Goal: Communication & Community: Answer question/provide support

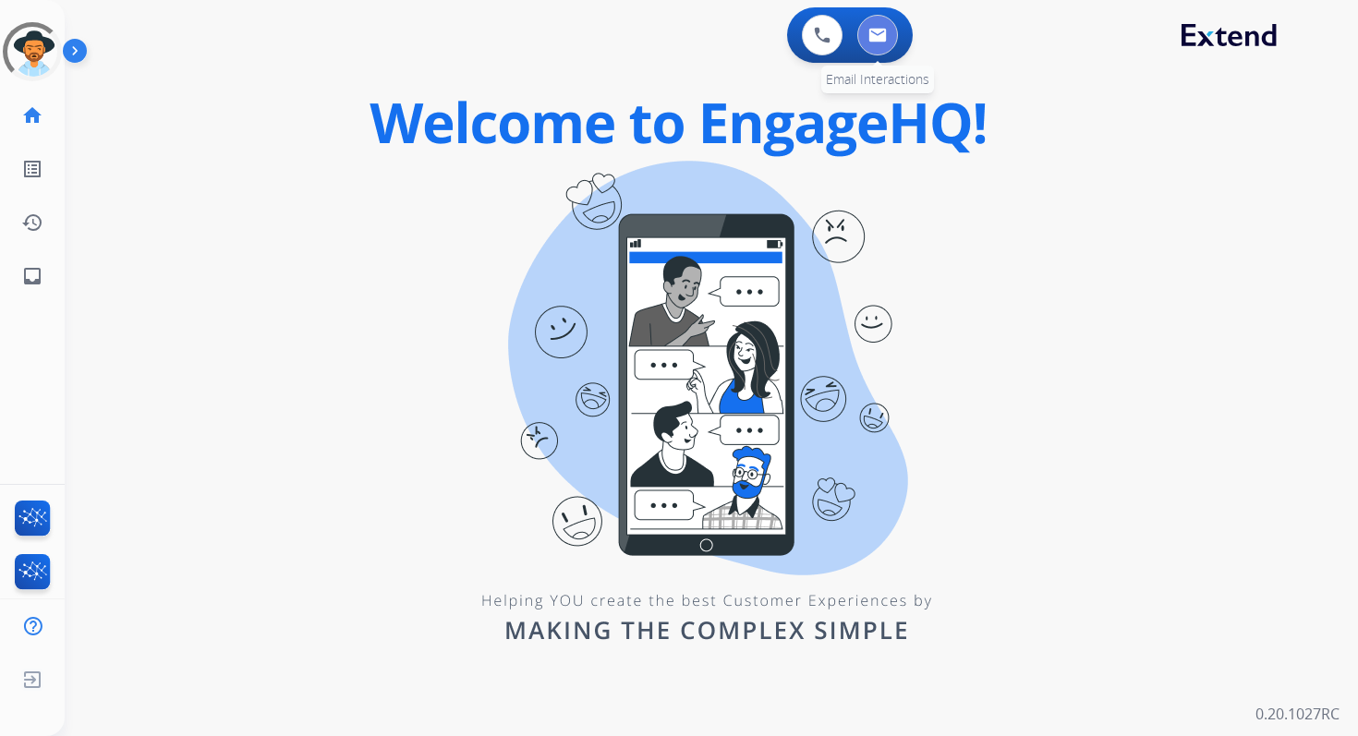
click at [885, 34] on img at bounding box center [877, 35] width 18 height 15
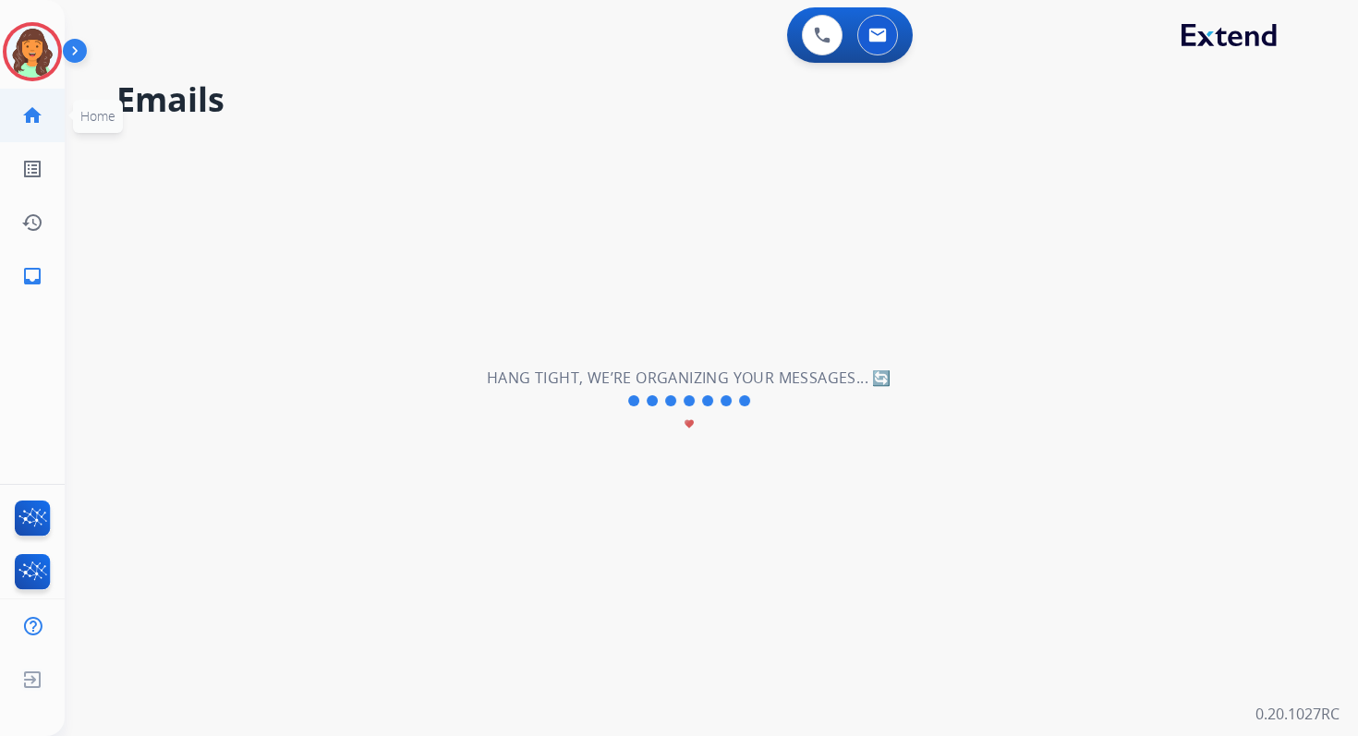
click at [34, 116] on mat-icon "home" at bounding box center [32, 115] width 22 height 22
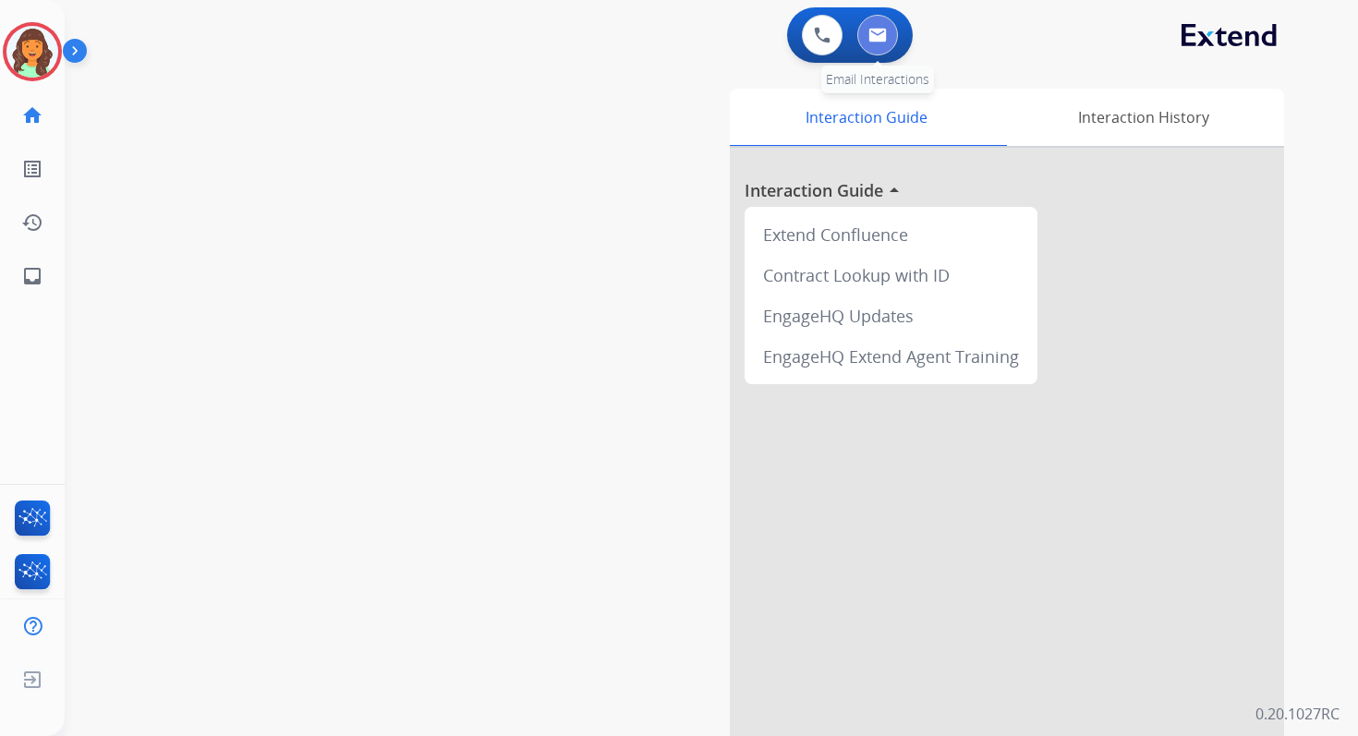
click at [880, 46] on button at bounding box center [877, 35] width 41 height 41
select select "**********"
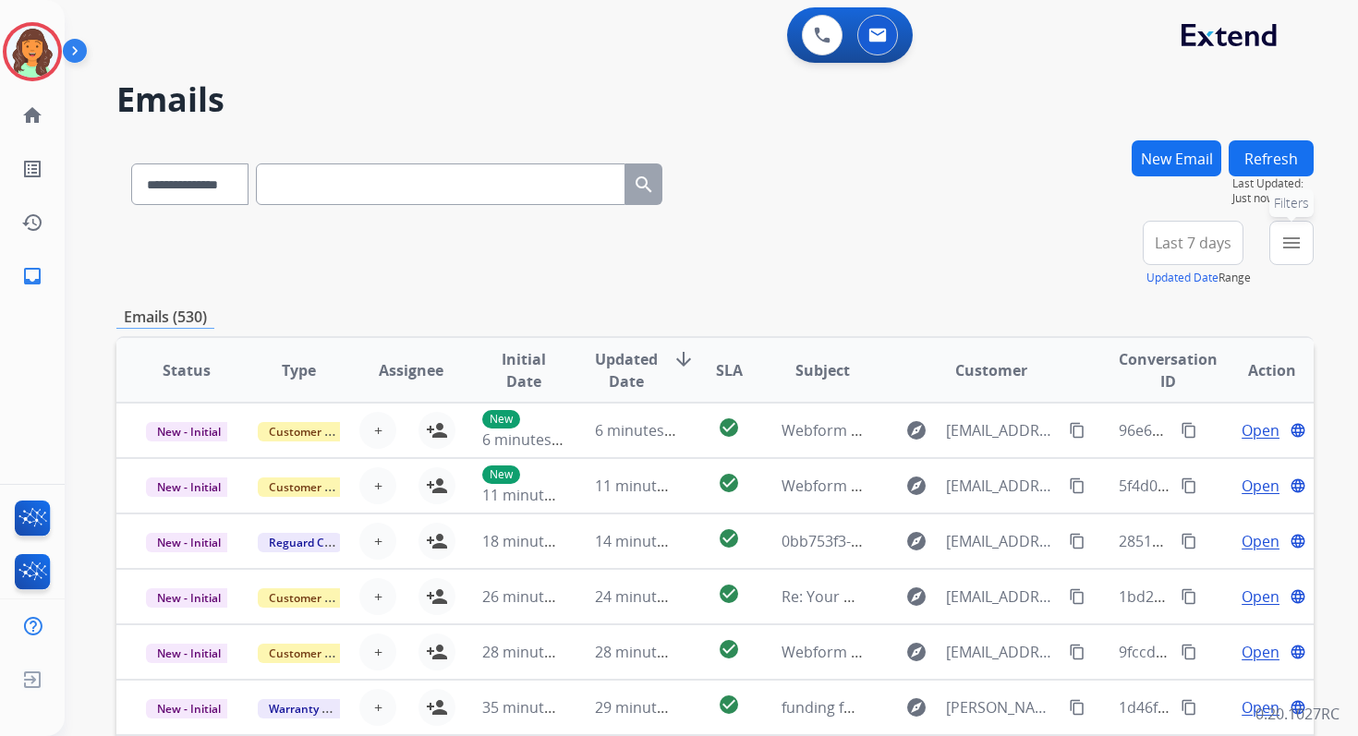
click at [1280, 242] on mat-icon "menu" at bounding box center [1291, 243] width 22 height 22
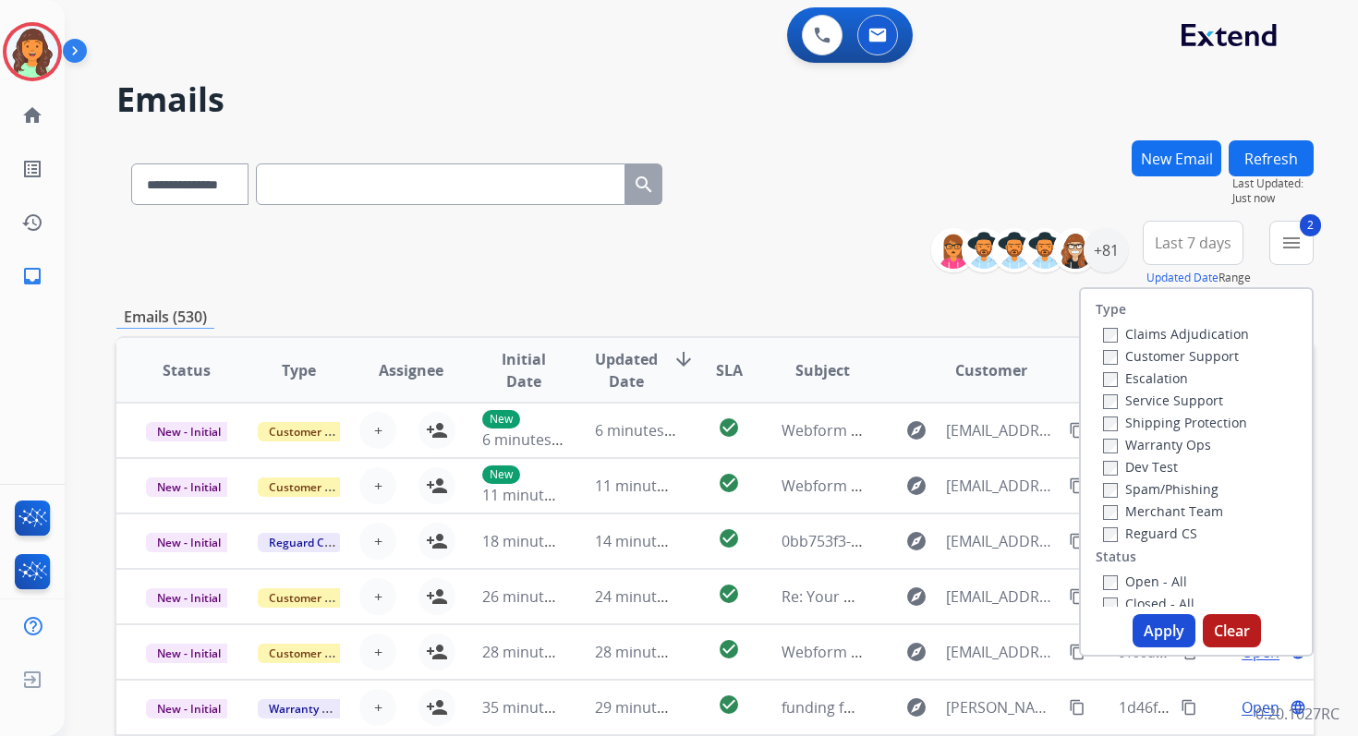
click at [1152, 627] on button "Apply" at bounding box center [1163, 630] width 63 height 33
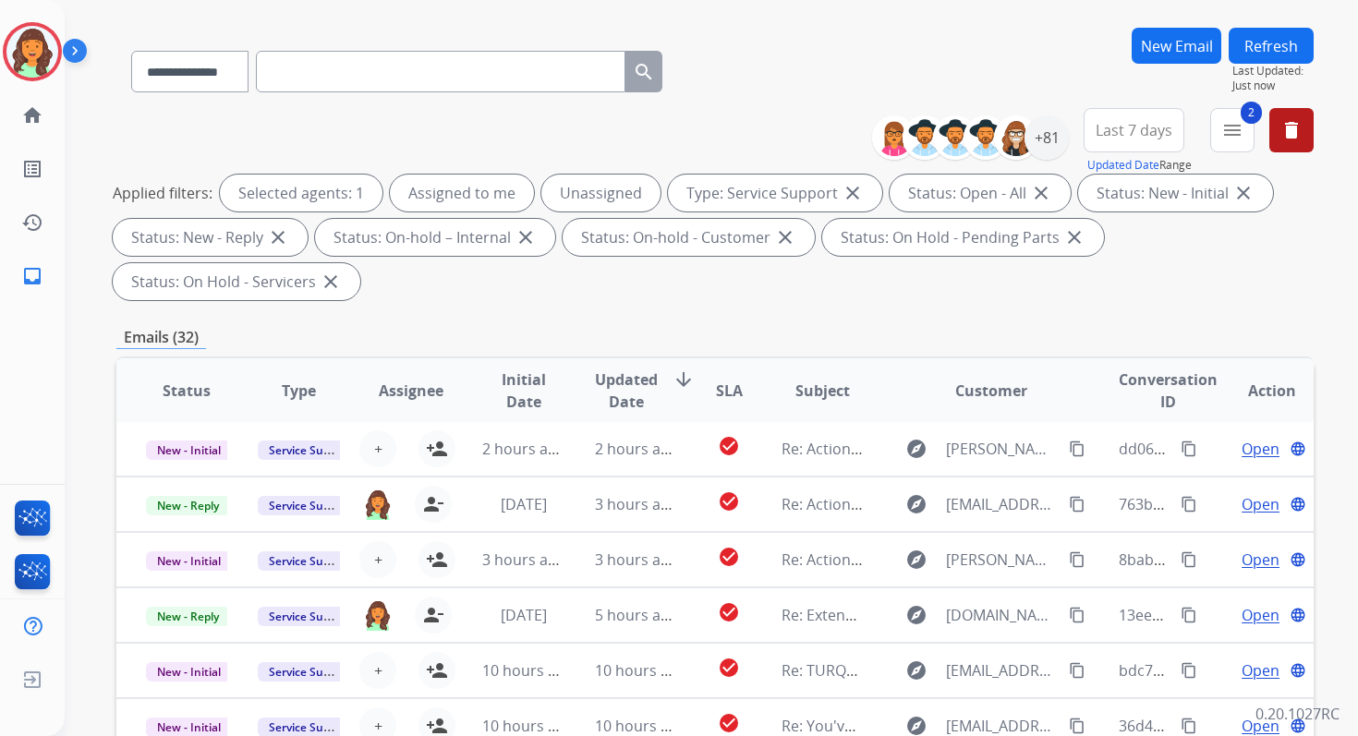
scroll to position [448, 0]
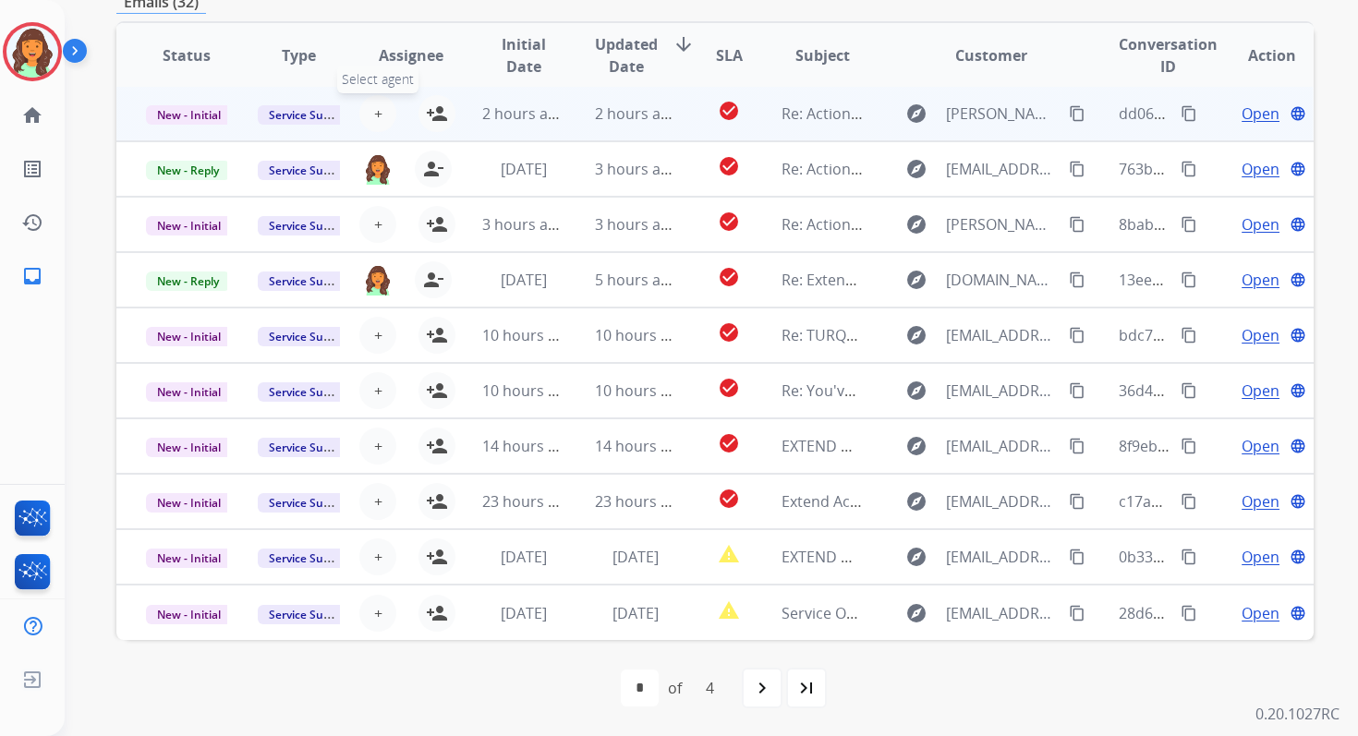
click at [380, 115] on button "+ Select agent" at bounding box center [377, 113] width 37 height 37
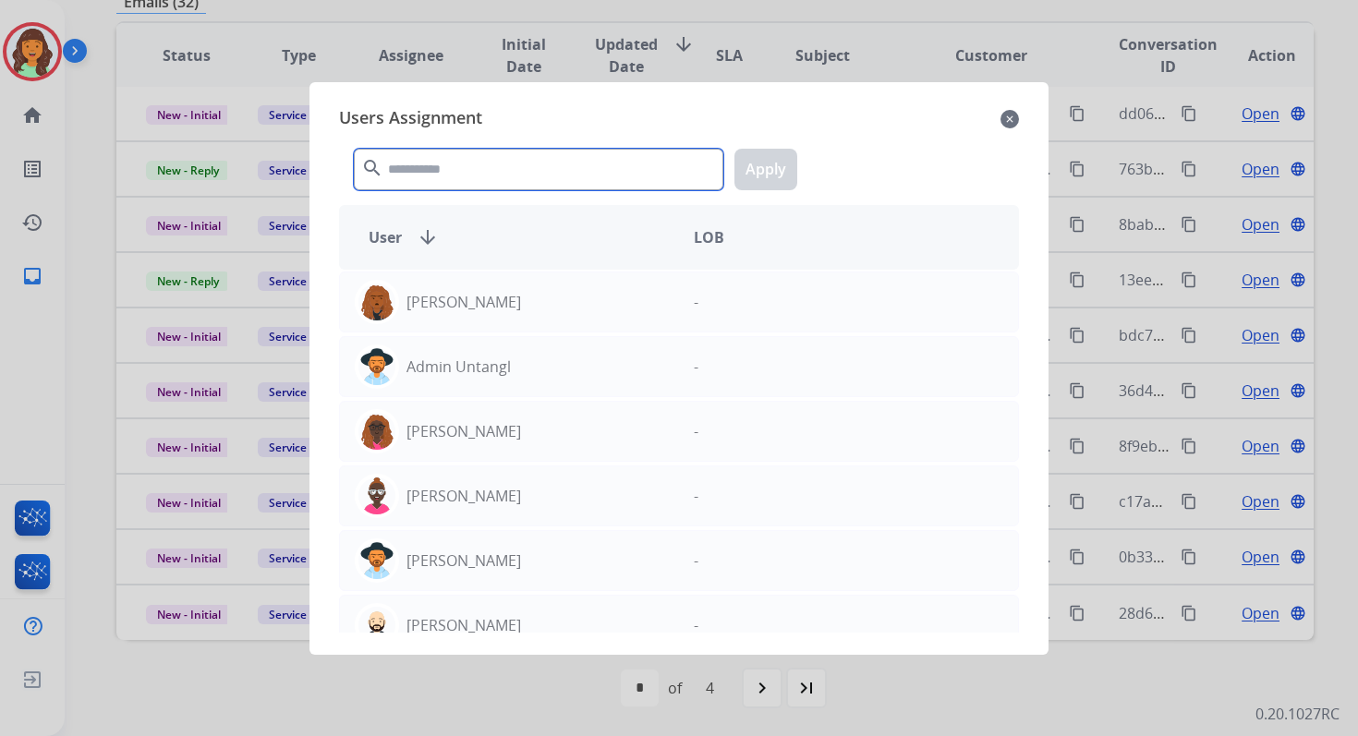
click at [433, 165] on input "text" at bounding box center [538, 170] width 369 height 42
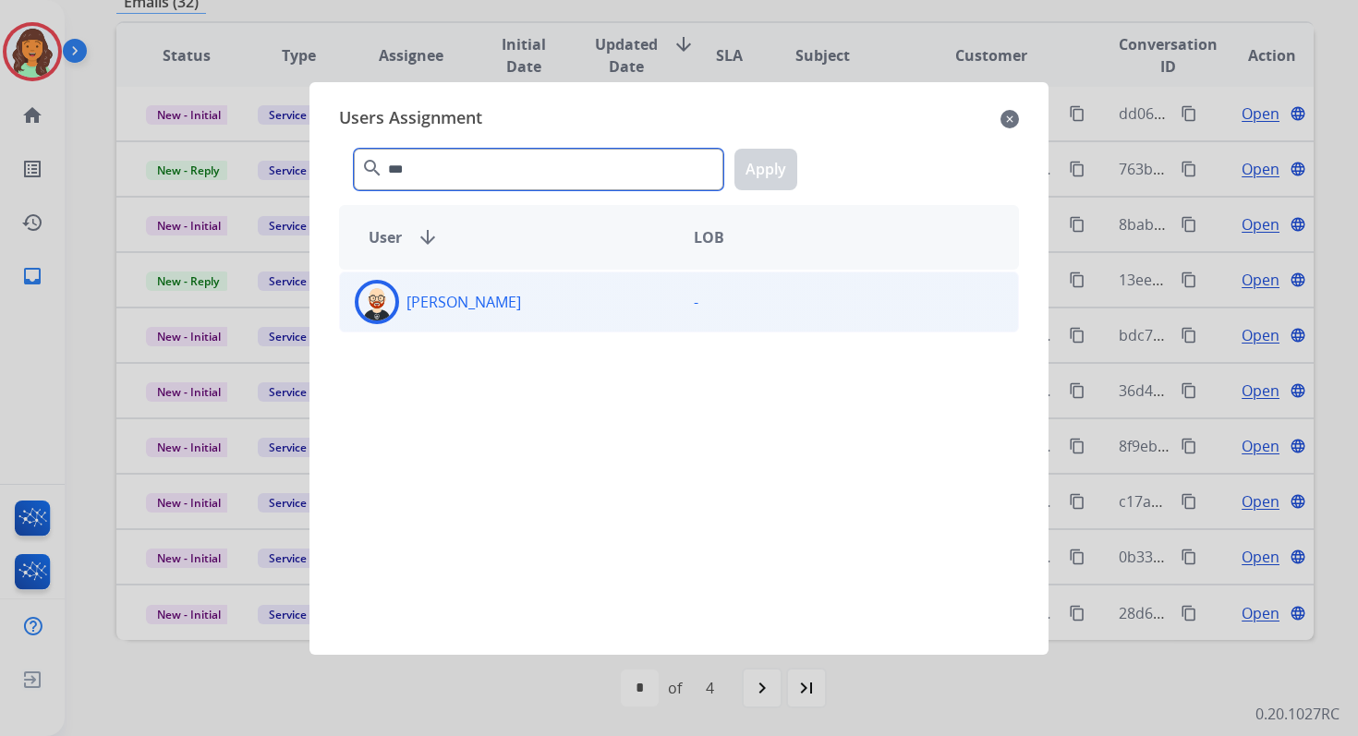
type input "***"
click at [465, 329] on div "Ezra Barnes -" at bounding box center [679, 302] width 680 height 61
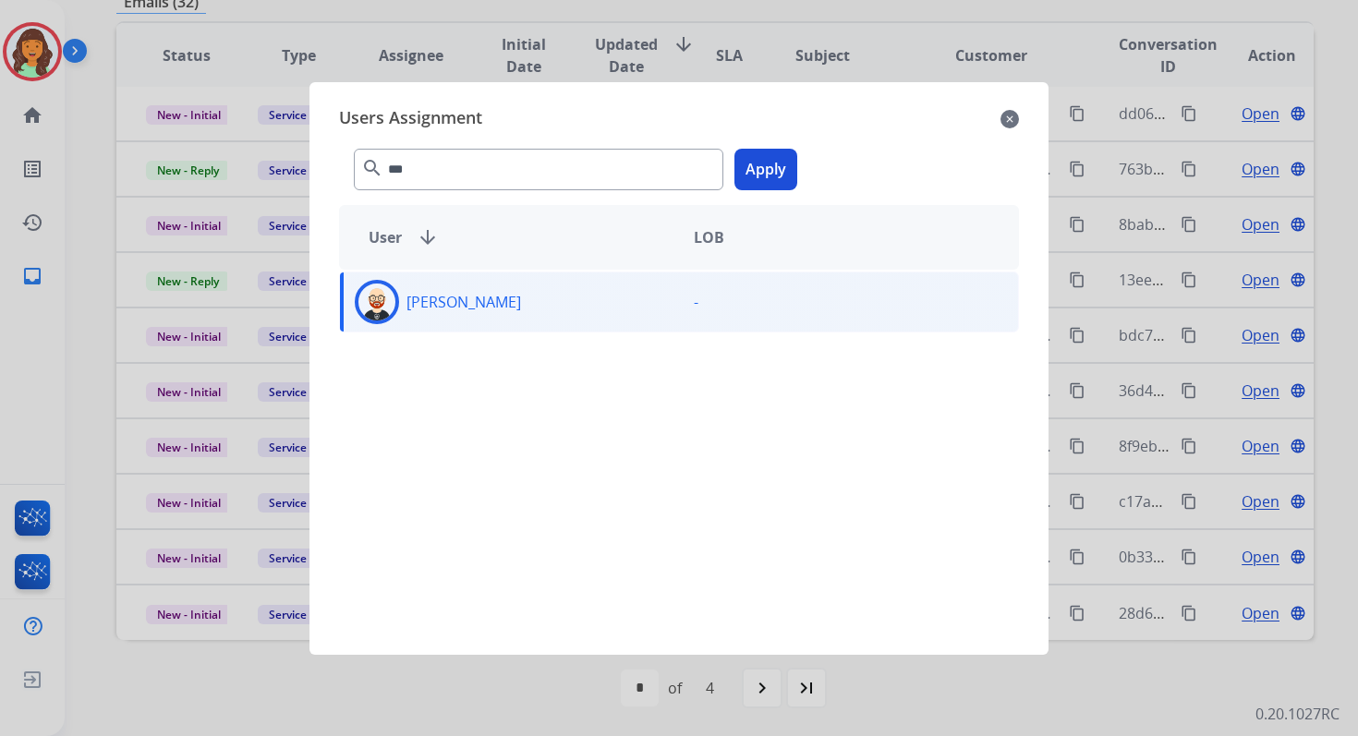
click at [757, 168] on button "Apply" at bounding box center [765, 170] width 63 height 42
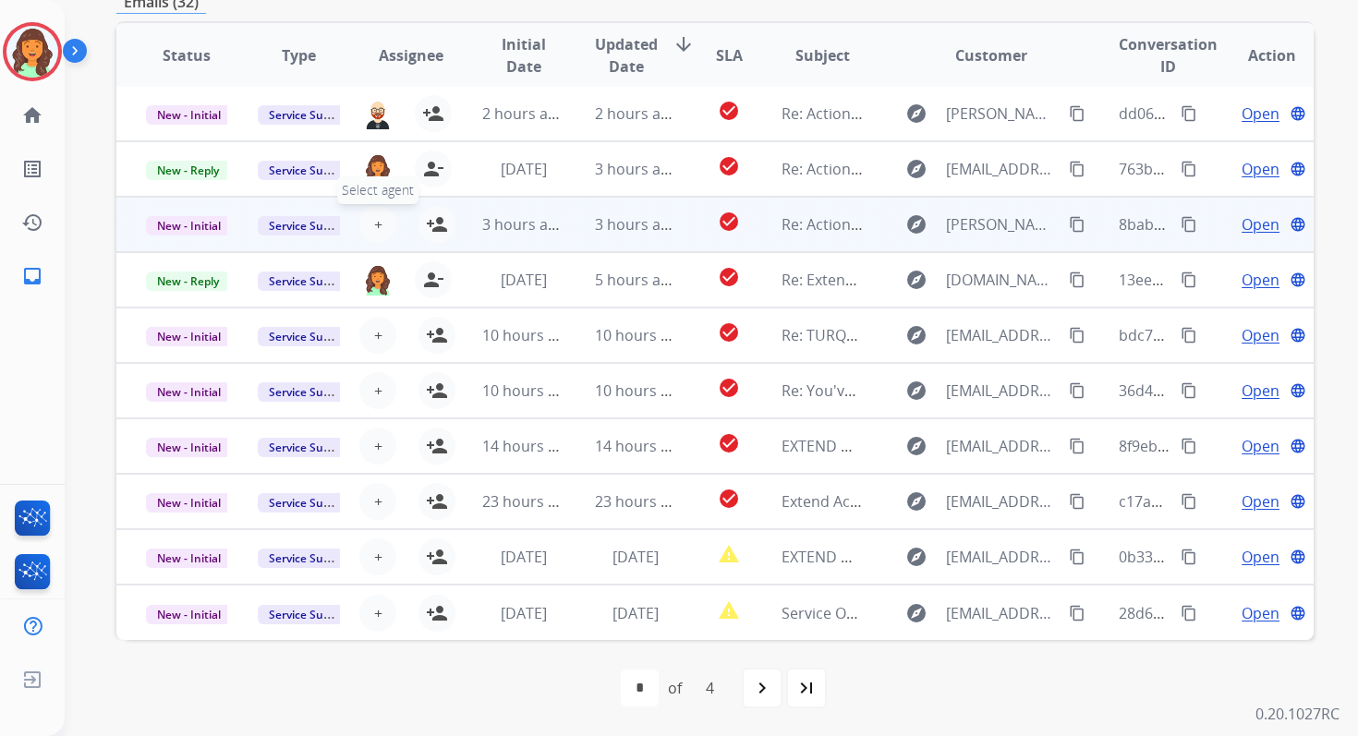
click at [378, 223] on span "+" at bounding box center [378, 224] width 8 height 22
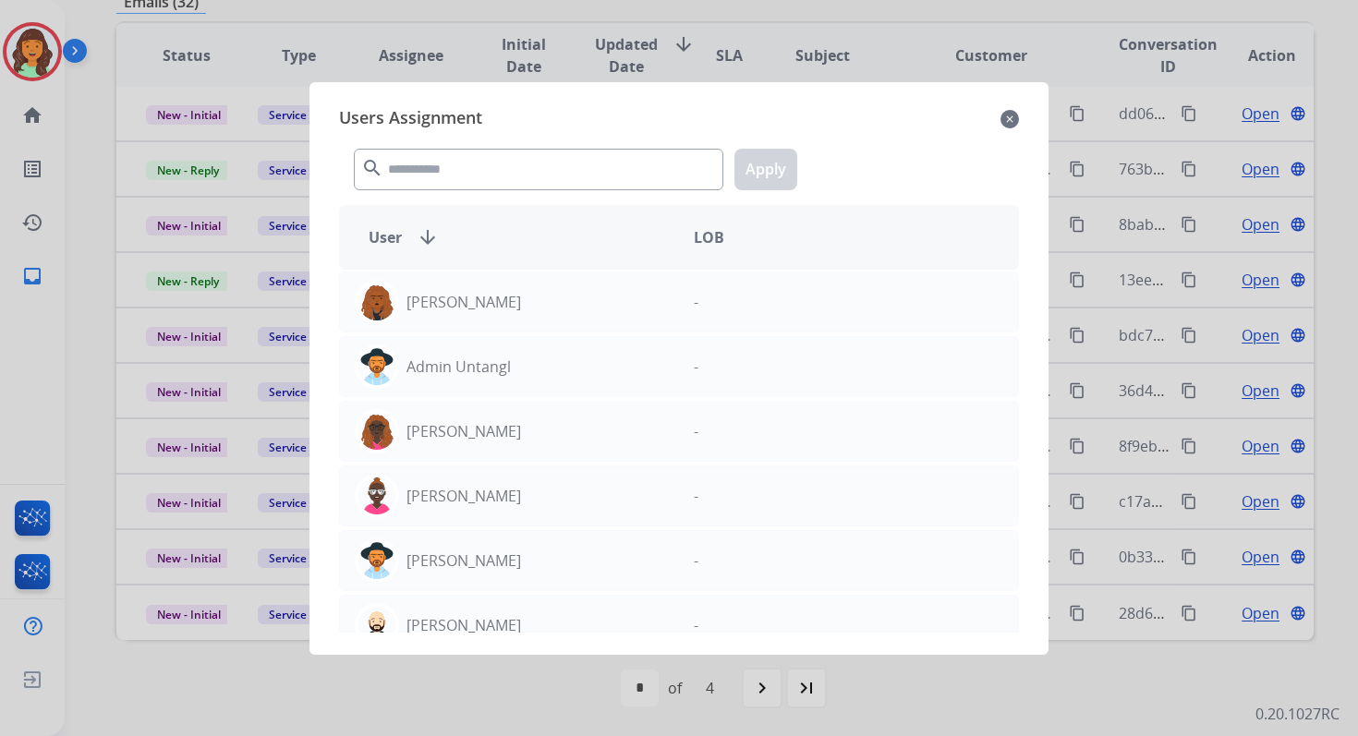
click at [466, 145] on div "search Apply" at bounding box center [679, 166] width 680 height 64
click at [462, 185] on input "text" at bounding box center [538, 170] width 369 height 42
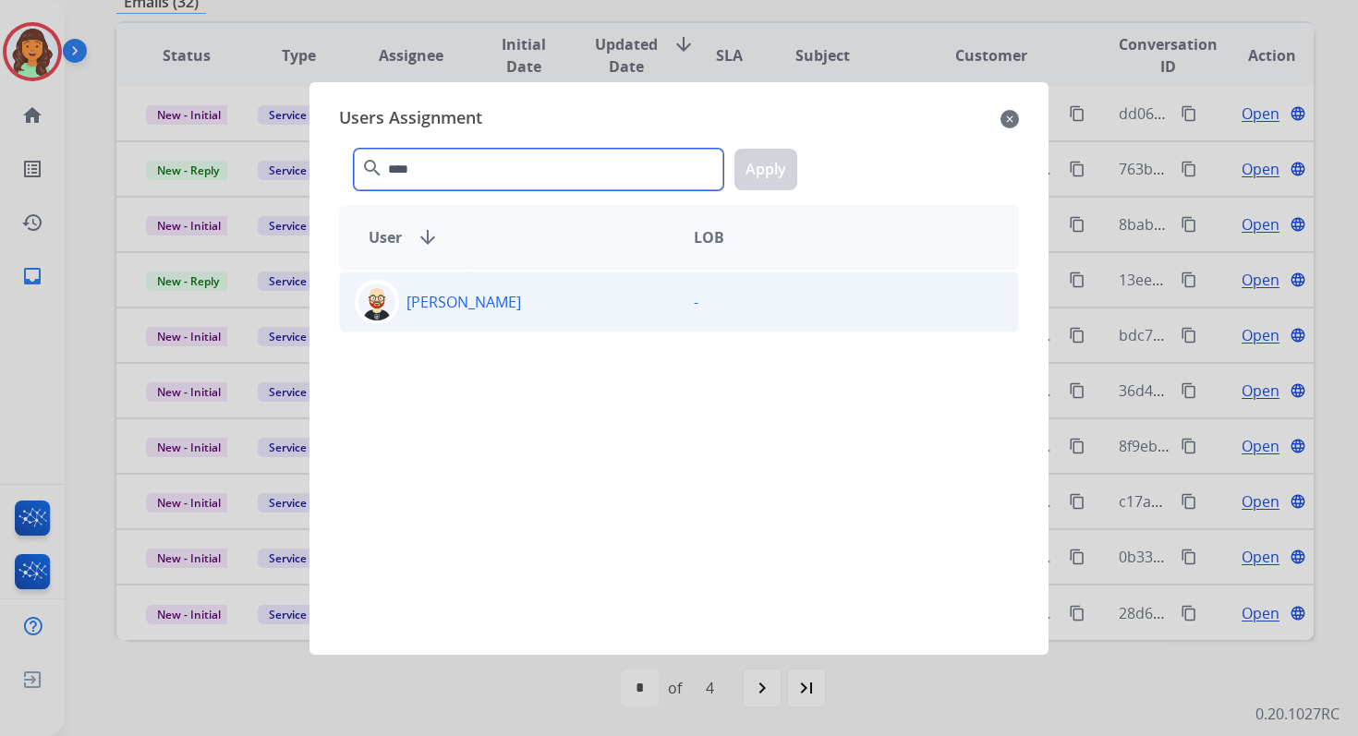
type input "****"
click at [509, 299] on div "Ezra Barnes" at bounding box center [509, 302] width 339 height 44
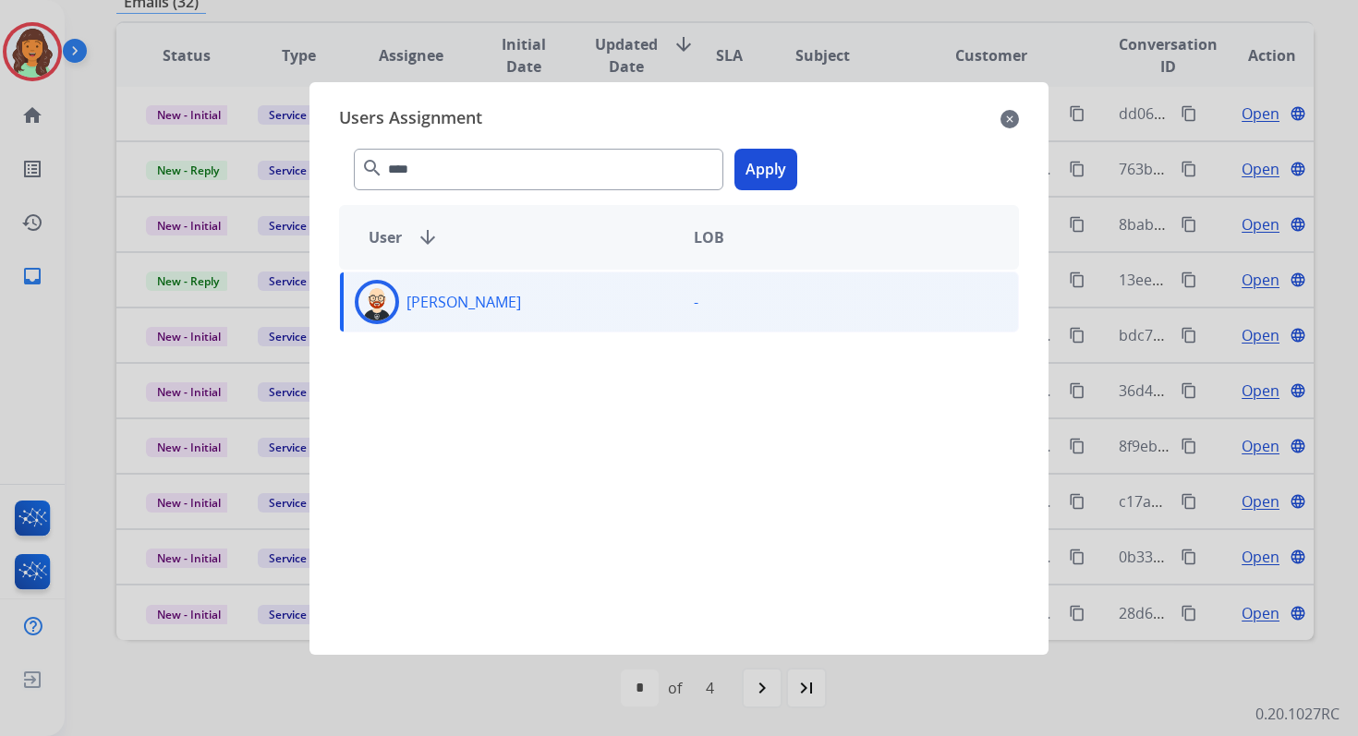
click at [789, 160] on button "Apply" at bounding box center [765, 170] width 63 height 42
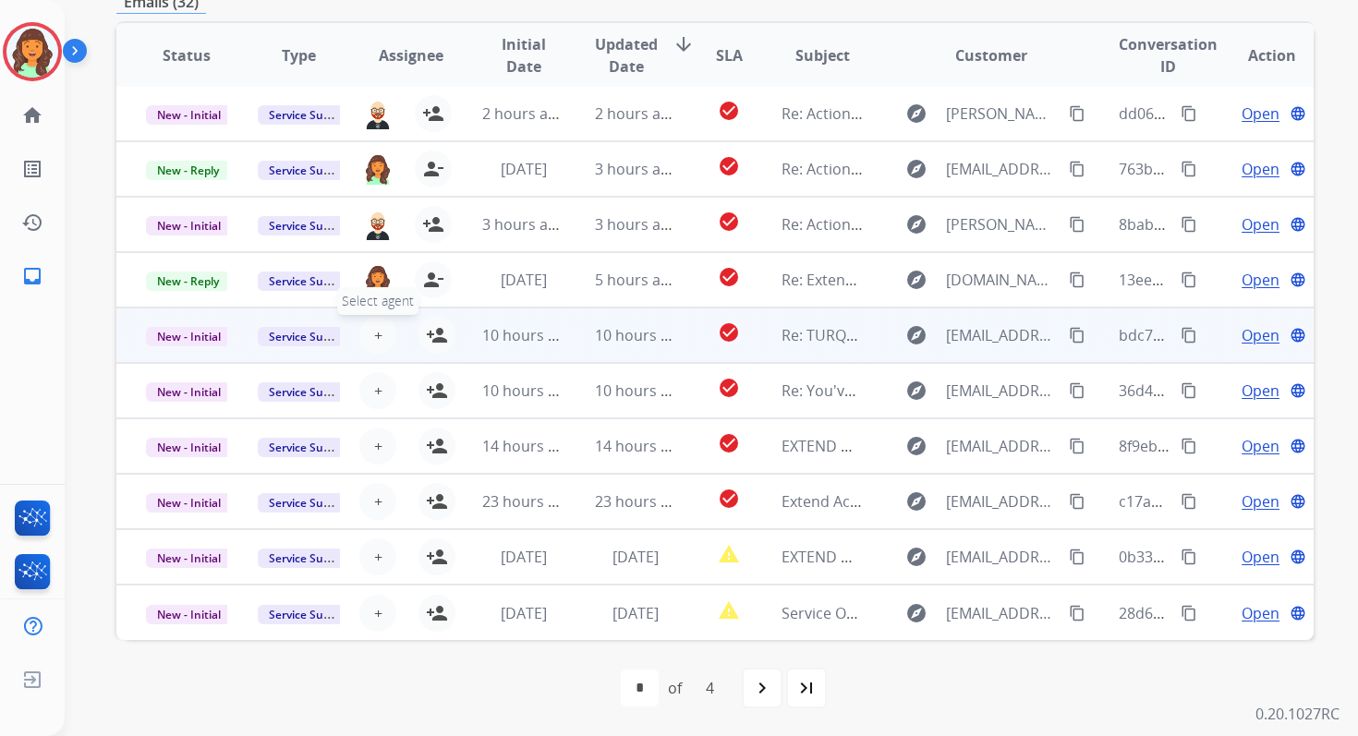
click at [366, 336] on button "+ Select agent" at bounding box center [377, 335] width 37 height 37
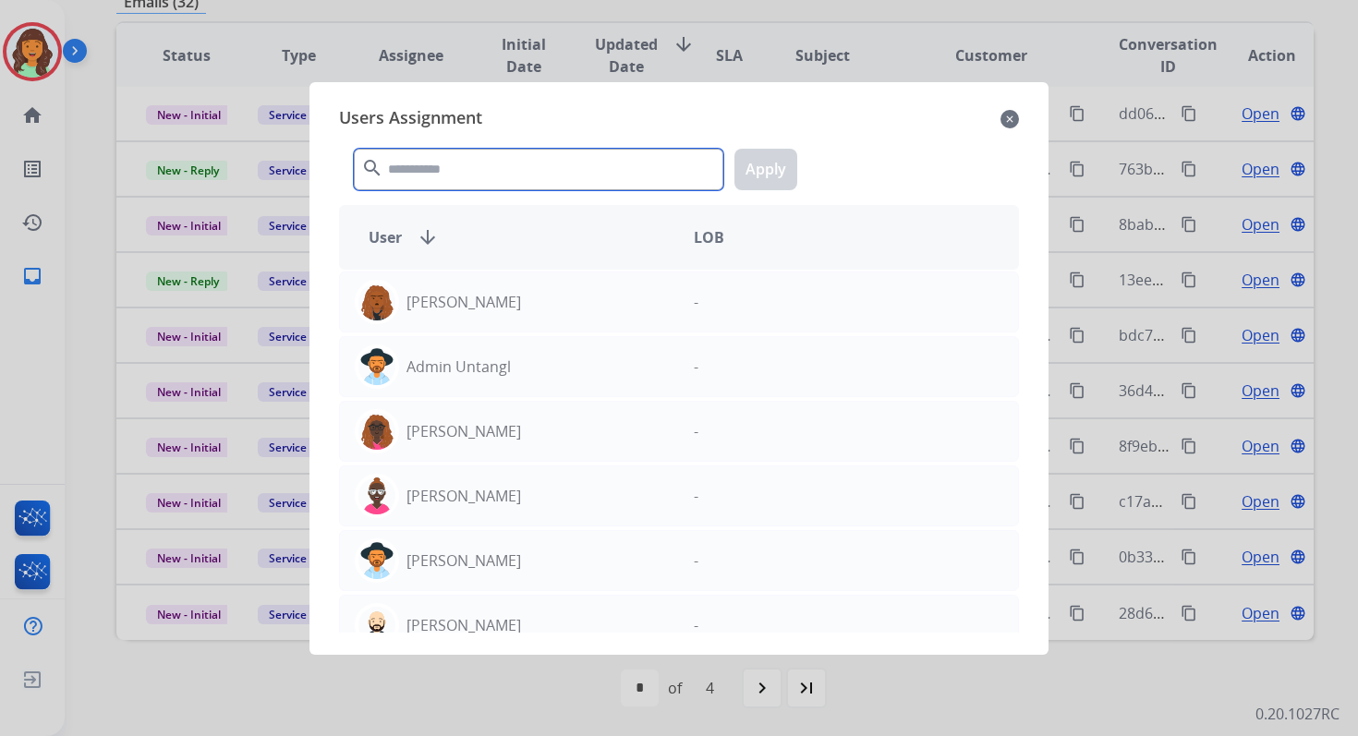
click at [454, 180] on input "text" at bounding box center [538, 170] width 369 height 42
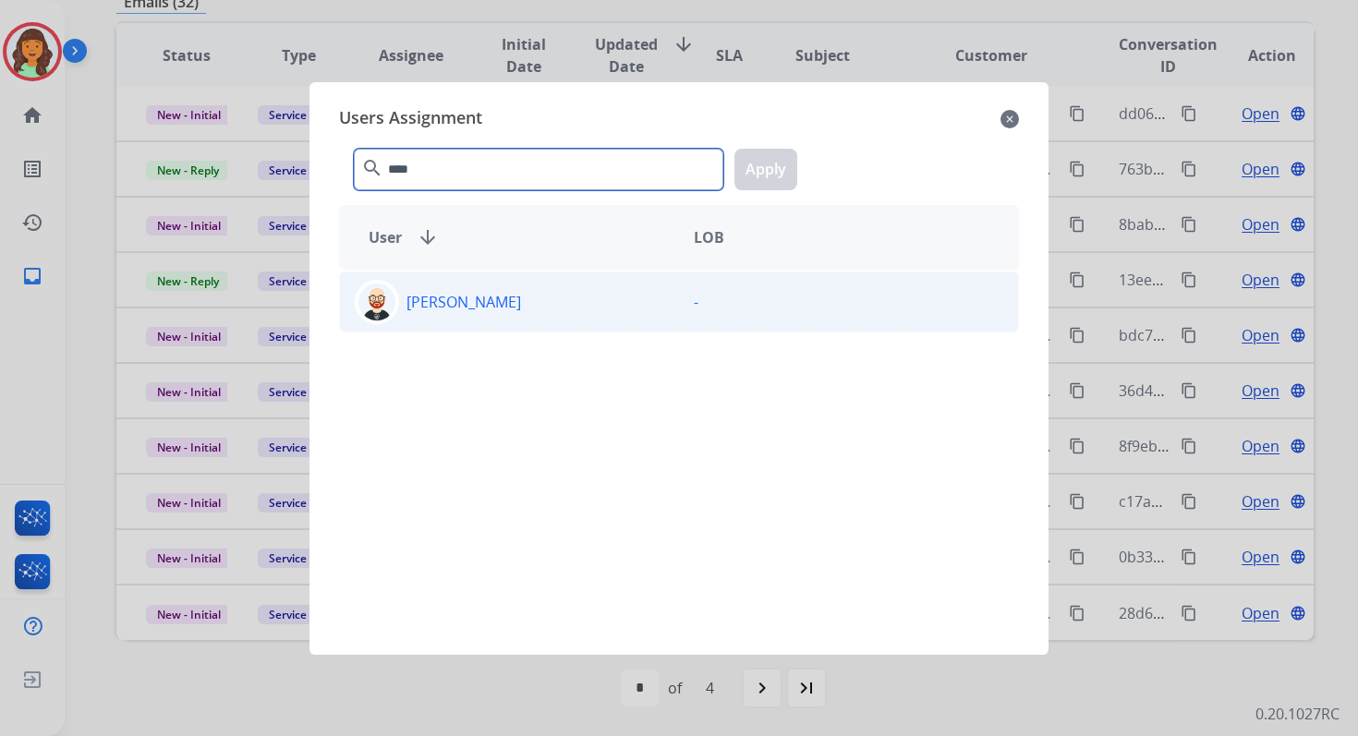
type input "****"
click at [500, 299] on div "Ezra Barnes" at bounding box center [509, 302] width 339 height 44
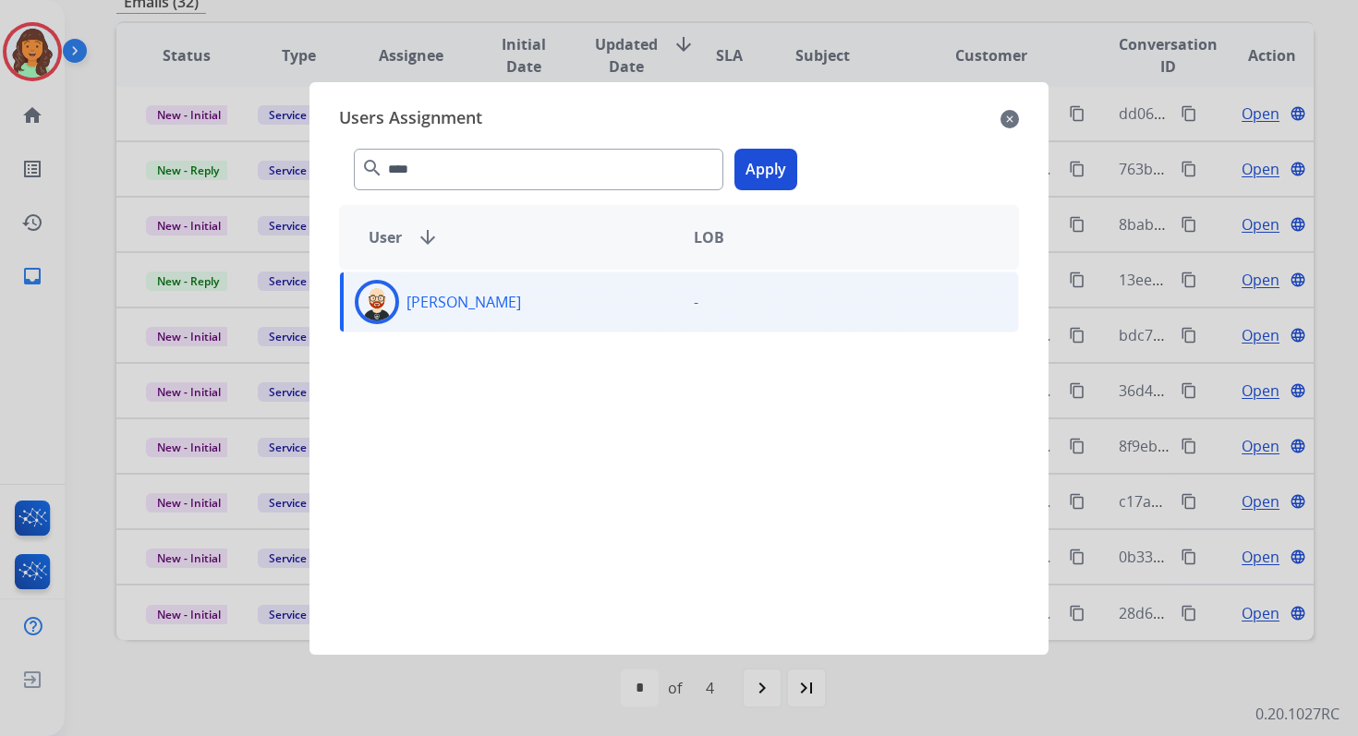
click at [771, 151] on button "Apply" at bounding box center [765, 170] width 63 height 42
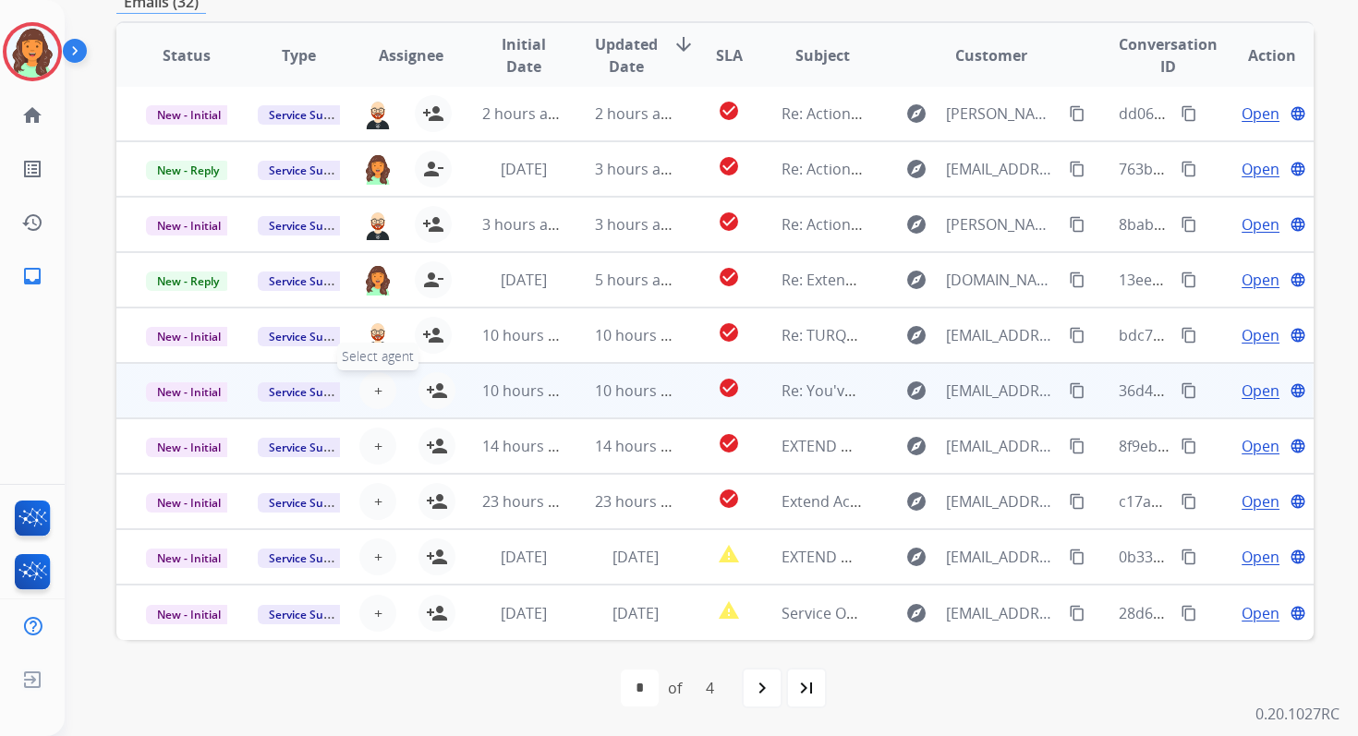
click at [376, 393] on span "+" at bounding box center [378, 391] width 8 height 22
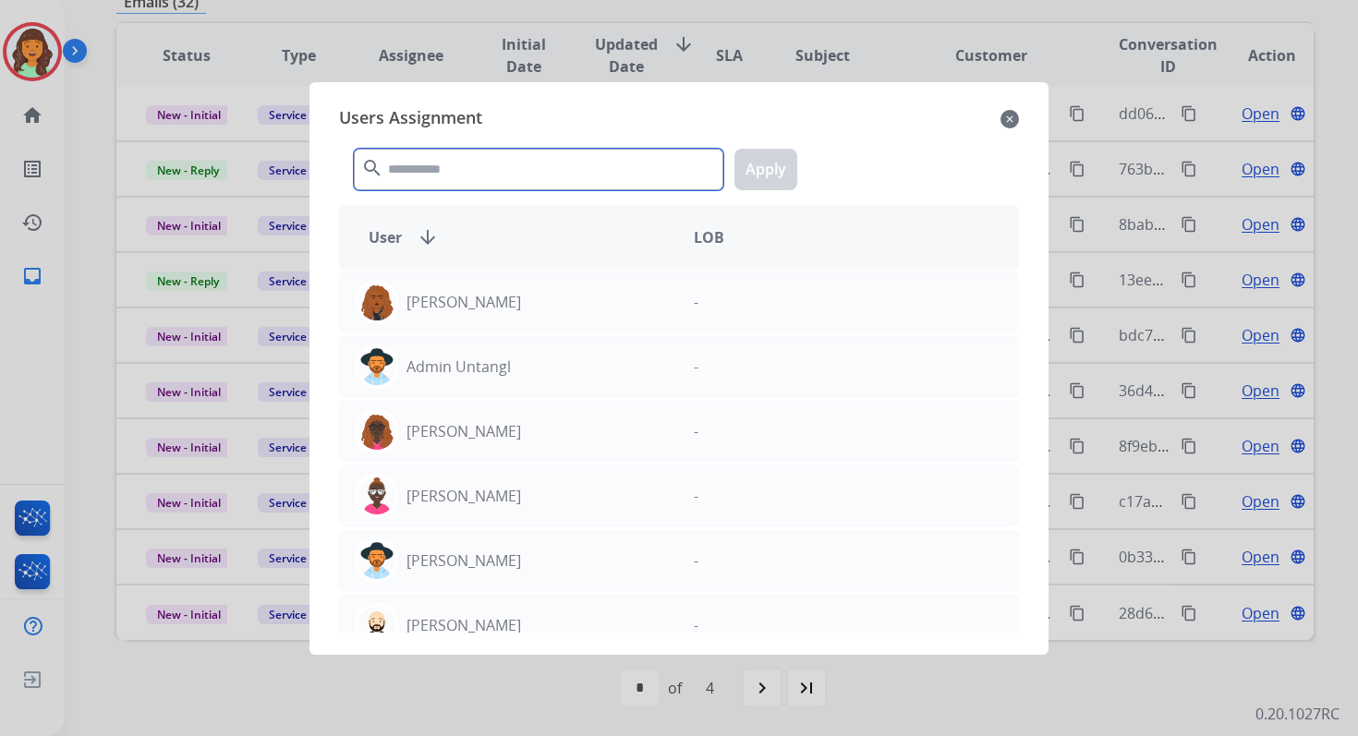
click at [456, 182] on input "text" at bounding box center [538, 170] width 369 height 42
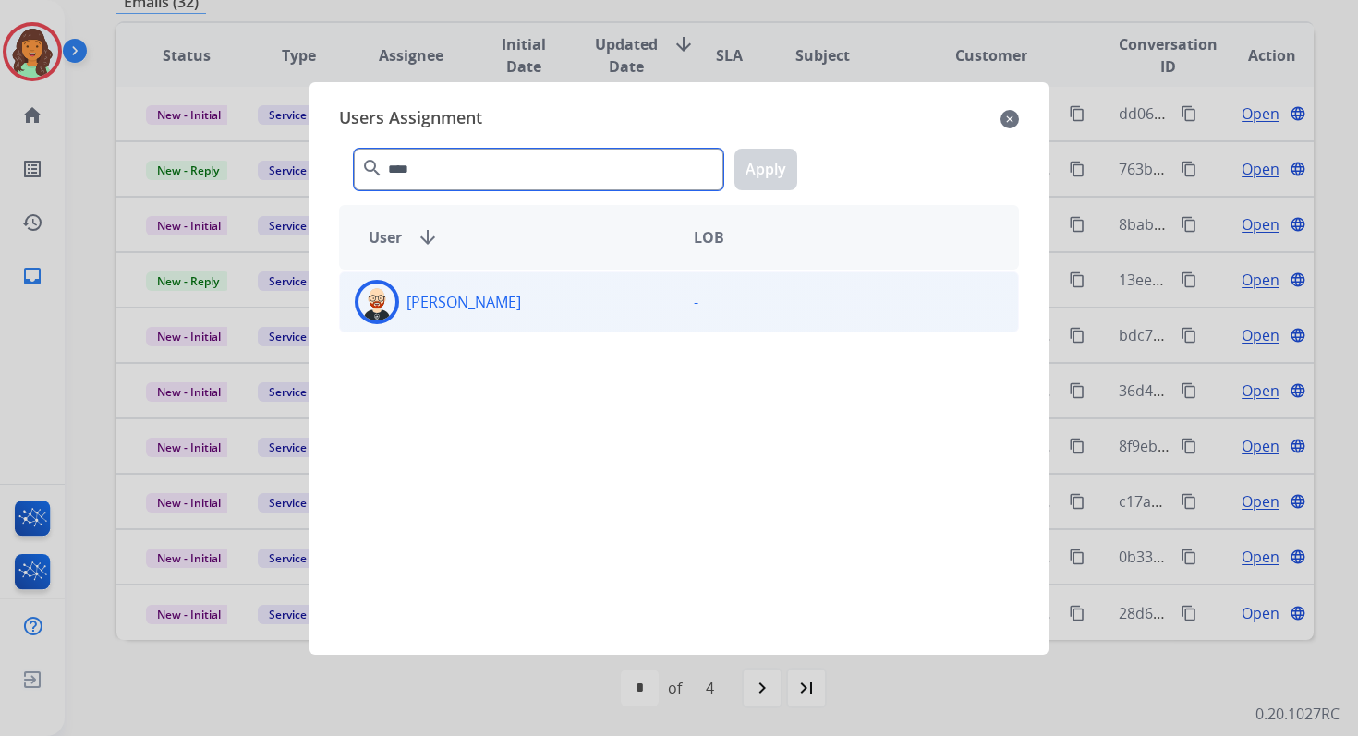
type input "****"
click at [514, 318] on div "Ezra Barnes" at bounding box center [509, 302] width 339 height 44
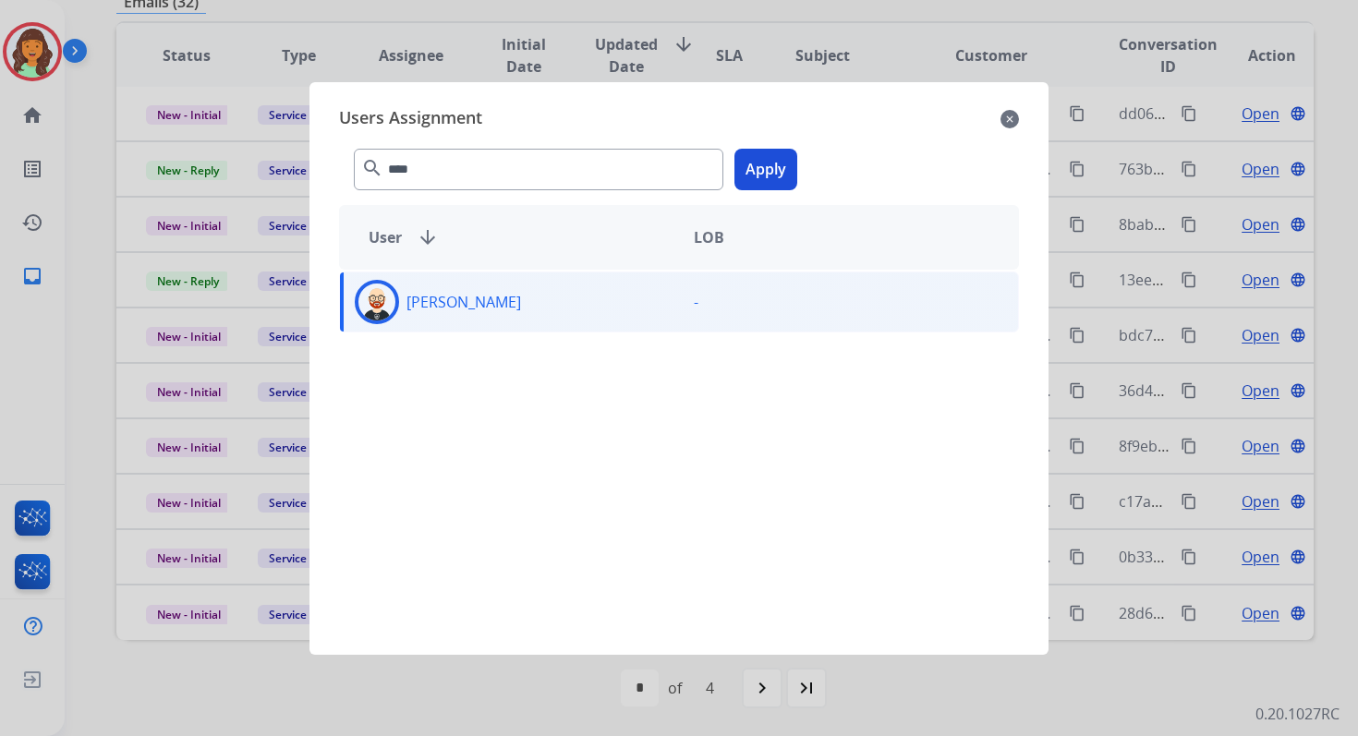
click at [771, 170] on button "Apply" at bounding box center [765, 170] width 63 height 42
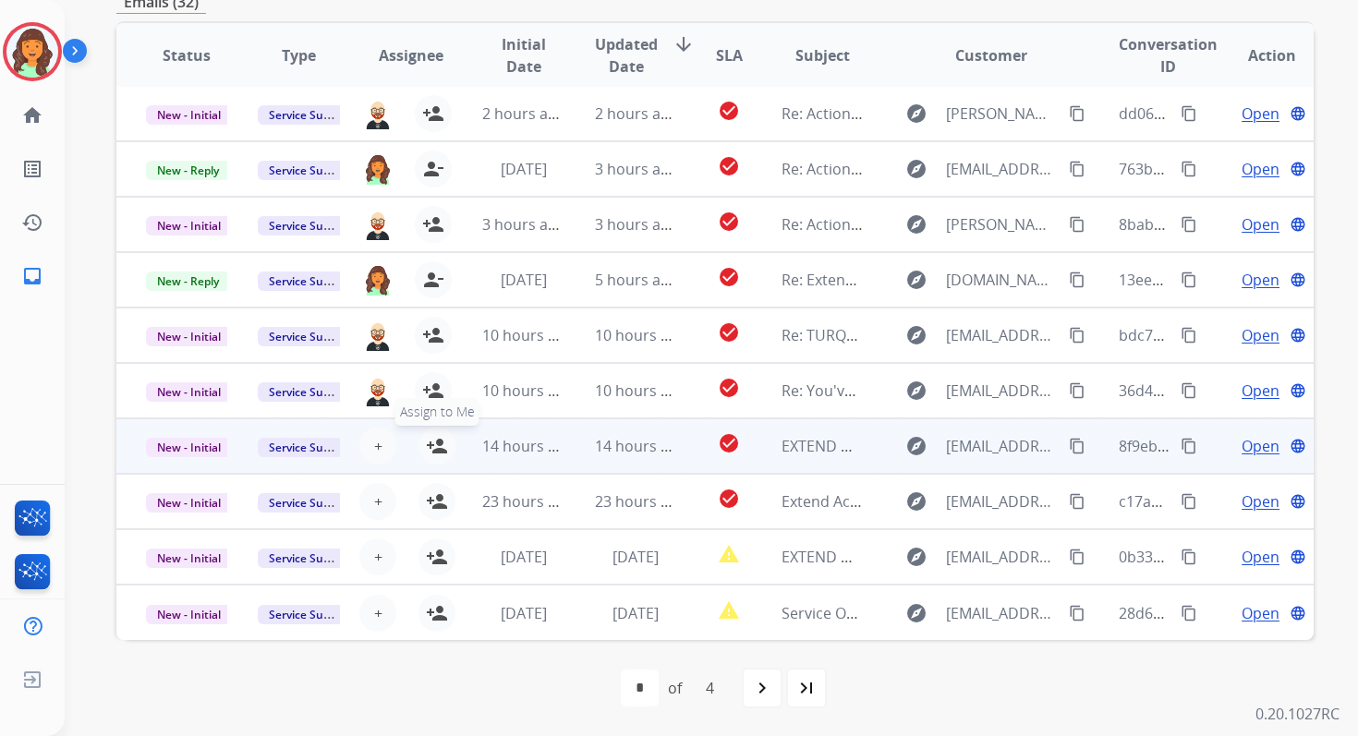
click at [442, 451] on mat-icon "person_add" at bounding box center [437, 446] width 22 height 22
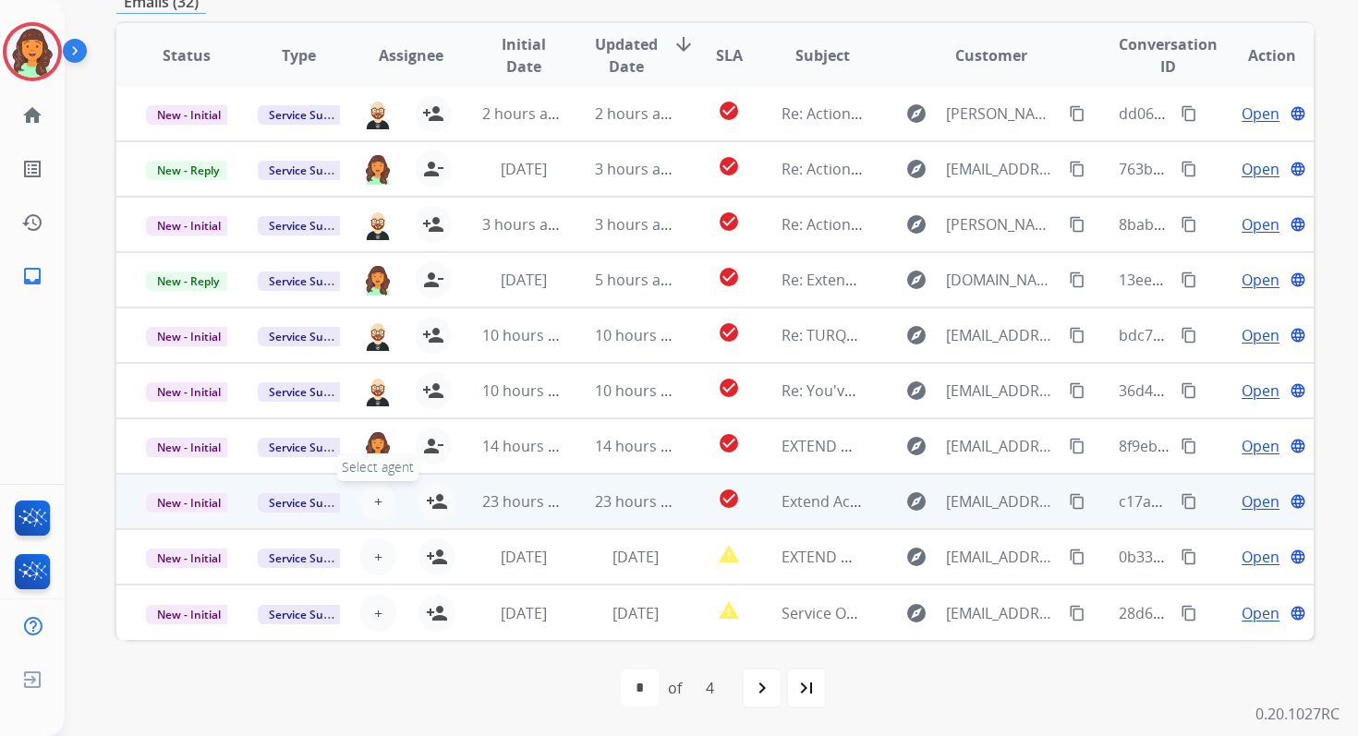
click at [375, 502] on span "+" at bounding box center [378, 501] width 8 height 22
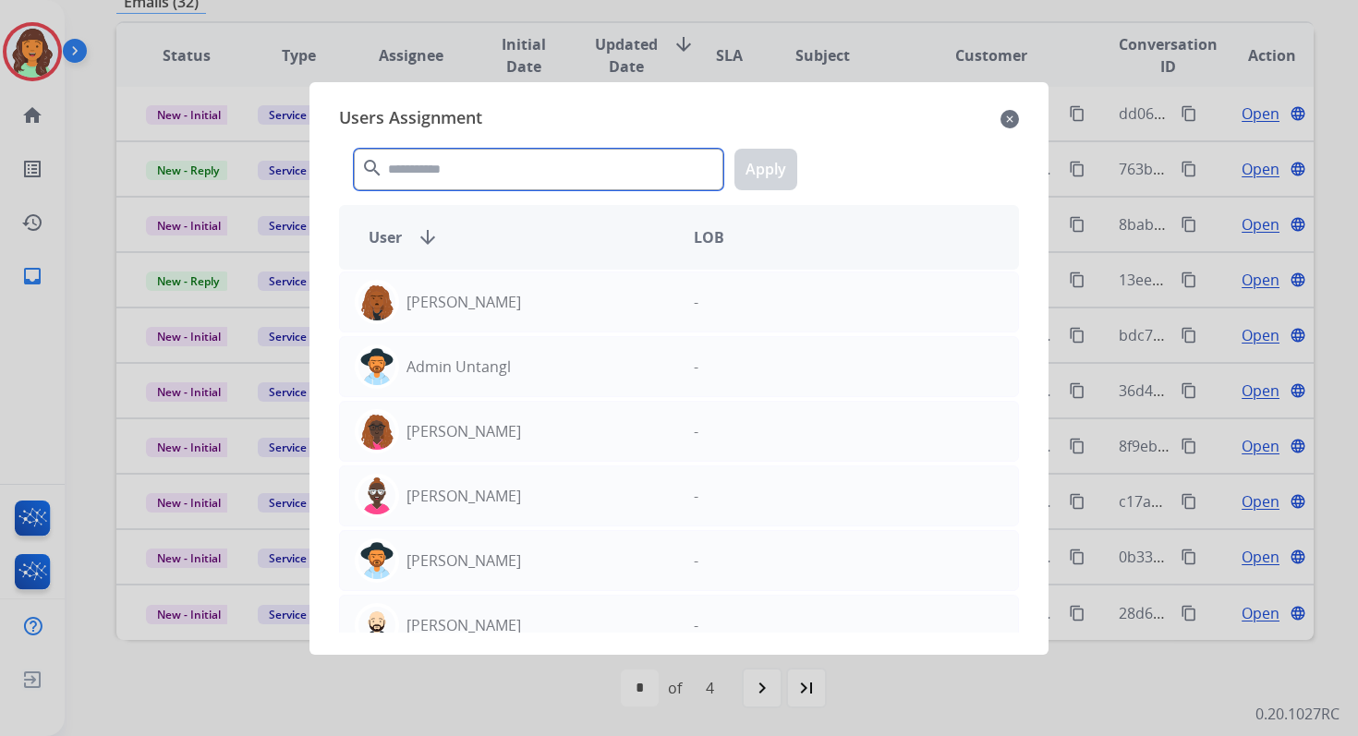
click at [495, 174] on input "text" at bounding box center [538, 170] width 369 height 42
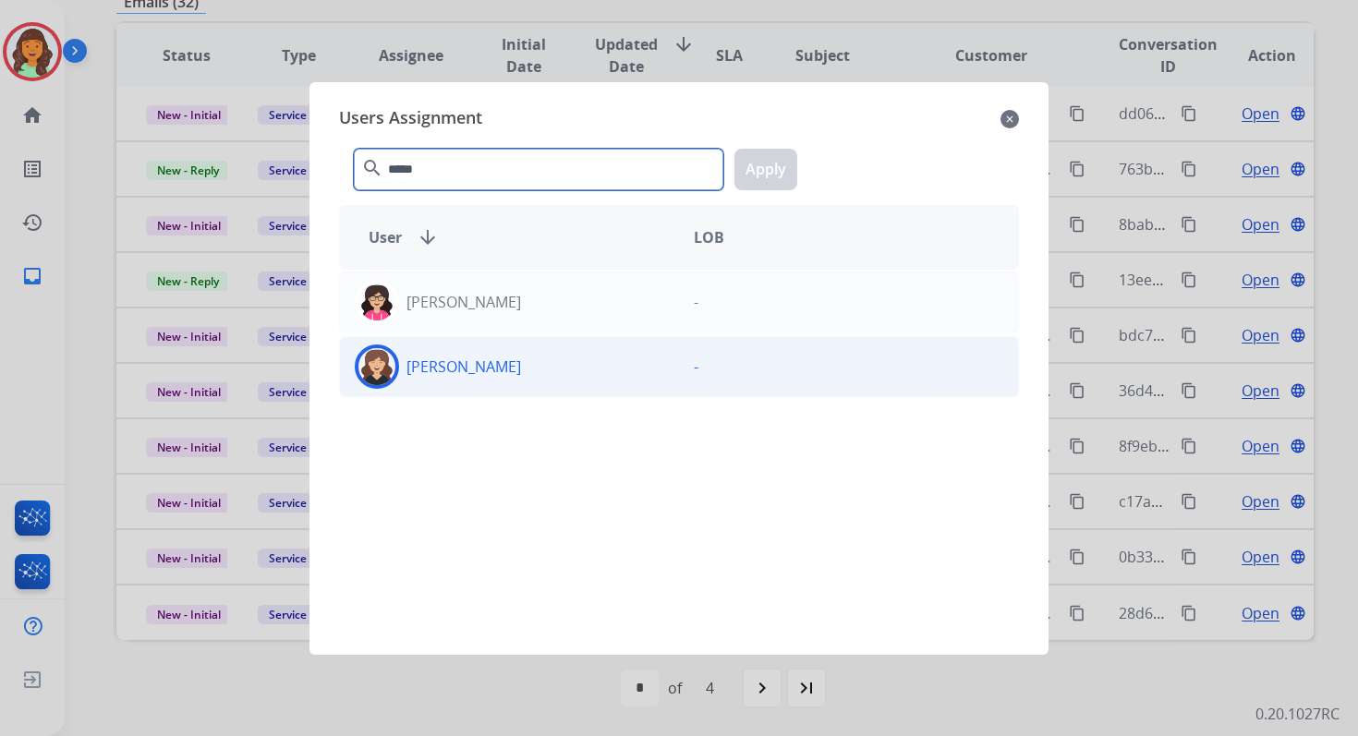
type input "*****"
click at [561, 371] on div "Whittney Boothe" at bounding box center [509, 367] width 339 height 44
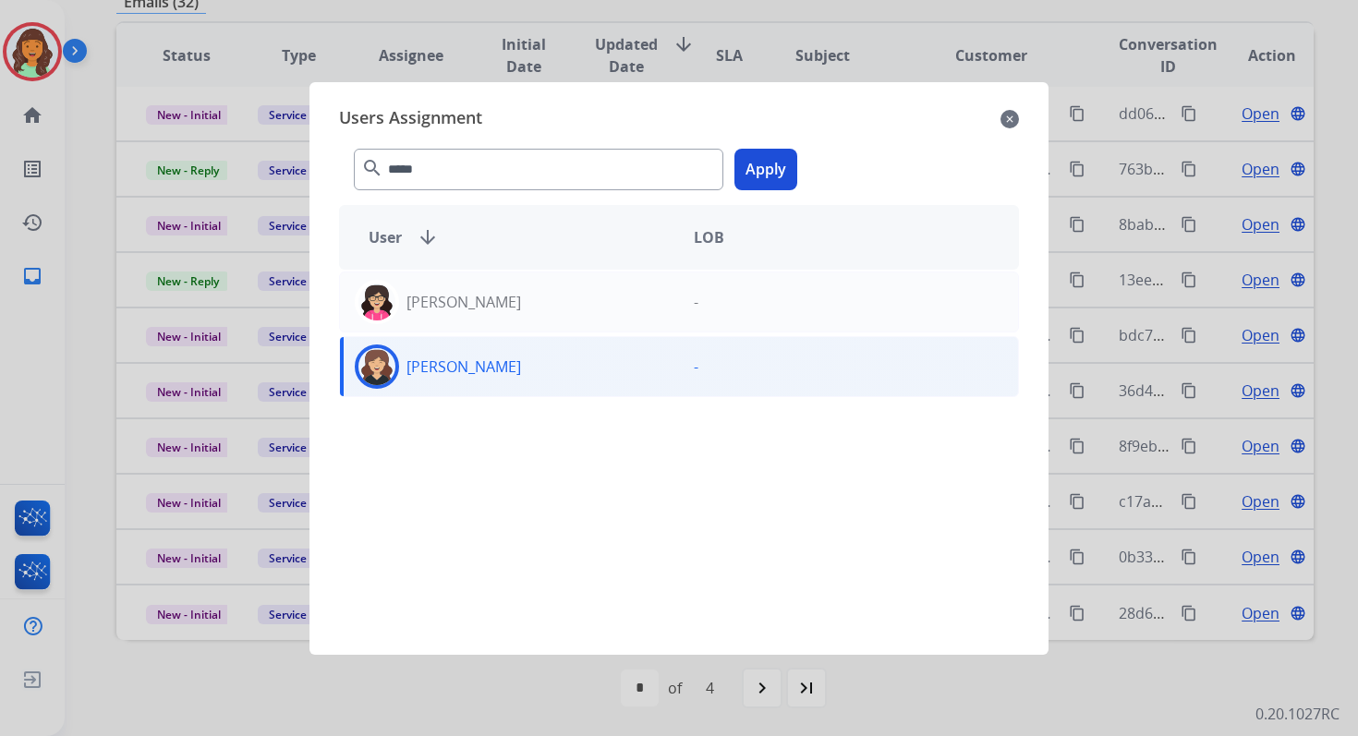
click at [756, 176] on button "Apply" at bounding box center [765, 170] width 63 height 42
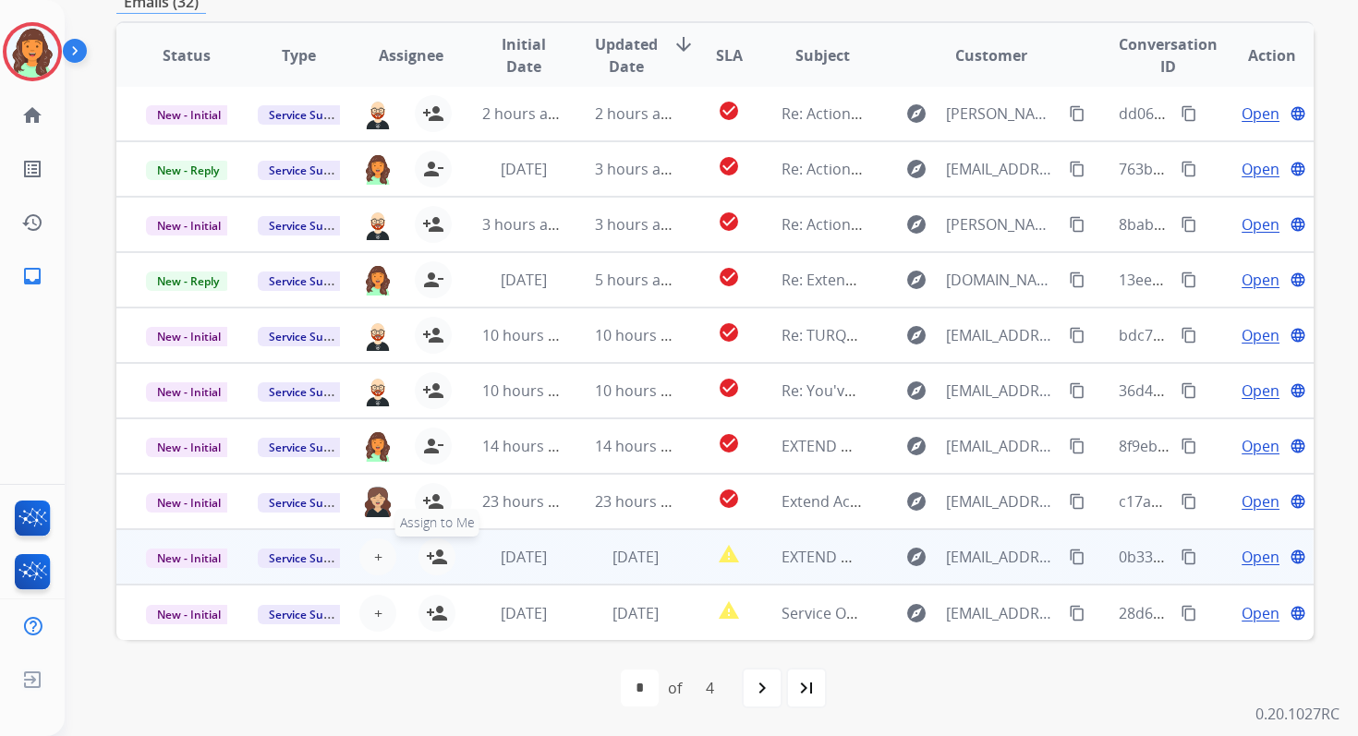
click at [442, 552] on mat-icon "person_add" at bounding box center [437, 557] width 22 height 22
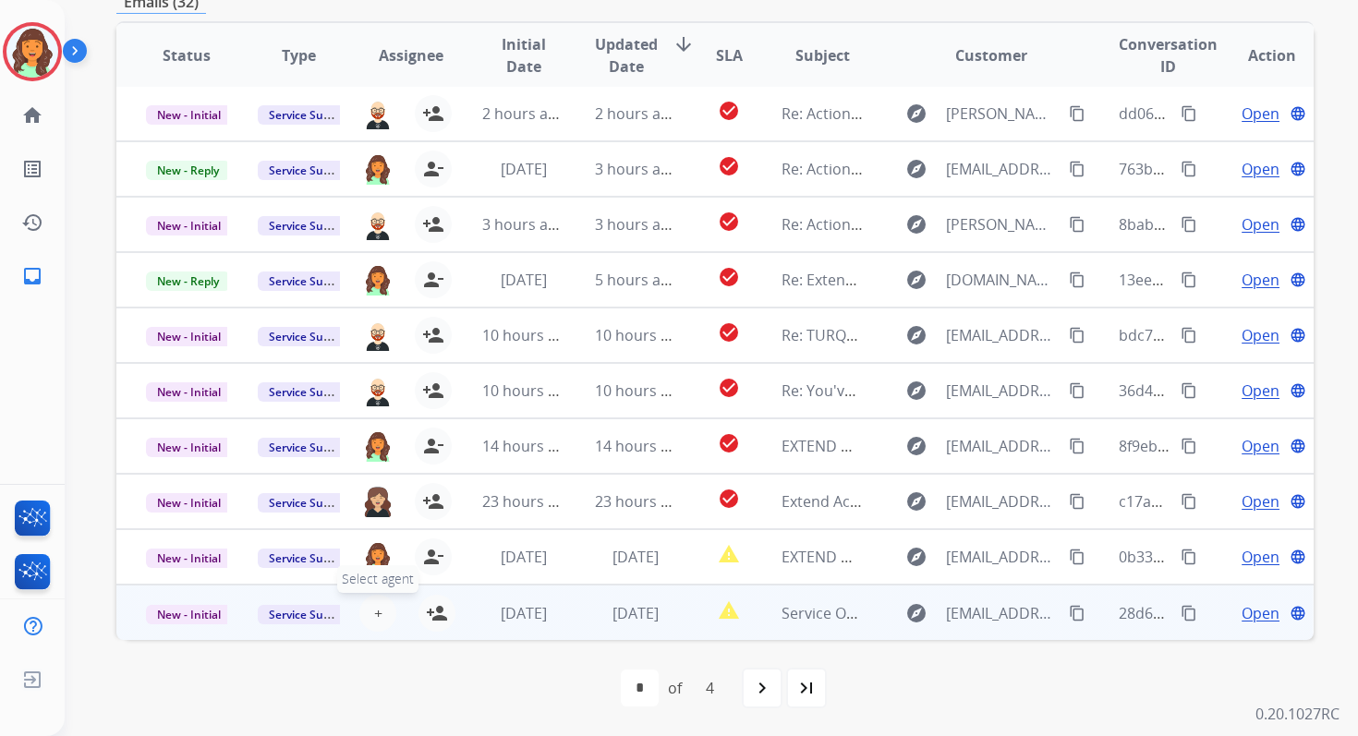
click at [380, 611] on button "+ Select agent" at bounding box center [377, 613] width 37 height 37
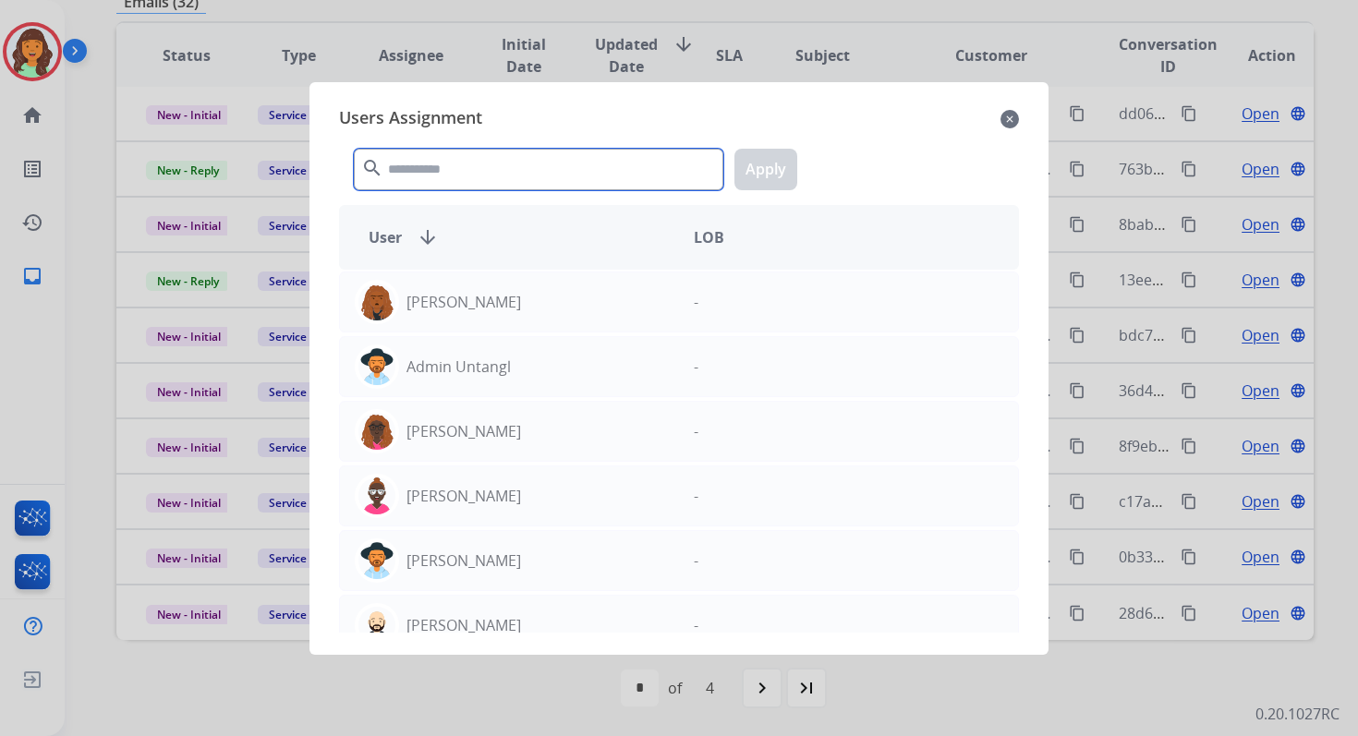
click at [536, 167] on input "text" at bounding box center [538, 170] width 369 height 42
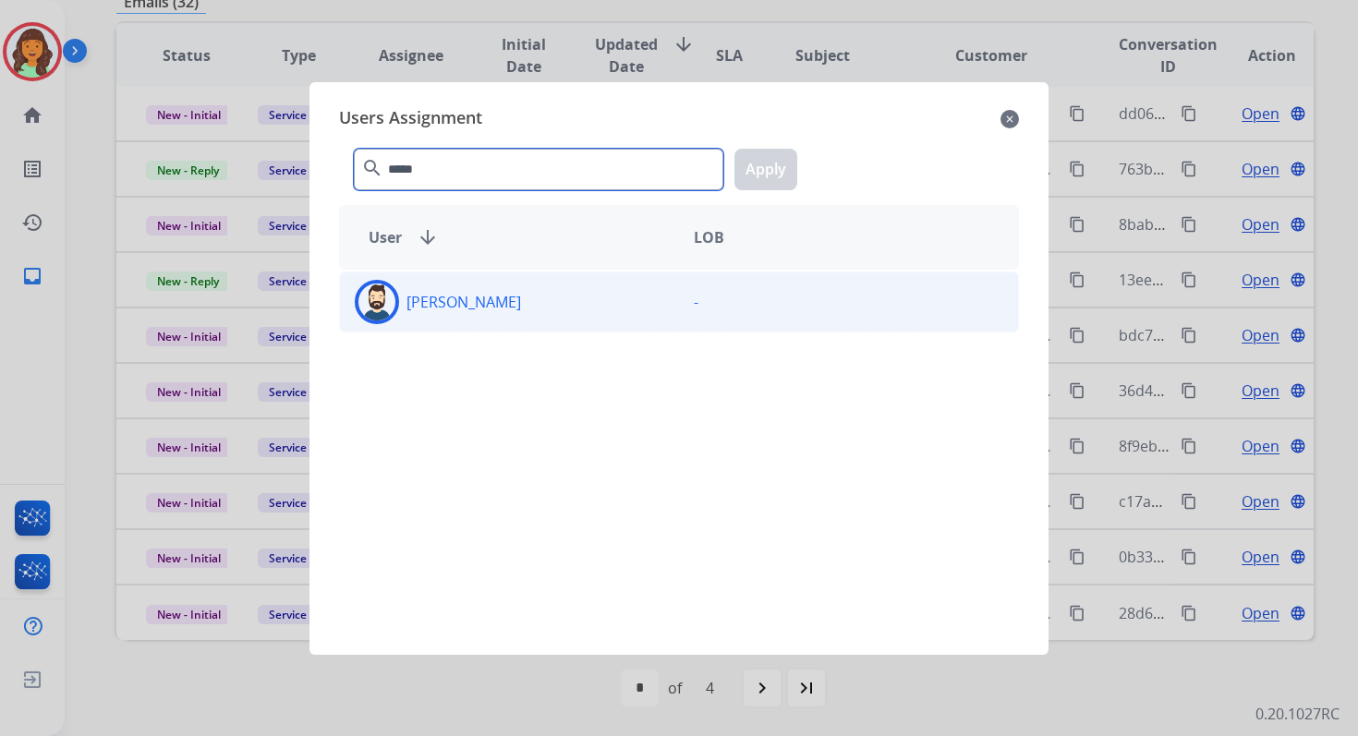
type input "*****"
click at [565, 314] on div "Jared Holt" at bounding box center [509, 302] width 339 height 44
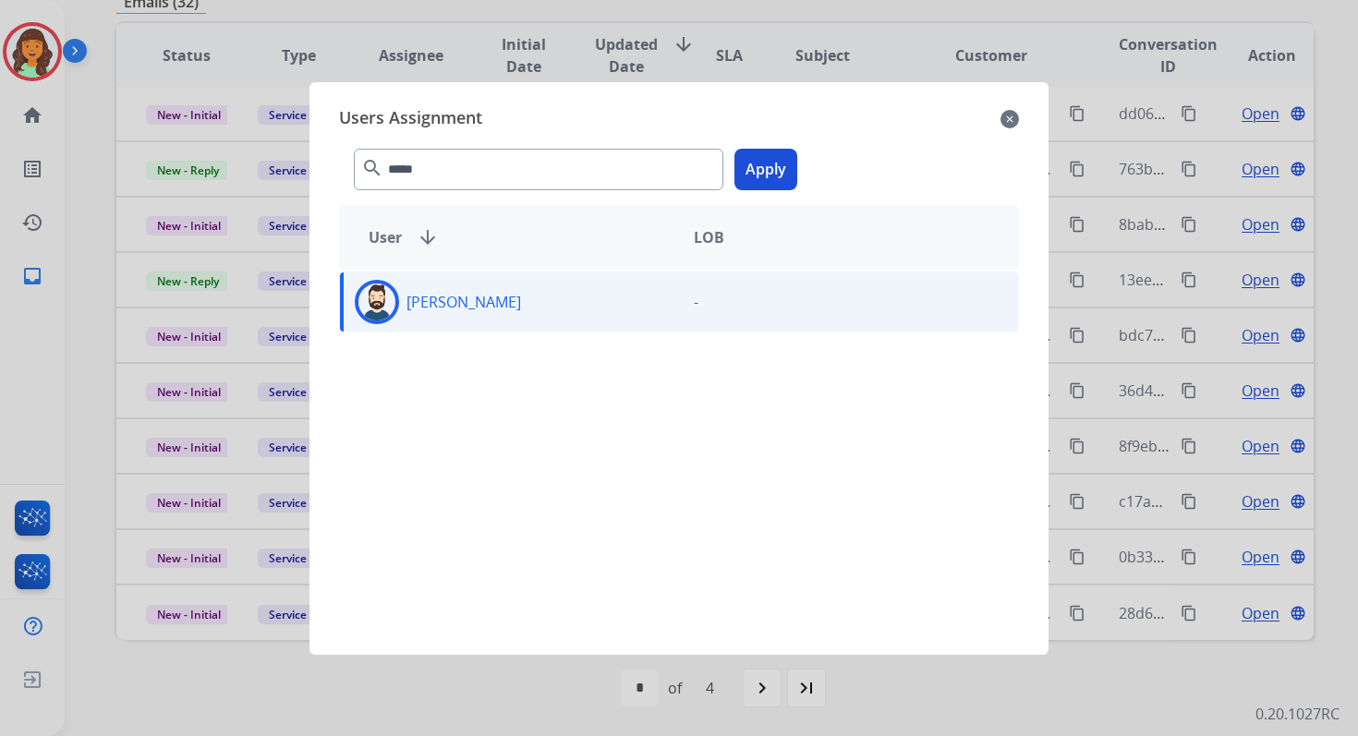
click at [766, 179] on button "Apply" at bounding box center [765, 170] width 63 height 42
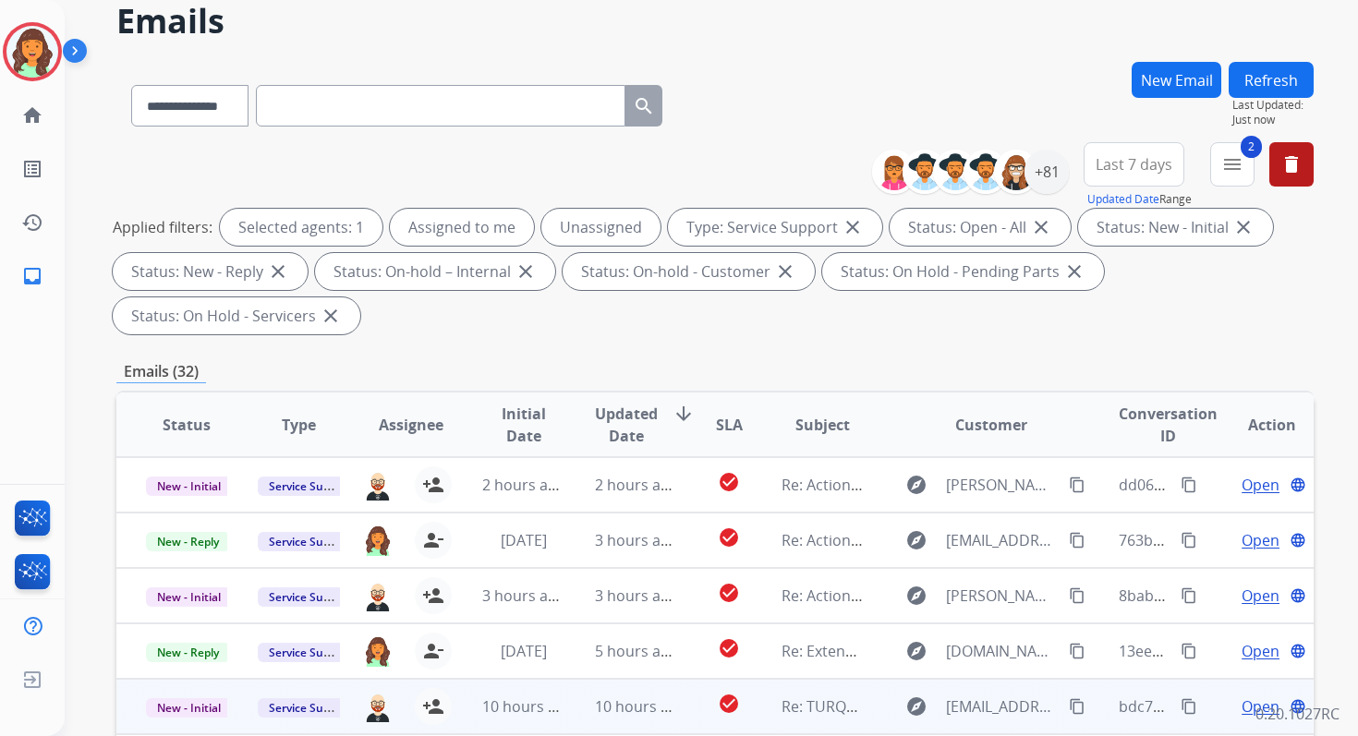
scroll to position [0, 0]
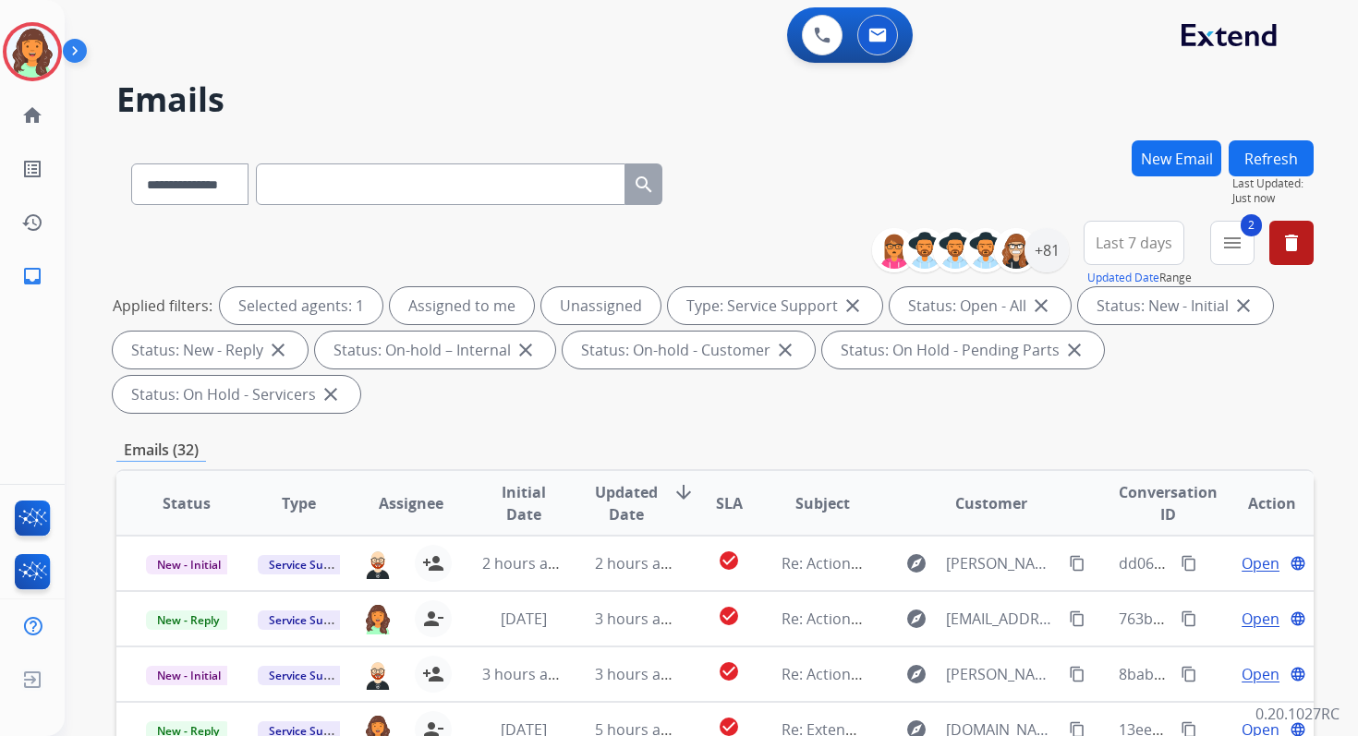
click at [1269, 152] on button "Refresh" at bounding box center [1270, 158] width 85 height 36
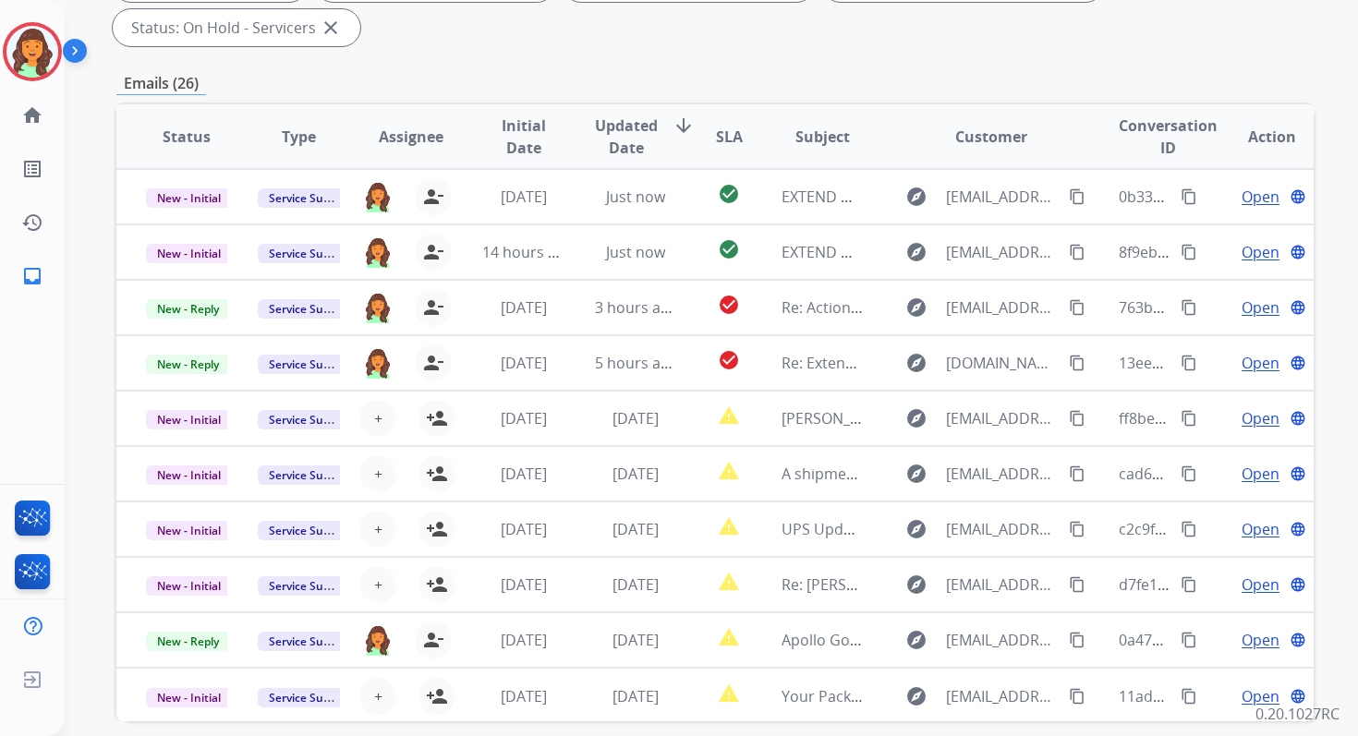
scroll to position [448, 0]
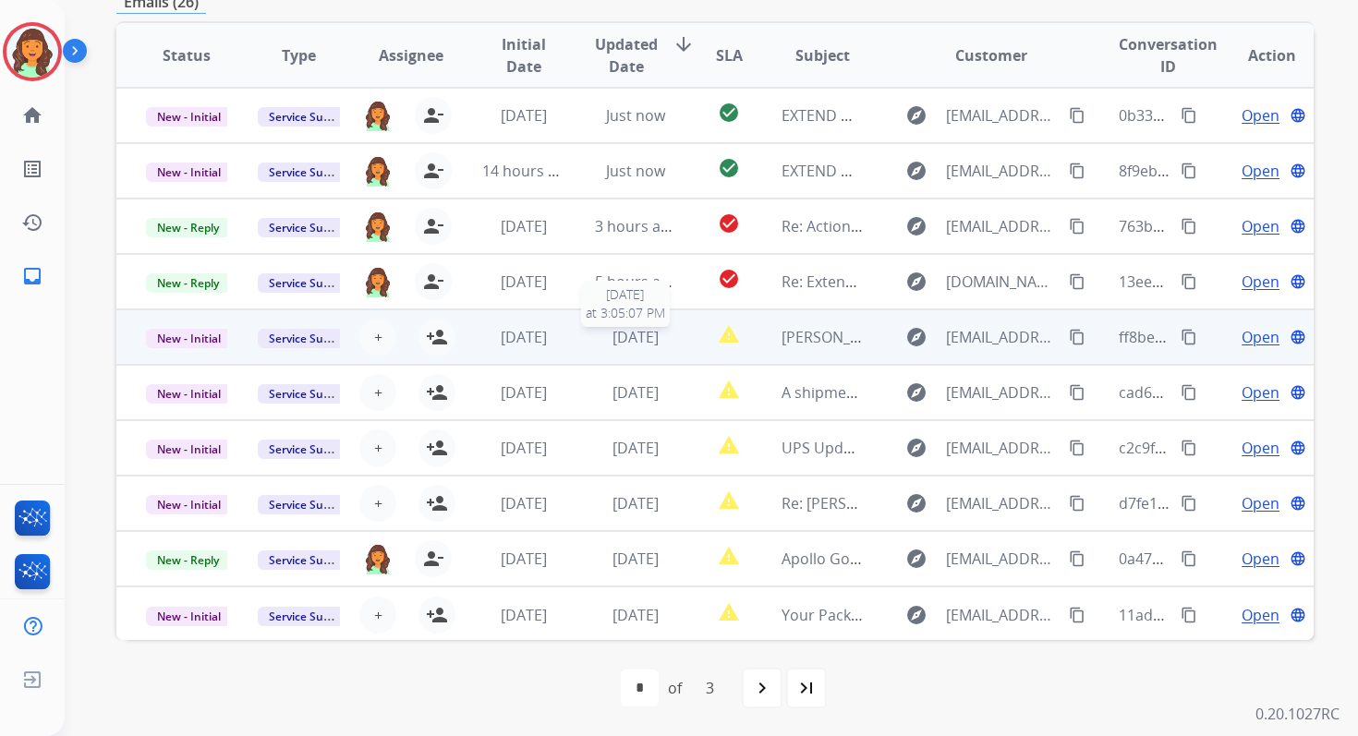
click at [612, 337] on span "1 day ago" at bounding box center [635, 337] width 46 height 20
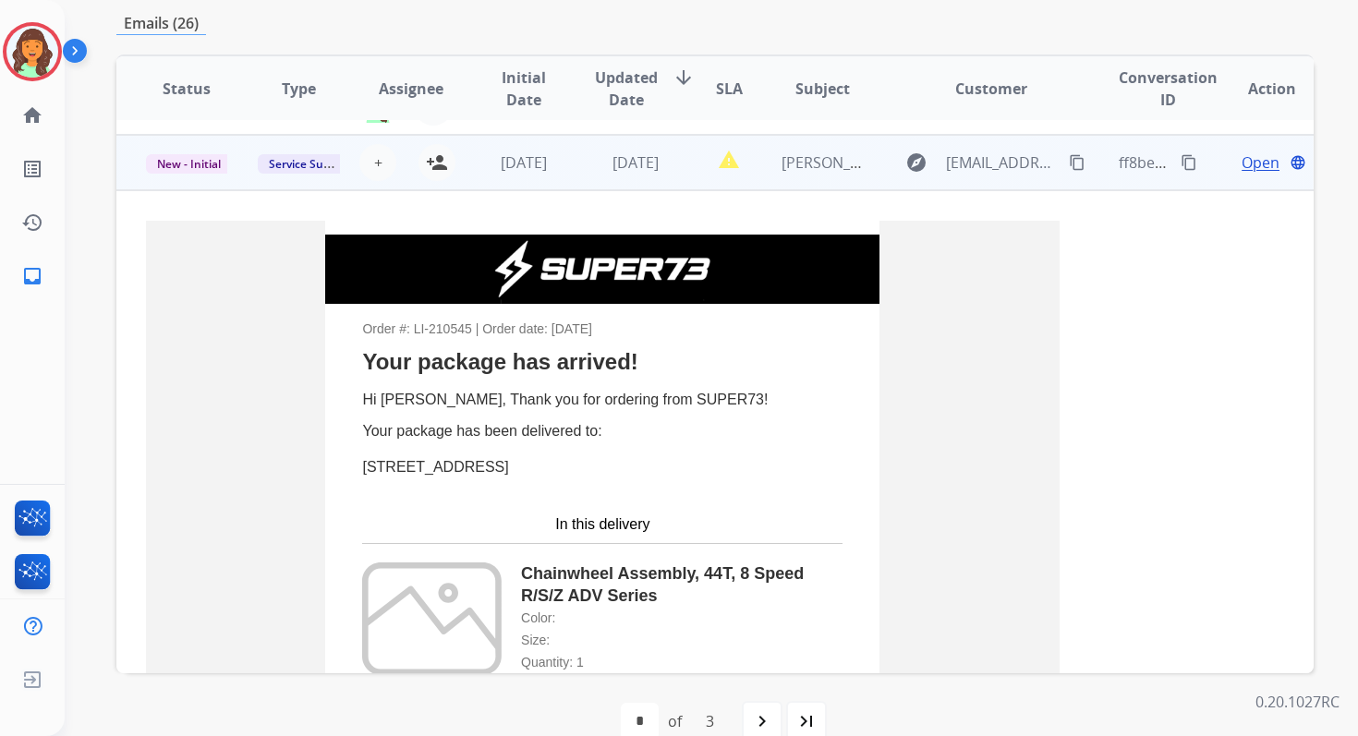
scroll to position [222, 0]
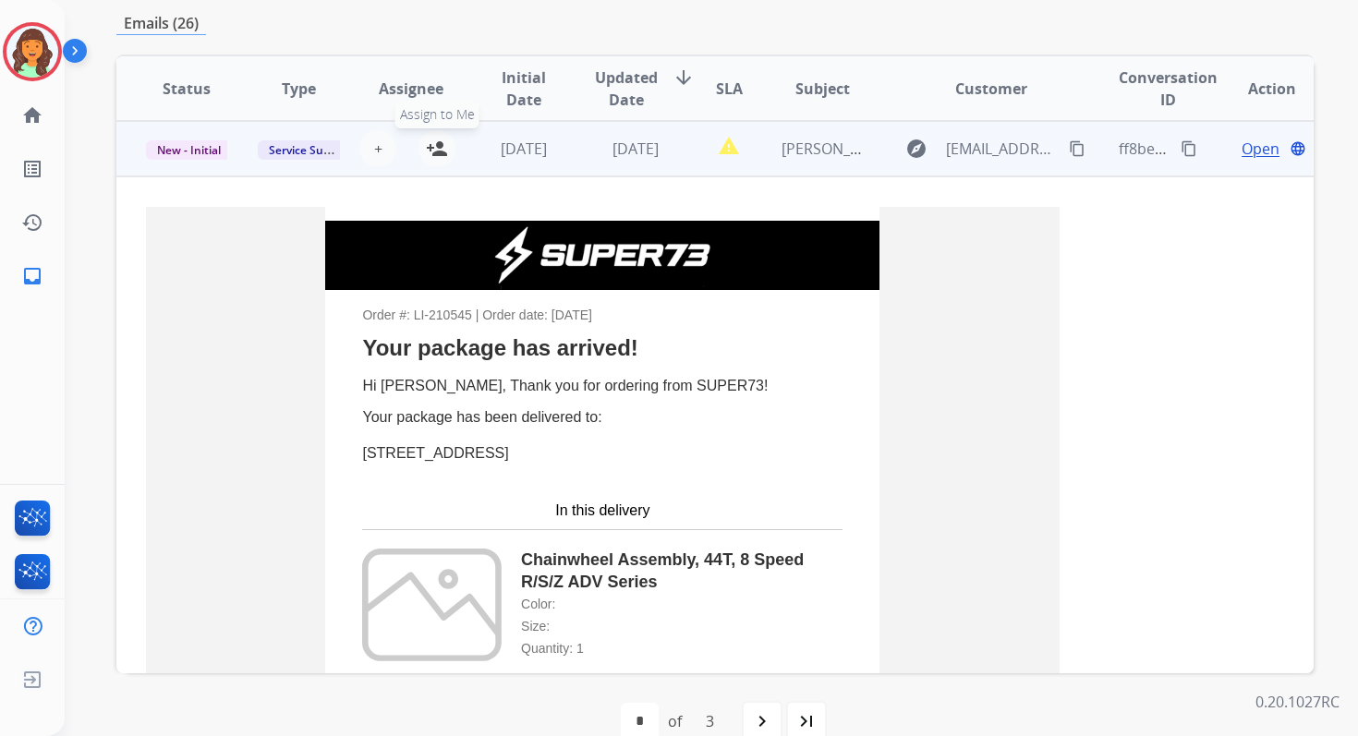
click at [445, 137] on button "person_add Assign to Me" at bounding box center [436, 148] width 37 height 37
click at [538, 153] on span "1 day ago" at bounding box center [524, 149] width 46 height 20
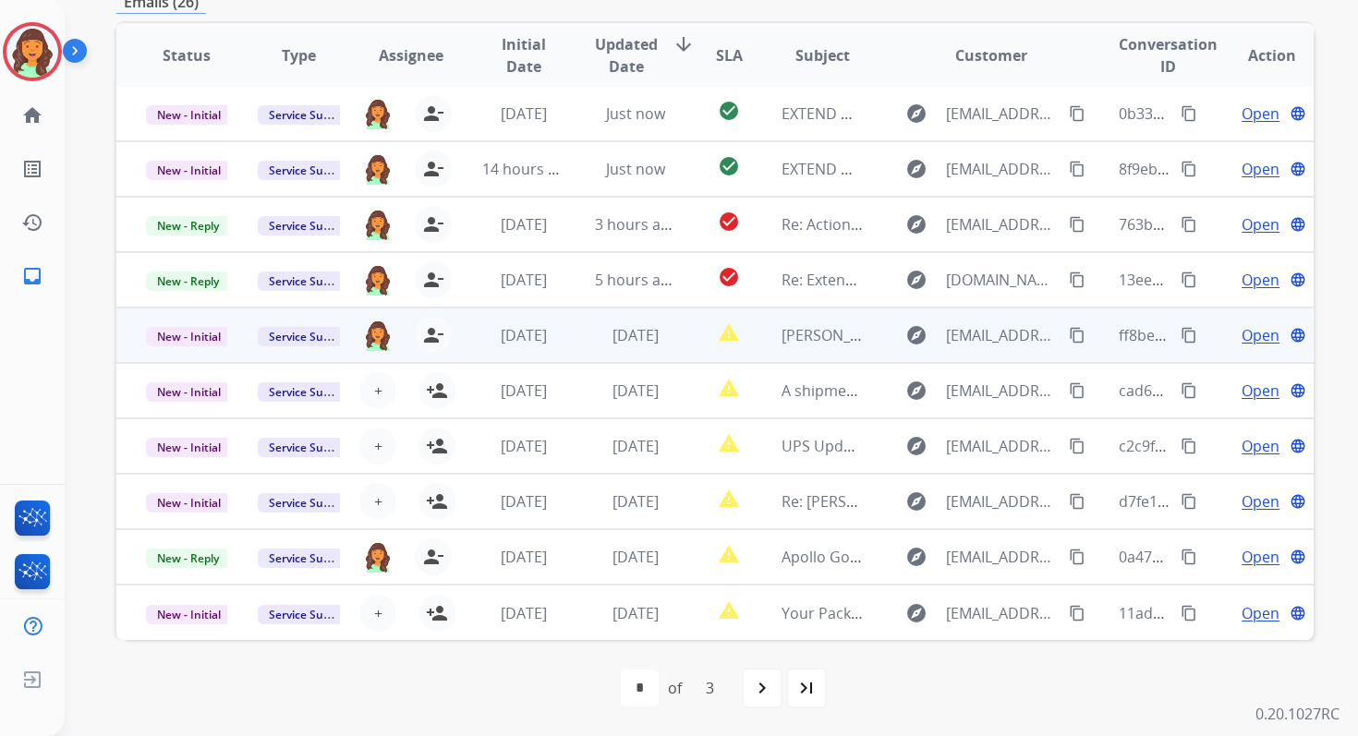
scroll to position [439, 0]
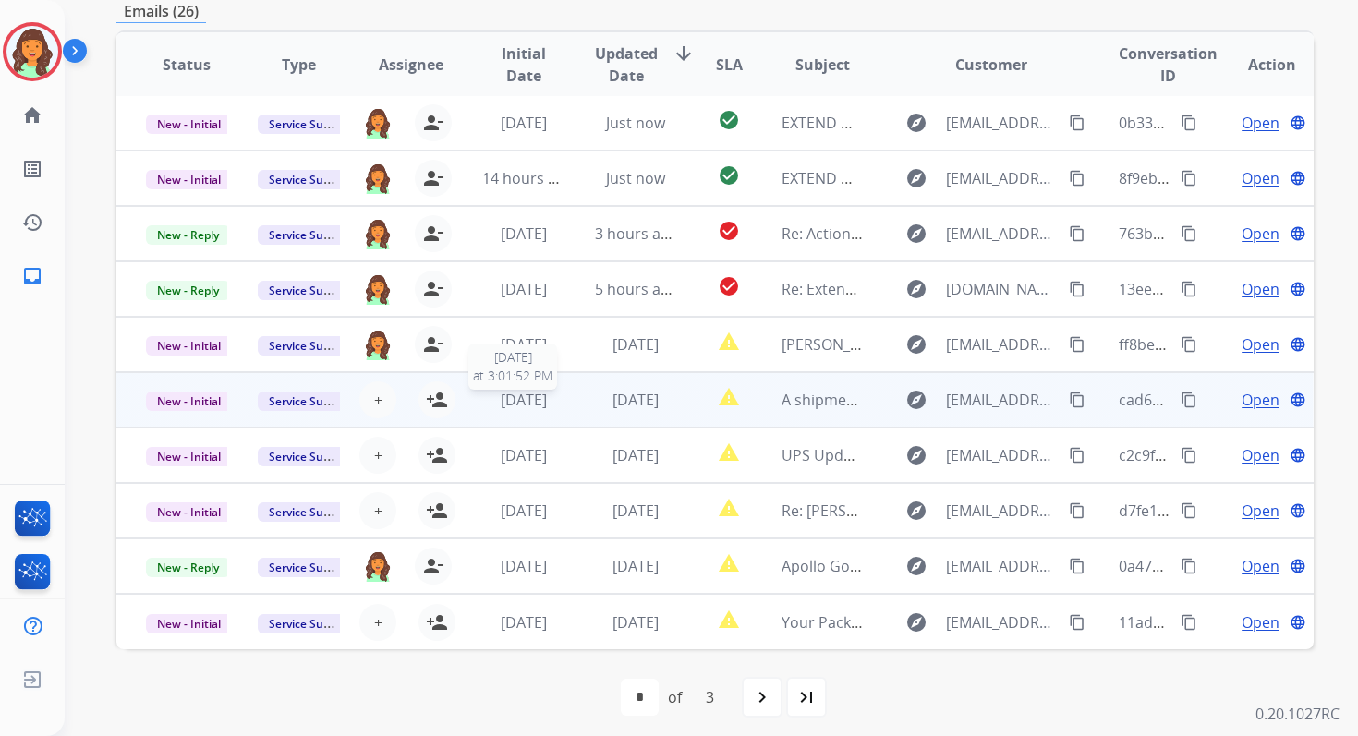
click at [517, 406] on span "1 day ago" at bounding box center [524, 400] width 46 height 20
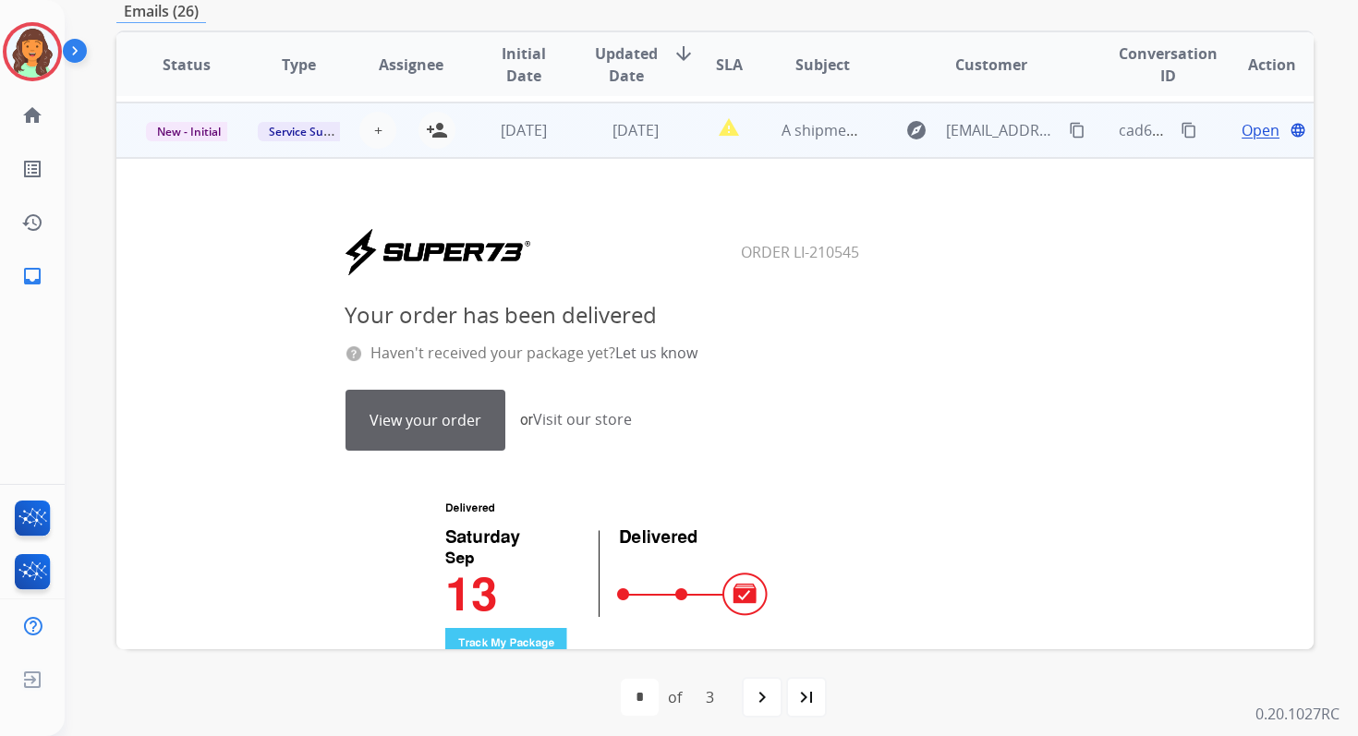
scroll to position [277, 0]
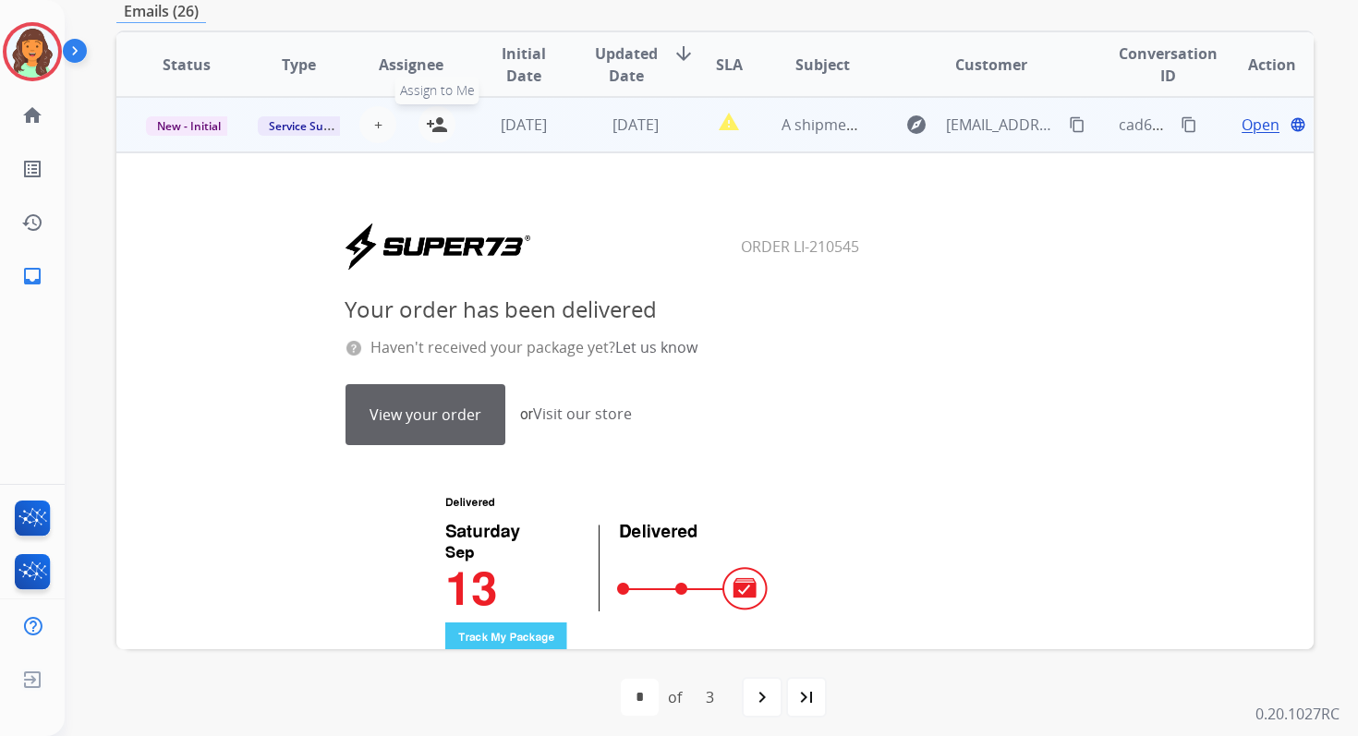
click at [441, 127] on mat-icon "person_add" at bounding box center [437, 125] width 22 height 22
click at [501, 127] on span "1 day ago" at bounding box center [524, 125] width 46 height 20
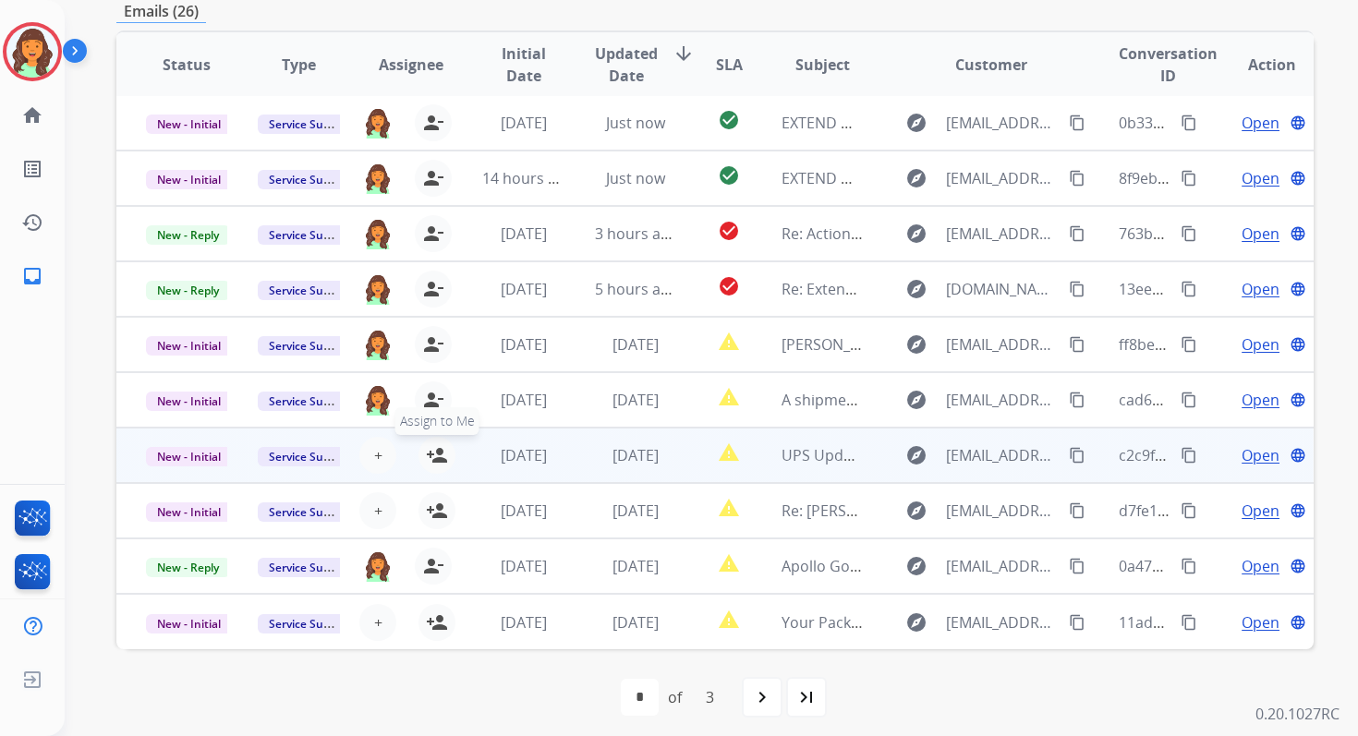
click at [440, 464] on mat-icon "person_add" at bounding box center [437, 455] width 22 height 22
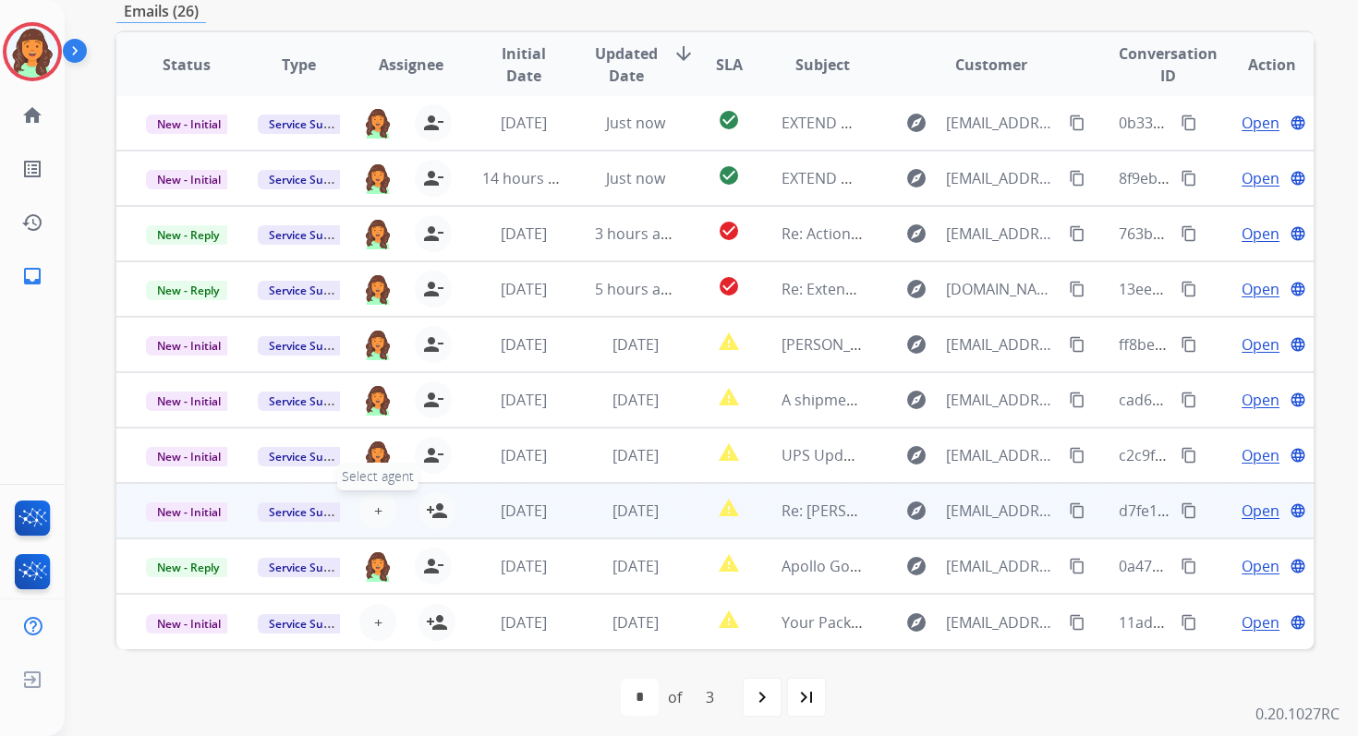
click at [375, 511] on span "+" at bounding box center [378, 511] width 8 height 22
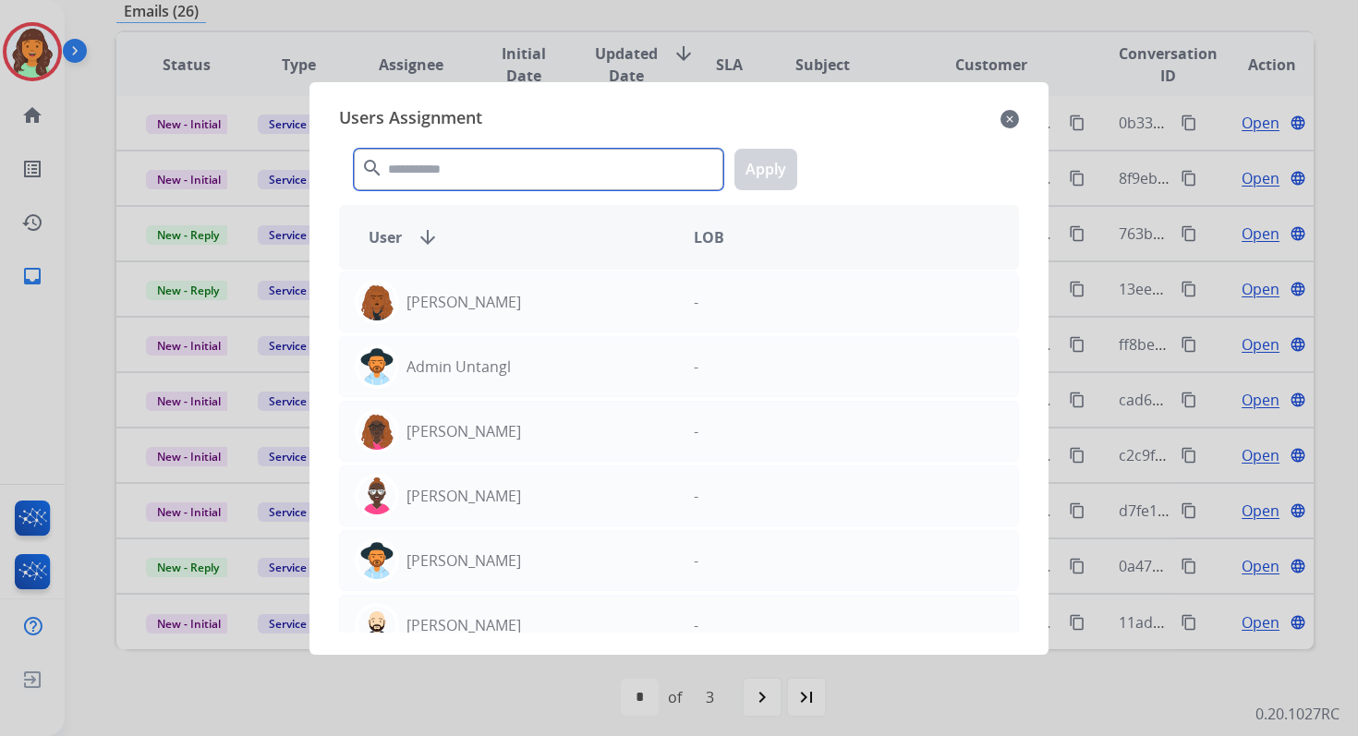
click at [465, 166] on input "text" at bounding box center [538, 170] width 369 height 42
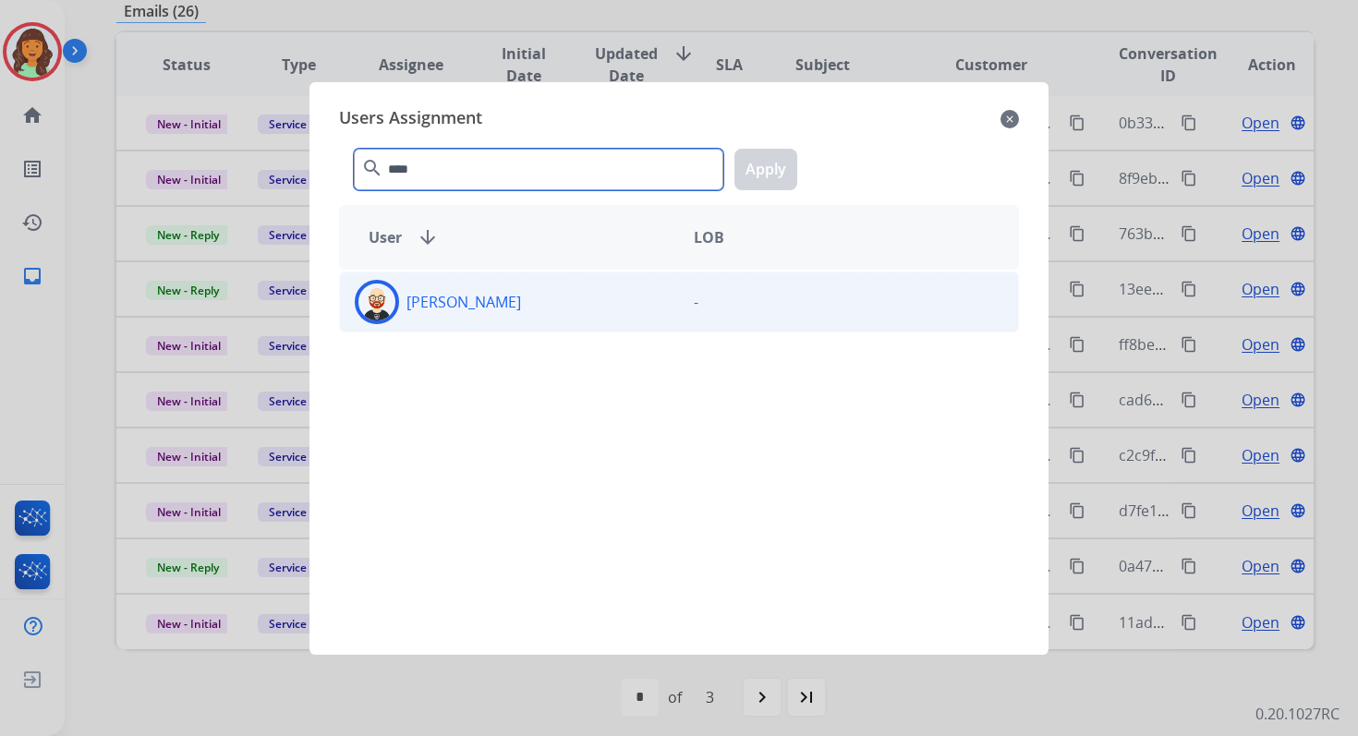
type input "****"
click at [523, 308] on div "Ezra Barnes" at bounding box center [509, 302] width 339 height 44
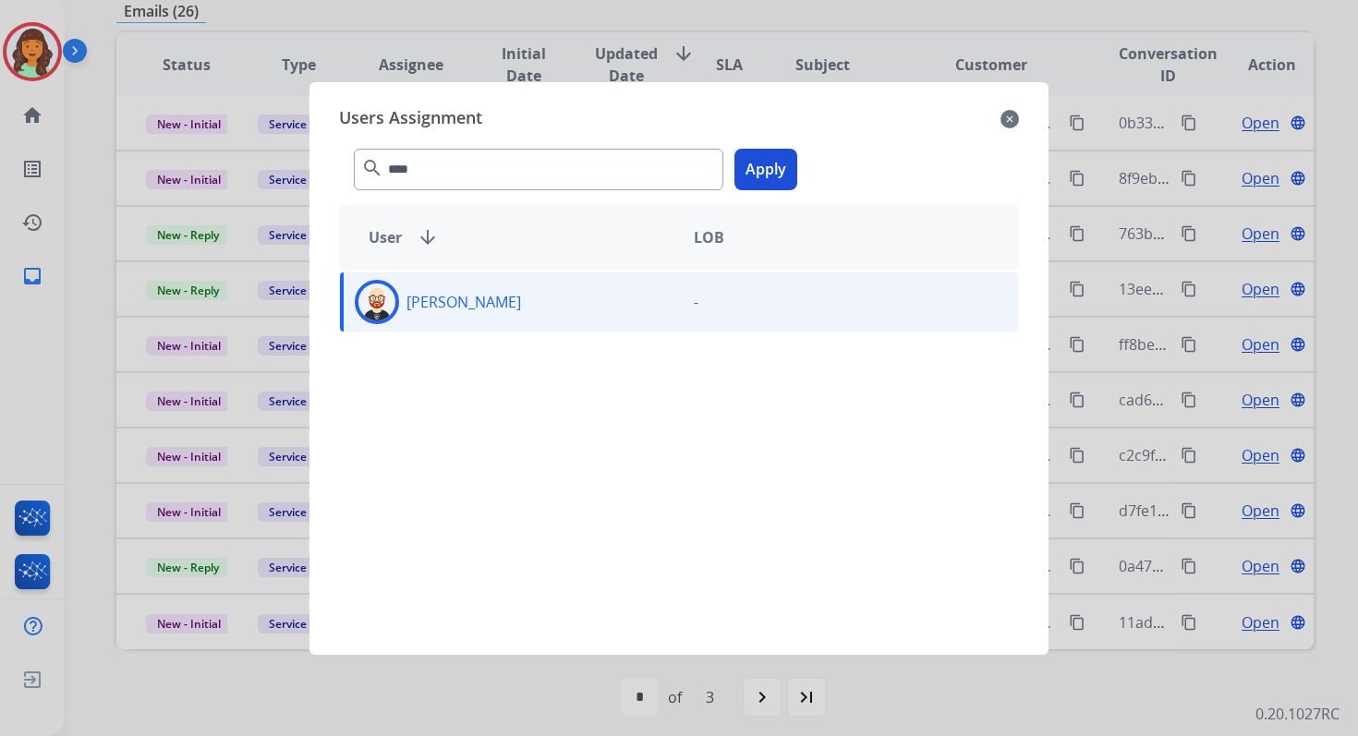
click at [776, 181] on button "Apply" at bounding box center [765, 170] width 63 height 42
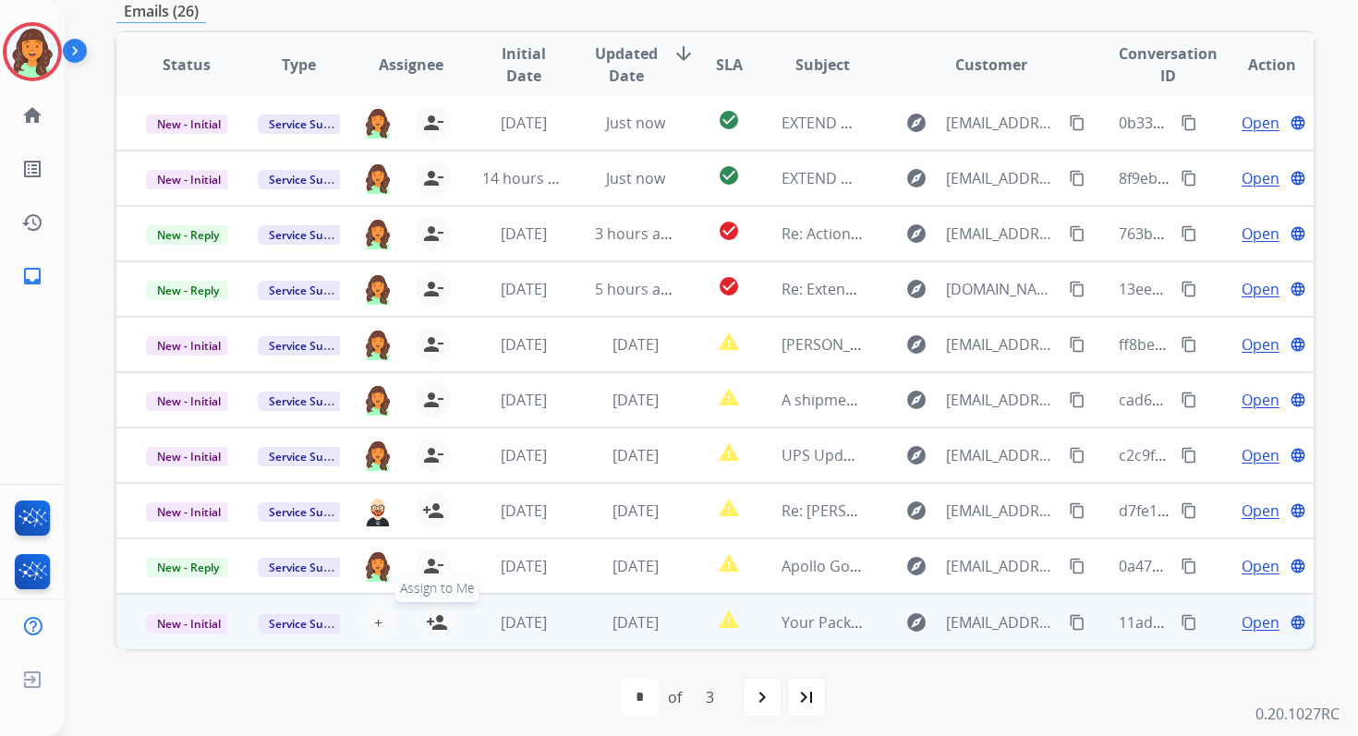
click at [426, 618] on mat-icon "person_add" at bounding box center [437, 622] width 22 height 22
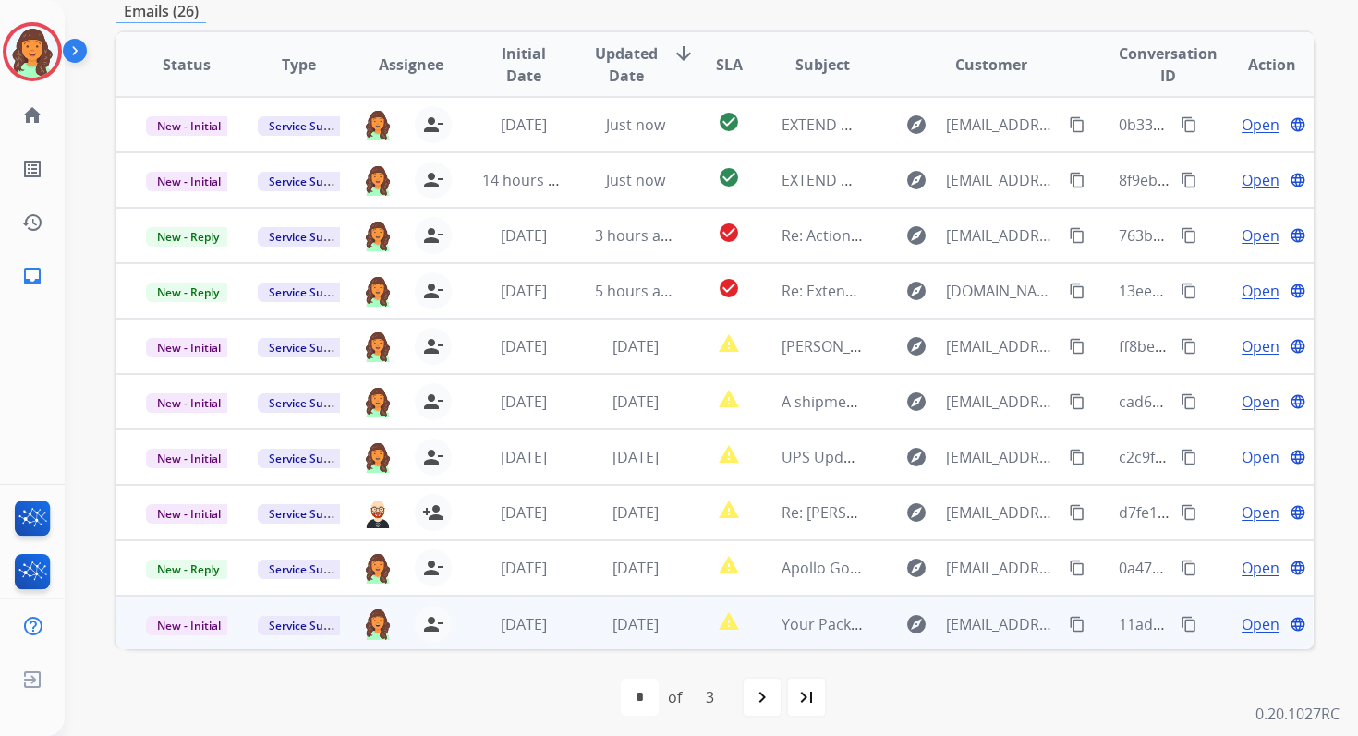
scroll to position [0, 0]
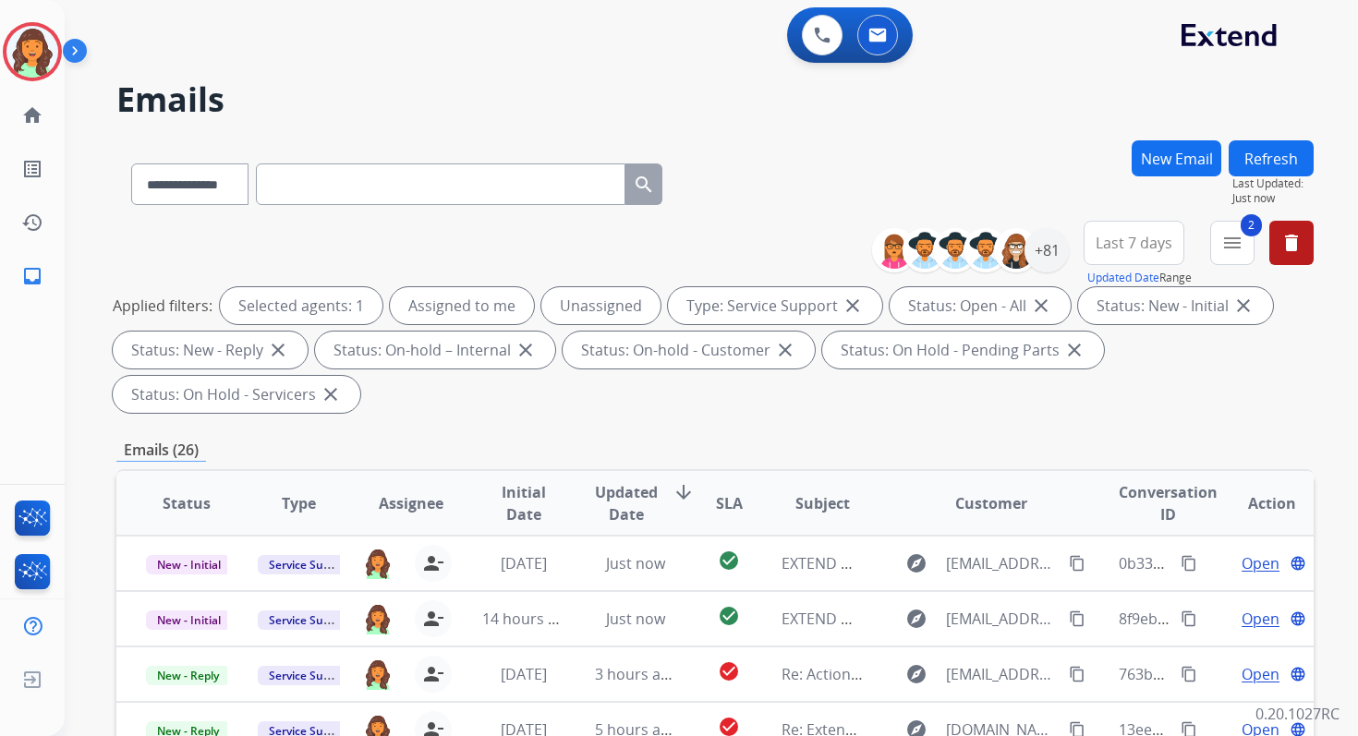
click at [1276, 168] on button "Refresh" at bounding box center [1270, 158] width 85 height 36
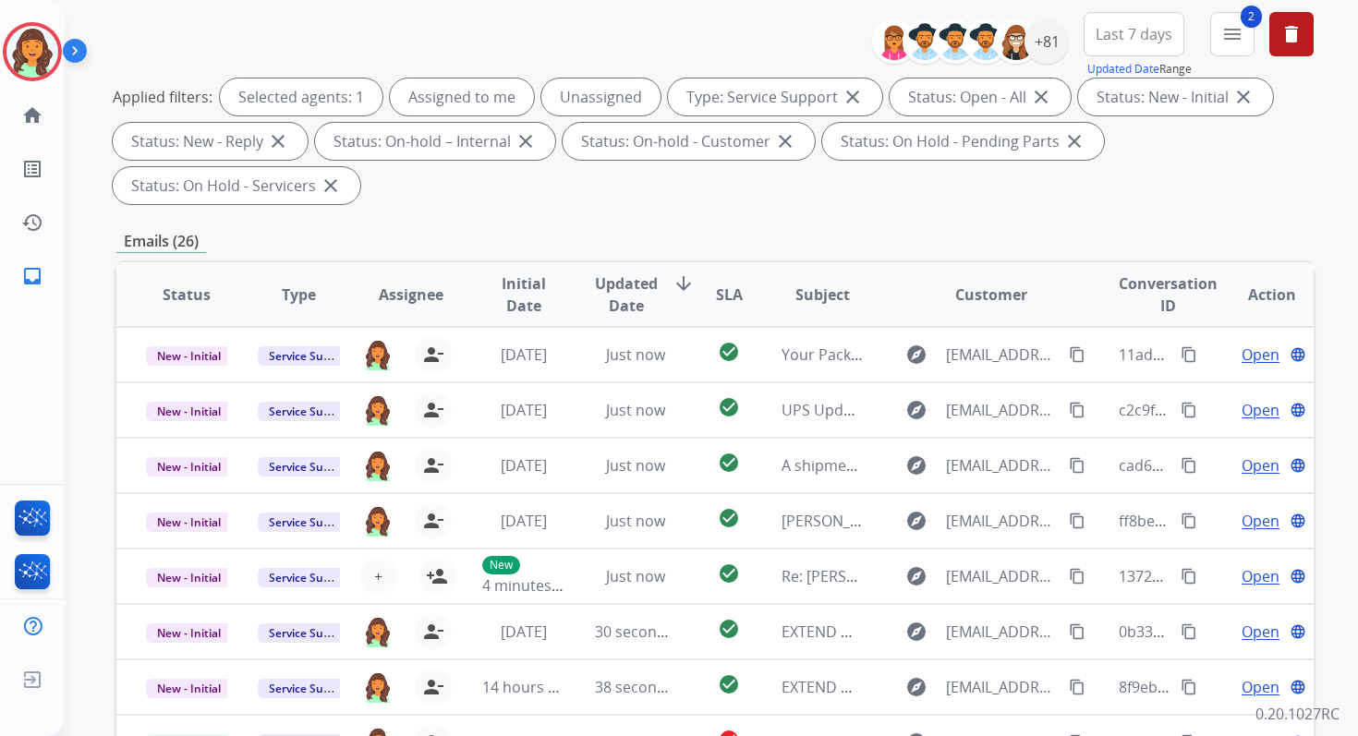
scroll to position [448, 0]
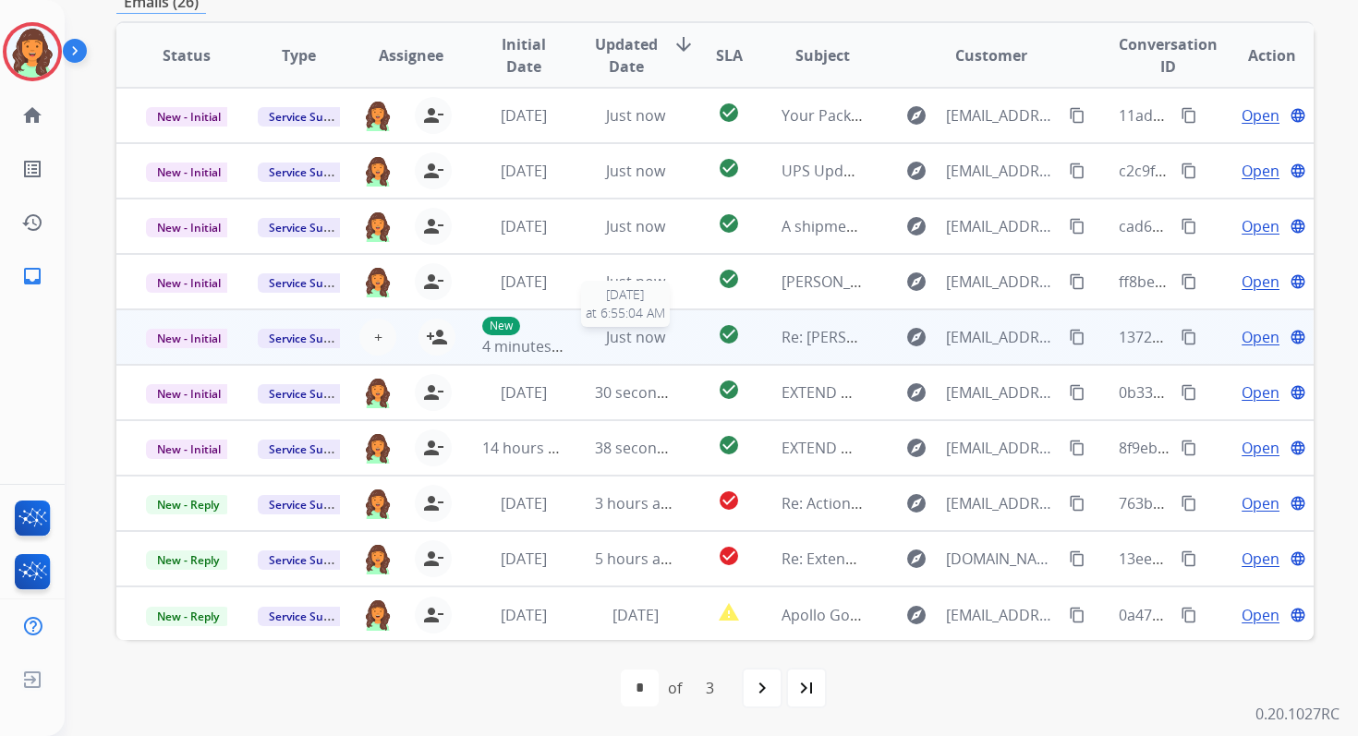
click at [628, 339] on span "Just now" at bounding box center [635, 337] width 59 height 20
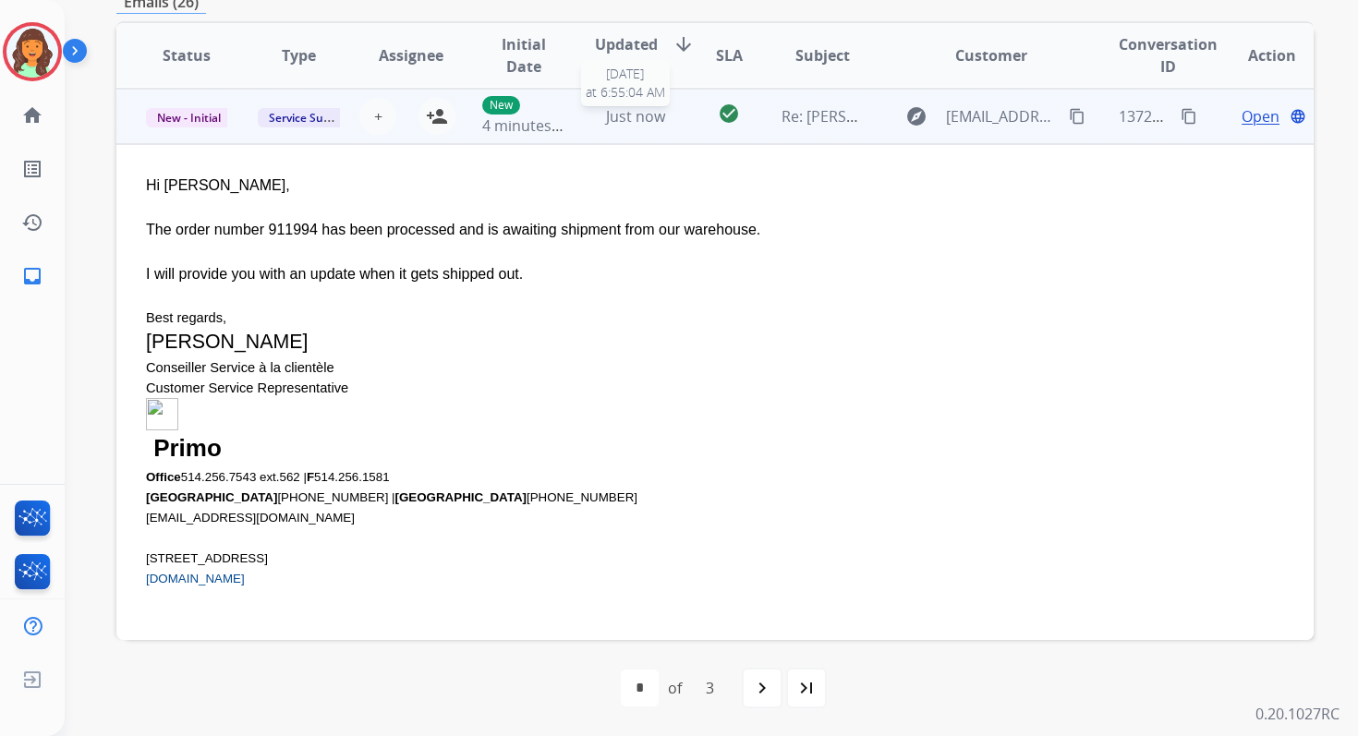
scroll to position [222, 0]
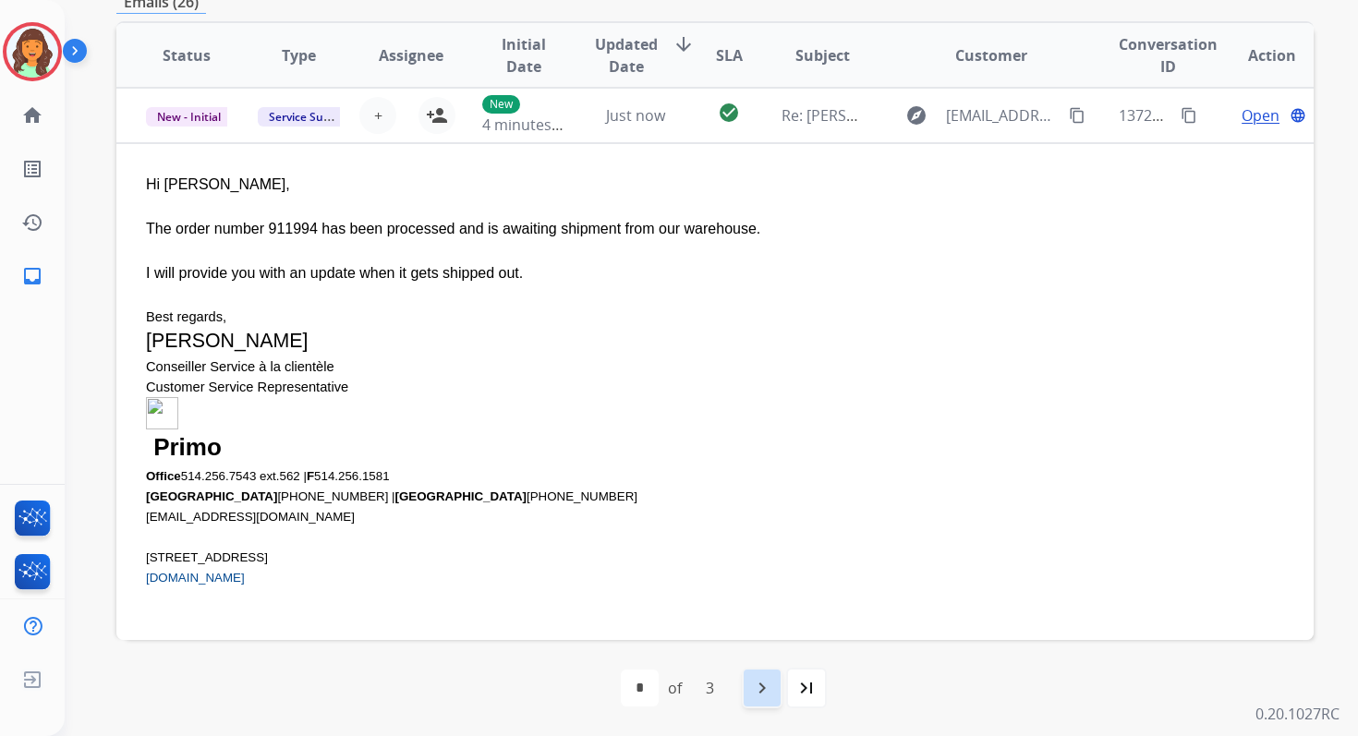
click at [766, 701] on div "navigate_next" at bounding box center [762, 688] width 41 height 41
select select "*"
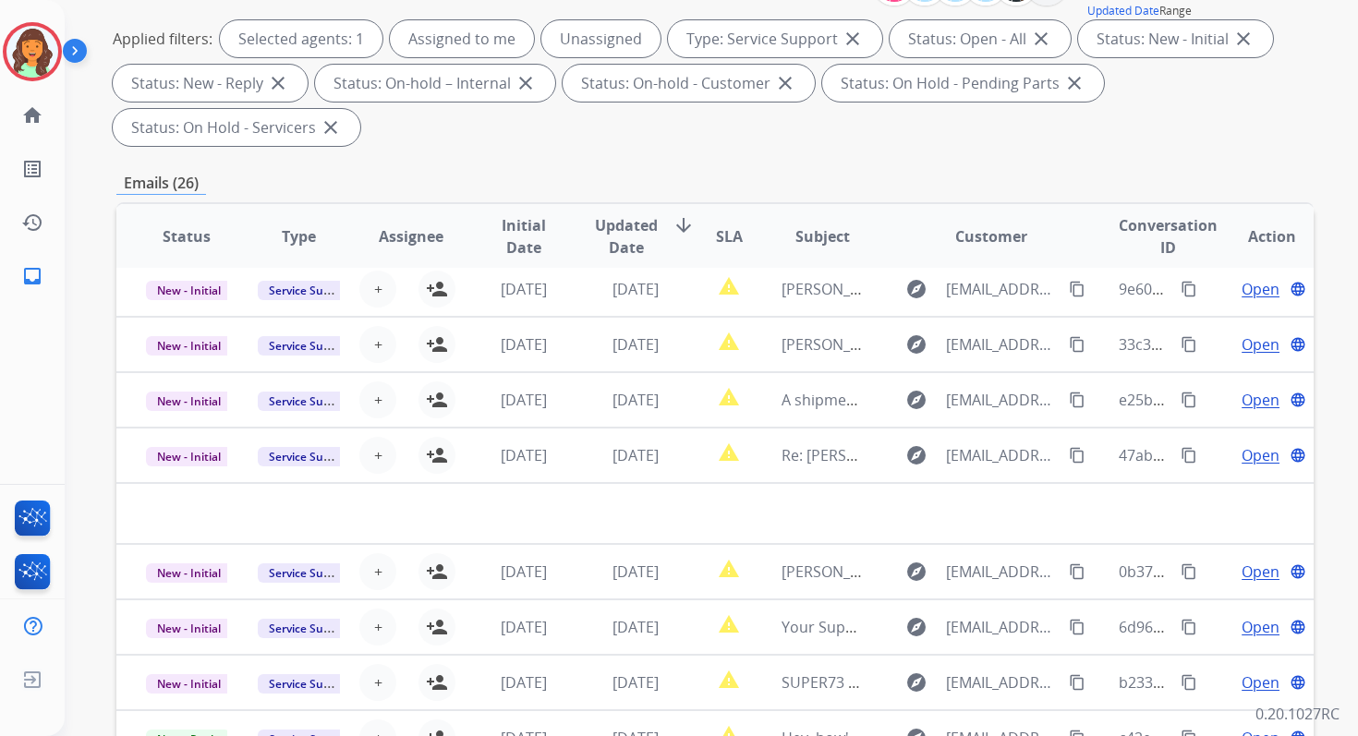
scroll to position [448, 0]
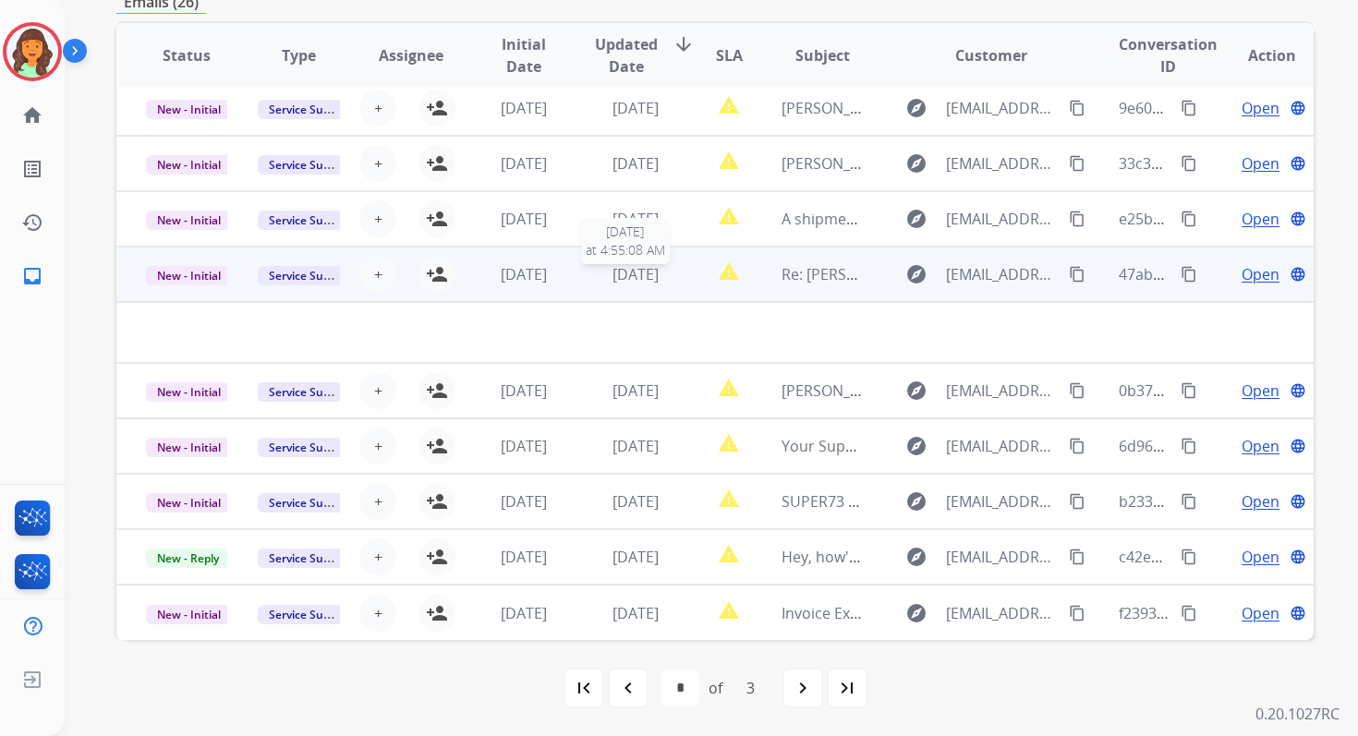
click at [628, 284] on div "2 days ago" at bounding box center [635, 274] width 81 height 22
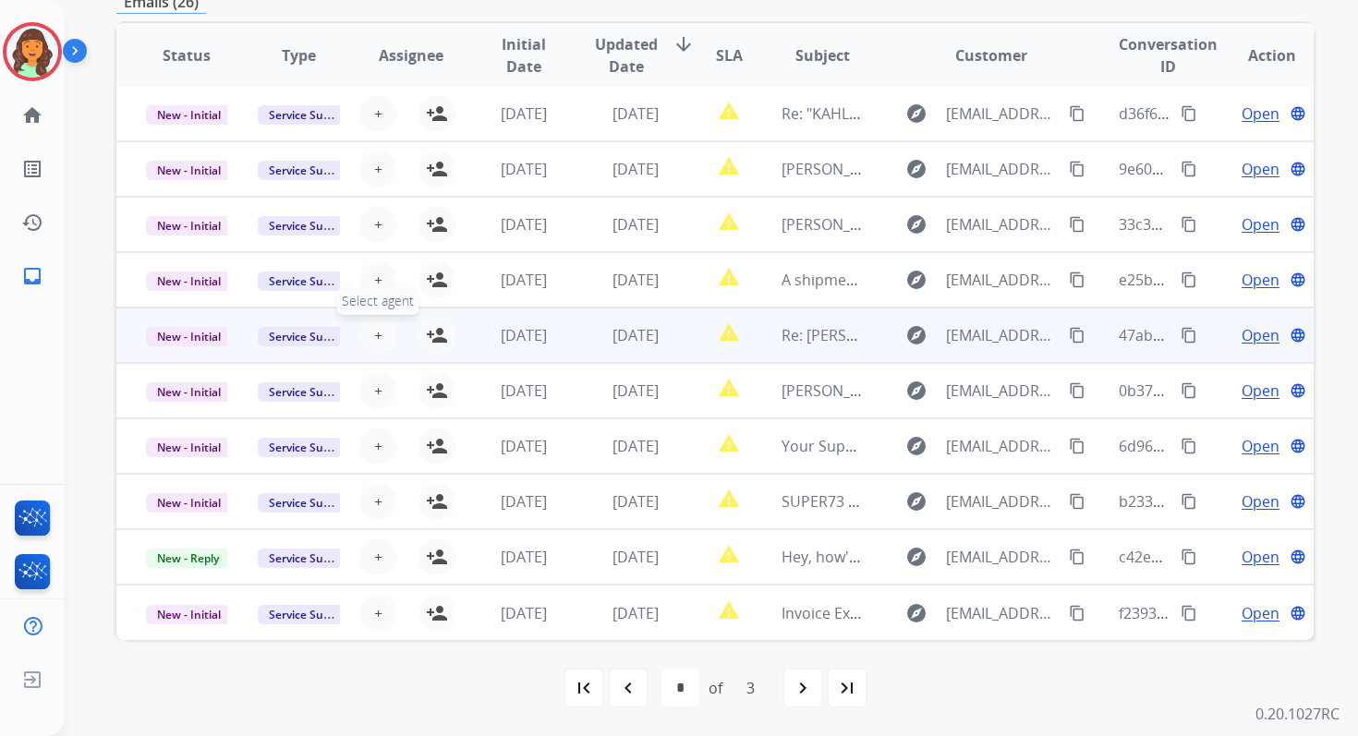
click at [376, 337] on span "+" at bounding box center [378, 335] width 8 height 22
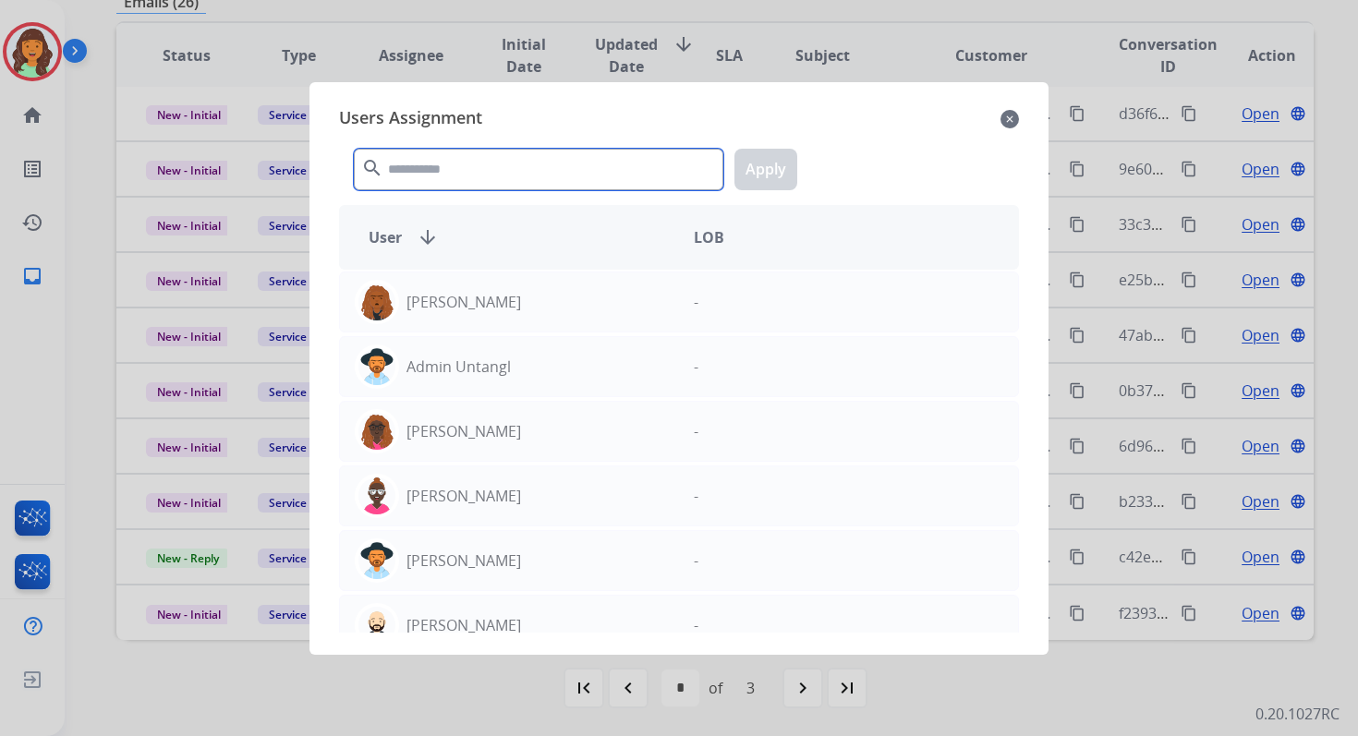
click at [500, 158] on input "text" at bounding box center [538, 170] width 369 height 42
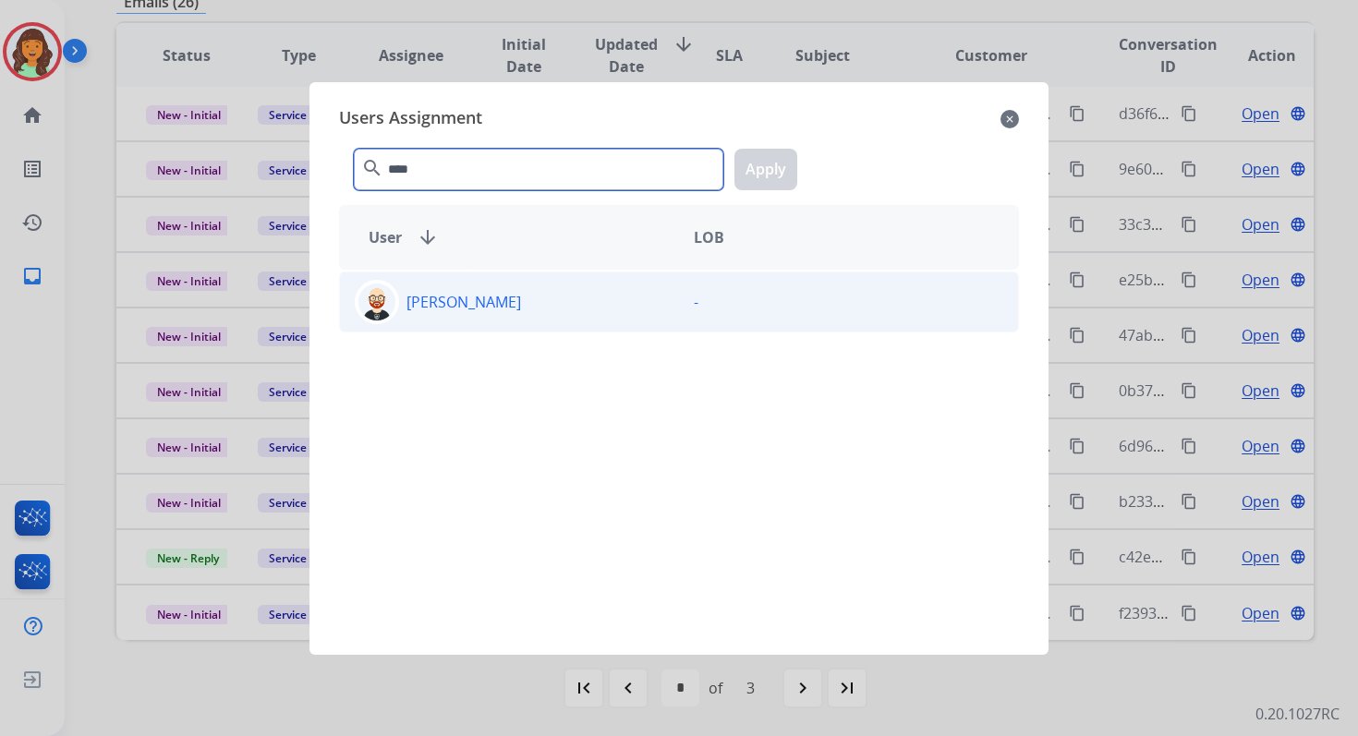
type input "****"
click at [557, 298] on div "Ezra Barnes" at bounding box center [509, 302] width 339 height 44
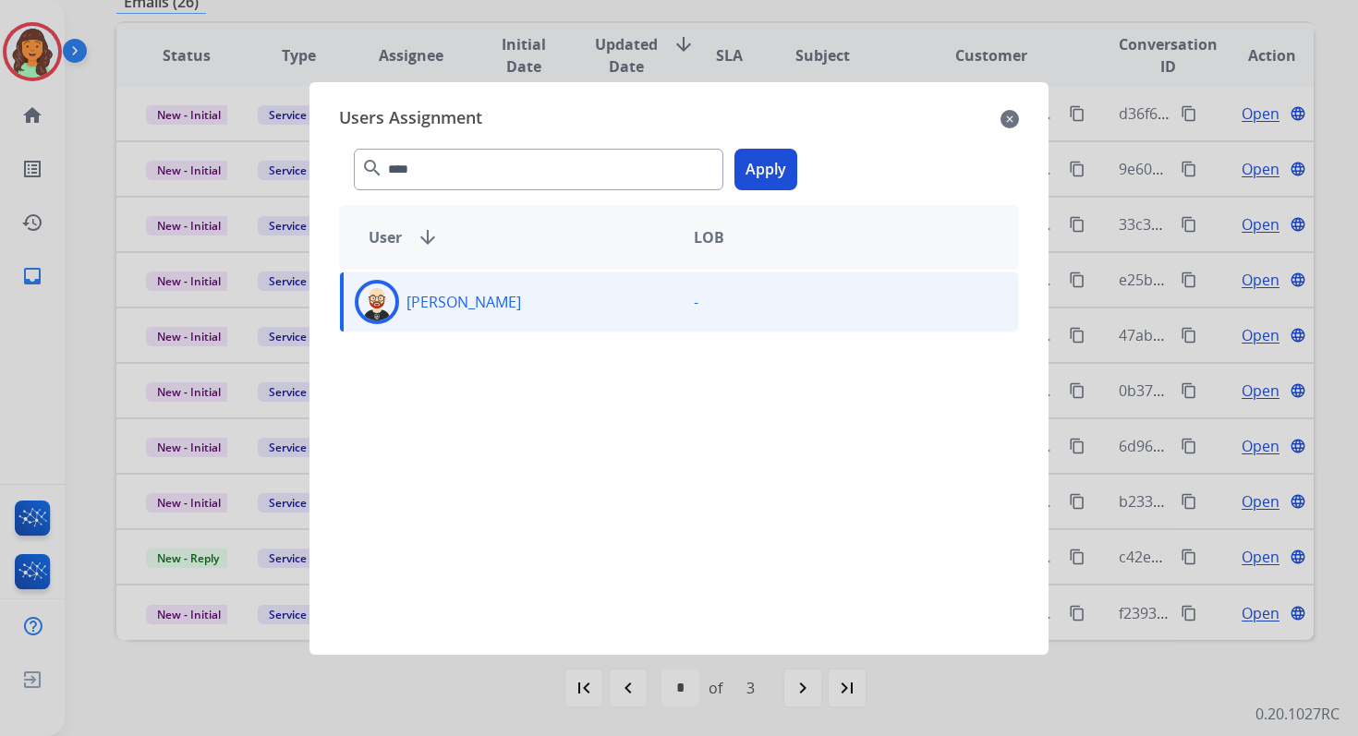
click at [765, 153] on button "Apply" at bounding box center [765, 170] width 63 height 42
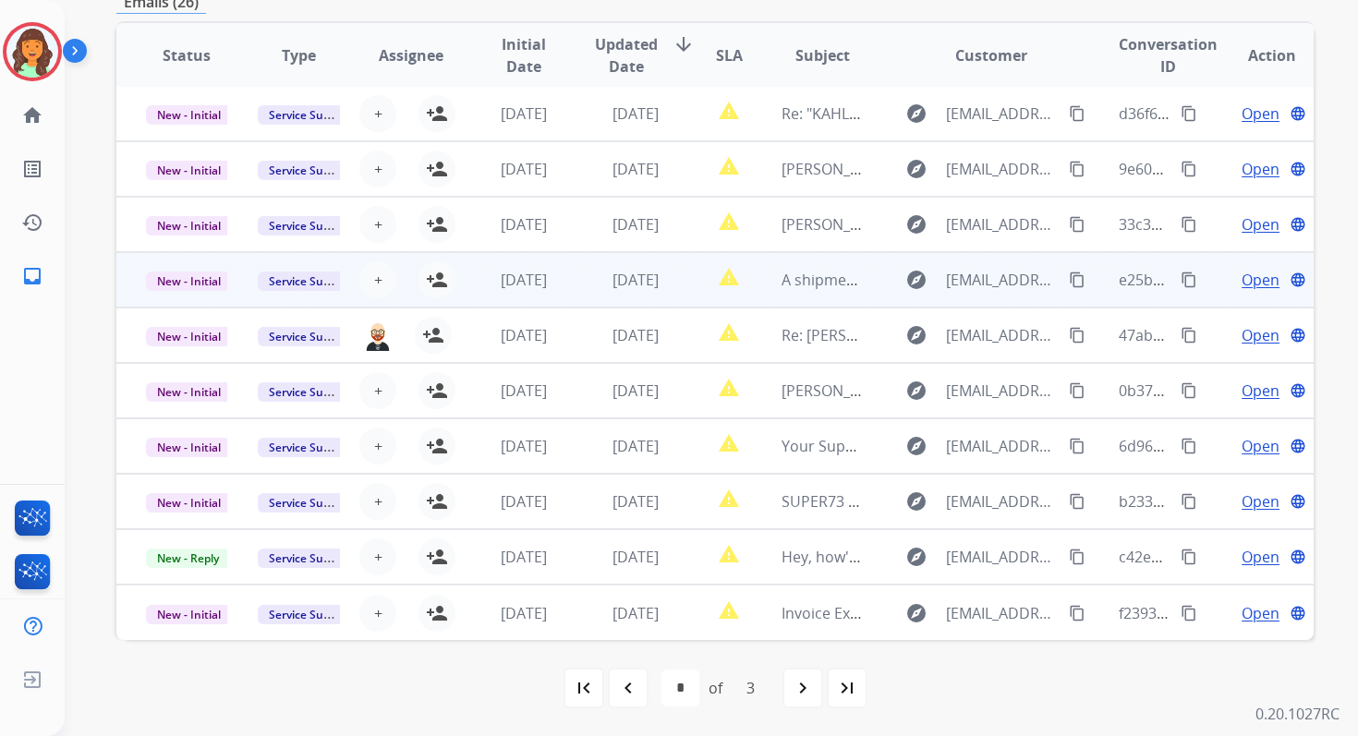
click at [677, 280] on td "report_problem" at bounding box center [714, 279] width 75 height 55
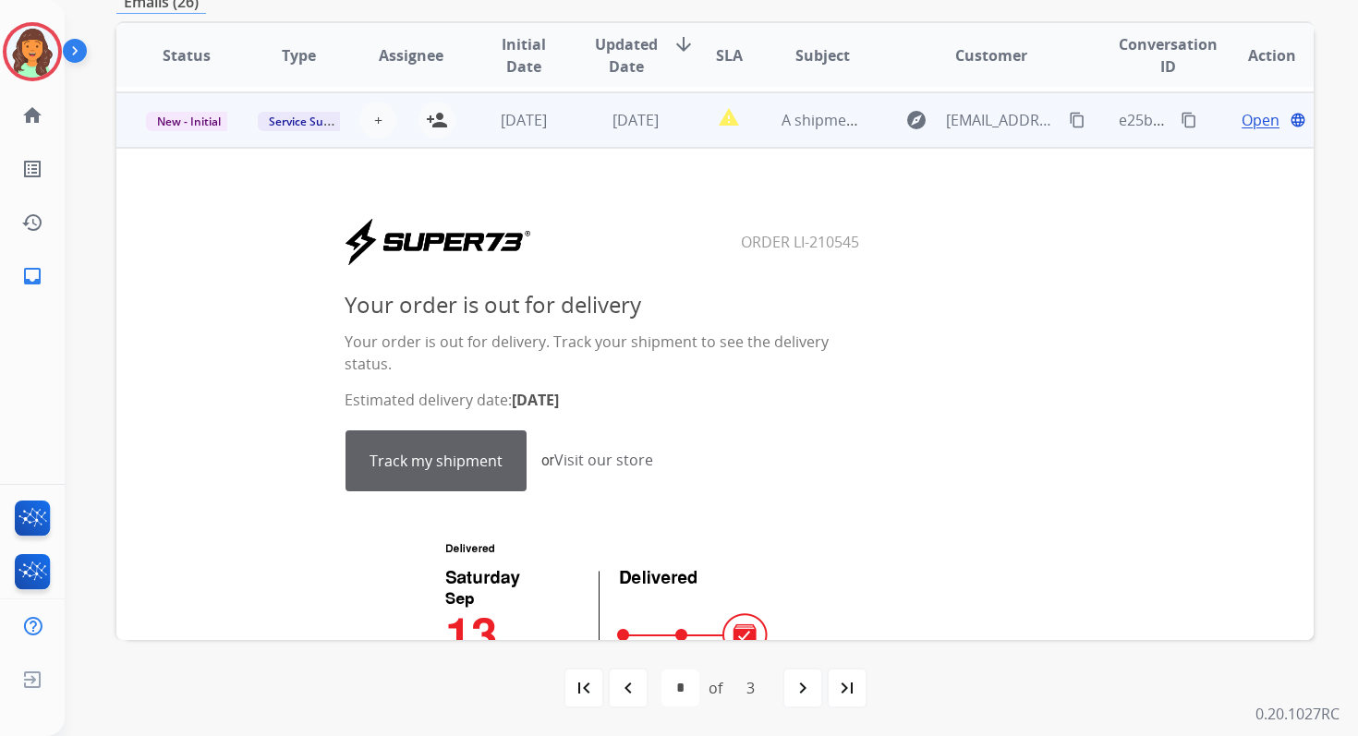
scroll to position [166, 0]
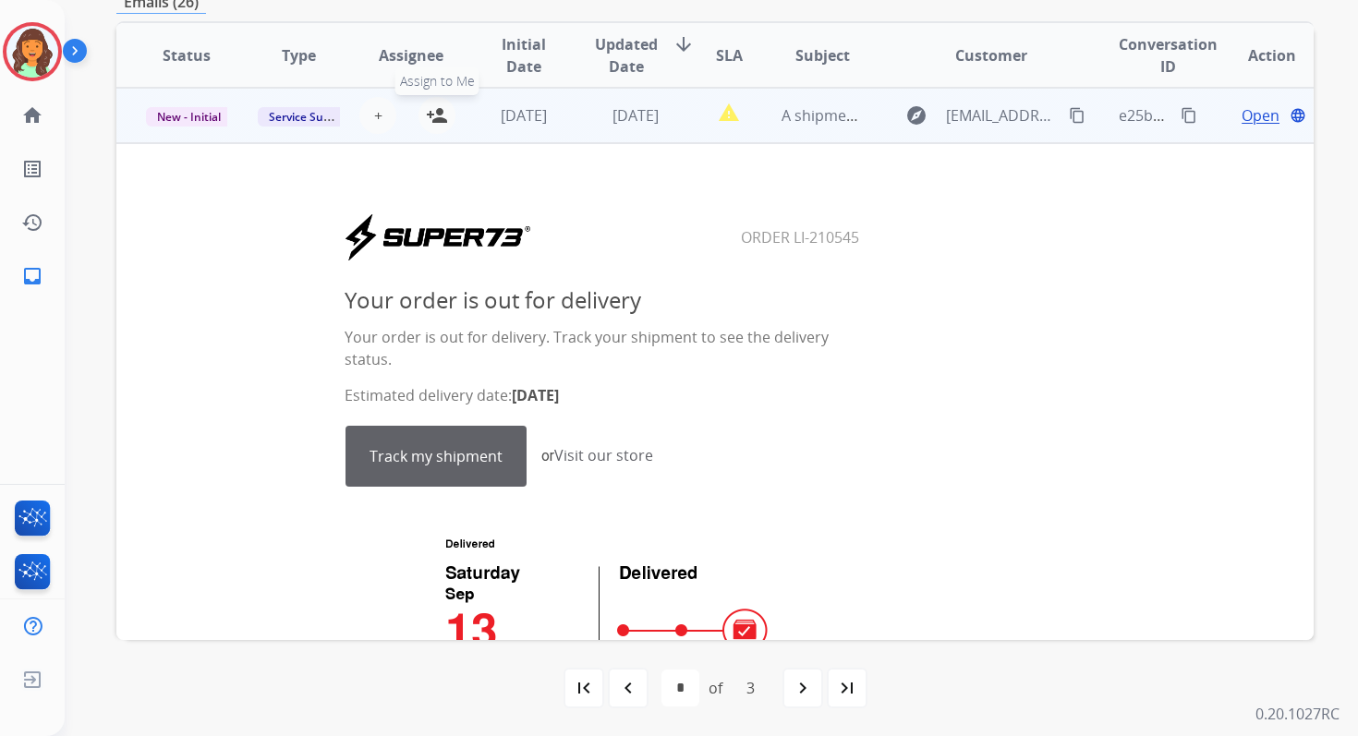
click at [435, 119] on mat-icon "person_add" at bounding box center [437, 115] width 22 height 22
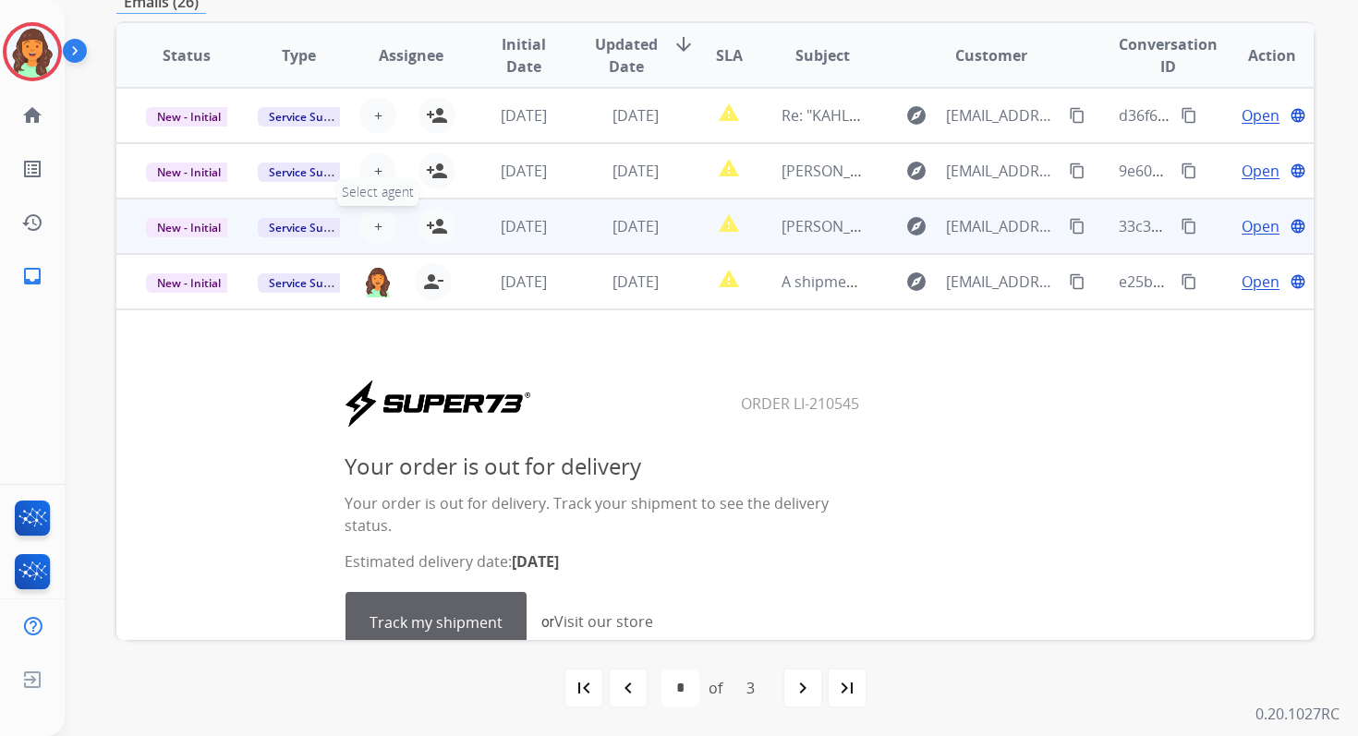
click at [374, 230] on span "+" at bounding box center [378, 226] width 8 height 22
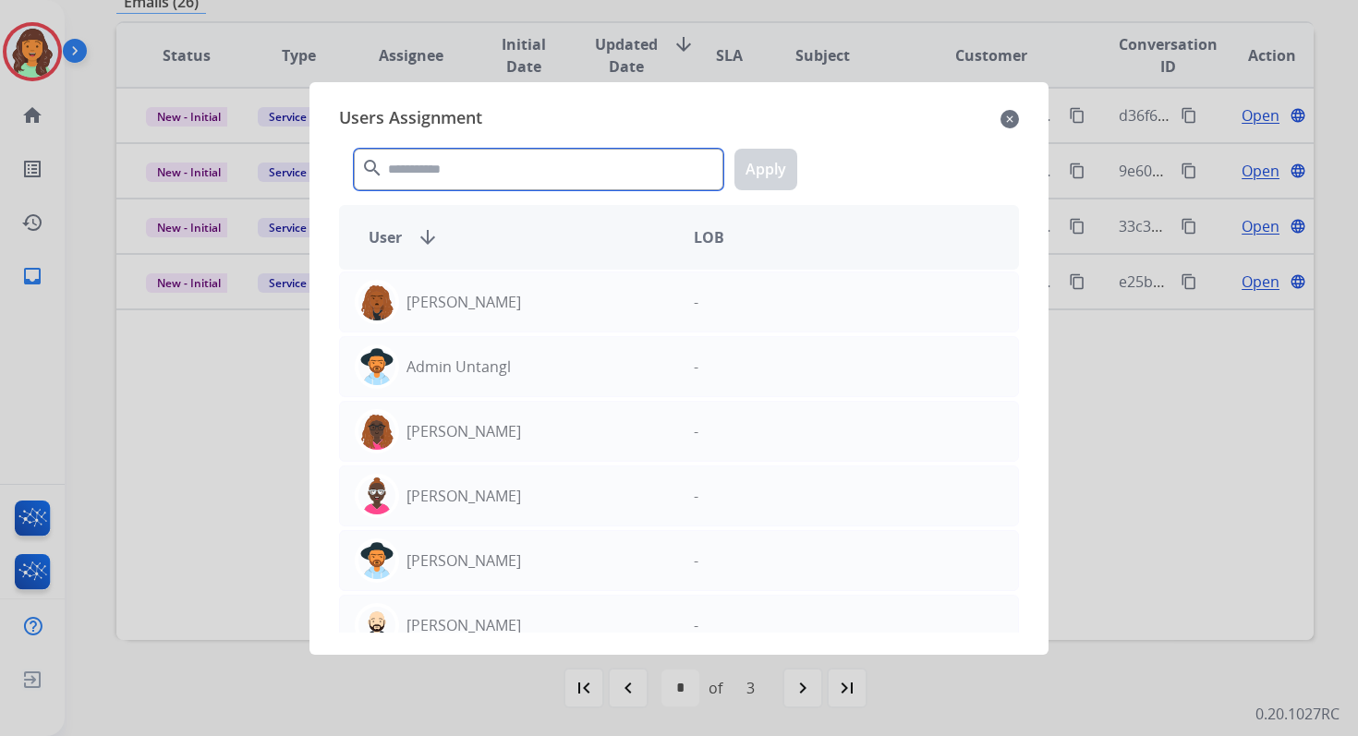
click at [442, 166] on input "text" at bounding box center [538, 170] width 369 height 42
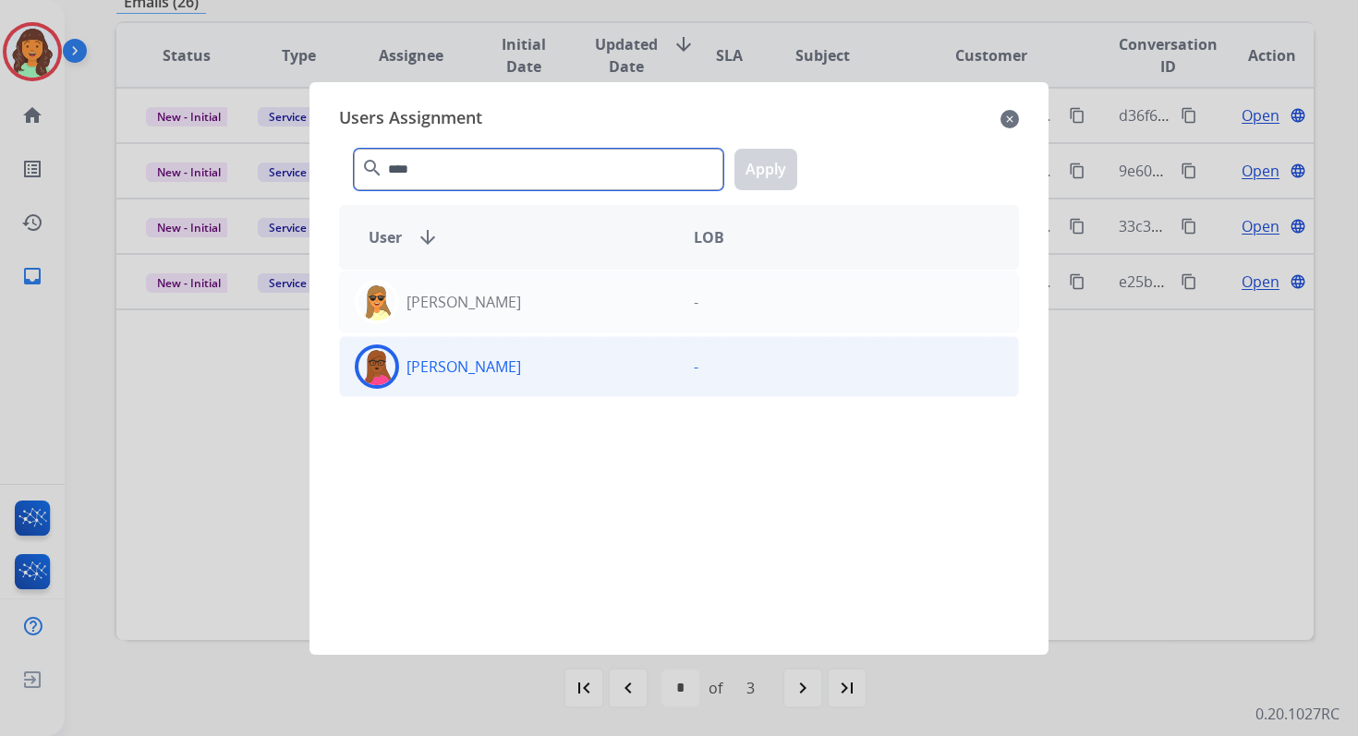
type input "****"
click at [506, 360] on p "Emily Thurman" at bounding box center [463, 367] width 115 height 22
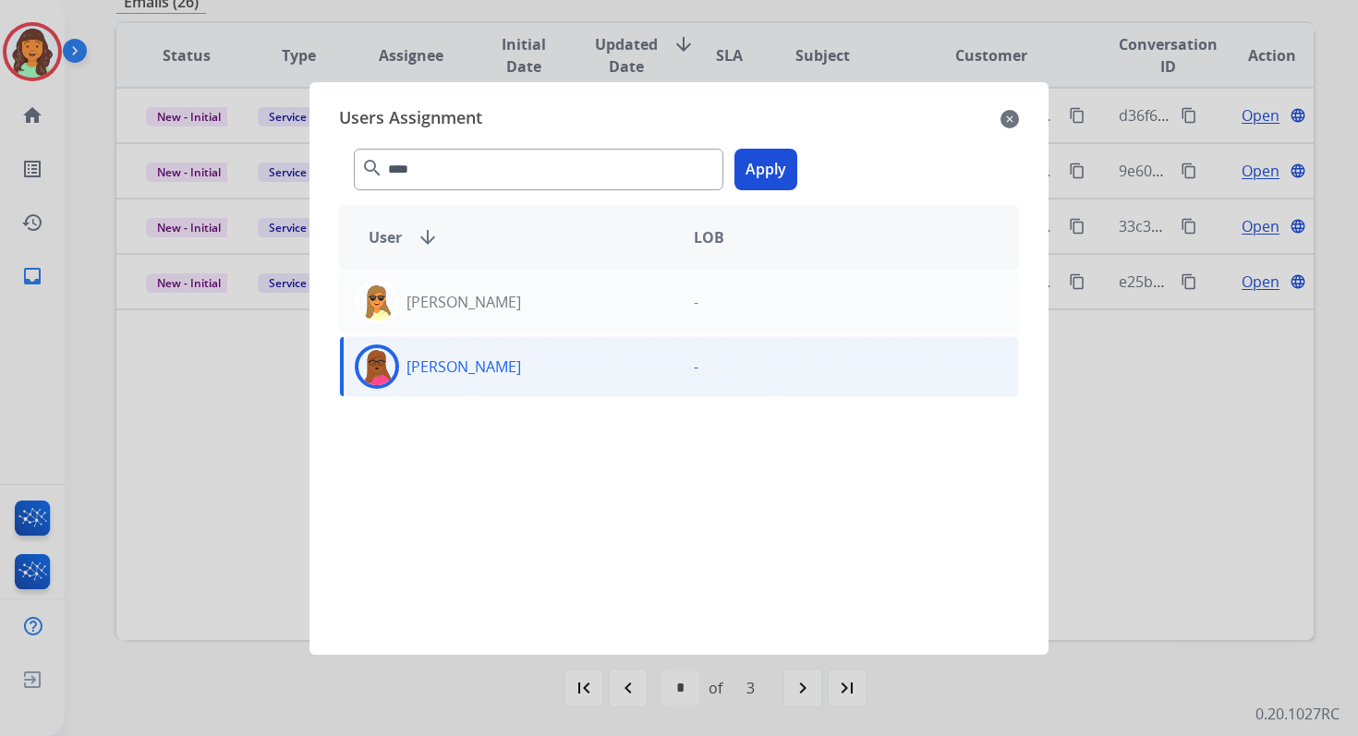
click at [768, 158] on button "Apply" at bounding box center [765, 170] width 63 height 42
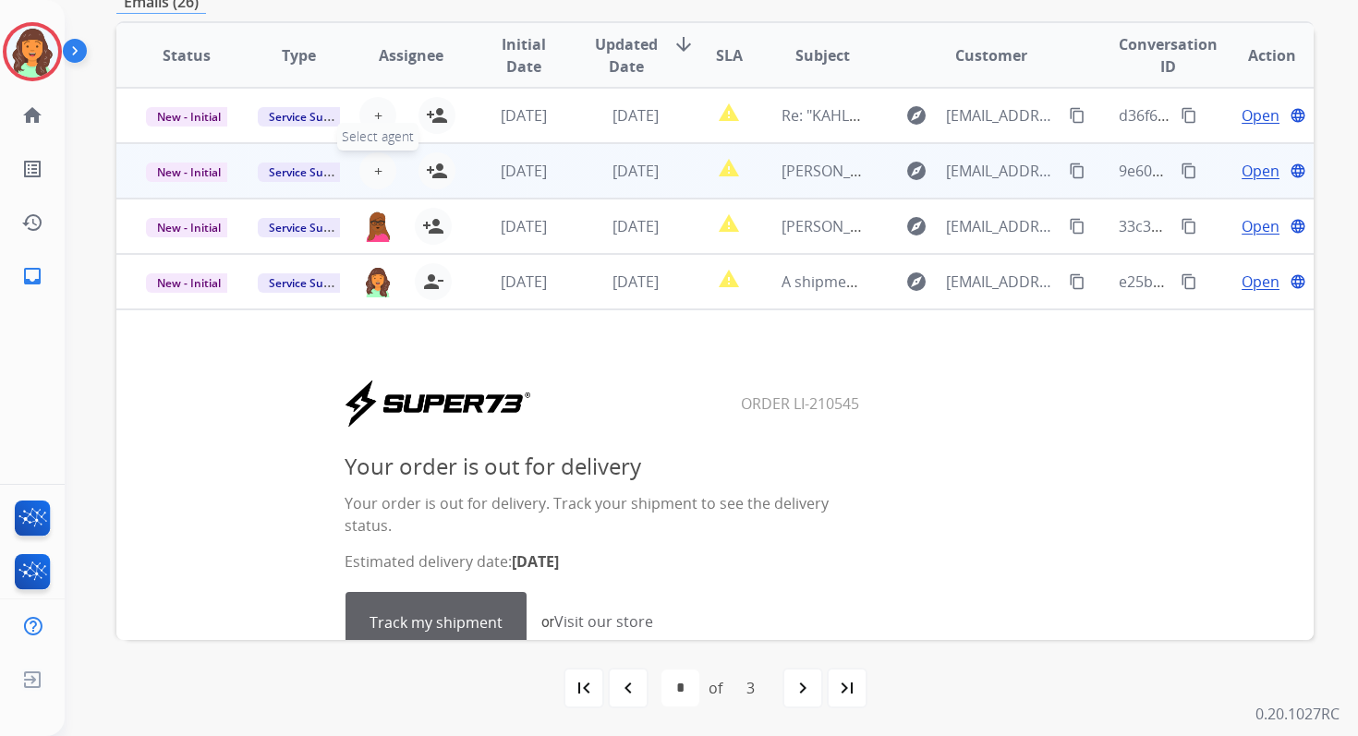
click at [376, 164] on span "+" at bounding box center [378, 171] width 8 height 22
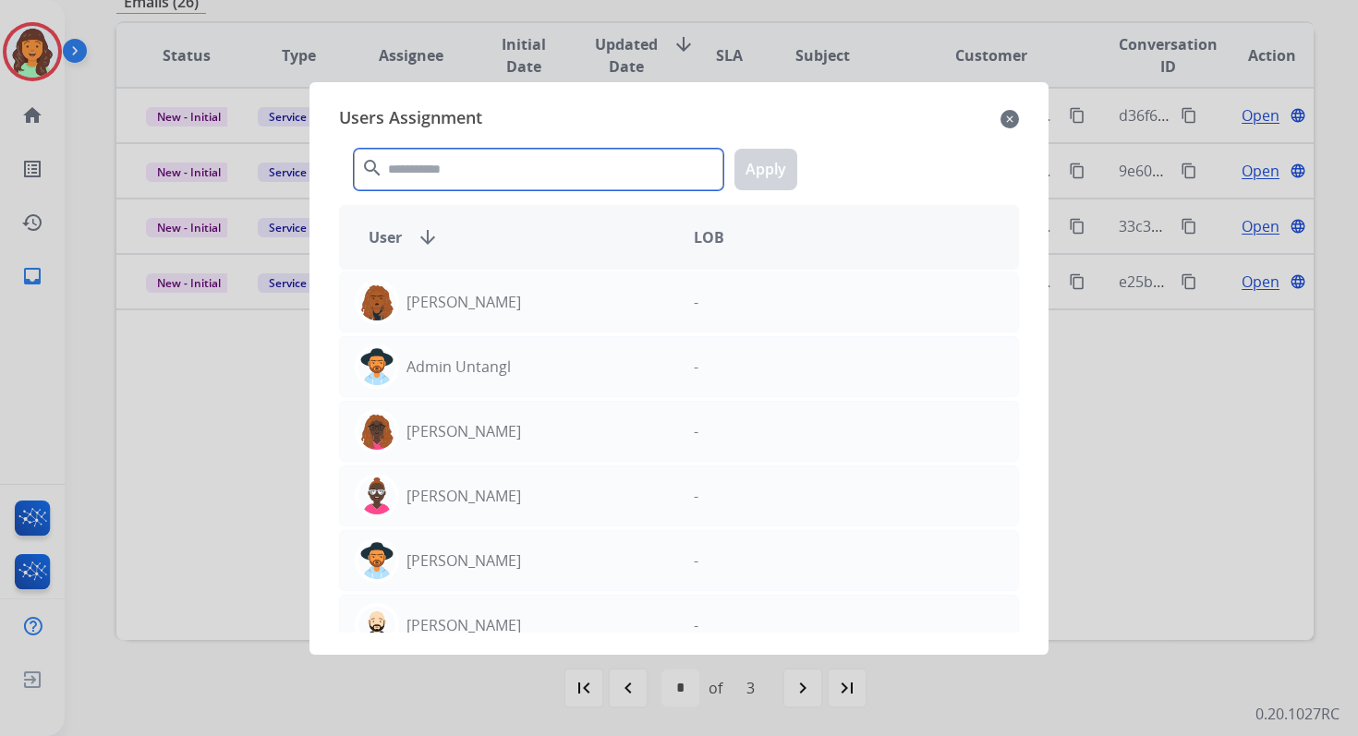
click at [479, 175] on input "text" at bounding box center [538, 170] width 369 height 42
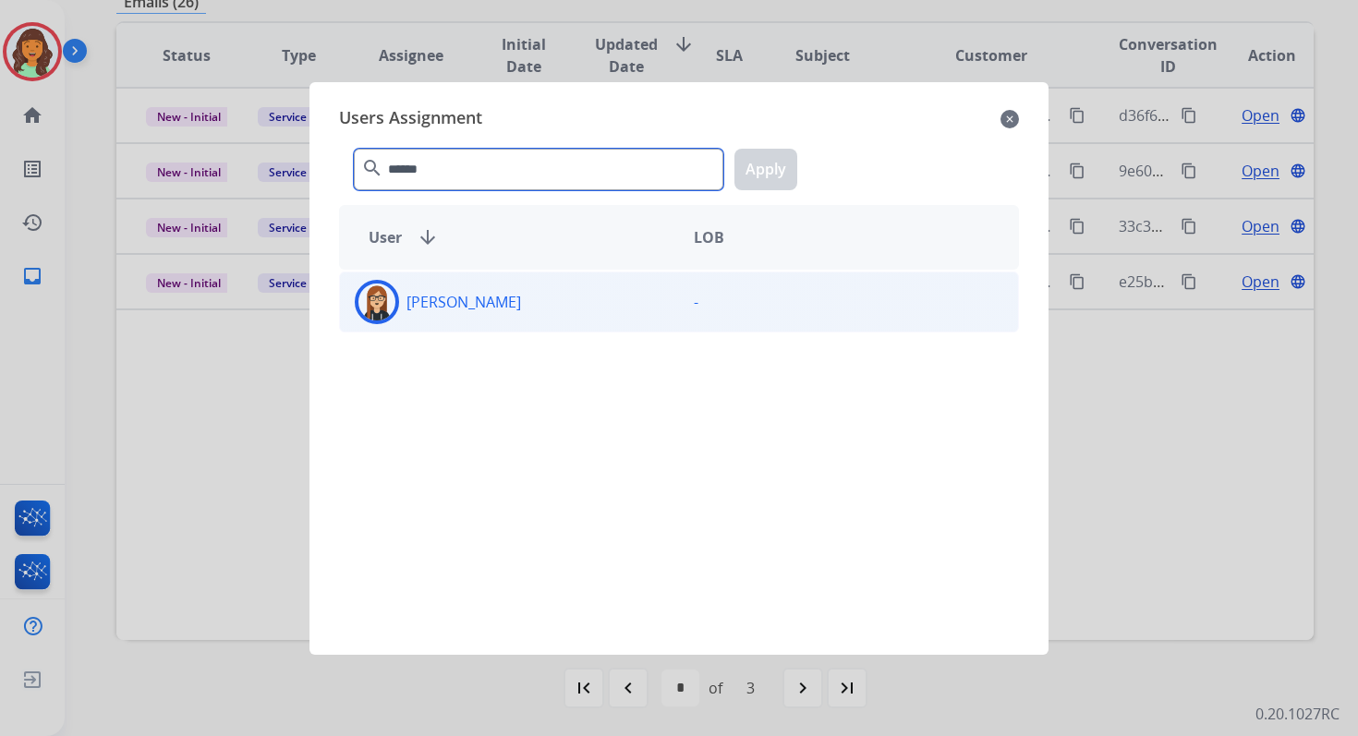
type input "******"
click at [519, 294] on div "Trisha Higgins" at bounding box center [509, 302] width 339 height 44
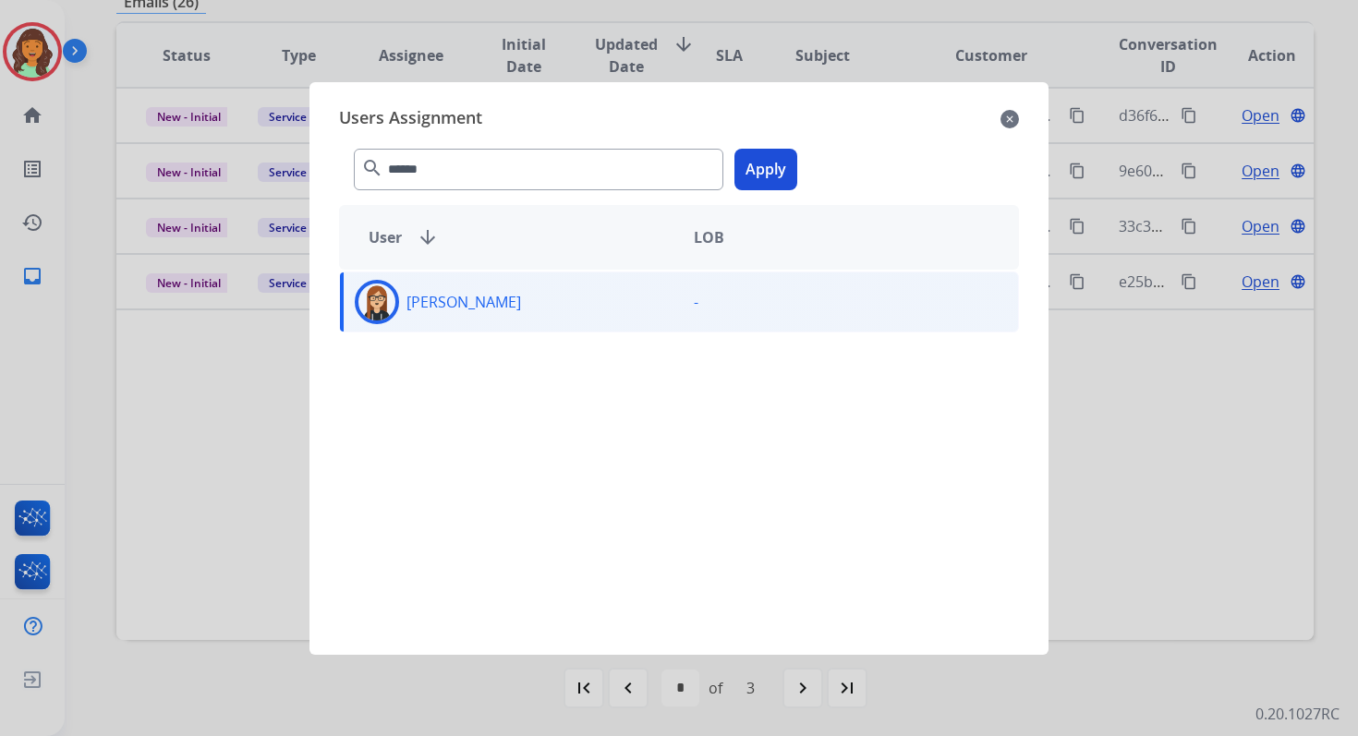
click at [752, 180] on button "Apply" at bounding box center [765, 170] width 63 height 42
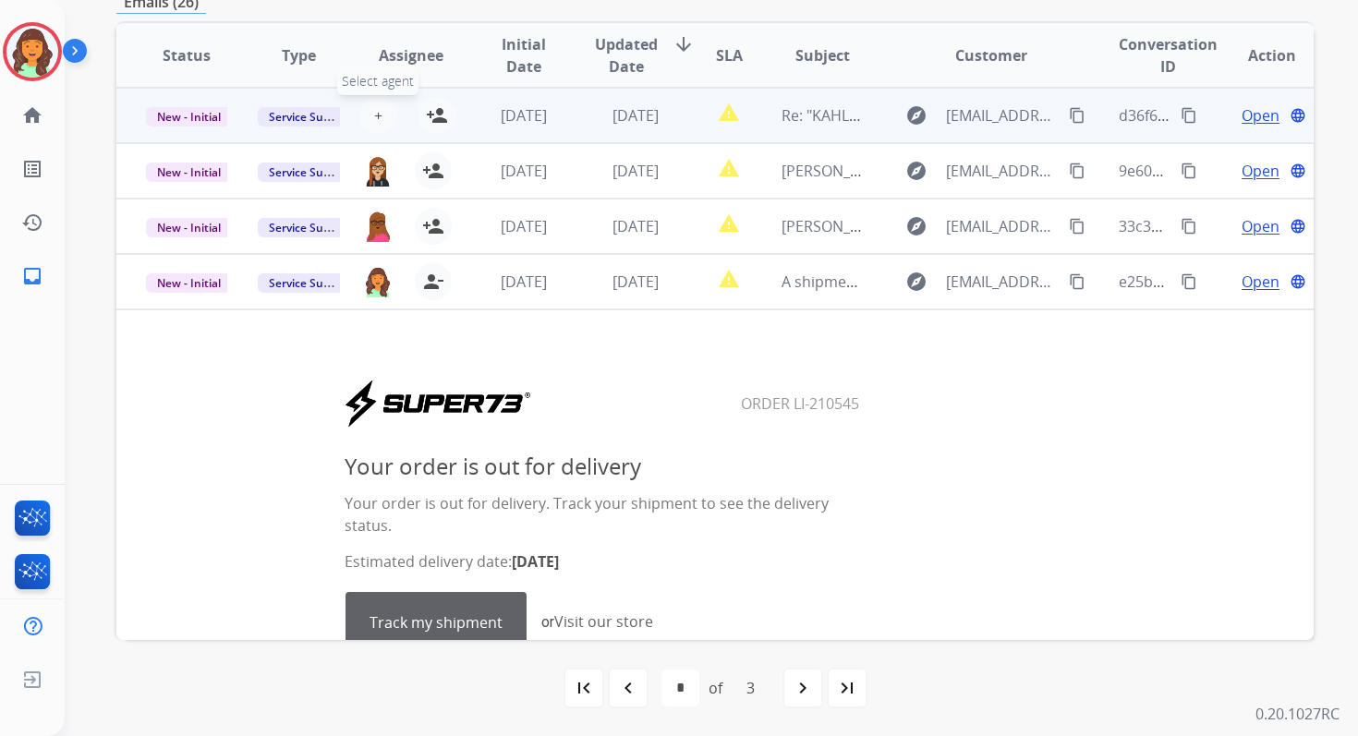
click at [369, 109] on button "+ Select agent" at bounding box center [377, 115] width 37 height 37
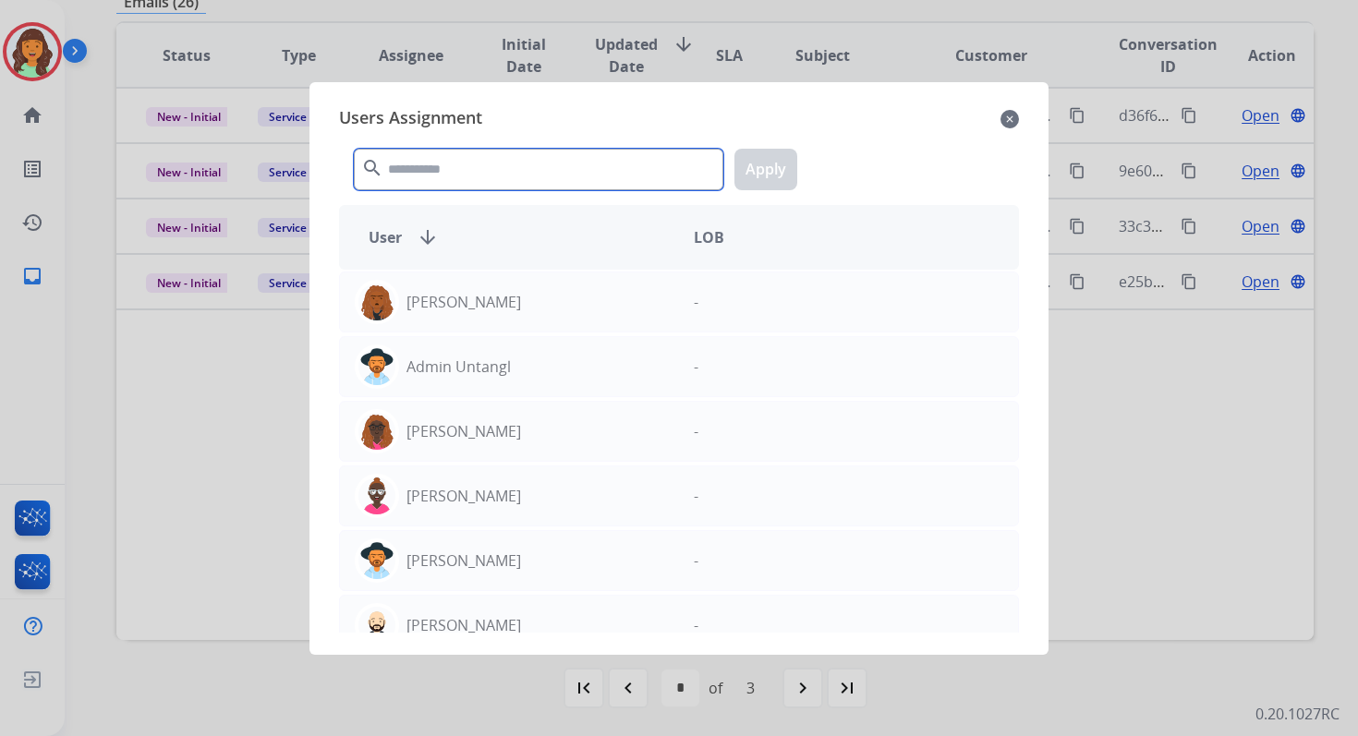
click at [467, 175] on input "text" at bounding box center [538, 170] width 369 height 42
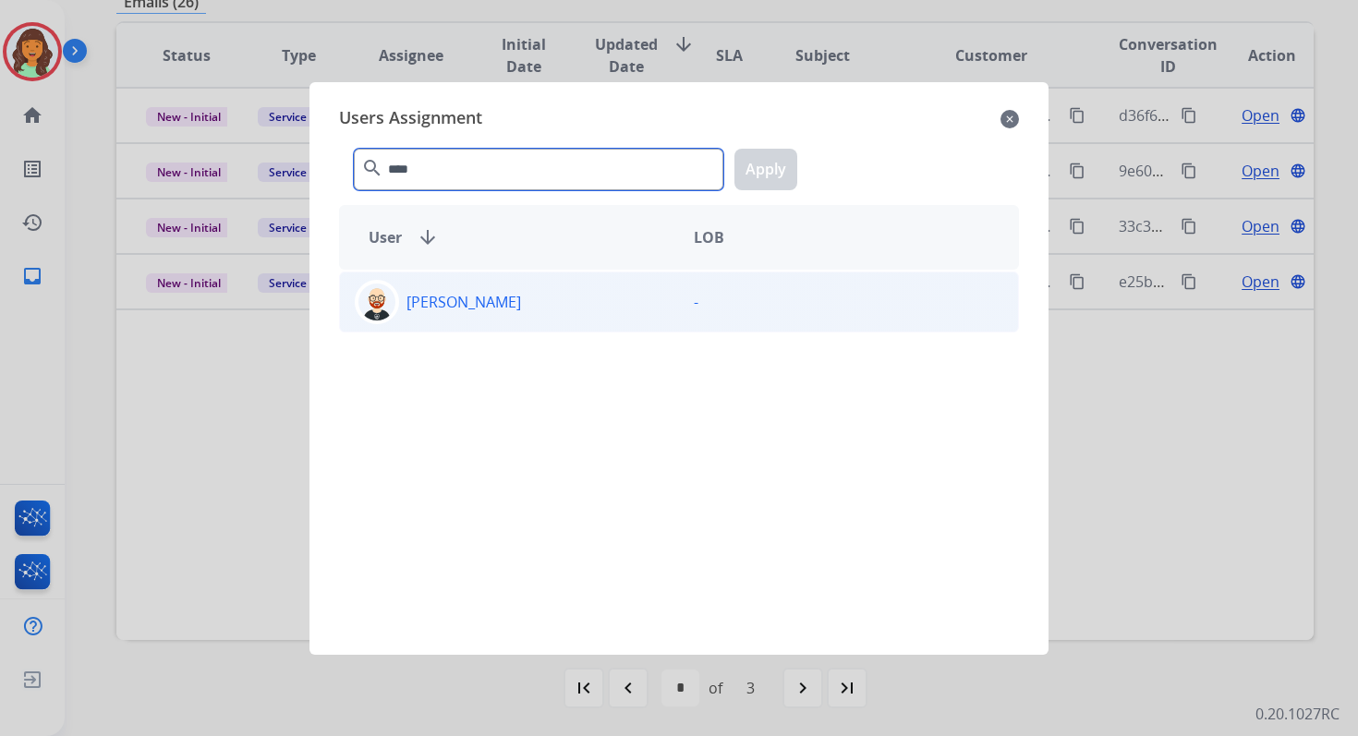
type input "****"
click at [531, 320] on div "Ezra Barnes" at bounding box center [509, 302] width 339 height 44
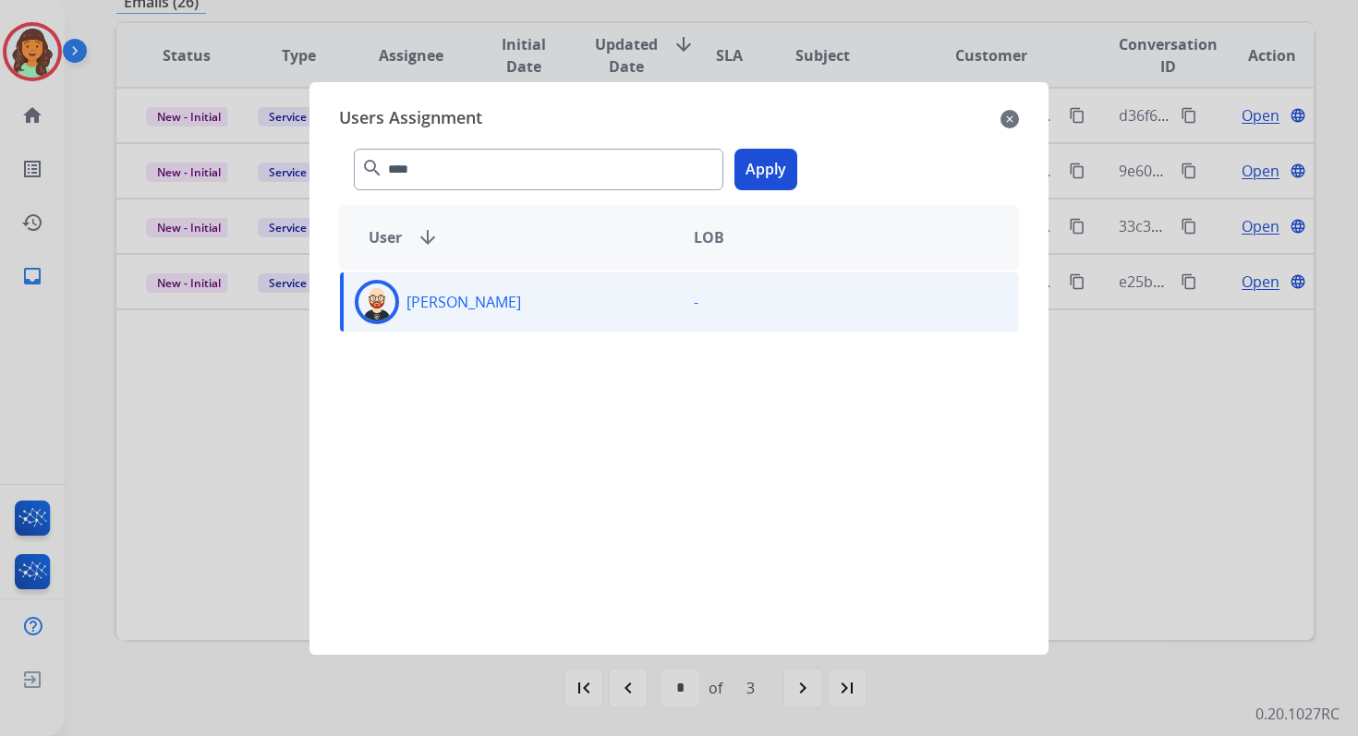
click at [759, 172] on button "Apply" at bounding box center [765, 170] width 63 height 42
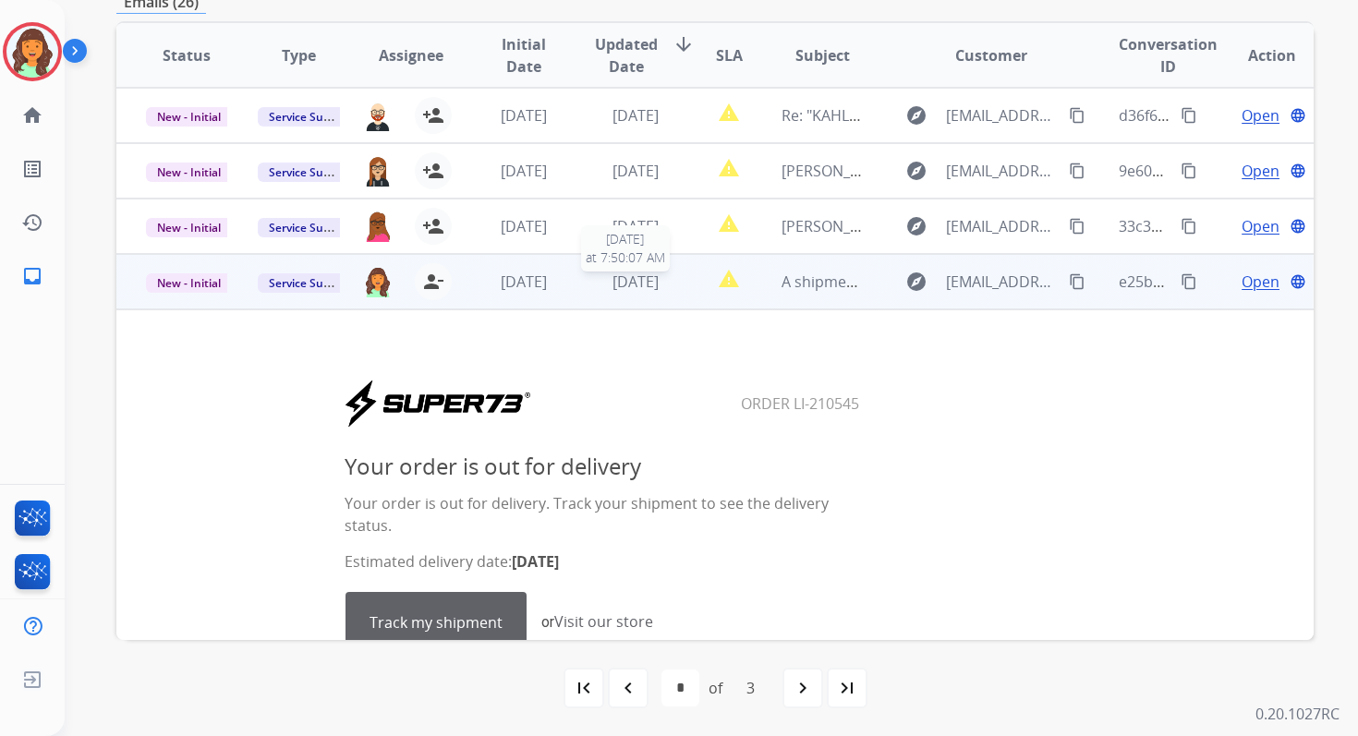
click at [644, 289] on span "1 day ago" at bounding box center [635, 282] width 46 height 20
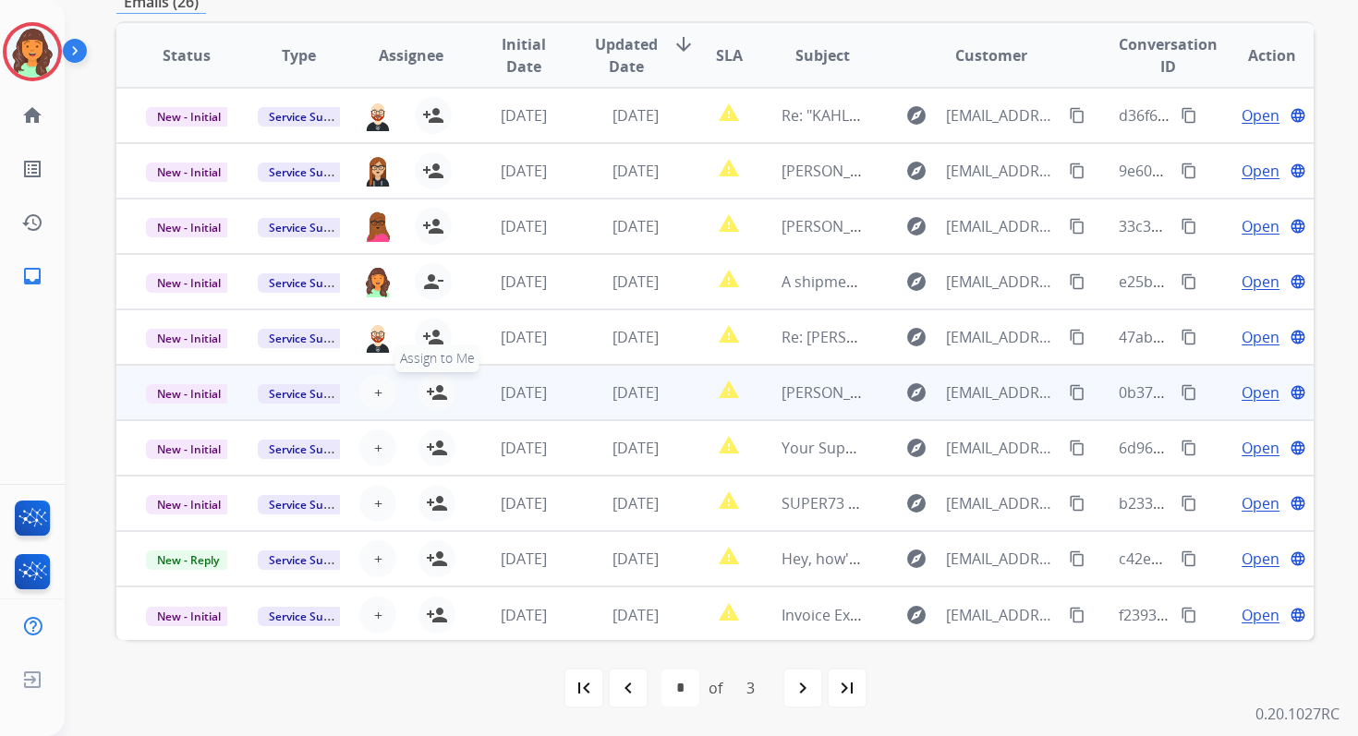
click at [435, 390] on mat-icon "person_add" at bounding box center [437, 392] width 22 height 22
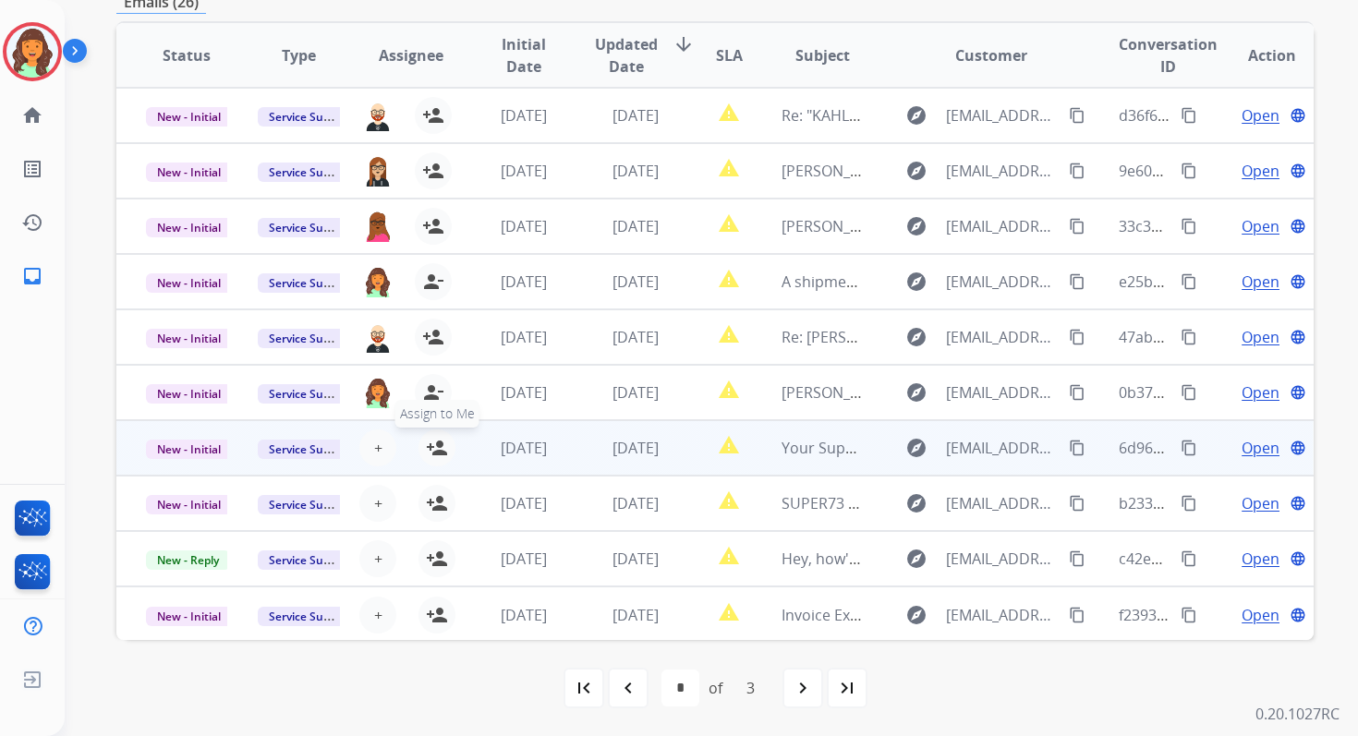
click at [439, 449] on mat-icon "person_add" at bounding box center [437, 448] width 22 height 22
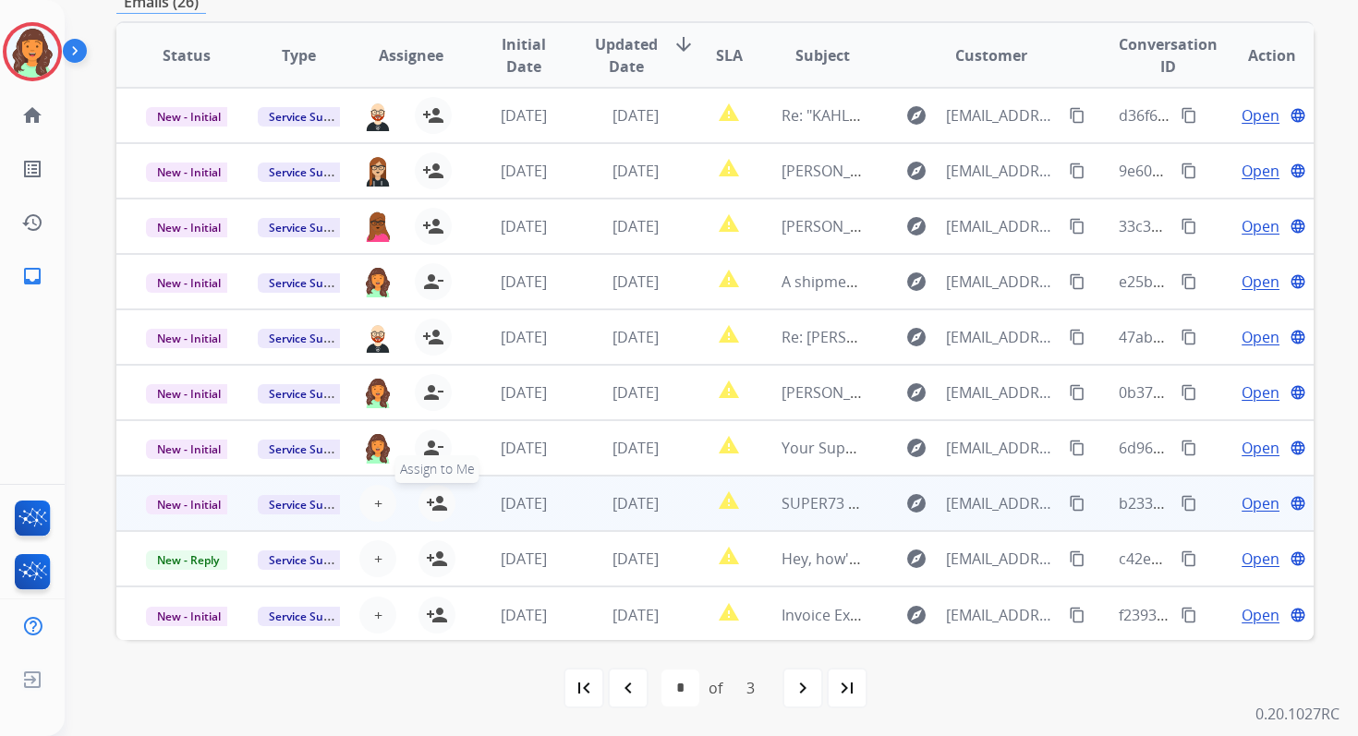
click at [437, 496] on mat-icon "person_add" at bounding box center [437, 503] width 22 height 22
click at [582, 496] on td "2 days ago" at bounding box center [621, 503] width 112 height 55
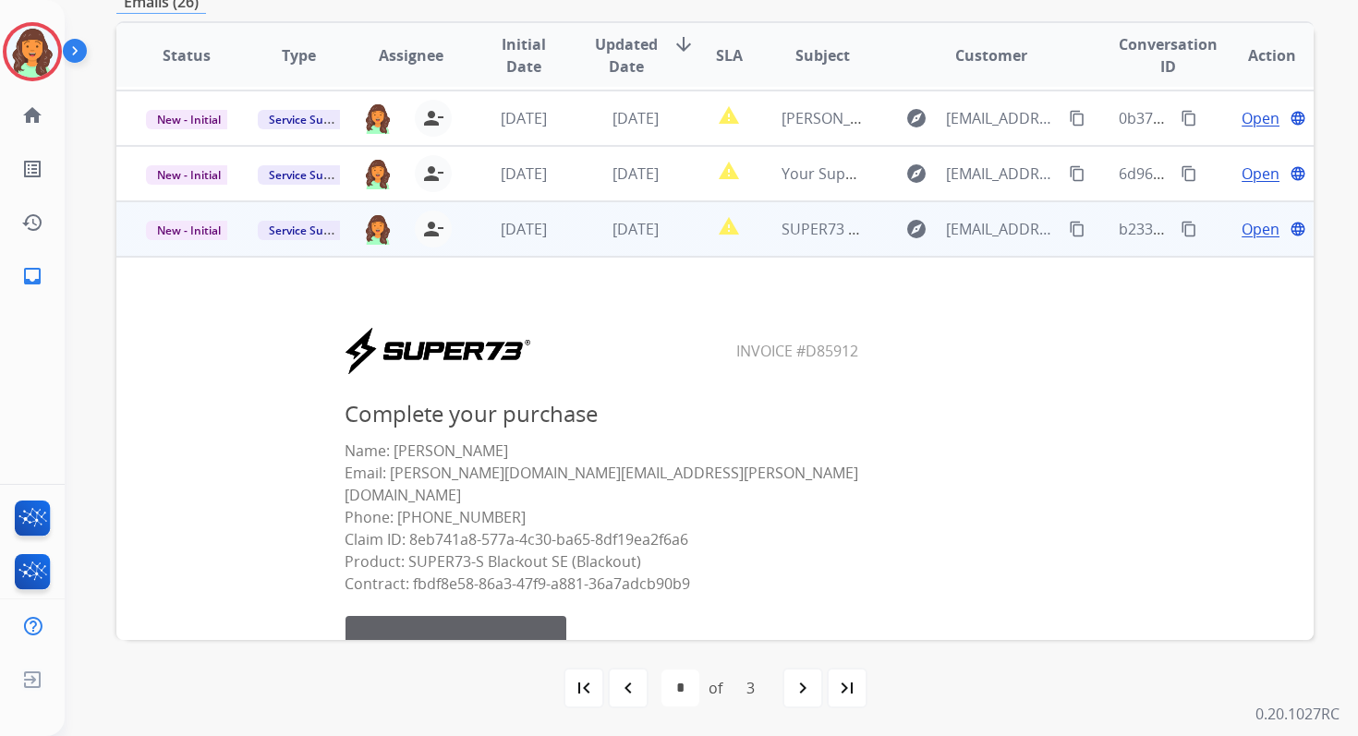
scroll to position [258, 0]
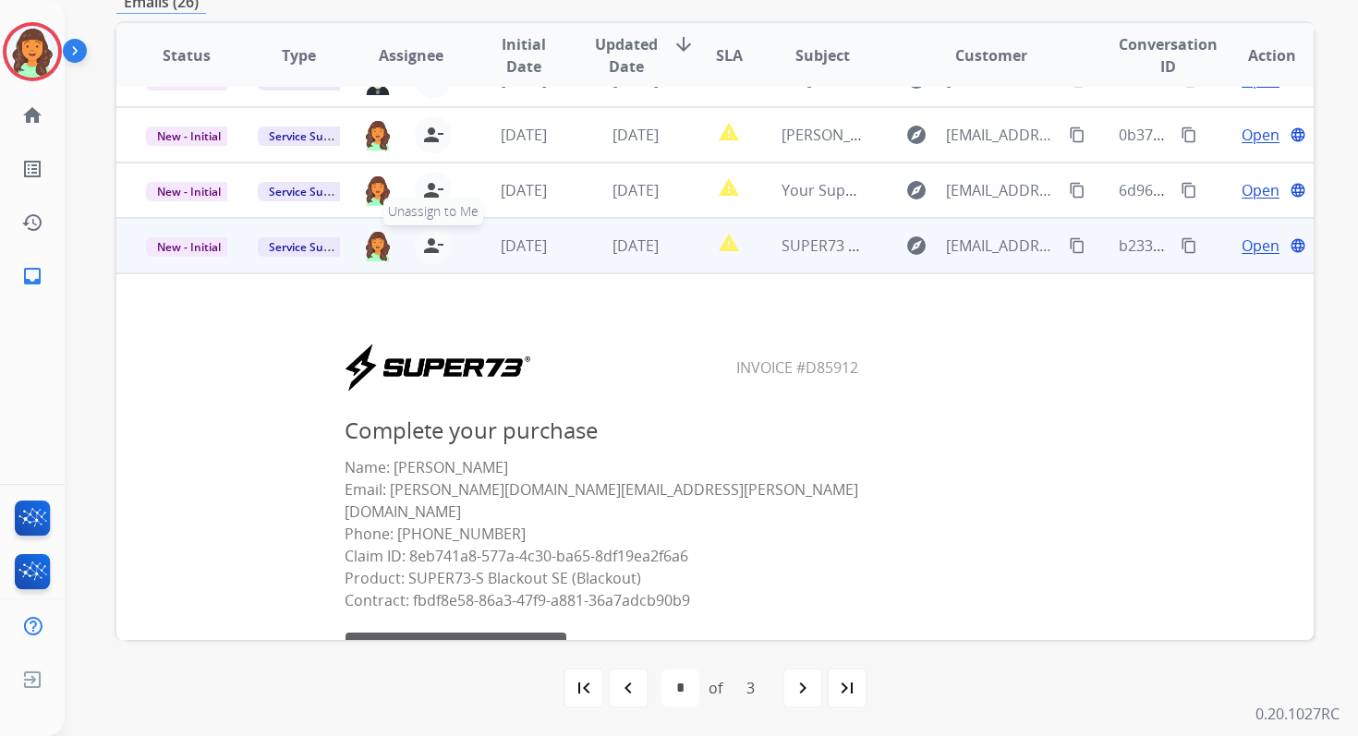
click at [433, 248] on mat-icon "person_remove" at bounding box center [433, 246] width 22 height 22
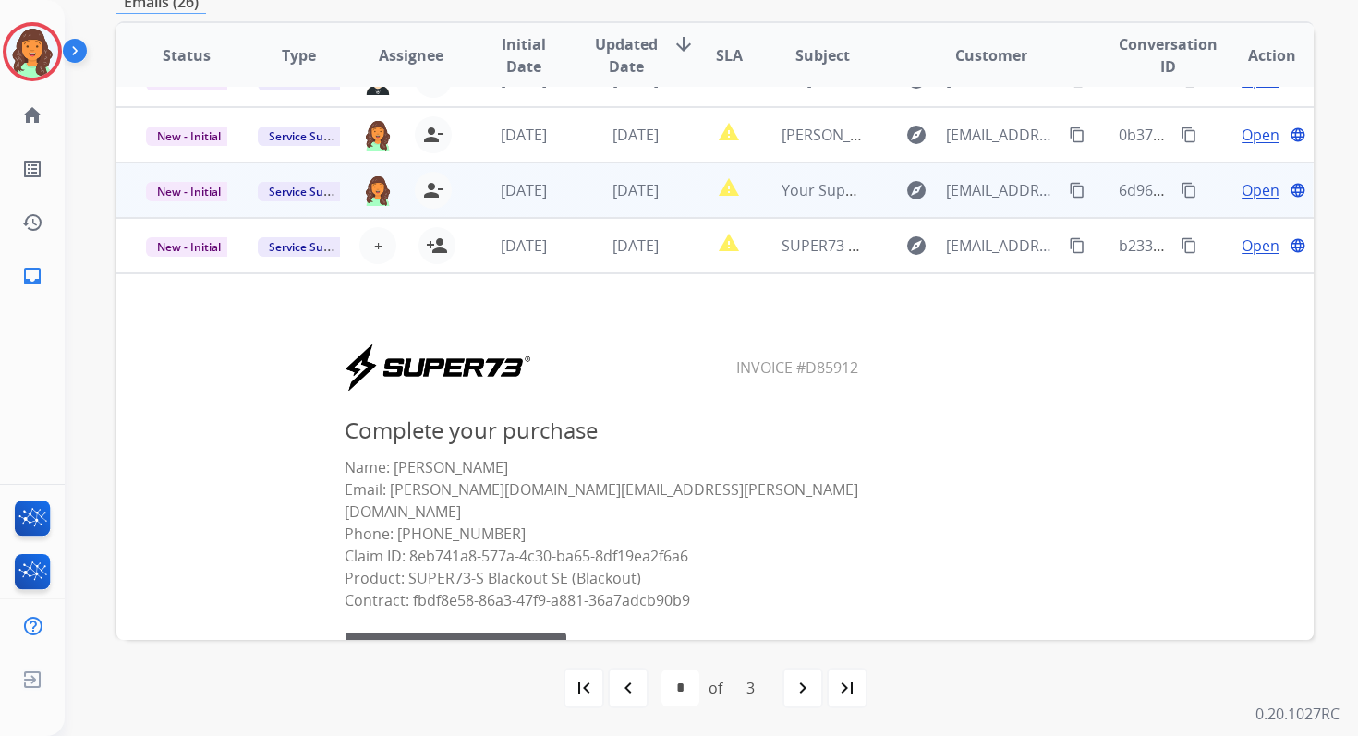
click at [565, 197] on td "2 days ago" at bounding box center [621, 190] width 112 height 55
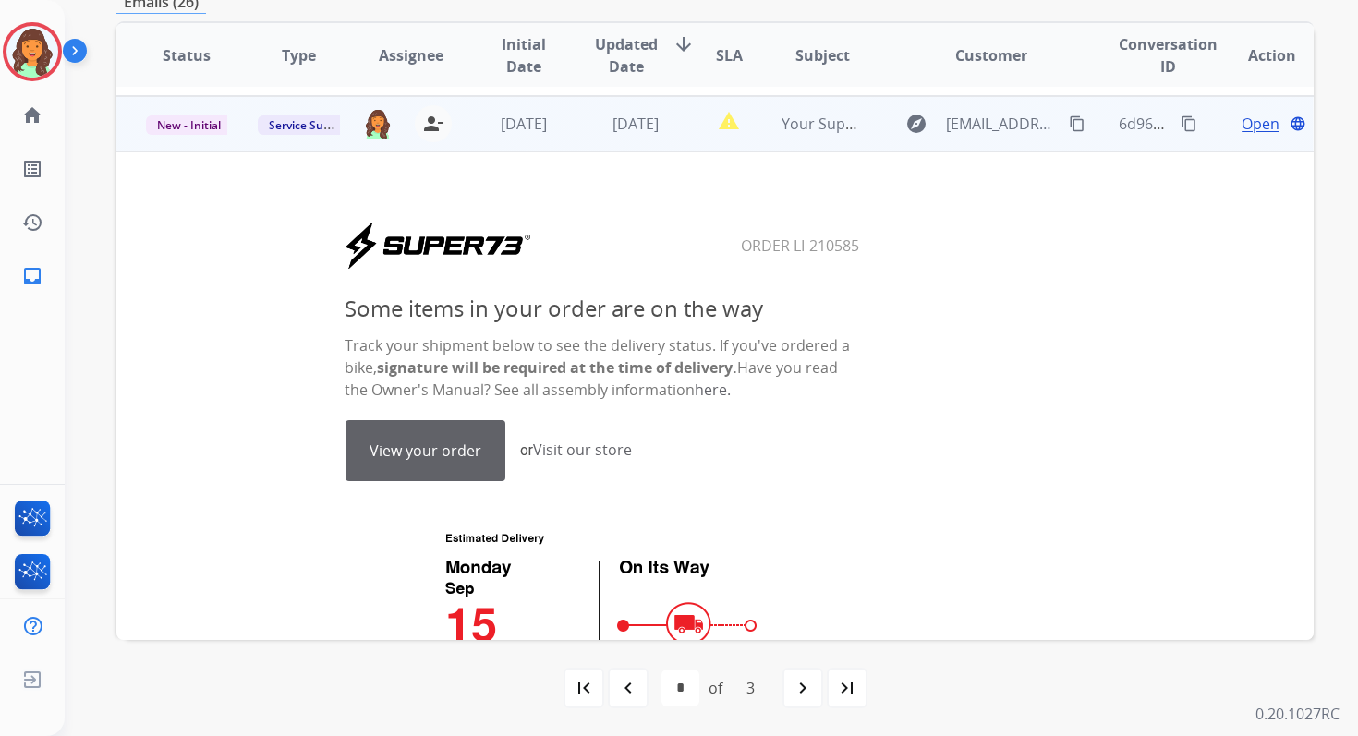
scroll to position [333, 0]
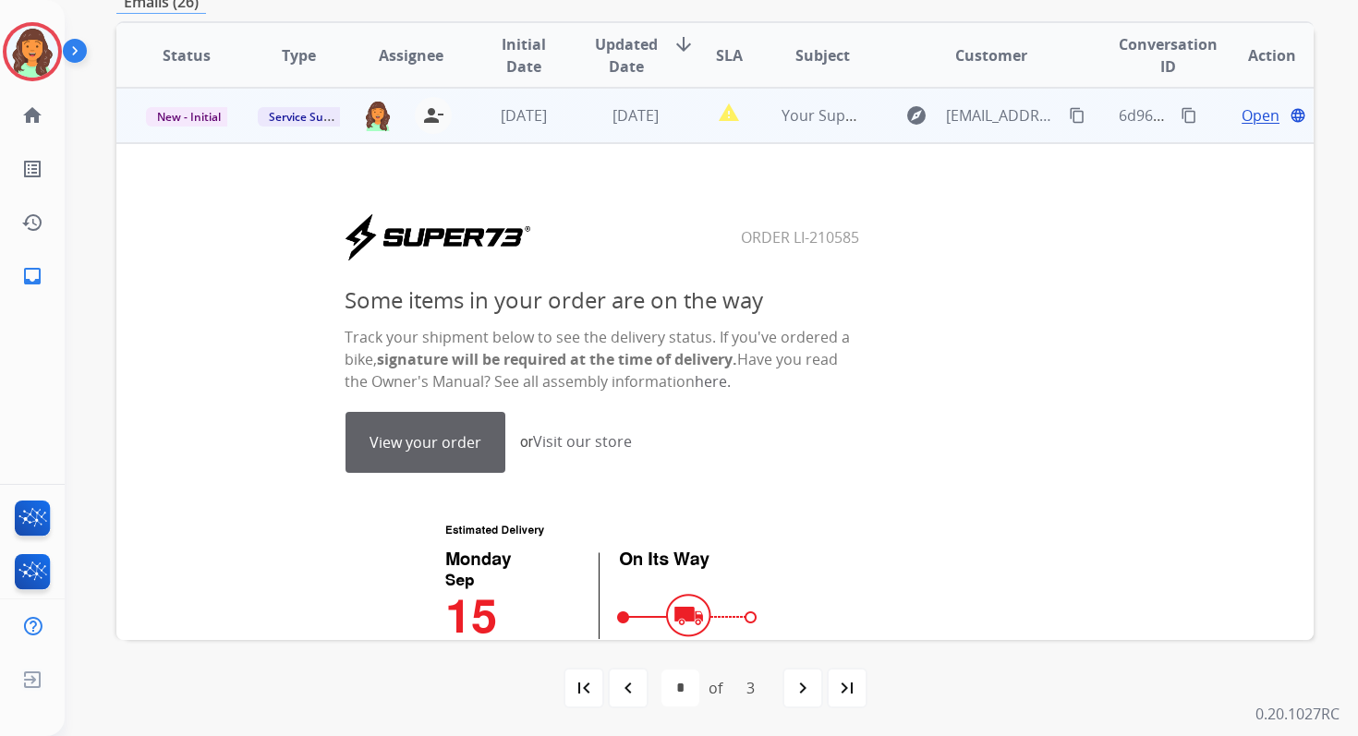
click at [599, 127] on td "2 days ago" at bounding box center [621, 115] width 112 height 55
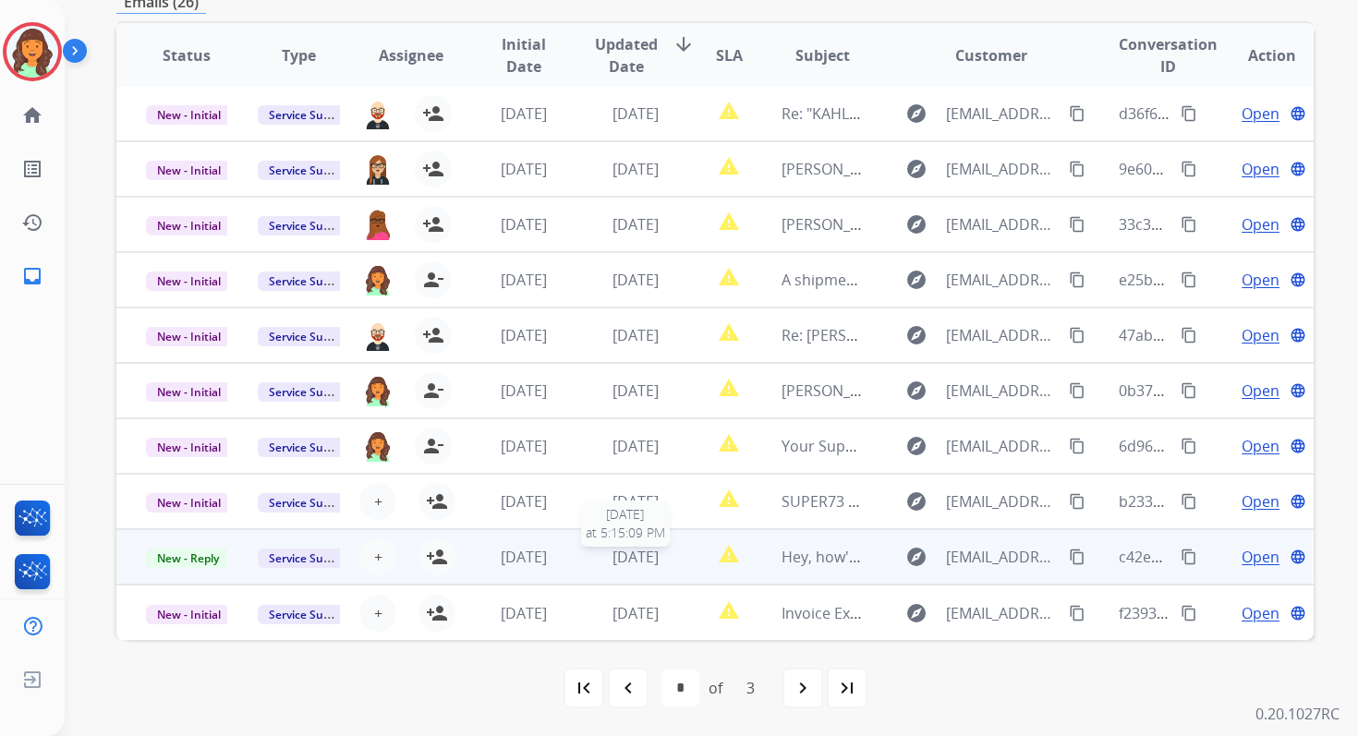
click at [615, 557] on span "2 days ago" at bounding box center [635, 557] width 46 height 20
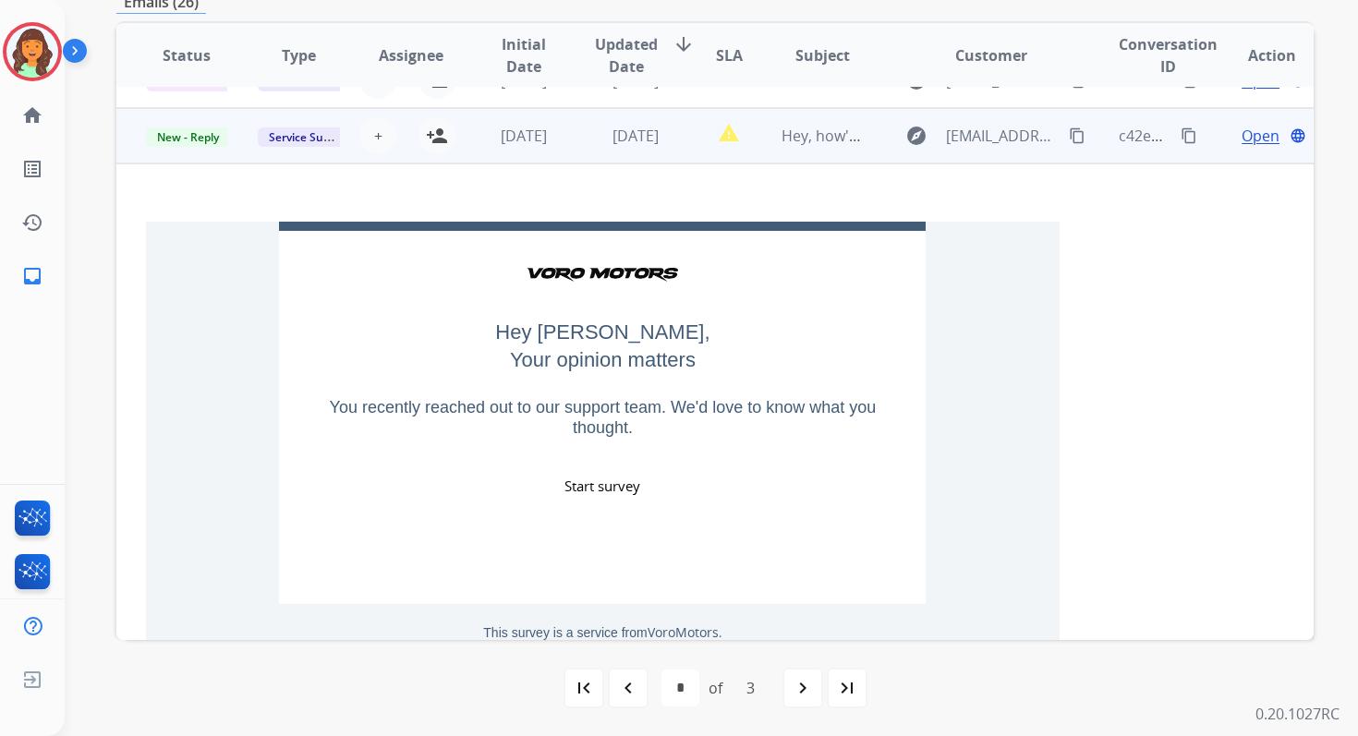
scroll to position [443, 0]
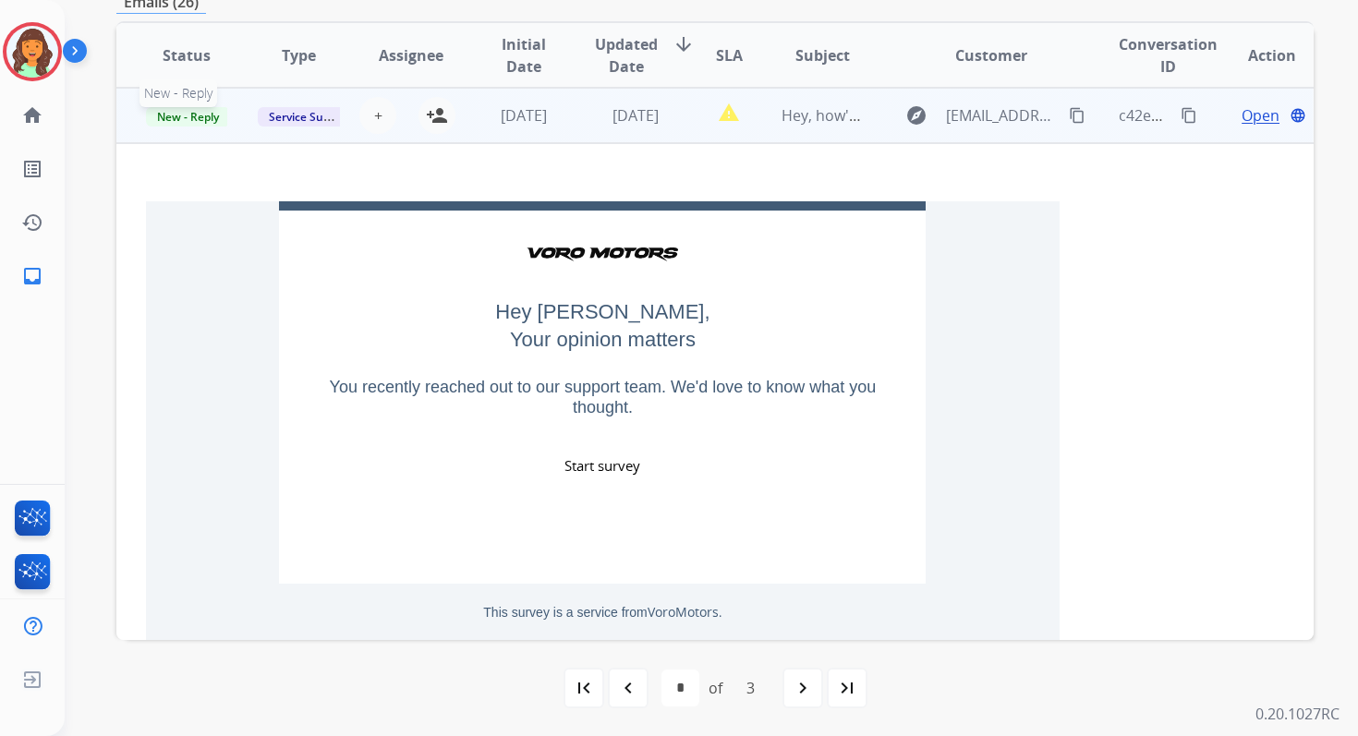
click at [200, 118] on span "New - Reply" at bounding box center [188, 116] width 84 height 19
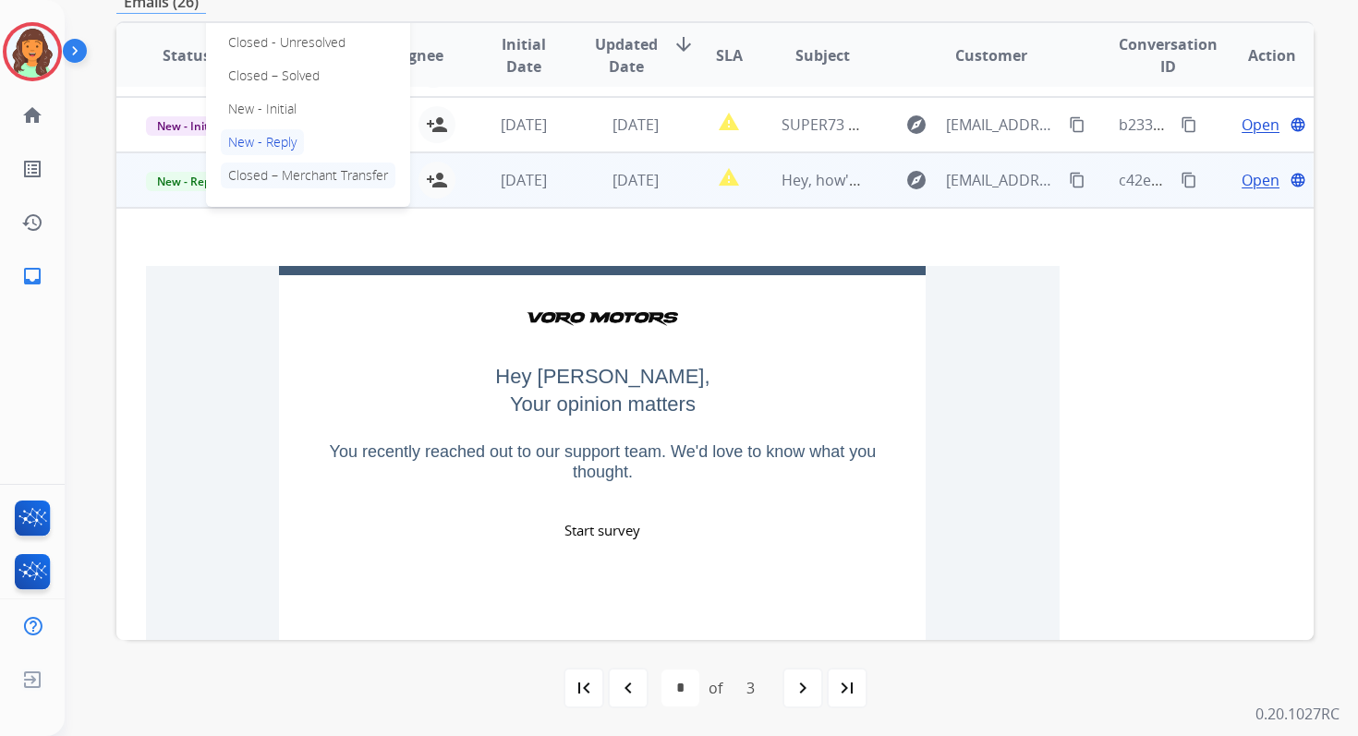
scroll to position [373, 0]
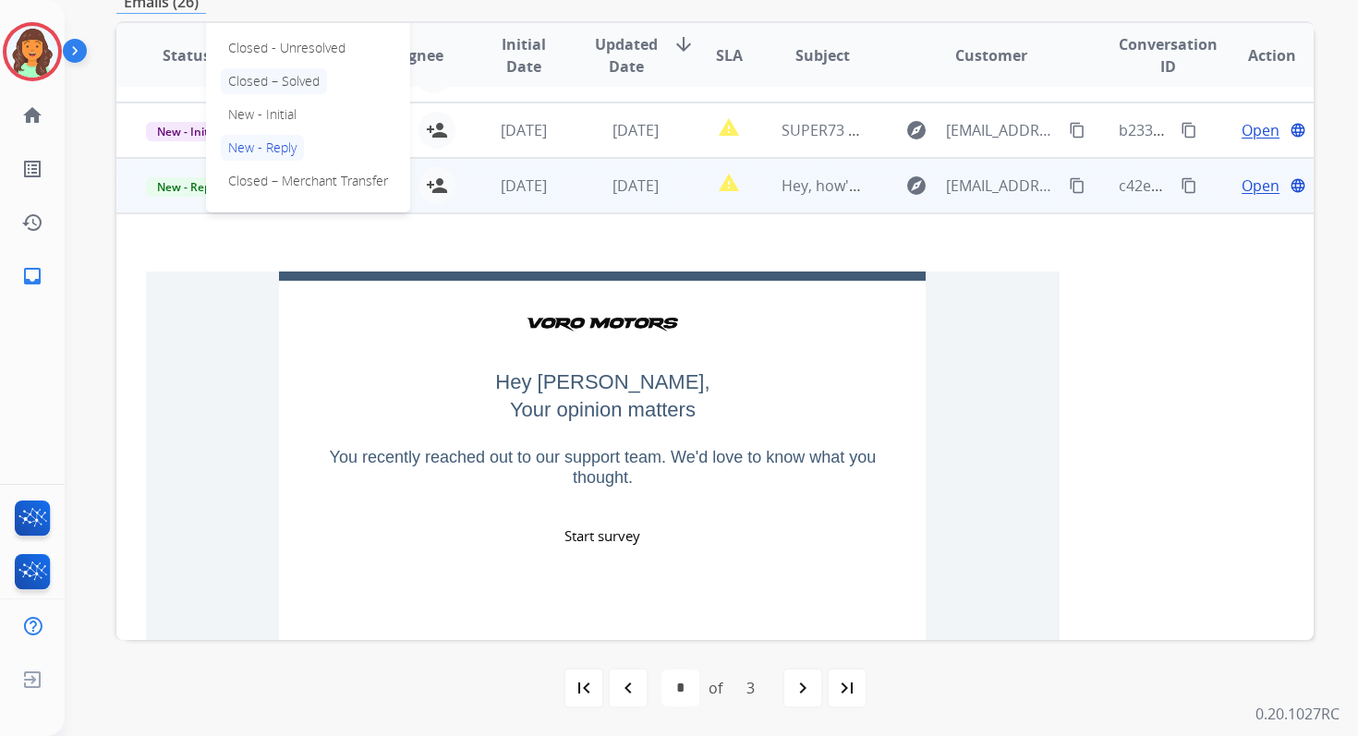
click at [272, 78] on p "Closed – Solved" at bounding box center [274, 81] width 106 height 26
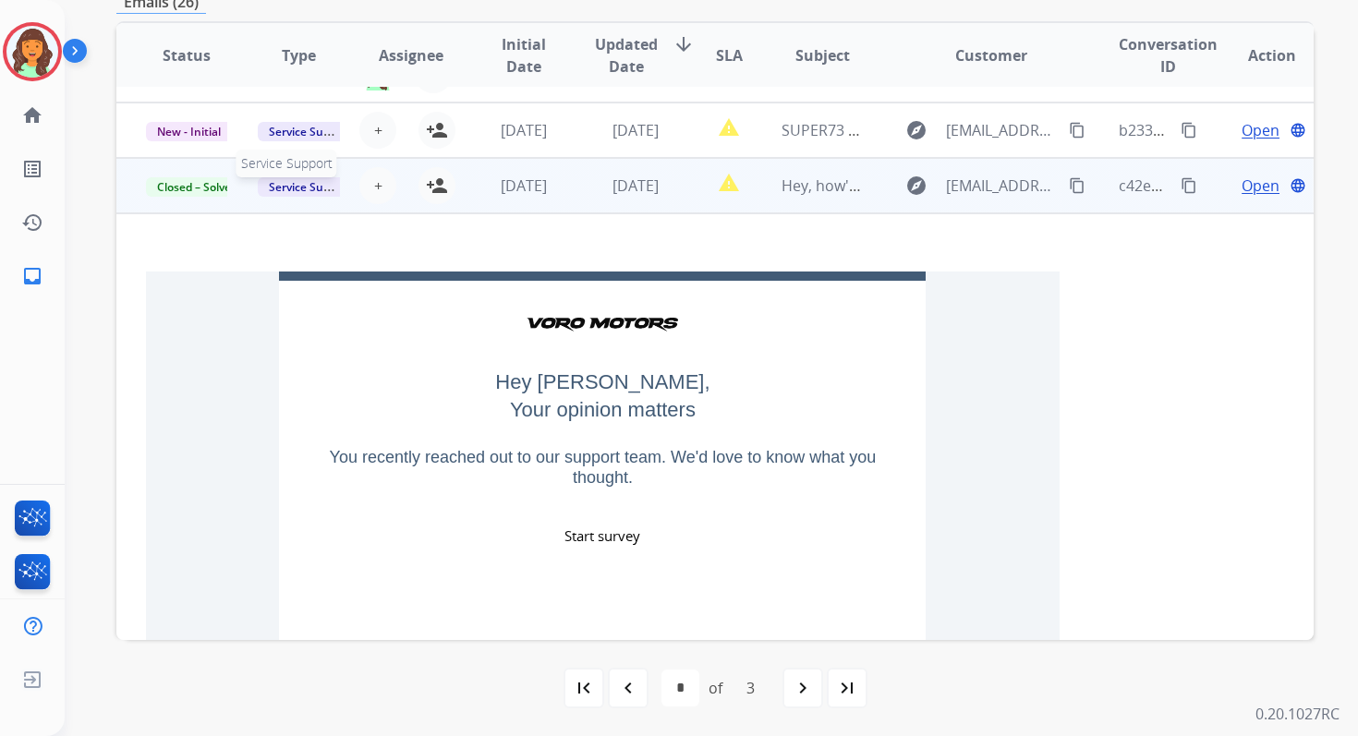
click at [303, 189] on span "Service Support" at bounding box center [310, 186] width 105 height 19
click at [393, 124] on p "Spam/Phishing" at bounding box center [383, 115] width 100 height 26
click at [572, 187] on td "2 days ago" at bounding box center [621, 185] width 112 height 55
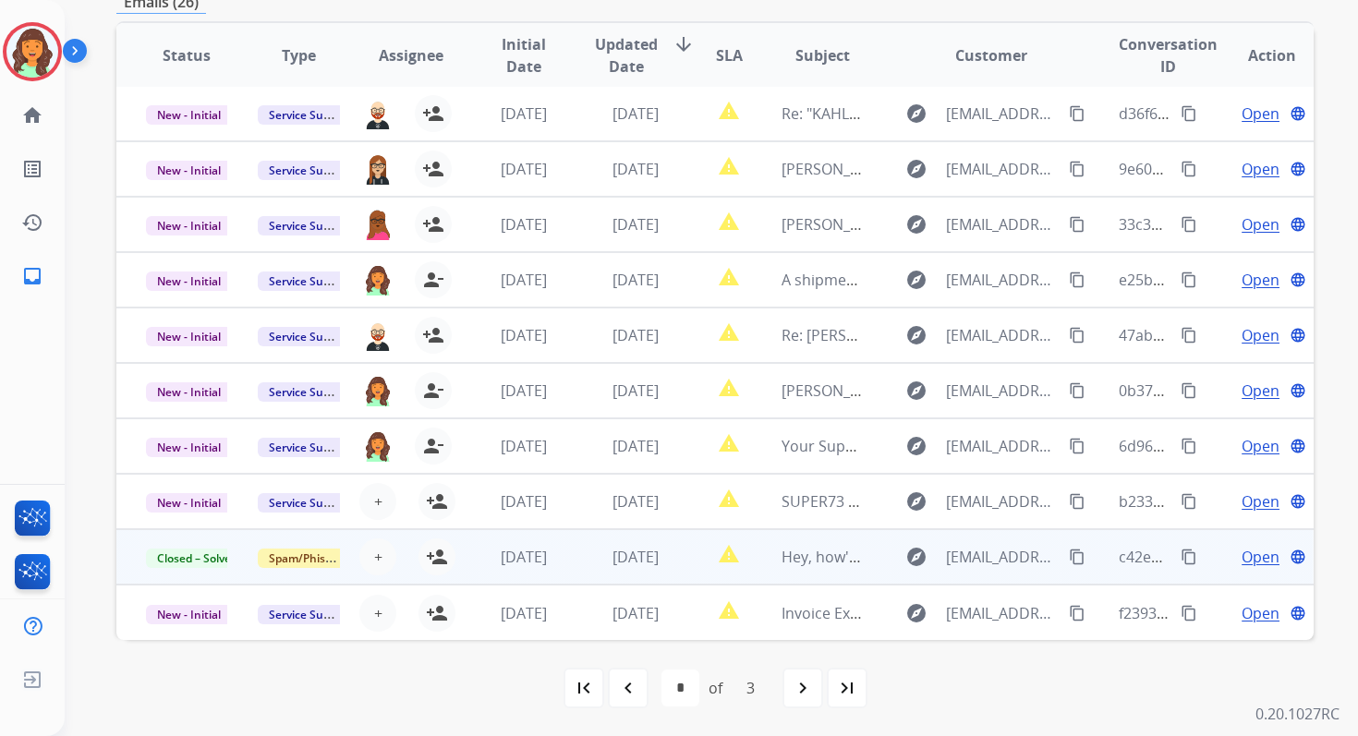
scroll to position [2, 0]
click at [814, 689] on div "navigate_next" at bounding box center [802, 688] width 41 height 41
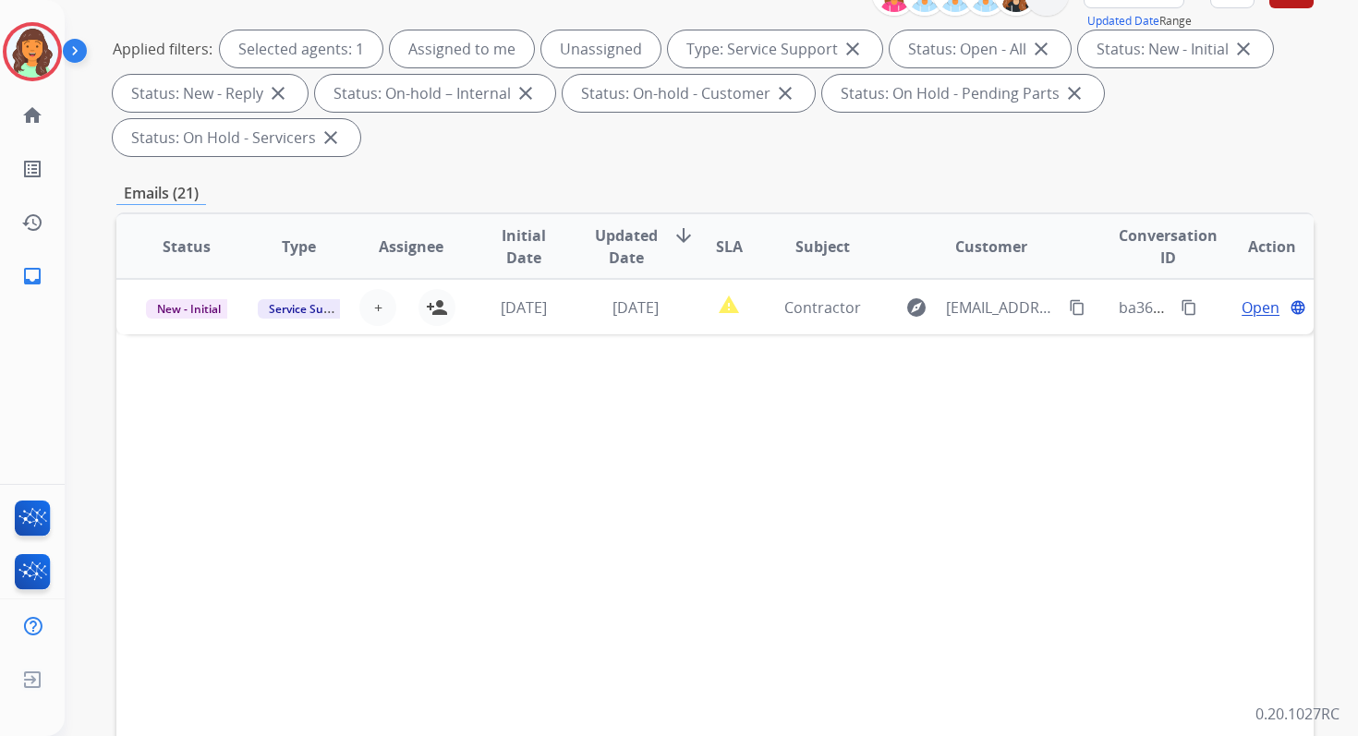
scroll to position [448, 0]
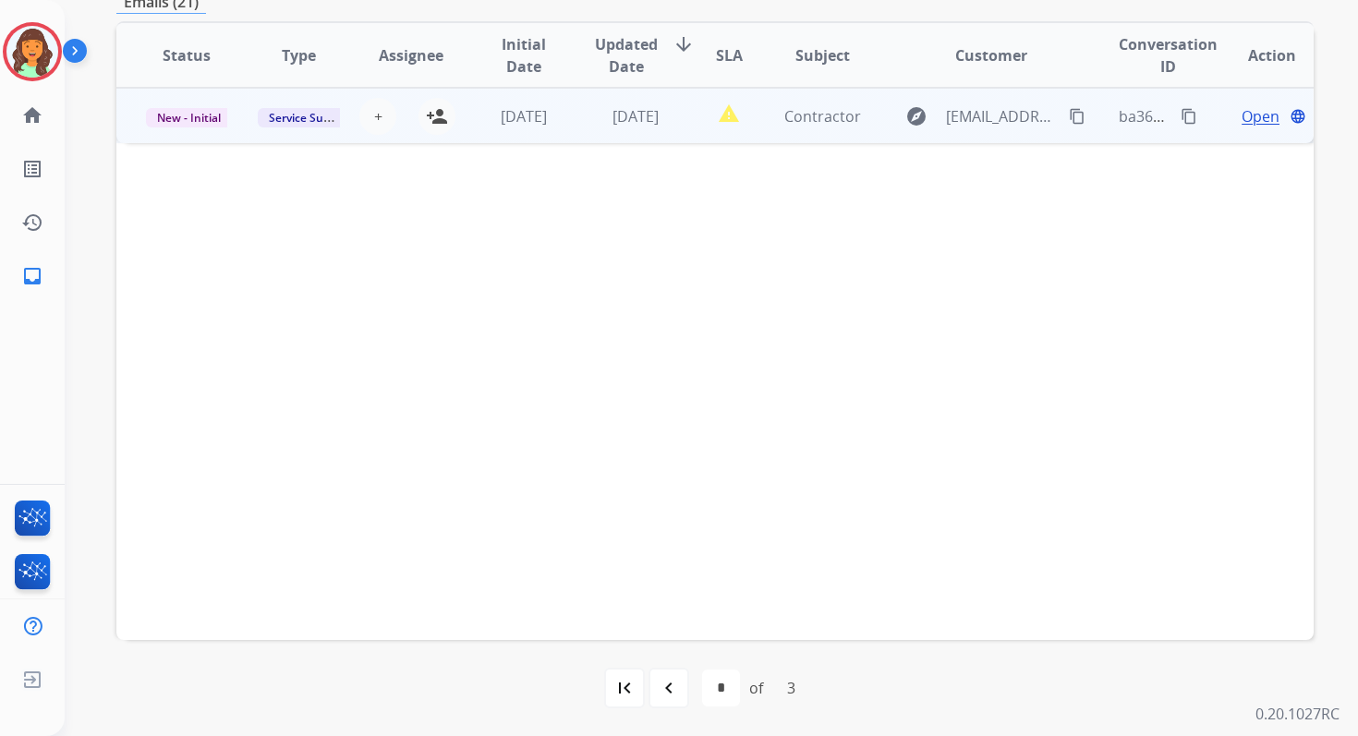
click at [640, 132] on td "3 days ago" at bounding box center [621, 115] width 112 height 55
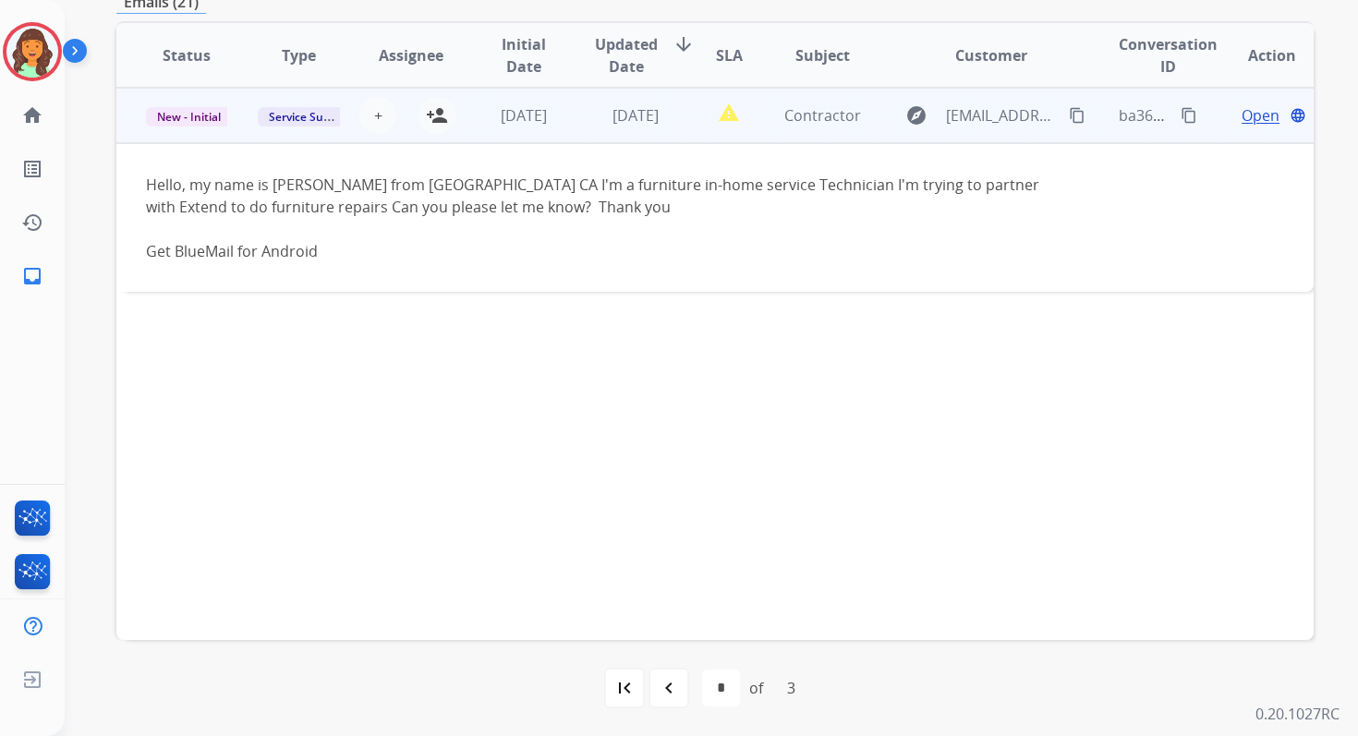
click at [632, 135] on td "3 days ago" at bounding box center [621, 115] width 112 height 55
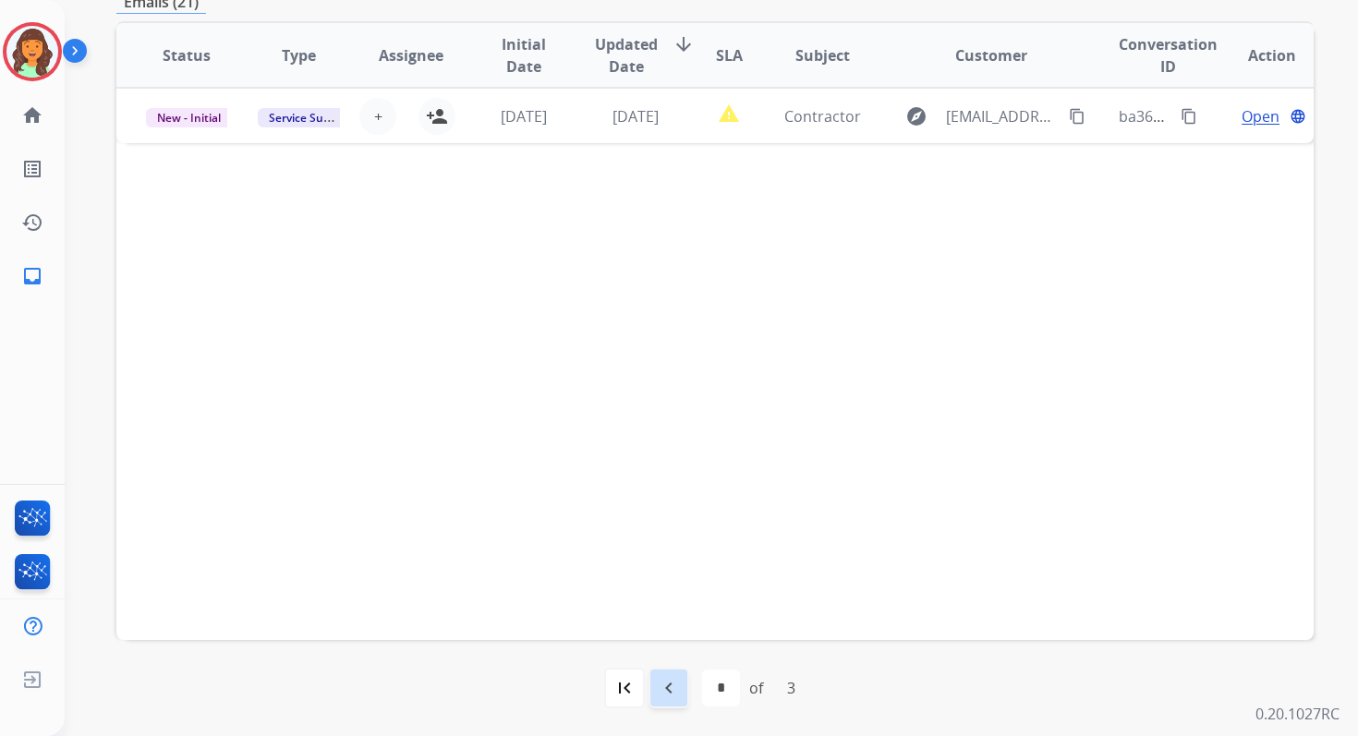
click at [666, 691] on mat-icon "navigate_before" at bounding box center [669, 688] width 22 height 22
select select "*"
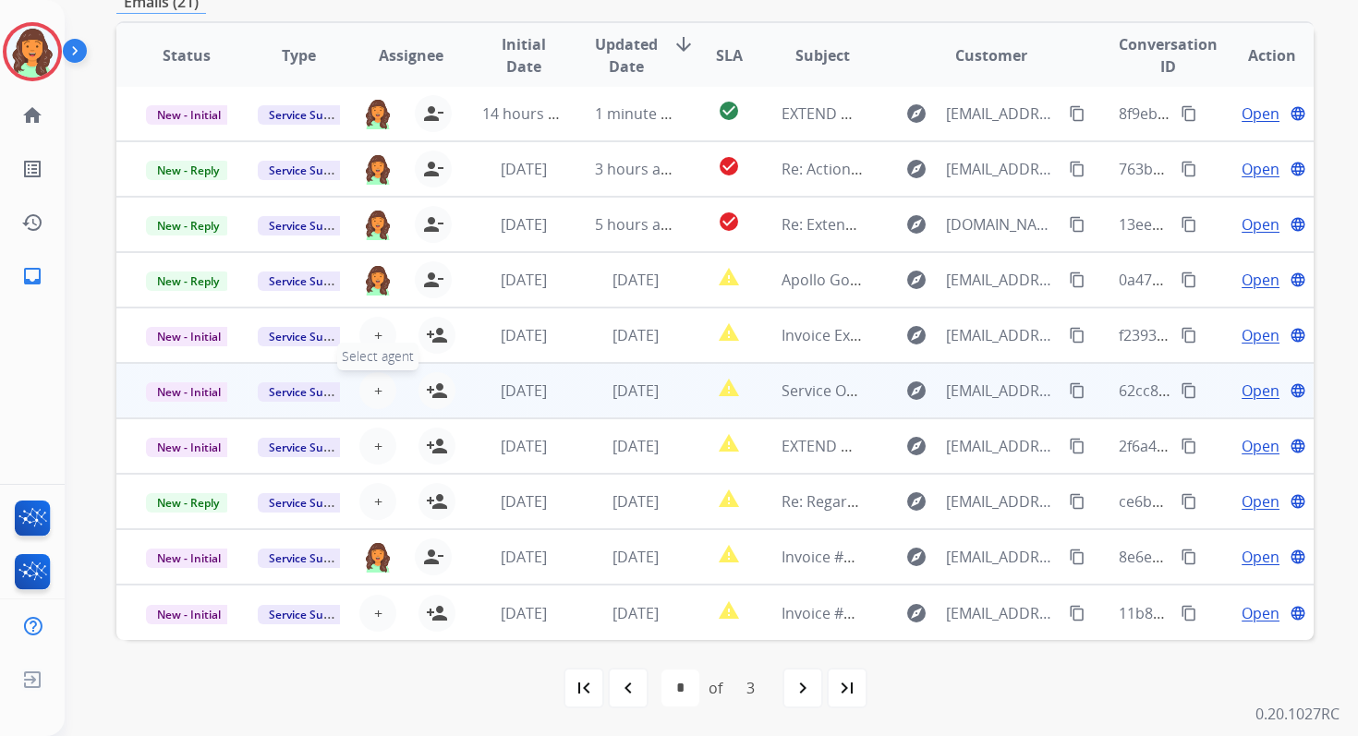
click at [369, 389] on button "+ Select agent" at bounding box center [377, 390] width 37 height 37
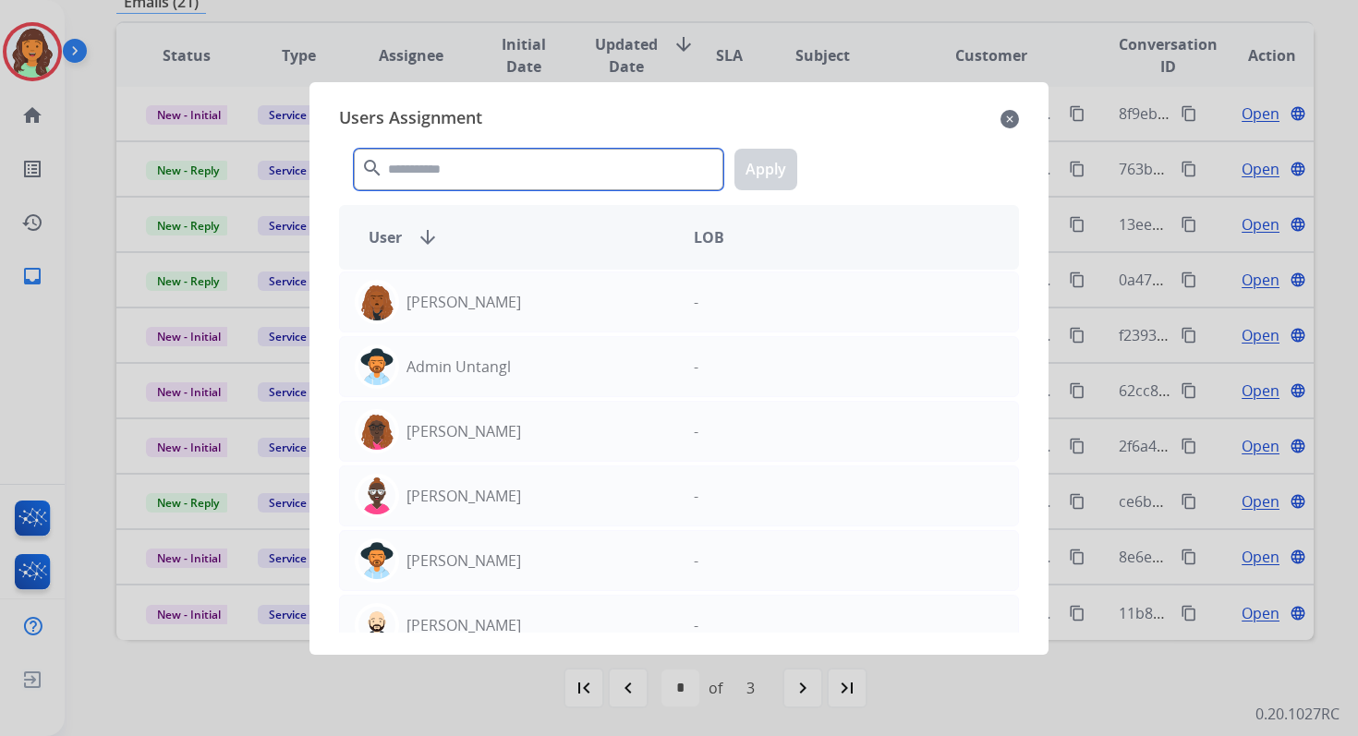
click at [449, 179] on input "text" at bounding box center [538, 170] width 369 height 42
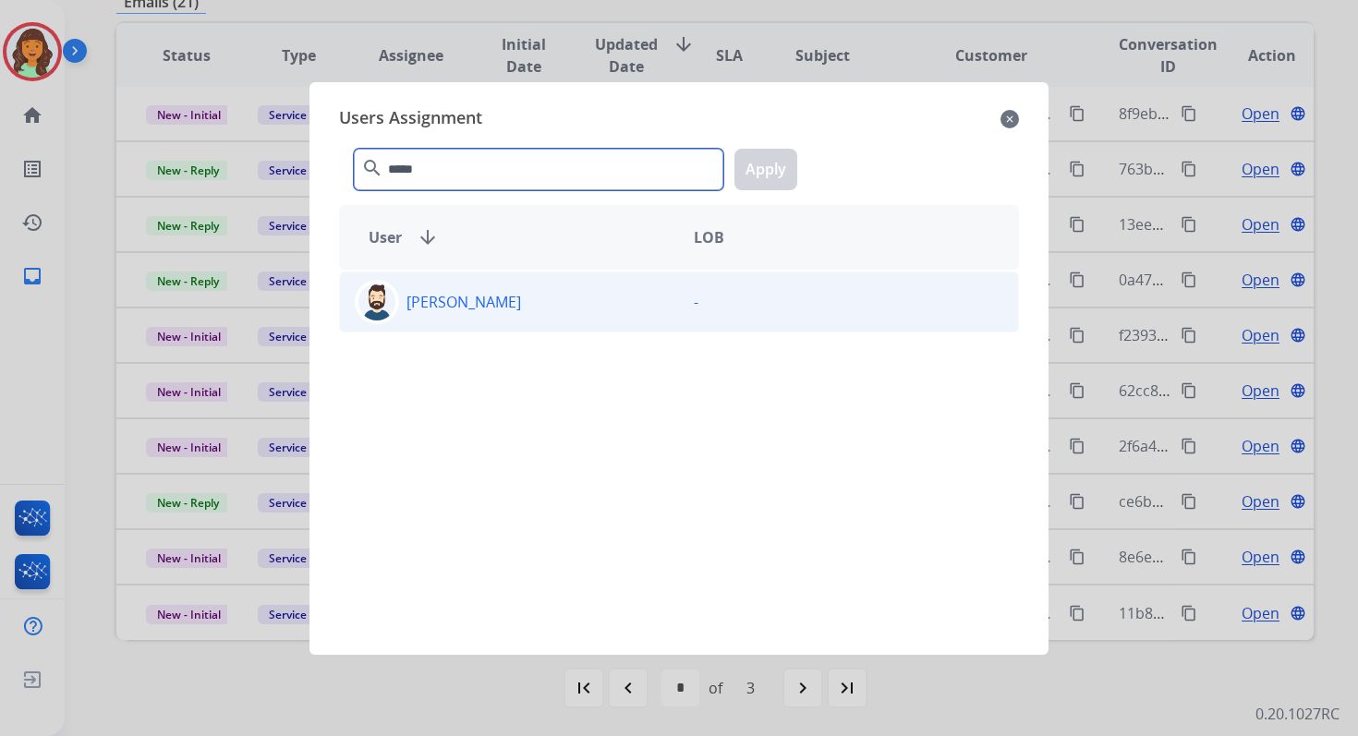
type input "*****"
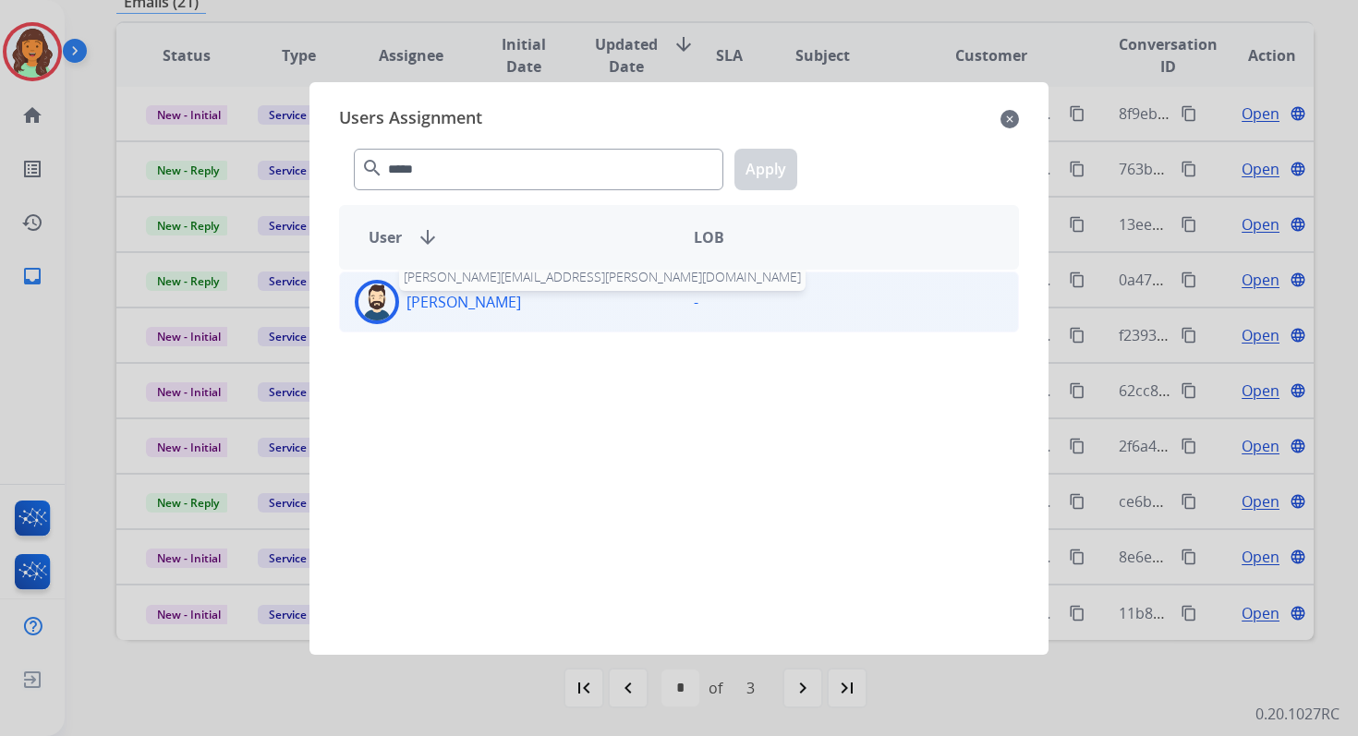
click at [463, 291] on p "Jared Holt" at bounding box center [463, 302] width 115 height 22
click at [772, 168] on button "Apply" at bounding box center [765, 170] width 63 height 42
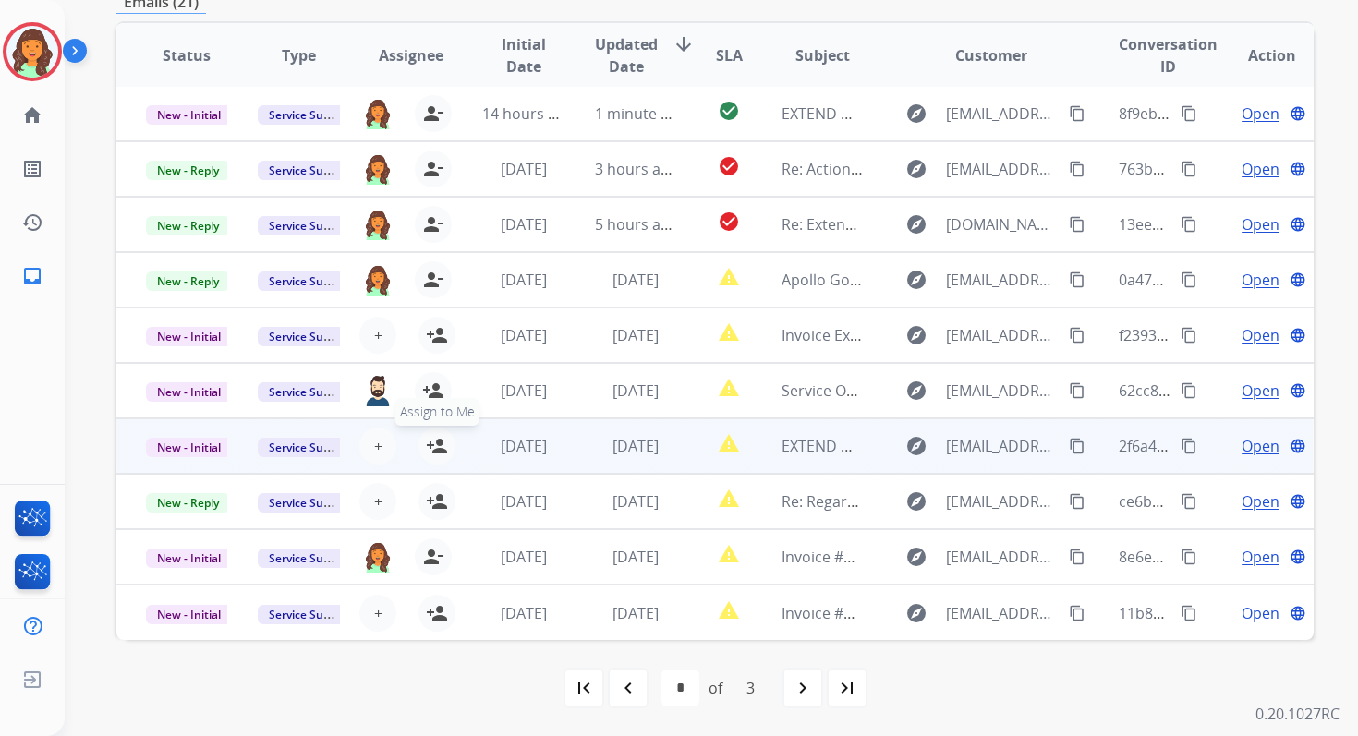
click at [432, 440] on mat-icon "person_add" at bounding box center [437, 446] width 22 height 22
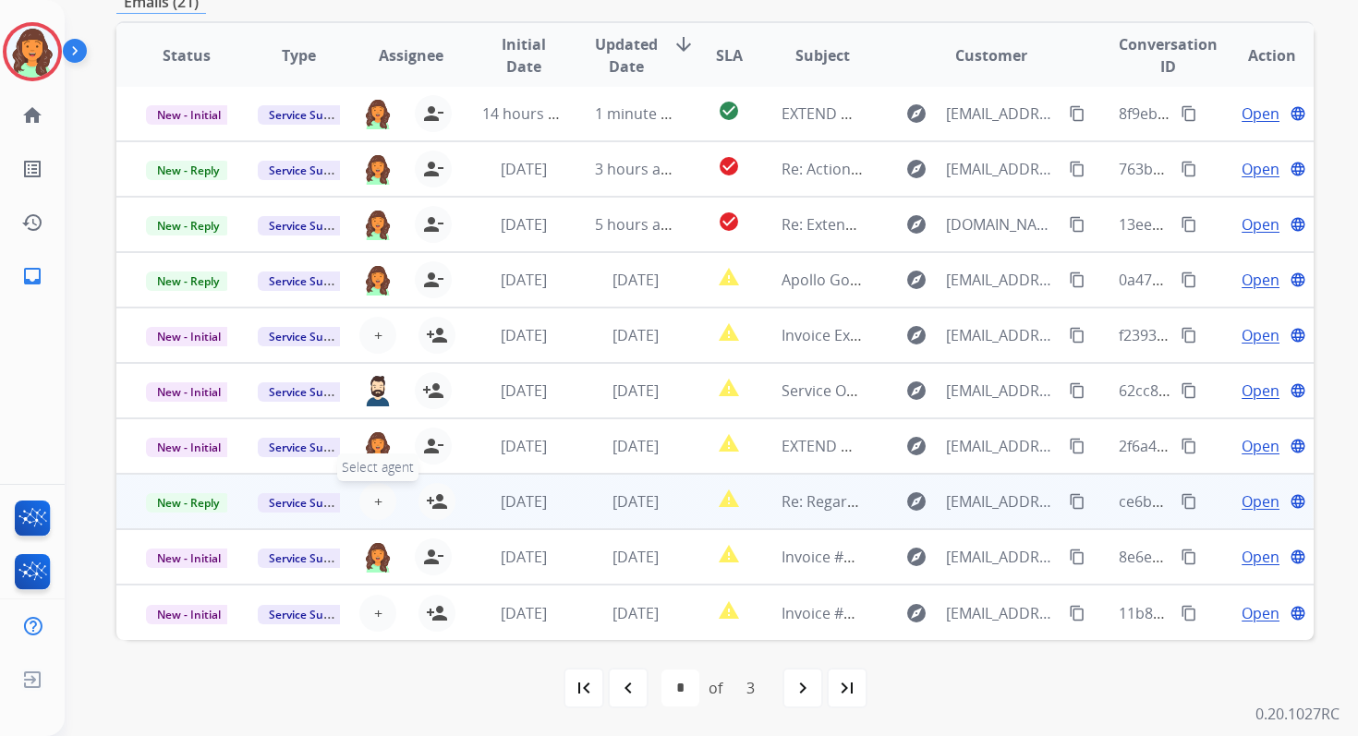
click at [374, 498] on span "+" at bounding box center [378, 501] width 8 height 22
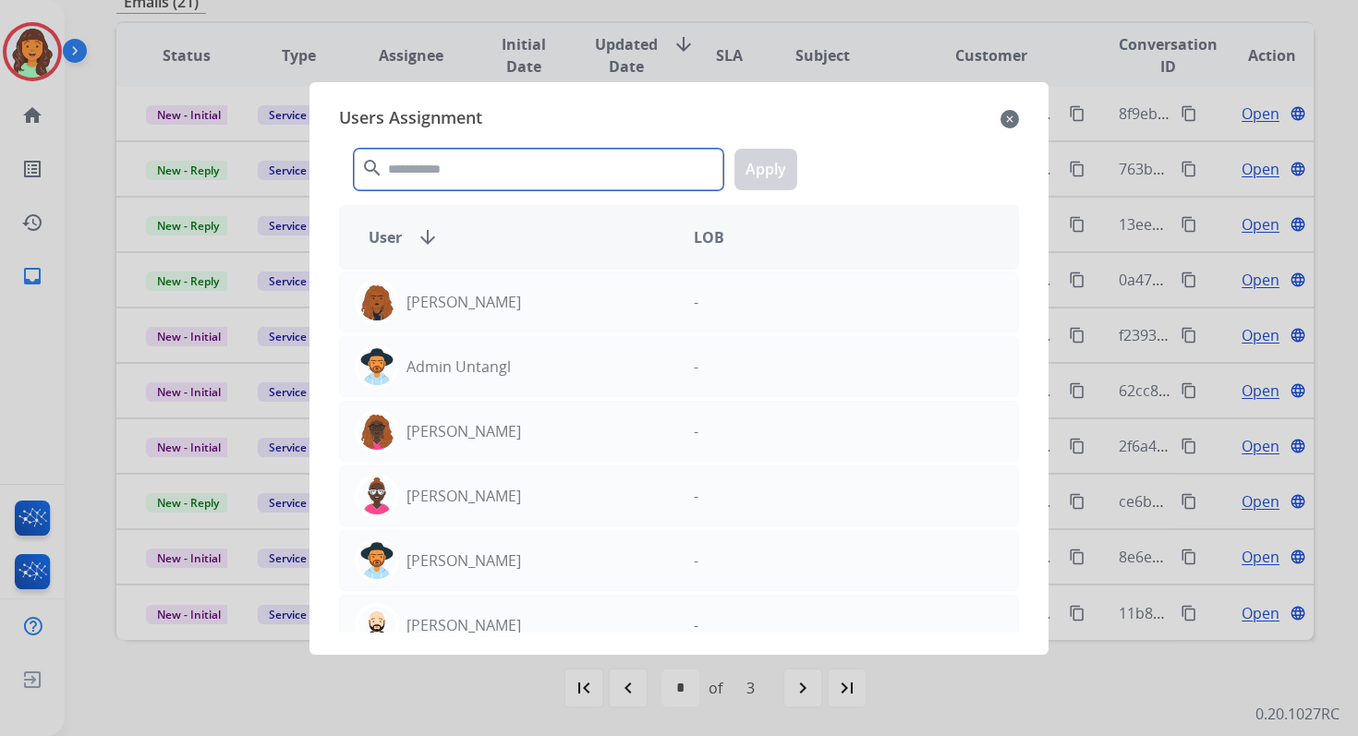
click at [484, 177] on input "text" at bounding box center [538, 170] width 369 height 42
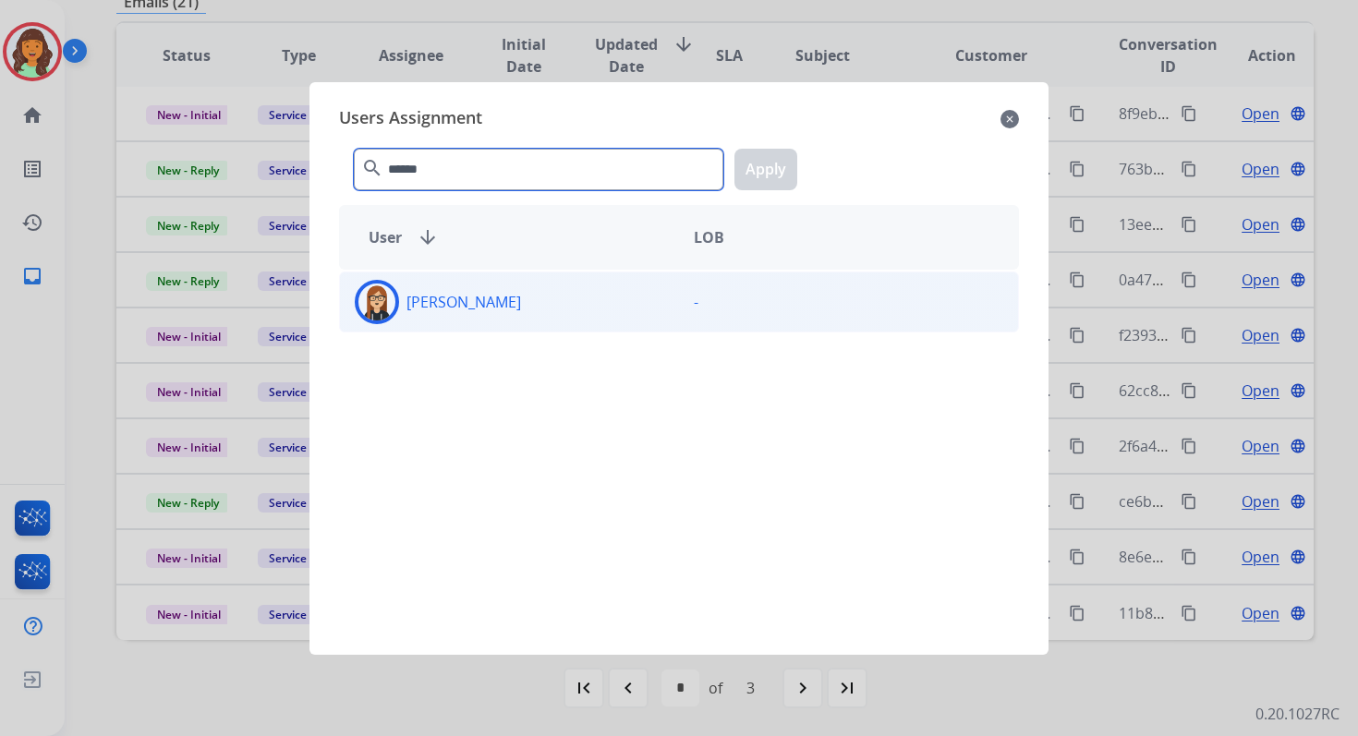
type input "******"
click at [510, 324] on div "Trisha Higgins -" at bounding box center [679, 302] width 680 height 61
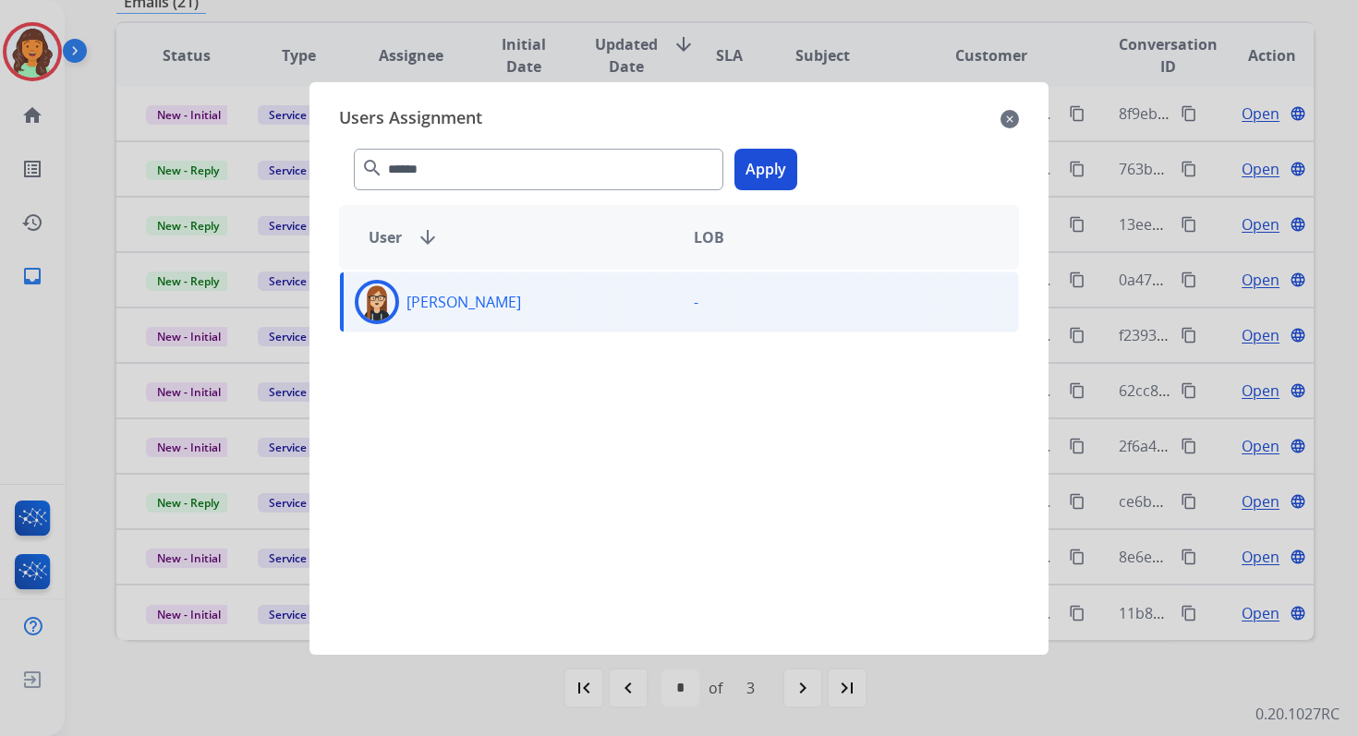
click at [766, 175] on button "Apply" at bounding box center [765, 170] width 63 height 42
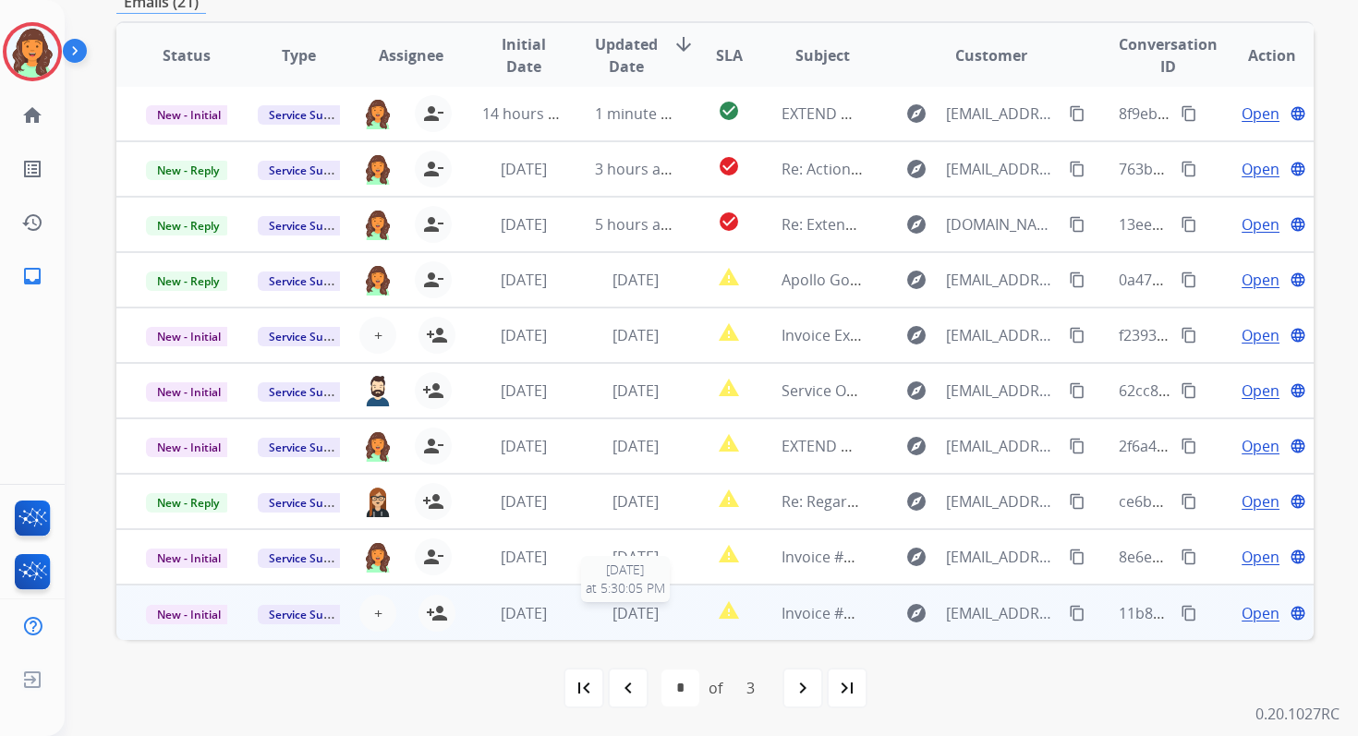
click at [613, 613] on span "3 days ago" at bounding box center [635, 613] width 46 height 20
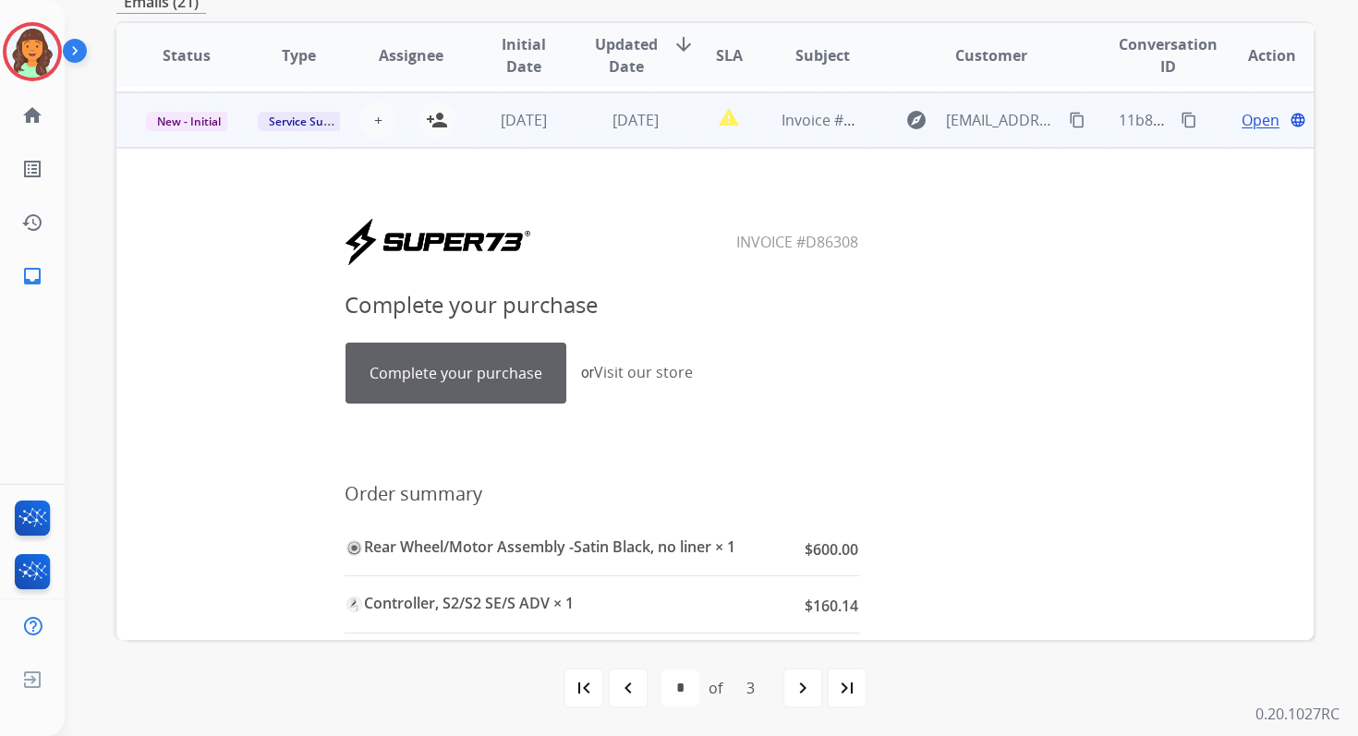
scroll to position [499, 0]
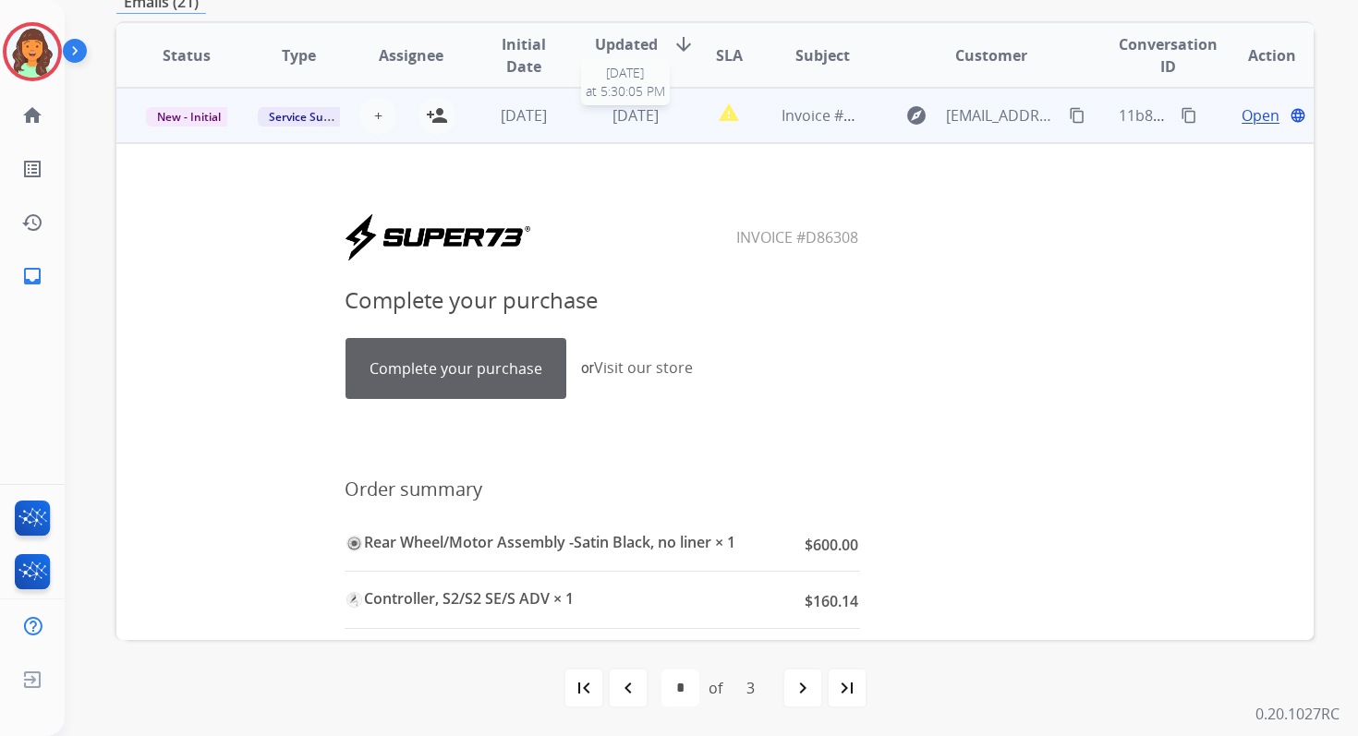
click at [640, 122] on span "3 days ago" at bounding box center [635, 115] width 46 height 20
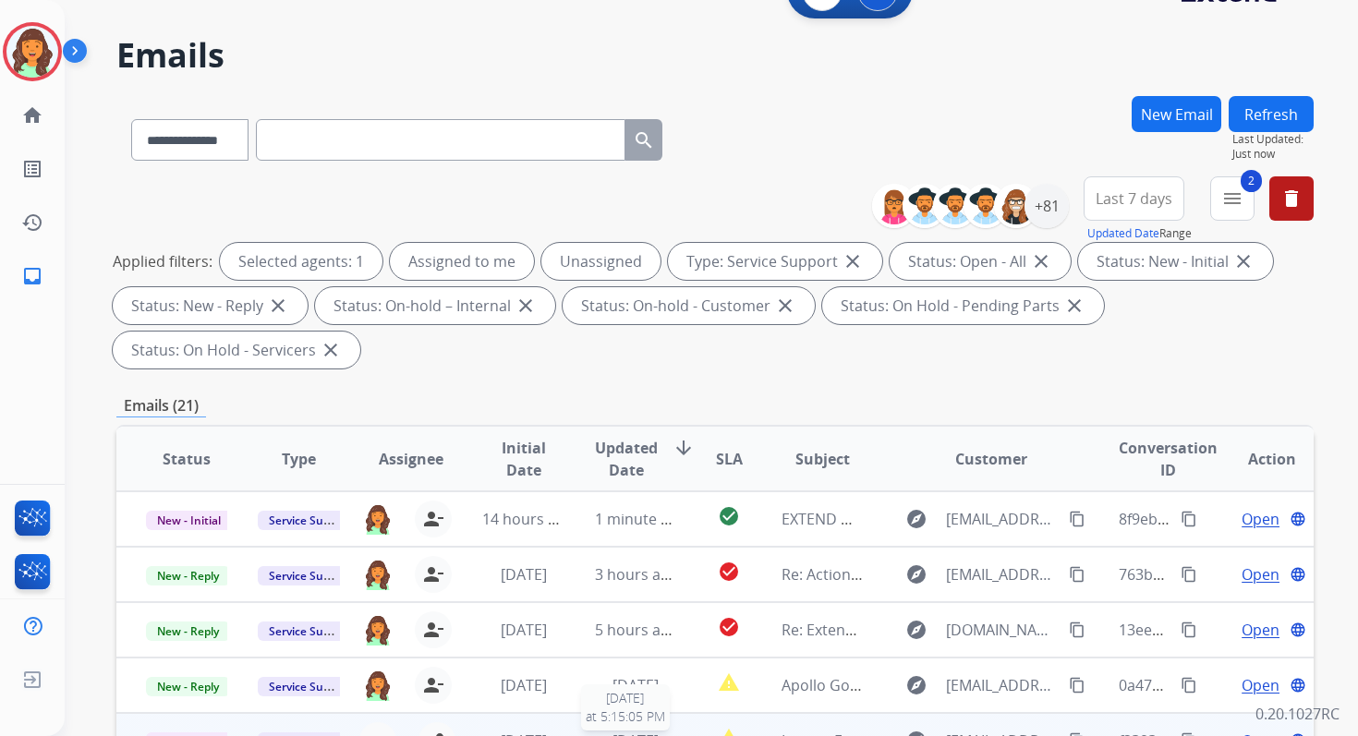
scroll to position [0, 0]
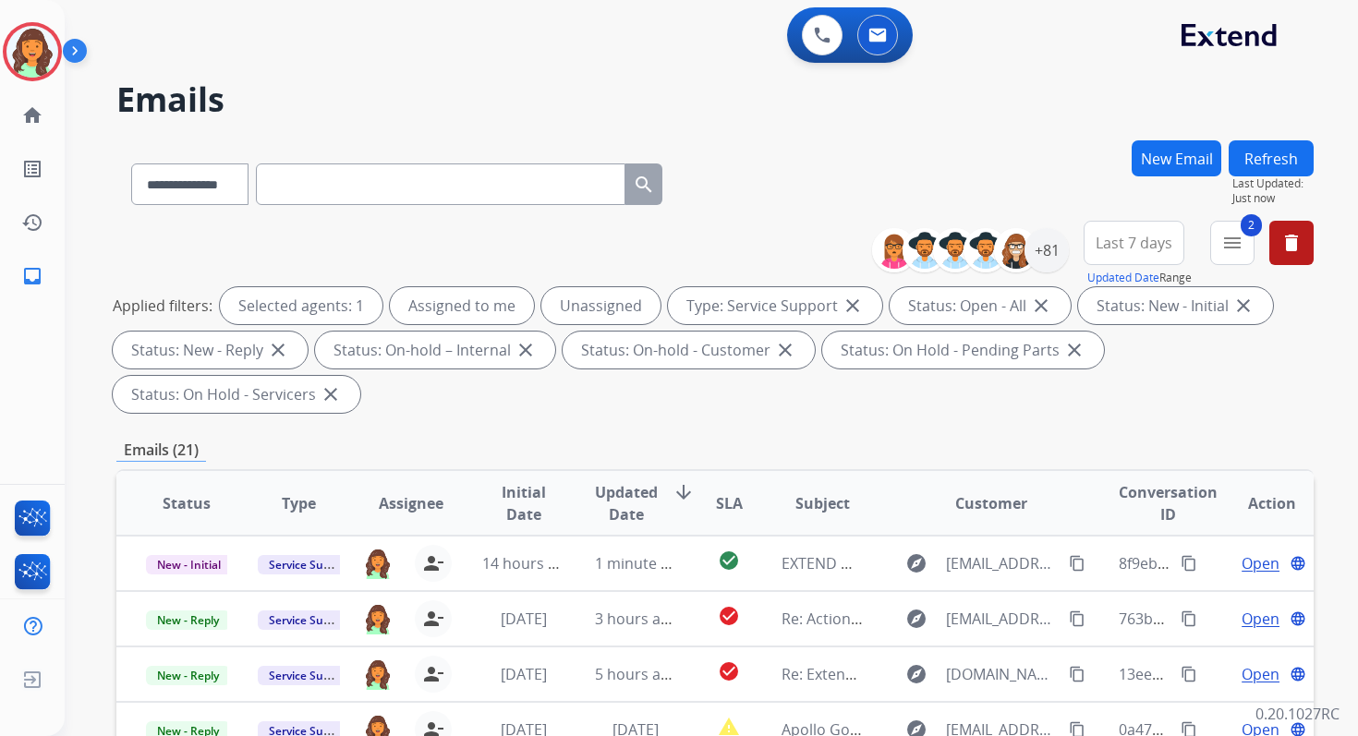
click at [1260, 161] on button "Refresh" at bounding box center [1270, 158] width 85 height 36
click at [1050, 248] on div "+81" at bounding box center [1046, 250] width 44 height 44
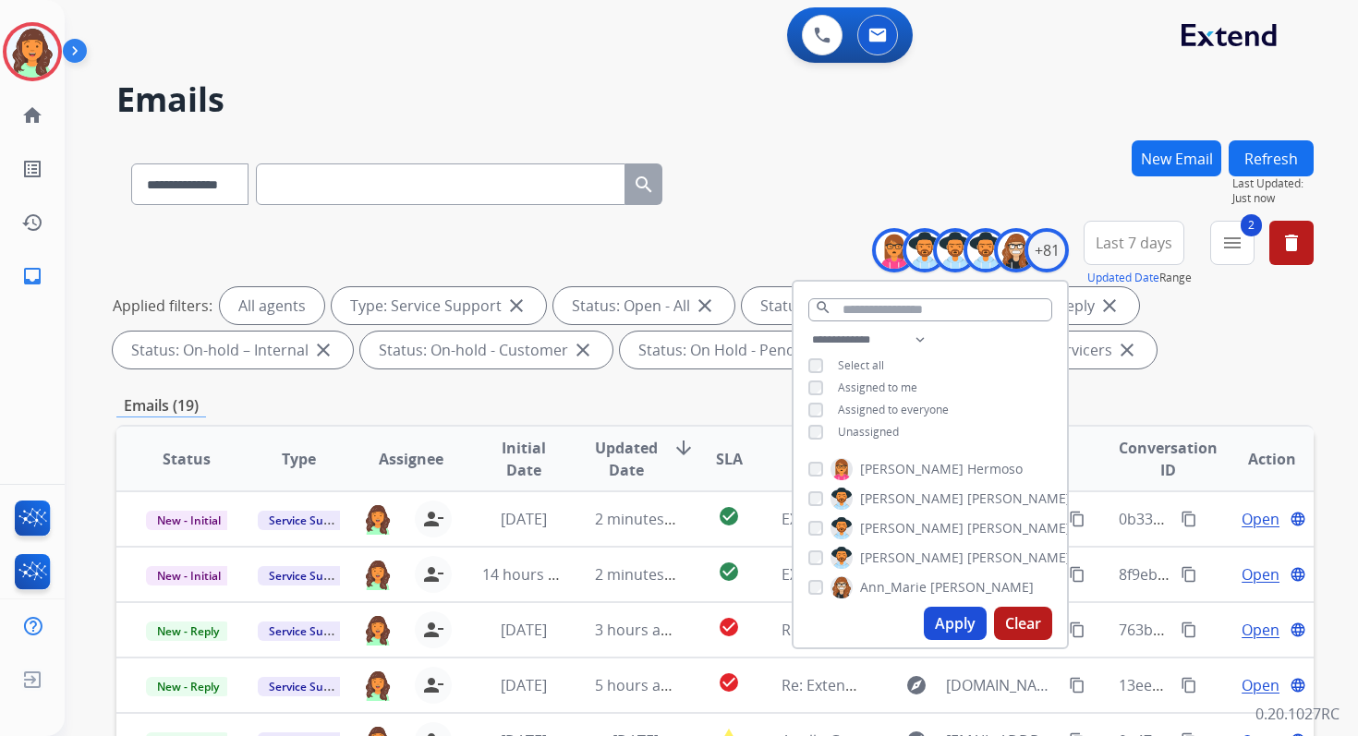
click at [949, 618] on button "Apply" at bounding box center [955, 623] width 63 height 33
click at [1242, 245] on button "2 menu Filters" at bounding box center [1232, 243] width 44 height 44
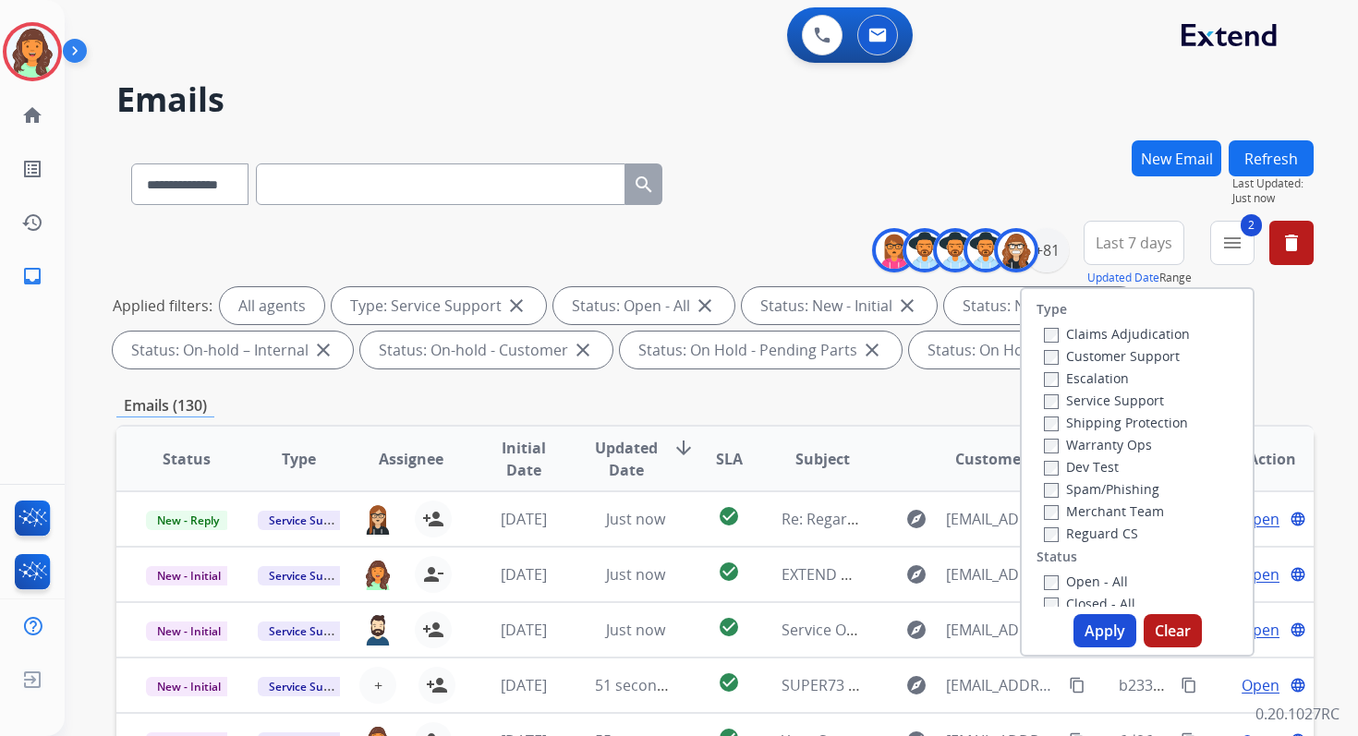
click at [1108, 635] on button "Apply" at bounding box center [1104, 630] width 63 height 33
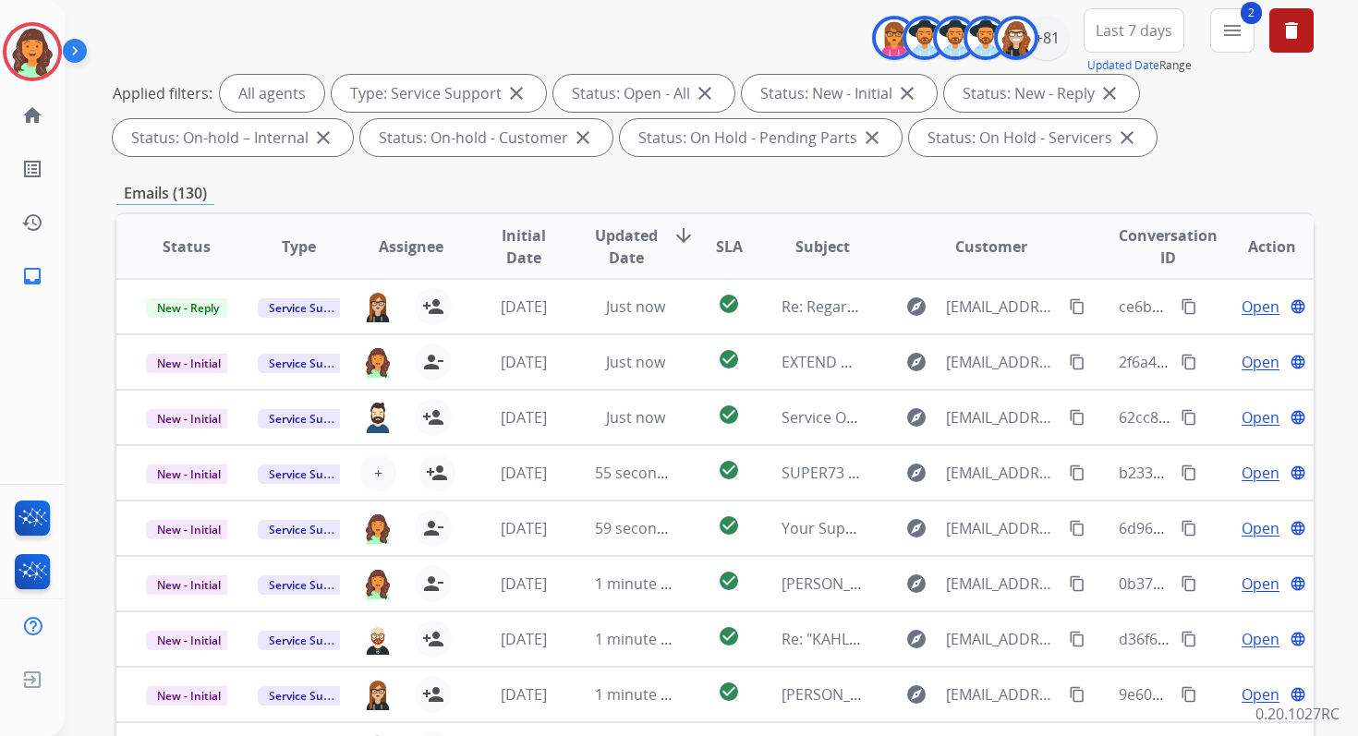
scroll to position [404, 0]
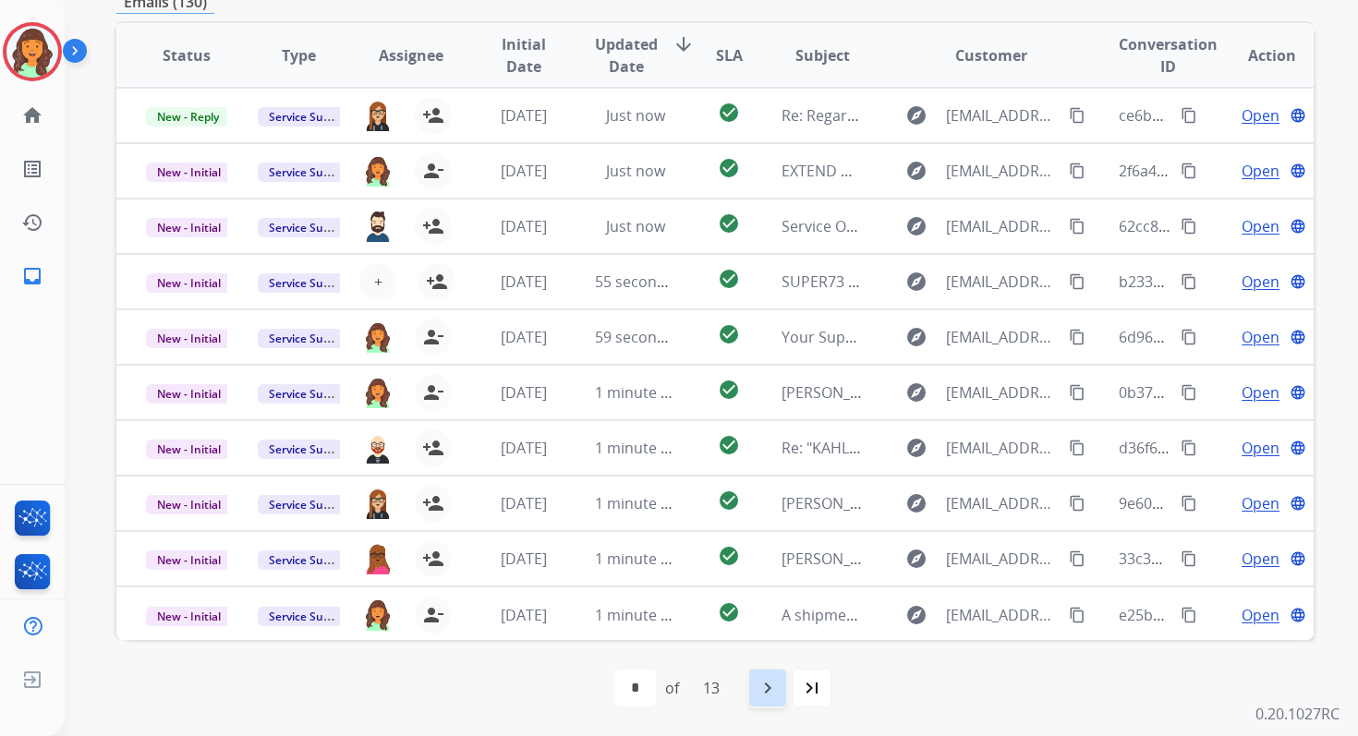
click at [779, 683] on mat-icon "navigate_next" at bounding box center [767, 688] width 22 height 22
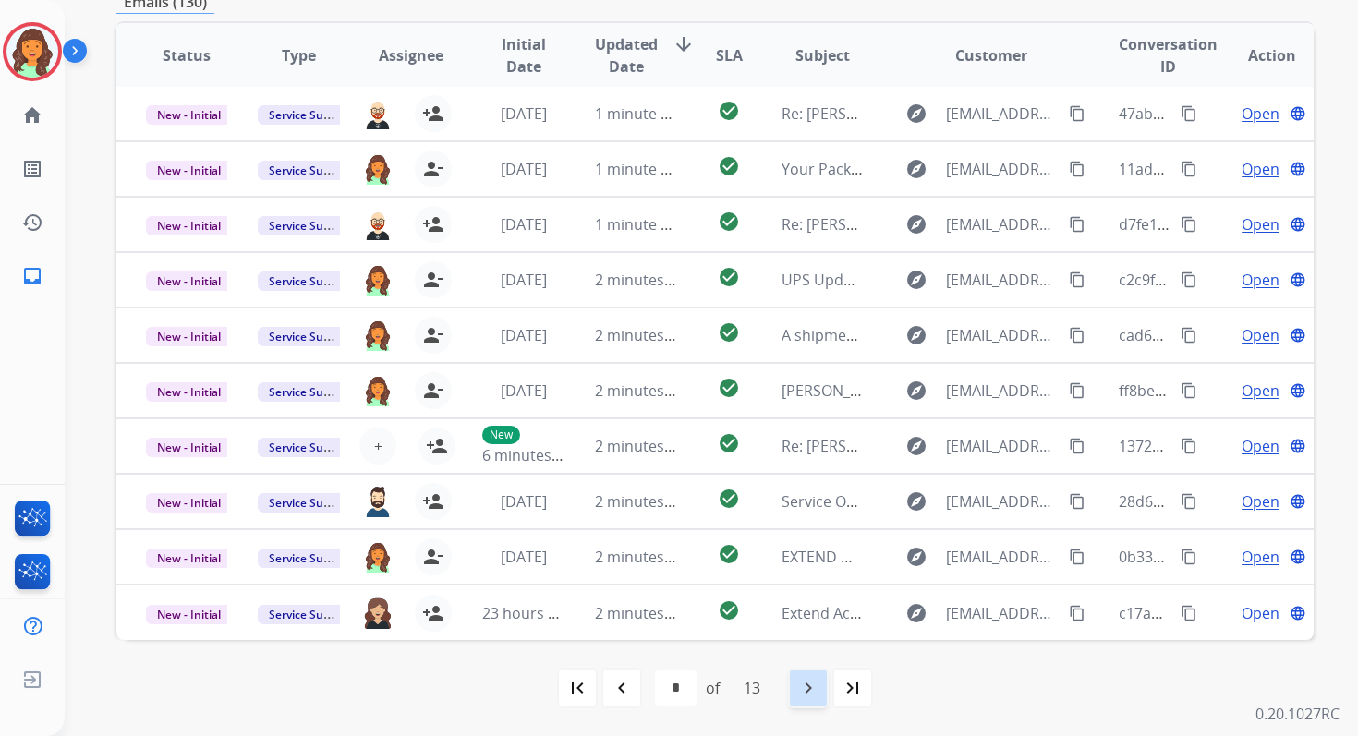
click at [806, 681] on mat-icon "navigate_next" at bounding box center [808, 688] width 22 height 22
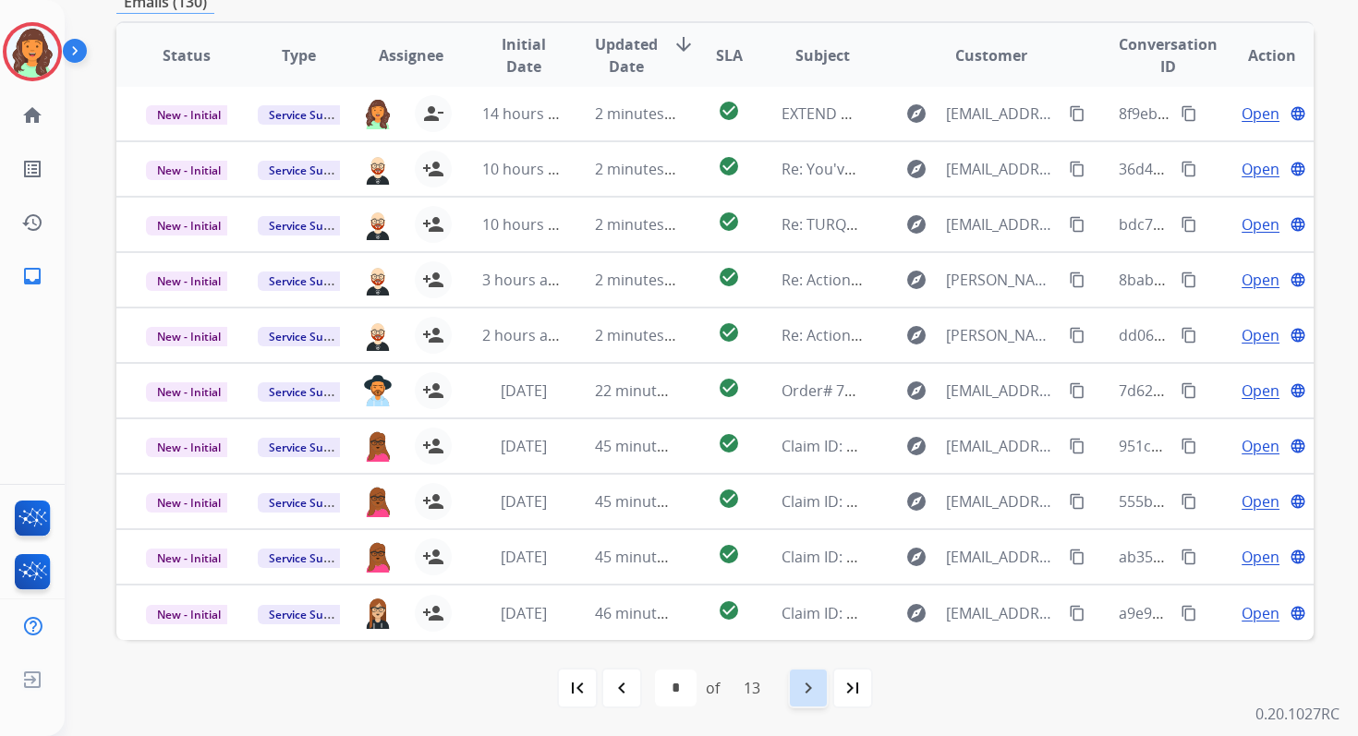
click at [813, 679] on mat-icon "navigate_next" at bounding box center [808, 688] width 22 height 22
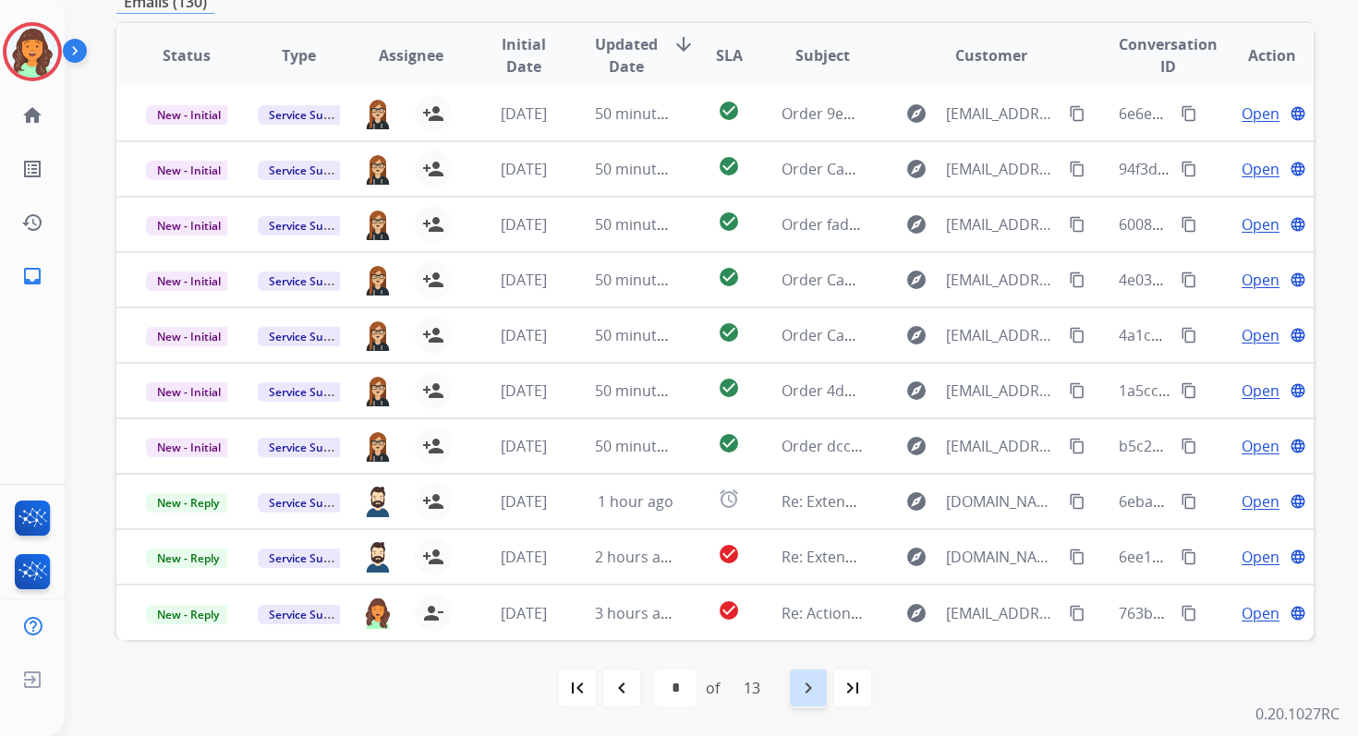
click at [813, 679] on mat-icon "navigate_next" at bounding box center [808, 688] width 22 height 22
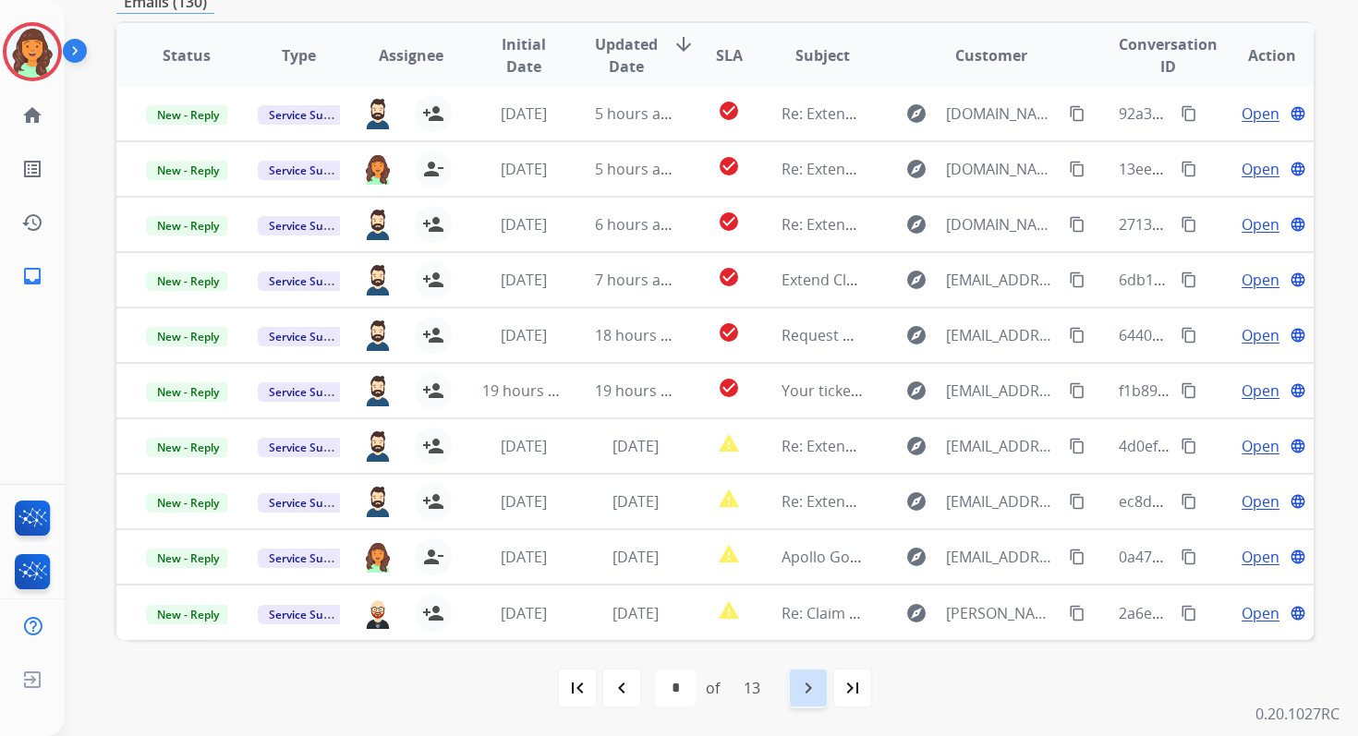
click at [813, 679] on mat-icon "navigate_next" at bounding box center [808, 688] width 22 height 22
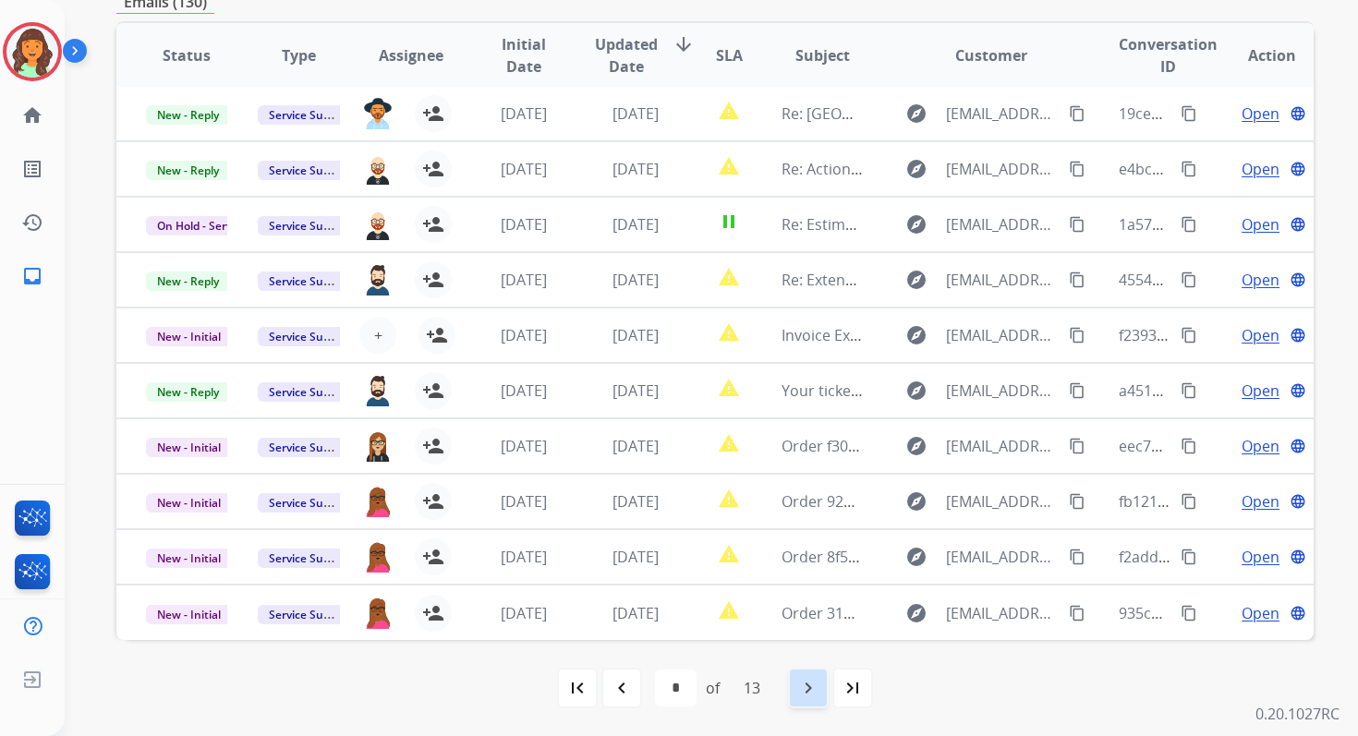
click at [813, 679] on mat-icon "navigate_next" at bounding box center [808, 688] width 22 height 22
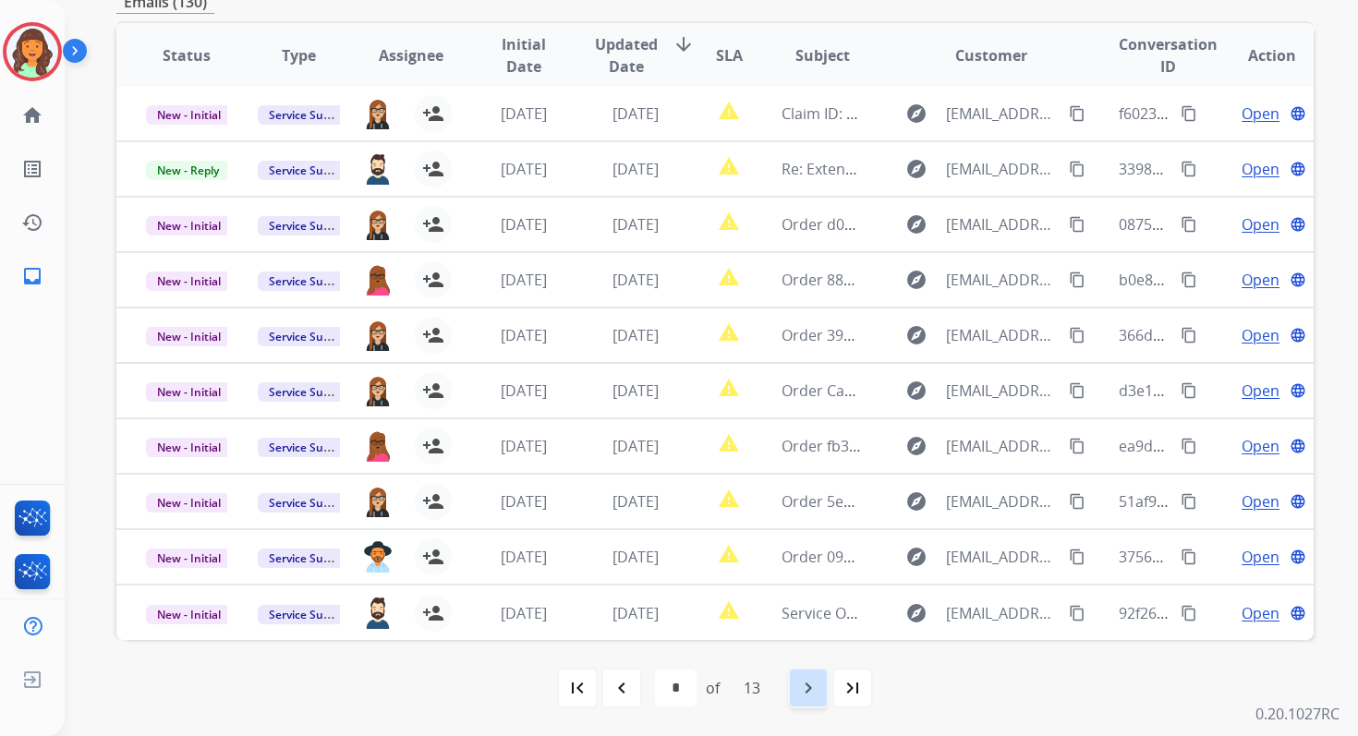
click at [813, 679] on mat-icon "navigate_next" at bounding box center [808, 688] width 22 height 22
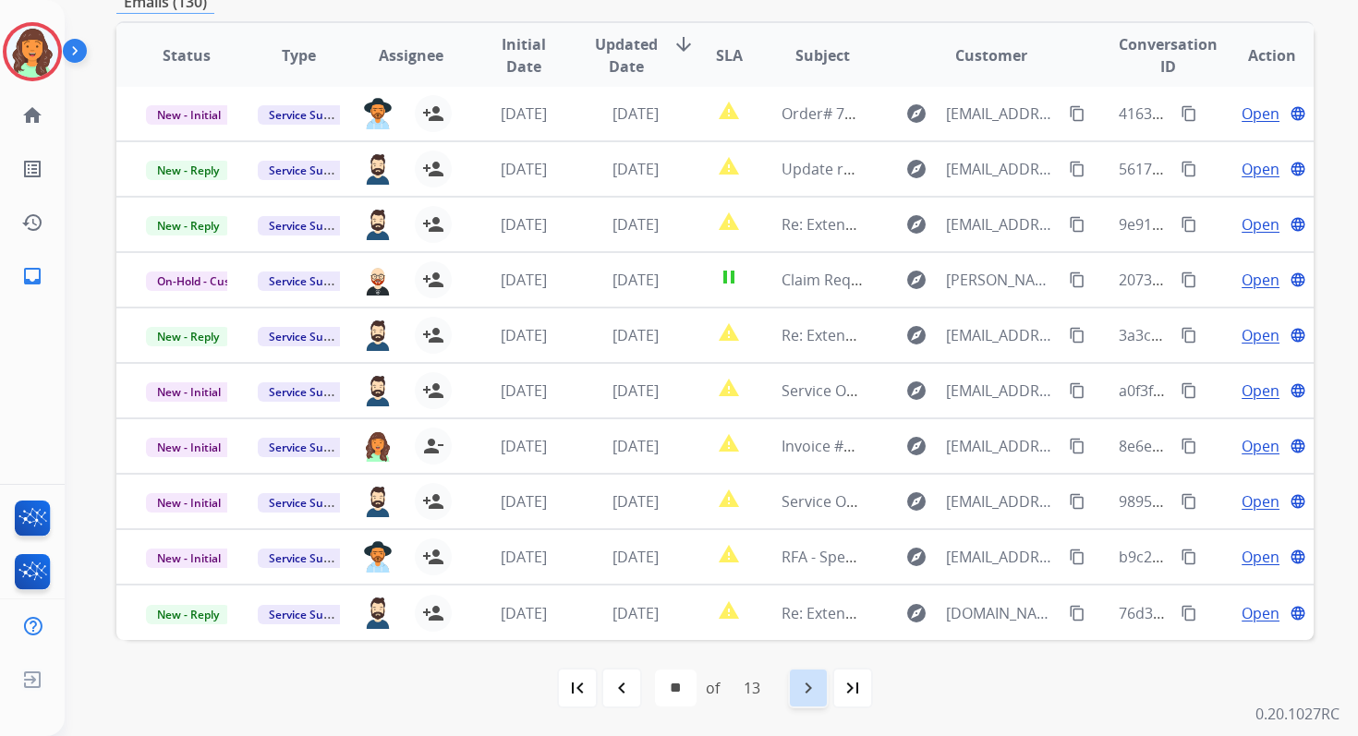
click at [813, 679] on mat-icon "navigate_next" at bounding box center [808, 688] width 22 height 22
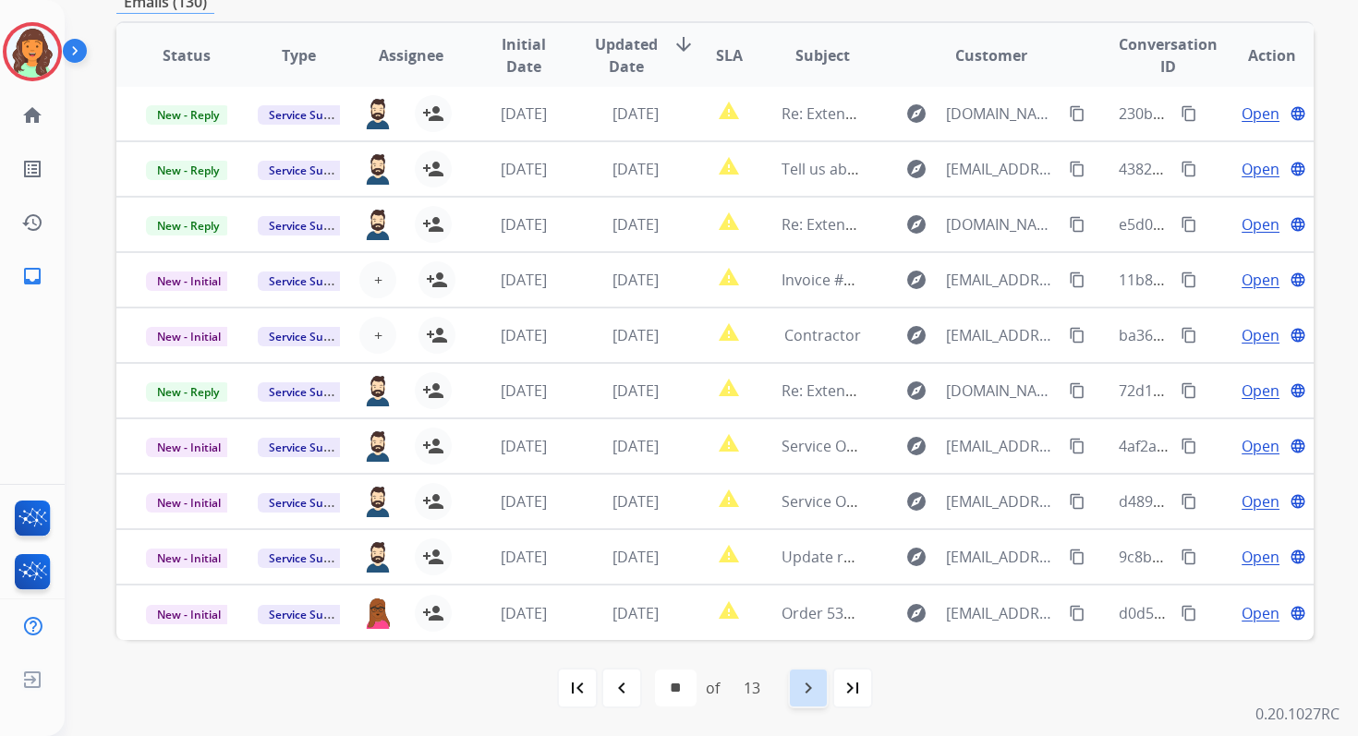
click at [813, 677] on mat-icon "navigate_next" at bounding box center [808, 688] width 22 height 22
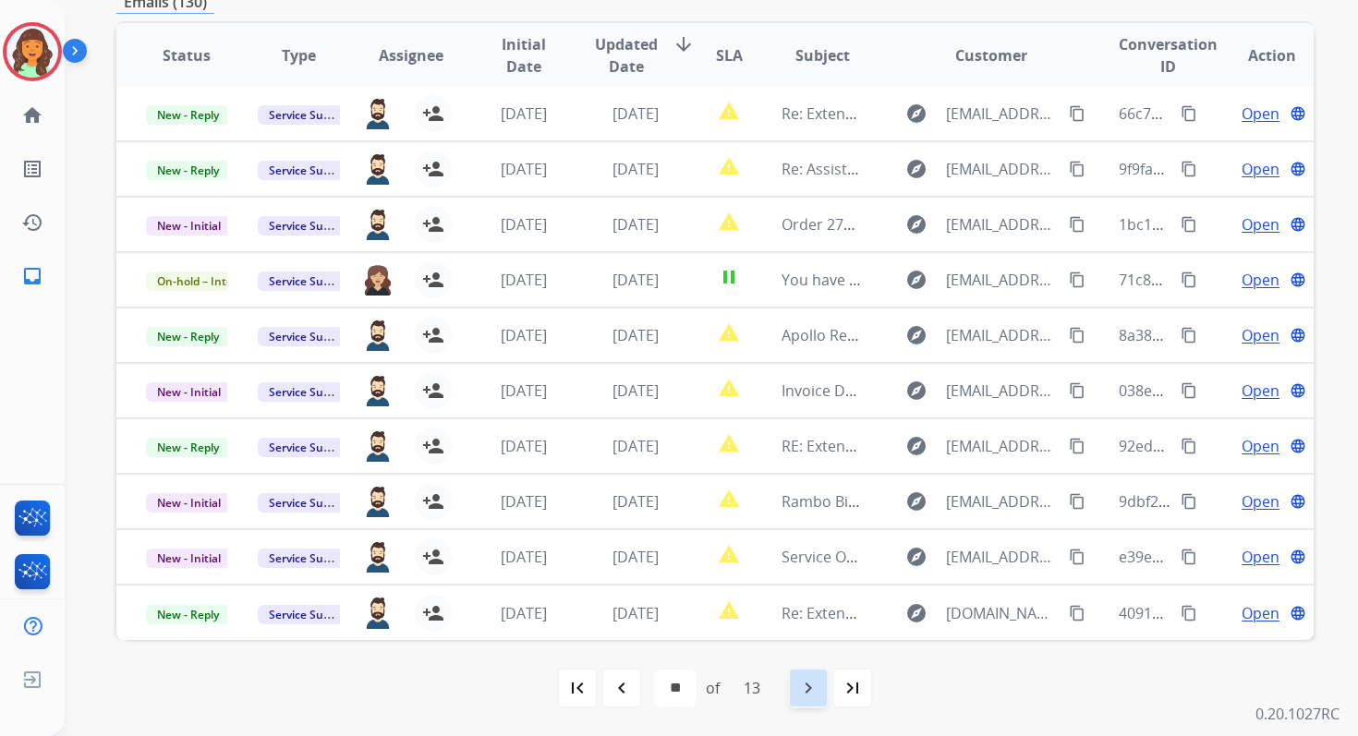
click at [813, 677] on mat-icon "navigate_next" at bounding box center [808, 688] width 22 height 22
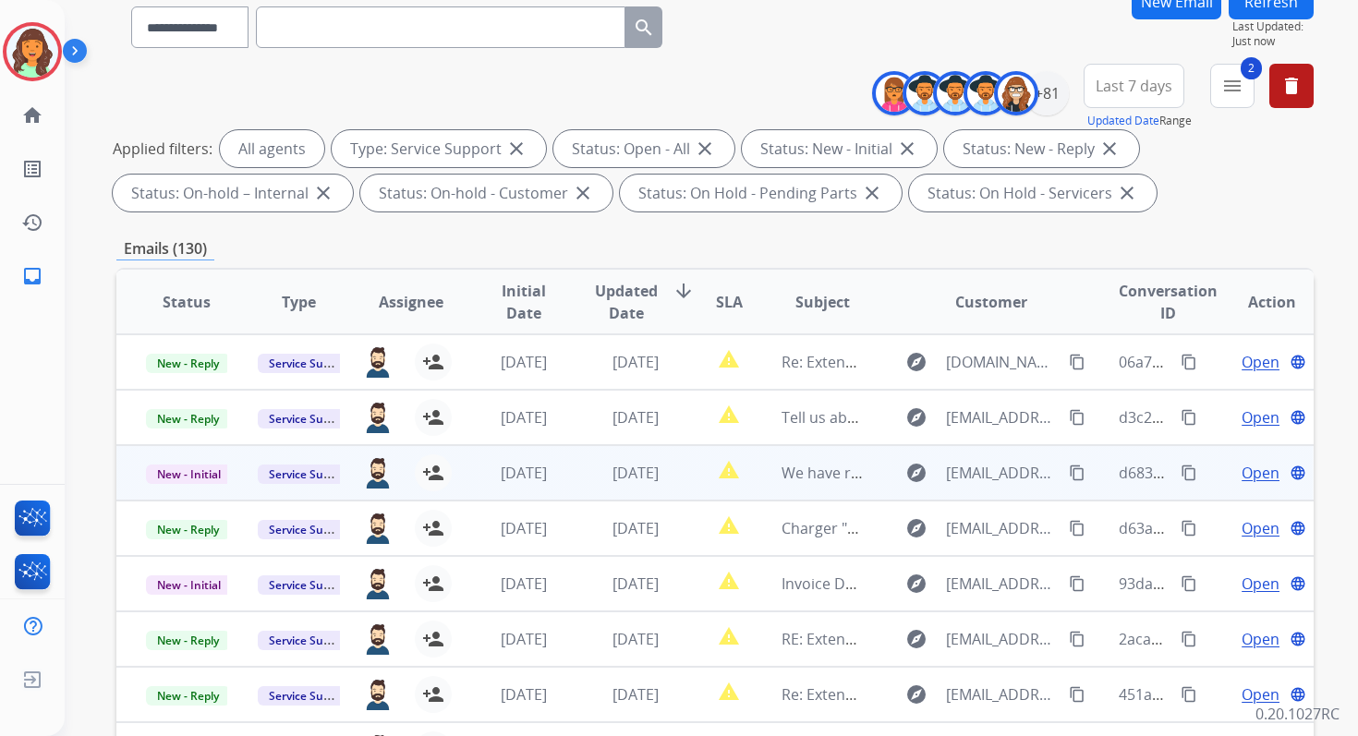
scroll to position [43, 0]
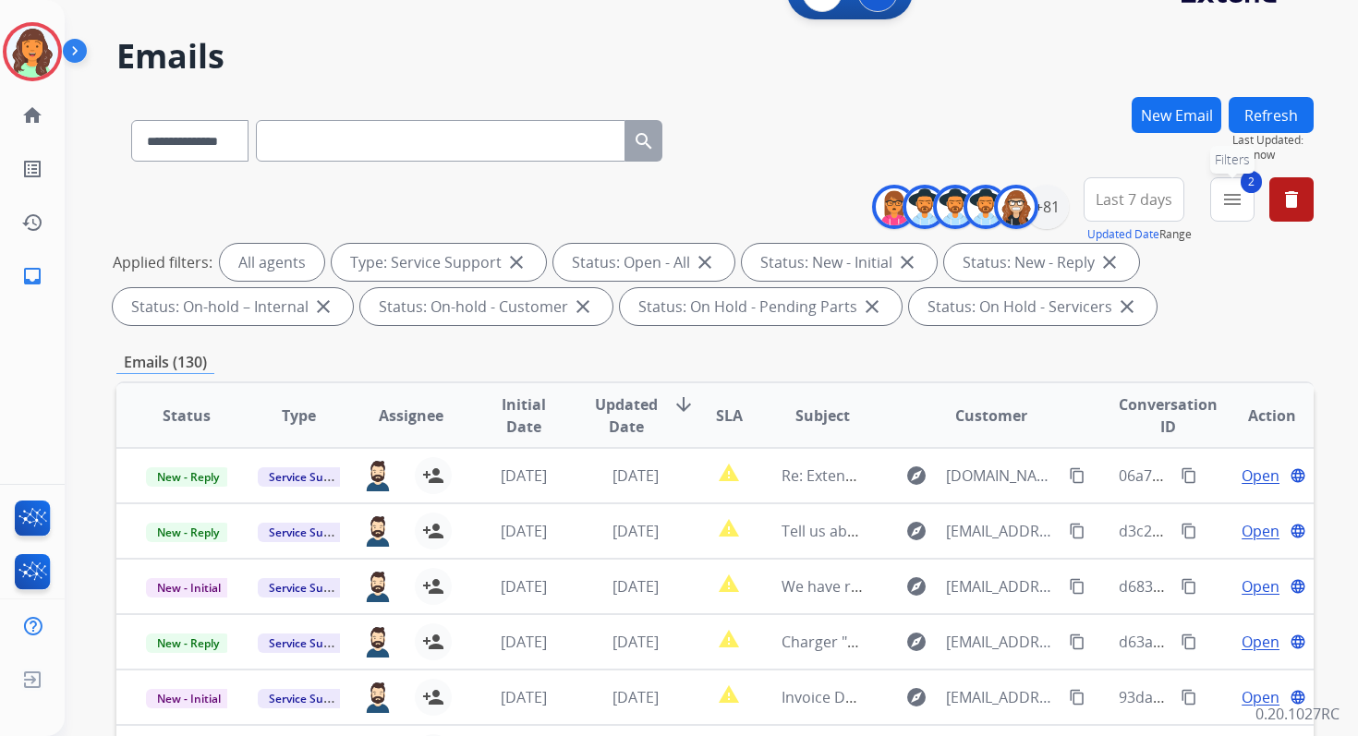
click at [1229, 196] on mat-icon "menu" at bounding box center [1232, 199] width 22 height 22
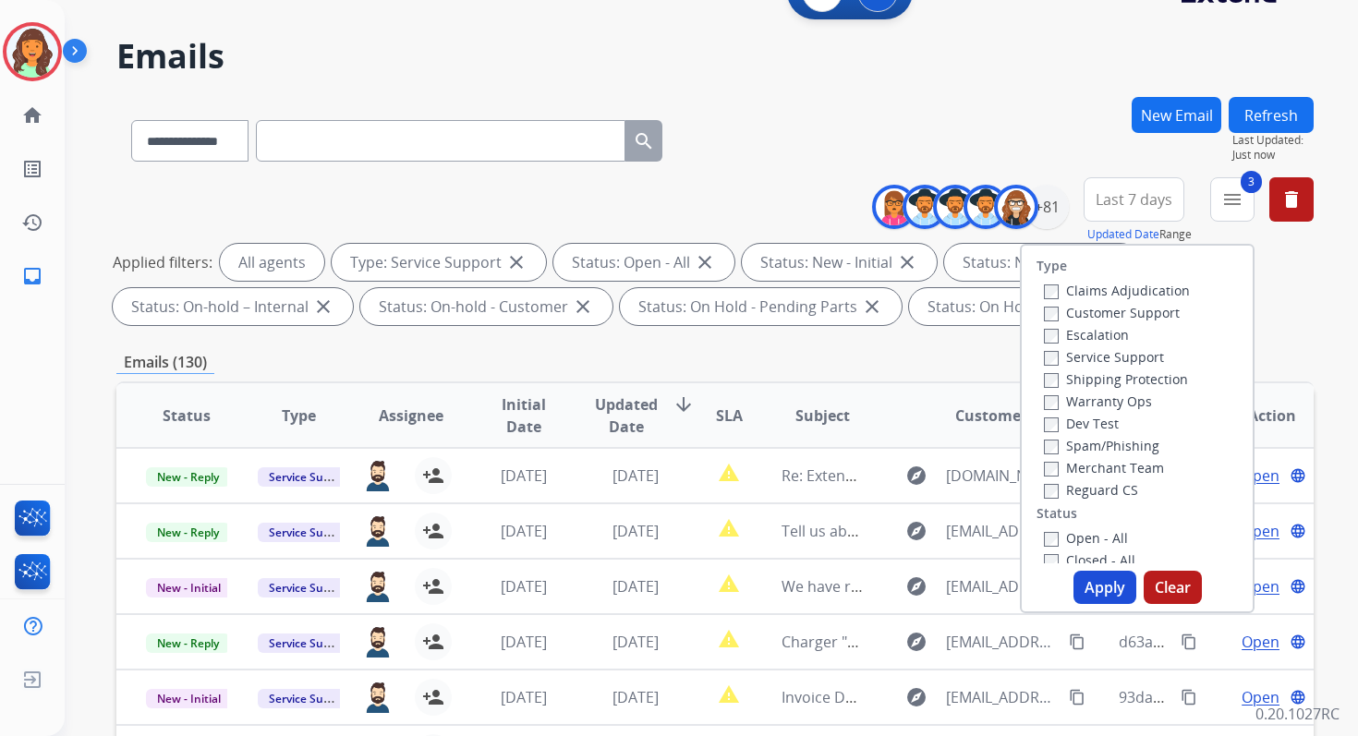
click at [1044, 547] on div "Open - All" at bounding box center [1141, 537] width 194 height 22
click at [1100, 590] on button "Apply" at bounding box center [1104, 587] width 63 height 33
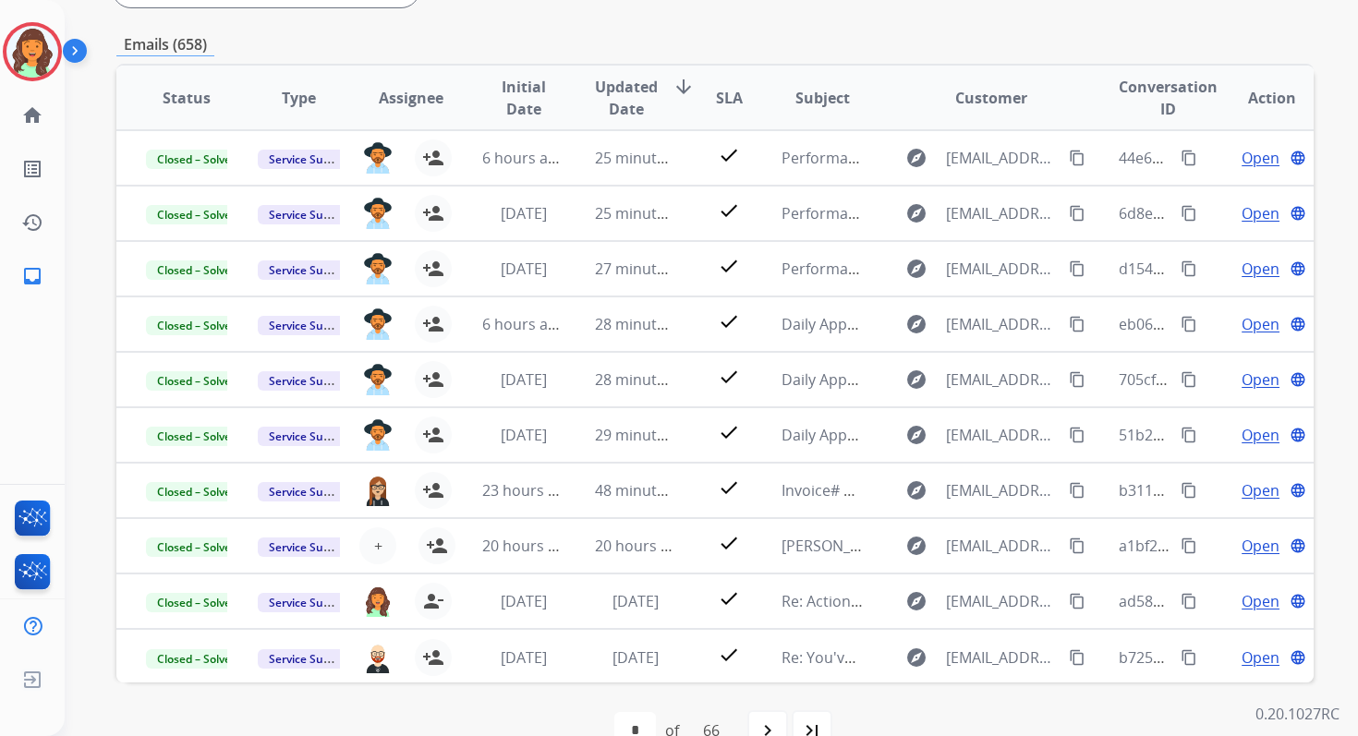
scroll to position [404, 0]
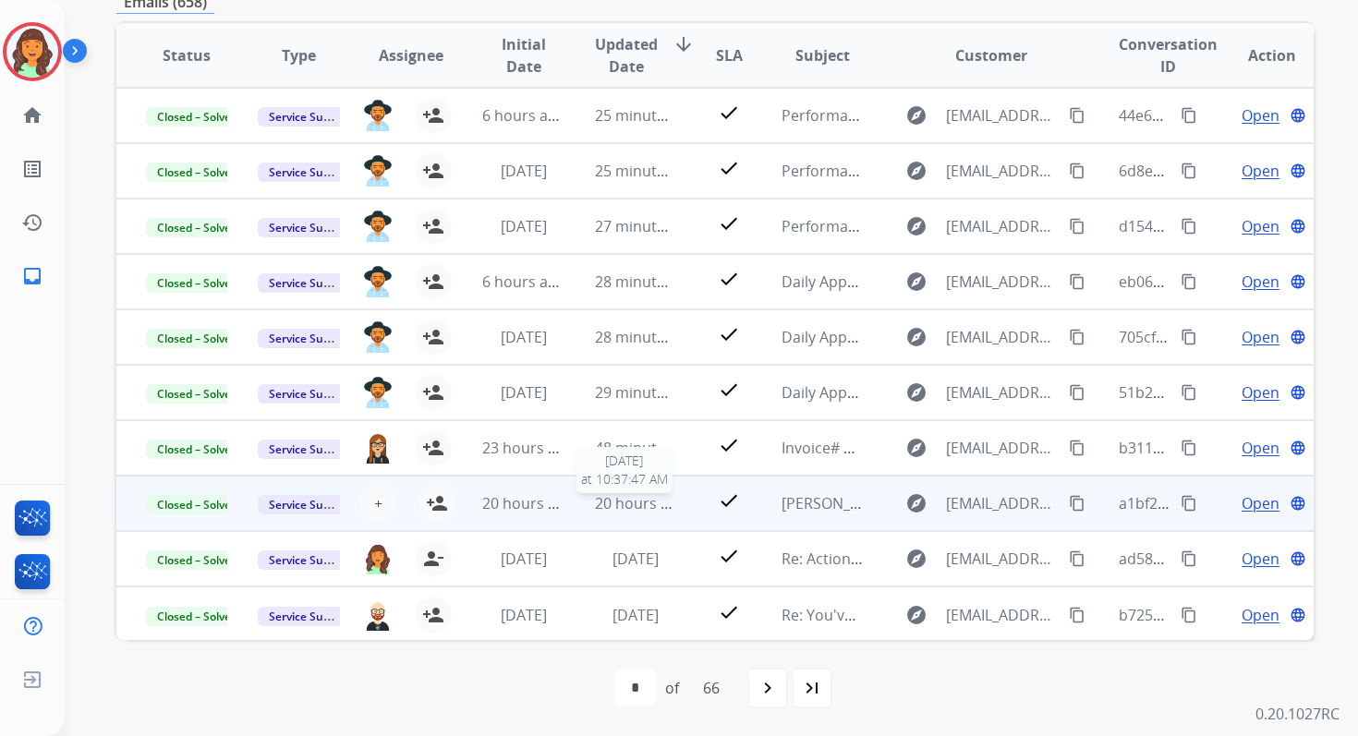
click at [639, 506] on span "20 hours ago" at bounding box center [640, 503] width 91 height 20
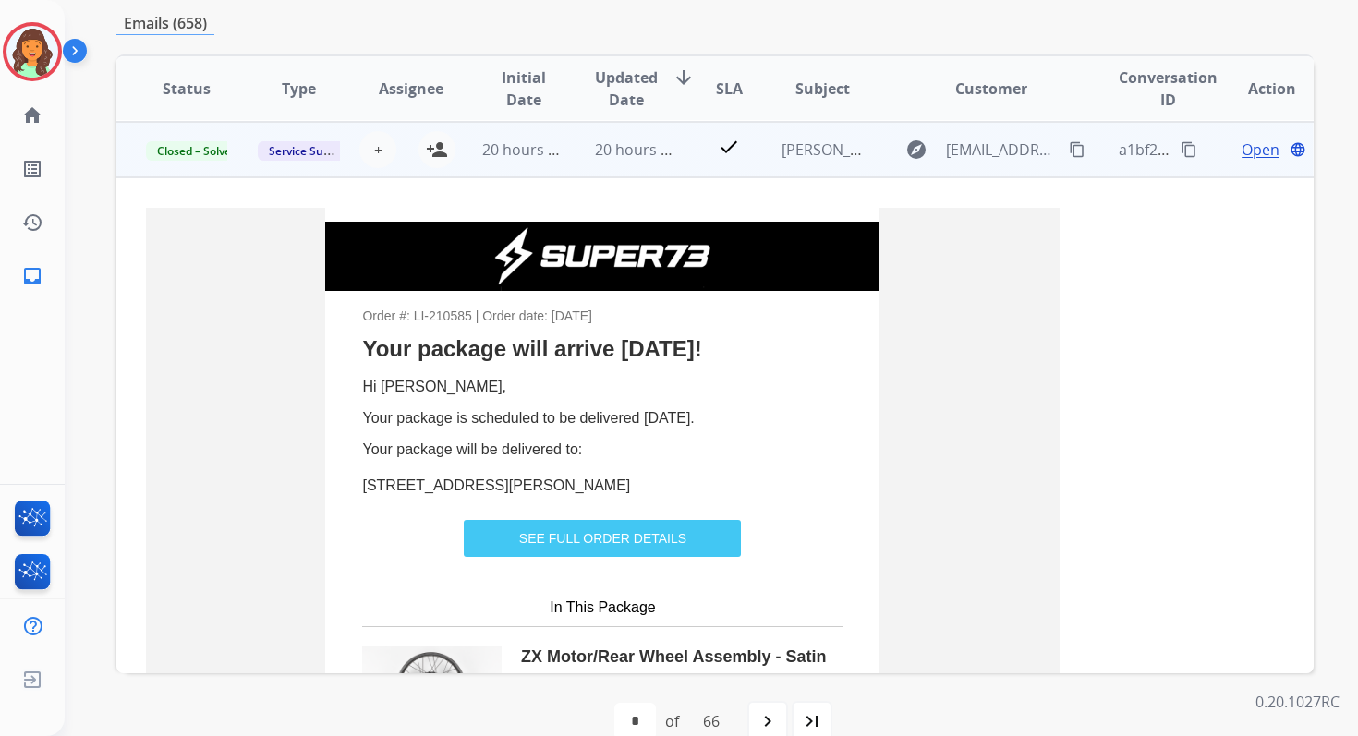
scroll to position [388, 0]
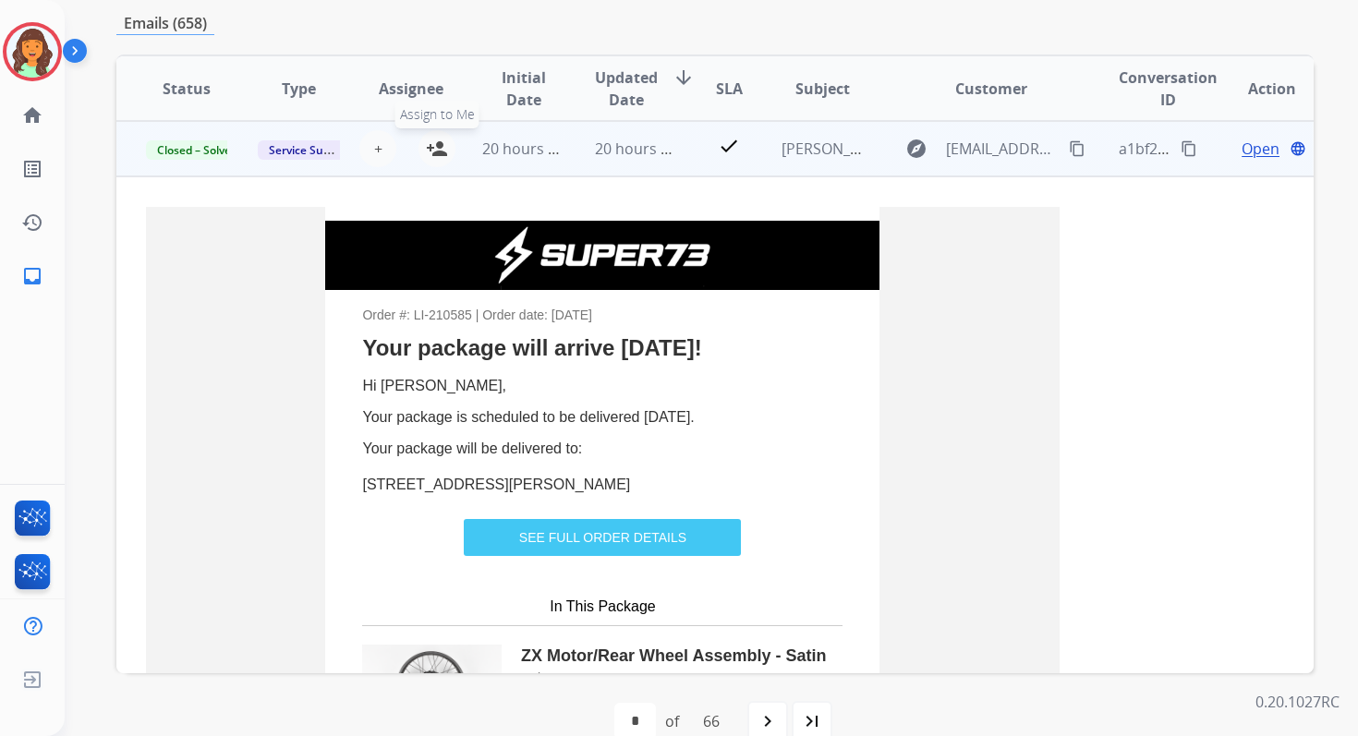
click at [434, 151] on mat-icon "person_add" at bounding box center [437, 149] width 22 height 22
click at [550, 160] on td "20 hours ago" at bounding box center [509, 148] width 112 height 55
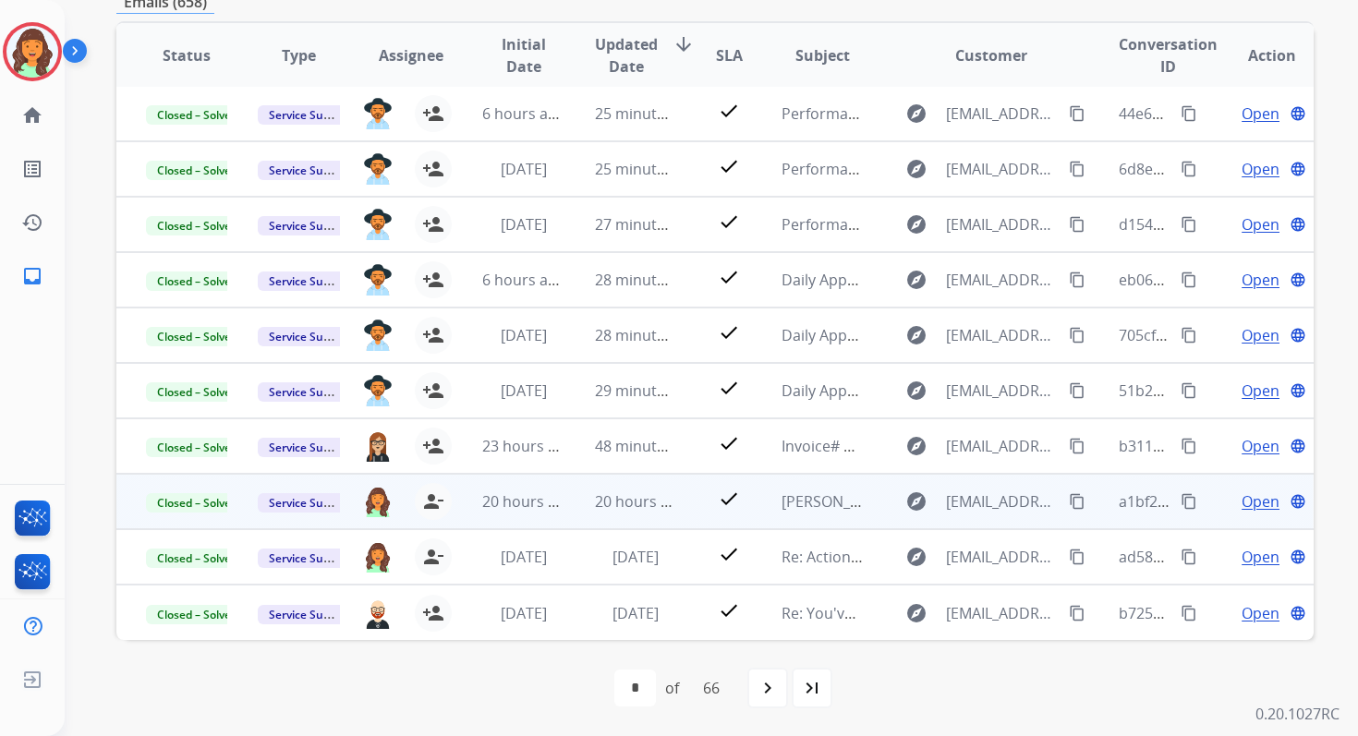
scroll to position [394, 0]
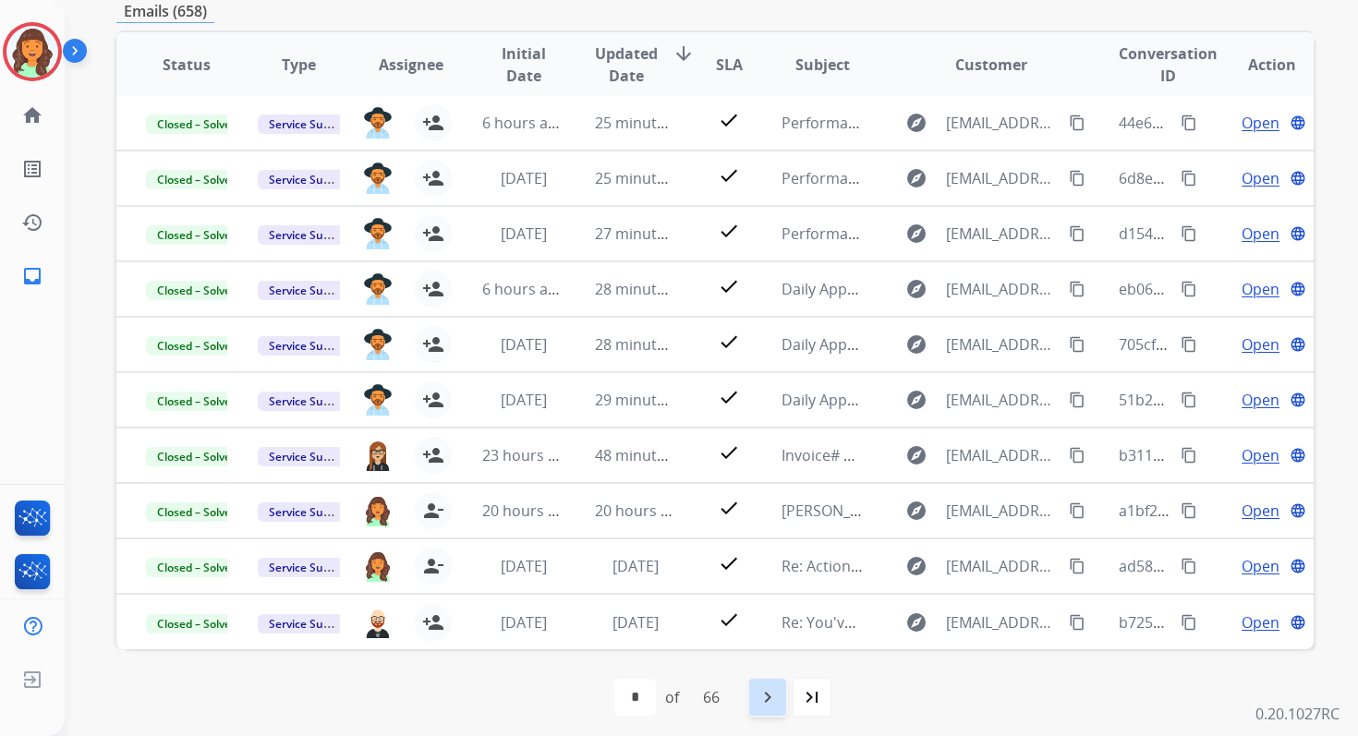
click at [786, 707] on div "navigate_next" at bounding box center [767, 697] width 41 height 41
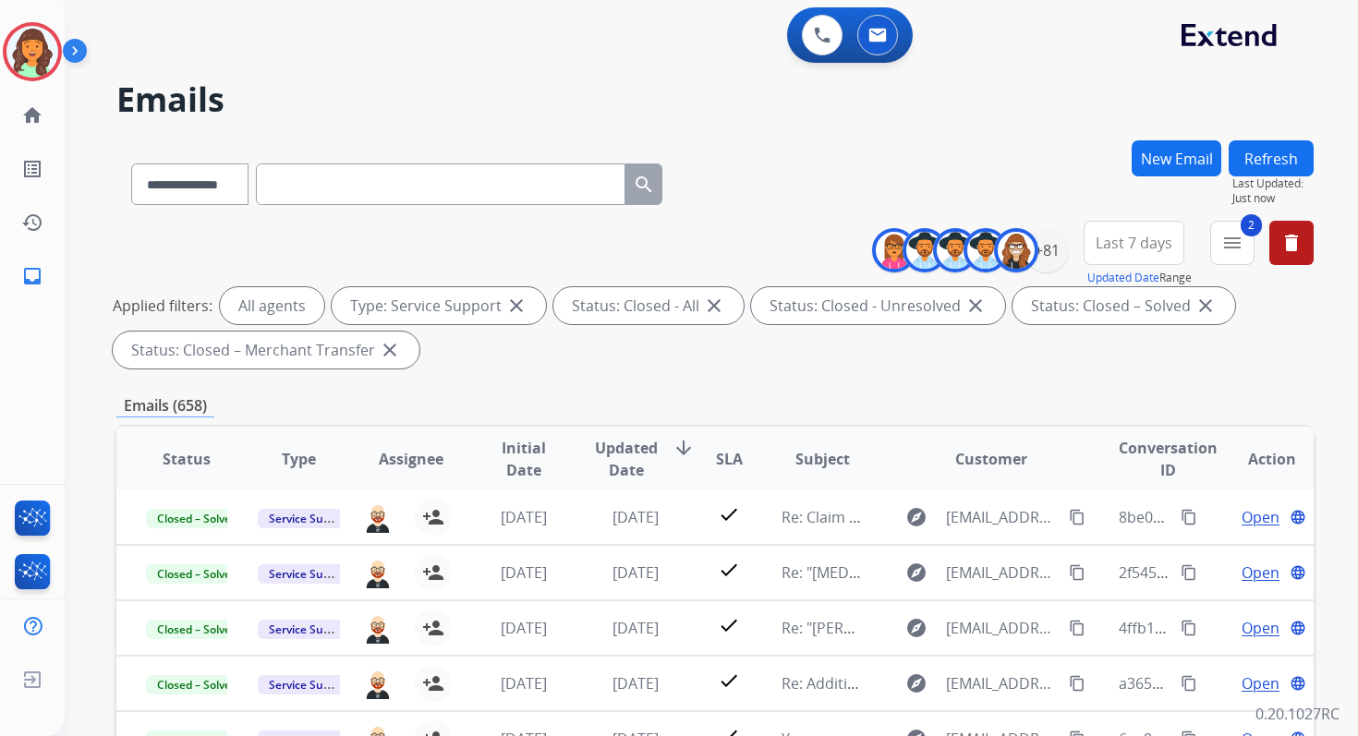
click at [760, 403] on div "Emails (658)" at bounding box center [714, 405] width 1197 height 23
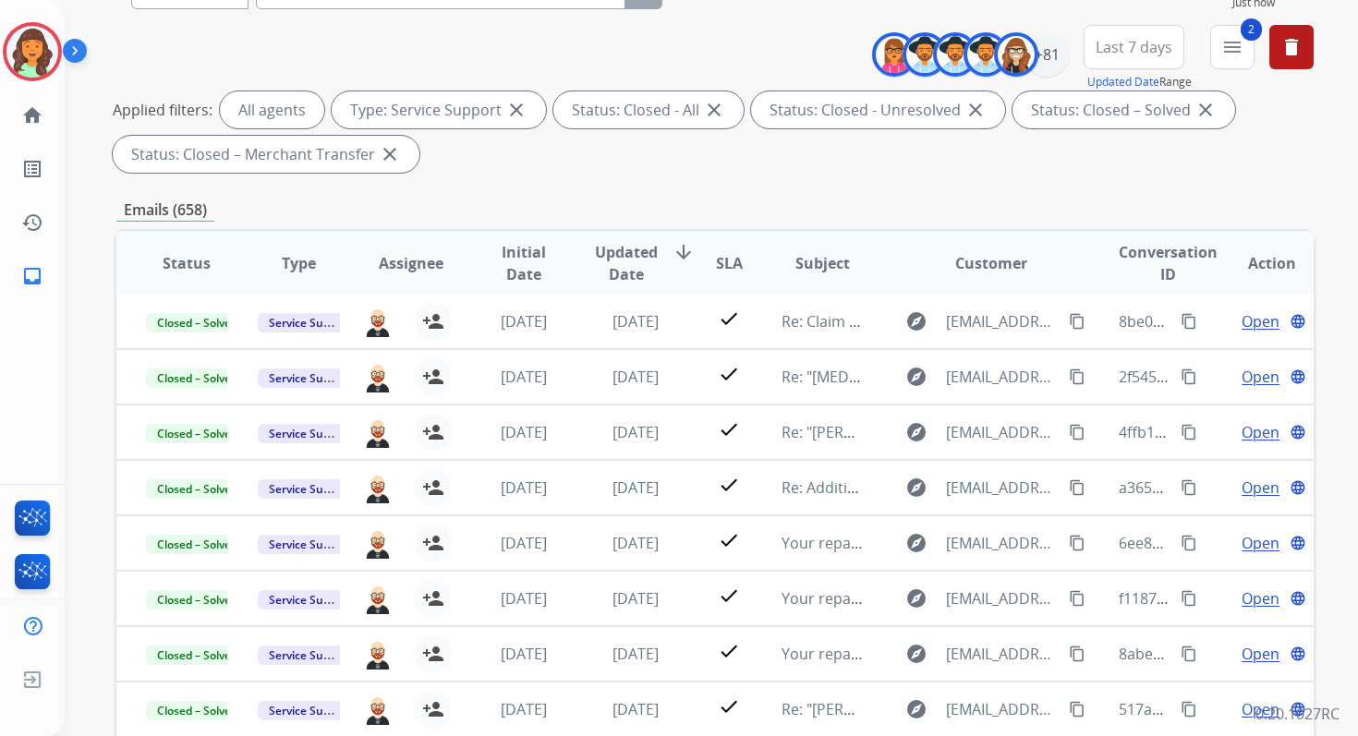
scroll to position [404, 0]
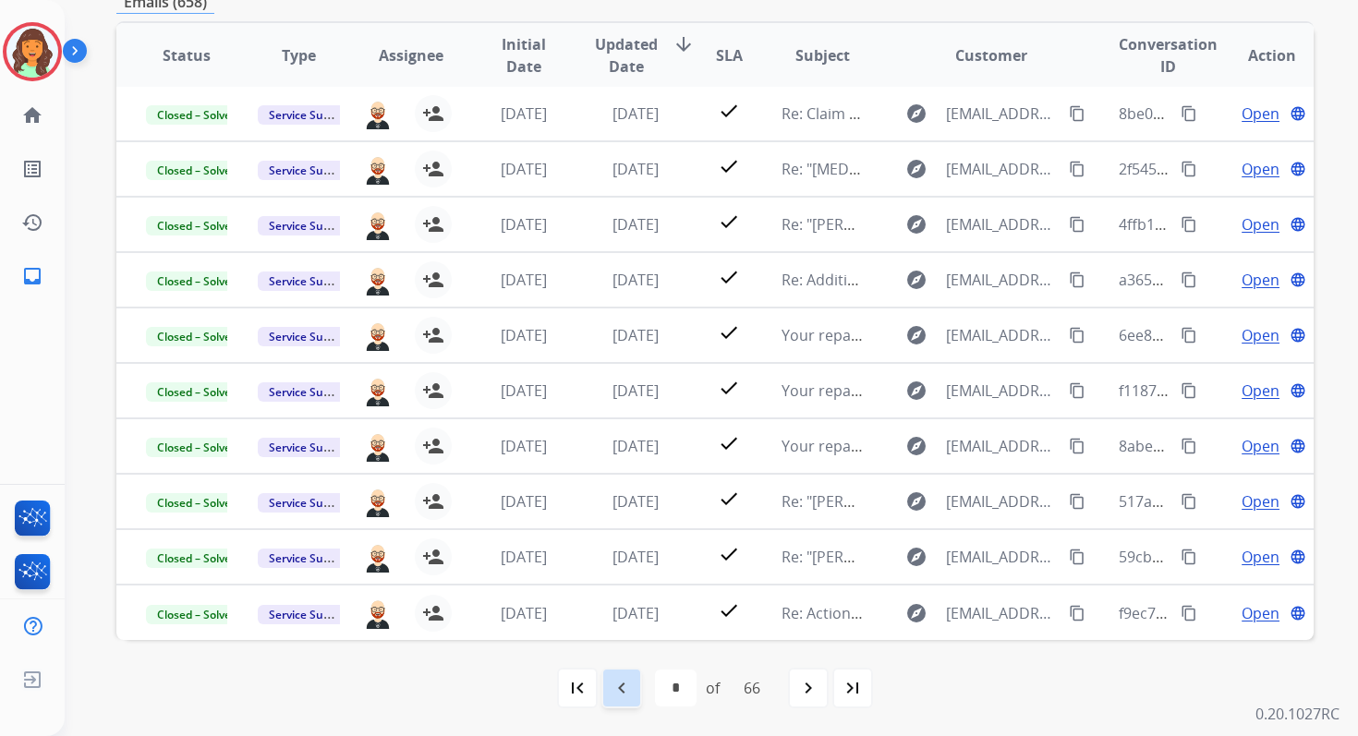
click at [629, 691] on mat-icon "navigate_before" at bounding box center [622, 688] width 22 height 22
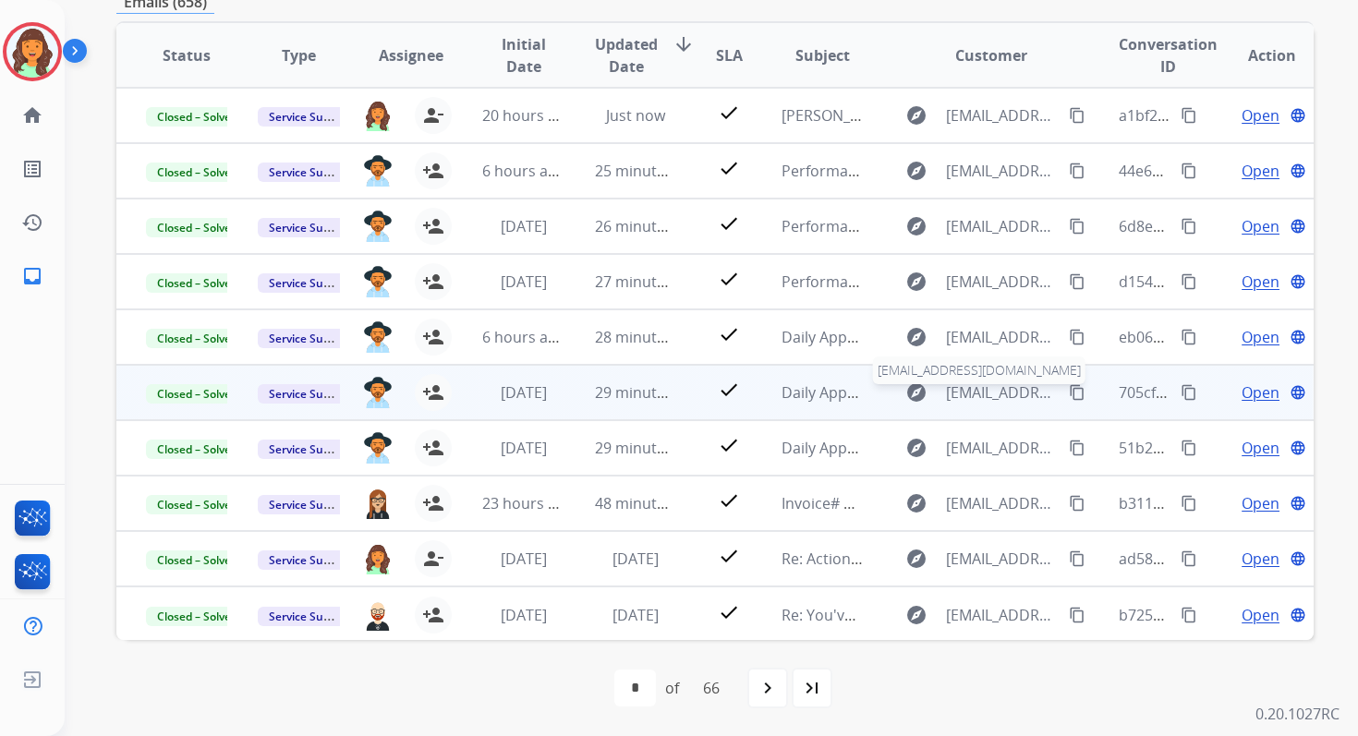
scroll to position [0, 0]
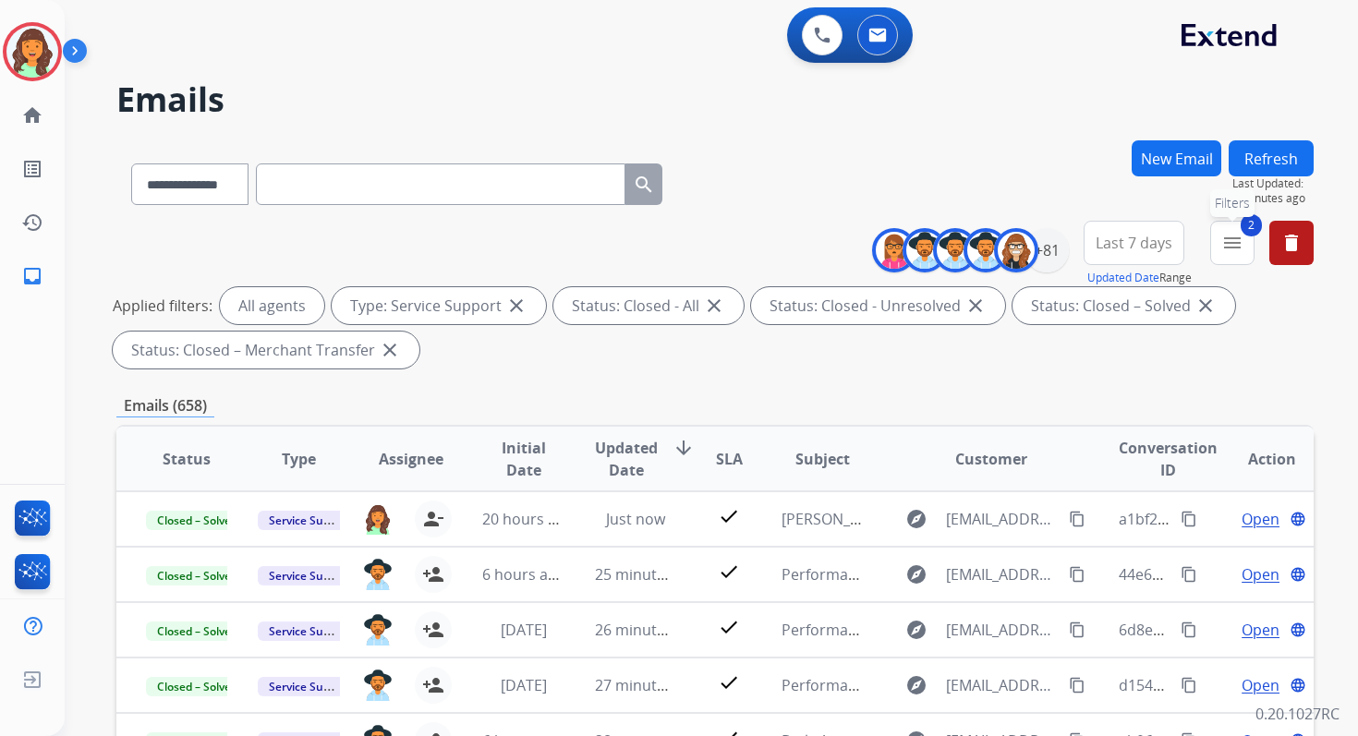
click at [1239, 248] on mat-icon "menu" at bounding box center [1232, 243] width 22 height 22
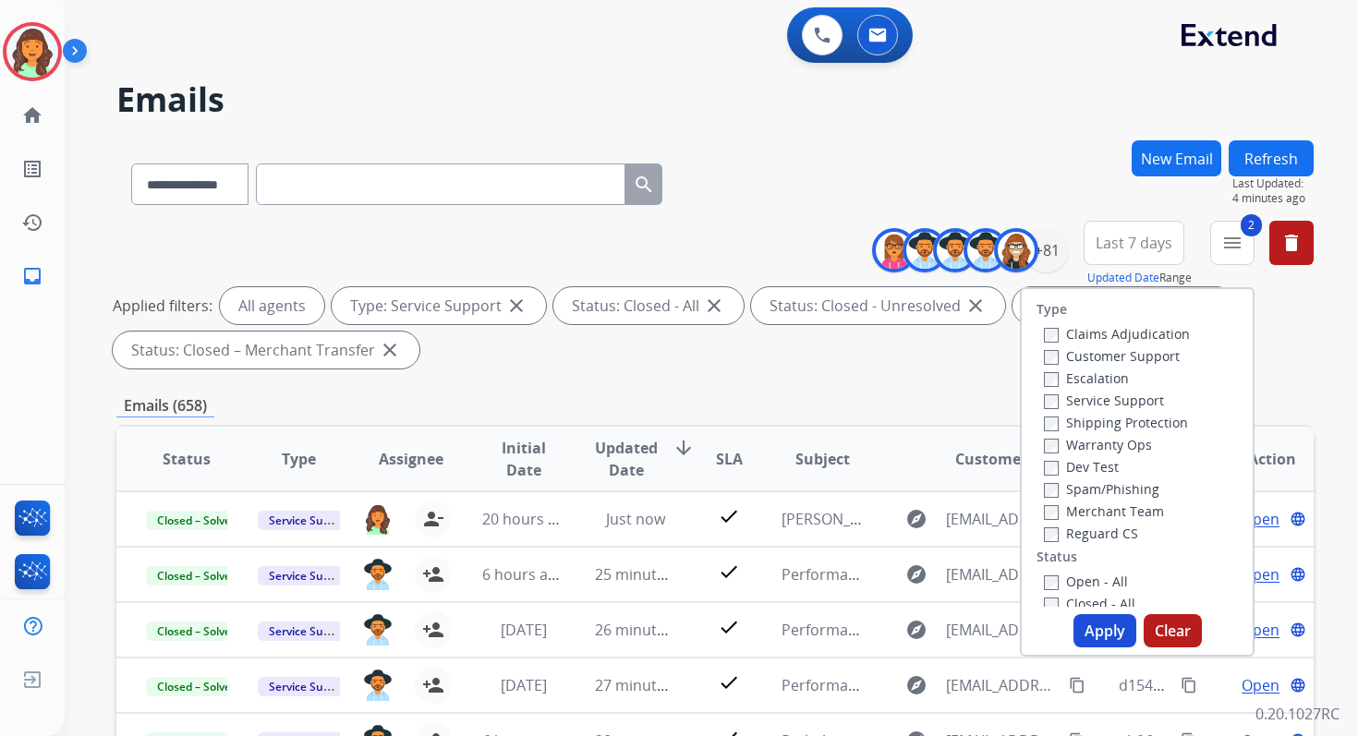
click at [1096, 631] on button "Apply" at bounding box center [1104, 630] width 63 height 33
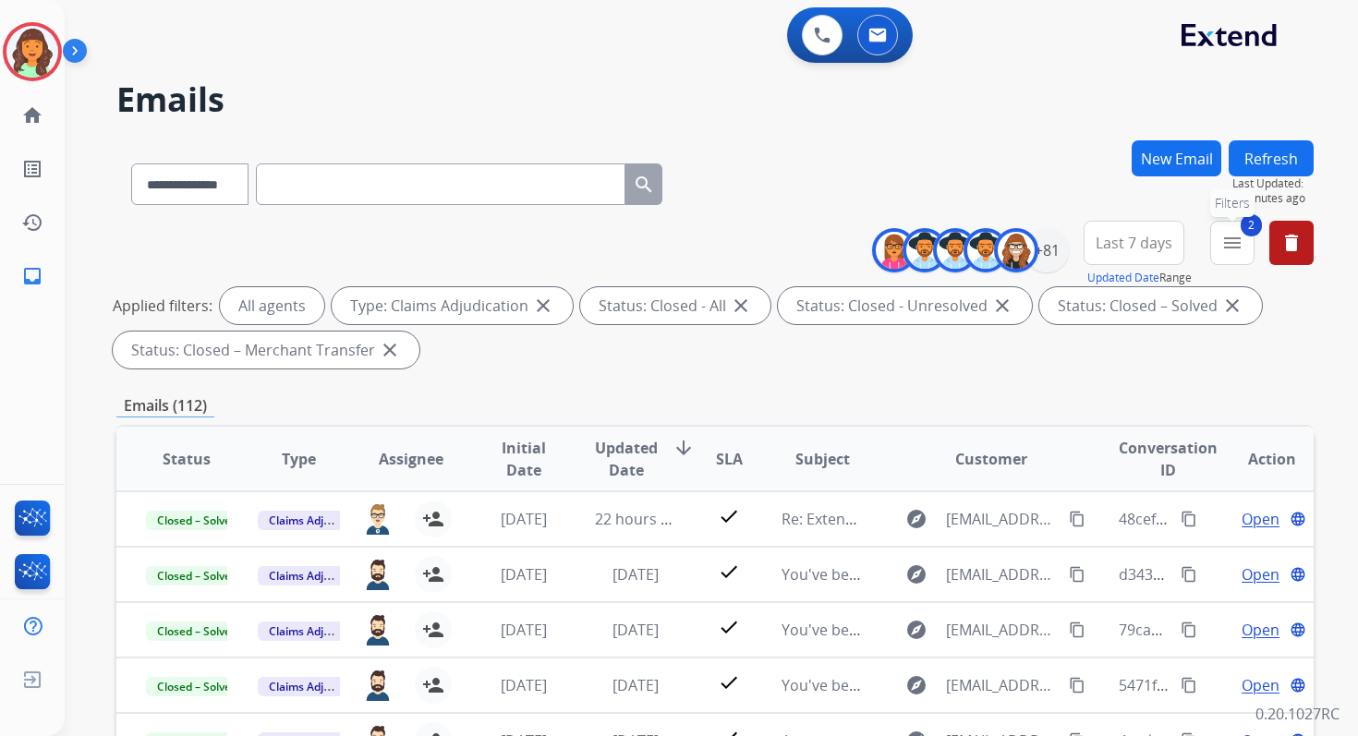
click at [1233, 240] on mat-icon "menu" at bounding box center [1232, 243] width 22 height 22
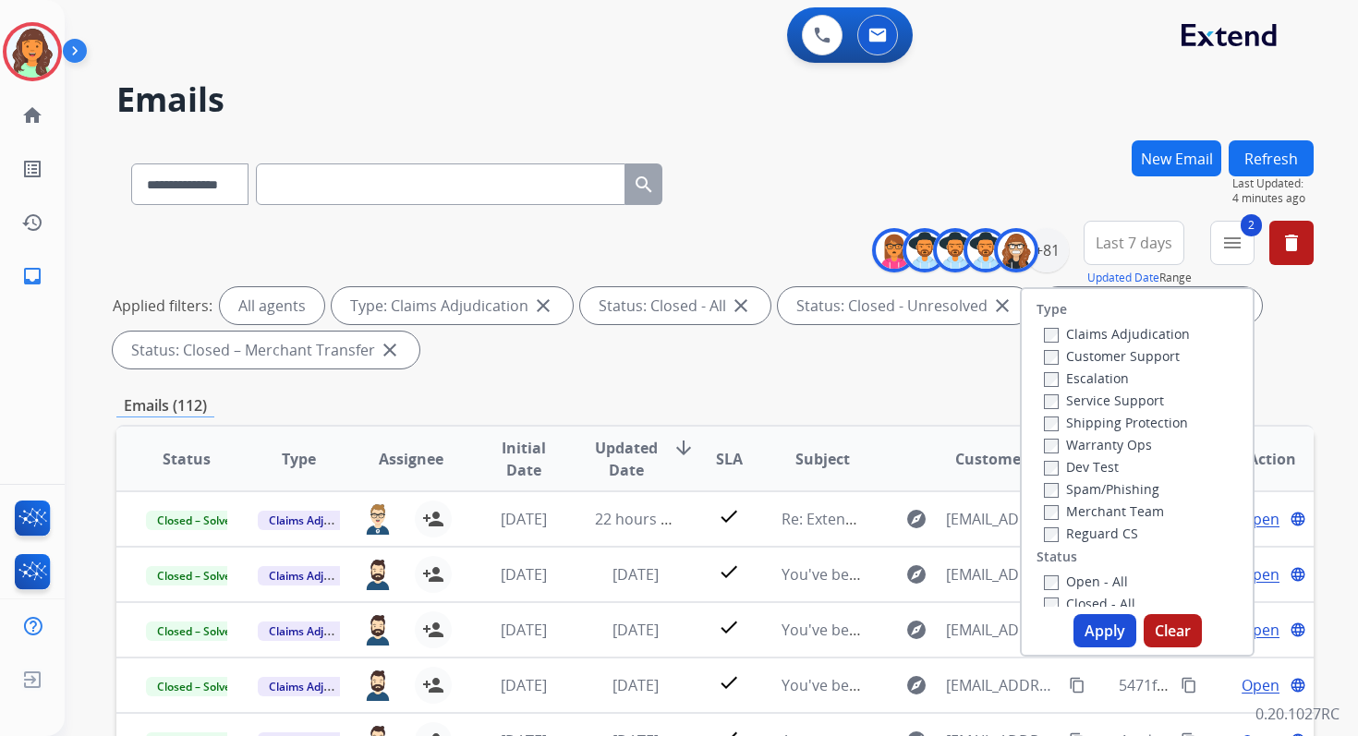
click at [1107, 623] on button "Apply" at bounding box center [1104, 630] width 63 height 33
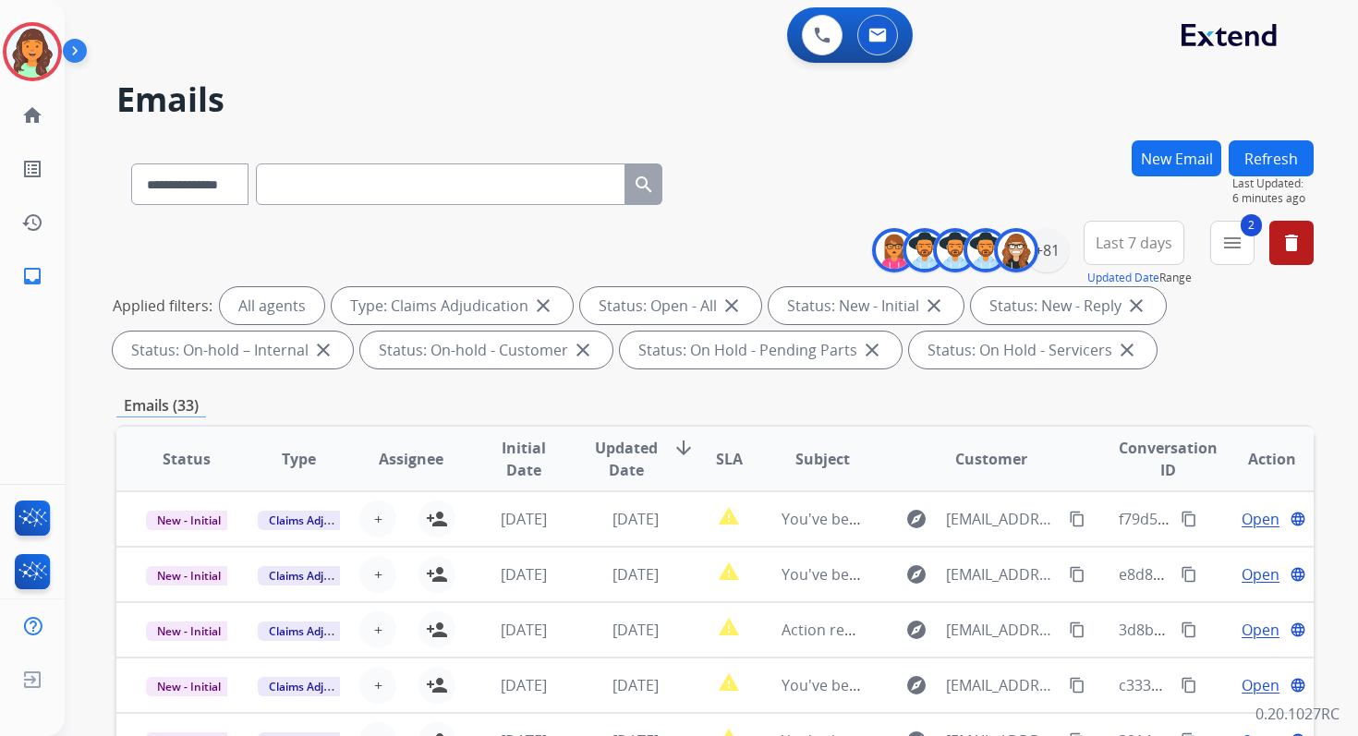
click at [796, 416] on div "Emails (33)" at bounding box center [714, 405] width 1197 height 23
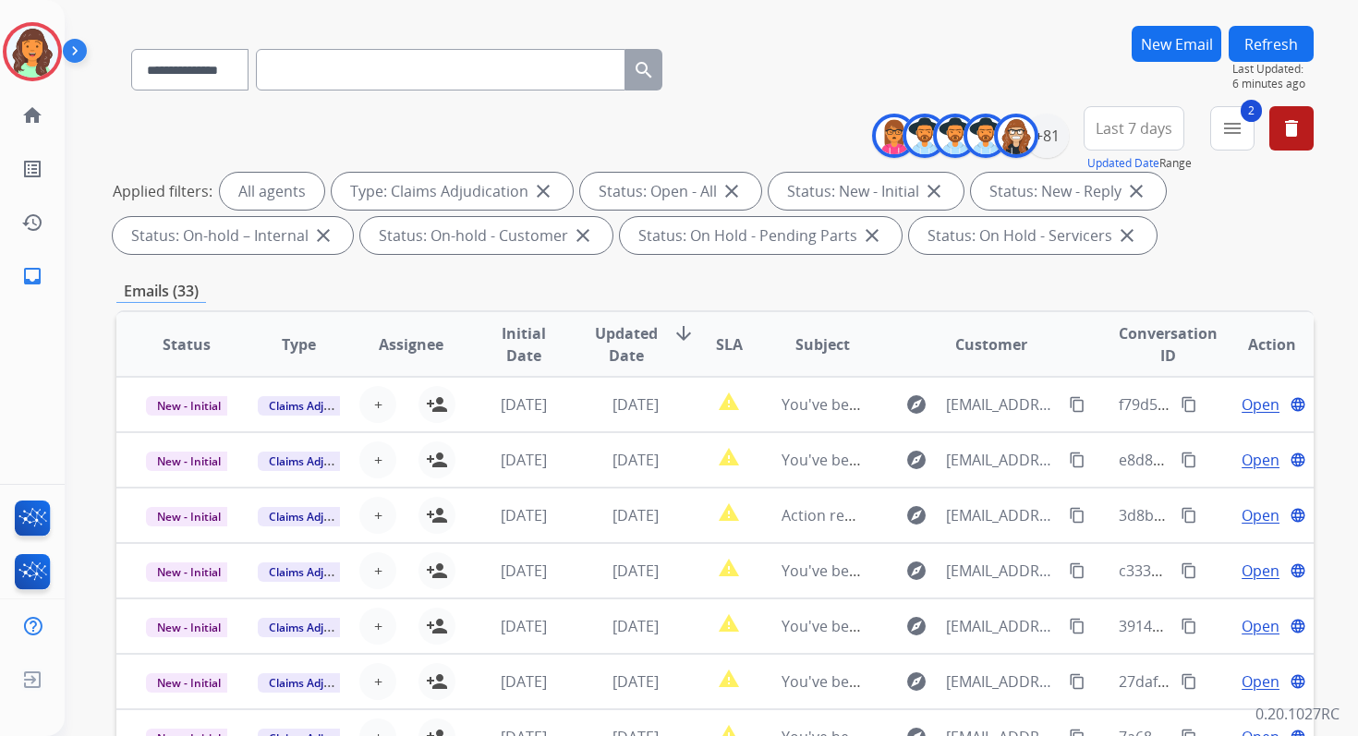
scroll to position [404, 0]
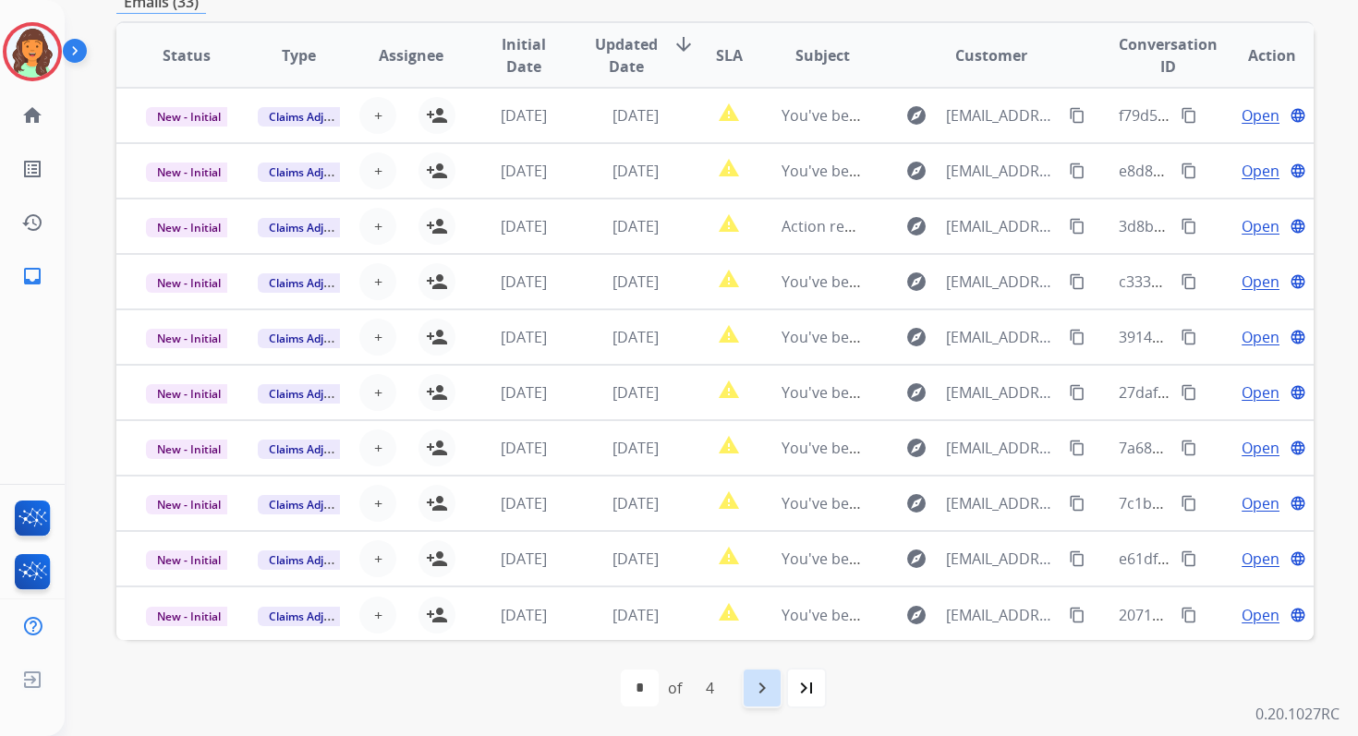
click at [771, 677] on mat-icon "navigate_next" at bounding box center [762, 688] width 22 height 22
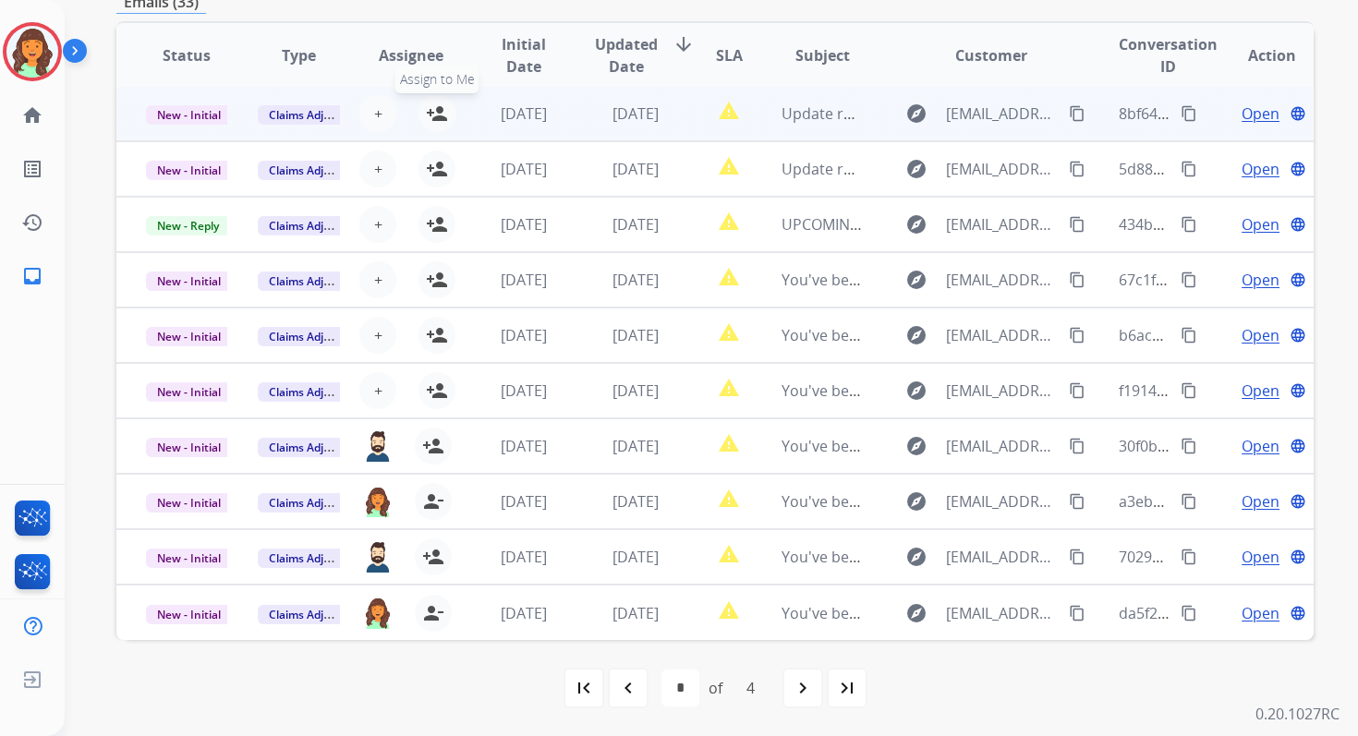
click at [434, 115] on mat-icon "person_add" at bounding box center [437, 114] width 22 height 22
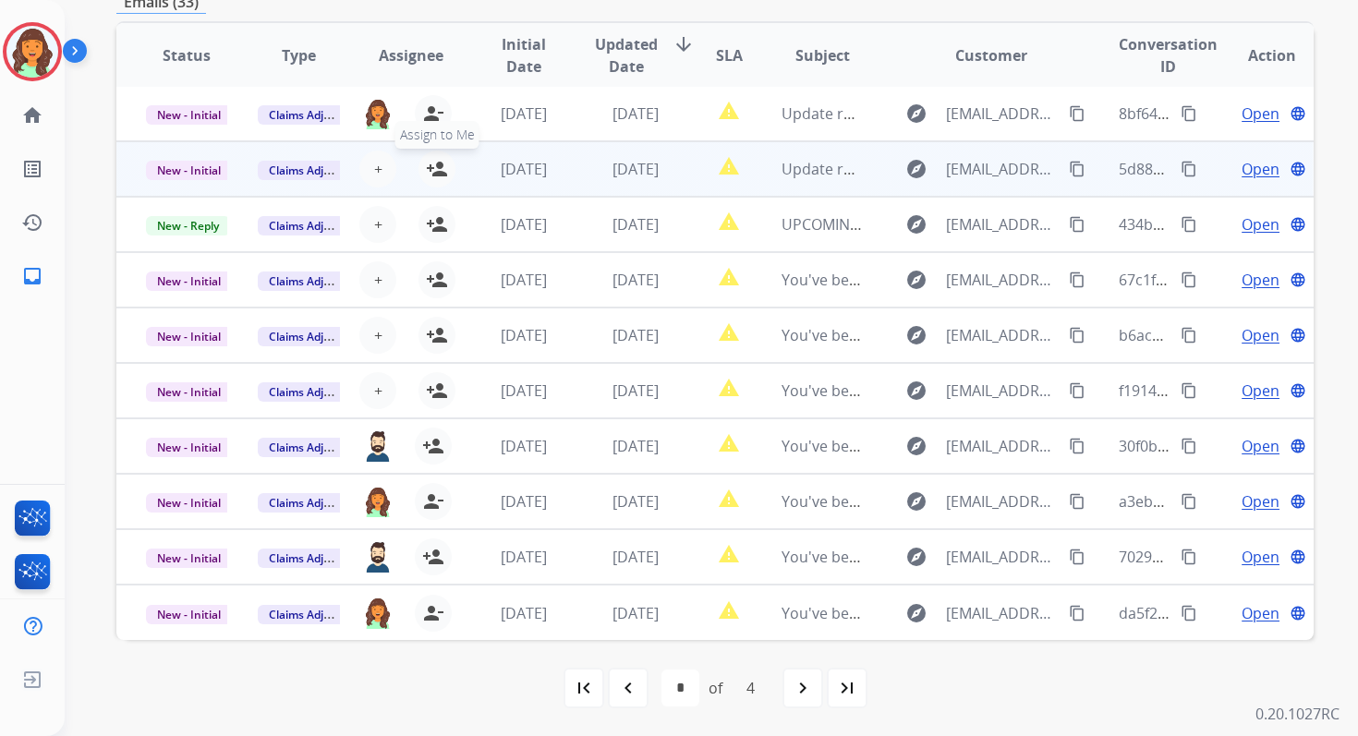
click at [434, 163] on mat-icon "person_add" at bounding box center [437, 169] width 22 height 22
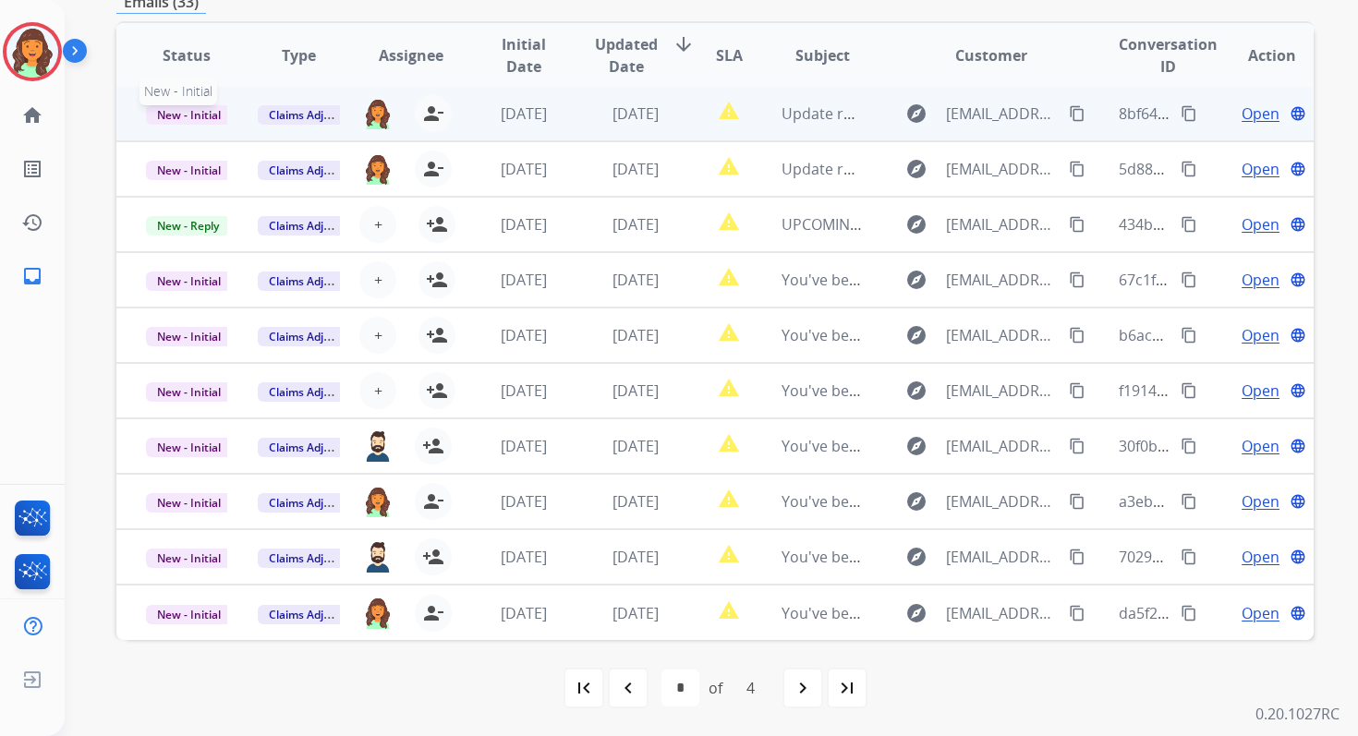
click at [189, 118] on span "New - Initial" at bounding box center [189, 114] width 86 height 19
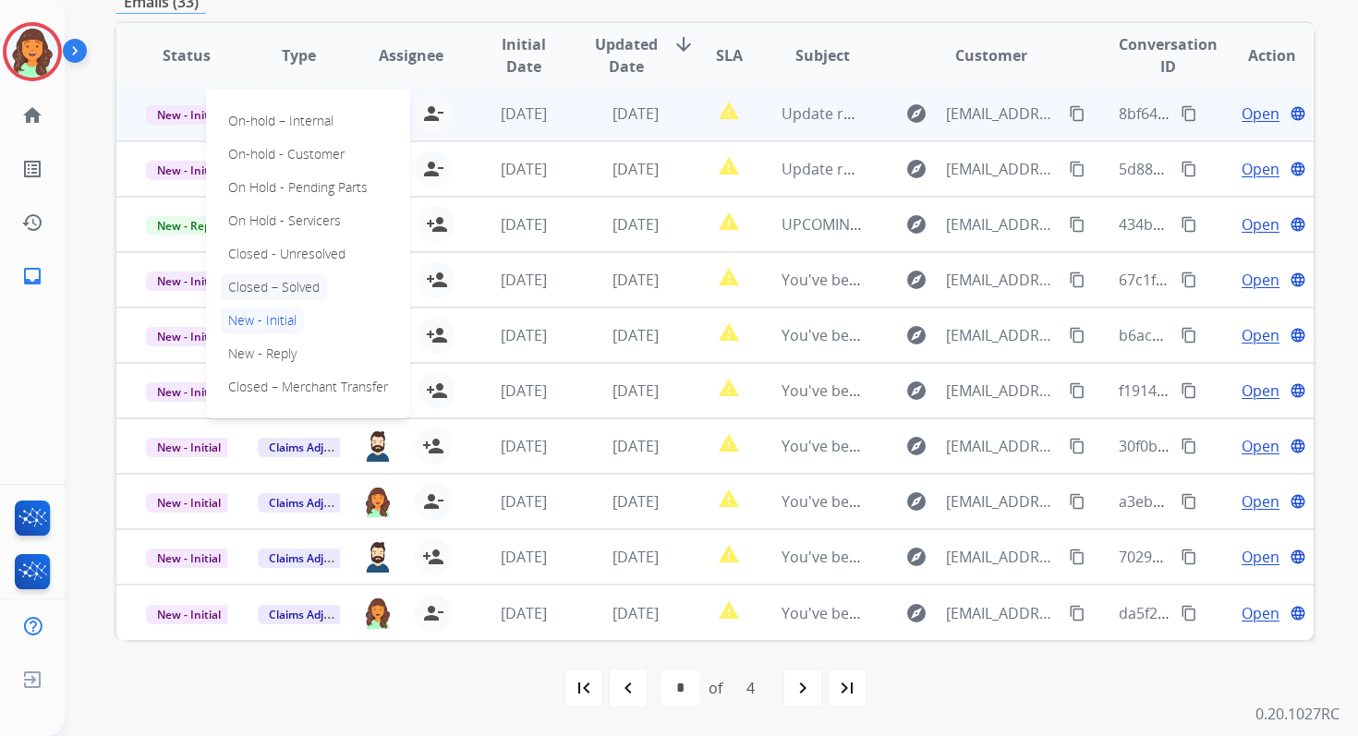
click at [262, 289] on p "Closed – Solved" at bounding box center [274, 287] width 106 height 26
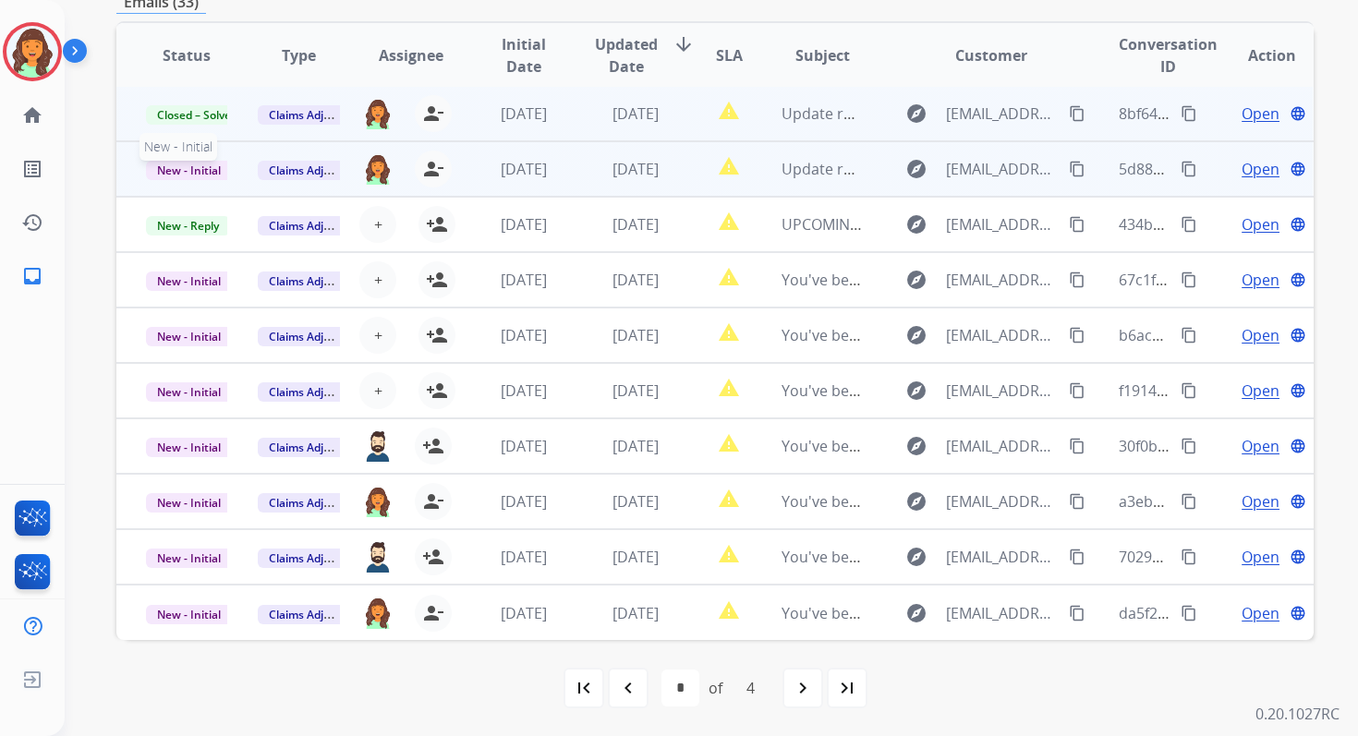
click at [198, 167] on span "New - Initial" at bounding box center [189, 170] width 86 height 19
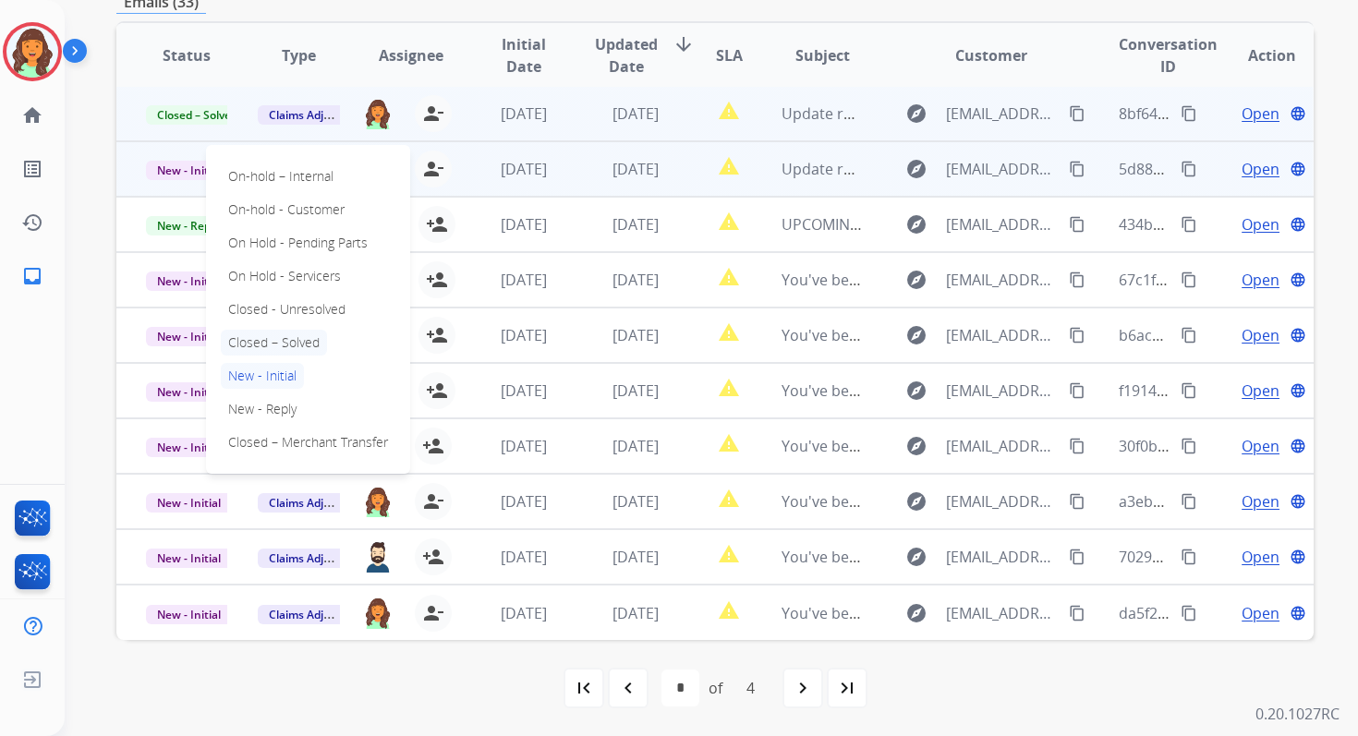
click at [260, 341] on p "Closed – Solved" at bounding box center [274, 343] width 106 height 26
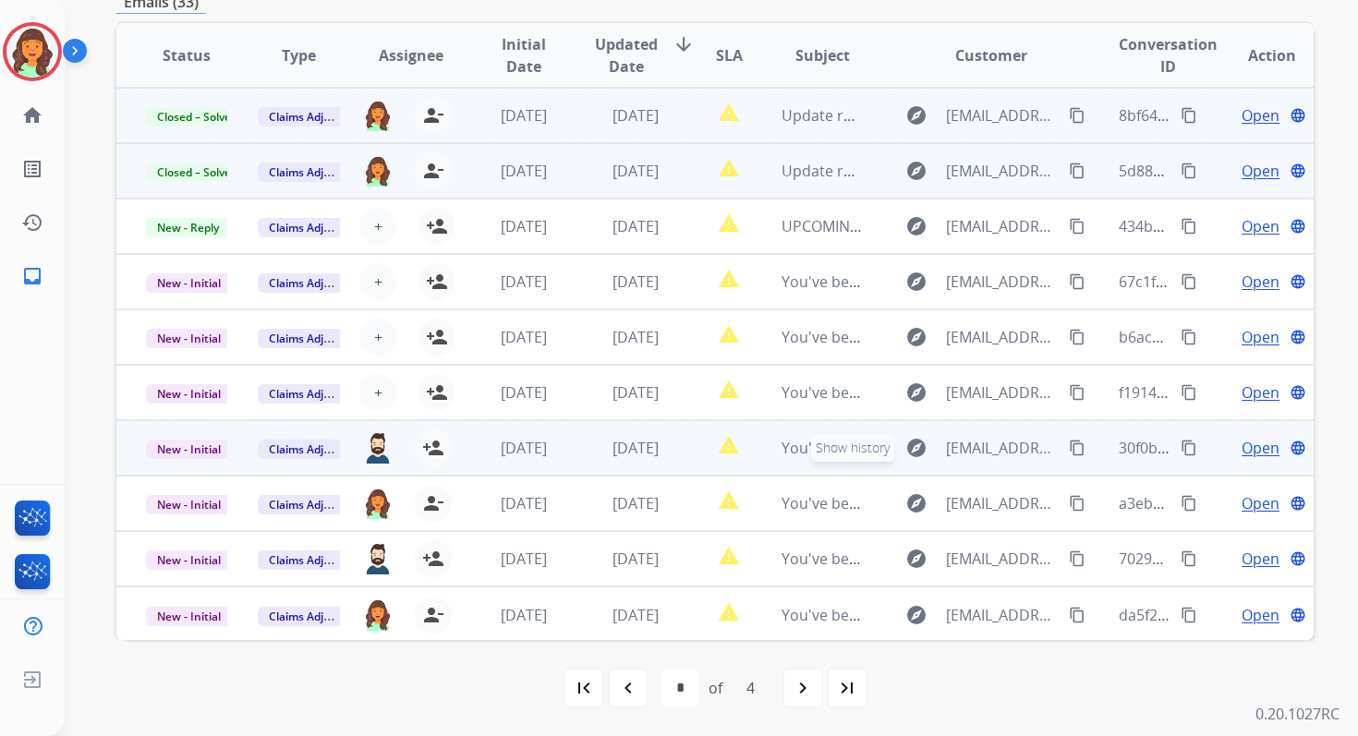
scroll to position [0, 0]
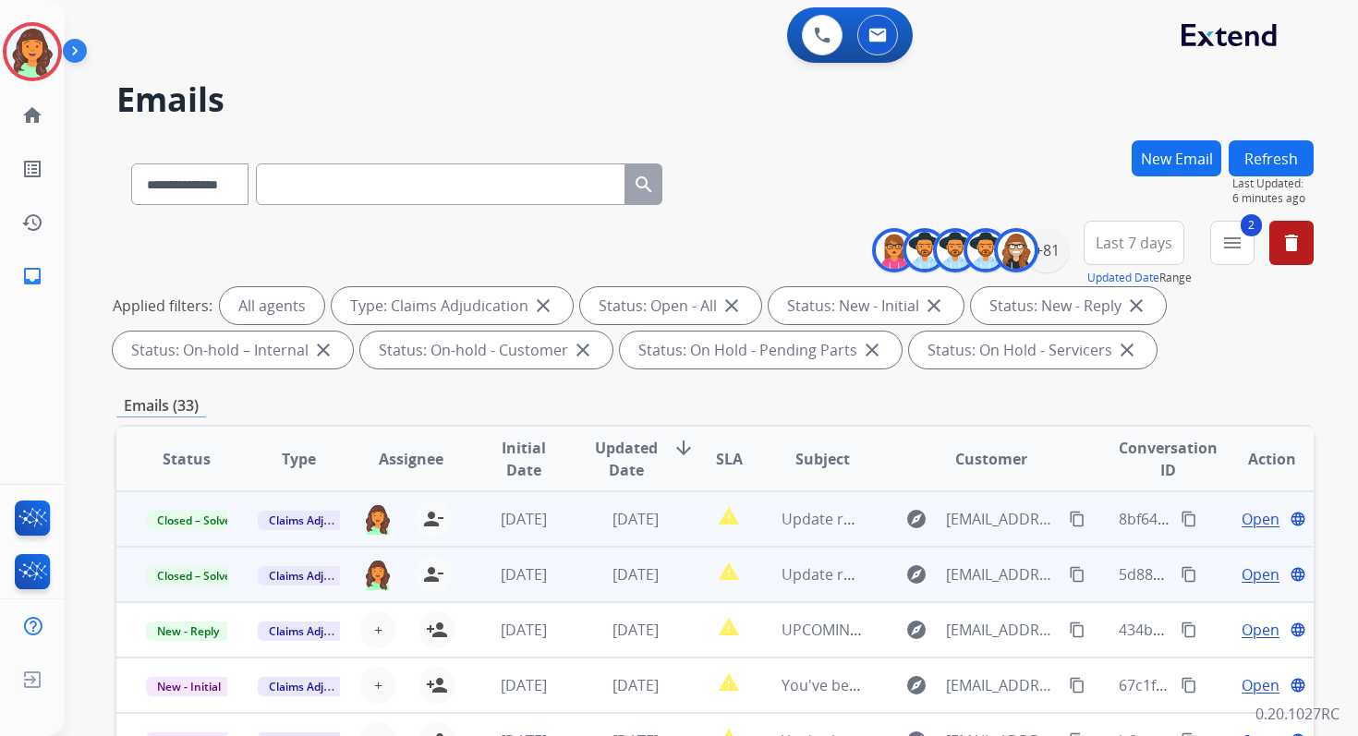
click at [1274, 161] on button "Refresh" at bounding box center [1270, 158] width 85 height 36
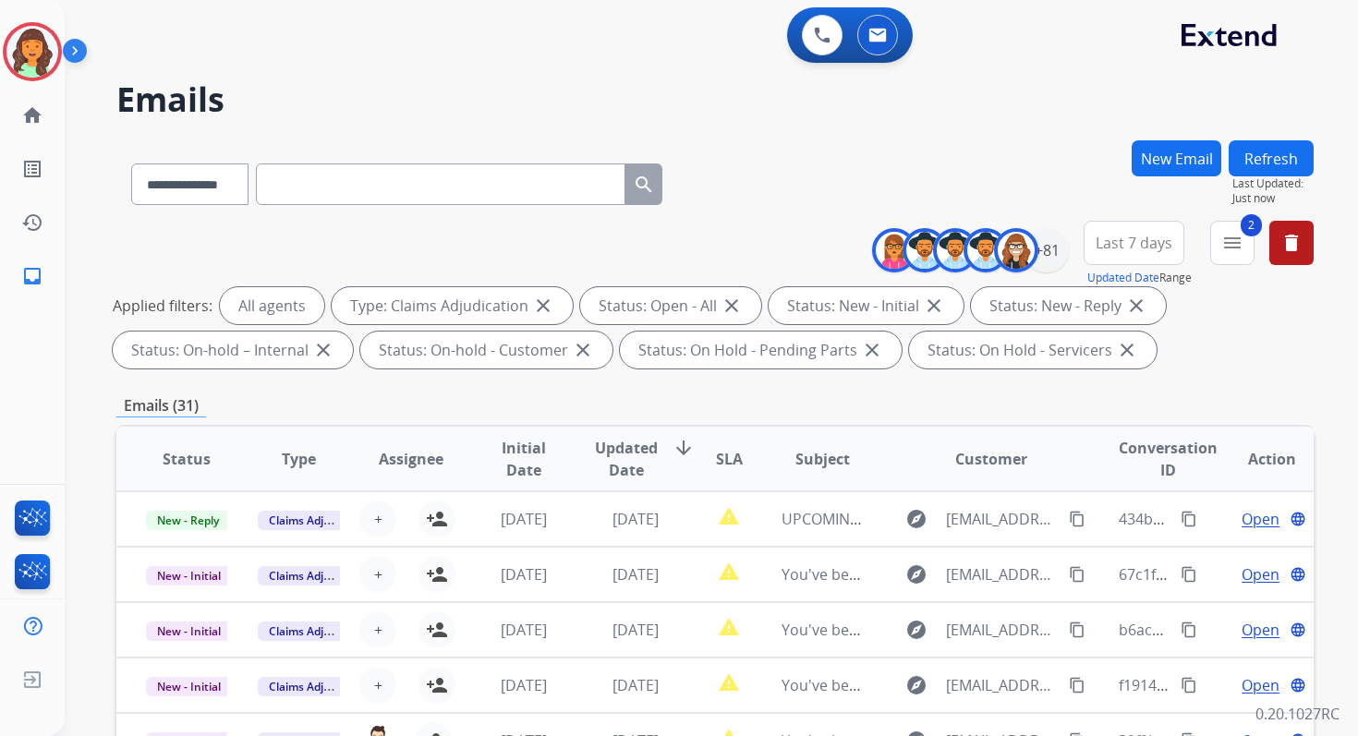
scroll to position [404, 0]
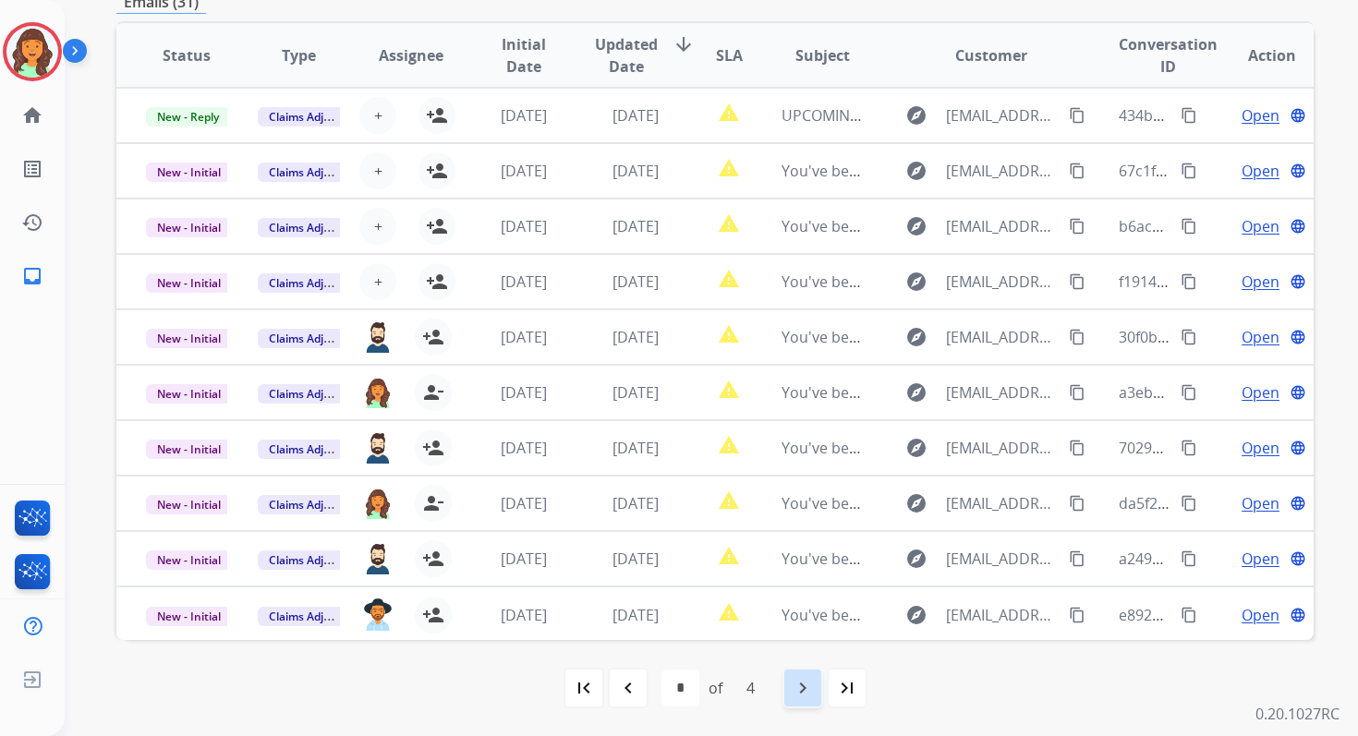
click at [792, 683] on mat-icon "navigate_next" at bounding box center [803, 688] width 22 height 22
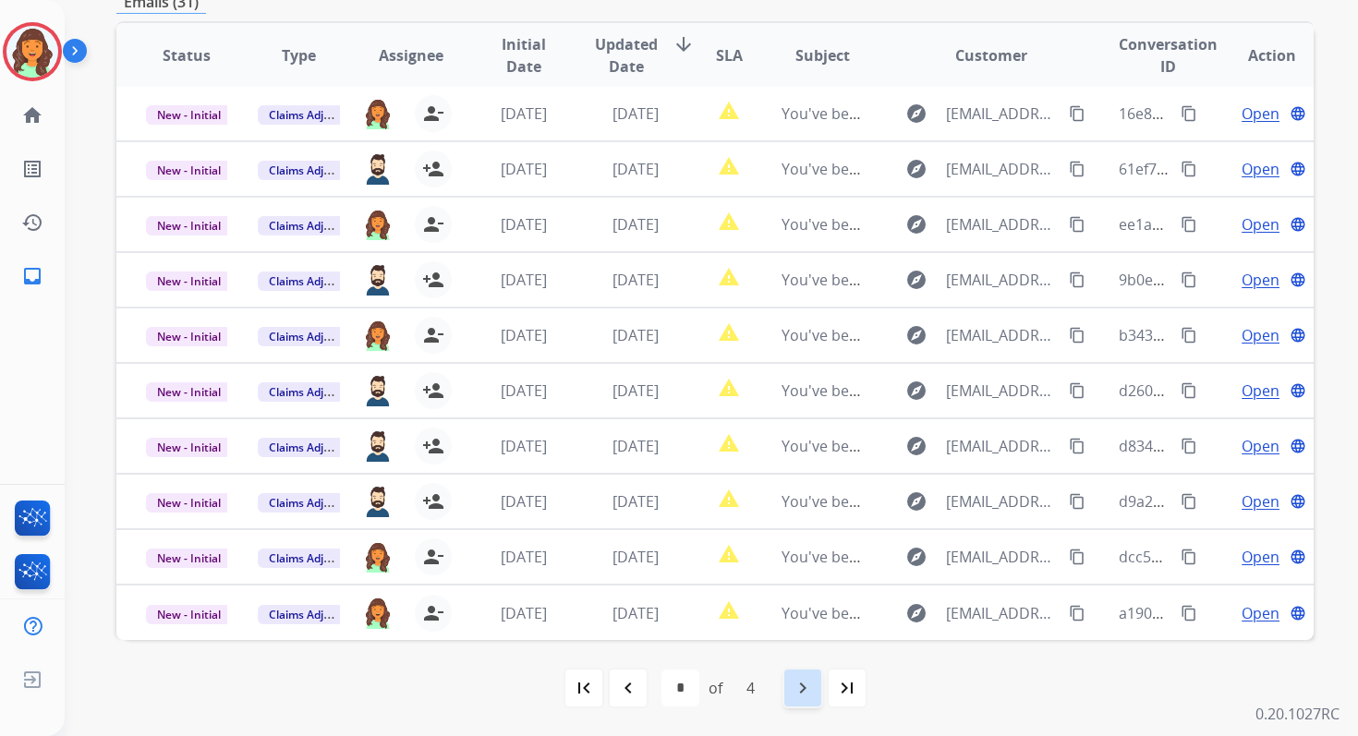
click at [792, 683] on mat-icon "navigate_next" at bounding box center [803, 688] width 22 height 22
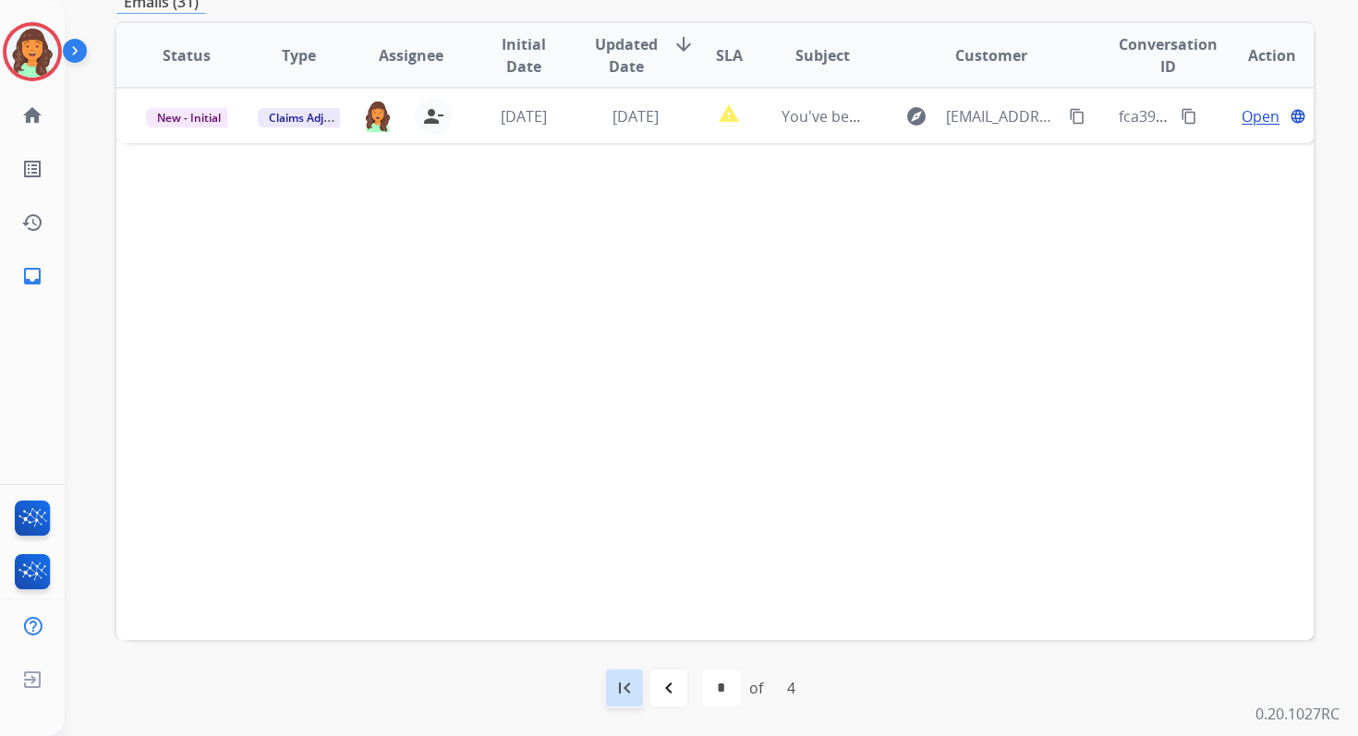
click at [620, 678] on mat-icon "first_page" at bounding box center [624, 688] width 22 height 22
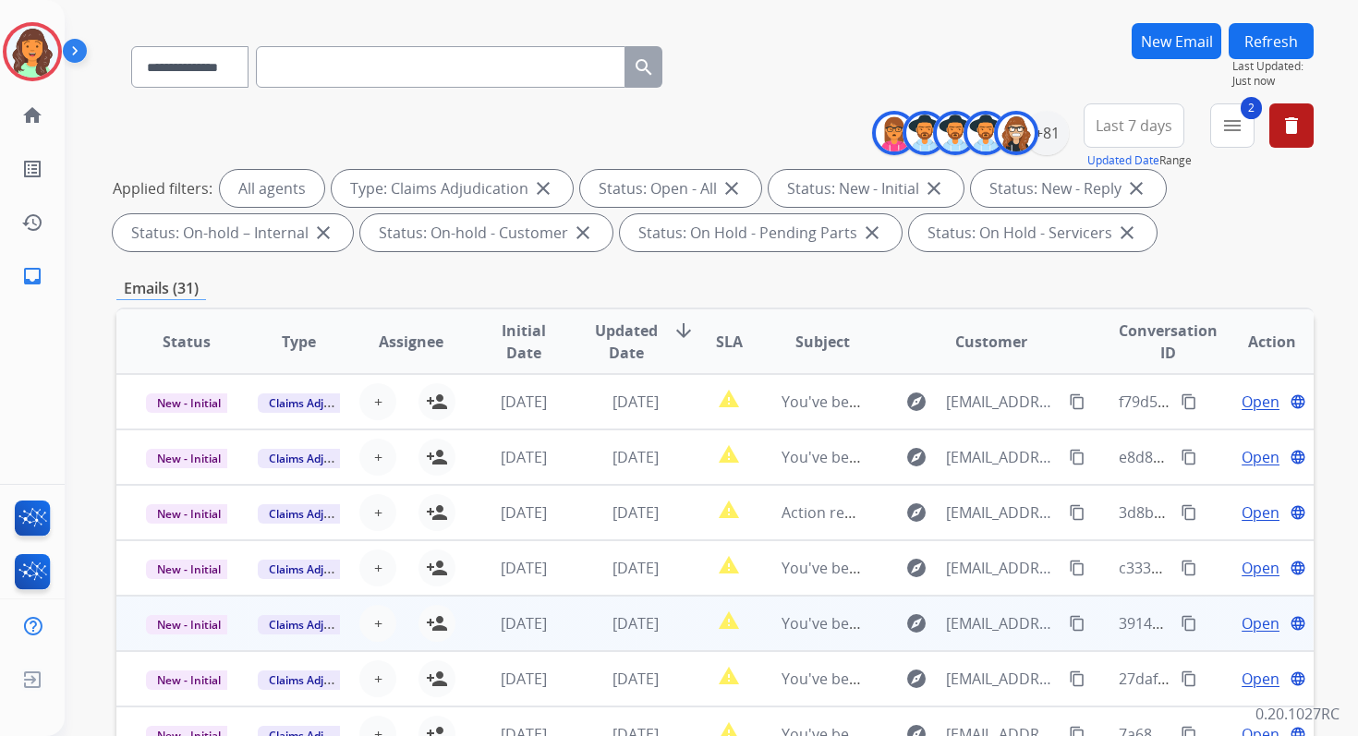
scroll to position [106, 0]
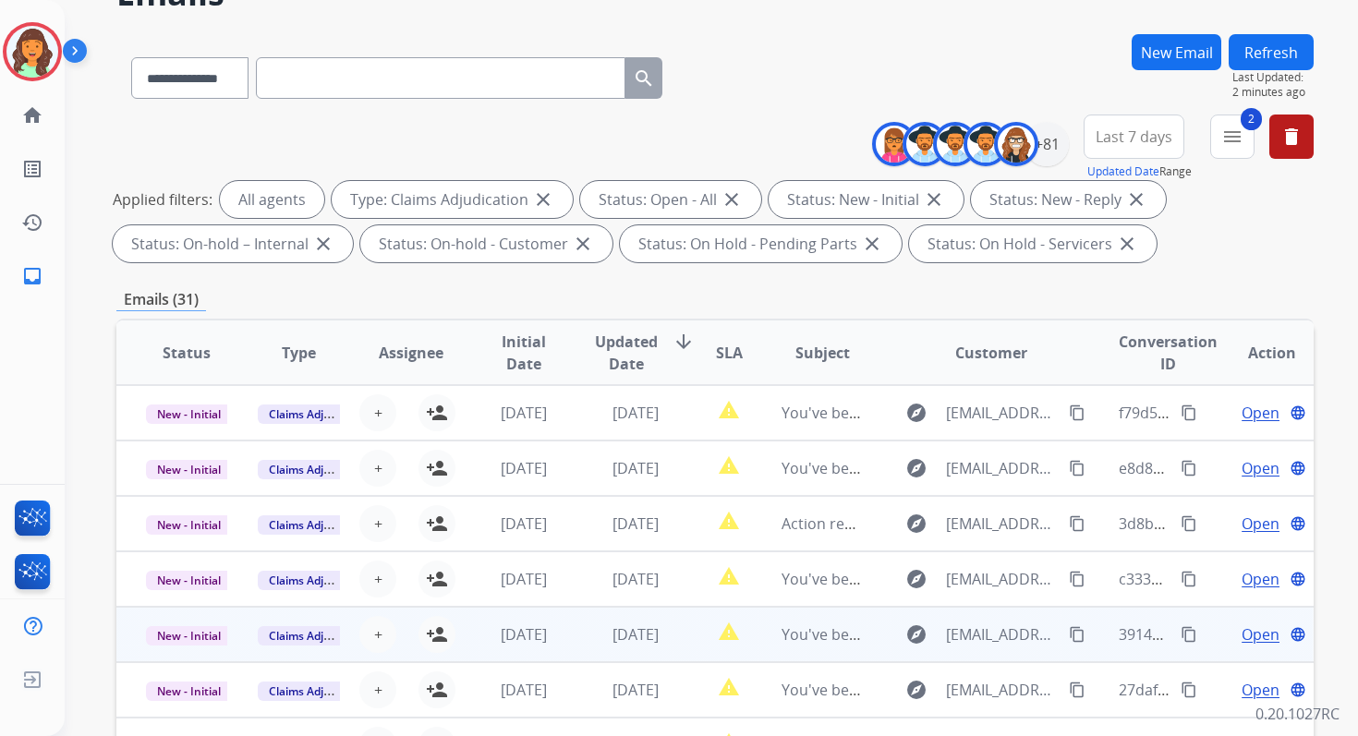
click at [645, 319] on div "Status Type Assignee Initial Date Updated Date arrow_downward SLA Subject Custo…" at bounding box center [714, 628] width 1197 height 619
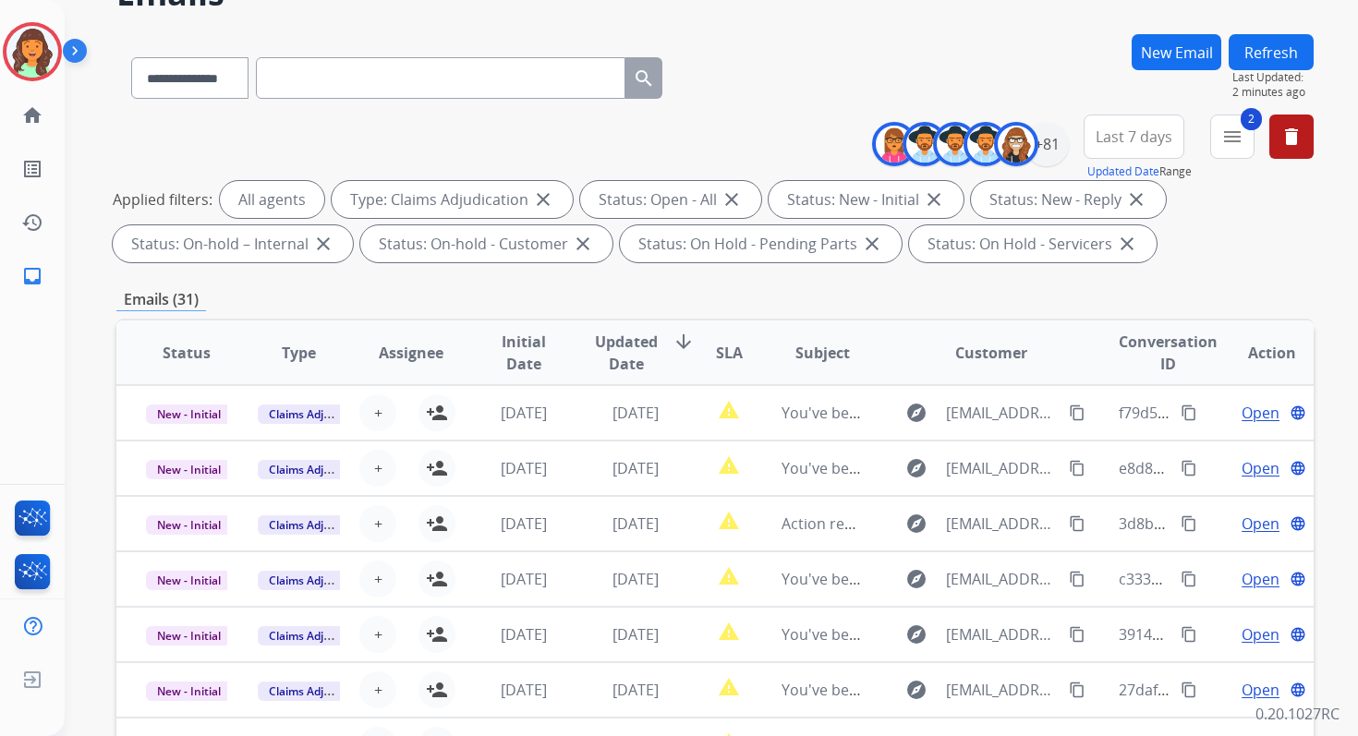
scroll to position [0, 0]
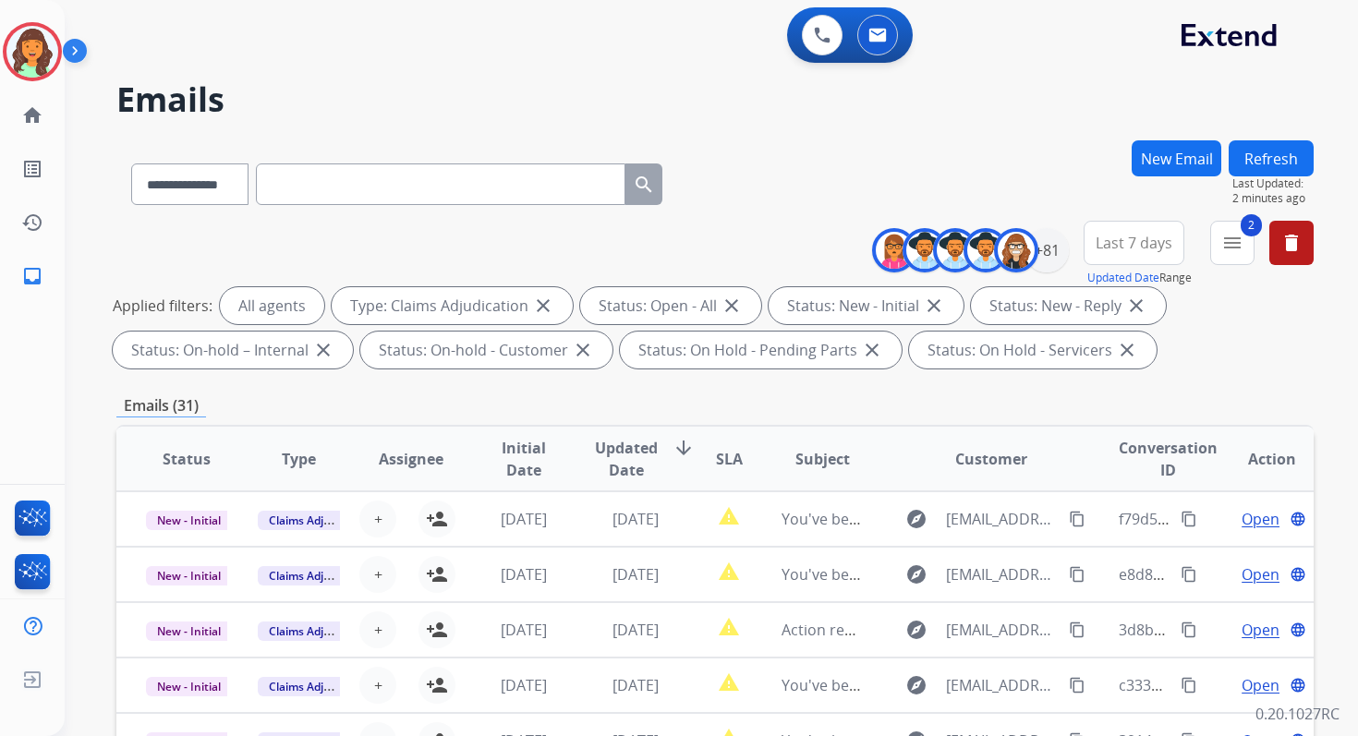
click at [787, 167] on div "**********" at bounding box center [714, 180] width 1197 height 80
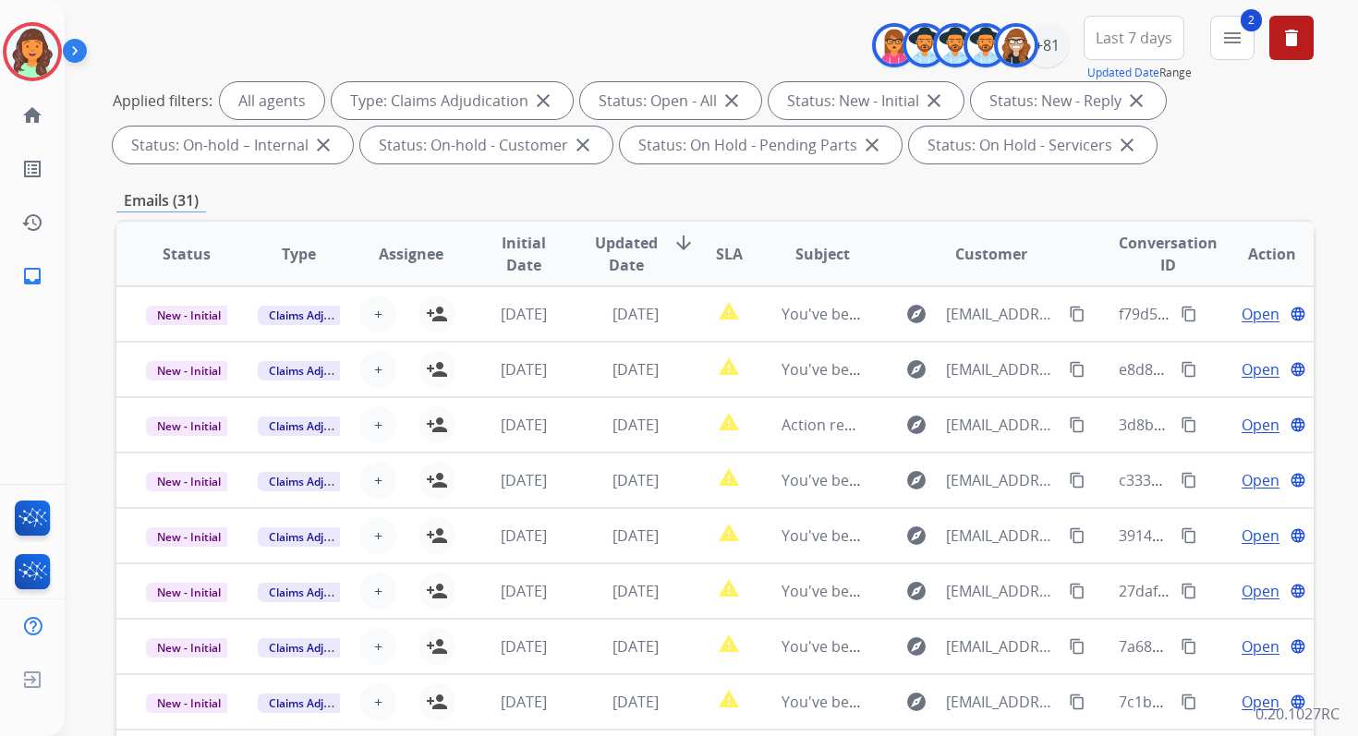
scroll to position [404, 0]
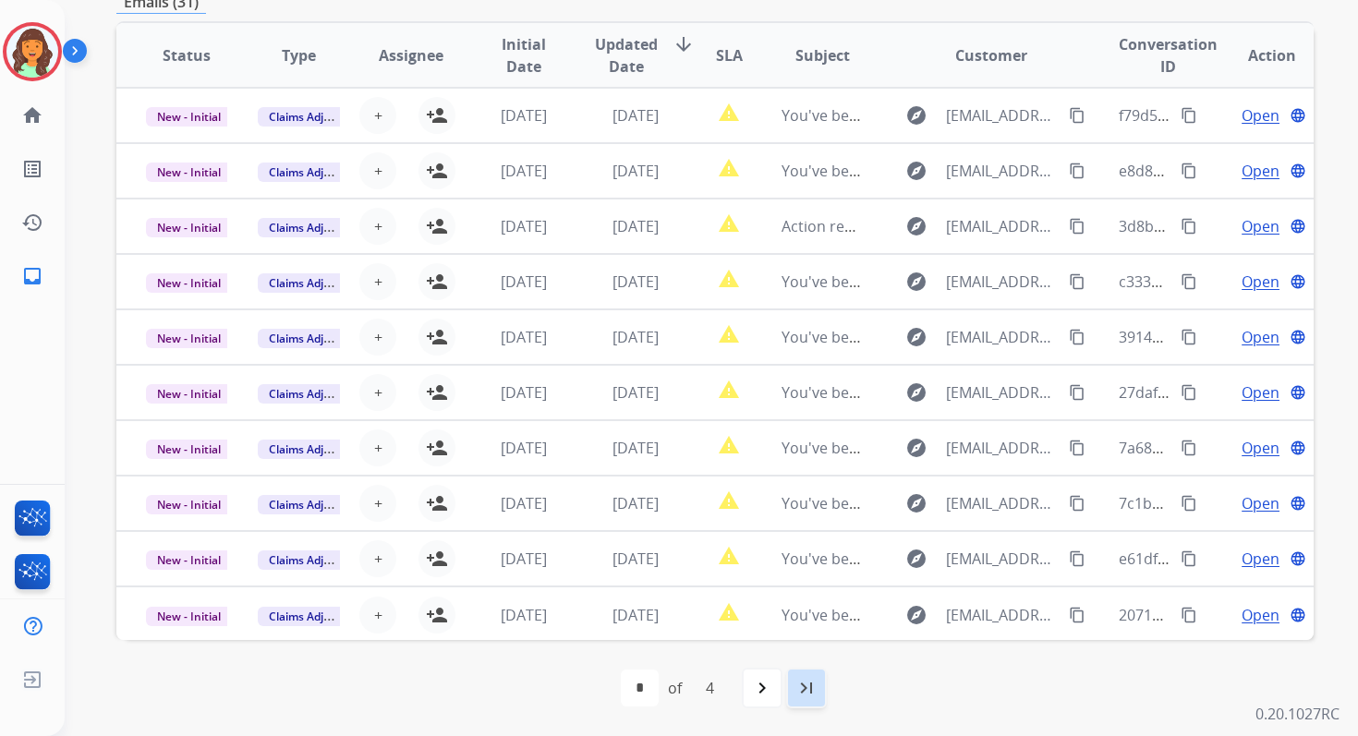
click at [818, 688] on div "last_page" at bounding box center [806, 688] width 41 height 41
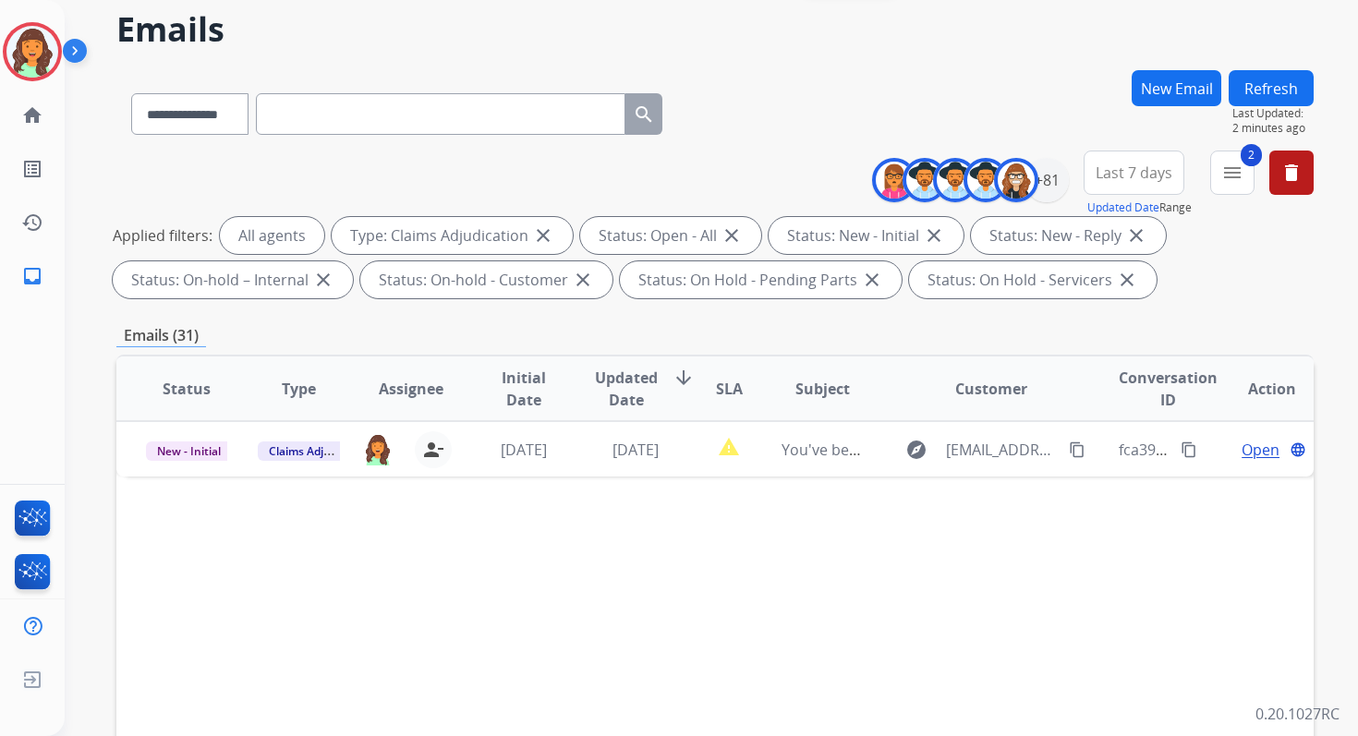
scroll to position [0, 0]
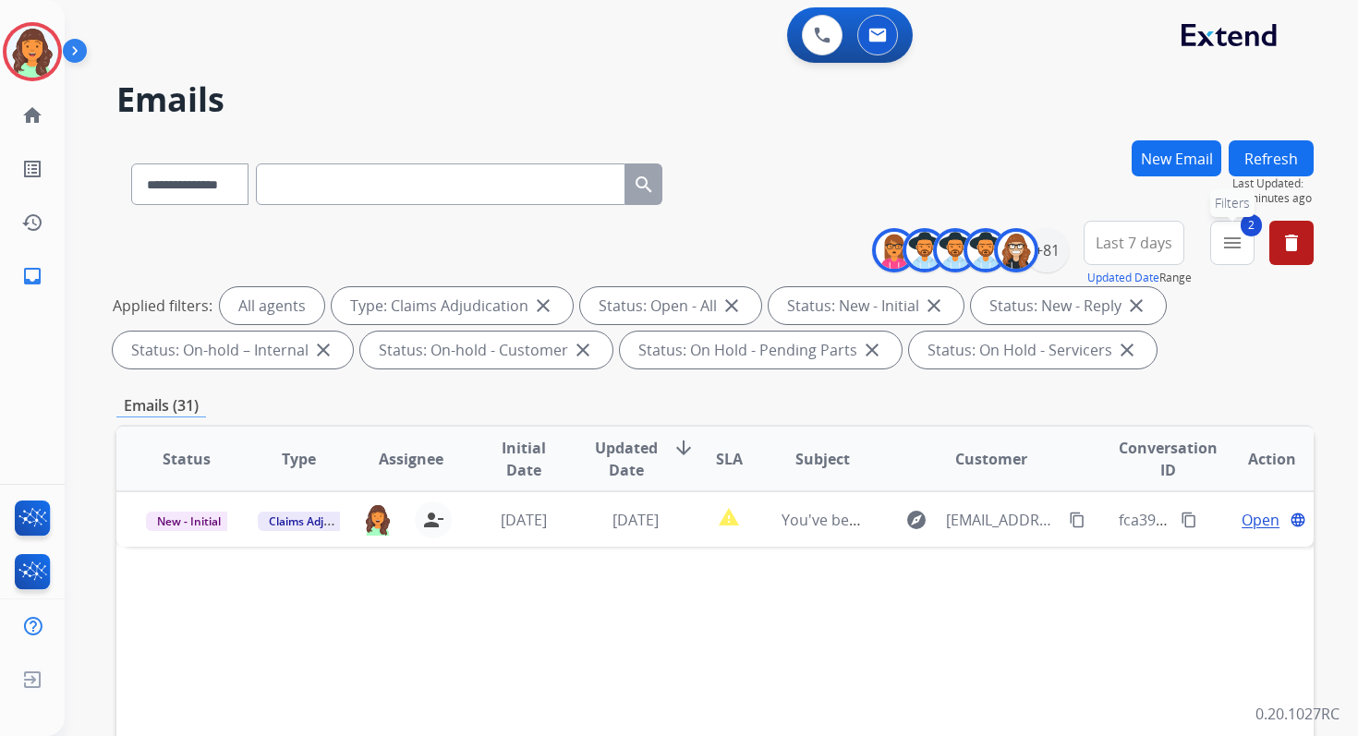
click at [1239, 244] on mat-icon "menu" at bounding box center [1232, 243] width 22 height 22
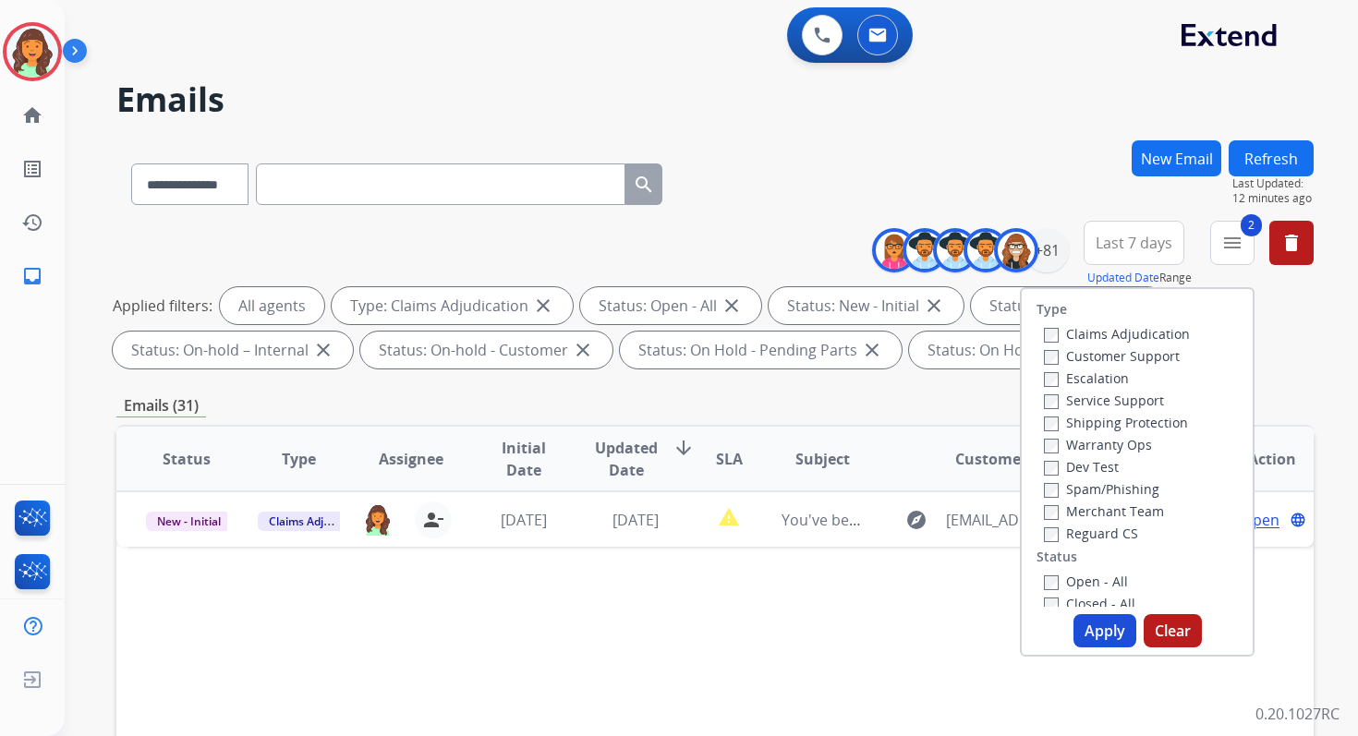
click at [1101, 633] on button "Apply" at bounding box center [1104, 630] width 63 height 33
select select "*"
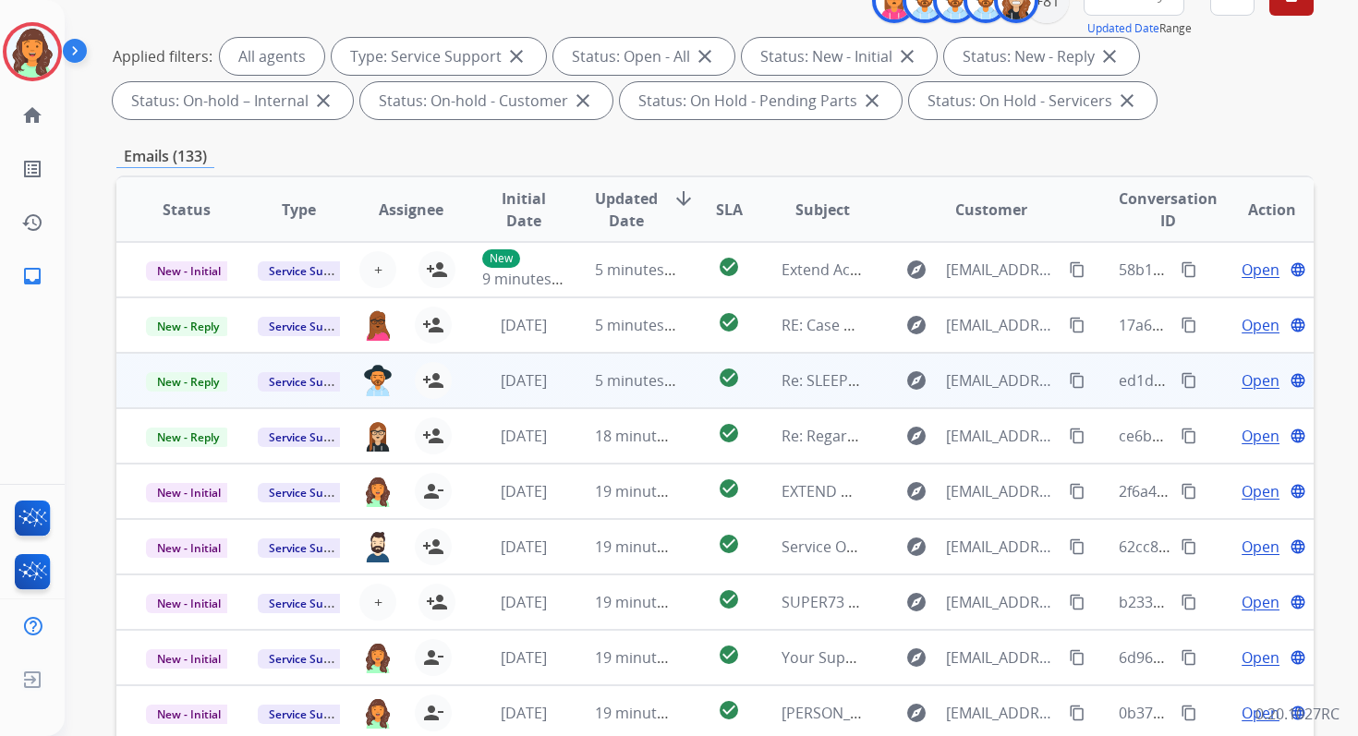
scroll to position [141, 0]
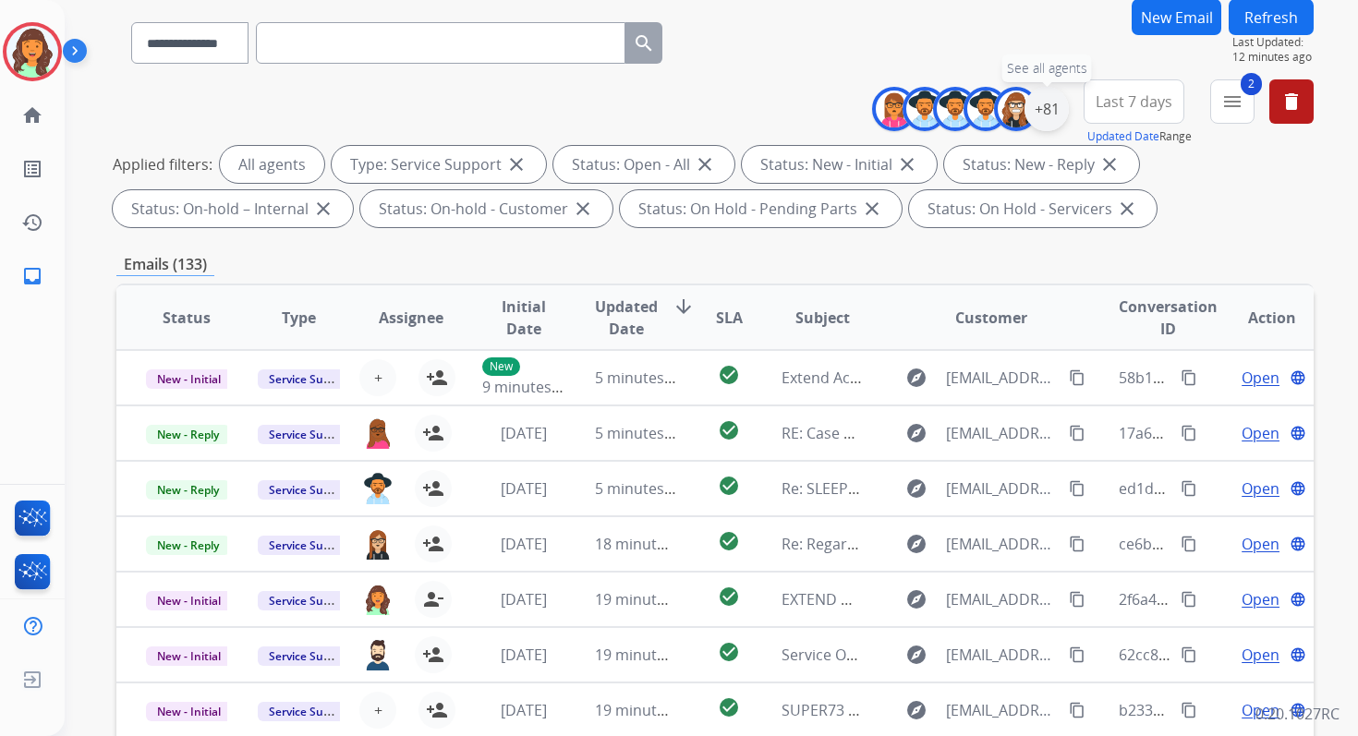
click at [1046, 111] on div "+81" at bounding box center [1046, 109] width 44 height 44
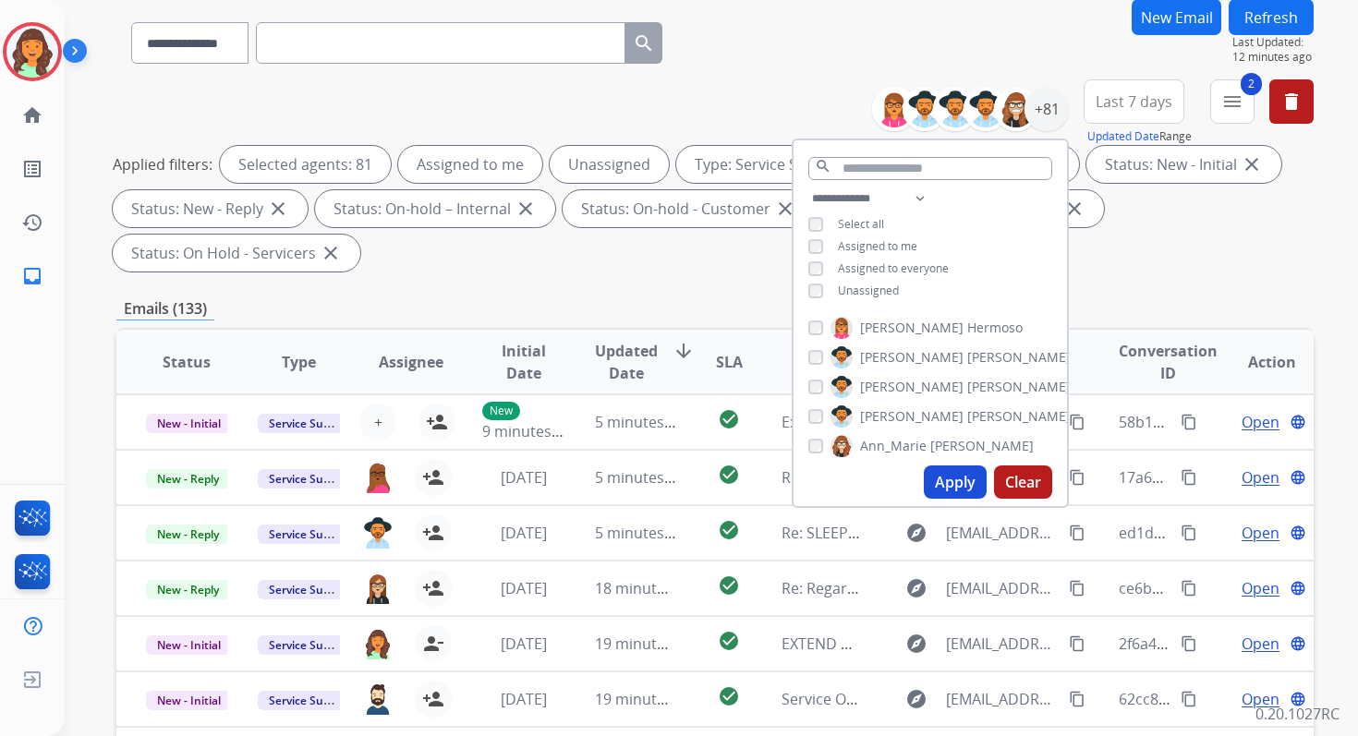
click at [960, 480] on button "Apply" at bounding box center [955, 482] width 63 height 33
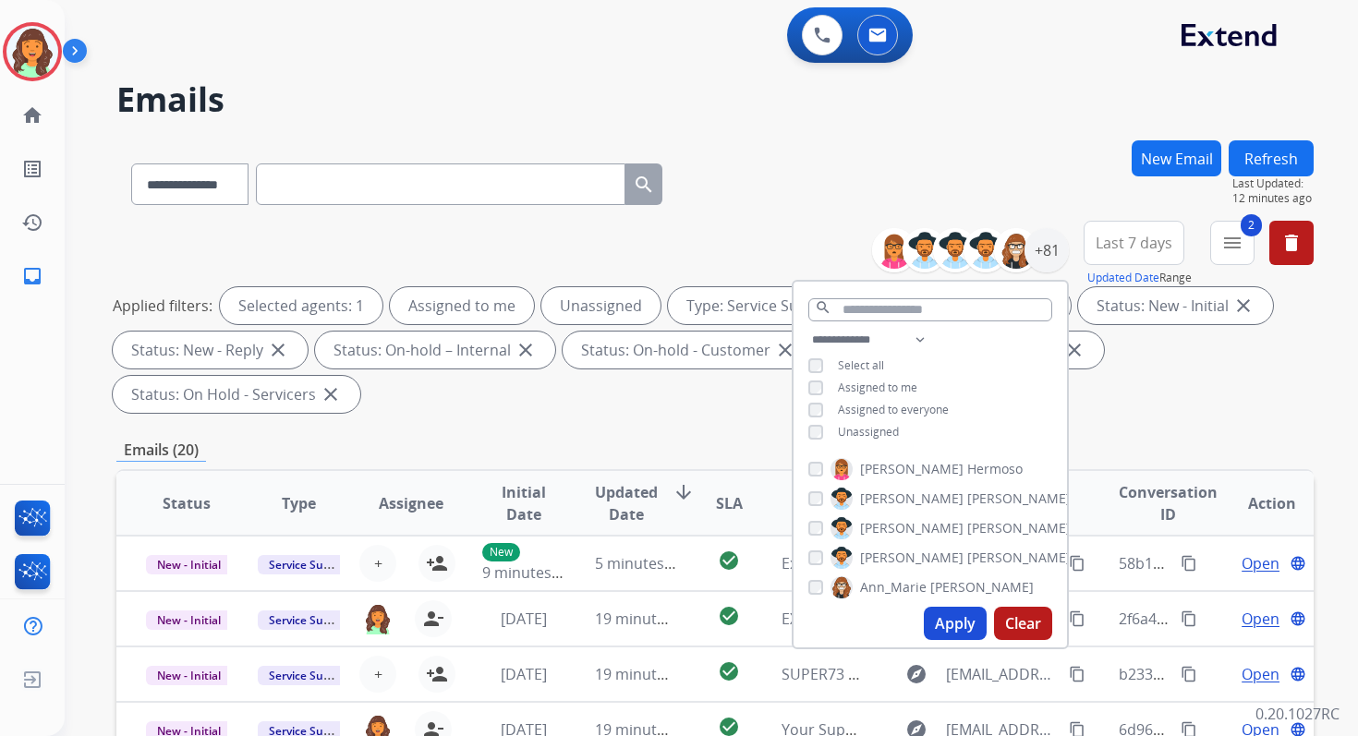
click at [675, 393] on div "Applied filters: Selected agents: 1 Assigned to me Unassigned Type: Service Sup…" at bounding box center [711, 350] width 1197 height 126
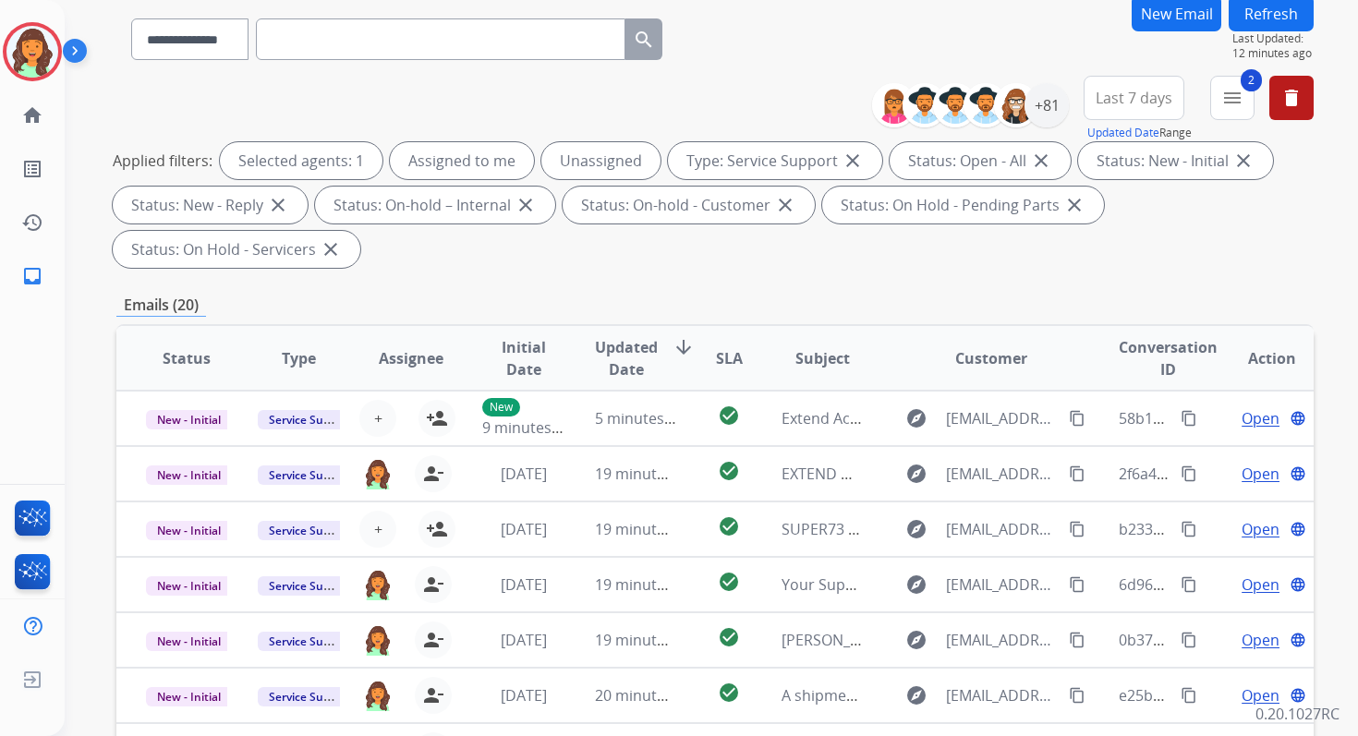
scroll to position [448, 0]
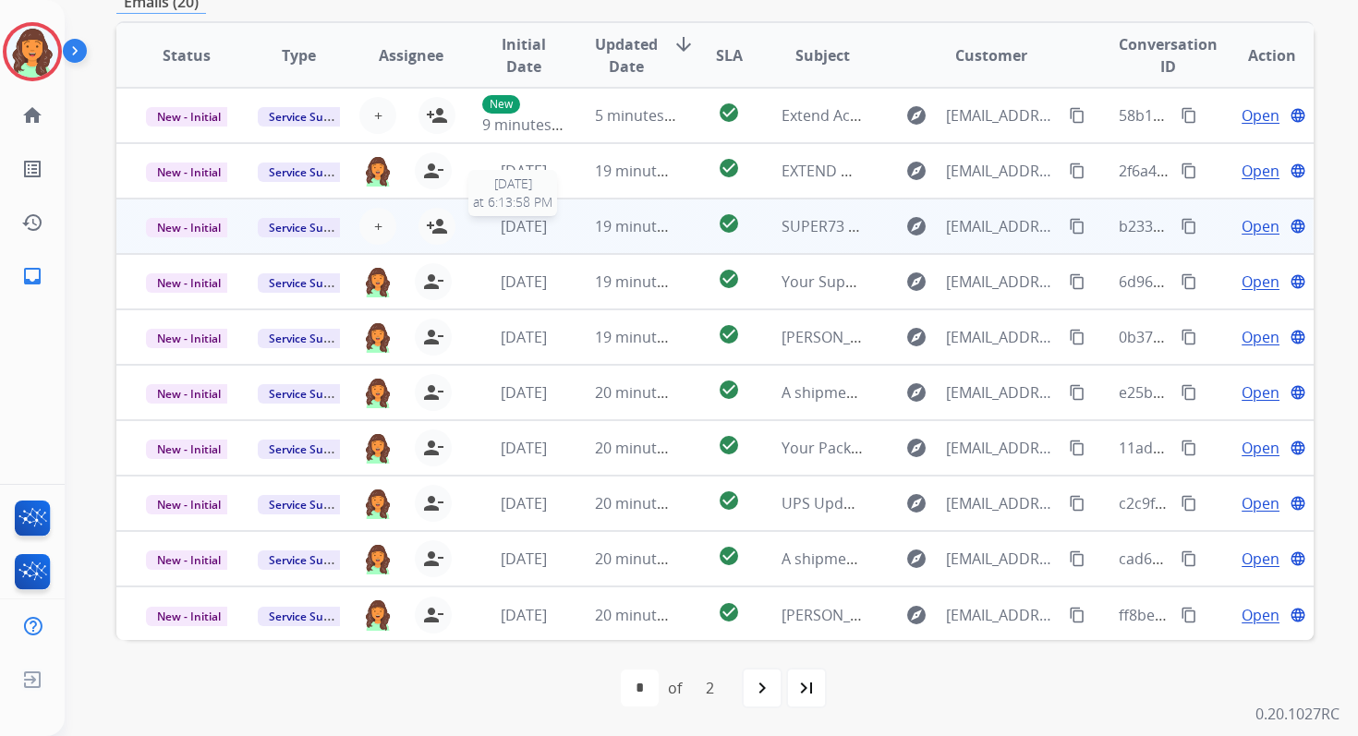
click at [545, 235] on span "2 days ago" at bounding box center [524, 226] width 46 height 20
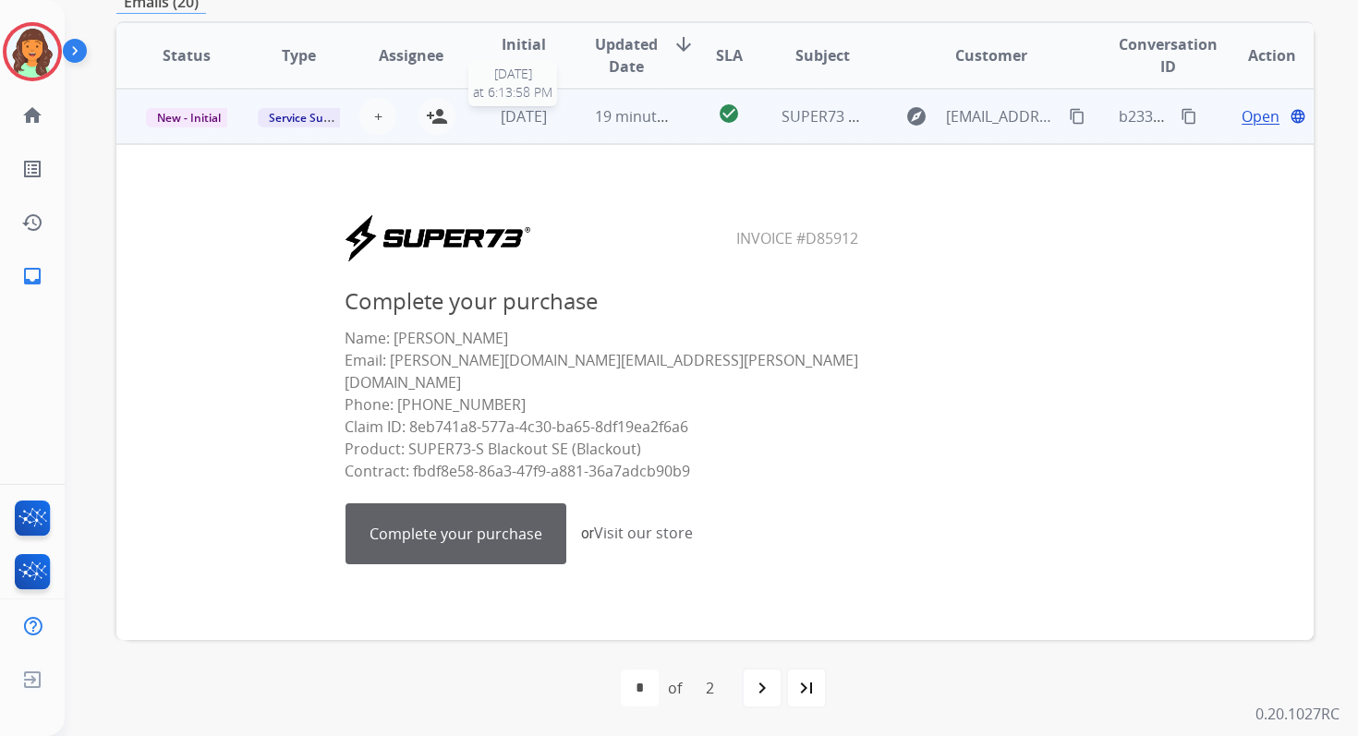
scroll to position [111, 0]
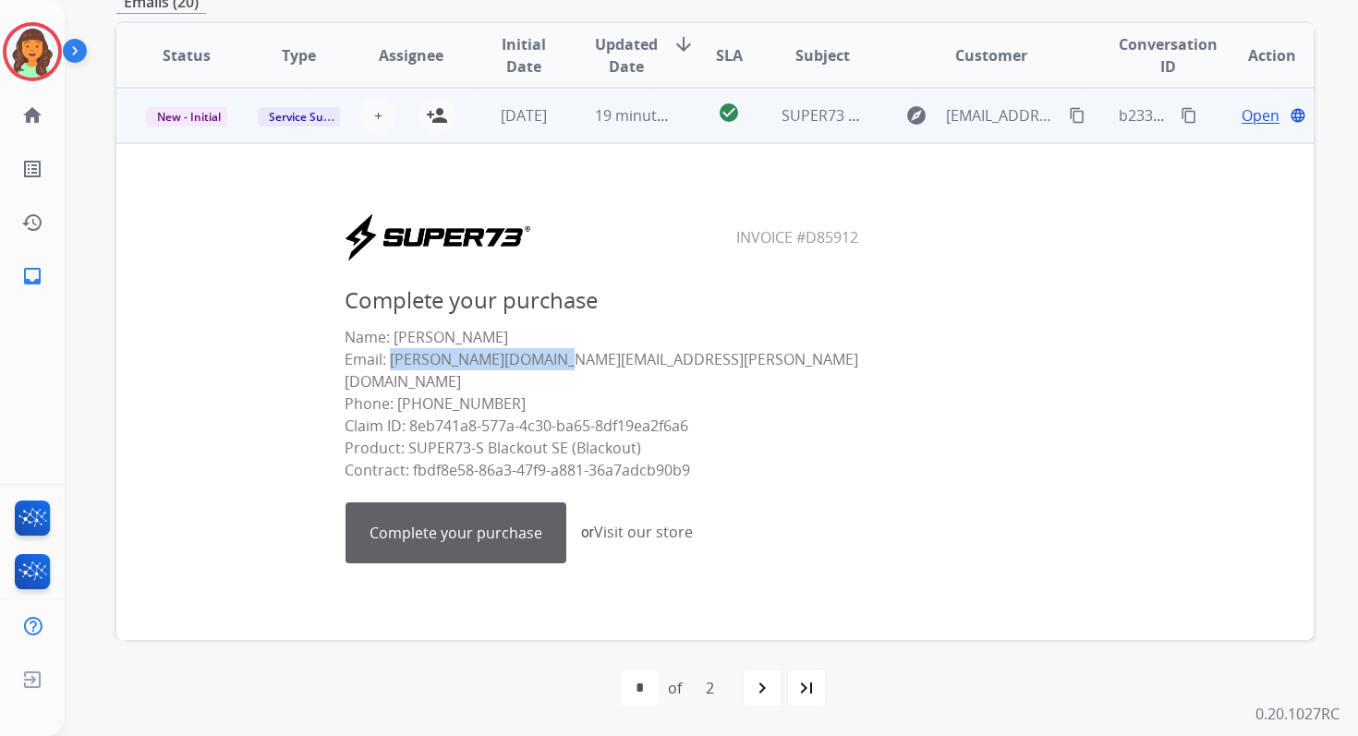
drag, startPoint x: 558, startPoint y: 358, endPoint x: 386, endPoint y: 357, distance: 171.8
click at [385, 357] on p "Name: Braden Weber Email: braden.weber@bsci.com Phone: (760) 898-3398 Claim ID:…" at bounding box center [602, 403] width 515 height 155
copy p "braden.weber@bsci.com"
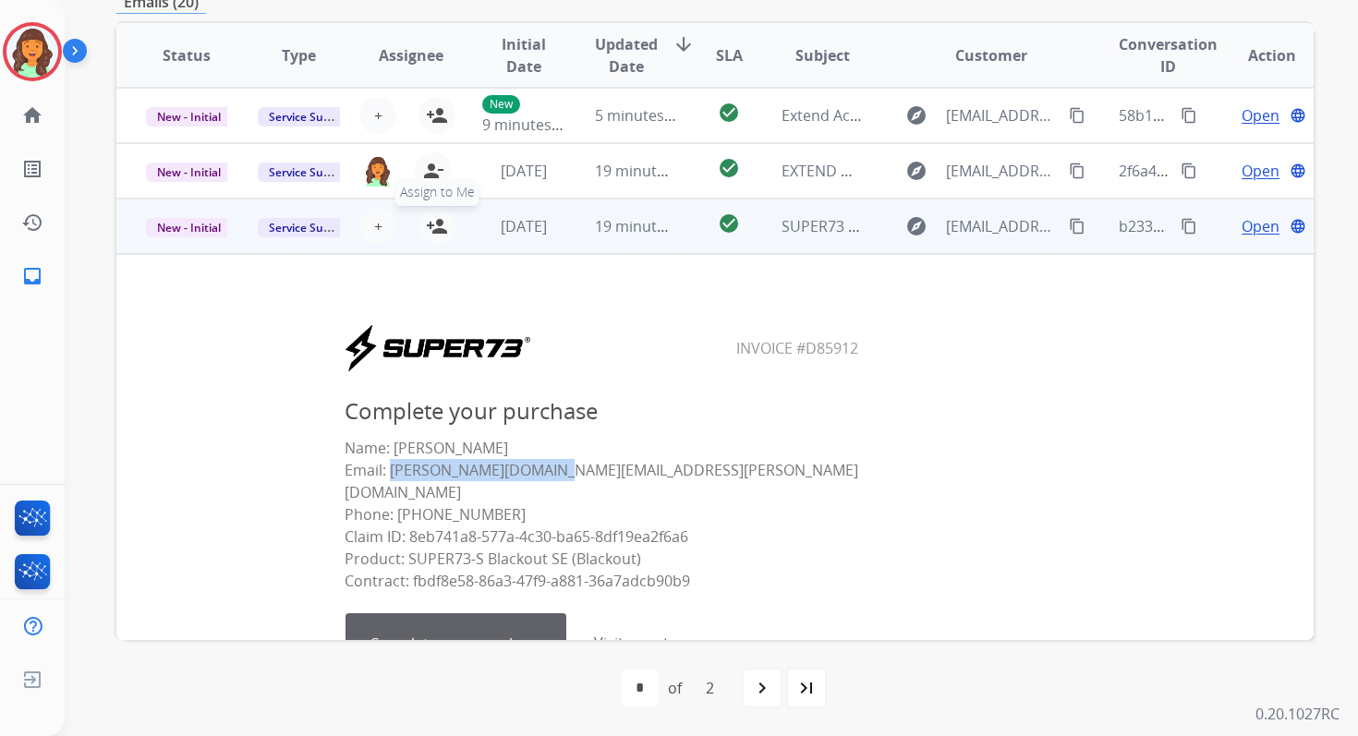
click at [442, 231] on mat-icon "person_add" at bounding box center [437, 226] width 22 height 22
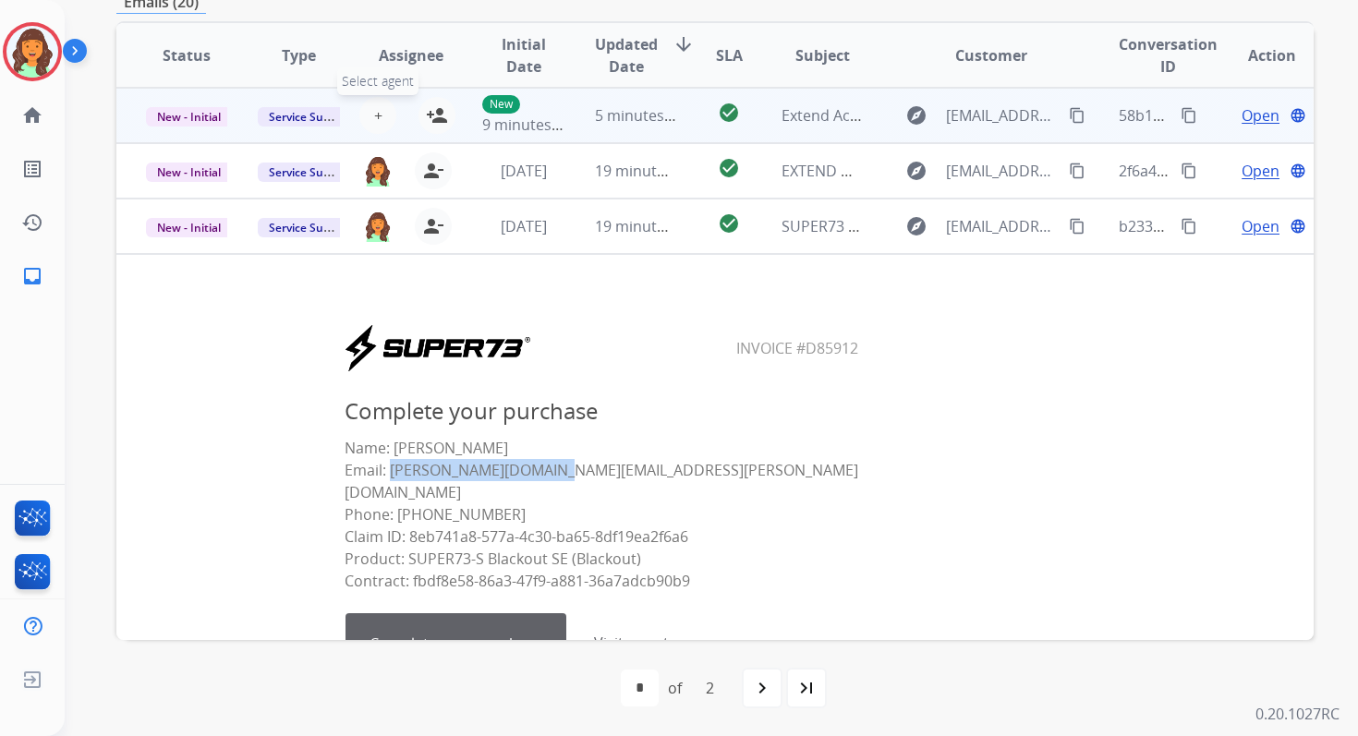
click at [374, 119] on span "+" at bounding box center [378, 115] width 8 height 22
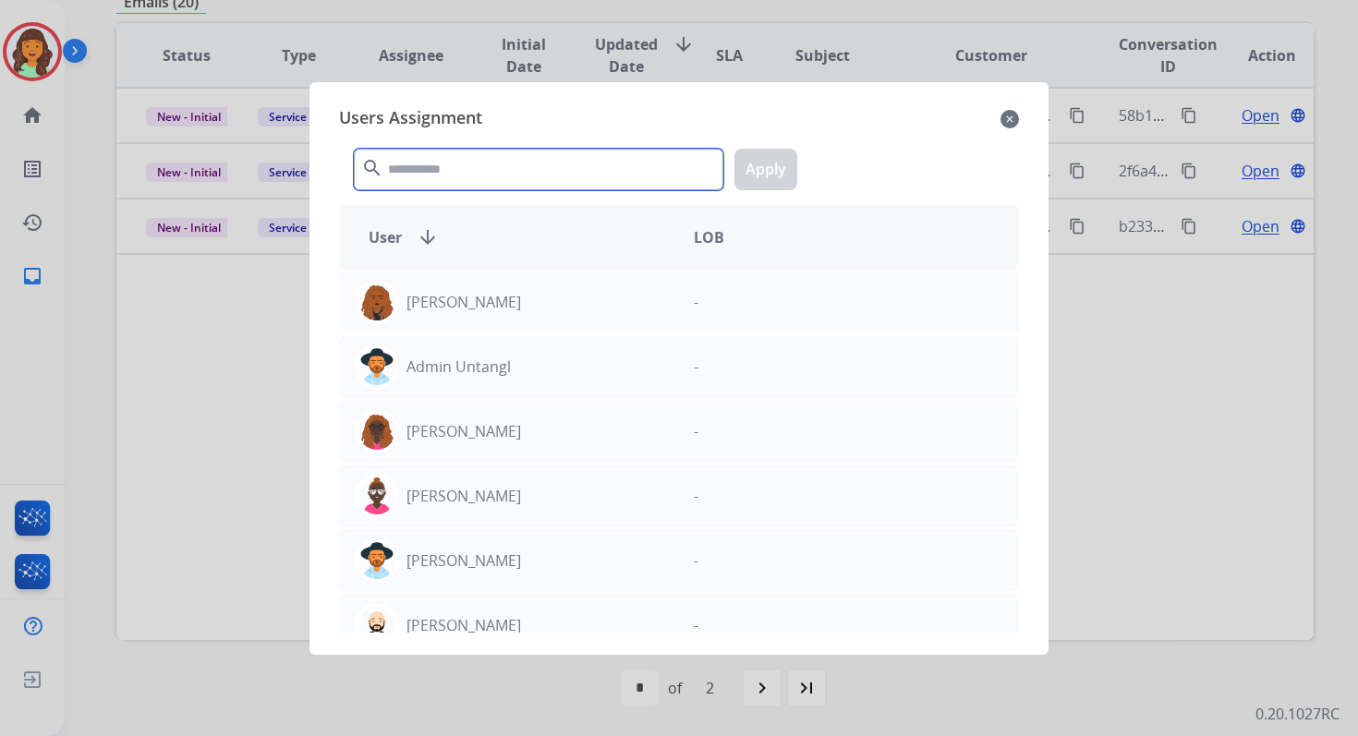
click at [445, 175] on input "text" at bounding box center [538, 170] width 369 height 42
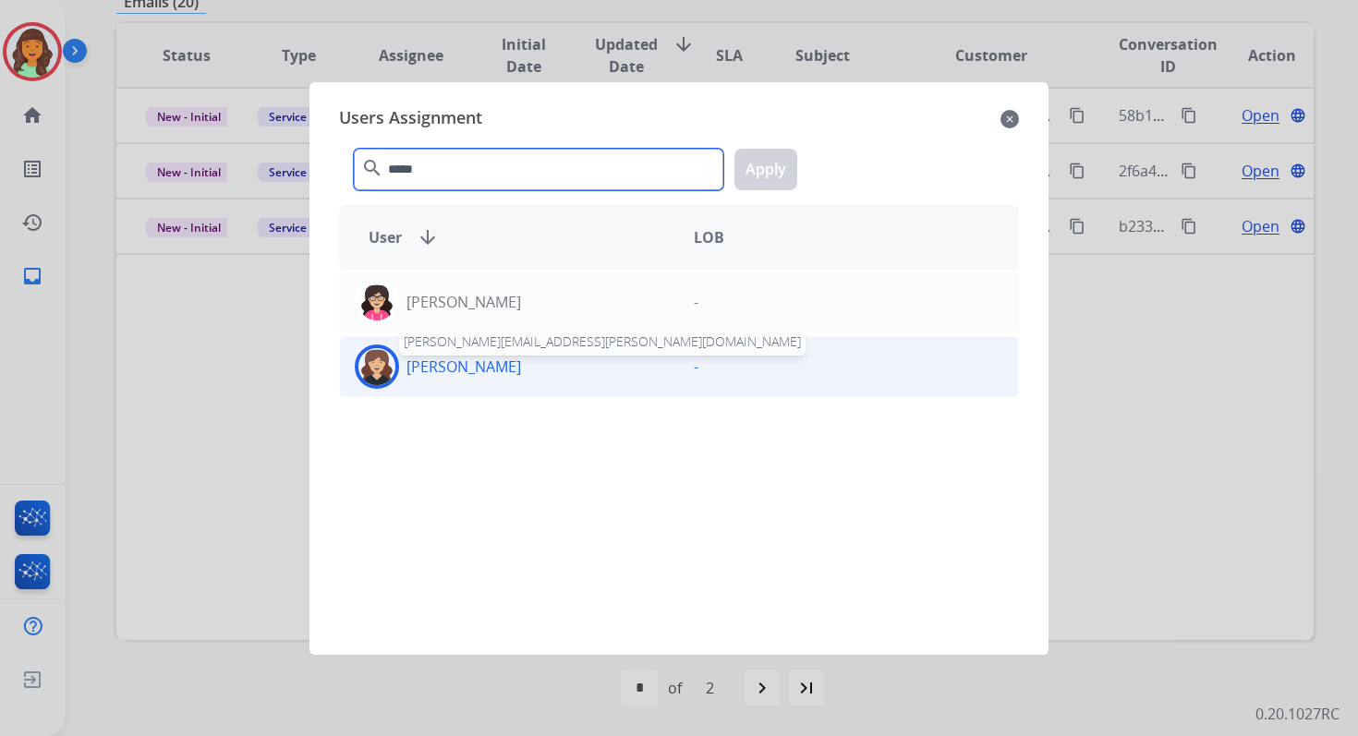
type input "*****"
click at [514, 367] on p "Whittney Boothe" at bounding box center [463, 367] width 115 height 22
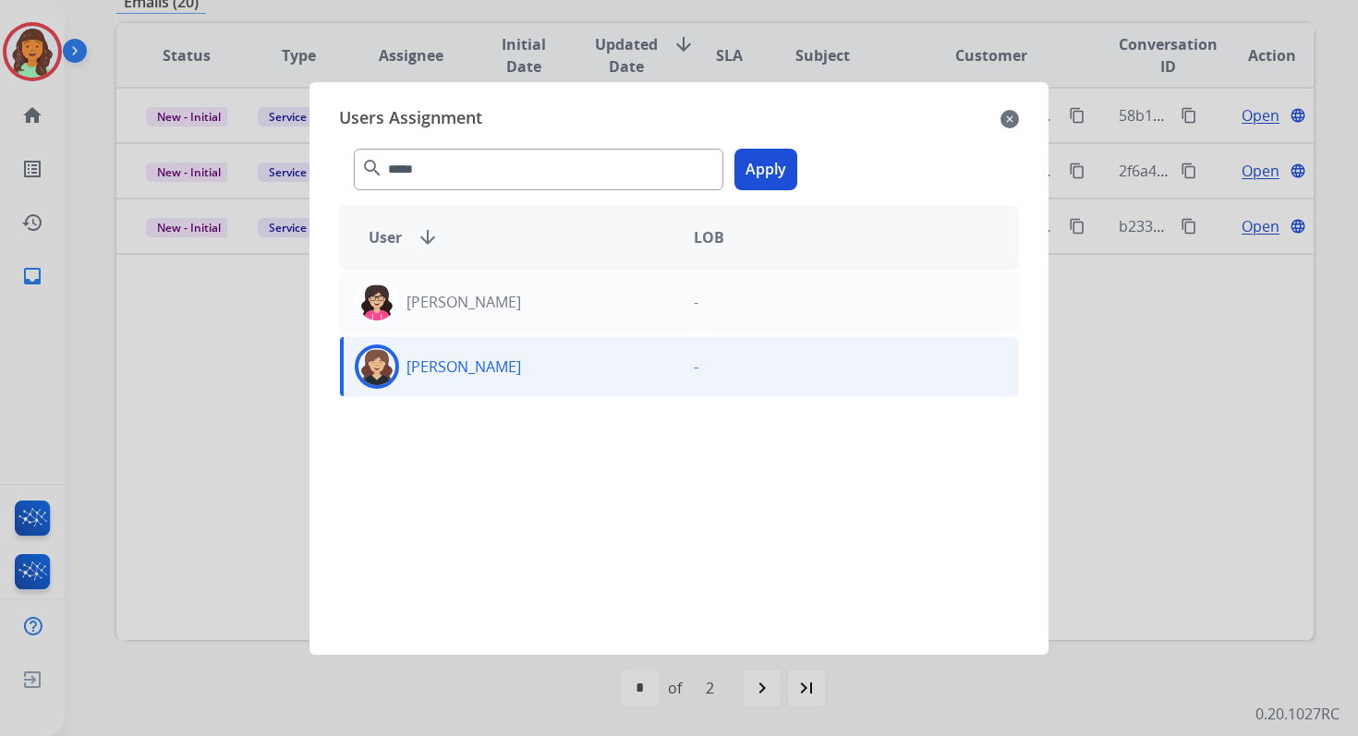
click at [746, 182] on button "Apply" at bounding box center [765, 170] width 63 height 42
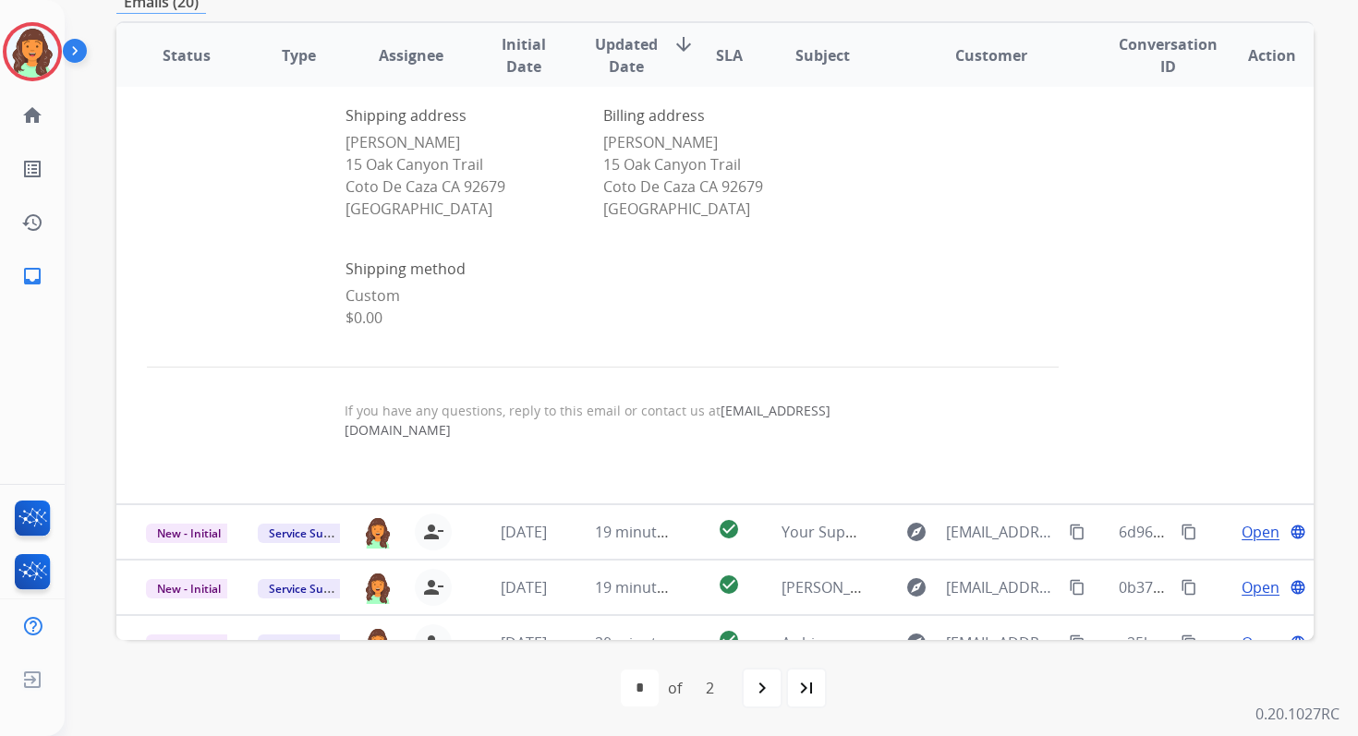
scroll to position [1530, 0]
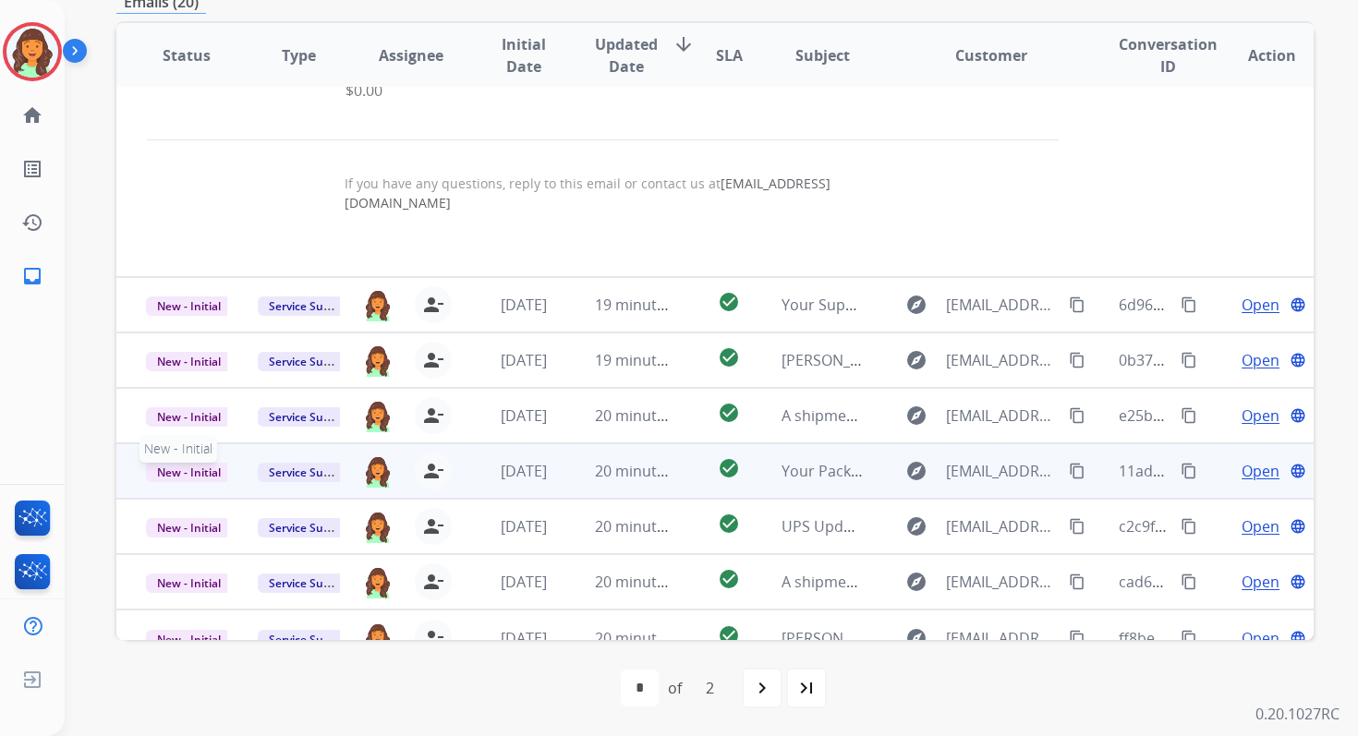
click at [187, 463] on span "New - Initial" at bounding box center [189, 472] width 86 height 19
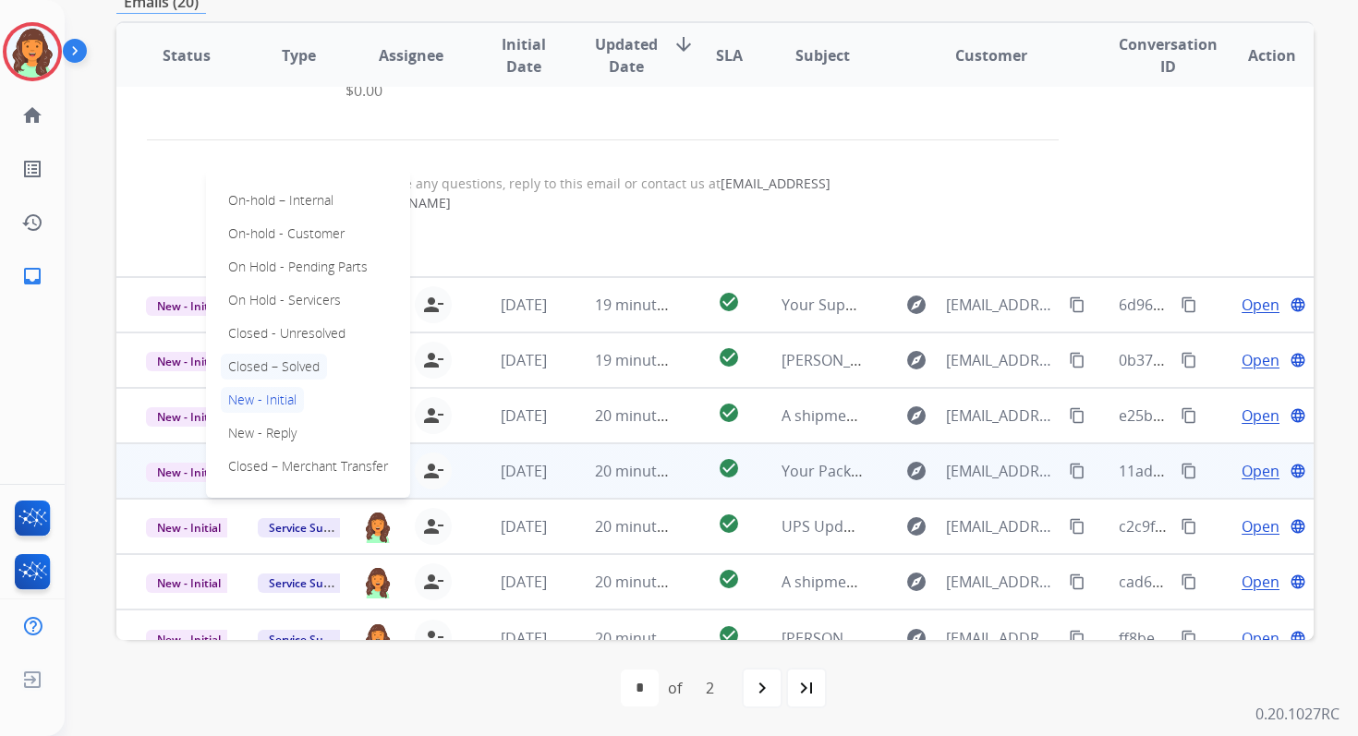
click at [262, 354] on p "Closed – Solved" at bounding box center [274, 367] width 106 height 26
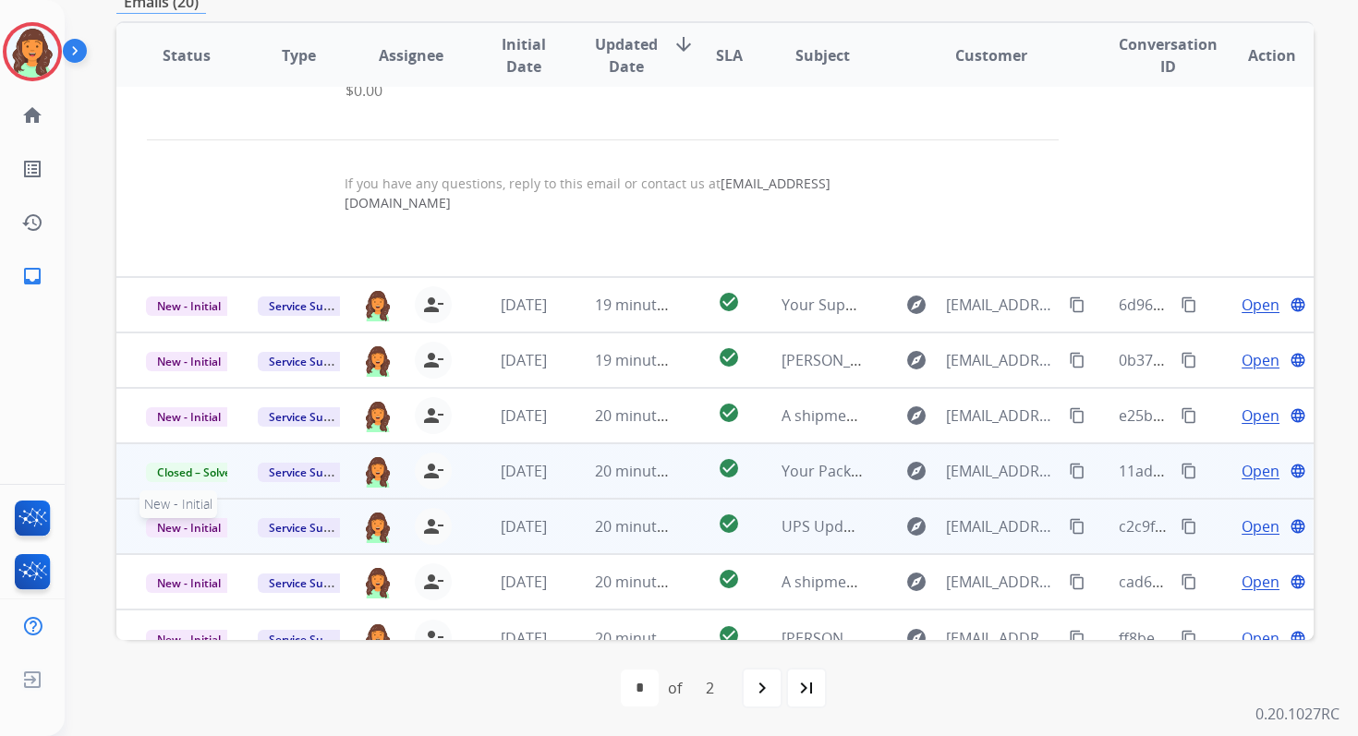
click at [190, 518] on span "New - Initial" at bounding box center [189, 527] width 86 height 19
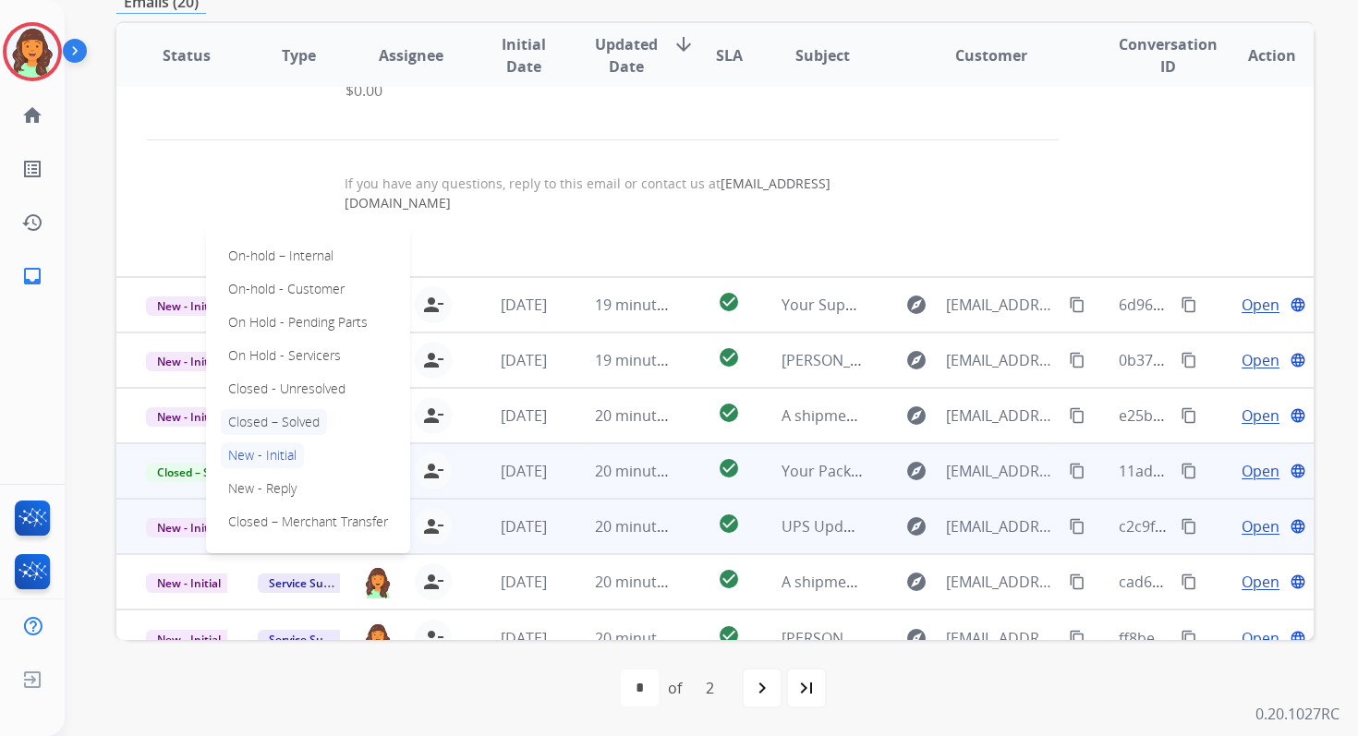
click at [268, 409] on p "Closed – Solved" at bounding box center [274, 422] width 106 height 26
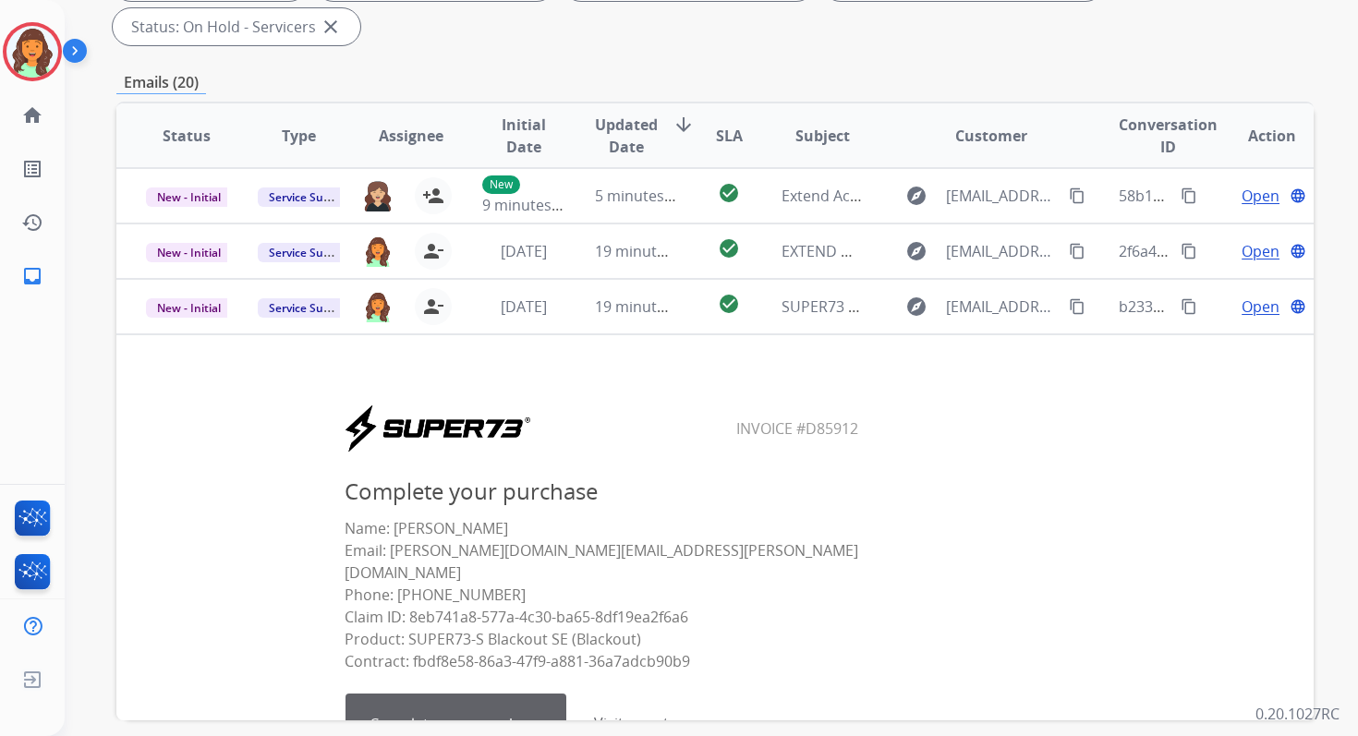
scroll to position [294, 0]
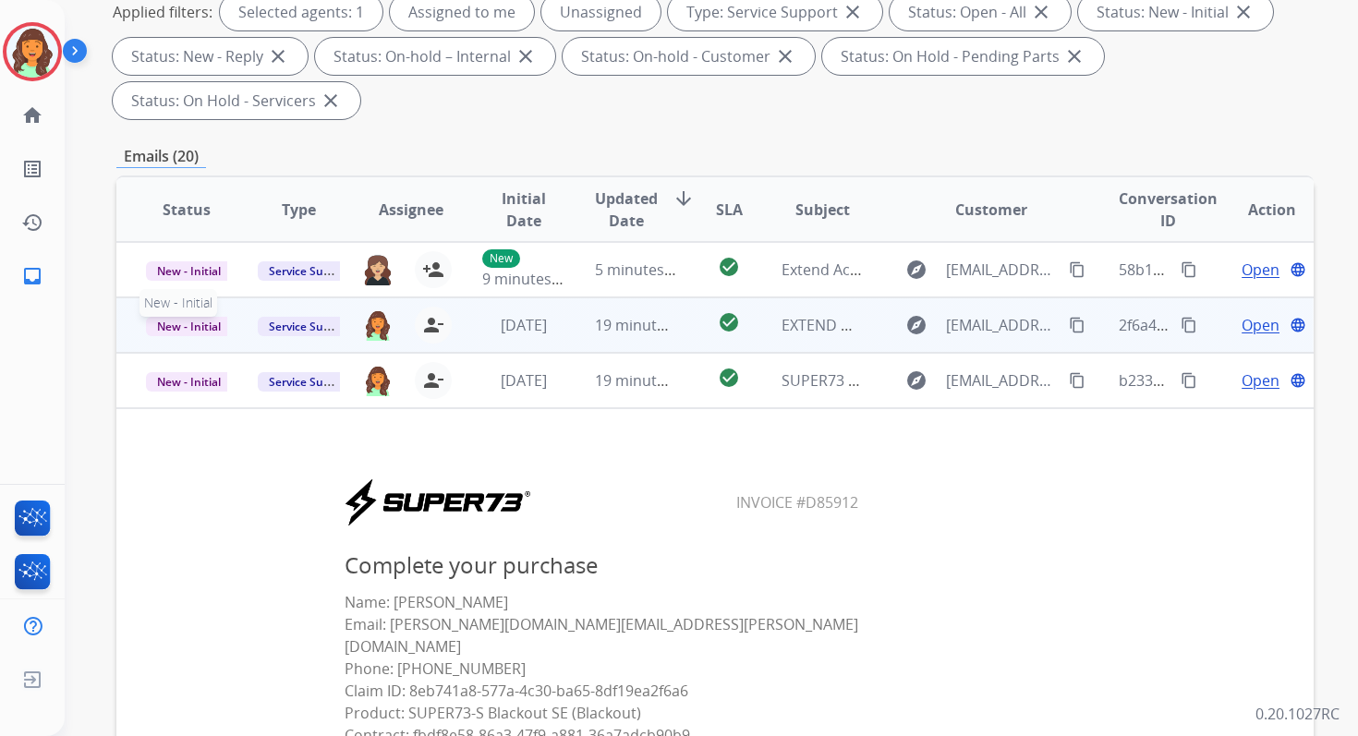
click at [201, 321] on span "New - Initial" at bounding box center [189, 326] width 86 height 19
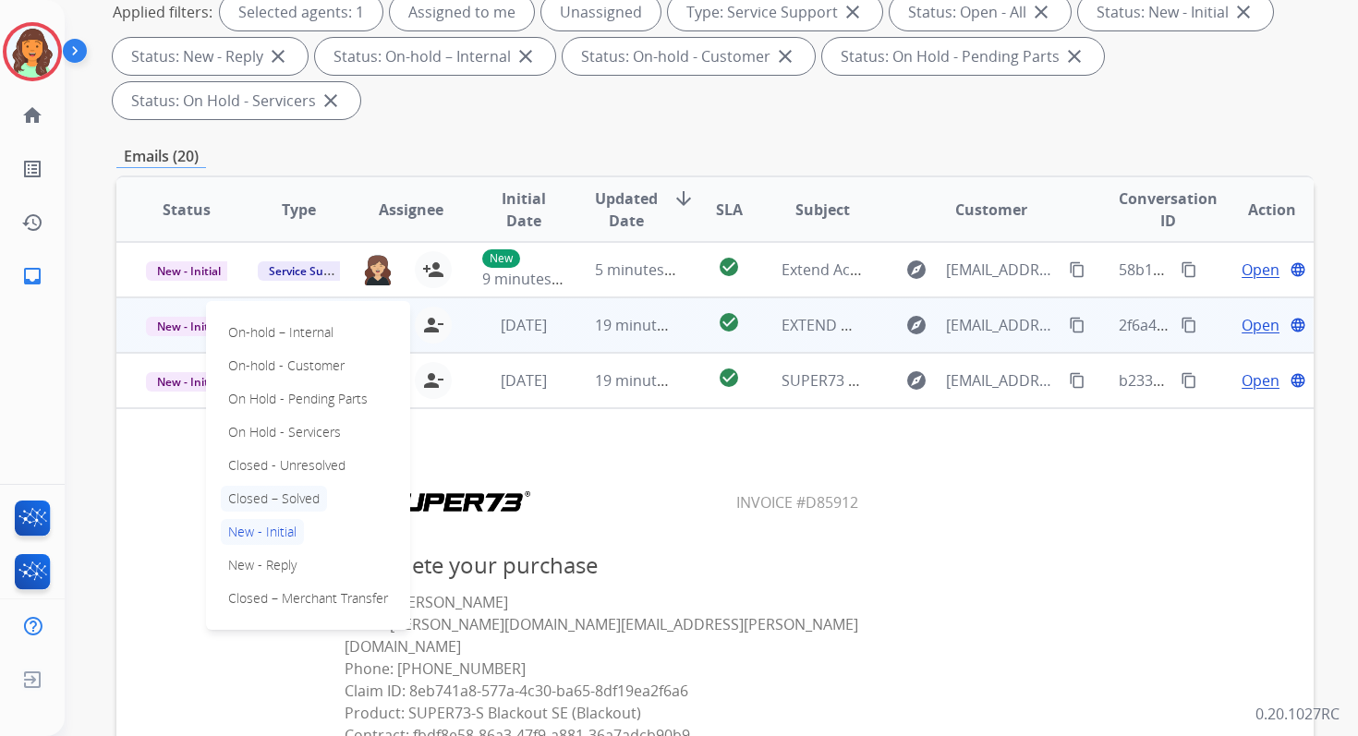
click at [263, 499] on p "Closed – Solved" at bounding box center [274, 499] width 106 height 26
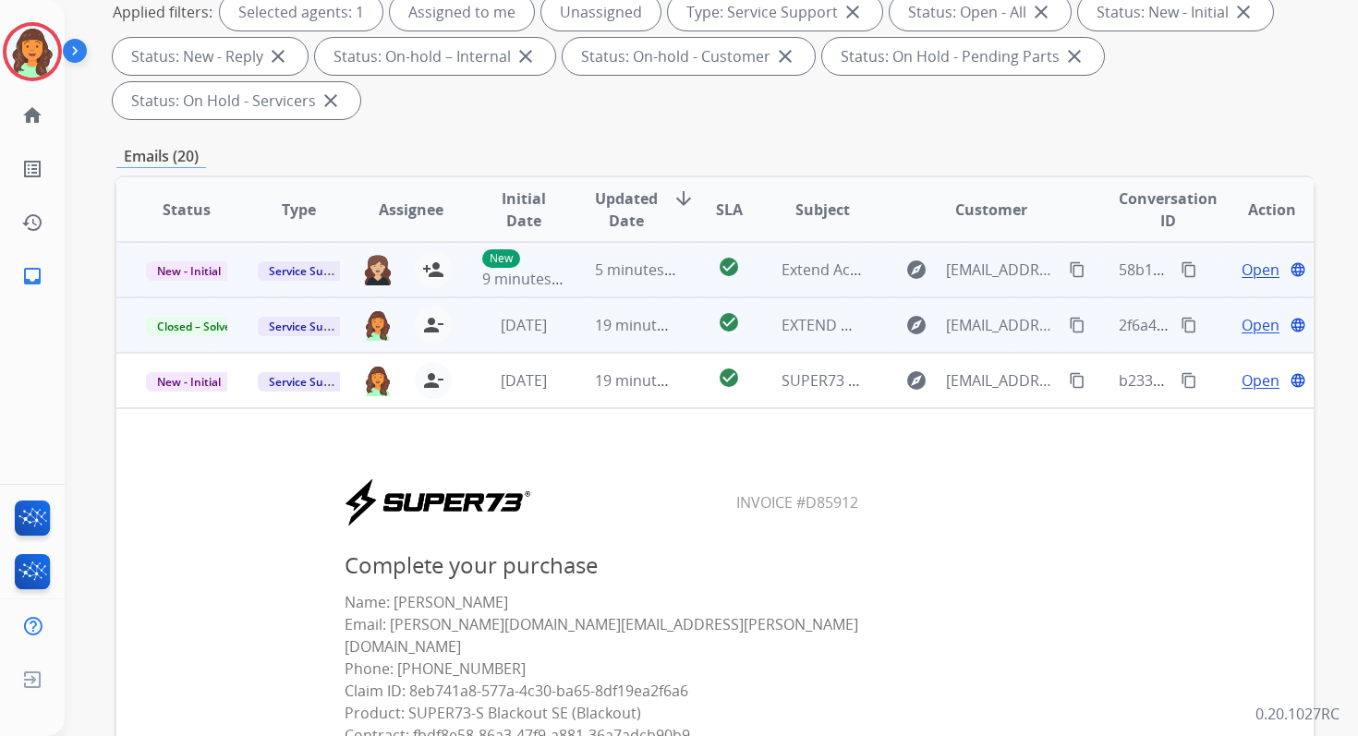
scroll to position [0, 0]
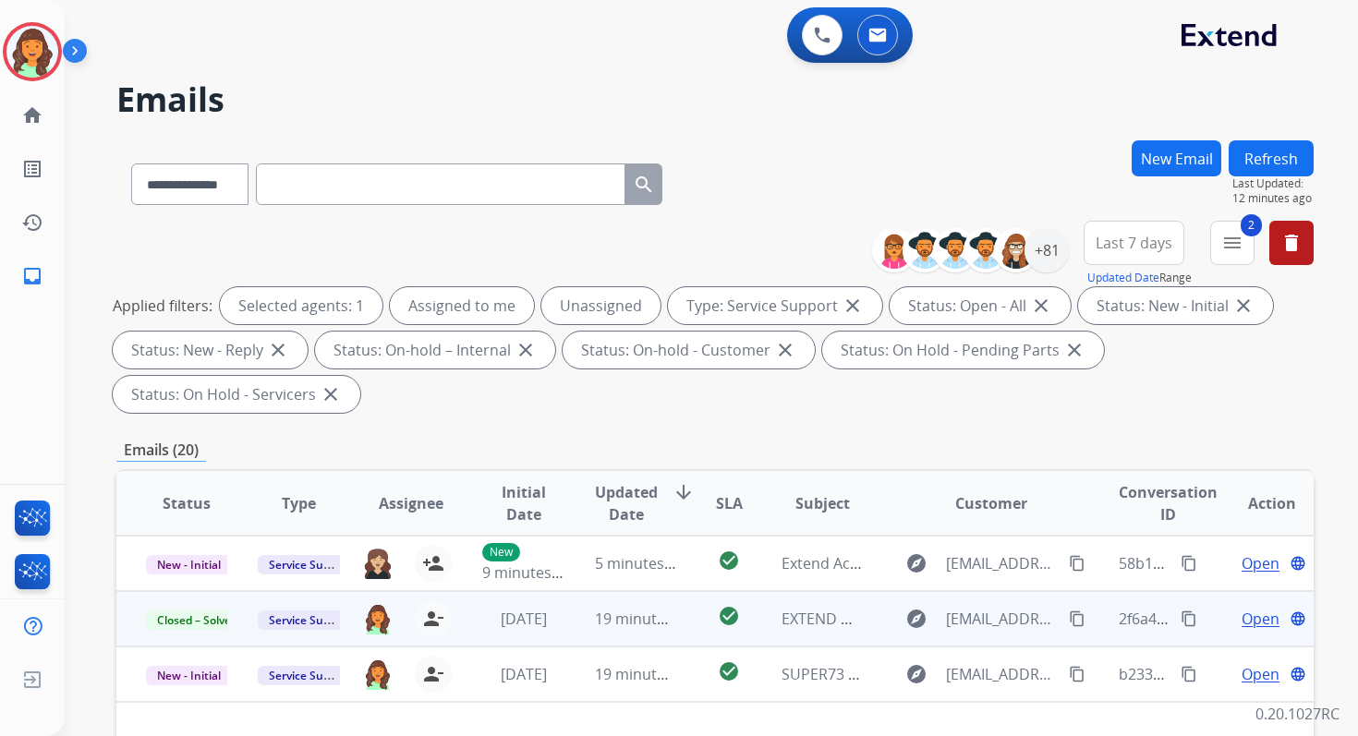
click at [1267, 151] on button "Refresh" at bounding box center [1270, 158] width 85 height 36
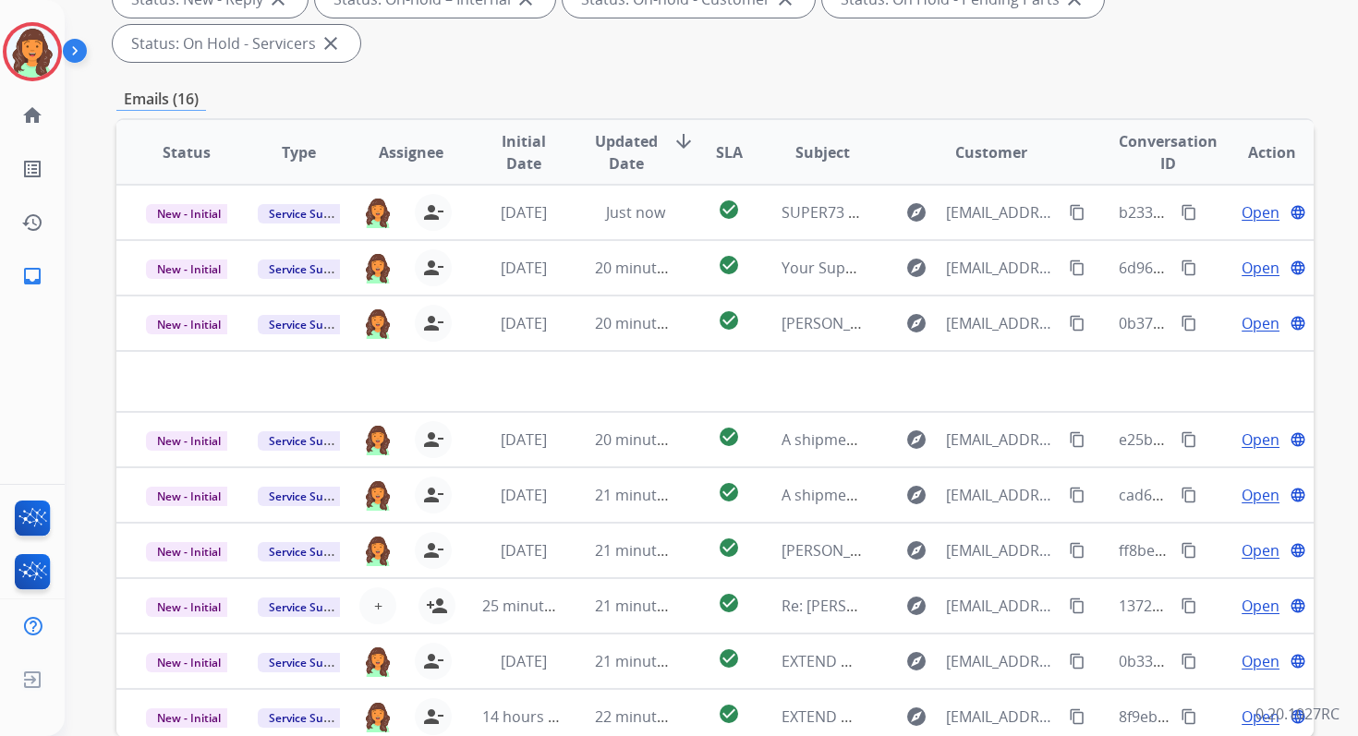
scroll to position [448, 0]
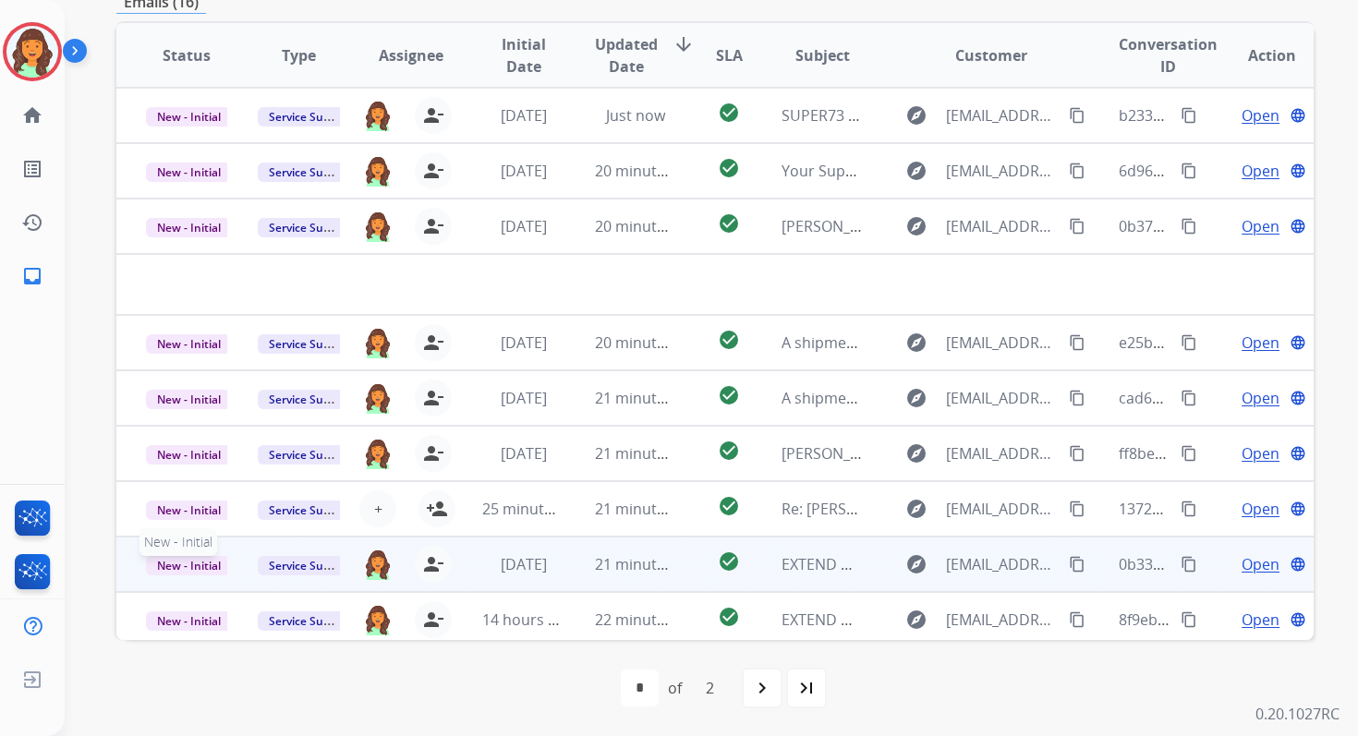
click at [196, 561] on span "New - Initial" at bounding box center [189, 565] width 86 height 19
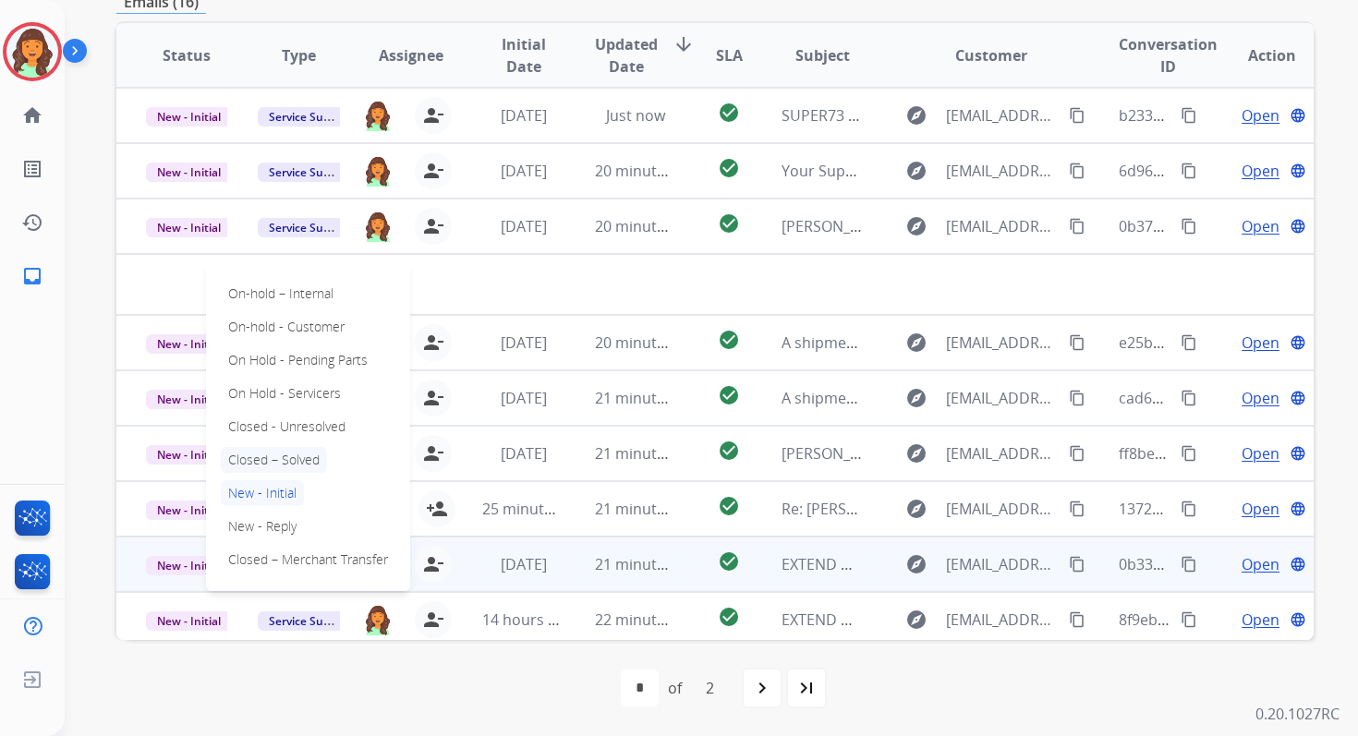
click at [263, 454] on p "Closed – Solved" at bounding box center [274, 460] width 106 height 26
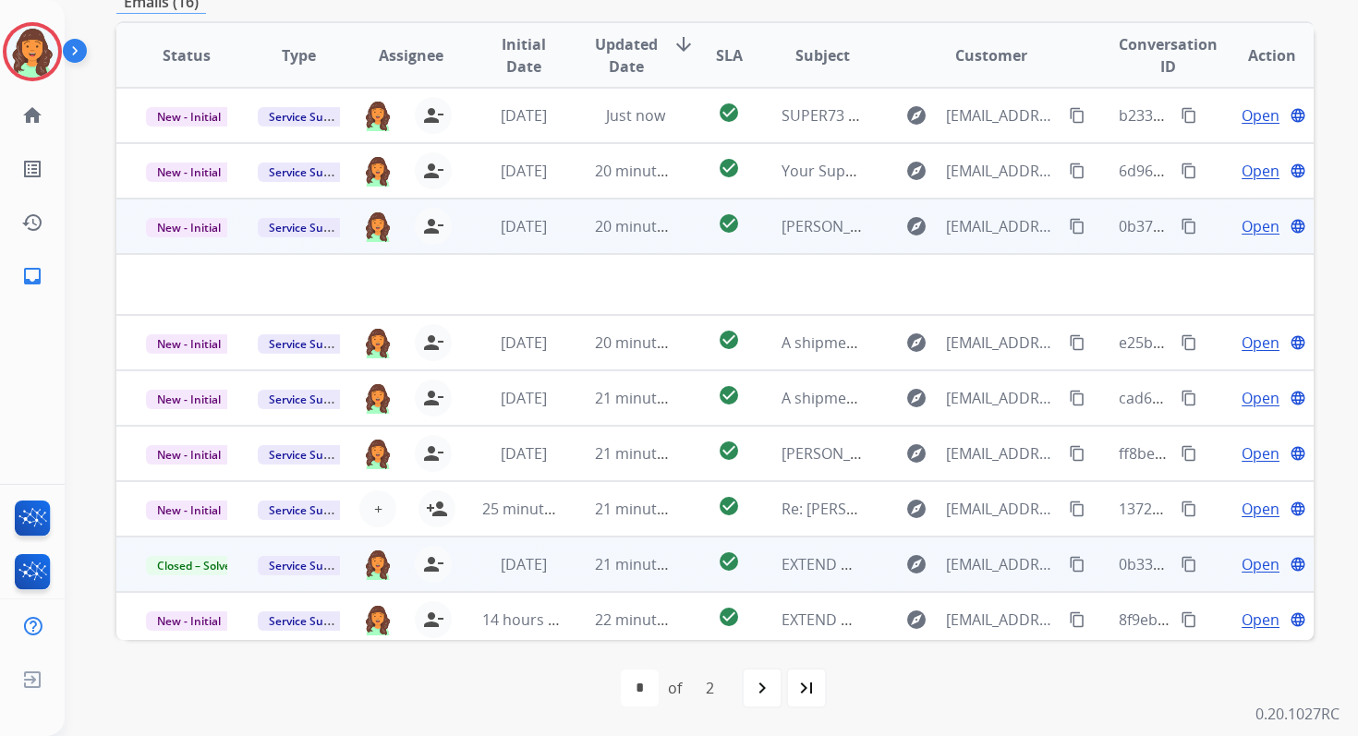
click at [586, 236] on td "20 minutes ago" at bounding box center [621, 226] width 112 height 55
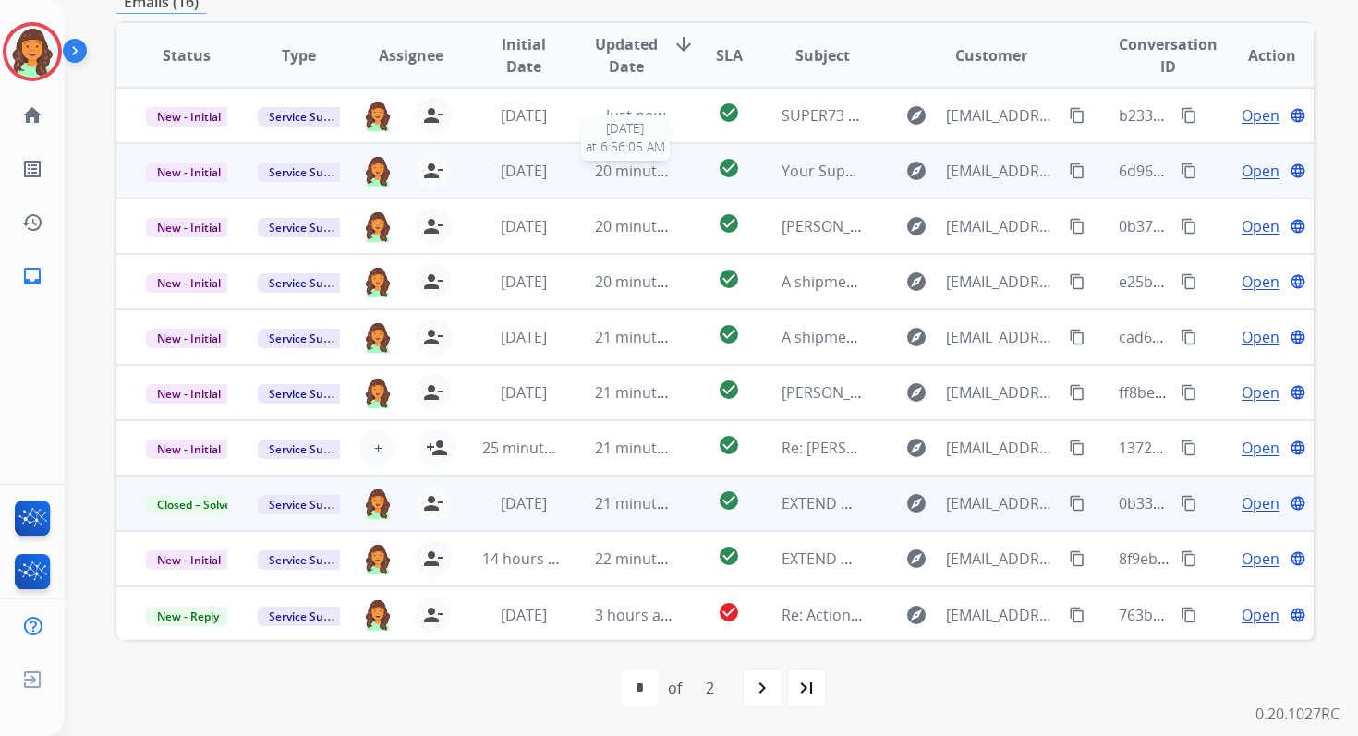
click at [595, 180] on span "20 minutes ago" at bounding box center [648, 171] width 107 height 20
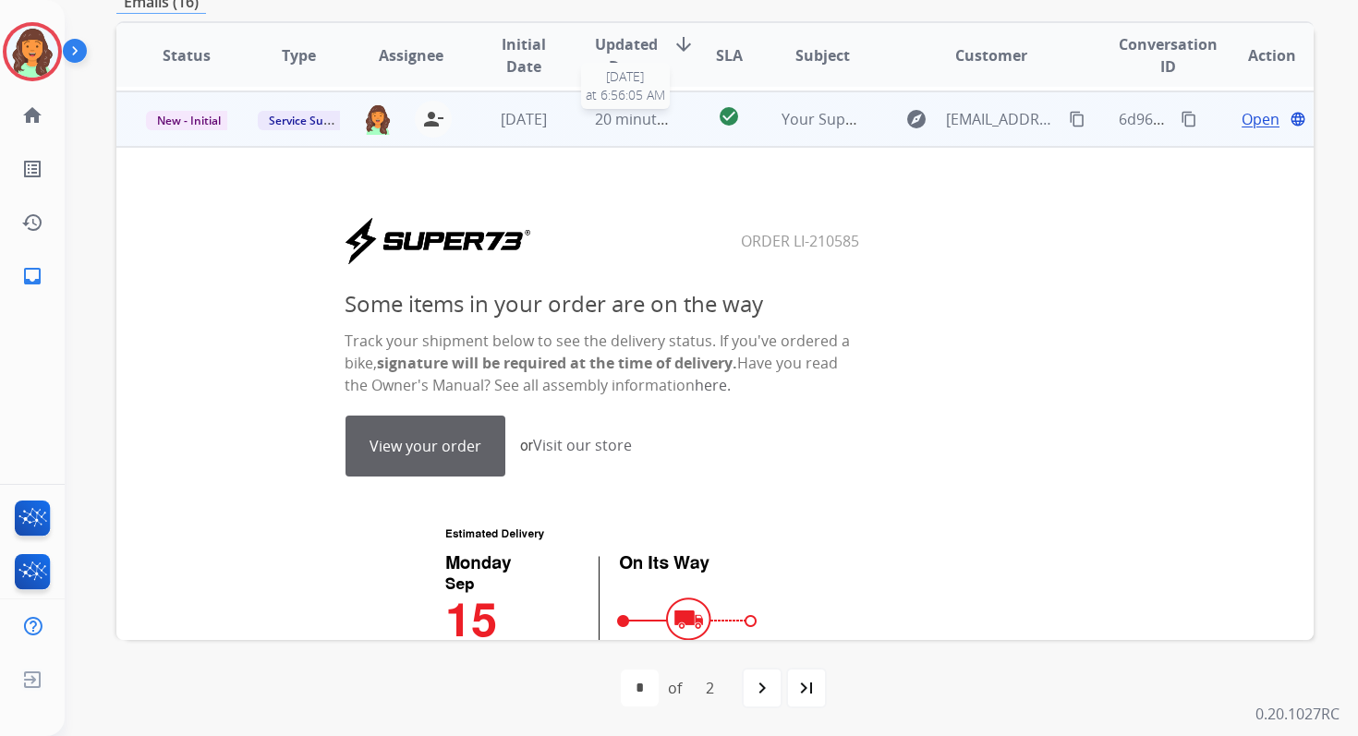
scroll to position [55, 0]
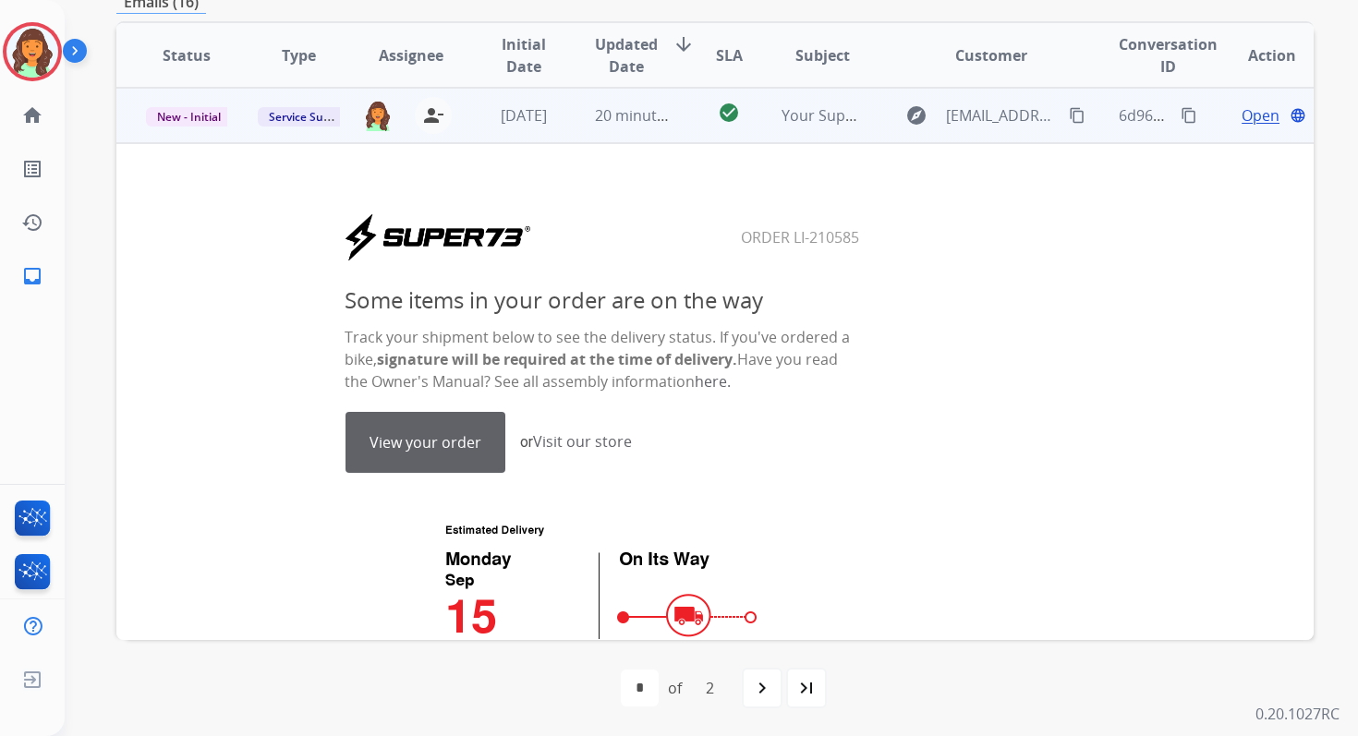
click at [430, 451] on link "View your order" at bounding box center [425, 442] width 158 height 59
click at [1180, 120] on mat-icon "content_copy" at bounding box center [1188, 115] width 17 height 17
click at [175, 123] on span "New - Initial" at bounding box center [189, 116] width 86 height 19
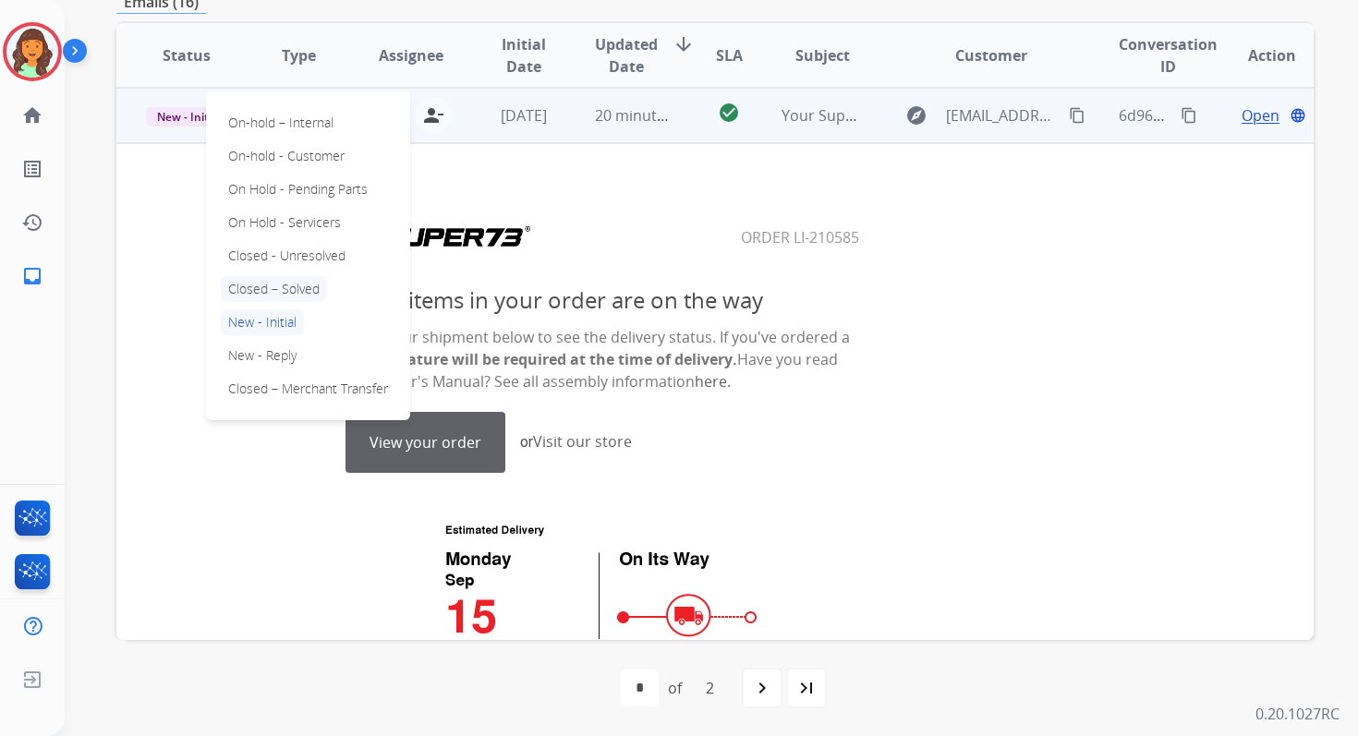
click at [260, 283] on p "Closed – Solved" at bounding box center [274, 289] width 106 height 26
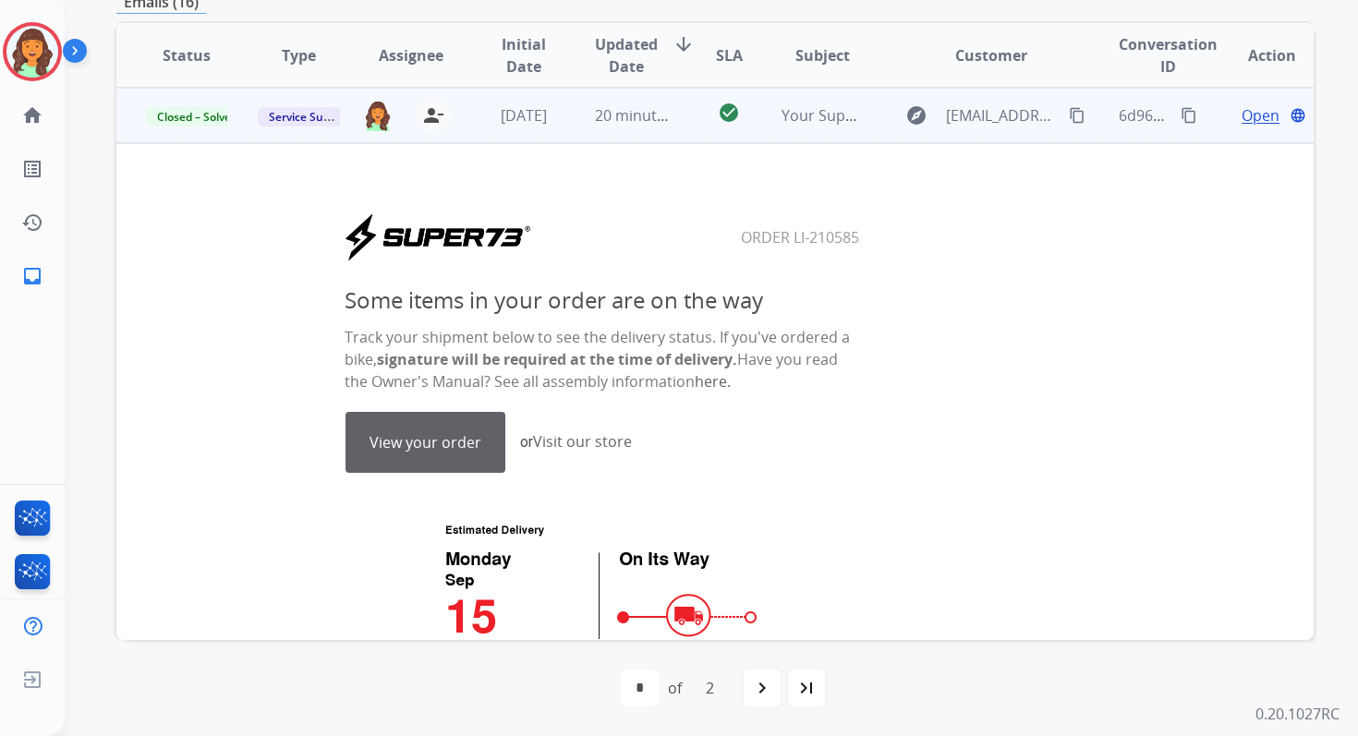
scroll to position [0, 0]
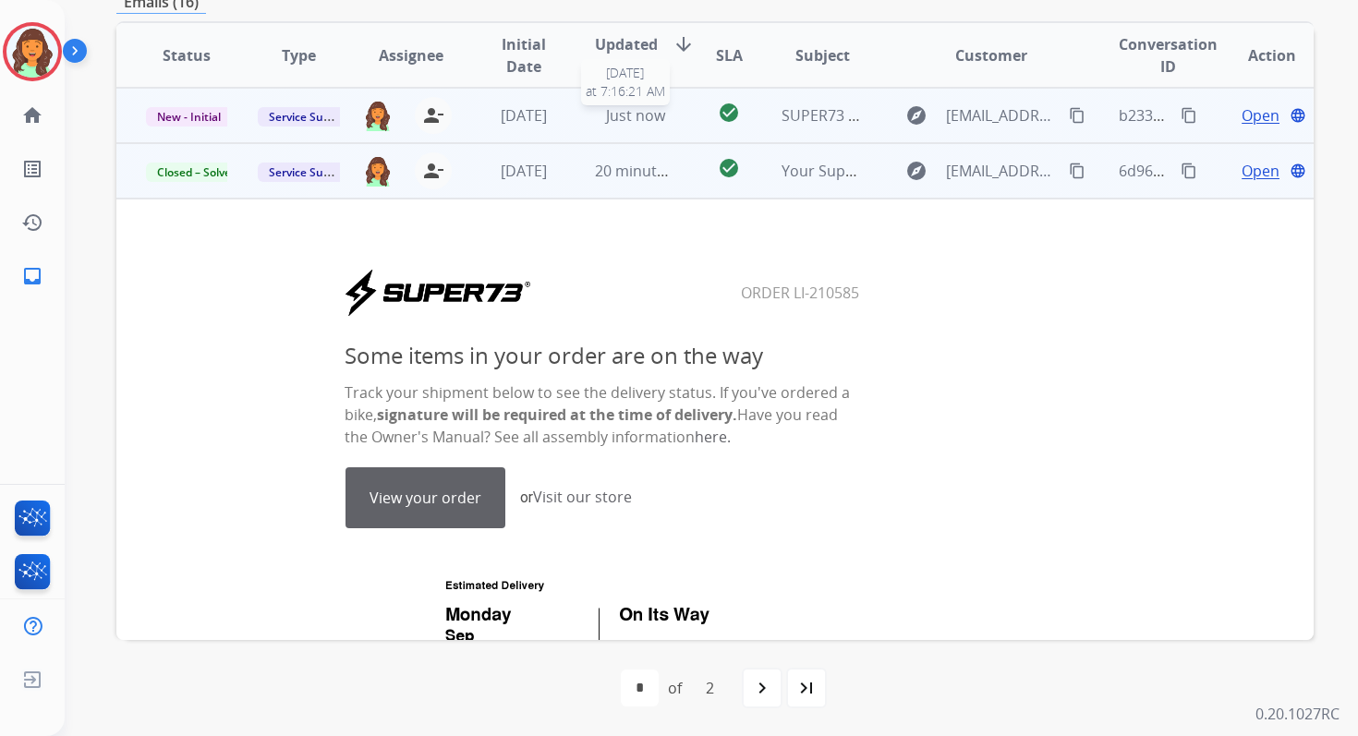
click at [637, 120] on span "Just now" at bounding box center [635, 115] width 59 height 20
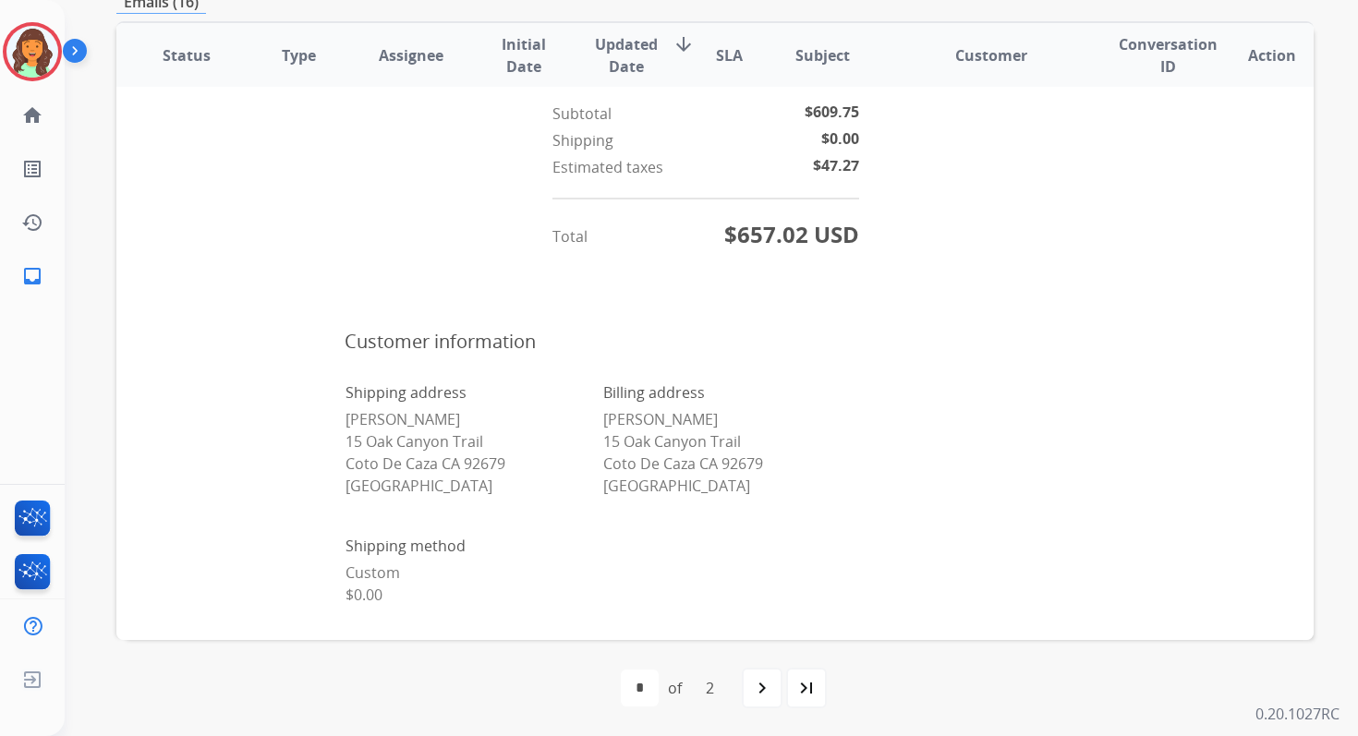
scroll to position [1530, 0]
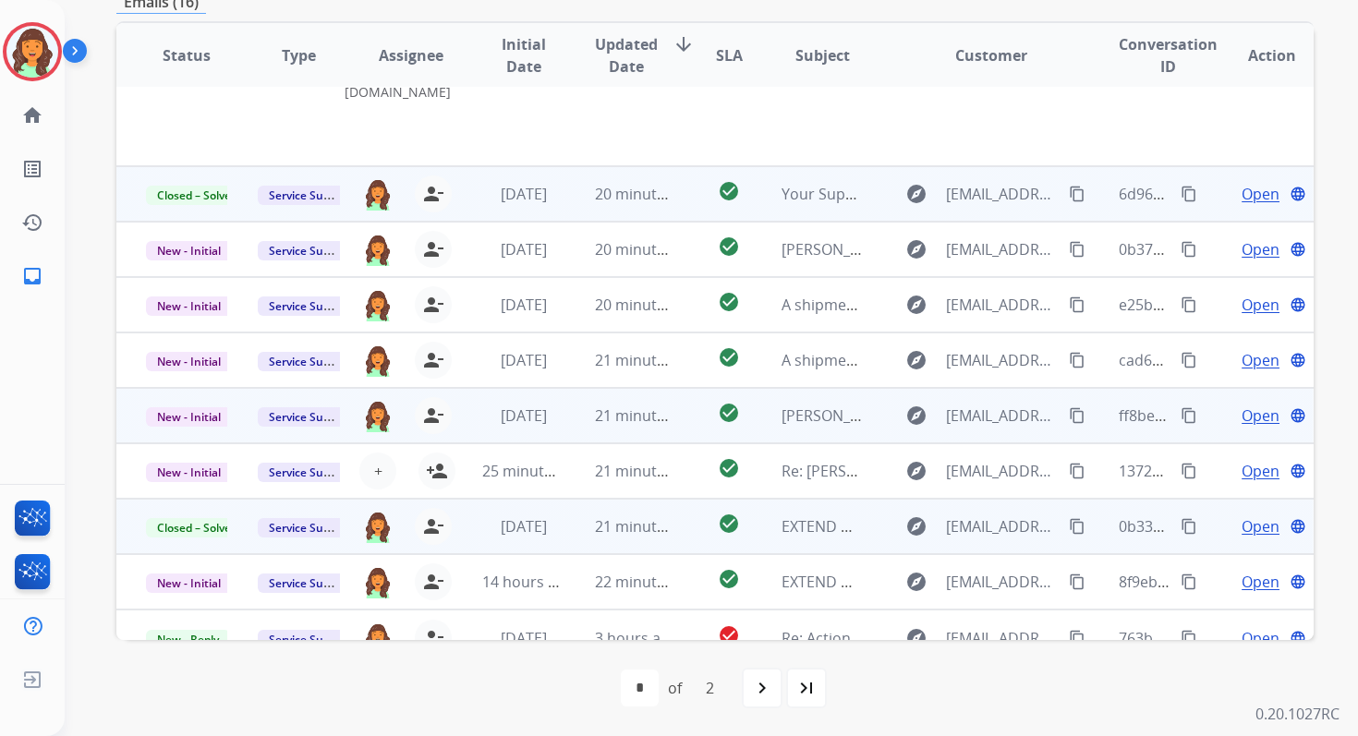
click at [613, 410] on td "21 minutes ago" at bounding box center [621, 415] width 112 height 55
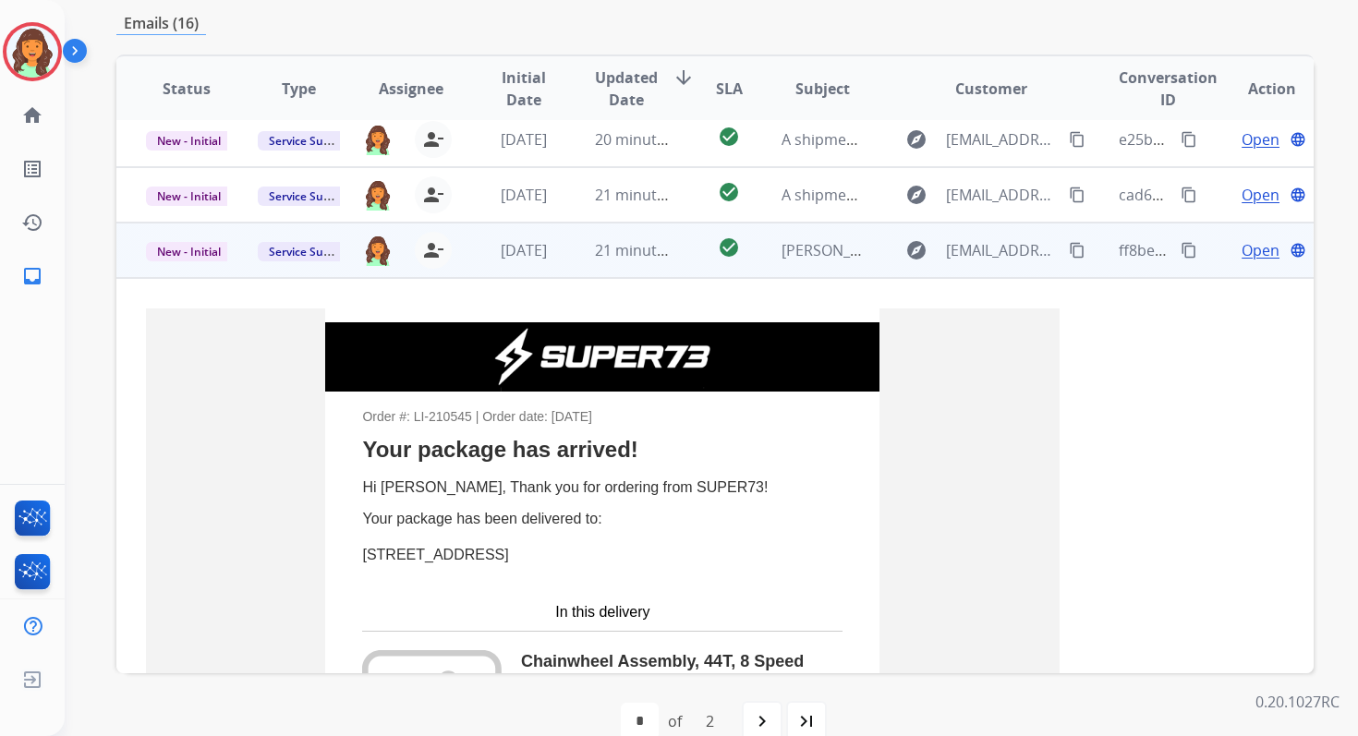
scroll to position [171, 0]
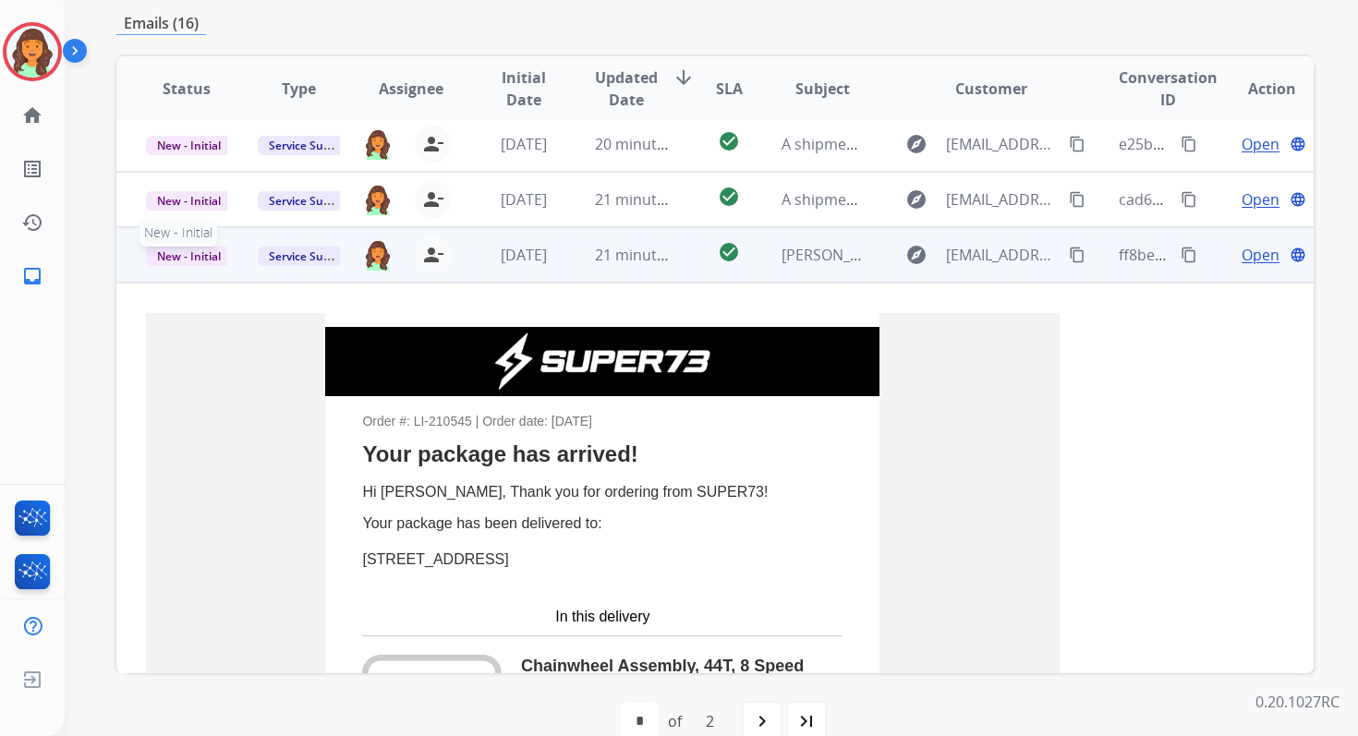
click at [197, 262] on span "New - Initial" at bounding box center [189, 256] width 86 height 19
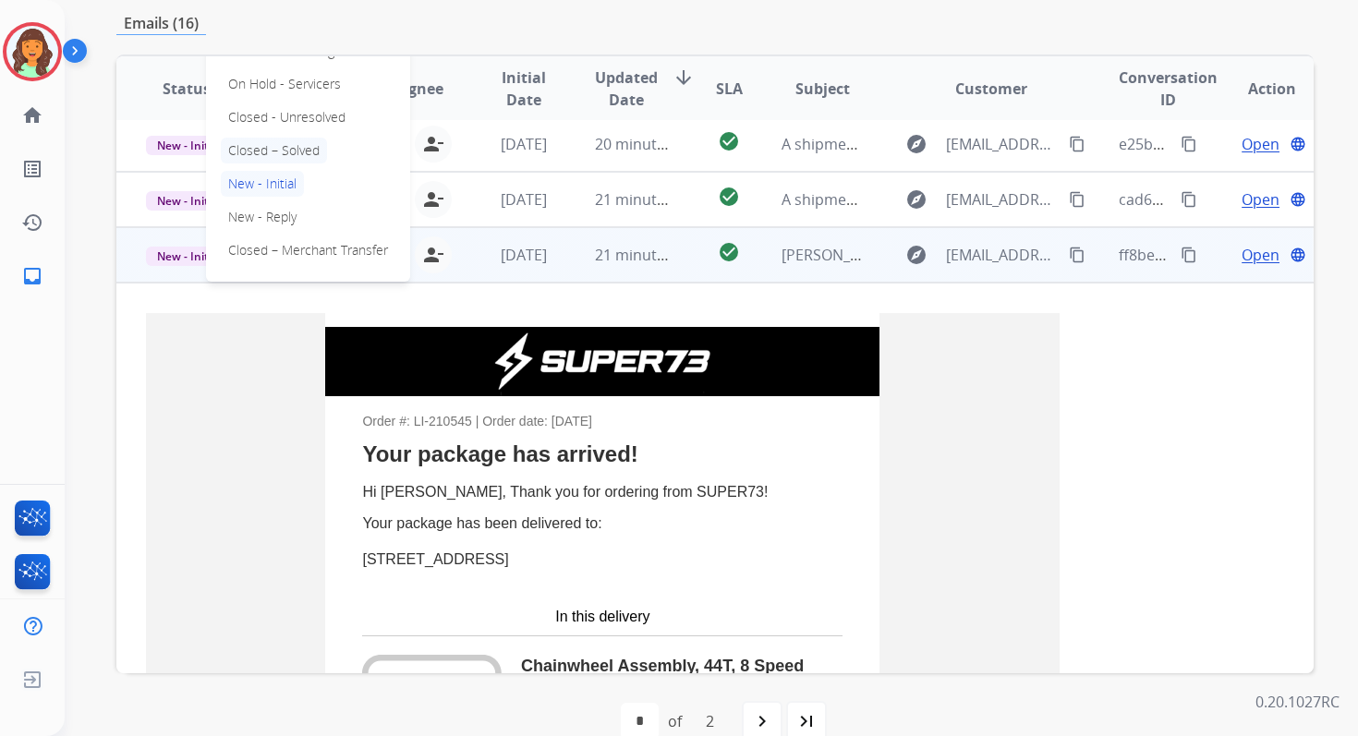
click at [290, 162] on p "Closed – Solved" at bounding box center [274, 151] width 106 height 26
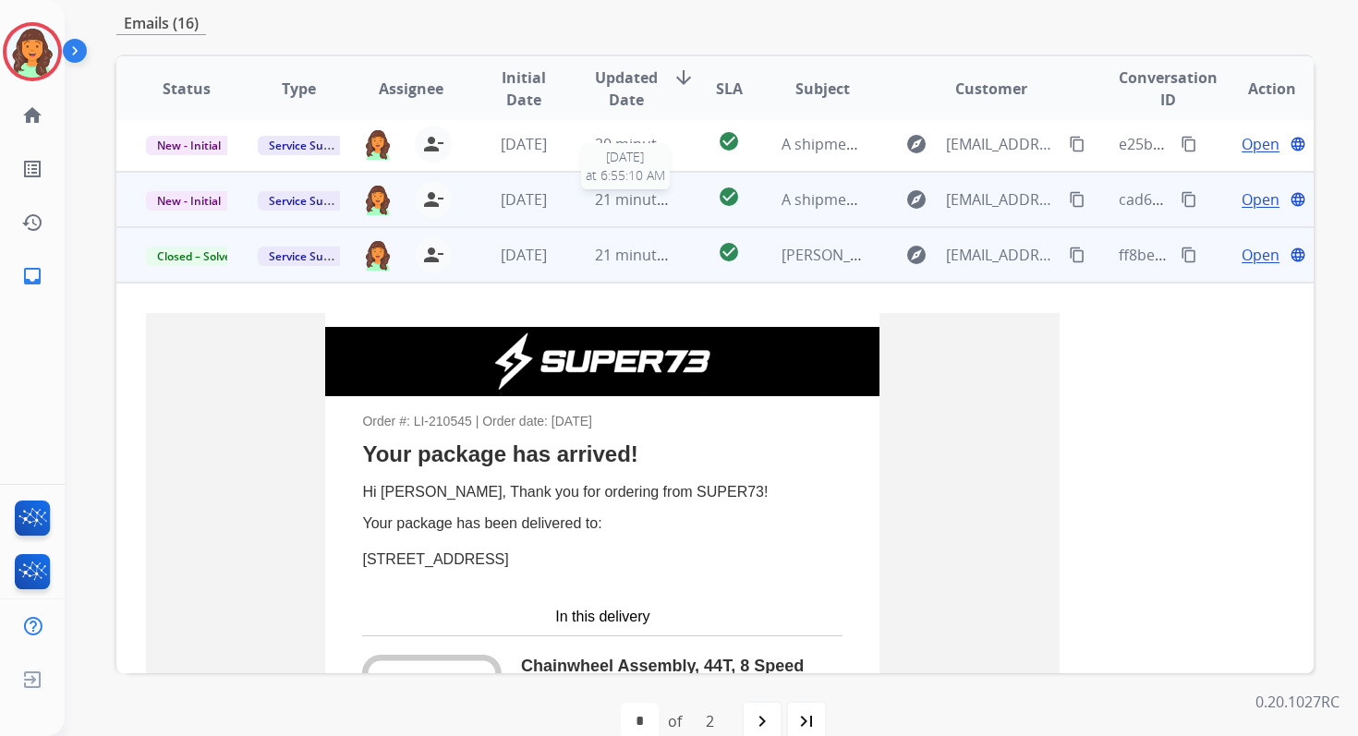
click at [595, 196] on span "21 minutes ago" at bounding box center [648, 199] width 107 height 20
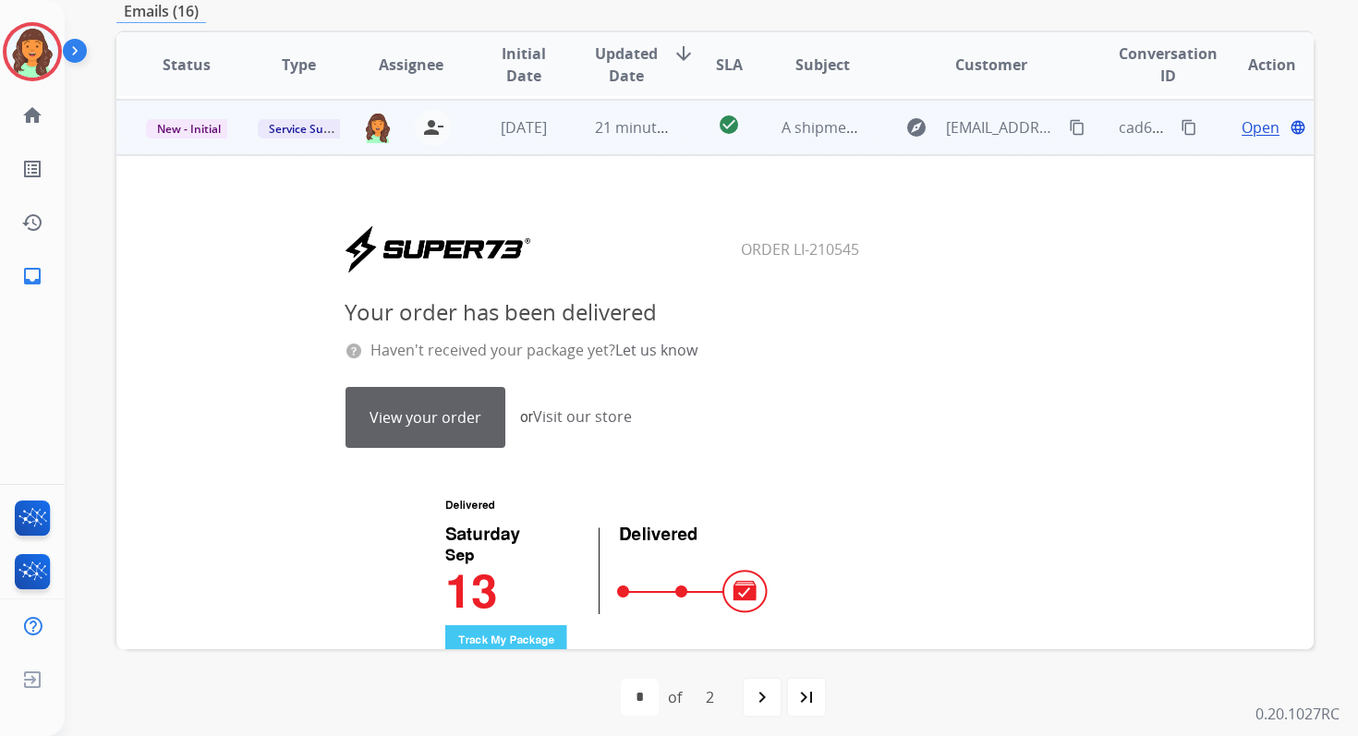
scroll to position [222, 0]
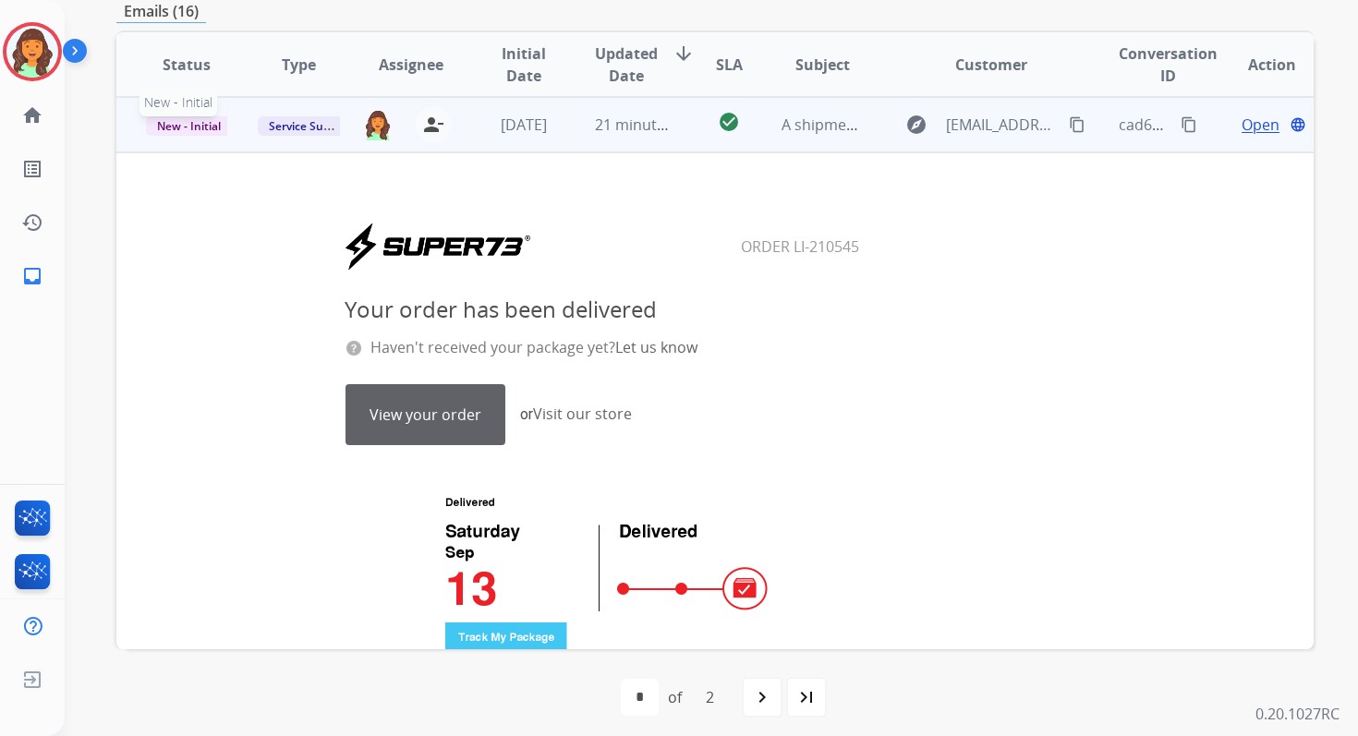
click at [191, 121] on span "New - Initial" at bounding box center [189, 125] width 86 height 19
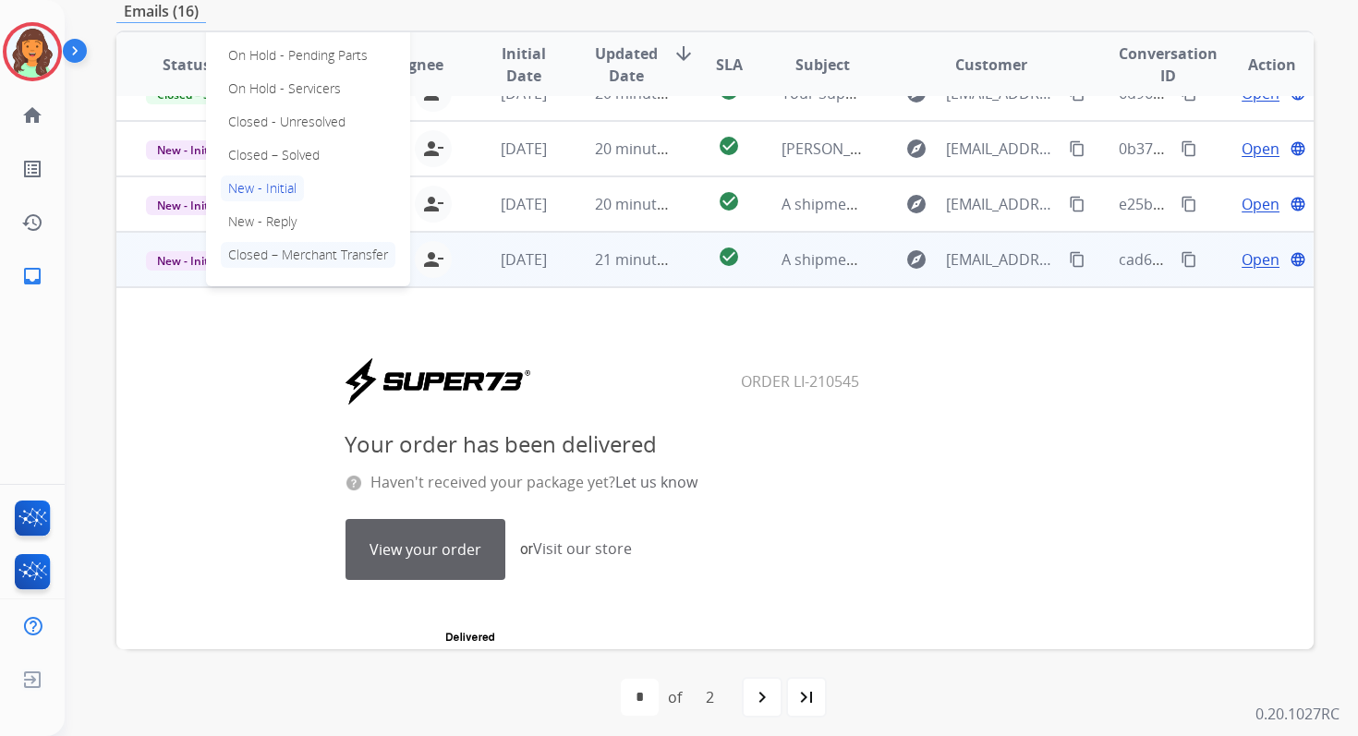
scroll to position [59, 0]
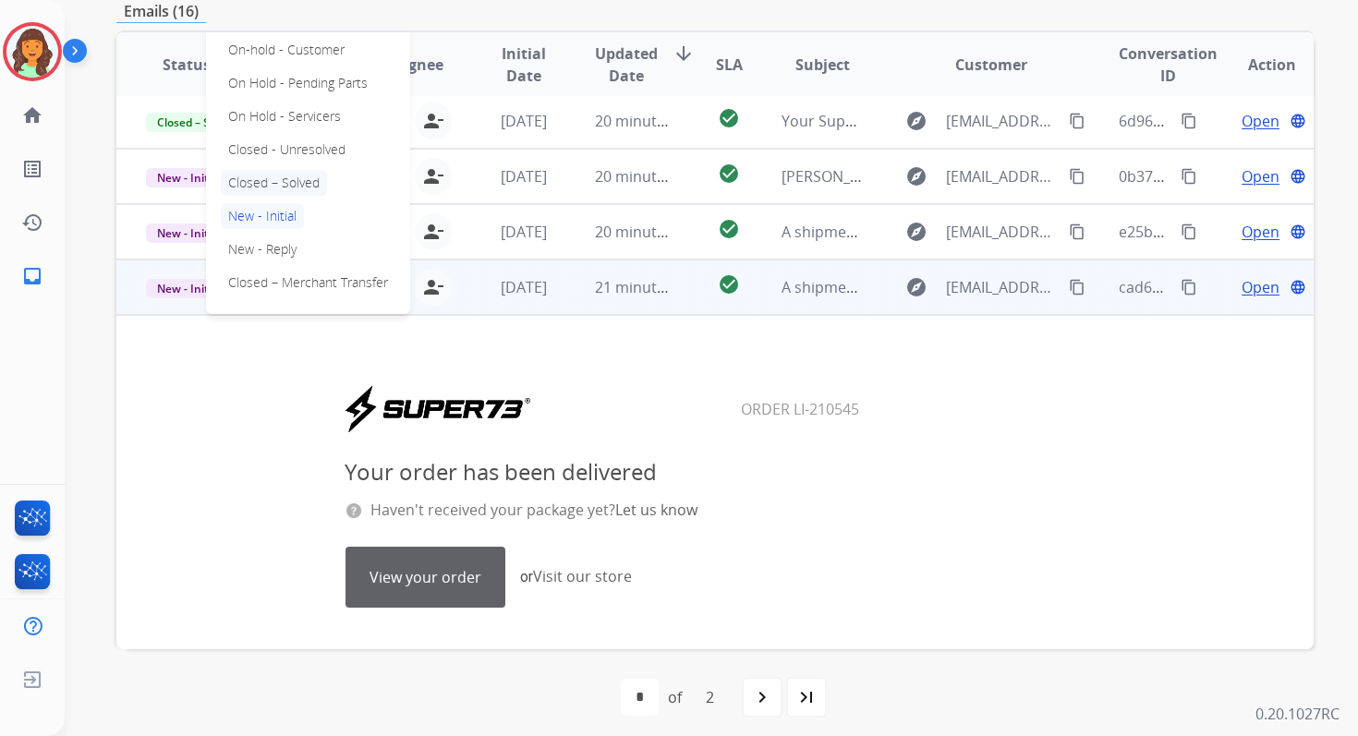
click at [265, 185] on p "Closed – Solved" at bounding box center [274, 183] width 106 height 26
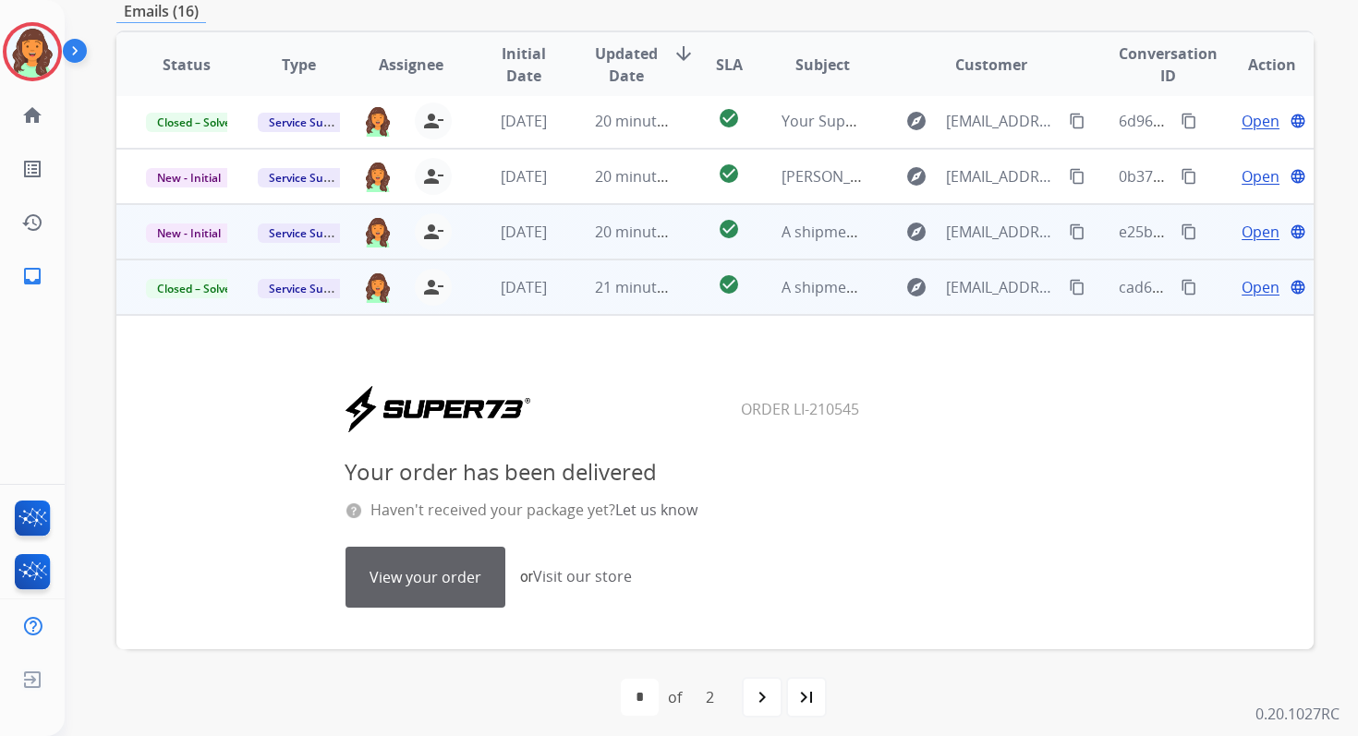
click at [586, 242] on td "20 minutes ago" at bounding box center [621, 231] width 112 height 55
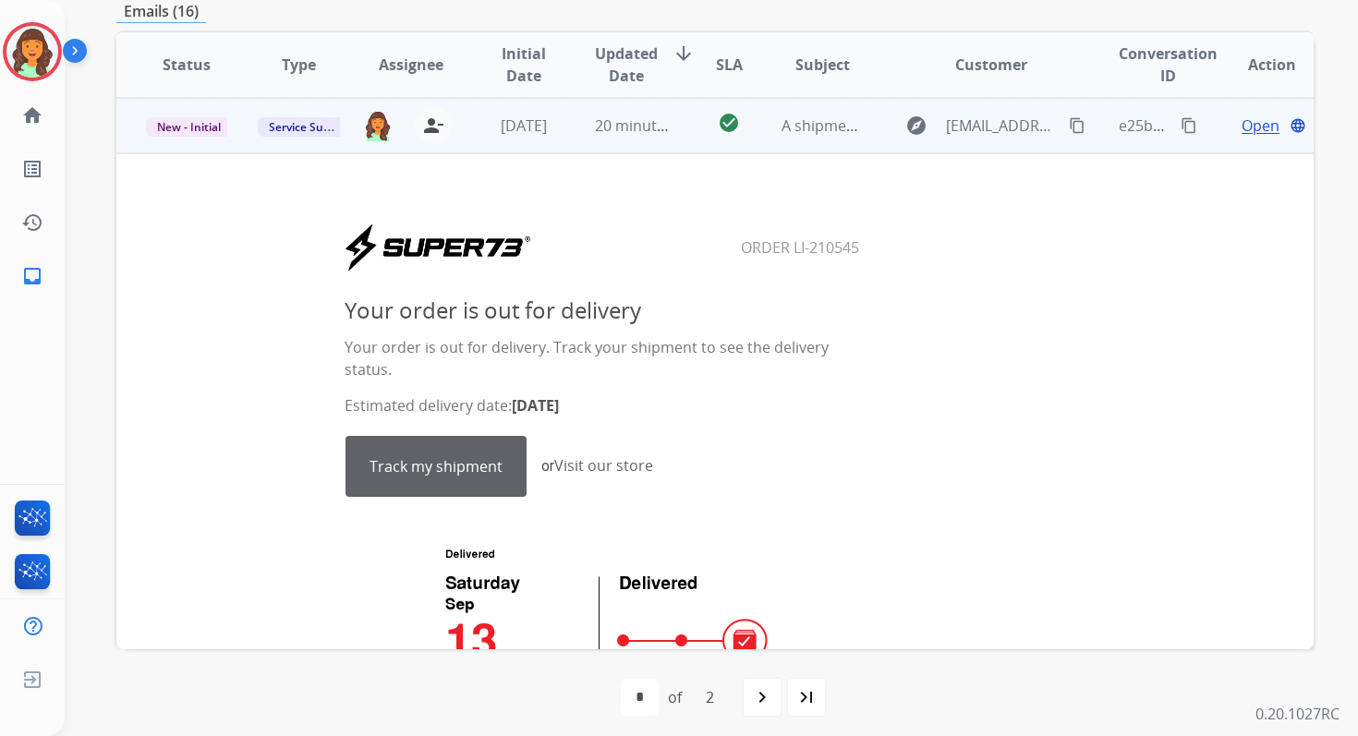
scroll to position [166, 0]
click at [208, 130] on span "New - Initial" at bounding box center [189, 125] width 86 height 19
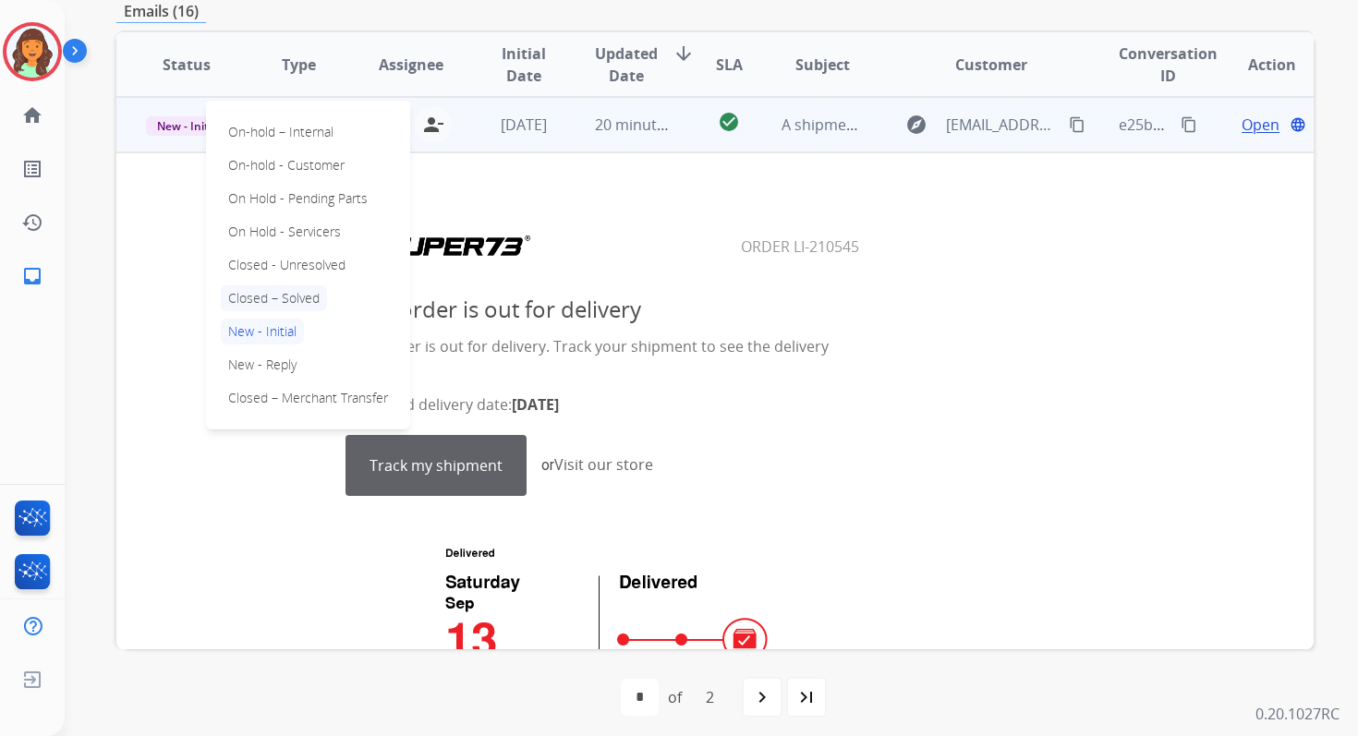
click at [274, 302] on p "Closed – Solved" at bounding box center [274, 298] width 106 height 26
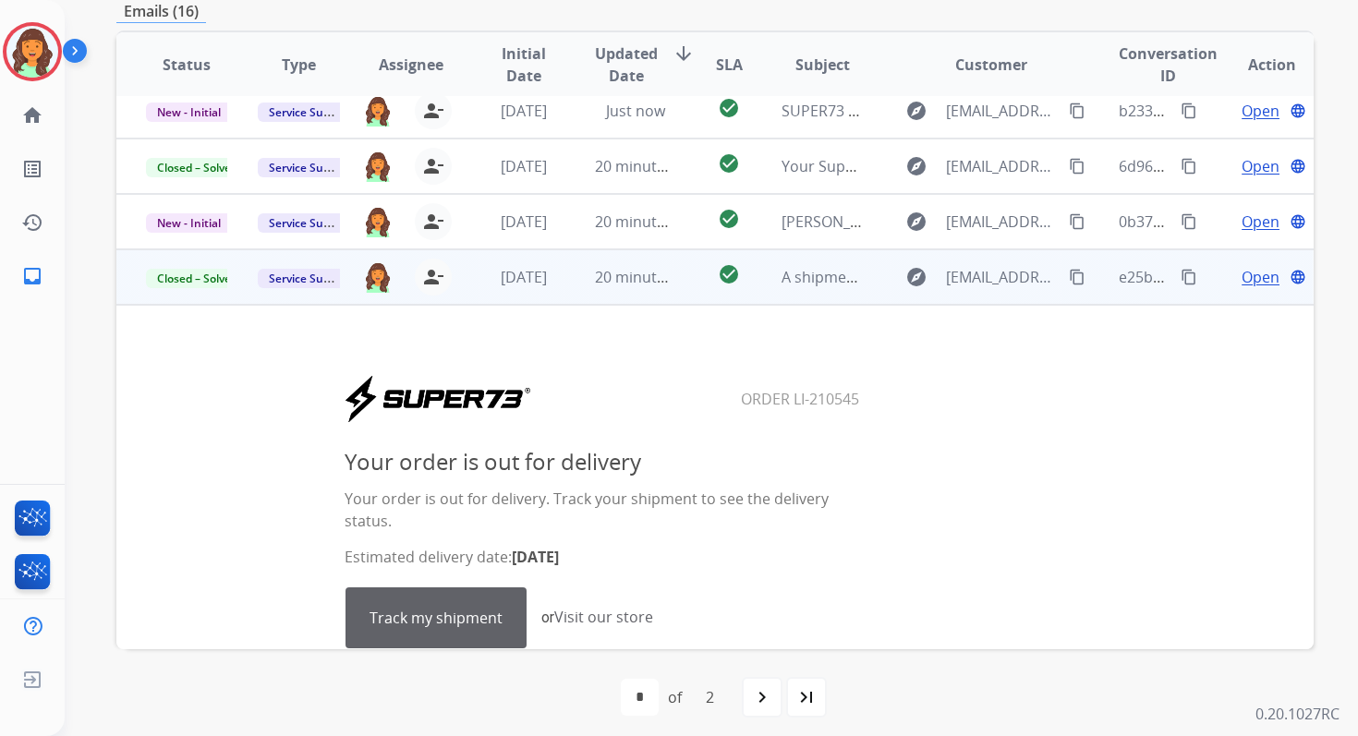
scroll to position [0, 0]
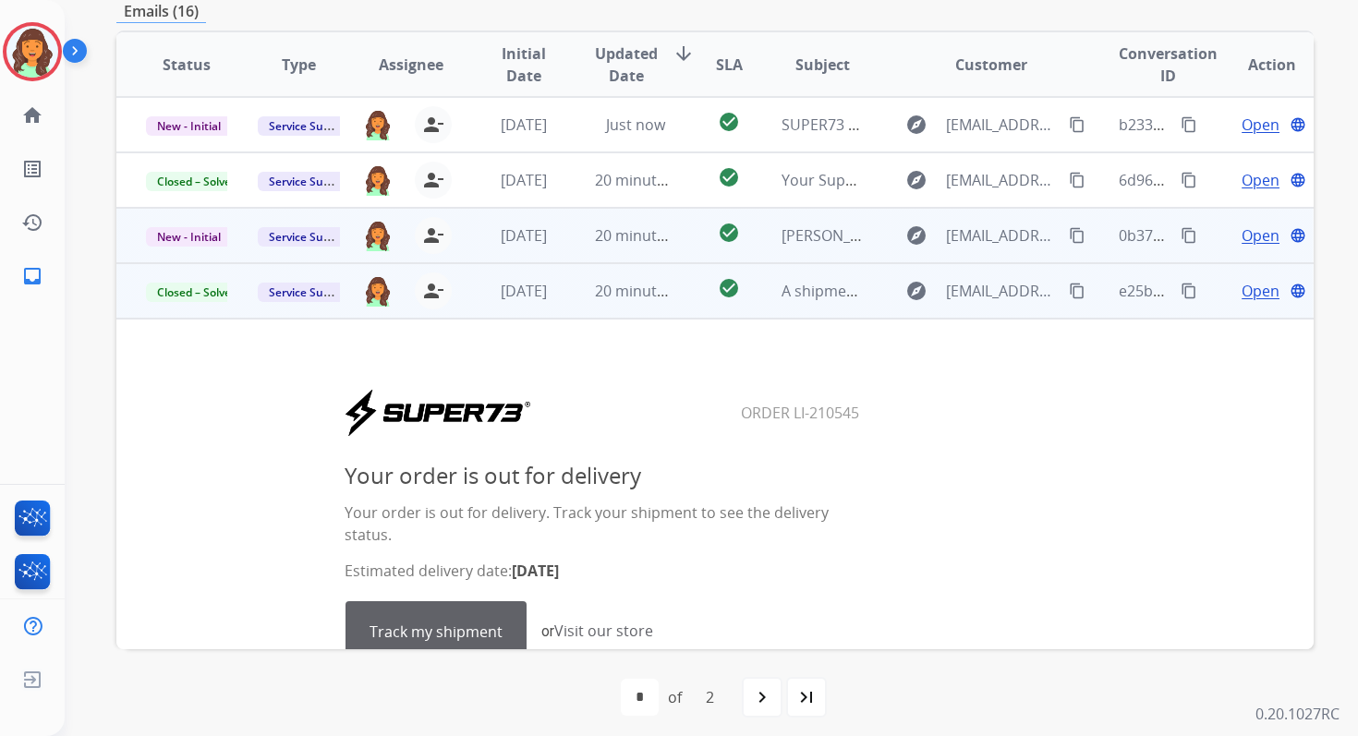
click at [592, 248] on td "20 minutes ago" at bounding box center [621, 235] width 112 height 55
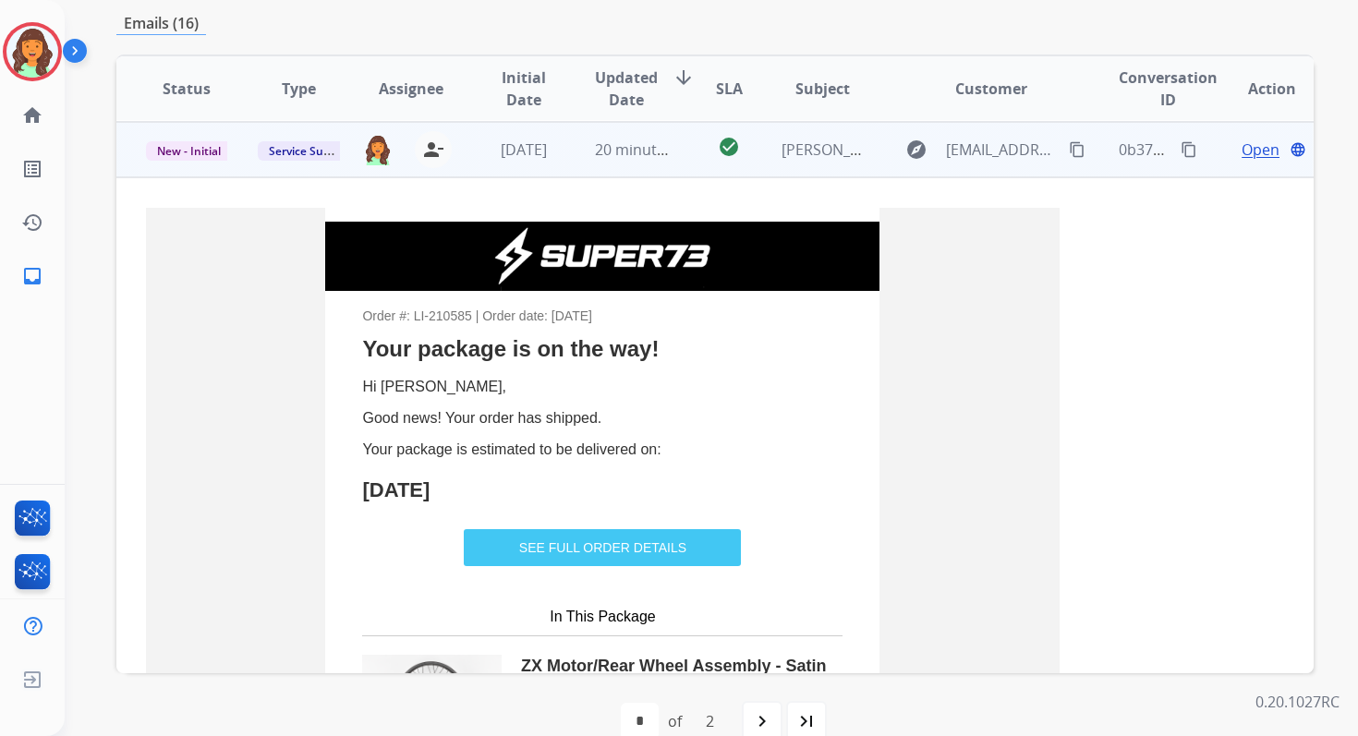
scroll to position [111, 0]
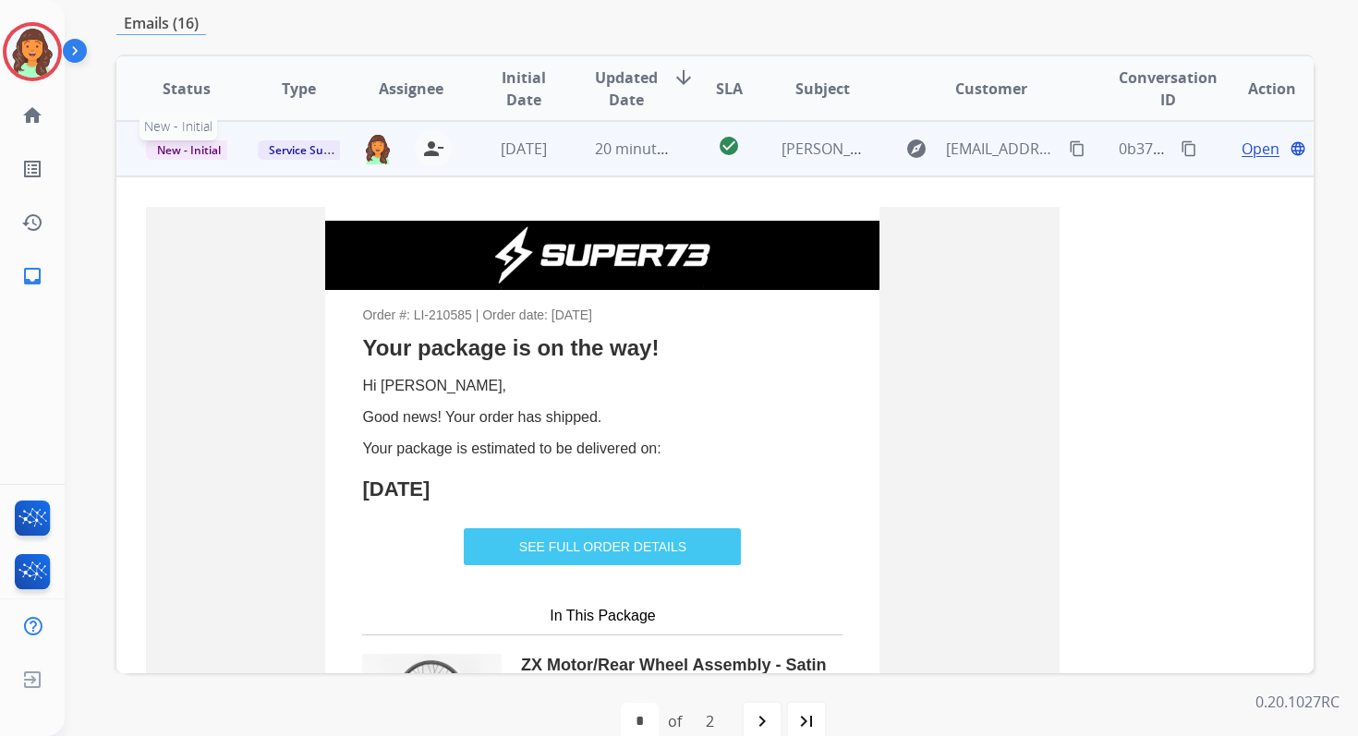
click at [199, 150] on span "New - Initial" at bounding box center [189, 149] width 86 height 19
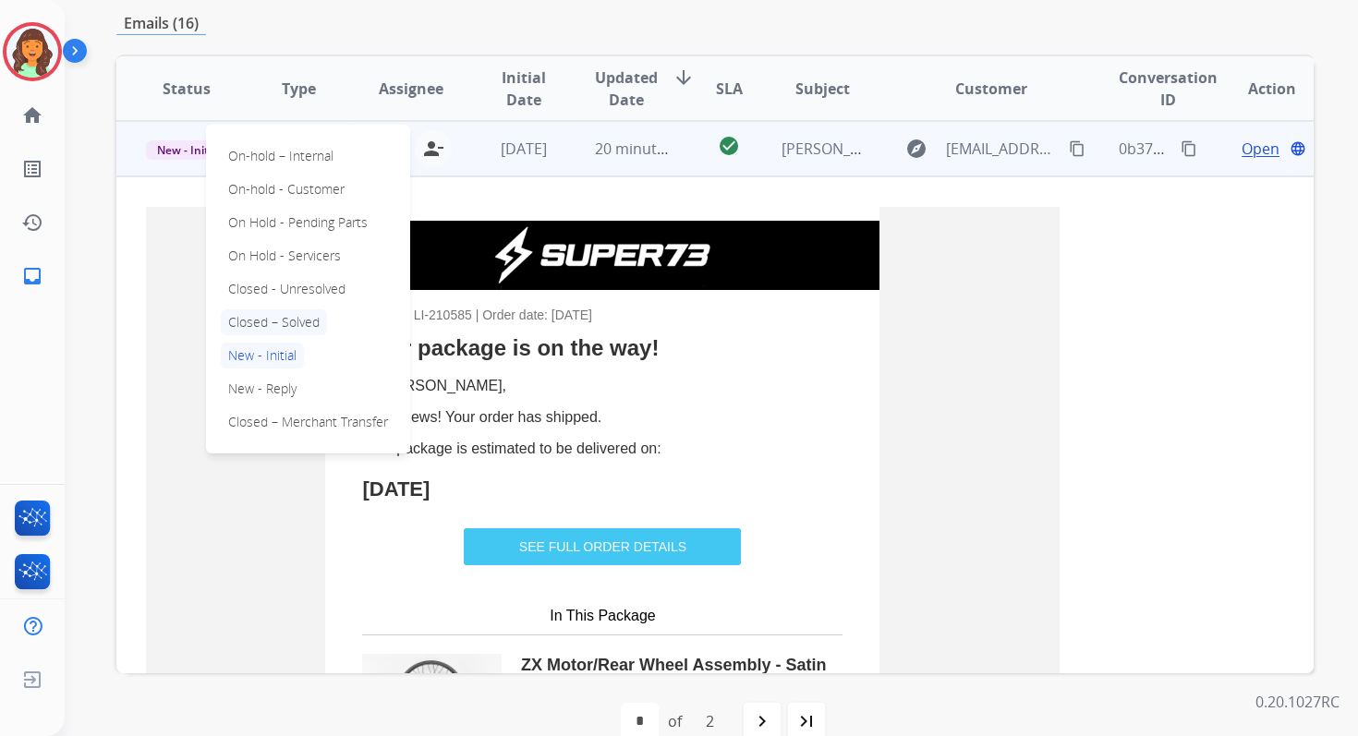
click at [274, 328] on p "Closed – Solved" at bounding box center [274, 322] width 106 height 26
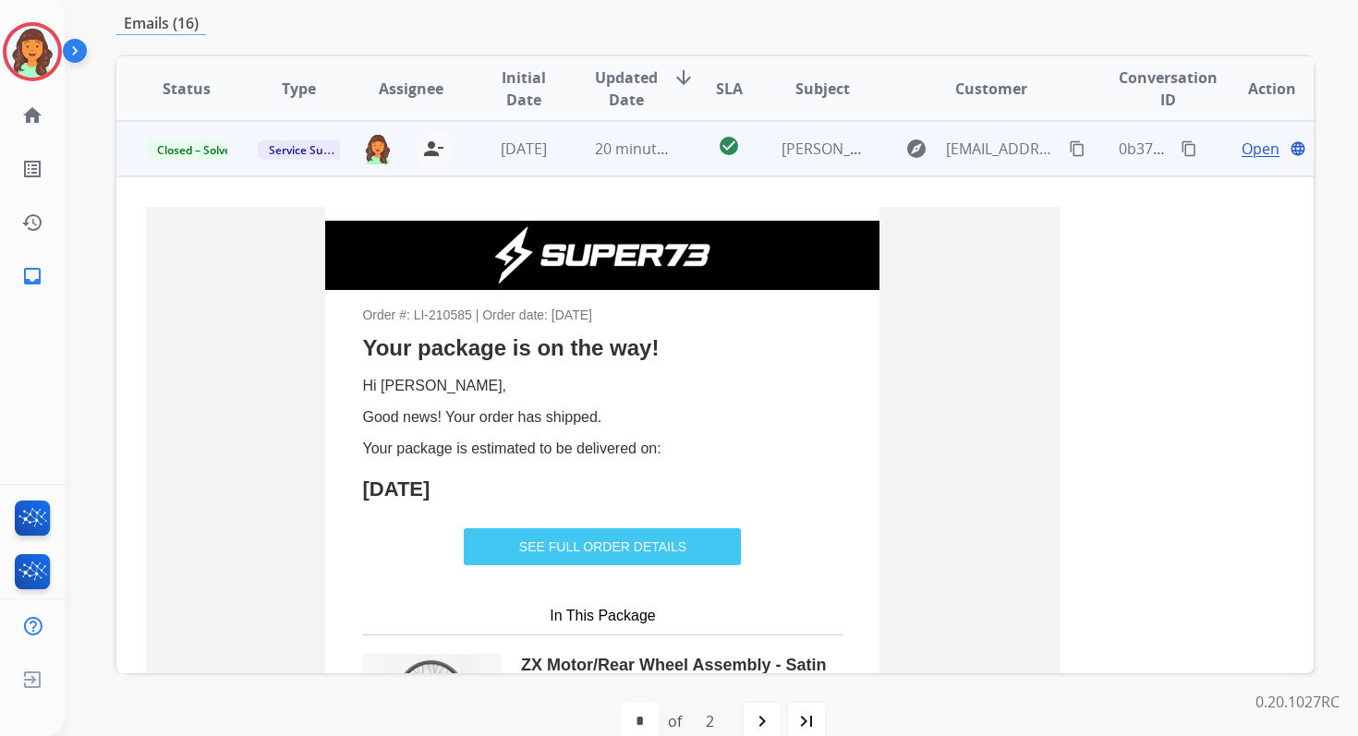
click at [623, 160] on td "20 minutes ago" at bounding box center [621, 148] width 112 height 55
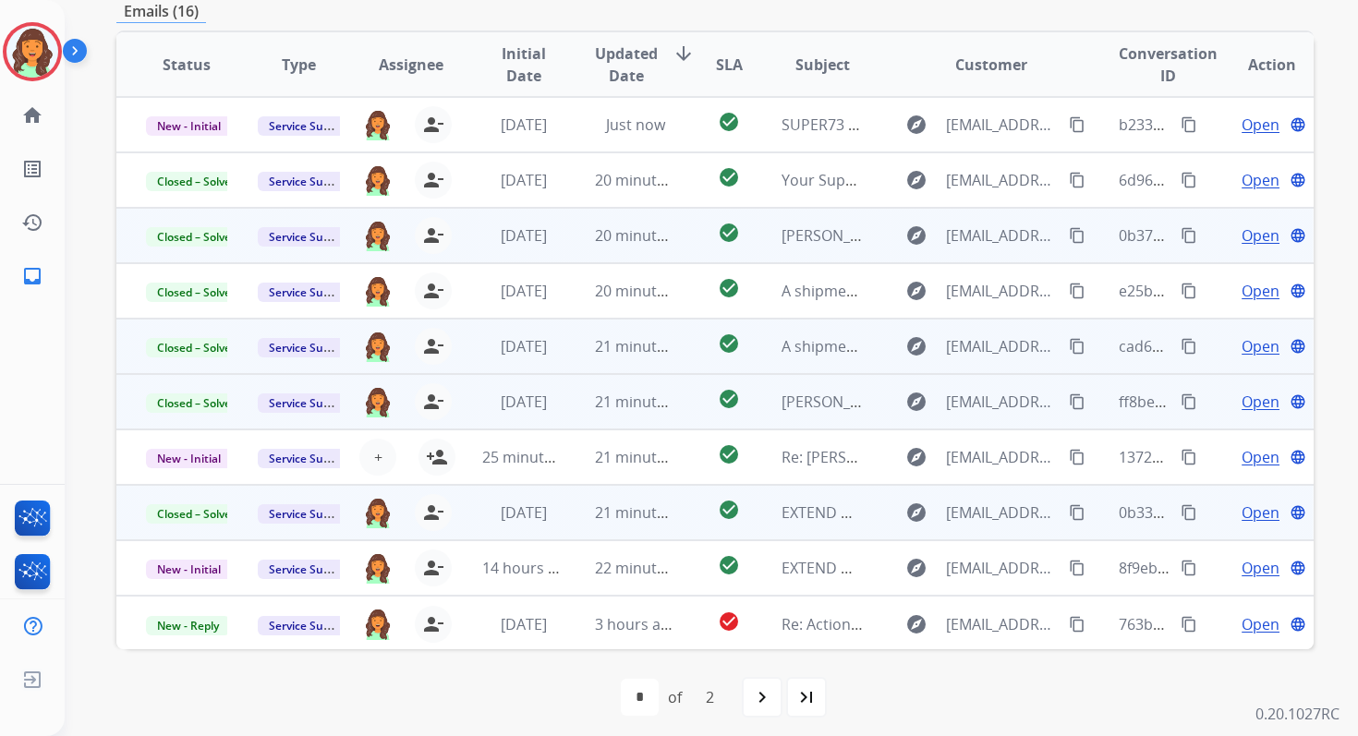
scroll to position [0, 0]
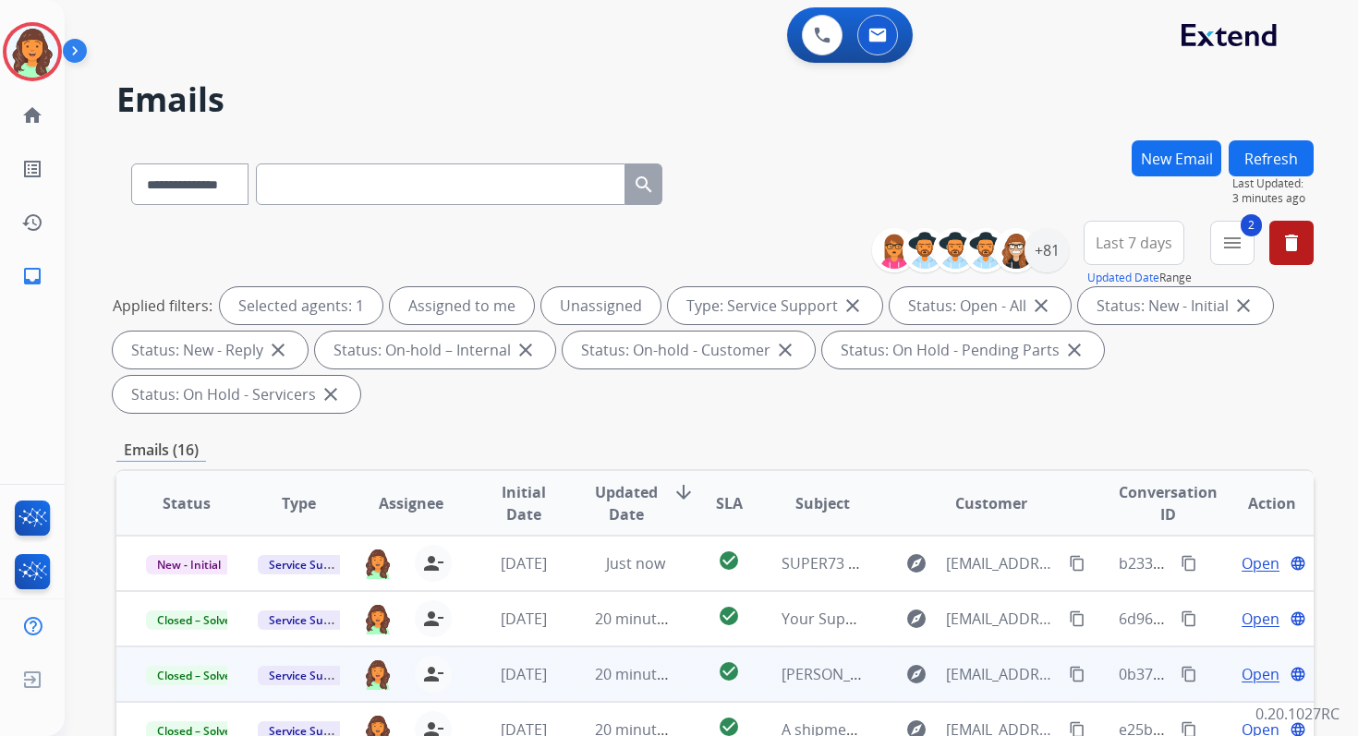
click at [1252, 163] on button "Refresh" at bounding box center [1270, 158] width 85 height 36
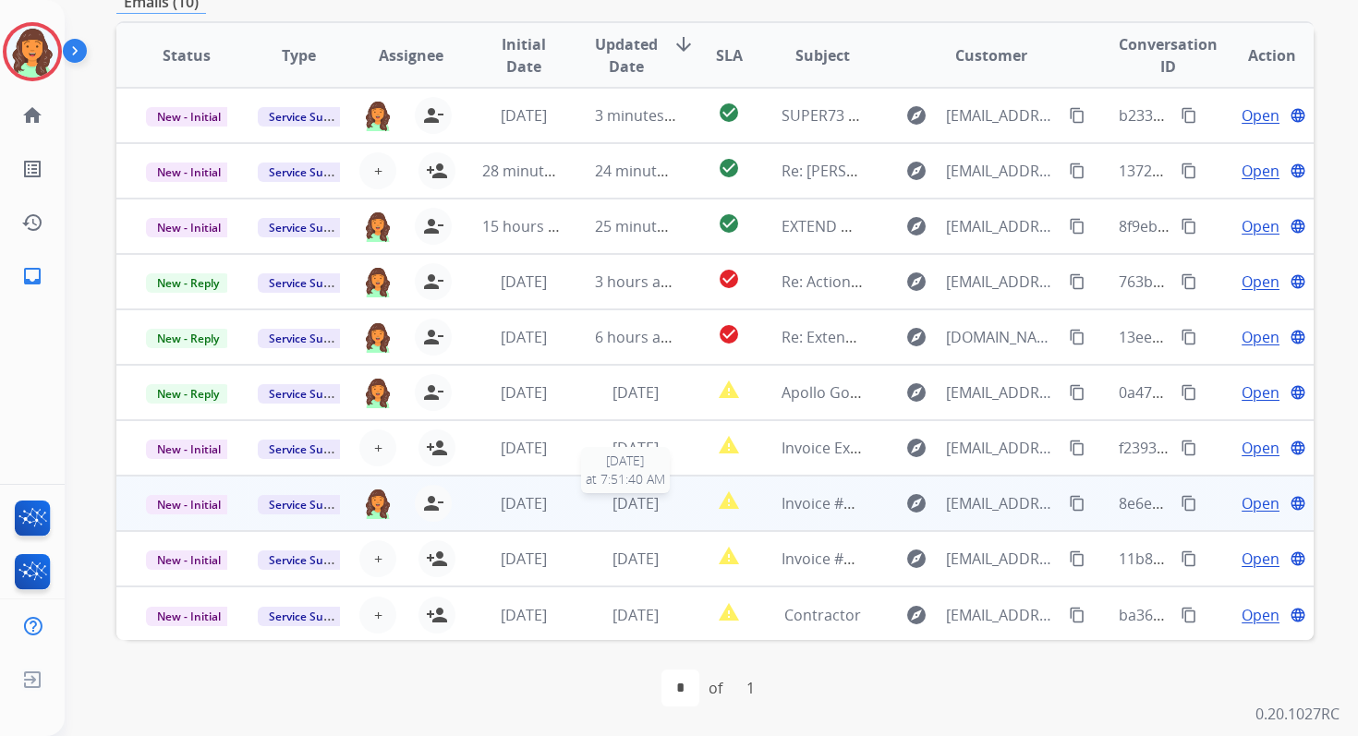
scroll to position [2, 0]
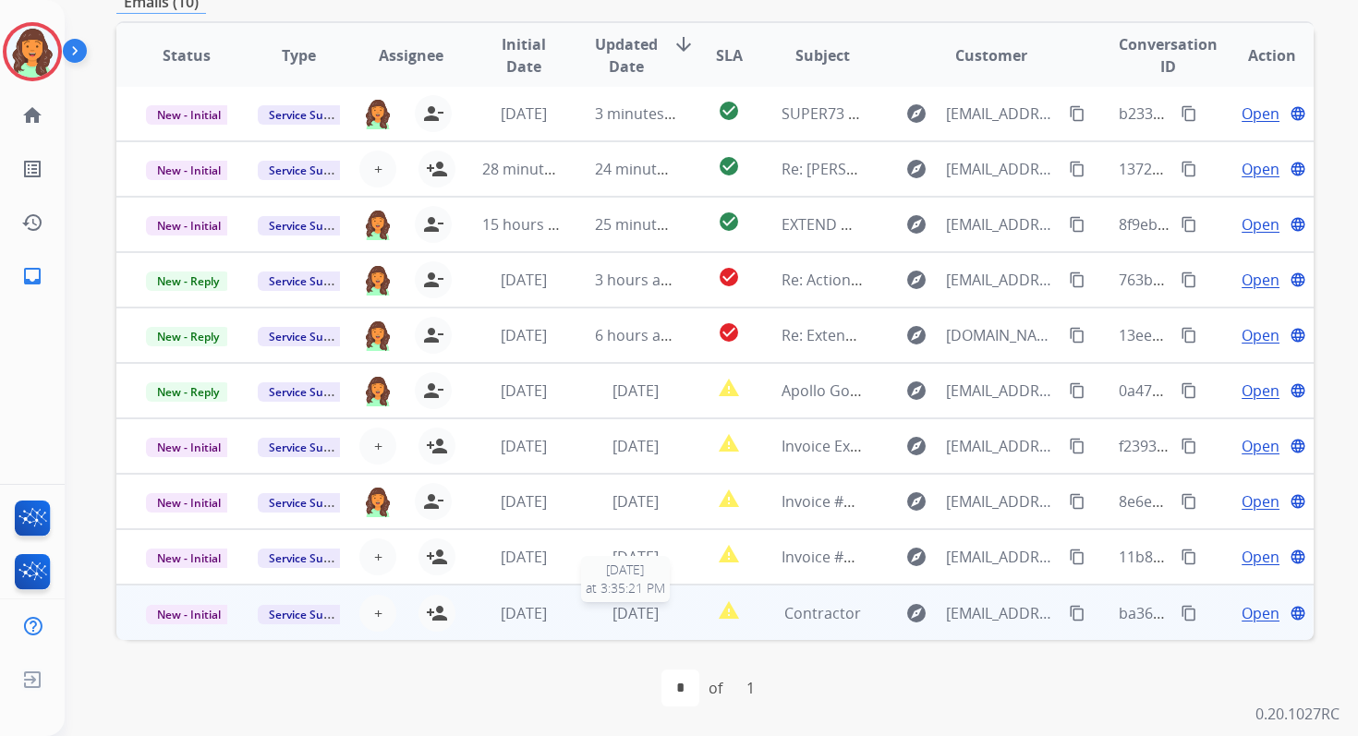
click at [628, 617] on span "3 days ago" at bounding box center [635, 613] width 46 height 20
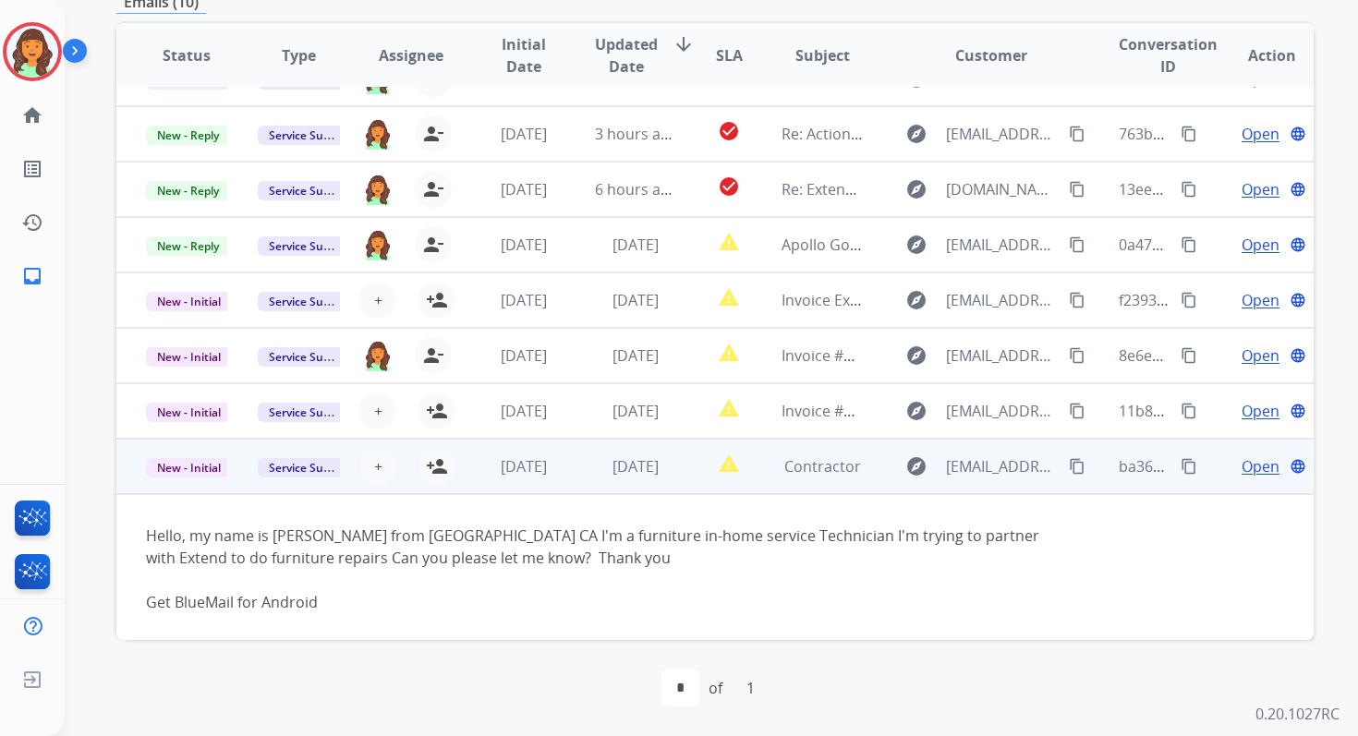
scroll to position [151, 0]
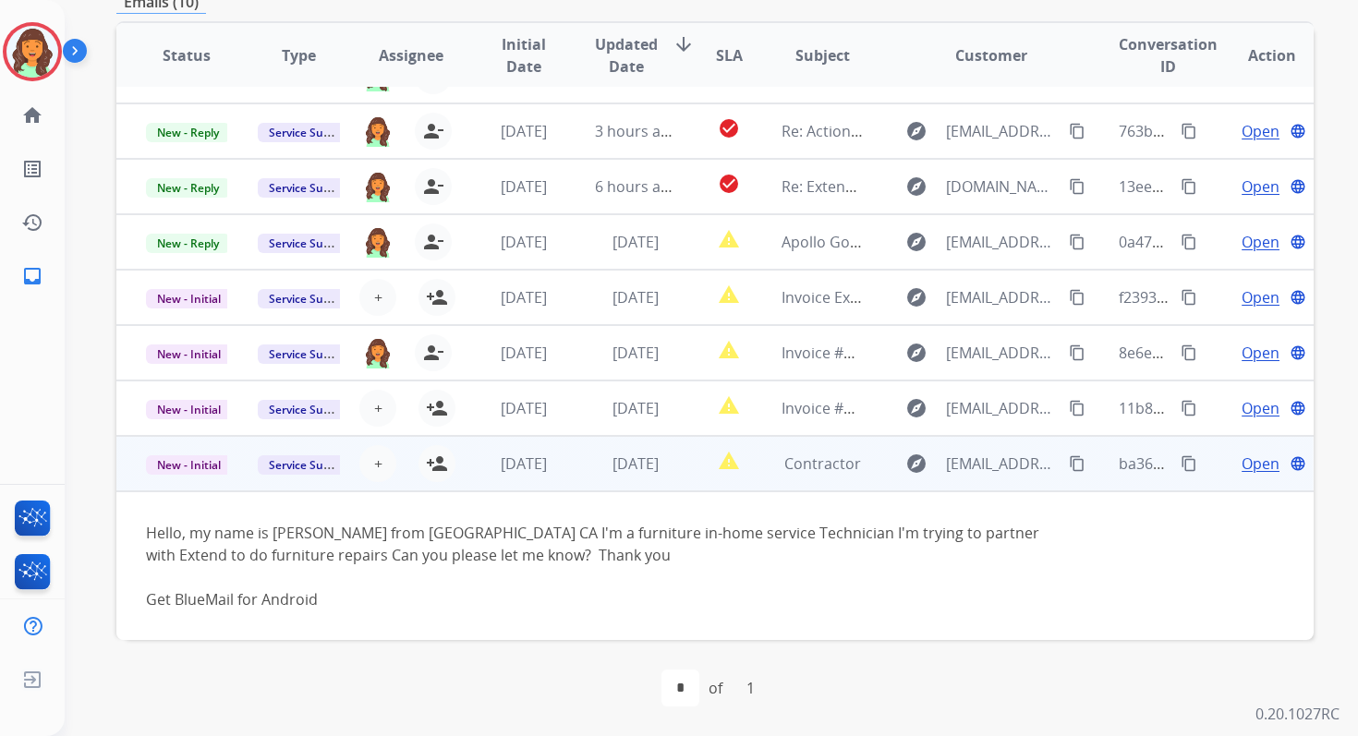
click at [1252, 463] on span "Open" at bounding box center [1260, 464] width 38 height 22
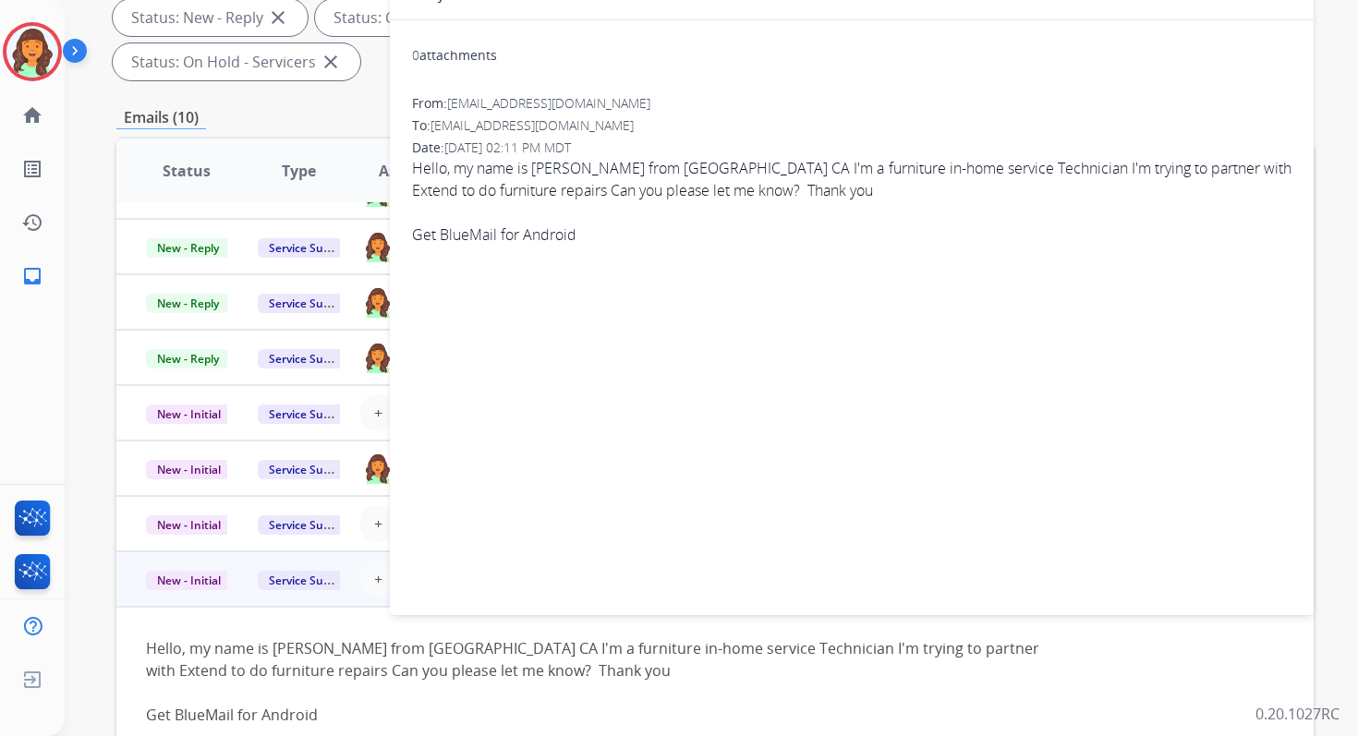
scroll to position [0, 0]
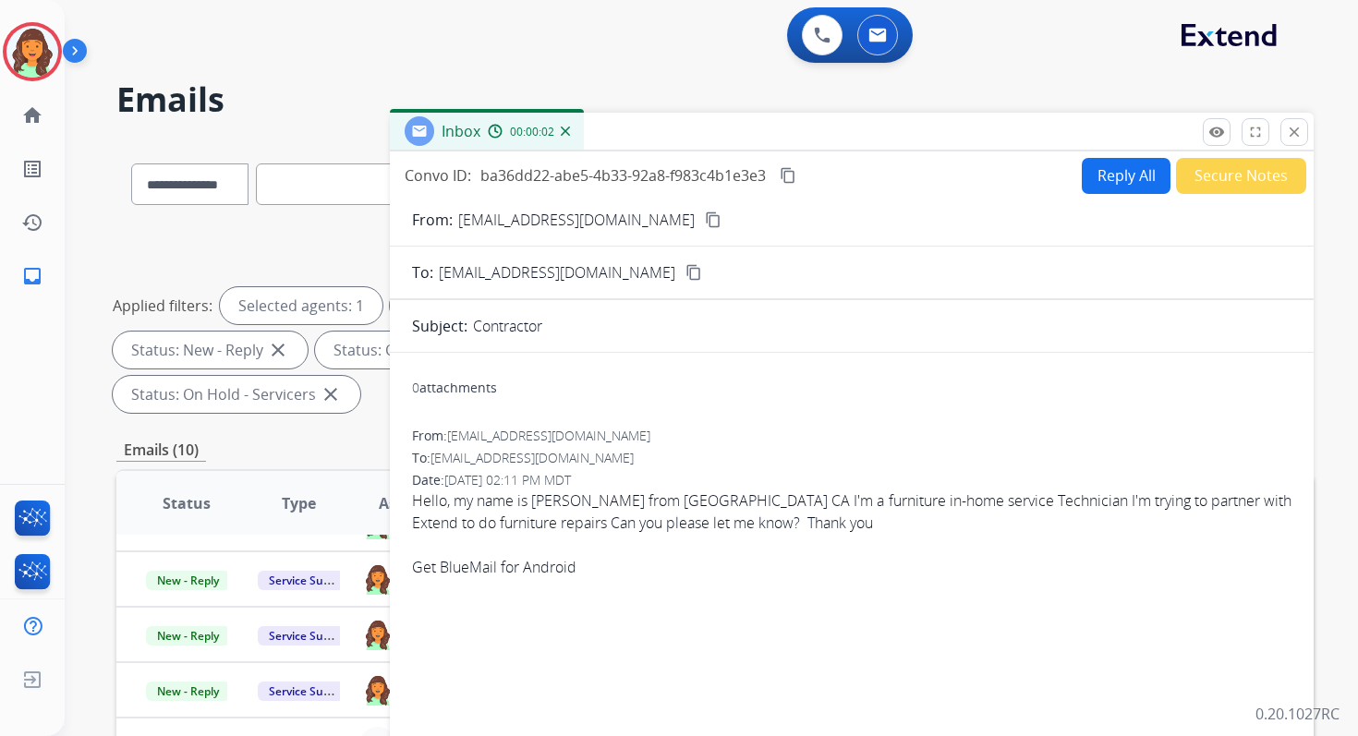
click at [1102, 172] on button "Reply All" at bounding box center [1126, 176] width 89 height 36
select select "**********"
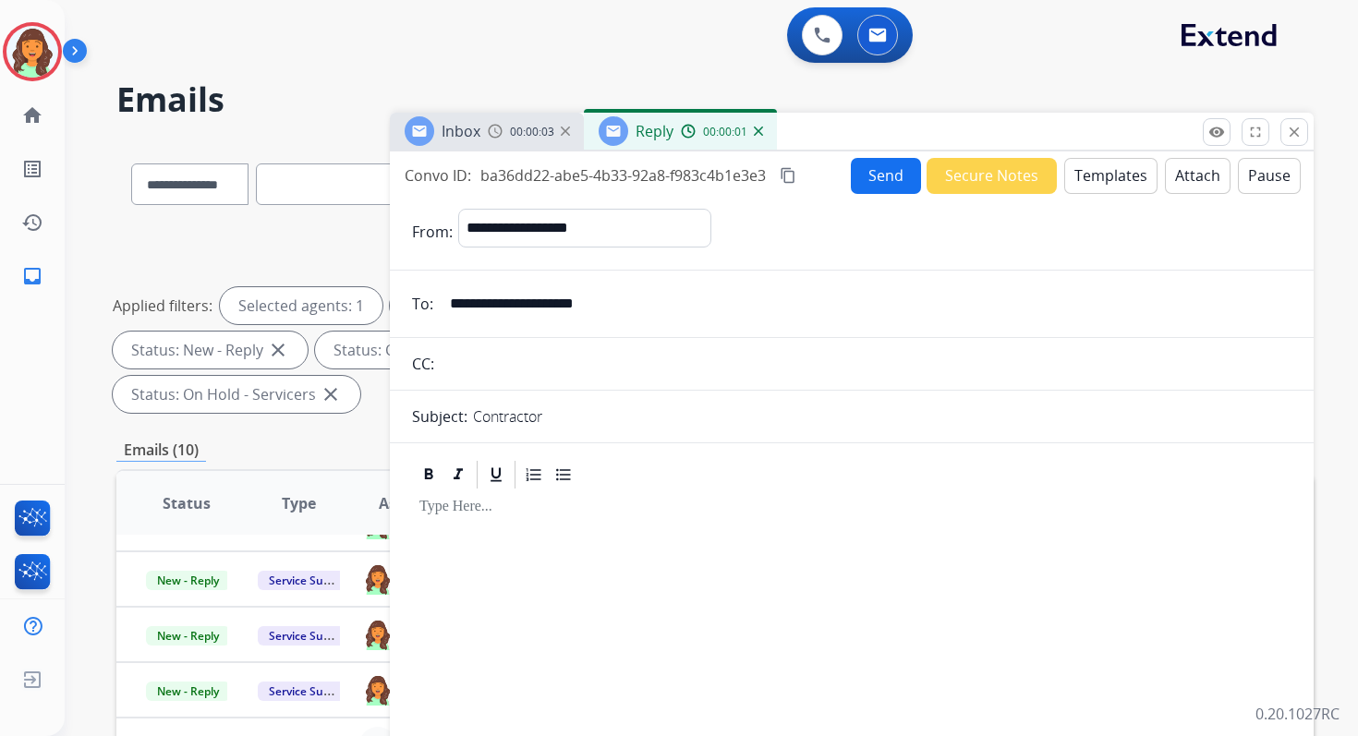
click at [1094, 183] on button "Templates" at bounding box center [1110, 176] width 93 height 36
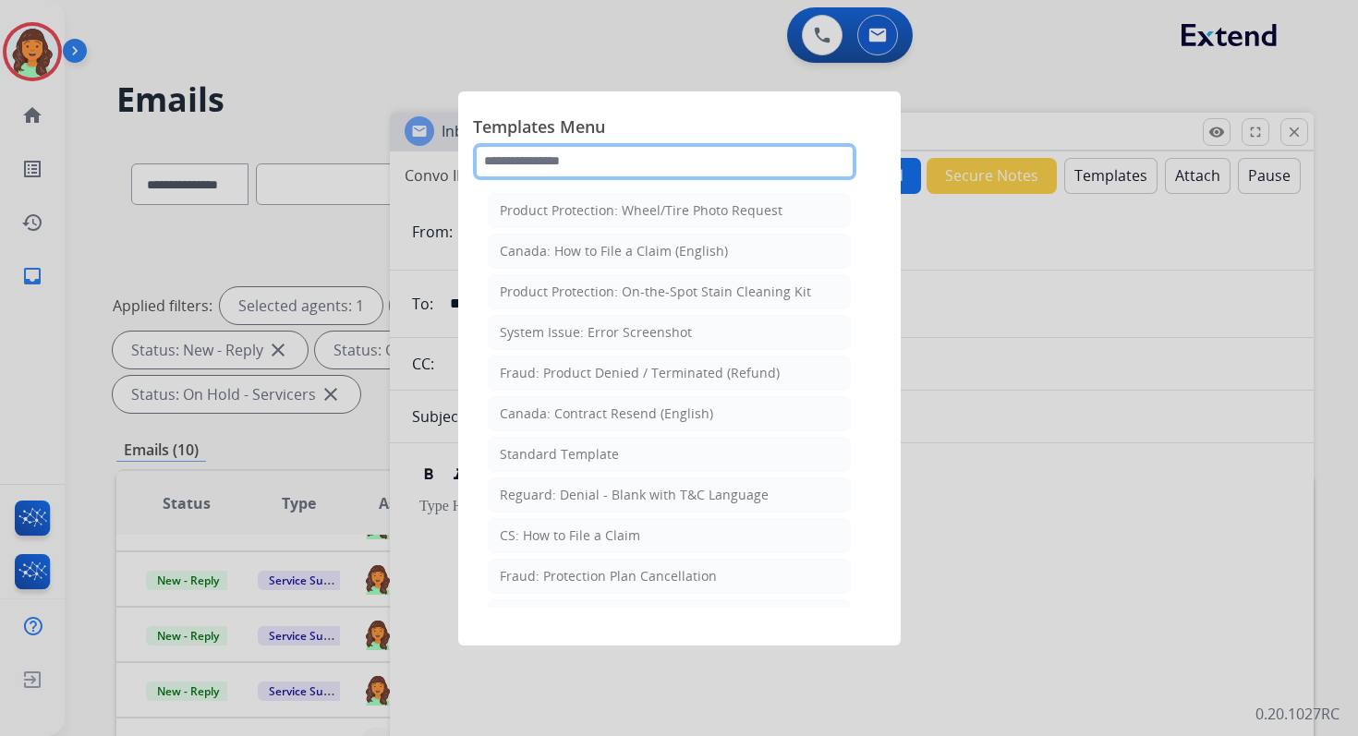
click at [602, 167] on input "text" at bounding box center [664, 161] width 383 height 37
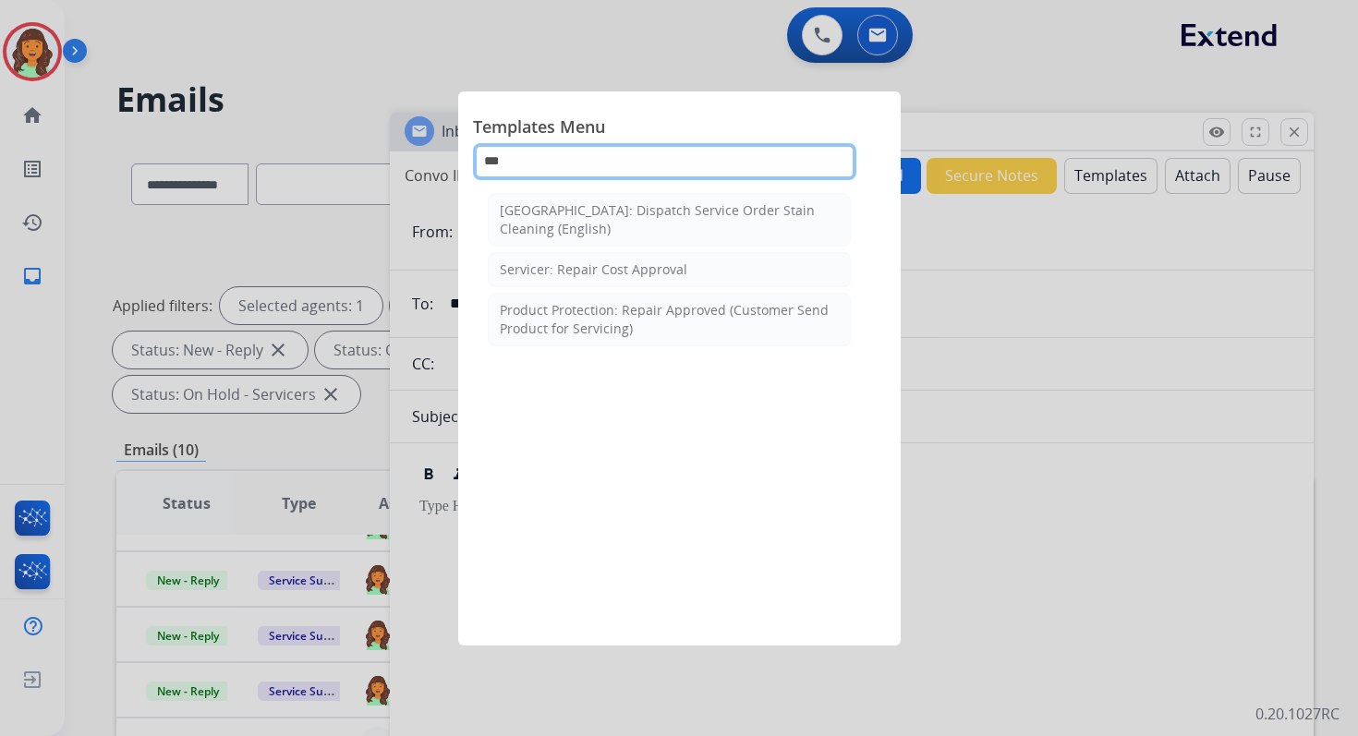
click at [548, 167] on input "***" at bounding box center [664, 161] width 383 height 37
type input "*"
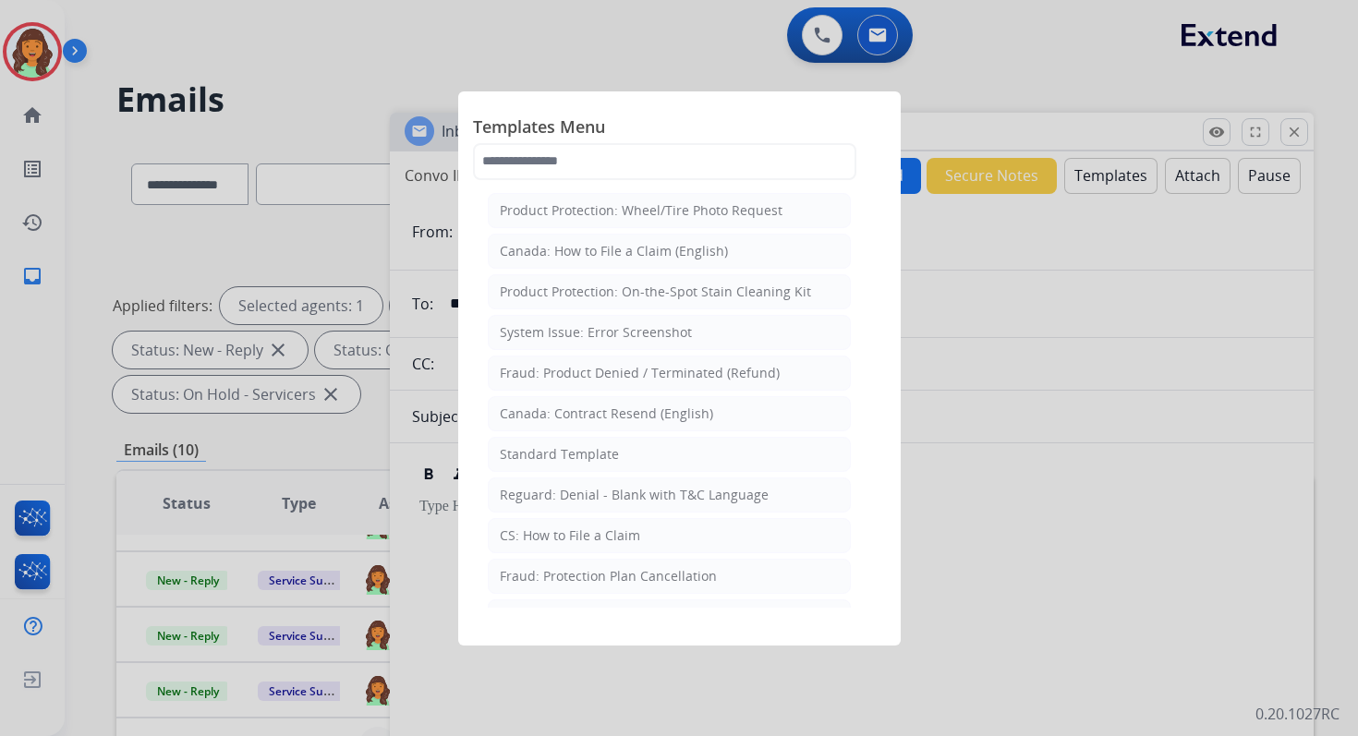
click at [1018, 517] on div at bounding box center [679, 368] width 1358 height 736
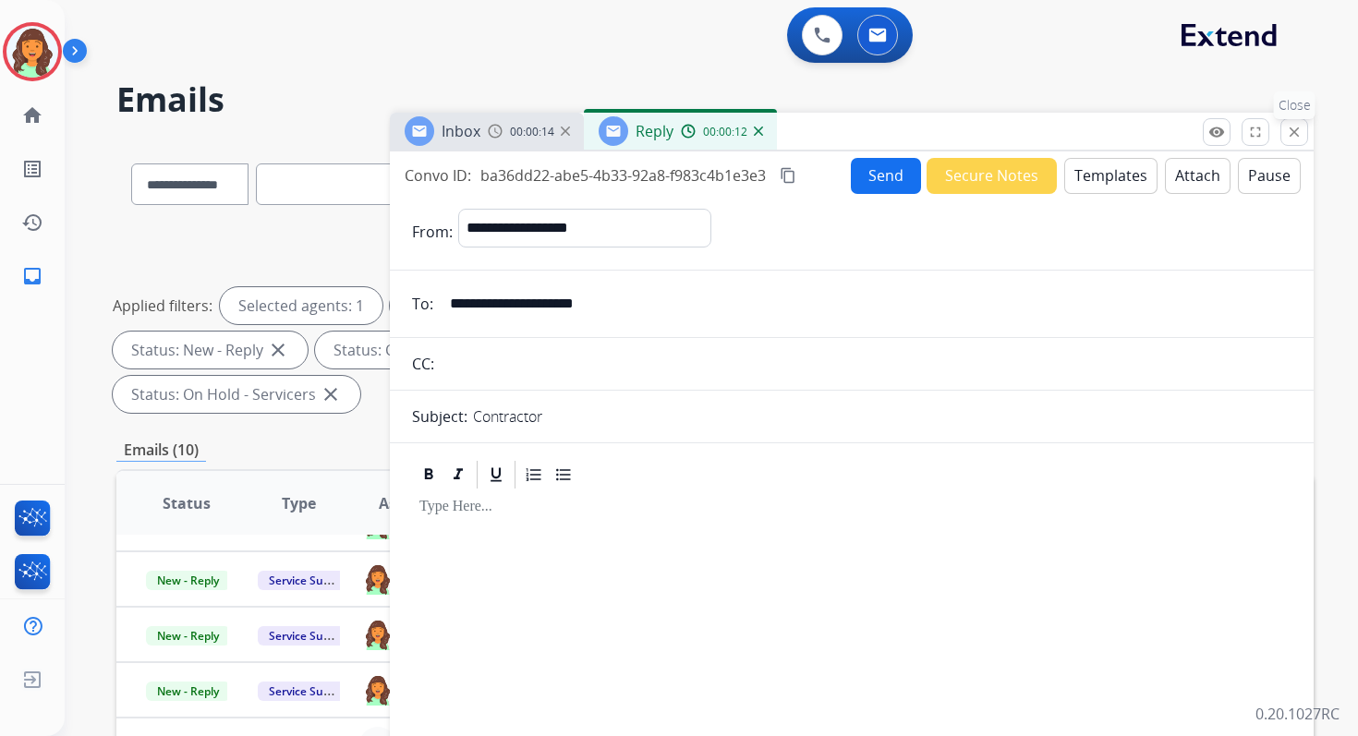
click at [1298, 131] on mat-icon "close" at bounding box center [1294, 132] width 17 height 17
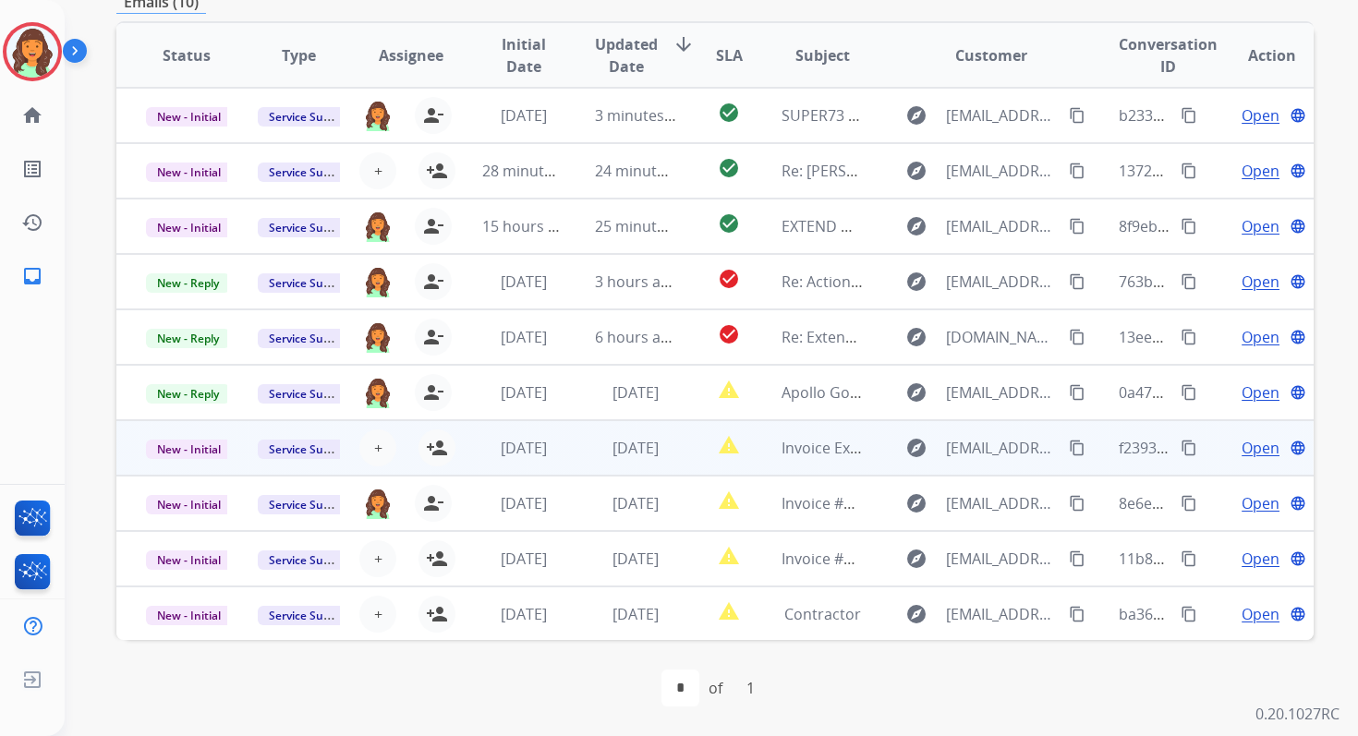
click at [587, 454] on td "2 days ago" at bounding box center [621, 447] width 112 height 55
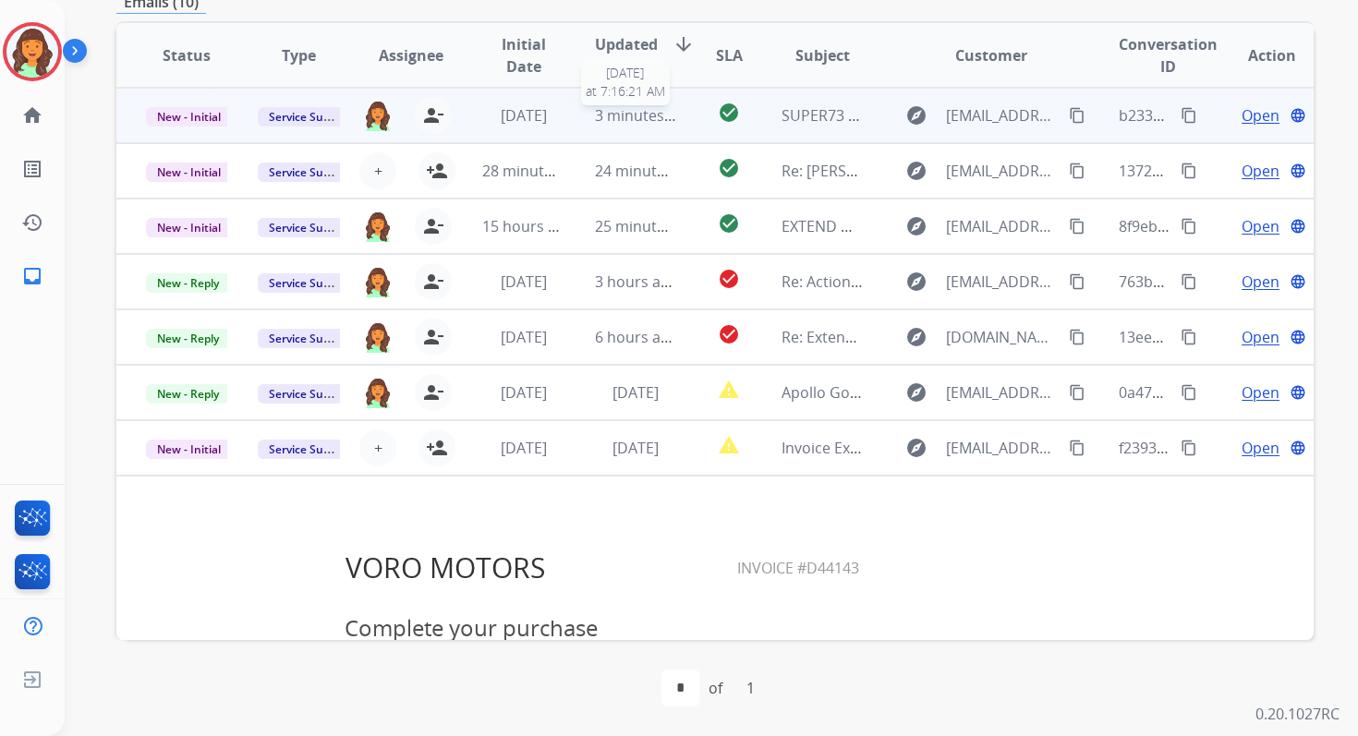
click at [600, 111] on span "3 minutes ago" at bounding box center [644, 115] width 99 height 20
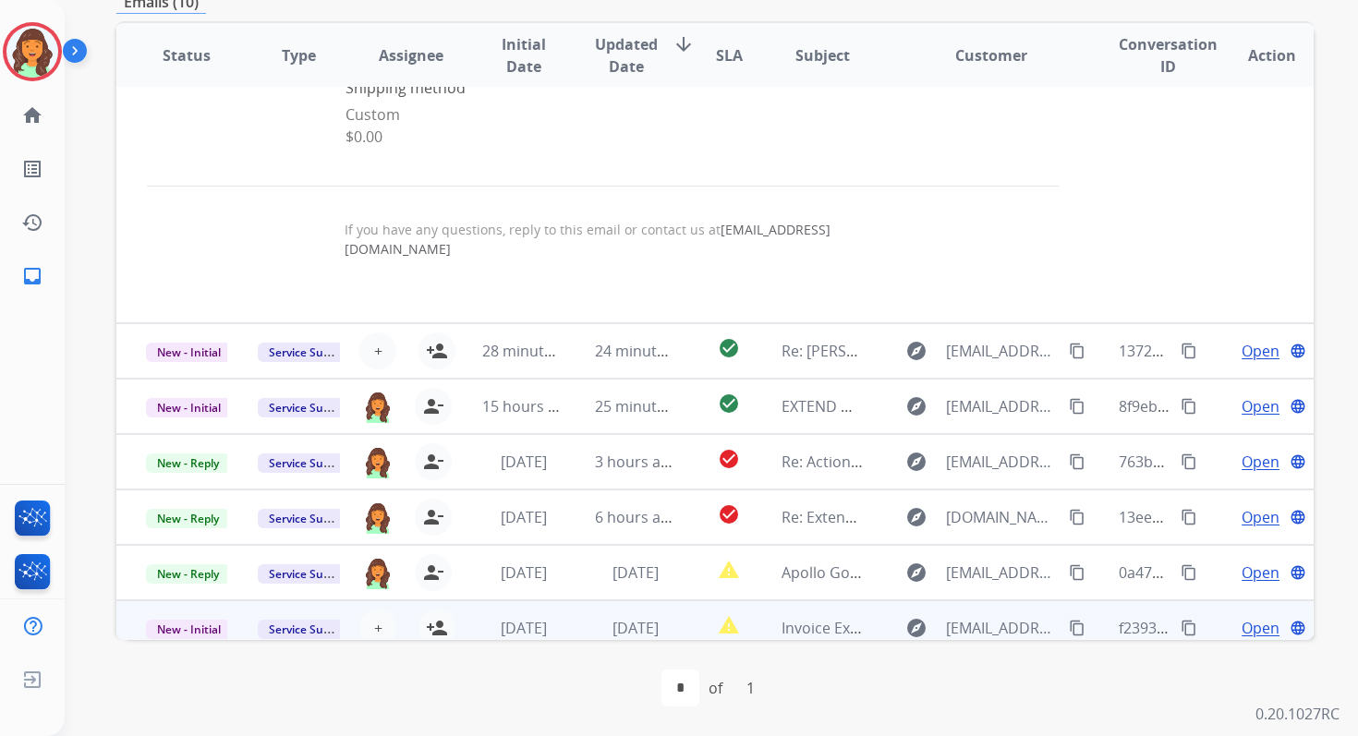
scroll to position [1530, 0]
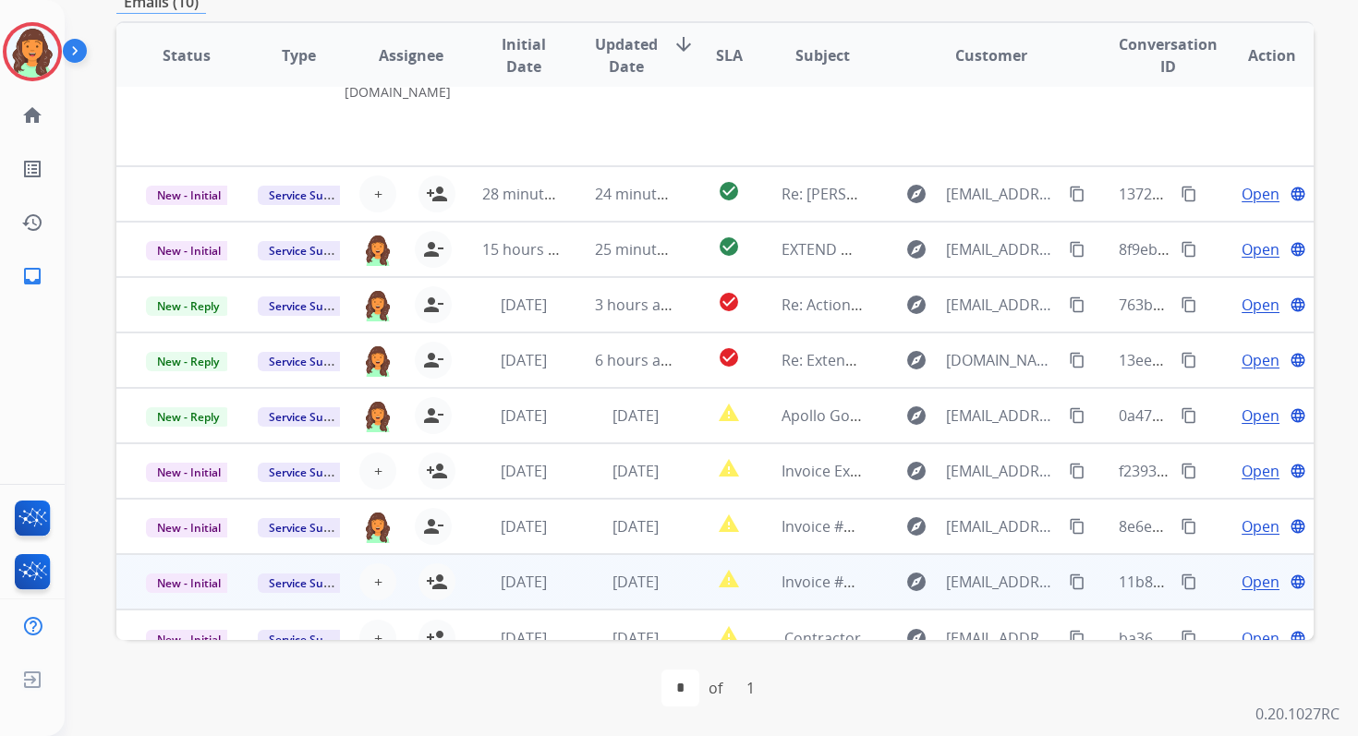
click at [599, 554] on td "3 days ago" at bounding box center [621, 581] width 112 height 55
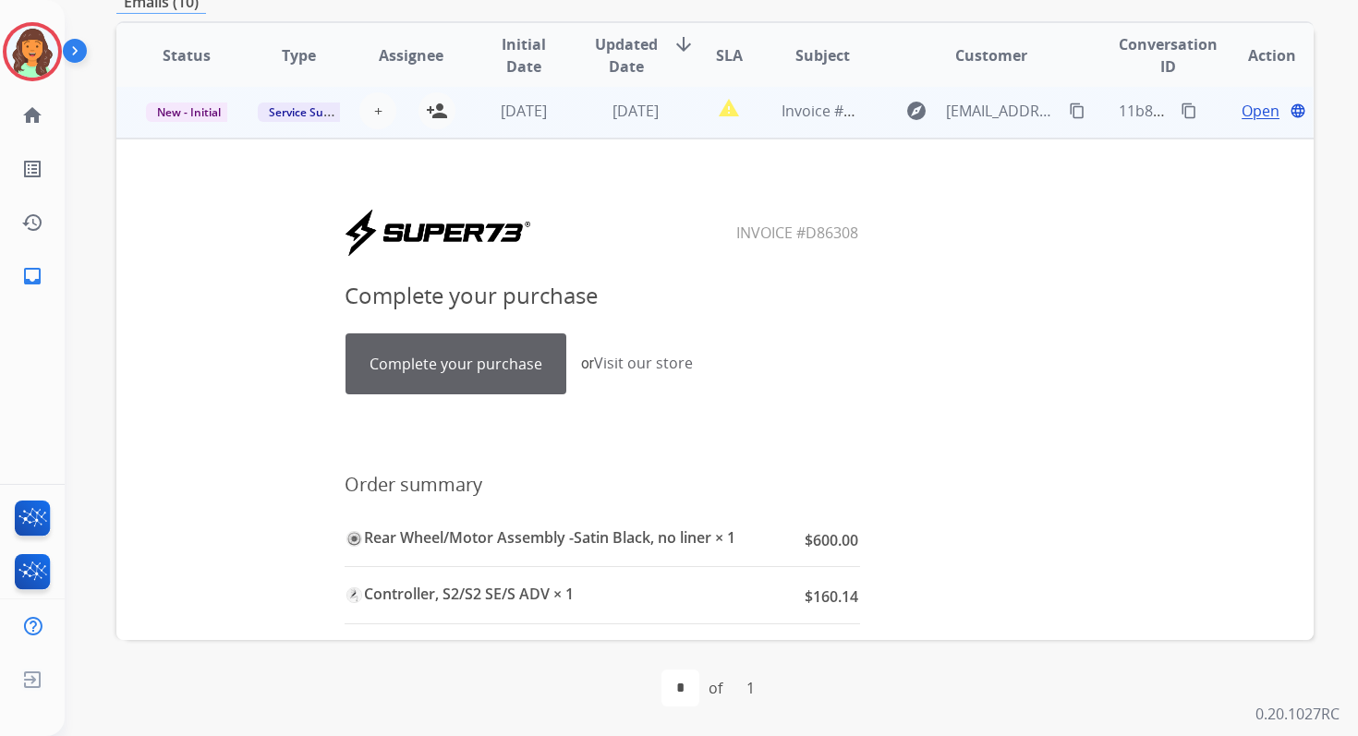
scroll to position [443, 0]
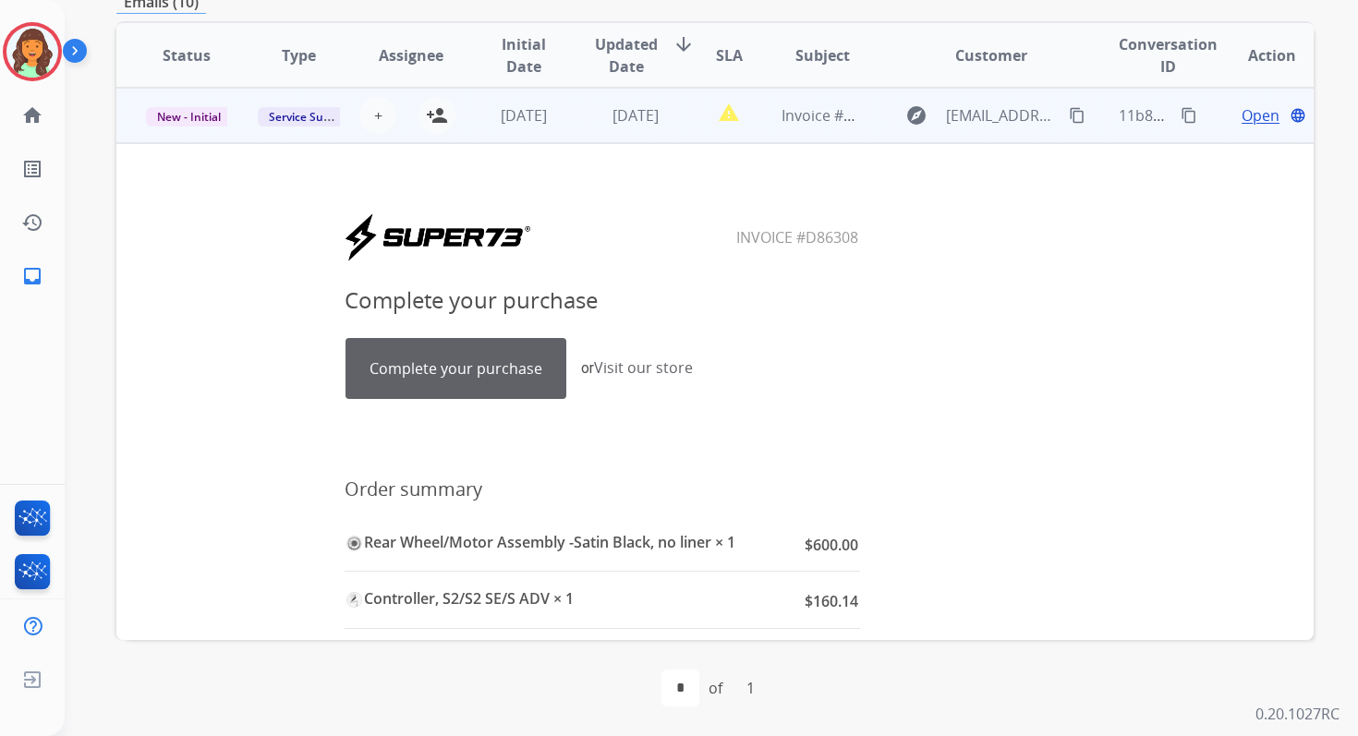
click at [480, 372] on link "Complete your purchase" at bounding box center [455, 368] width 219 height 59
click at [375, 119] on span "+" at bounding box center [378, 115] width 8 height 22
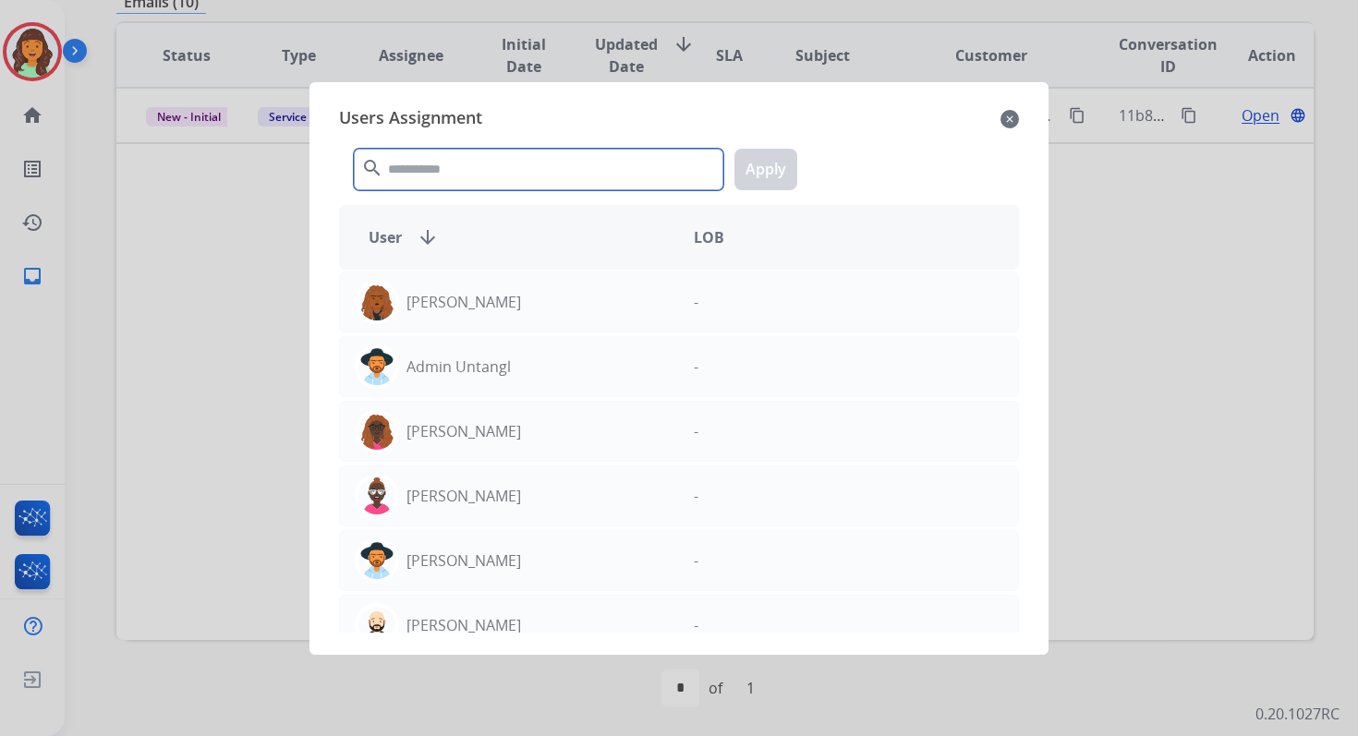
click at [439, 175] on input "text" at bounding box center [538, 170] width 369 height 42
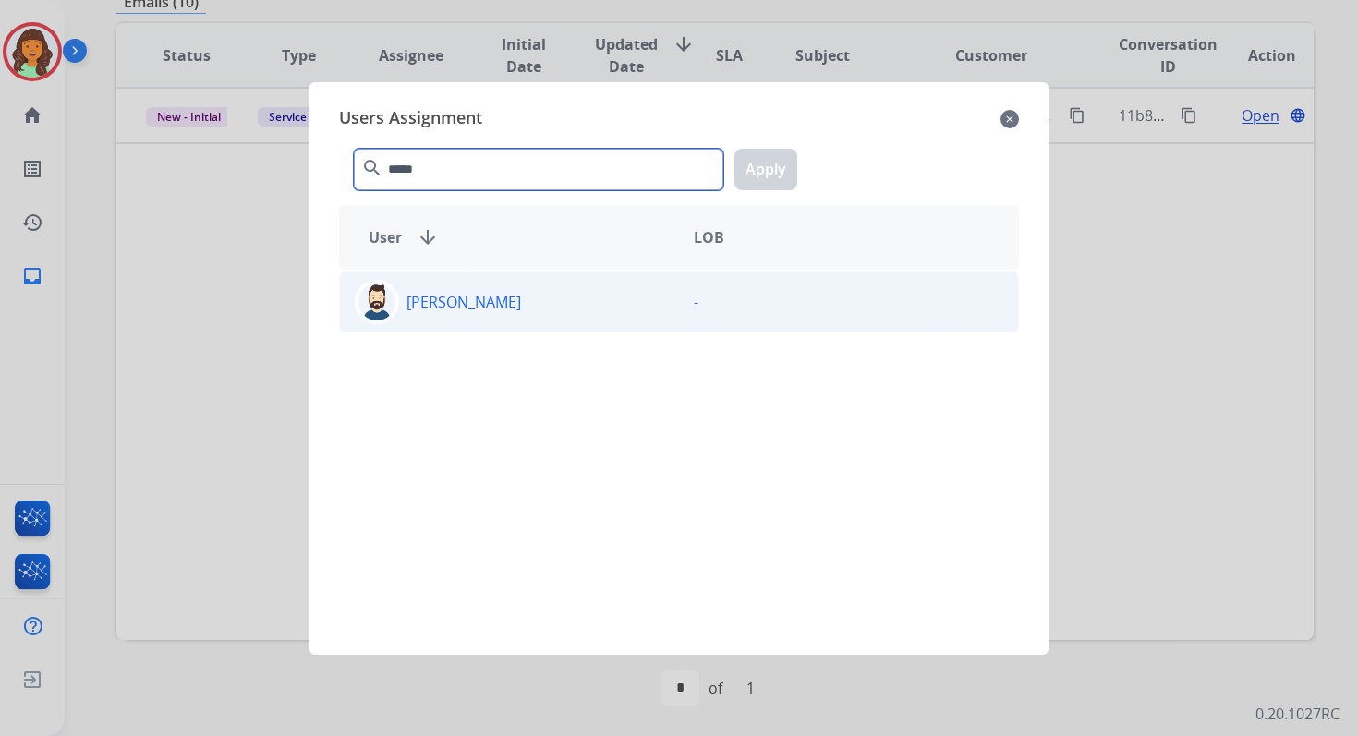
type input "*****"
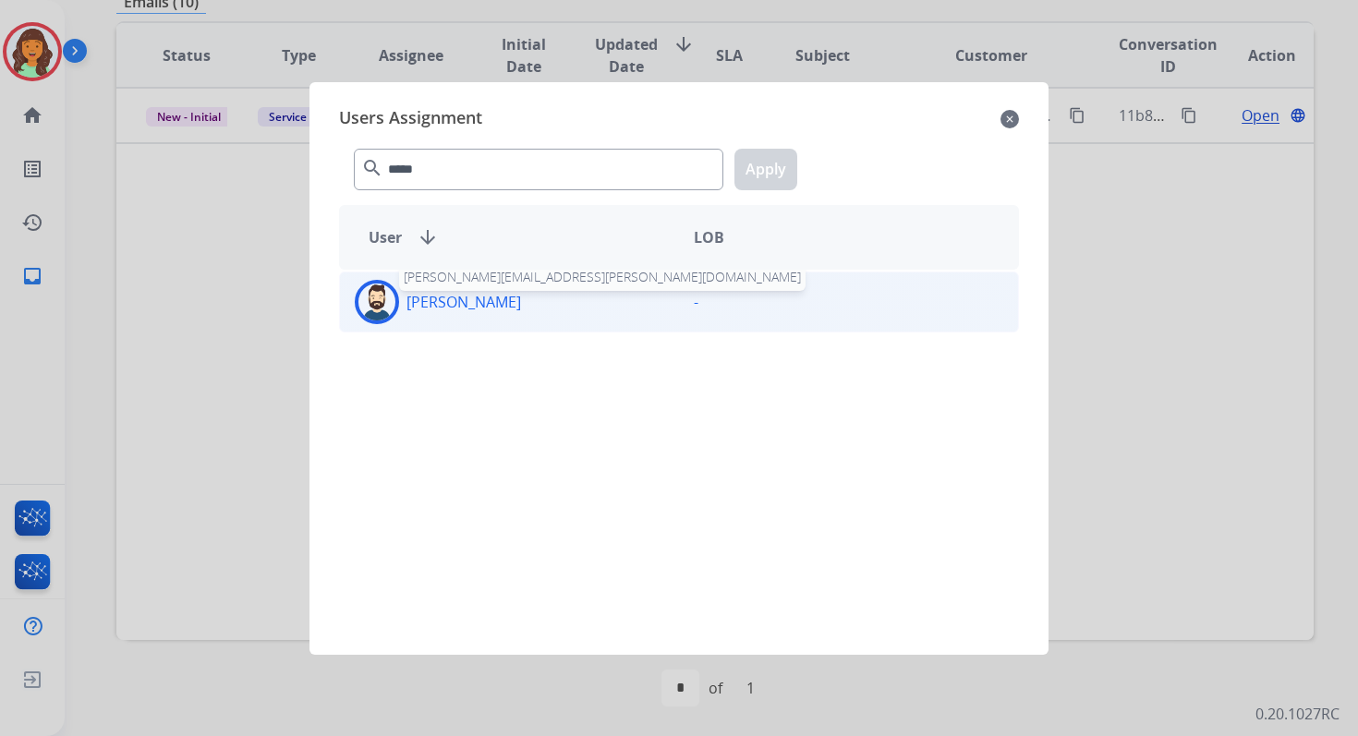
click at [458, 301] on p "Jared Holt" at bounding box center [463, 302] width 115 height 22
click at [752, 176] on button "Apply" at bounding box center [765, 170] width 63 height 42
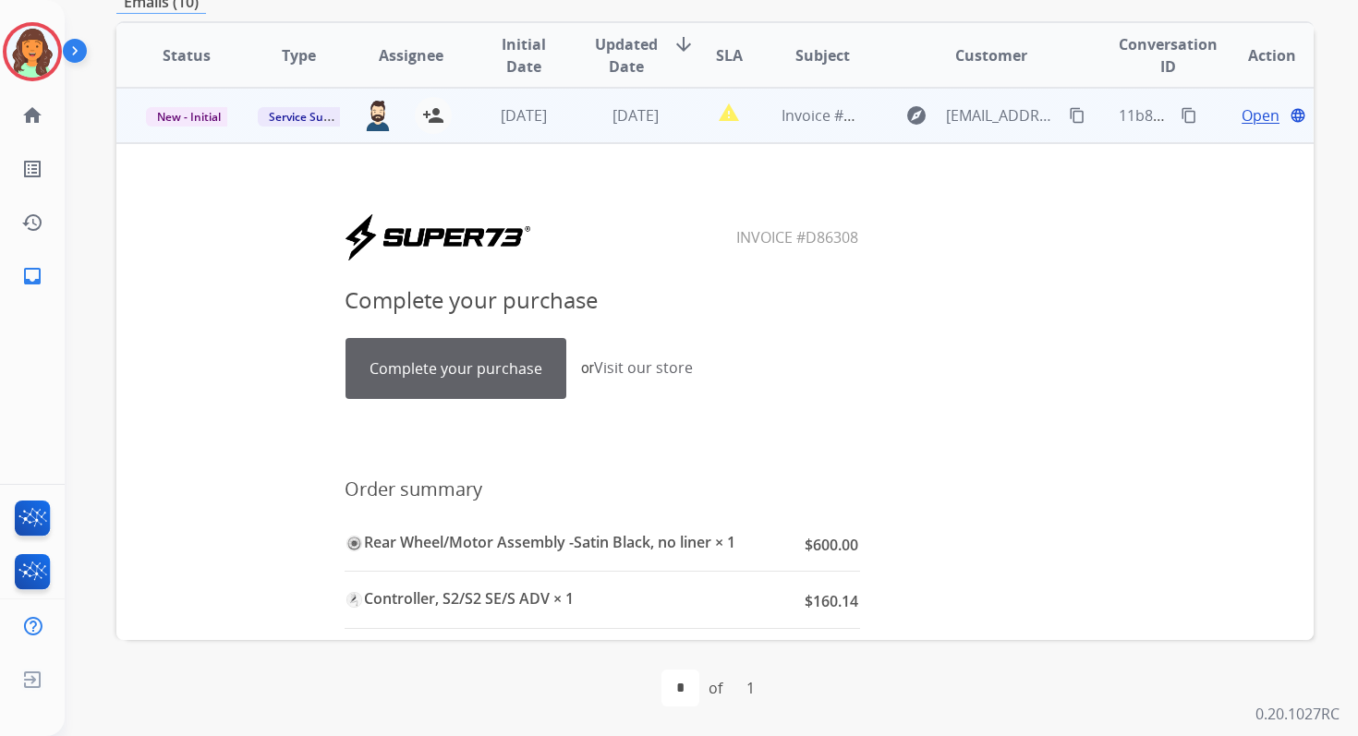
click at [623, 122] on span "3 days ago" at bounding box center [635, 115] width 46 height 20
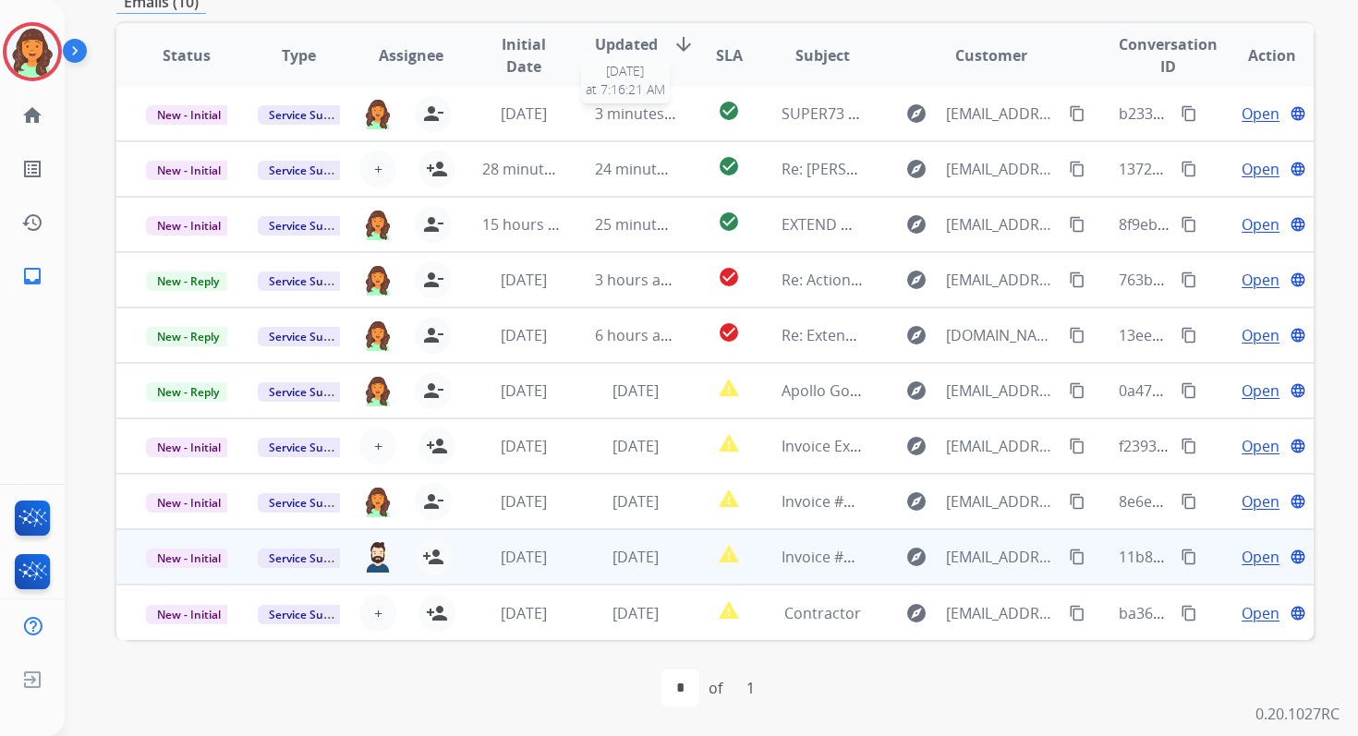
scroll to position [2, 0]
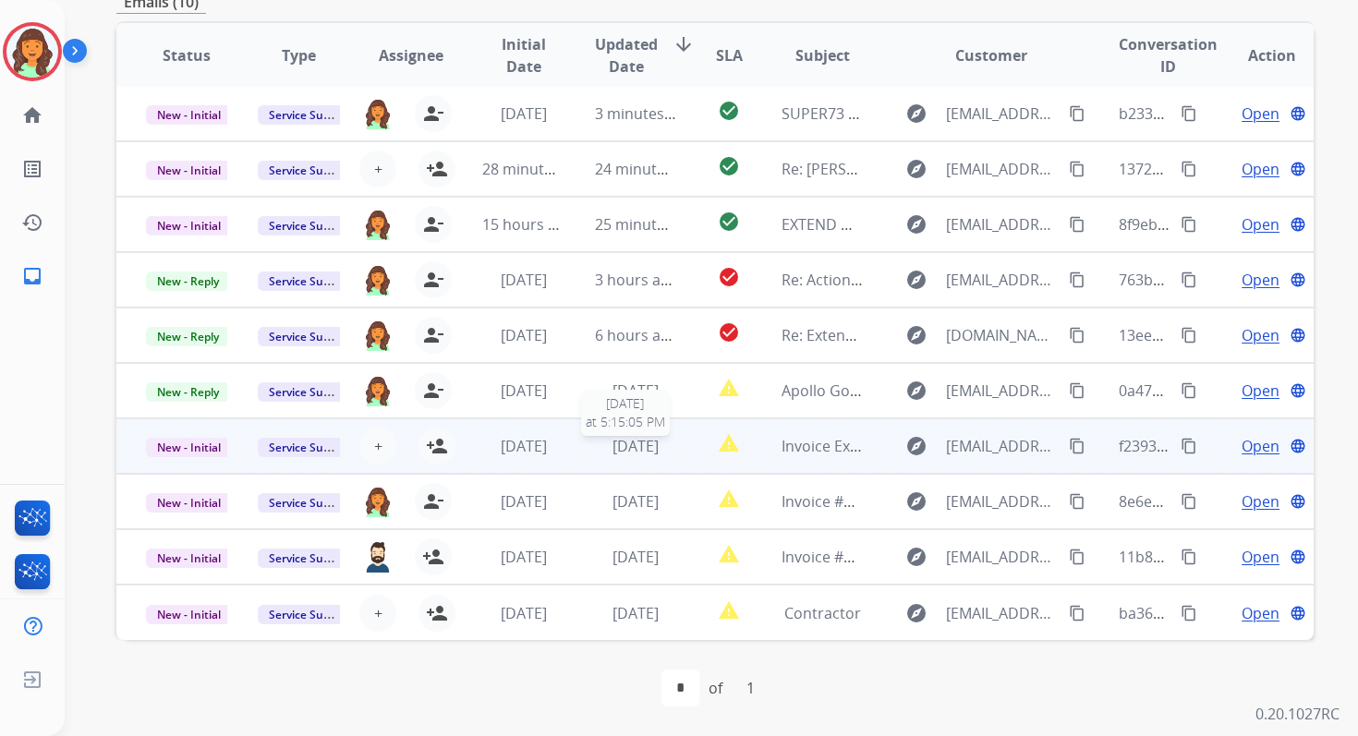
click at [612, 437] on span "2 days ago" at bounding box center [635, 446] width 46 height 20
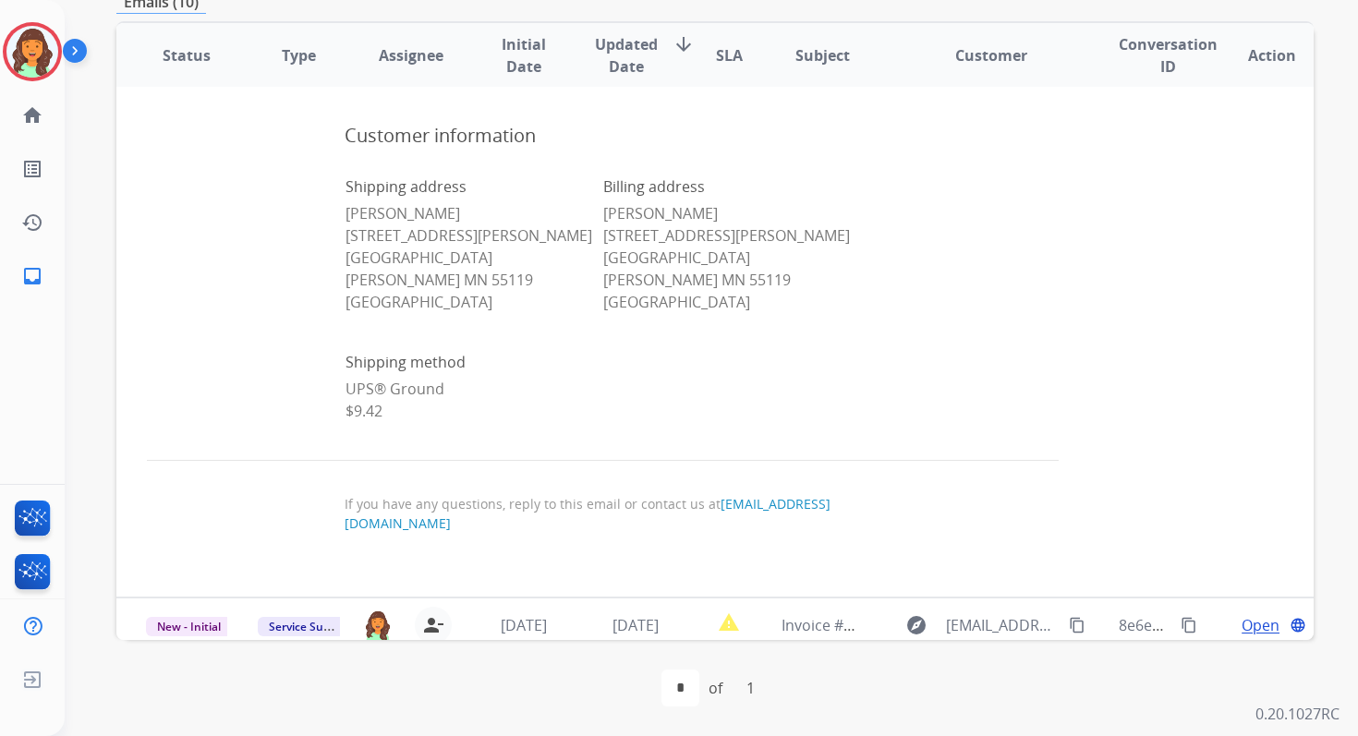
scroll to position [1261, 0]
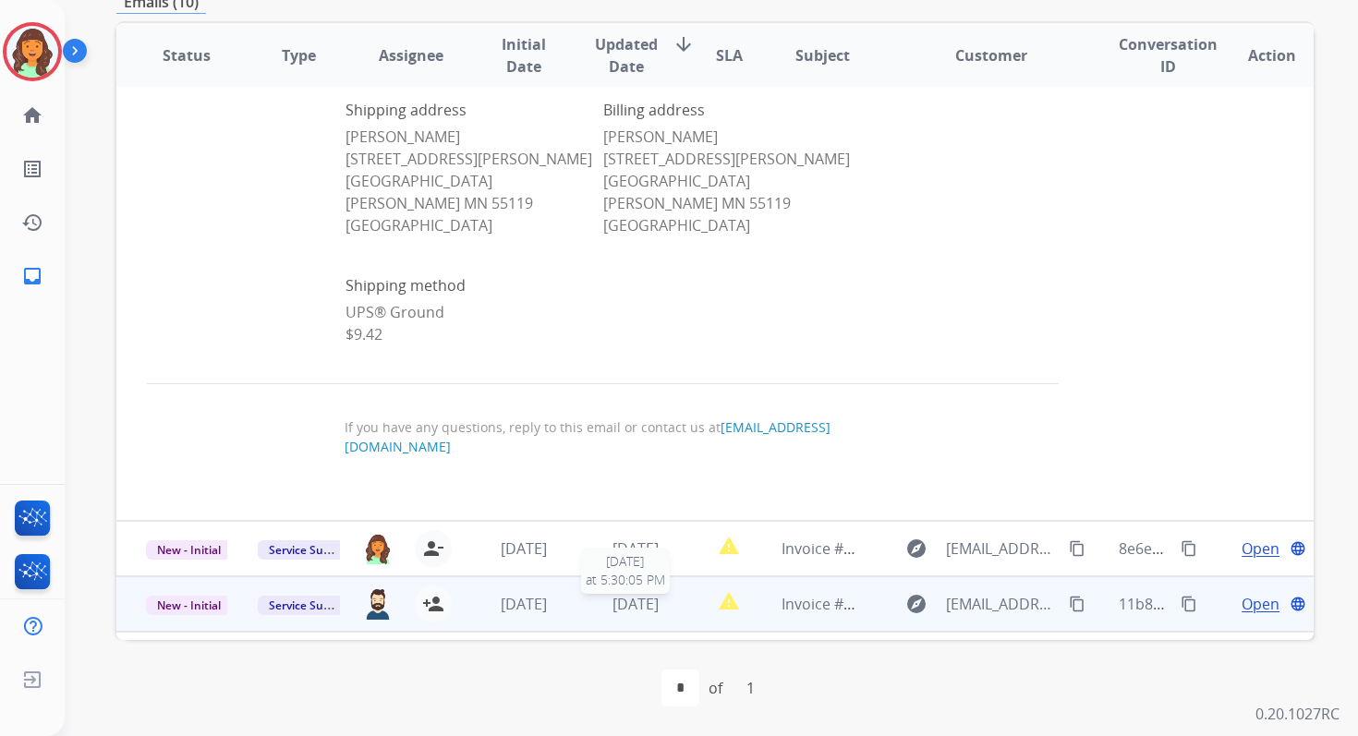
click at [612, 594] on span "3 days ago" at bounding box center [635, 604] width 46 height 20
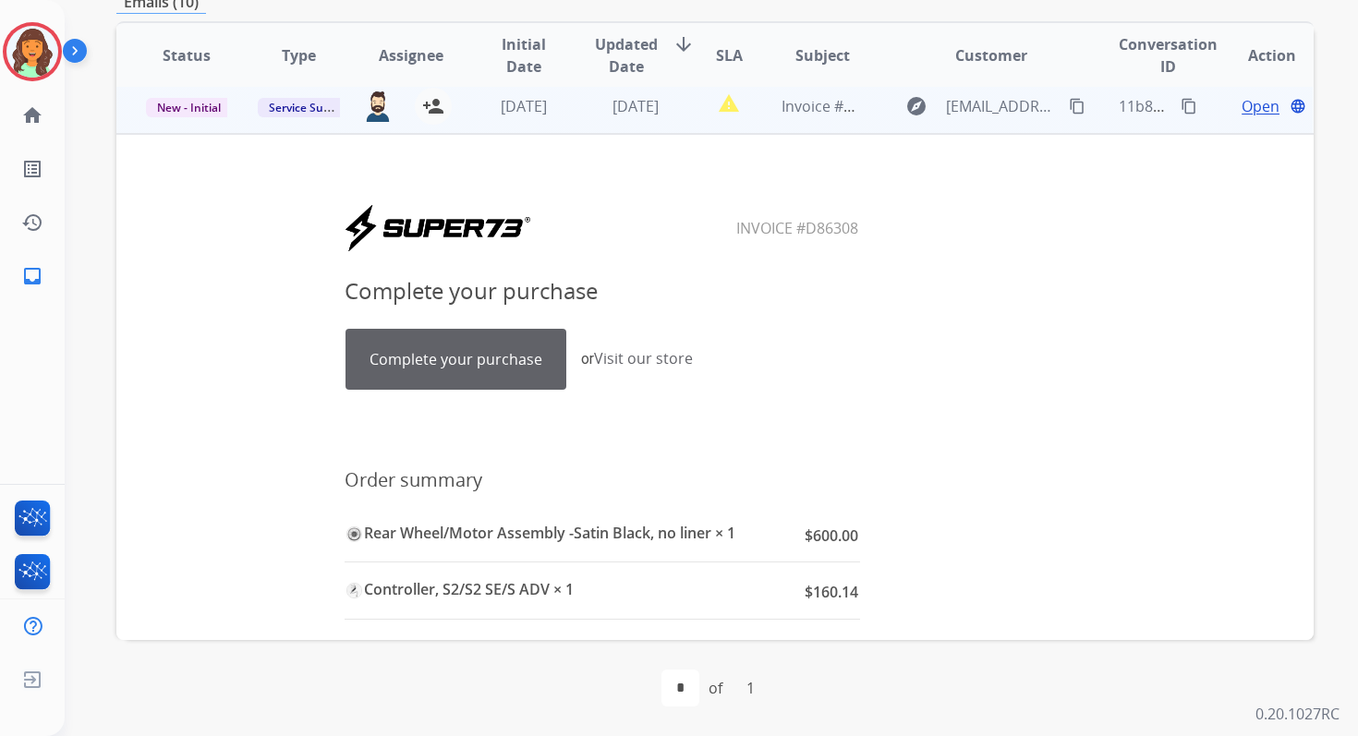
scroll to position [443, 0]
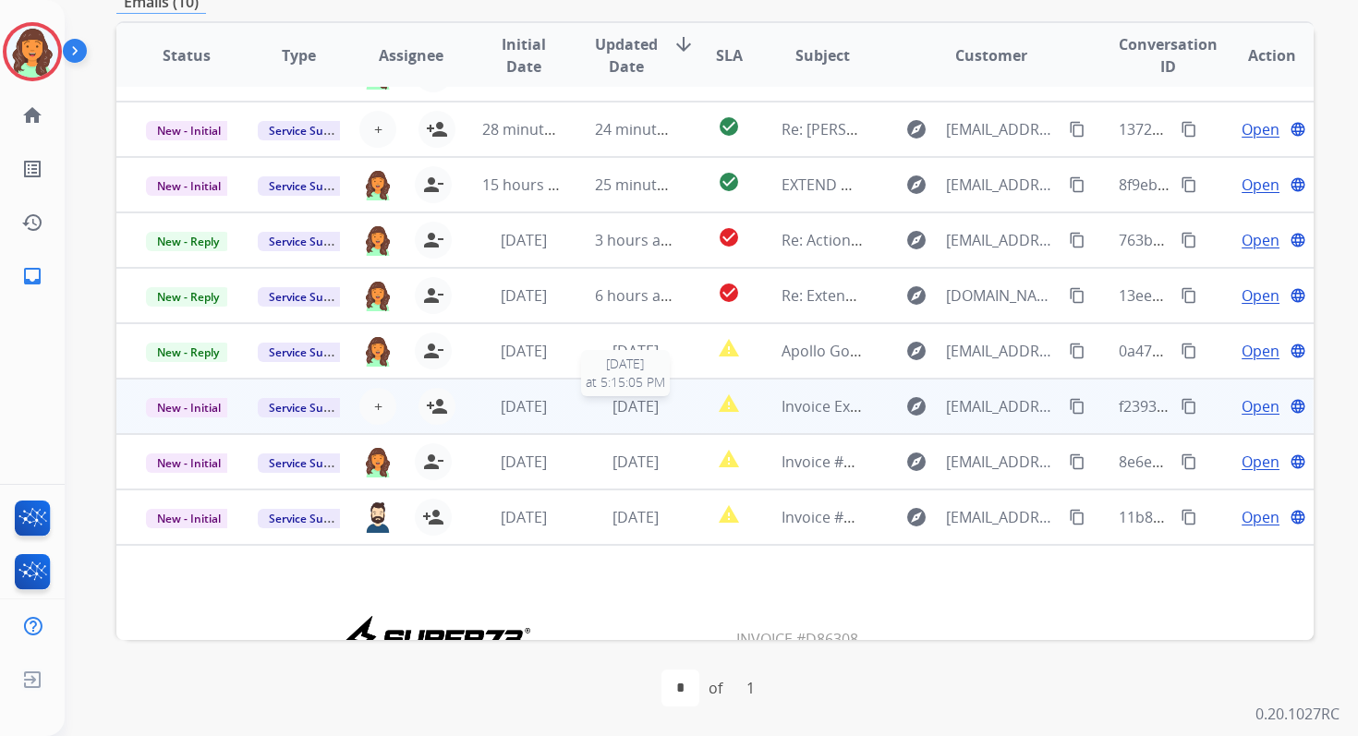
click at [595, 396] on div "2 days ago" at bounding box center [635, 406] width 81 height 22
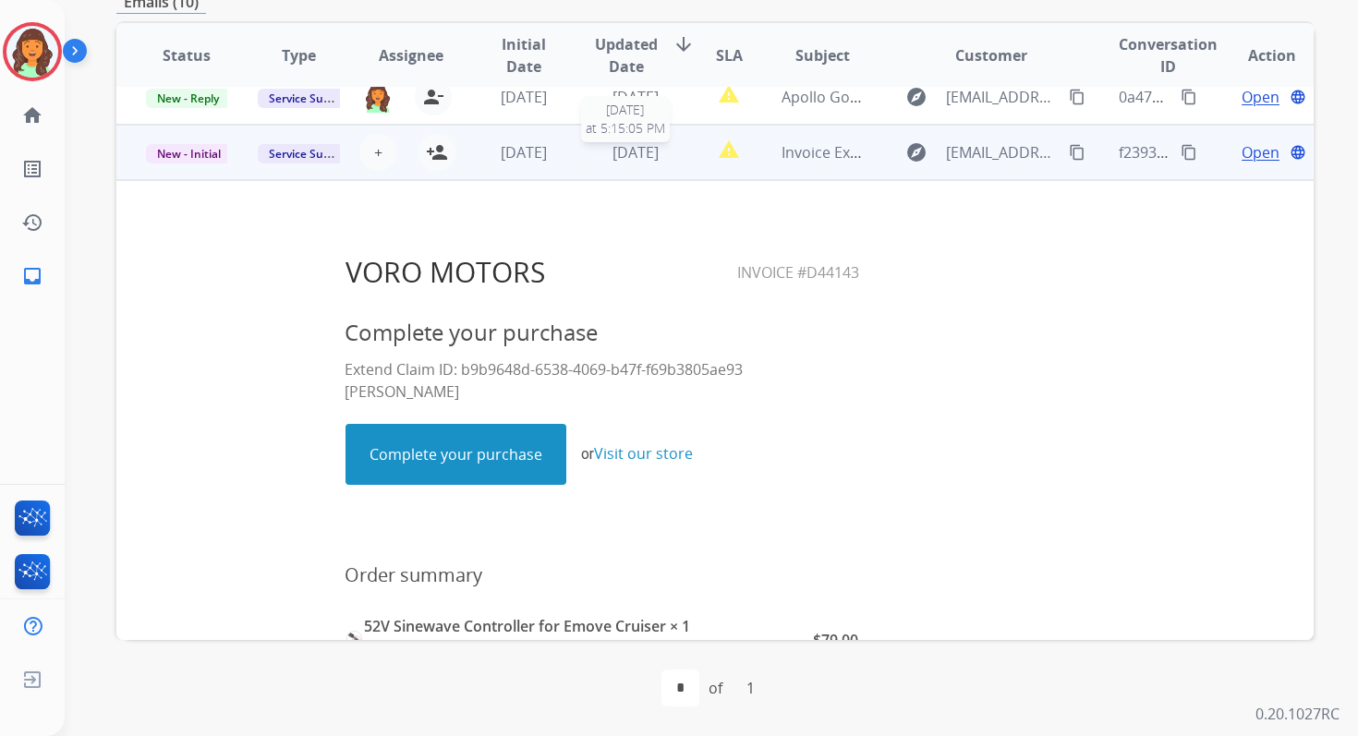
scroll to position [333, 0]
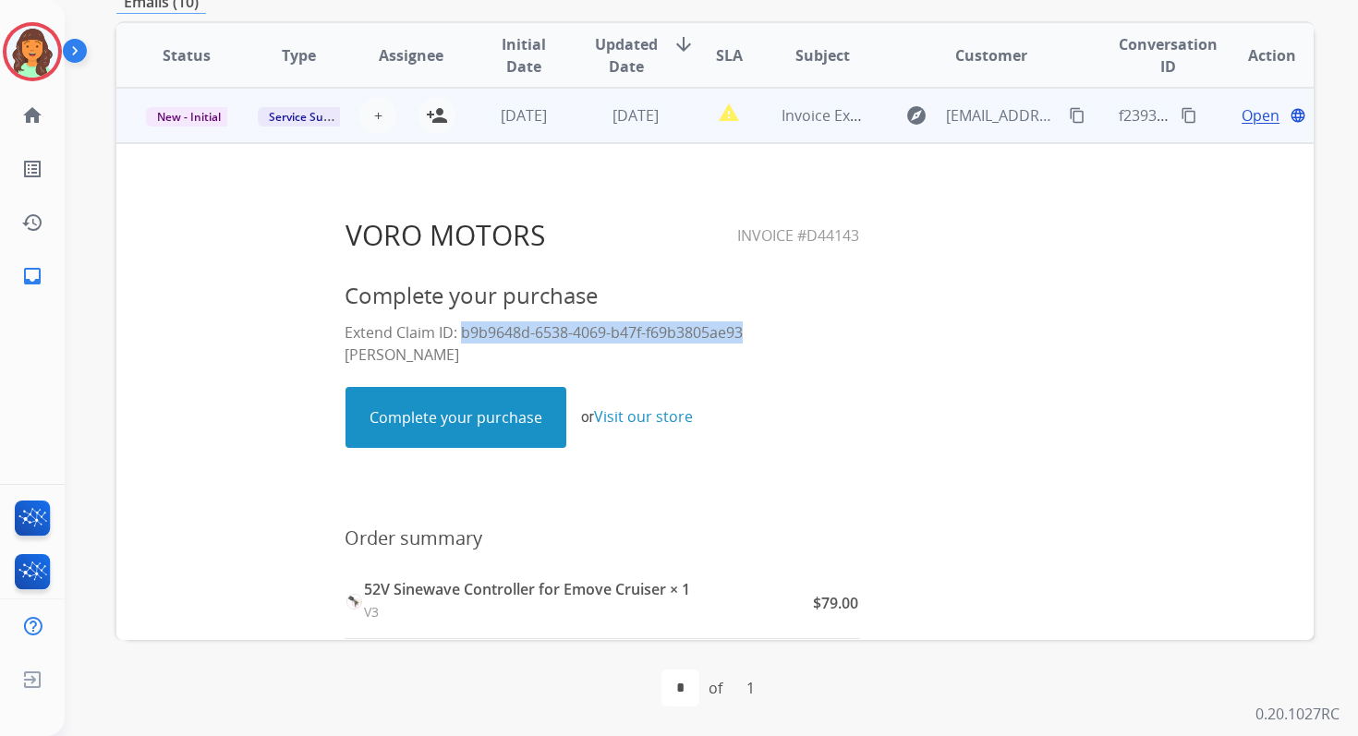
drag, startPoint x: 454, startPoint y: 333, endPoint x: 739, endPoint y: 334, distance: 284.5
click at [739, 334] on p "Extend Claim ID: b9b9648d-6538-4069-b47f-f69b3805ae93 Keng Vang" at bounding box center [602, 343] width 515 height 44
copy p "b9b9648d-6538-4069-b47f-f69b3805ae93"
click at [369, 116] on button "+ Select agent" at bounding box center [377, 115] width 37 height 37
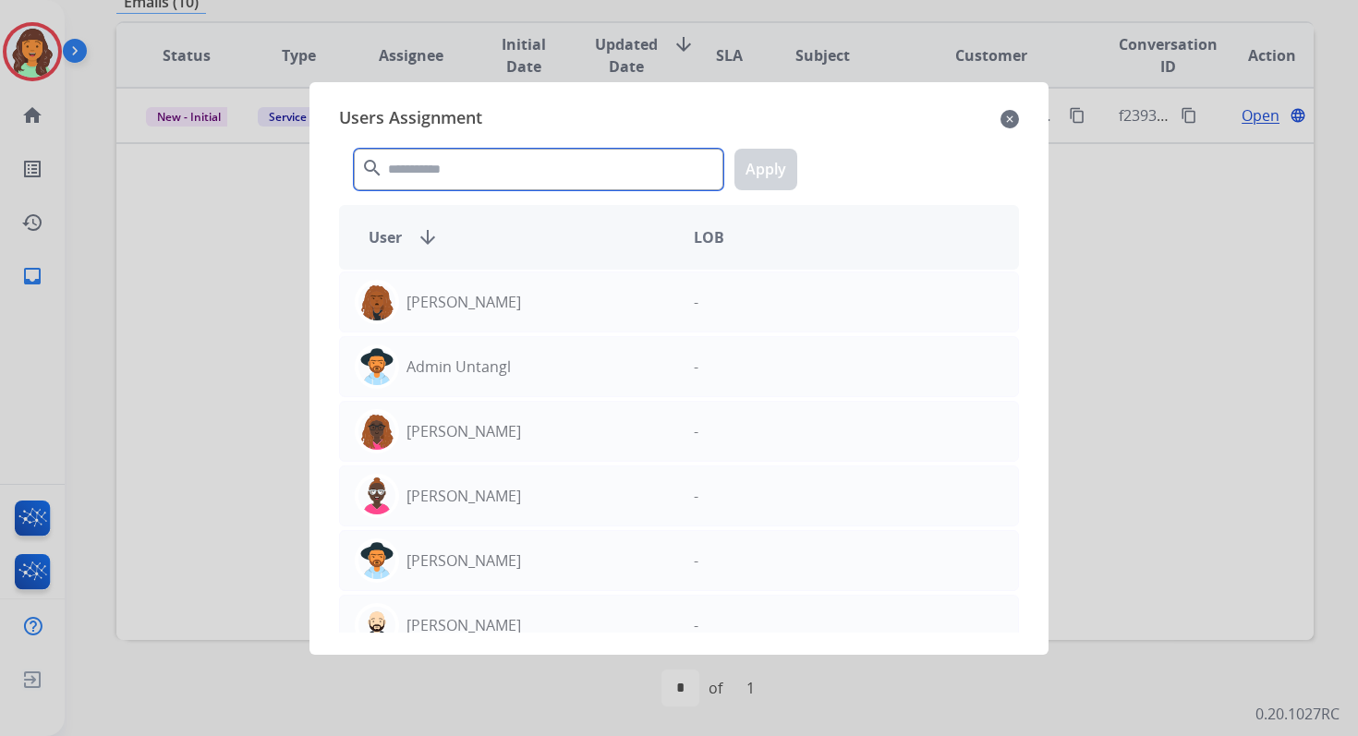
click at [451, 171] on input "text" at bounding box center [538, 170] width 369 height 42
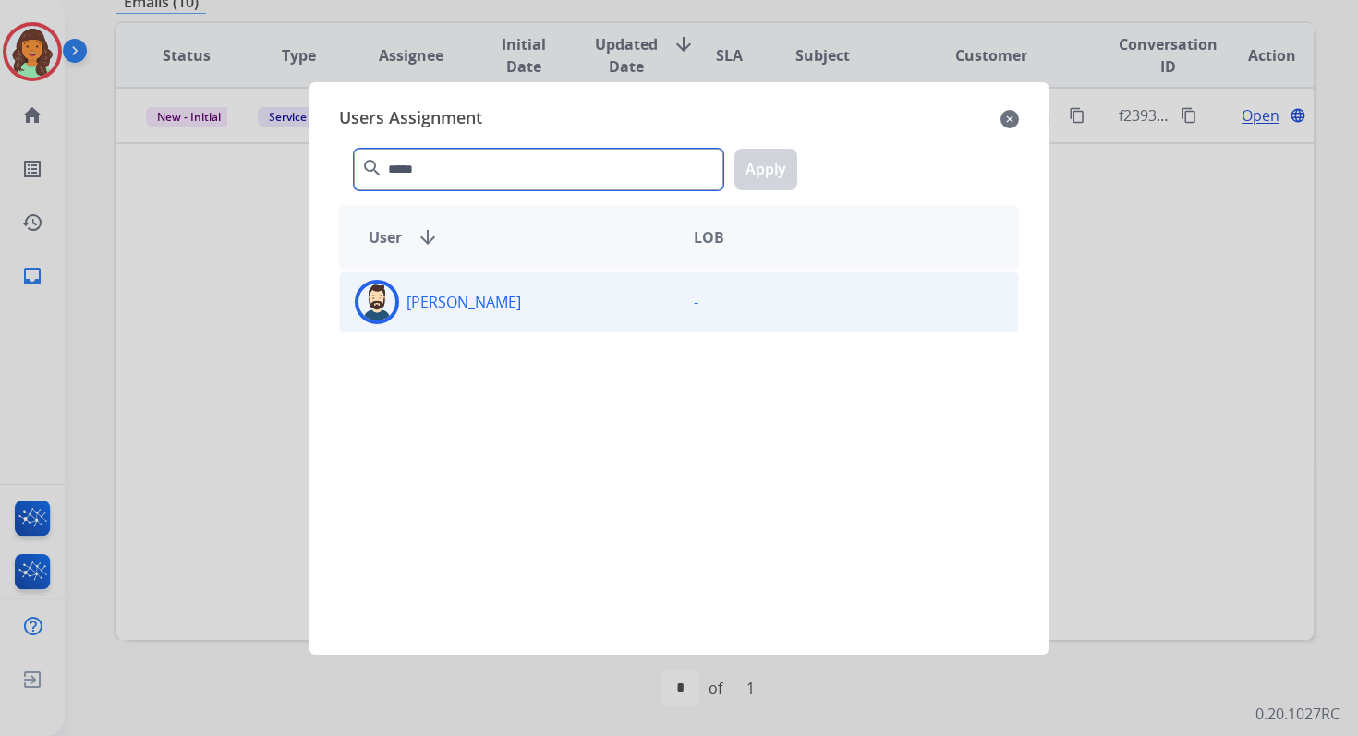
type input "*****"
click at [482, 289] on div "Jared Holt" at bounding box center [509, 302] width 339 height 44
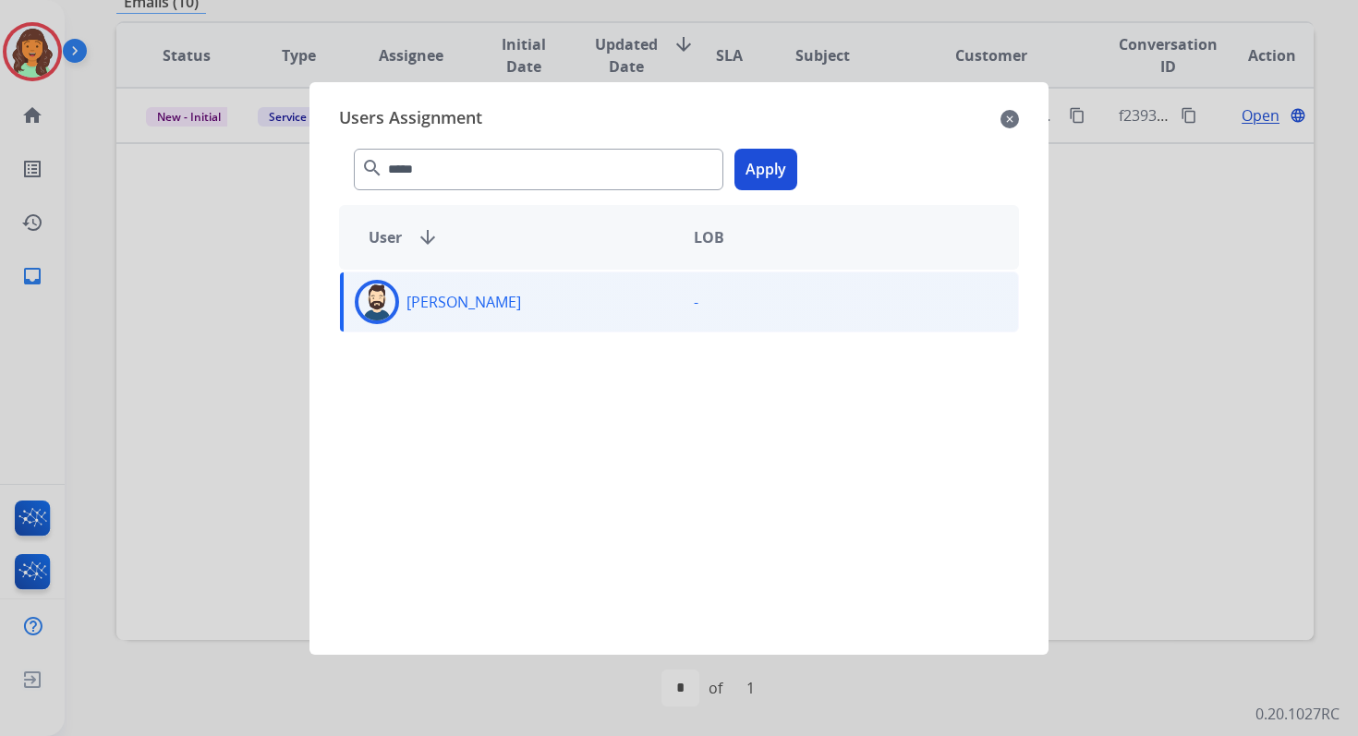
click at [782, 157] on button "Apply" at bounding box center [765, 170] width 63 height 42
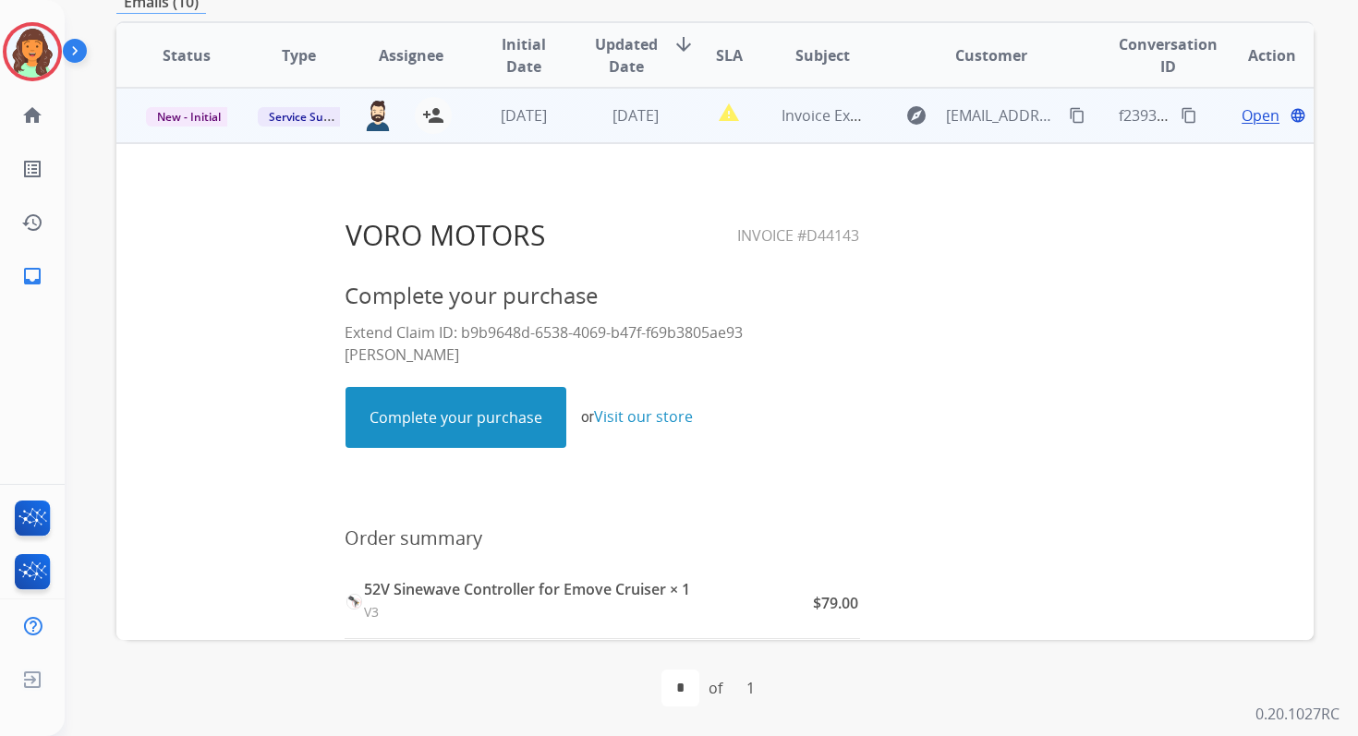
click at [567, 120] on td "2 days ago" at bounding box center [621, 115] width 112 height 55
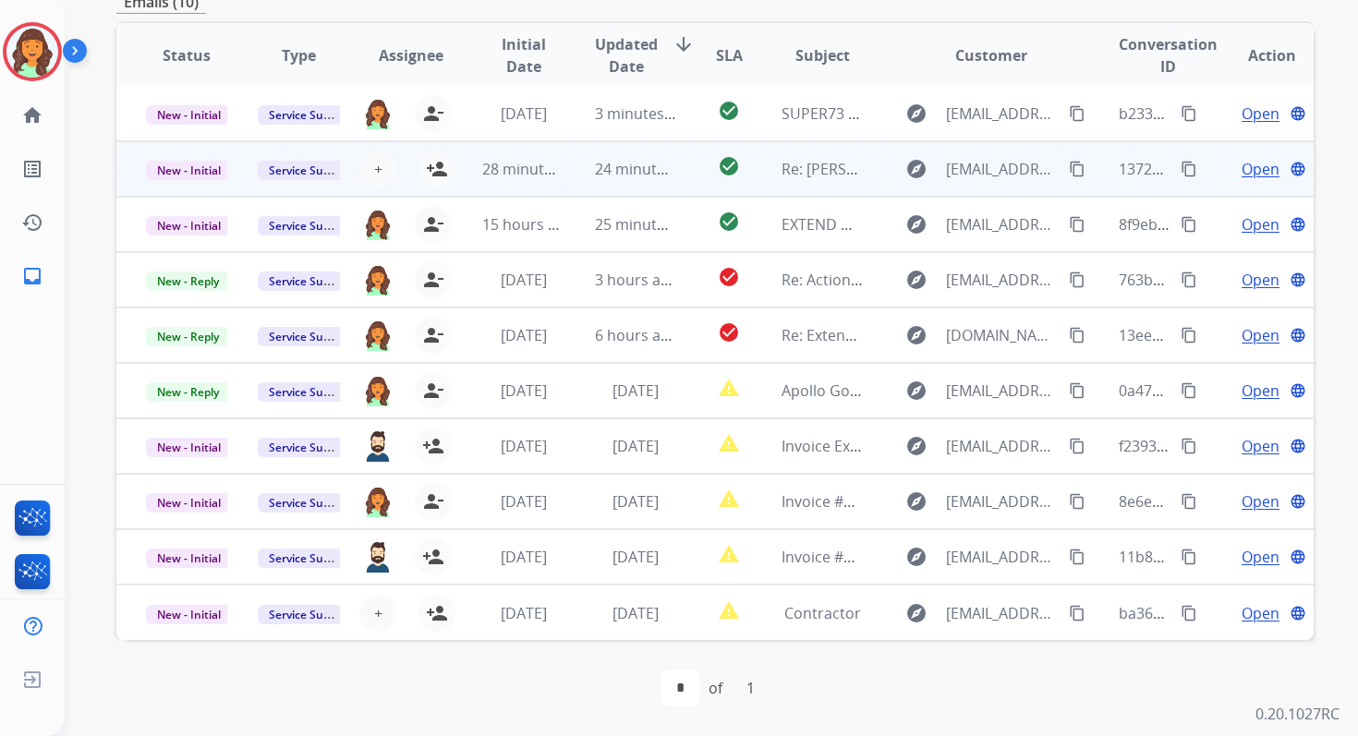
click at [612, 141] on td "24 minutes ago" at bounding box center [621, 168] width 112 height 55
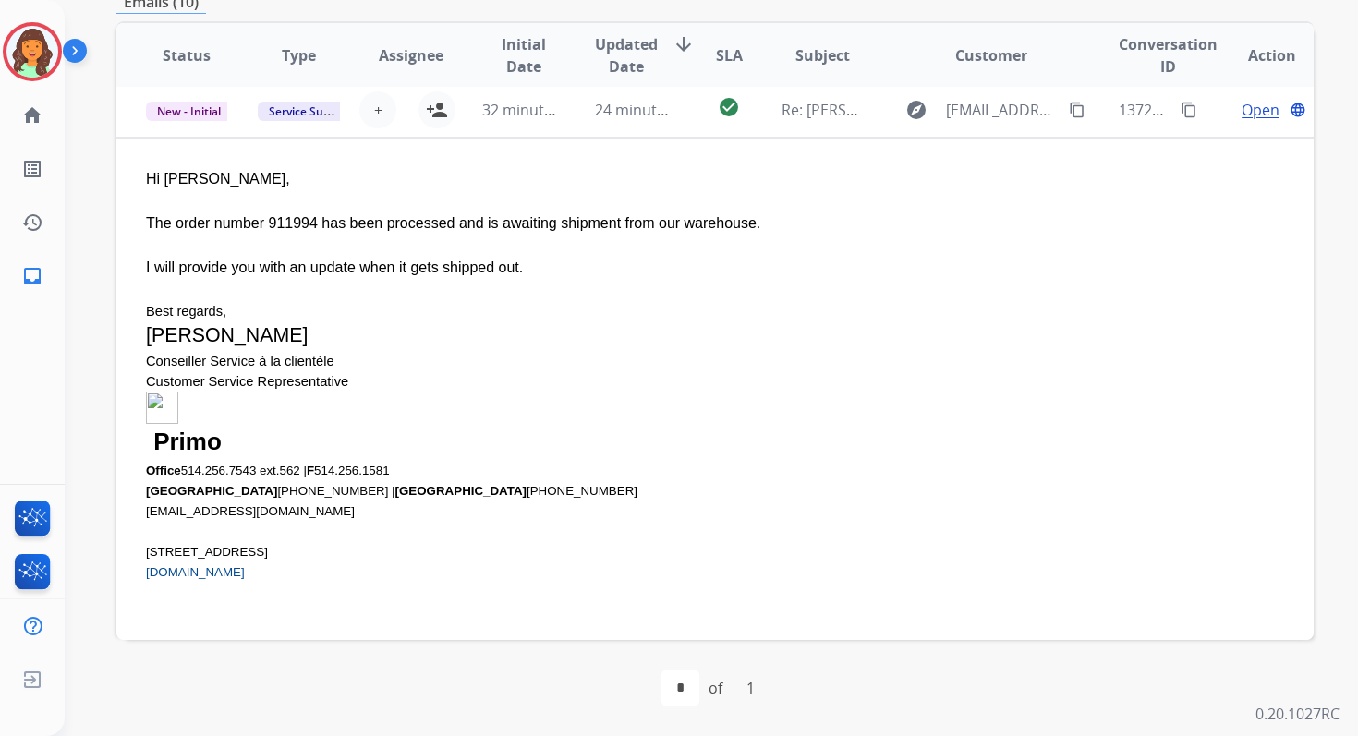
scroll to position [55, 0]
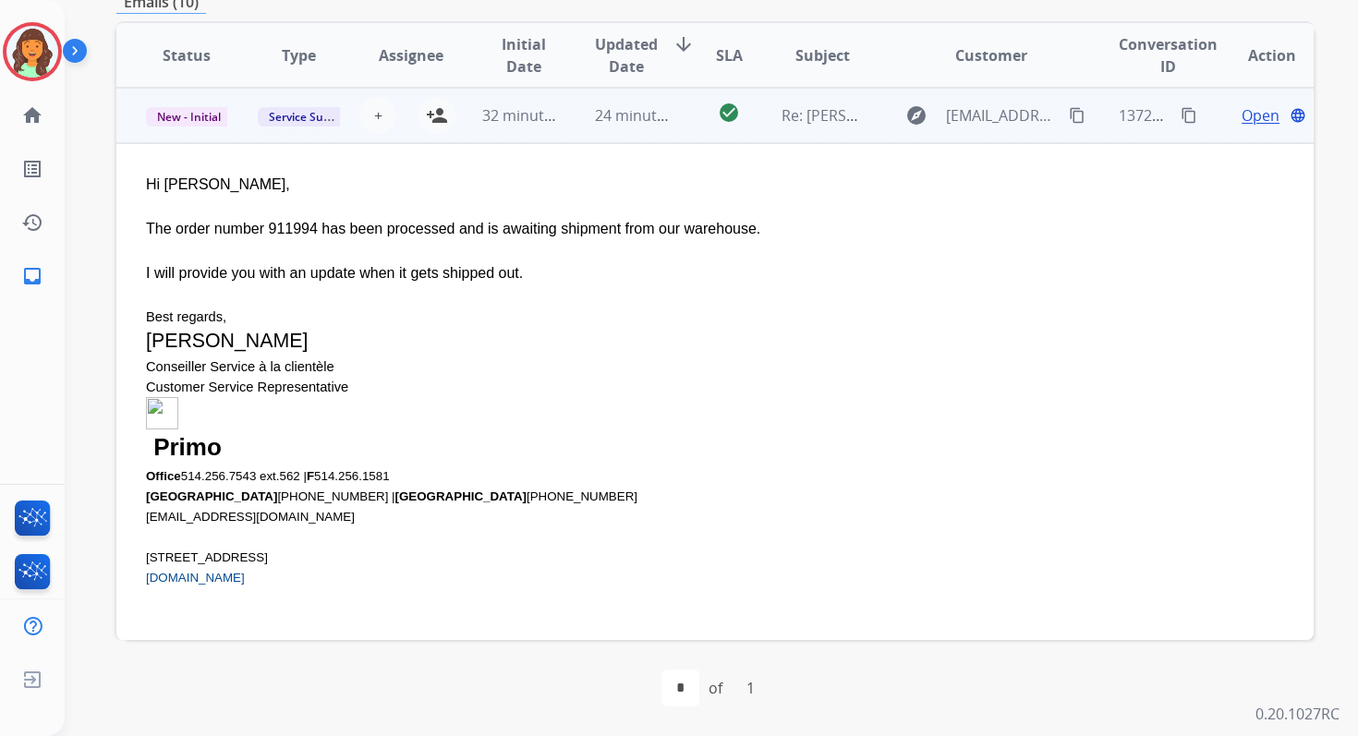
click at [1241, 112] on span "Open" at bounding box center [1260, 115] width 38 height 22
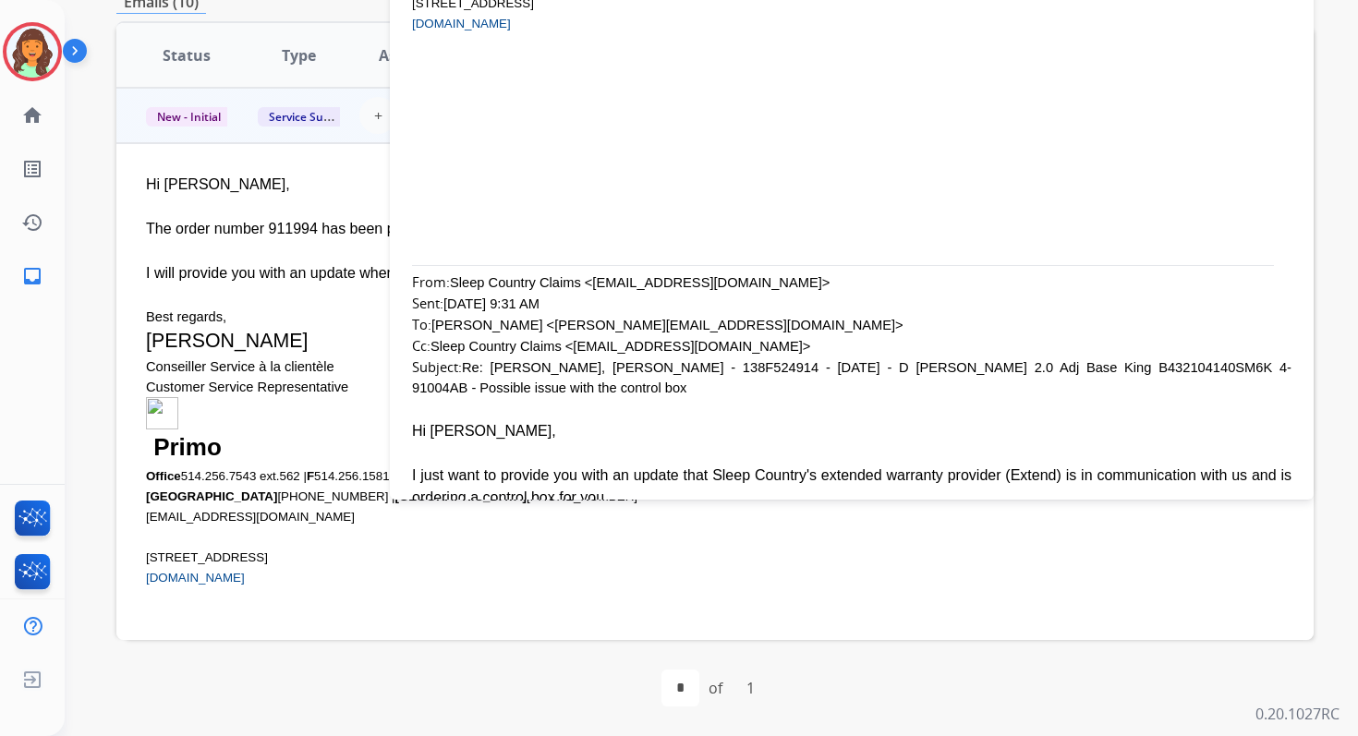
scroll to position [469, 0]
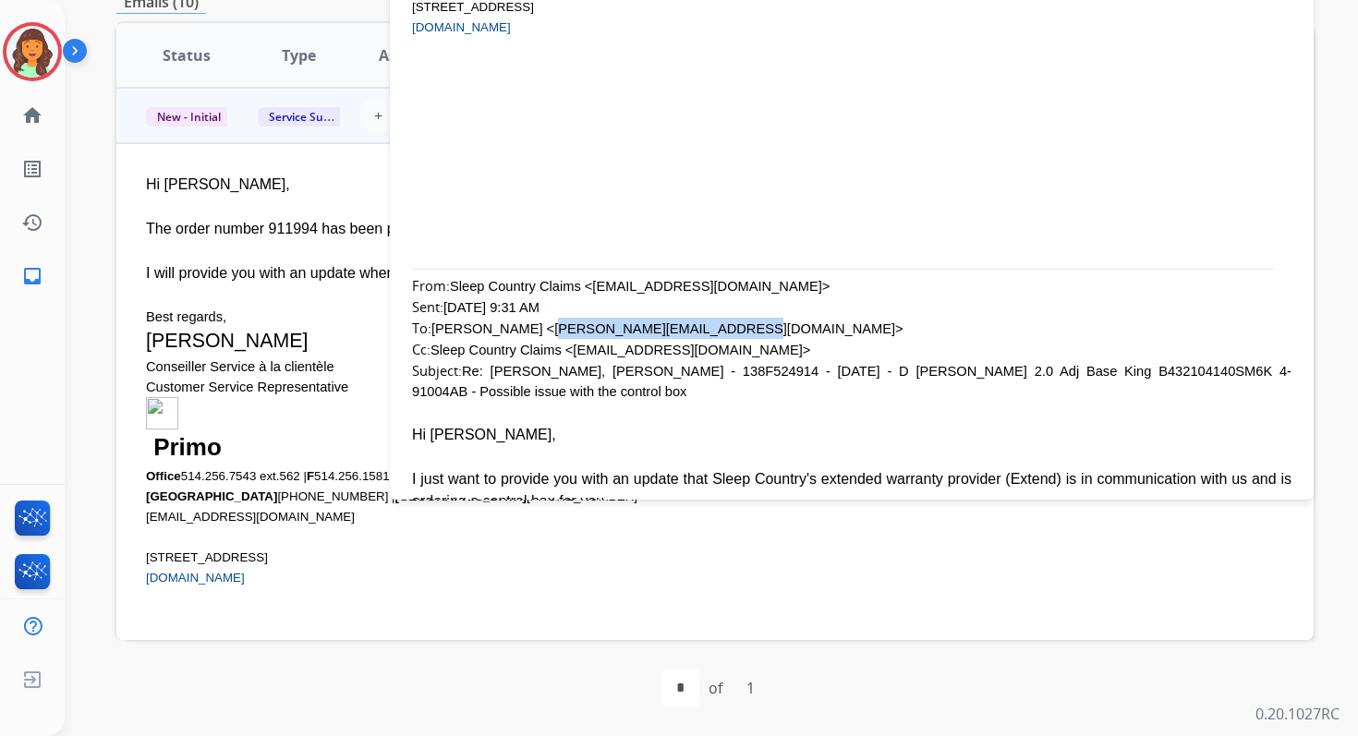
drag, startPoint x: 538, startPoint y: 328, endPoint x: 717, endPoint y: 326, distance: 178.3
click at [717, 326] on div "From: Sleep Country Claims <sleepcountryclaims@primointernational.com> Sent: Fr…" at bounding box center [851, 338] width 879 height 127
copy div "andrea.peddle@sympatico.ca"
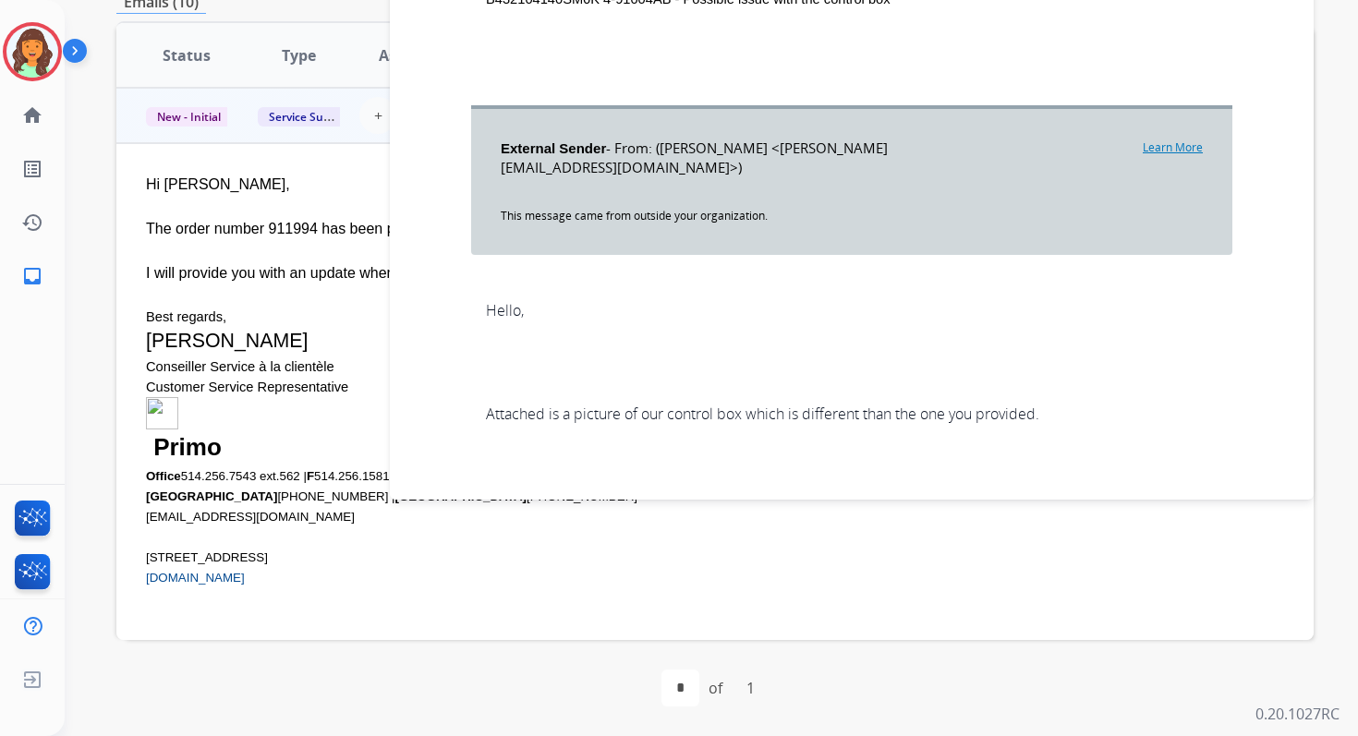
scroll to position [4918, 0]
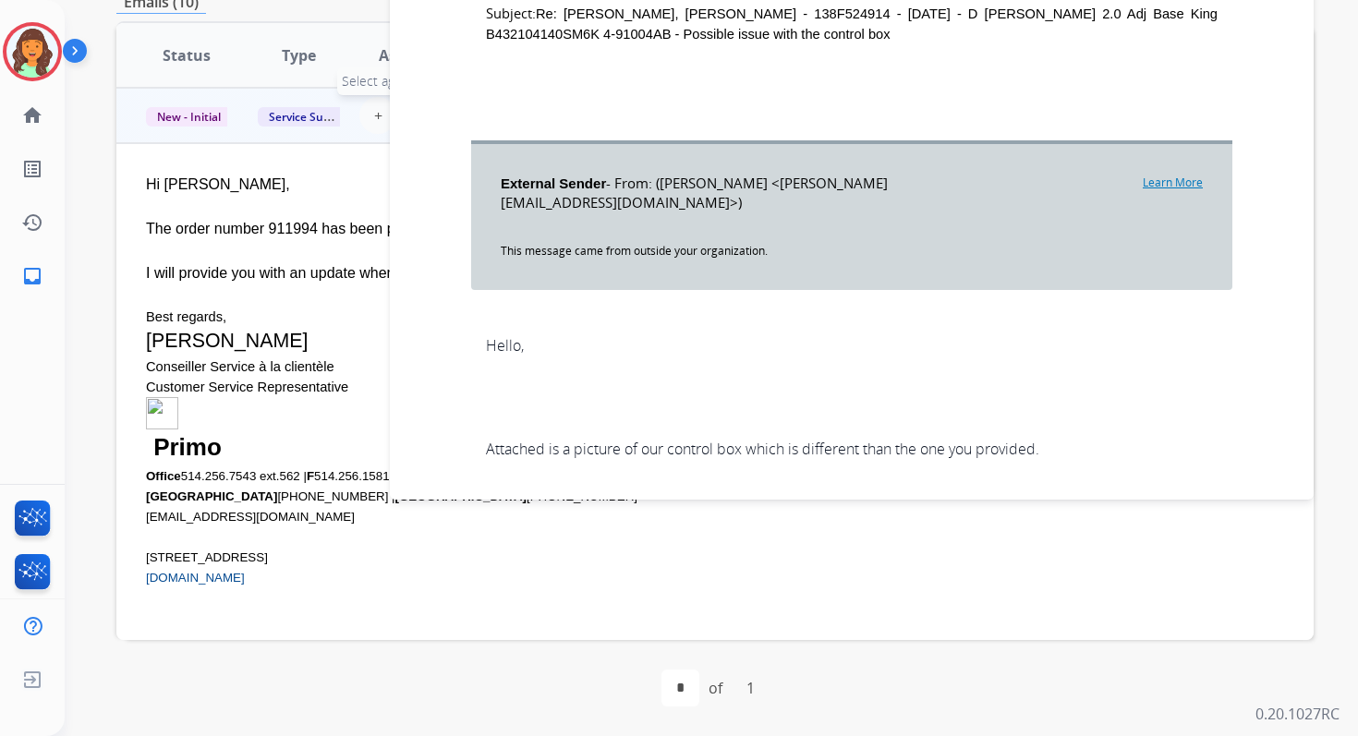
click at [374, 122] on span "+" at bounding box center [378, 115] width 8 height 22
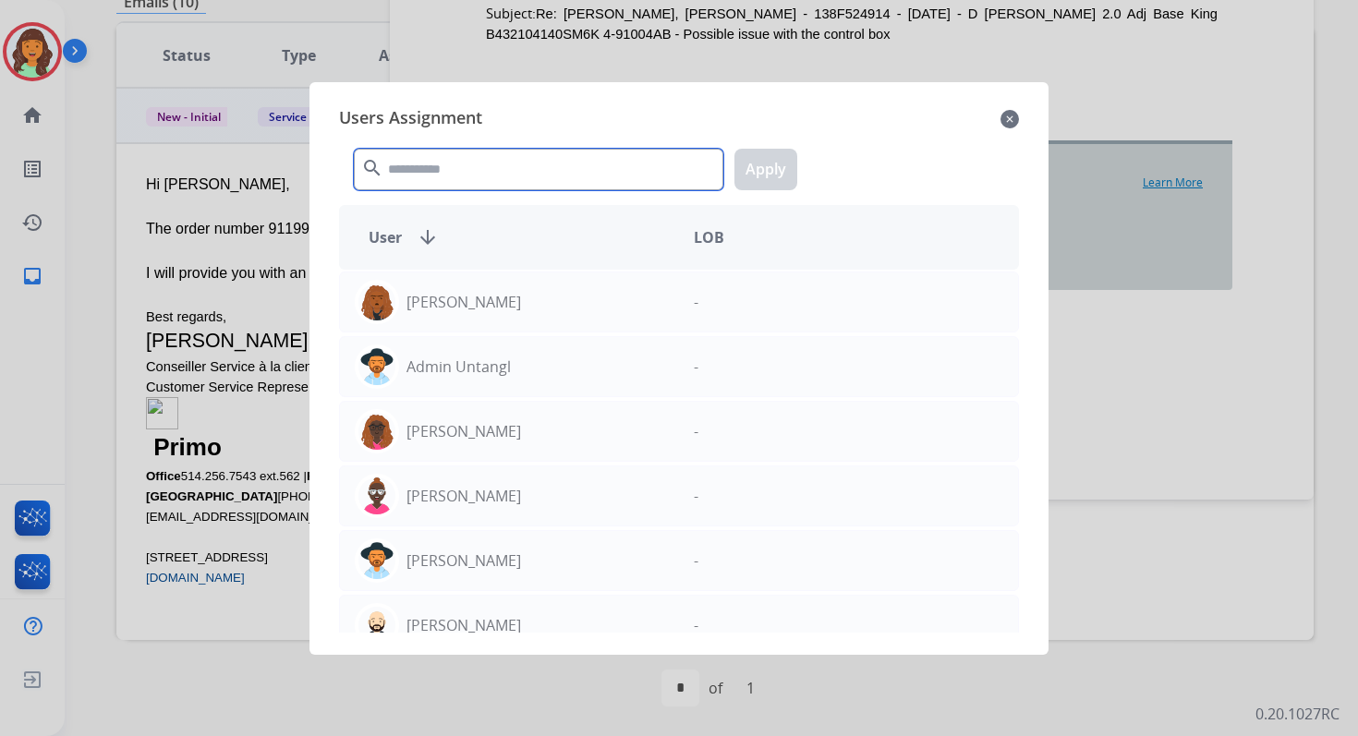
click at [409, 161] on input "text" at bounding box center [538, 170] width 369 height 42
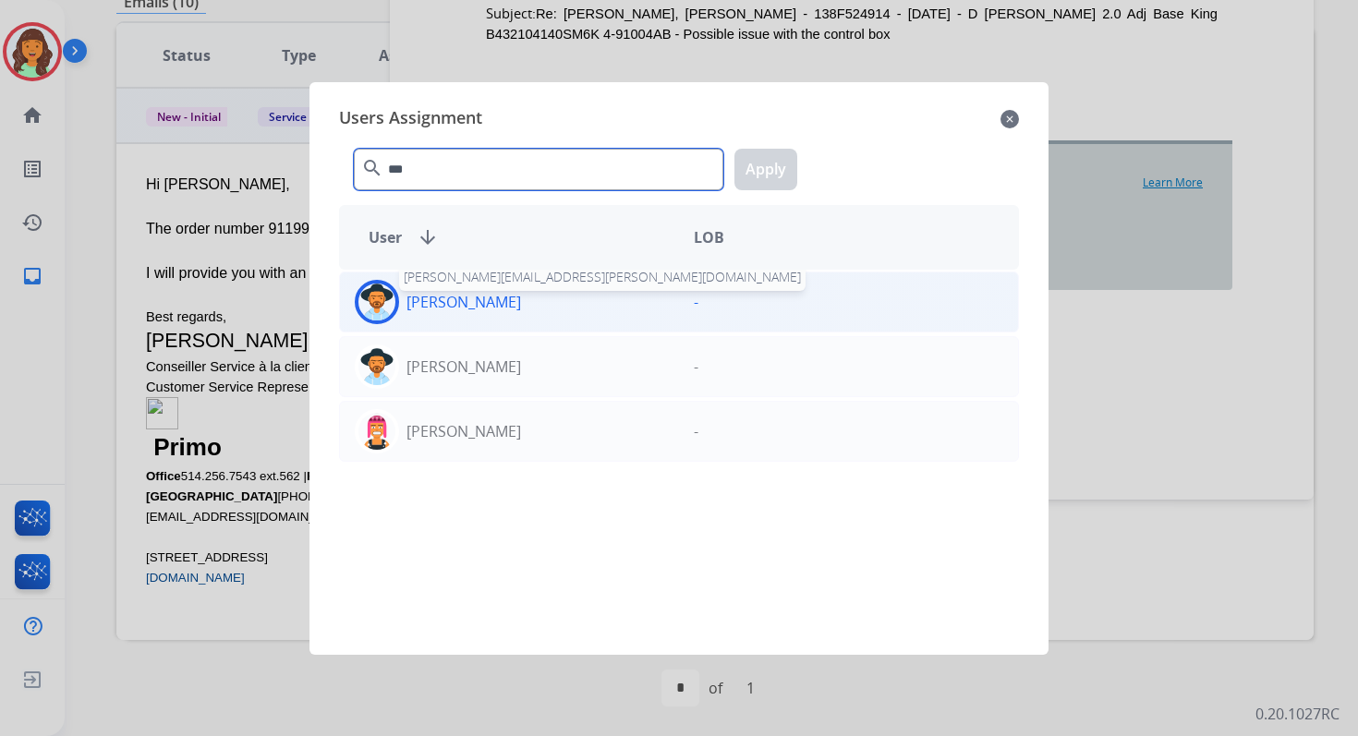
type input "***"
click at [474, 313] on div "Heather Hocker heather.hocker@extend.com" at bounding box center [509, 302] width 339 height 44
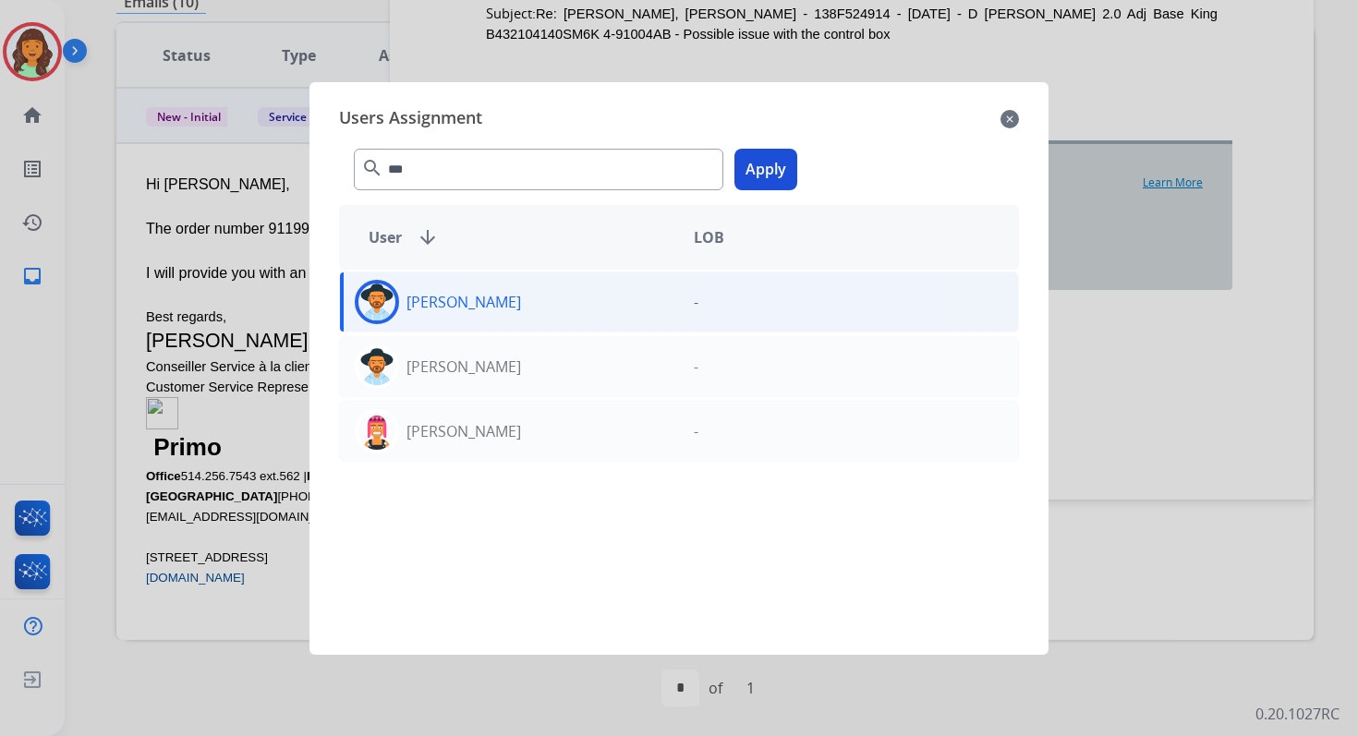
click at [760, 163] on button "Apply" at bounding box center [765, 170] width 63 height 42
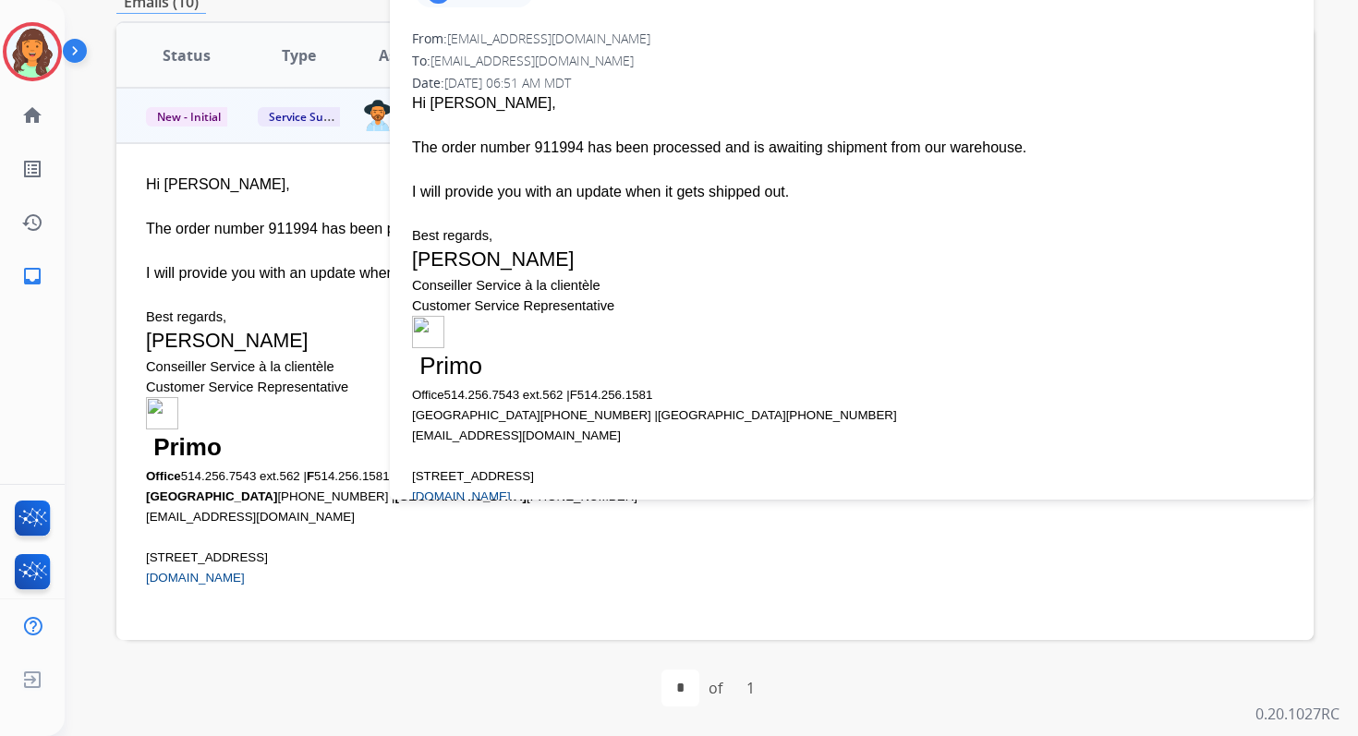
scroll to position [0, 0]
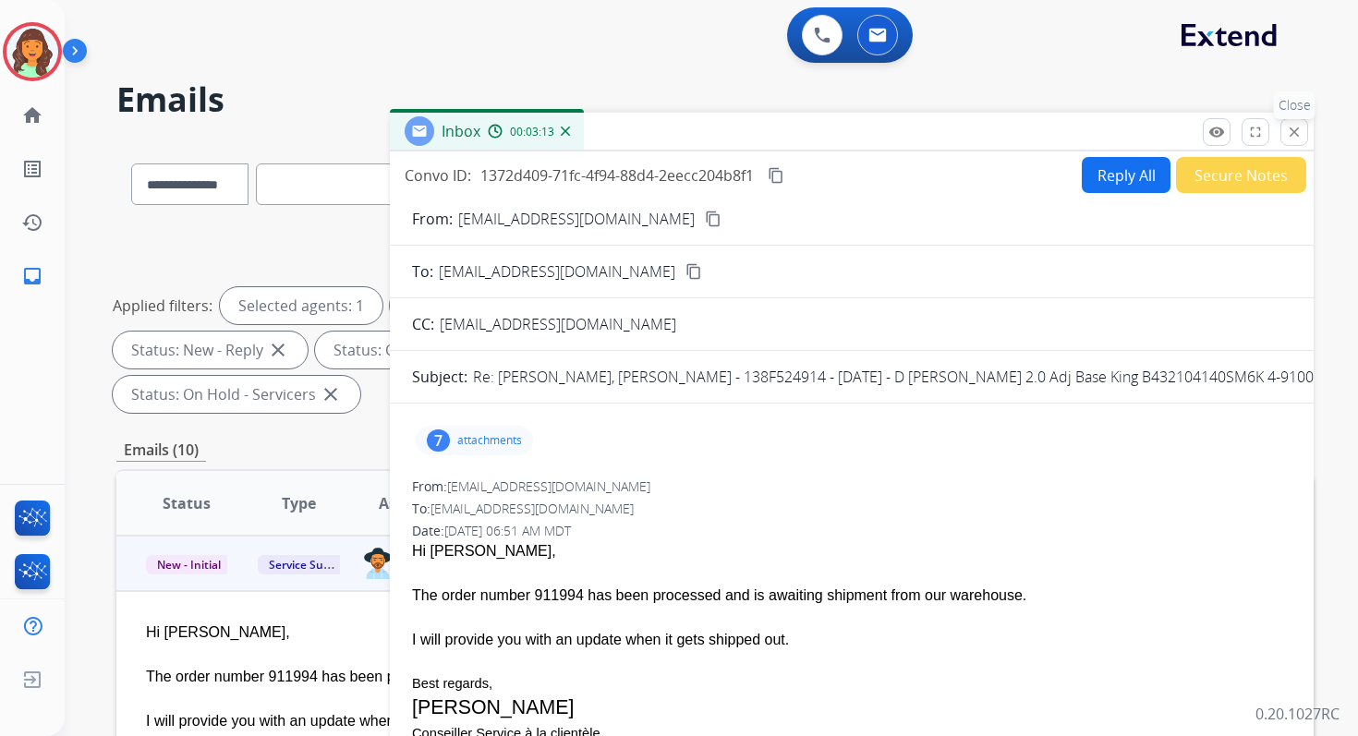
click at [1301, 136] on mat-icon "close" at bounding box center [1294, 132] width 17 height 17
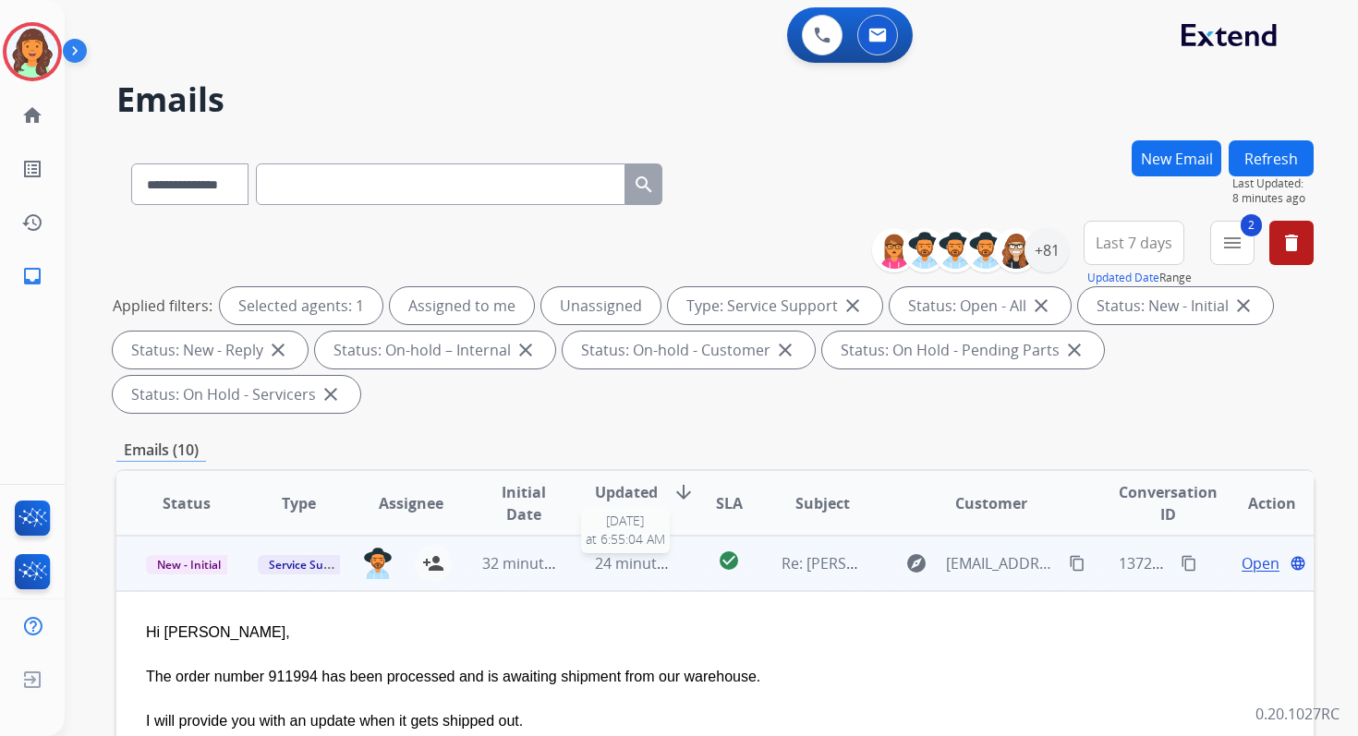
click at [624, 567] on span "24 minutes ago" at bounding box center [648, 563] width 107 height 20
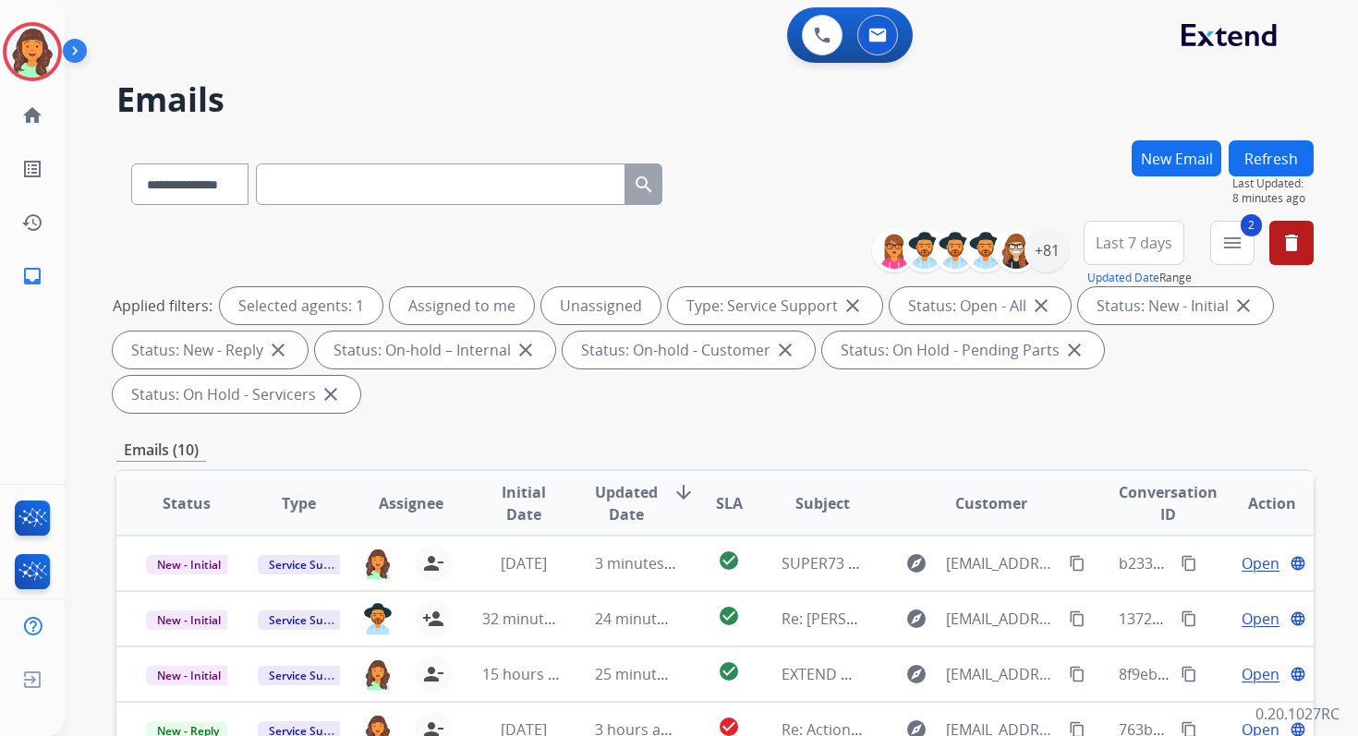
click at [1286, 153] on button "Refresh" at bounding box center [1270, 158] width 85 height 36
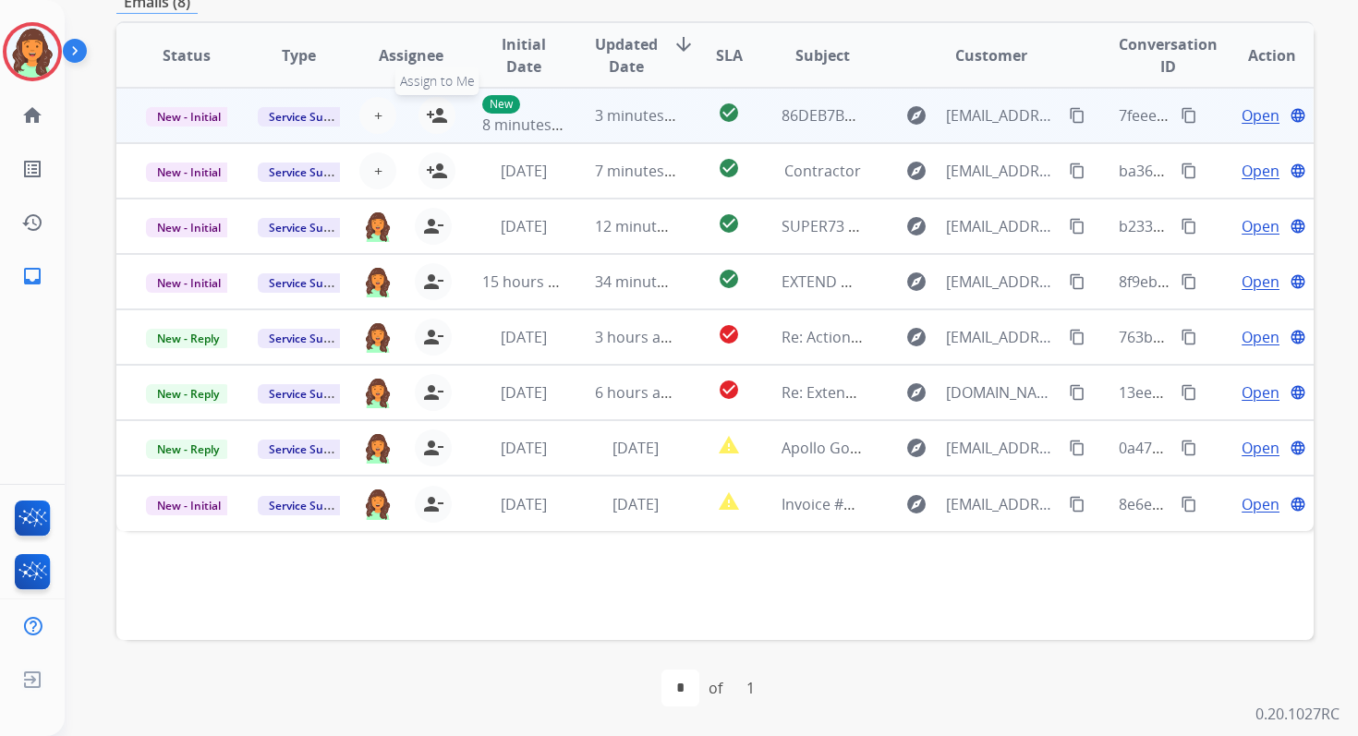
click at [438, 114] on mat-icon "person_add" at bounding box center [437, 115] width 22 height 22
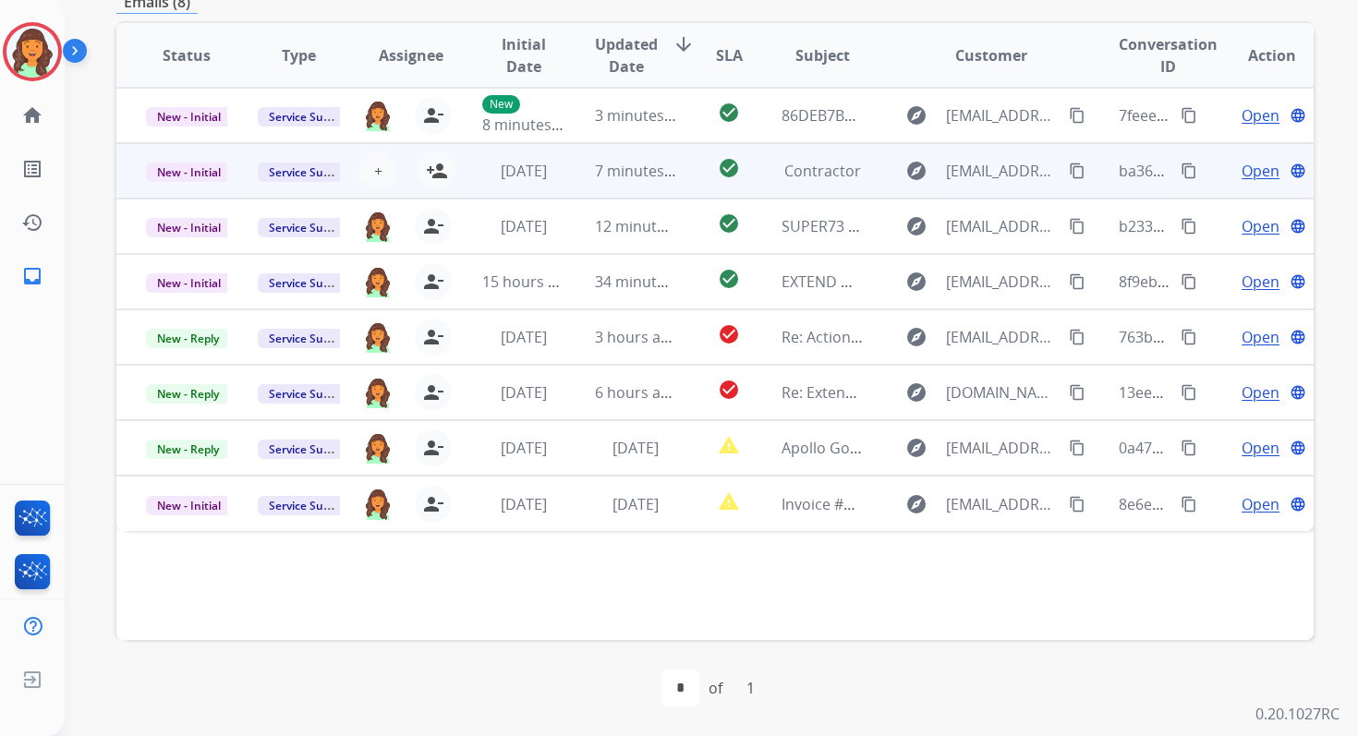
click at [575, 182] on td "7 minutes ago" at bounding box center [621, 170] width 112 height 55
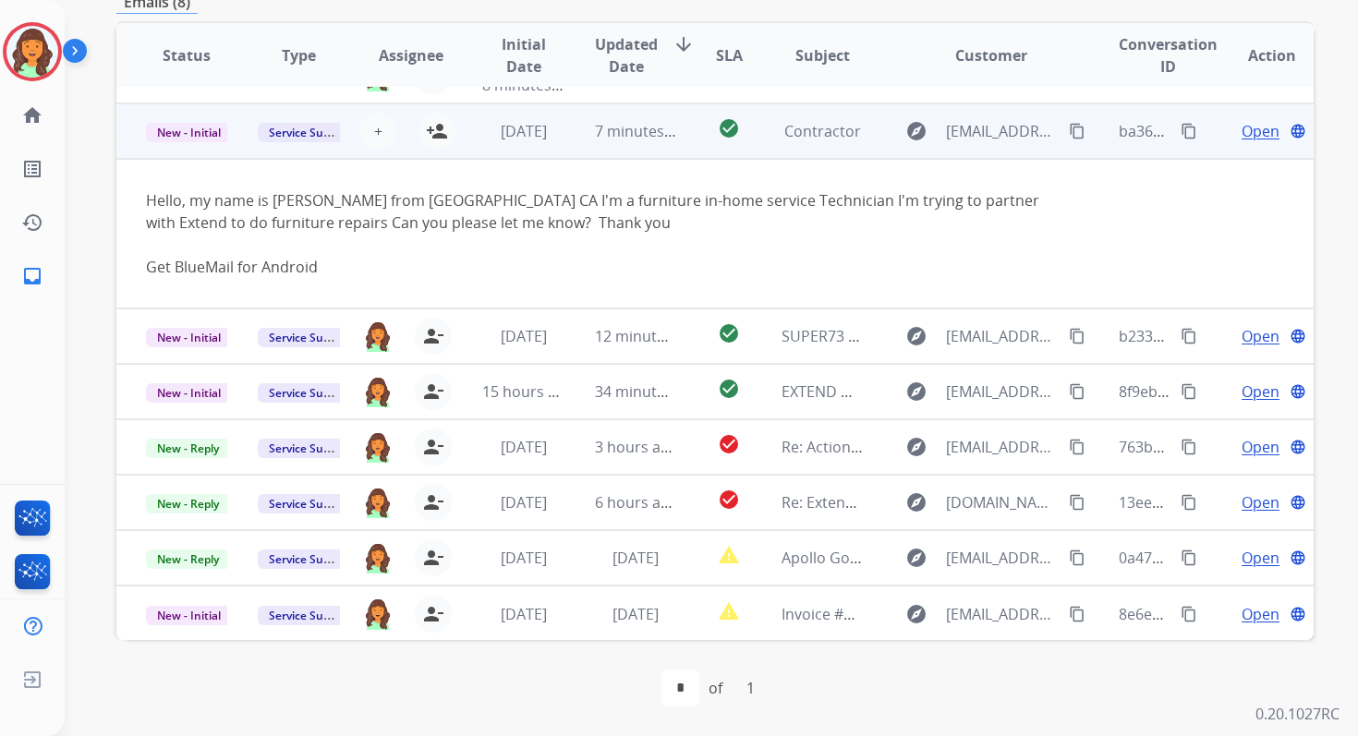
scroll to position [41, 0]
click at [599, 124] on span "7 minutes ago" at bounding box center [644, 130] width 99 height 20
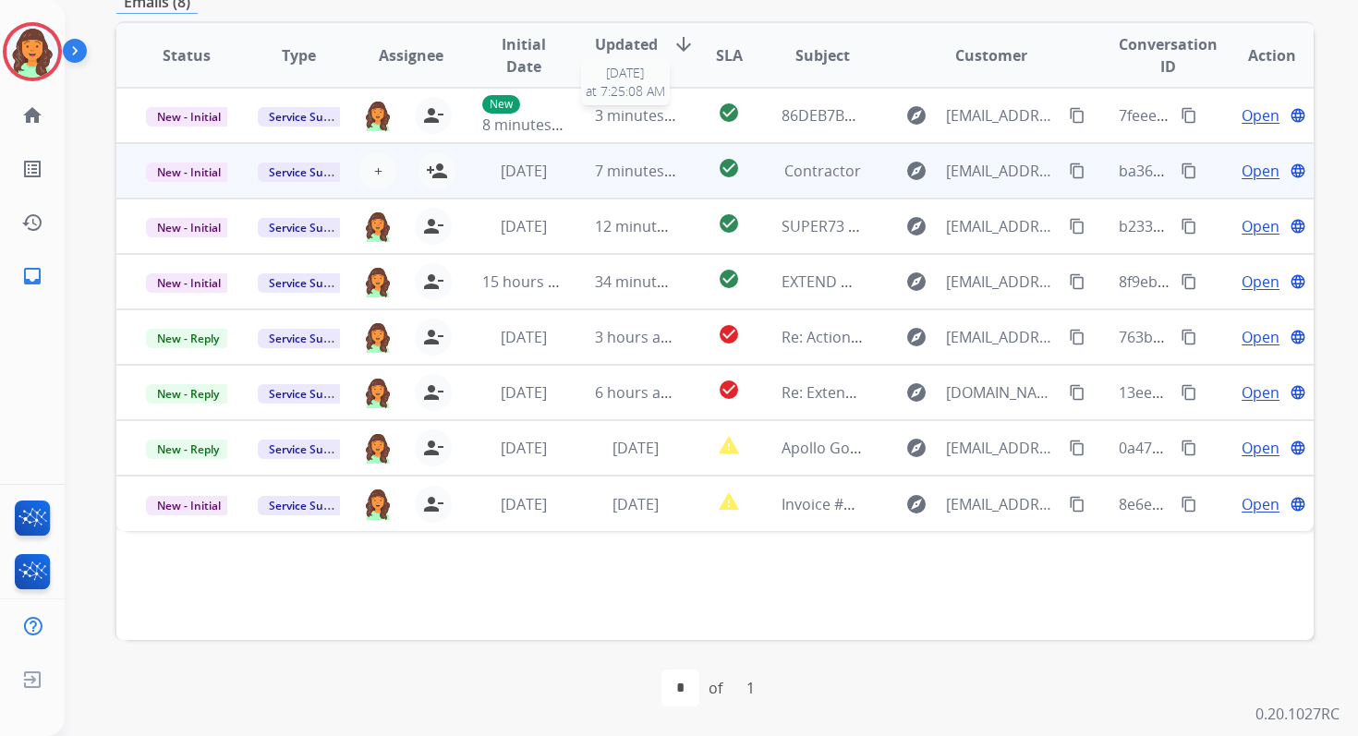
scroll to position [0, 0]
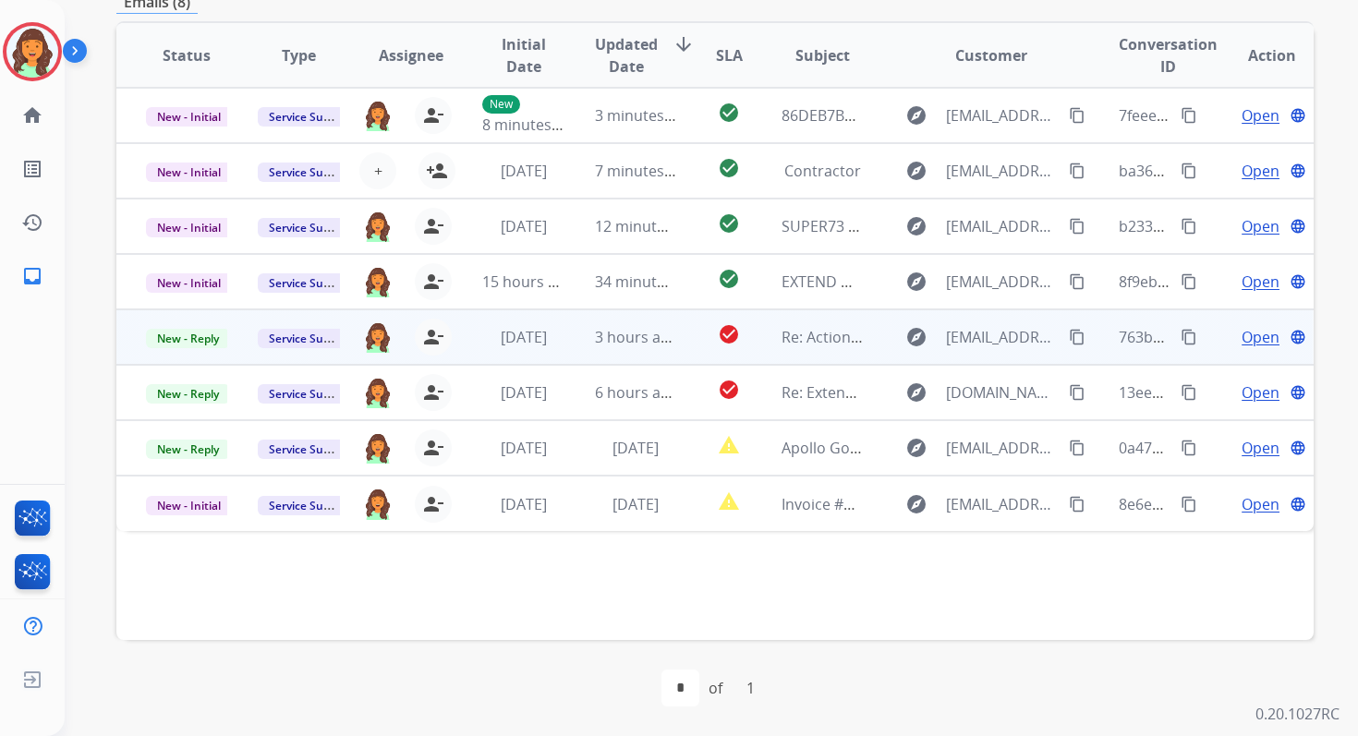
click at [683, 344] on td "check_circle" at bounding box center [714, 336] width 75 height 55
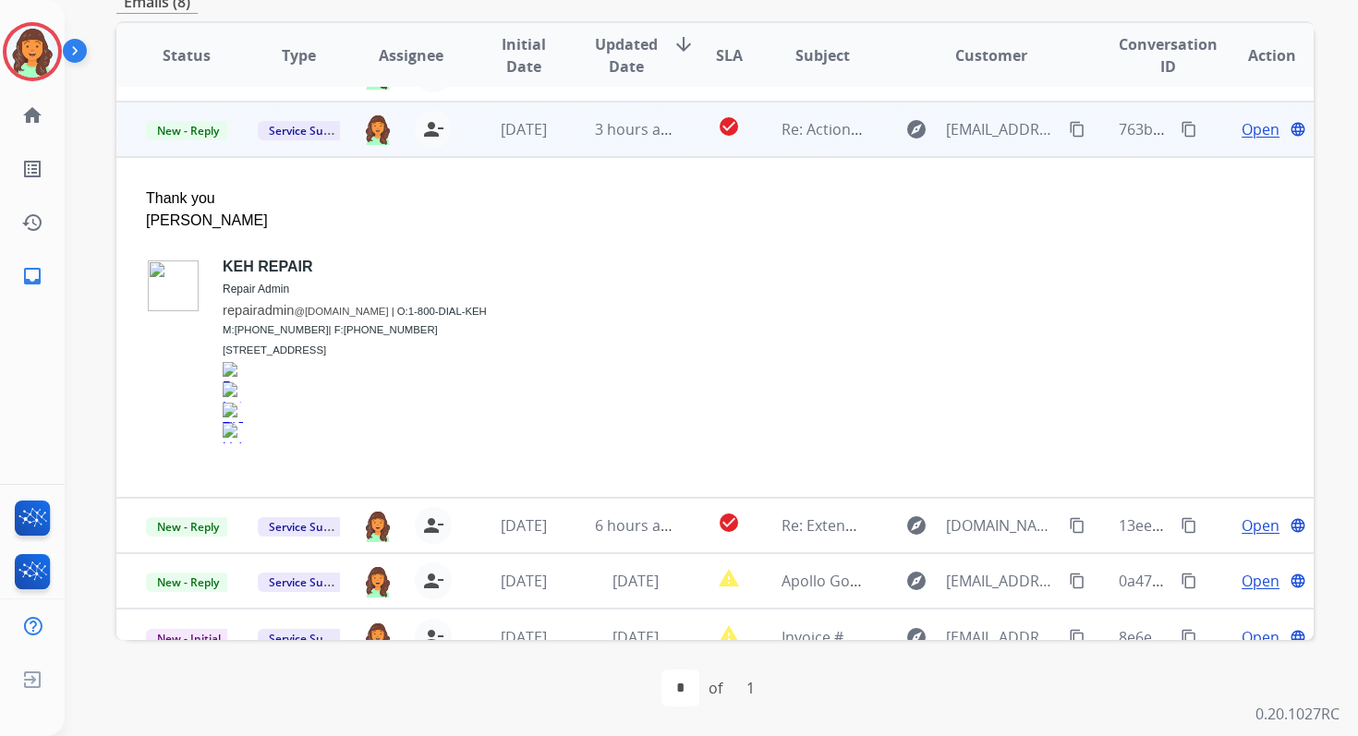
scroll to position [222, 0]
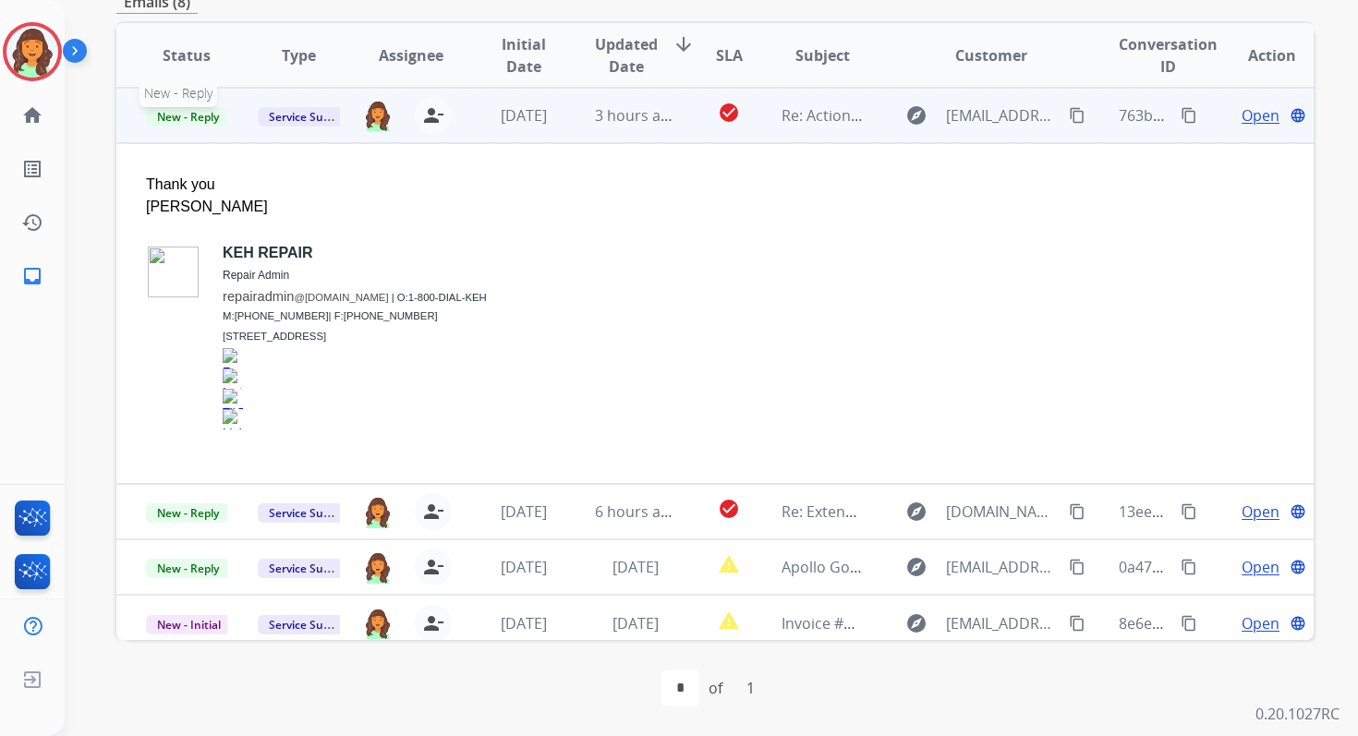
click at [186, 115] on span "New - Reply" at bounding box center [188, 116] width 84 height 19
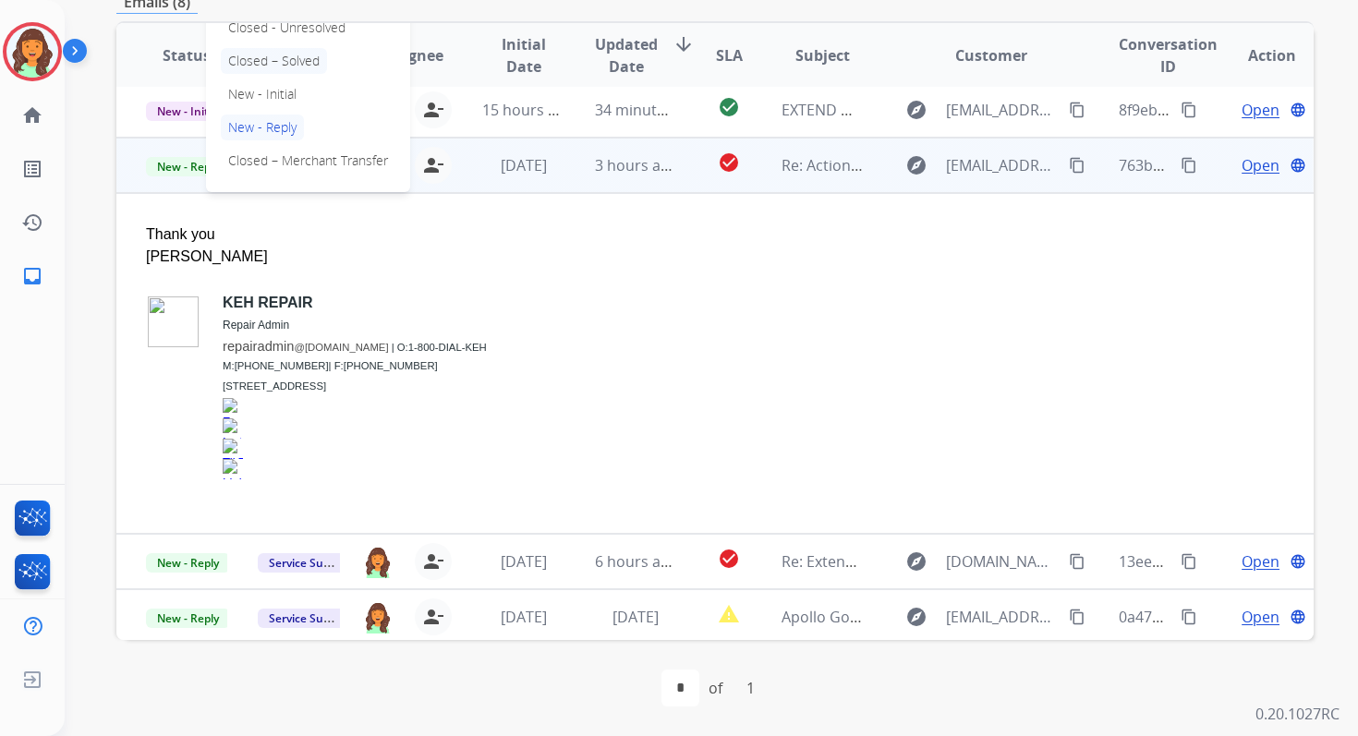
click at [236, 67] on p "Closed – Solved" at bounding box center [274, 61] width 106 height 26
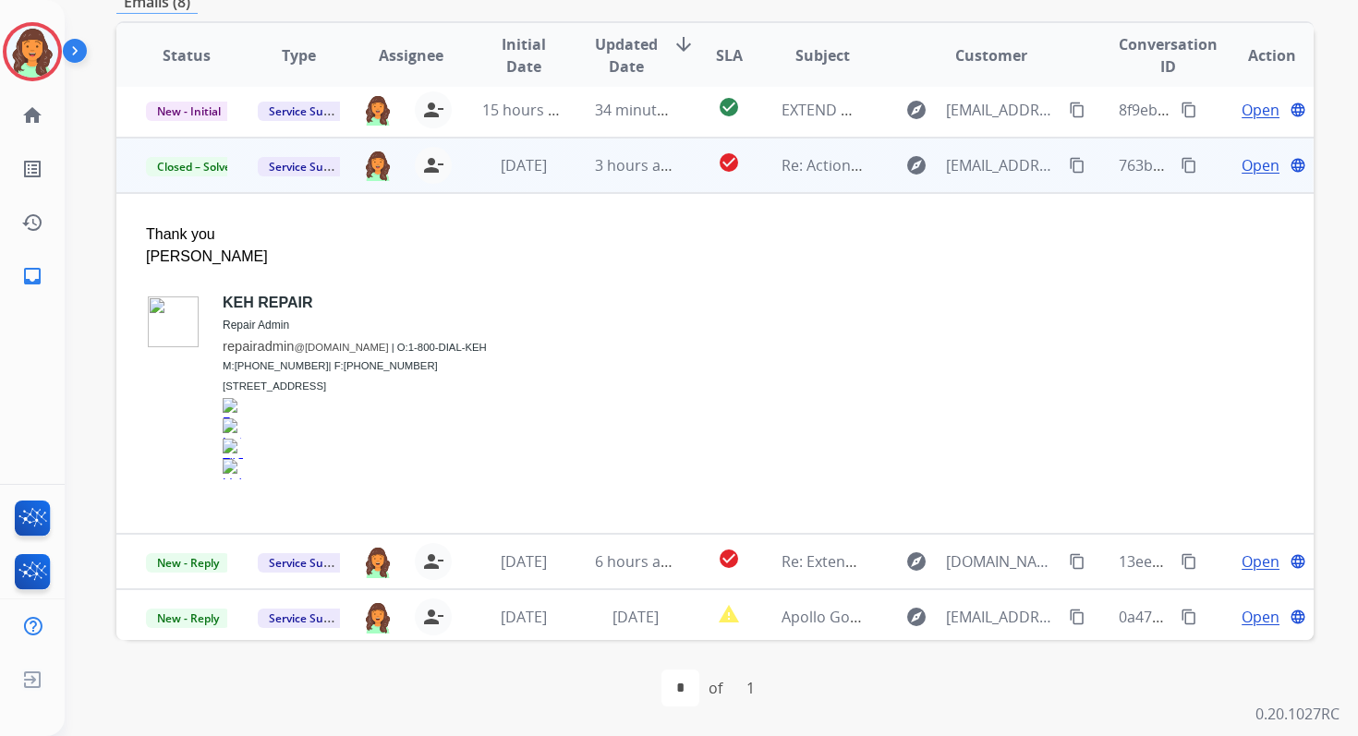
scroll to position [0, 0]
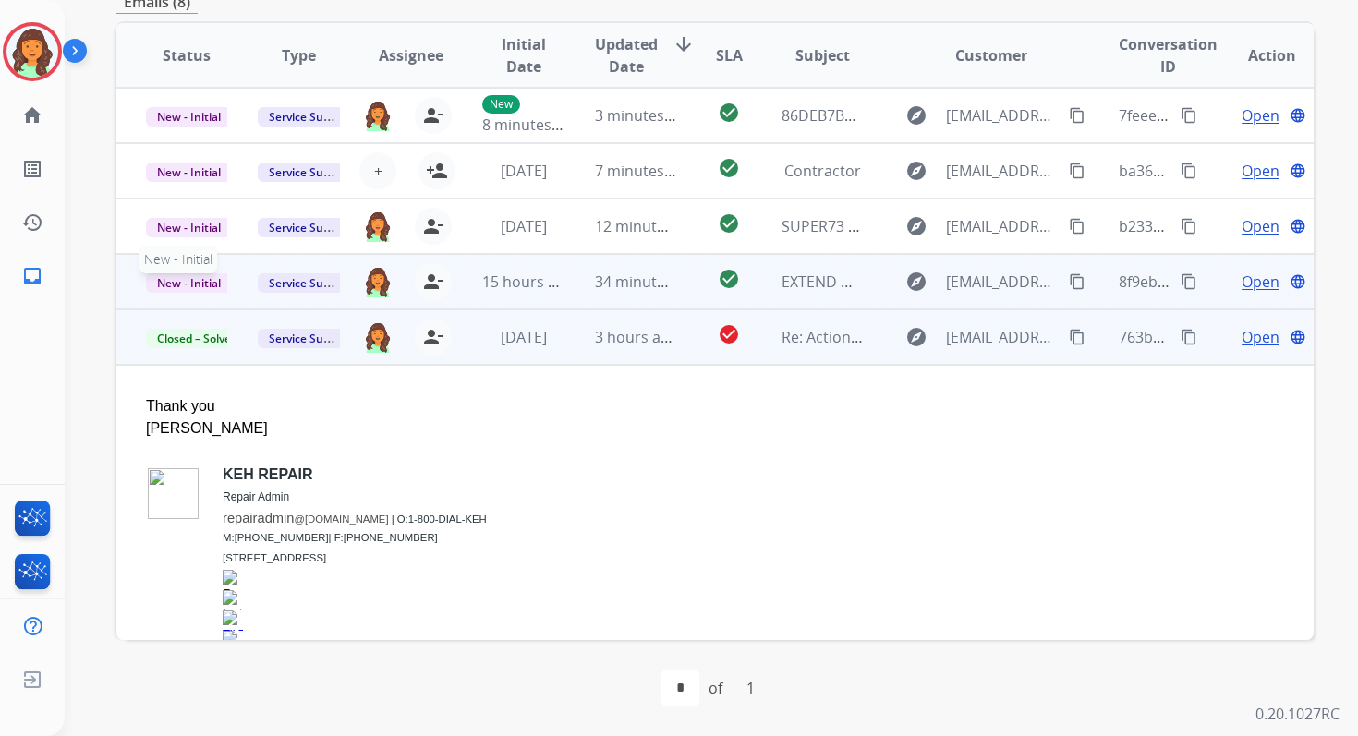
click at [206, 282] on span "New - Initial" at bounding box center [189, 282] width 86 height 19
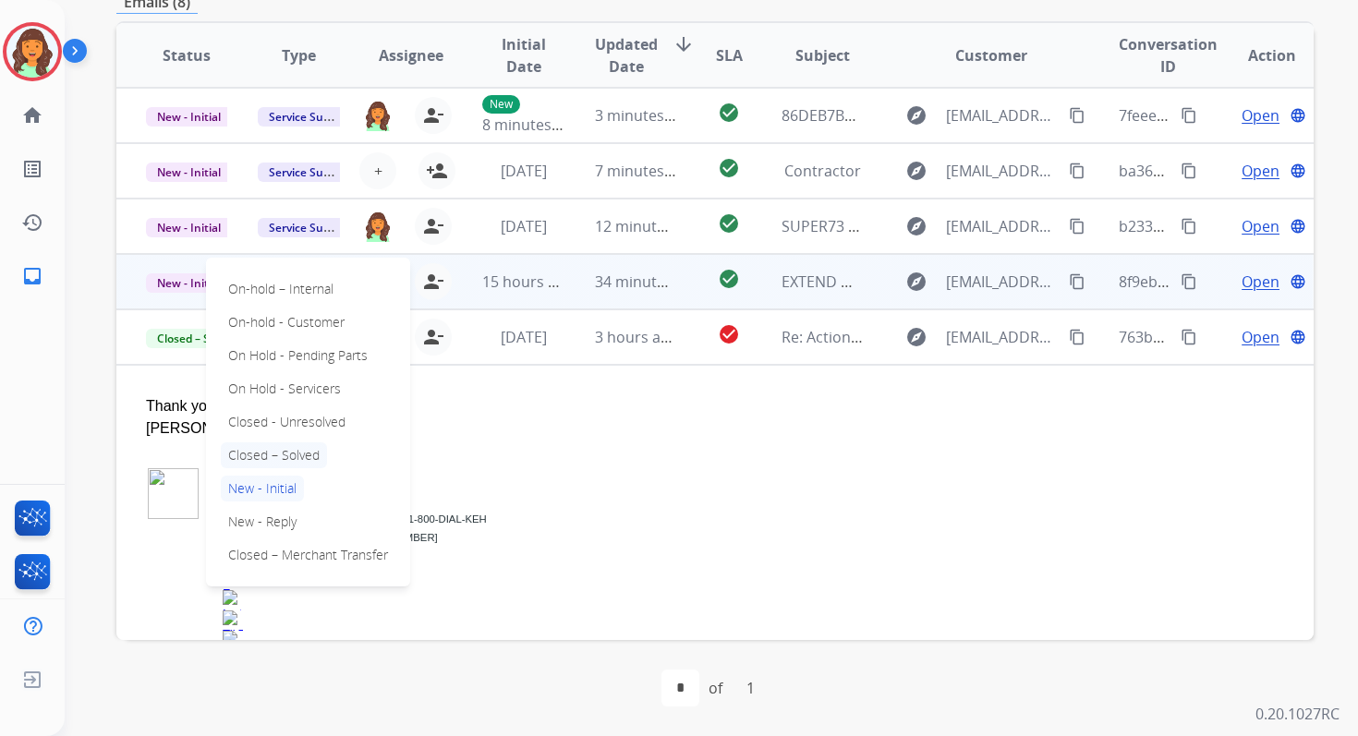
click at [278, 456] on p "Closed – Solved" at bounding box center [274, 455] width 106 height 26
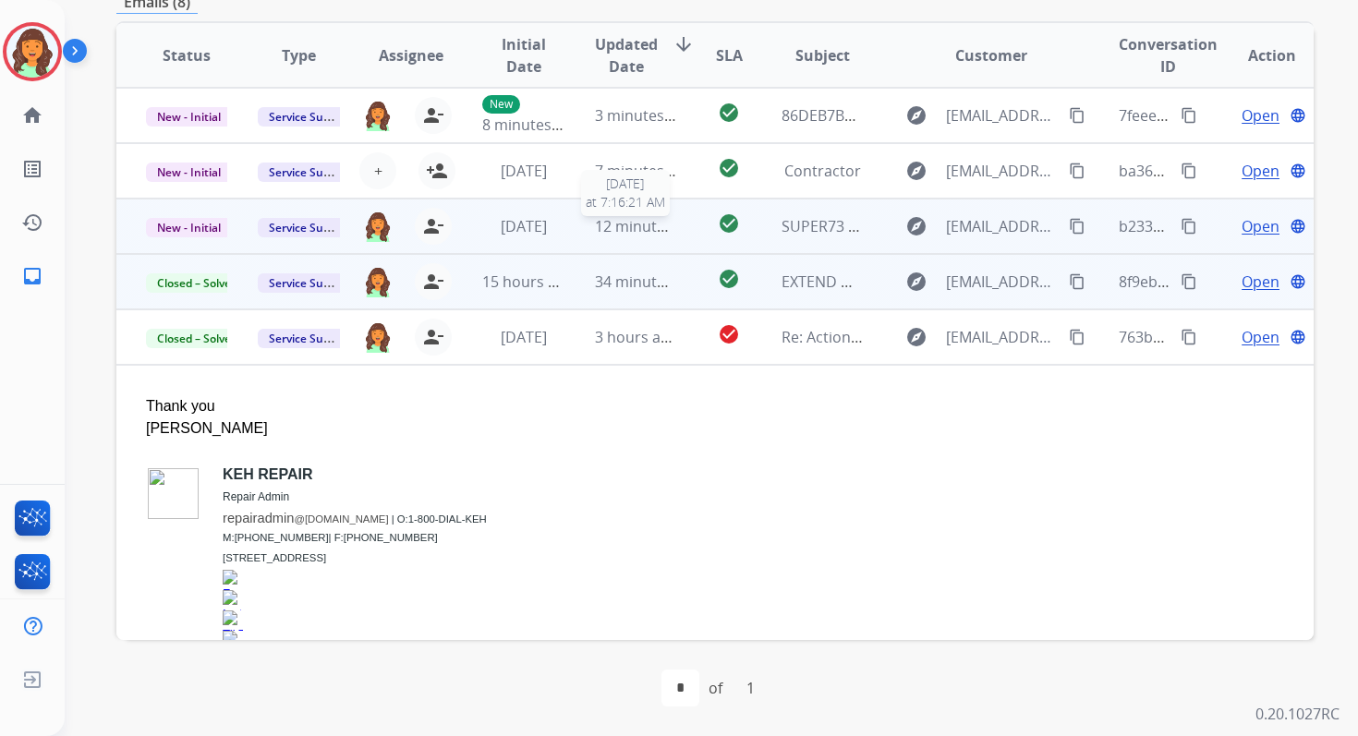
click at [614, 236] on div "12 minutes ago" at bounding box center [635, 226] width 81 height 22
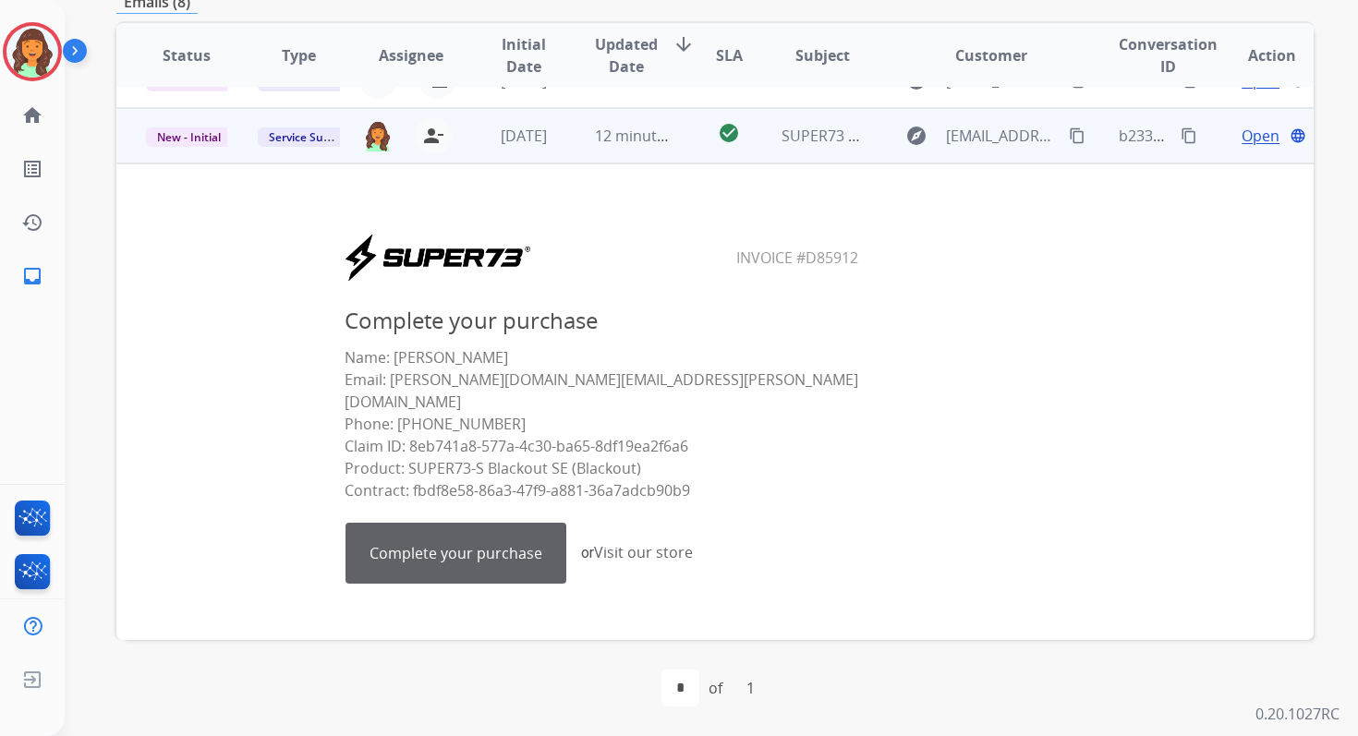
scroll to position [111, 0]
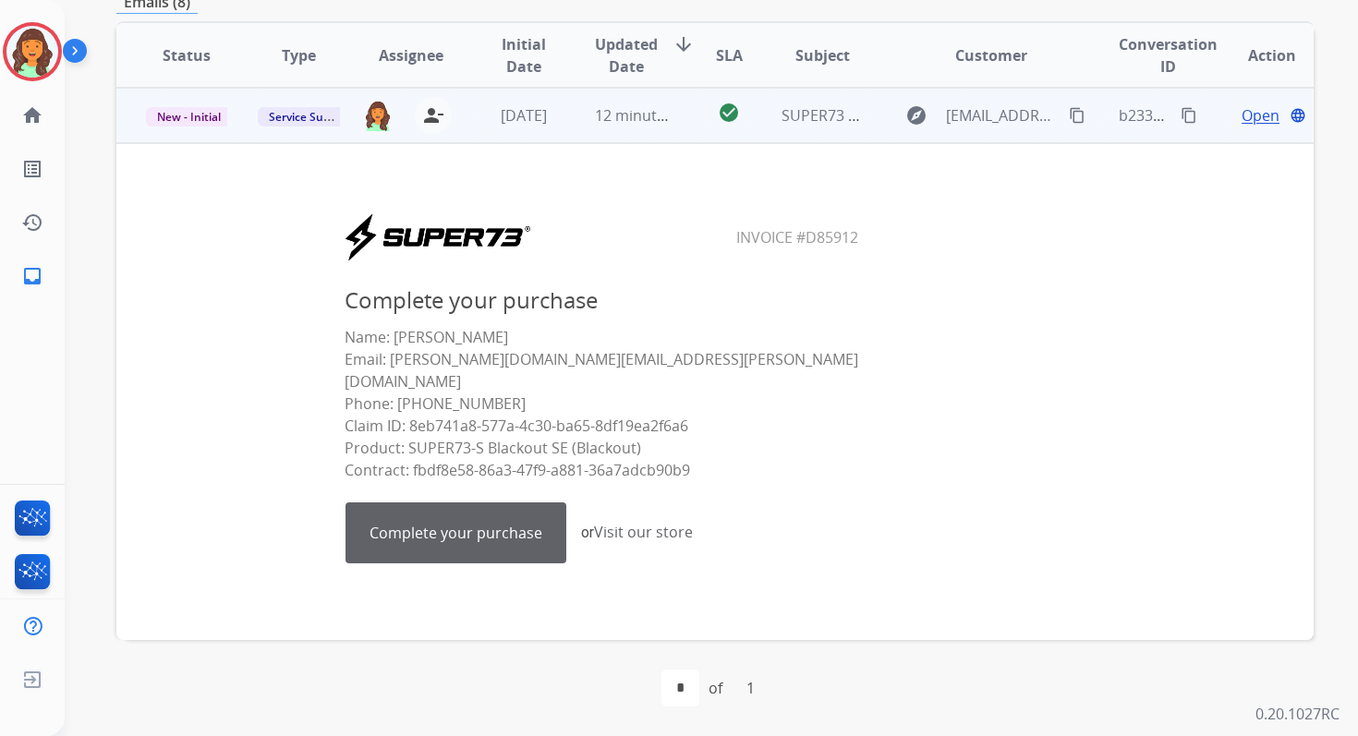
click at [642, 128] on td "12 minutes ago" at bounding box center [621, 115] width 112 height 55
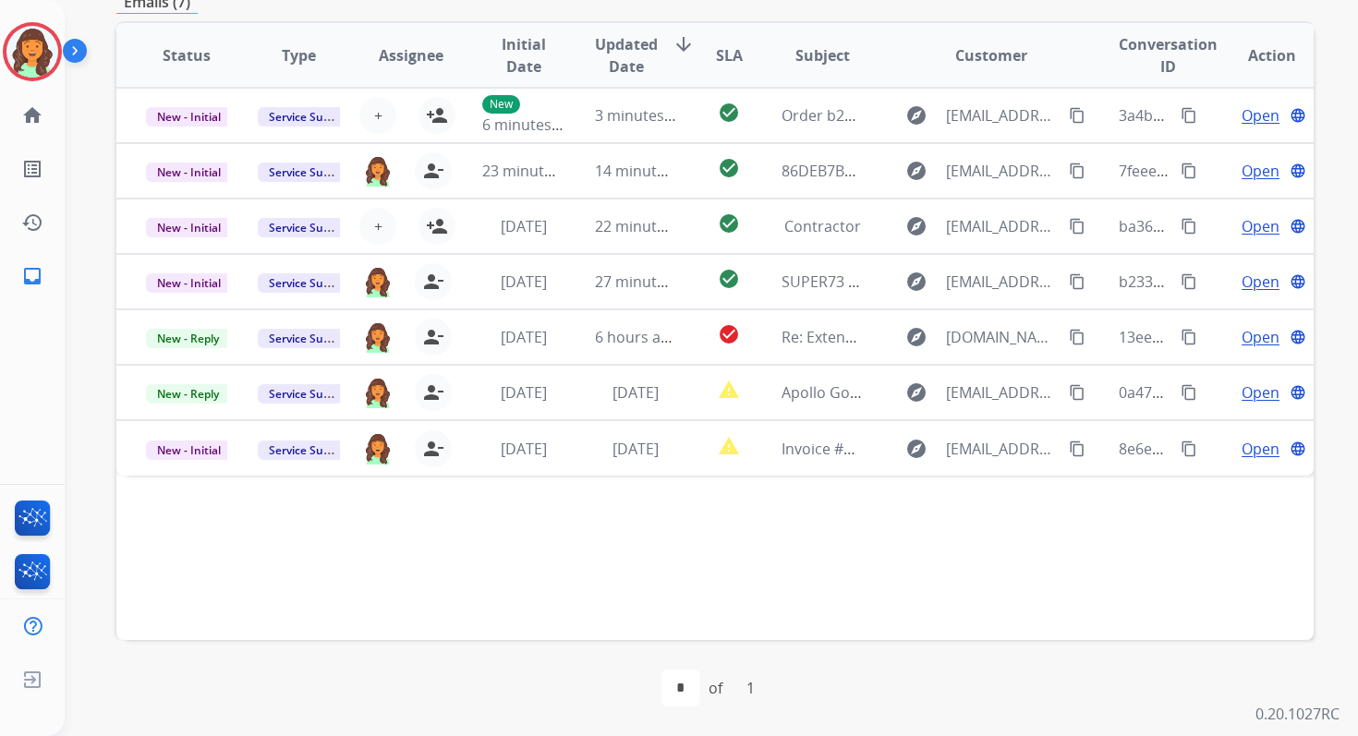
scroll to position [0, 0]
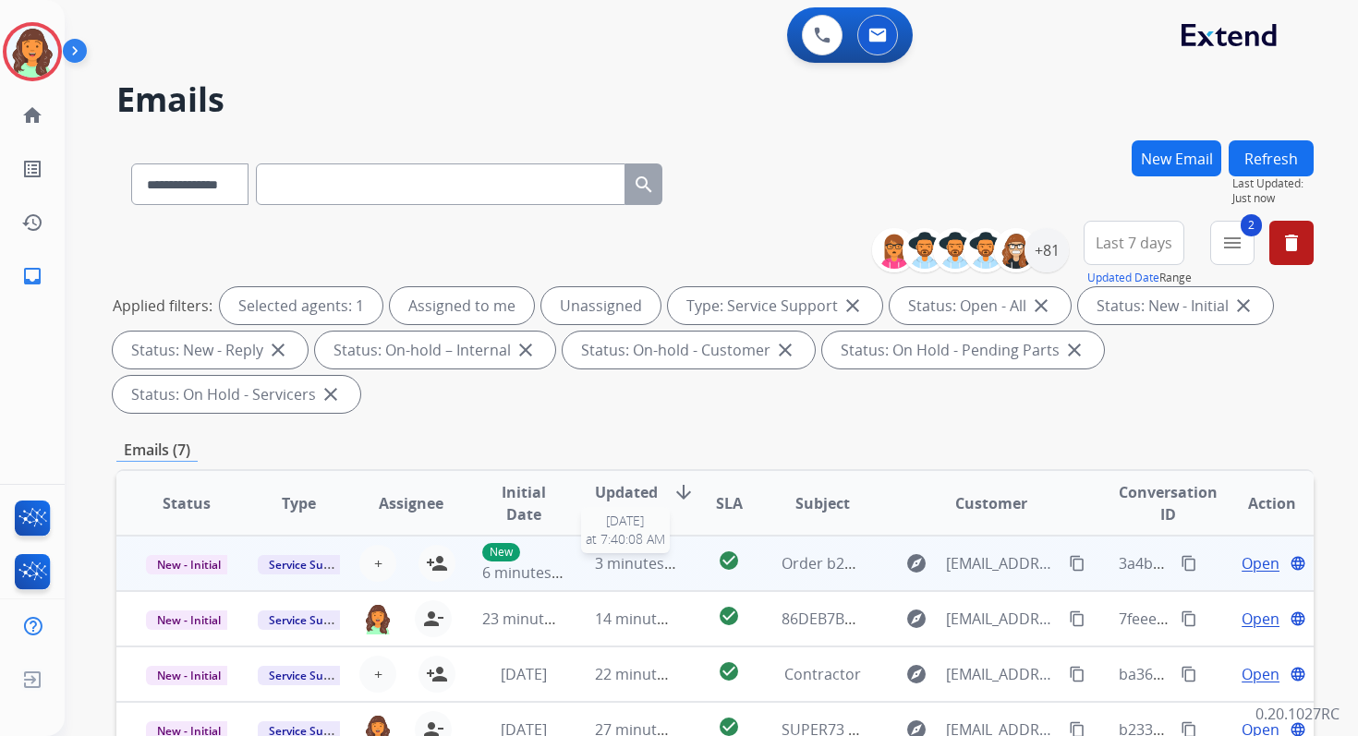
click at [626, 569] on span "3 minutes ago" at bounding box center [644, 563] width 99 height 20
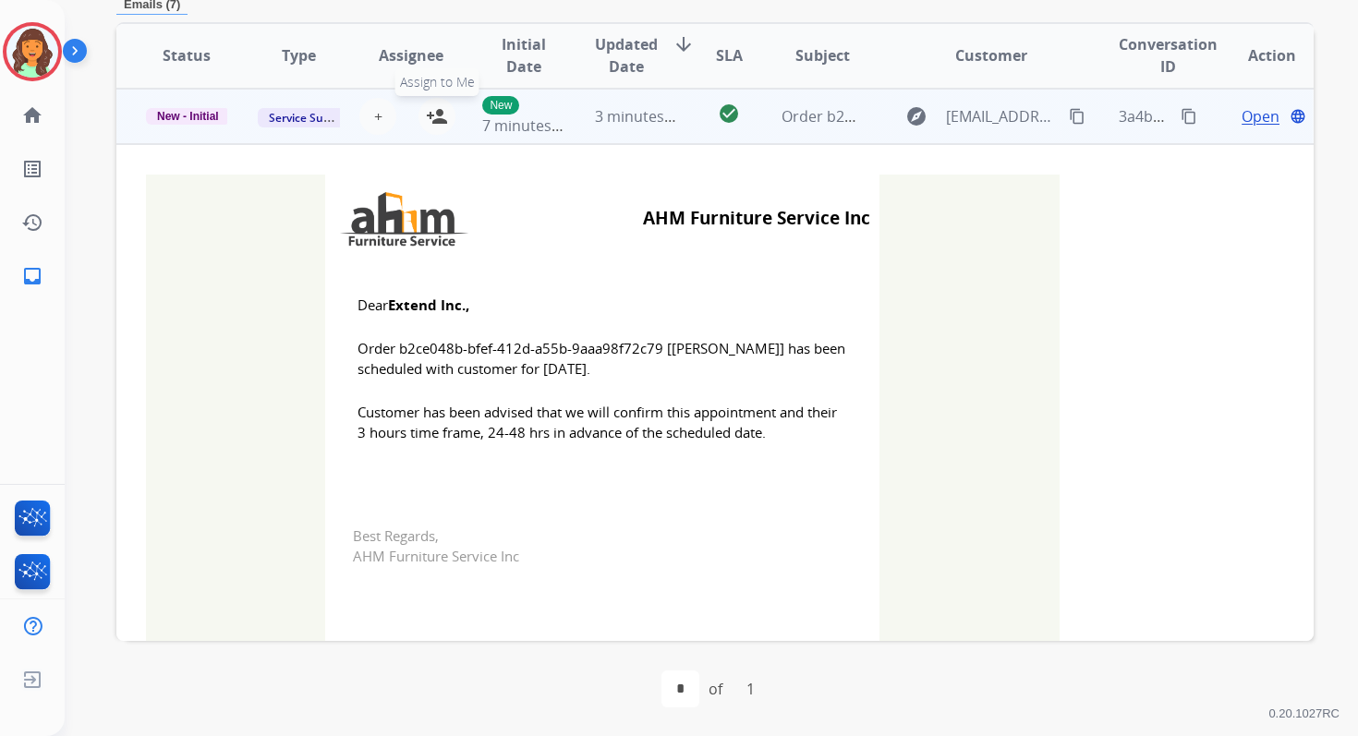
click at [440, 114] on mat-icon "person_add" at bounding box center [437, 116] width 22 height 22
click at [190, 116] on span "New - Initial" at bounding box center [188, 116] width 84 height 17
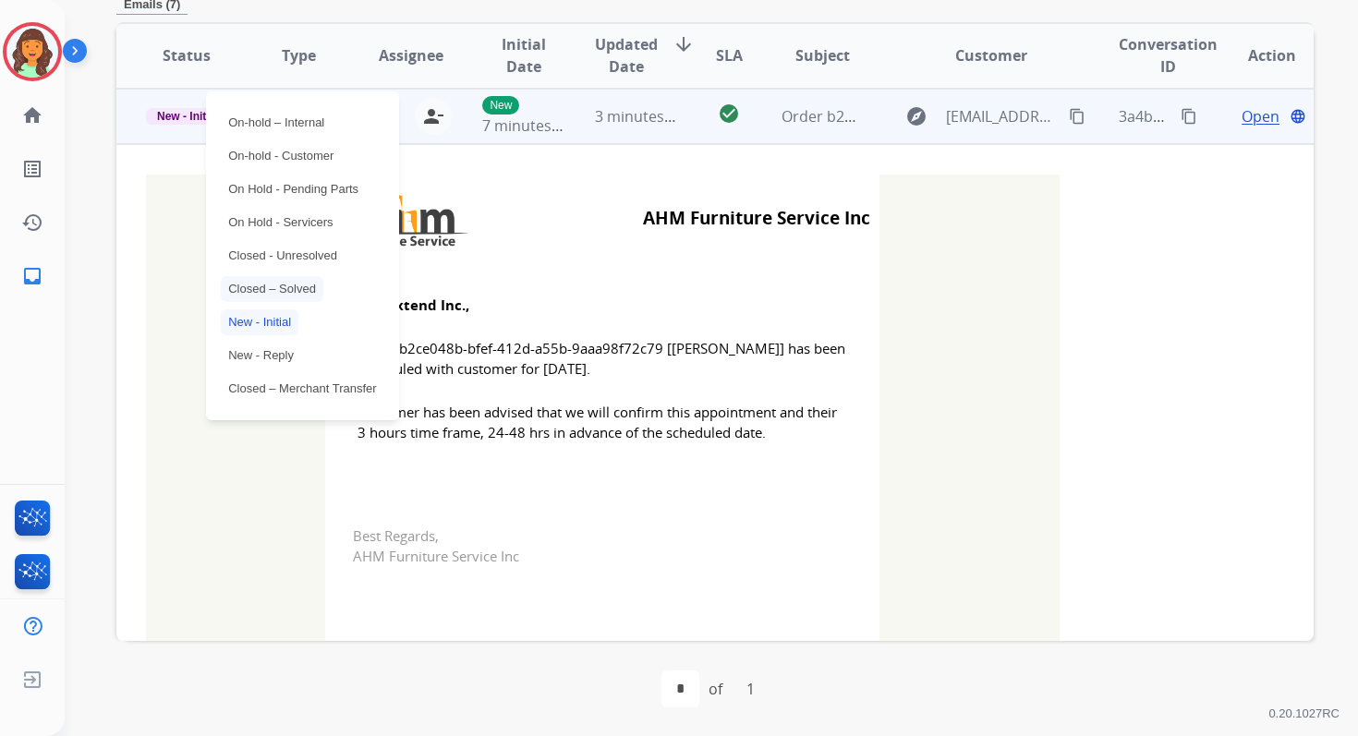
click at [283, 285] on p "Closed – Solved" at bounding box center [272, 289] width 103 height 26
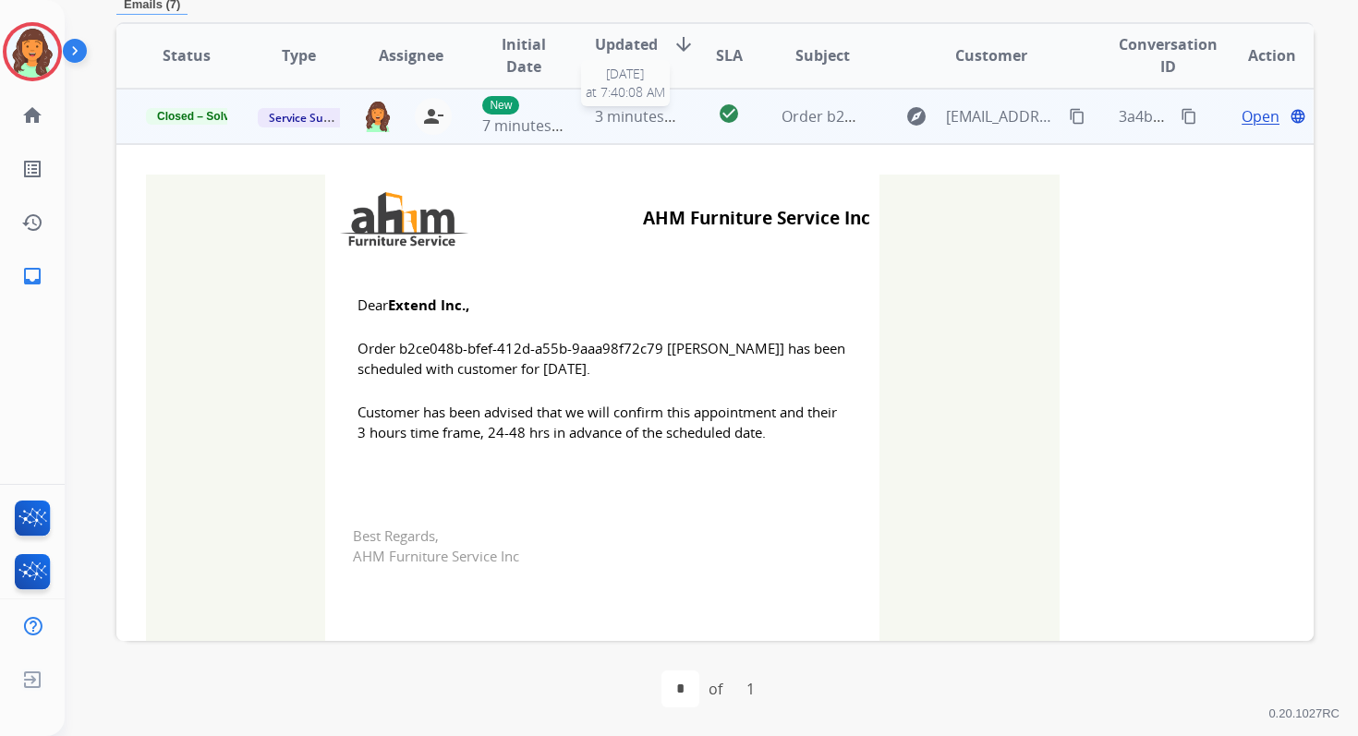
click at [611, 117] on span "3 minutes ago" at bounding box center [644, 116] width 99 height 20
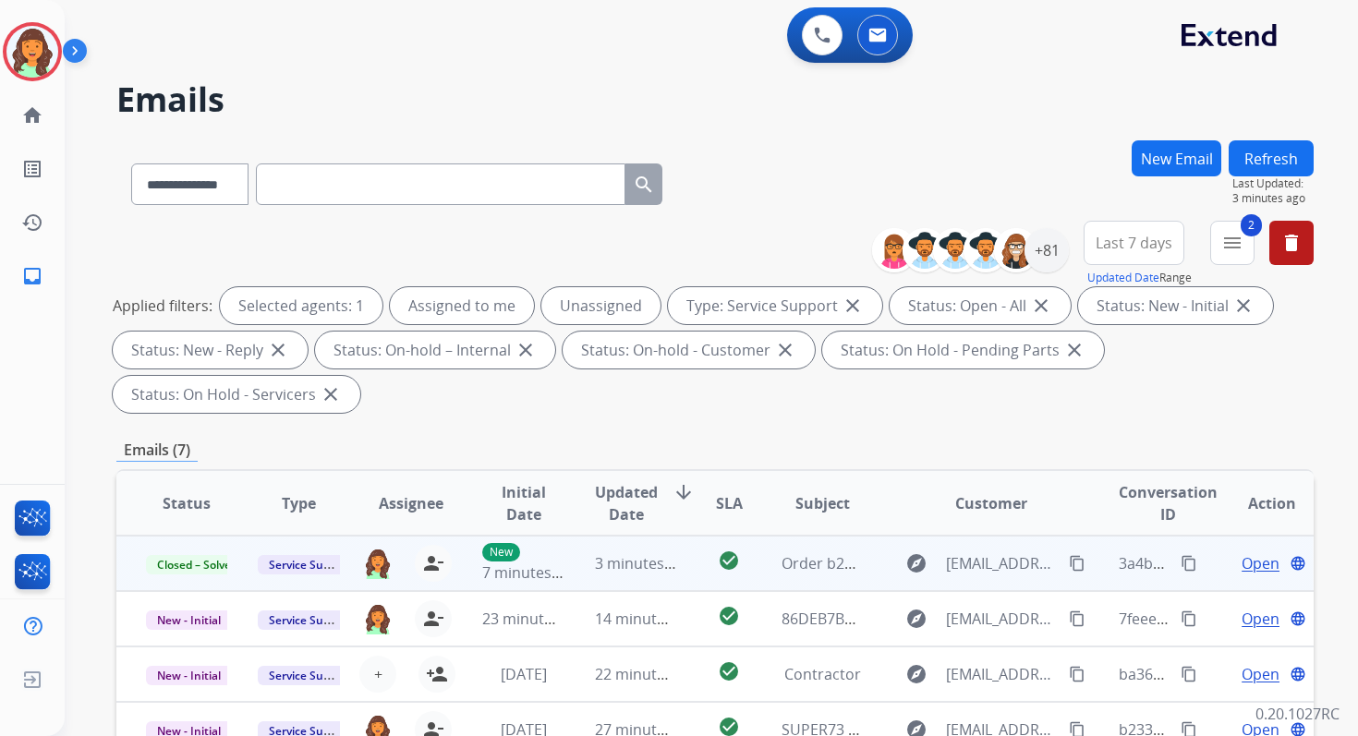
click at [630, 405] on div "Applied filters: Selected agents: 1 Assigned to me Unassigned Type: Service Sup…" at bounding box center [711, 350] width 1197 height 126
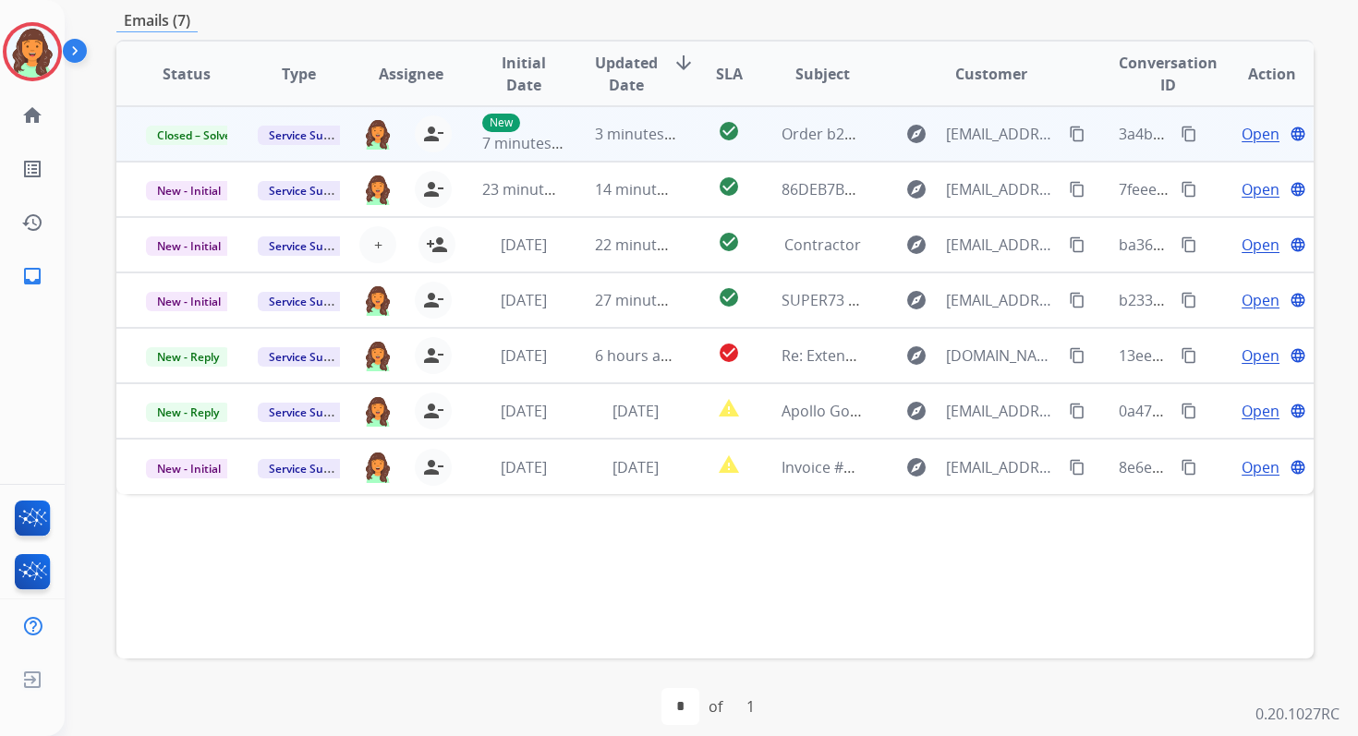
scroll to position [448, 0]
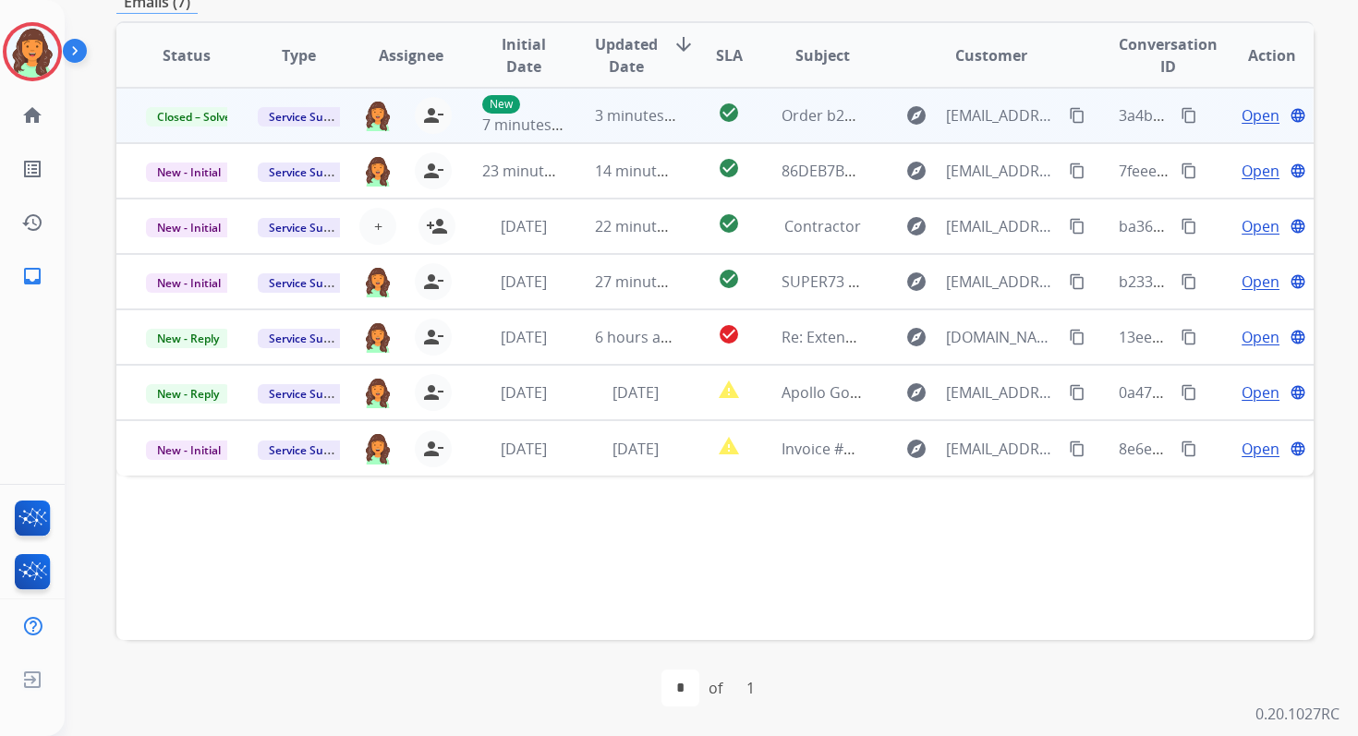
click at [703, 14] on div "**********" at bounding box center [714, 214] width 1197 height 1044
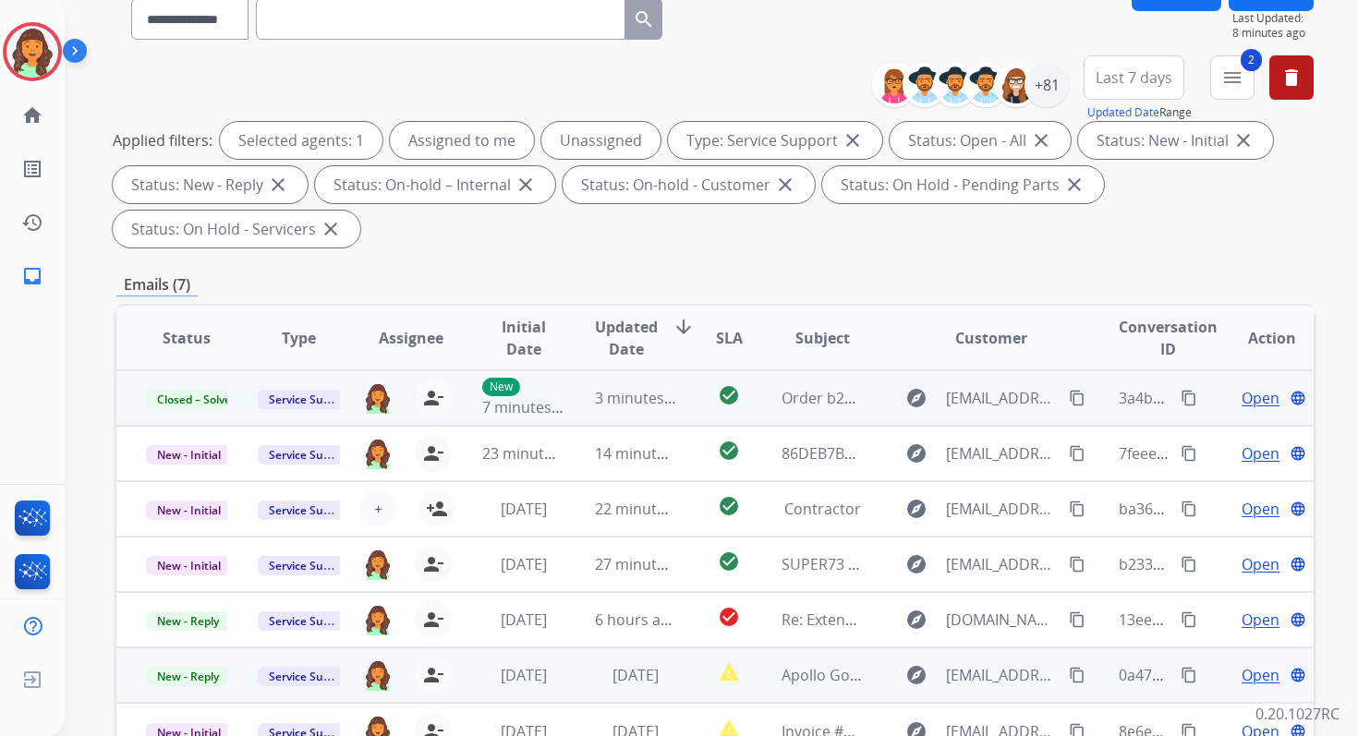
scroll to position [0, 0]
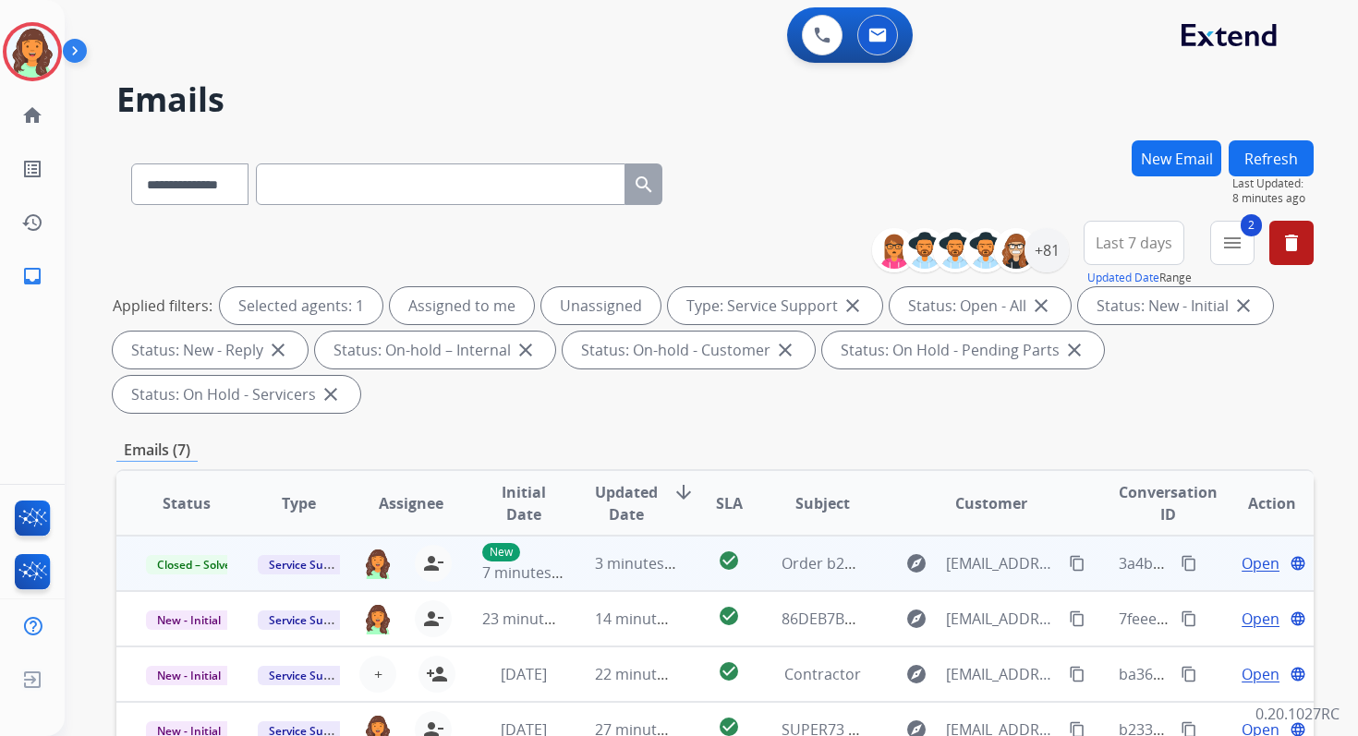
click at [1288, 163] on button "Refresh" at bounding box center [1270, 158] width 85 height 36
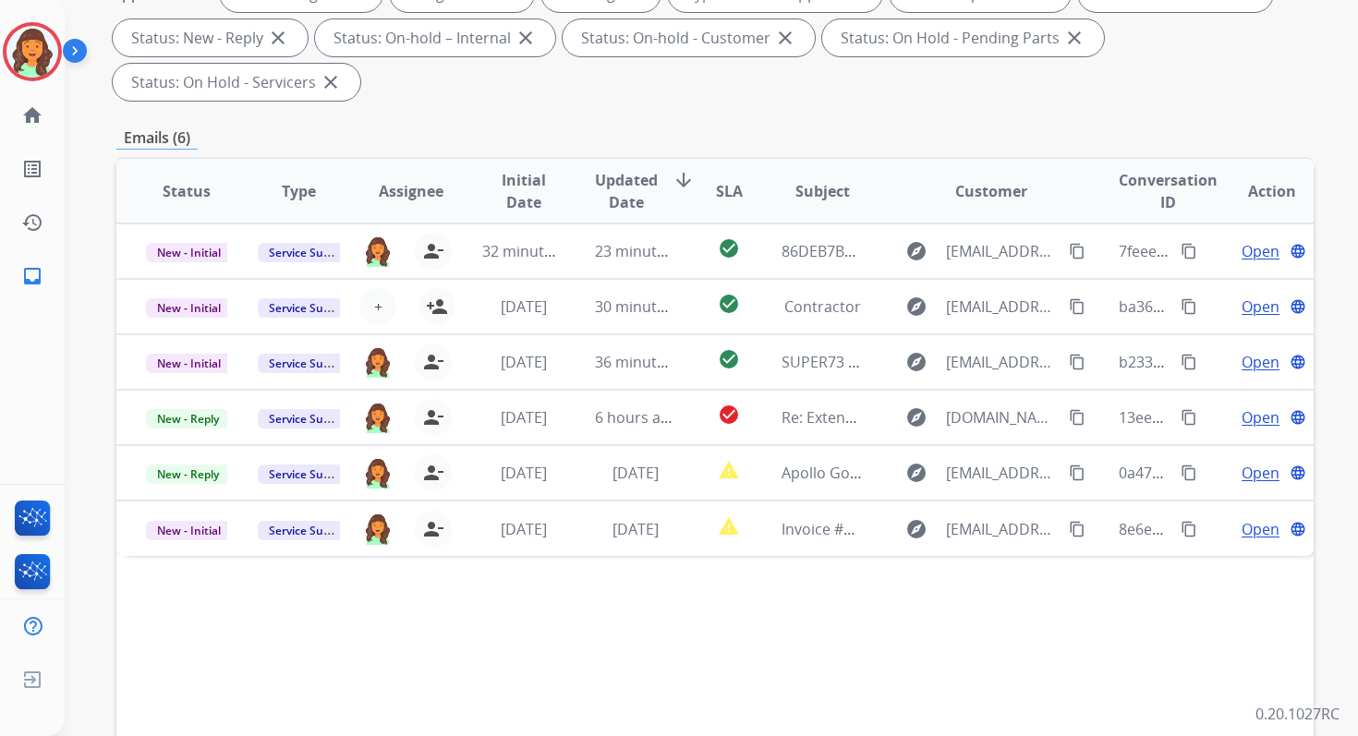
scroll to position [448, 0]
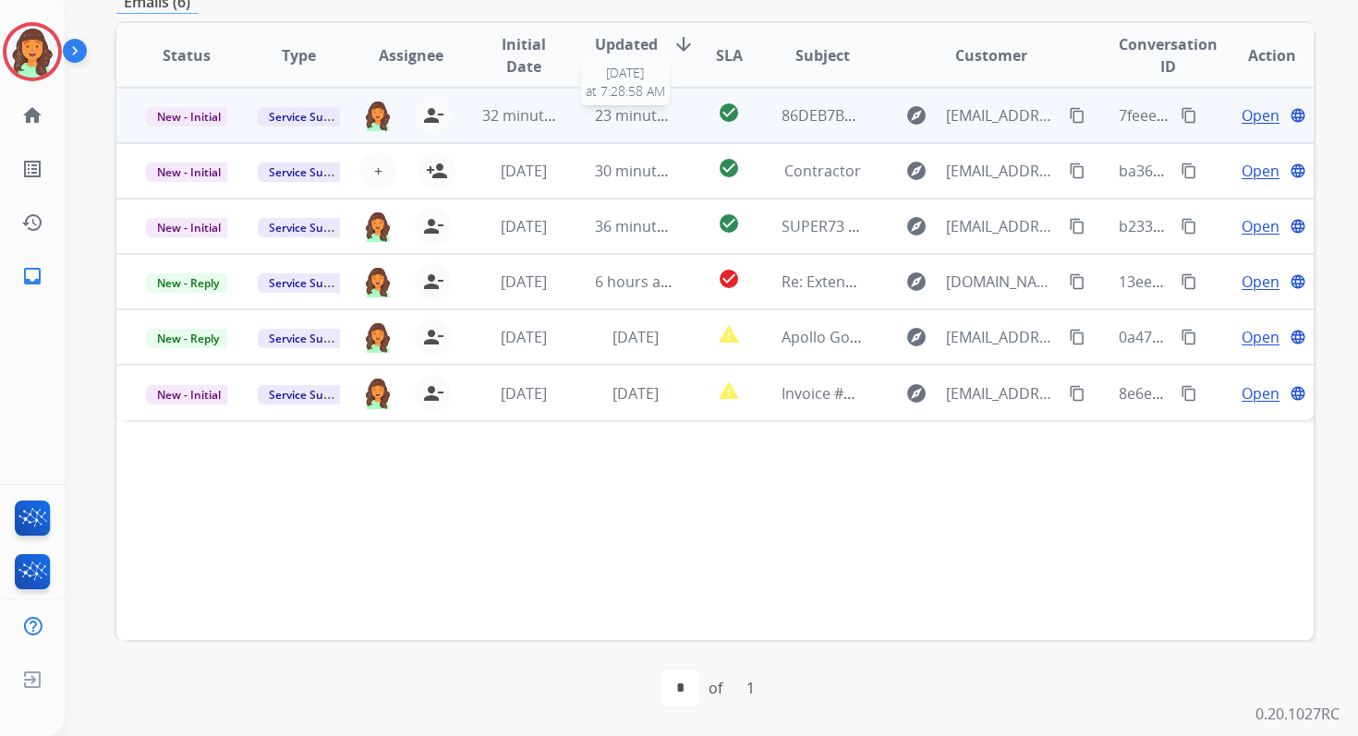
click at [637, 112] on span "23 minutes ago" at bounding box center [648, 115] width 107 height 20
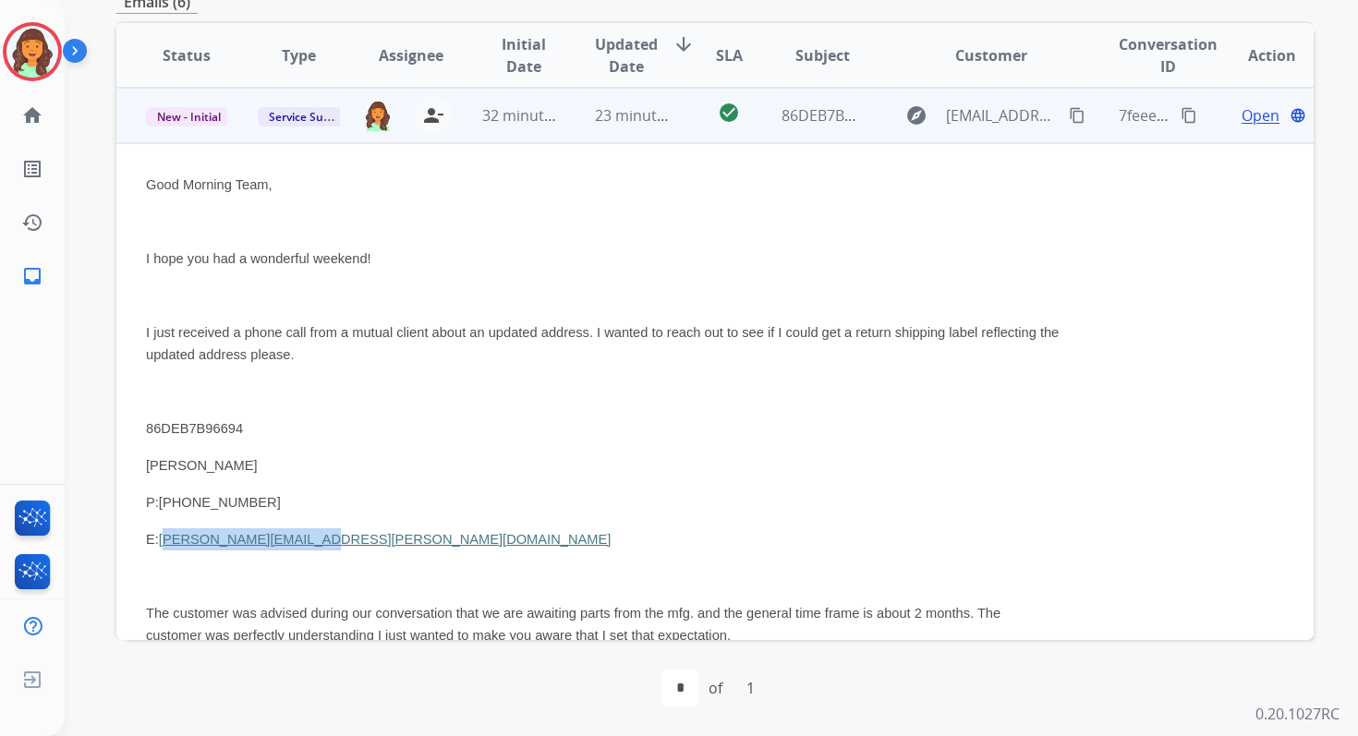
drag, startPoint x: 353, startPoint y: 544, endPoint x: 163, endPoint y: 541, distance: 189.4
click at [163, 541] on p "E: ERIC.HELTON@GMAIL.COM" at bounding box center [602, 539] width 913 height 22
copy link "ERIC.HELTON@GMAIL.COM"
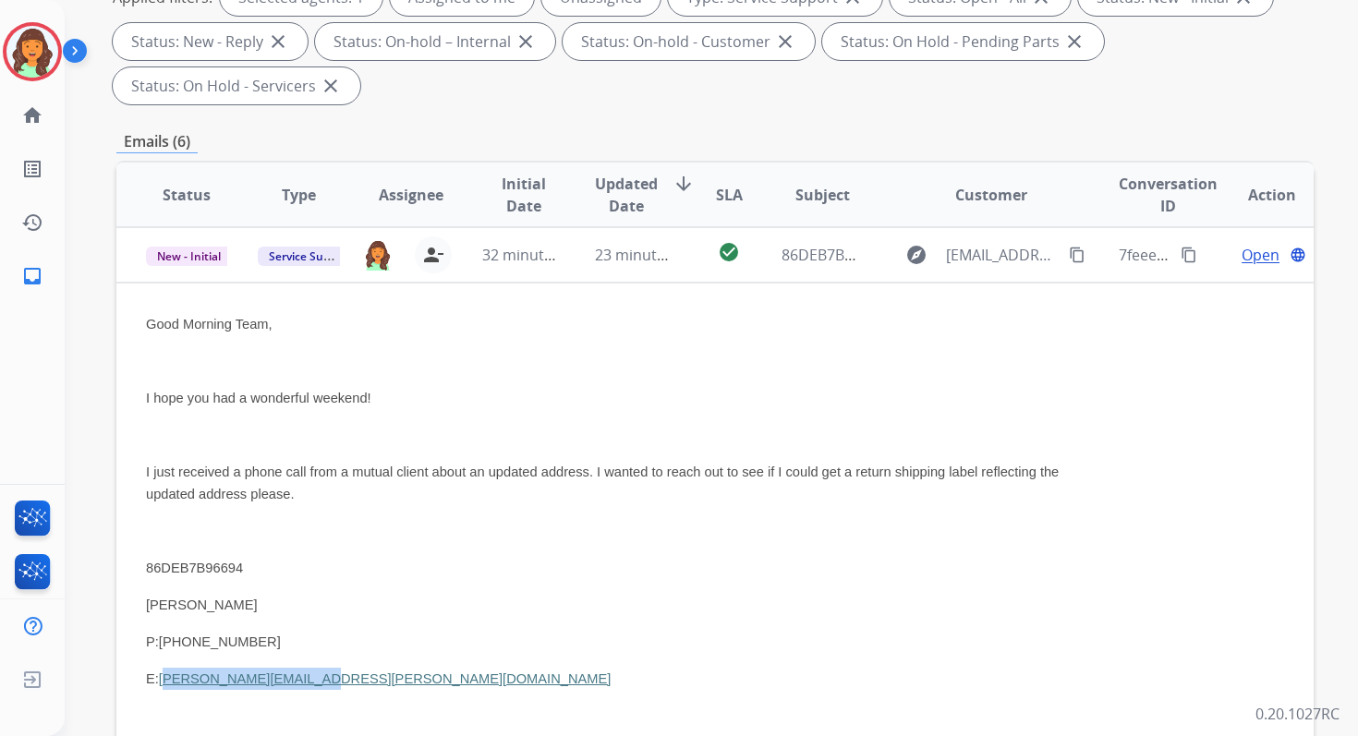
scroll to position [298, 0]
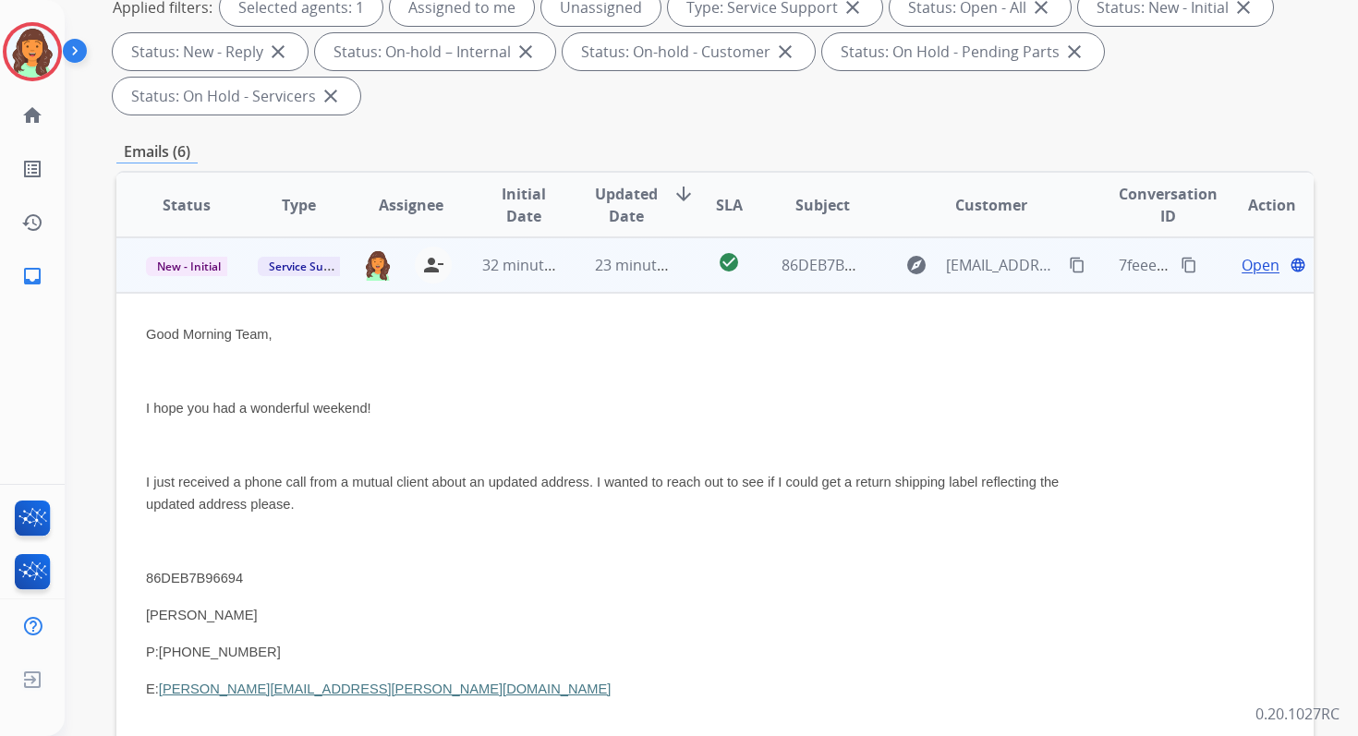
click at [1241, 271] on span "Open" at bounding box center [1260, 265] width 38 height 22
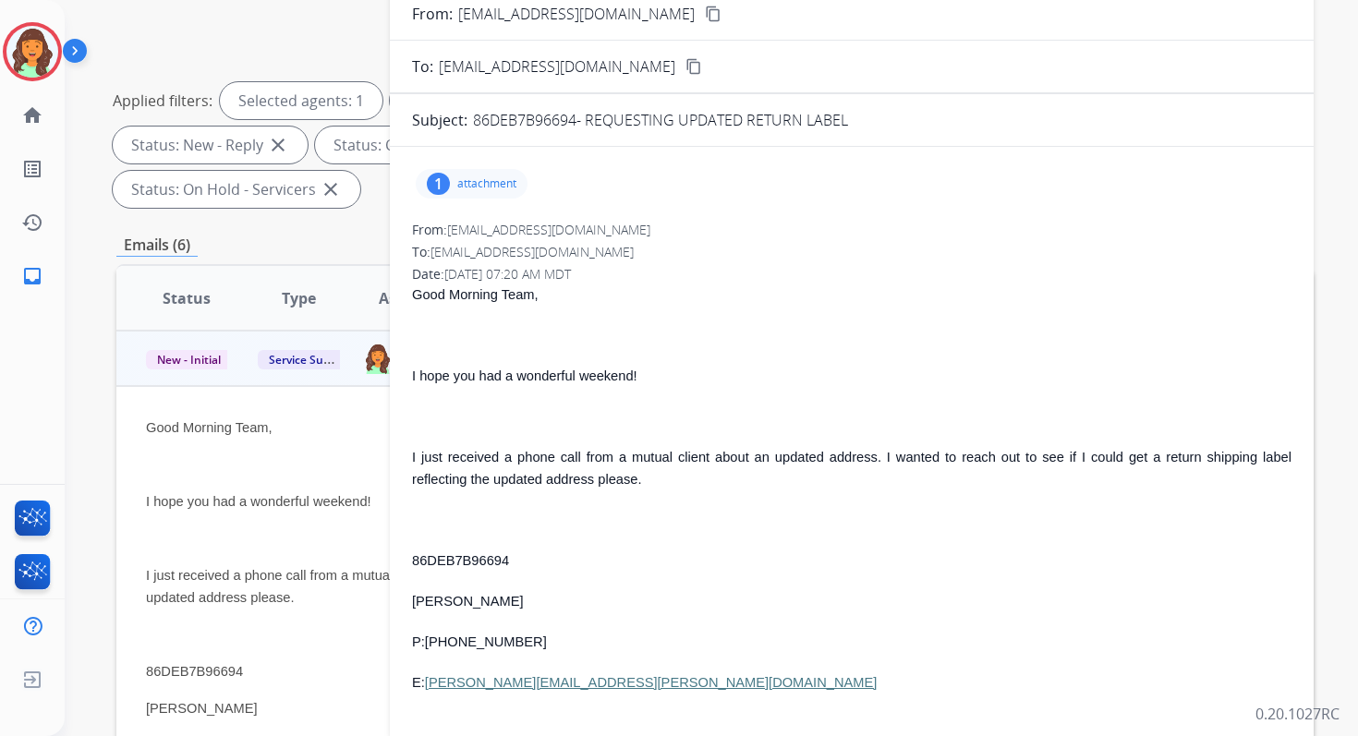
scroll to position [0, 0]
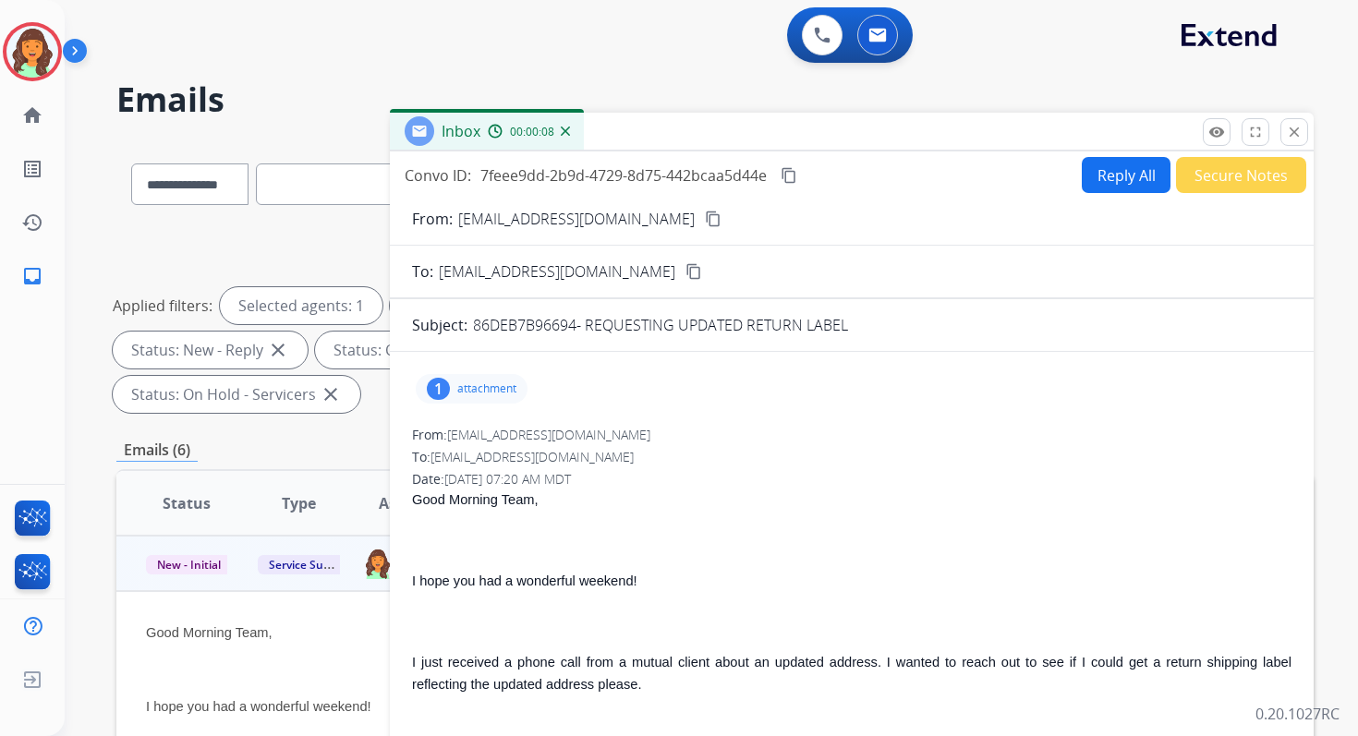
click at [1089, 181] on button "Reply All" at bounding box center [1126, 175] width 89 height 36
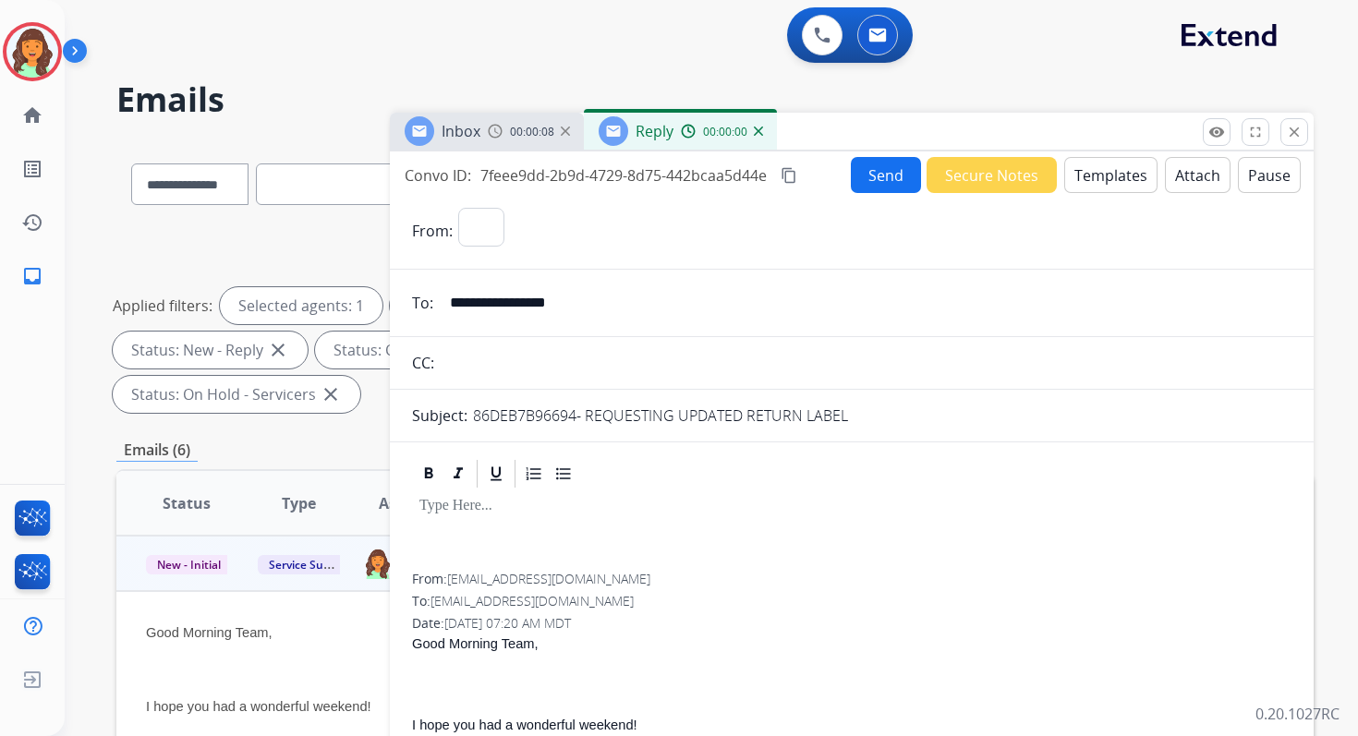
select select "**********"
click at [1174, 170] on button "Attach" at bounding box center [1198, 175] width 66 height 36
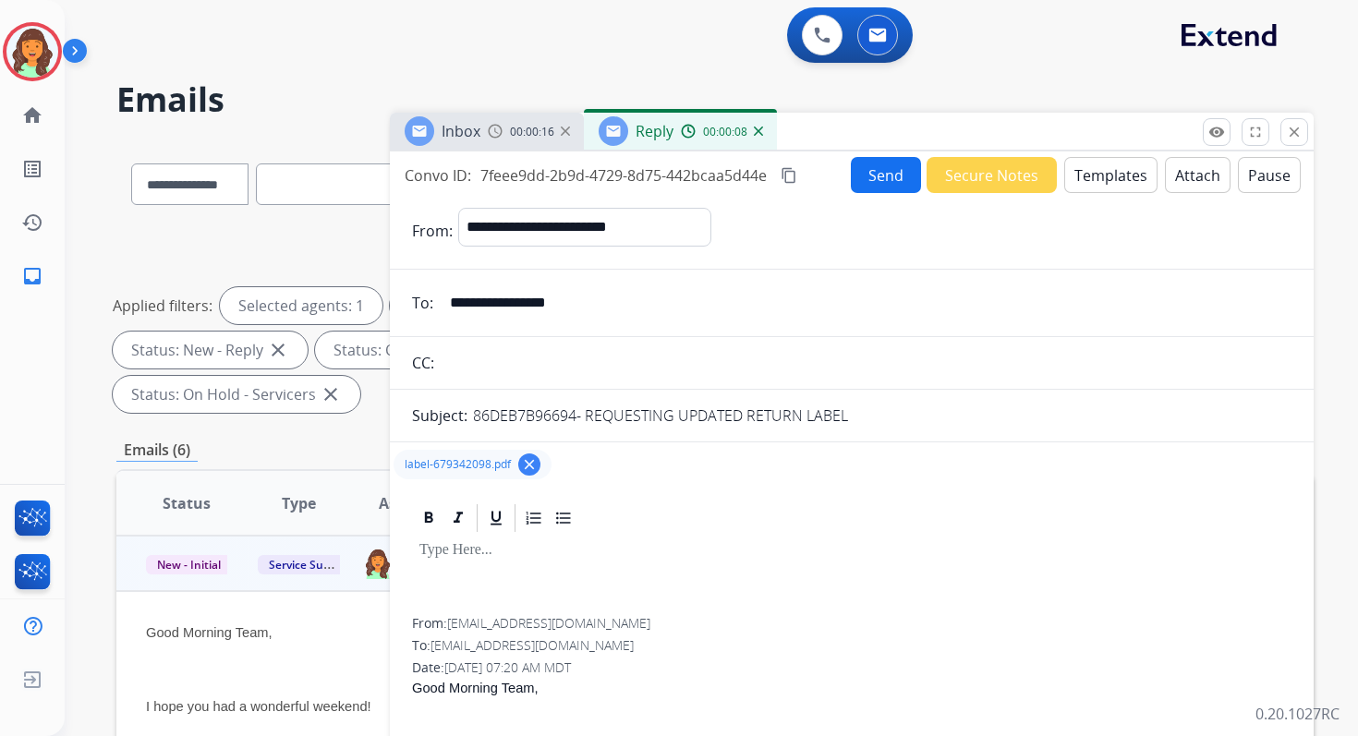
click at [1067, 173] on button "Templates" at bounding box center [1110, 175] width 93 height 36
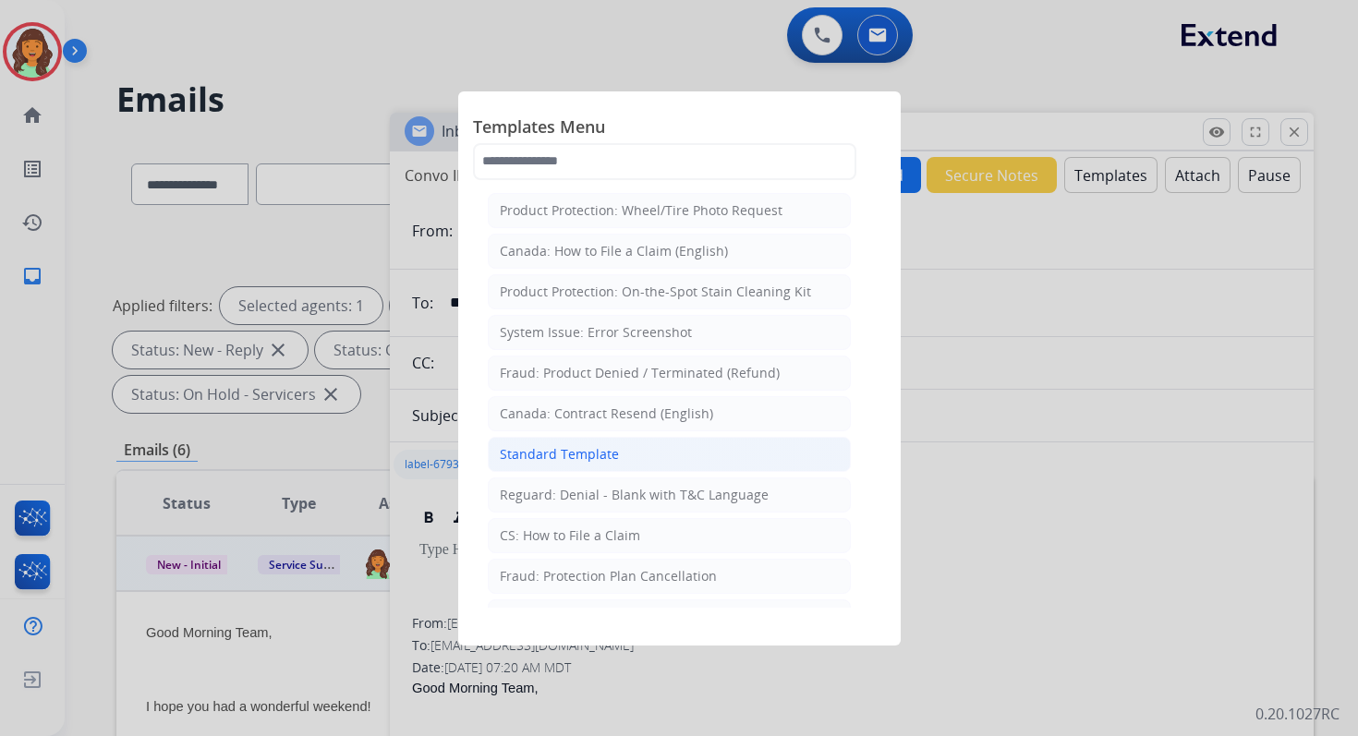
click at [593, 452] on div "Standard Template" at bounding box center [559, 454] width 119 height 18
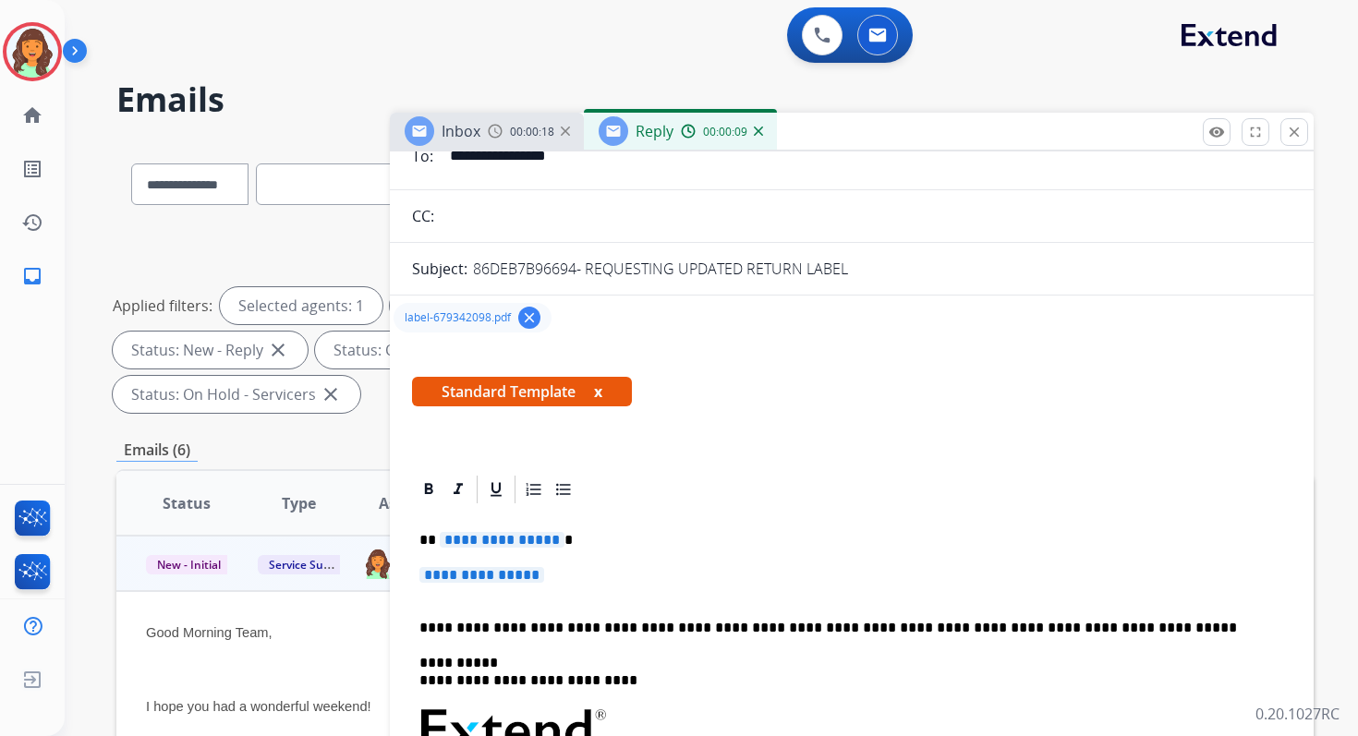
scroll to position [262, 0]
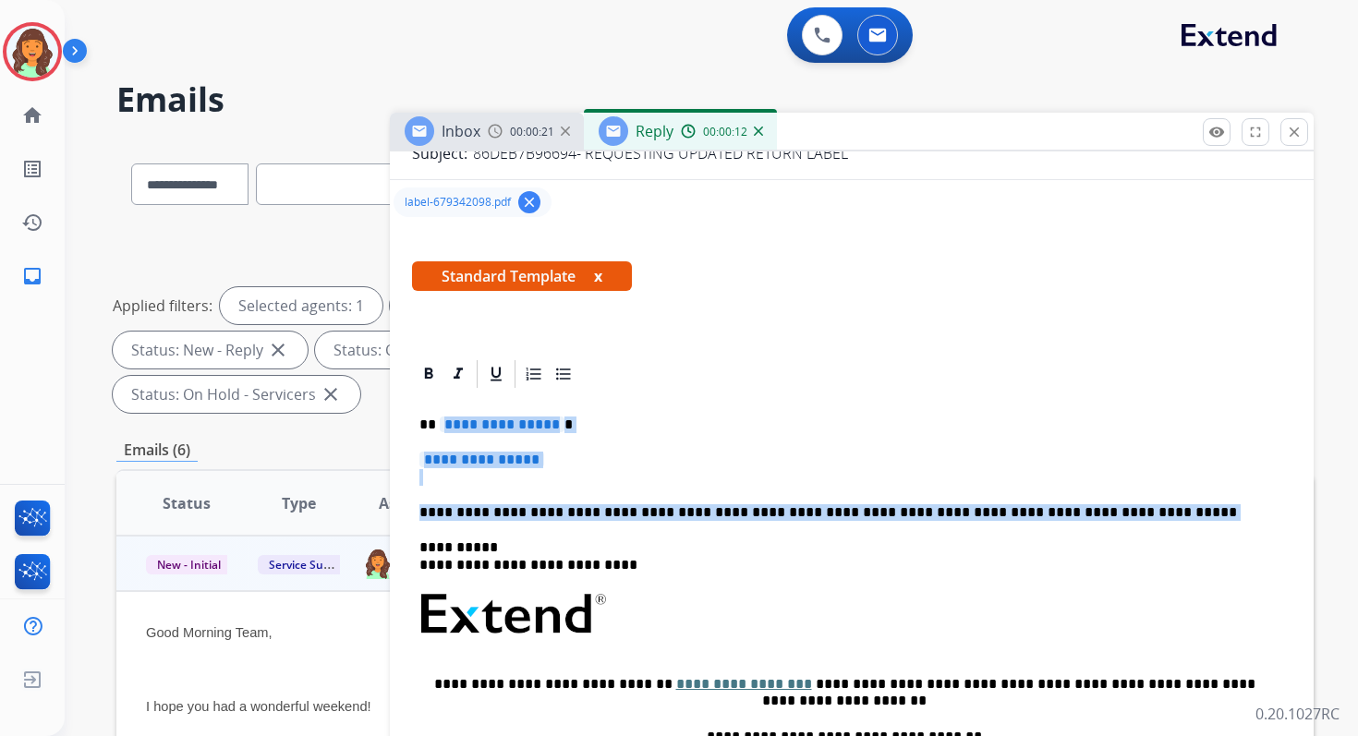
drag, startPoint x: 438, startPoint y: 421, endPoint x: 1101, endPoint y: 529, distance: 671.9
click at [1101, 529] on div "**********" at bounding box center [851, 658] width 879 height 534
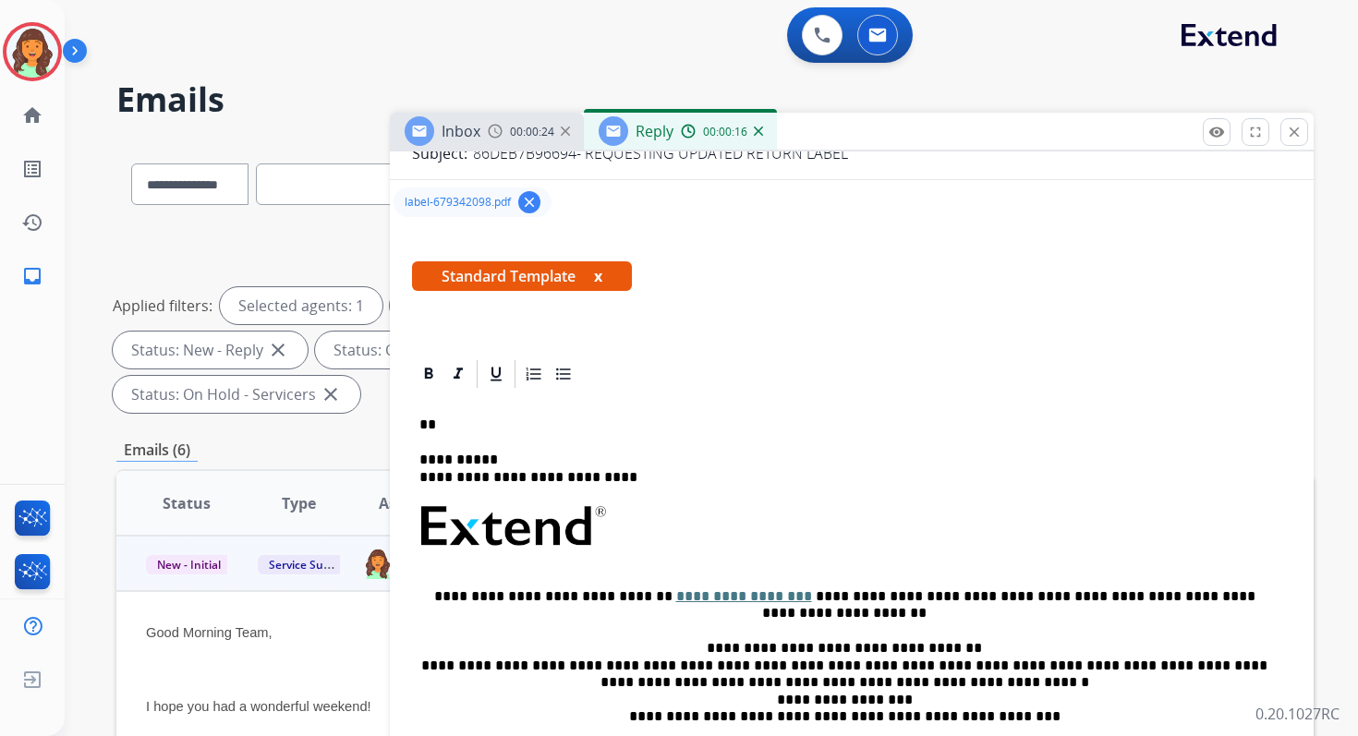
click at [503, 432] on p "**" at bounding box center [844, 425] width 850 height 17
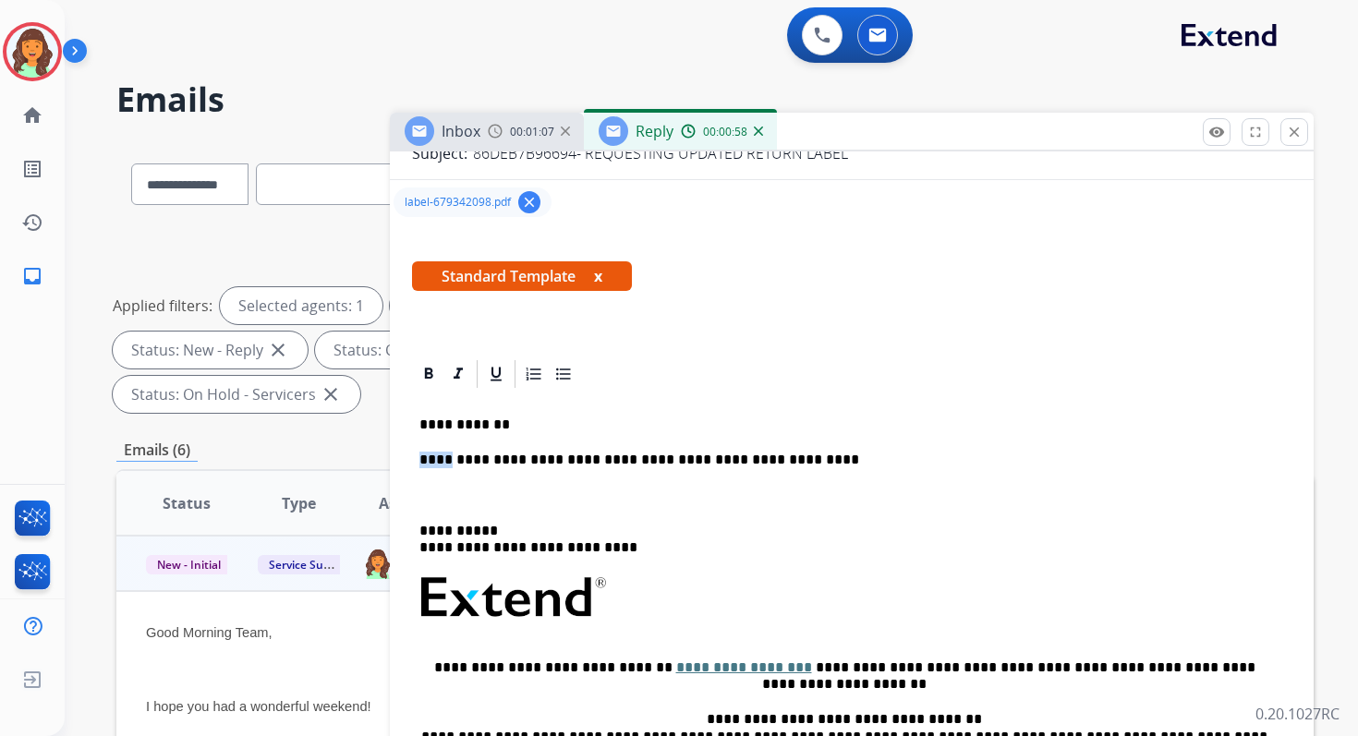
drag, startPoint x: 449, startPoint y: 461, endPoint x: 417, endPoint y: 461, distance: 32.3
click at [417, 461] on div "**********" at bounding box center [851, 649] width 879 height 517
click at [816, 459] on p "**********" at bounding box center [844, 460] width 850 height 17
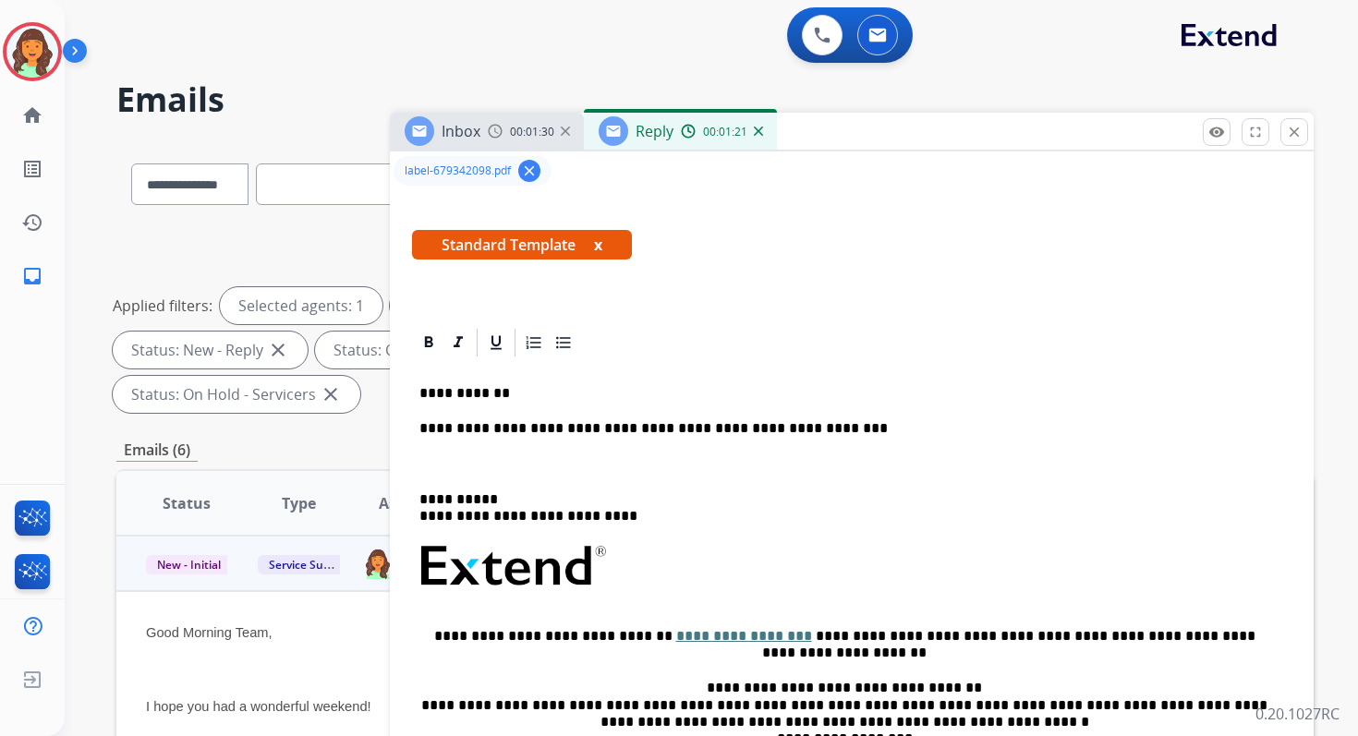
scroll to position [285, 0]
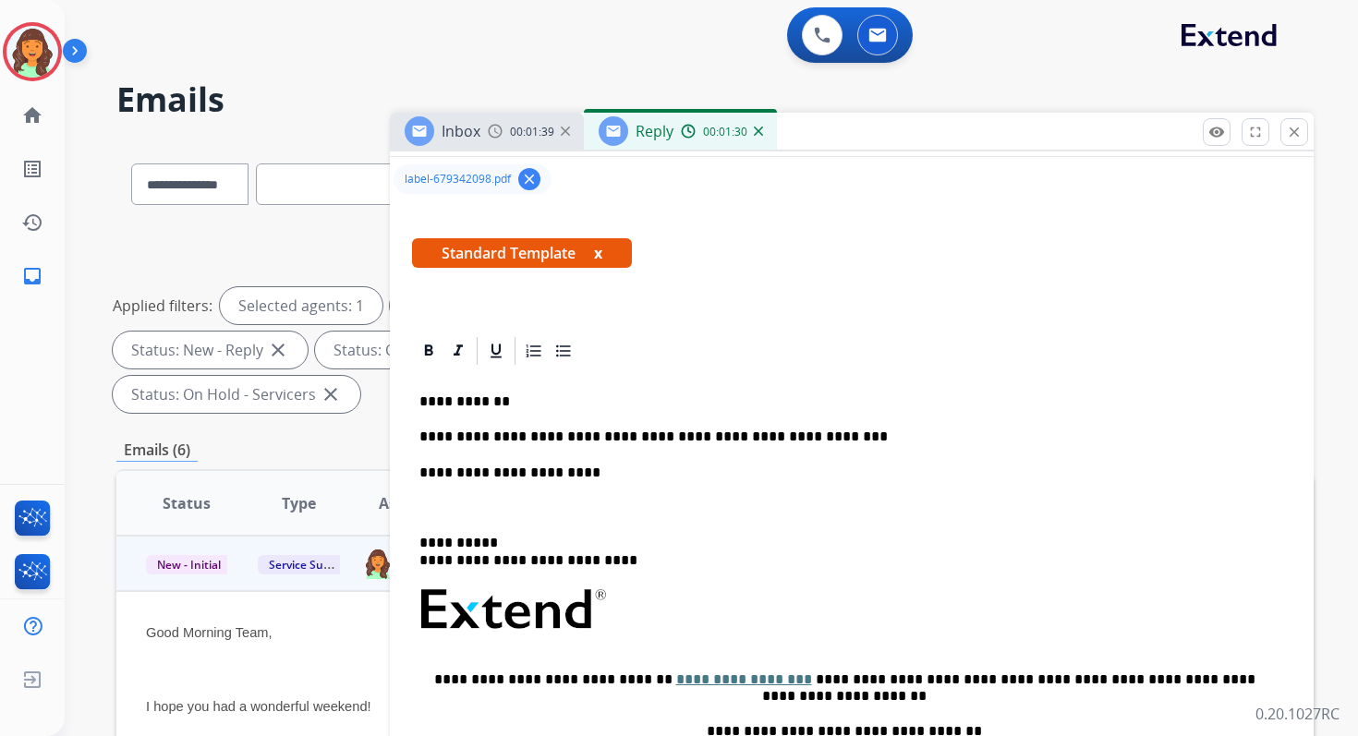
click at [676, 684] on link "**********" at bounding box center [744, 679] width 136 height 14
click at [577, 558] on p "**********" at bounding box center [844, 552] width 850 height 34
drag, startPoint x: 577, startPoint y: 558, endPoint x: 522, endPoint y: 562, distance: 55.5
click at [520, 562] on p "**********" at bounding box center [844, 552] width 850 height 34
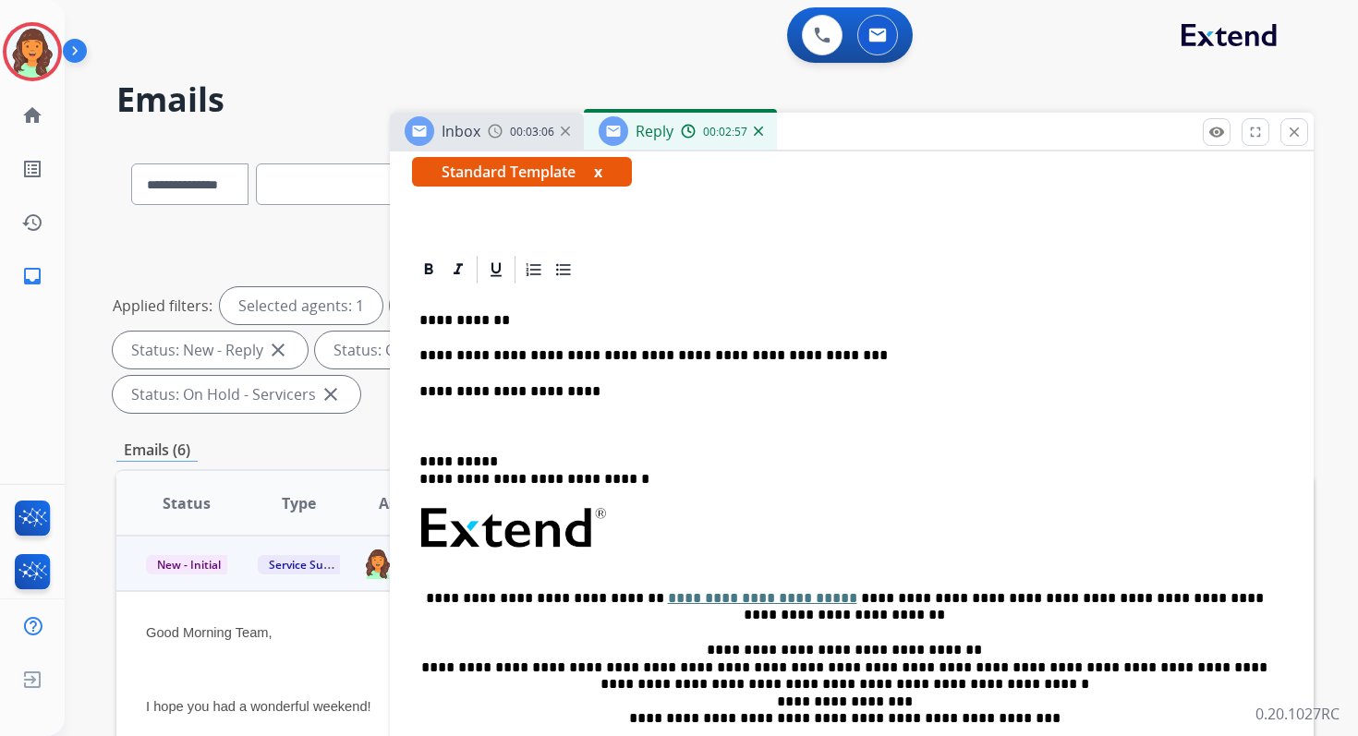
scroll to position [373, 0]
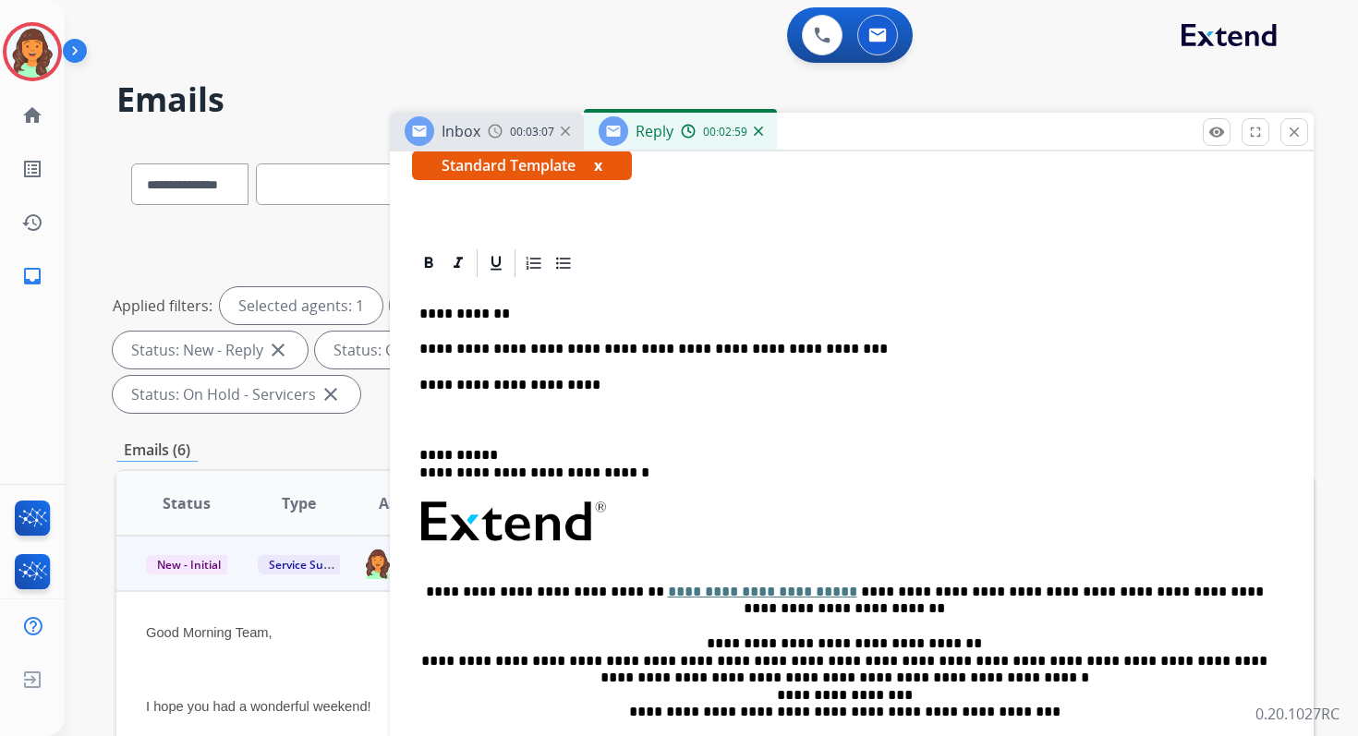
click at [497, 313] on p "**********" at bounding box center [844, 314] width 850 height 17
click at [508, 354] on p "**********" at bounding box center [844, 349] width 850 height 17
click at [582, 381] on p "**********" at bounding box center [844, 385] width 850 height 17
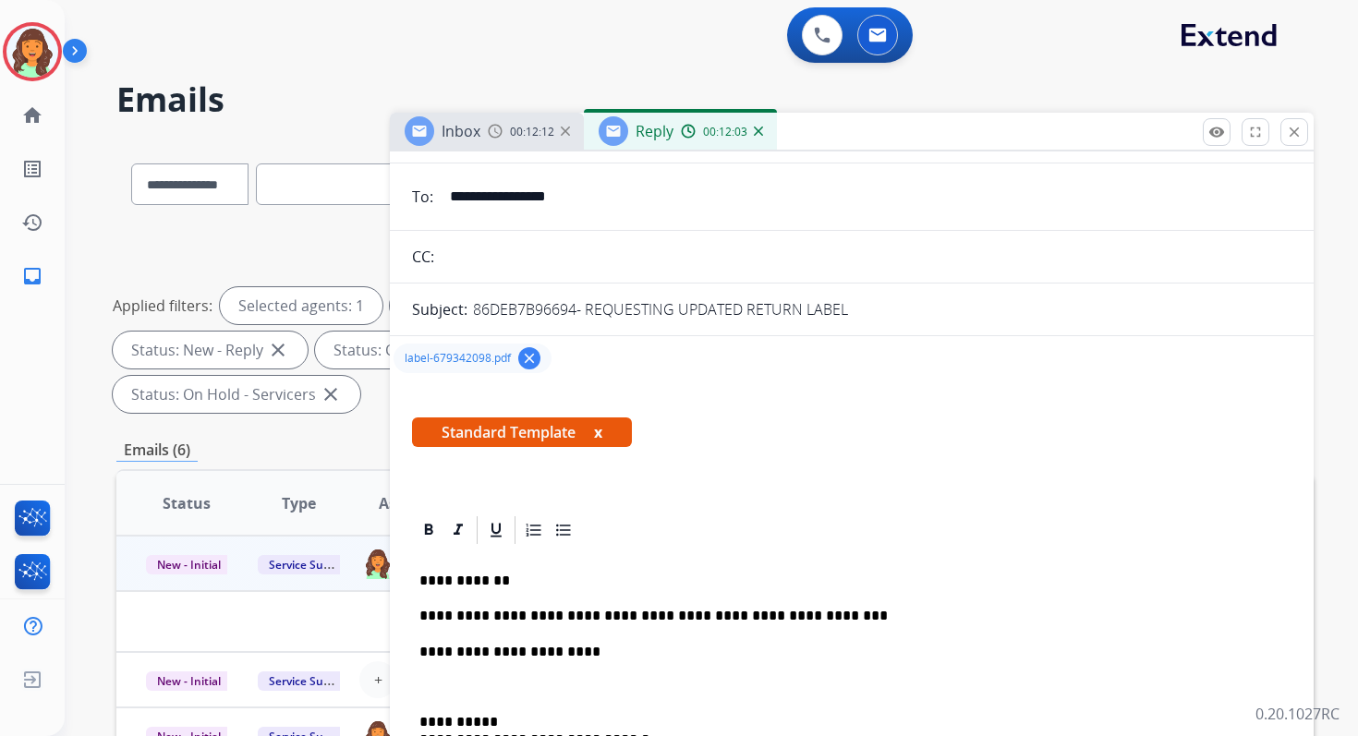
scroll to position [0, 0]
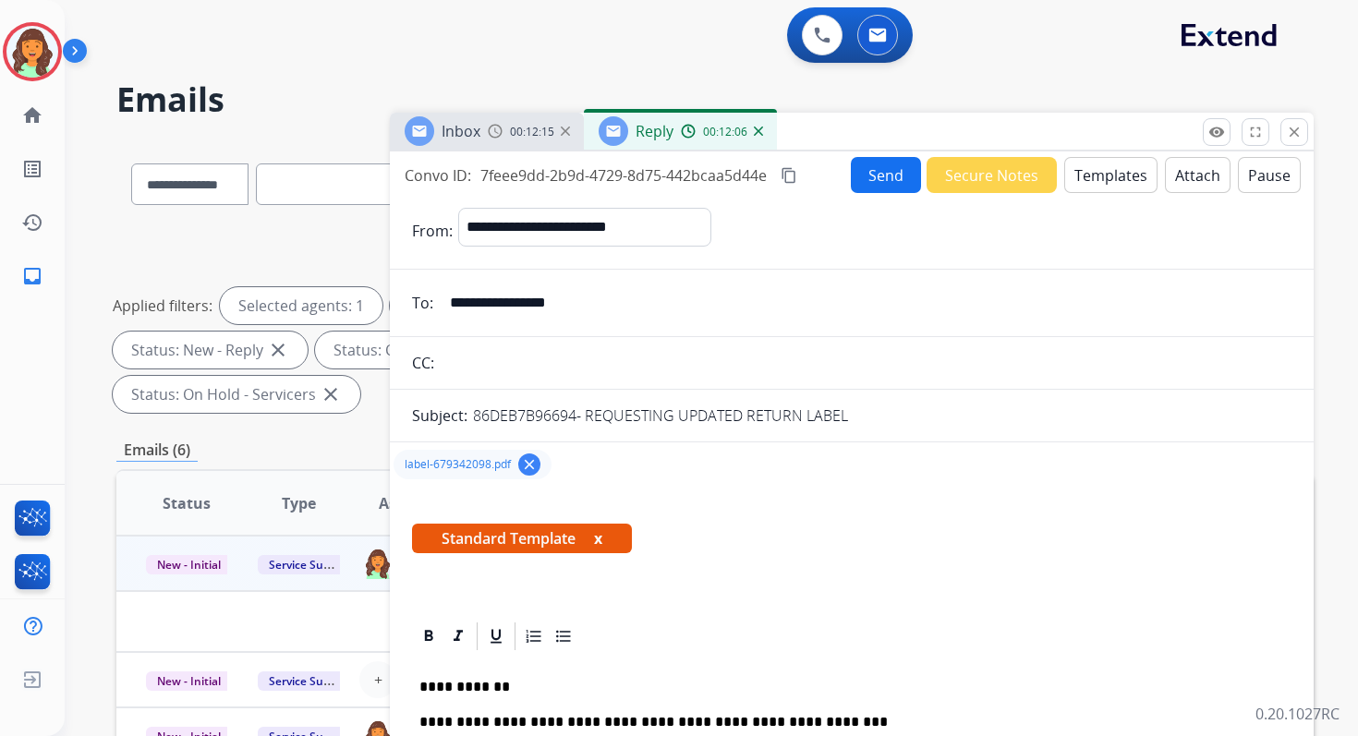
click at [792, 168] on mat-icon "content_copy" at bounding box center [788, 175] width 17 height 17
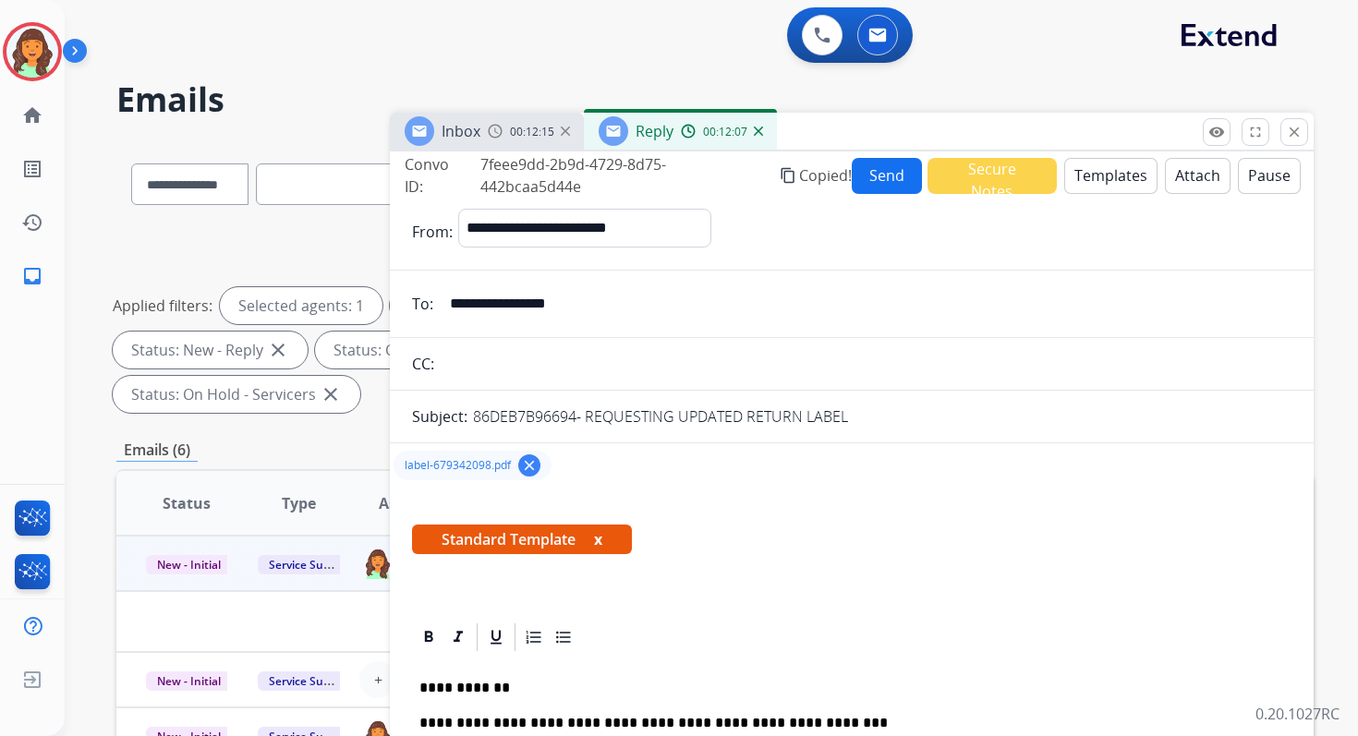
click at [859, 168] on button "Send" at bounding box center [887, 176] width 70 height 36
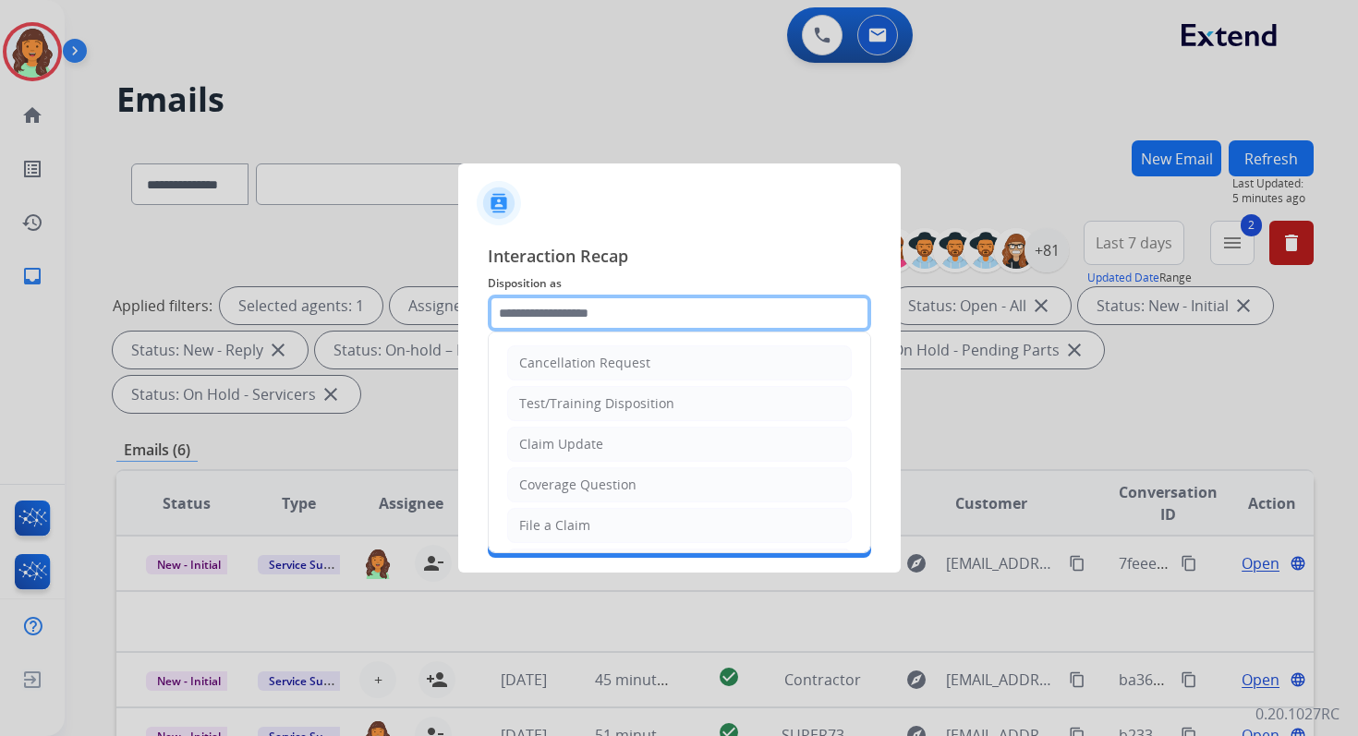
click at [579, 308] on input "text" at bounding box center [679, 313] width 383 height 37
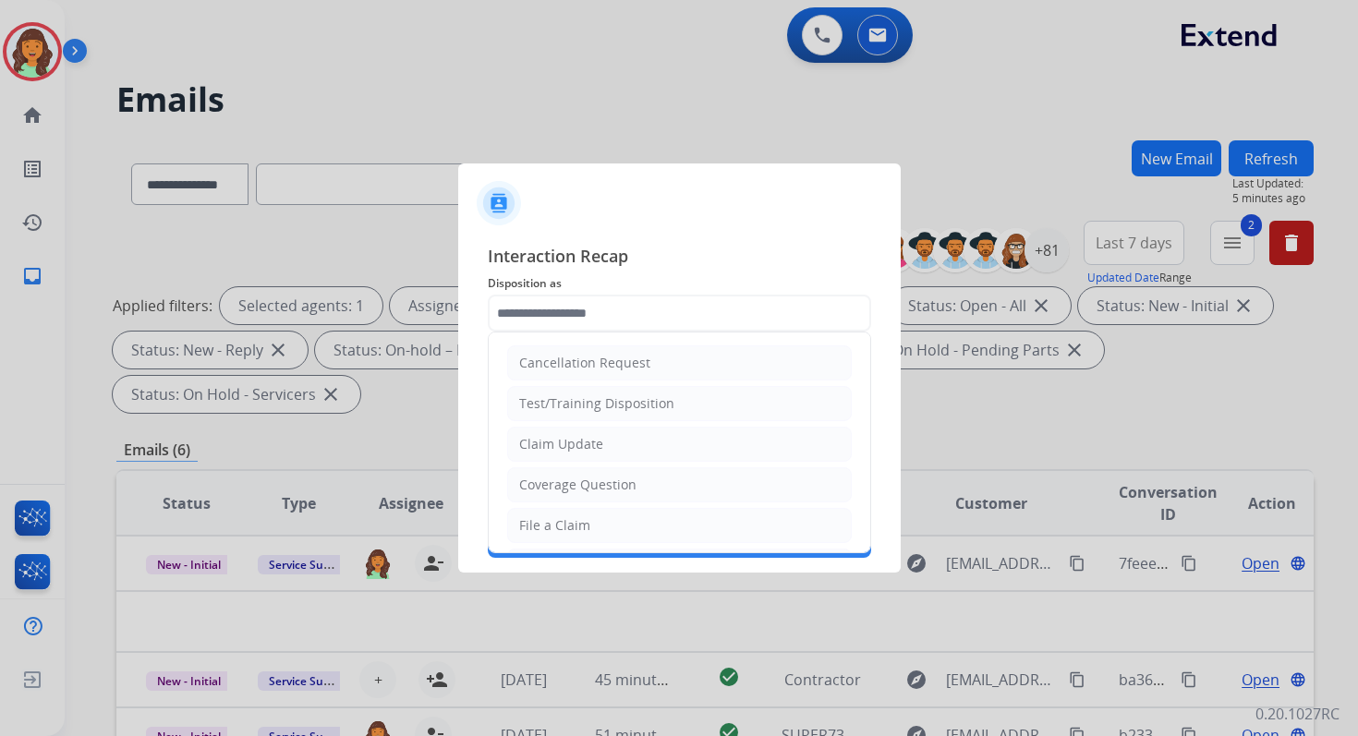
click at [616, 267] on span "Interaction Recap" at bounding box center [679, 258] width 383 height 30
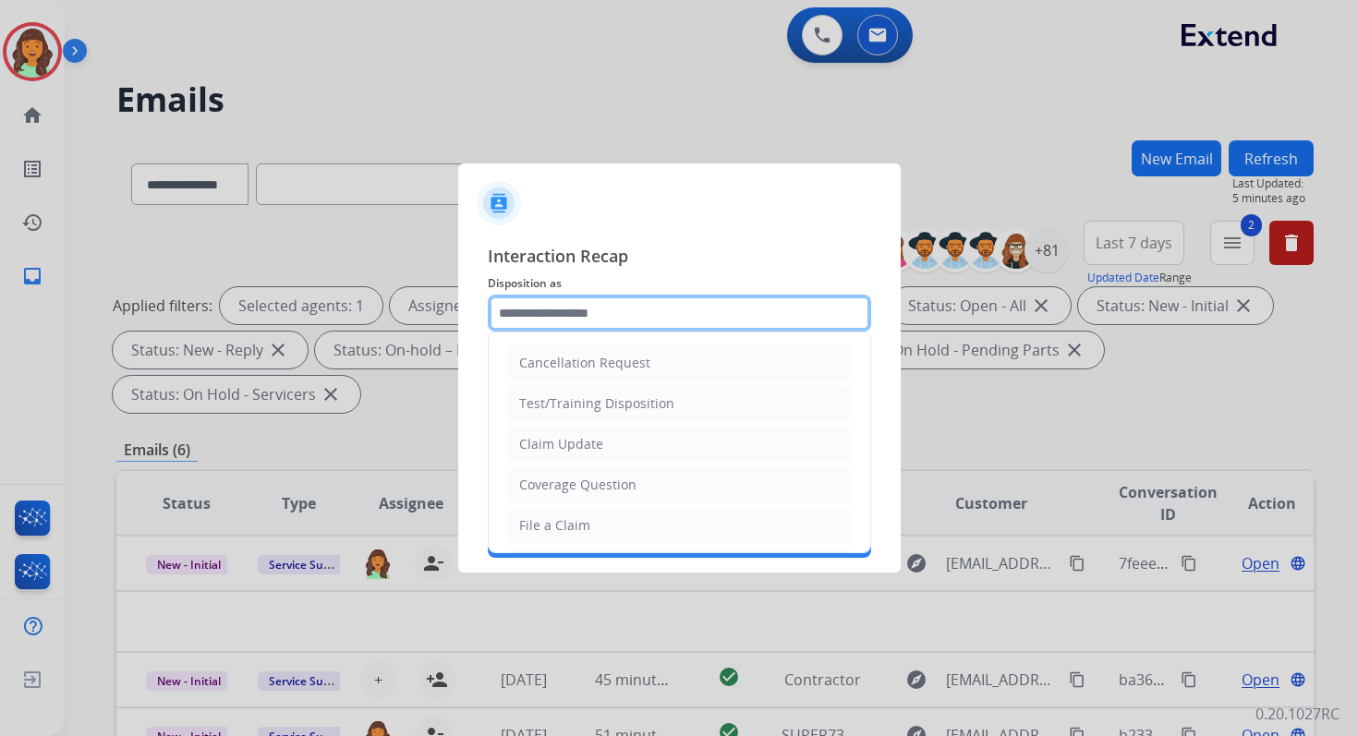
click at [611, 313] on input "text" at bounding box center [679, 313] width 383 height 37
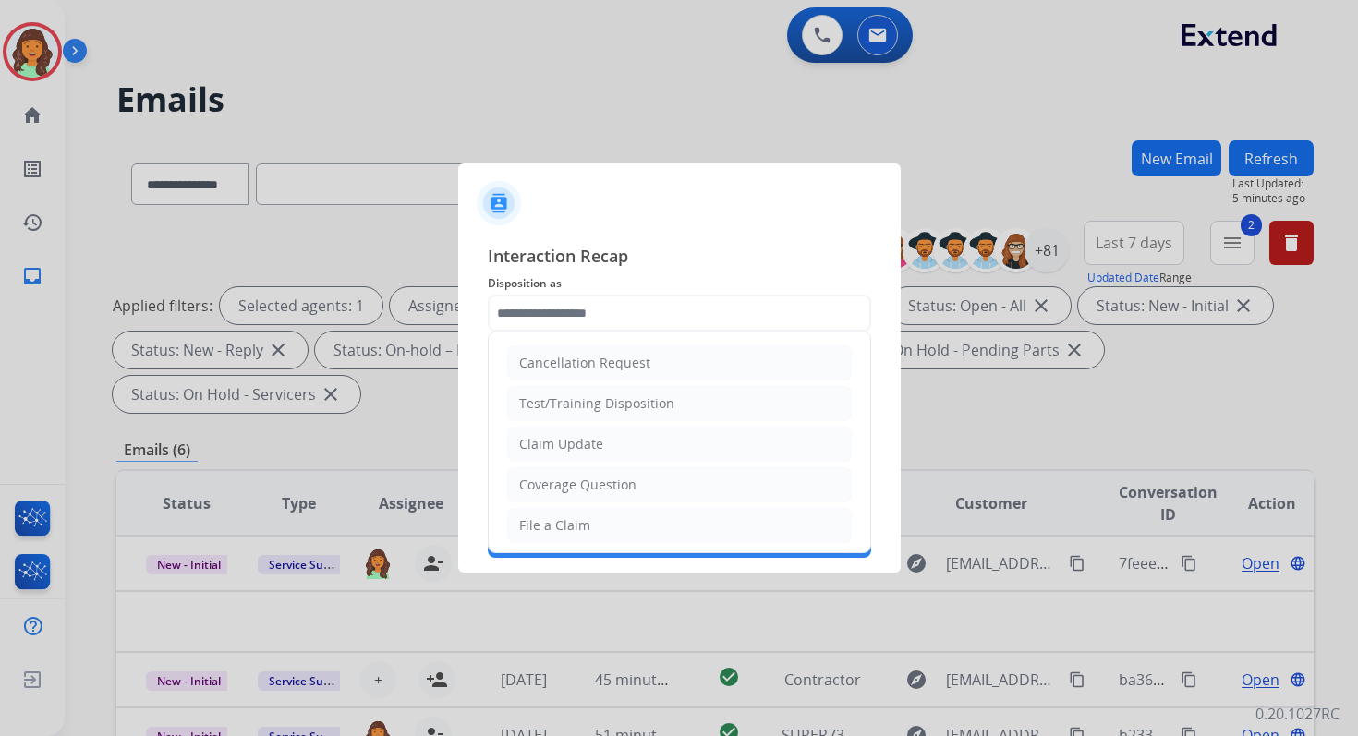
click at [647, 265] on span "Interaction Recap" at bounding box center [679, 258] width 383 height 30
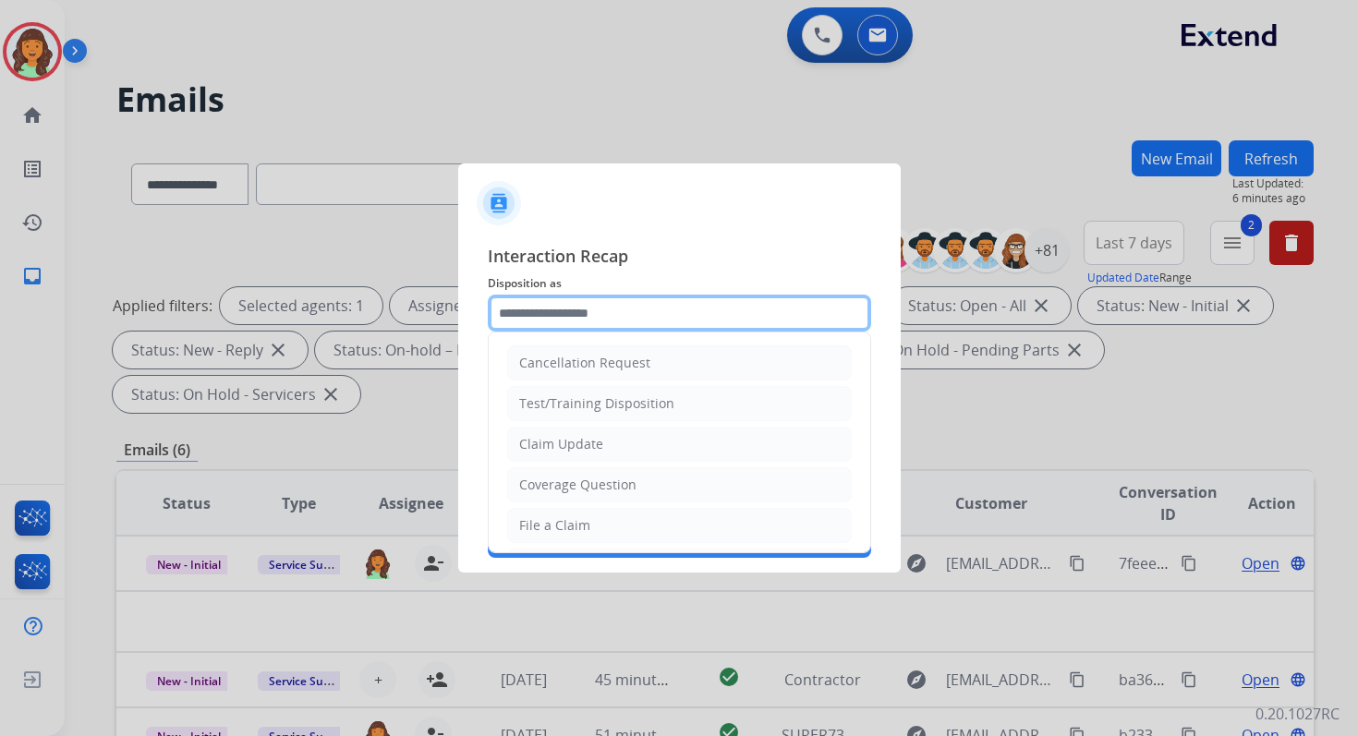
click at [606, 325] on input "text" at bounding box center [679, 313] width 383 height 37
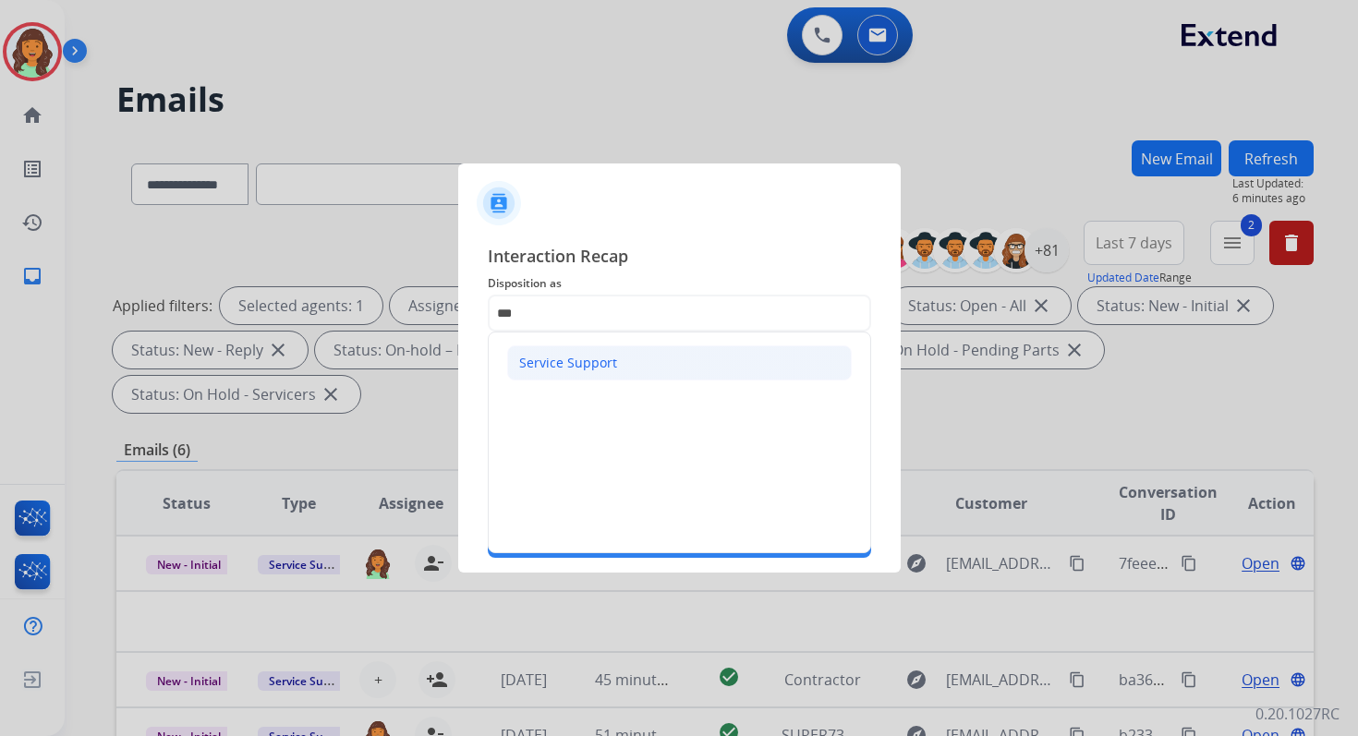
click at [615, 353] on li "Service Support" at bounding box center [679, 362] width 345 height 35
type input "**********"
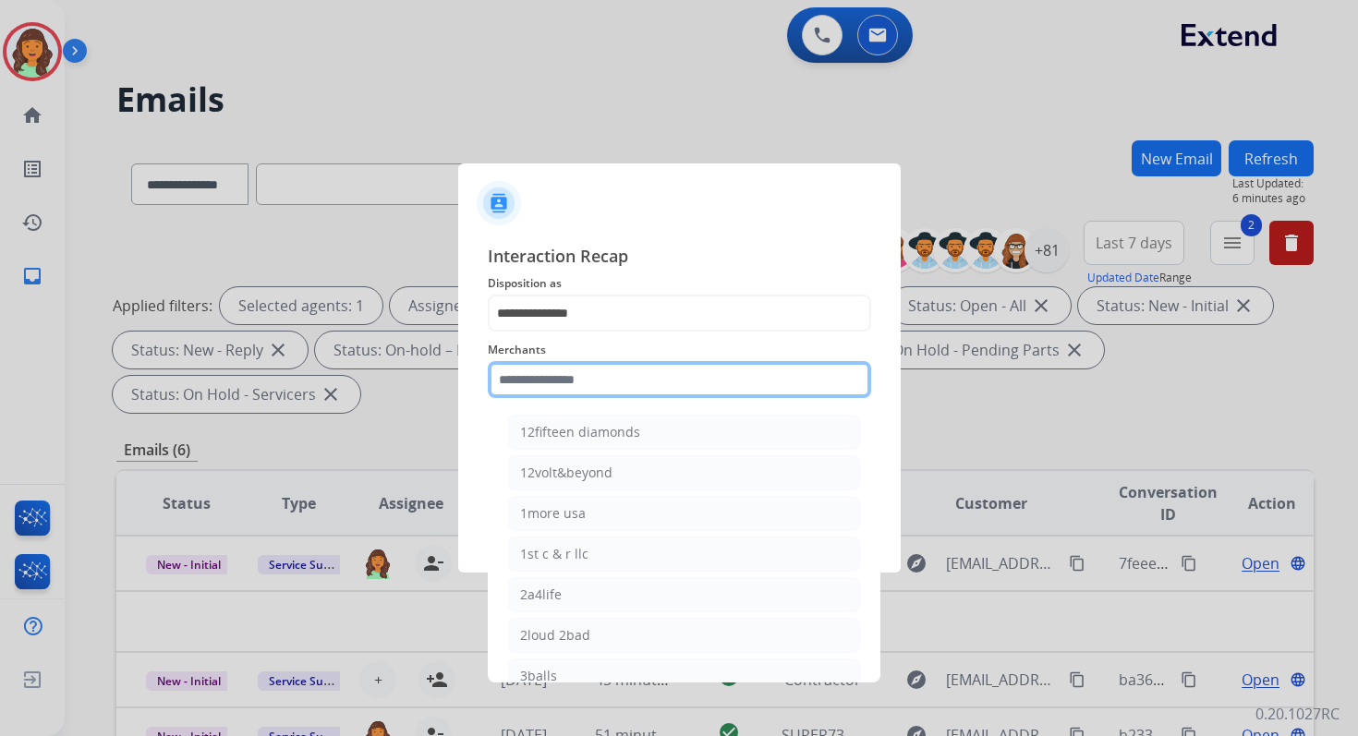
click at [623, 381] on input "text" at bounding box center [679, 379] width 383 height 37
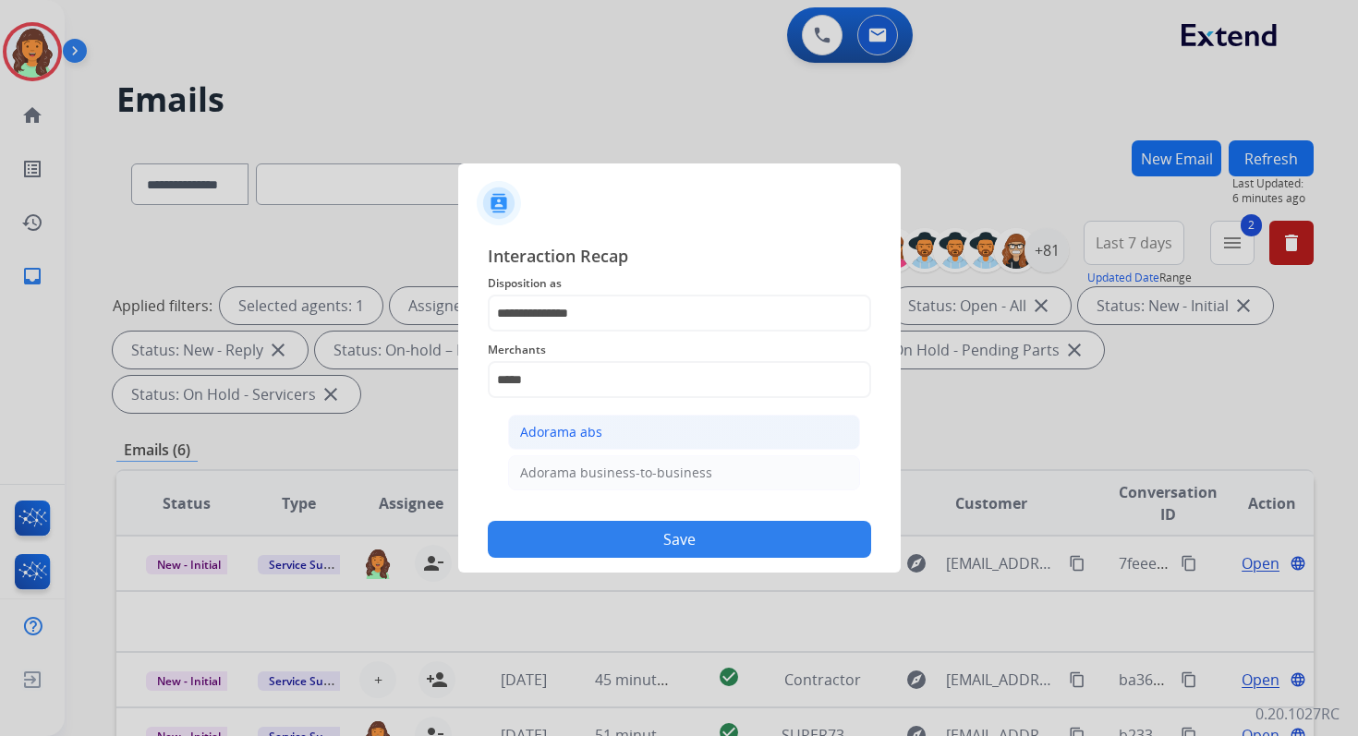
click at [593, 435] on div "Adorama abs" at bounding box center [561, 432] width 82 height 18
type input "**********"
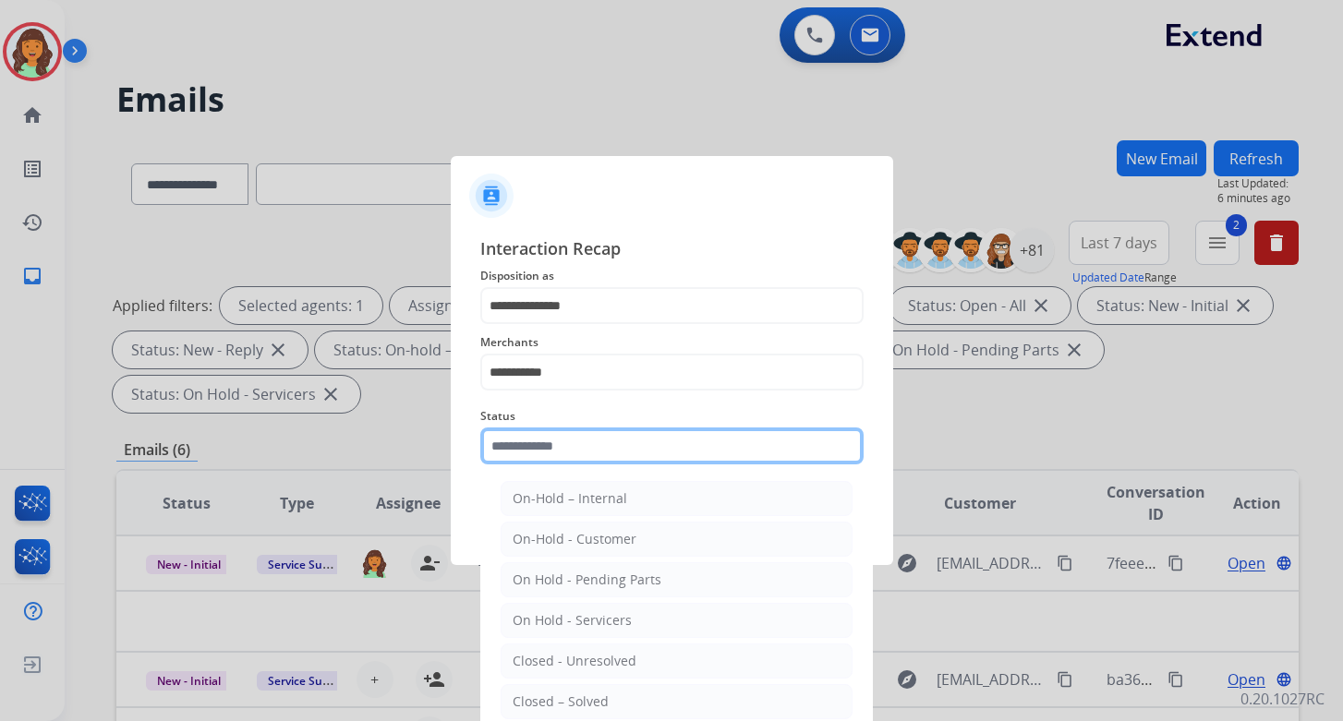
click at [555, 456] on input "text" at bounding box center [671, 446] width 383 height 37
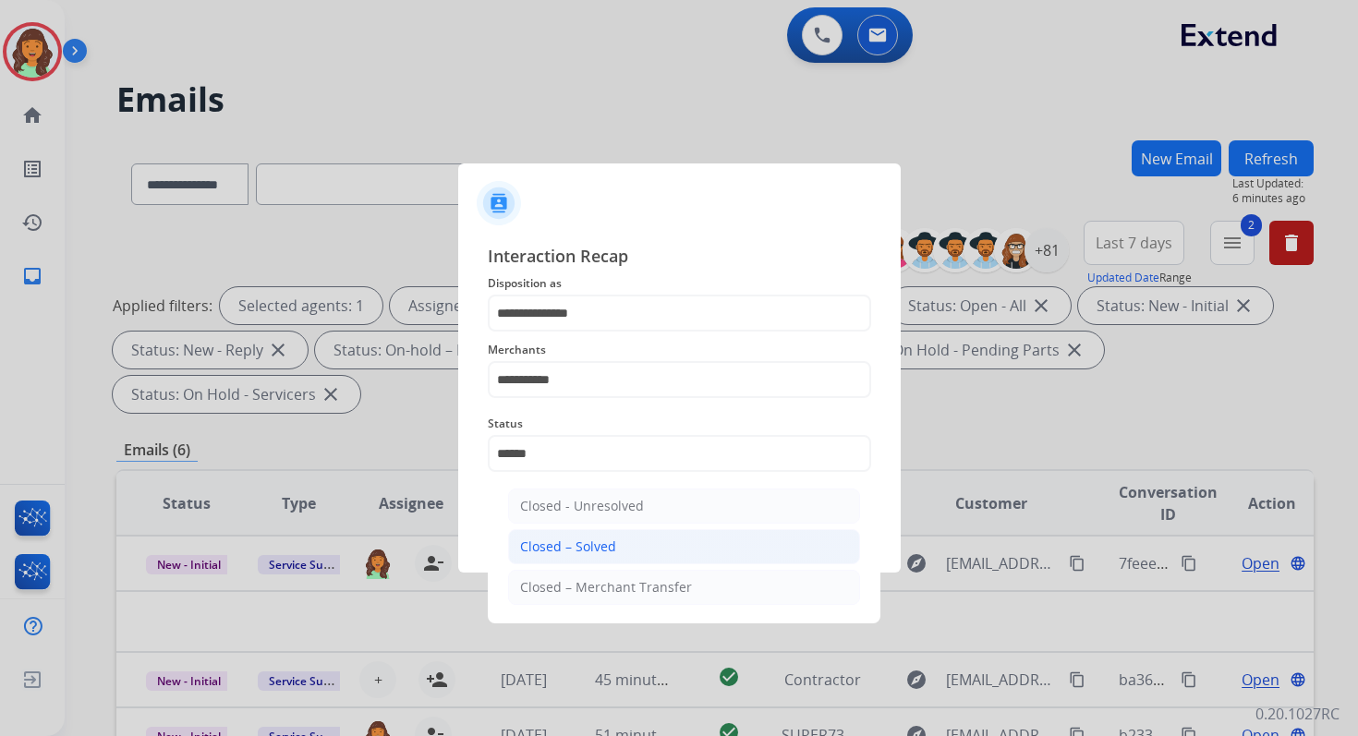
click at [581, 539] on div "Closed – Solved" at bounding box center [568, 547] width 96 height 18
type input "**********"
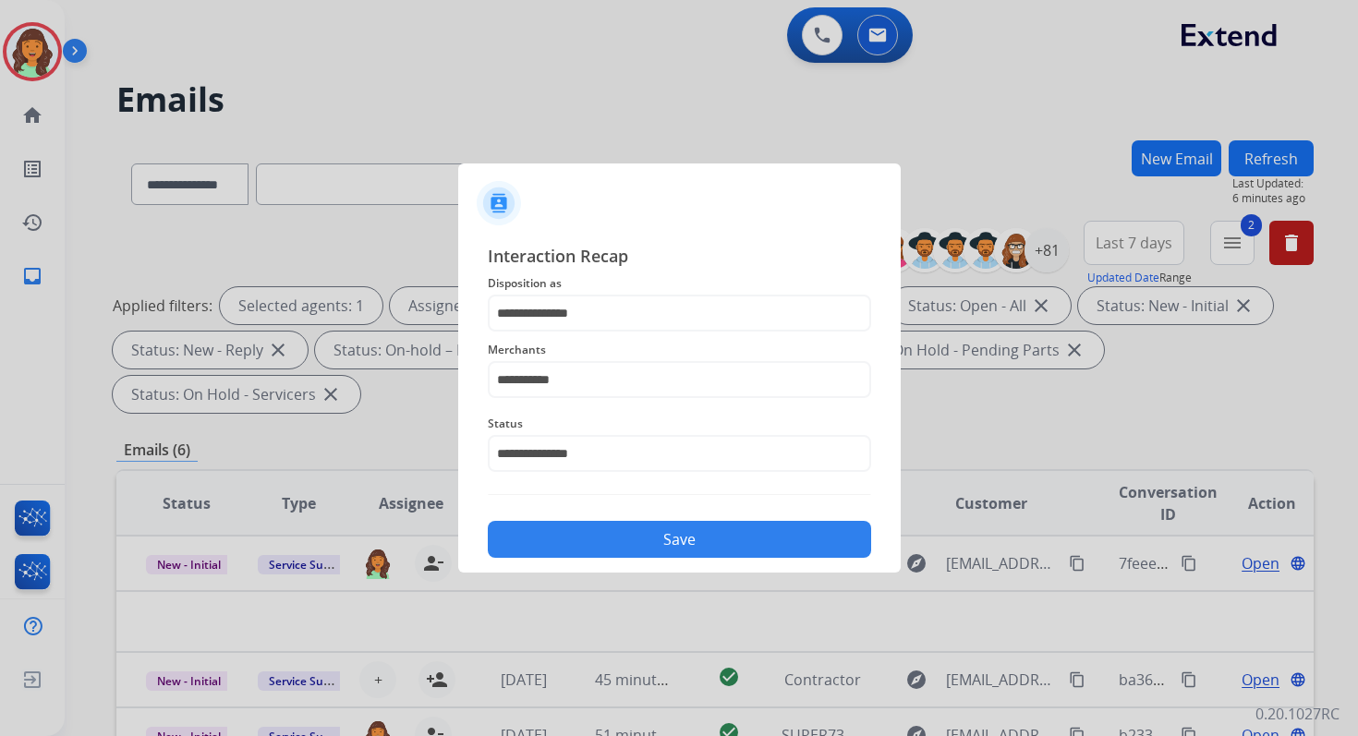
click at [581, 539] on button "Save" at bounding box center [679, 539] width 383 height 37
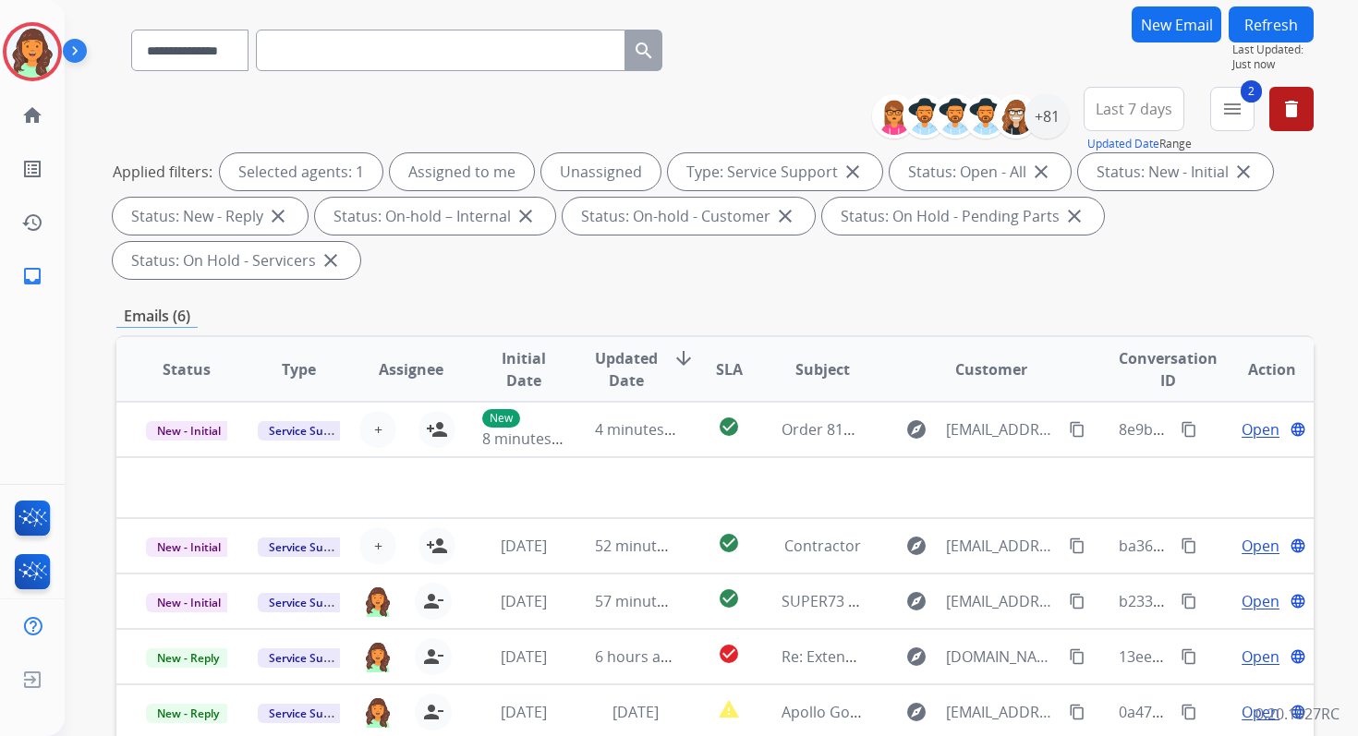
scroll to position [448, 0]
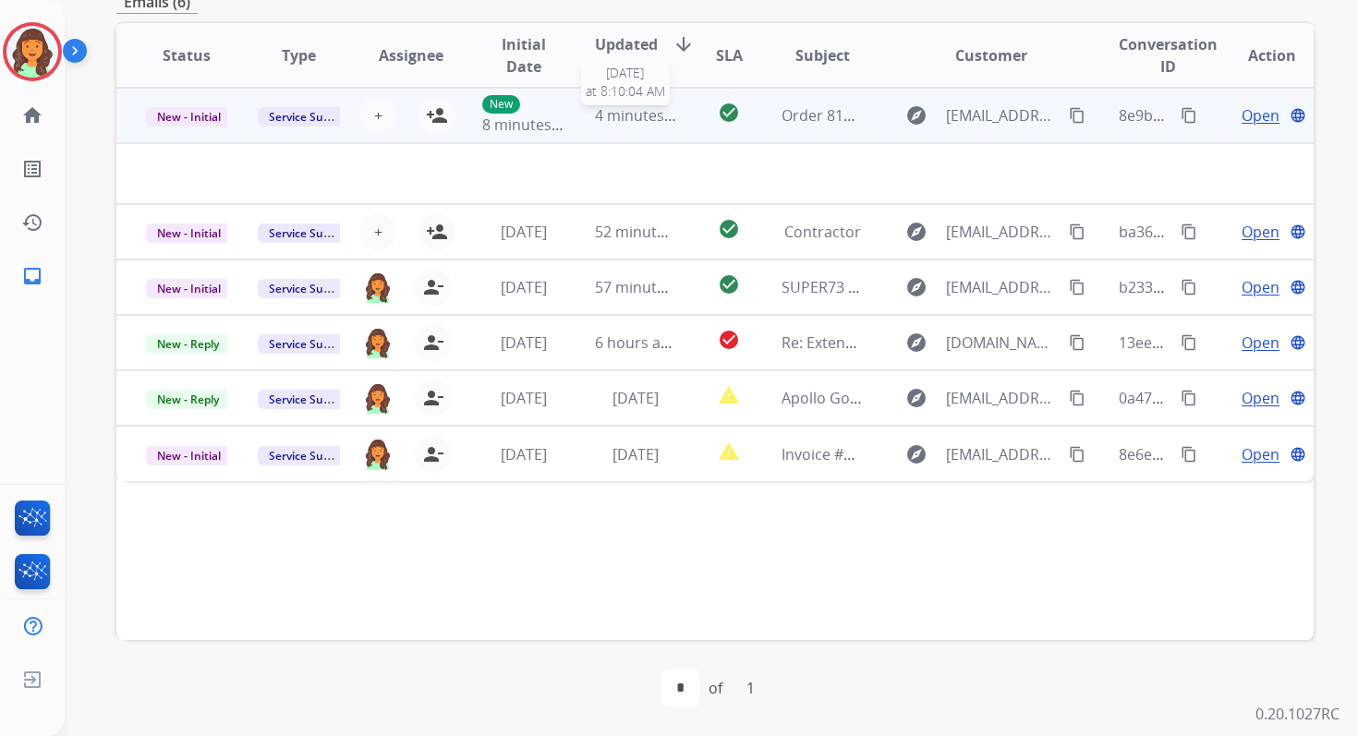
click at [620, 117] on span "4 minutes ago" at bounding box center [644, 115] width 99 height 20
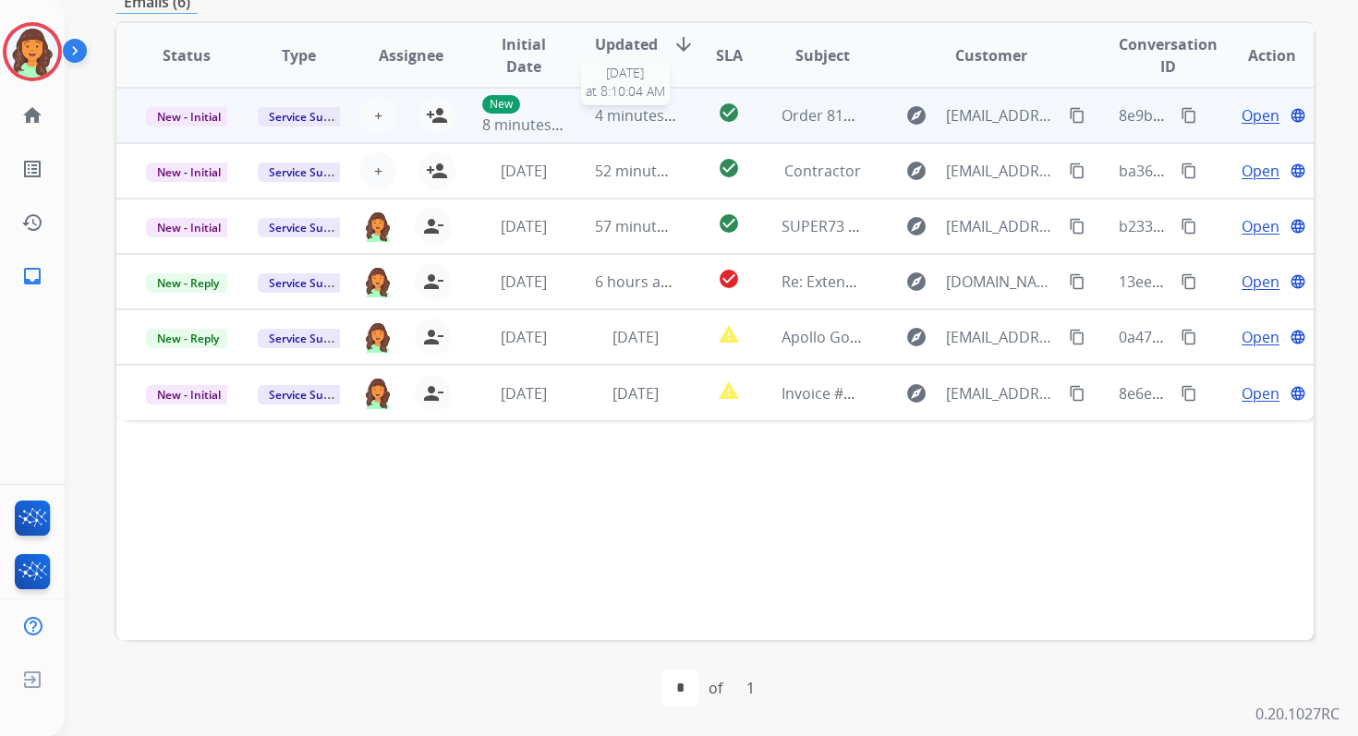
click at [620, 117] on span "4 minutes ago" at bounding box center [644, 115] width 99 height 20
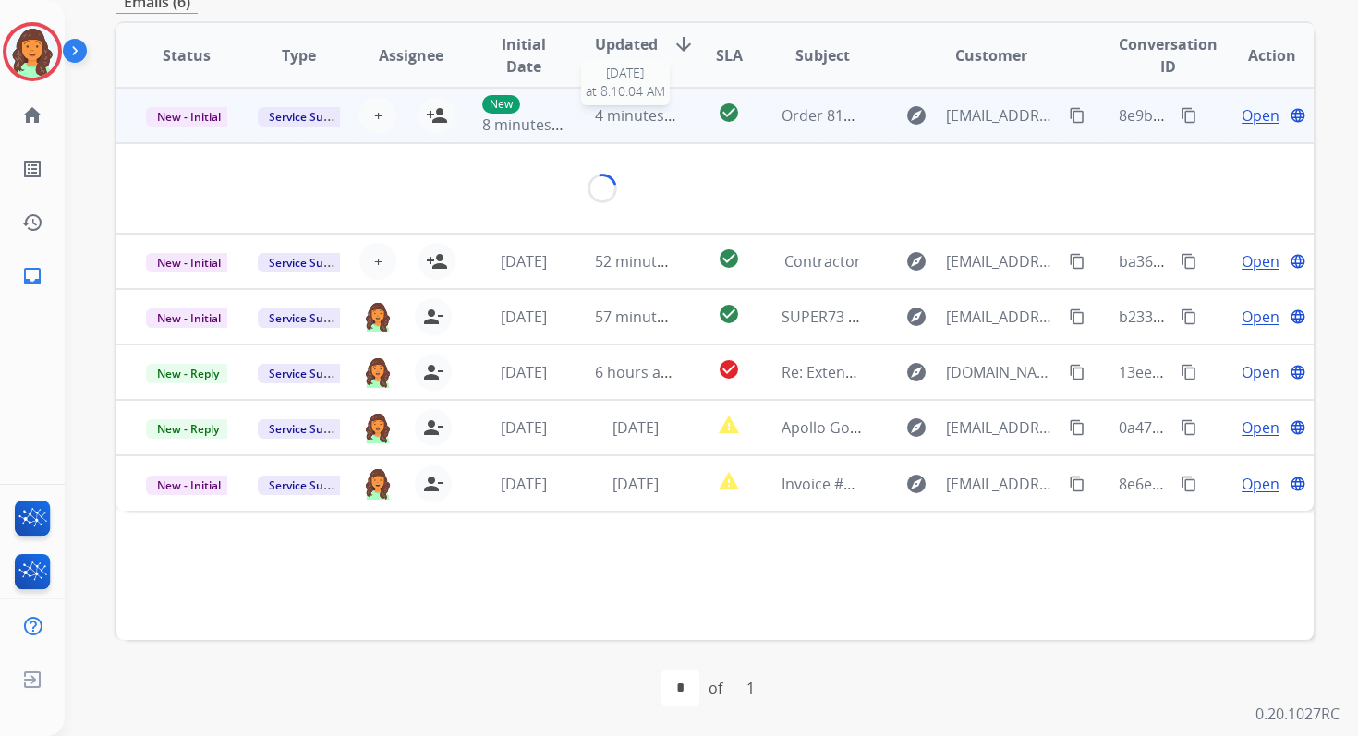
scroll to position [443, 0]
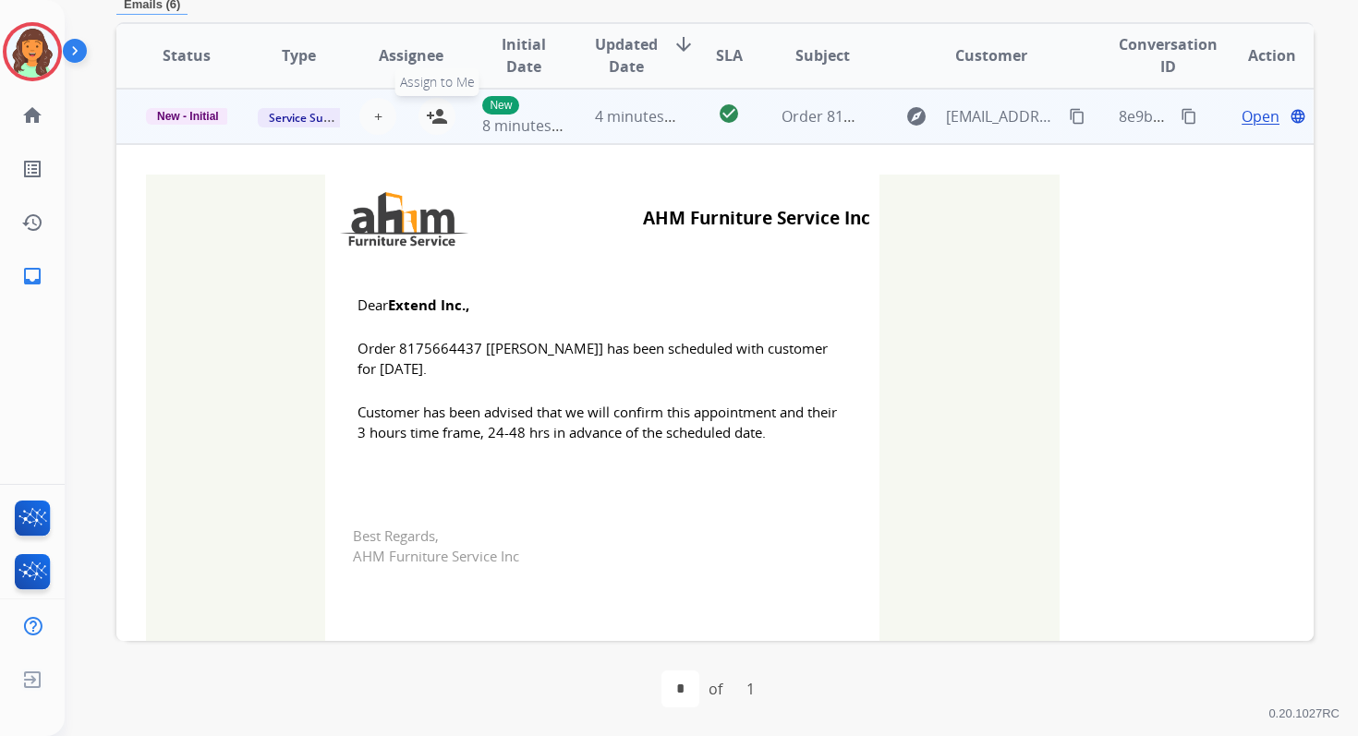
click at [442, 115] on mat-icon "person_add" at bounding box center [437, 116] width 22 height 22
click at [177, 112] on span "New - Initial" at bounding box center [188, 116] width 84 height 17
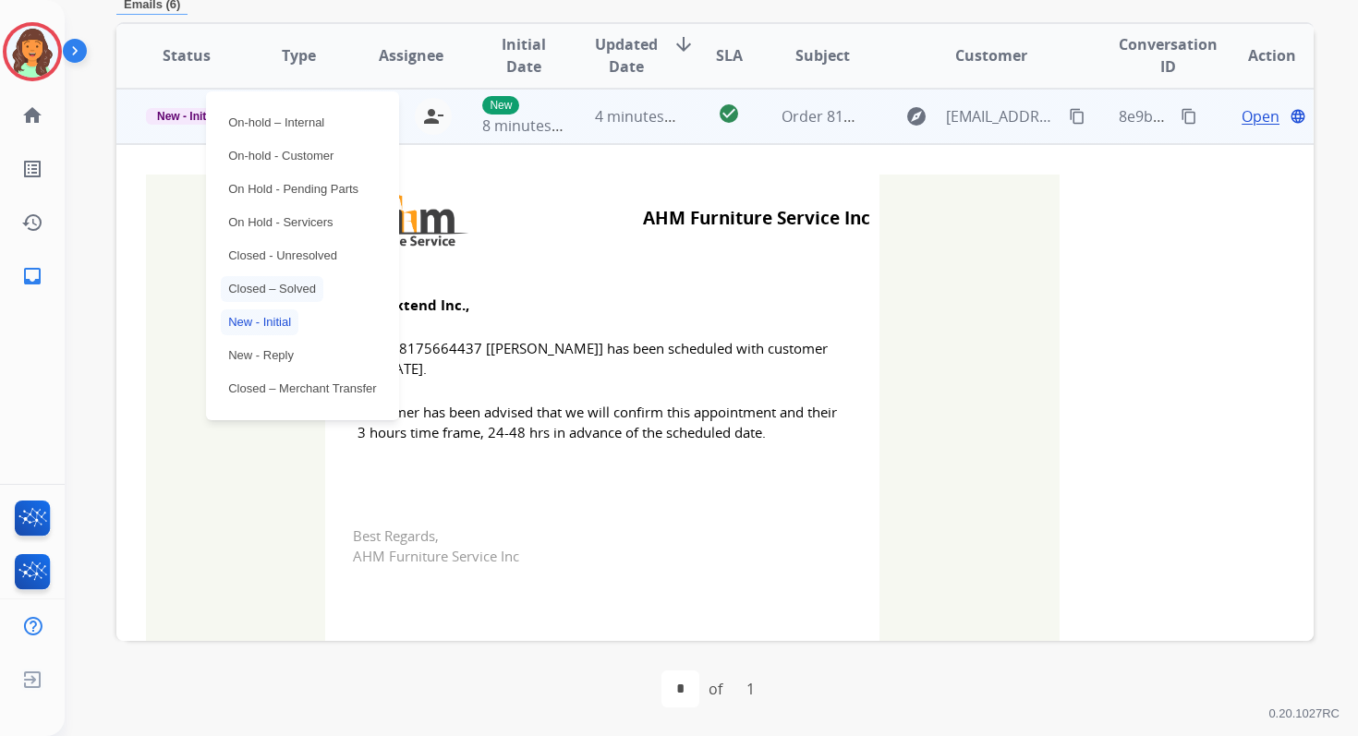
click at [270, 286] on p "Closed – Solved" at bounding box center [272, 289] width 103 height 26
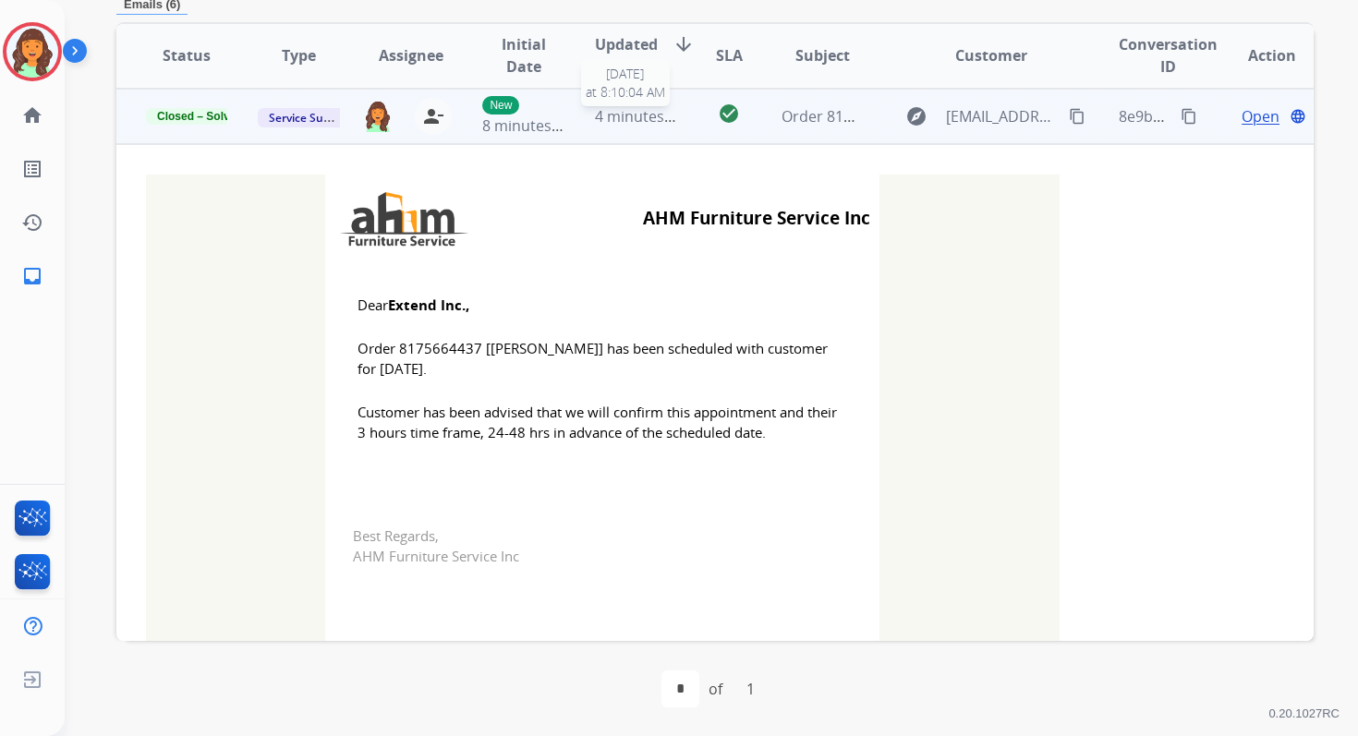
click at [634, 126] on div "4 minutes ago" at bounding box center [635, 116] width 81 height 22
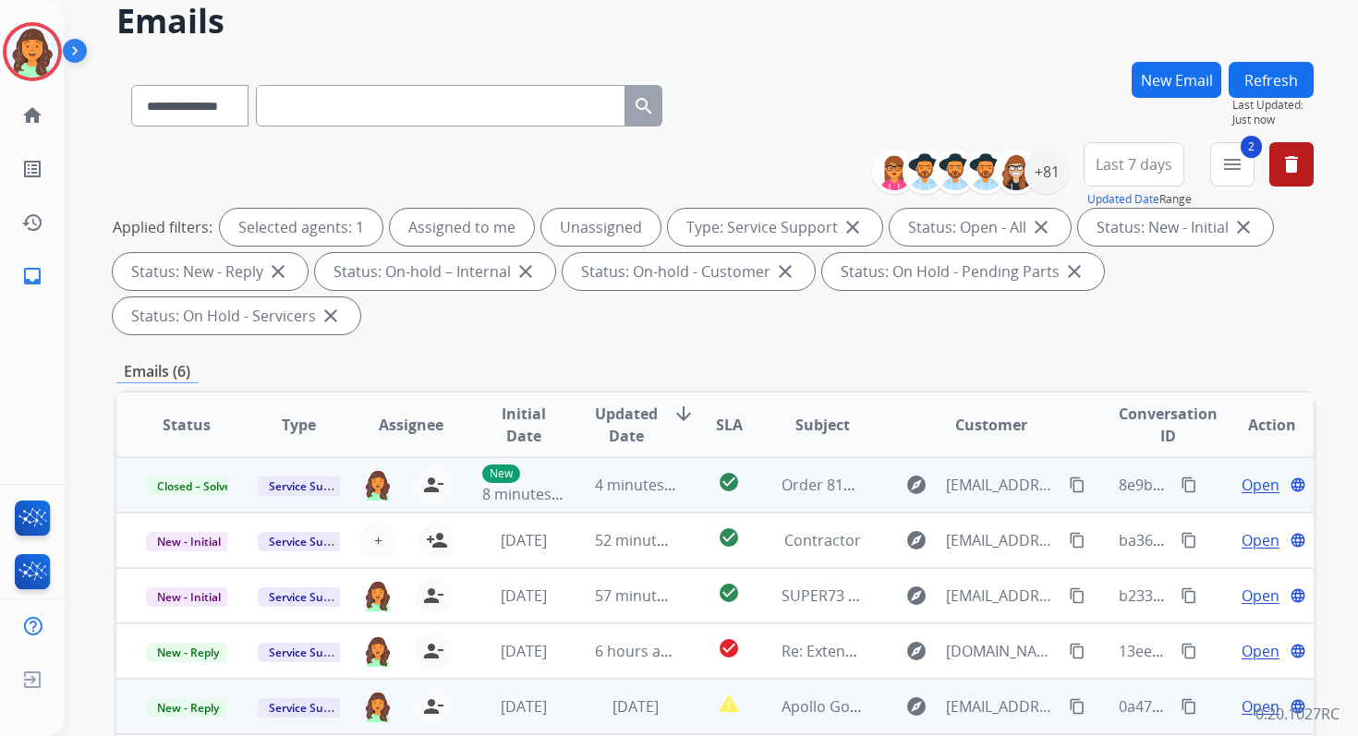
scroll to position [0, 0]
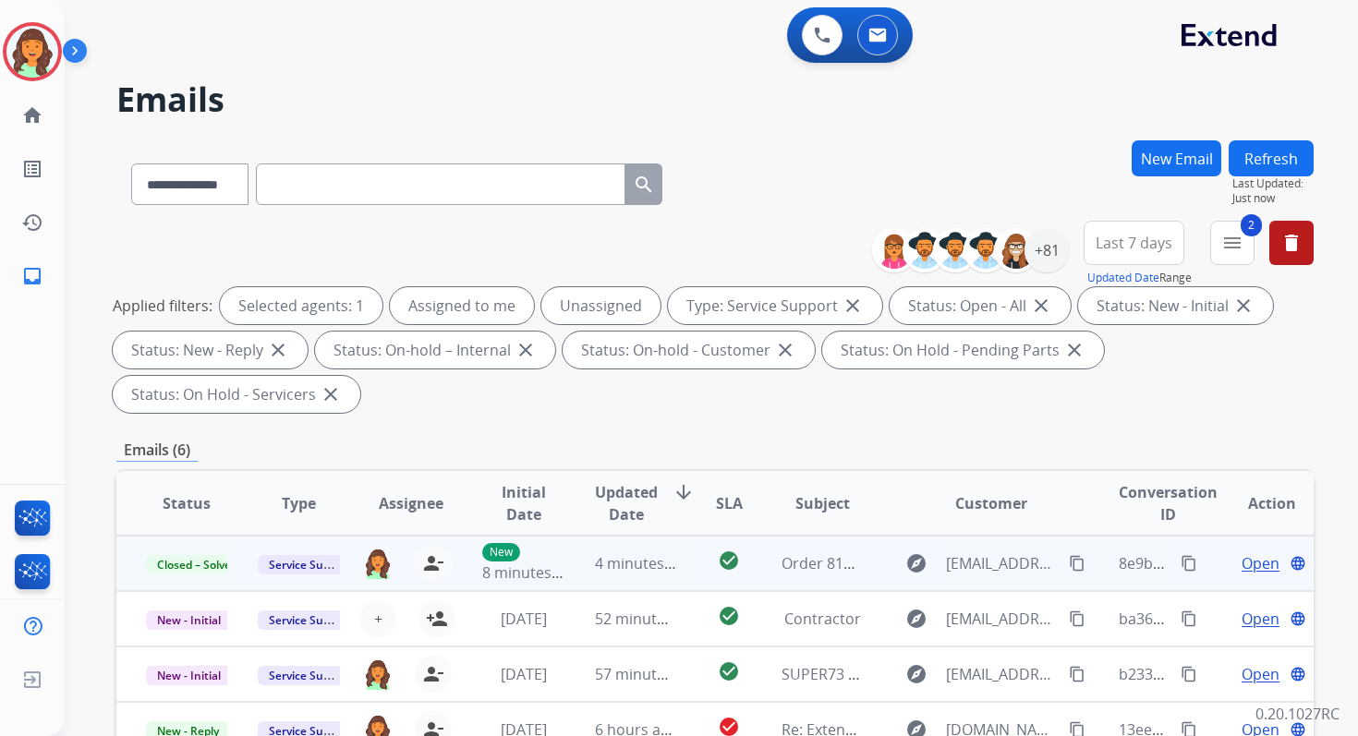
click at [1283, 159] on button "Refresh" at bounding box center [1270, 158] width 85 height 36
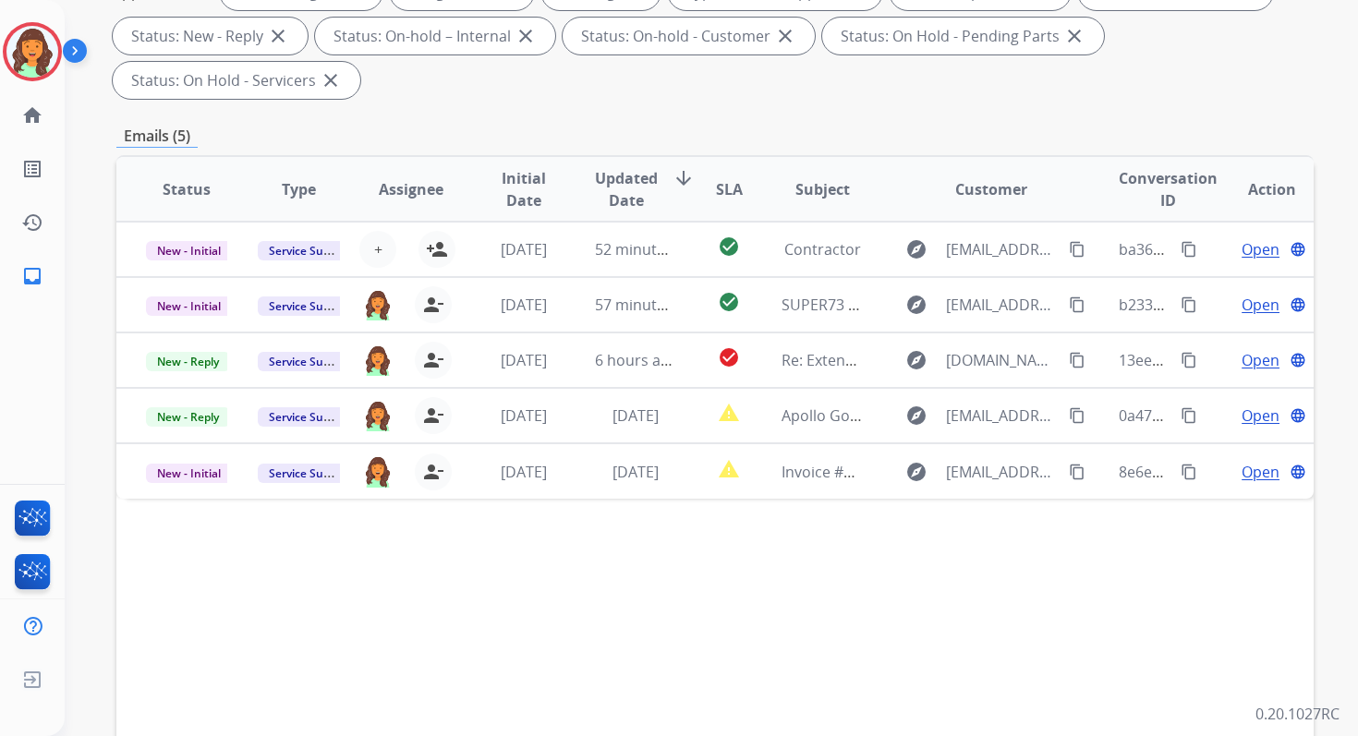
scroll to position [448, 0]
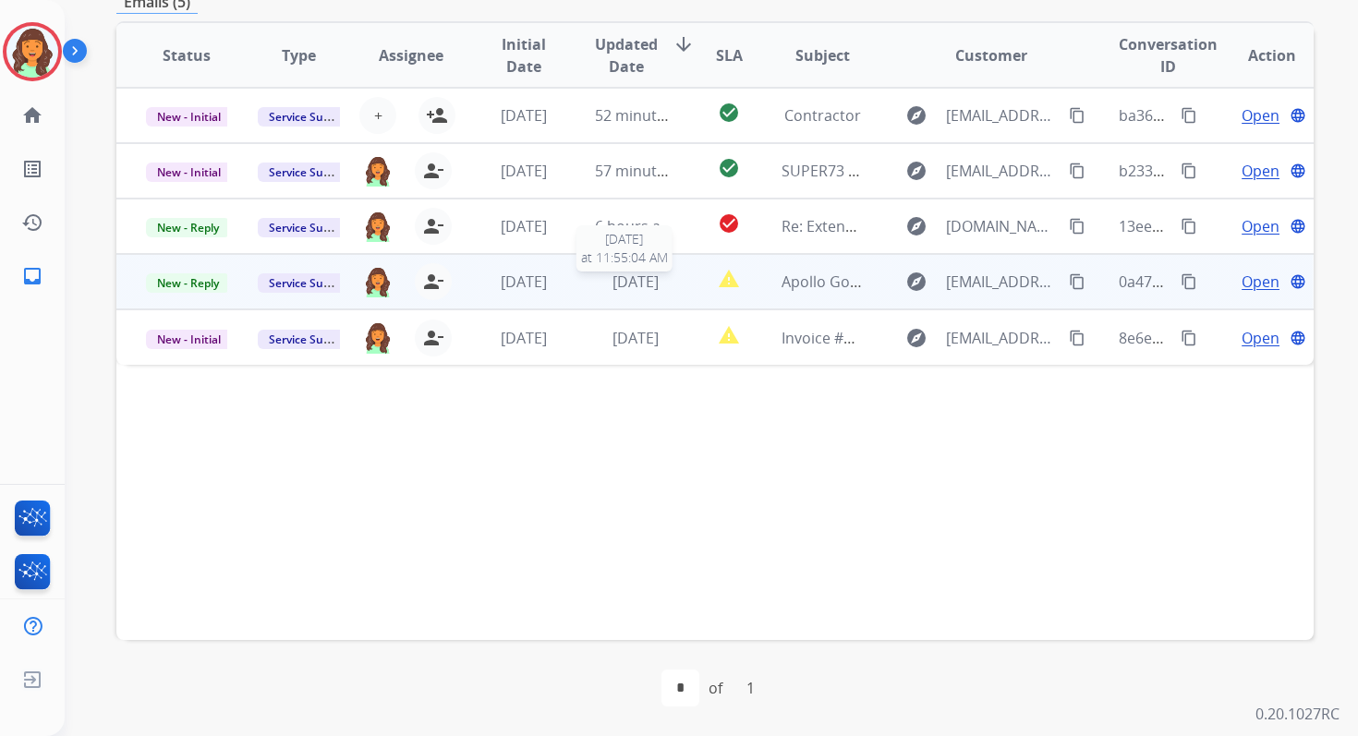
click at [616, 287] on span "1 day ago" at bounding box center [635, 282] width 46 height 20
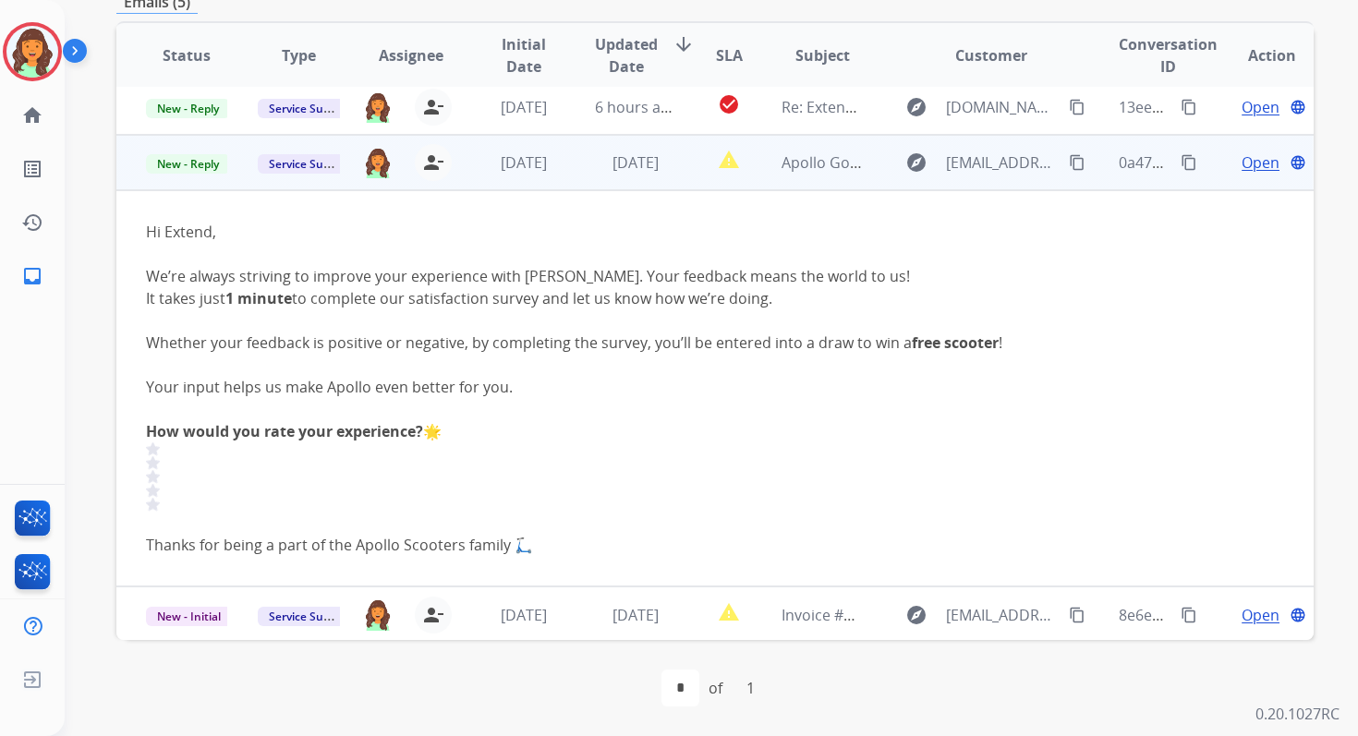
scroll to position [121, 0]
click at [1251, 156] on span "Open" at bounding box center [1260, 161] width 38 height 22
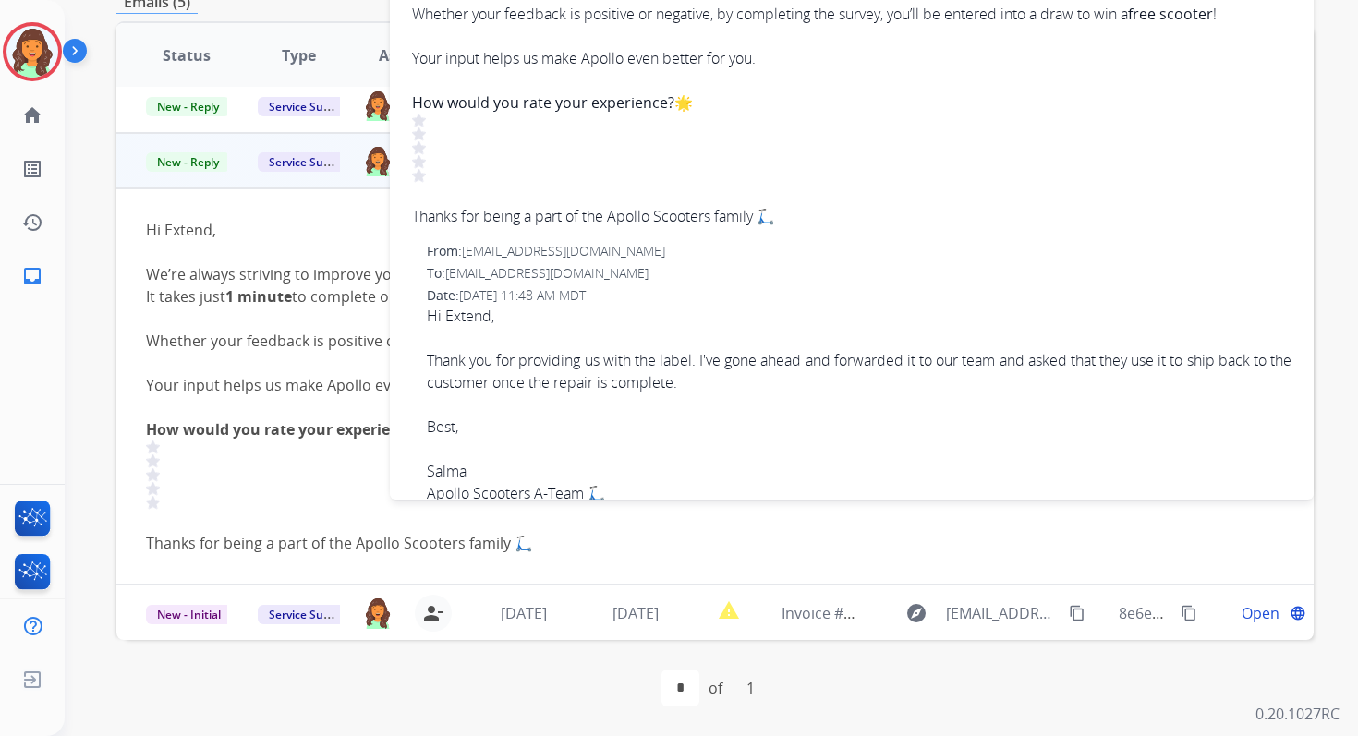
scroll to position [0, 0]
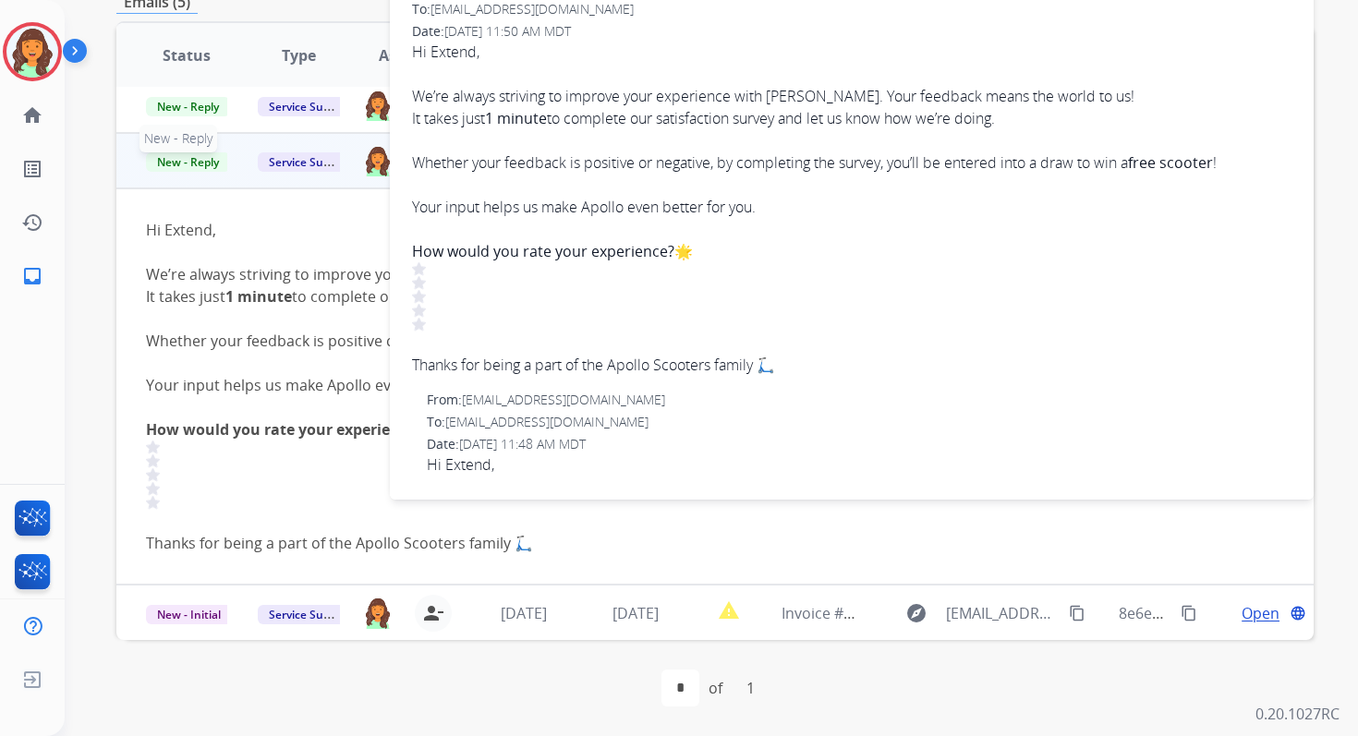
click at [219, 166] on span "New - Reply" at bounding box center [188, 161] width 84 height 19
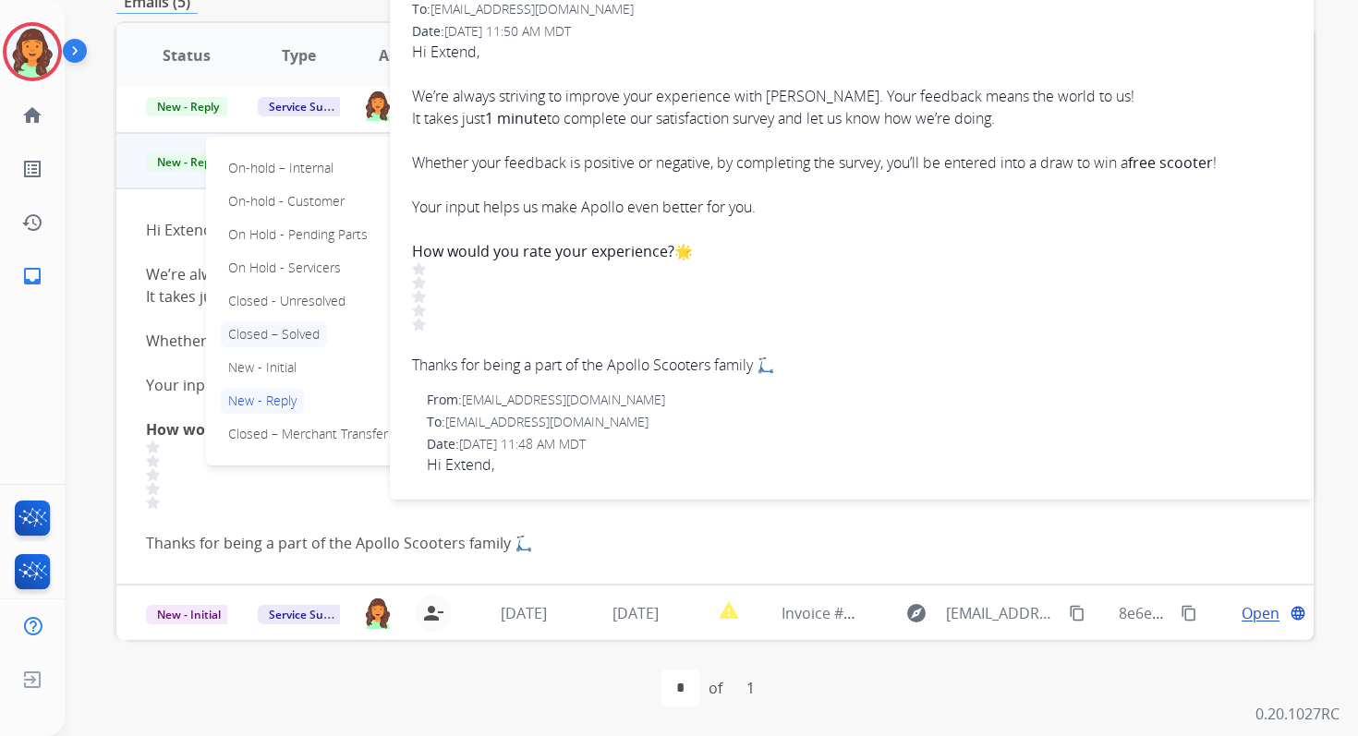
click at [284, 341] on p "Closed – Solved" at bounding box center [274, 334] width 106 height 26
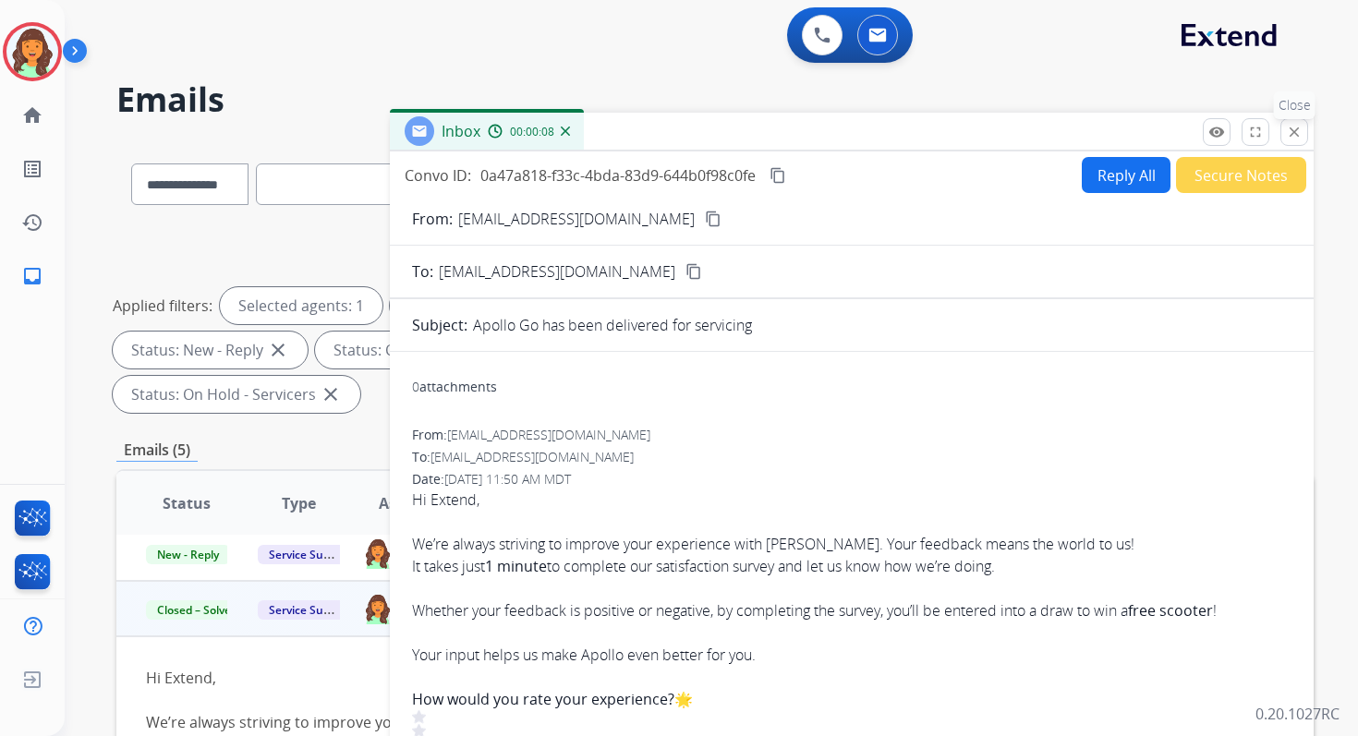
click at [1303, 120] on button "close Close" at bounding box center [1294, 132] width 28 height 28
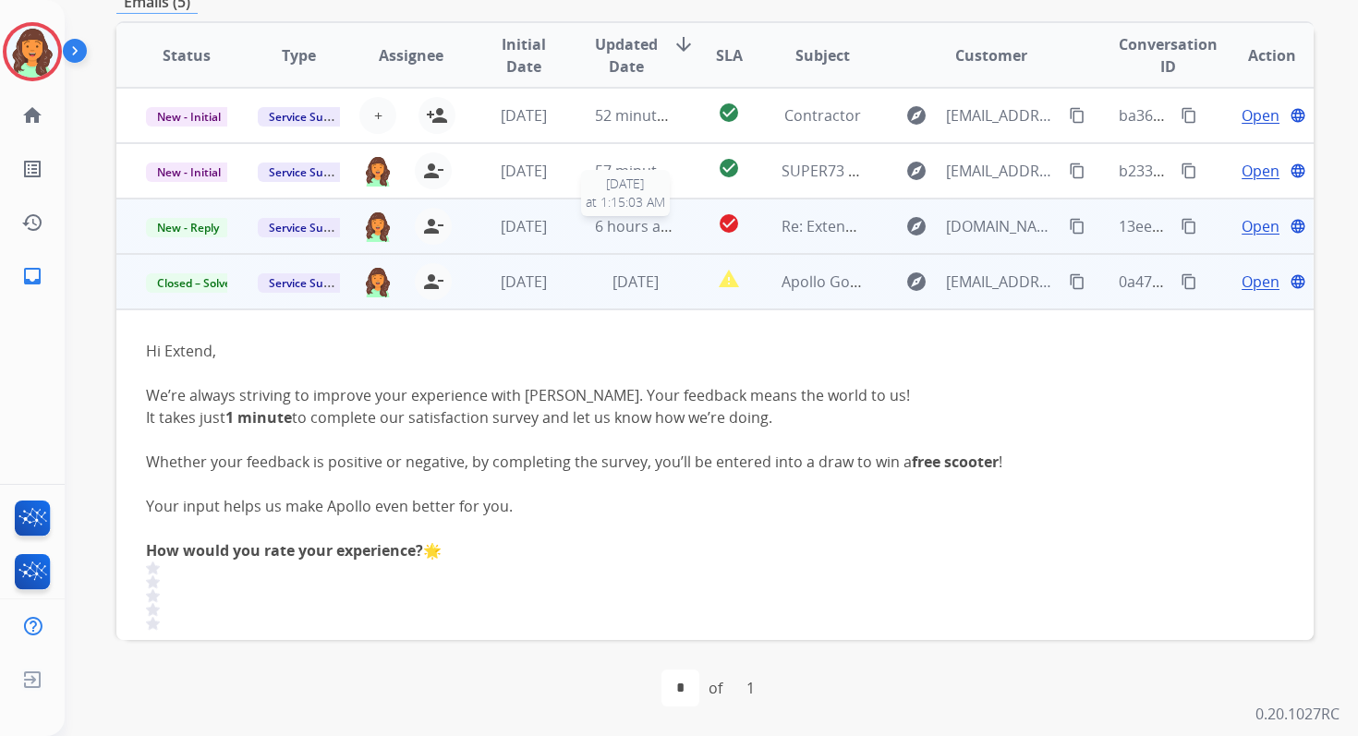
click at [647, 219] on span "6 hours ago" at bounding box center [636, 226] width 83 height 20
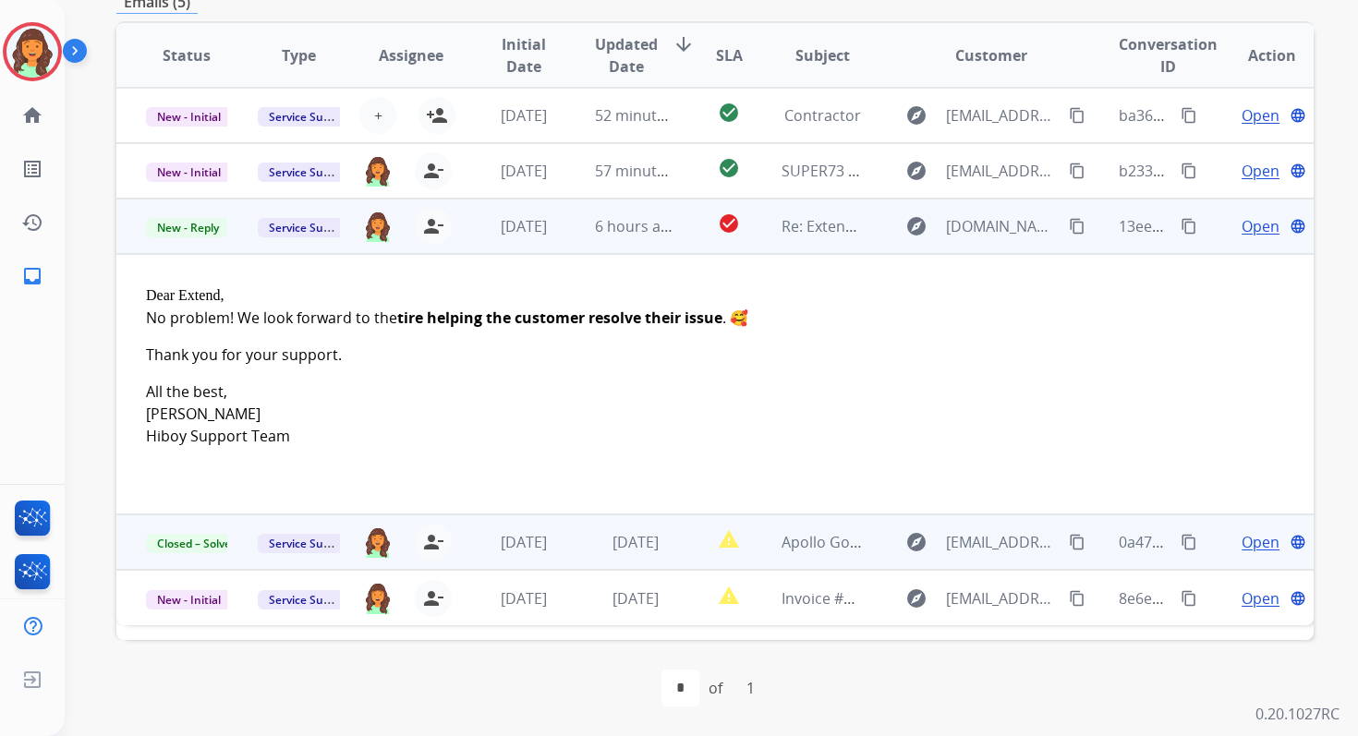
click at [1264, 232] on span "Open" at bounding box center [1260, 226] width 38 height 22
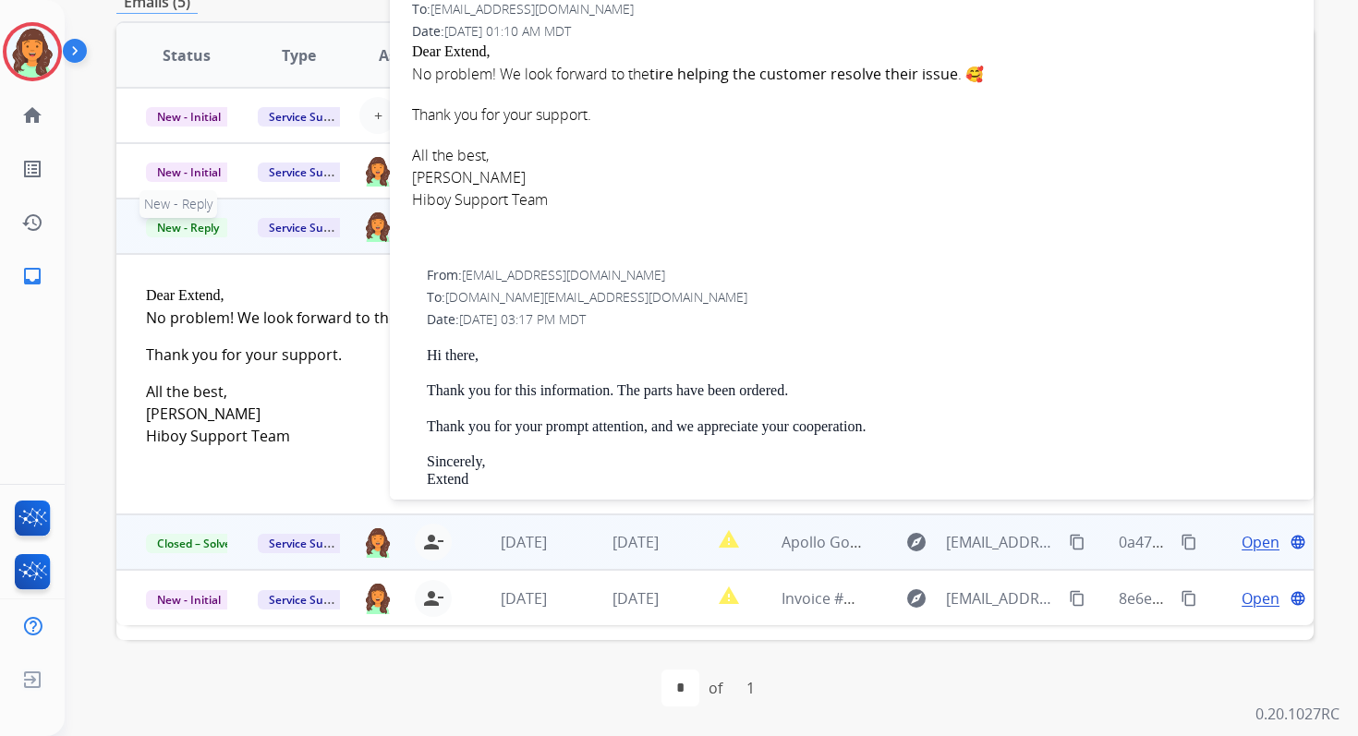
click at [181, 227] on span "New - Reply" at bounding box center [188, 227] width 84 height 19
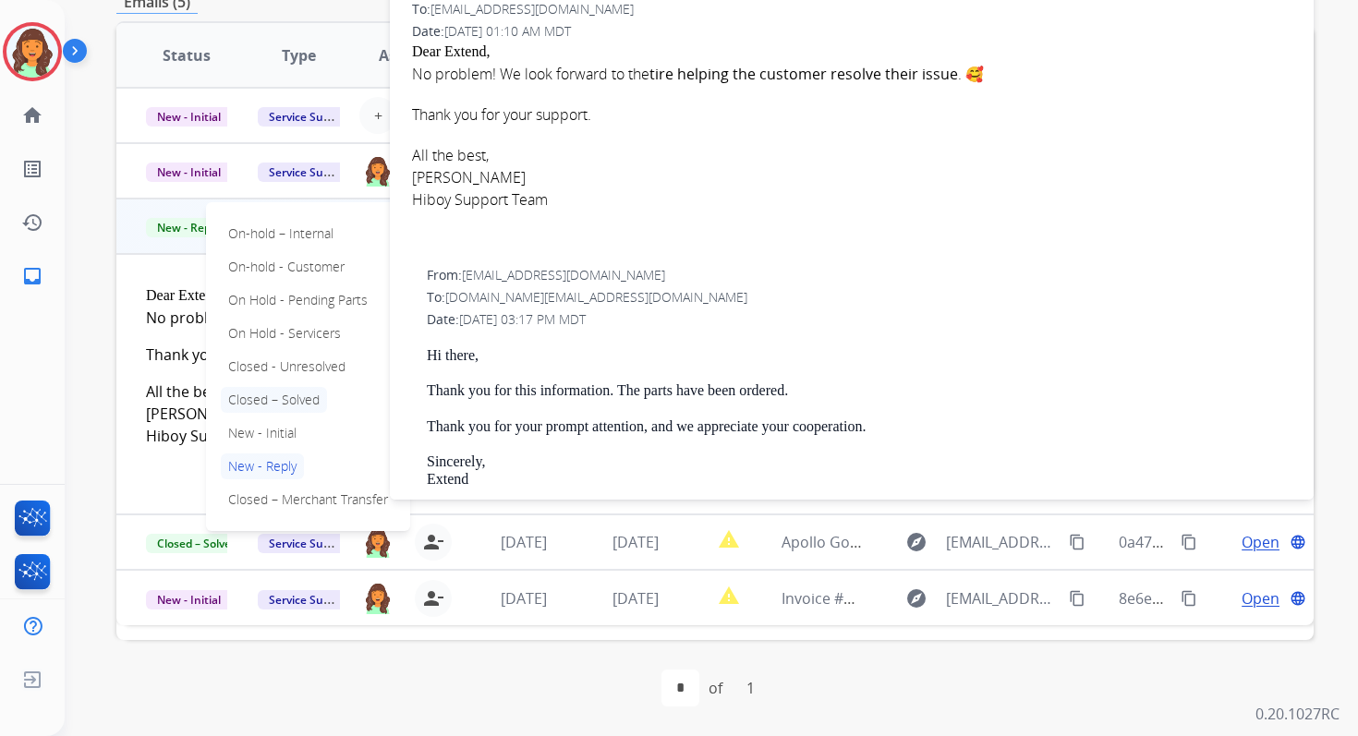
click at [276, 404] on p "Closed – Solved" at bounding box center [274, 400] width 106 height 26
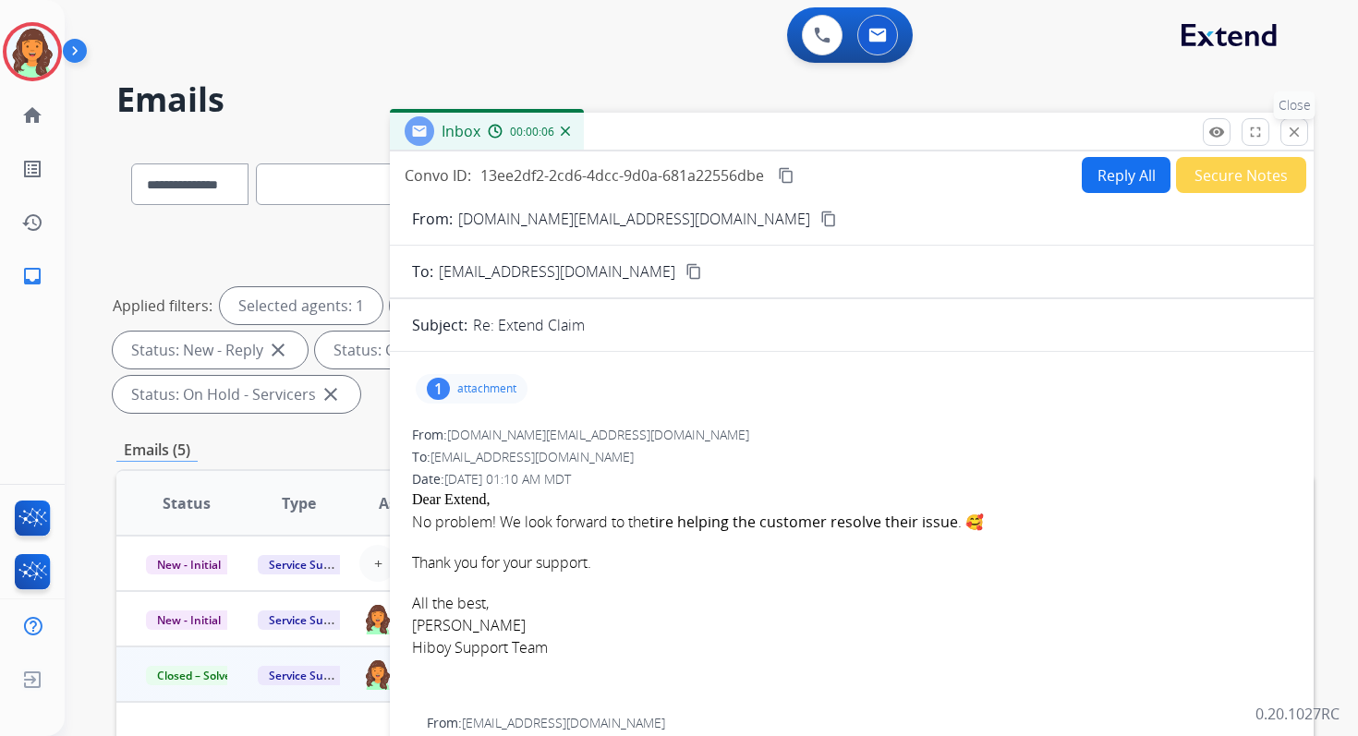
click at [1302, 131] on button "close Close" at bounding box center [1294, 132] width 28 height 28
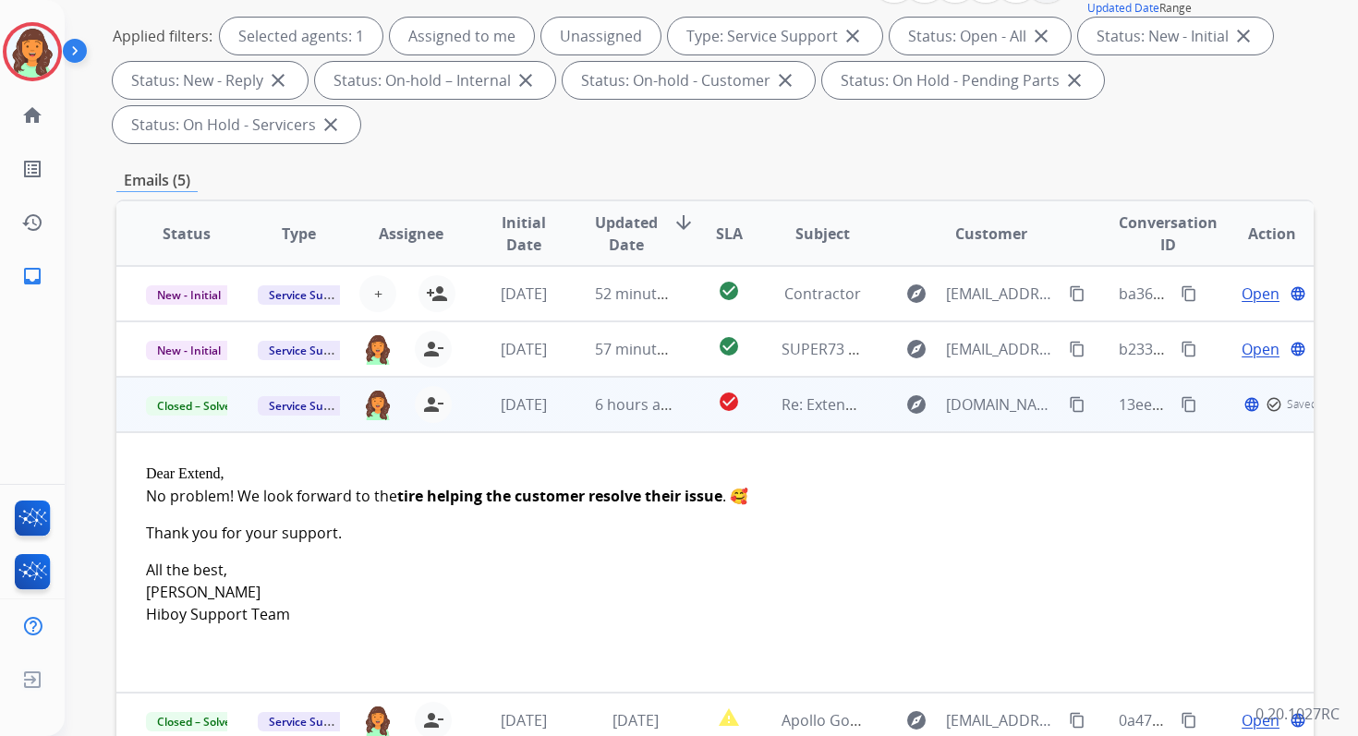
scroll to position [448, 0]
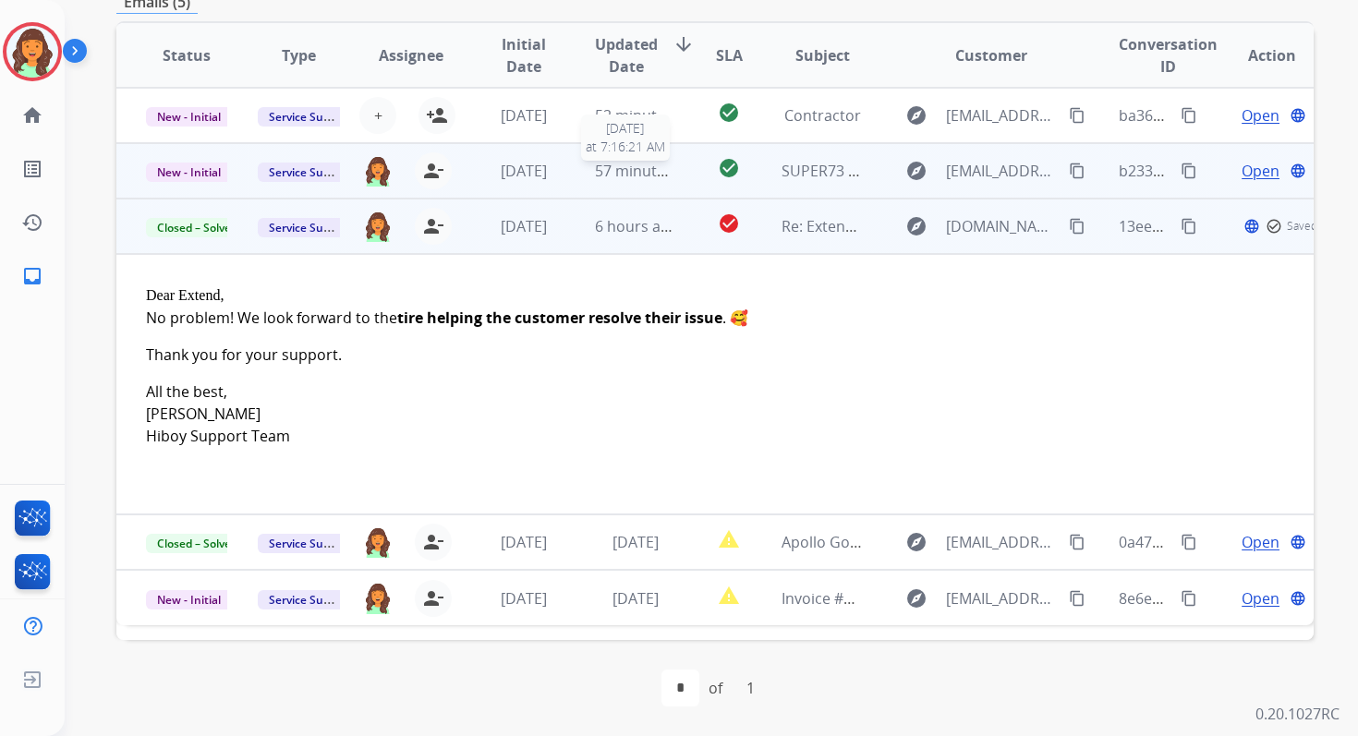
click at [660, 175] on span "57 minutes ago" at bounding box center [648, 171] width 107 height 20
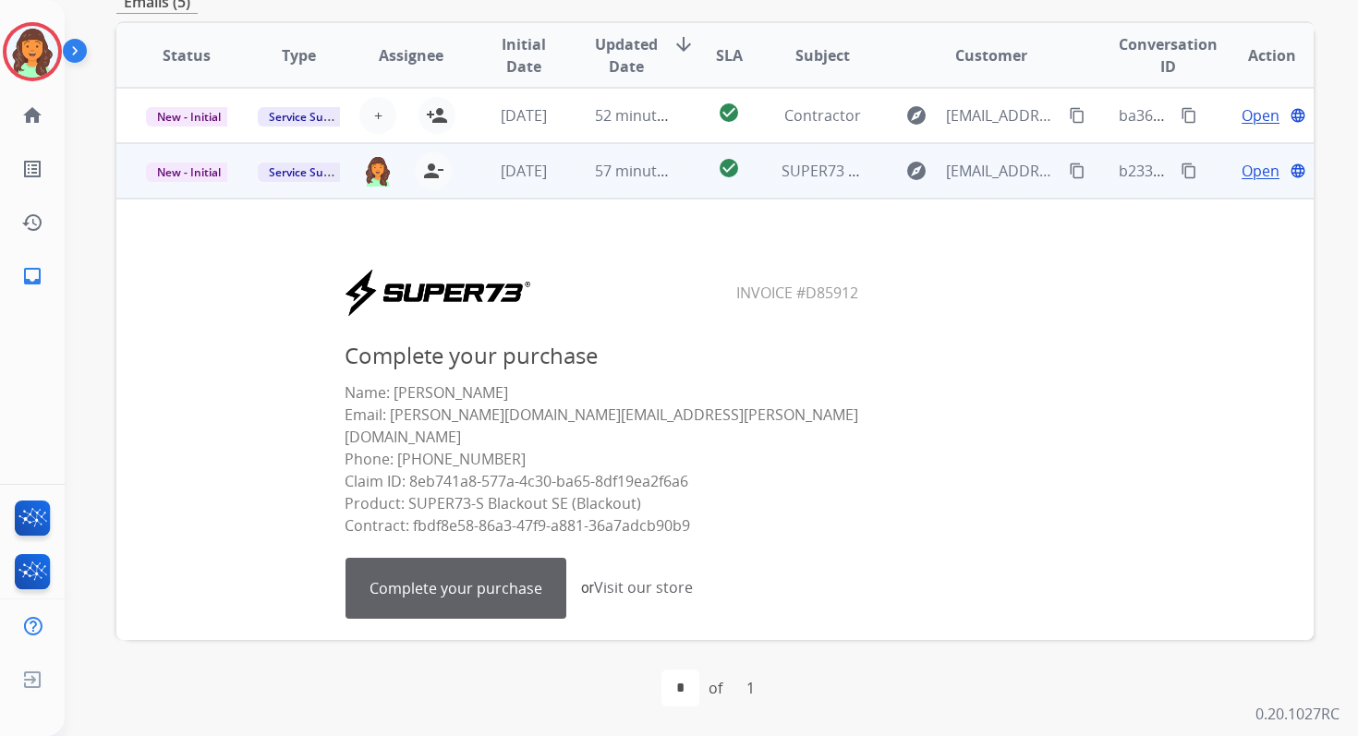
scroll to position [55, 0]
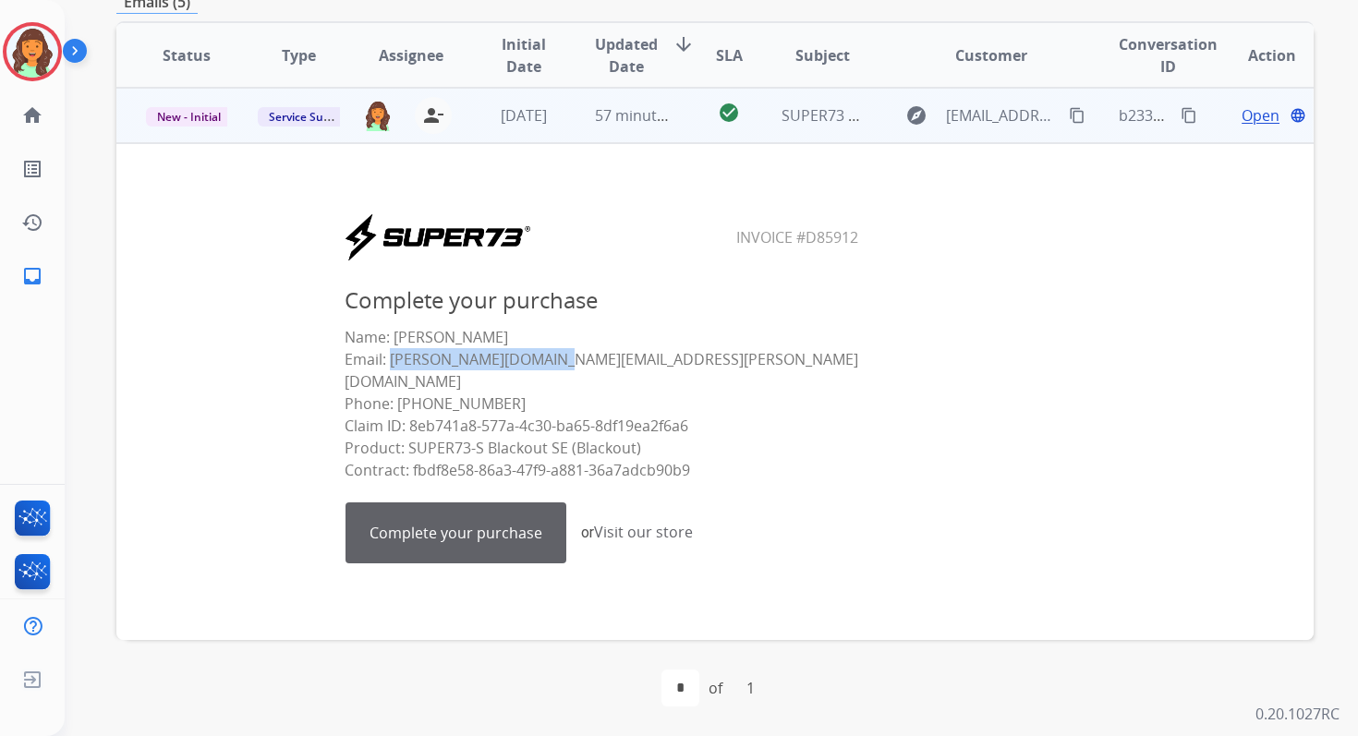
drag, startPoint x: 560, startPoint y: 359, endPoint x: 388, endPoint y: 358, distance: 171.8
click at [388, 358] on p "Name: Braden Weber Email: braden.weber@bsci.com Phone: (760) 898-3398 Claim ID:…" at bounding box center [602, 403] width 515 height 155
copy p "braden.weber@bsci.com"
click at [456, 510] on link "Complete your purchase" at bounding box center [455, 532] width 219 height 59
click at [1180, 115] on mat-icon "content_copy" at bounding box center [1188, 115] width 17 height 17
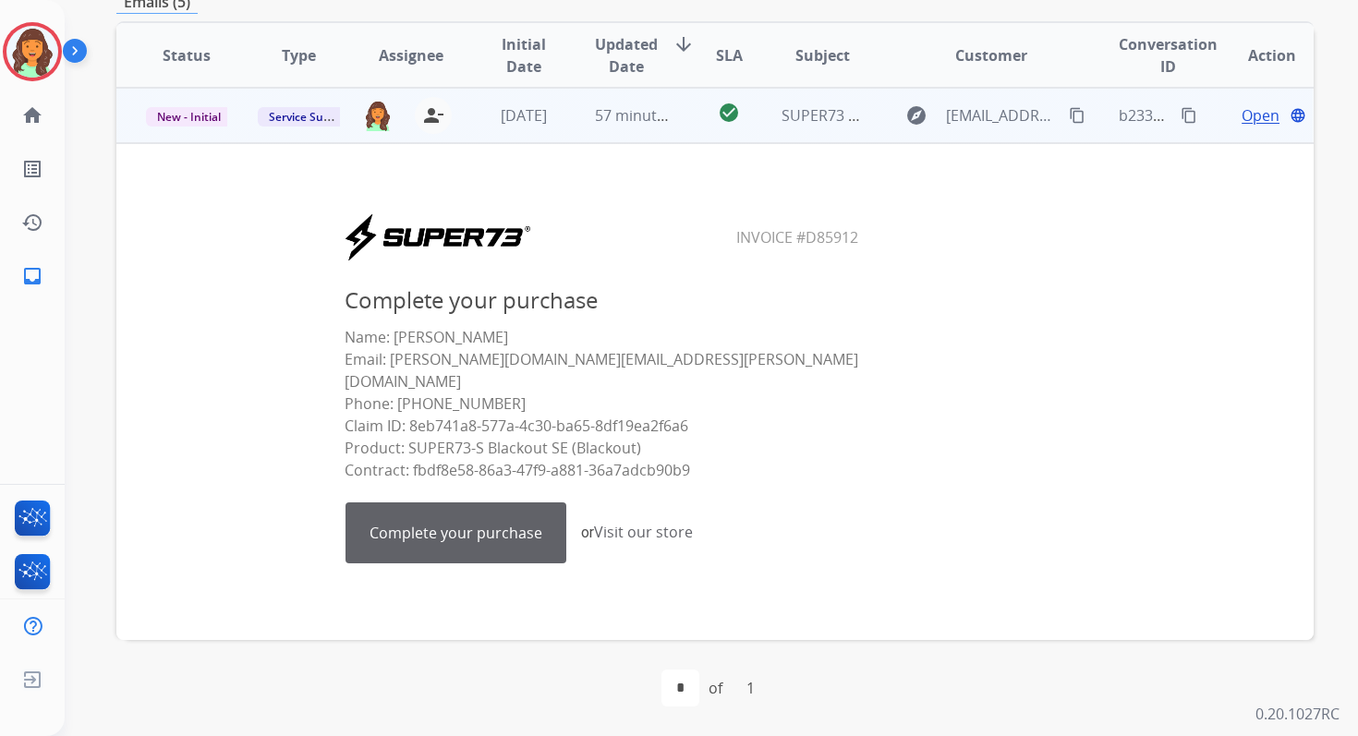
click at [205, 123] on span "New - Initial" at bounding box center [189, 116] width 86 height 19
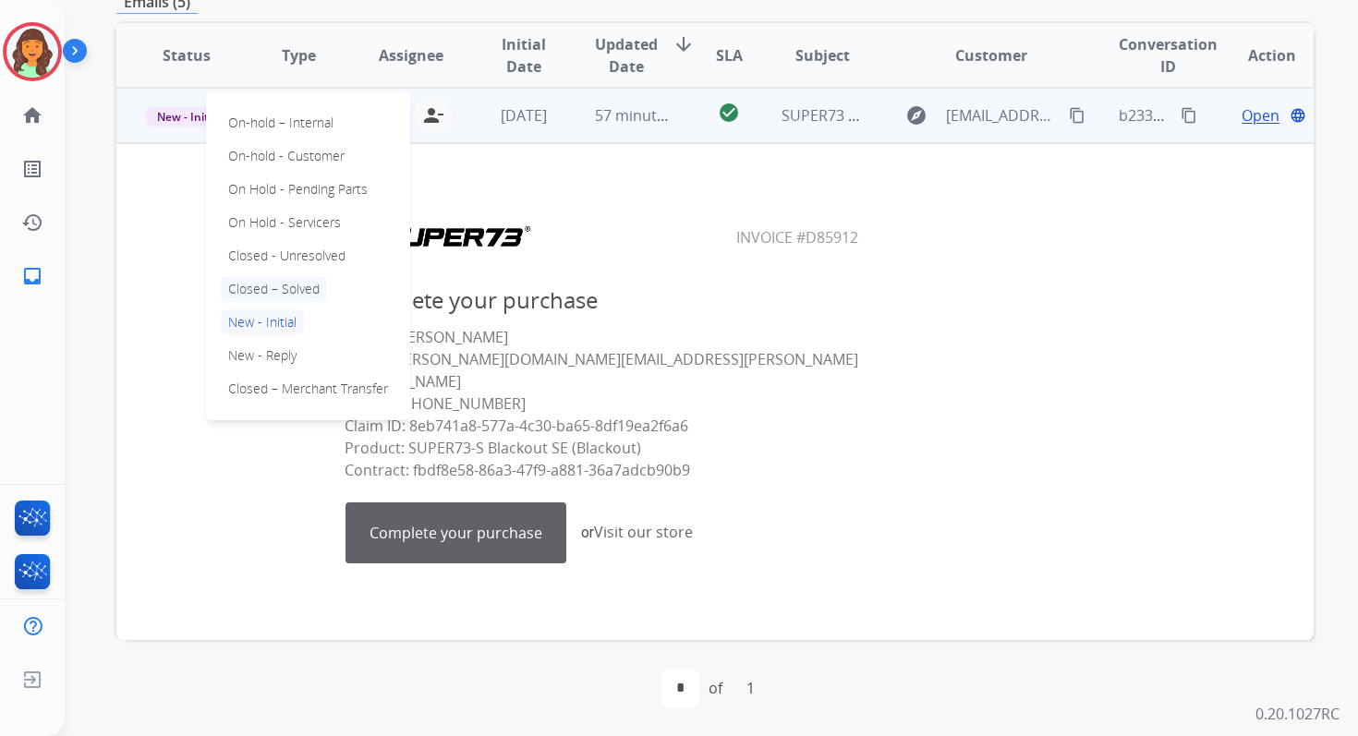
click at [263, 288] on p "Closed – Solved" at bounding box center [274, 289] width 106 height 26
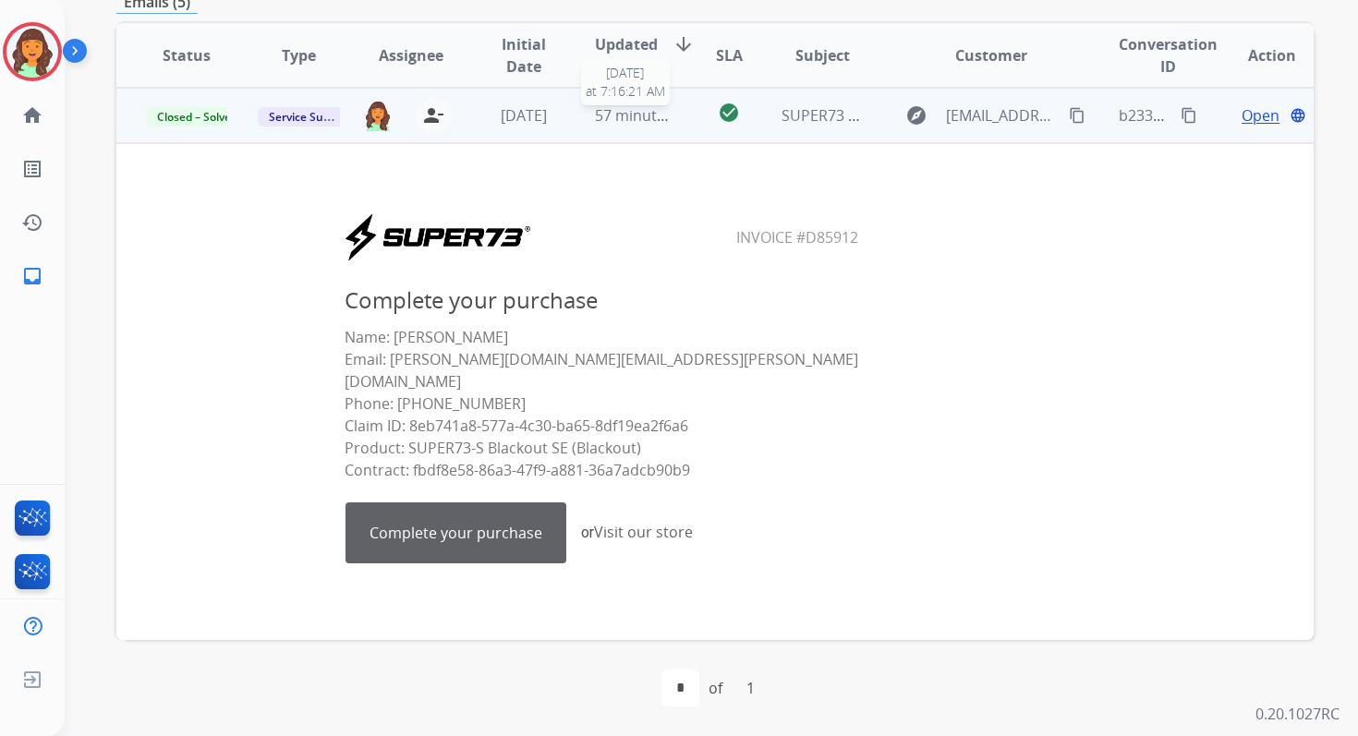
click at [637, 119] on span "57 minutes ago" at bounding box center [648, 115] width 107 height 20
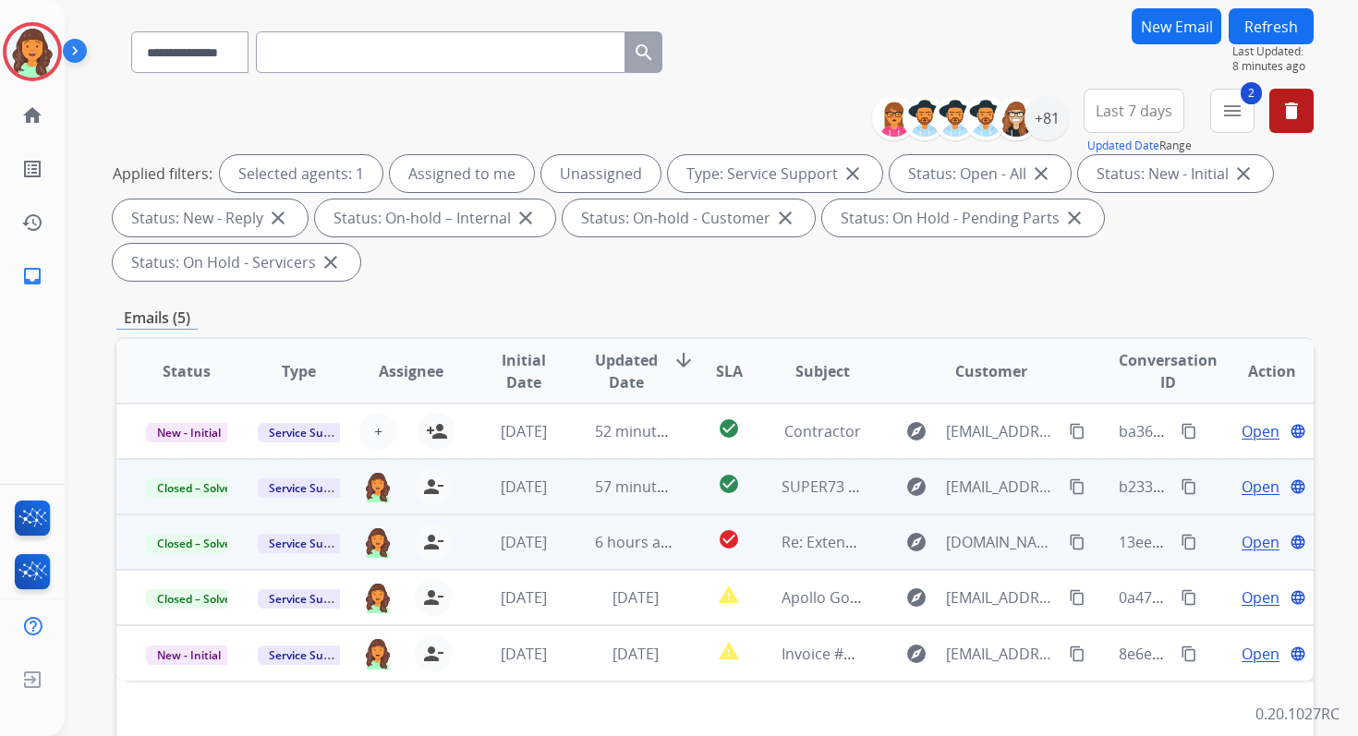
scroll to position [0, 0]
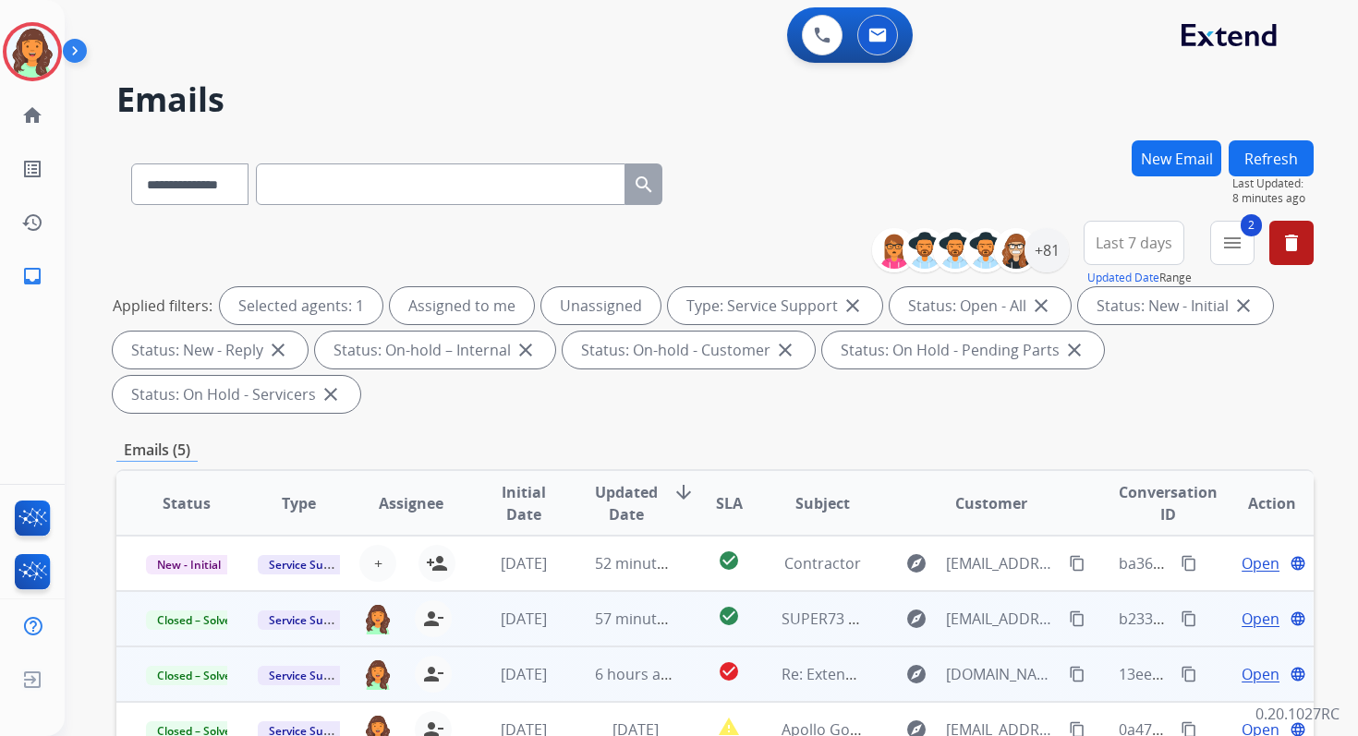
click at [1274, 165] on button "Refresh" at bounding box center [1270, 158] width 85 height 36
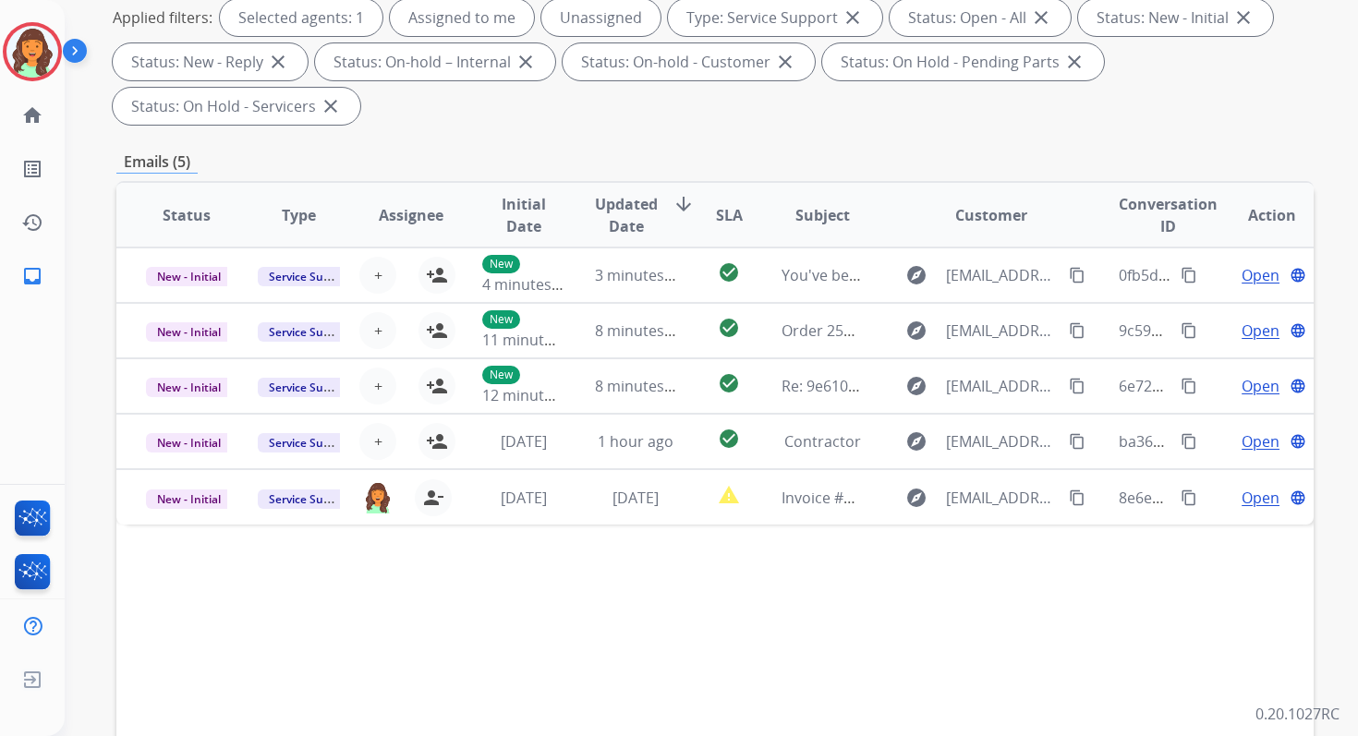
scroll to position [448, 0]
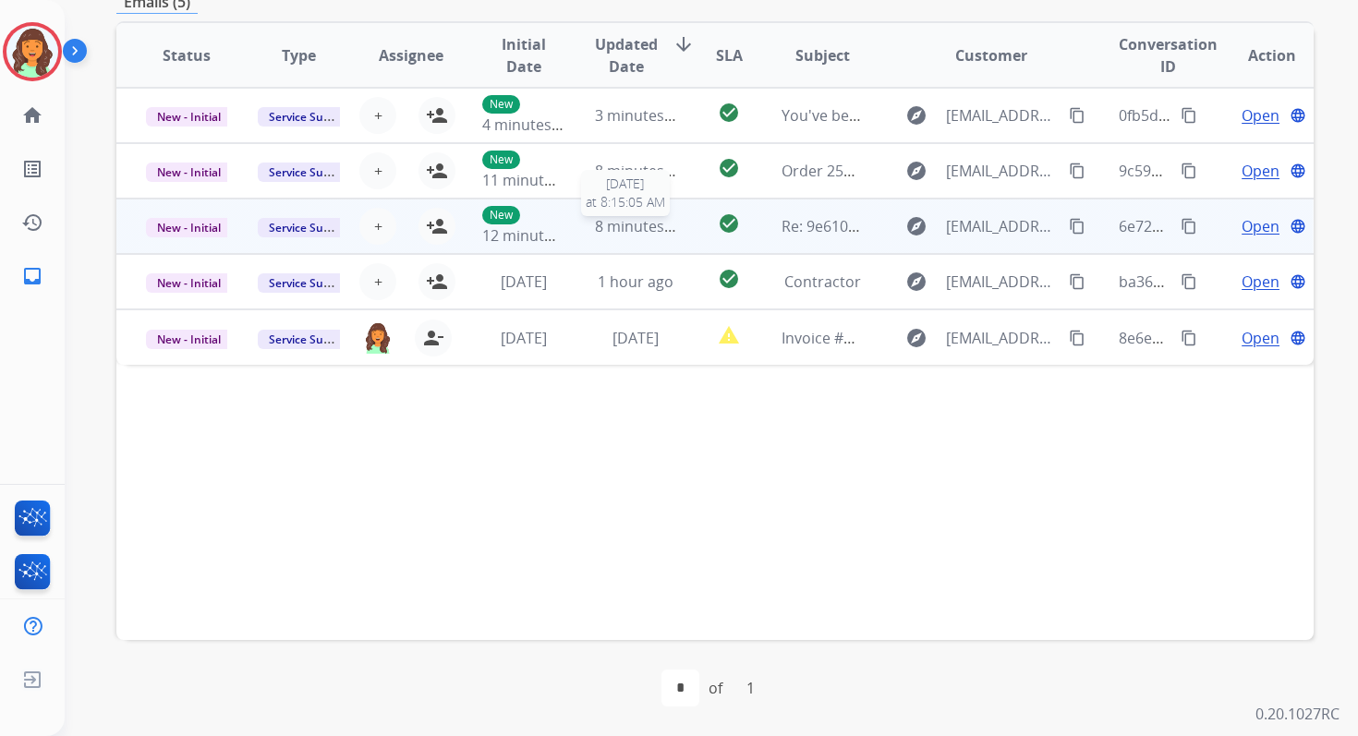
click at [595, 217] on span "8 minutes ago" at bounding box center [644, 226] width 99 height 20
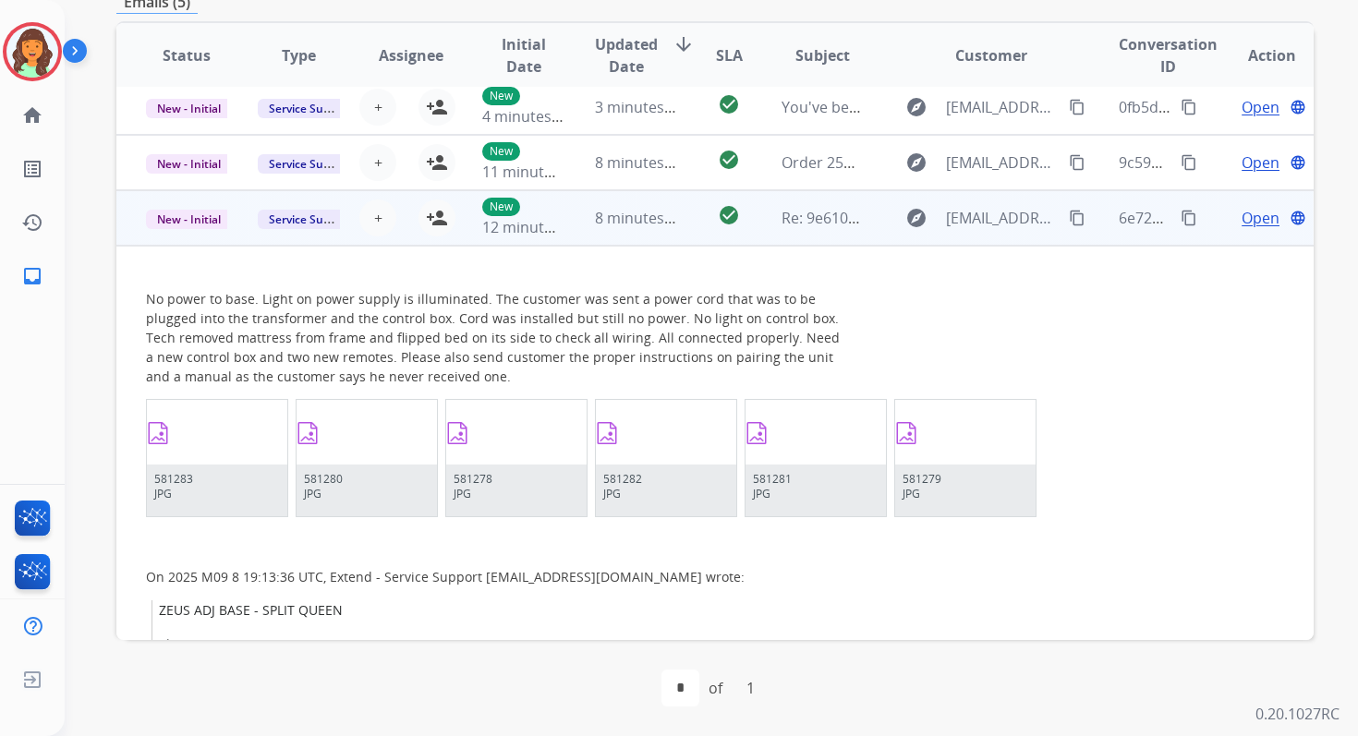
scroll to position [5, 0]
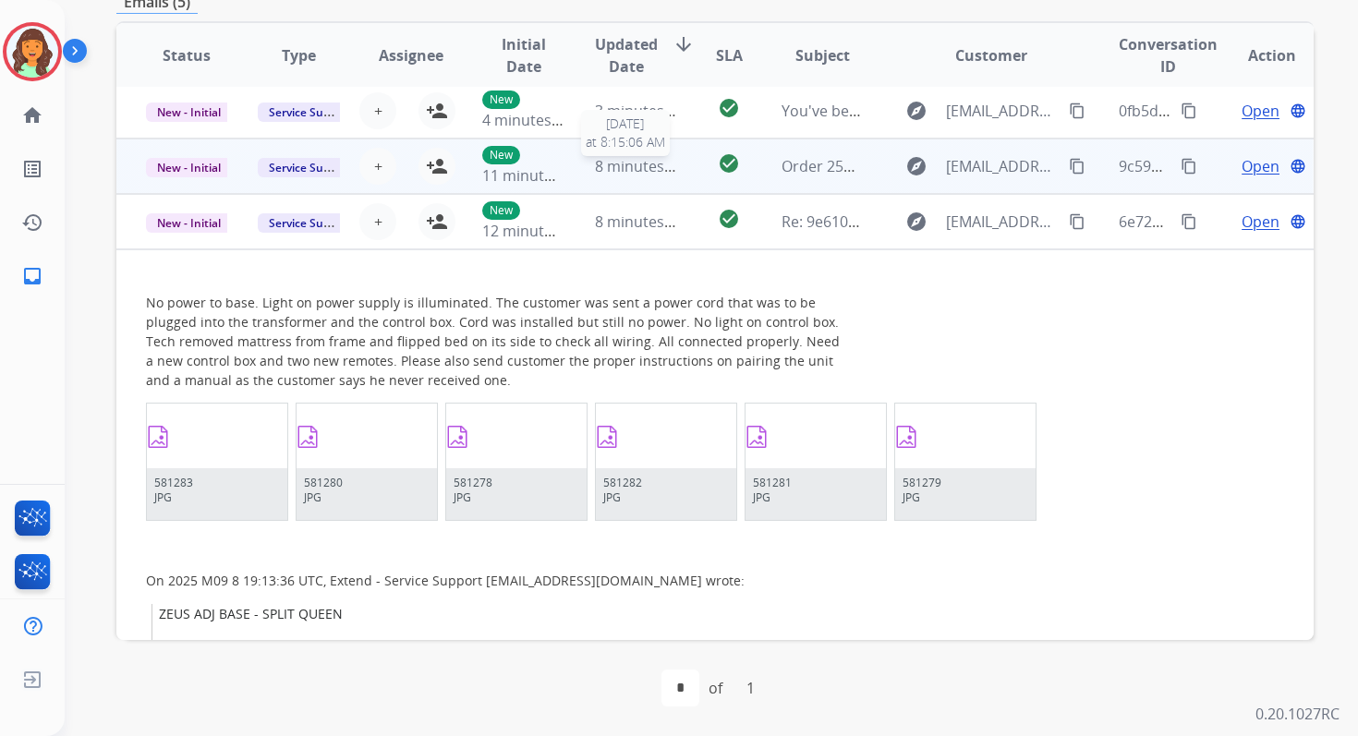
click at [635, 167] on span "8 minutes ago" at bounding box center [644, 166] width 99 height 20
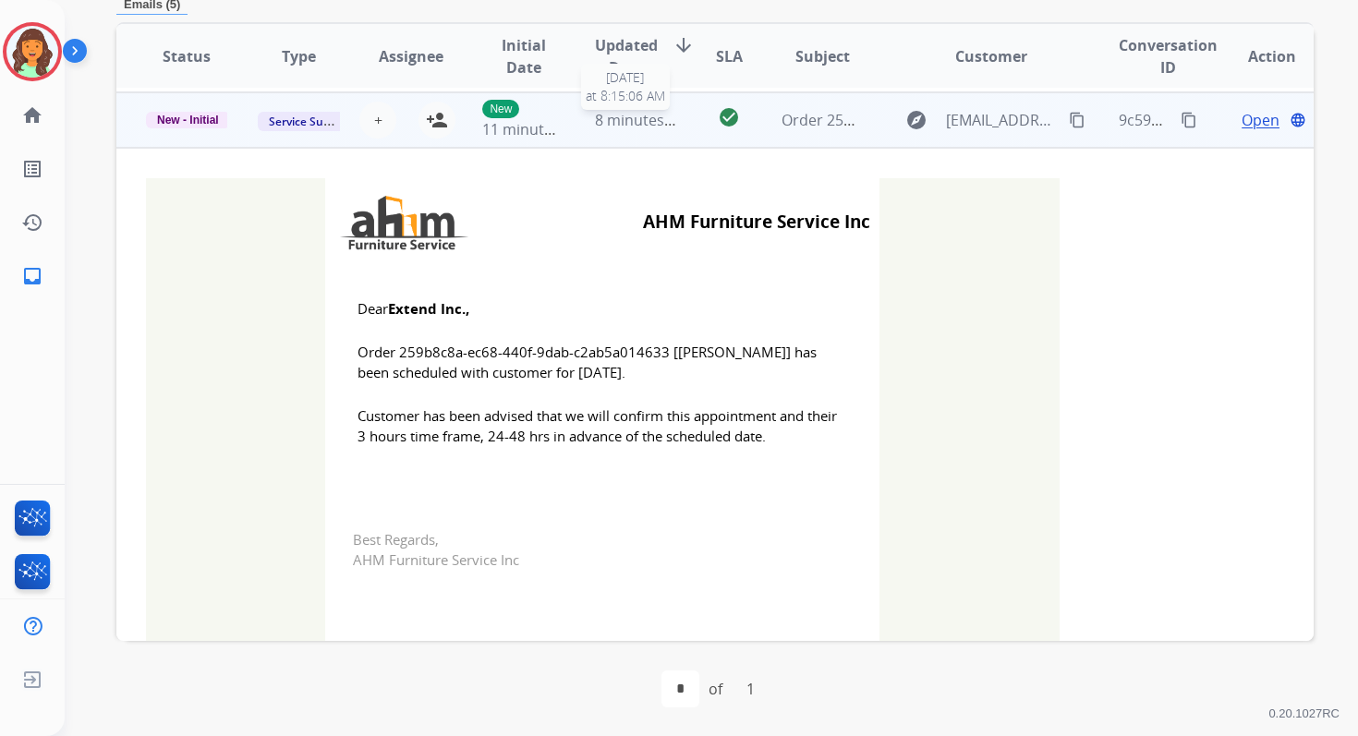
scroll to position [55, 0]
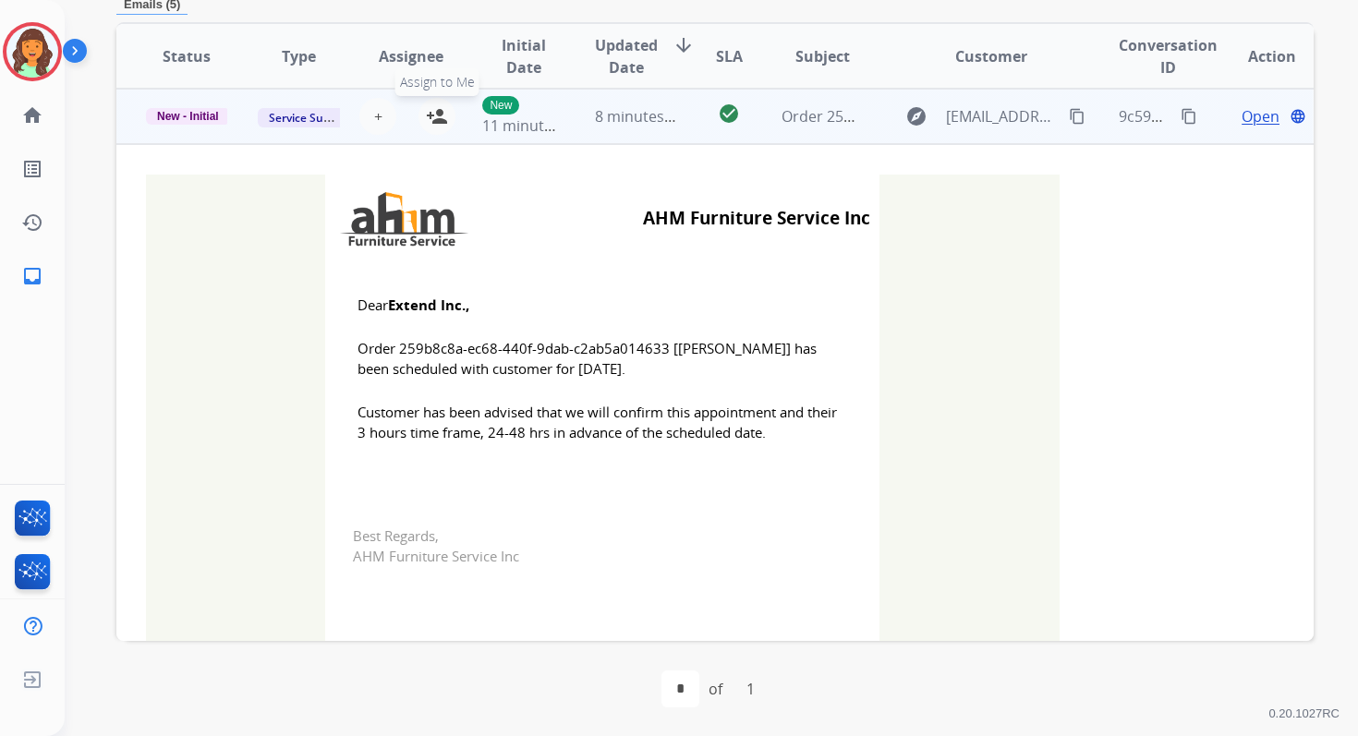
click at [442, 115] on mat-icon "person_add" at bounding box center [437, 116] width 22 height 22
click at [174, 117] on span "New - Initial" at bounding box center [188, 116] width 84 height 17
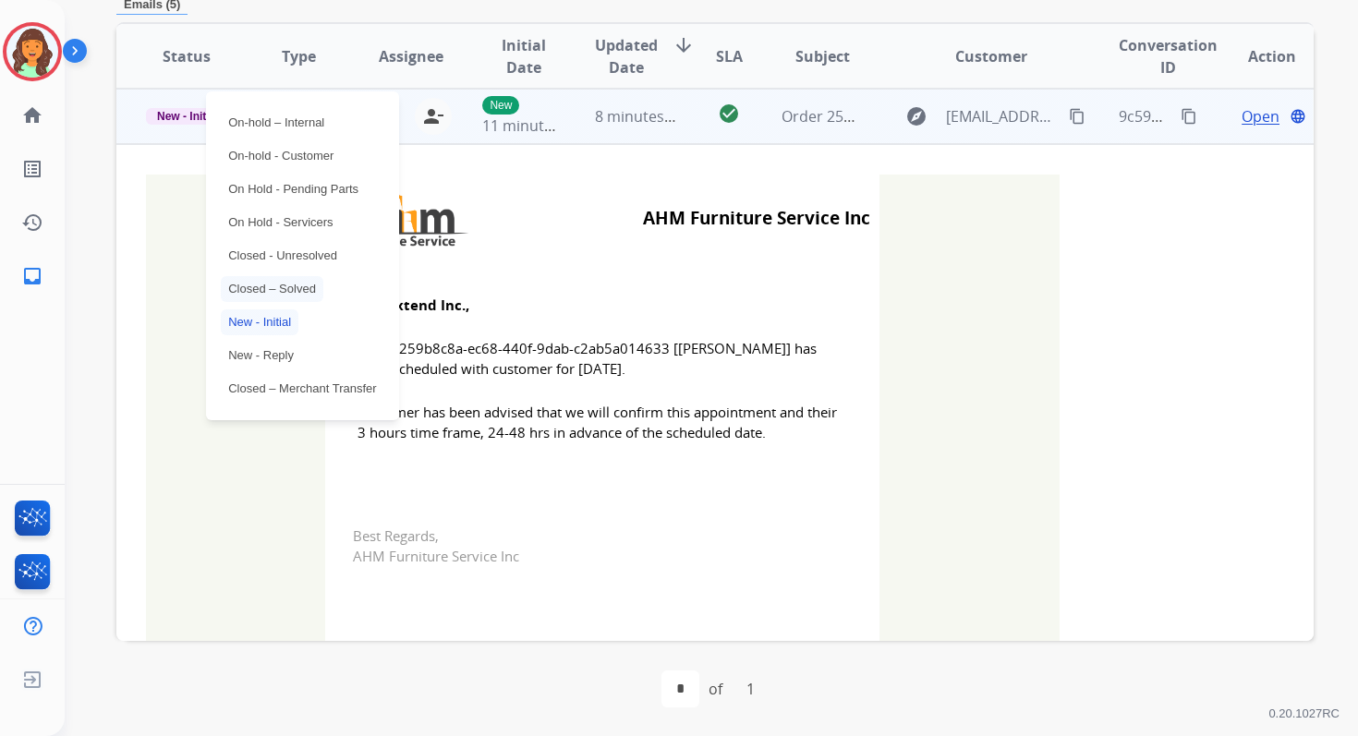
click at [260, 289] on p "Closed – Solved" at bounding box center [272, 289] width 103 height 26
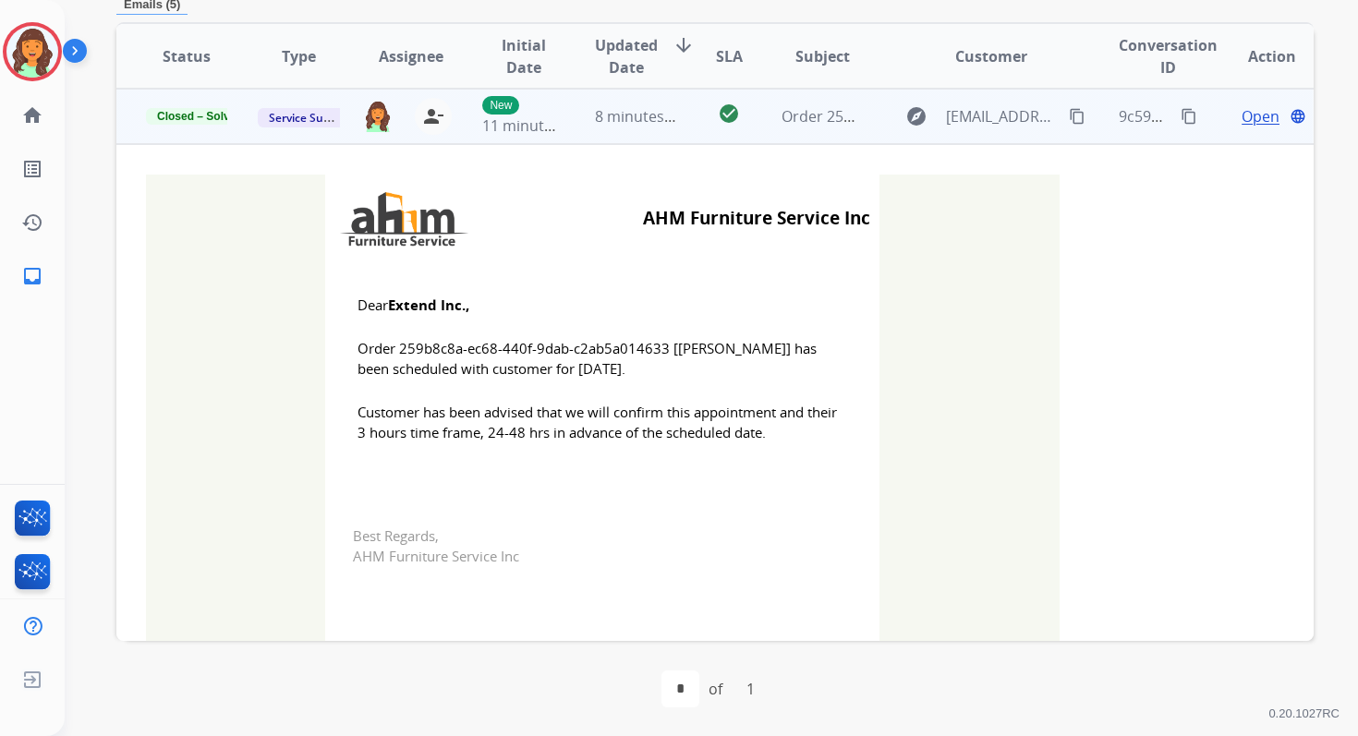
scroll to position [0, 0]
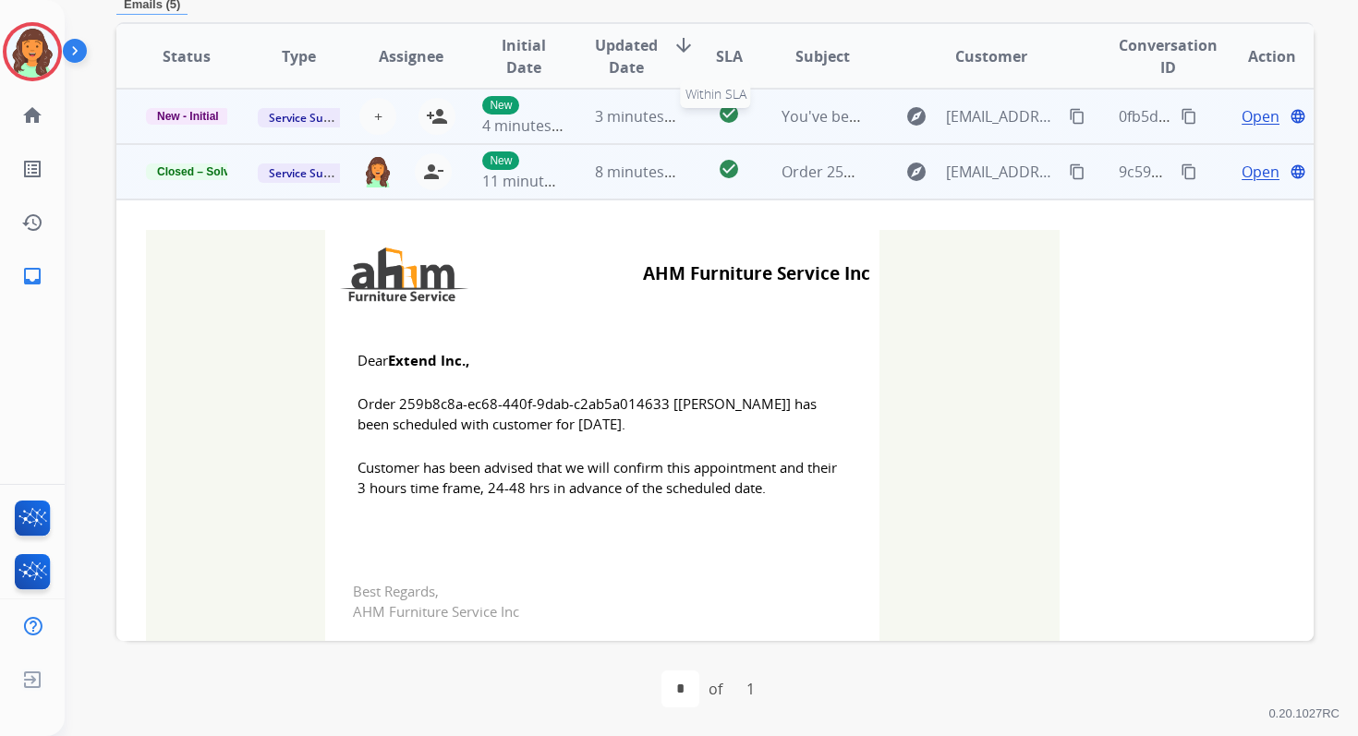
click at [727, 118] on mat-icon "check_circle" at bounding box center [729, 114] width 22 height 22
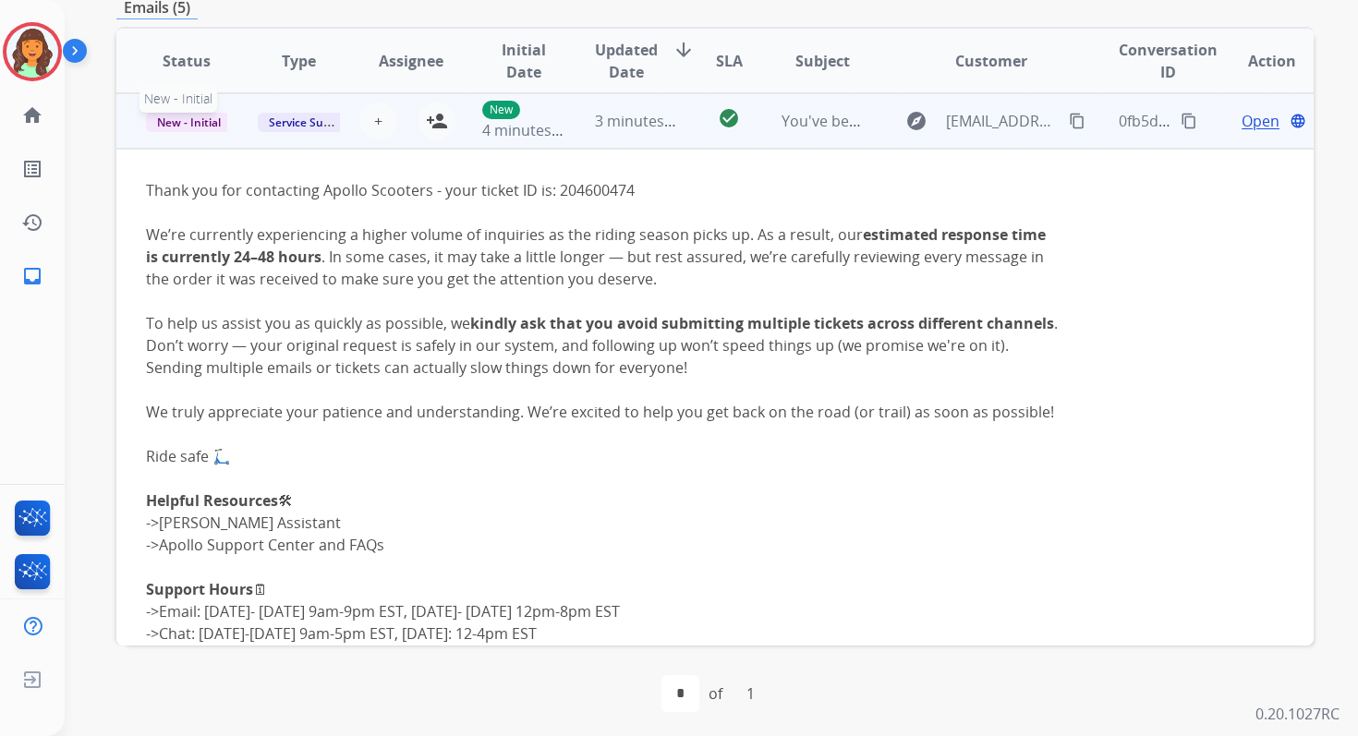
click at [190, 120] on span "New - Initial" at bounding box center [189, 122] width 86 height 19
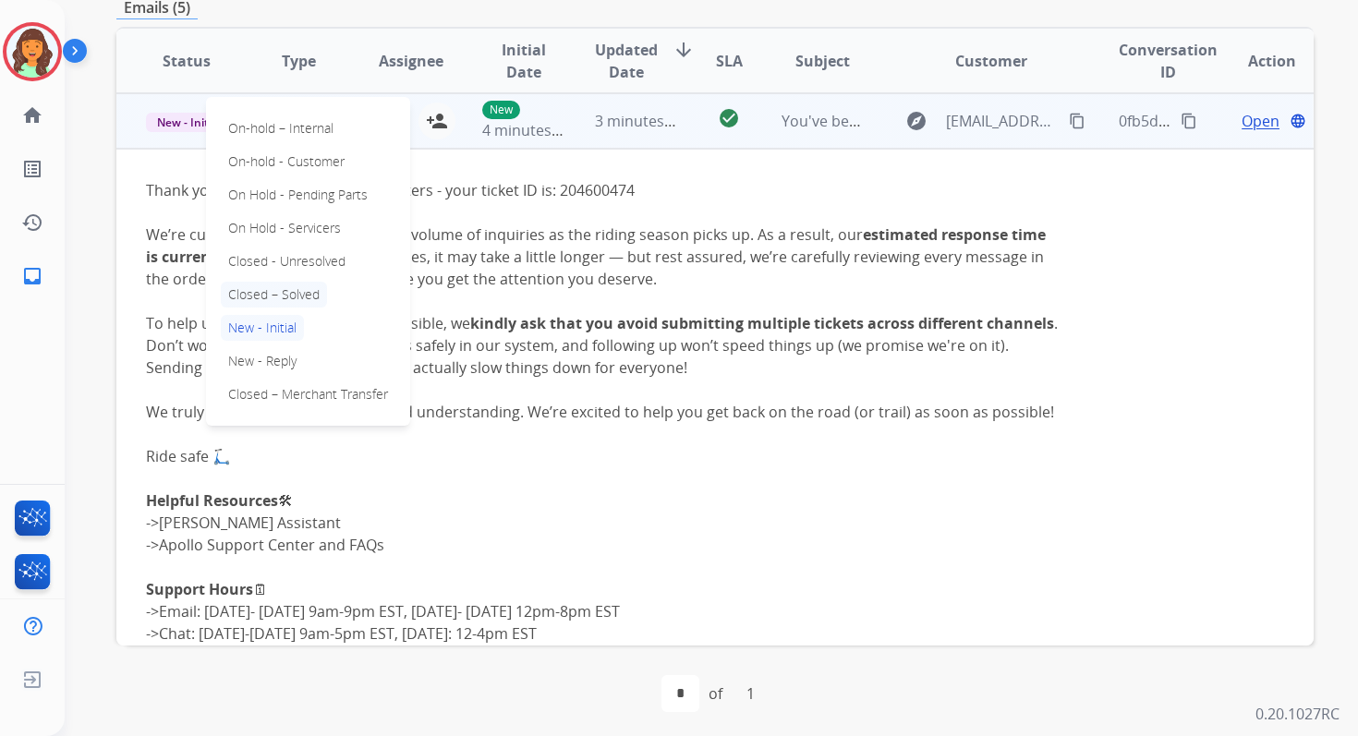
click at [269, 298] on p "Closed – Solved" at bounding box center [274, 295] width 106 height 26
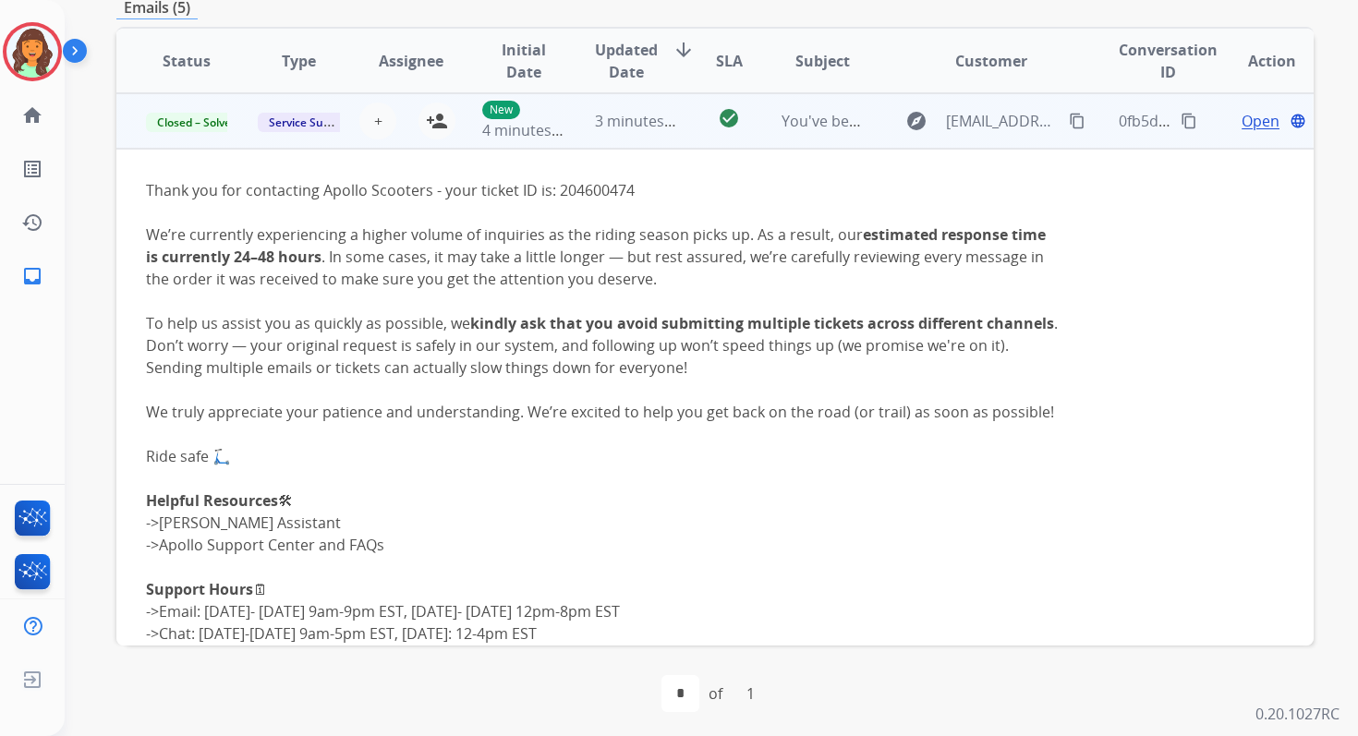
click at [707, 119] on div "check_circle" at bounding box center [729, 121] width 44 height 28
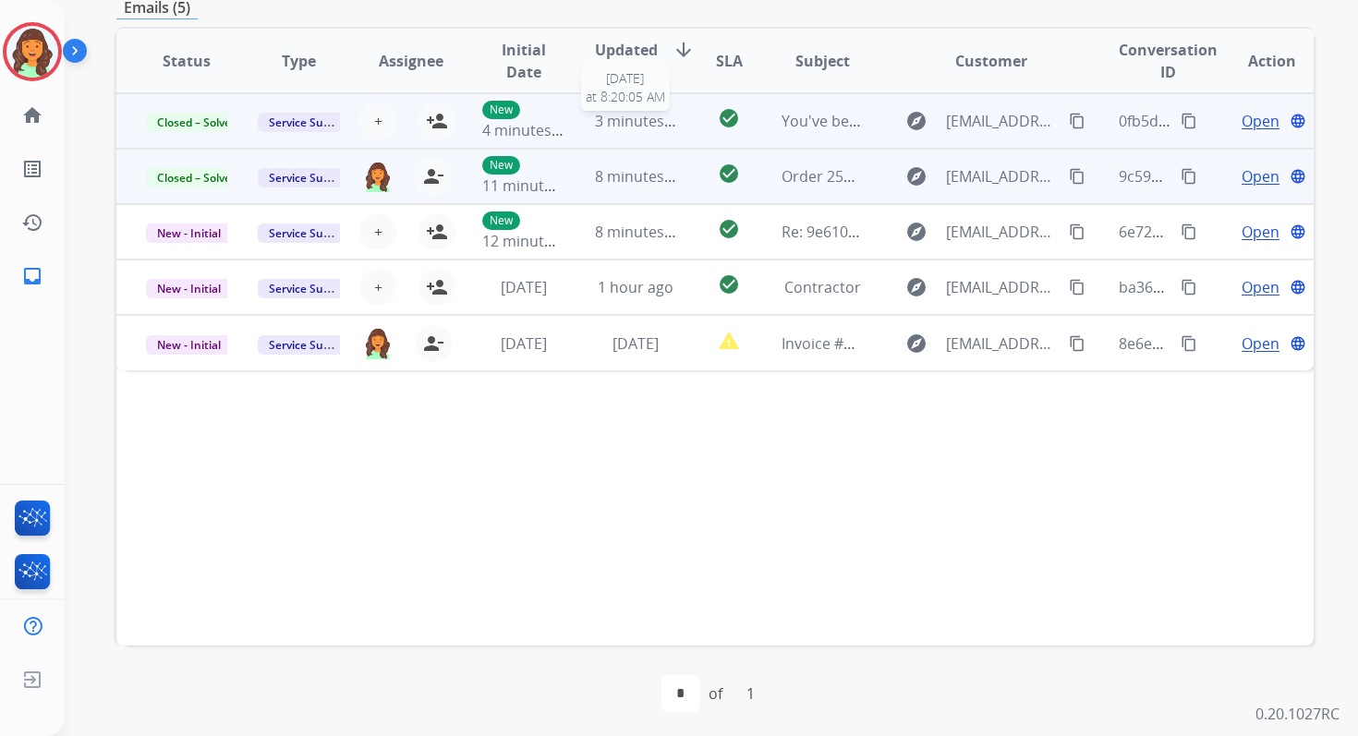
click at [652, 119] on span "3 minutes ago" at bounding box center [644, 121] width 99 height 20
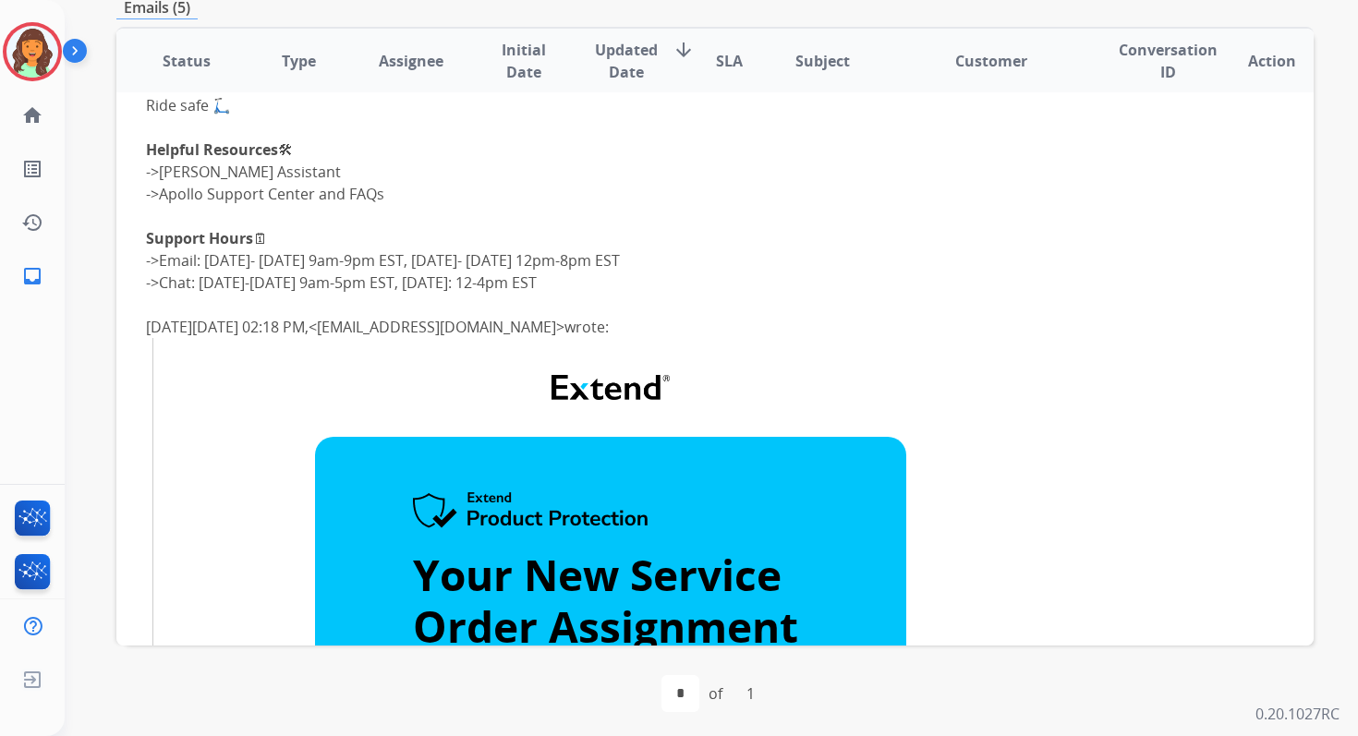
scroll to position [0, 0]
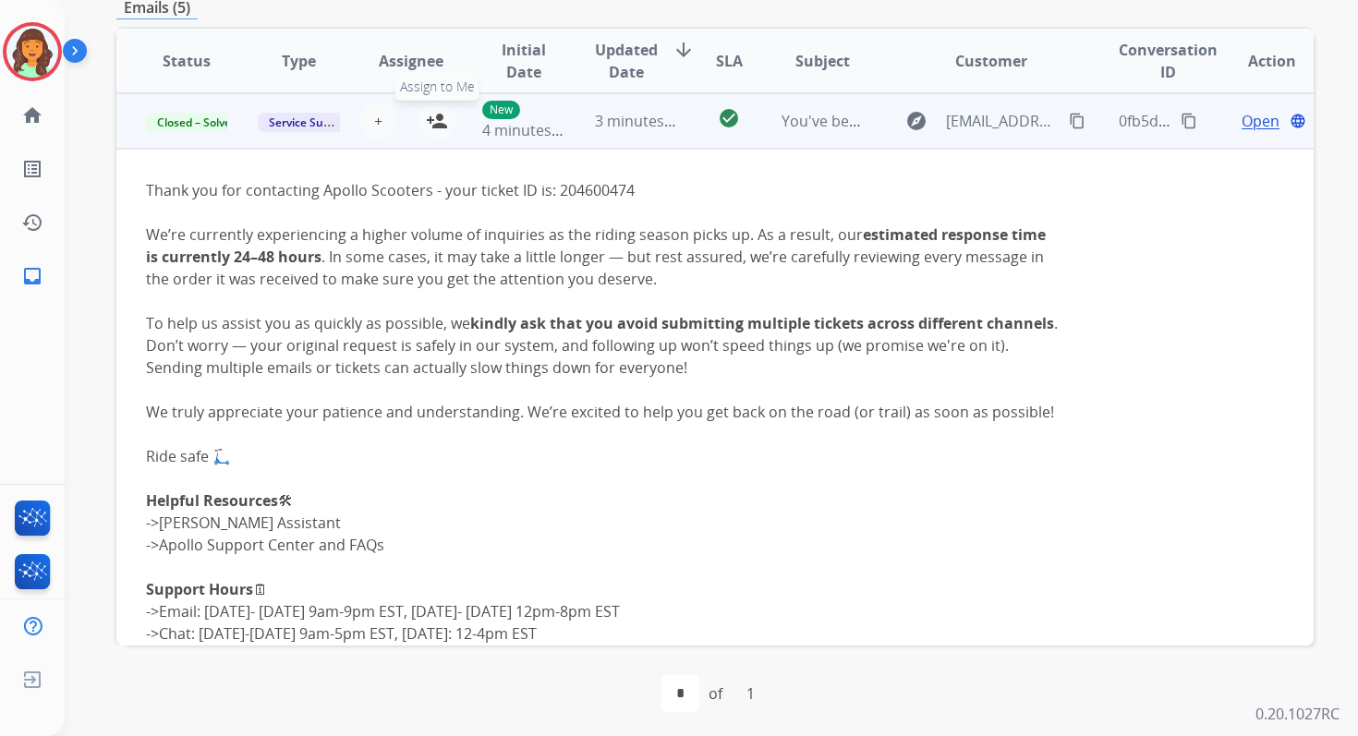
click at [443, 121] on mat-icon "person_add" at bounding box center [437, 121] width 22 height 22
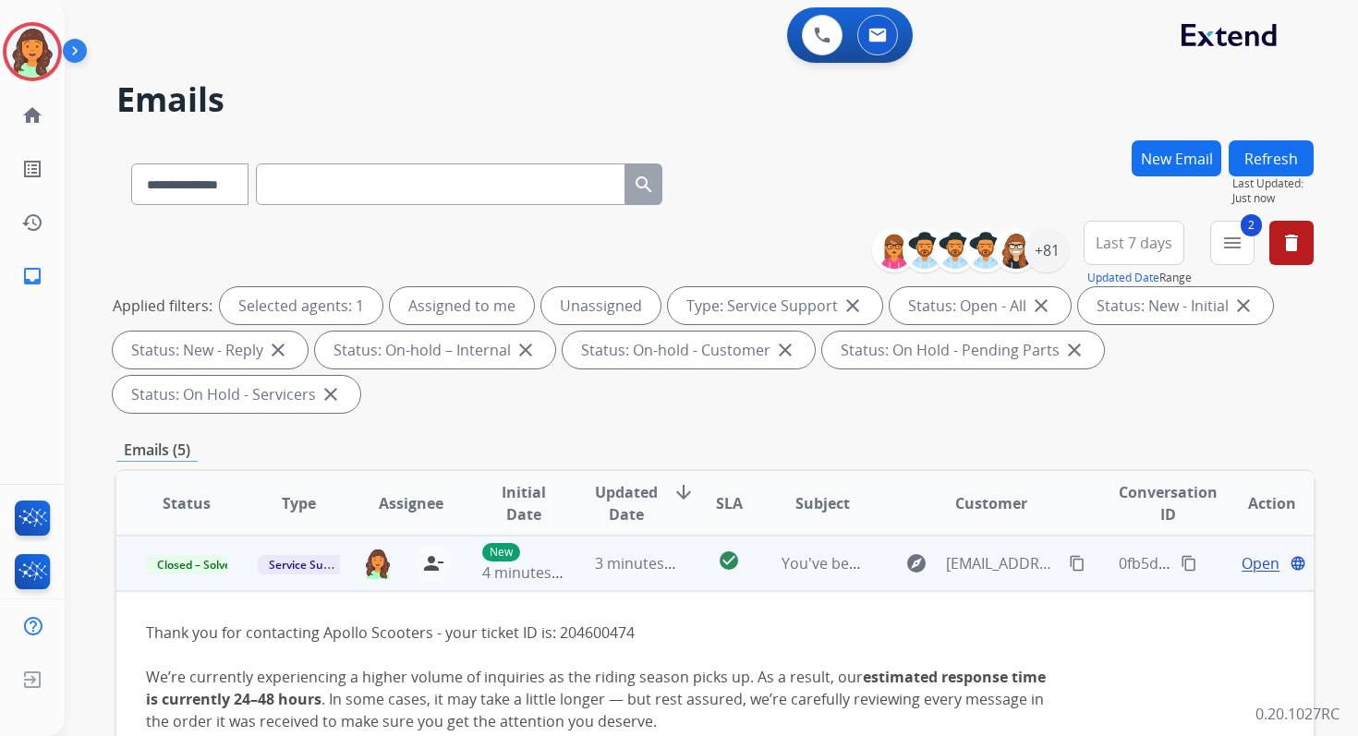
click at [1270, 149] on button "Refresh" at bounding box center [1270, 158] width 85 height 36
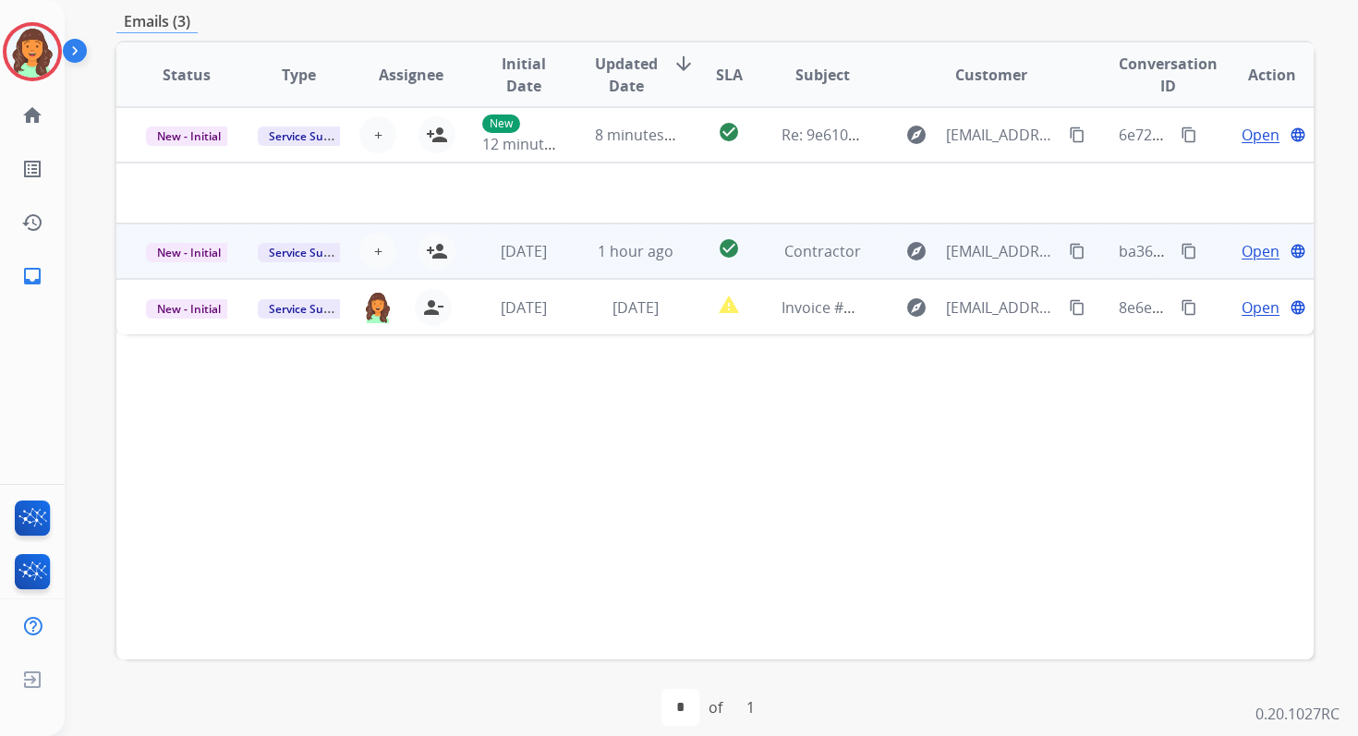
scroll to position [413, 0]
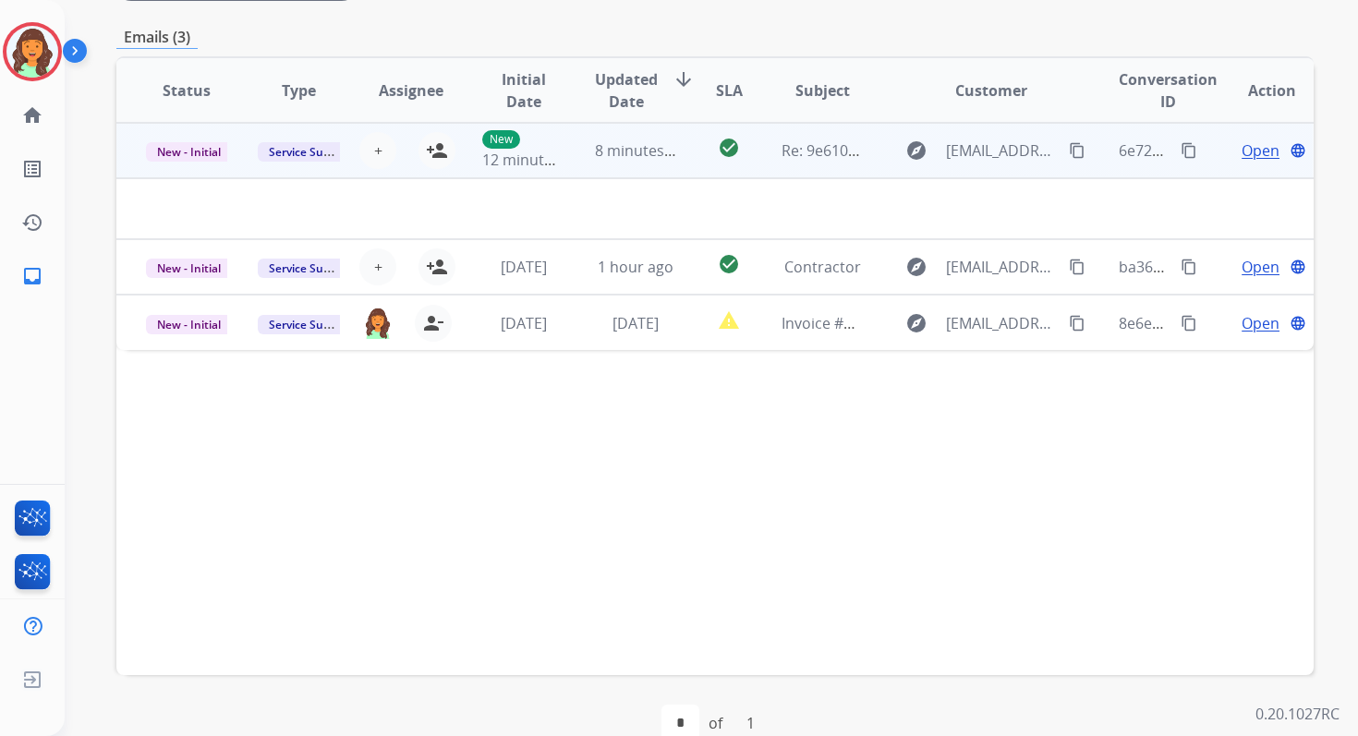
click at [677, 135] on td "check_circle" at bounding box center [714, 150] width 75 height 55
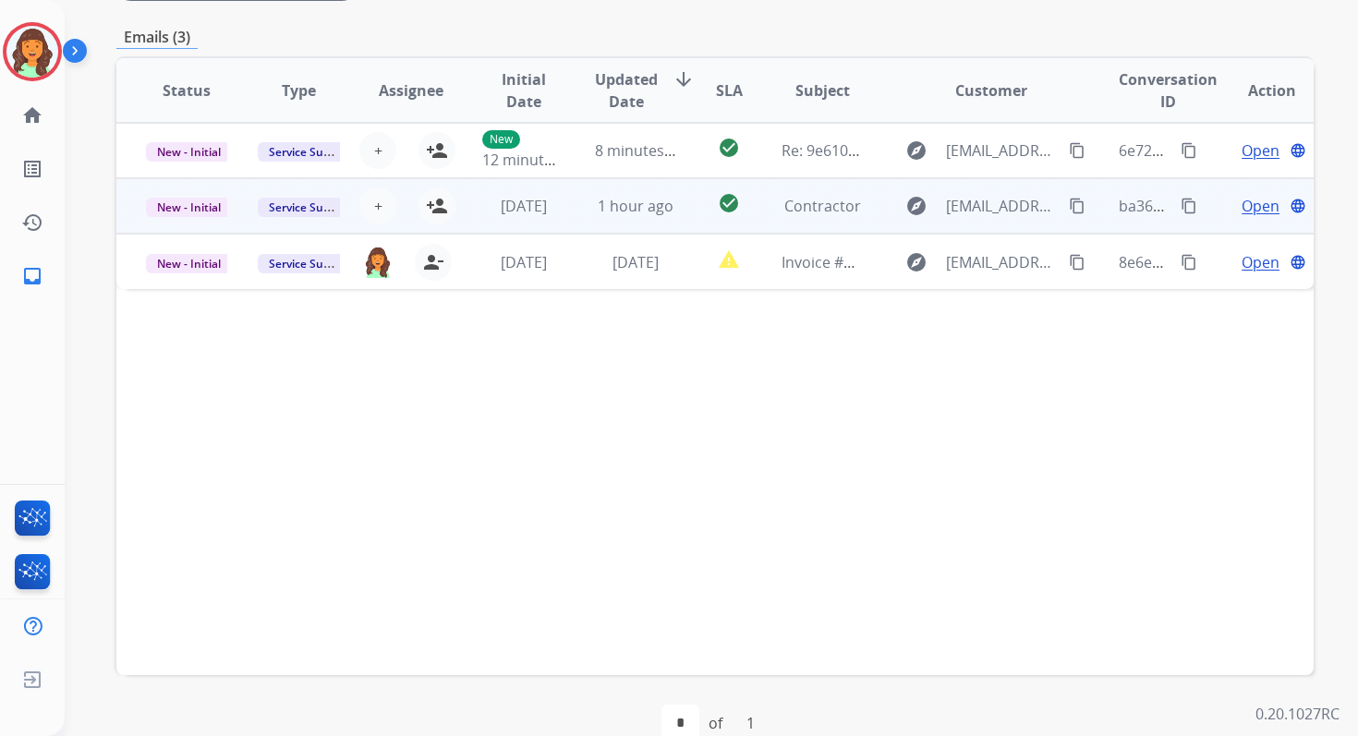
click at [1254, 211] on span "Open" at bounding box center [1260, 206] width 38 height 22
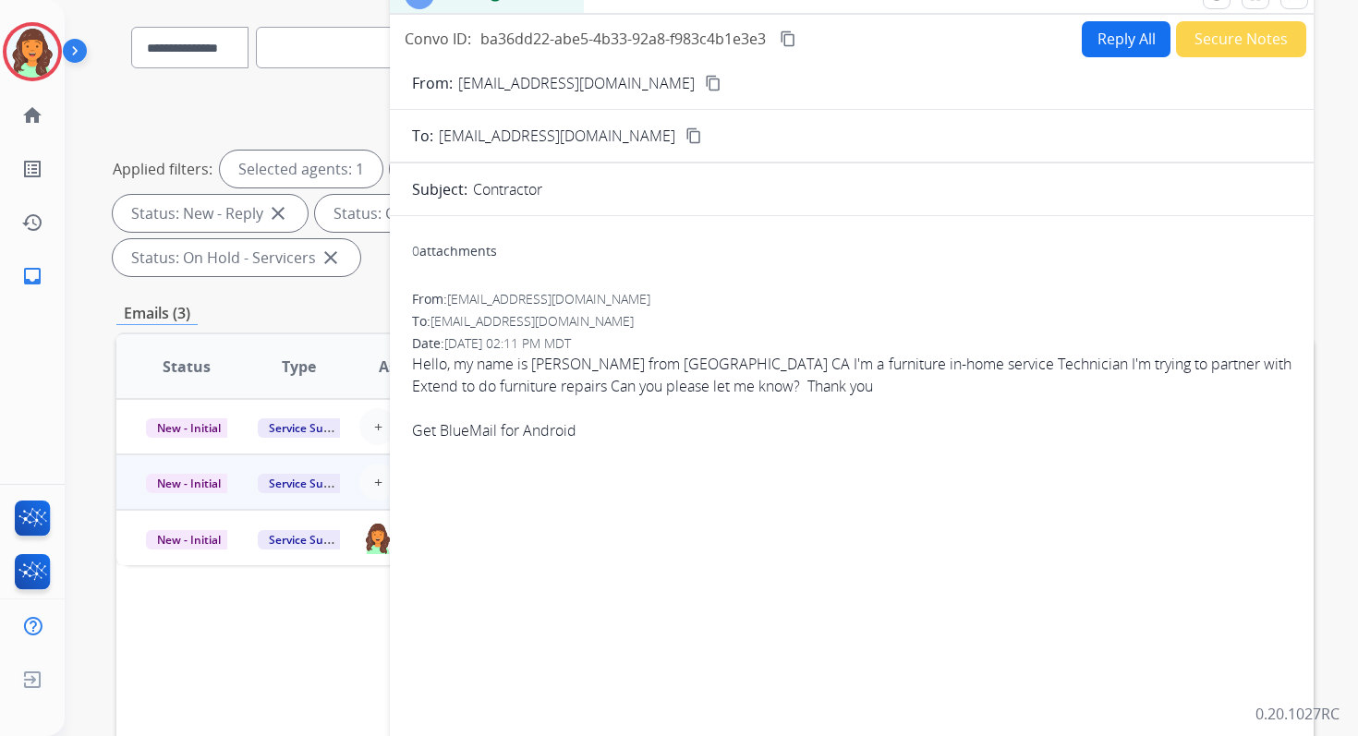
scroll to position [120, 0]
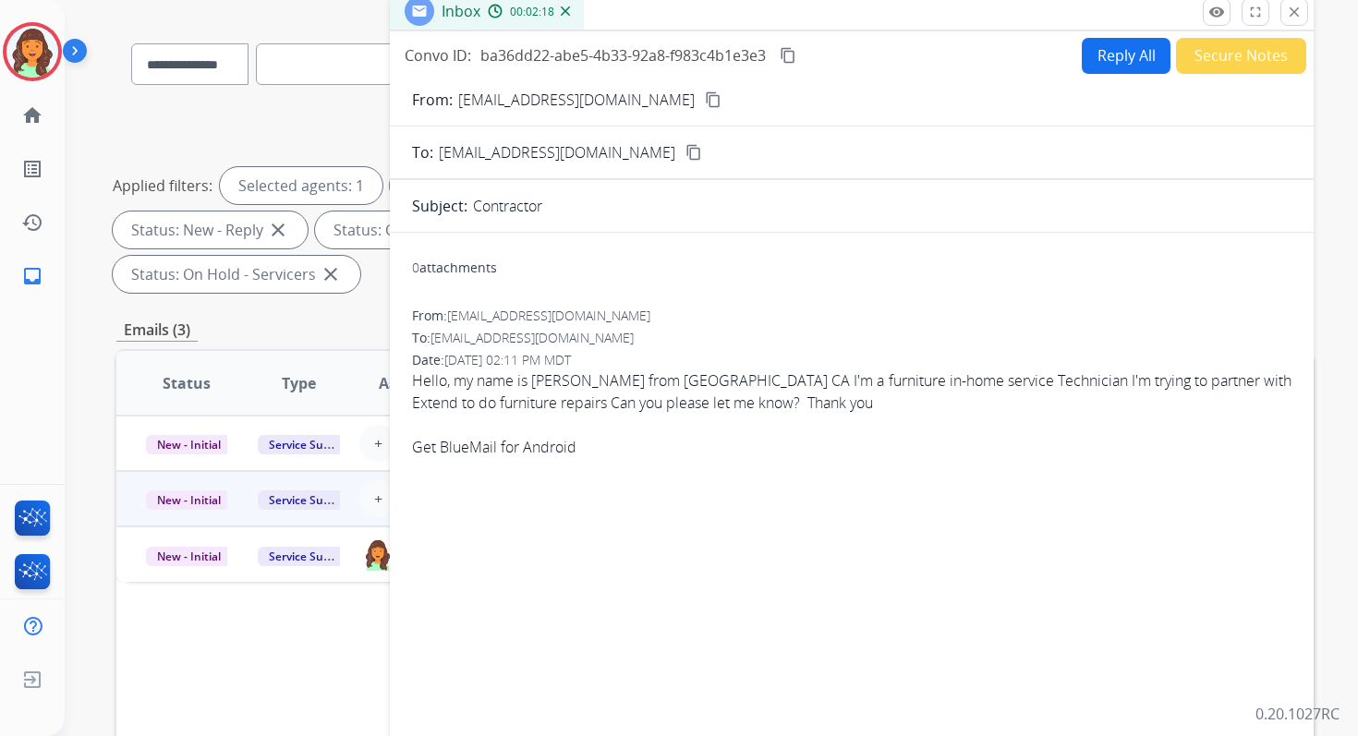
click at [1104, 54] on button "Reply All" at bounding box center [1126, 56] width 89 height 36
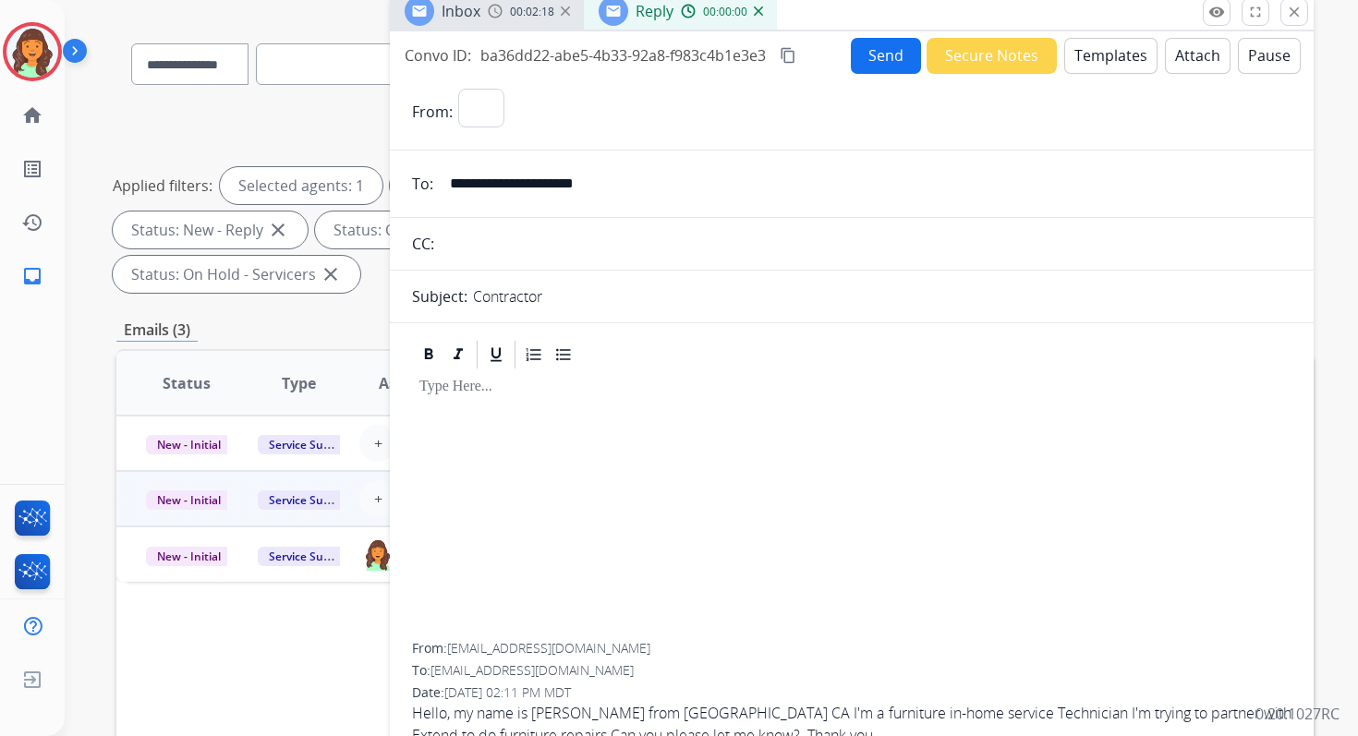
select select "**********"
click at [1104, 54] on button "Templates" at bounding box center [1110, 56] width 93 height 36
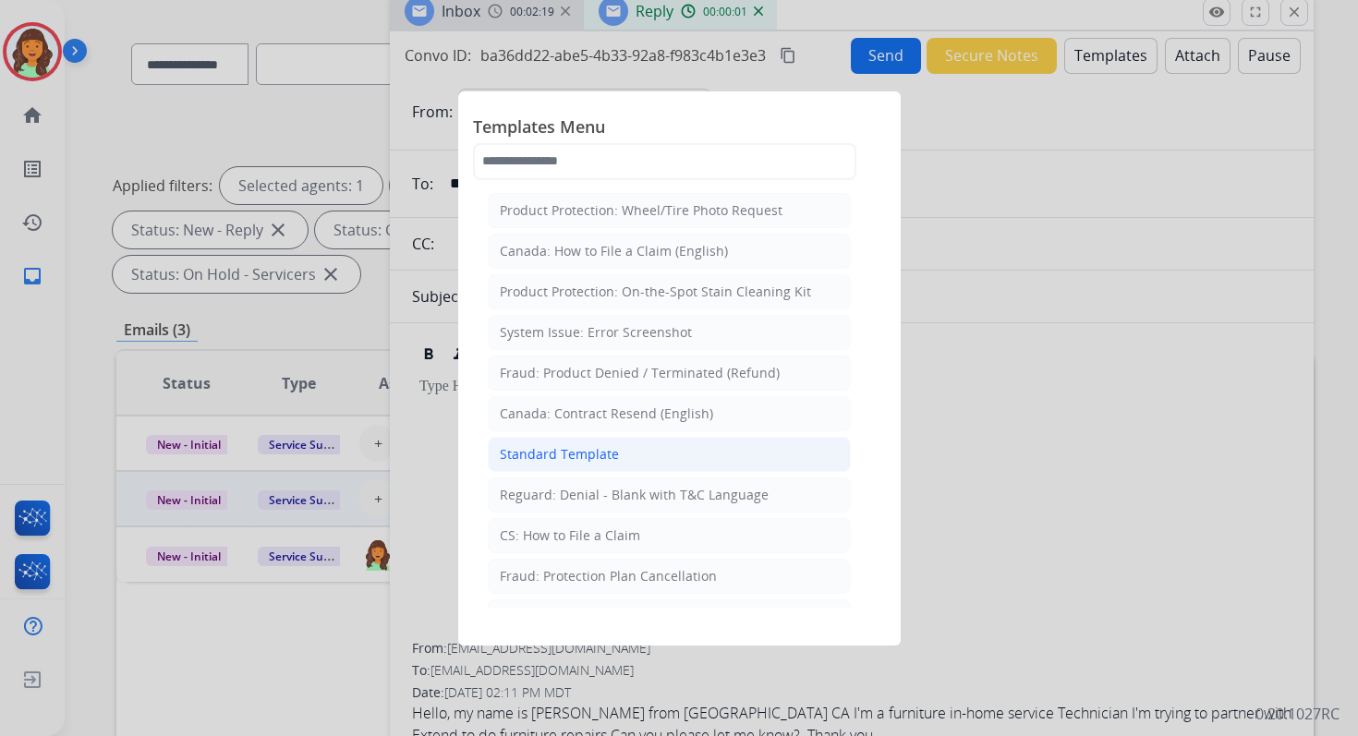
click at [562, 445] on div "Standard Template" at bounding box center [559, 454] width 119 height 18
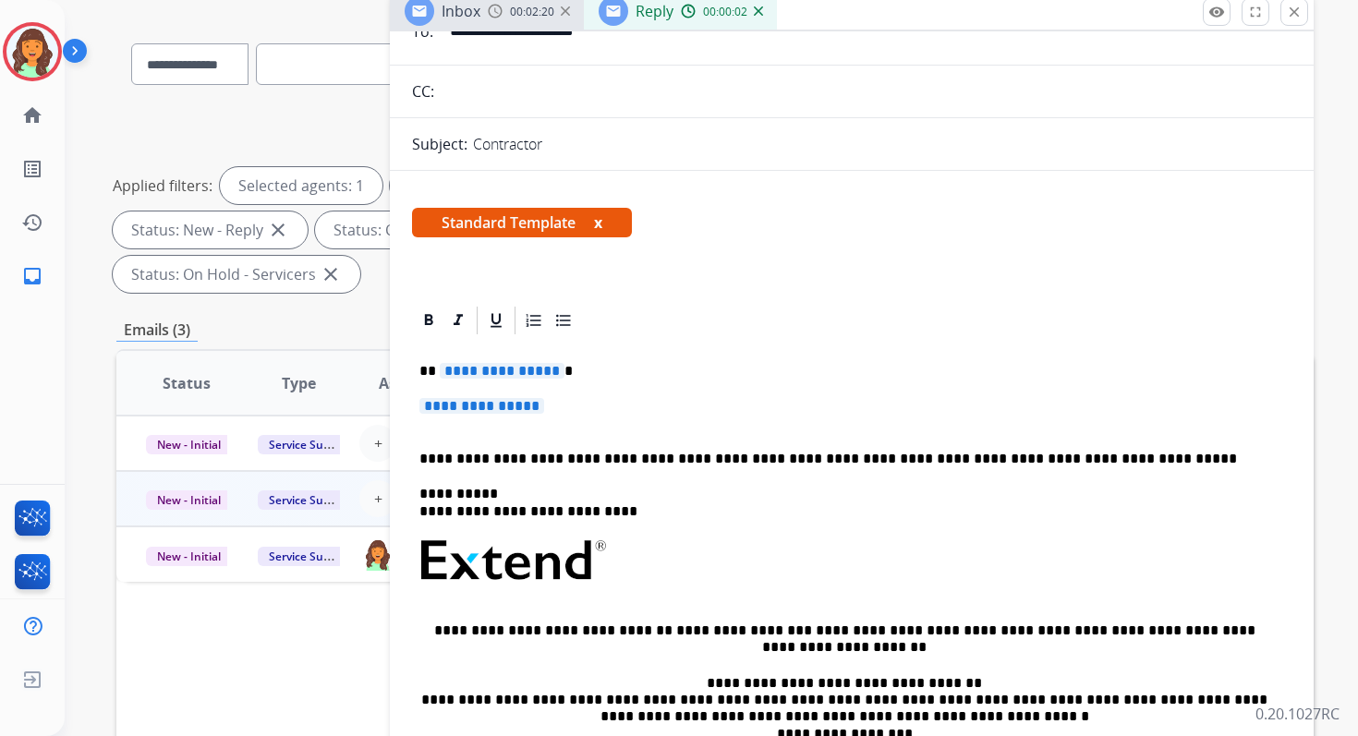
scroll to position [212, 0]
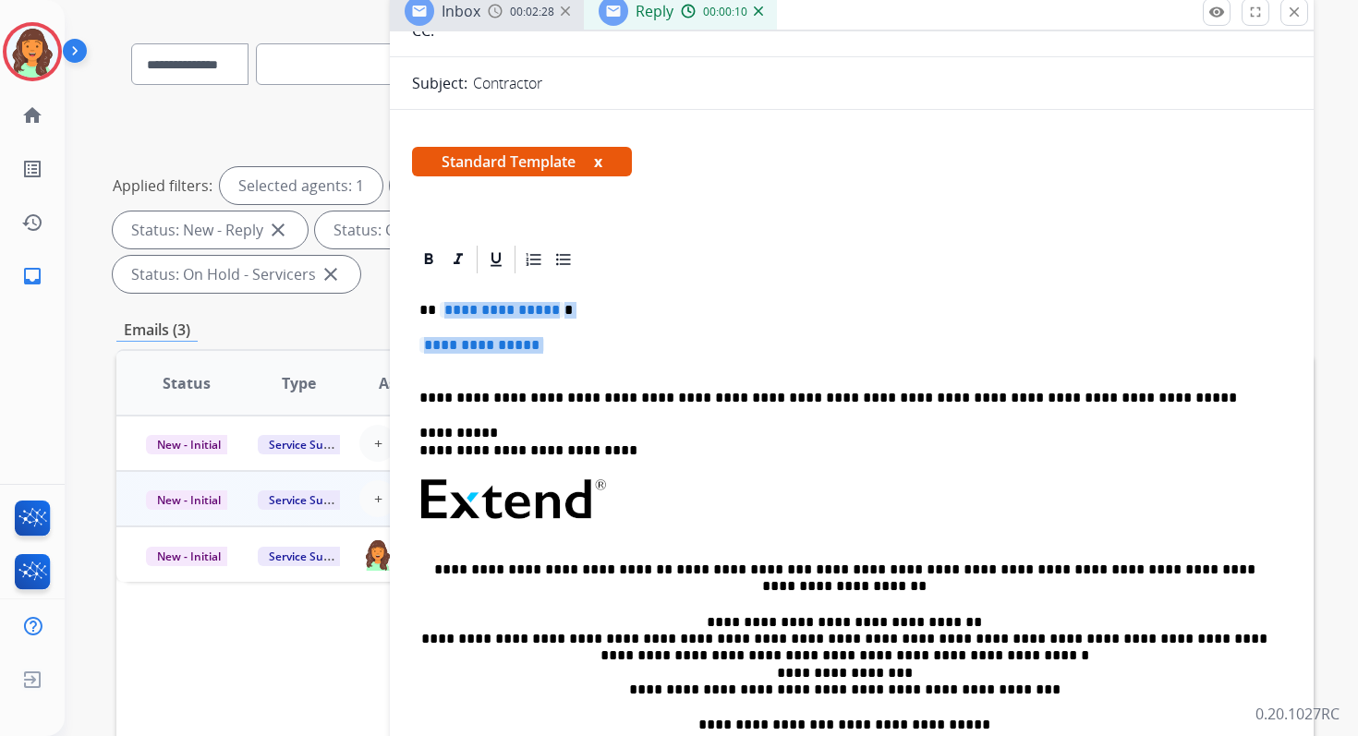
drag, startPoint x: 439, startPoint y: 311, endPoint x: 576, endPoint y: 359, distance: 145.8
click at [576, 359] on div "**********" at bounding box center [851, 543] width 879 height 534
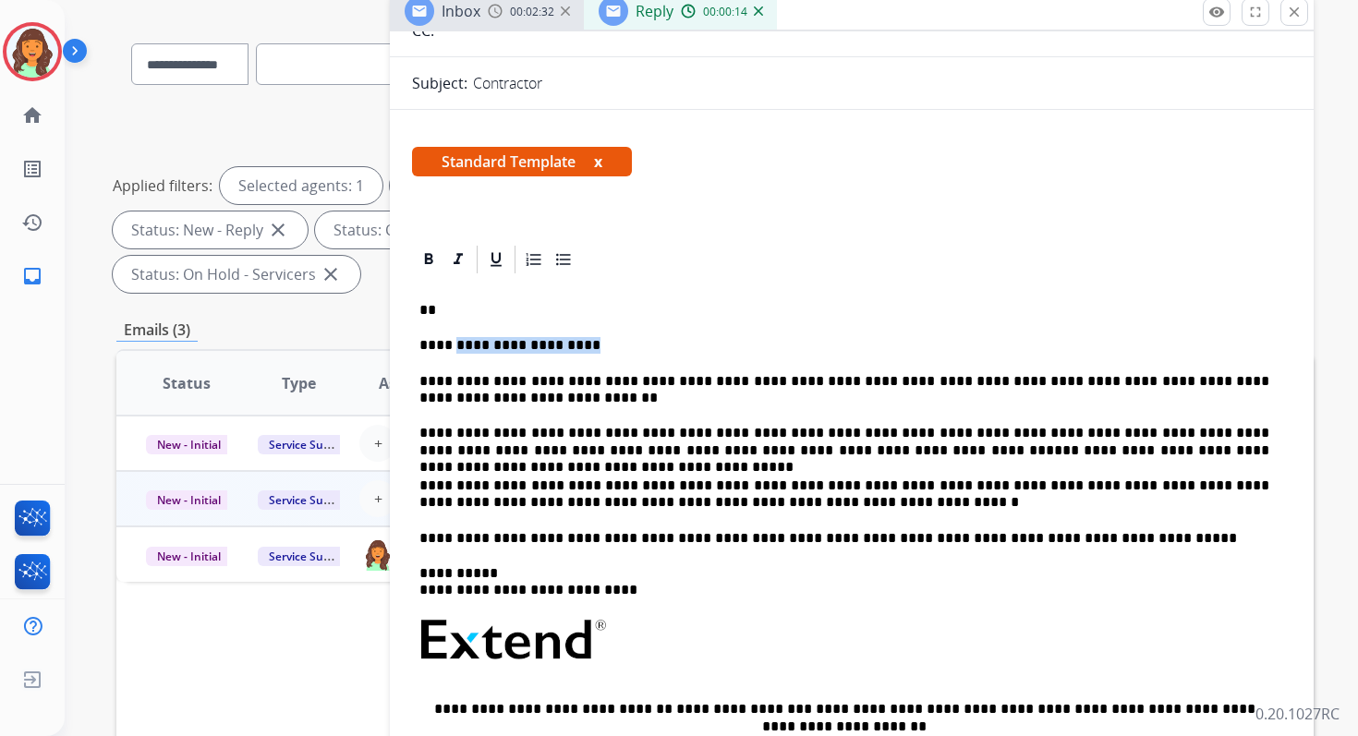
drag, startPoint x: 568, startPoint y: 344, endPoint x: 453, endPoint y: 347, distance: 115.5
click at [453, 347] on p "**********" at bounding box center [844, 345] width 850 height 17
click at [414, 328] on div "**********" at bounding box center [851, 613] width 879 height 674
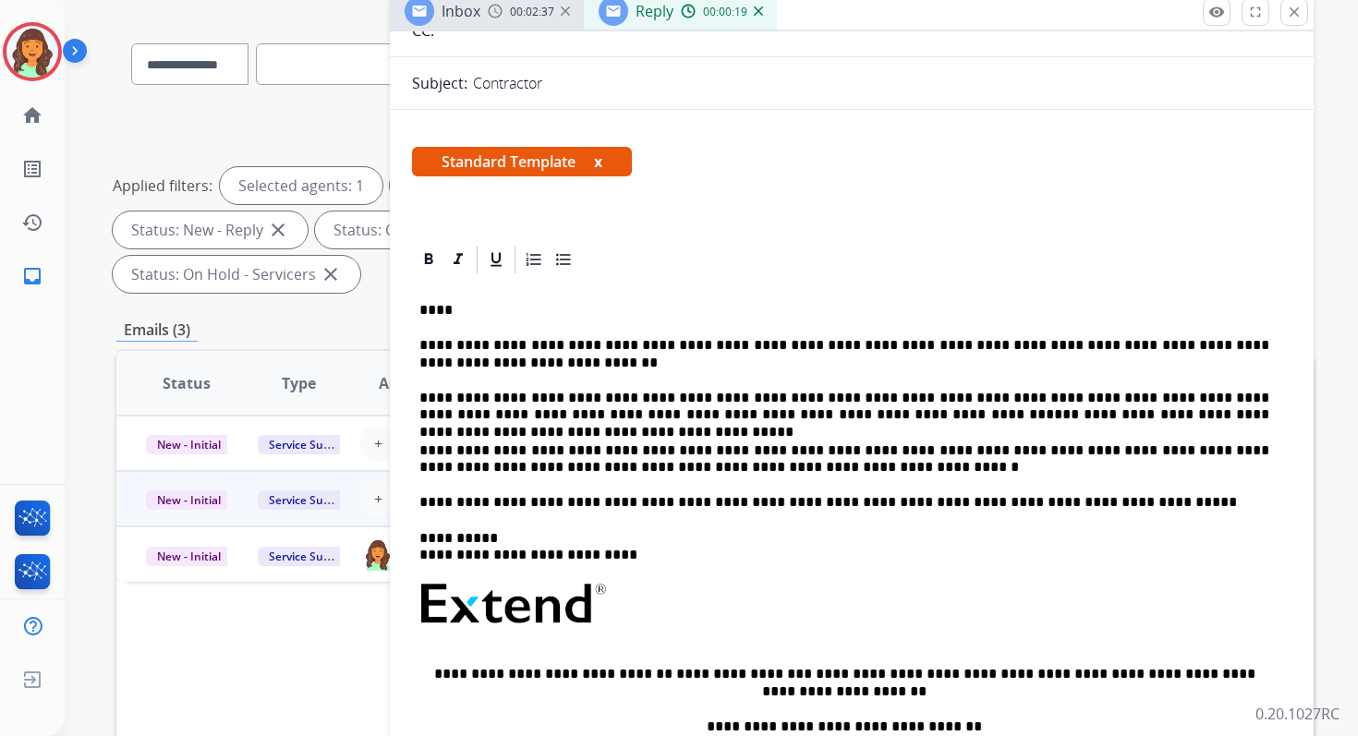
click at [487, 311] on p "****" at bounding box center [844, 310] width 850 height 17
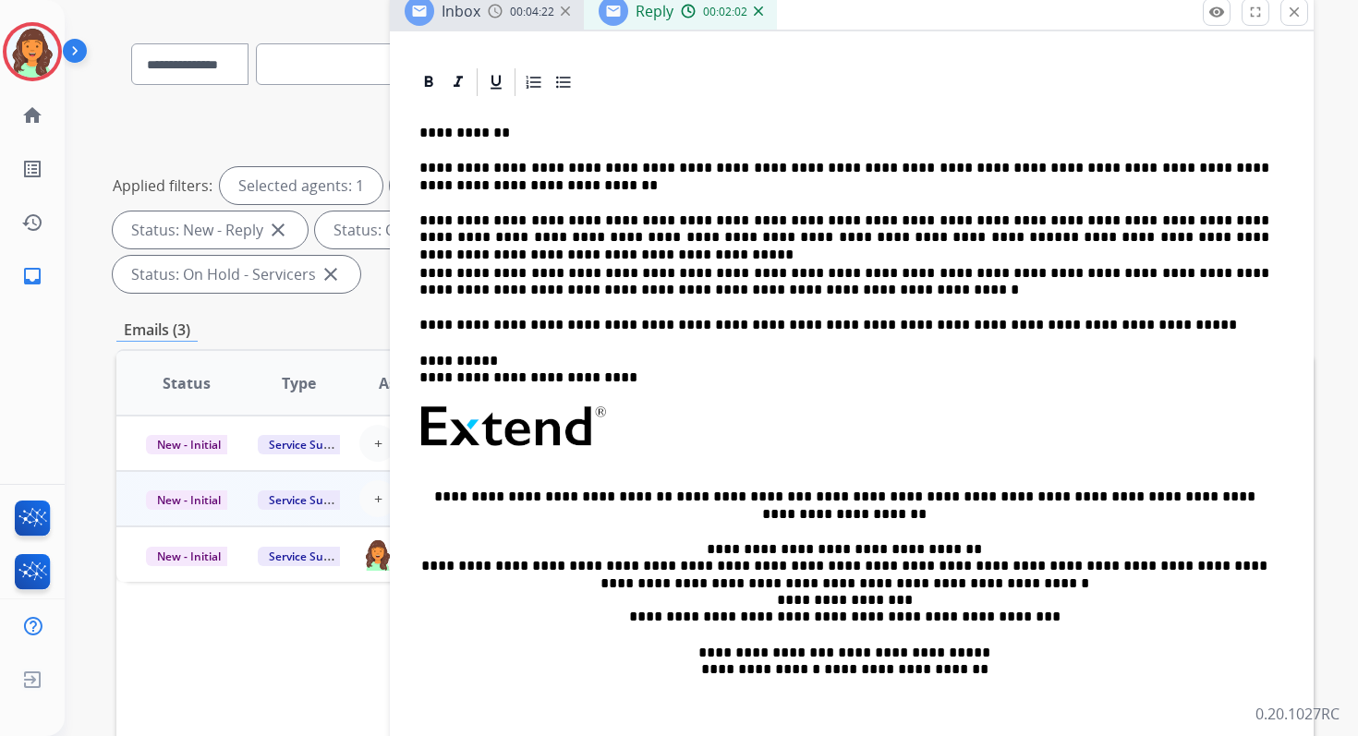
scroll to position [400, 0]
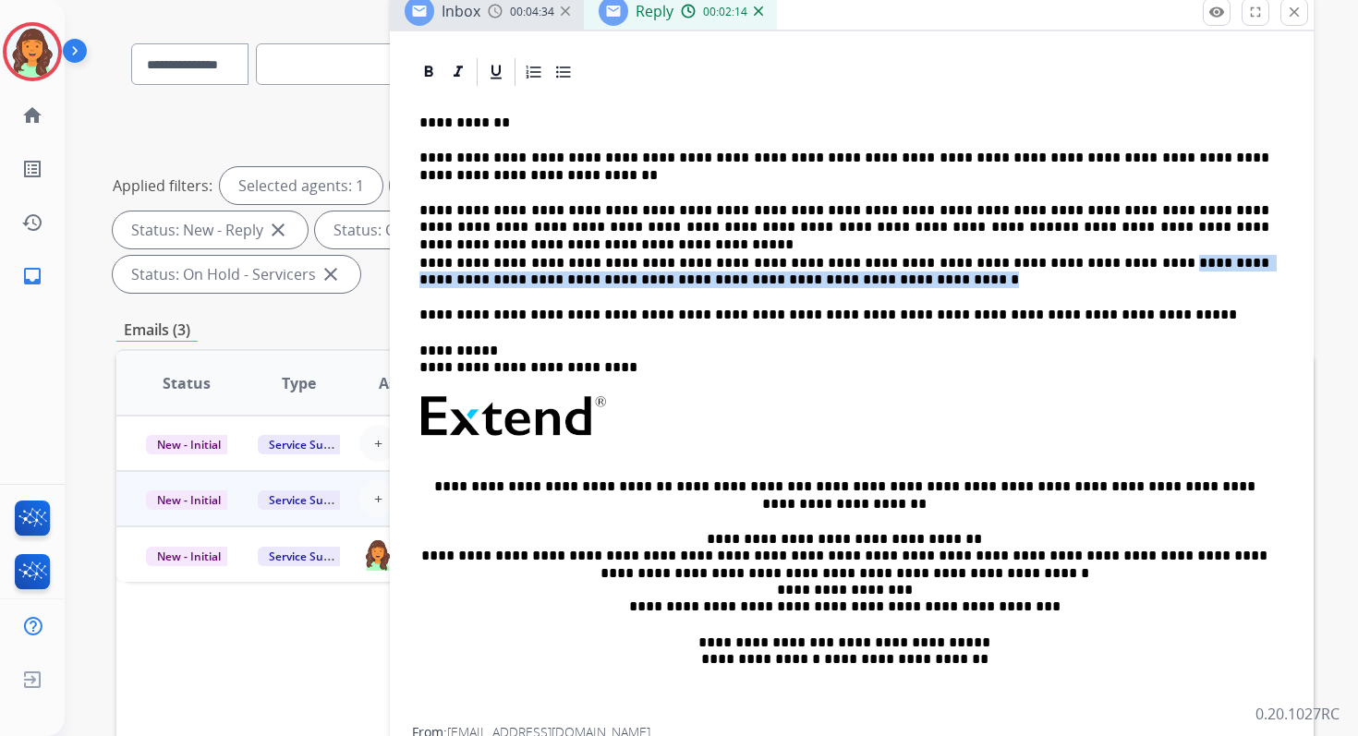
drag, startPoint x: 728, startPoint y: 279, endPoint x: 1049, endPoint y: 260, distance: 322.0
click at [1049, 260] on p "**********" at bounding box center [844, 272] width 850 height 34
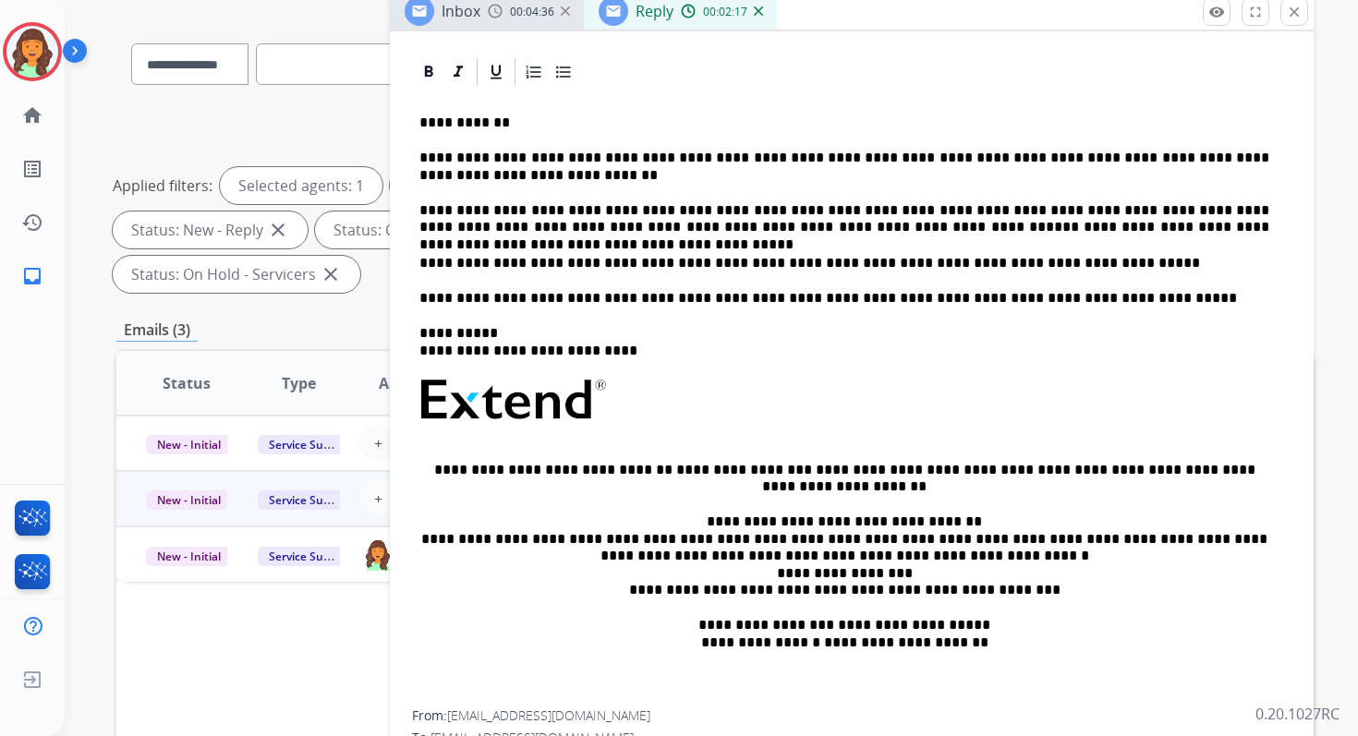
click at [804, 296] on p "**********" at bounding box center [844, 298] width 850 height 17
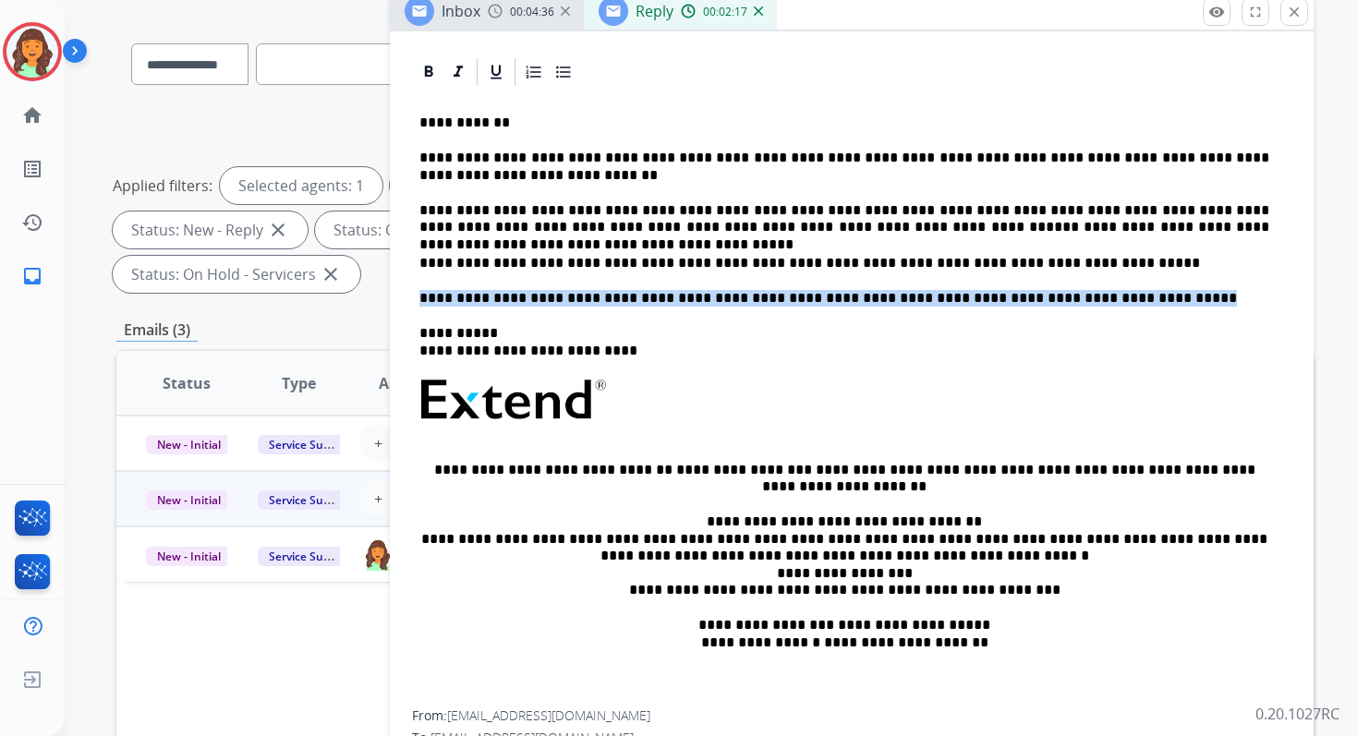
click at [804, 296] on p "**********" at bounding box center [844, 298] width 850 height 17
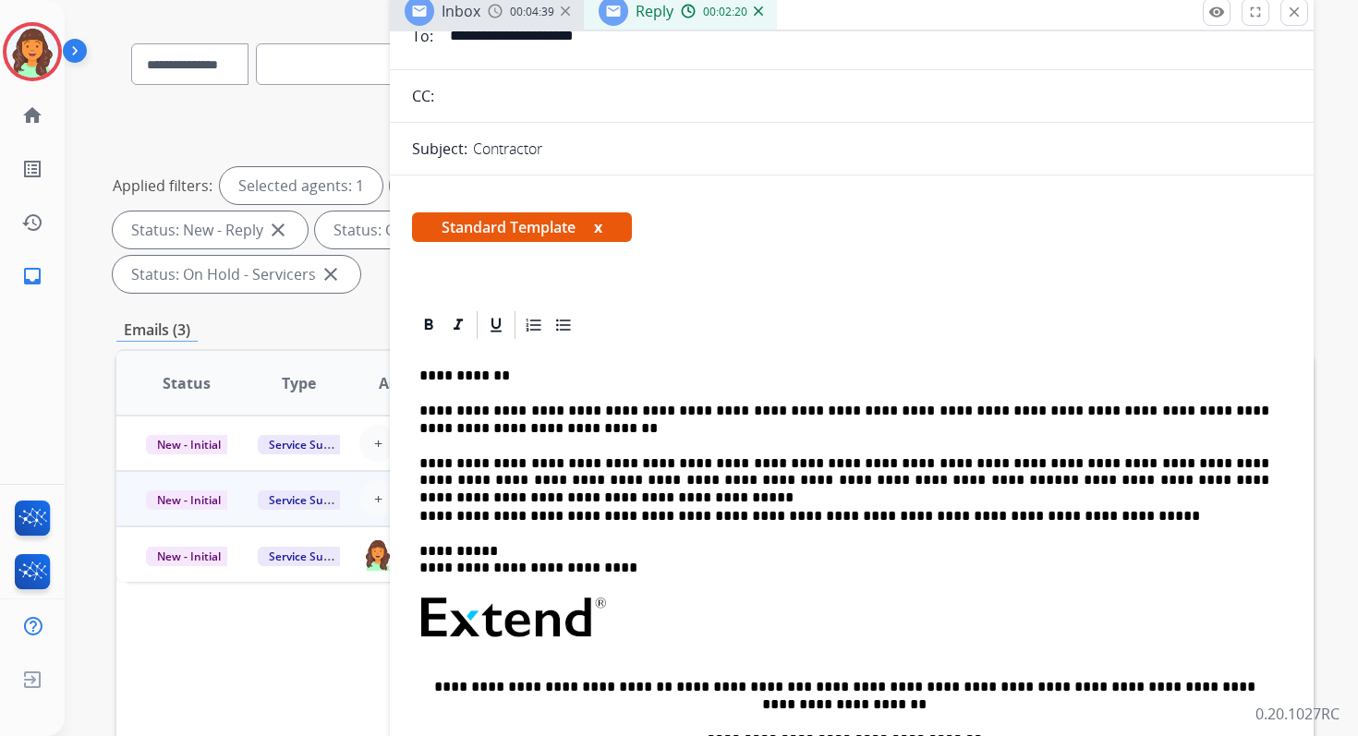
scroll to position [0, 0]
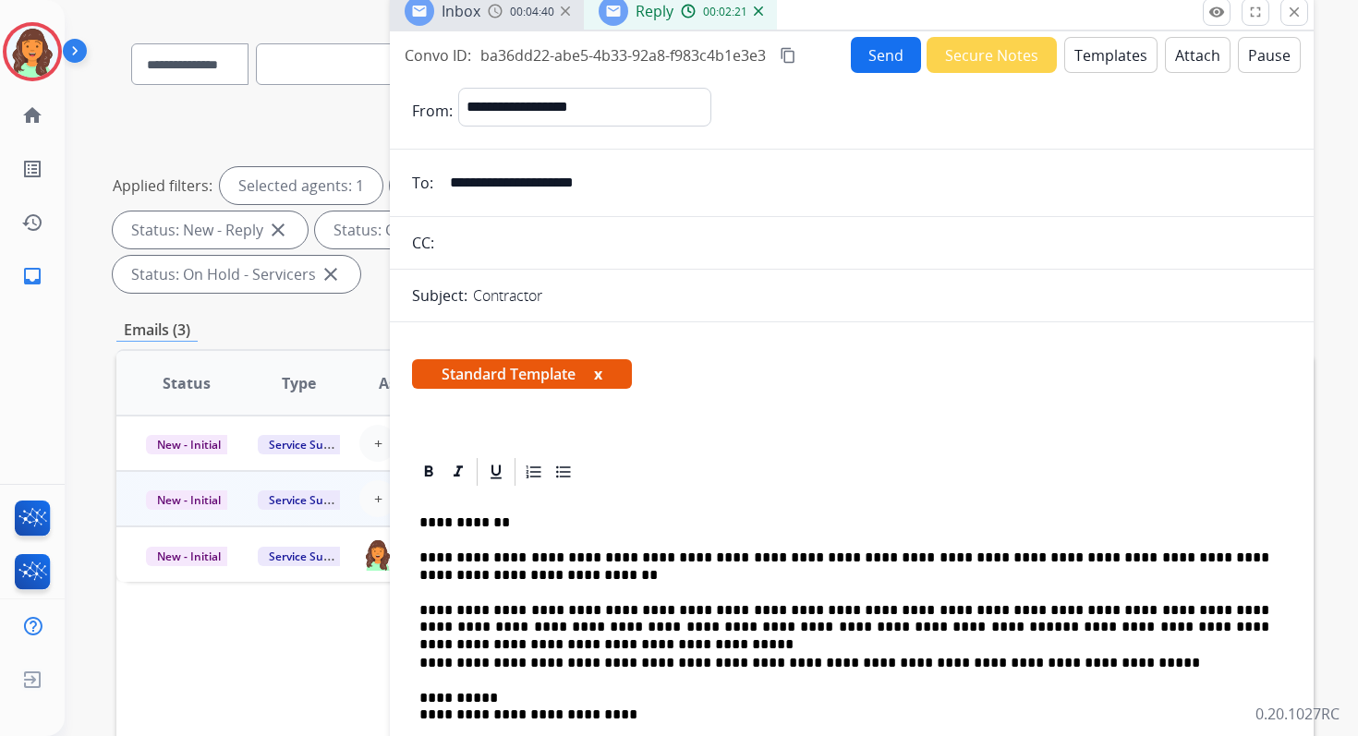
click at [883, 64] on button "Send" at bounding box center [886, 55] width 70 height 36
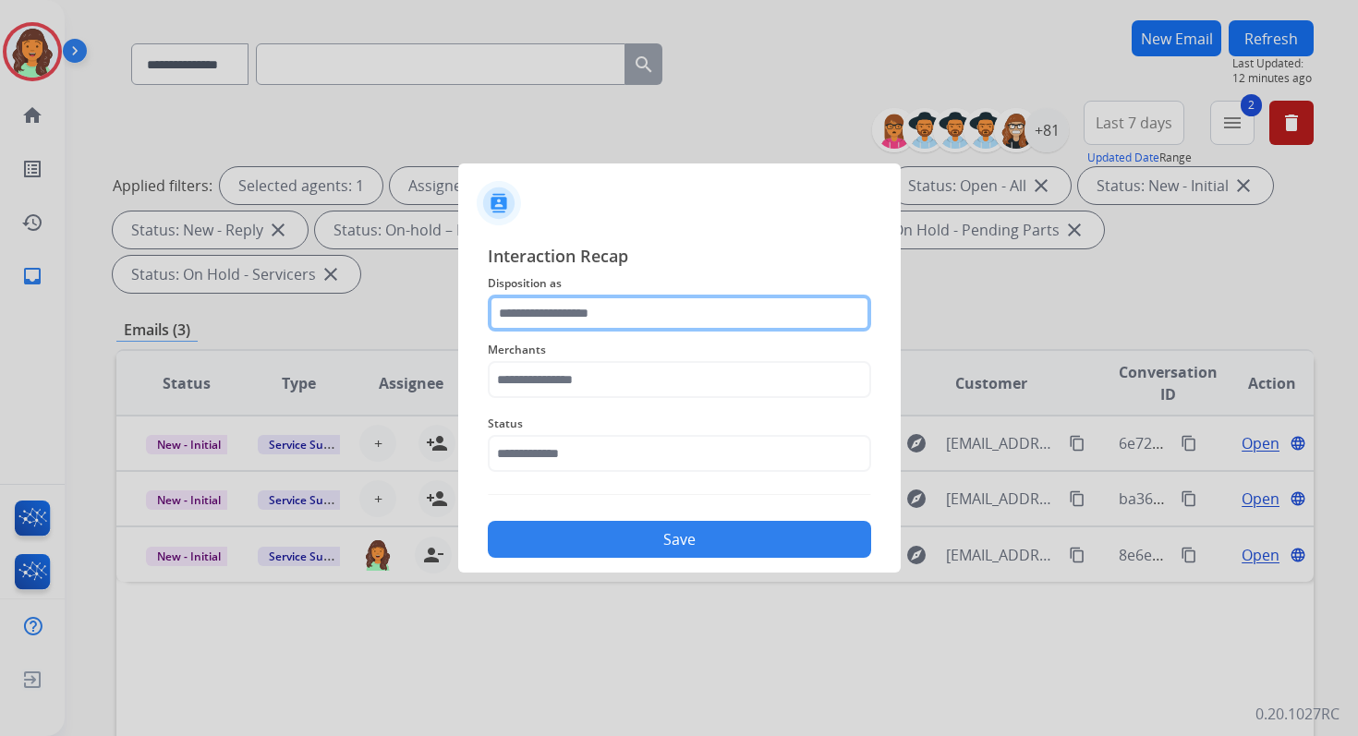
click at [615, 309] on input "text" at bounding box center [679, 313] width 383 height 37
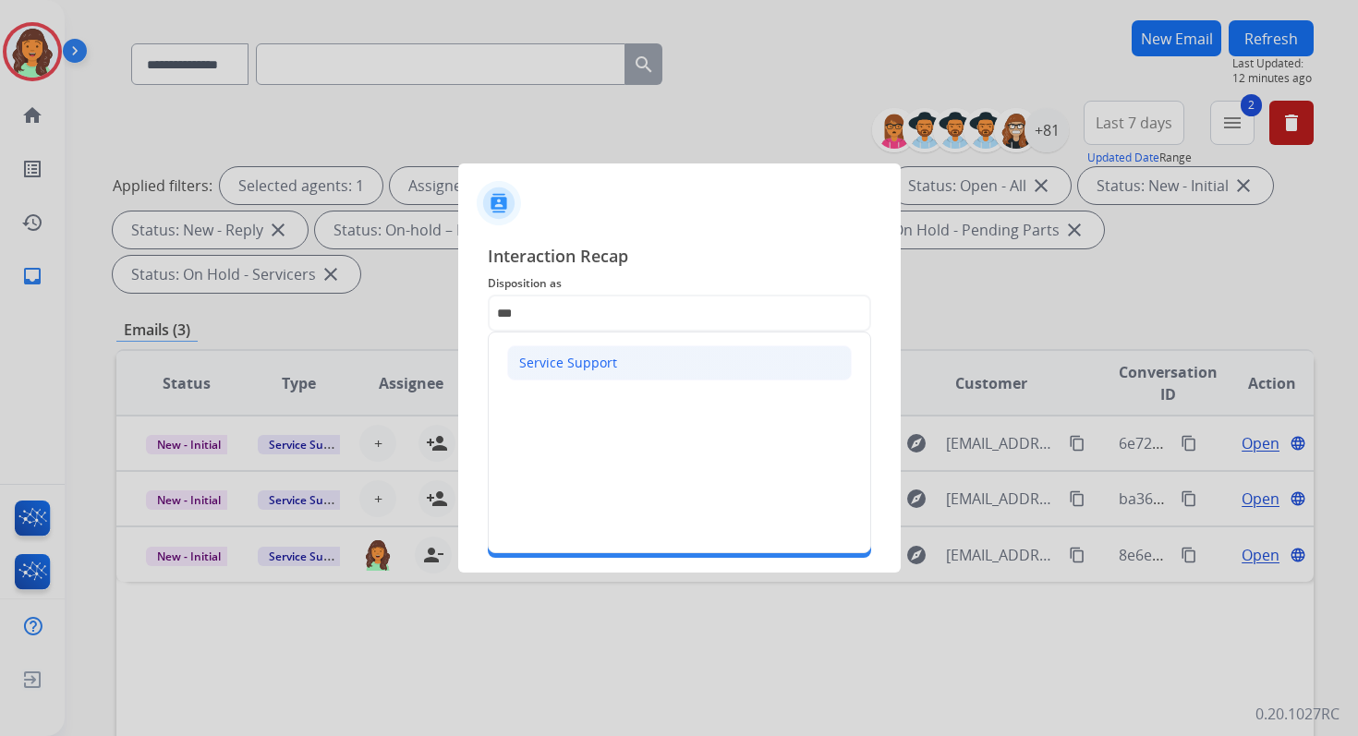
click at [566, 359] on div "Service Support" at bounding box center [568, 363] width 98 height 18
type input "**********"
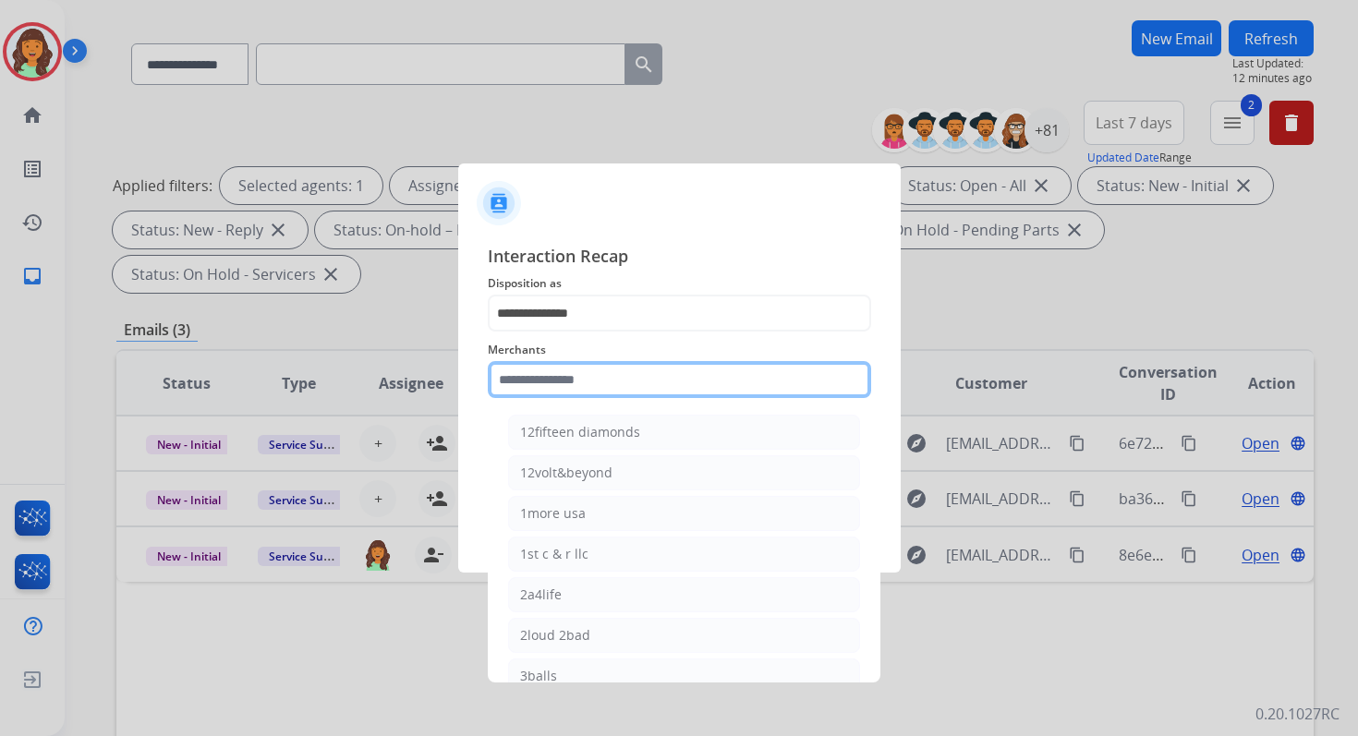
click at [571, 374] on input "text" at bounding box center [679, 379] width 383 height 37
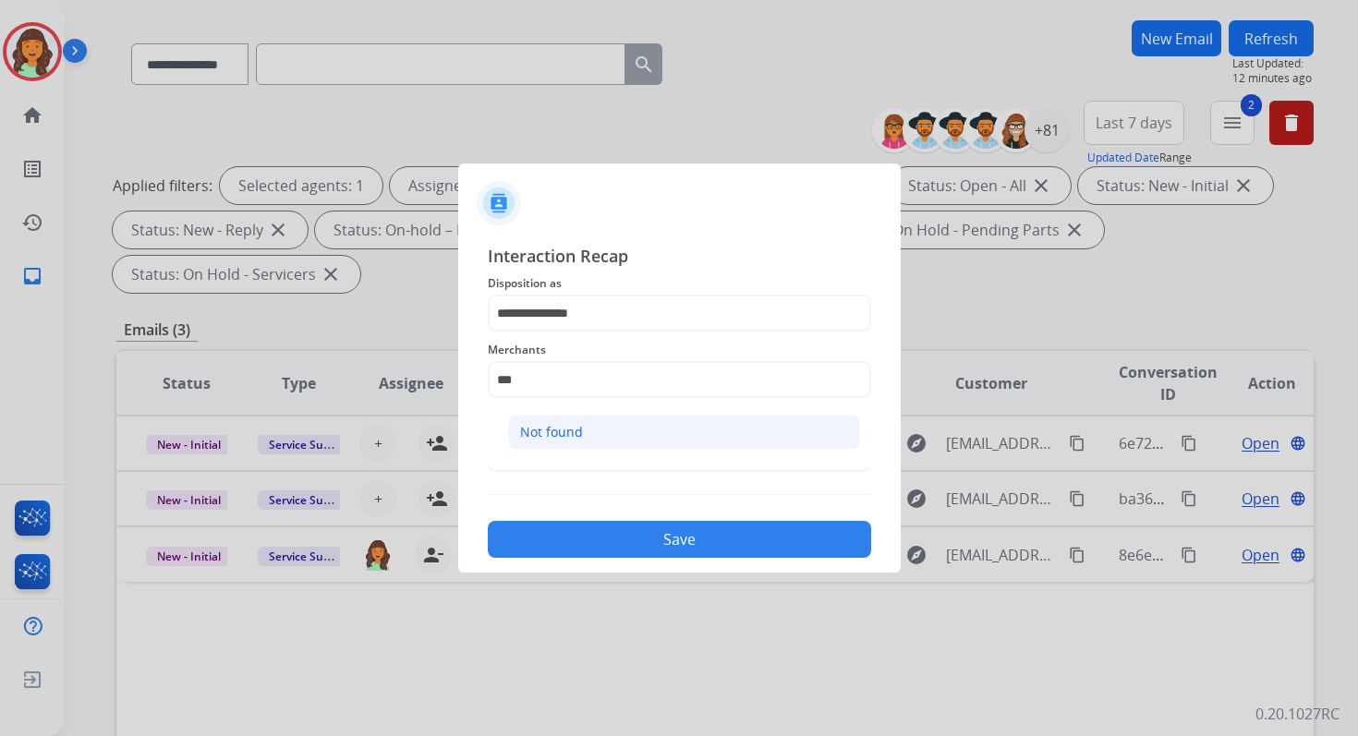
click at [583, 434] on li "Not found" at bounding box center [684, 432] width 352 height 35
type input "*********"
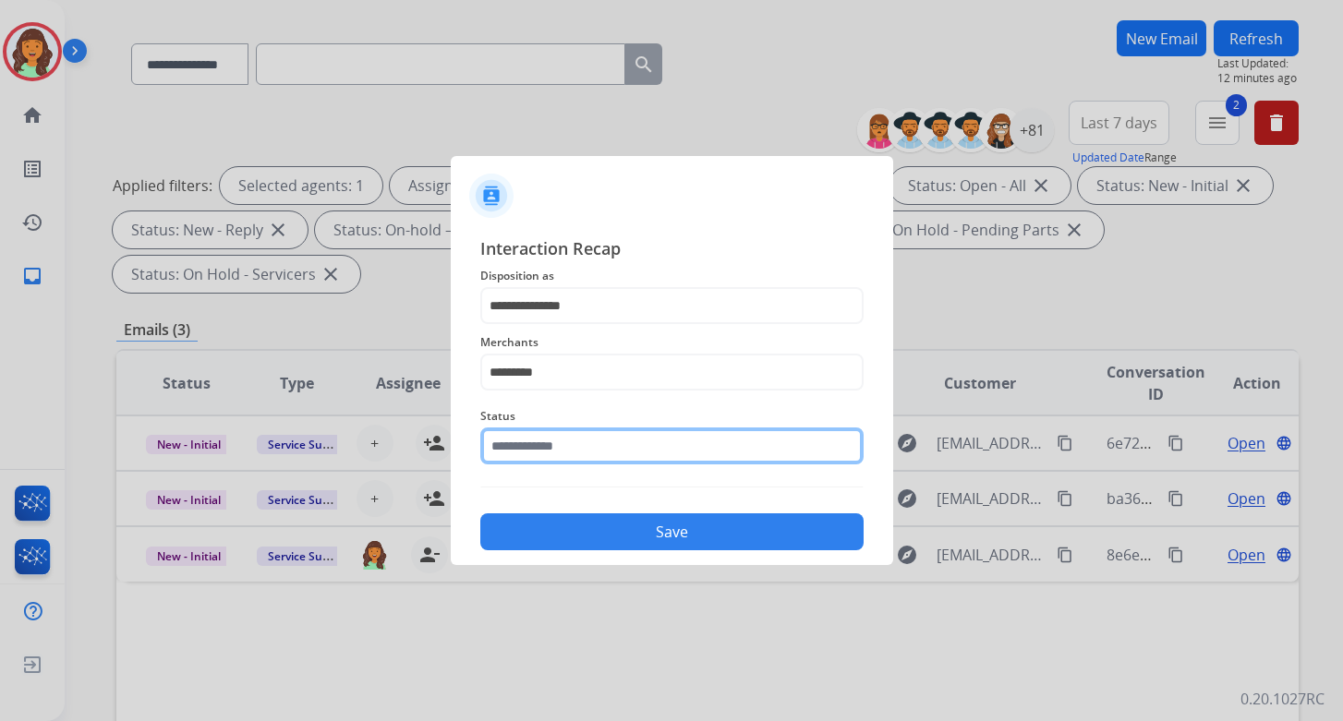
click at [583, 449] on input "text" at bounding box center [671, 446] width 383 height 37
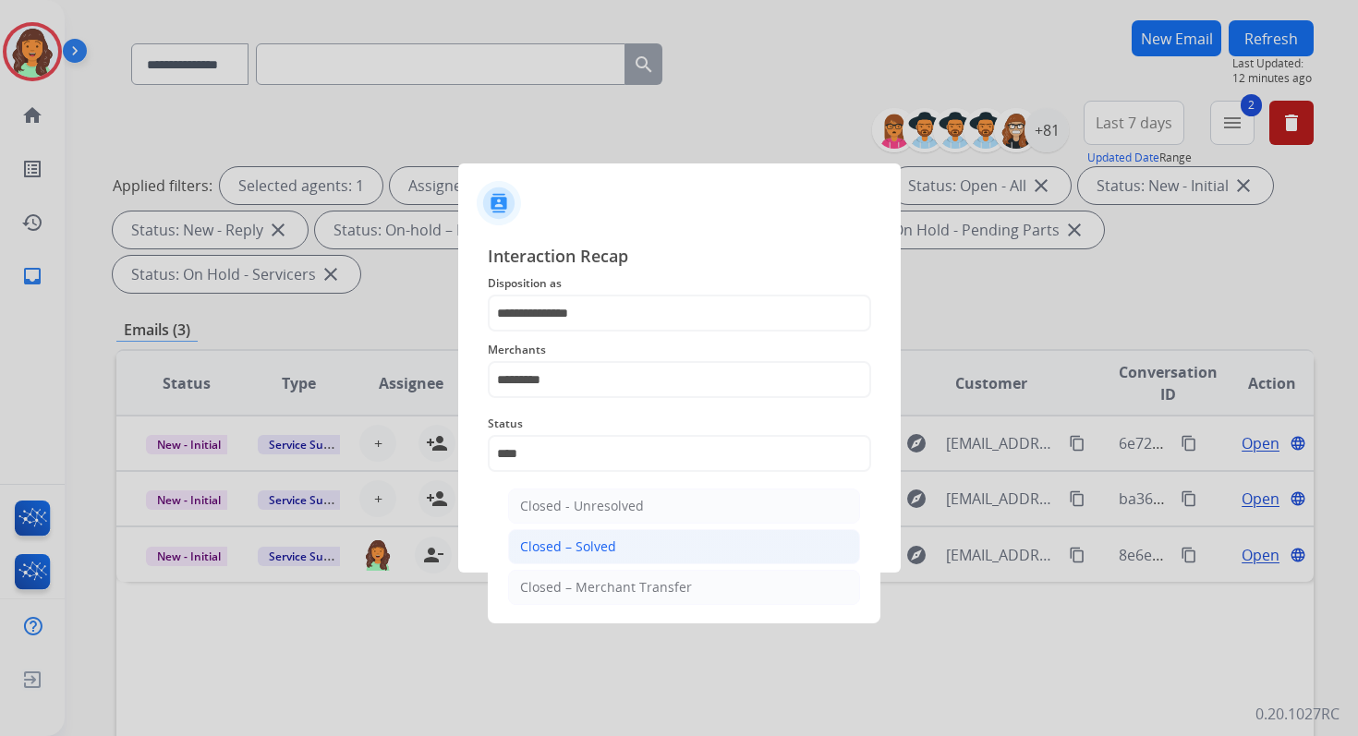
click at [617, 543] on li "Closed – Solved" at bounding box center [684, 546] width 352 height 35
type input "**********"
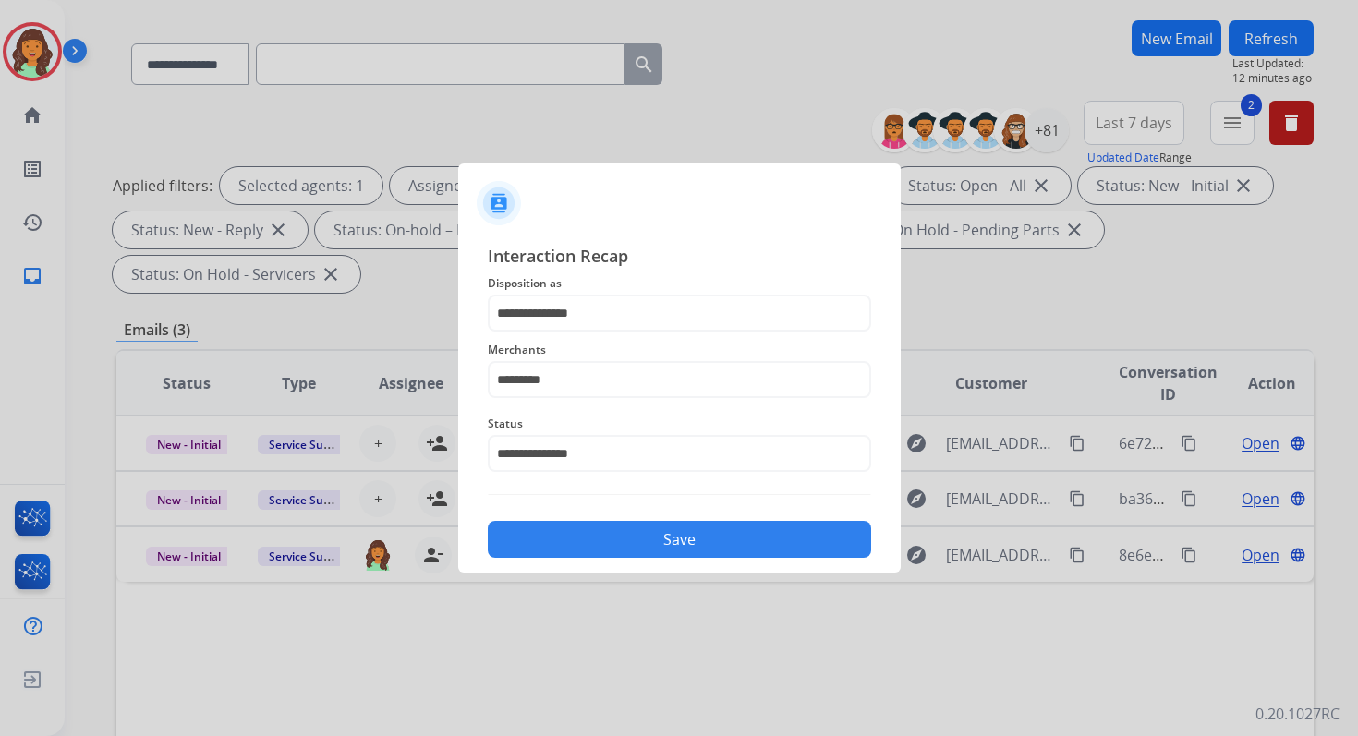
click at [617, 543] on button "Save" at bounding box center [679, 539] width 383 height 37
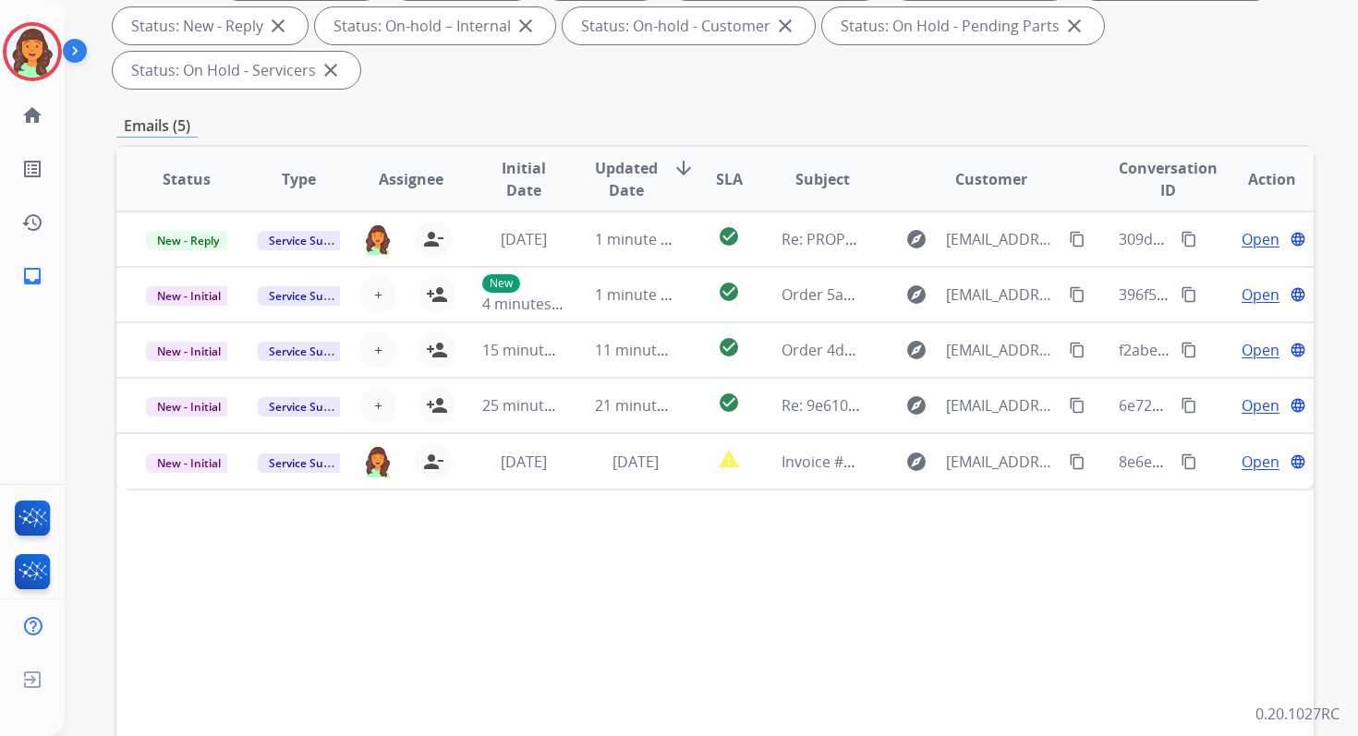
scroll to position [448, 0]
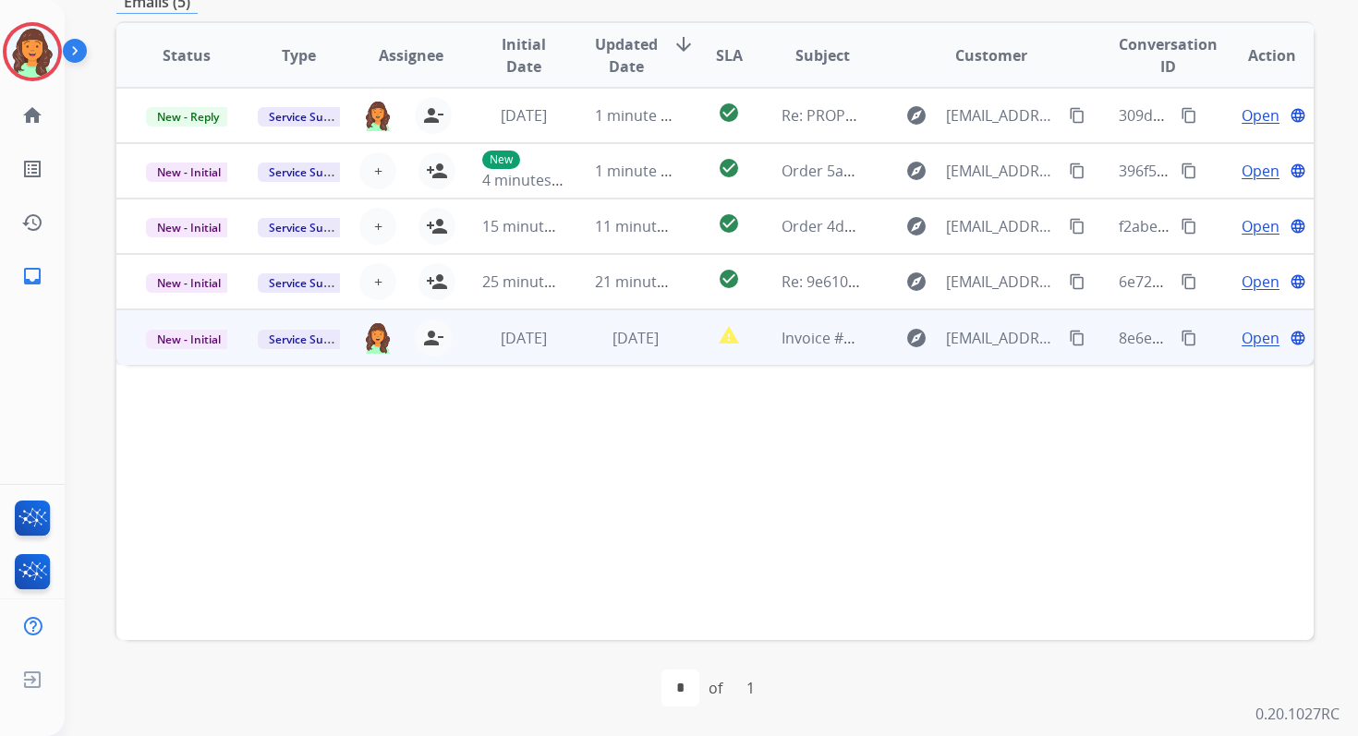
click at [574, 344] on td "3 days ago" at bounding box center [621, 336] width 112 height 55
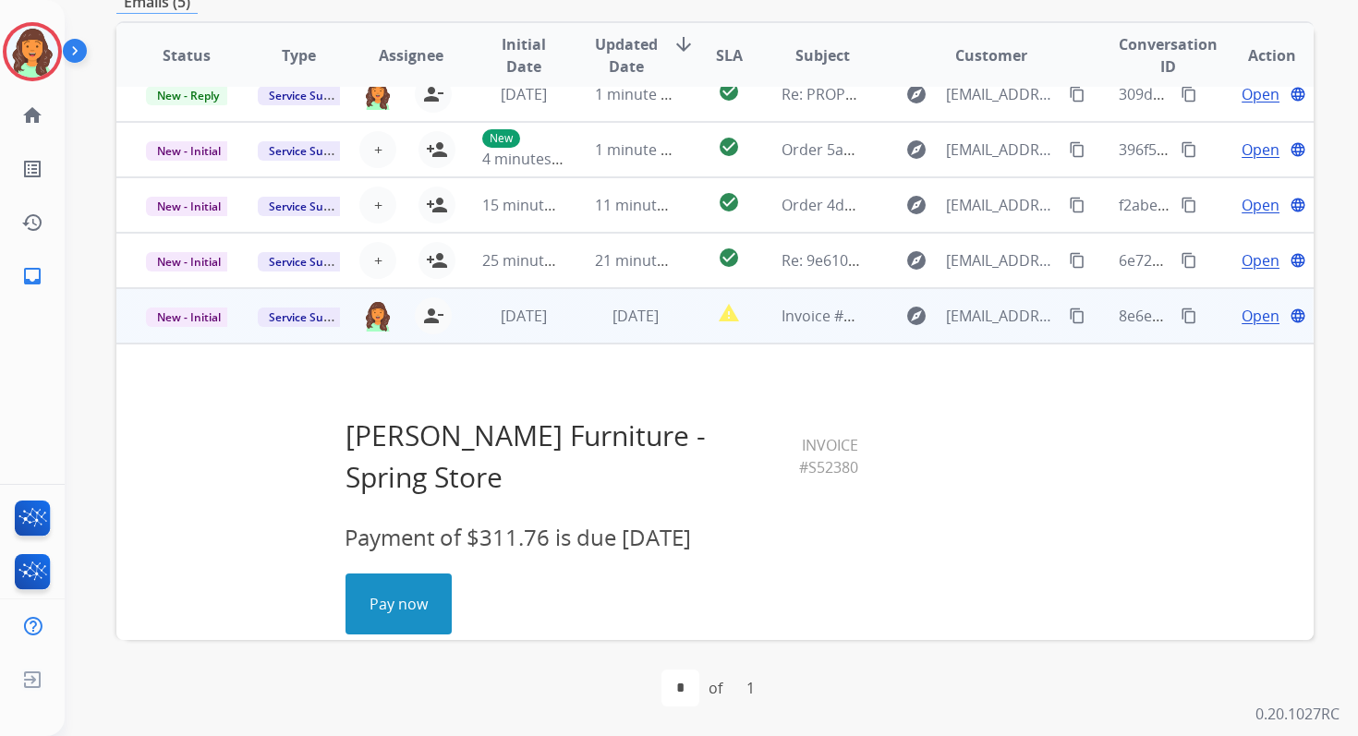
scroll to position [0, 0]
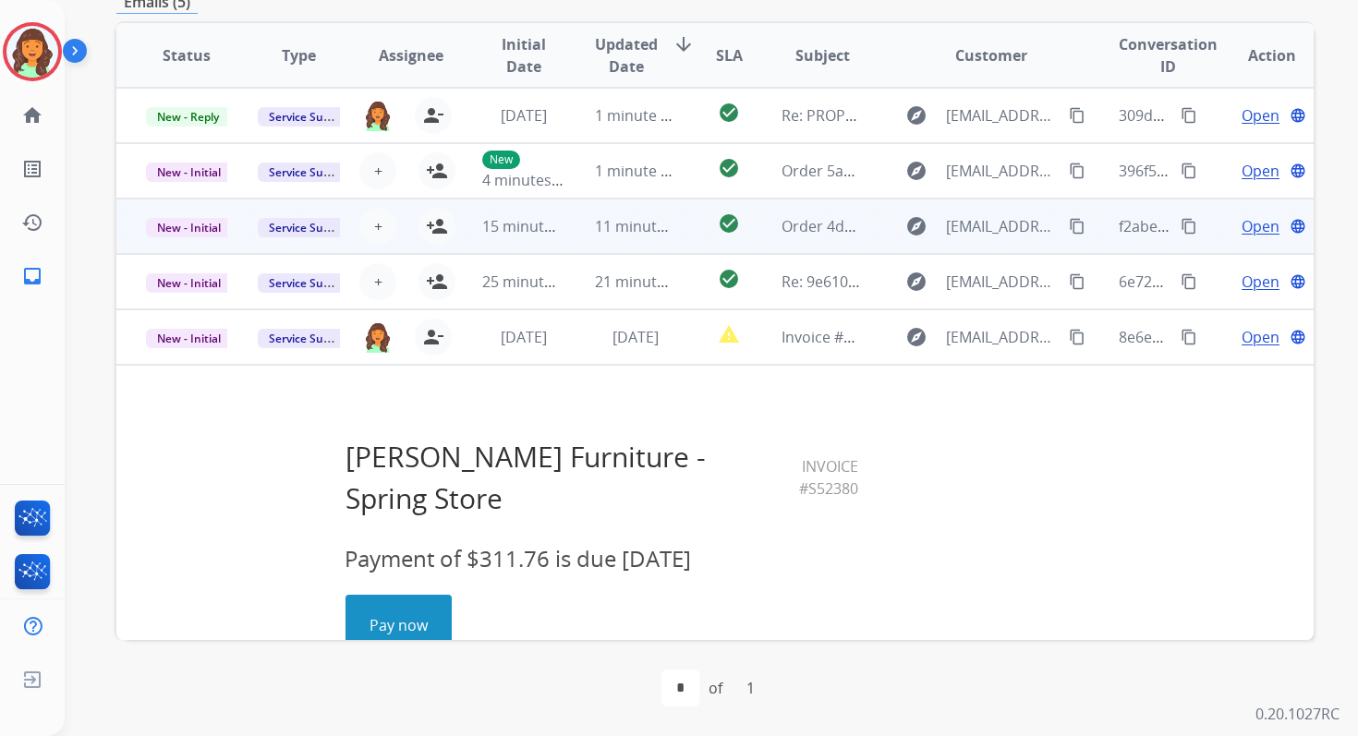
click at [607, 237] on td "11 minutes ago" at bounding box center [621, 226] width 112 height 55
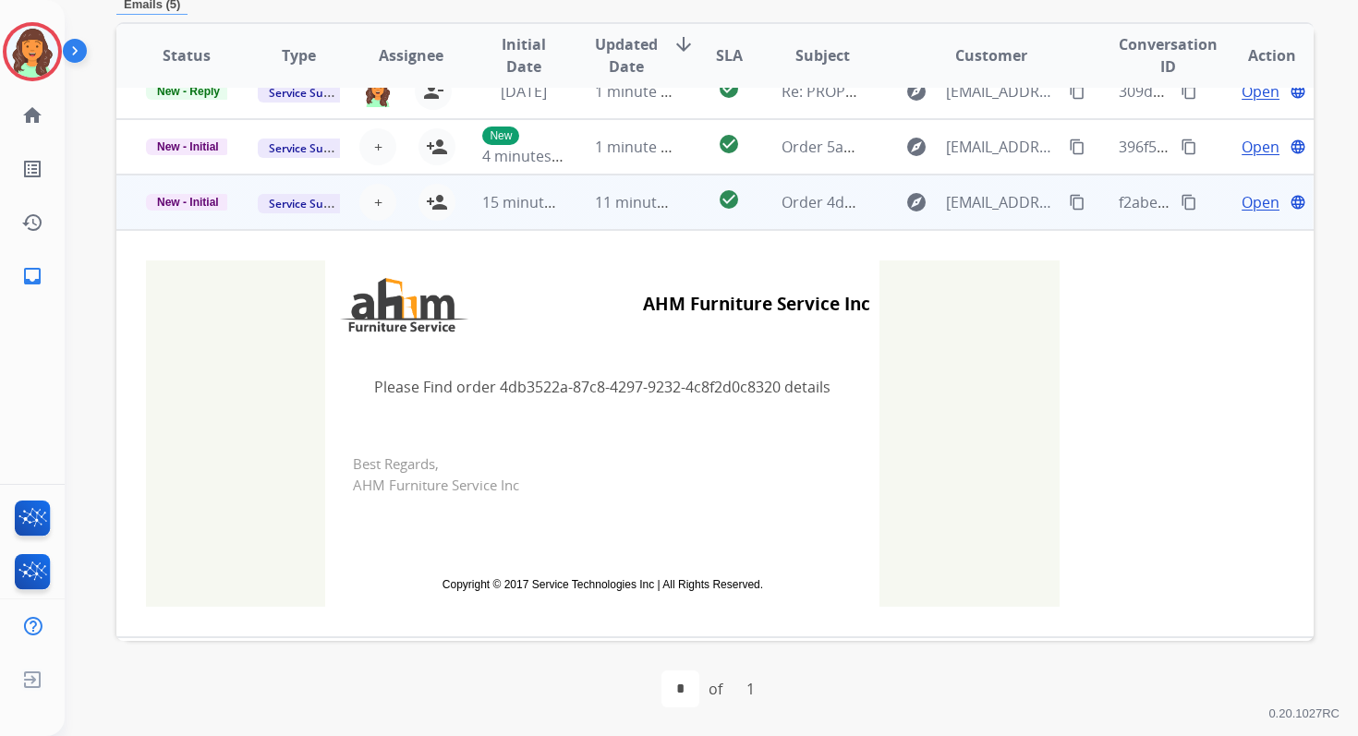
scroll to position [12, 0]
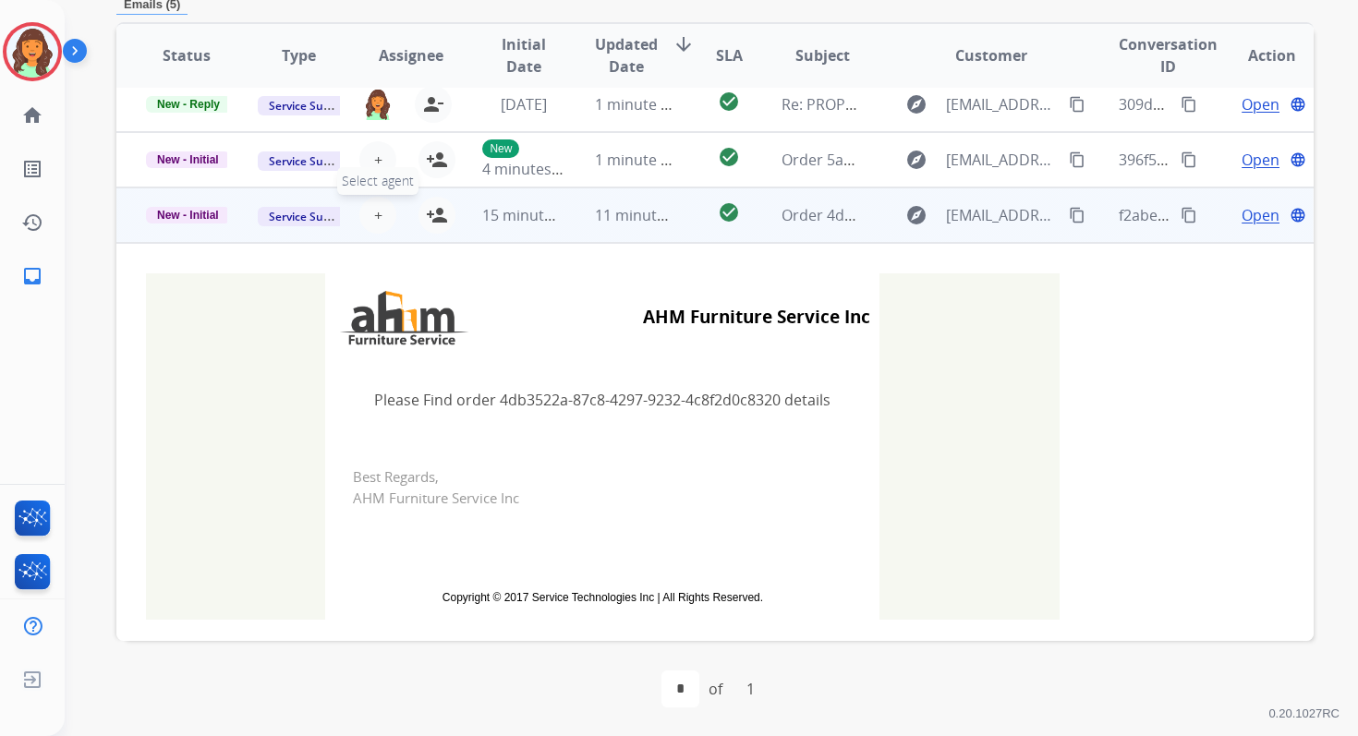
click at [376, 217] on span "+" at bounding box center [378, 215] width 8 height 22
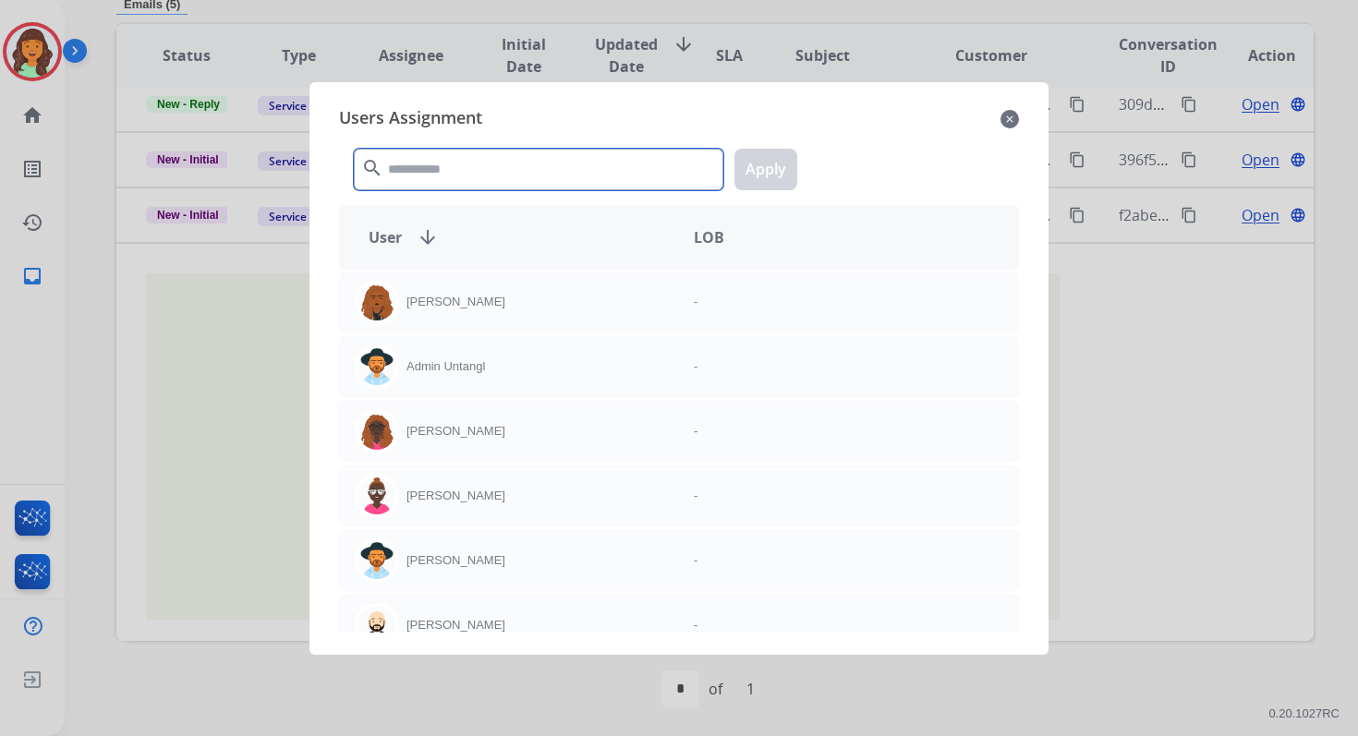
click at [442, 178] on input "text" at bounding box center [538, 170] width 369 height 42
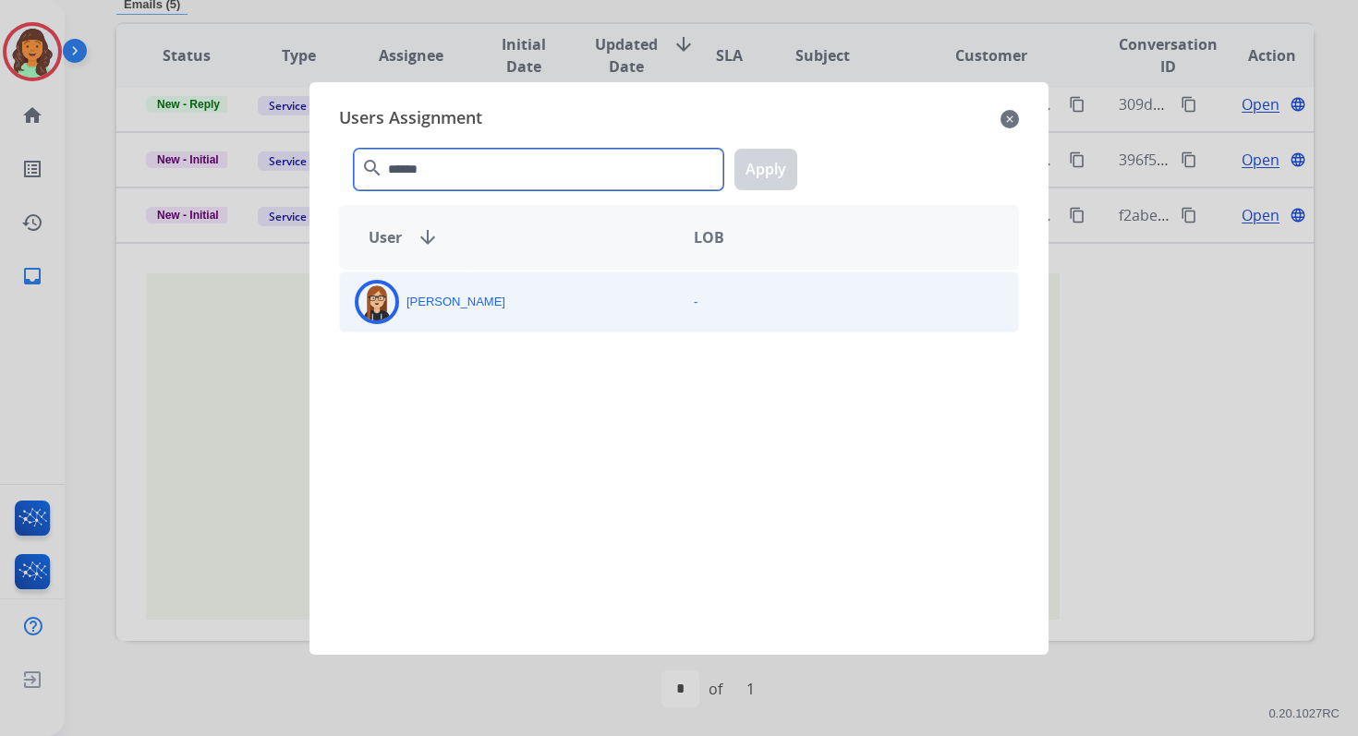
type input "******"
click at [491, 285] on div "Trisha Higgins" at bounding box center [509, 302] width 339 height 44
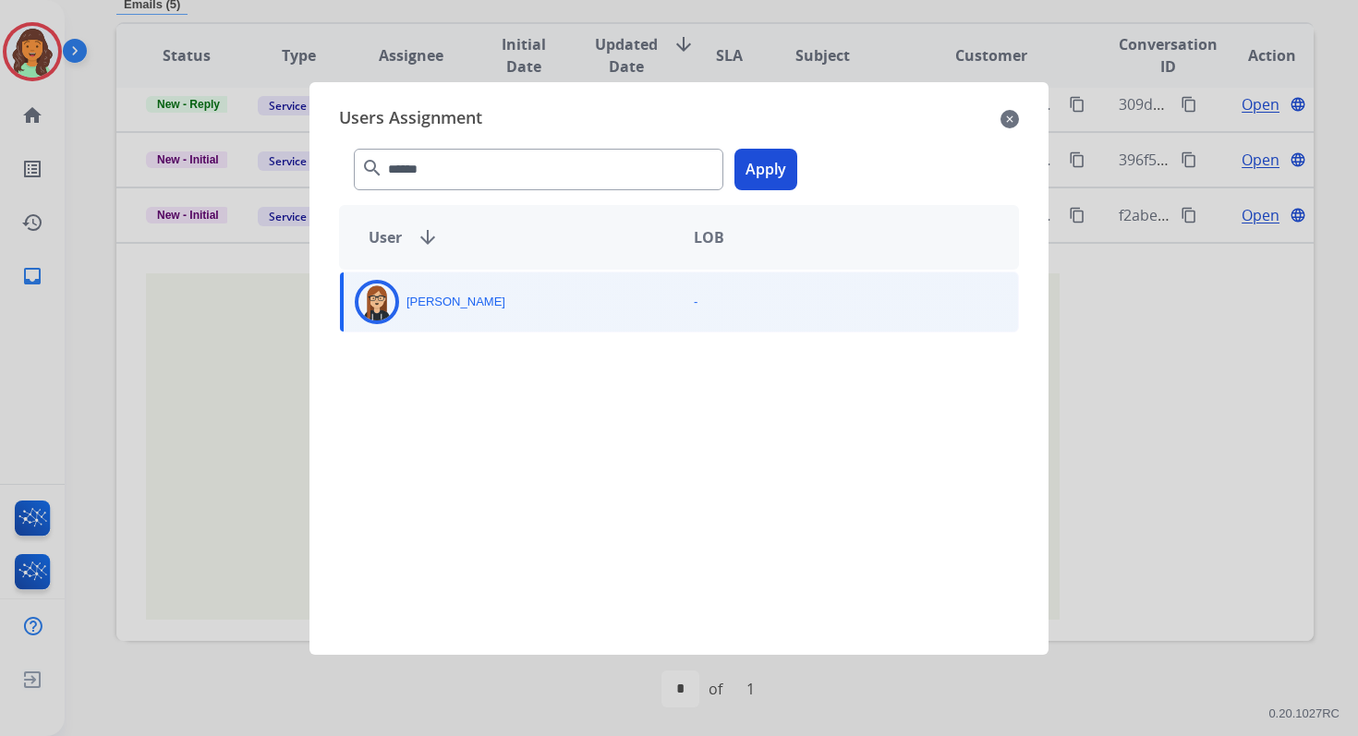
click at [756, 175] on button "Apply" at bounding box center [765, 170] width 63 height 42
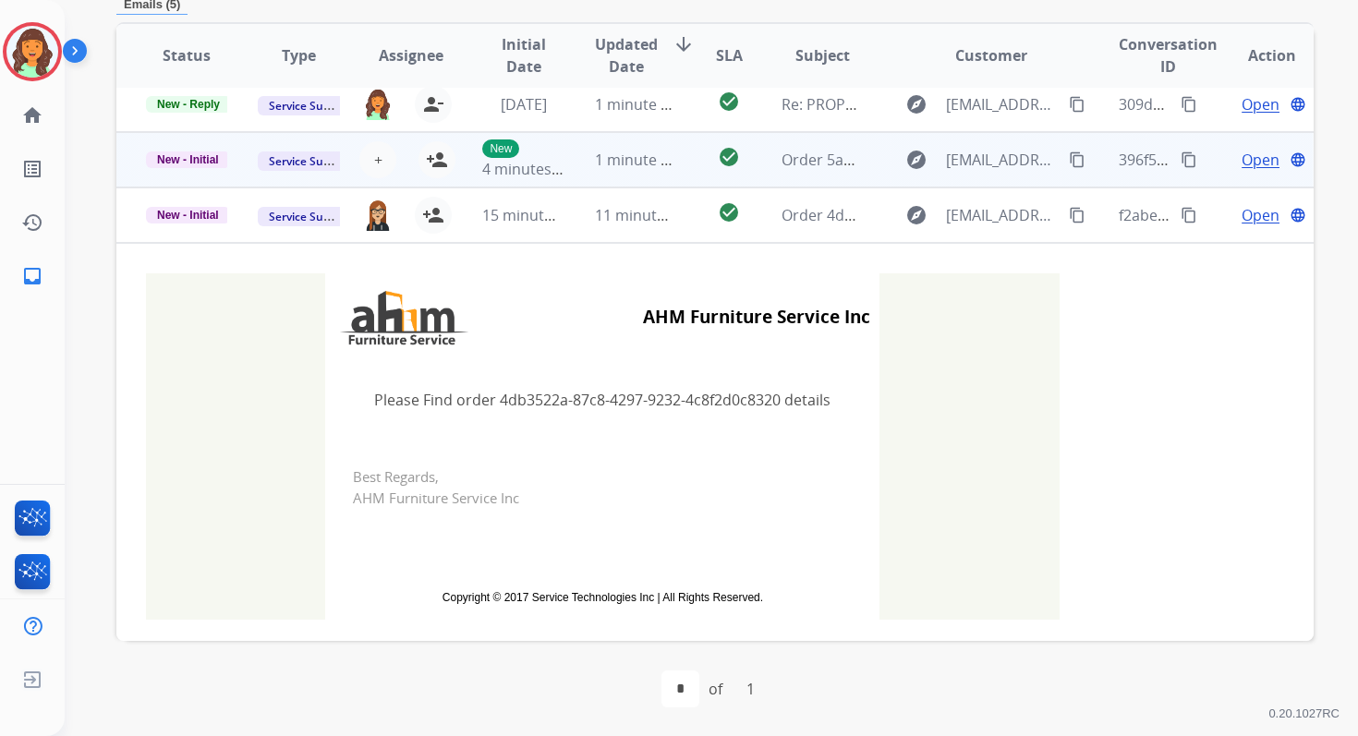
click at [565, 159] on td "1 minute ago" at bounding box center [621, 159] width 112 height 55
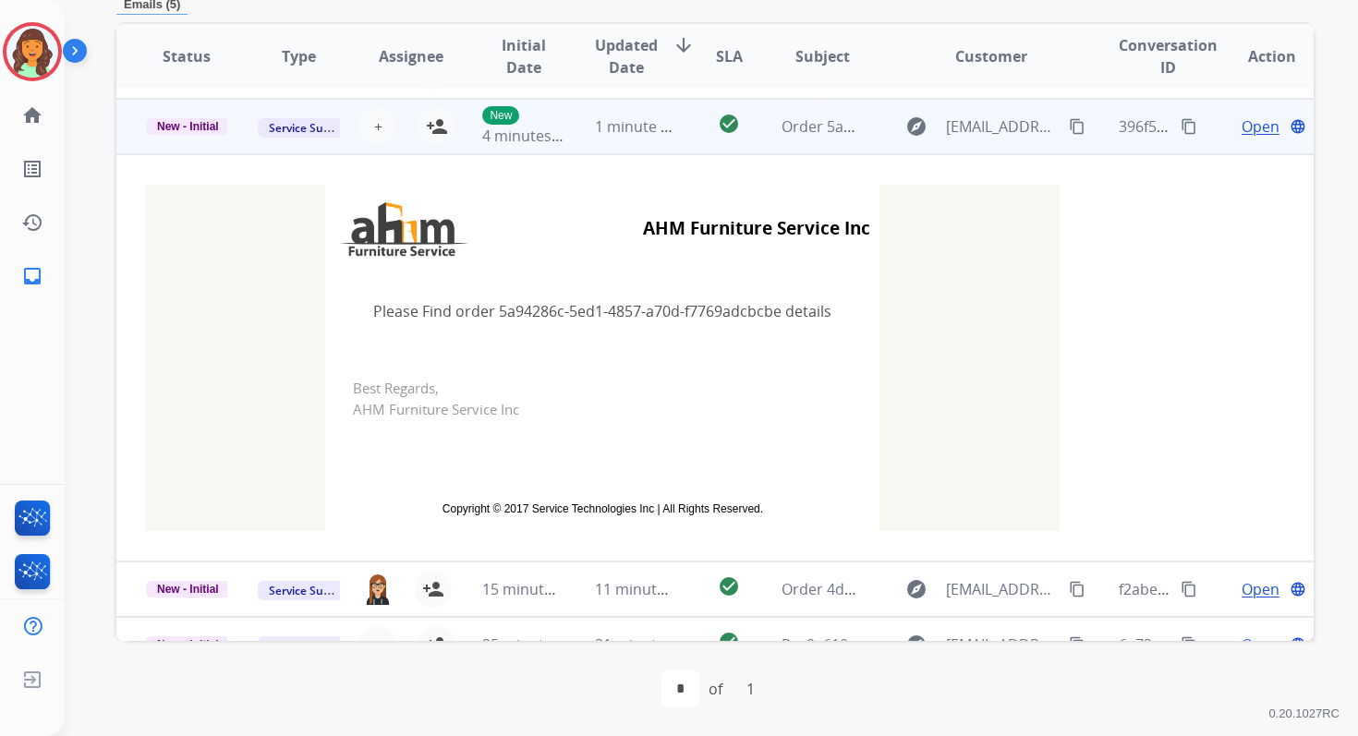
scroll to position [55, 0]
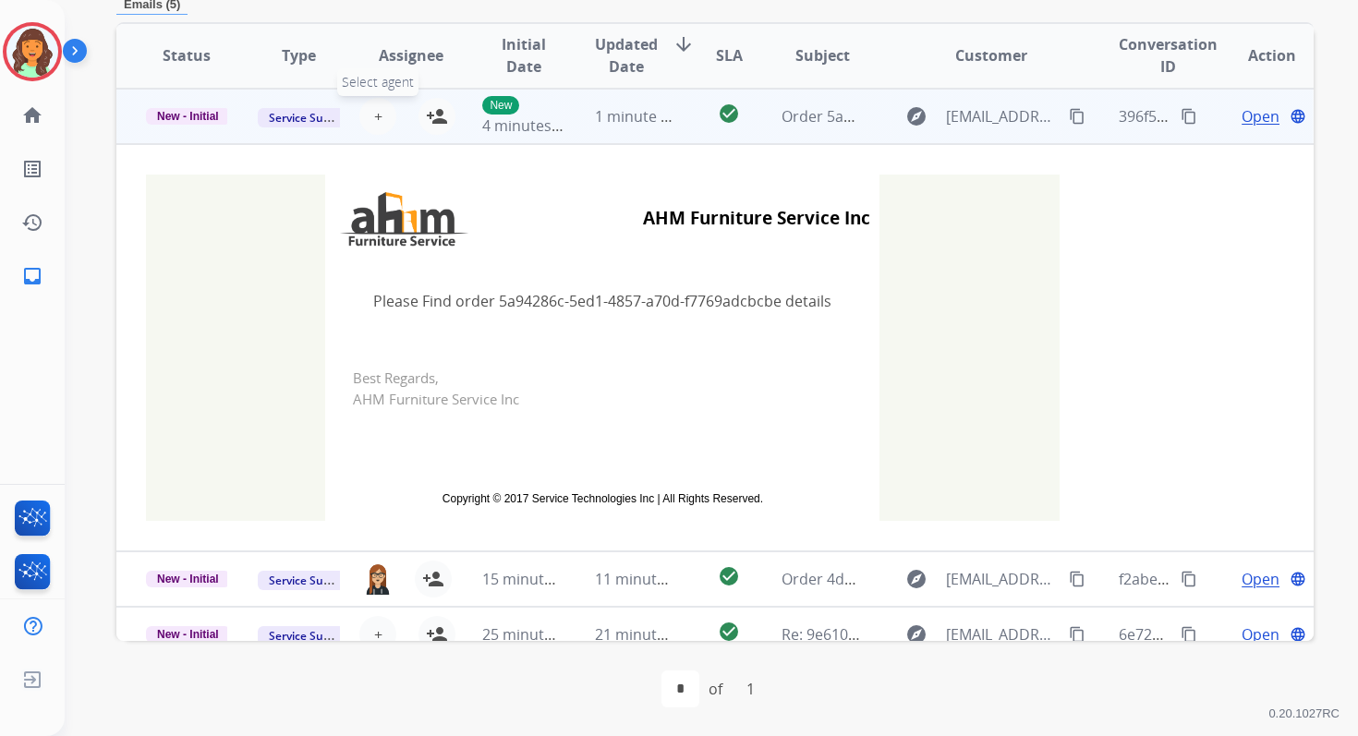
click at [375, 118] on span "+" at bounding box center [378, 116] width 8 height 22
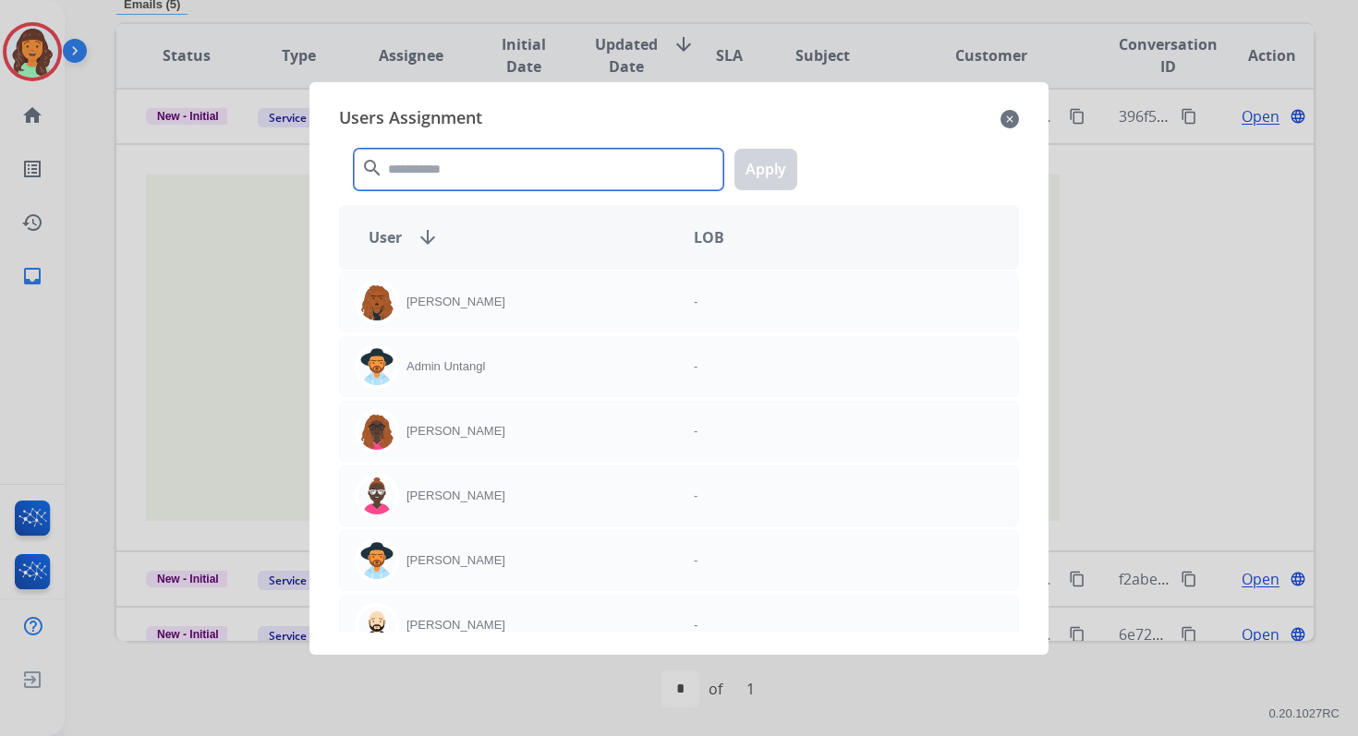
click at [416, 173] on input "text" at bounding box center [538, 170] width 369 height 42
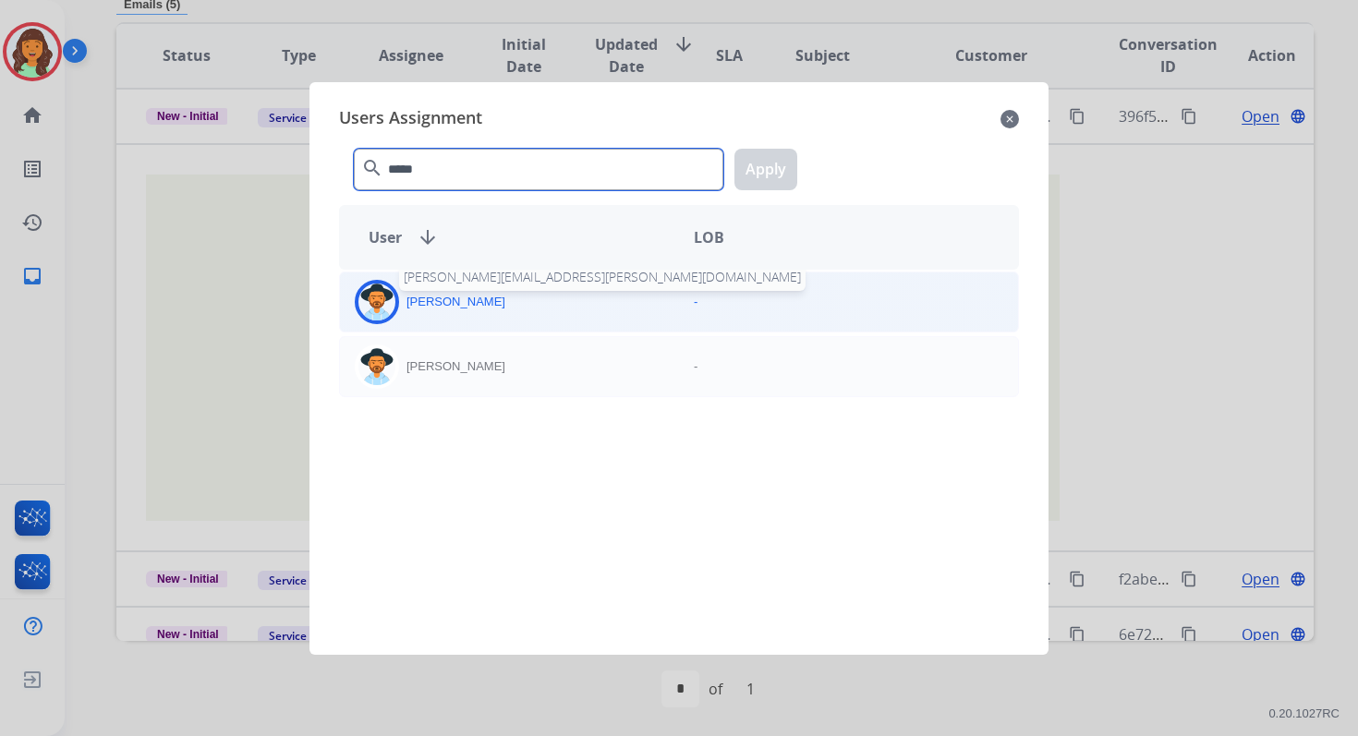
type input "*****"
click at [474, 303] on p "Heather Hocker" at bounding box center [455, 302] width 99 height 18
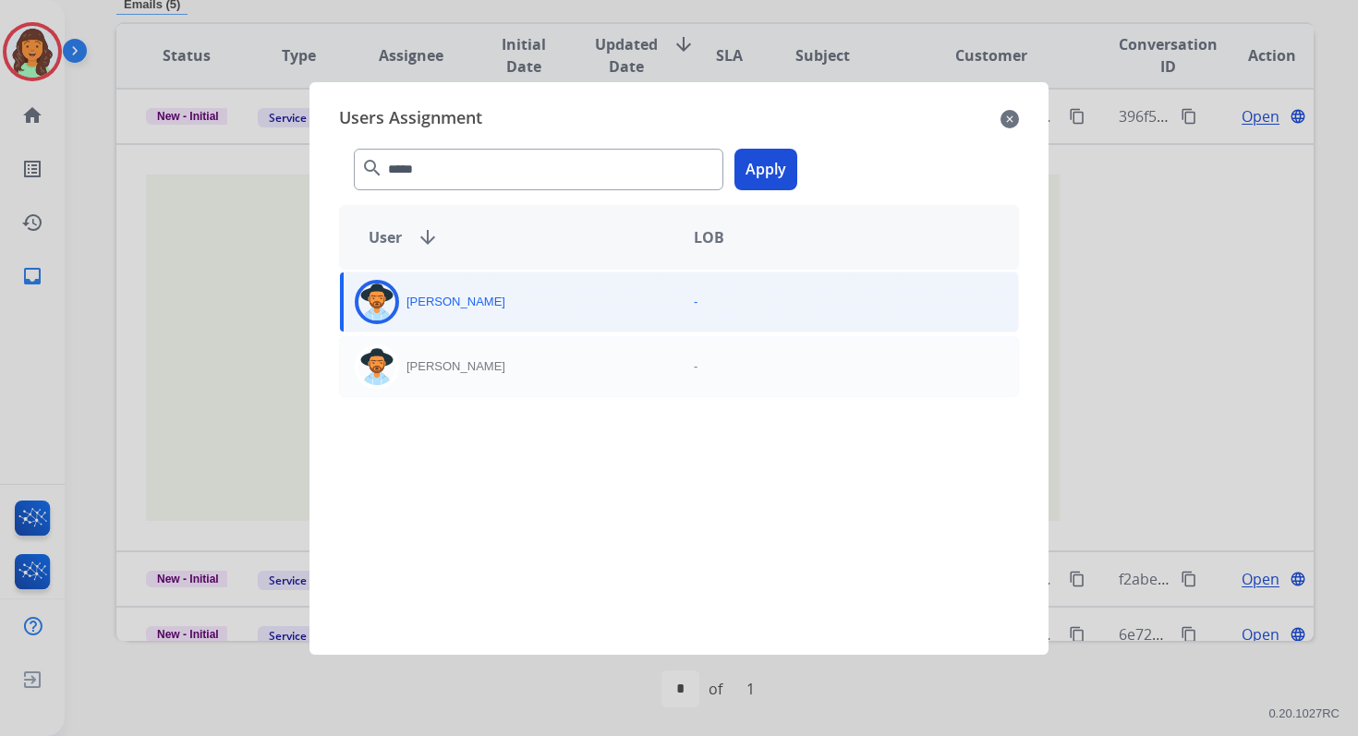
click at [780, 160] on button "Apply" at bounding box center [765, 170] width 63 height 42
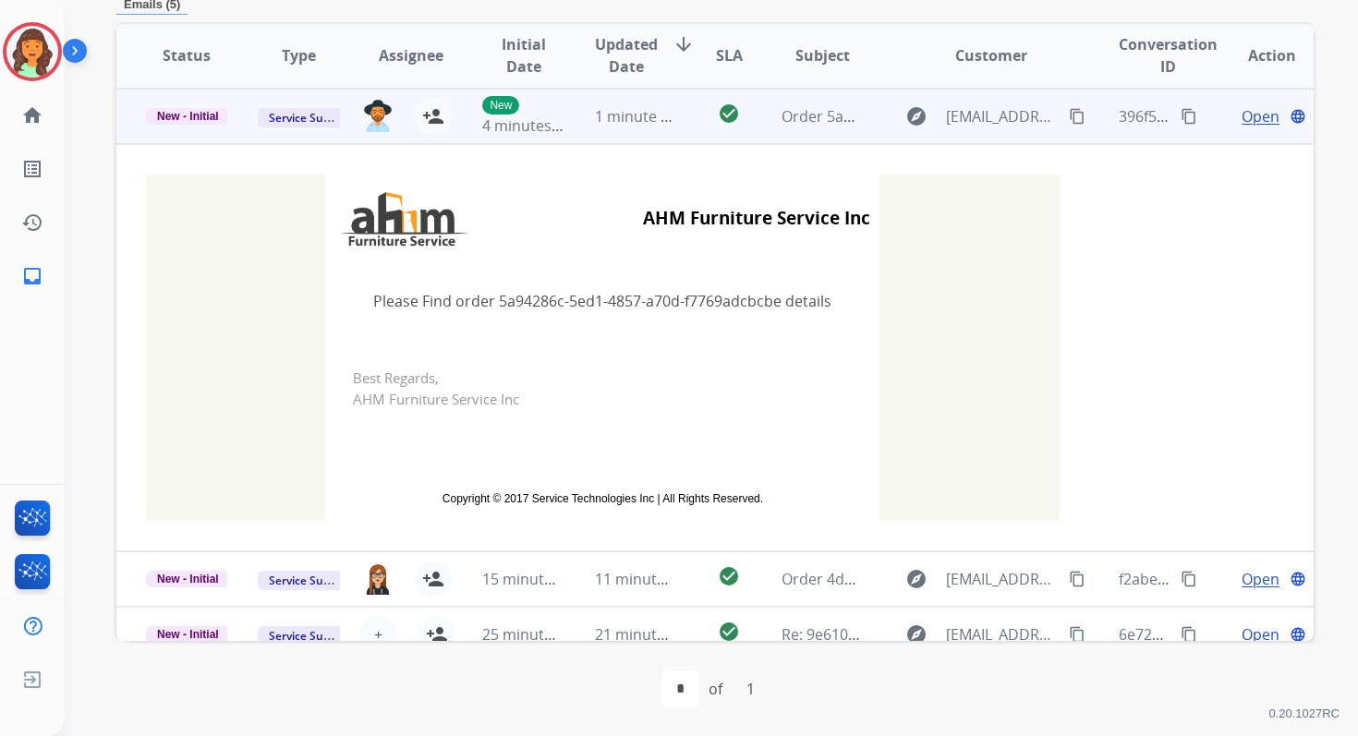
click at [628, 123] on span "1 minute ago" at bounding box center [640, 116] width 91 height 20
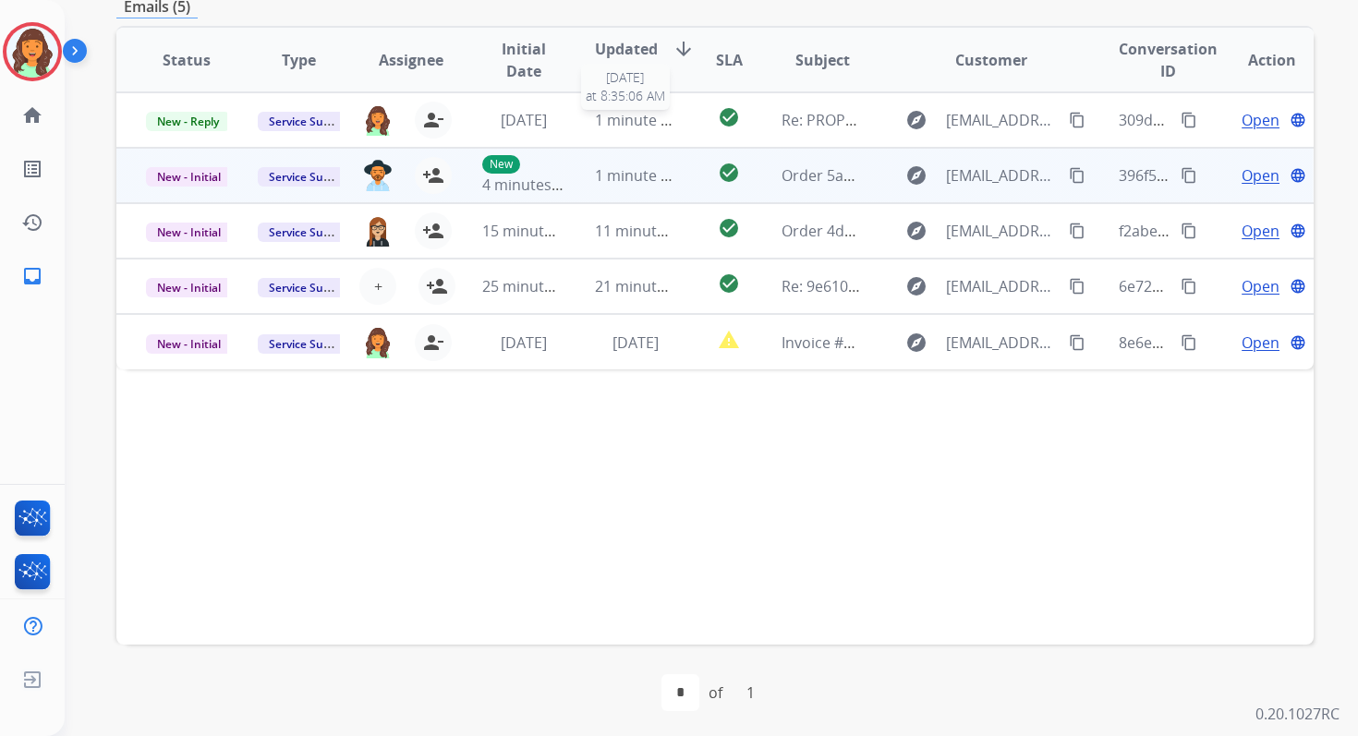
scroll to position [442, 0]
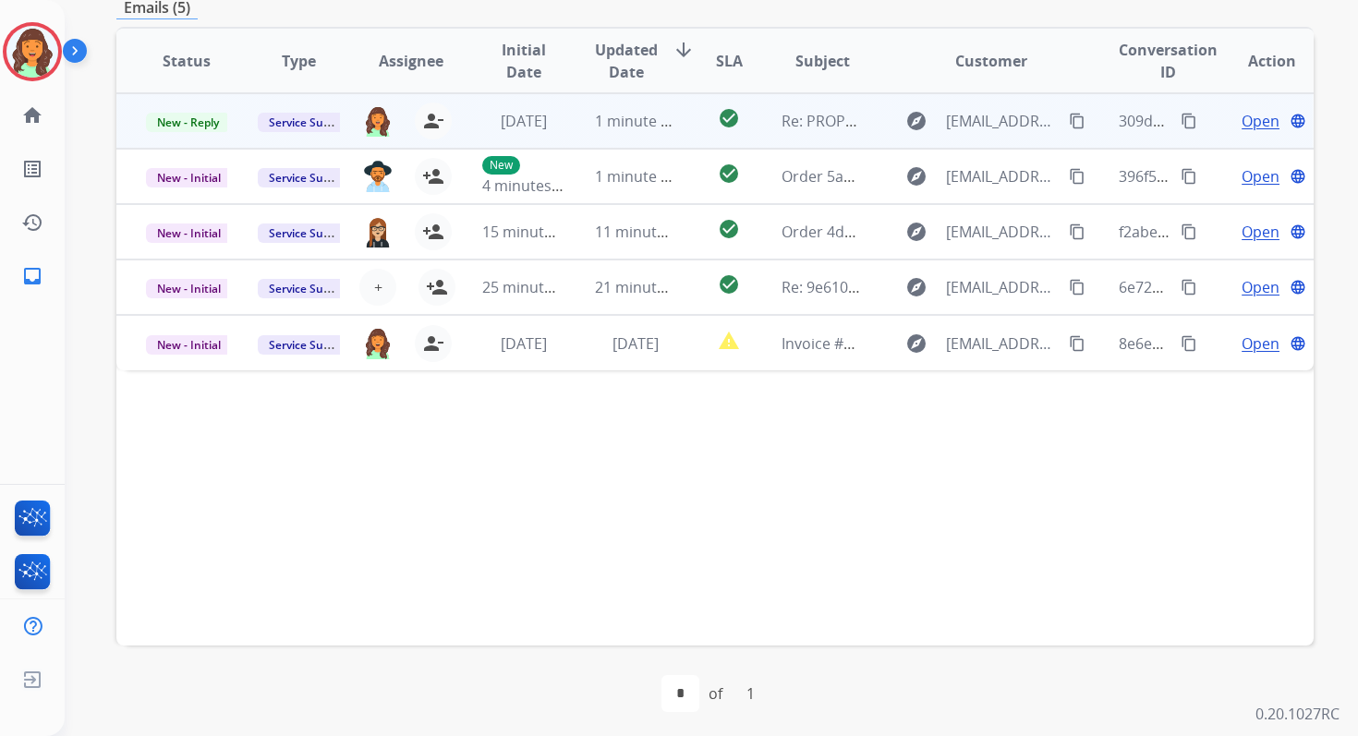
click at [576, 125] on td "1 minute ago" at bounding box center [621, 120] width 112 height 55
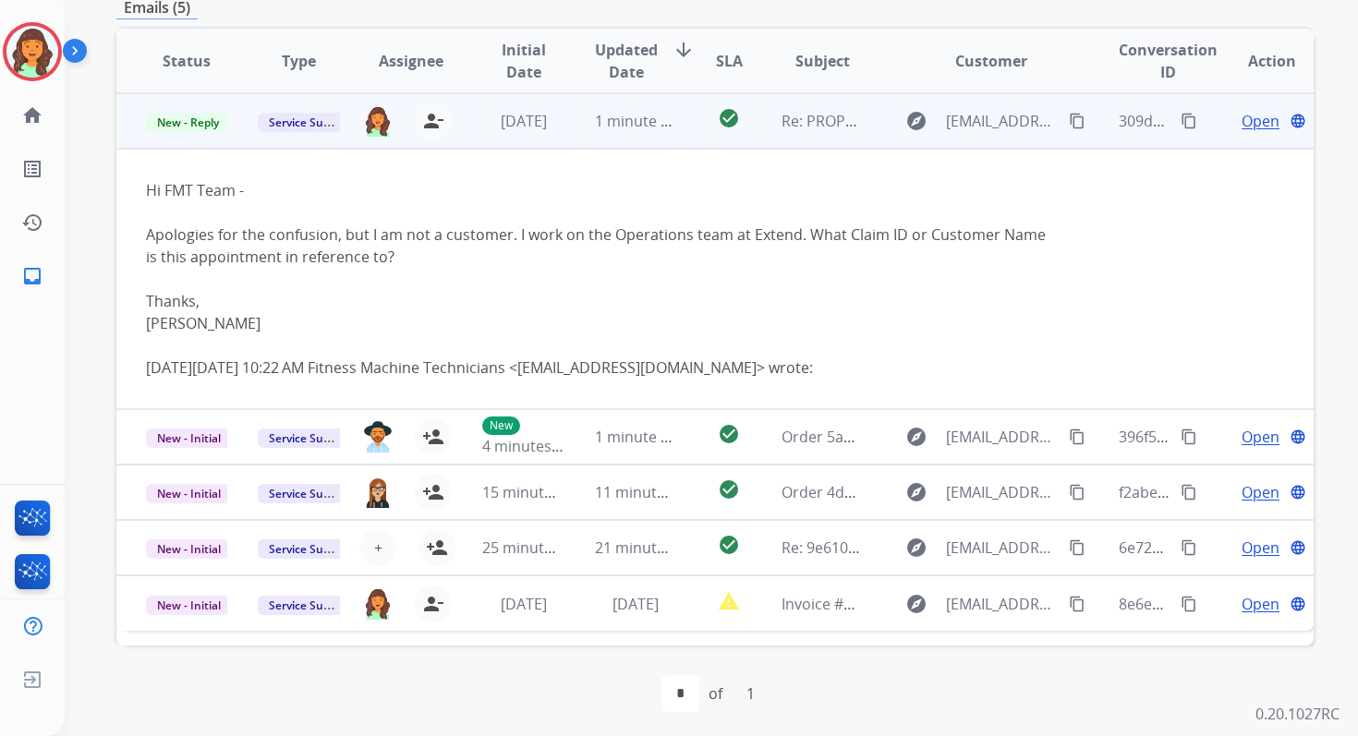
click at [1249, 118] on span "Open" at bounding box center [1260, 121] width 38 height 22
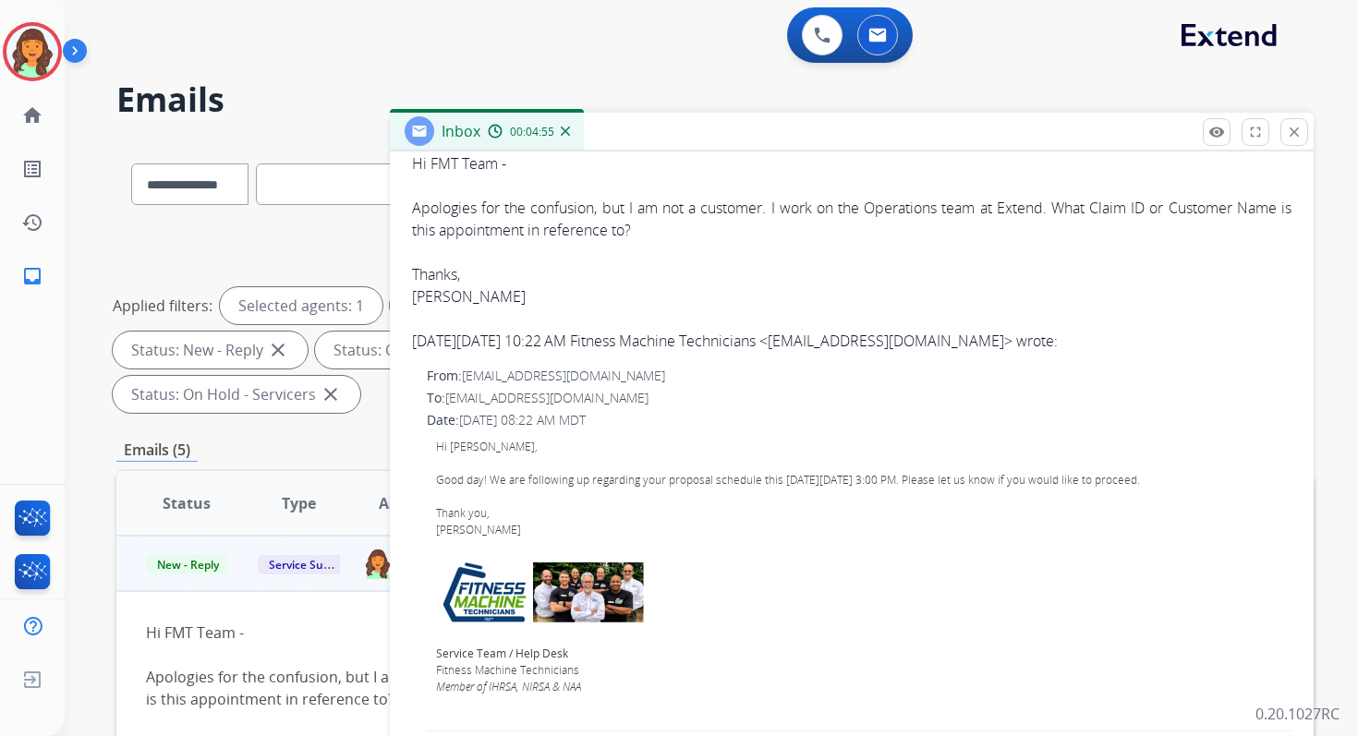
scroll to position [0, 0]
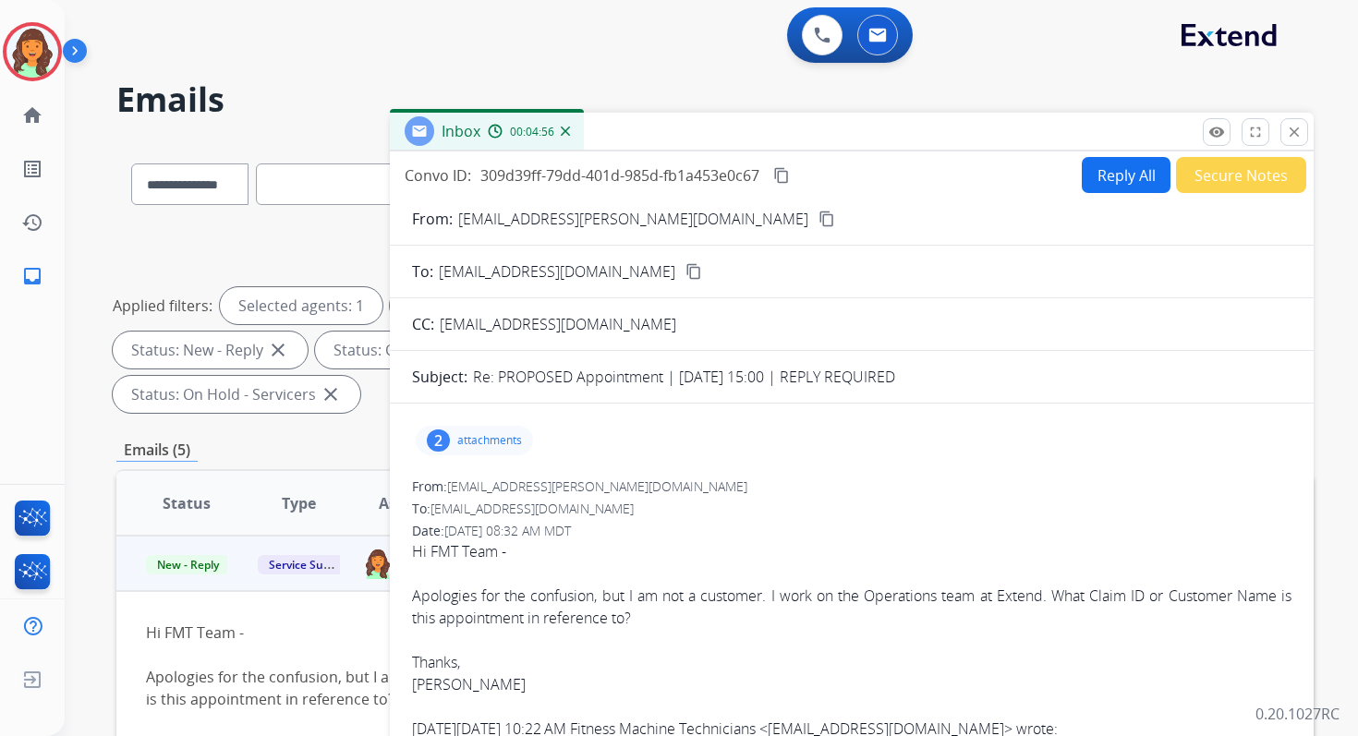
click at [470, 424] on div "2 attachments" at bounding box center [851, 440] width 879 height 44
click at [474, 435] on p "attachments" at bounding box center [489, 440] width 65 height 15
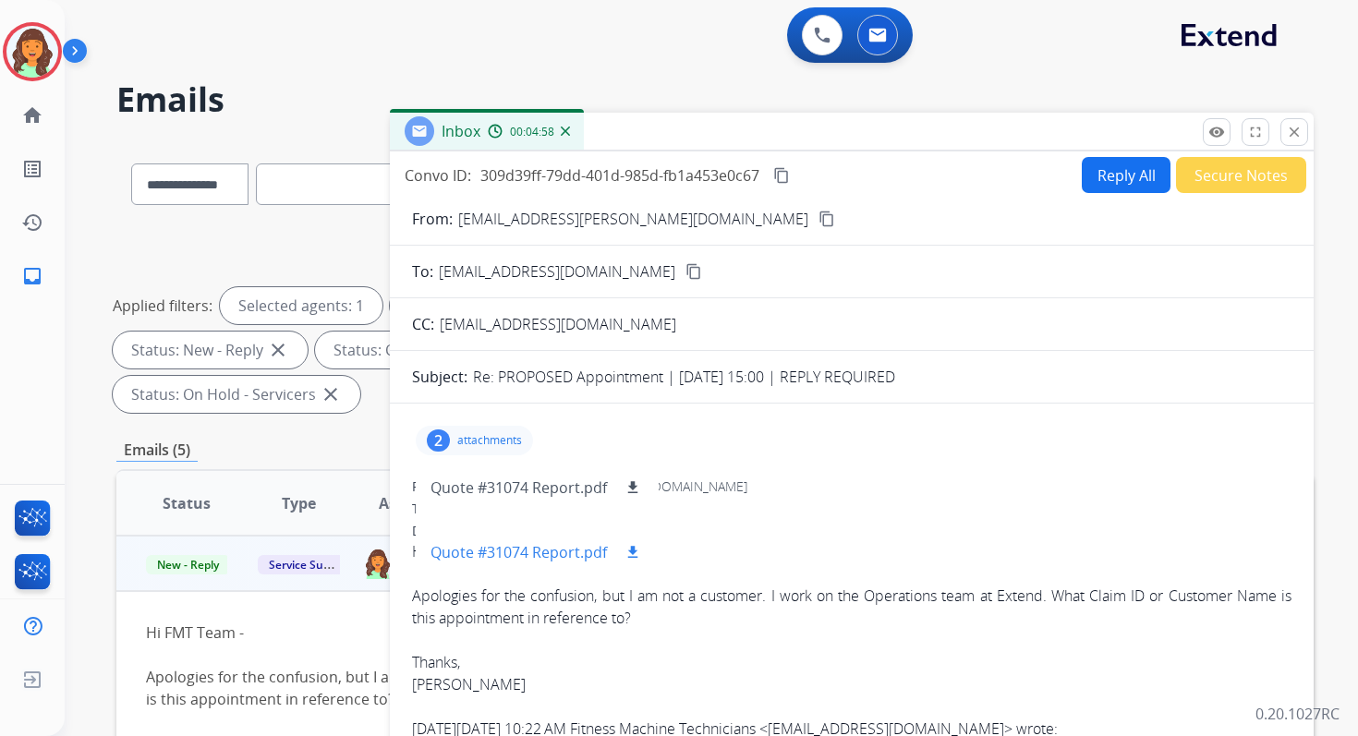
click at [632, 552] on mat-icon "download" at bounding box center [632, 552] width 17 height 17
click at [495, 443] on p "attachments" at bounding box center [489, 440] width 65 height 15
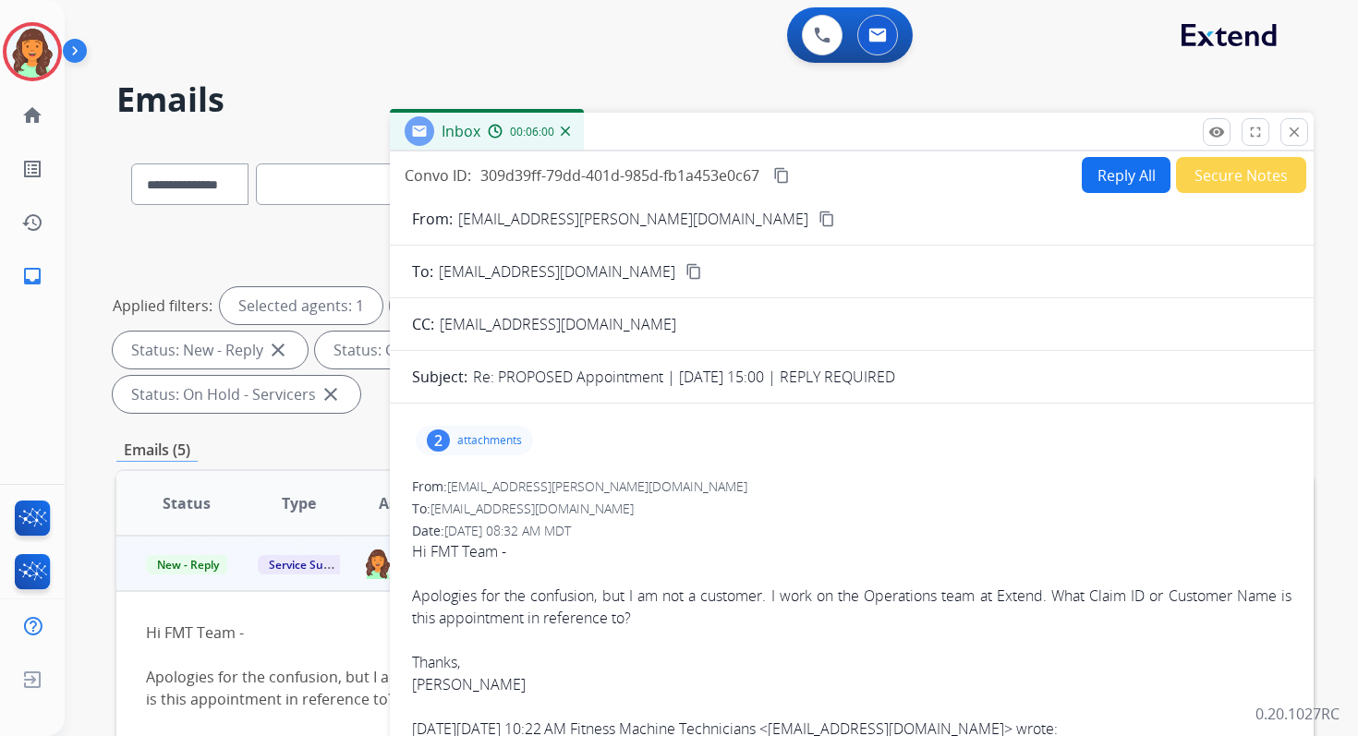
drag, startPoint x: 408, startPoint y: 373, endPoint x: 1017, endPoint y: 381, distance: 608.7
click at [1017, 381] on div "Subject: Re: PROPOSED Appointment | 2025-09-18 @ 15:00 | REPLY REQUIRED" at bounding box center [852, 377] width 924 height 22
copy div "Subject: Re: PROPOSED Appointment | 2025-09-18 @ 15:00 | REPLY REQUIRED"
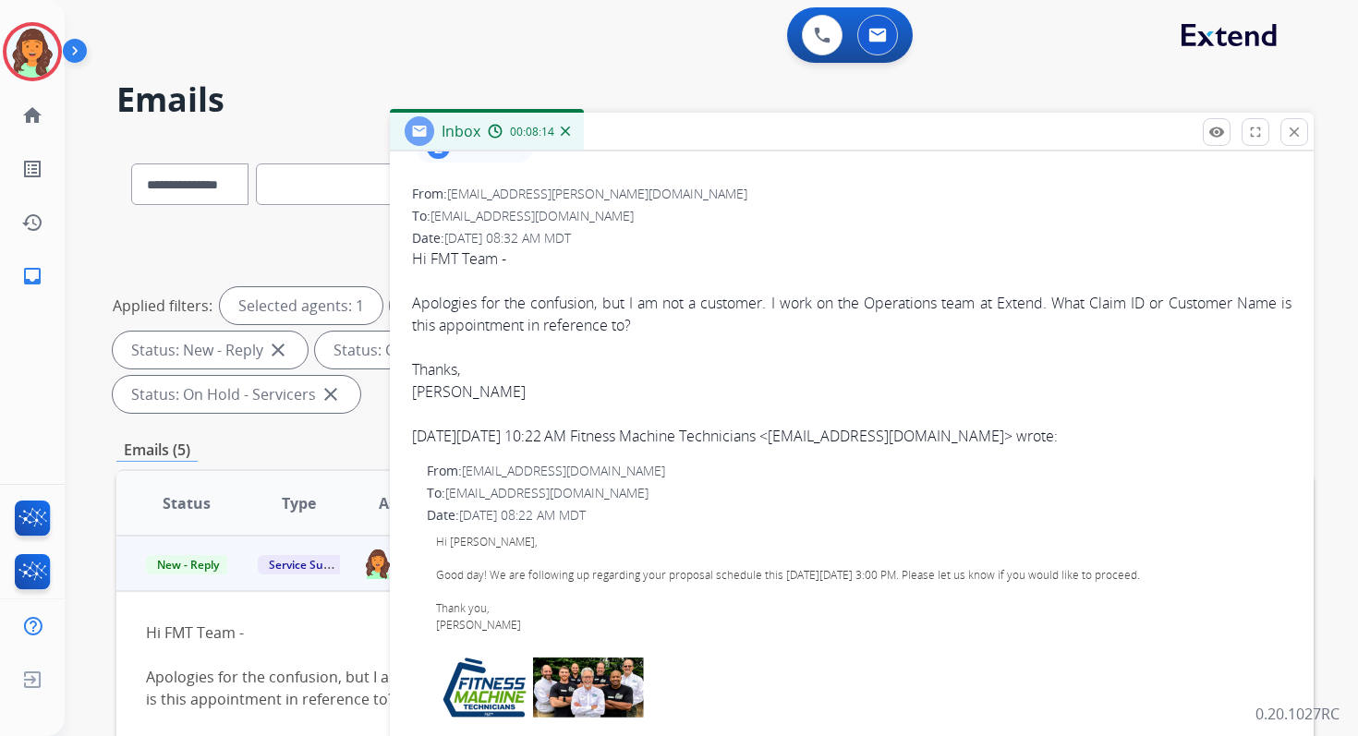
scroll to position [307, 0]
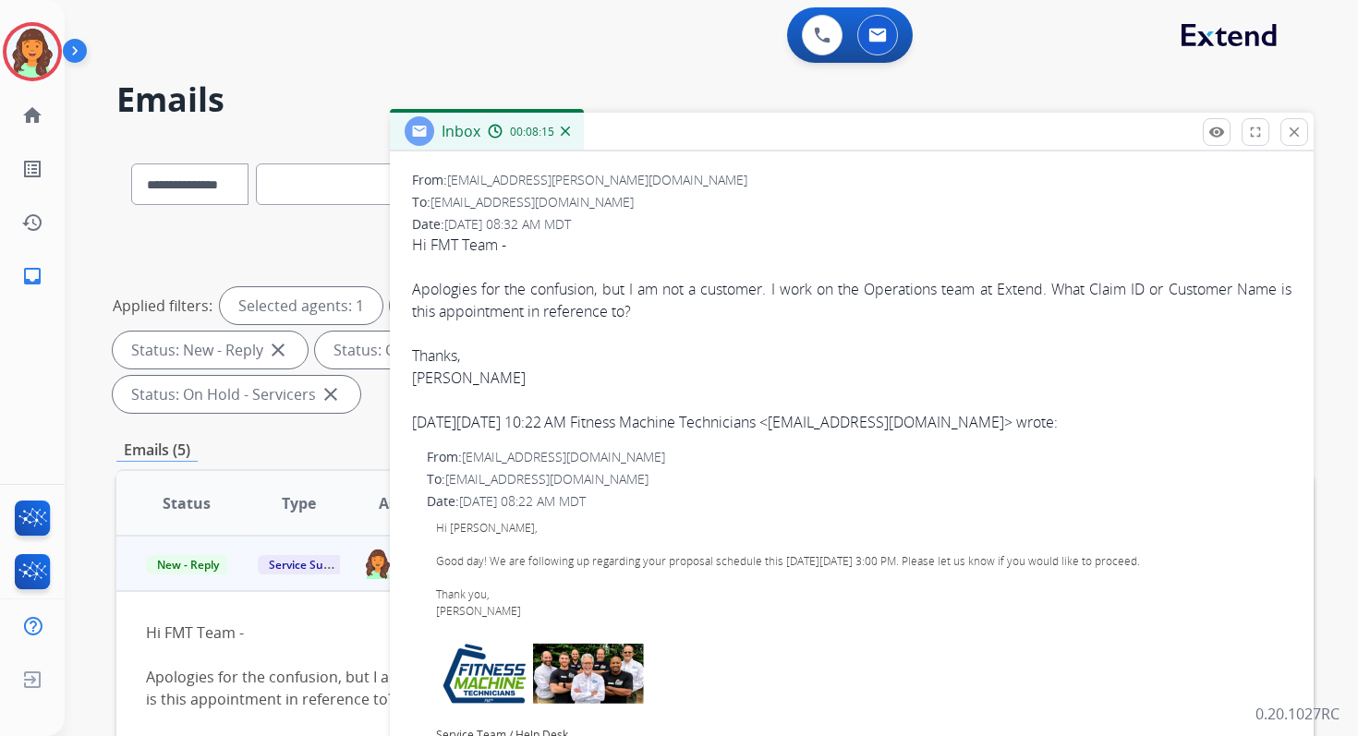
click at [779, 561] on div "Hi Christie, Good day! We are following up regarding your proposal schedule thi…" at bounding box center [859, 656] width 846 height 273
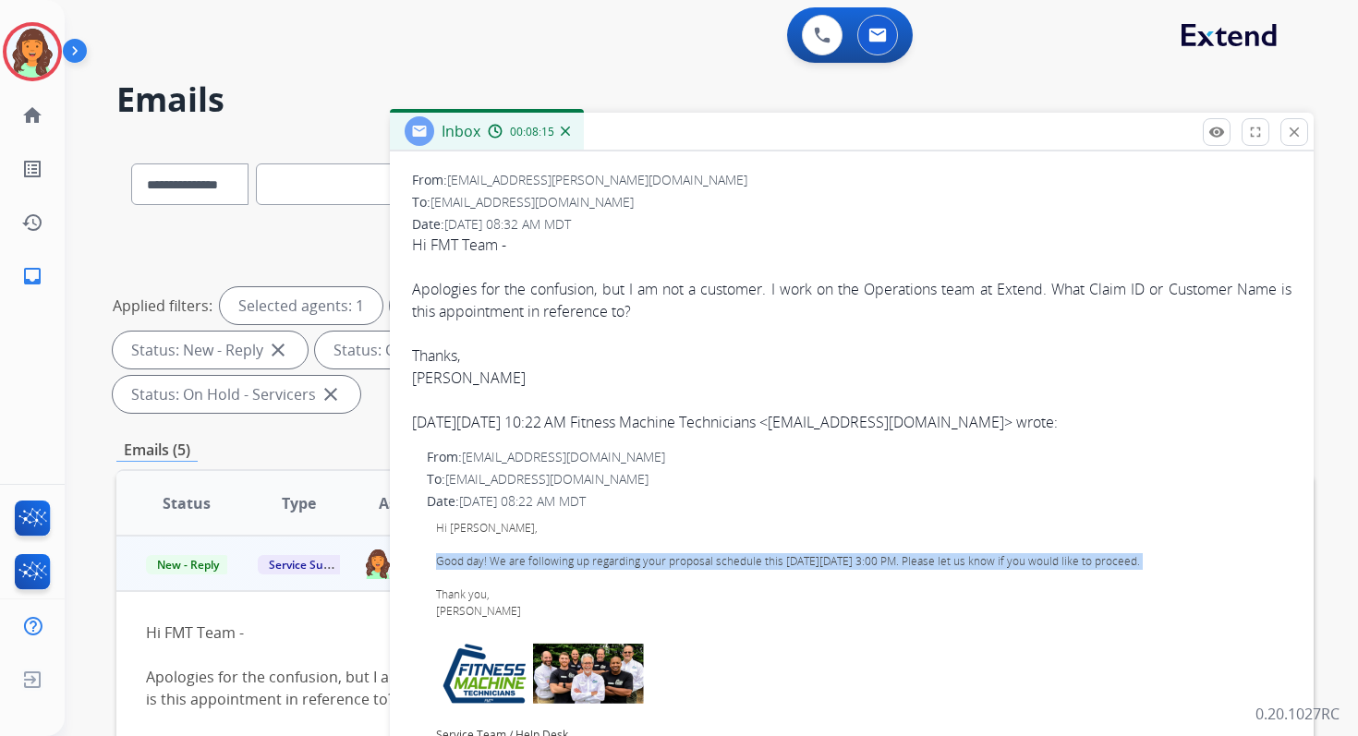
click at [779, 561] on div "Hi Christie, Good day! We are following up regarding your proposal schedule thi…" at bounding box center [859, 656] width 846 height 273
copy div "Good day! We are following up regarding your proposal schedule this coming Thur…"
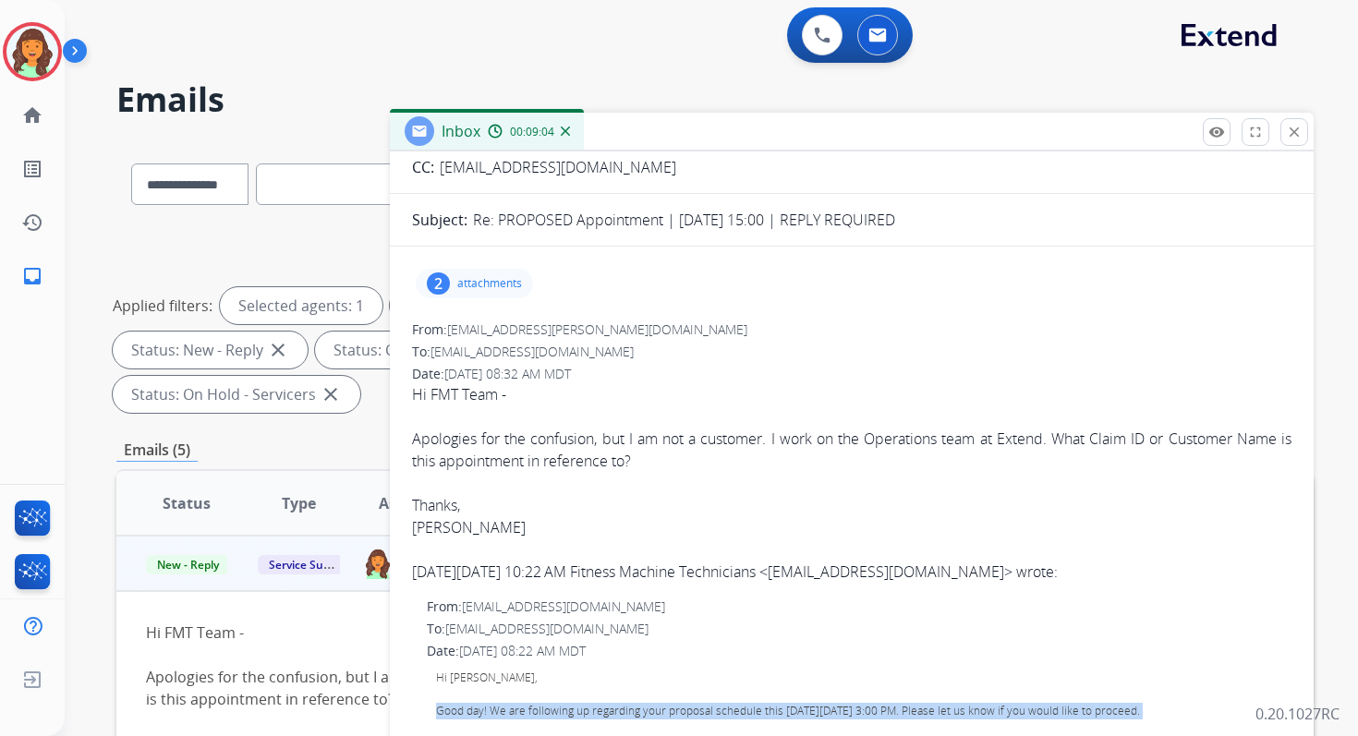
scroll to position [328, 0]
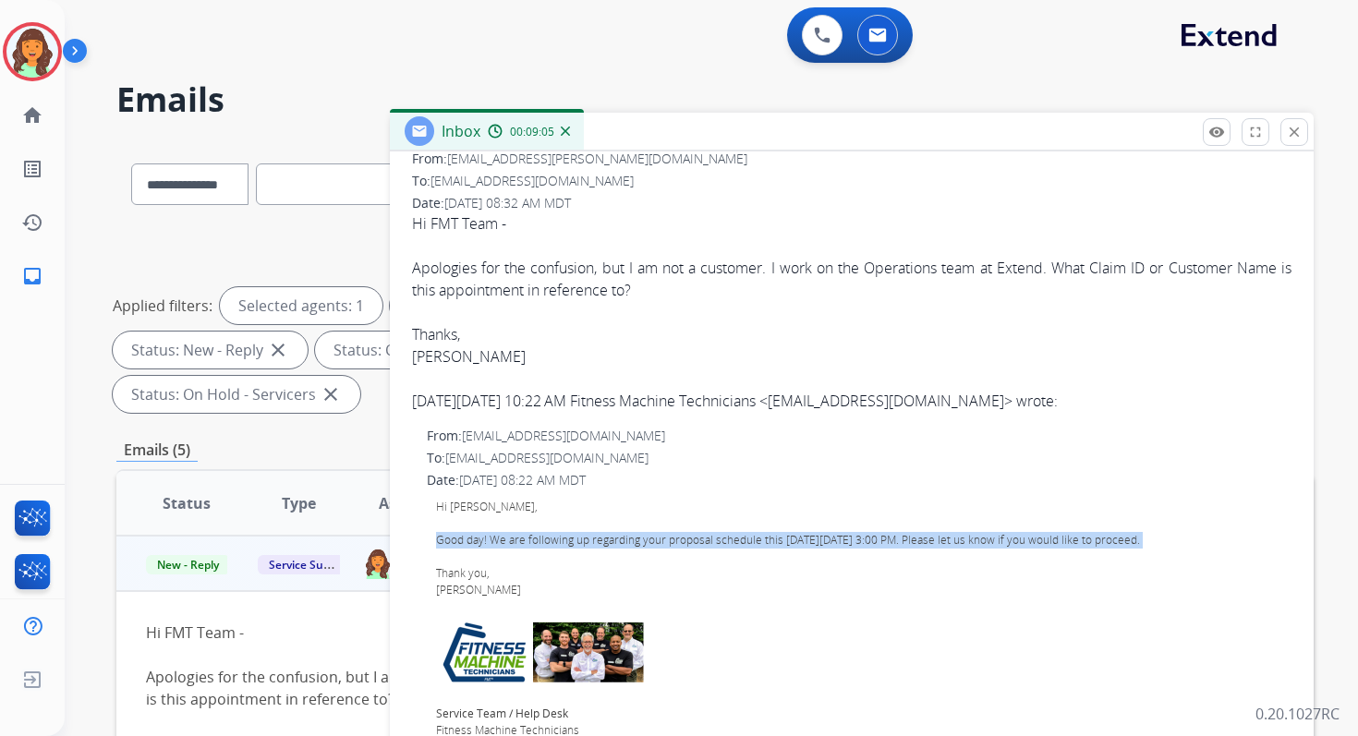
click at [769, 540] on div "Hi Christie, Good day! We are following up regarding your proposal schedule thi…" at bounding box center [859, 635] width 846 height 273
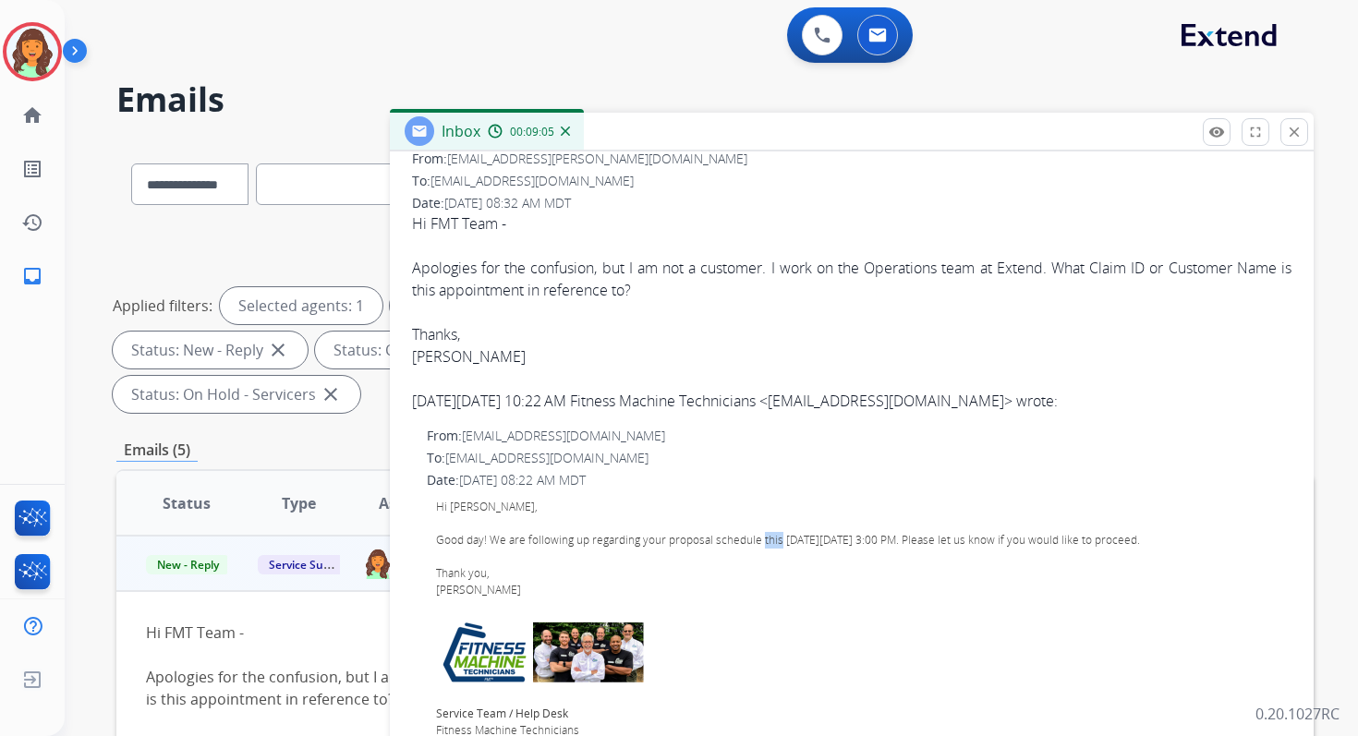
click at [769, 540] on div "Hi Christie, Good day! We are following up regarding your proposal schedule thi…" at bounding box center [859, 635] width 846 height 273
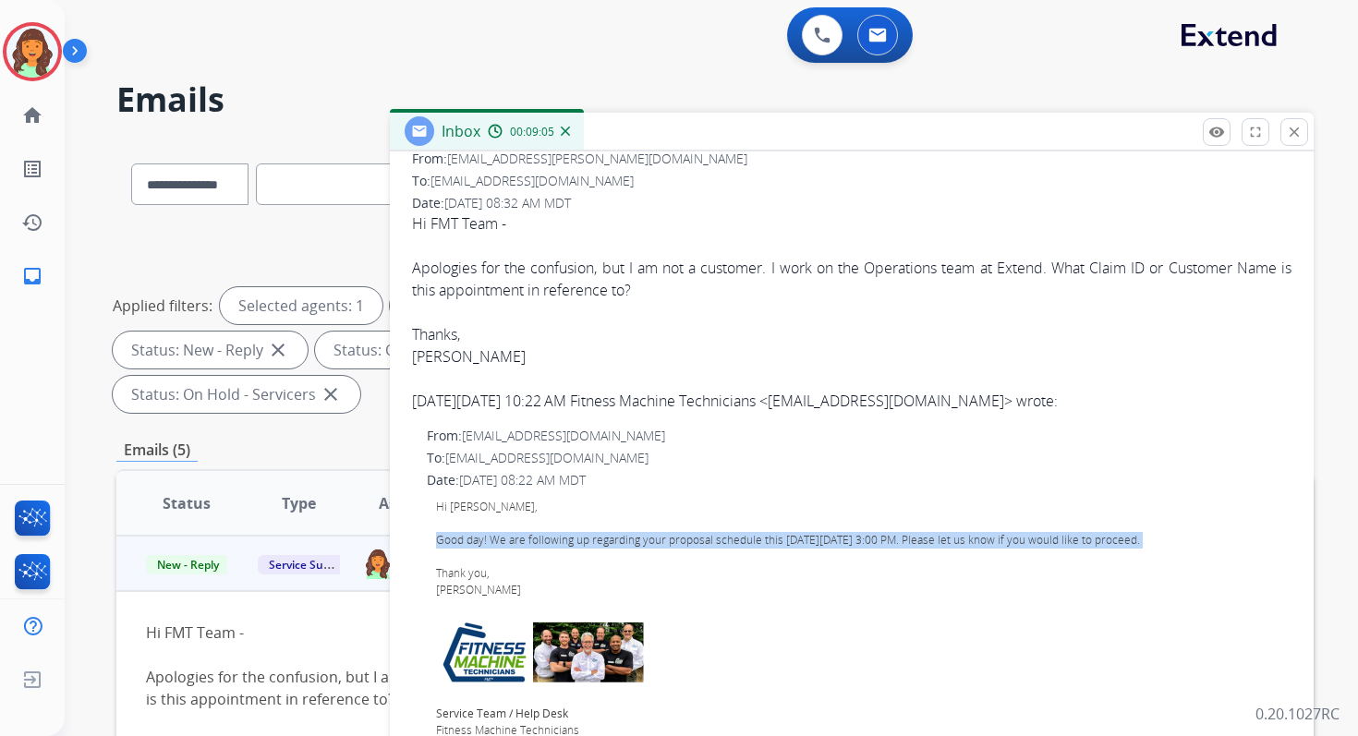
click at [769, 540] on div "Hi Christie, Good day! We are following up regarding your proposal schedule thi…" at bounding box center [859, 635] width 846 height 273
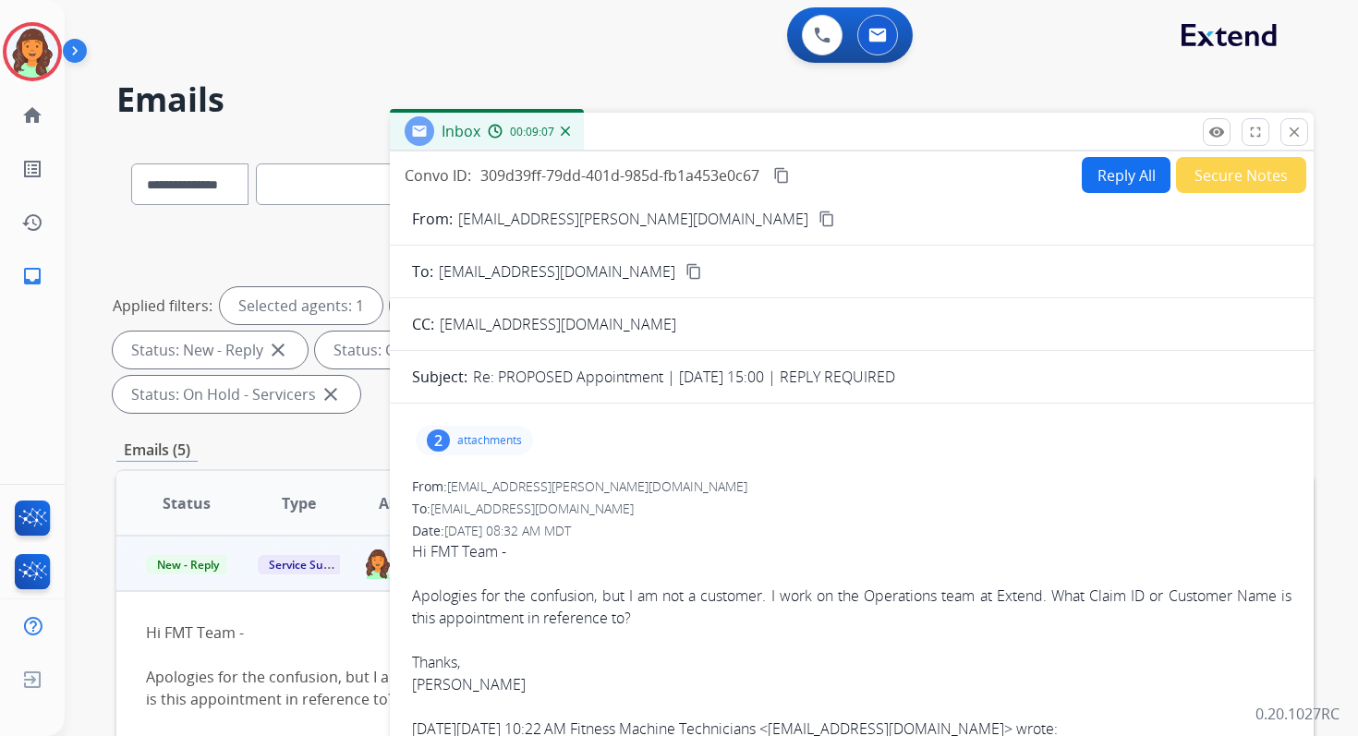
click at [1094, 173] on button "Reply All" at bounding box center [1126, 175] width 89 height 36
select select "**********"
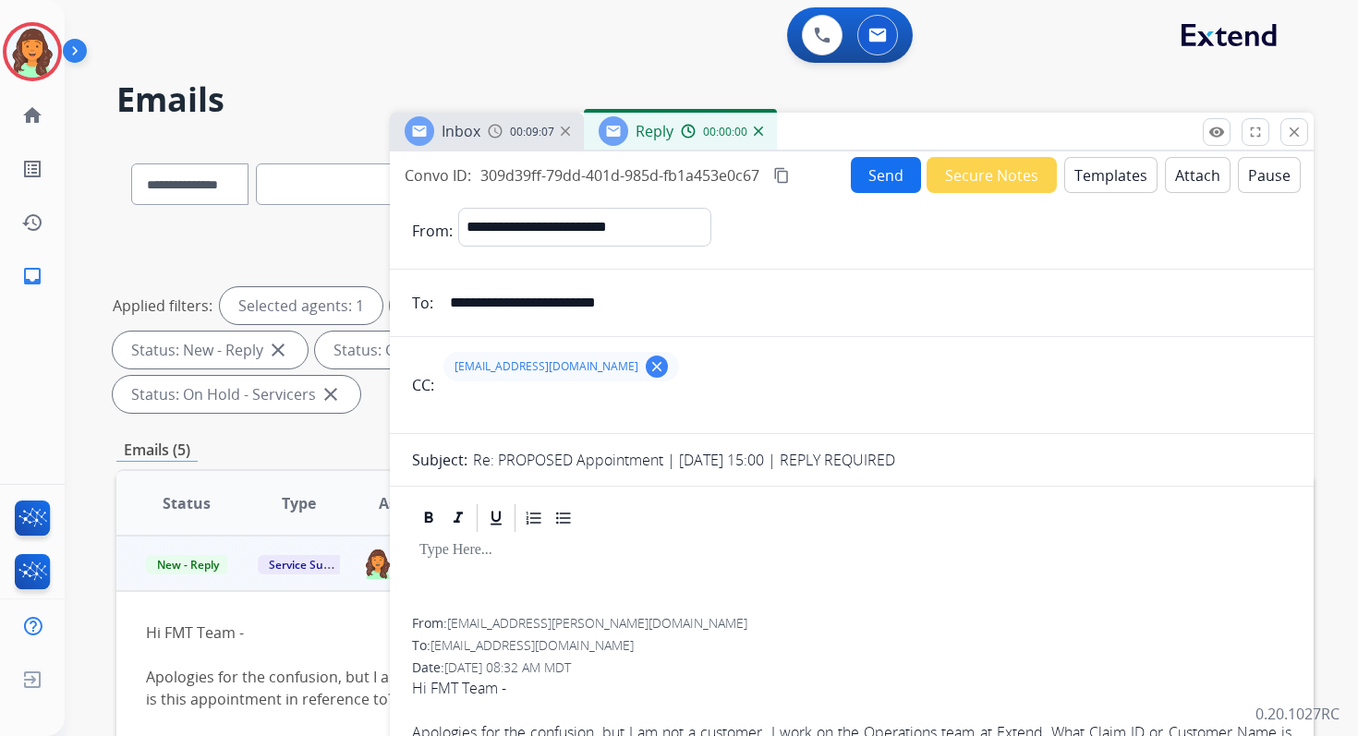
click at [1094, 173] on button "Templates" at bounding box center [1110, 175] width 93 height 36
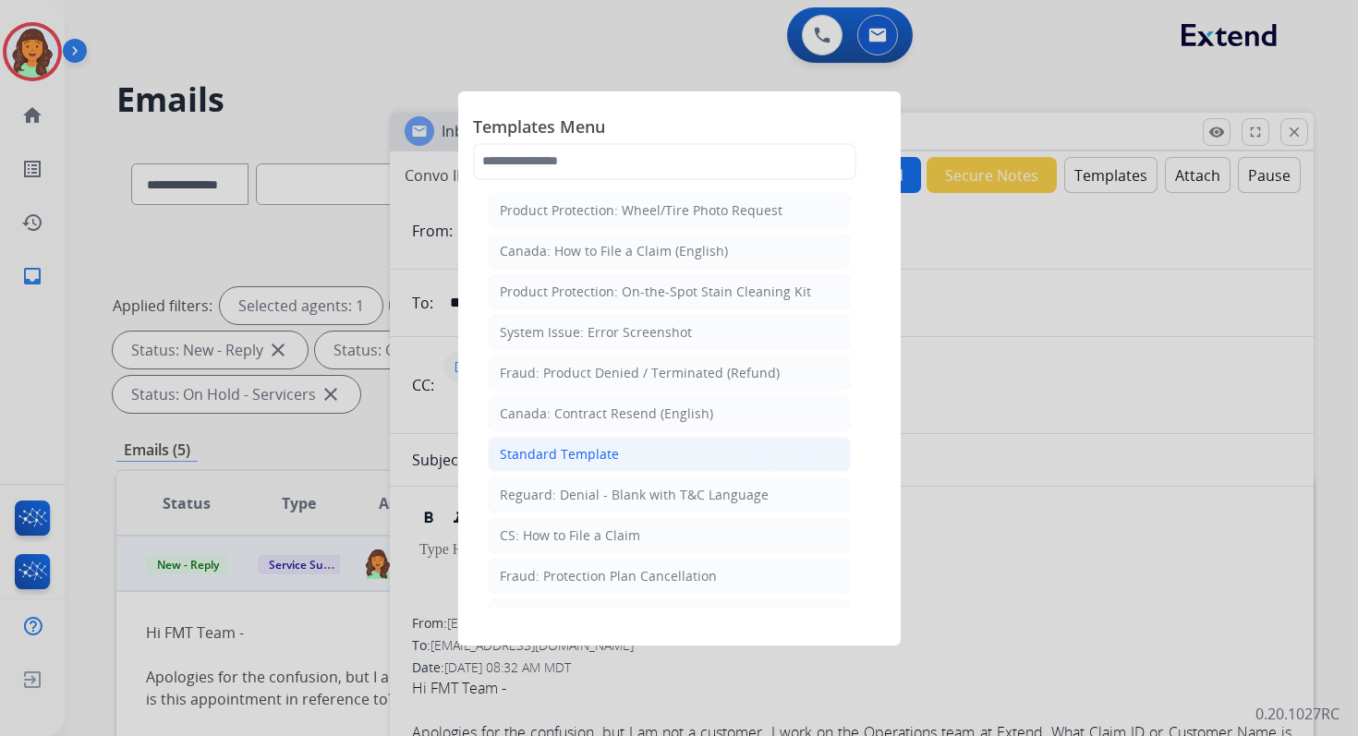
click at [526, 447] on div "Standard Template" at bounding box center [559, 454] width 119 height 18
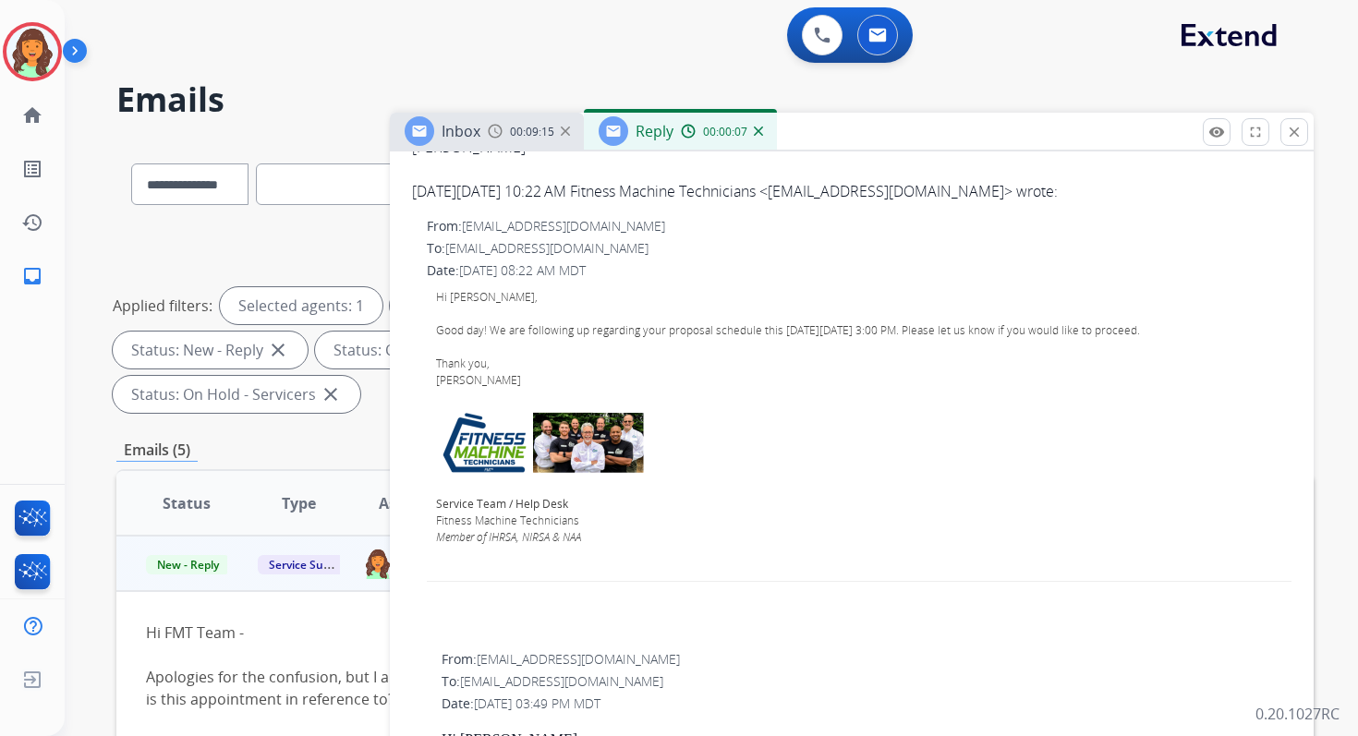
scroll to position [1226, 0]
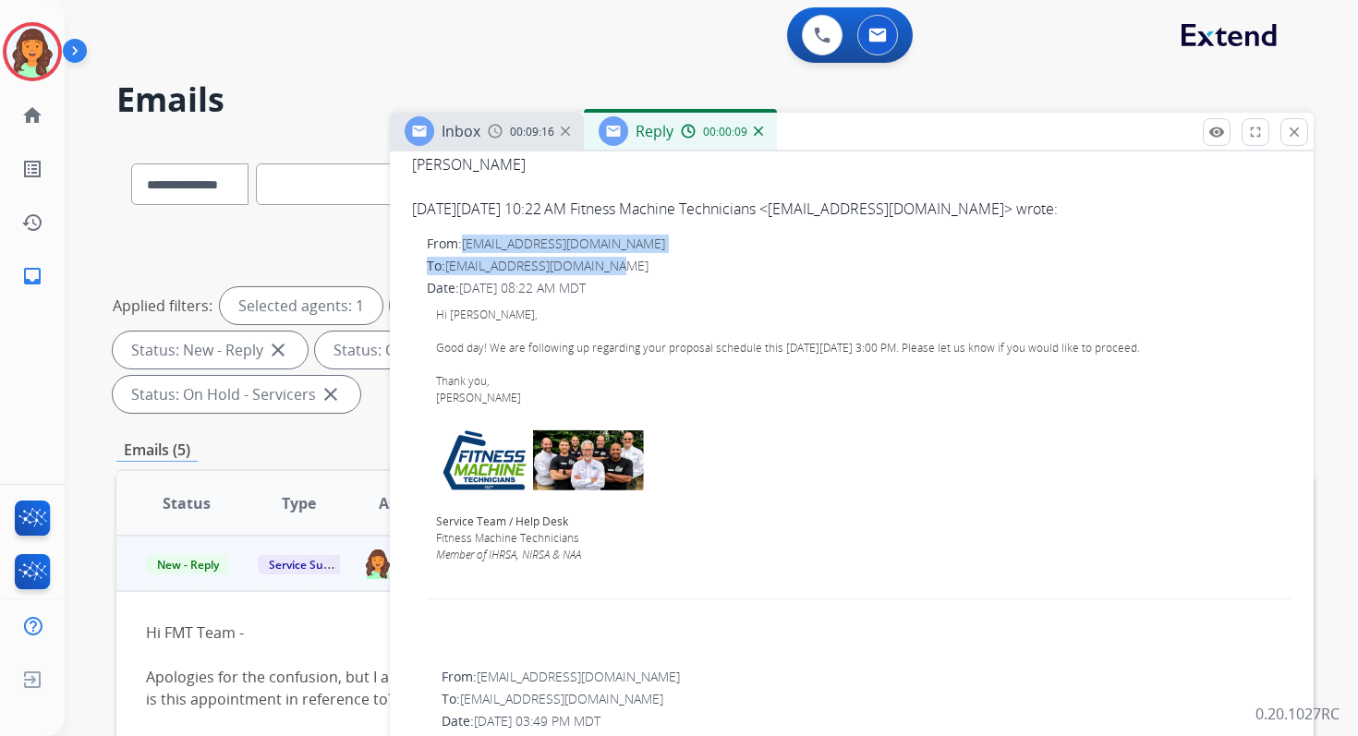
drag, startPoint x: 466, startPoint y: 246, endPoint x: 704, endPoint y: 260, distance: 238.8
click at [704, 260] on div "From: support@fmtservice.com To: servicesupport@extend.com Date: 09/15/2025 - 0…" at bounding box center [851, 444] width 879 height 418
copy div "support@fmtservice.com To: servicesupport@extend.com"
click at [622, 257] on div "To: servicesupport@extend.com" at bounding box center [859, 266] width 865 height 18
drag, startPoint x: 467, startPoint y: 243, endPoint x: 617, endPoint y: 243, distance: 149.6
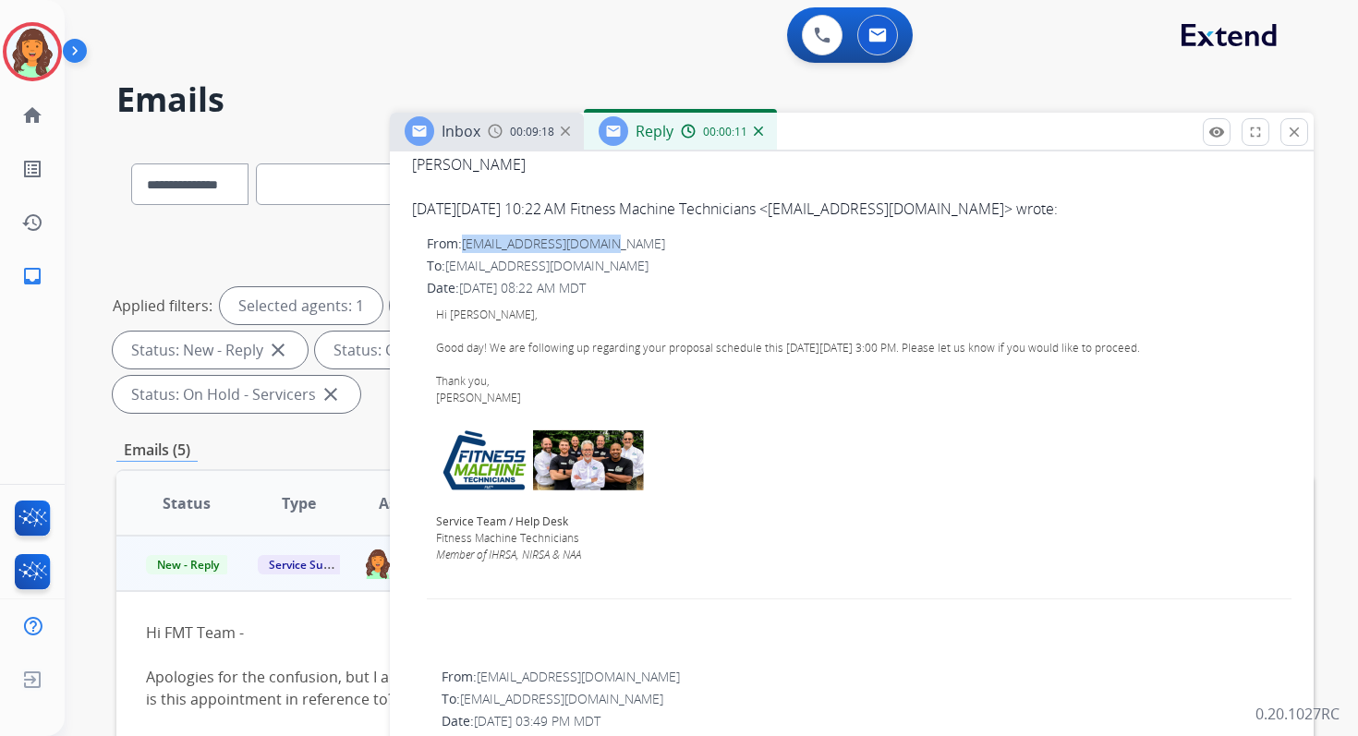
click at [617, 243] on div "From: support@fmtservice.com" at bounding box center [859, 244] width 865 height 18
copy span "support@fmtservice.com"
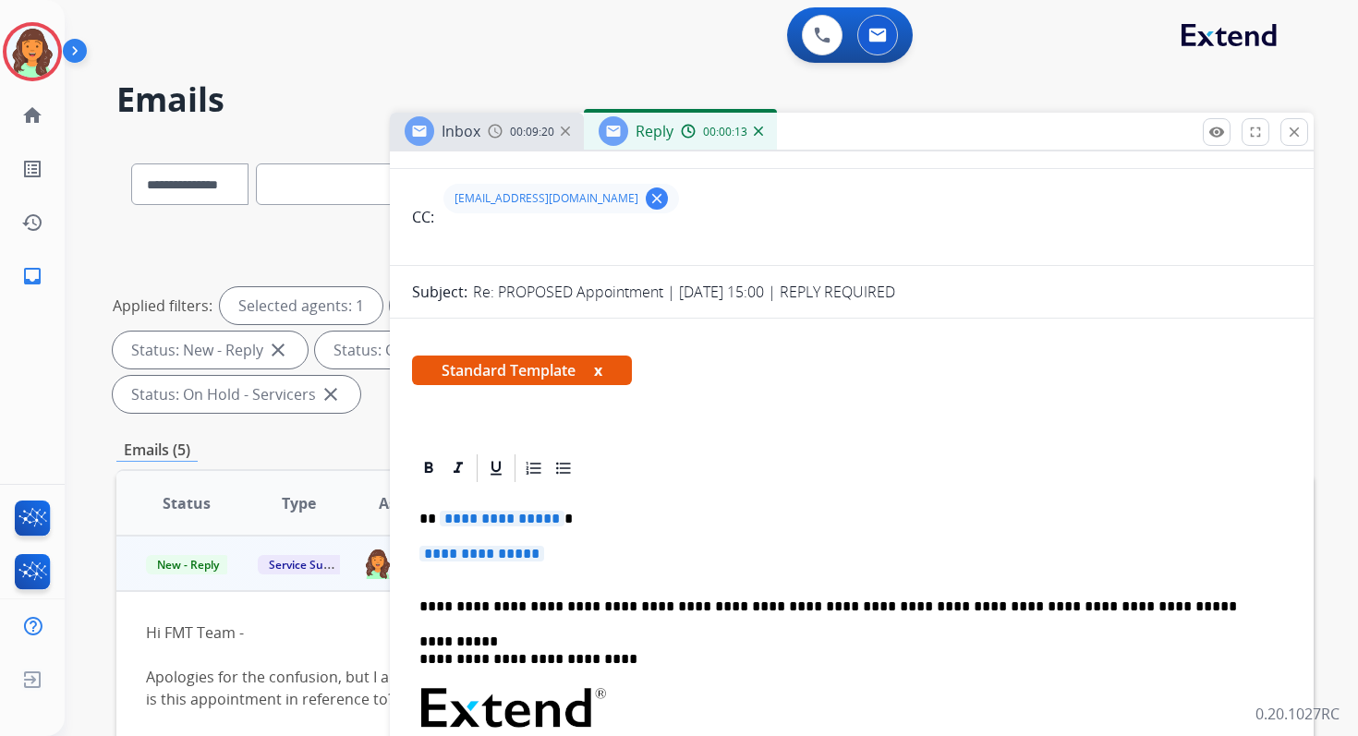
scroll to position [0, 0]
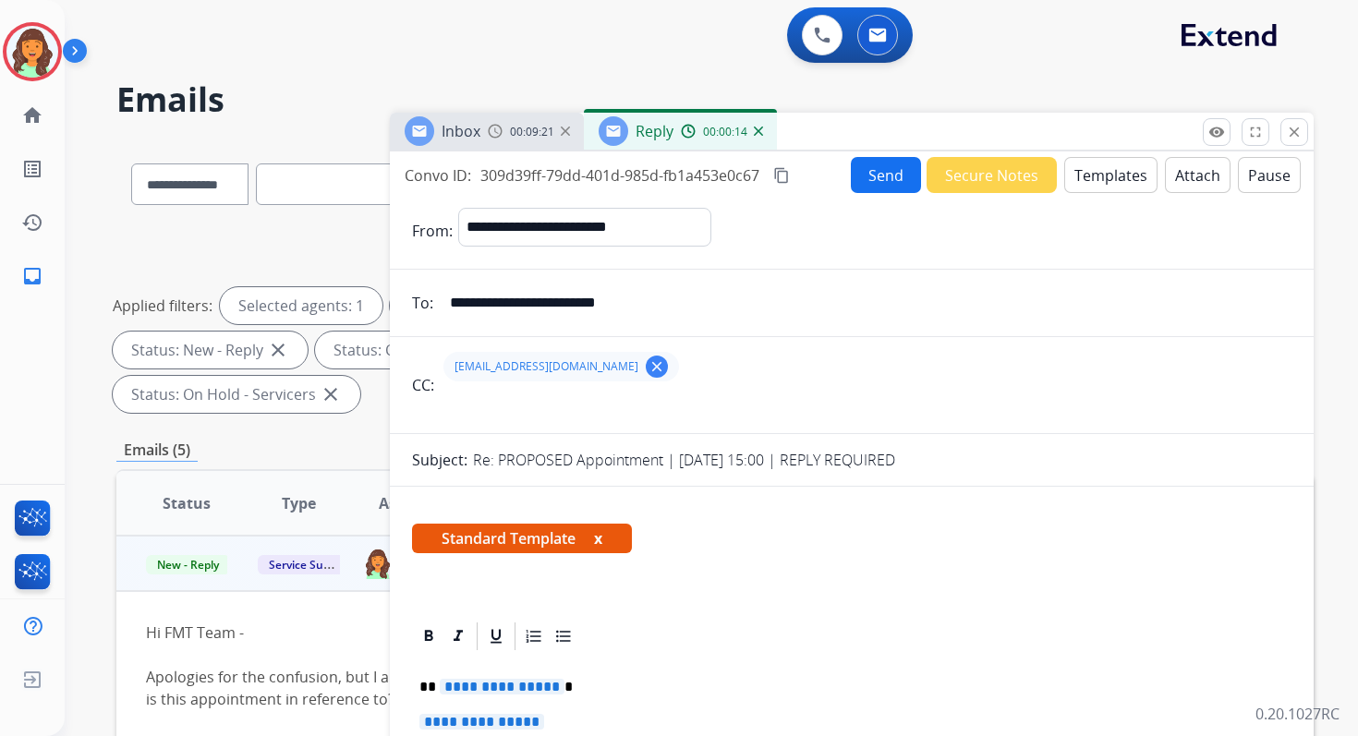
click at [546, 411] on input "text" at bounding box center [866, 407] width 852 height 37
click at [554, 310] on input "**********" at bounding box center [865, 302] width 853 height 37
paste input "email"
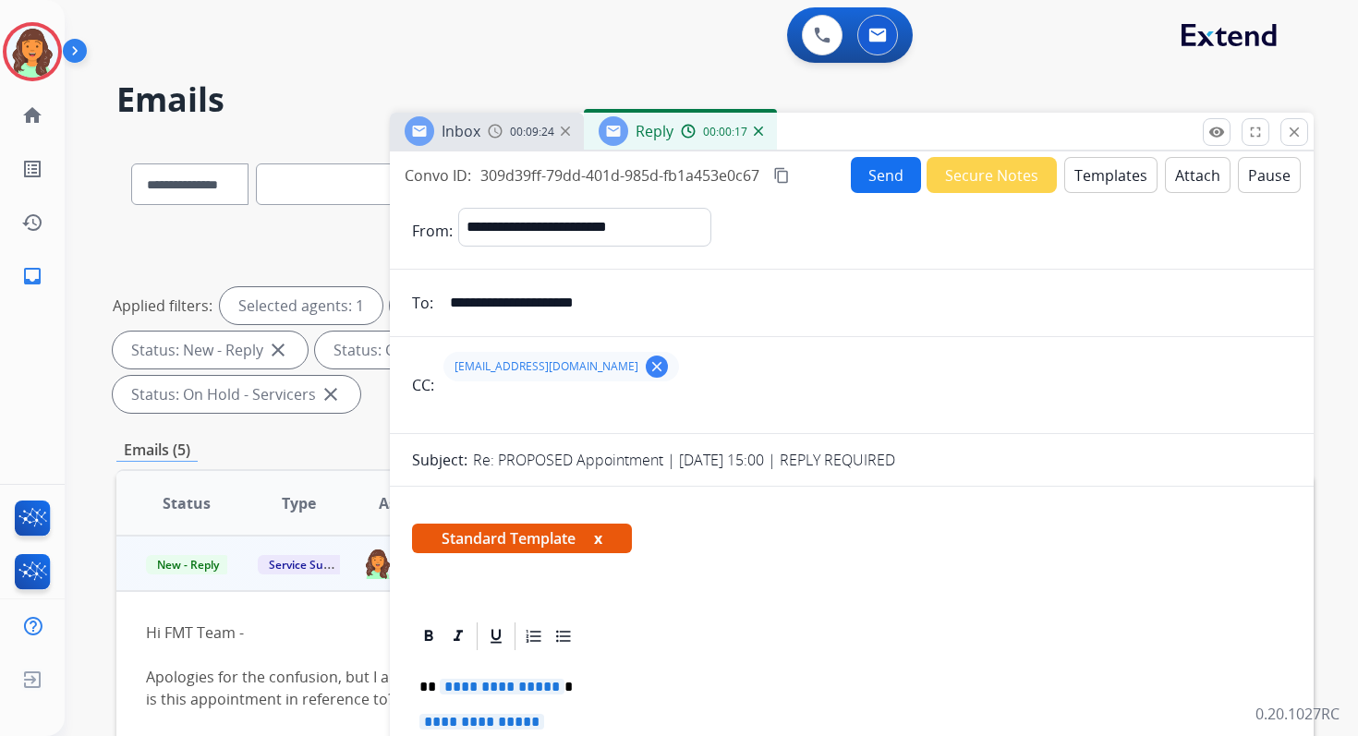
type input "**********"
click at [516, 389] on input "text" at bounding box center [866, 407] width 852 height 37
type input "**********"
click at [725, 370] on div "servicesupport@extend.com clear christie.currie@extend.com clear" at bounding box center [866, 367] width 852 height 44
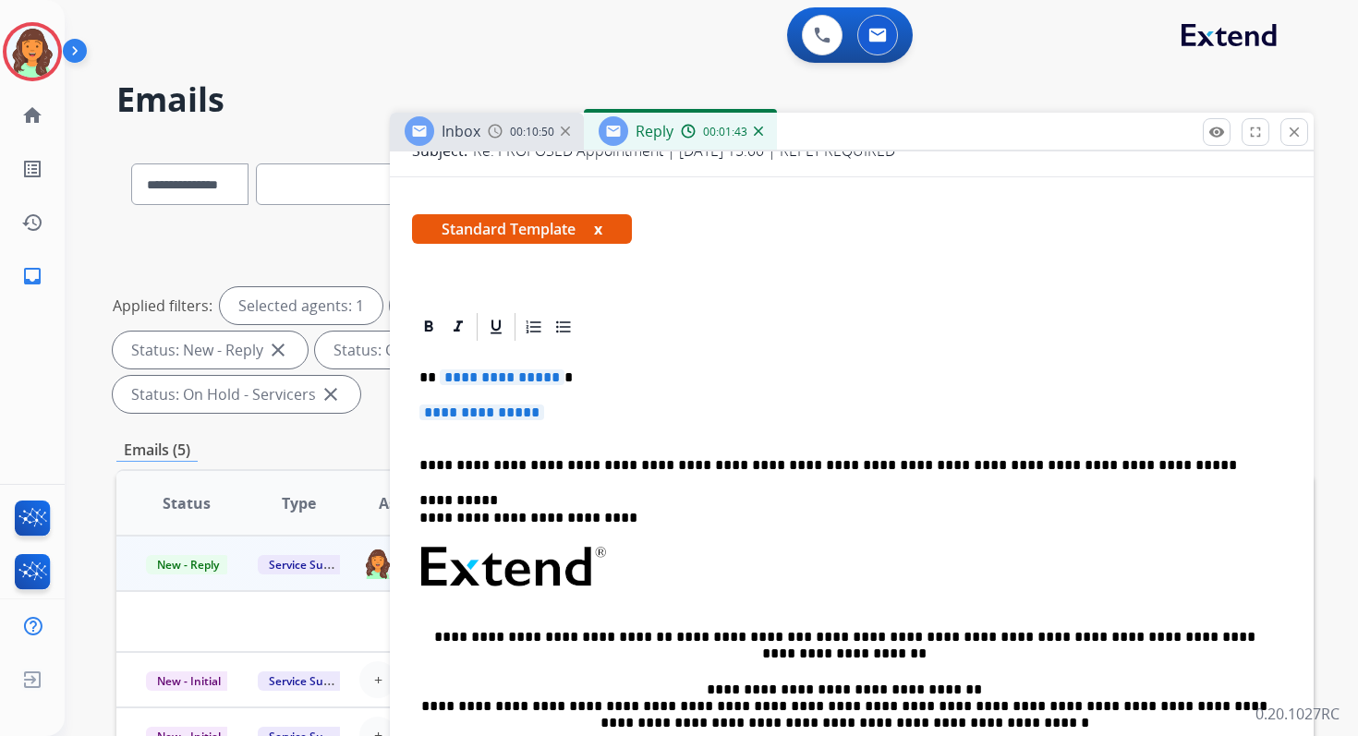
scroll to position [314, 0]
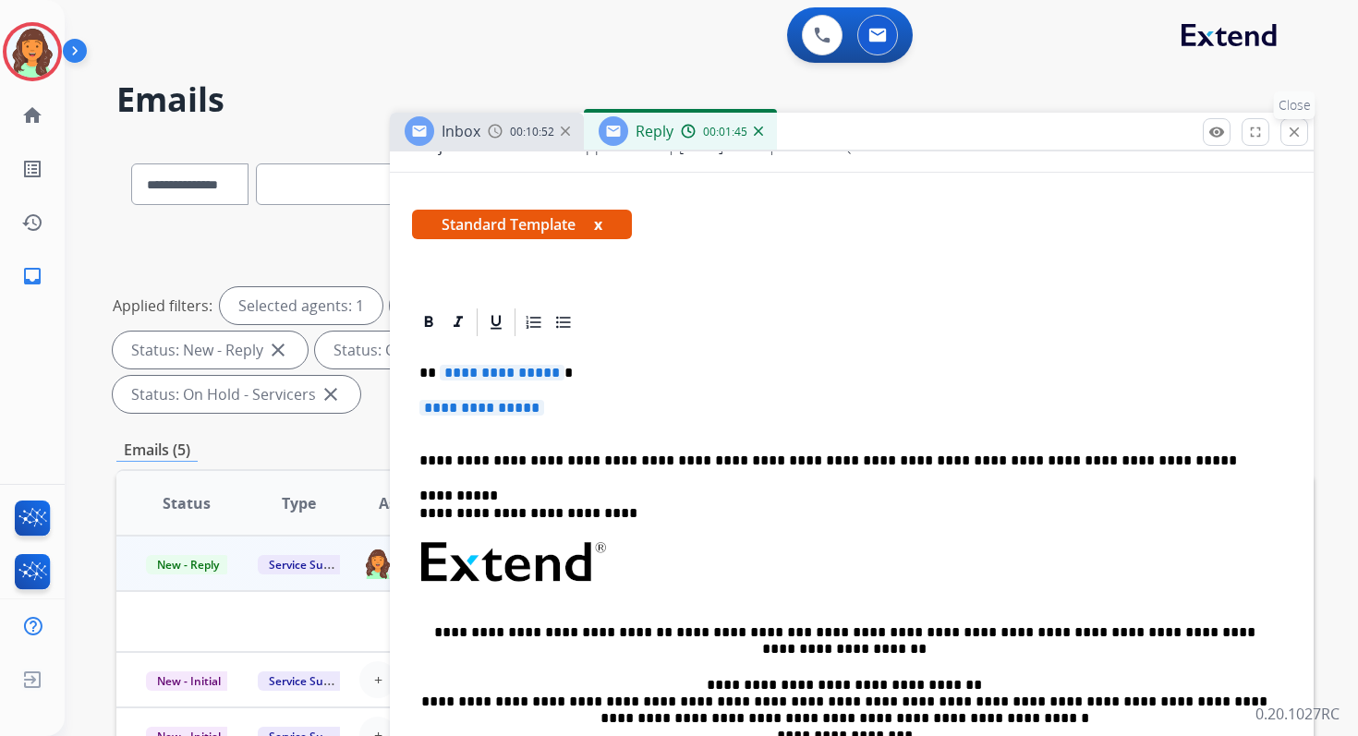
click at [1295, 129] on mat-icon "close" at bounding box center [1294, 132] width 17 height 17
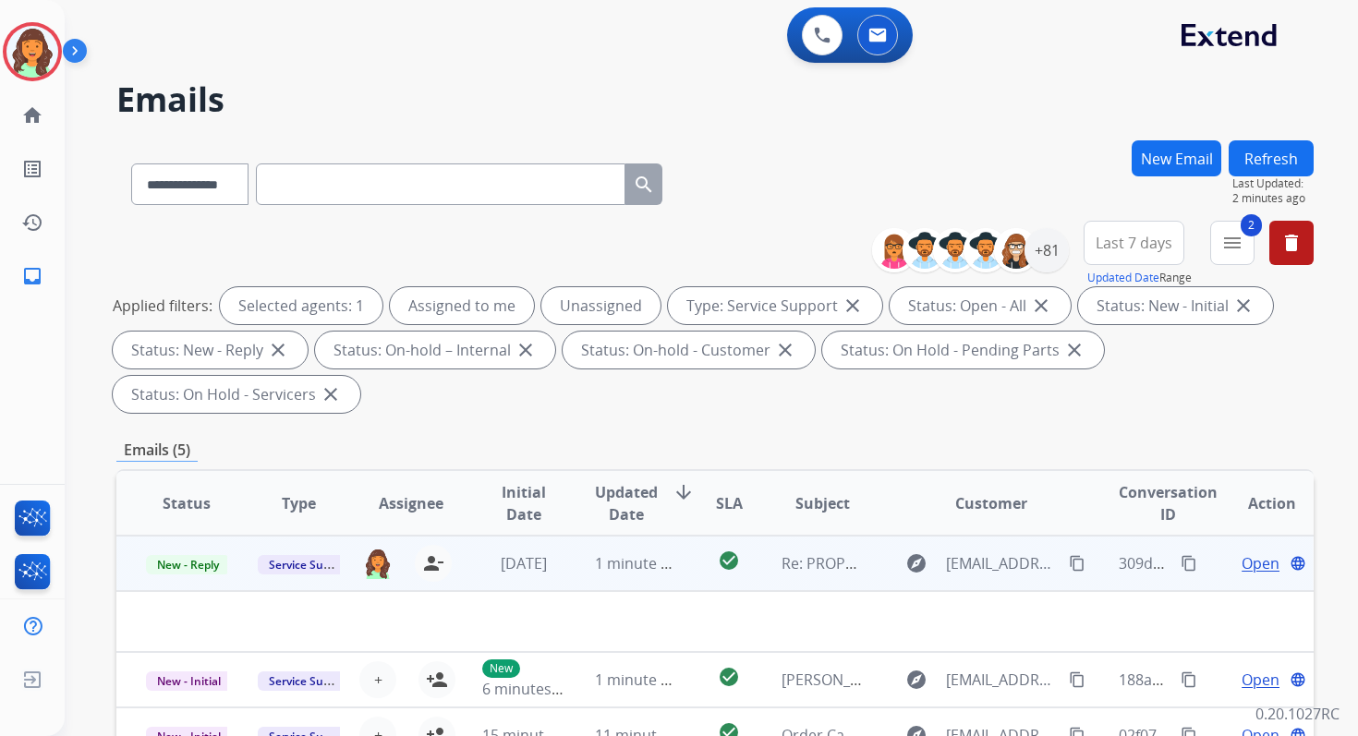
click at [1243, 567] on span "Open" at bounding box center [1260, 563] width 38 height 22
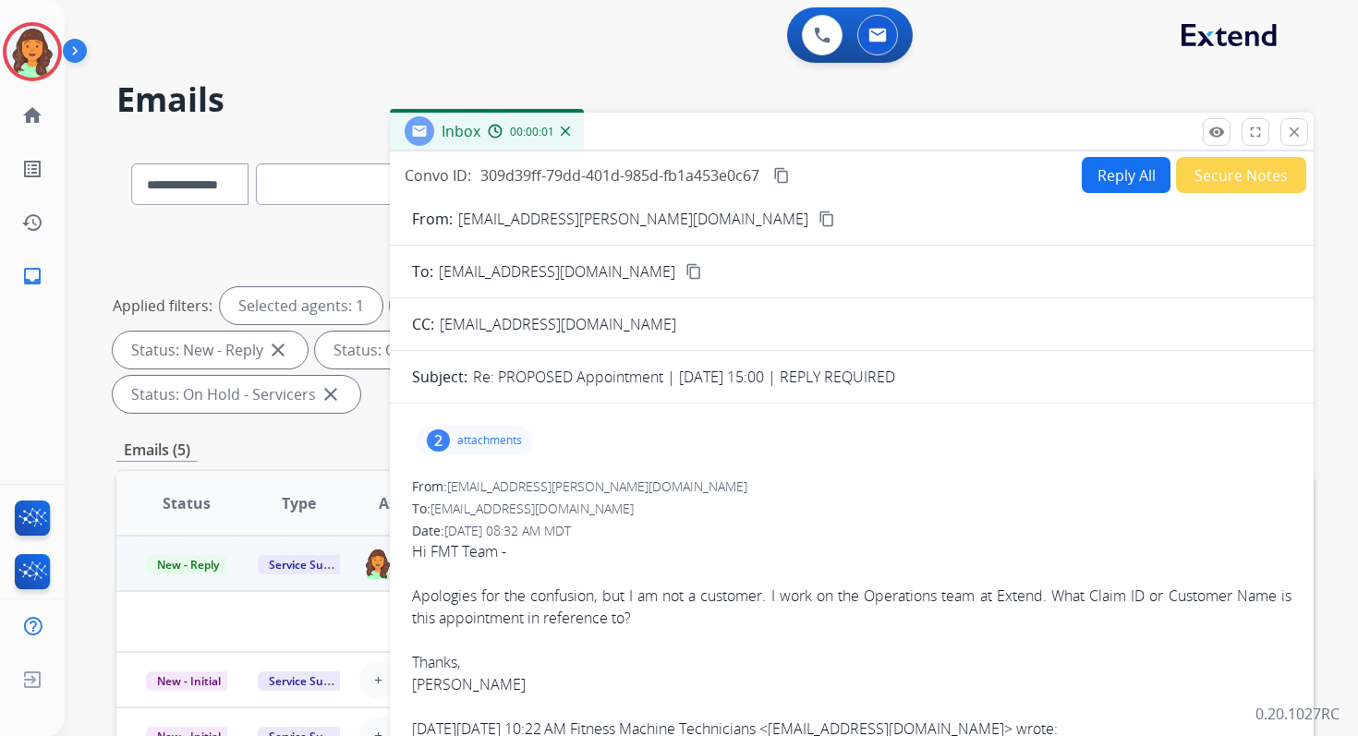
click at [1129, 178] on button "Reply All" at bounding box center [1126, 175] width 89 height 36
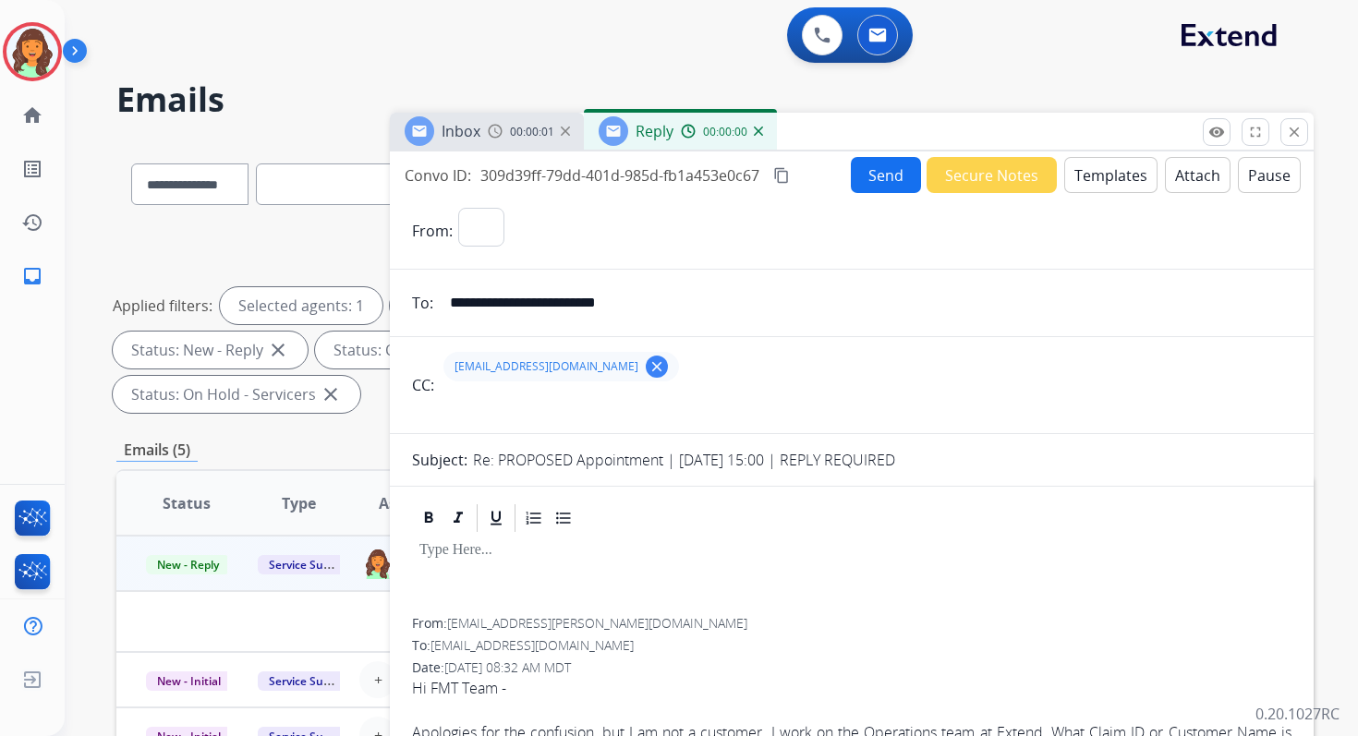
select select "**********"
click at [1102, 177] on button "Templates" at bounding box center [1110, 175] width 93 height 36
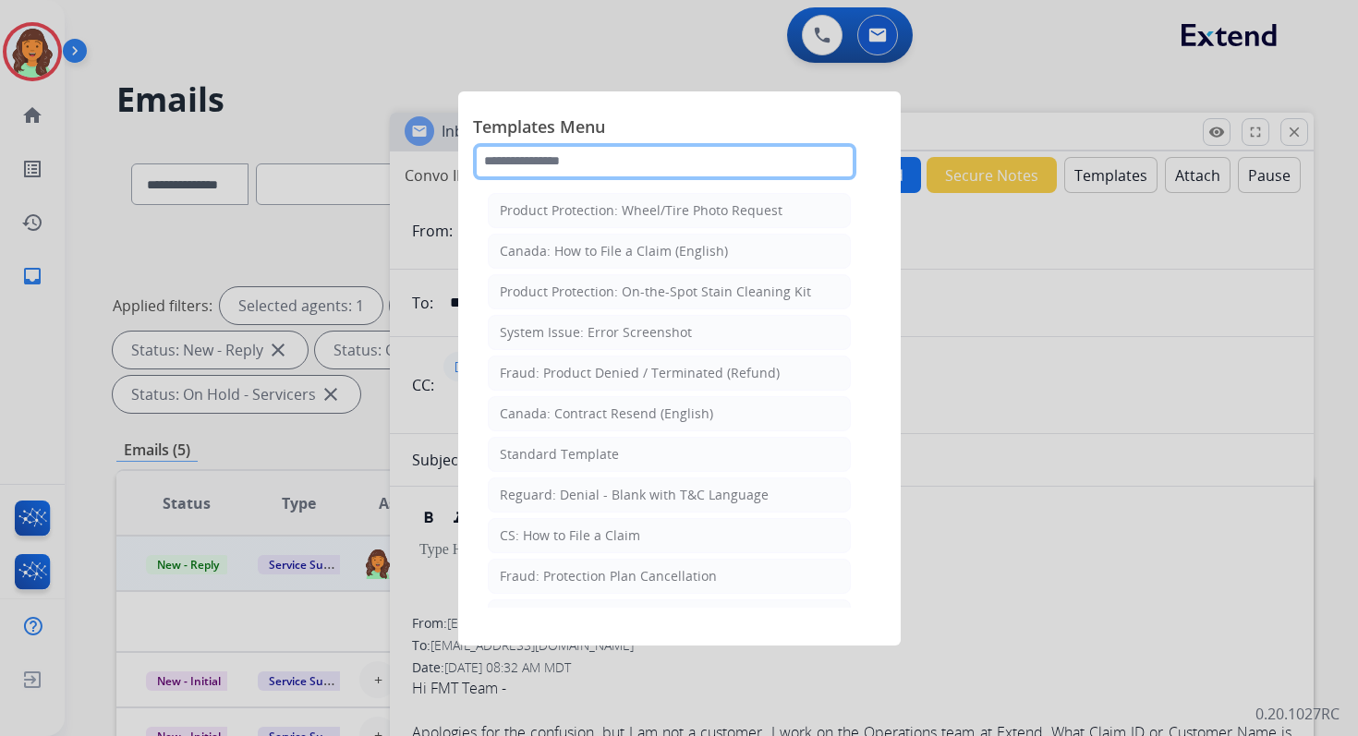
click at [716, 172] on input "text" at bounding box center [664, 161] width 383 height 37
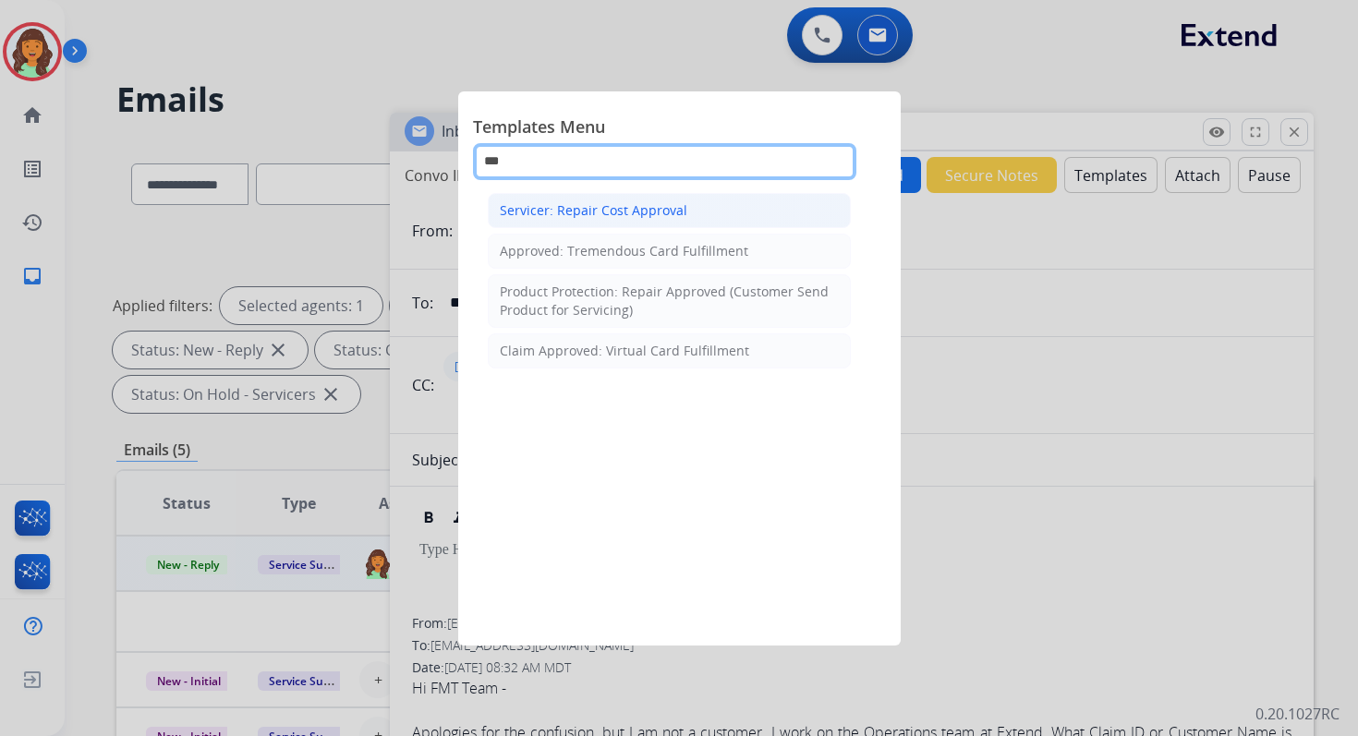
type input "***"
click at [623, 203] on div "Servicer: Repair Cost Approval" at bounding box center [593, 210] width 187 height 18
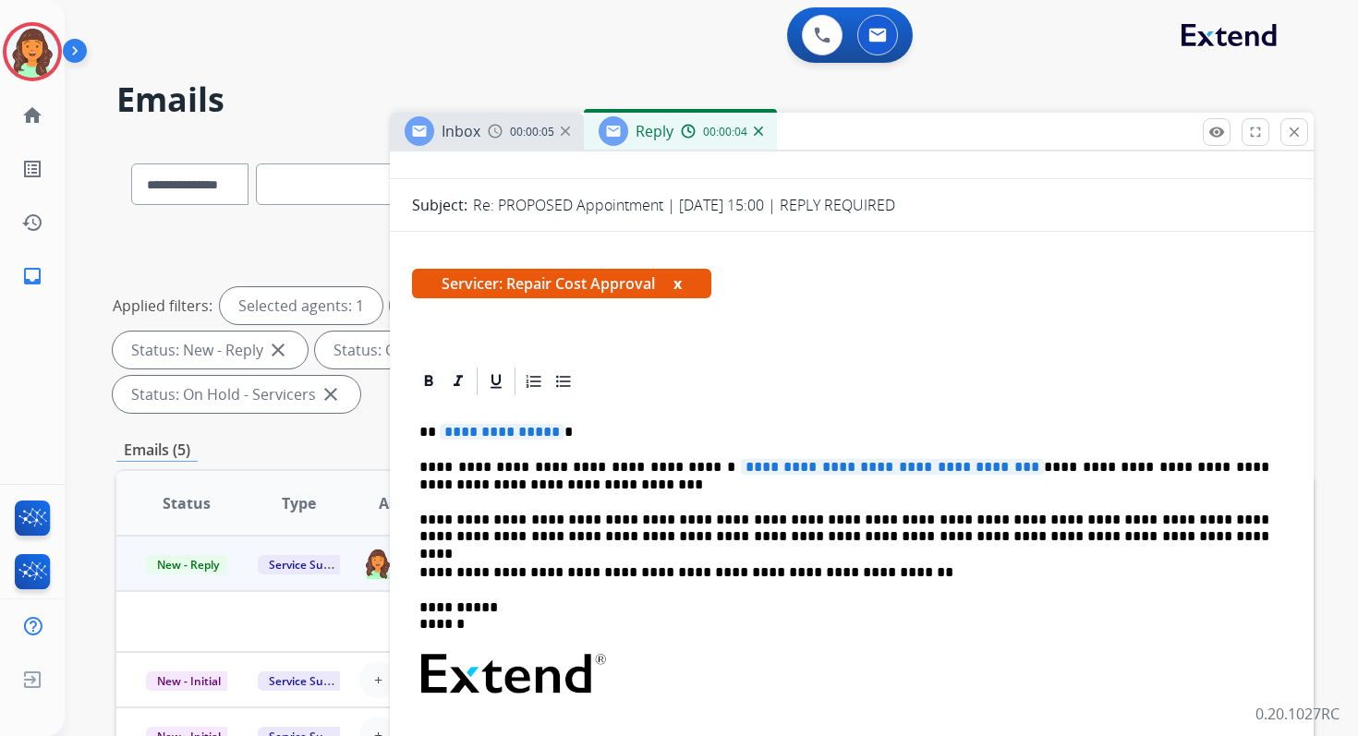
scroll to position [284, 0]
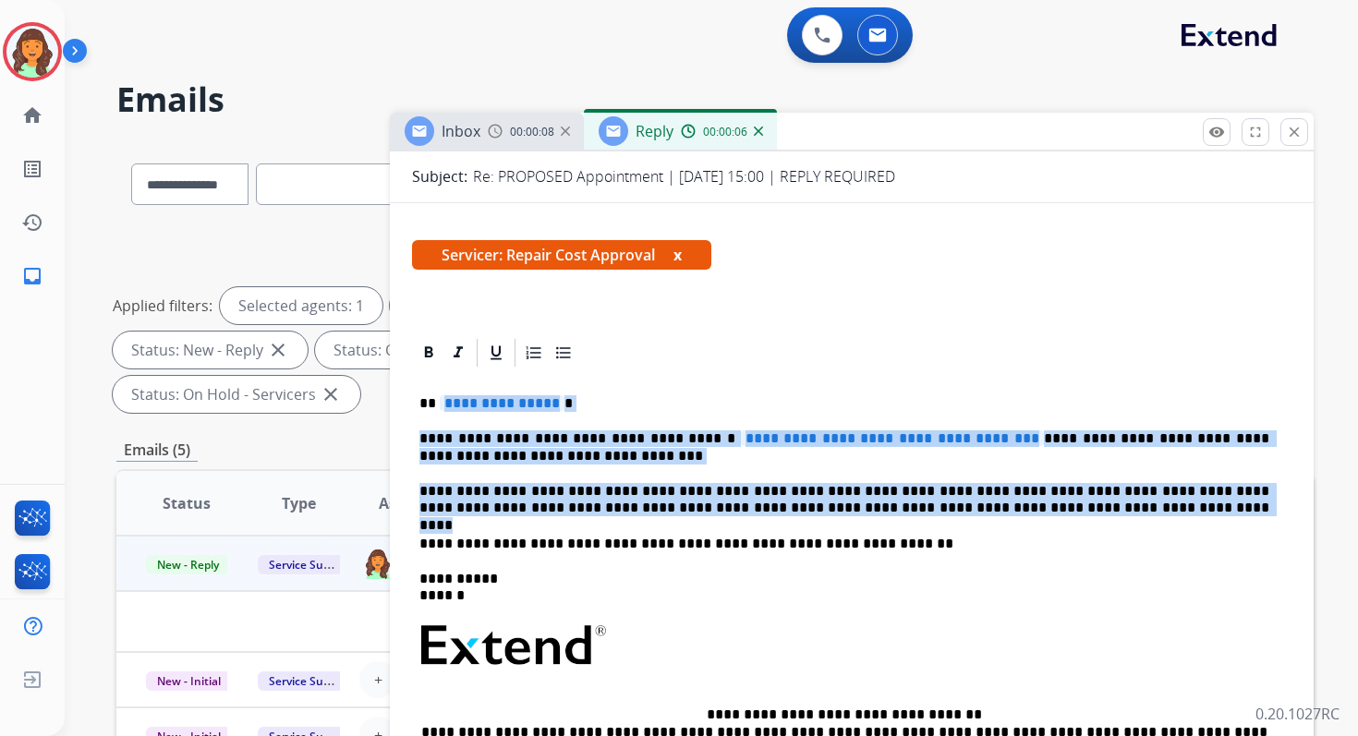
drag, startPoint x: 440, startPoint y: 405, endPoint x: 1054, endPoint y: 516, distance: 624.1
click at [1054, 516] on div "**********" at bounding box center [851, 636] width 879 height 534
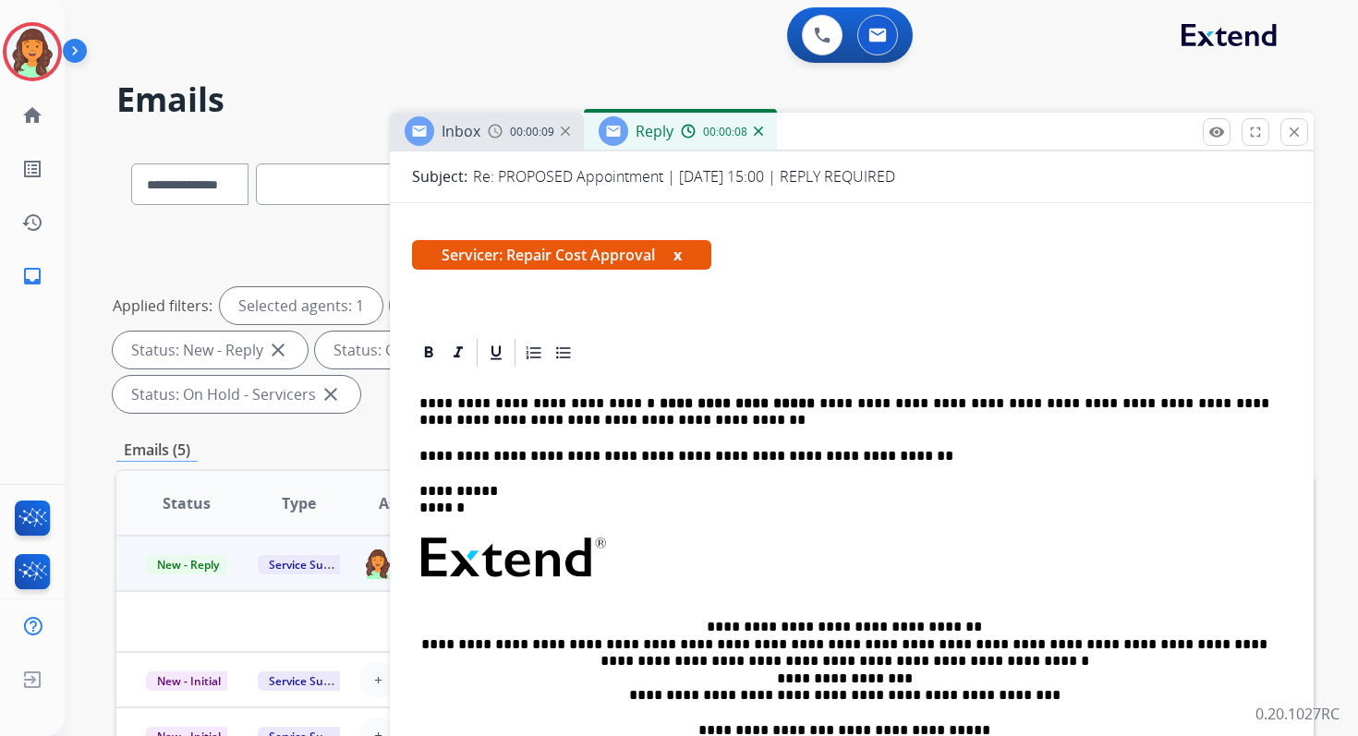
click at [438, 399] on p "**********" at bounding box center [844, 412] width 850 height 34
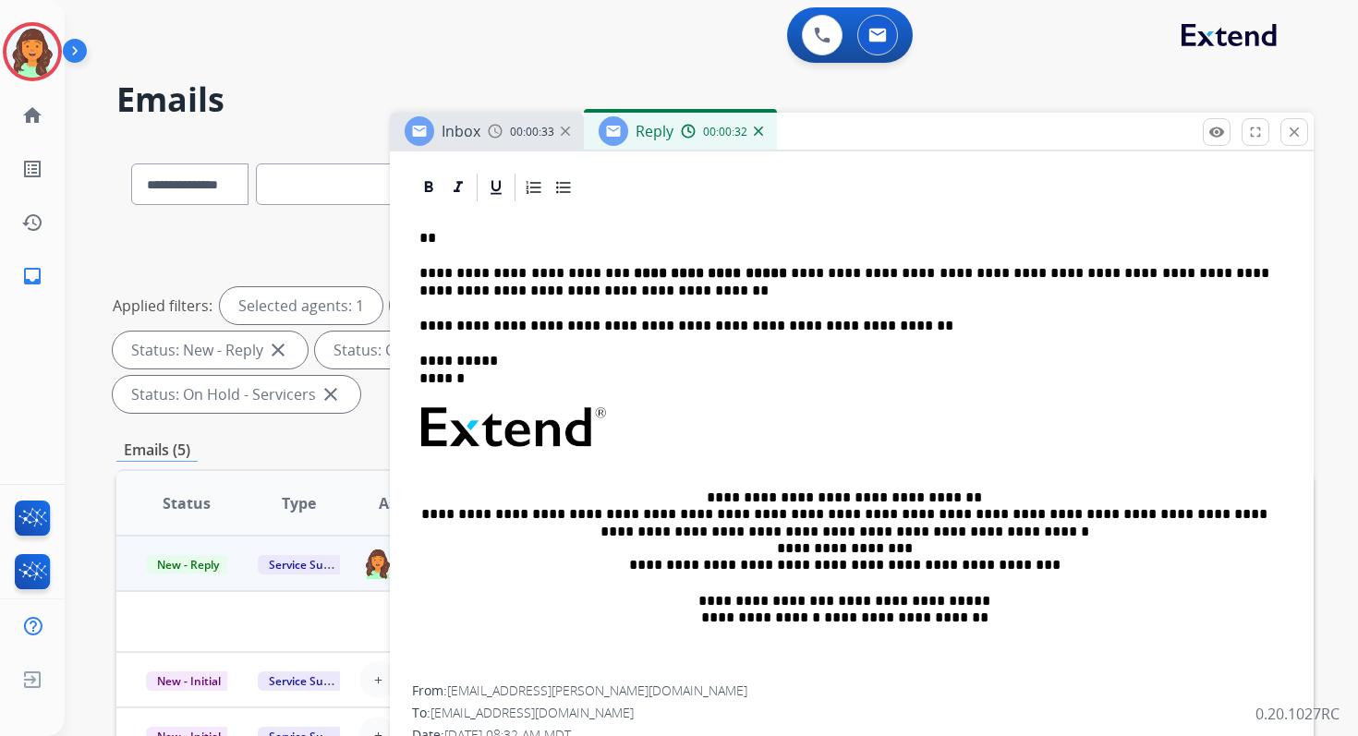
scroll to position [439, 0]
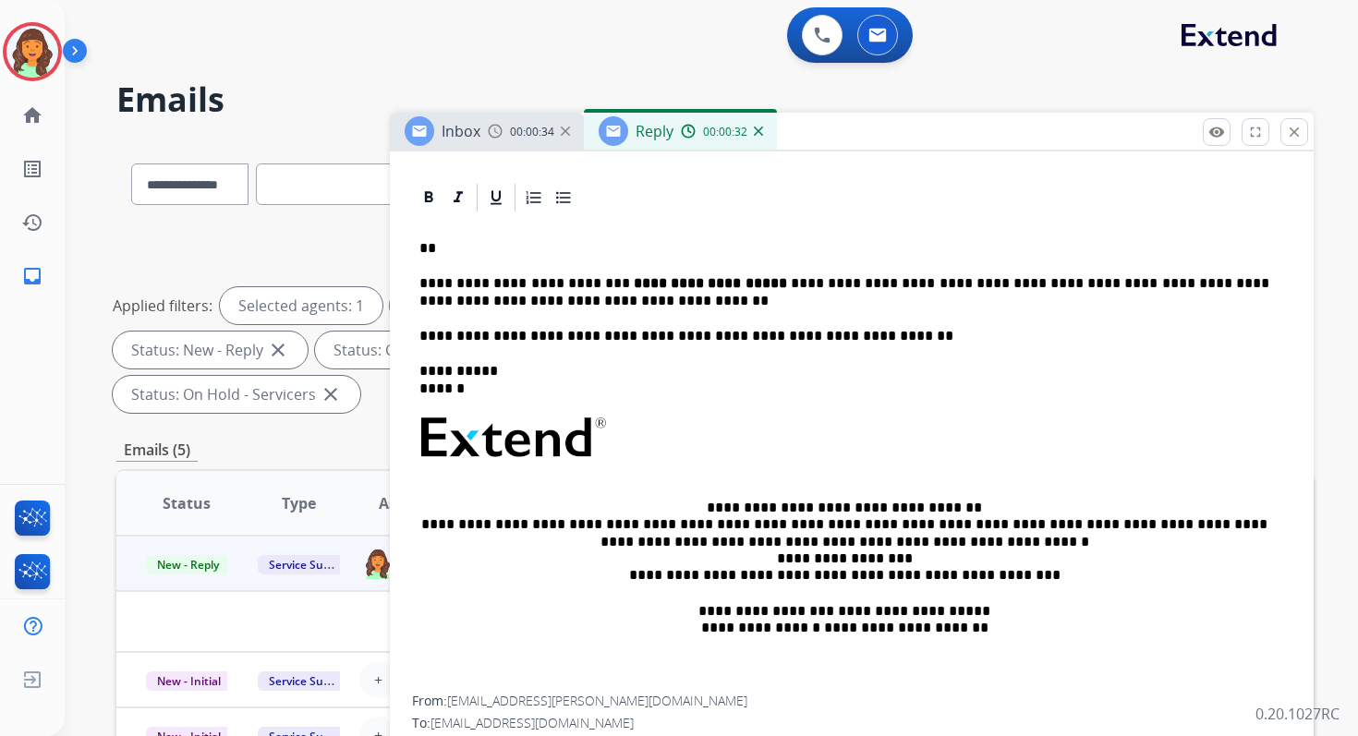
click at [469, 253] on p "**" at bounding box center [844, 248] width 850 height 17
click at [575, 284] on p "**********" at bounding box center [844, 292] width 850 height 34
click at [483, 251] on p "********" at bounding box center [844, 248] width 850 height 17
drag, startPoint x: 757, startPoint y: 282, endPoint x: 612, endPoint y: 289, distance: 145.2
click at [634, 289] on strong "**********" at bounding box center [712, 283] width 157 height 14
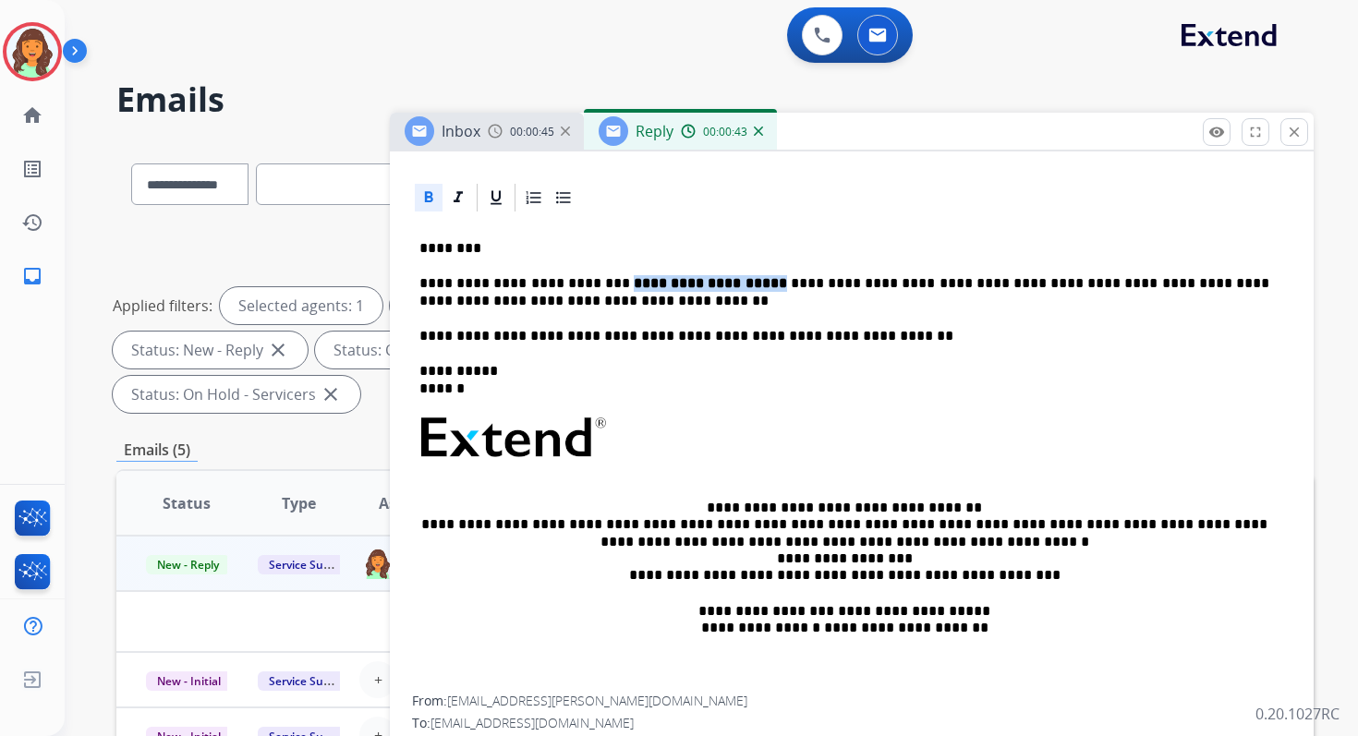
click at [429, 197] on icon at bounding box center [429, 196] width 8 height 11
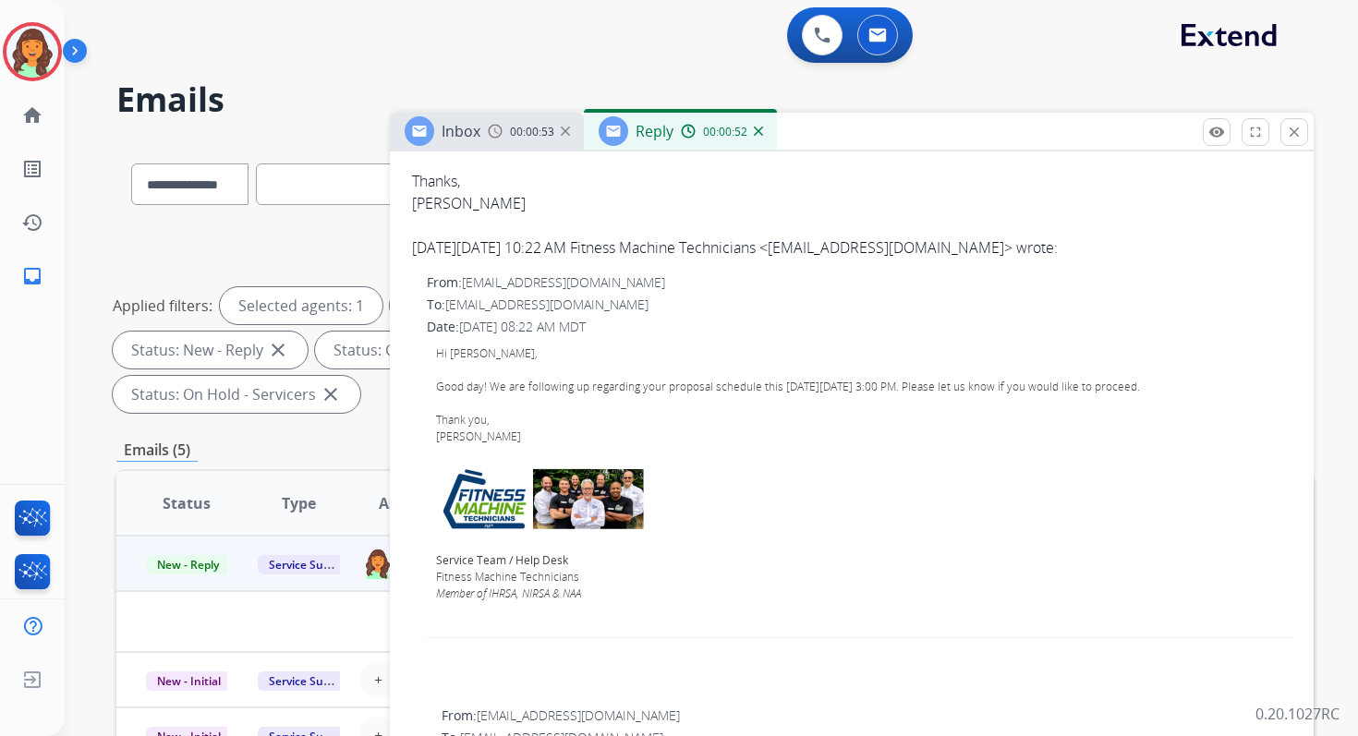
scroll to position [1140, 0]
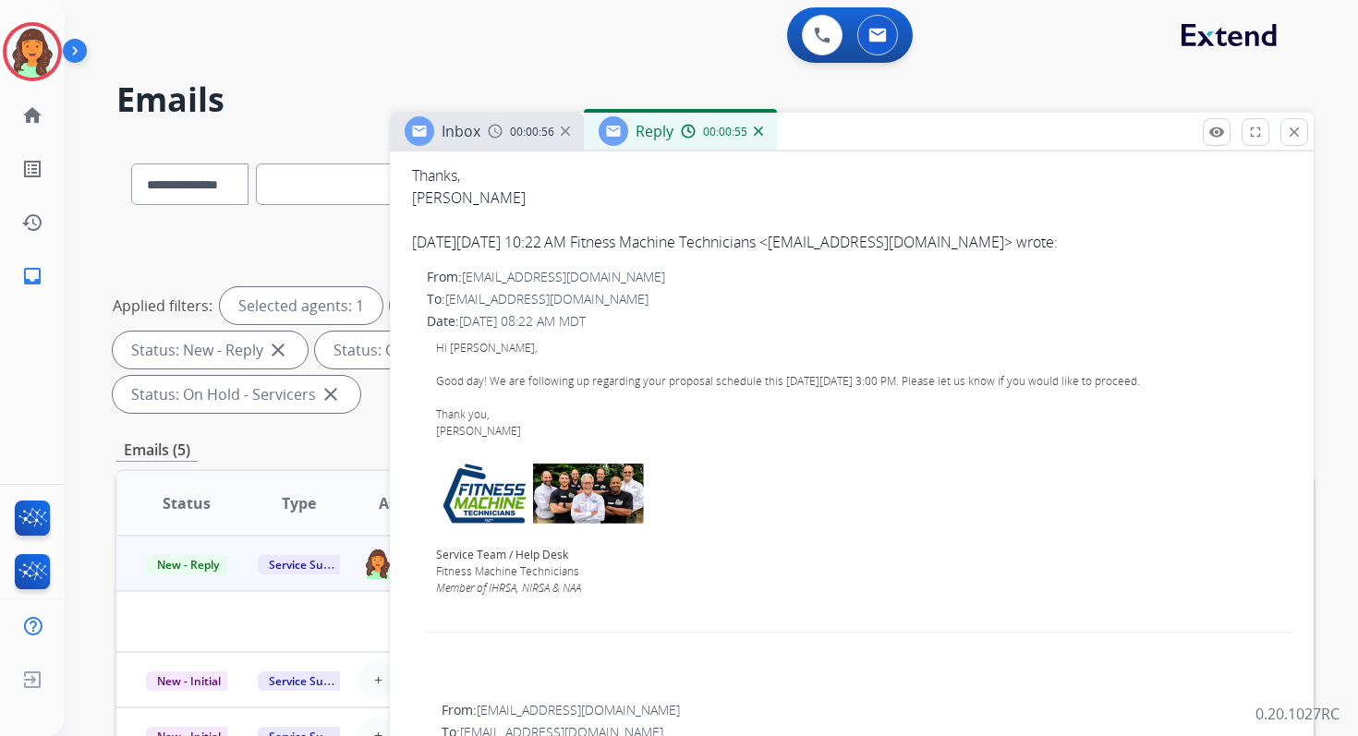
drag, startPoint x: 610, startPoint y: 274, endPoint x: 463, endPoint y: 274, distance: 146.9
click at [463, 274] on div "From: support@fmtservice.com" at bounding box center [859, 277] width 865 height 18
copy div "support@fmtservice.com"
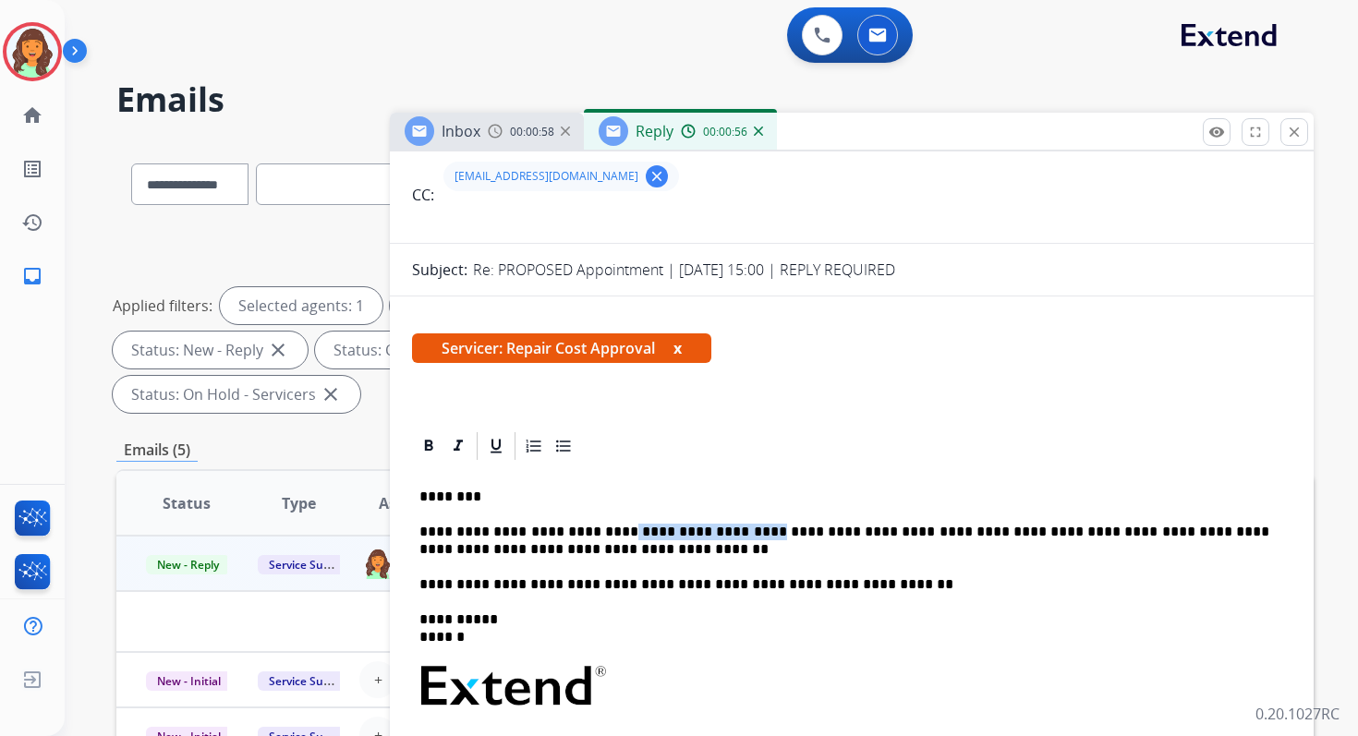
scroll to position [60, 0]
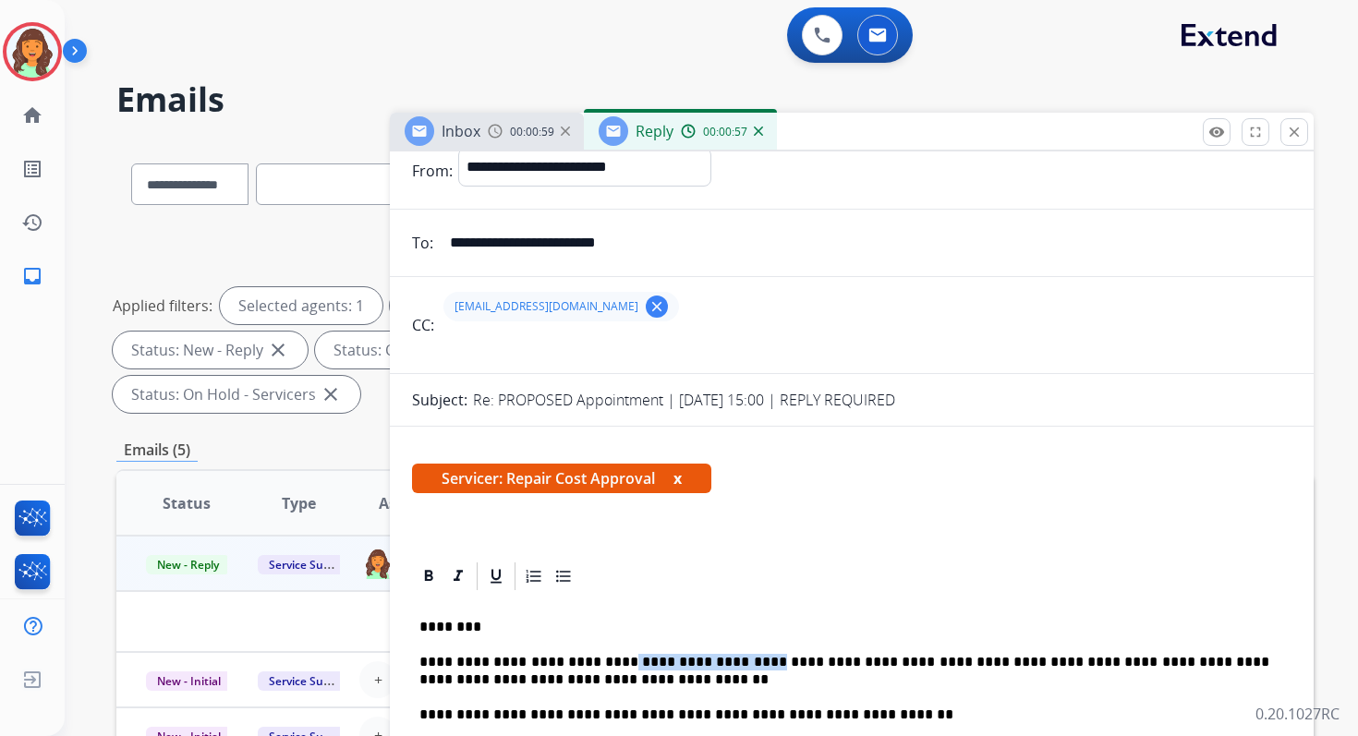
click at [648, 307] on mat-icon "clear" at bounding box center [656, 306] width 17 height 17
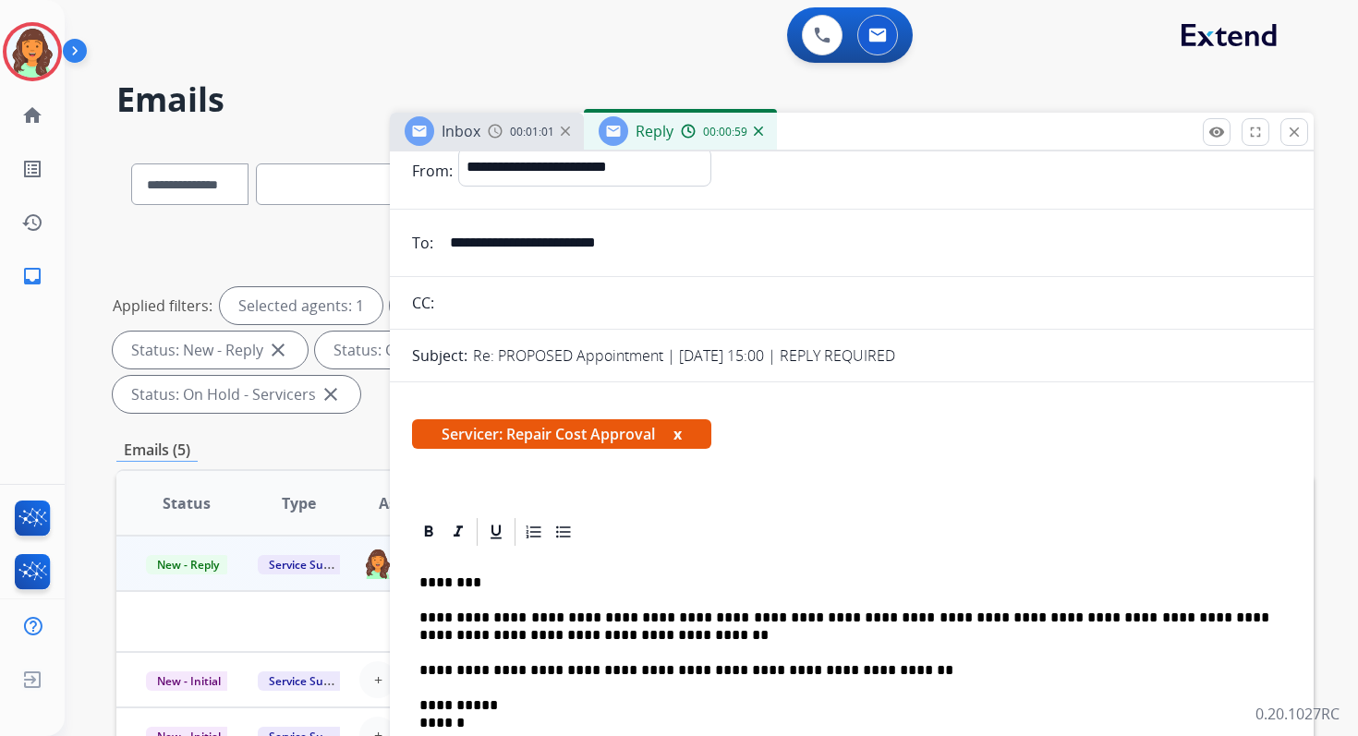
click at [494, 304] on input "text" at bounding box center [866, 302] width 852 height 37
type input "**********"
click at [601, 249] on input "**********" at bounding box center [865, 242] width 853 height 37
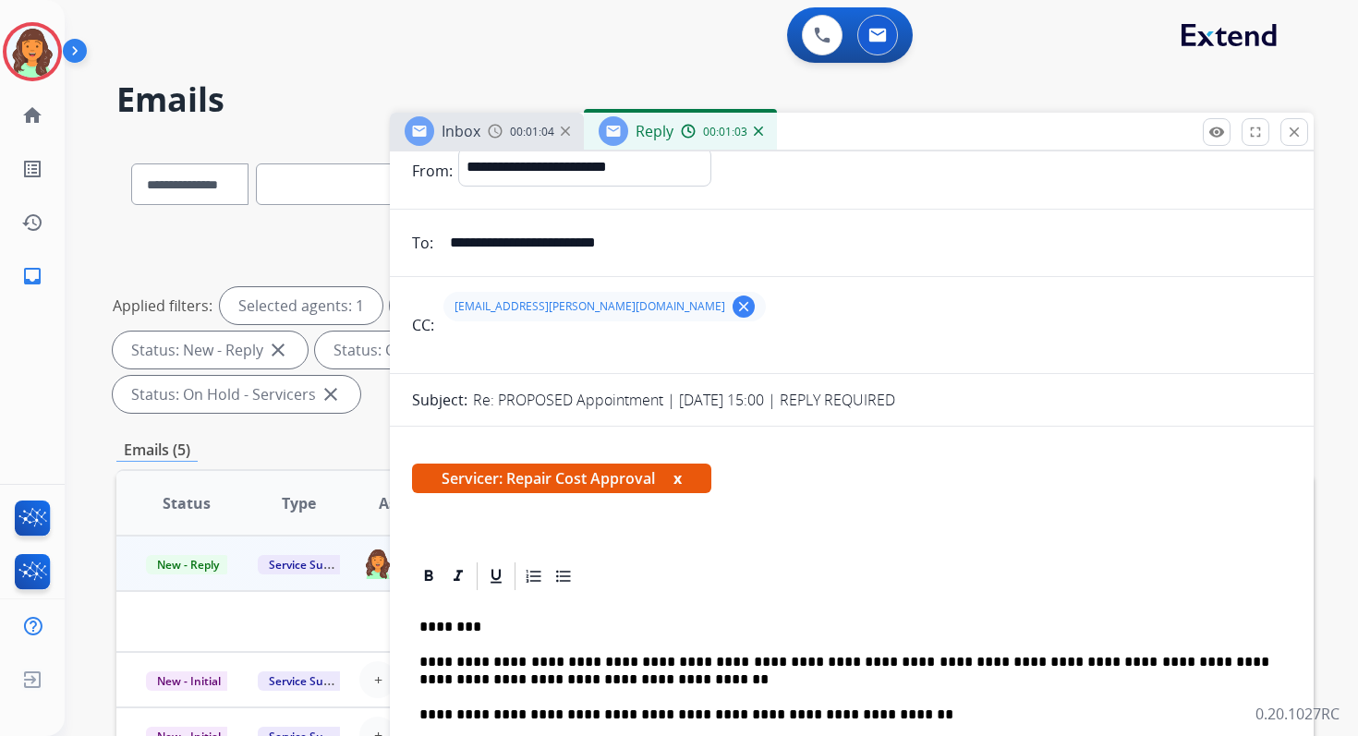
click at [601, 249] on input "**********" at bounding box center [865, 242] width 853 height 37
paste input "email"
type input "**********"
click at [660, 316] on div "christie.currie@extend.com clear" at bounding box center [866, 306] width 852 height 44
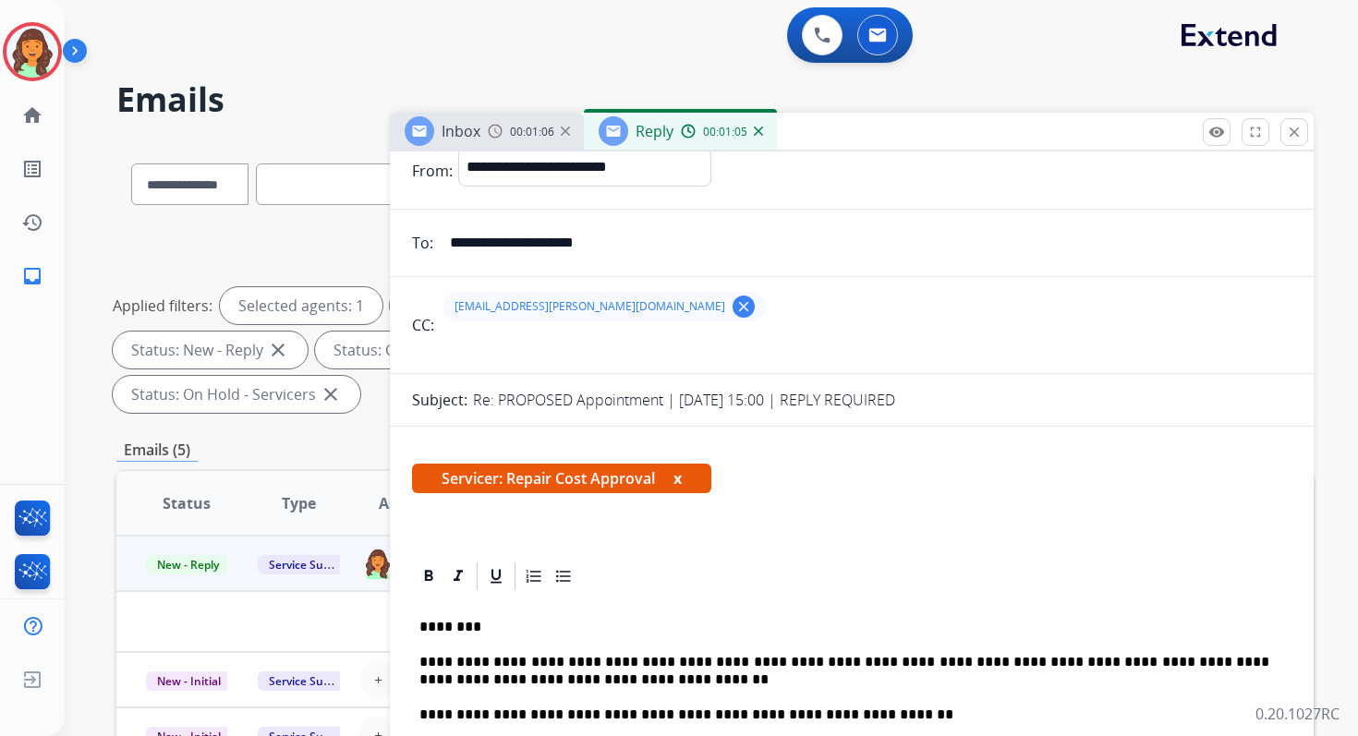
click at [541, 348] on input "text" at bounding box center [866, 347] width 852 height 37
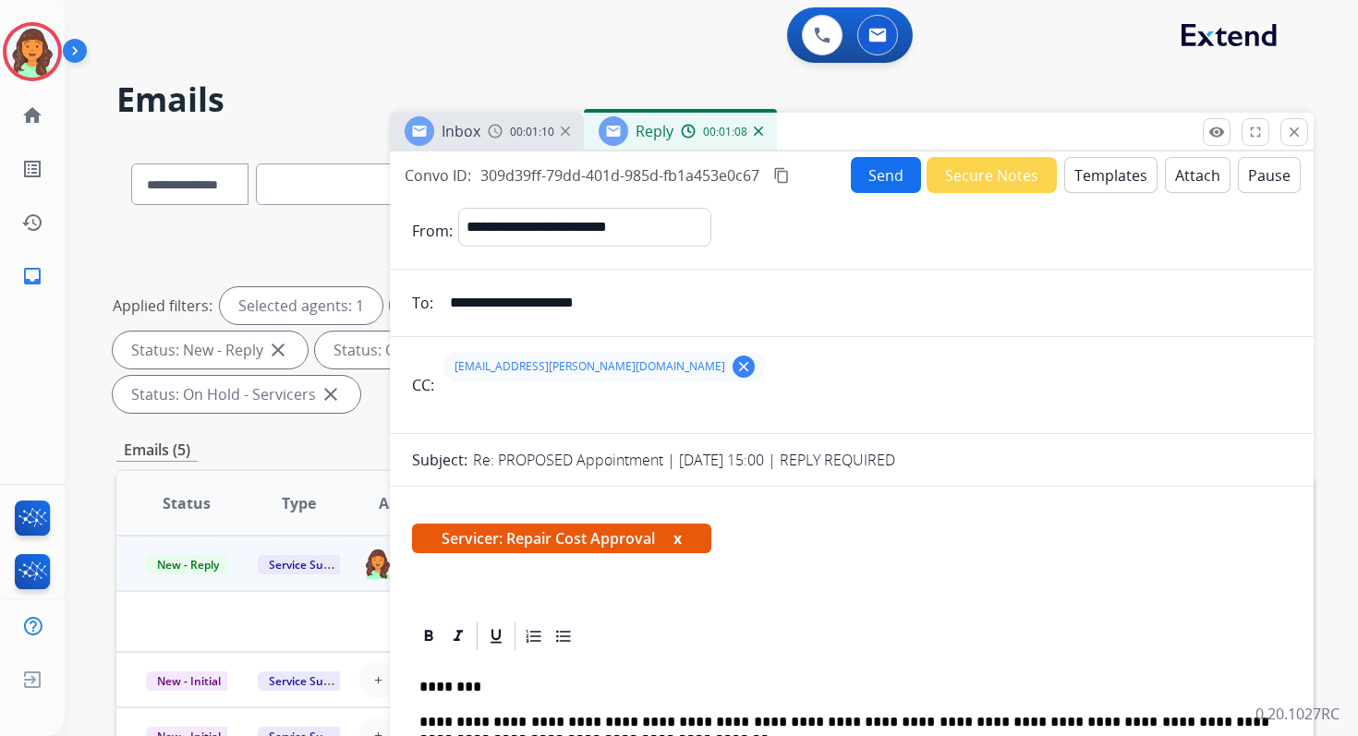
click at [788, 173] on mat-icon "content_copy" at bounding box center [781, 175] width 17 height 17
click at [881, 176] on button "Send" at bounding box center [886, 175] width 70 height 36
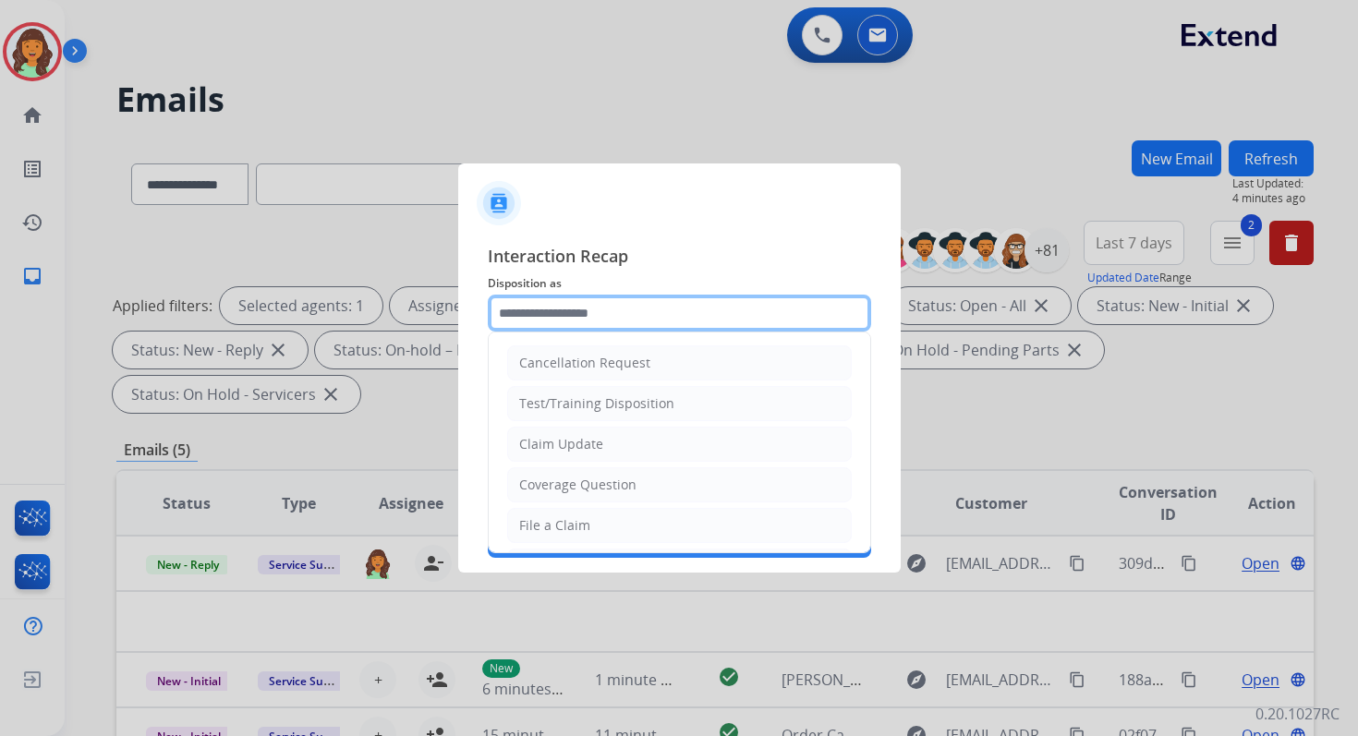
click at [630, 301] on input "text" at bounding box center [679, 313] width 383 height 37
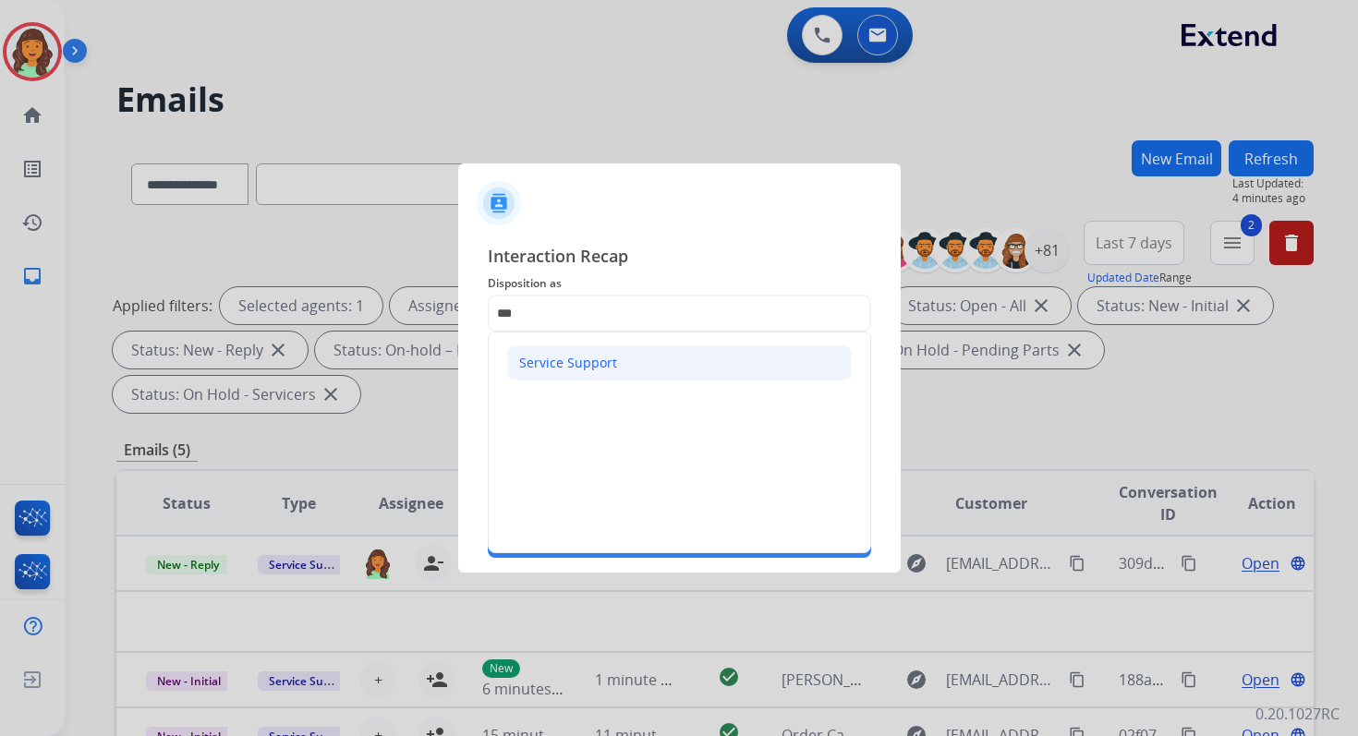
click at [605, 368] on div "Service Support" at bounding box center [568, 363] width 98 height 18
type input "**********"
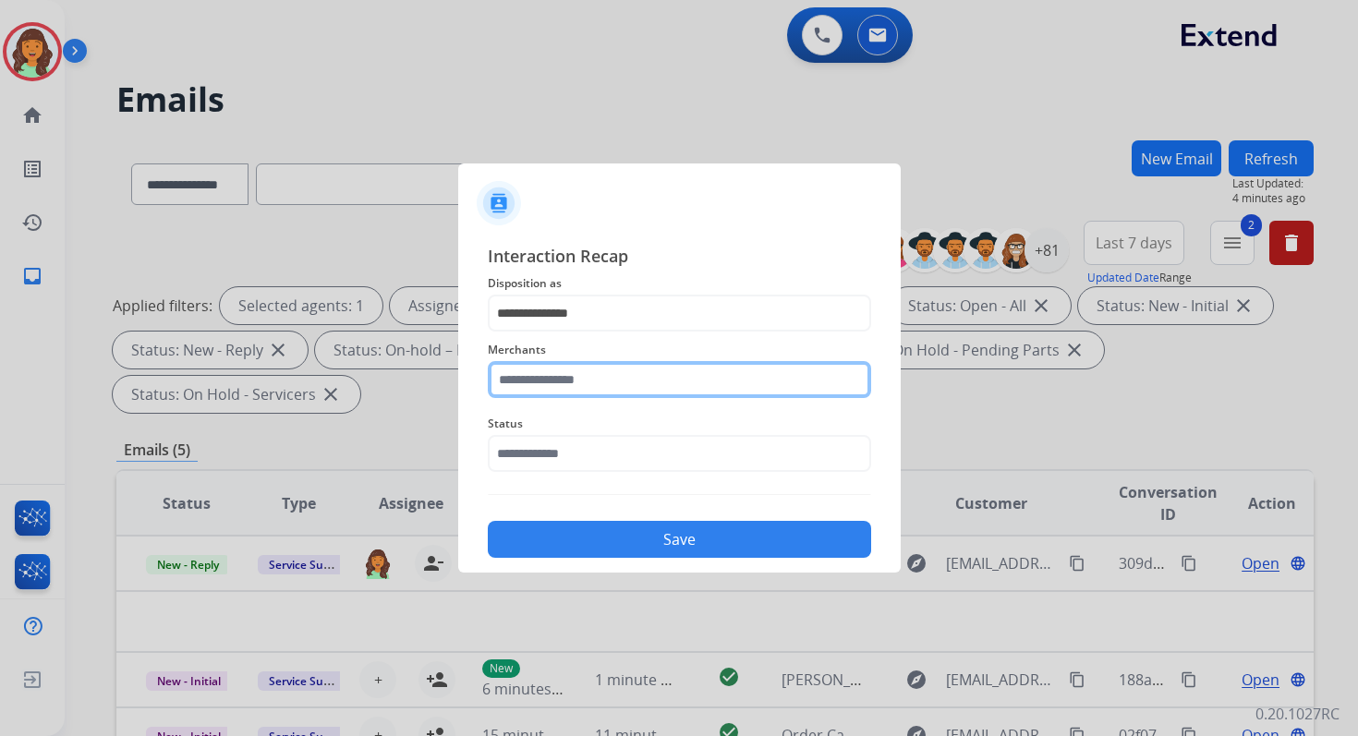
click at [606, 384] on input "text" at bounding box center [679, 379] width 383 height 37
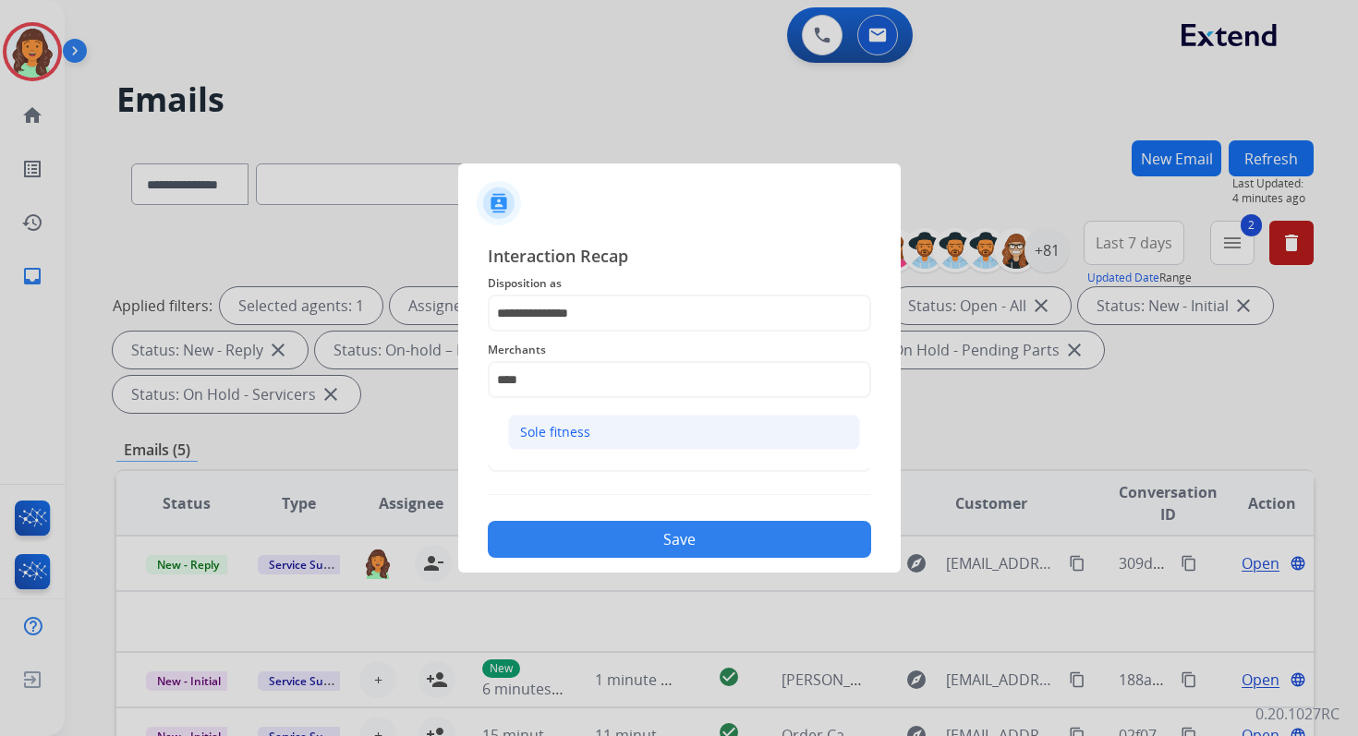
click at [633, 429] on li "Sole fitness" at bounding box center [684, 432] width 352 height 35
type input "**********"
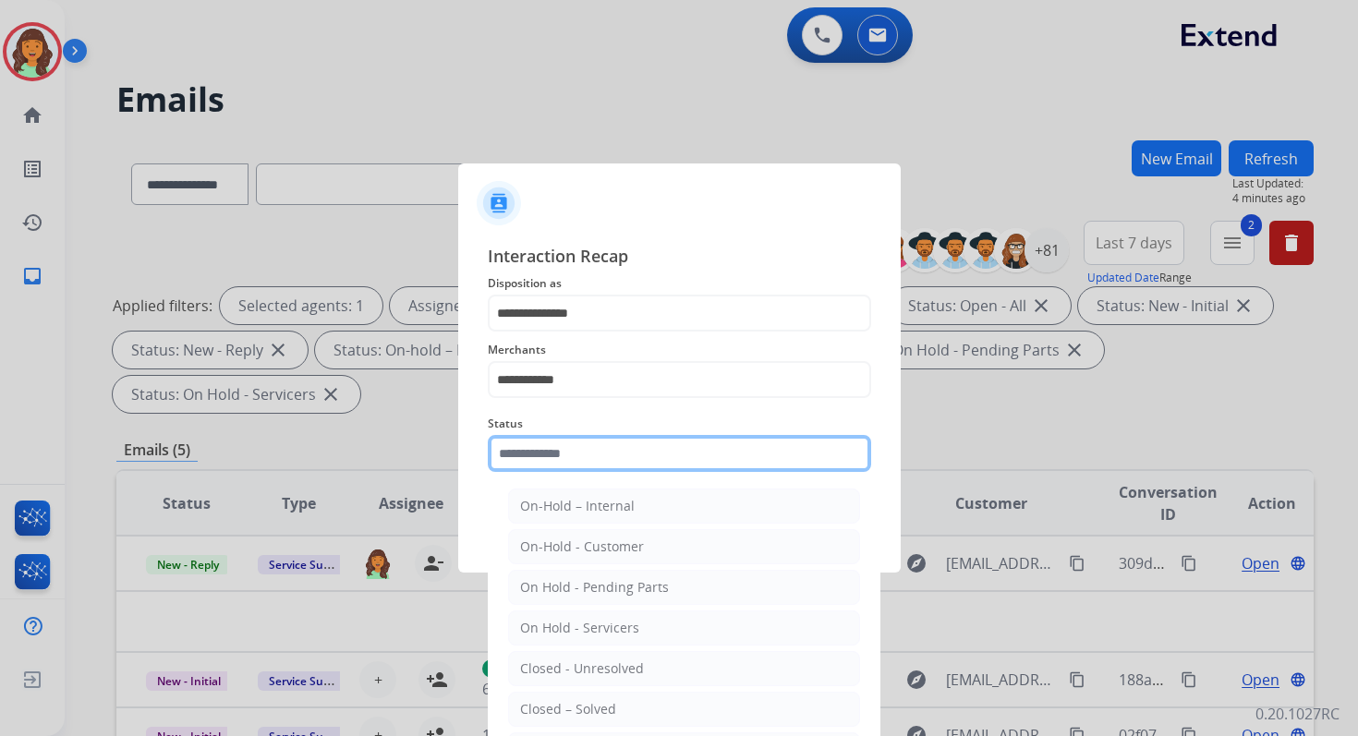
click at [634, 468] on div "Status On-Hold – Internal On-Hold - Customer On Hold - Pending Parts On Hold - …" at bounding box center [679, 442] width 383 height 74
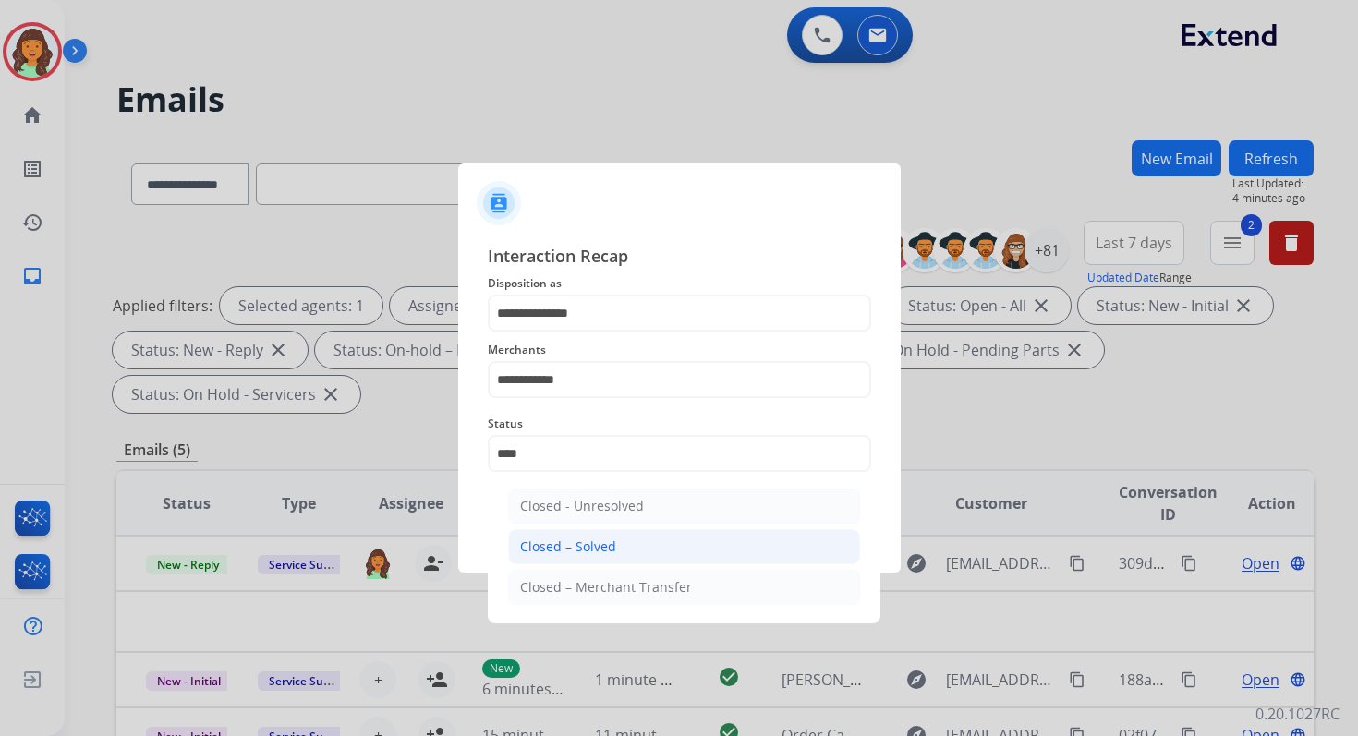
click at [678, 551] on li "Closed – Solved" at bounding box center [684, 546] width 352 height 35
type input "**********"
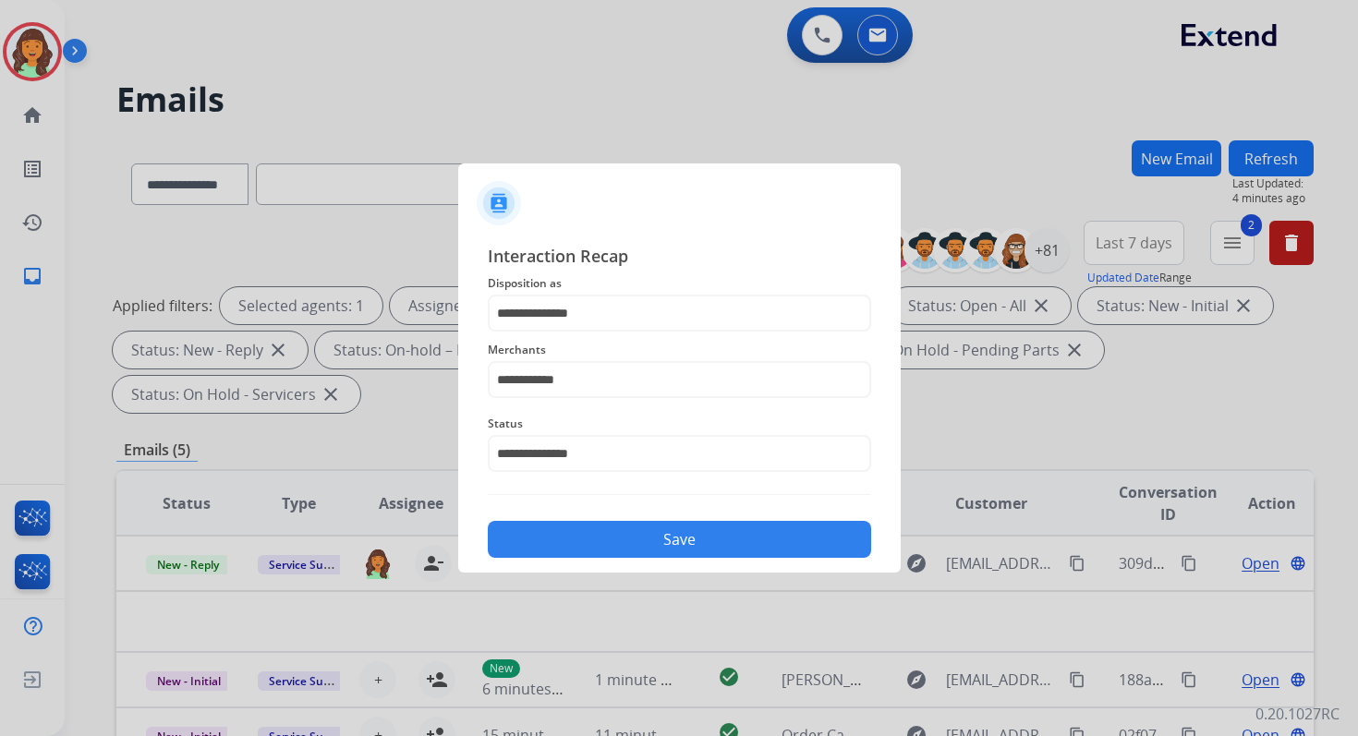
click at [695, 545] on button "Save" at bounding box center [679, 539] width 383 height 37
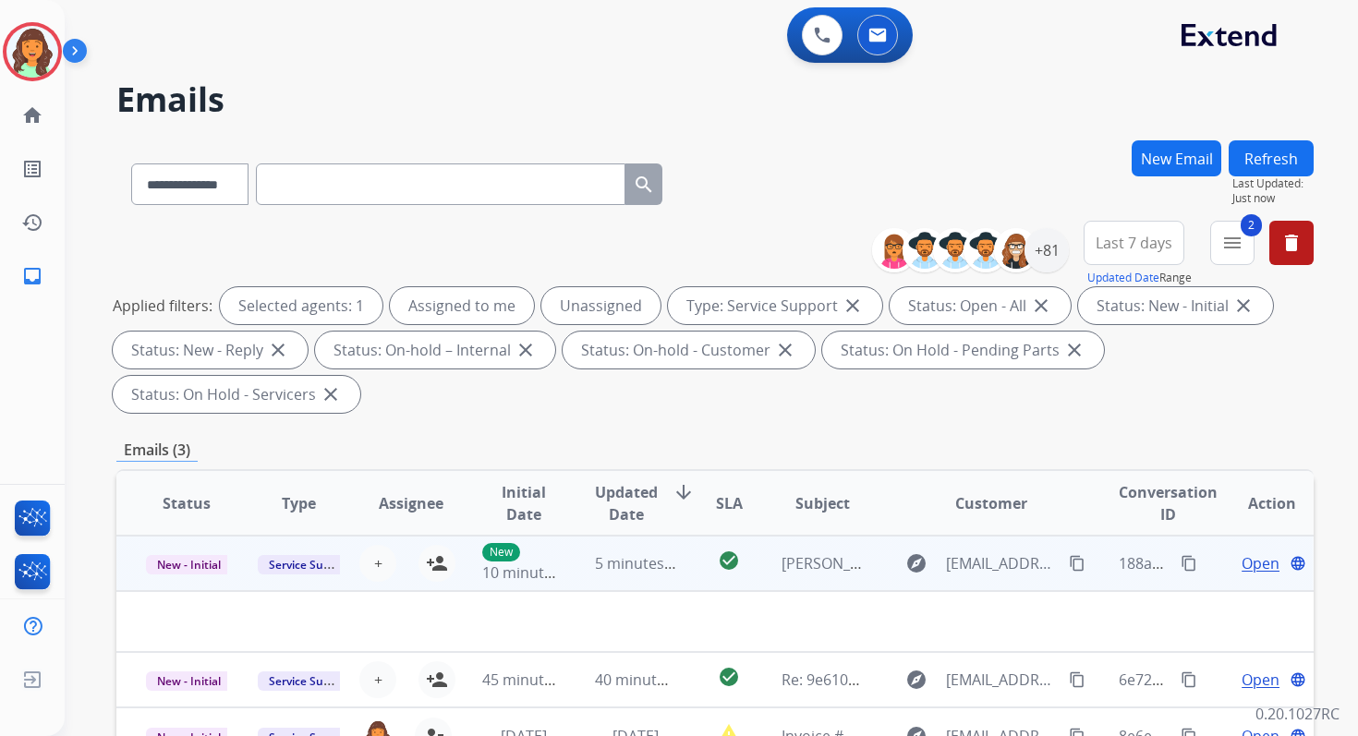
scroll to position [448, 0]
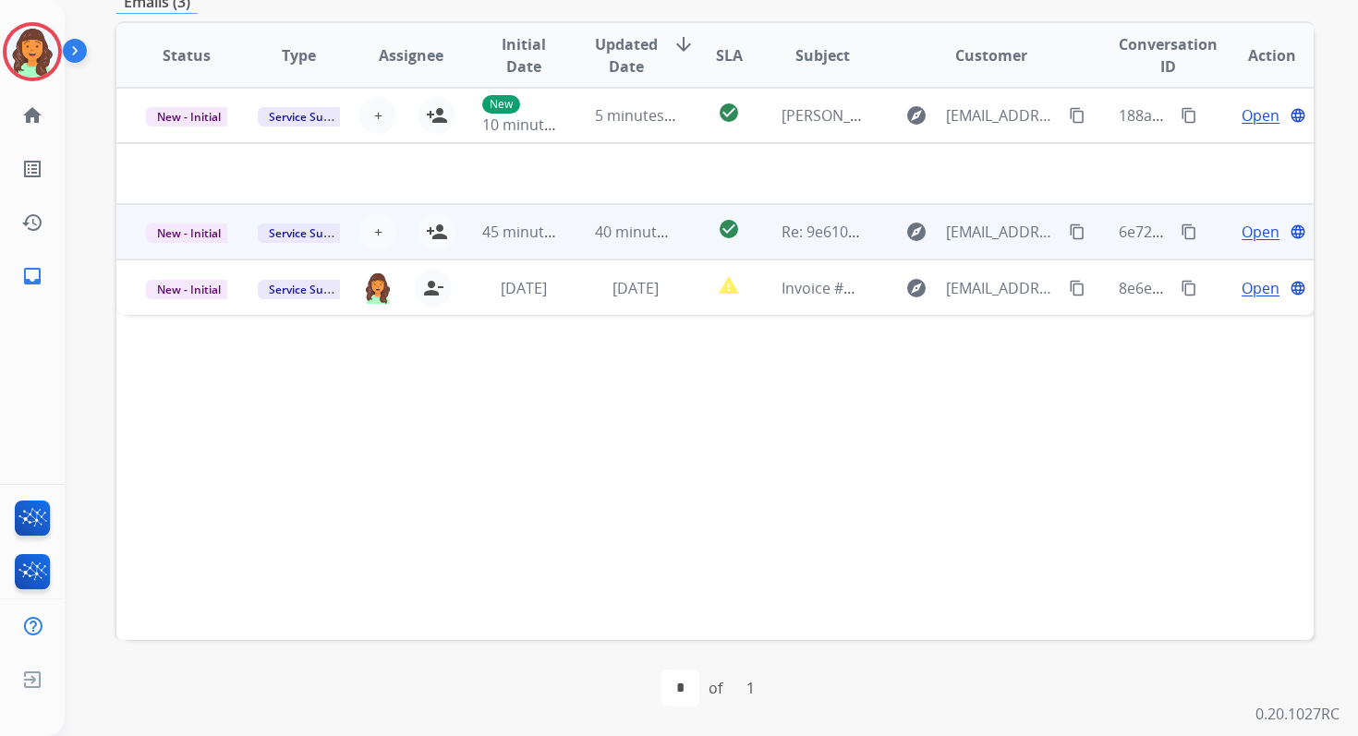
click at [585, 235] on td "40 minutes ago" at bounding box center [621, 231] width 112 height 55
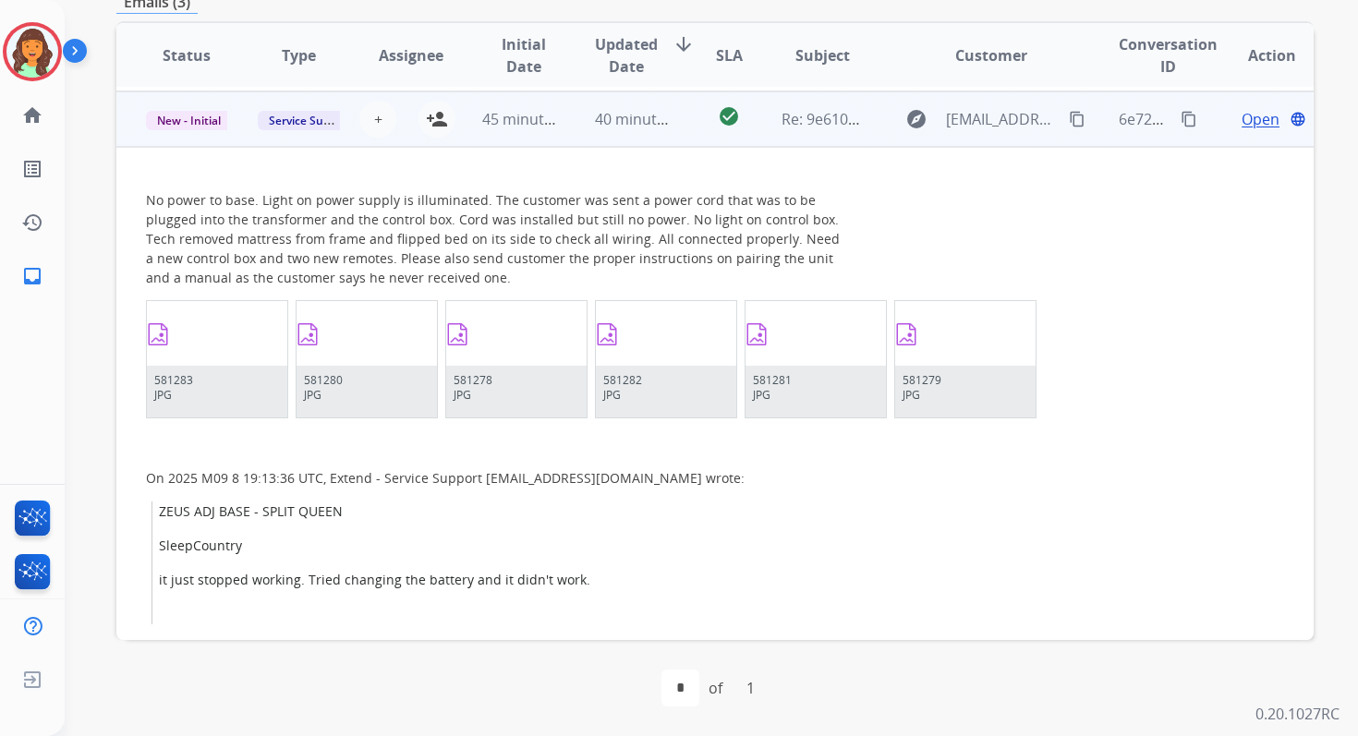
scroll to position [55, 0]
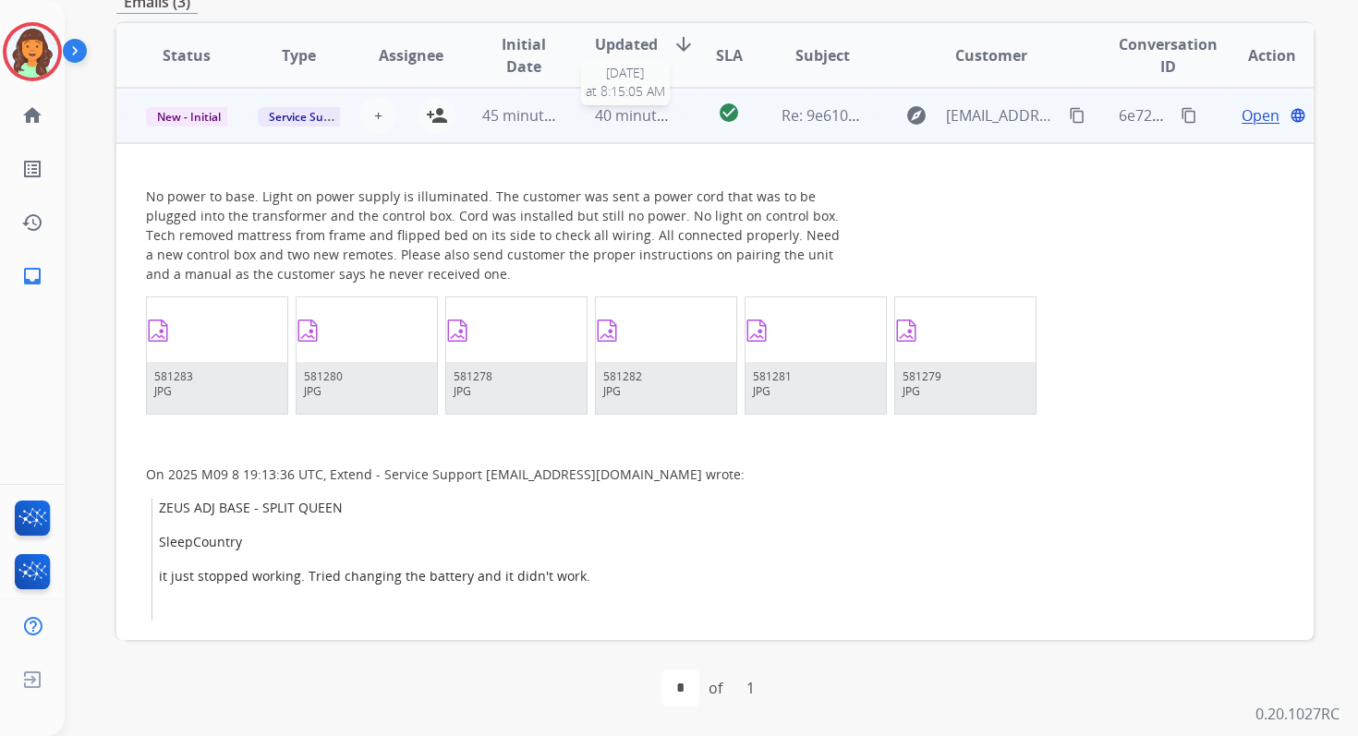
click at [639, 107] on span "40 minutes ago" at bounding box center [648, 115] width 107 height 20
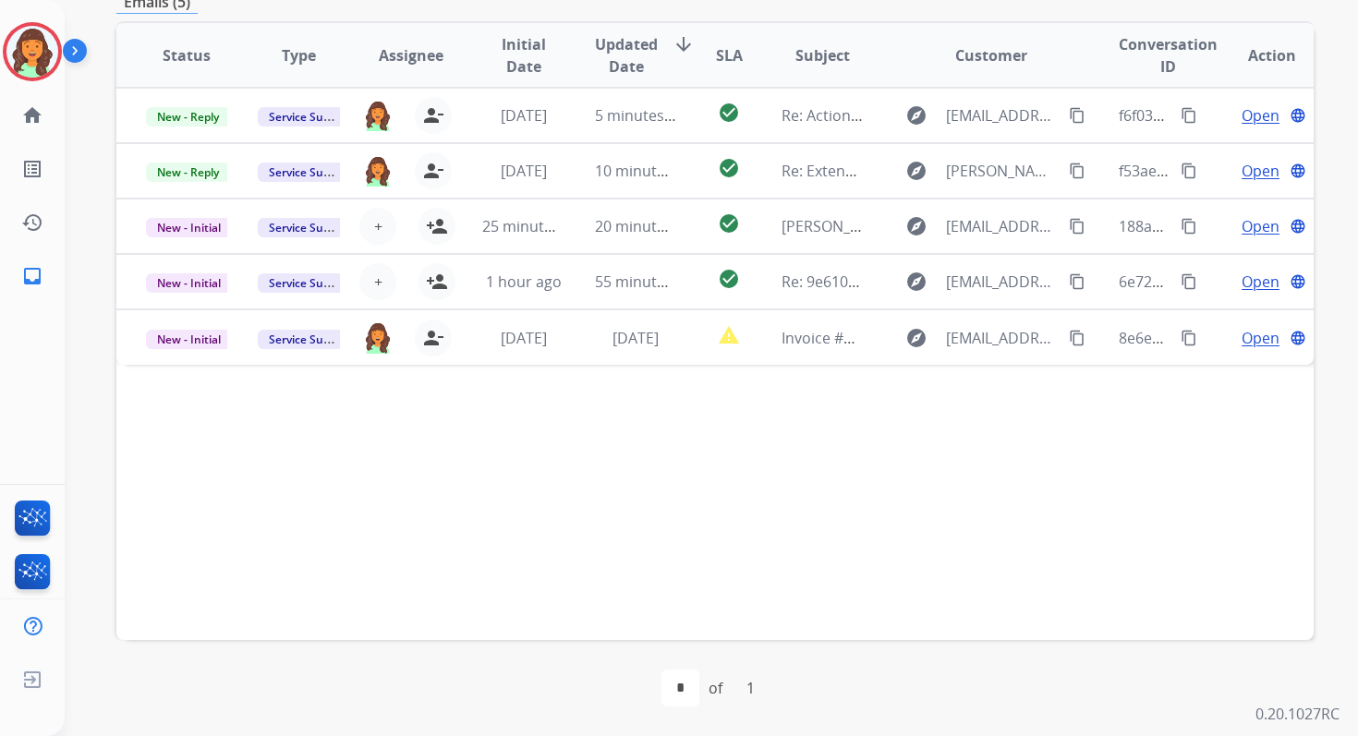
scroll to position [0, 0]
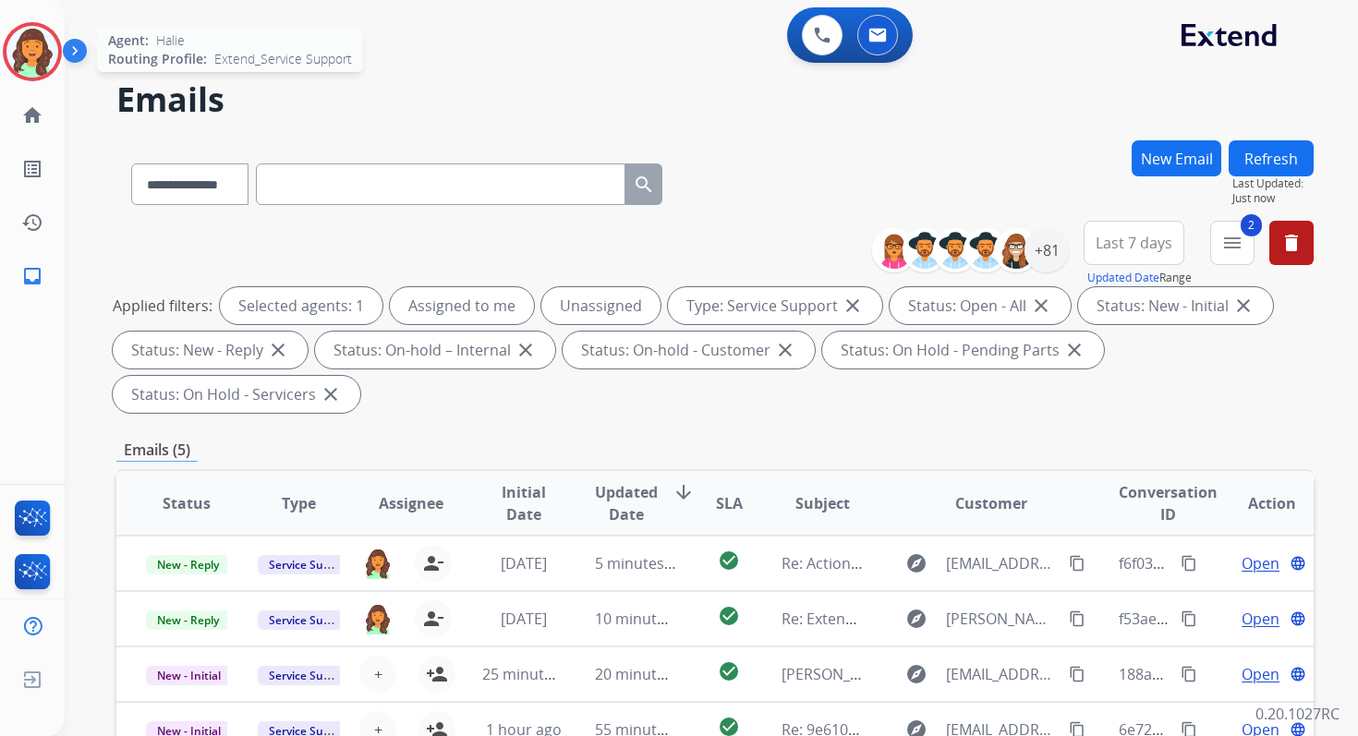
click at [25, 57] on img at bounding box center [32, 52] width 52 height 52
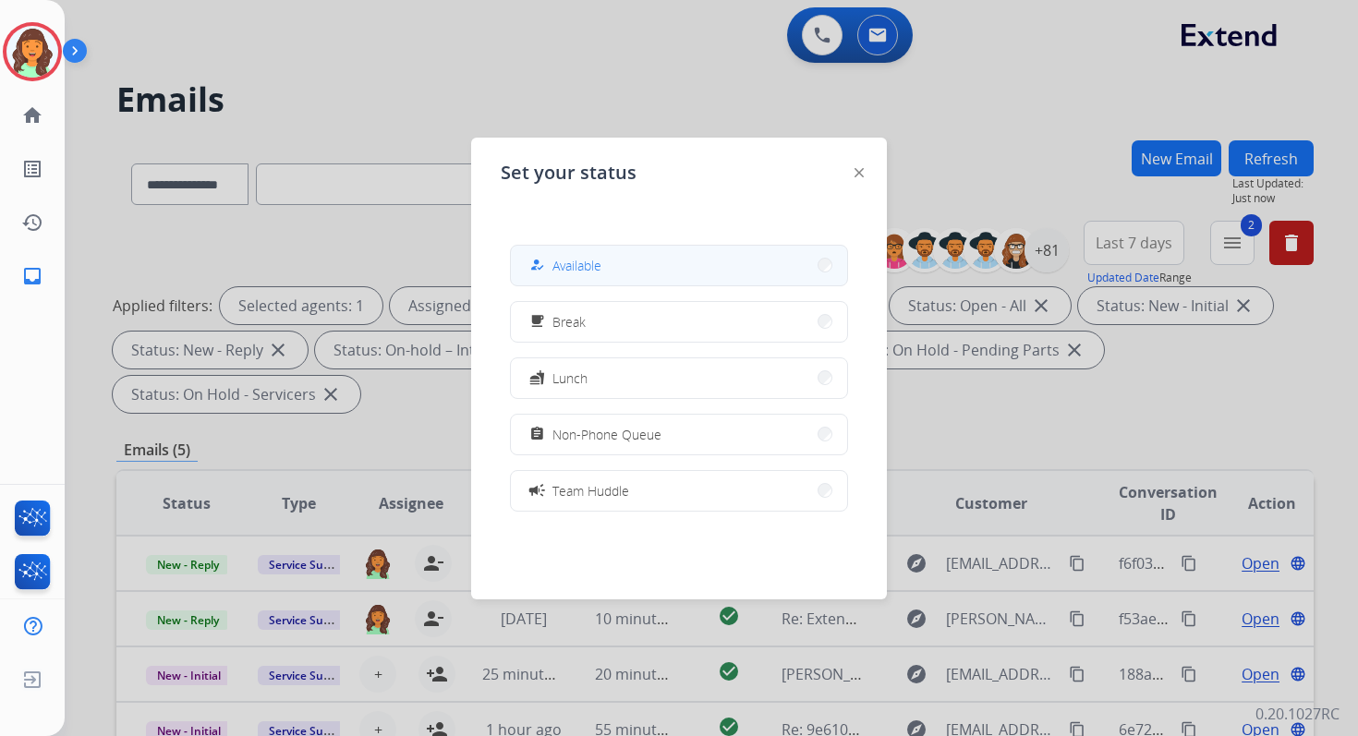
click at [625, 262] on button "how_to_reg Available" at bounding box center [679, 266] width 336 height 40
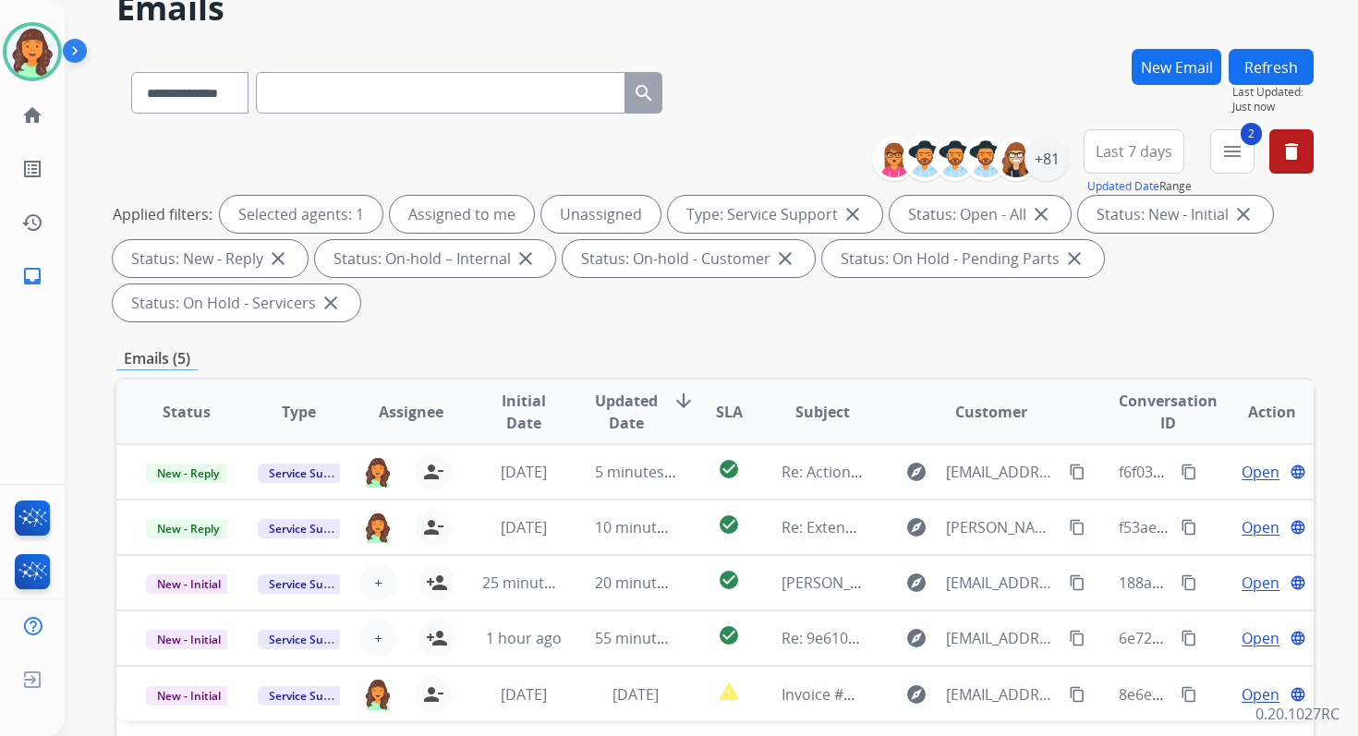
scroll to position [448, 0]
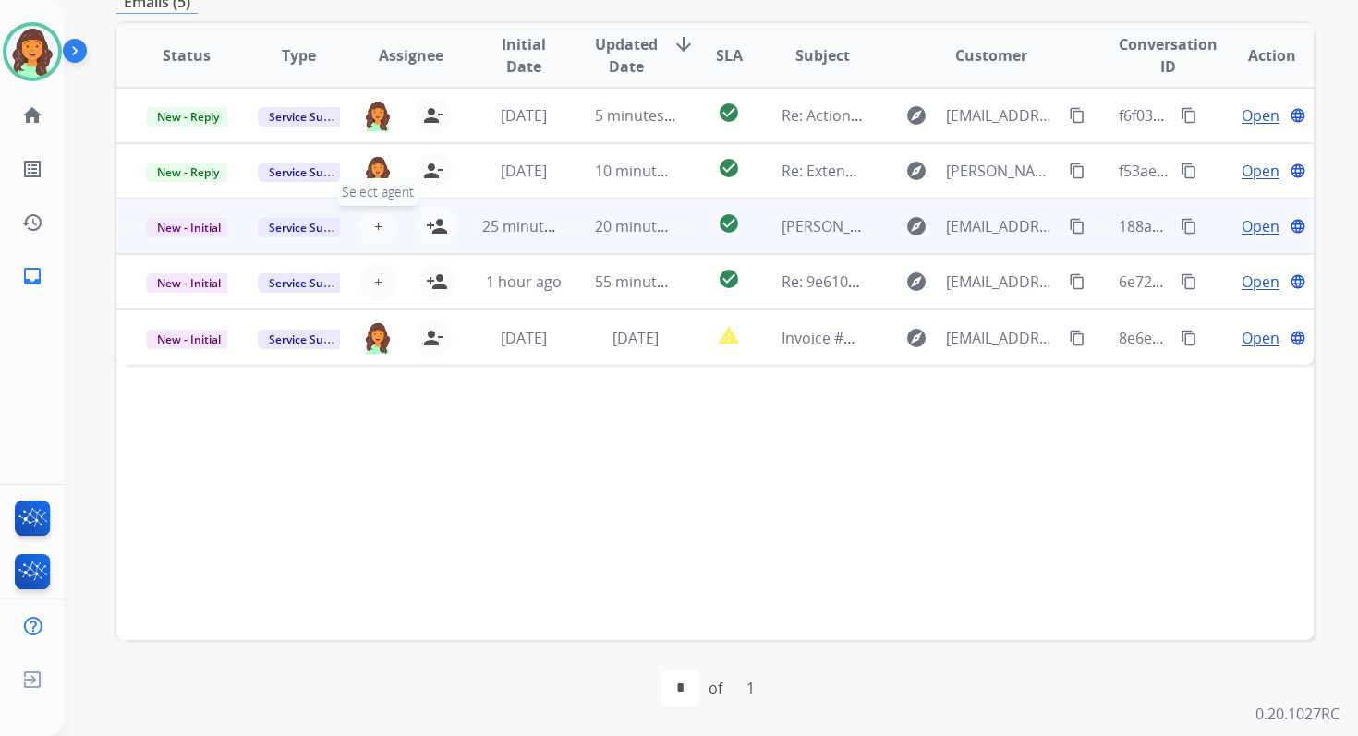
click at [368, 222] on button "+ Select agent" at bounding box center [377, 226] width 37 height 37
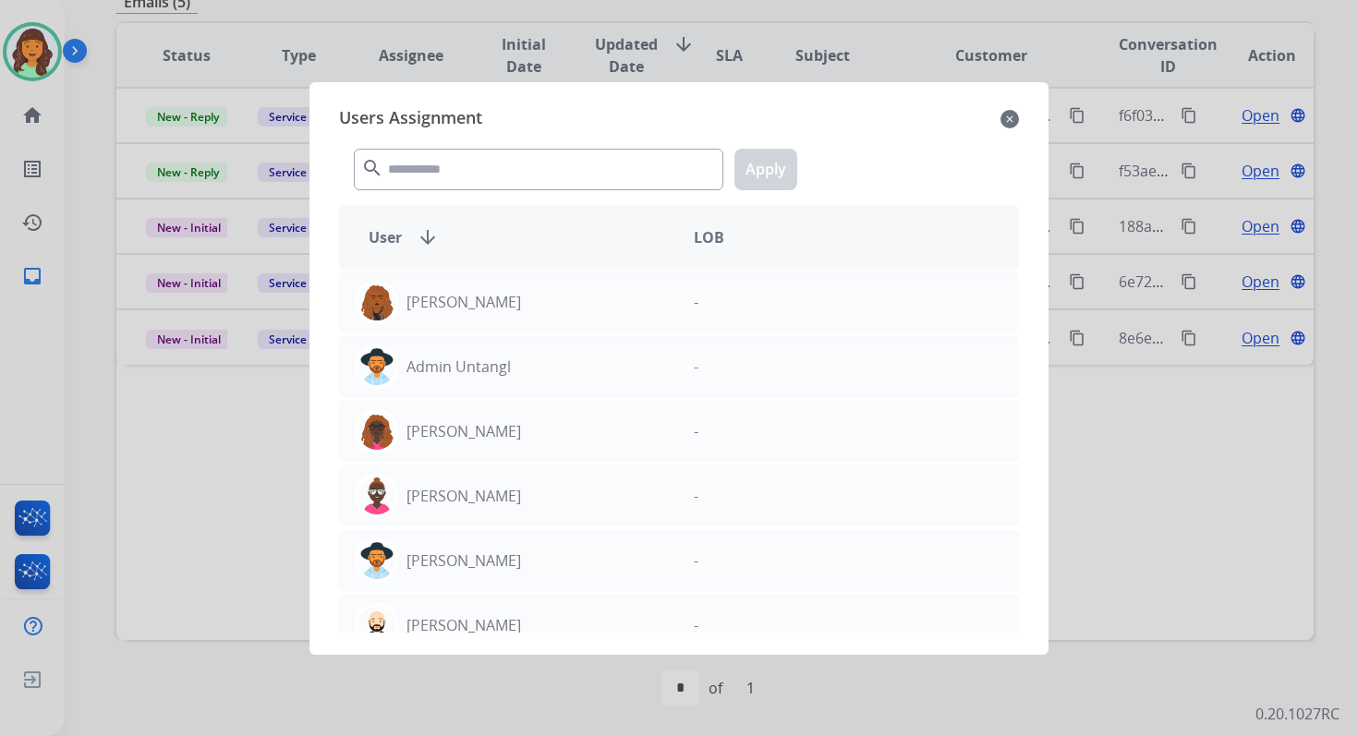
click at [1008, 116] on mat-icon "close" at bounding box center [1009, 119] width 18 height 22
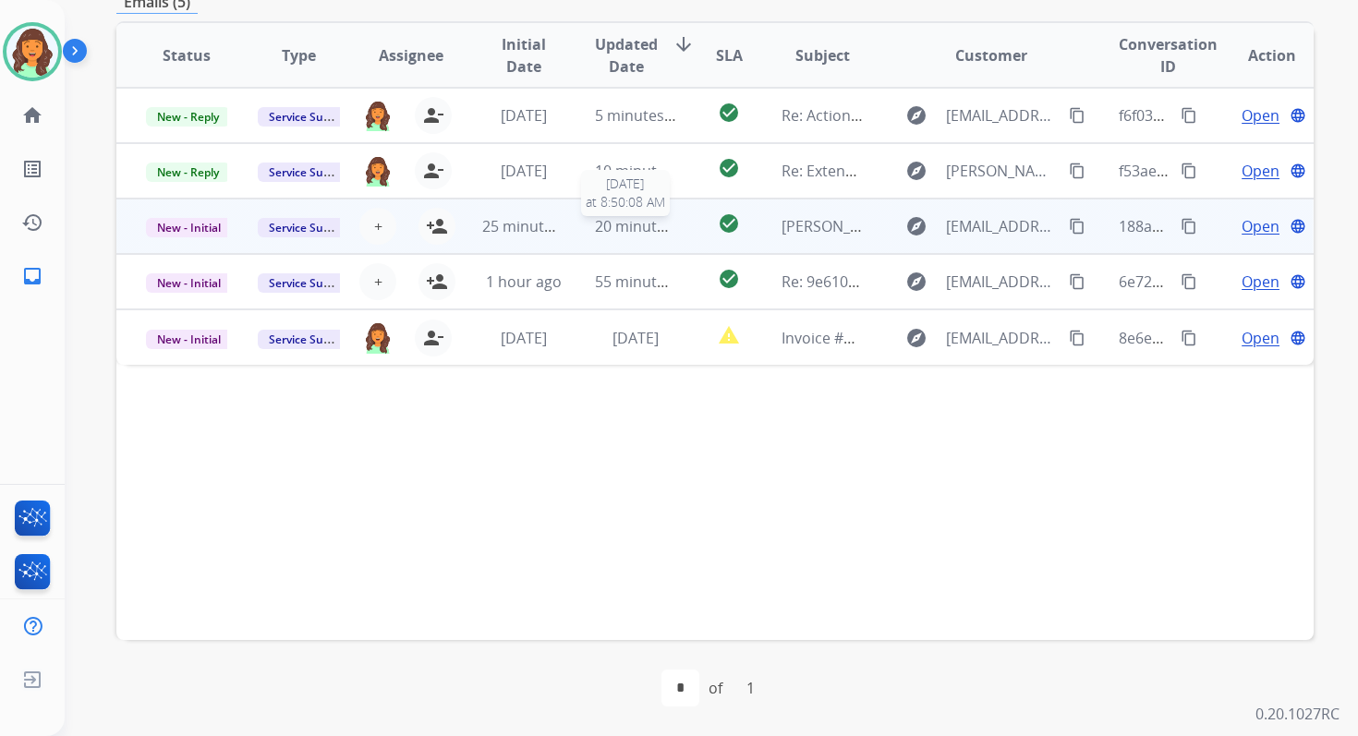
click at [618, 236] on div "20 minutes ago" at bounding box center [635, 226] width 81 height 22
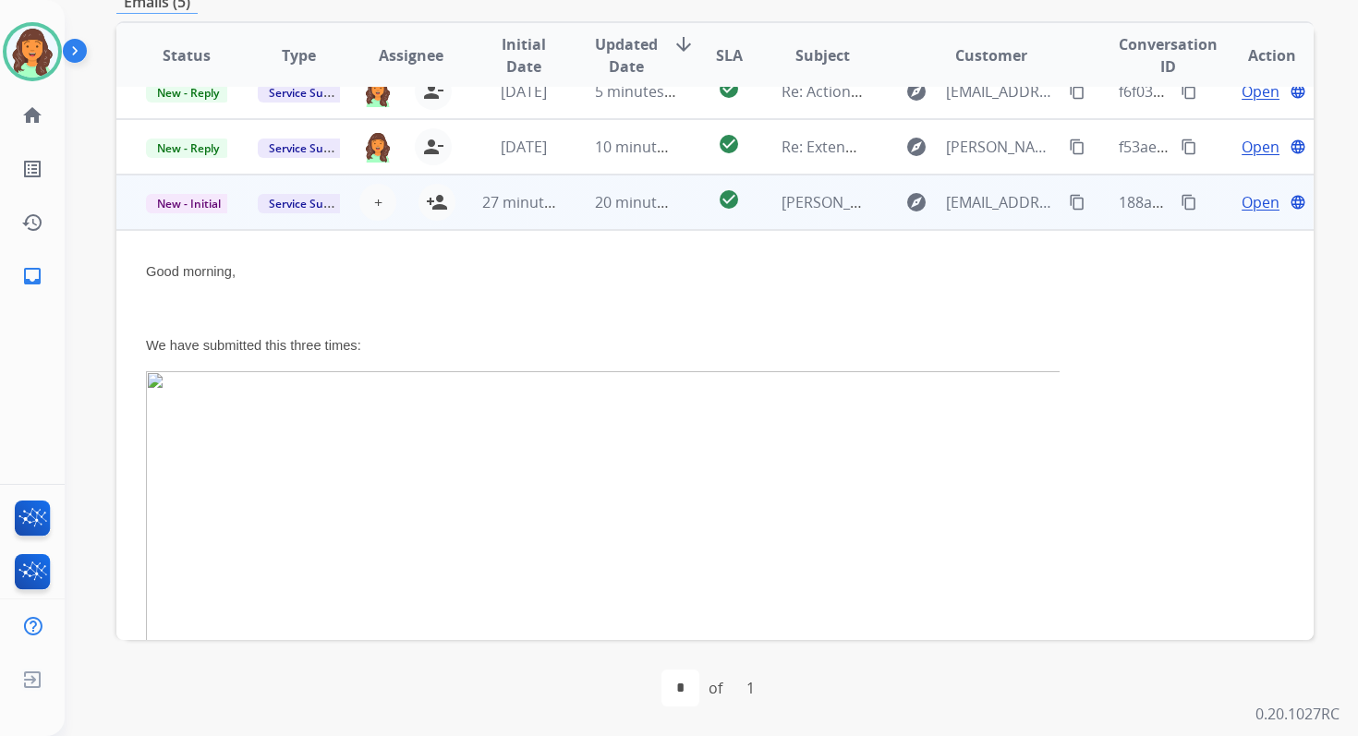
scroll to position [0, 0]
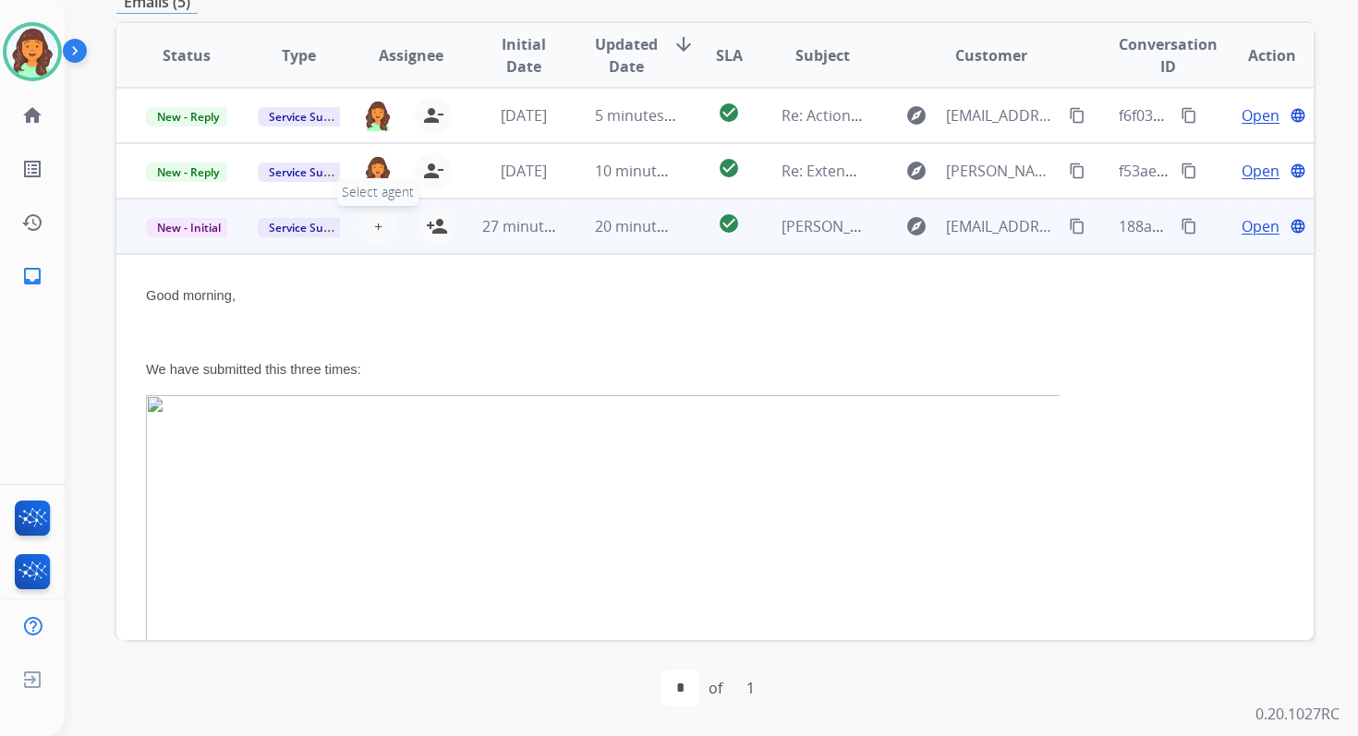
click at [379, 225] on button "+ Select agent" at bounding box center [377, 226] width 37 height 37
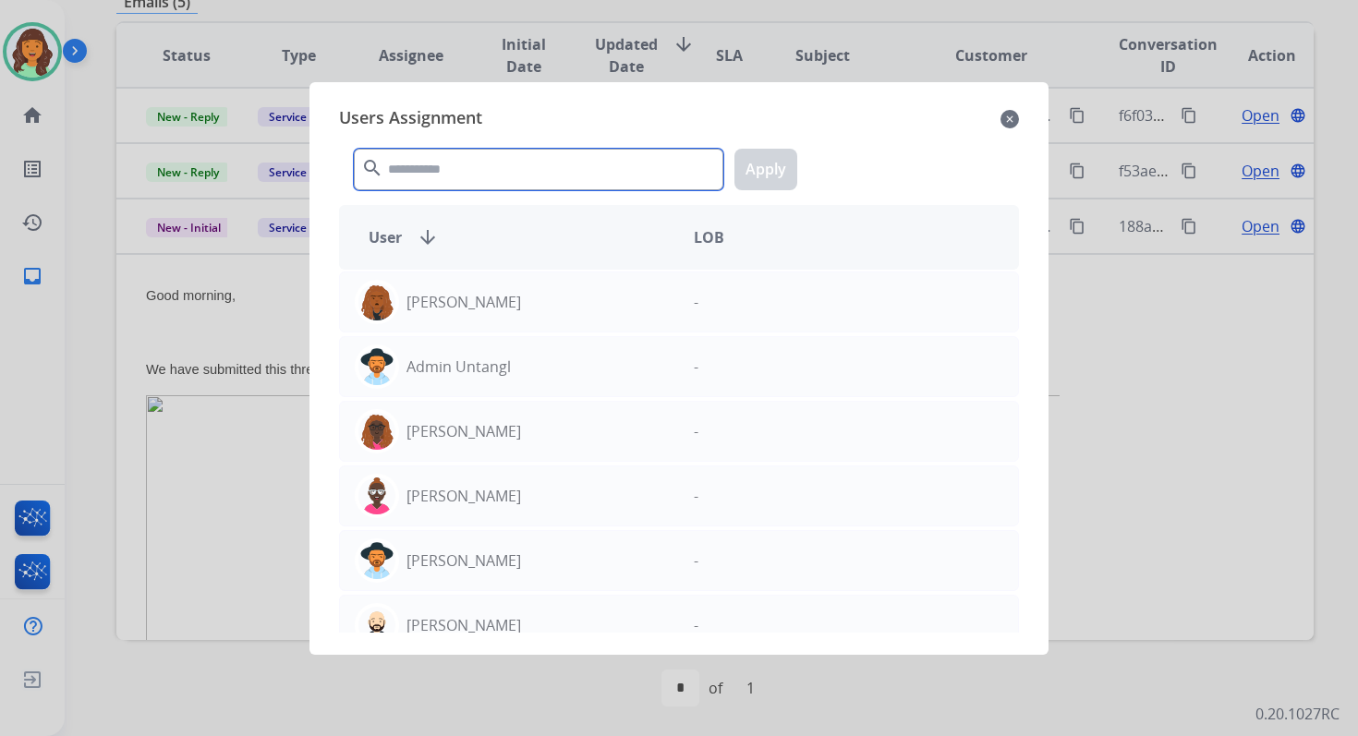
click at [446, 173] on input "text" at bounding box center [538, 170] width 369 height 42
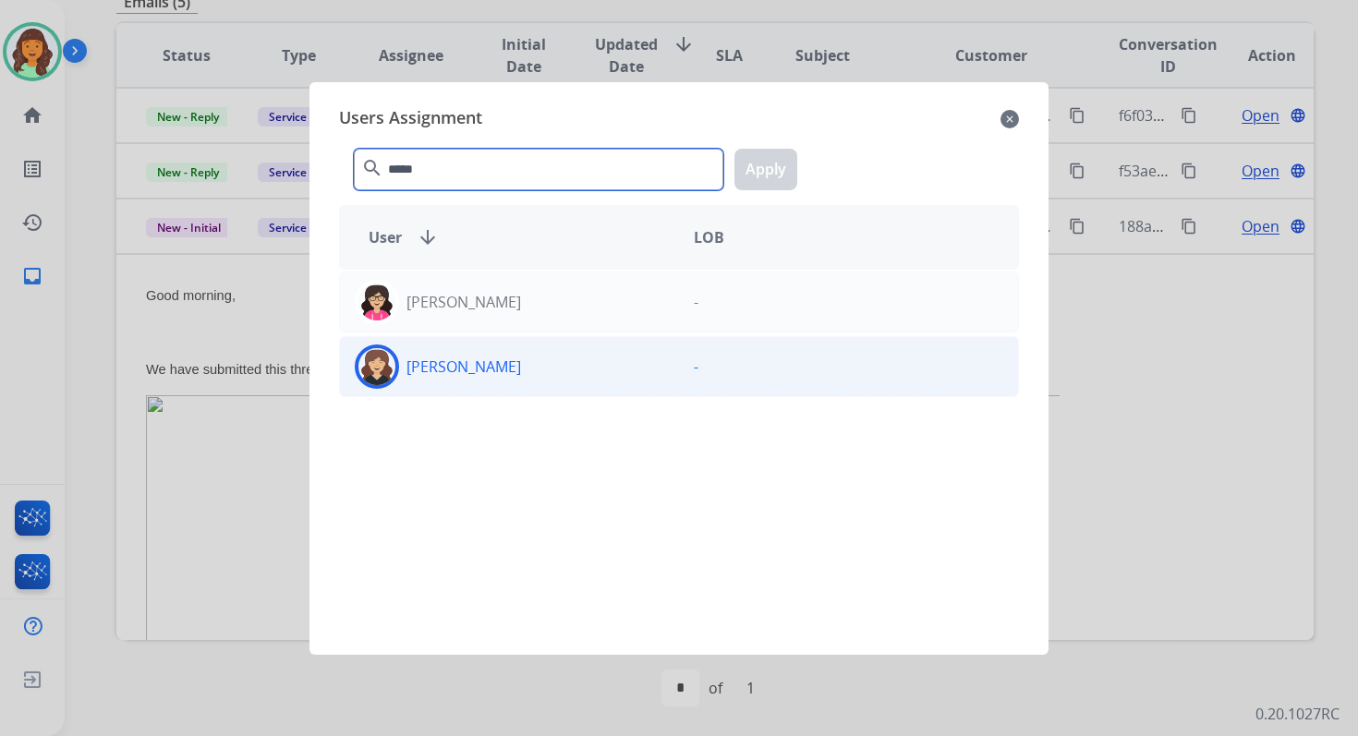
type input "*****"
click at [504, 382] on div "Whittney Boothe" at bounding box center [509, 367] width 339 height 44
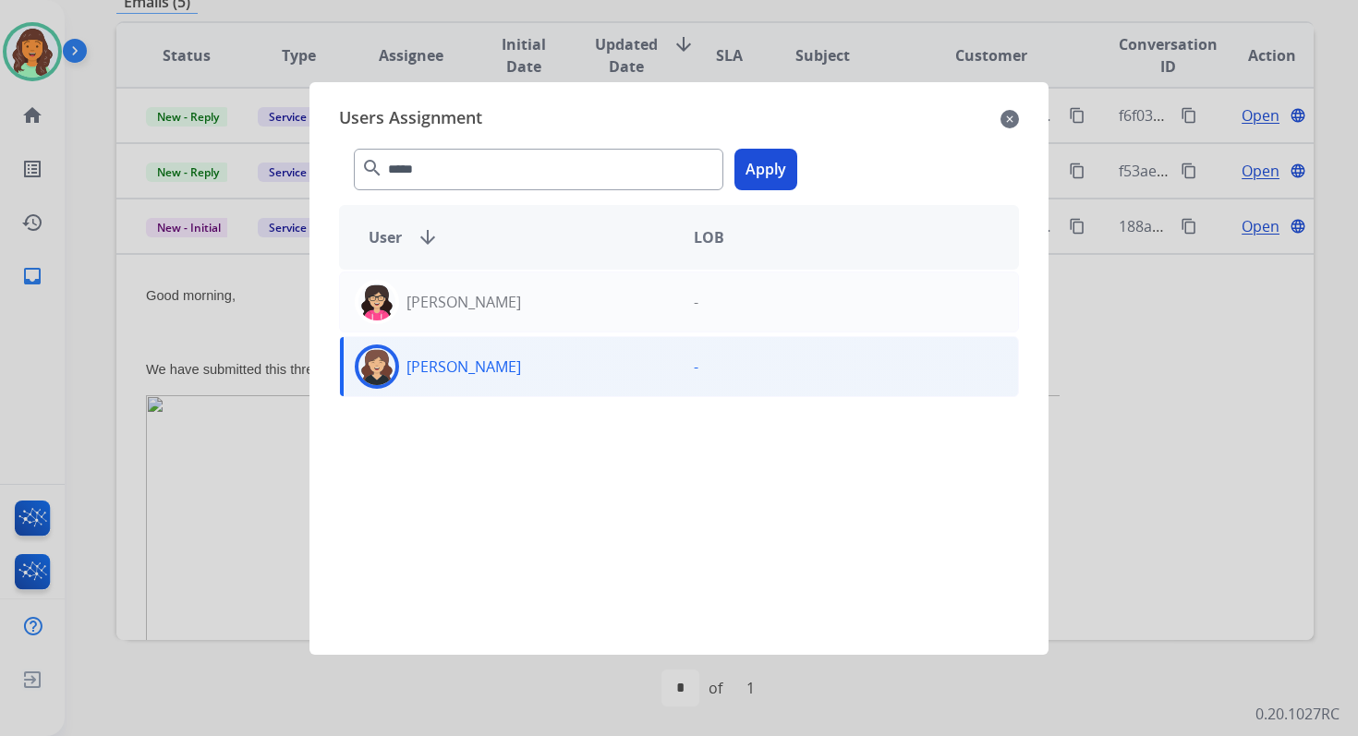
click at [763, 164] on button "Apply" at bounding box center [765, 170] width 63 height 42
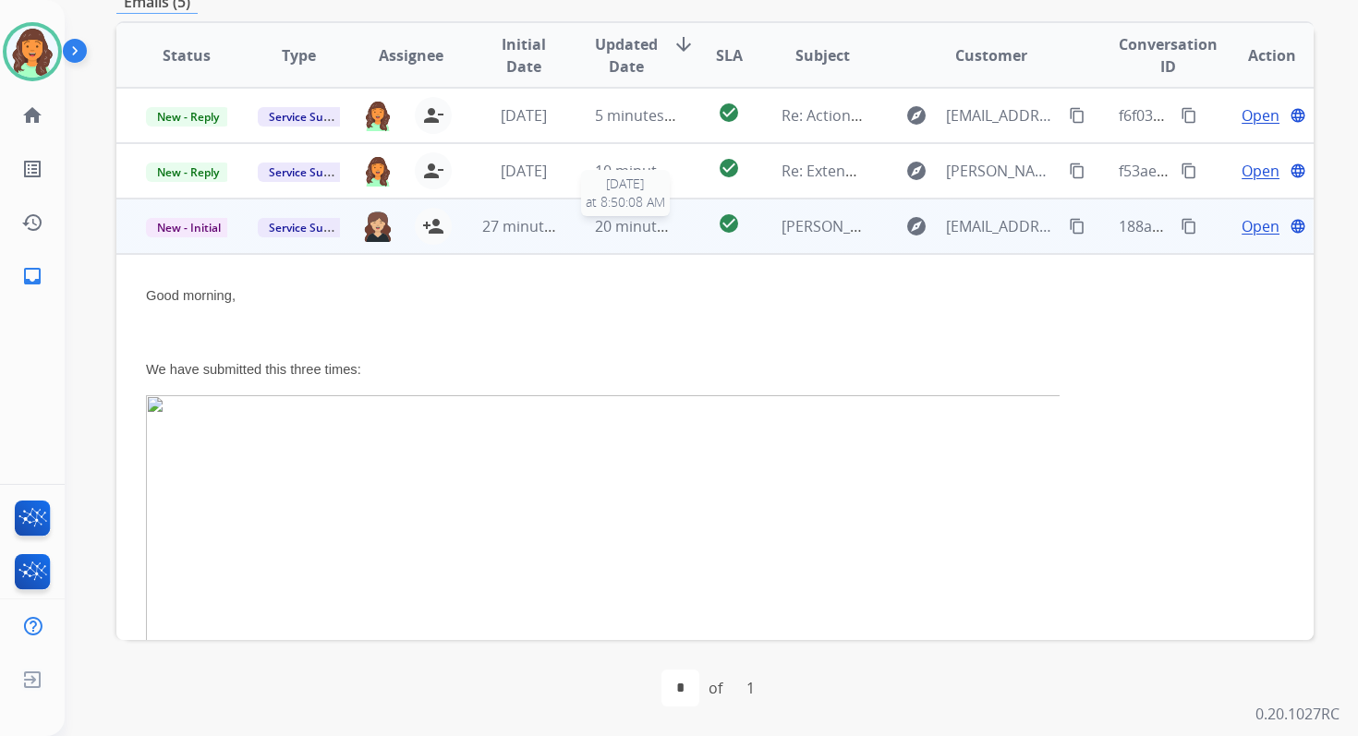
click at [609, 236] on div "20 minutes ago" at bounding box center [635, 226] width 81 height 22
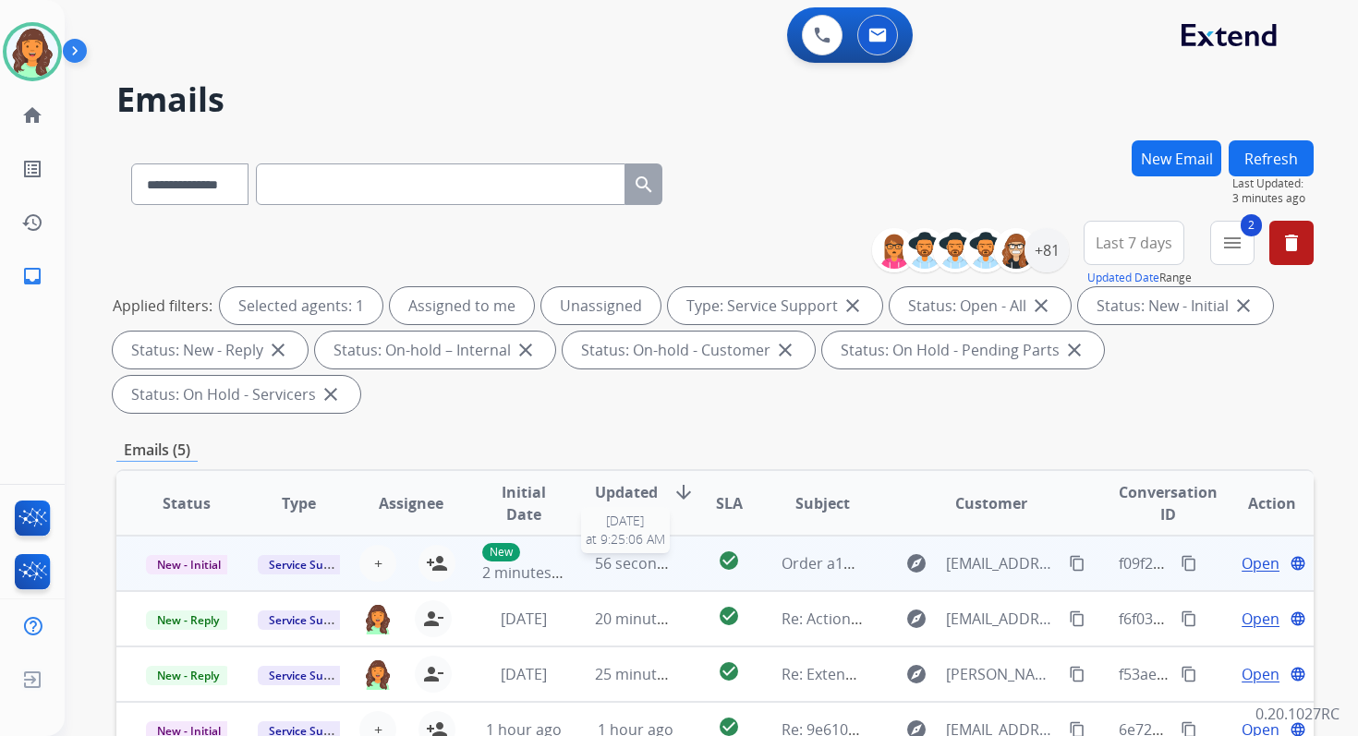
click at [650, 565] on span "56 seconds ago" at bounding box center [649, 563] width 108 height 20
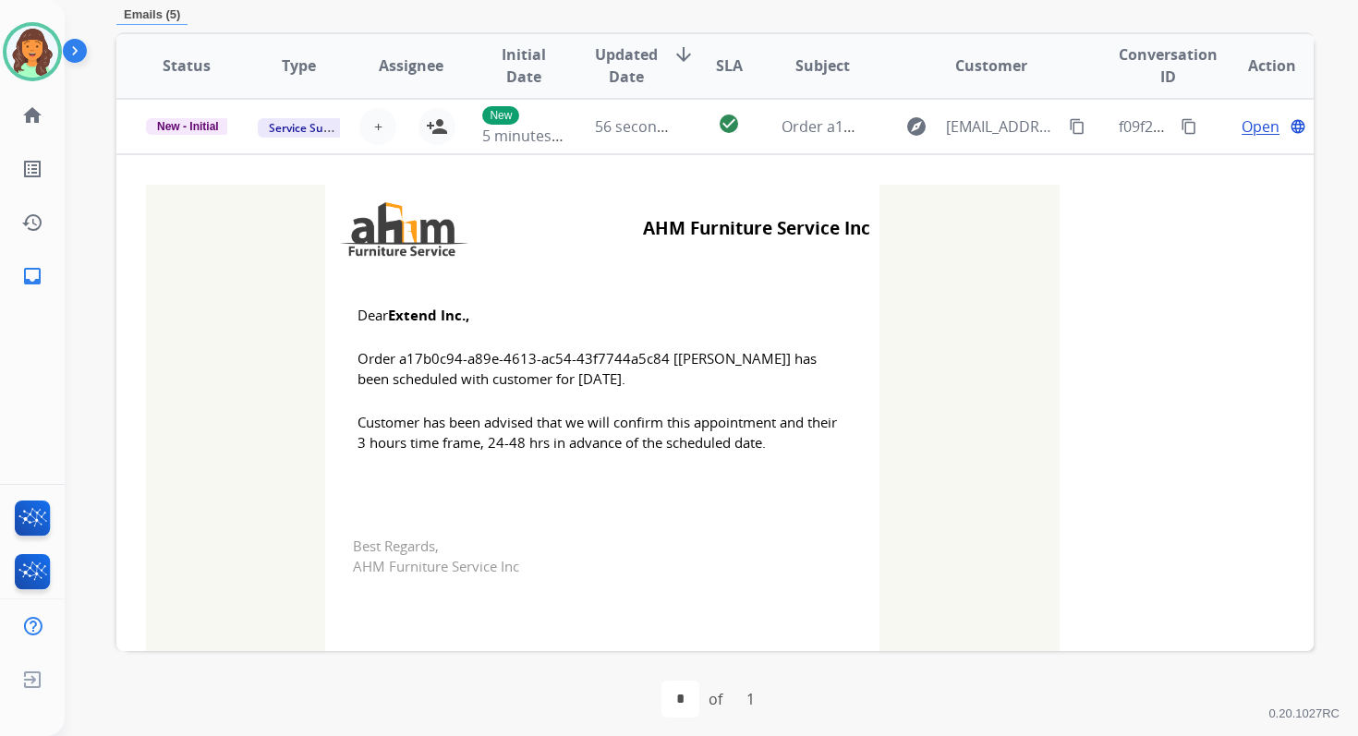
scroll to position [443, 0]
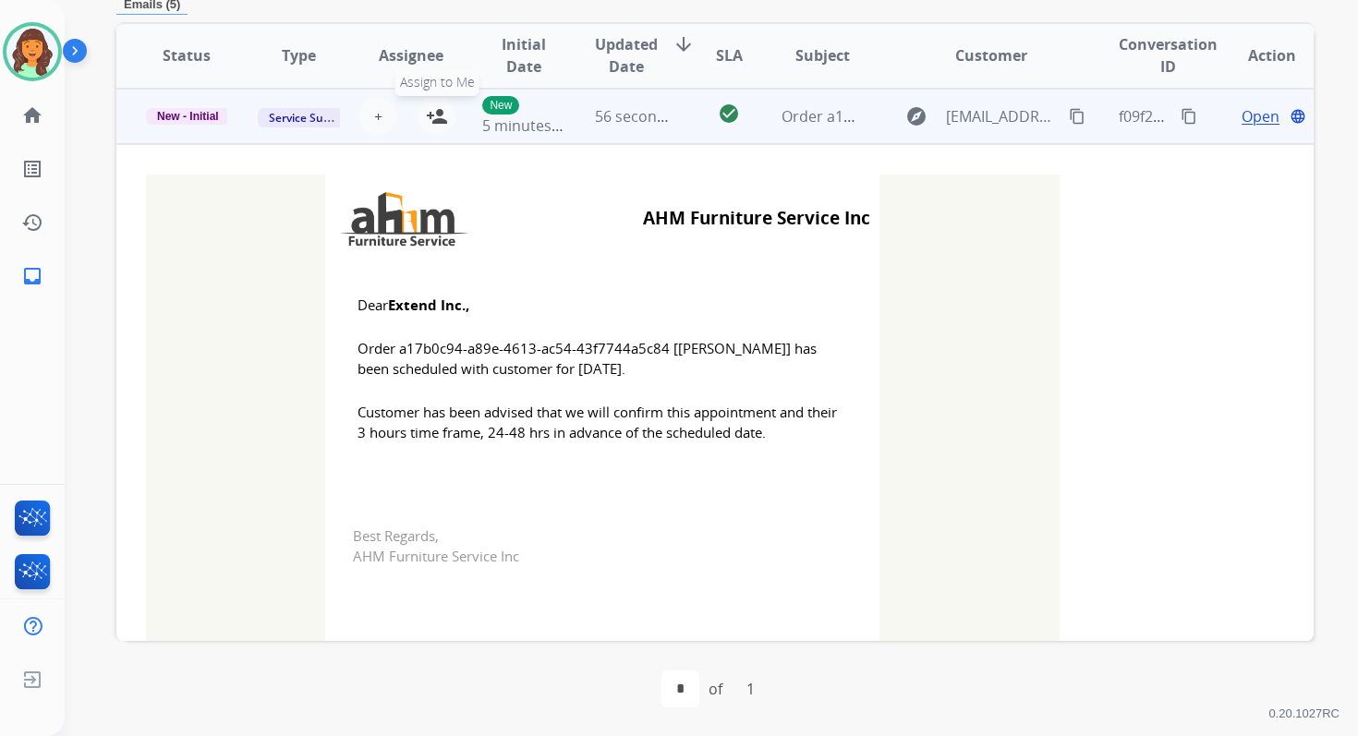
click at [431, 114] on mat-icon "person_add" at bounding box center [437, 116] width 22 height 22
click at [200, 109] on span "New - Initial" at bounding box center [188, 116] width 84 height 17
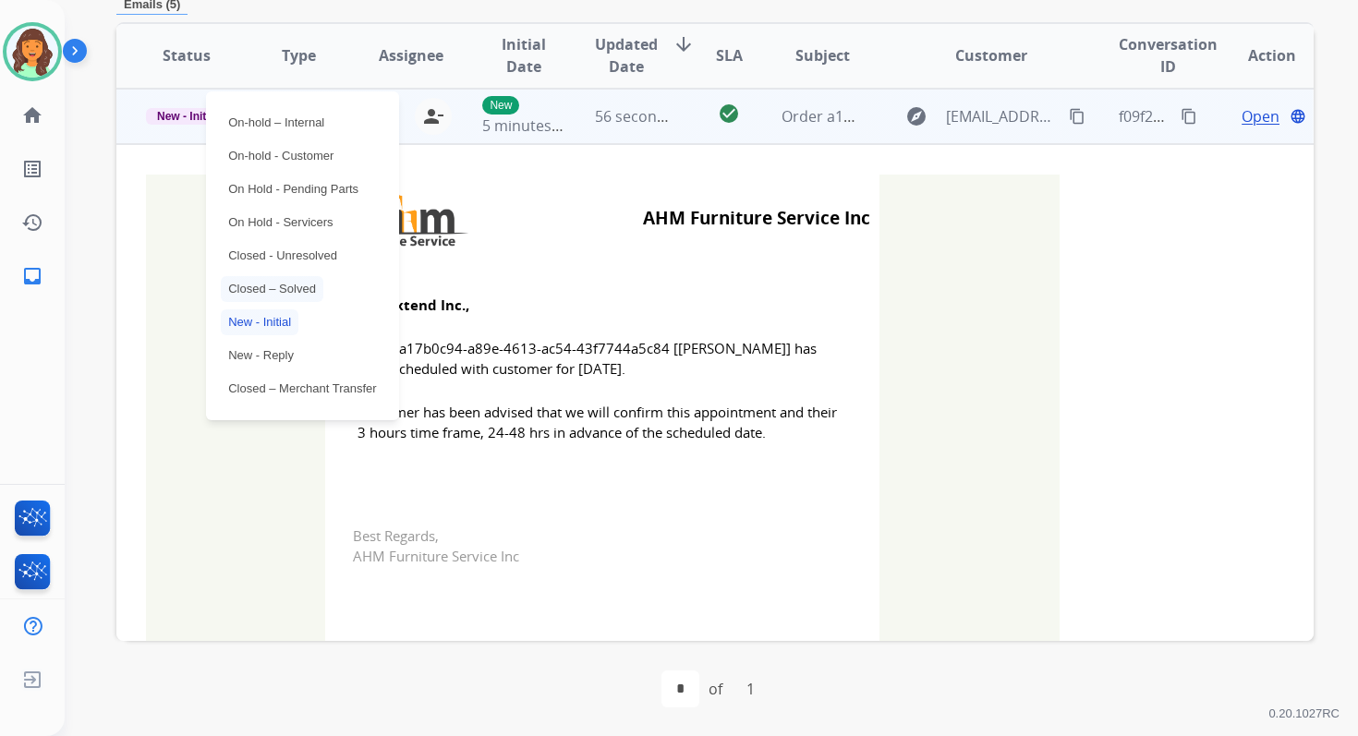
click at [276, 288] on p "Closed – Solved" at bounding box center [272, 289] width 103 height 26
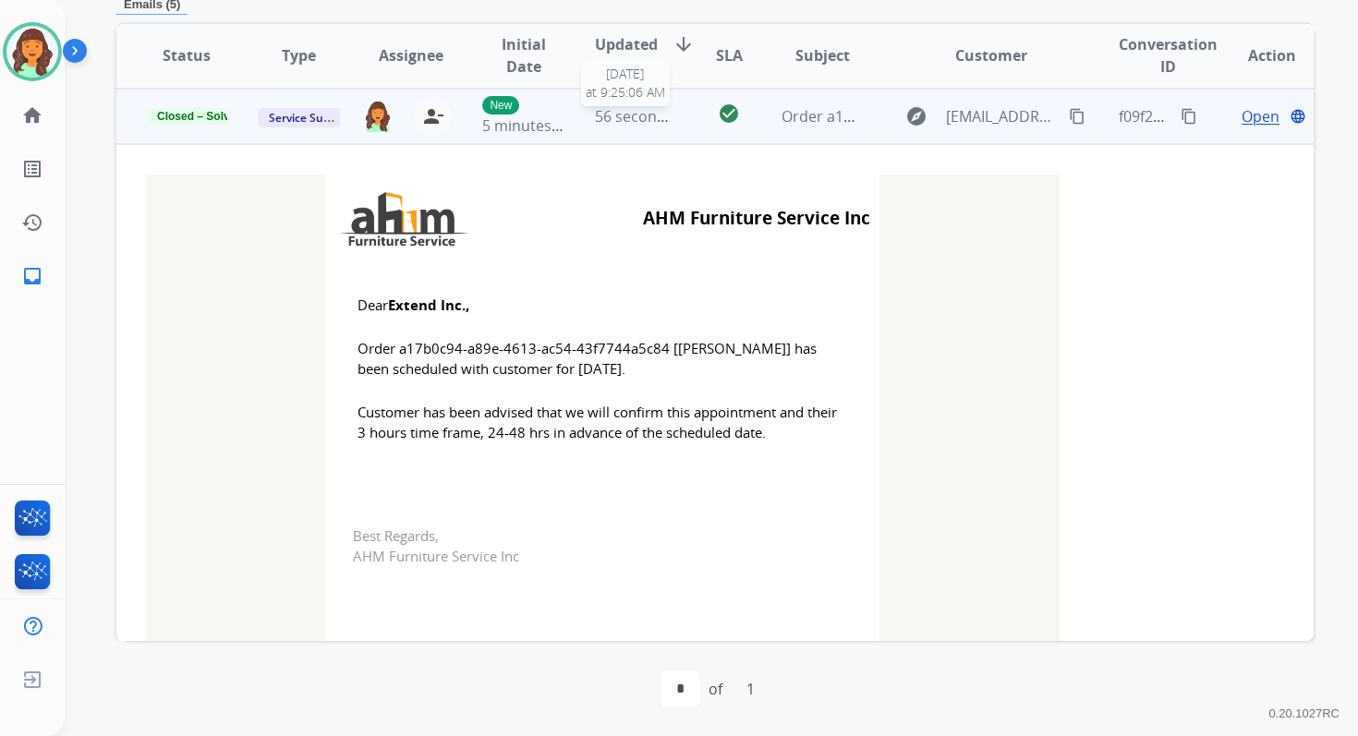
click at [637, 106] on span "56 seconds ago" at bounding box center [649, 116] width 108 height 20
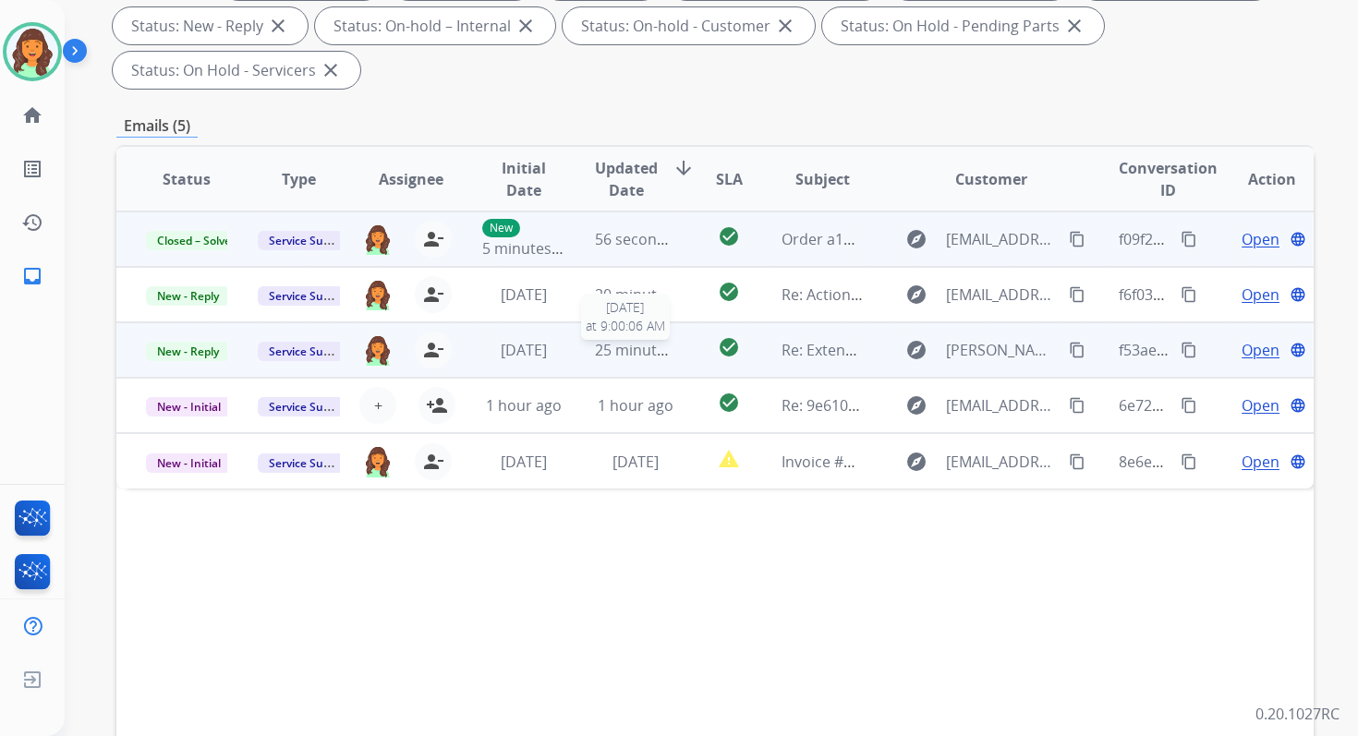
scroll to position [0, 0]
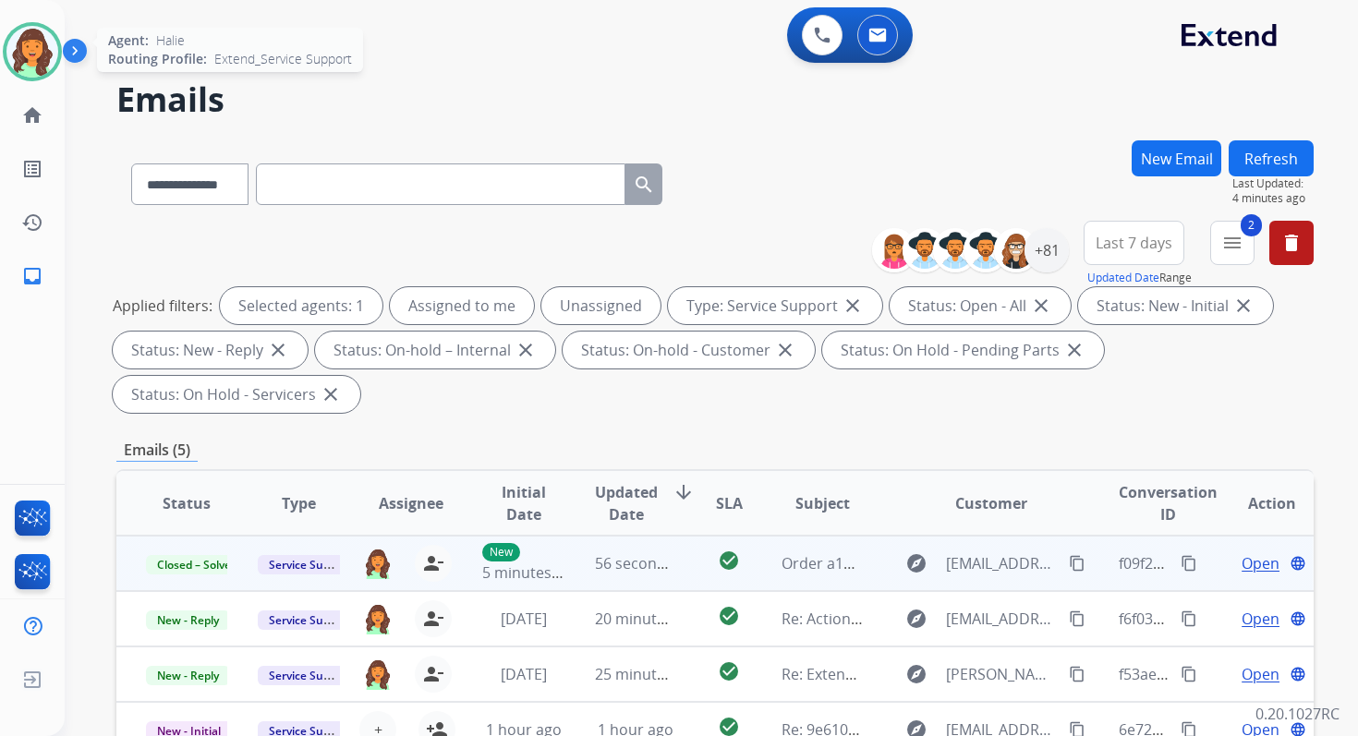
click at [44, 61] on img at bounding box center [32, 52] width 52 height 52
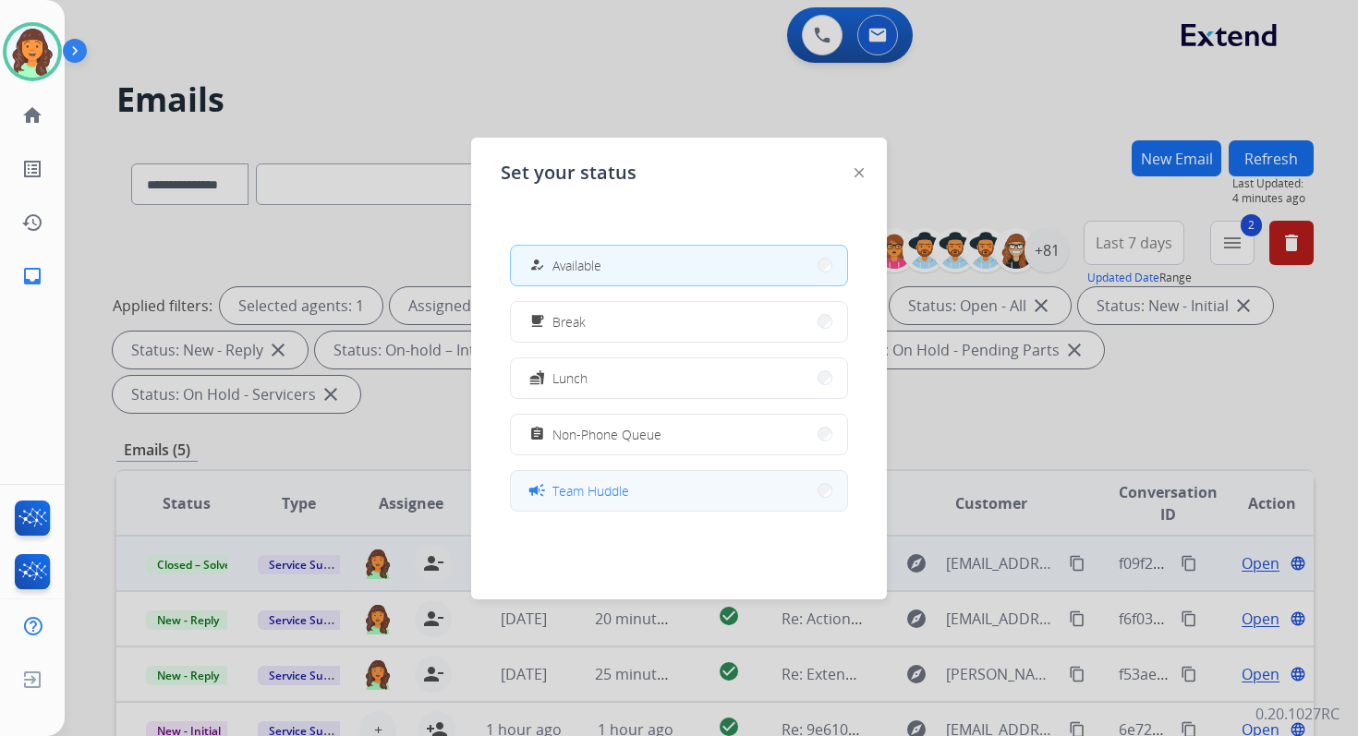
click at [605, 487] on span "Team Huddle" at bounding box center [590, 490] width 77 height 19
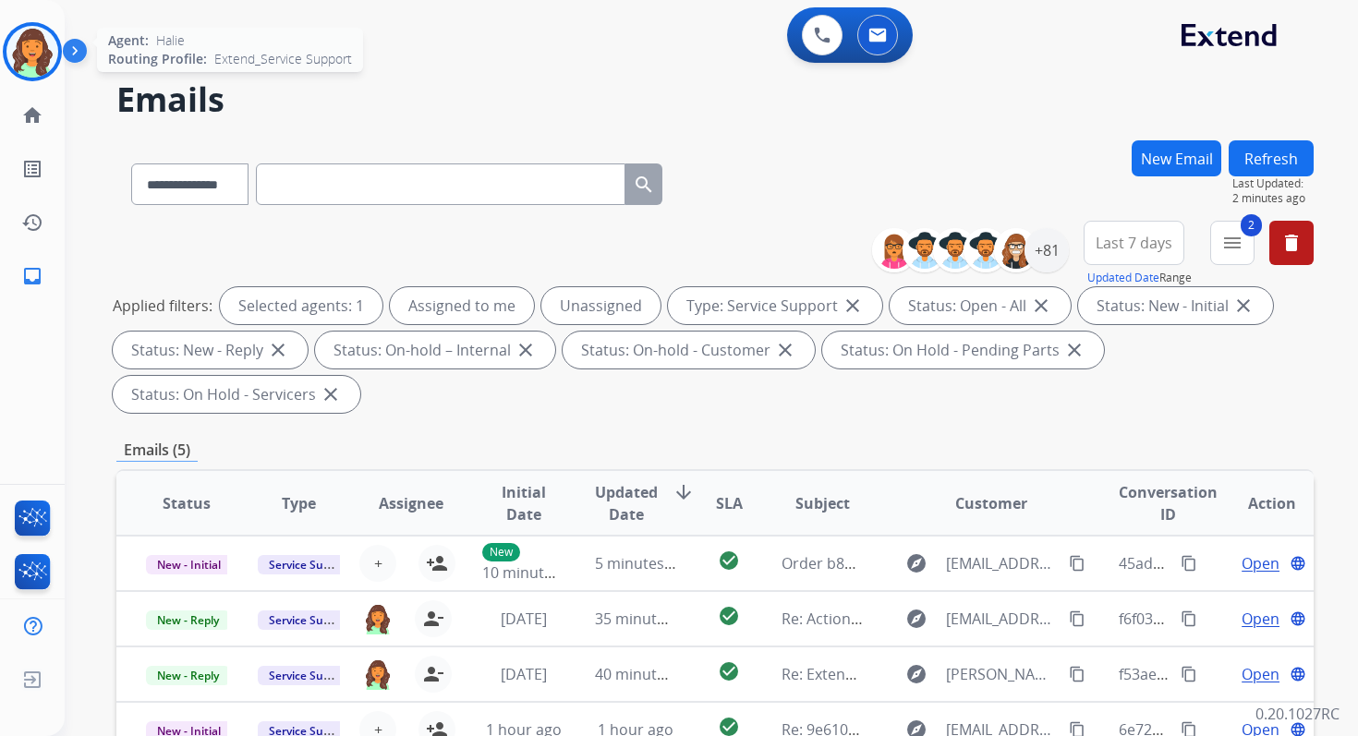
click at [29, 44] on img at bounding box center [32, 52] width 52 height 52
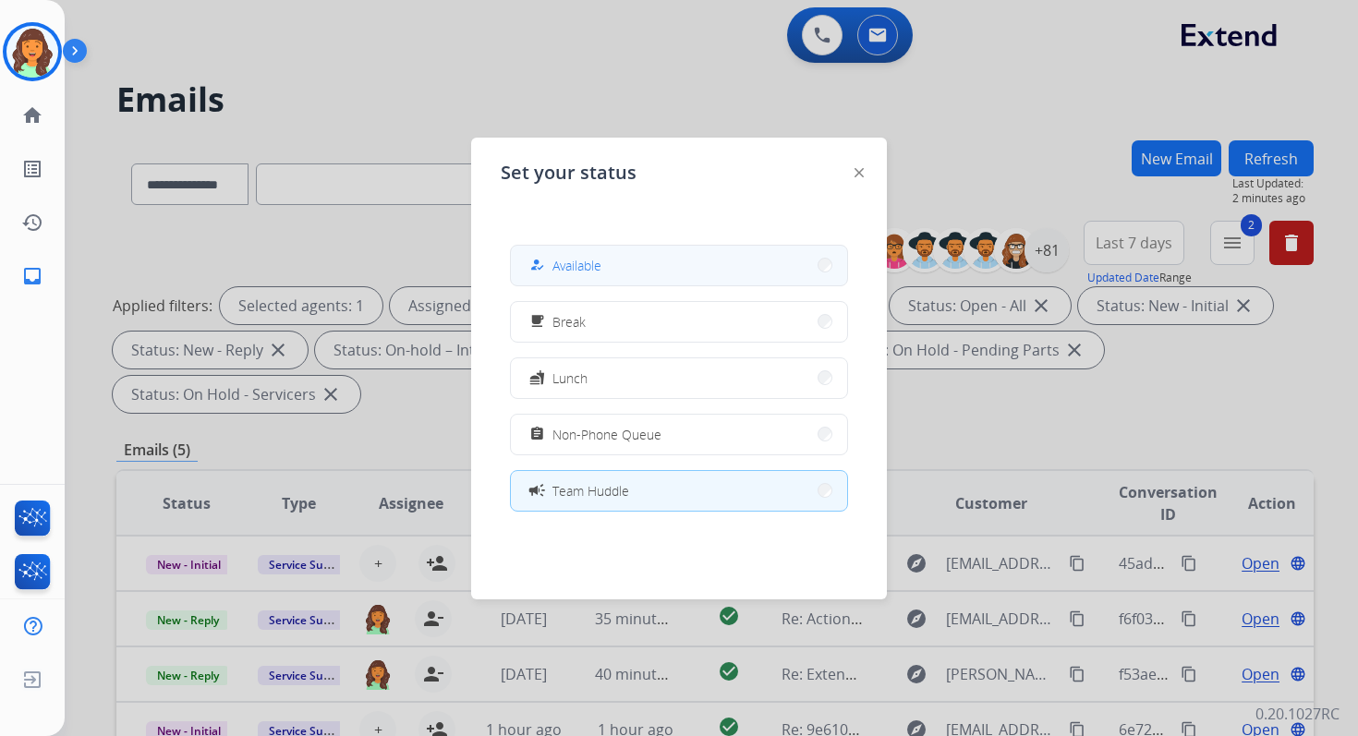
click at [673, 260] on button "how_to_reg Available" at bounding box center [679, 266] width 336 height 40
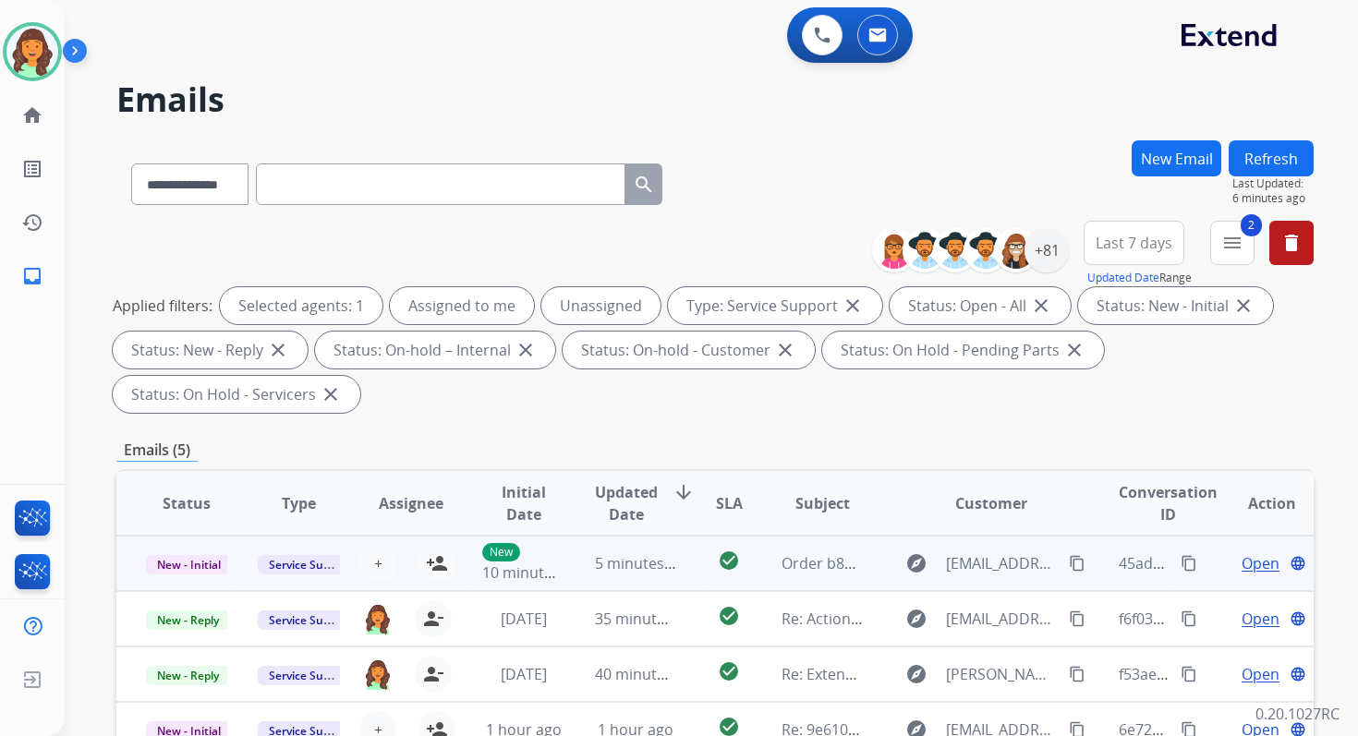
click at [621, 575] on td "5 minutes ago" at bounding box center [621, 563] width 112 height 55
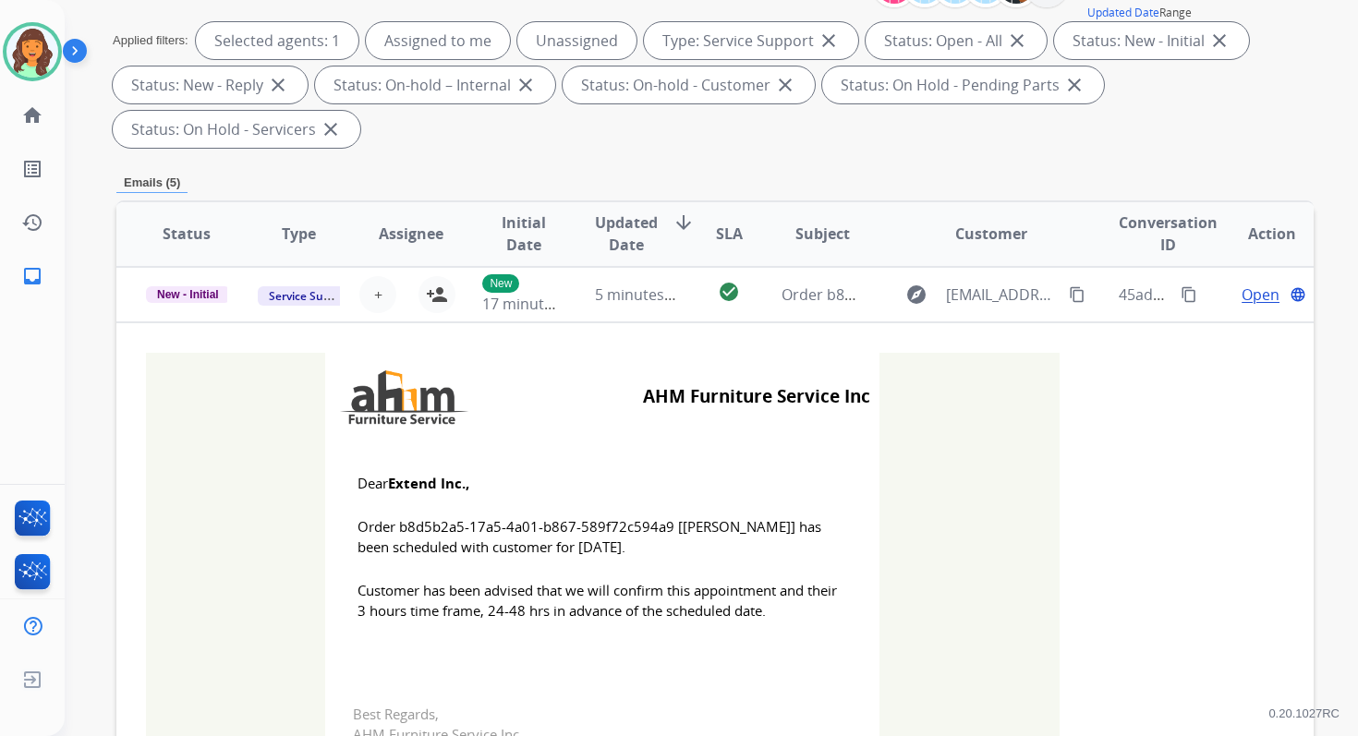
scroll to position [443, 0]
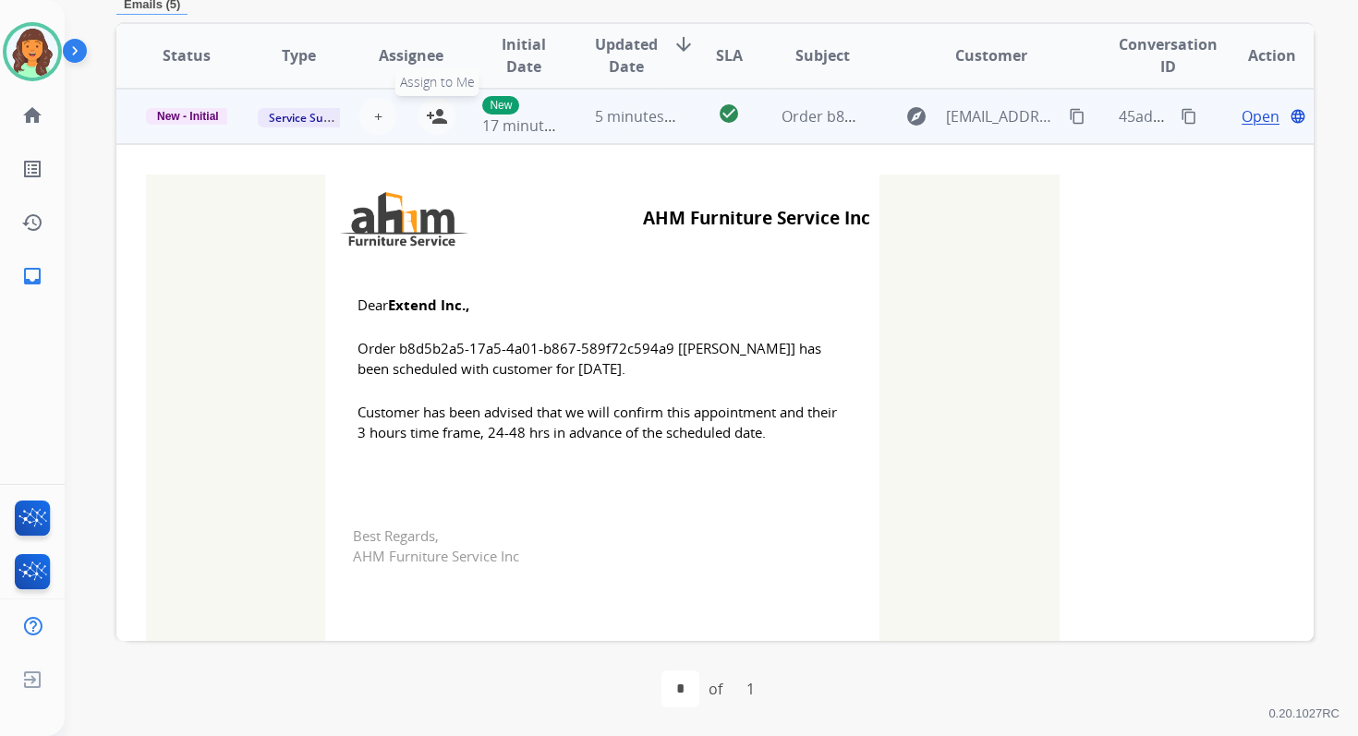
click at [432, 99] on button "person_add Assign to Me" at bounding box center [436, 116] width 37 height 37
click at [187, 119] on span "New - Initial" at bounding box center [188, 116] width 84 height 17
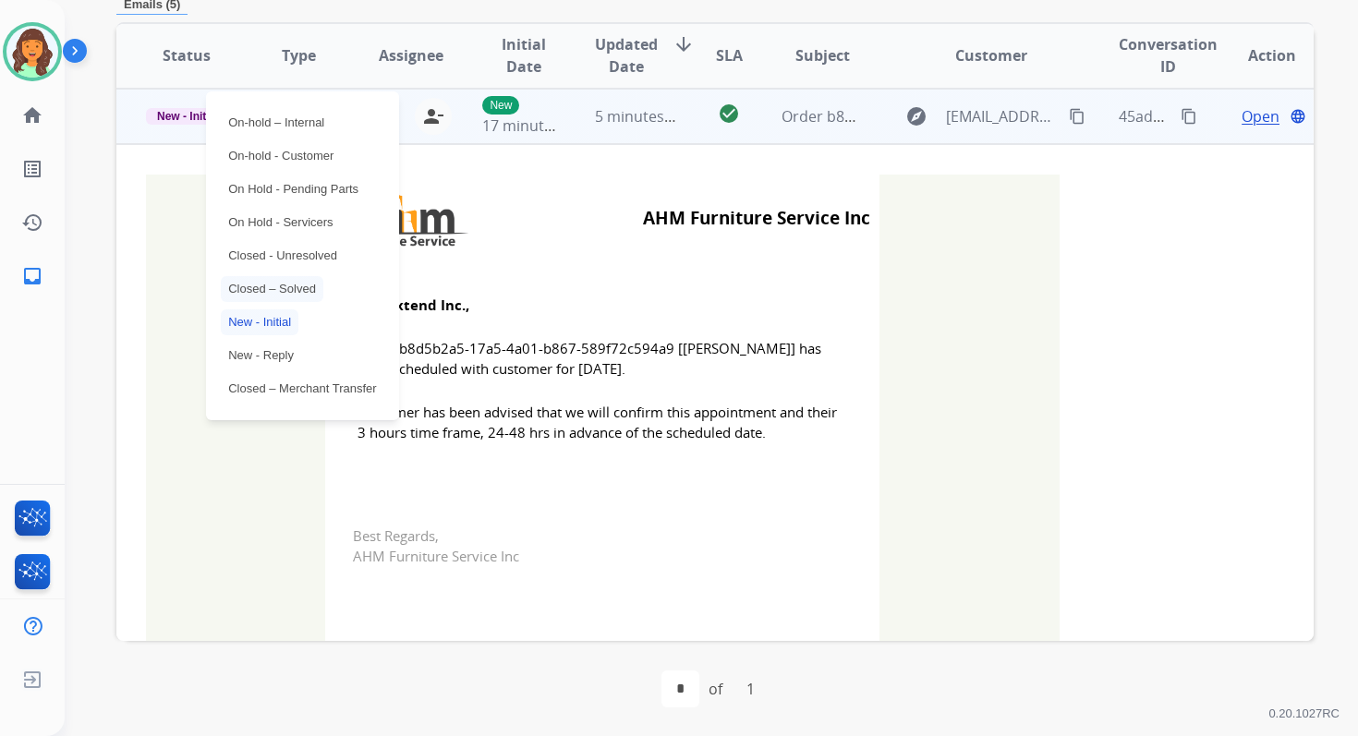
click at [273, 282] on p "Closed – Solved" at bounding box center [272, 289] width 103 height 26
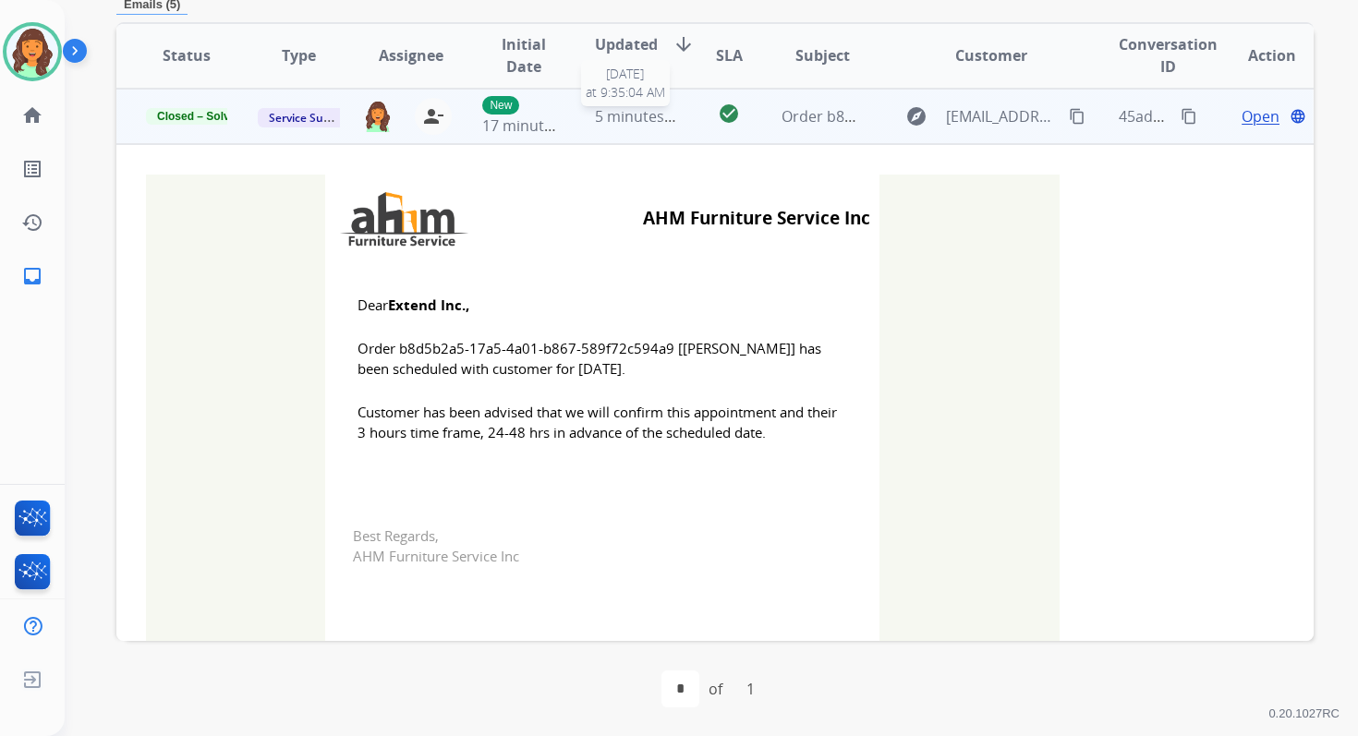
click at [635, 116] on span "5 minutes ago" at bounding box center [644, 116] width 99 height 20
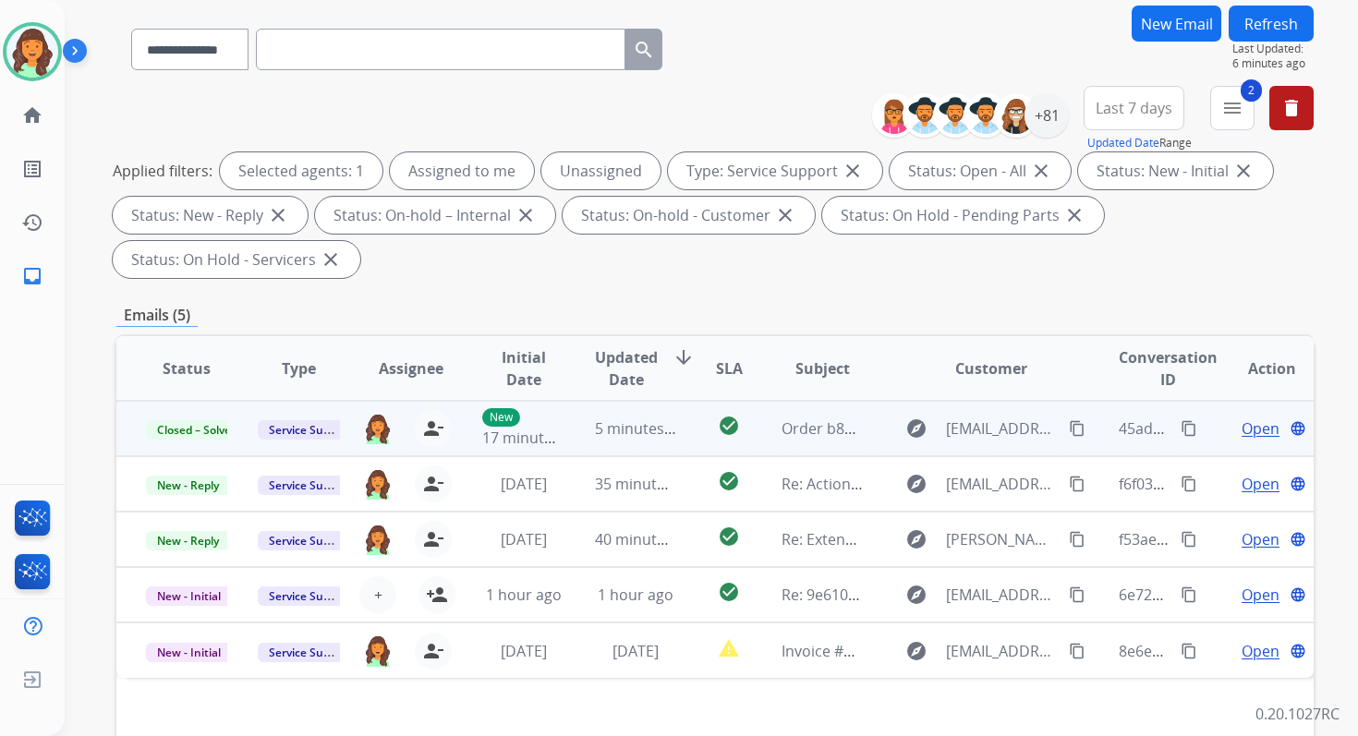
scroll to position [1, 0]
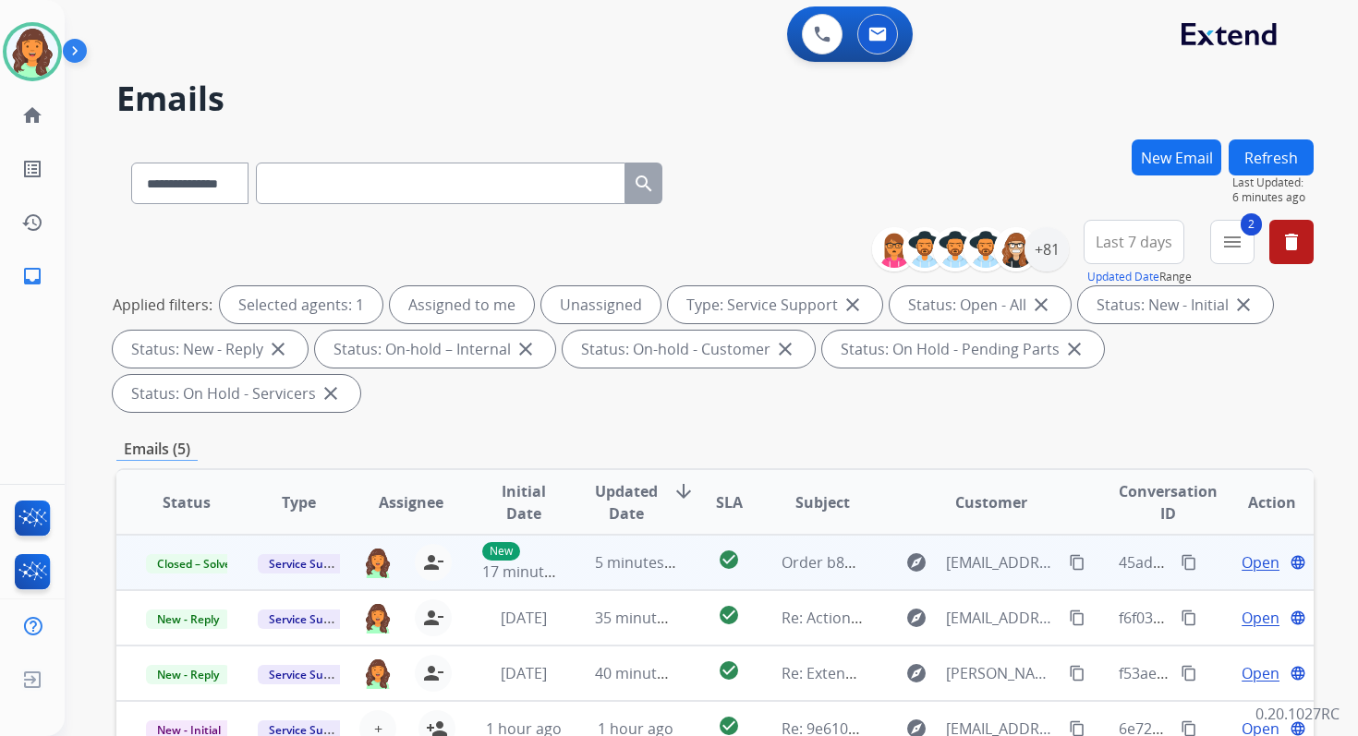
click at [1255, 151] on button "Refresh" at bounding box center [1270, 157] width 85 height 36
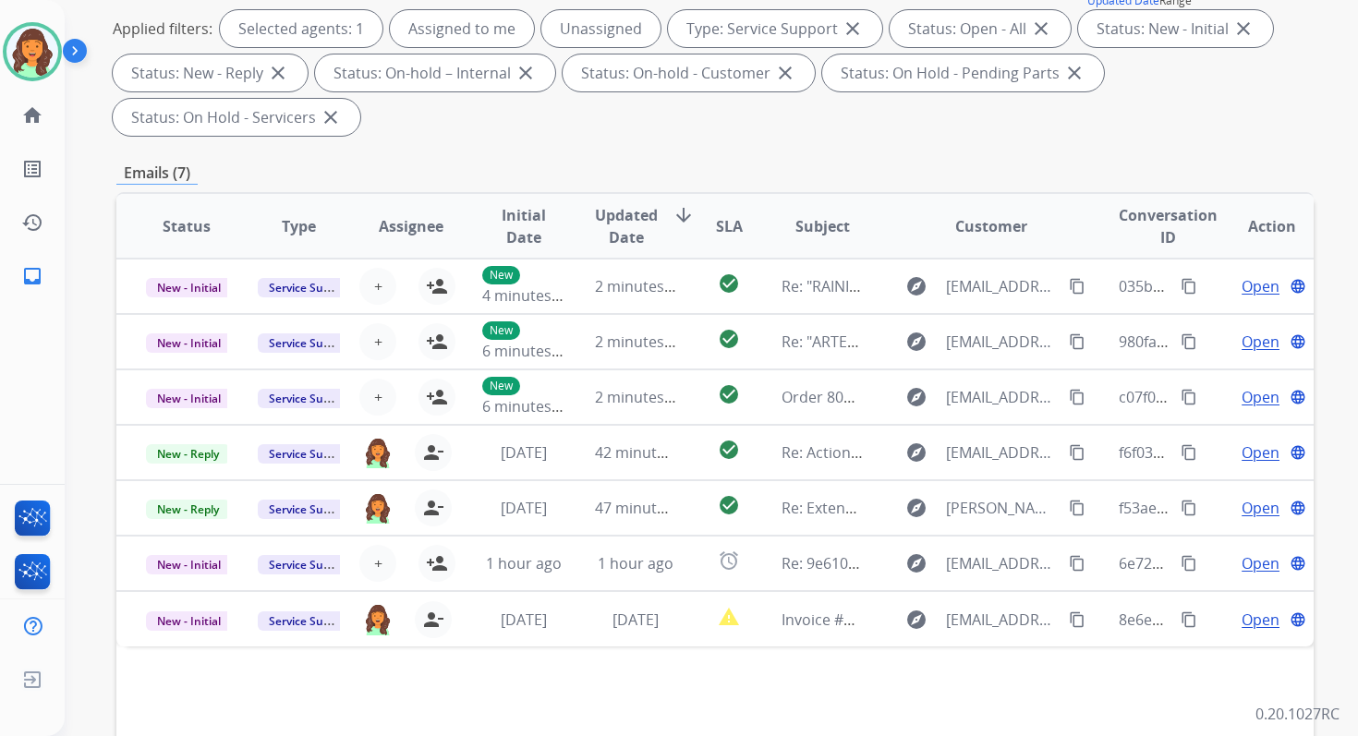
scroll to position [448, 0]
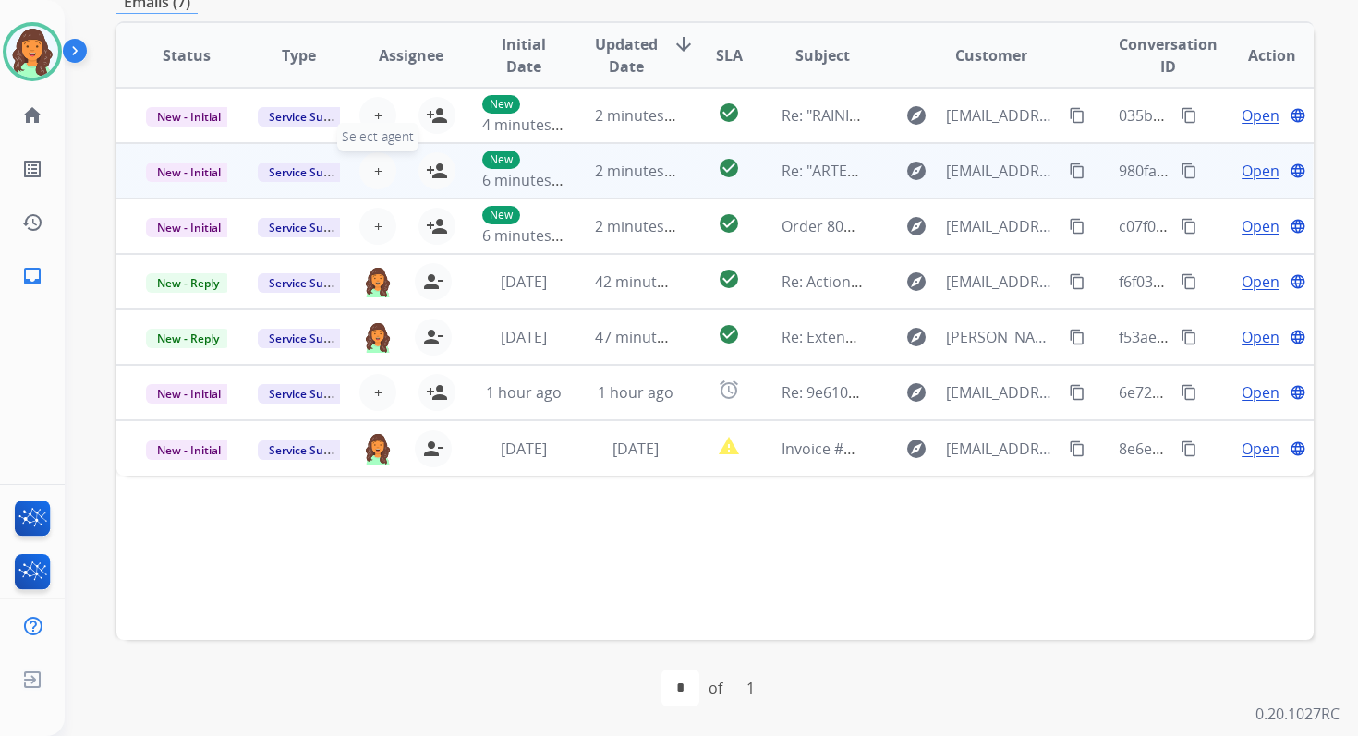
click at [379, 172] on button "+ Select agent" at bounding box center [377, 170] width 37 height 37
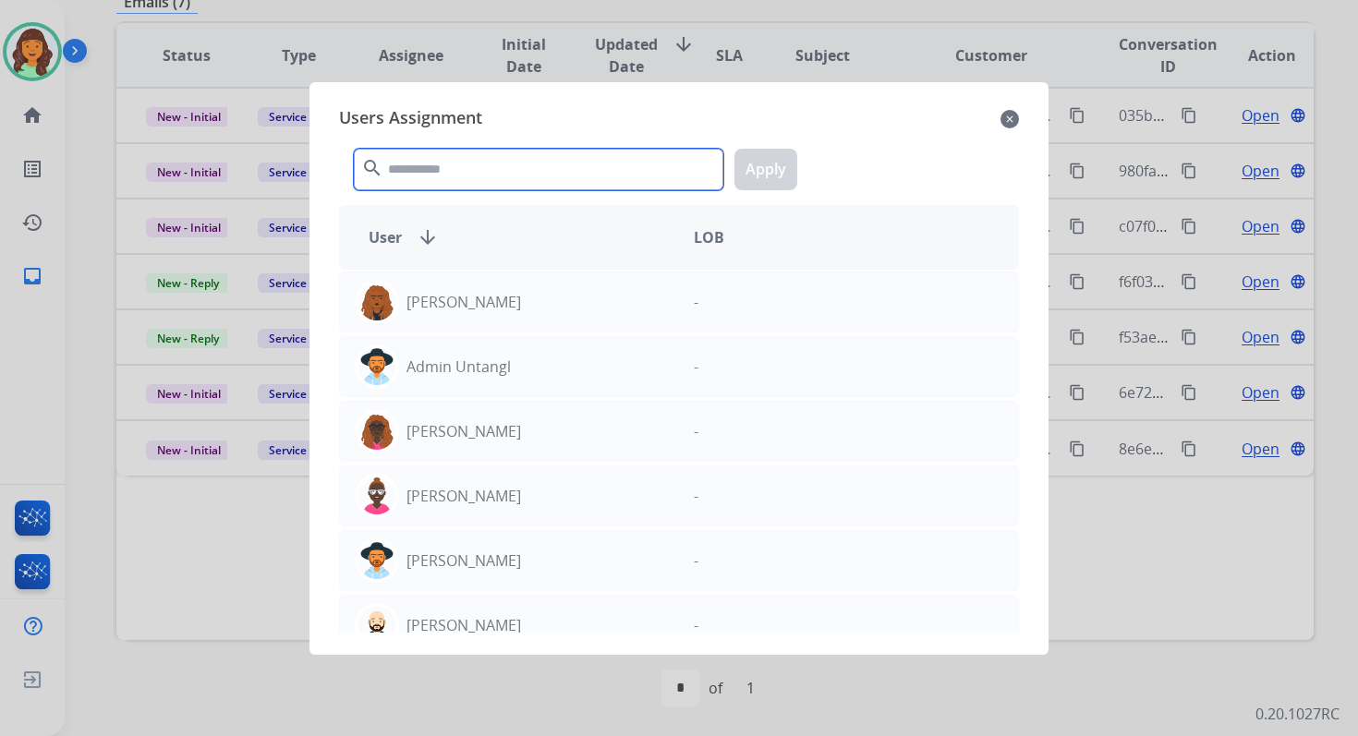
click at [403, 175] on input "text" at bounding box center [538, 170] width 369 height 42
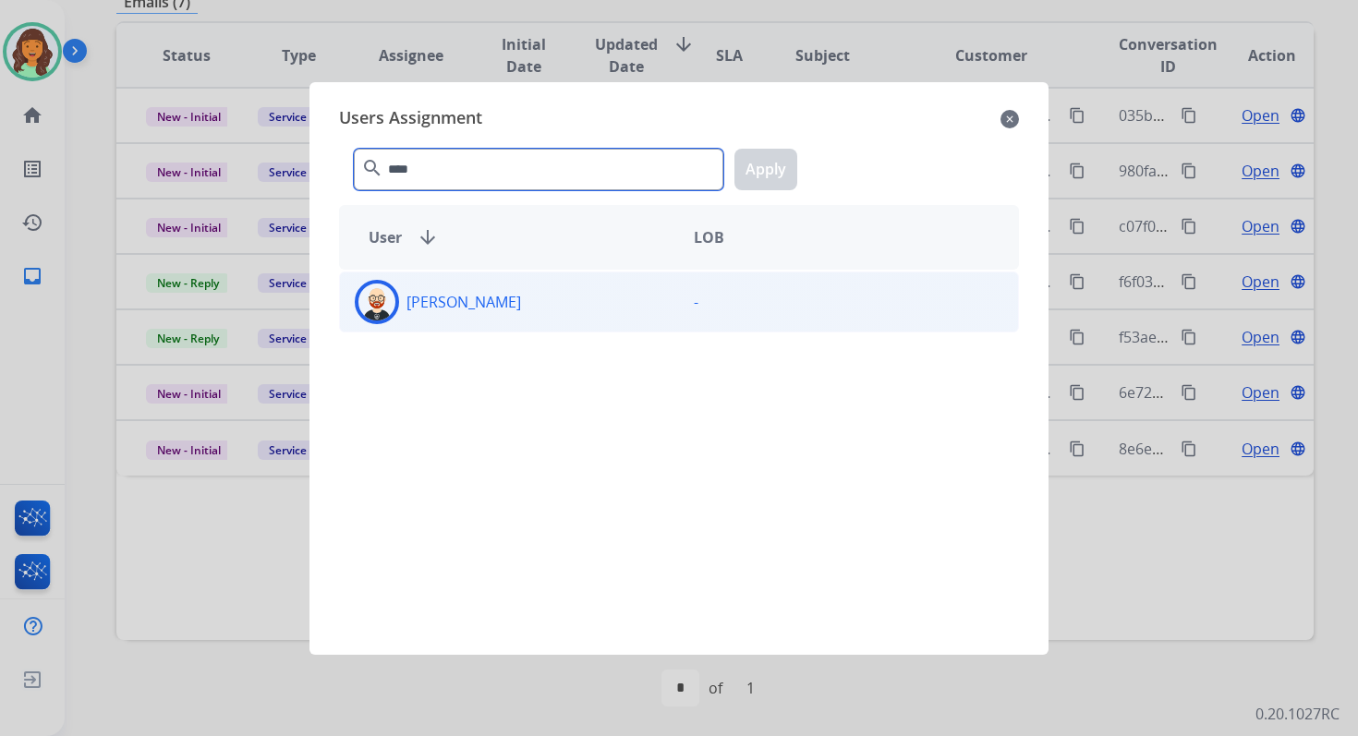
type input "****"
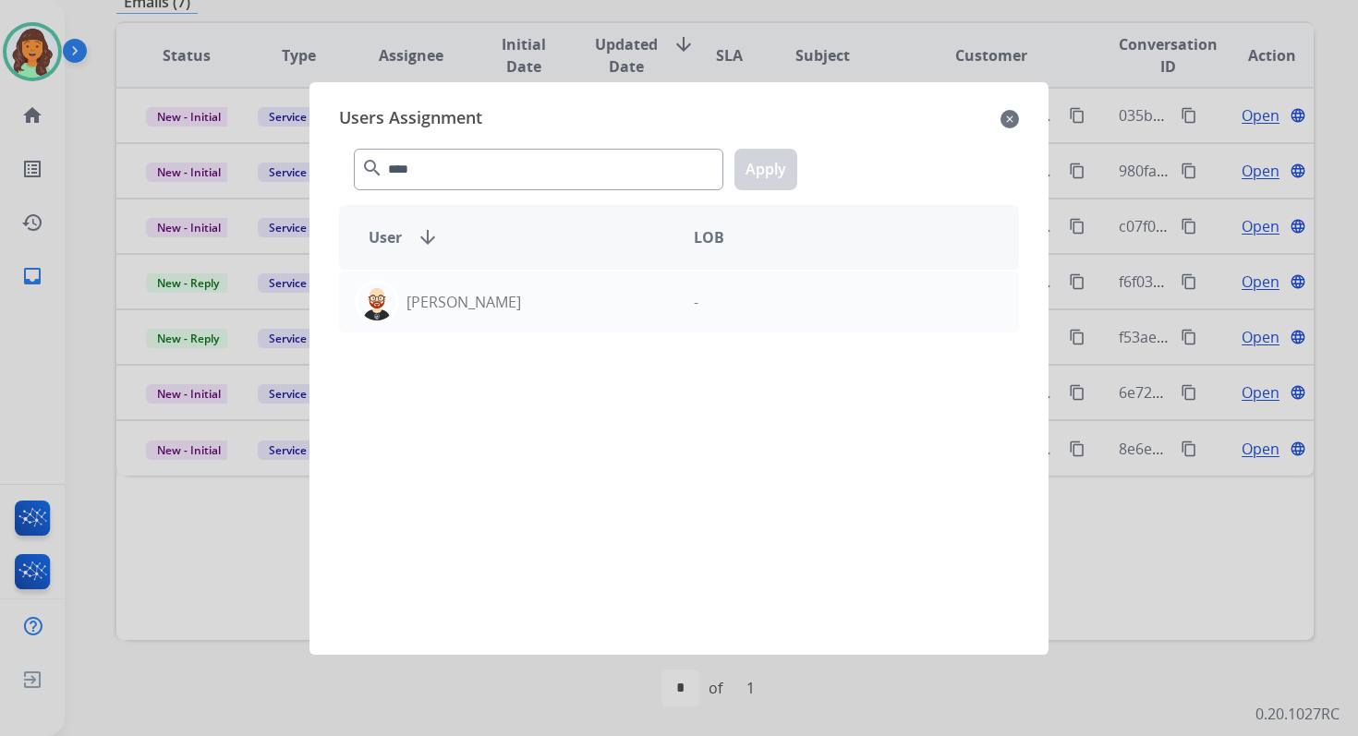
click at [1008, 113] on mat-icon "close" at bounding box center [1009, 119] width 18 height 22
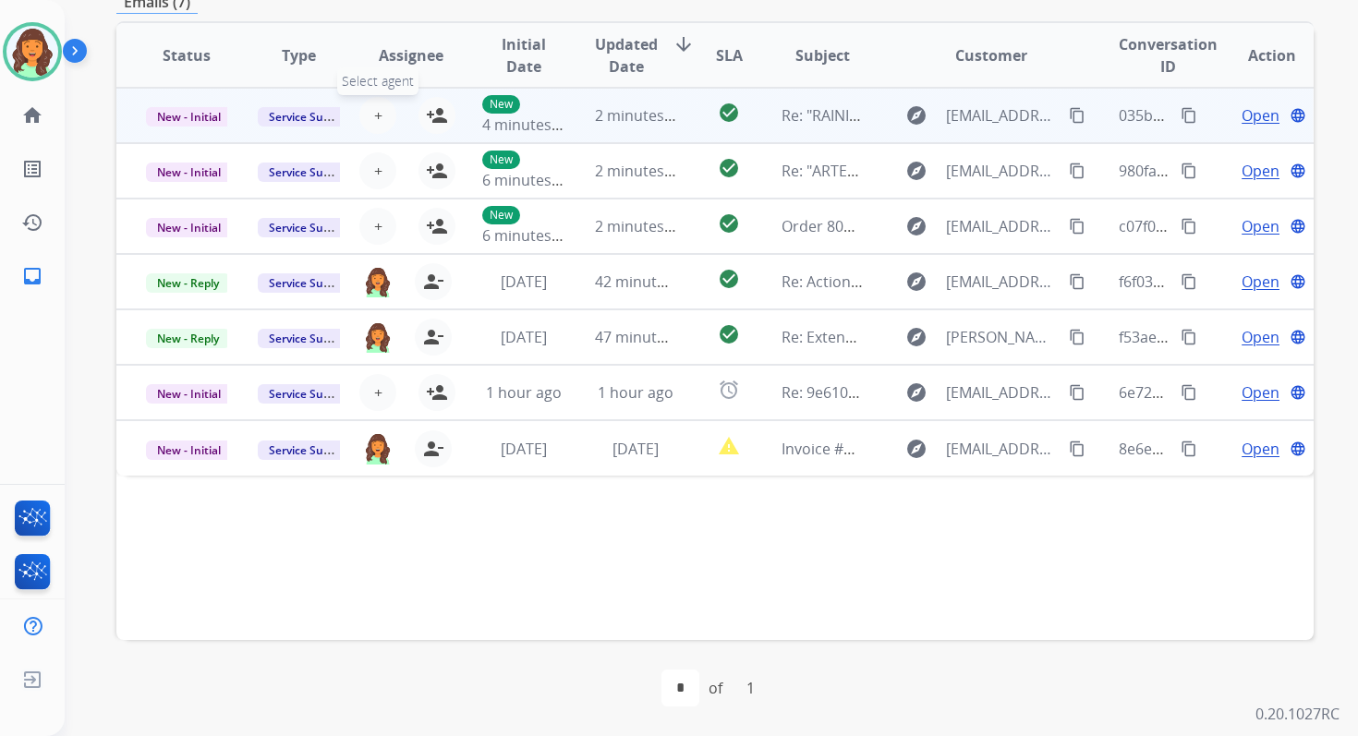
click at [374, 118] on span "+" at bounding box center [378, 115] width 8 height 22
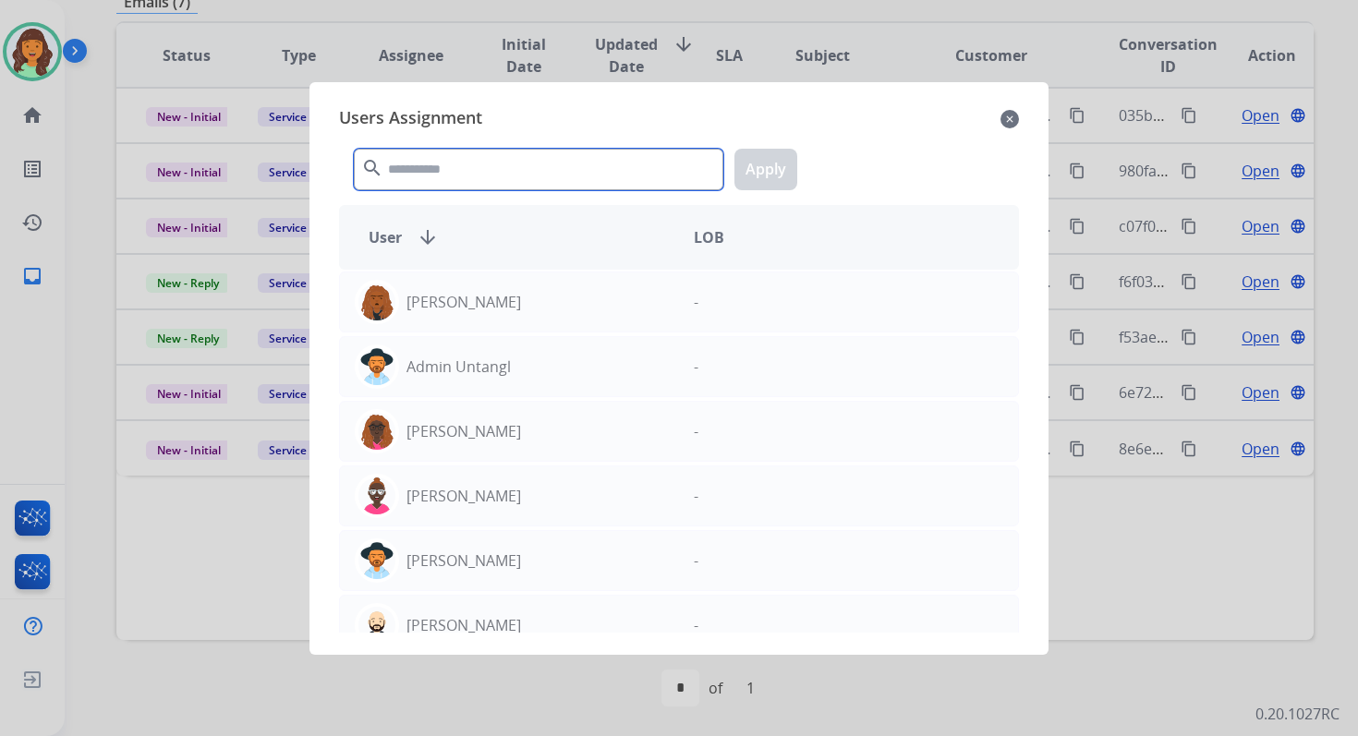
click at [432, 170] on input "text" at bounding box center [538, 170] width 369 height 42
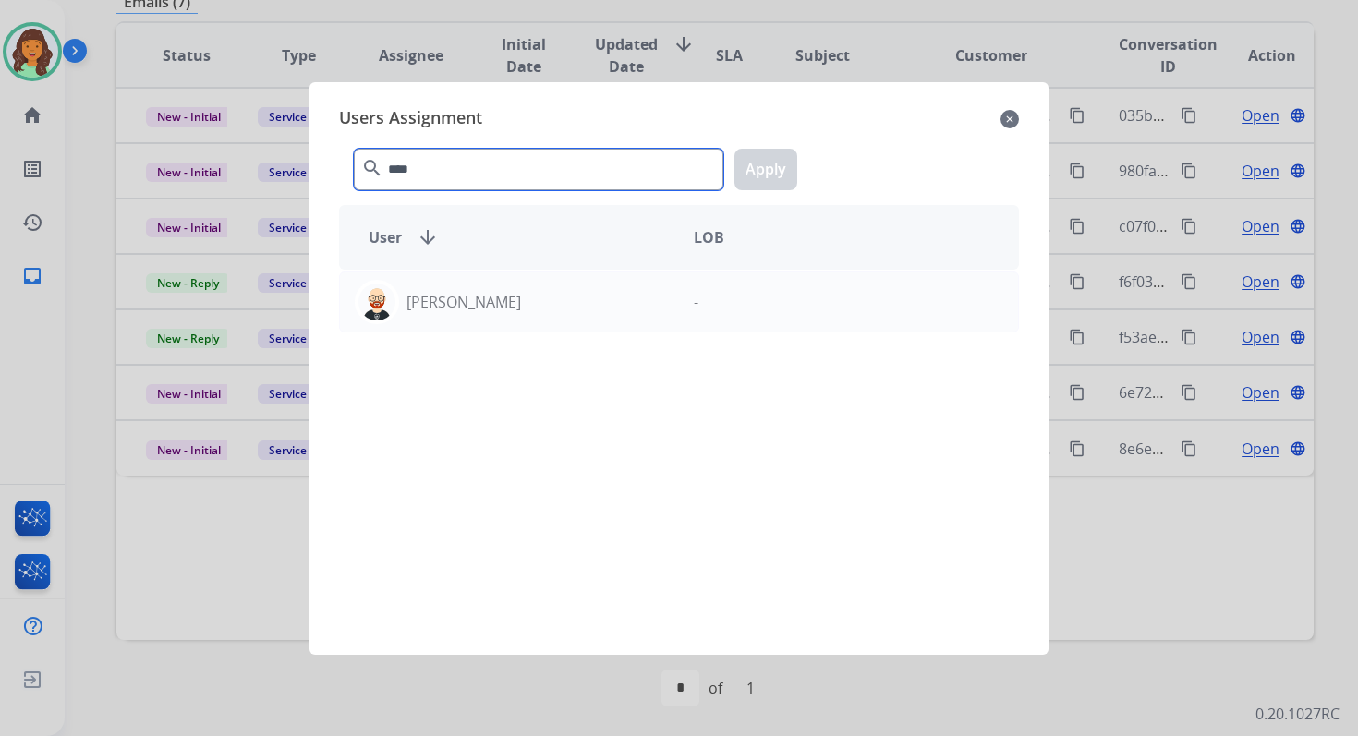
type input "****"
click at [501, 336] on div "Ezra Barnes -" at bounding box center [679, 451] width 680 height 363
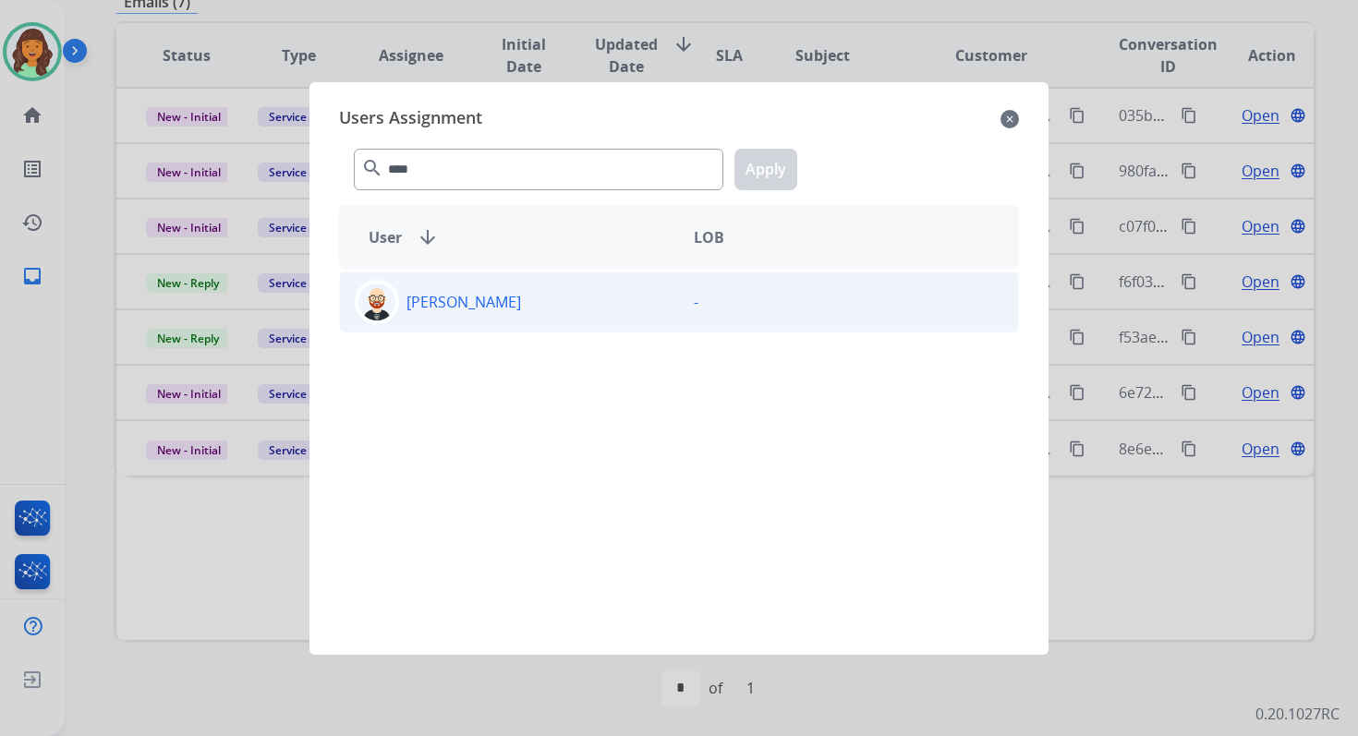
click at [514, 307] on div "Ezra Barnes" at bounding box center [509, 302] width 339 height 44
click at [780, 163] on button "Apply" at bounding box center [765, 170] width 63 height 42
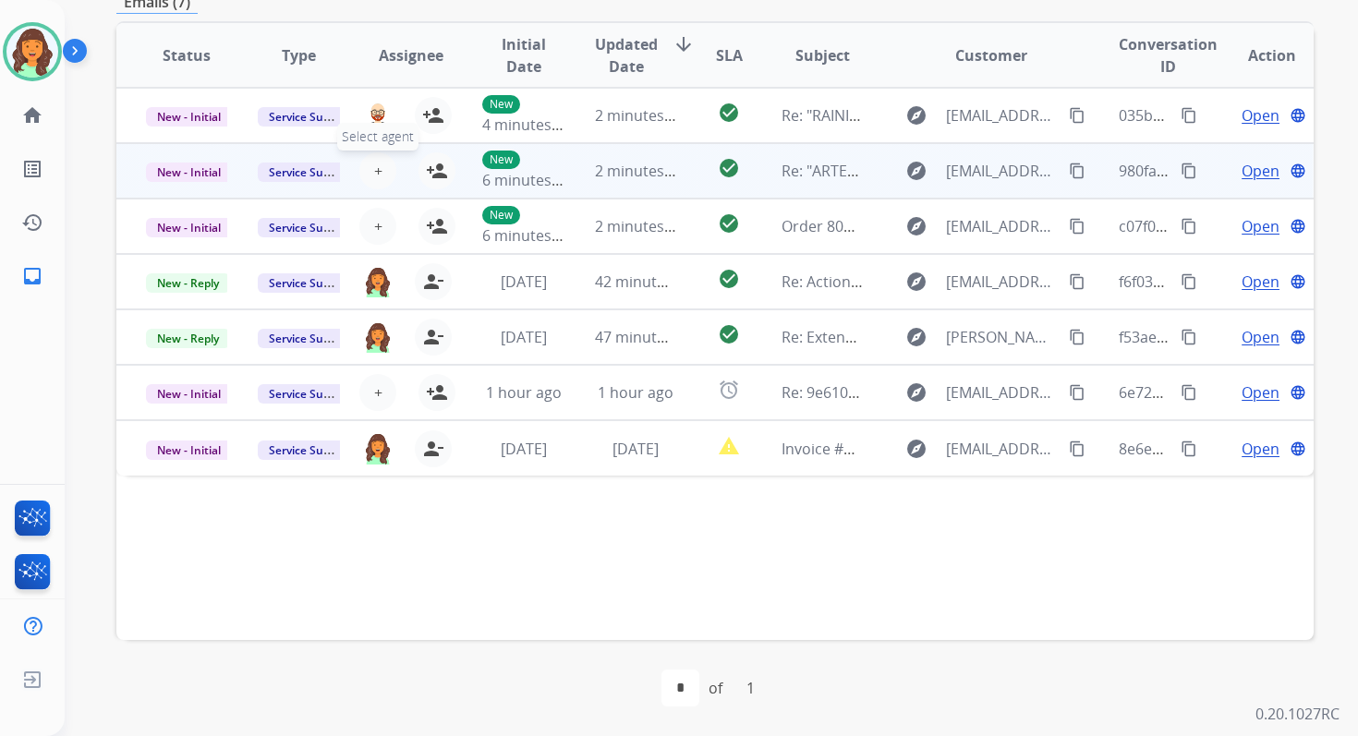
click at [375, 171] on span "+" at bounding box center [378, 171] width 8 height 22
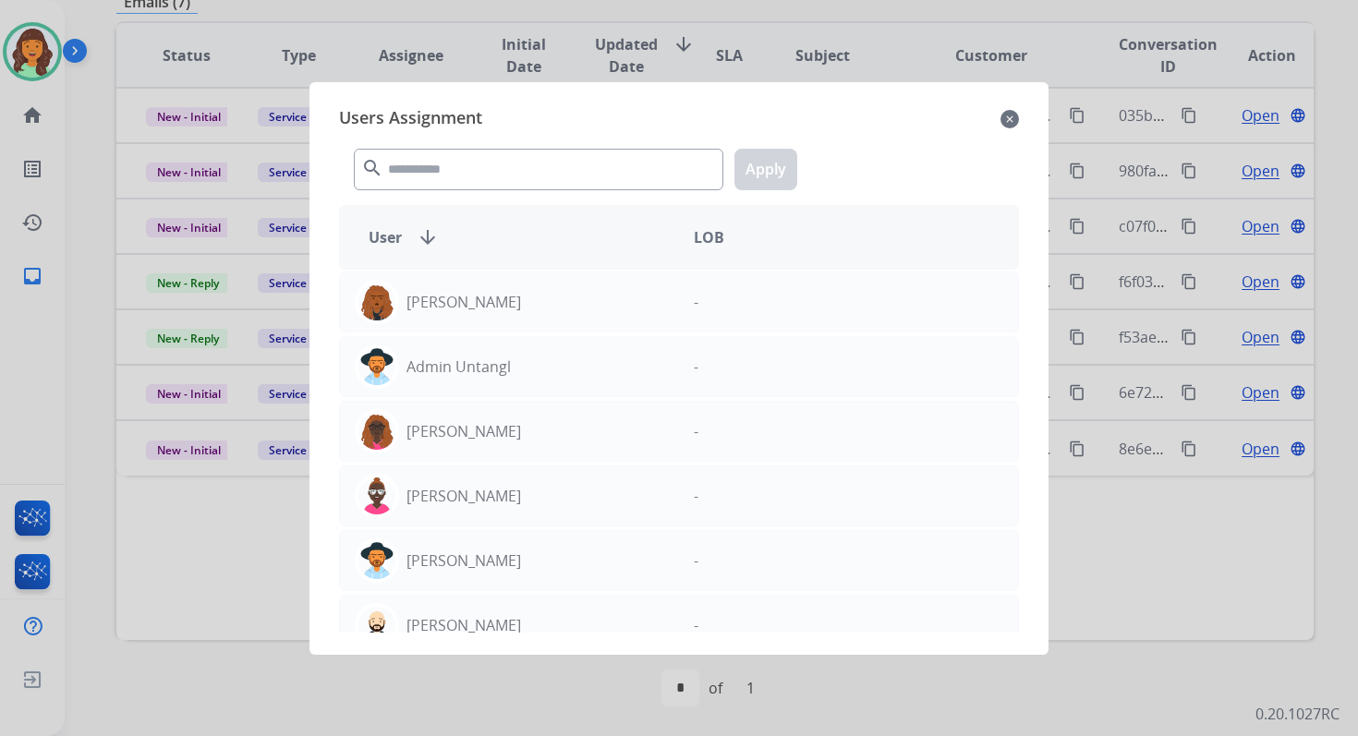
click at [453, 189] on div "search Apply" at bounding box center [679, 166] width 680 height 64
click at [457, 172] on input "text" at bounding box center [538, 170] width 369 height 42
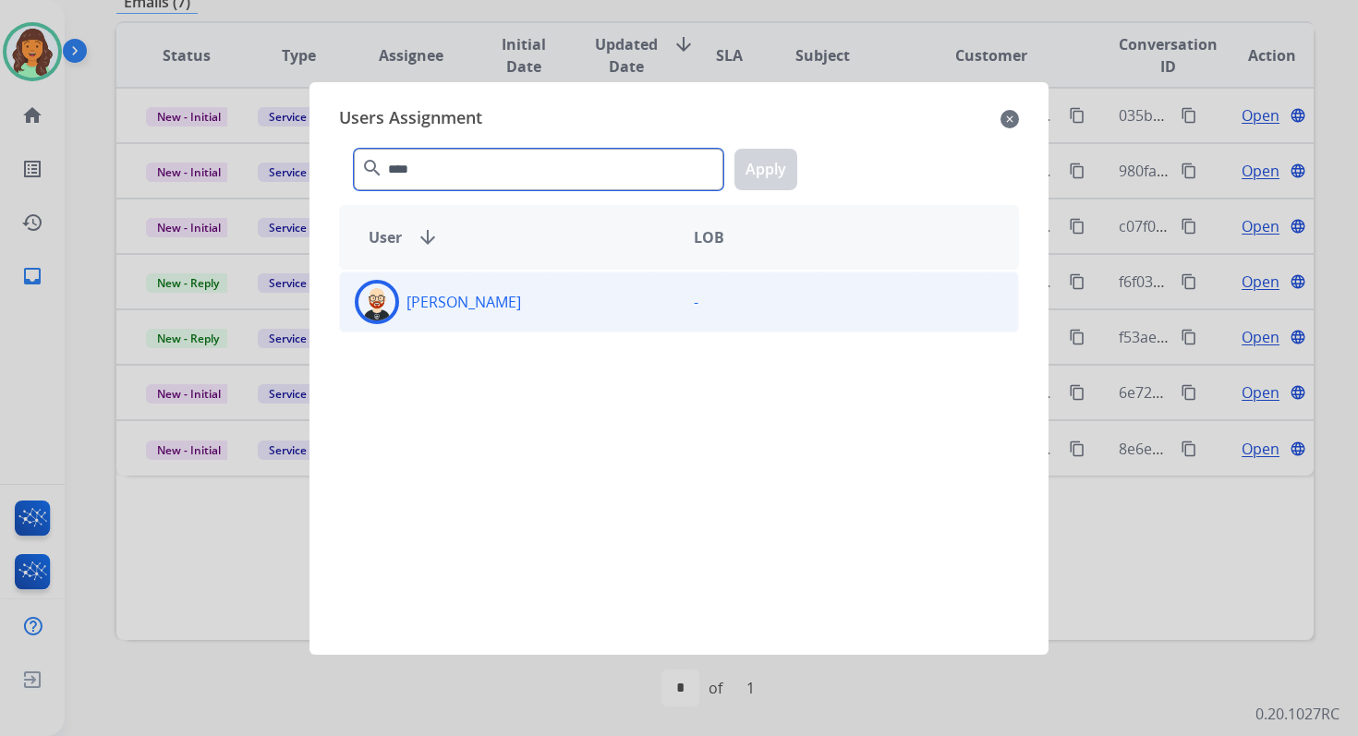
type input "****"
click at [512, 308] on div "Ezra Barnes" at bounding box center [509, 302] width 339 height 44
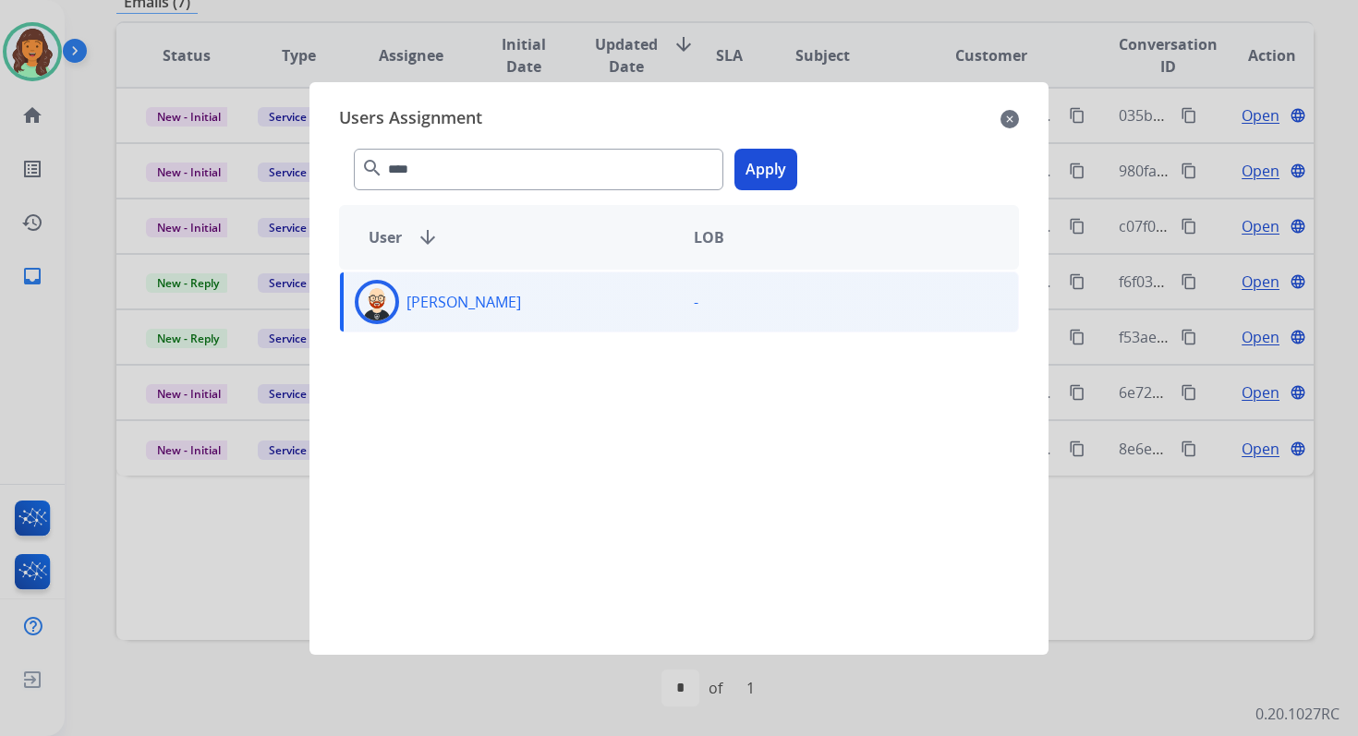
click at [768, 175] on button "Apply" at bounding box center [765, 170] width 63 height 42
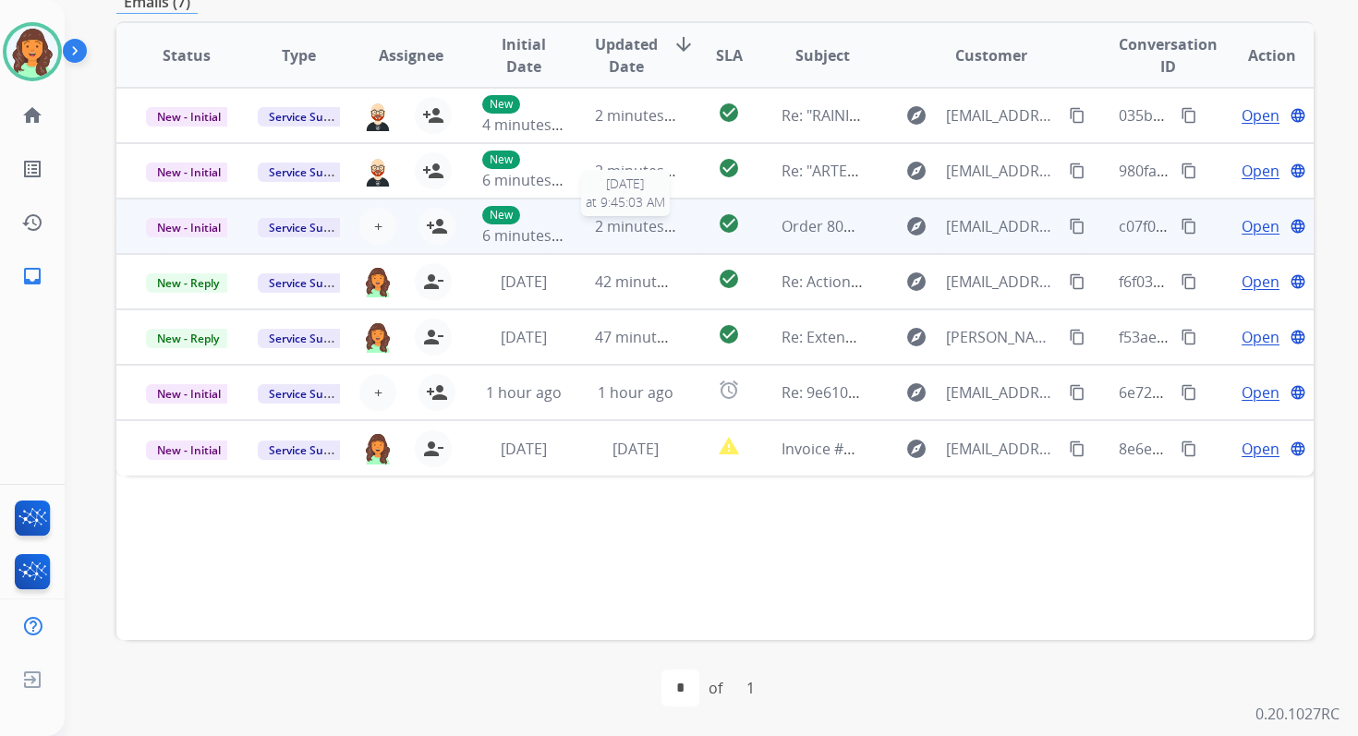
click at [663, 218] on span "2 minutes ago" at bounding box center [644, 226] width 99 height 20
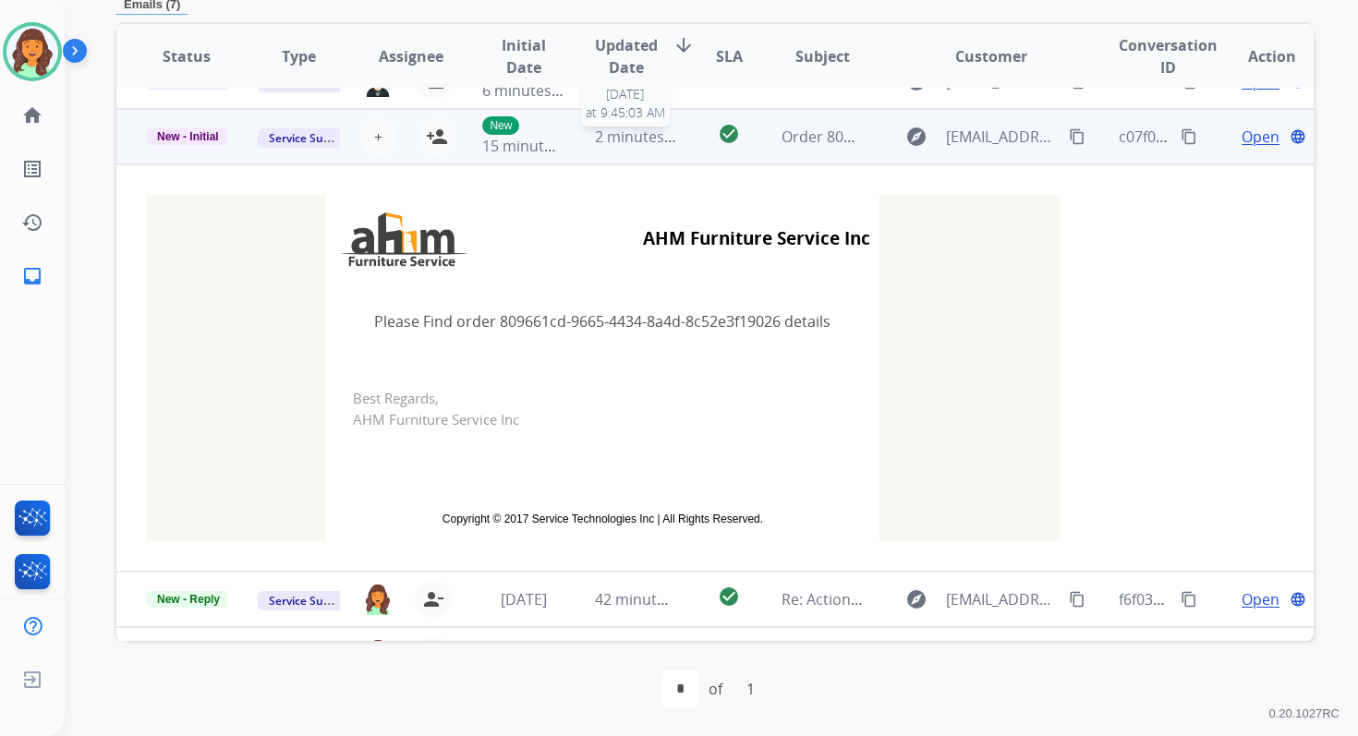
scroll to position [111, 0]
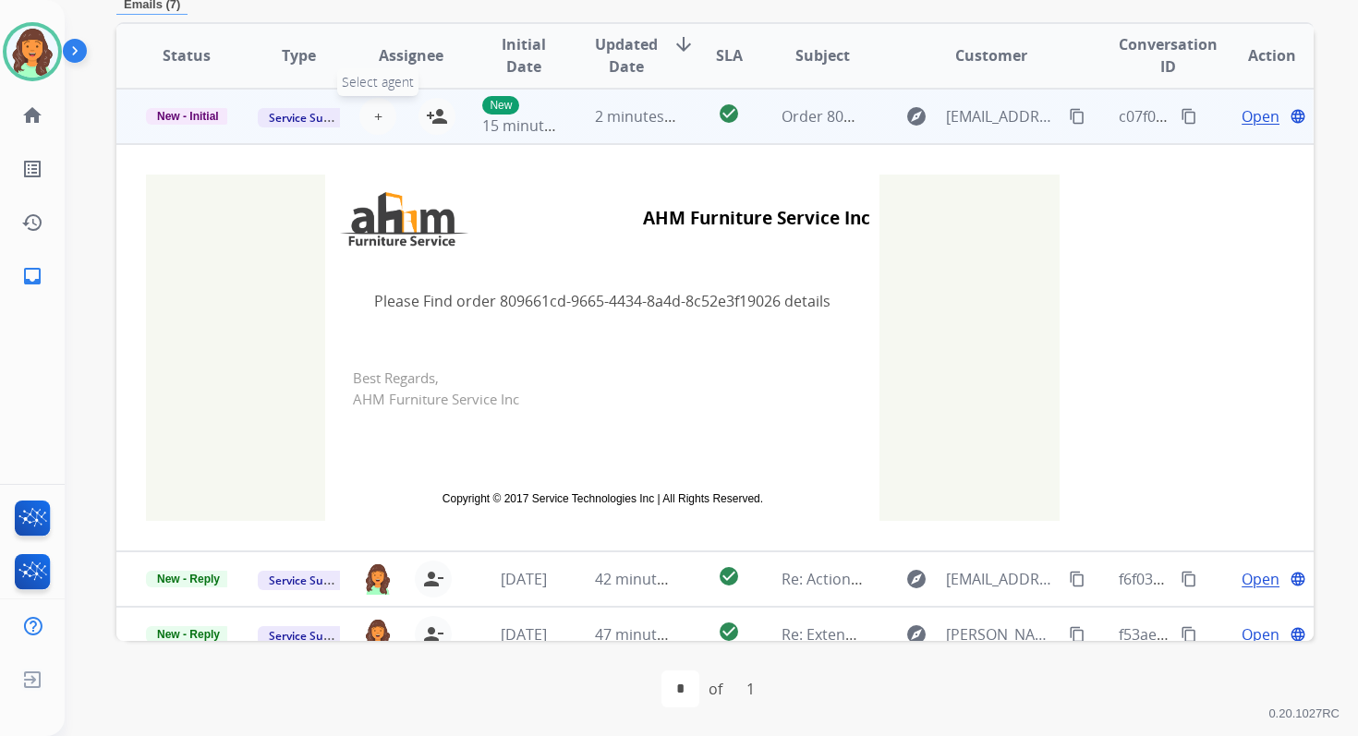
click at [374, 115] on span "+" at bounding box center [378, 116] width 8 height 22
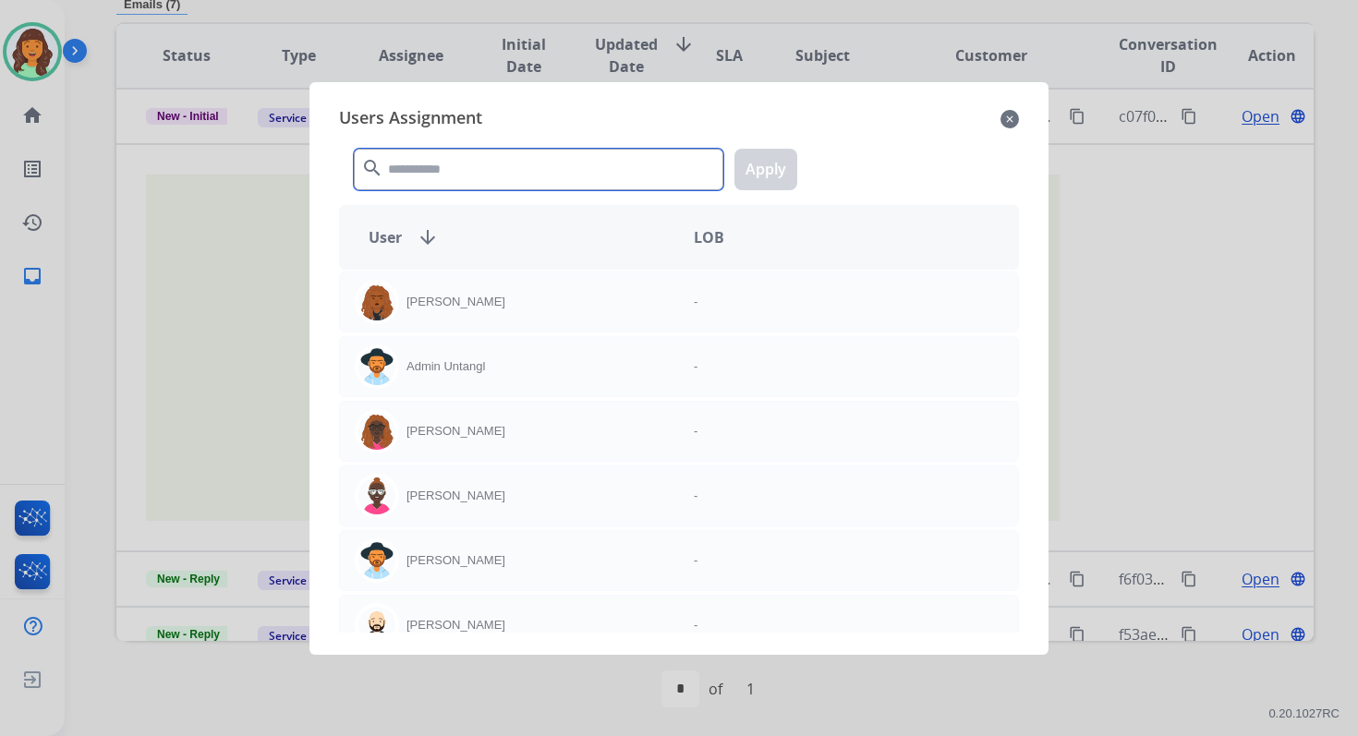
click at [436, 163] on input "text" at bounding box center [538, 170] width 369 height 42
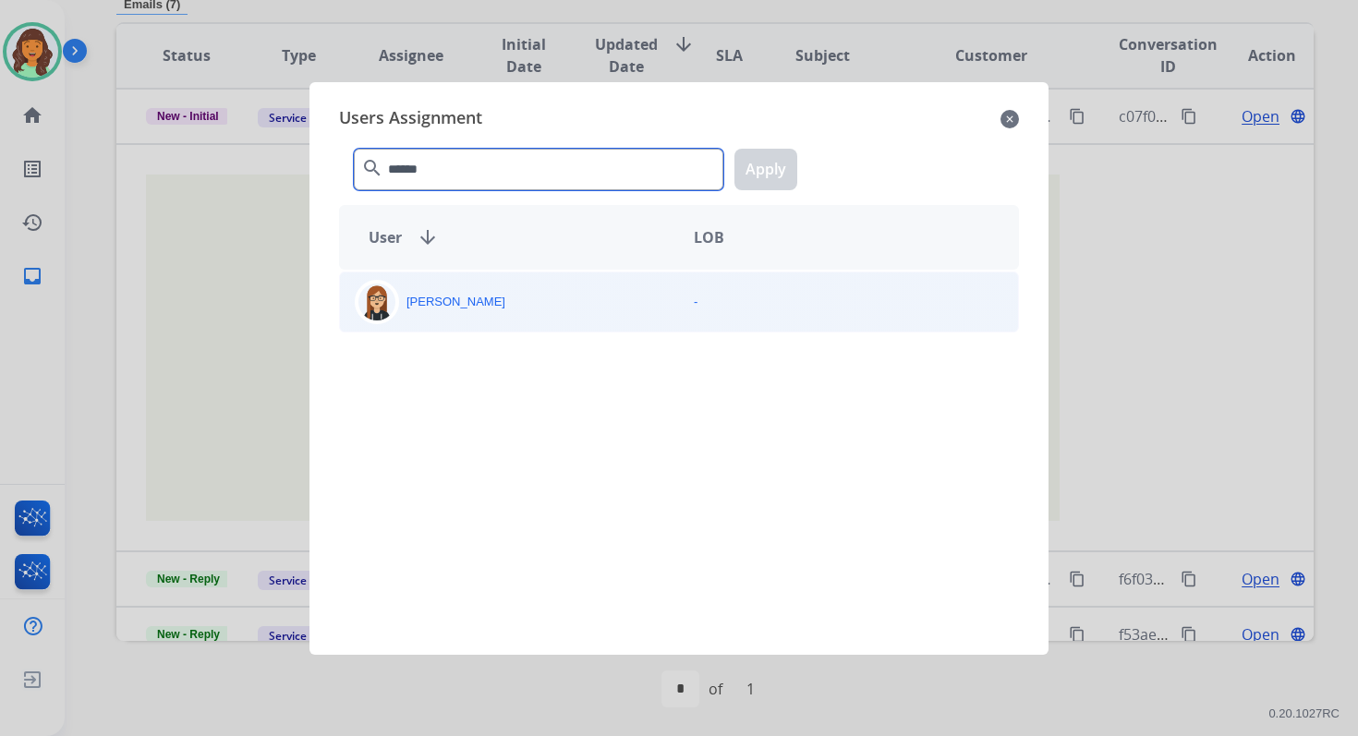
type input "******"
click at [490, 310] on div "Trisha Higgins" at bounding box center [509, 302] width 339 height 44
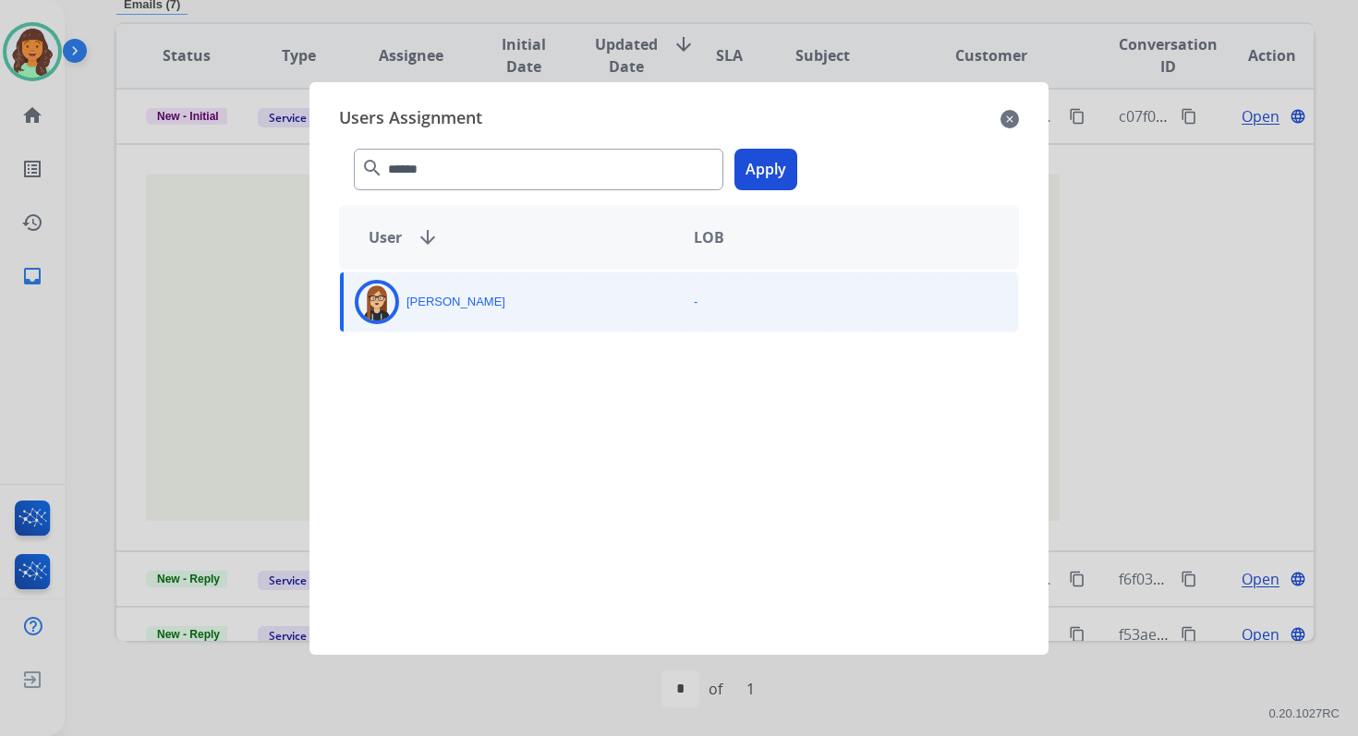
click at [761, 177] on button "Apply" at bounding box center [765, 170] width 63 height 42
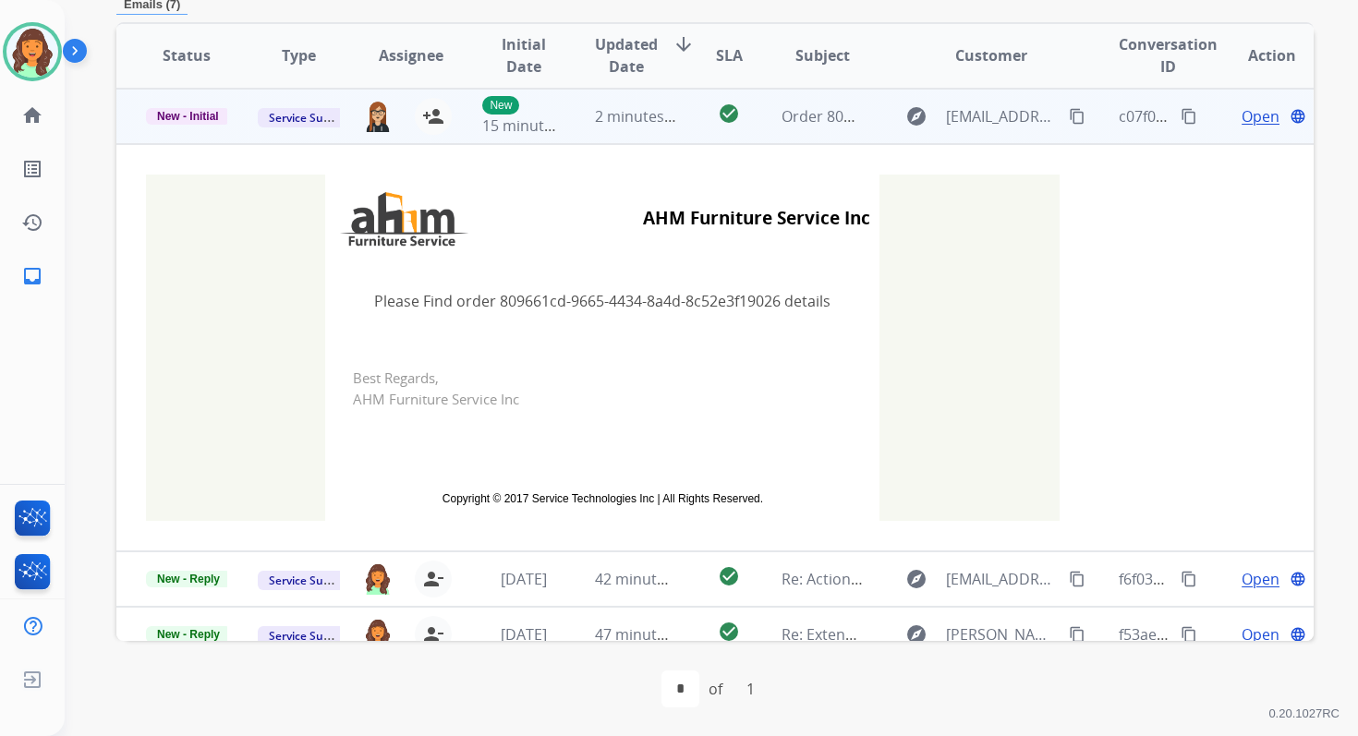
click at [677, 110] on td "check_circle" at bounding box center [714, 116] width 75 height 55
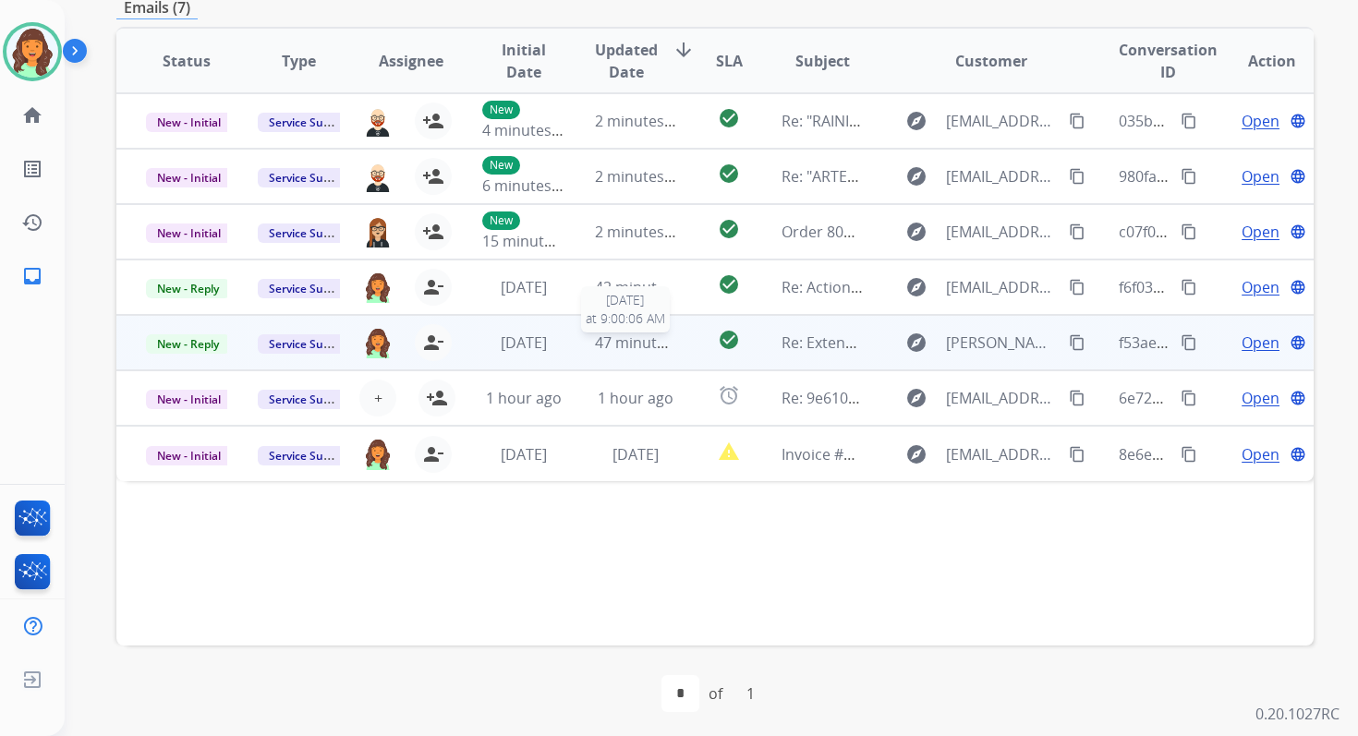
click at [635, 352] on div "47 minutes ago" at bounding box center [635, 343] width 81 height 22
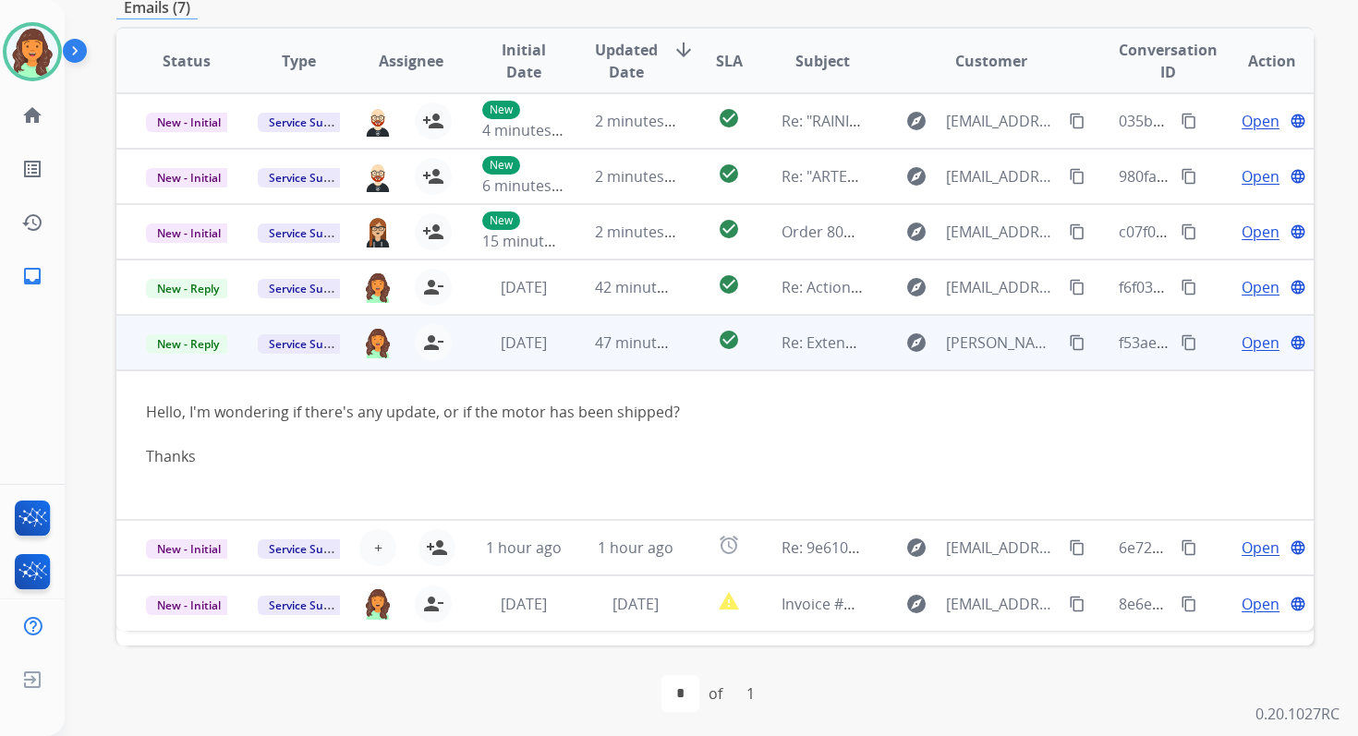
click at [1241, 345] on span "Open" at bounding box center [1260, 343] width 38 height 22
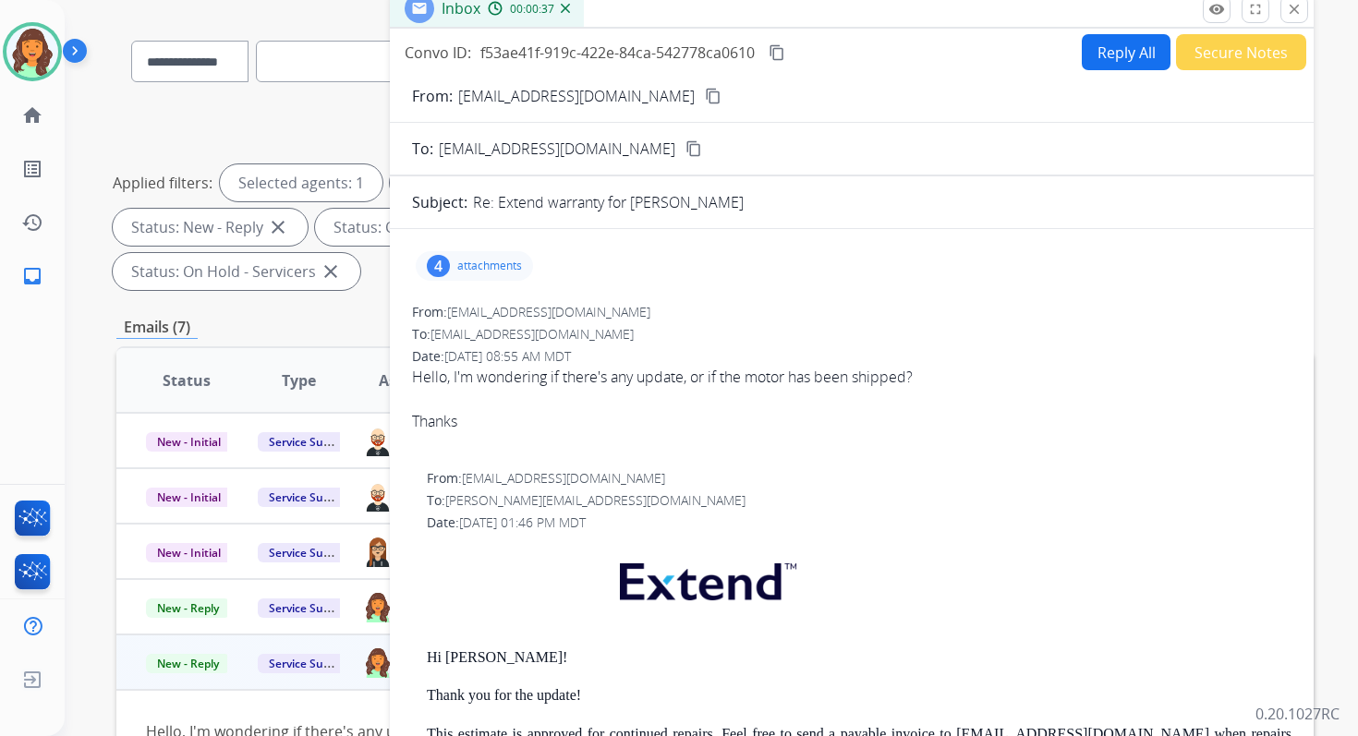
scroll to position [120, 0]
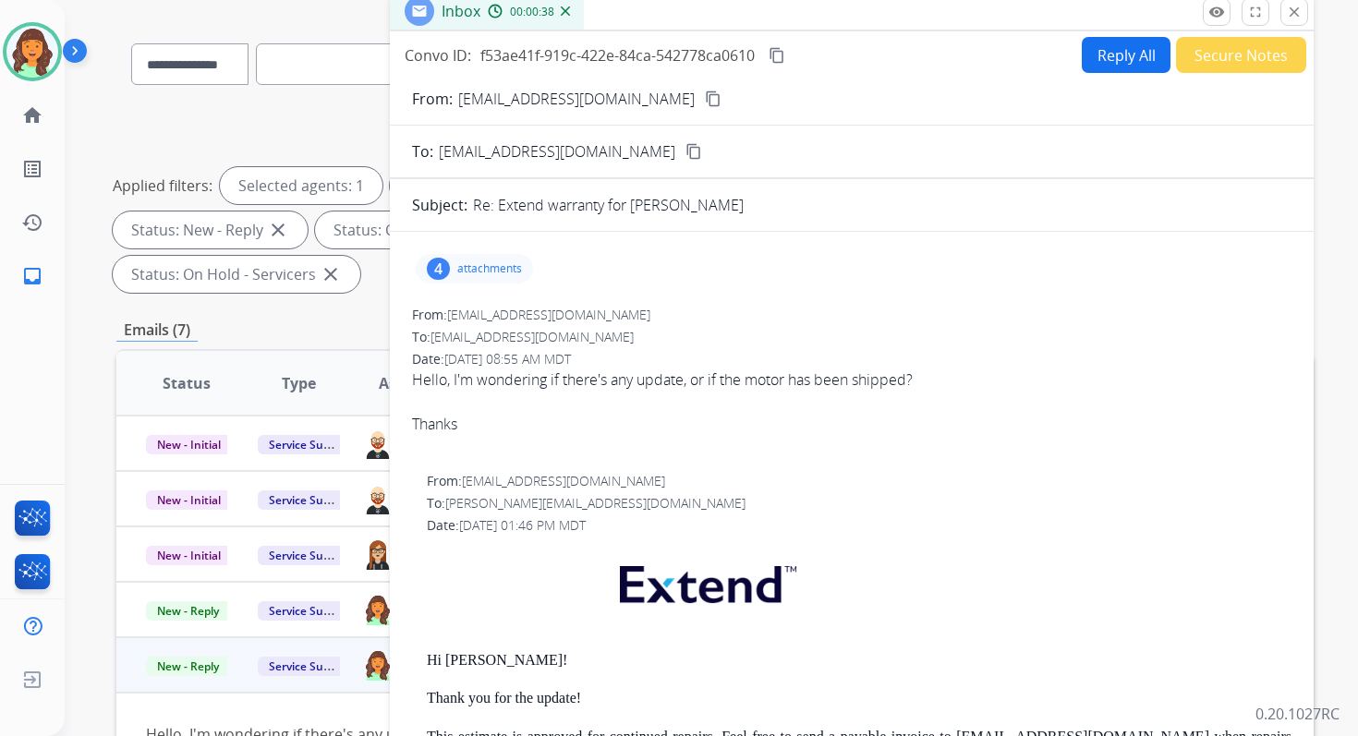
click at [450, 258] on div "4 attachments" at bounding box center [474, 269] width 117 height 30
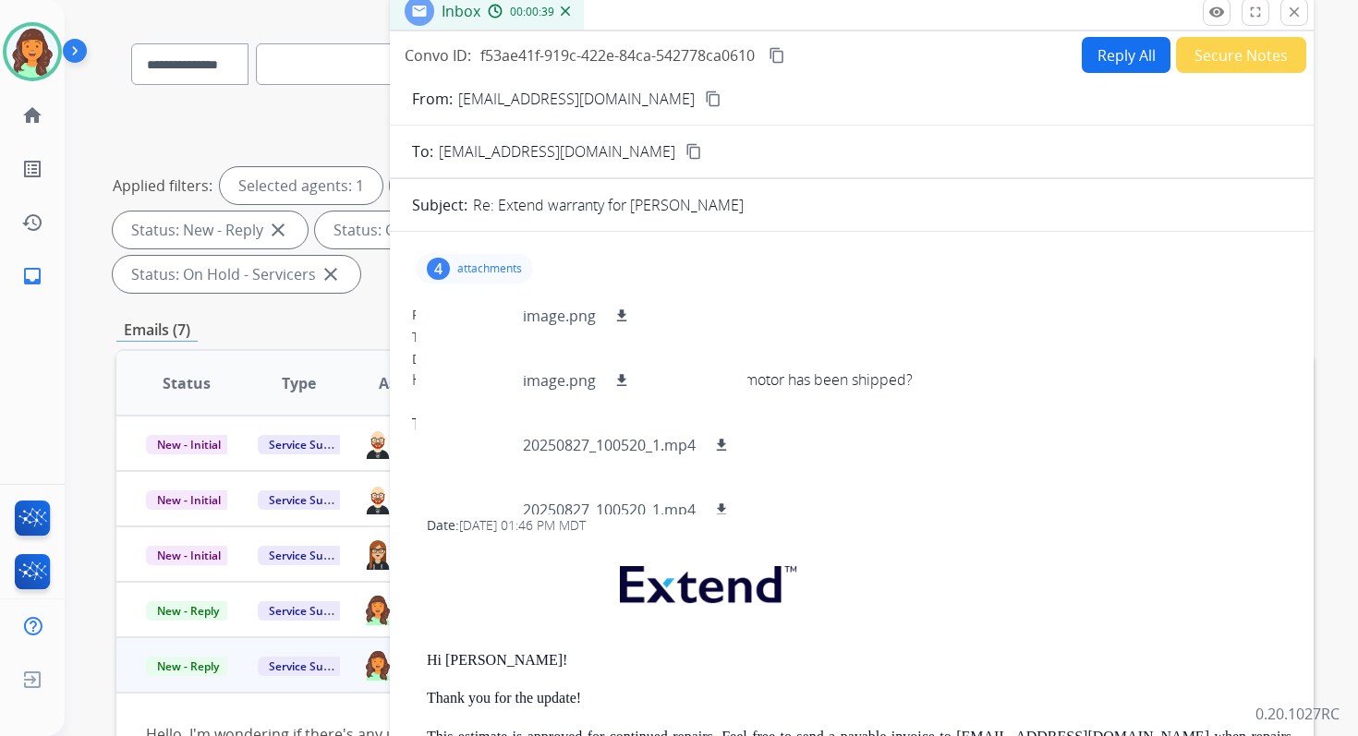
click at [489, 266] on p "attachments" at bounding box center [489, 268] width 65 height 15
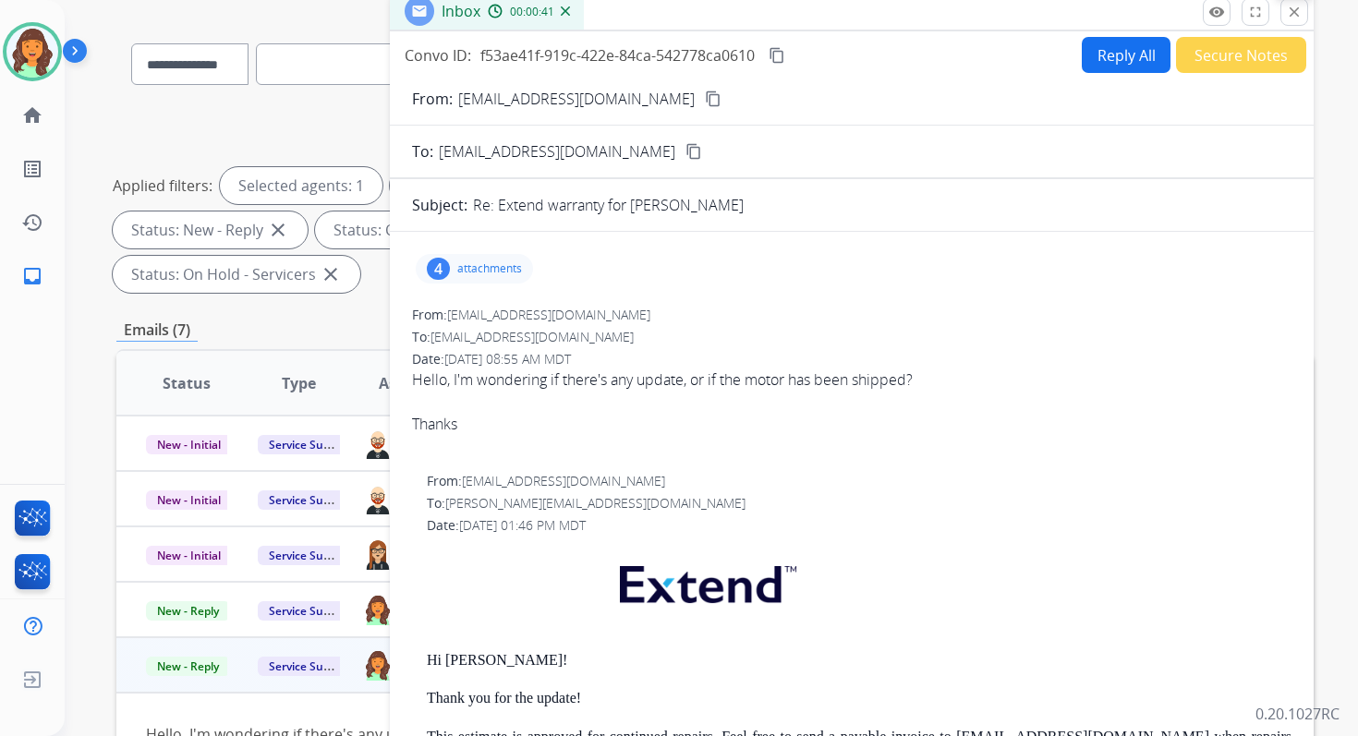
click at [1289, 15] on mat-icon "close" at bounding box center [1294, 12] width 17 height 17
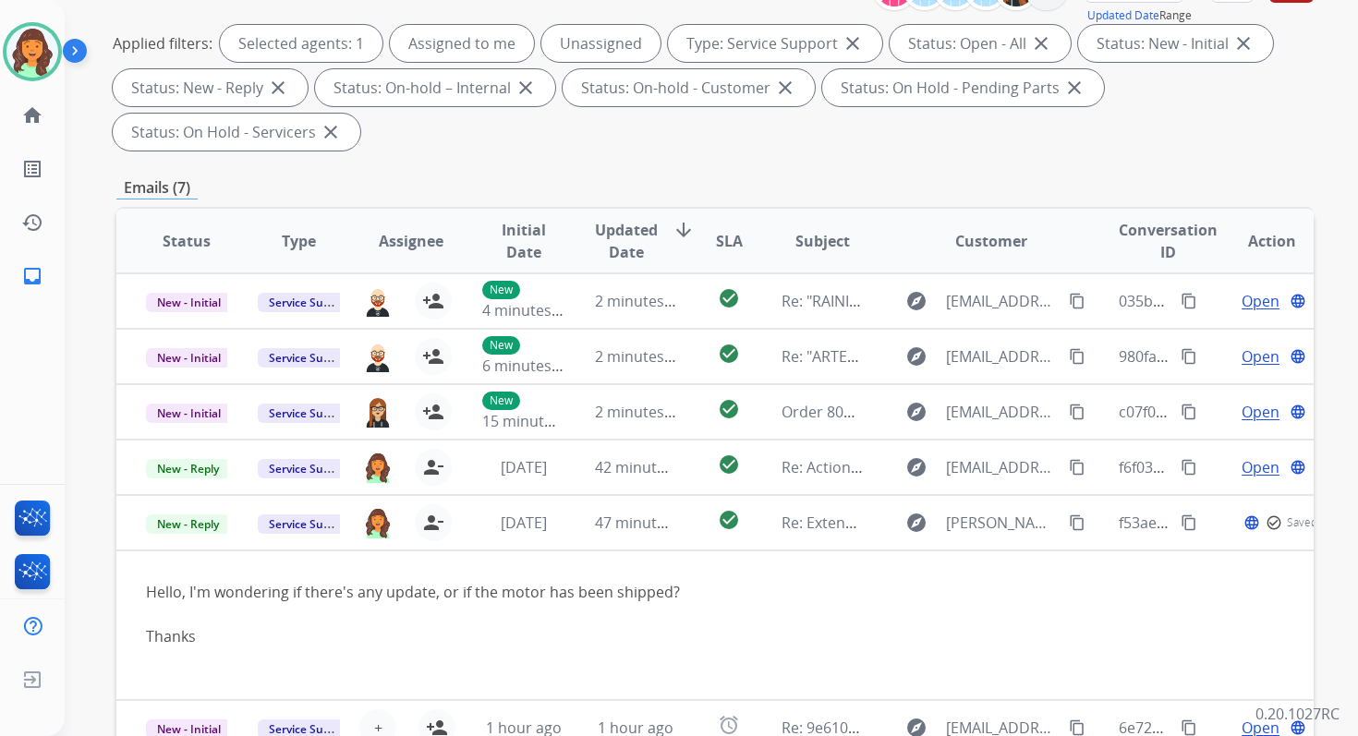
scroll to position [448, 0]
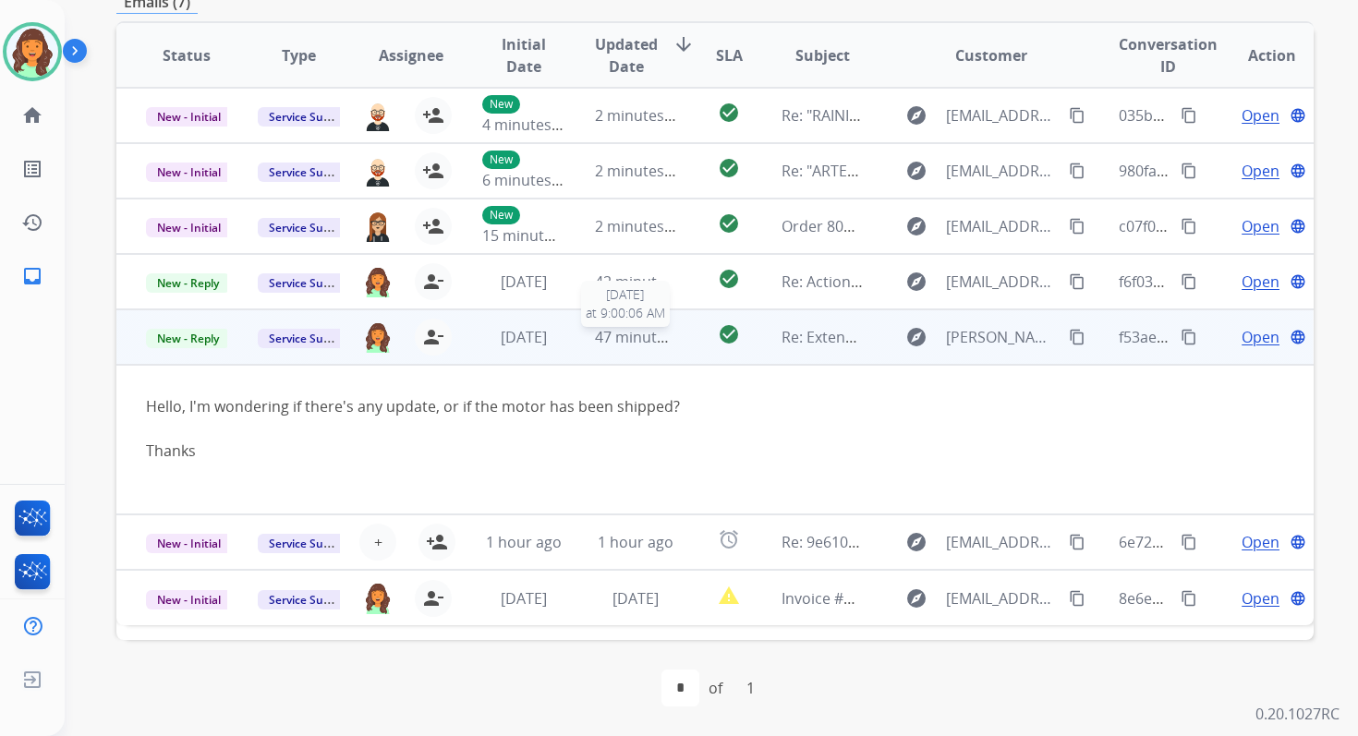
click at [644, 332] on span "47 minutes ago" at bounding box center [648, 337] width 107 height 20
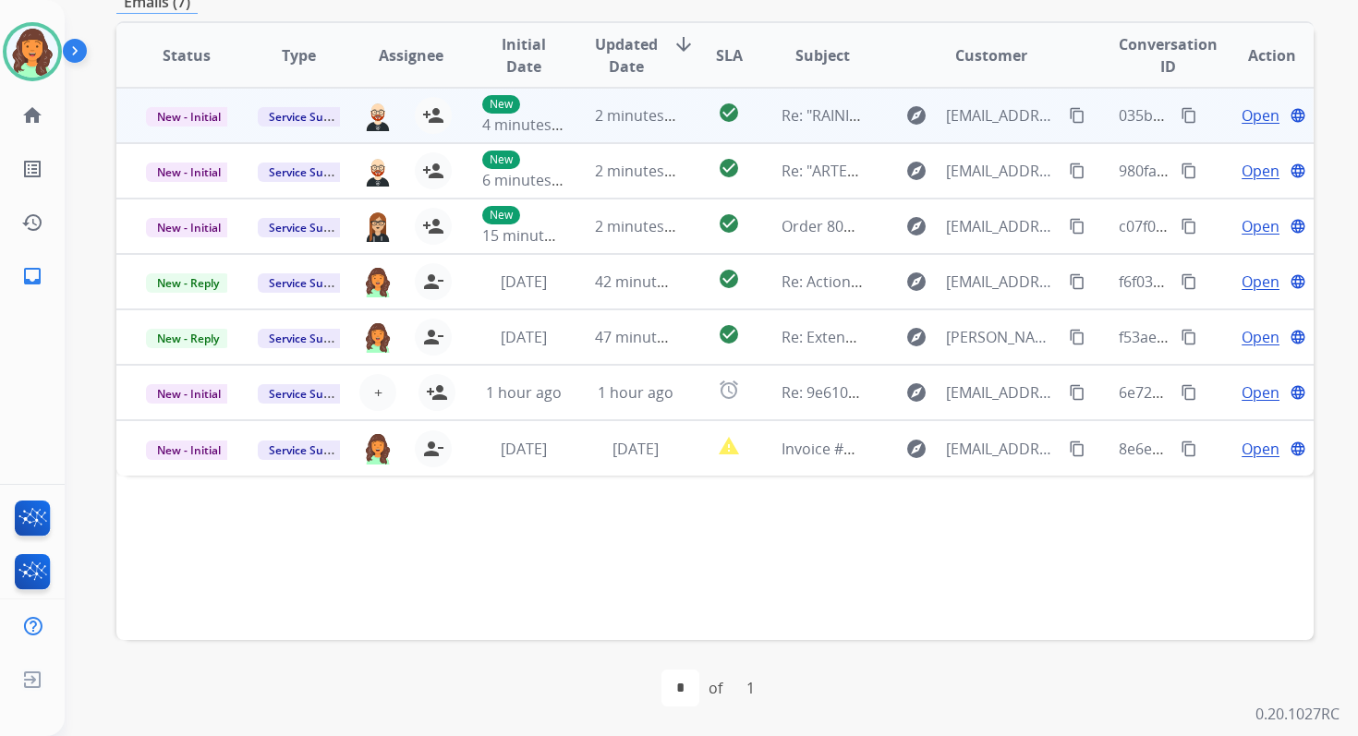
scroll to position [0, 0]
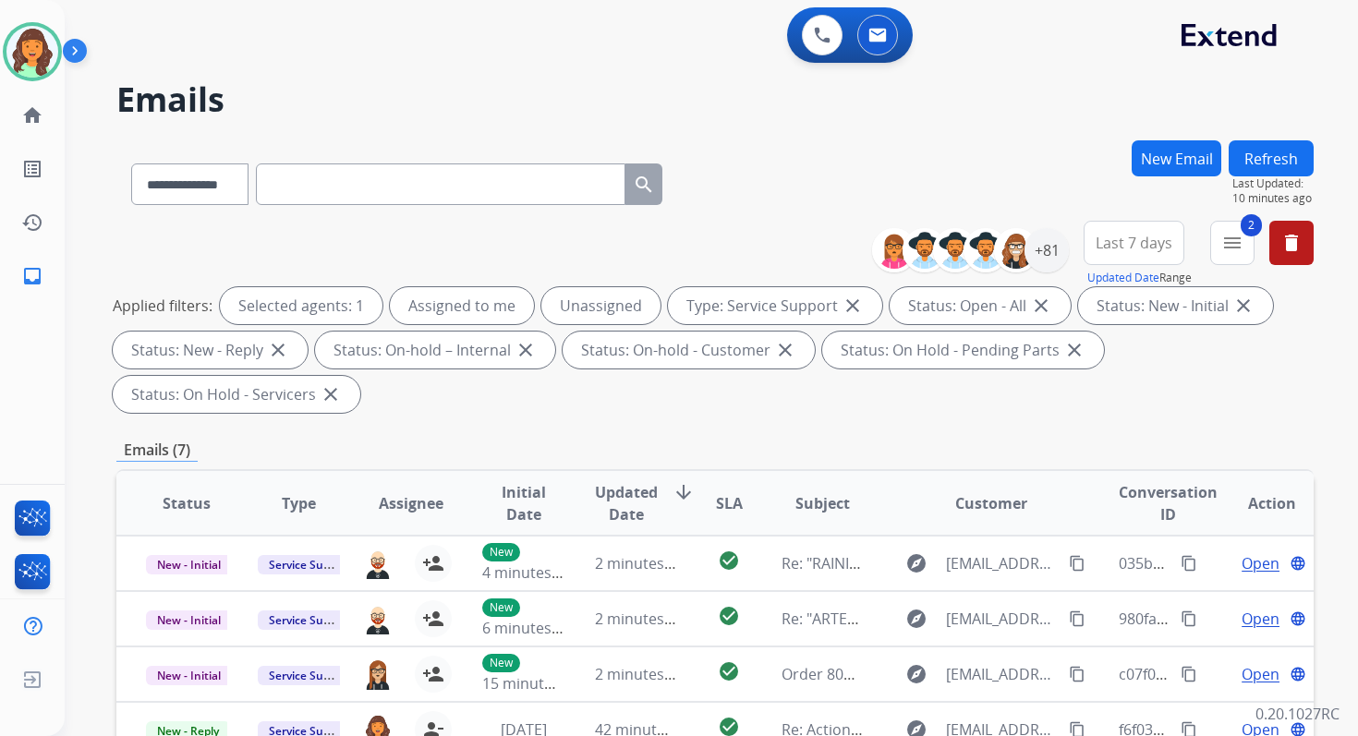
click at [328, 187] on input "text" at bounding box center [440, 184] width 369 height 42
paste input "**********"
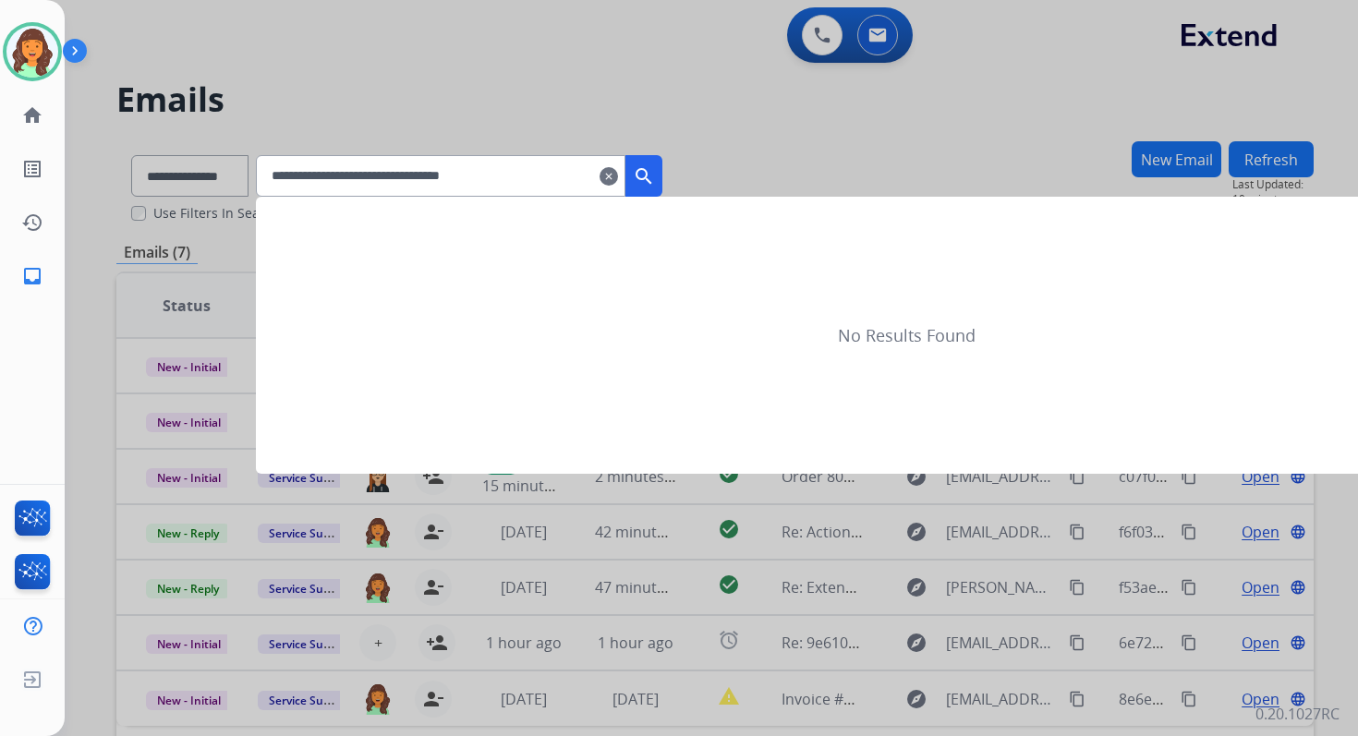
type input "**********"
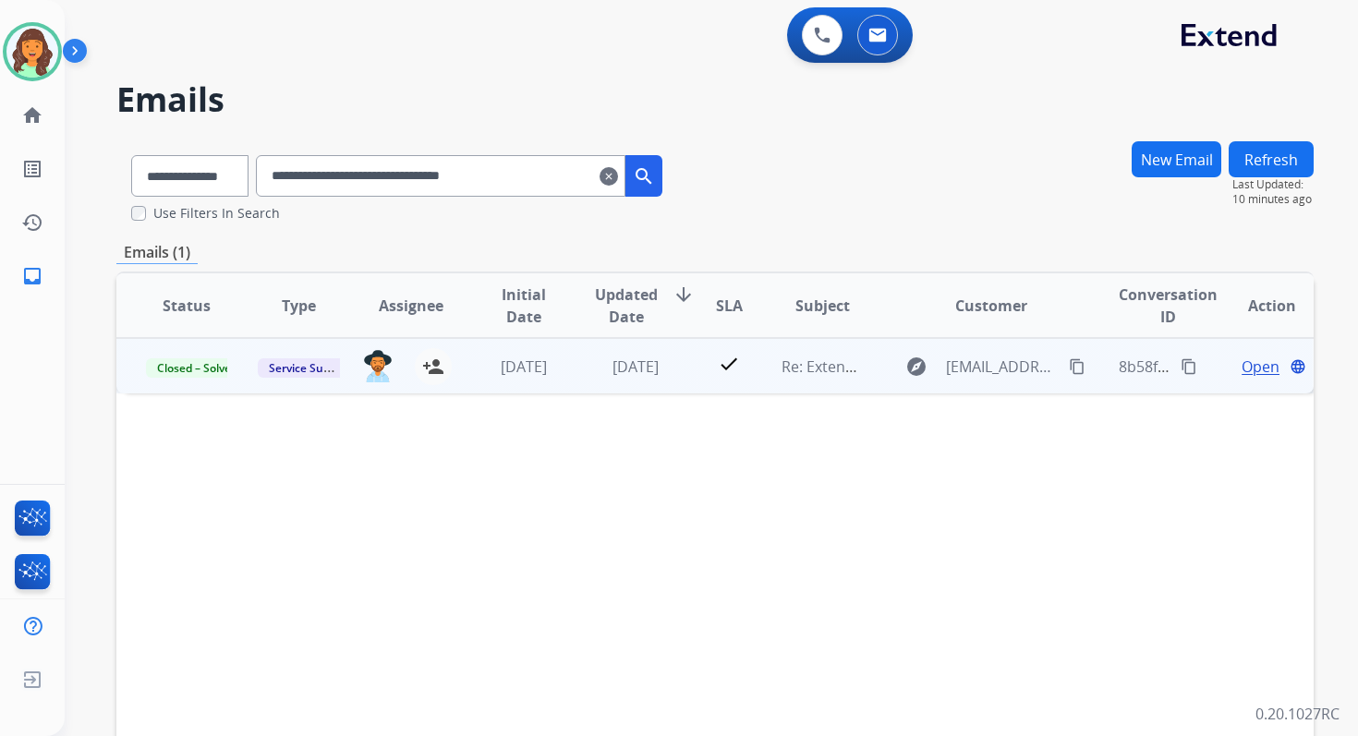
click at [1255, 370] on span "Open" at bounding box center [1260, 367] width 38 height 22
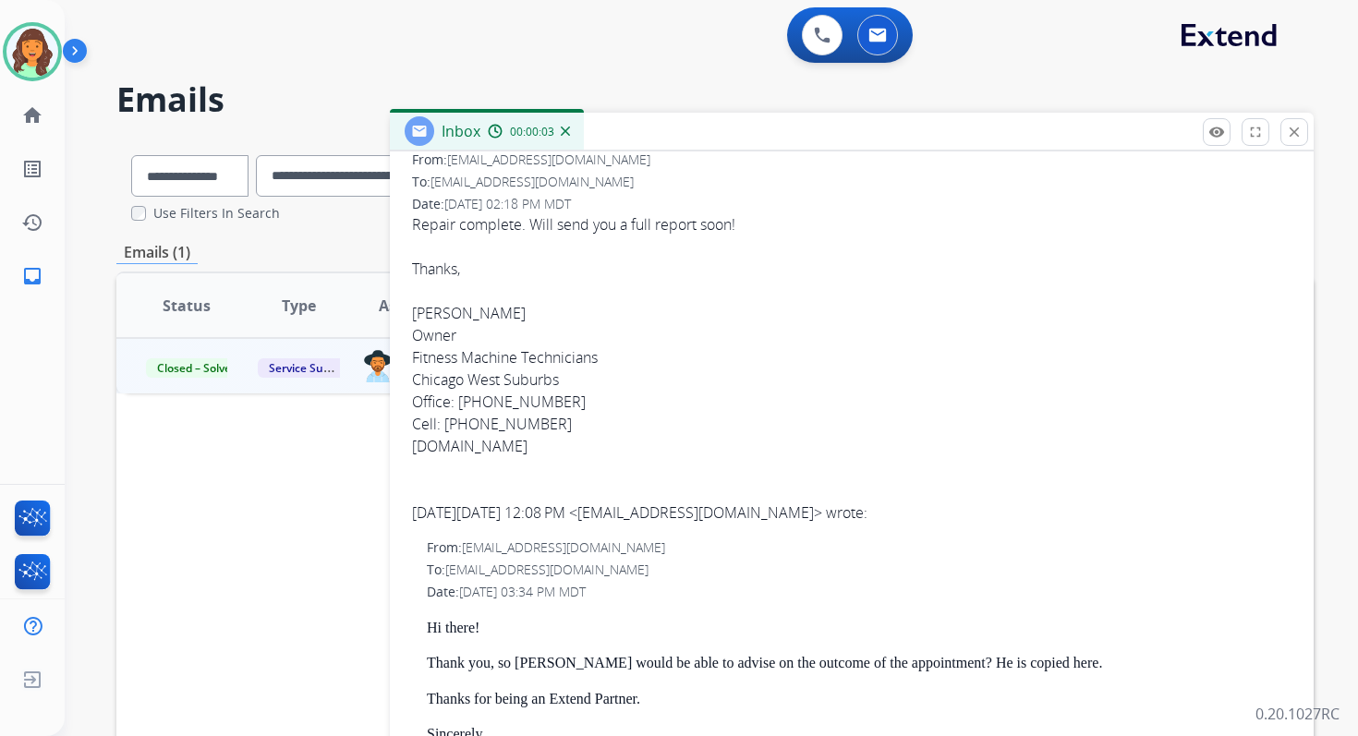
scroll to position [276, 0]
click at [580, 224] on div "Repair complete. Will send you a full report soon!" at bounding box center [851, 223] width 879 height 22
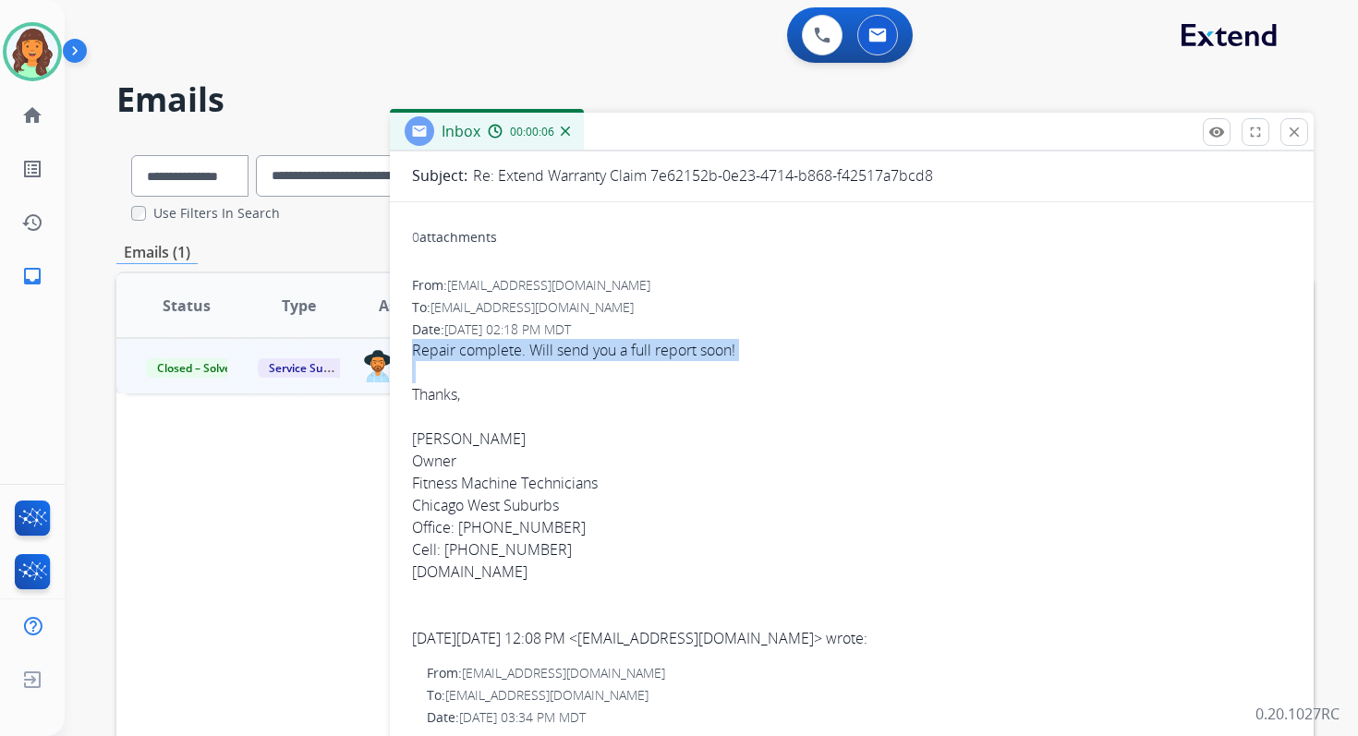
scroll to position [0, 0]
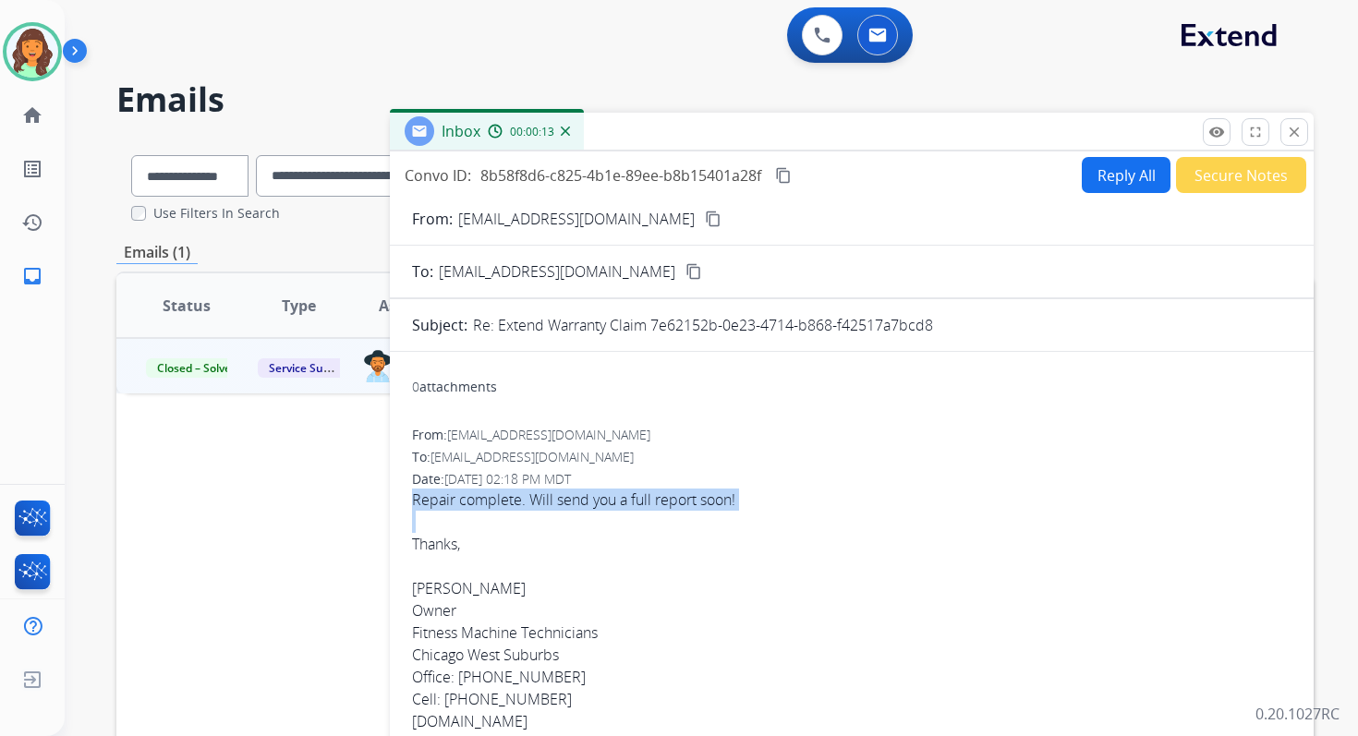
click at [792, 177] on mat-icon "content_copy" at bounding box center [783, 175] width 17 height 17
click at [1292, 133] on mat-icon "close" at bounding box center [1294, 132] width 17 height 17
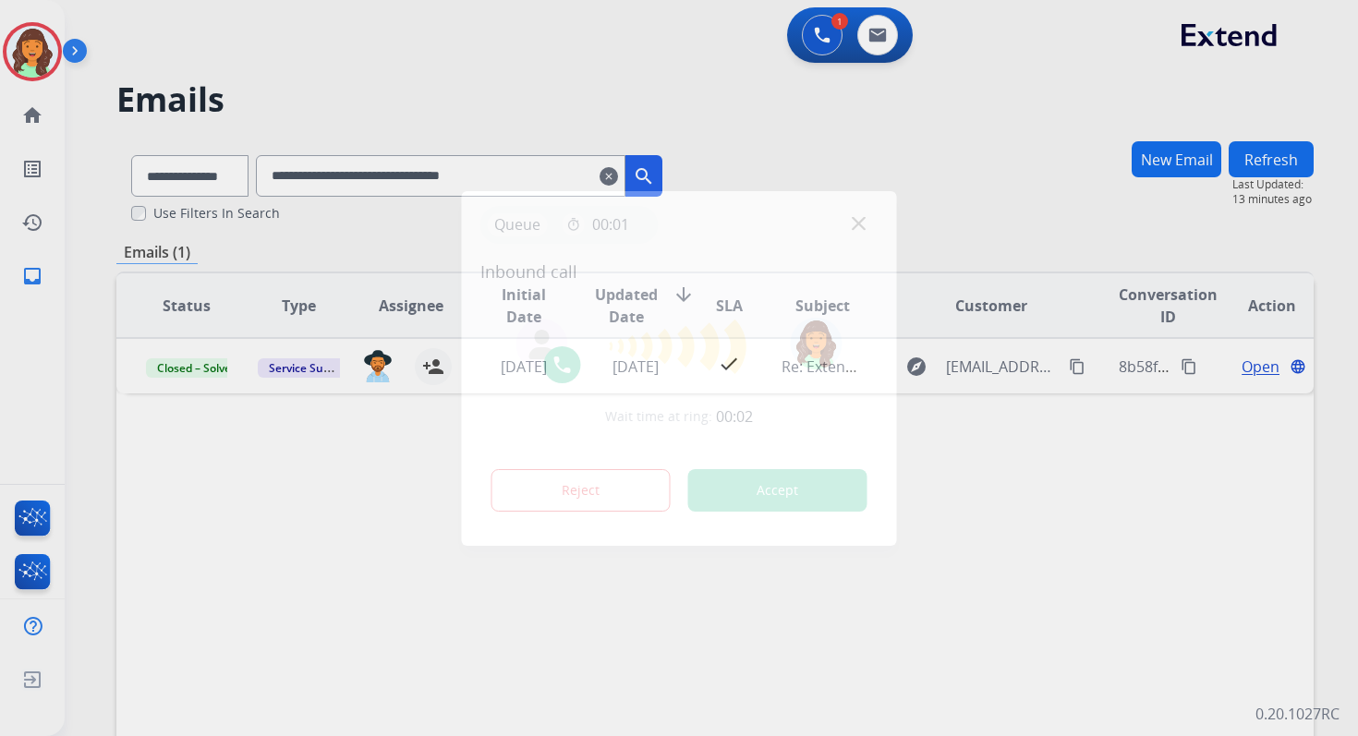
click at [743, 498] on button "Accept" at bounding box center [777, 490] width 179 height 42
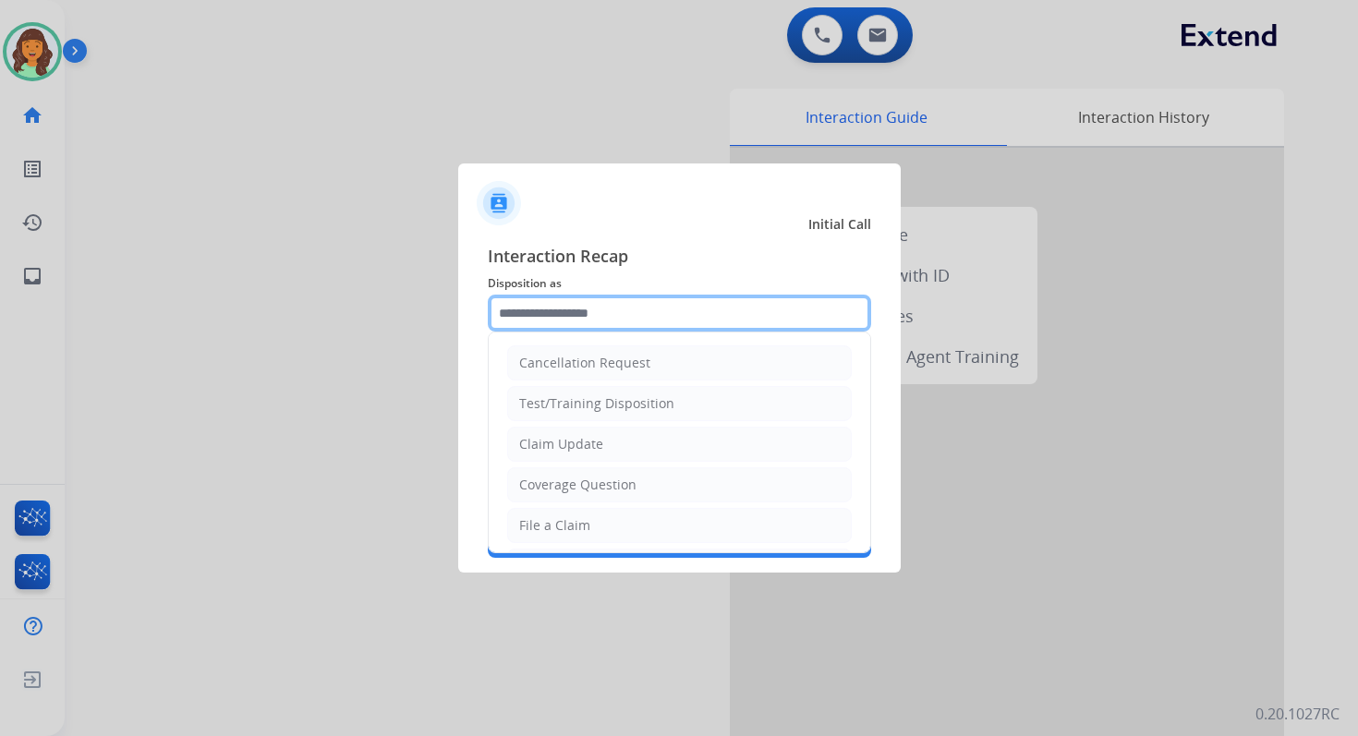
click at [559, 302] on input "text" at bounding box center [679, 313] width 383 height 37
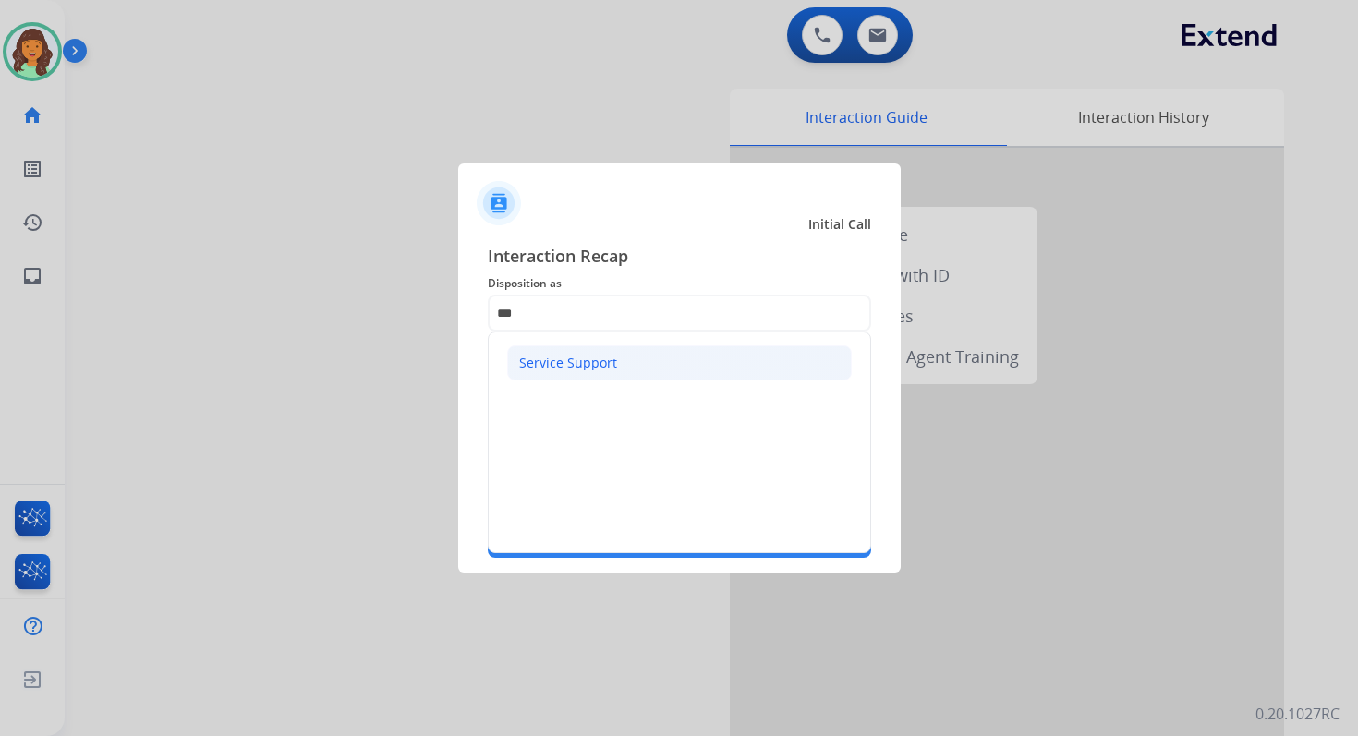
click at [568, 361] on div "Service Support" at bounding box center [568, 363] width 98 height 18
type input "**********"
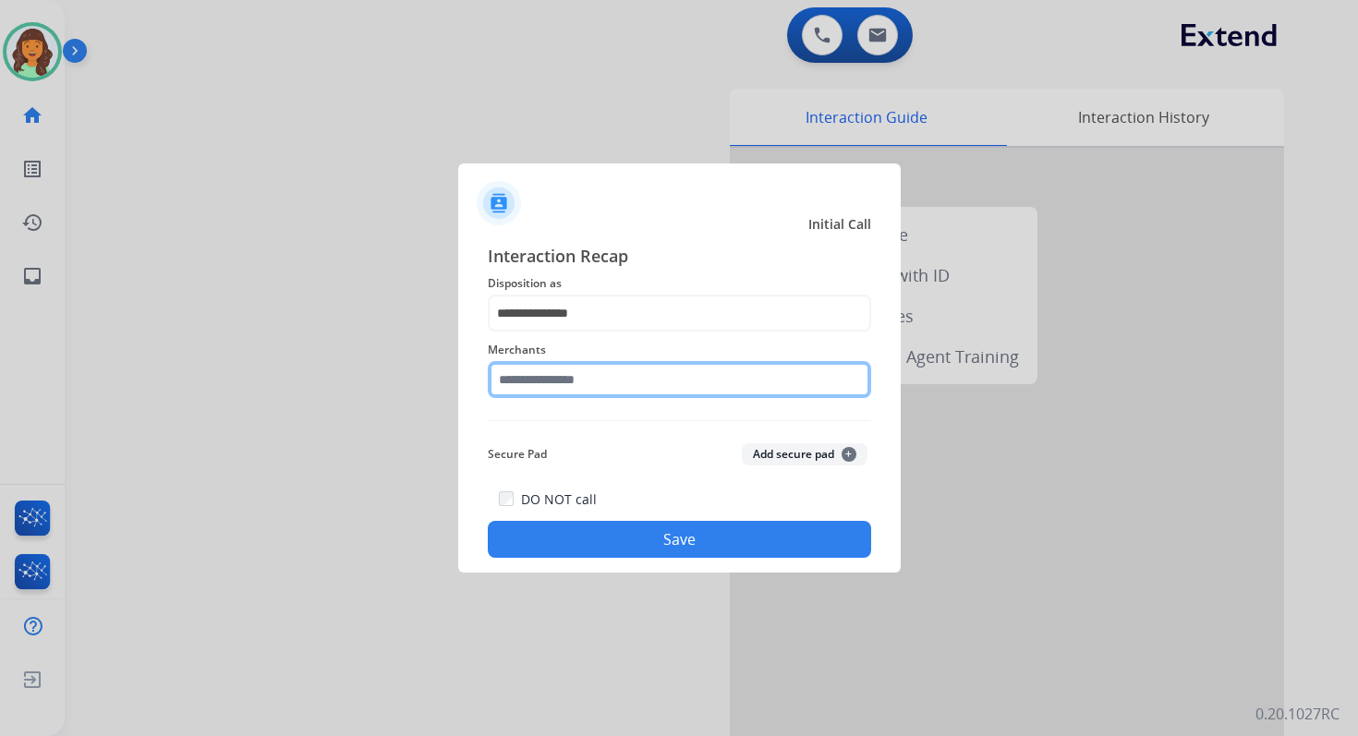
click at [568, 381] on input "text" at bounding box center [679, 379] width 383 height 37
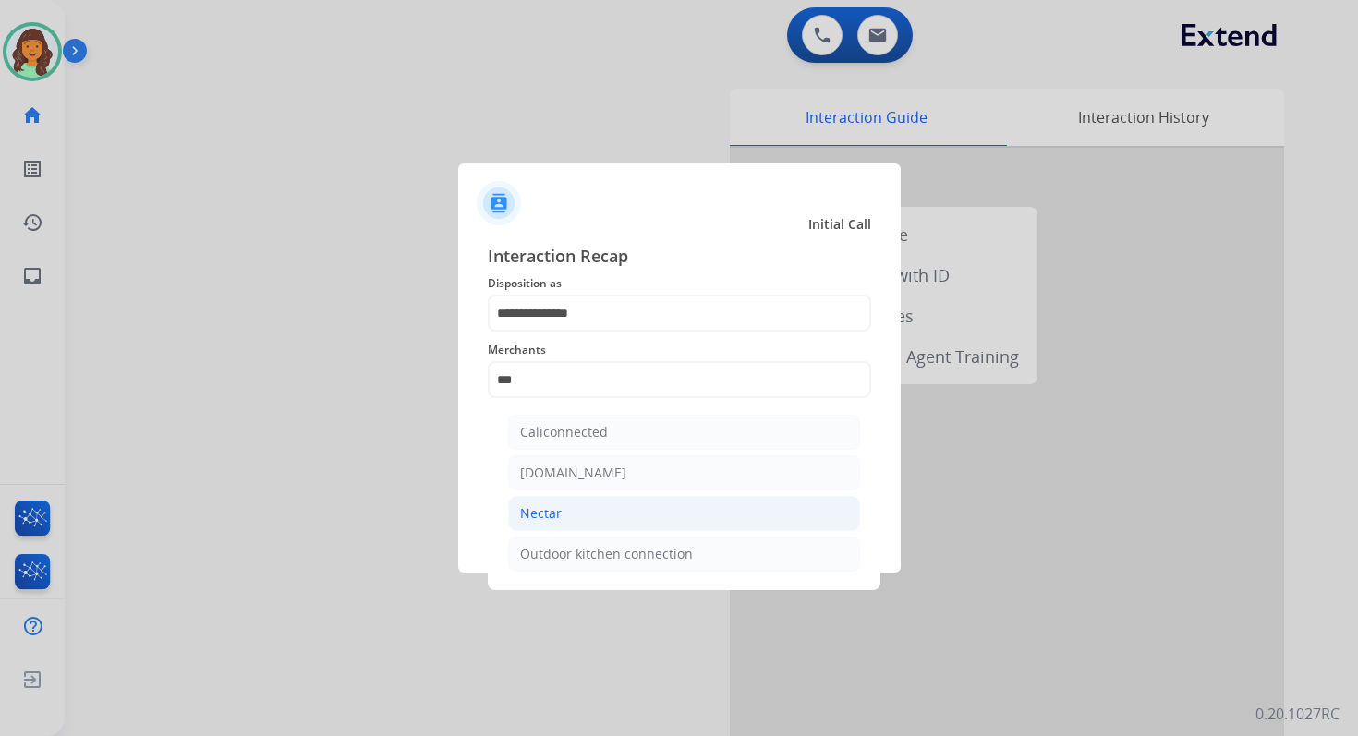
click at [537, 504] on div "Nectar" at bounding box center [541, 513] width 42 height 18
type input "******"
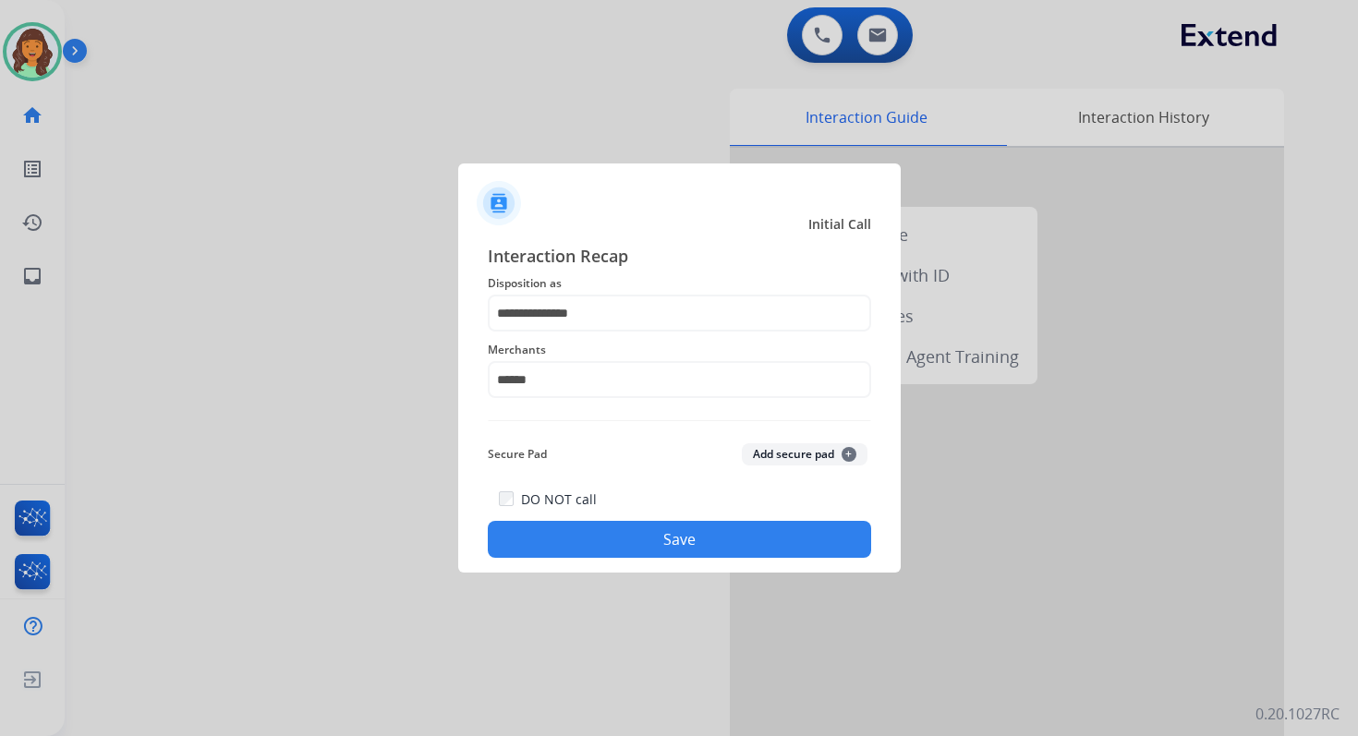
click at [636, 540] on button "Save" at bounding box center [679, 539] width 383 height 37
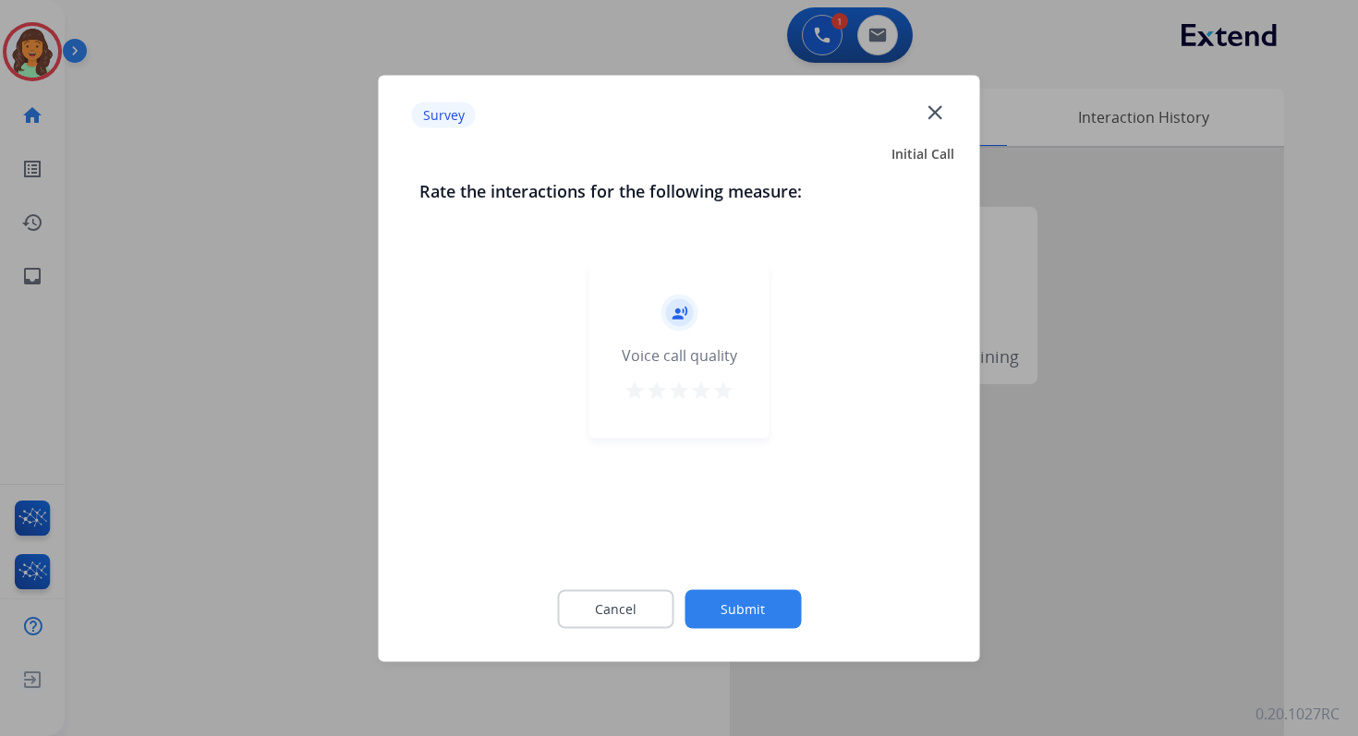
click at [935, 121] on mat-icon "close" at bounding box center [935, 112] width 24 height 24
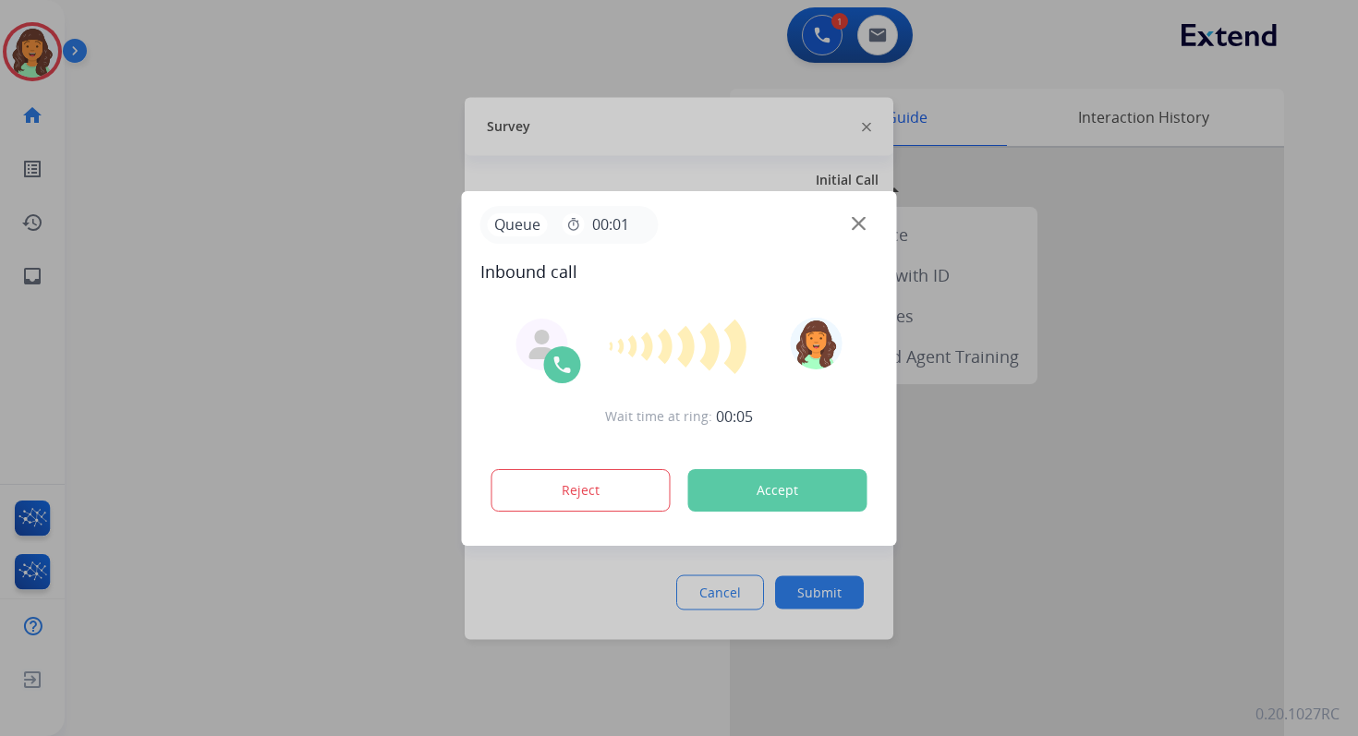
click at [774, 492] on button "Accept" at bounding box center [777, 490] width 179 height 42
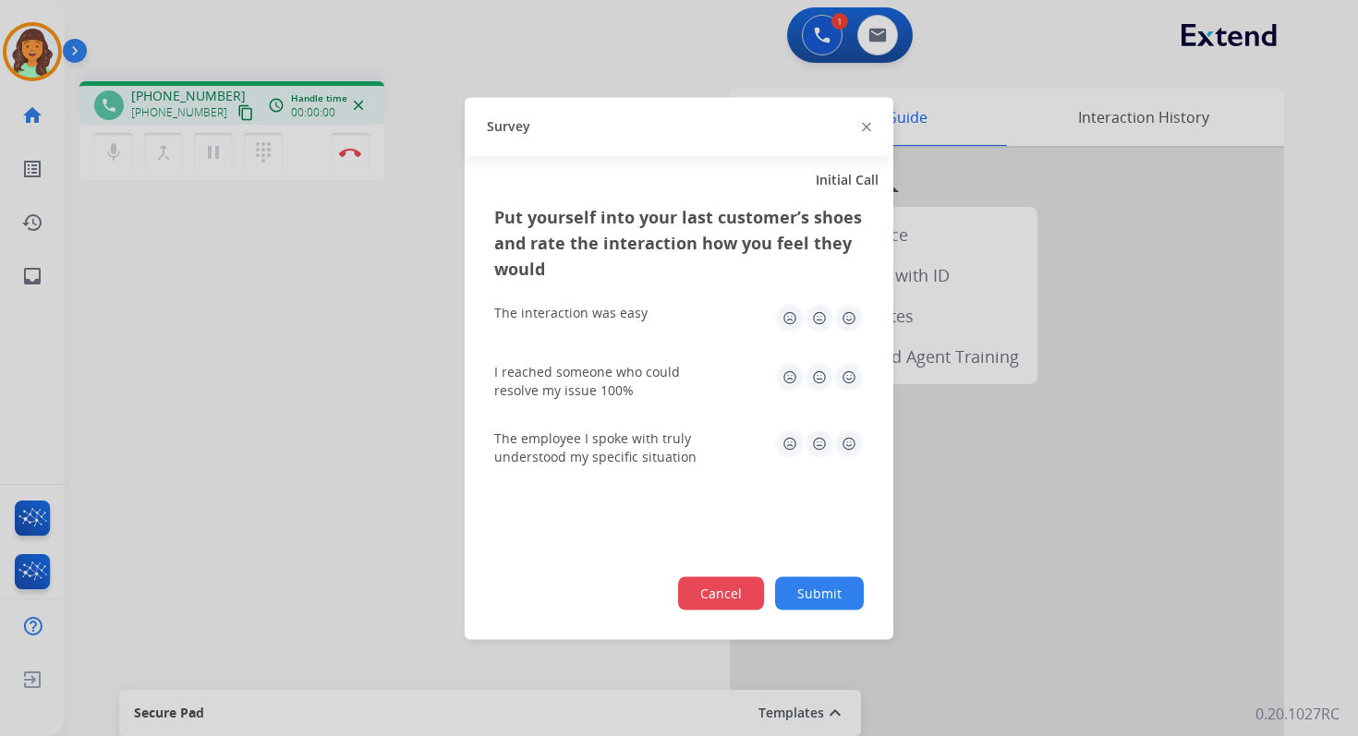
click at [731, 587] on button "Cancel" at bounding box center [721, 592] width 86 height 33
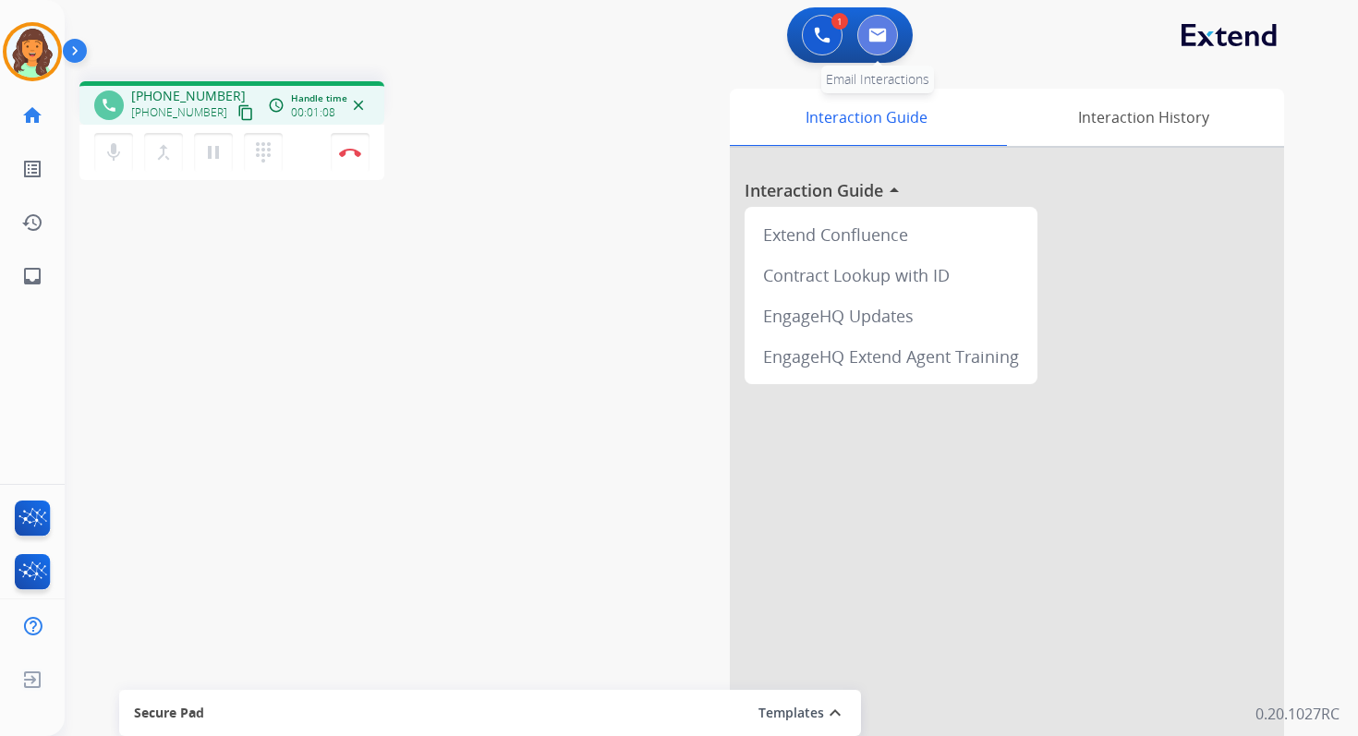
click at [872, 39] on img at bounding box center [877, 35] width 18 height 15
select select "**********"
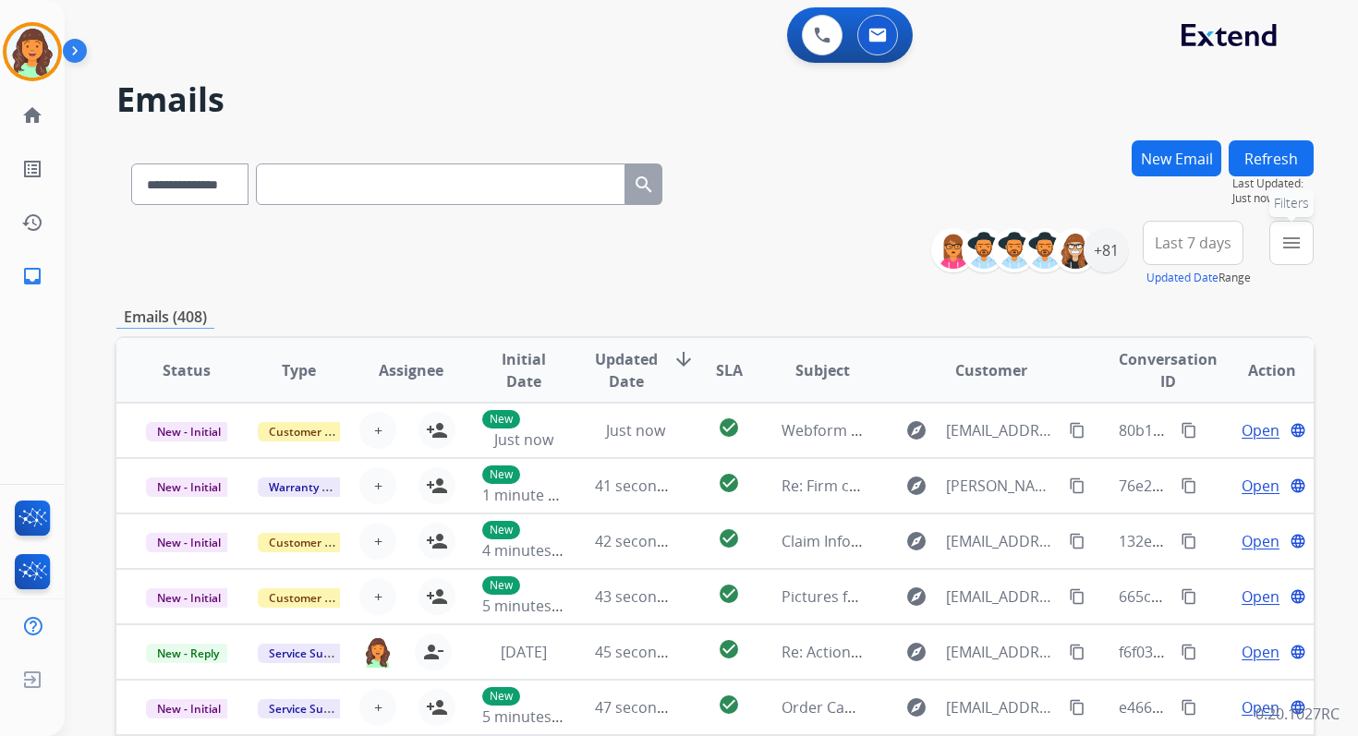
click at [1298, 253] on mat-icon "menu" at bounding box center [1291, 243] width 22 height 22
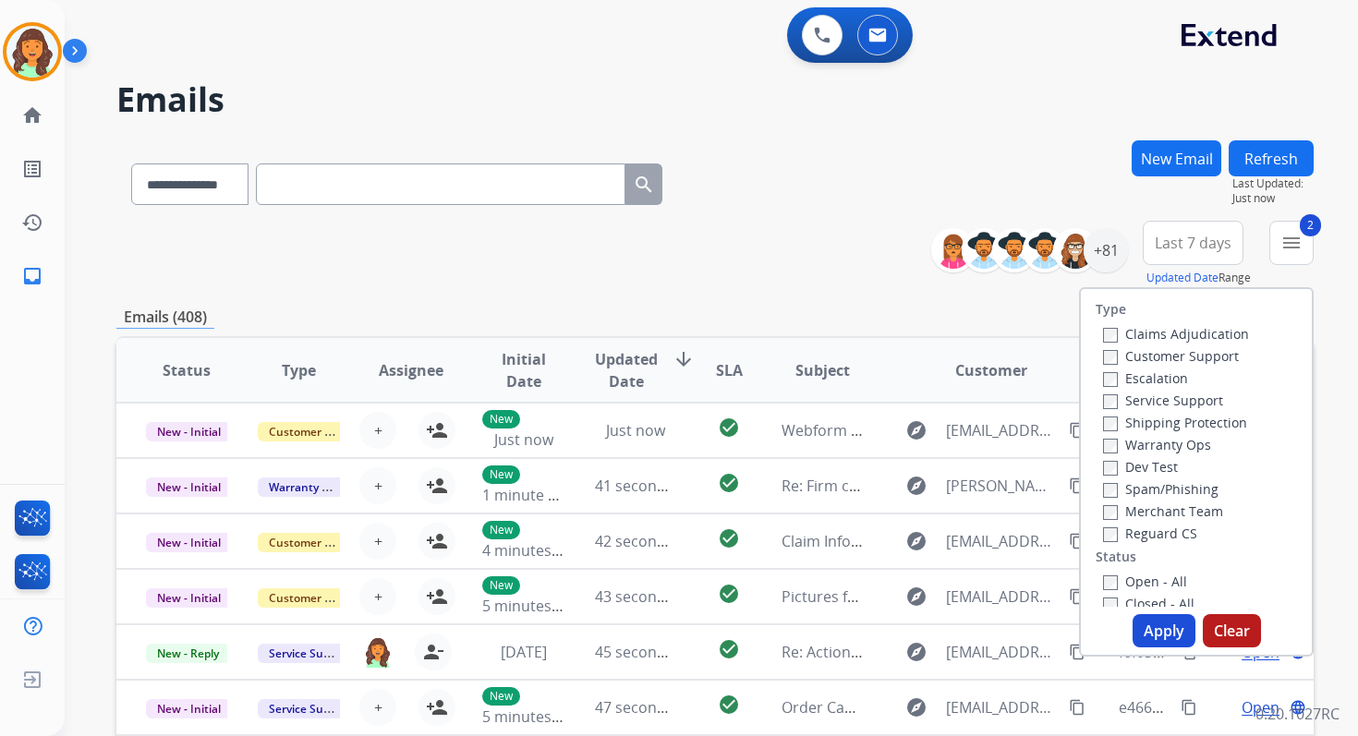
click at [1148, 645] on button "Apply" at bounding box center [1163, 630] width 63 height 33
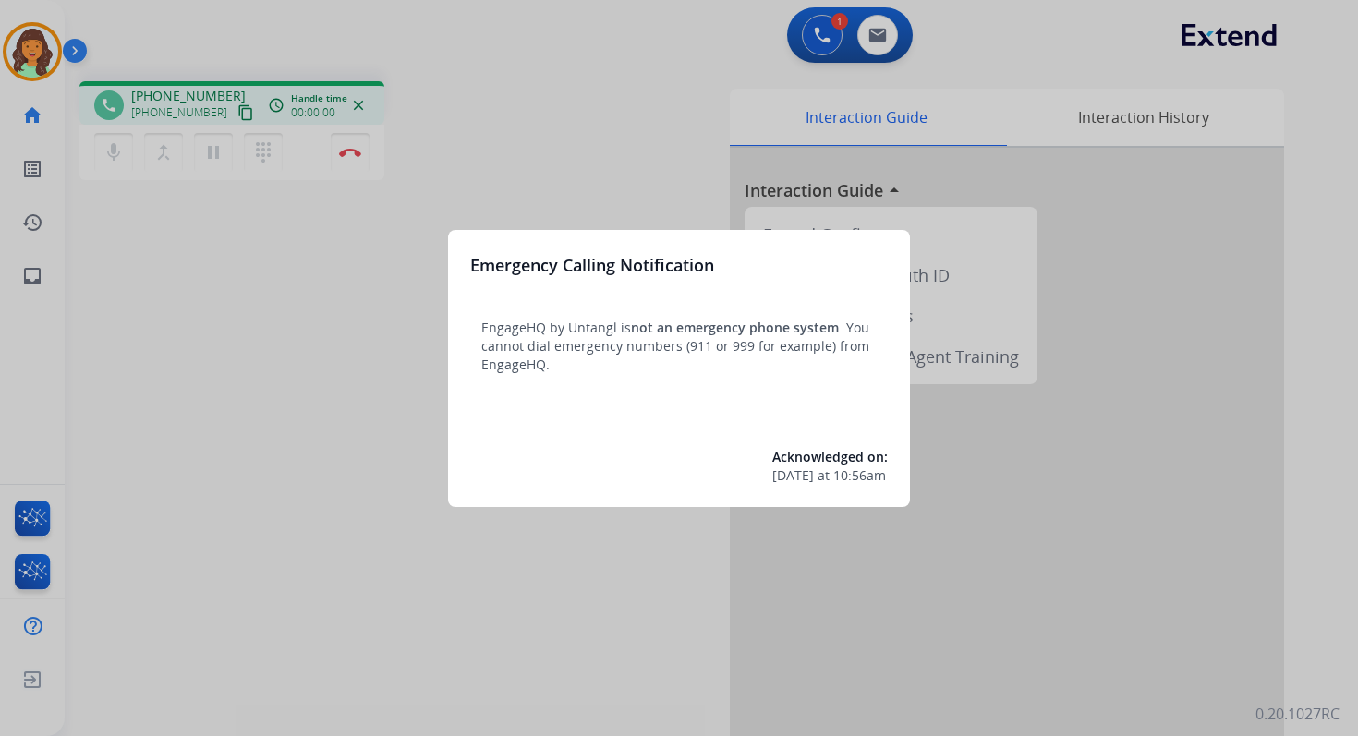
click at [27, 114] on div at bounding box center [679, 368] width 1358 height 736
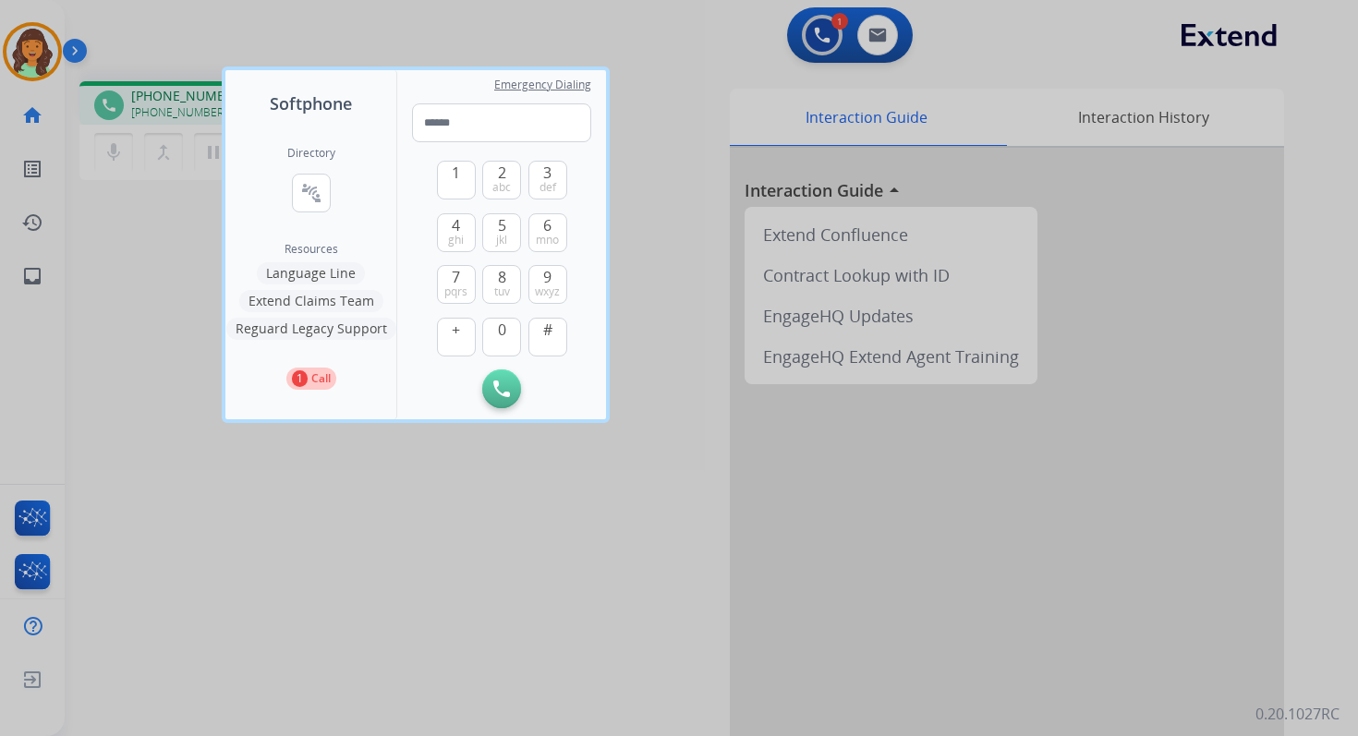
click at [27, 114] on div at bounding box center [679, 368] width 1358 height 736
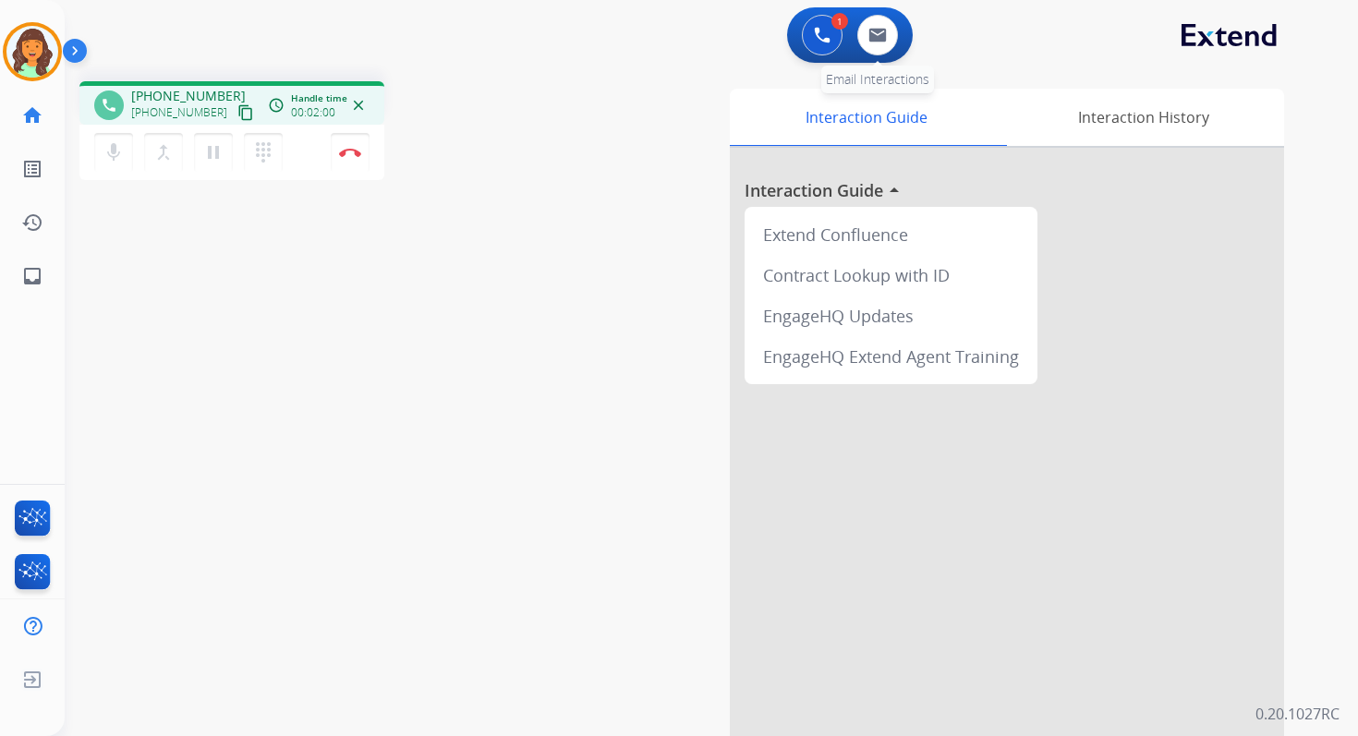
click at [899, 24] on div "0 Email Interactions" at bounding box center [877, 35] width 55 height 41
click at [876, 31] on img at bounding box center [877, 35] width 18 height 15
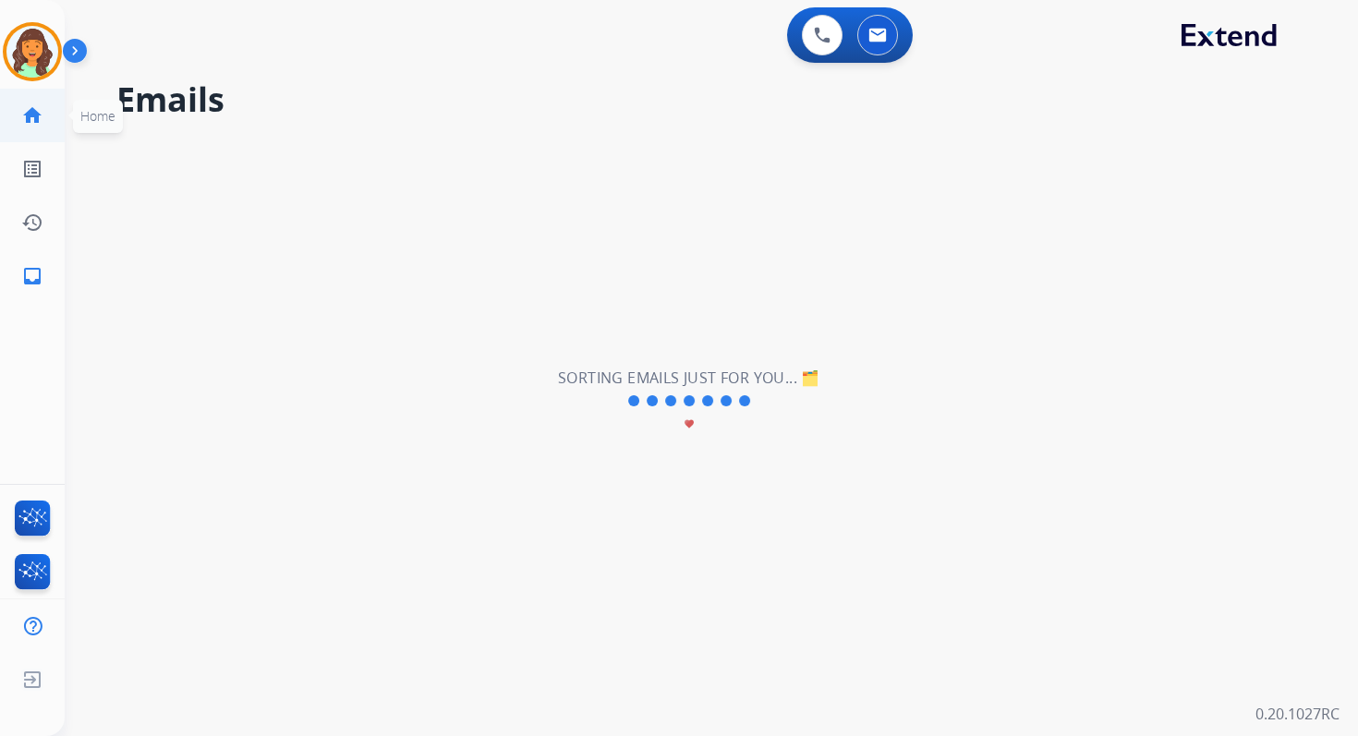
click at [43, 116] on link "home Home" at bounding box center [32, 116] width 52 height 52
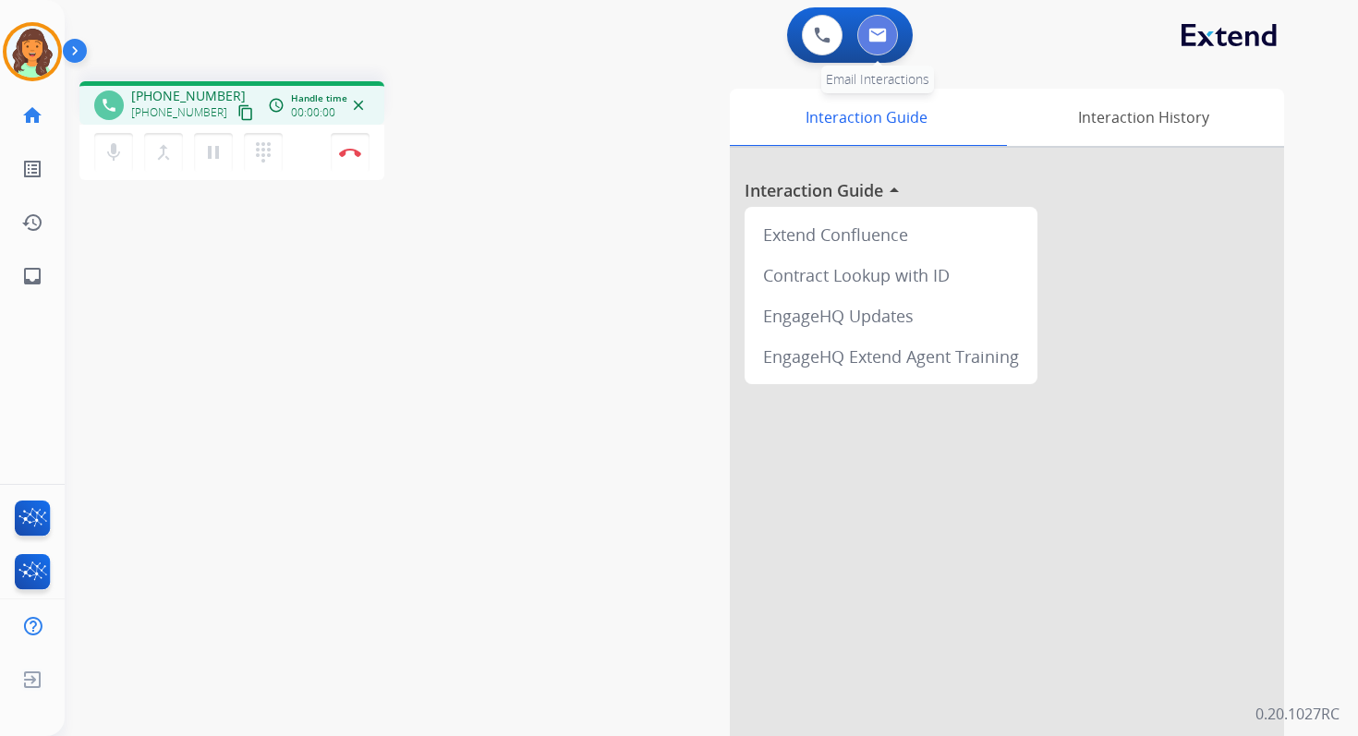
click at [883, 41] on img at bounding box center [877, 35] width 18 height 15
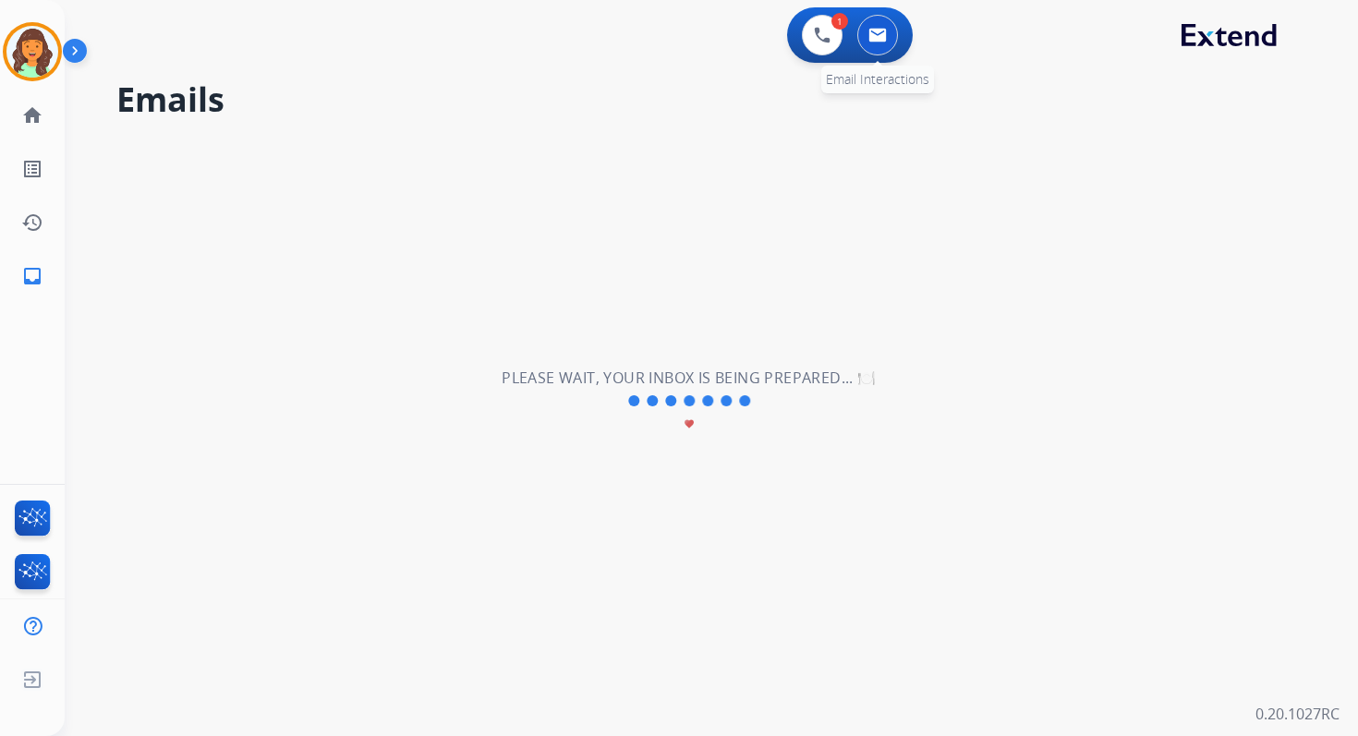
click at [877, 39] on img at bounding box center [877, 35] width 18 height 15
click at [42, 111] on mat-icon "home" at bounding box center [32, 115] width 22 height 22
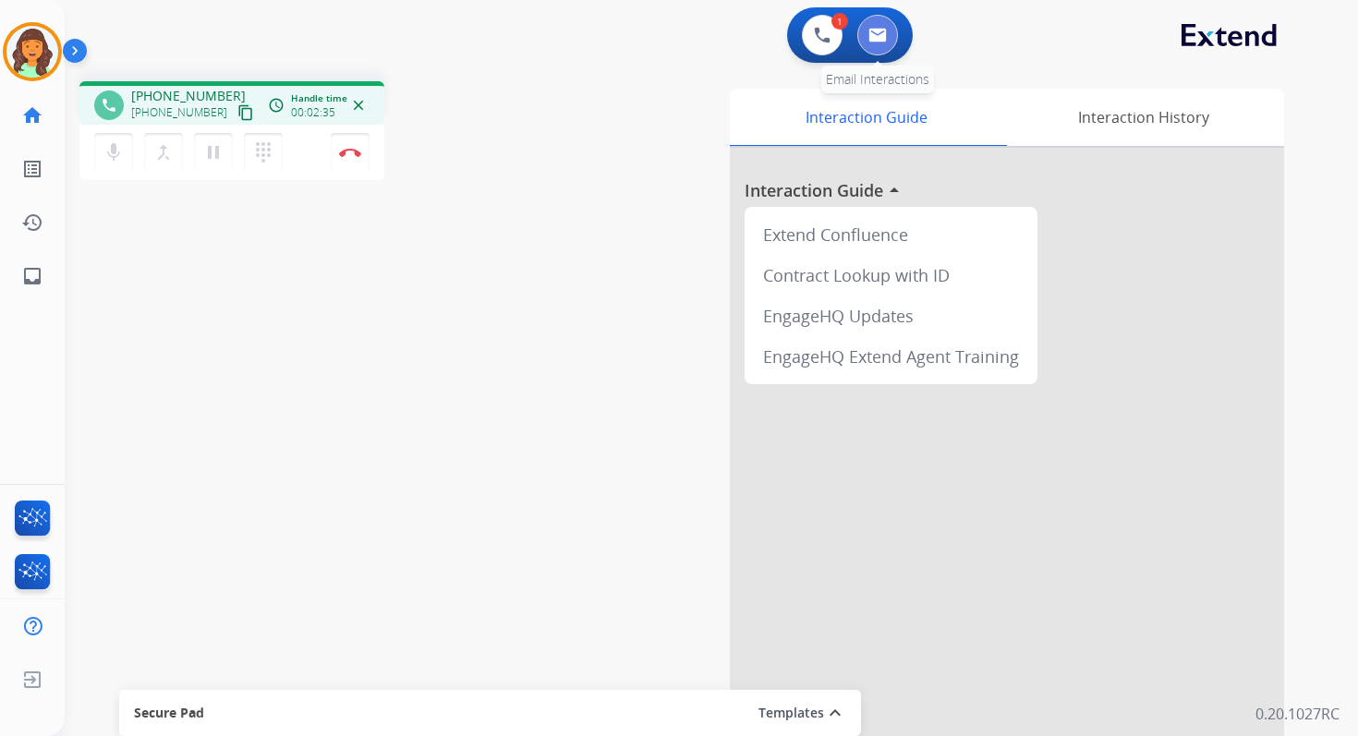
click at [875, 17] on button at bounding box center [877, 35] width 41 height 41
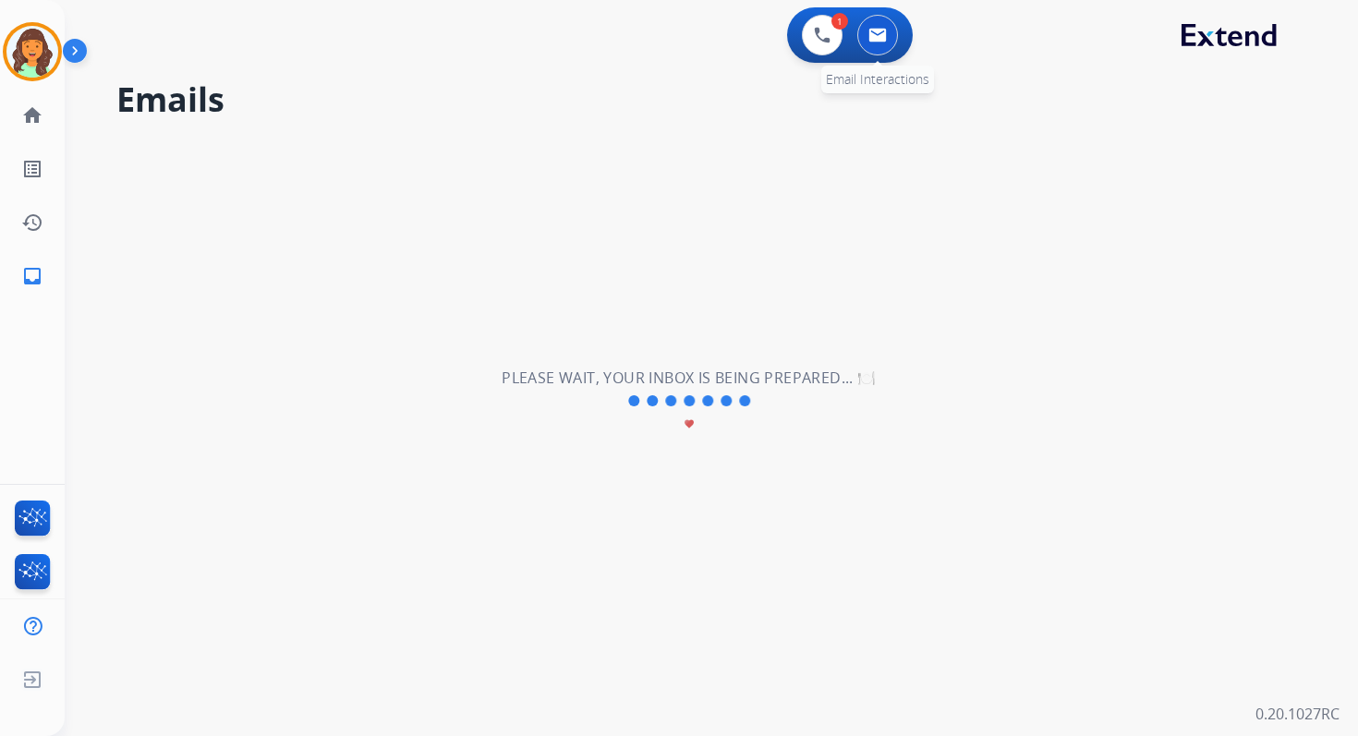
click at [877, 34] on img at bounding box center [877, 35] width 18 height 15
click at [841, 33] on button at bounding box center [822, 35] width 41 height 41
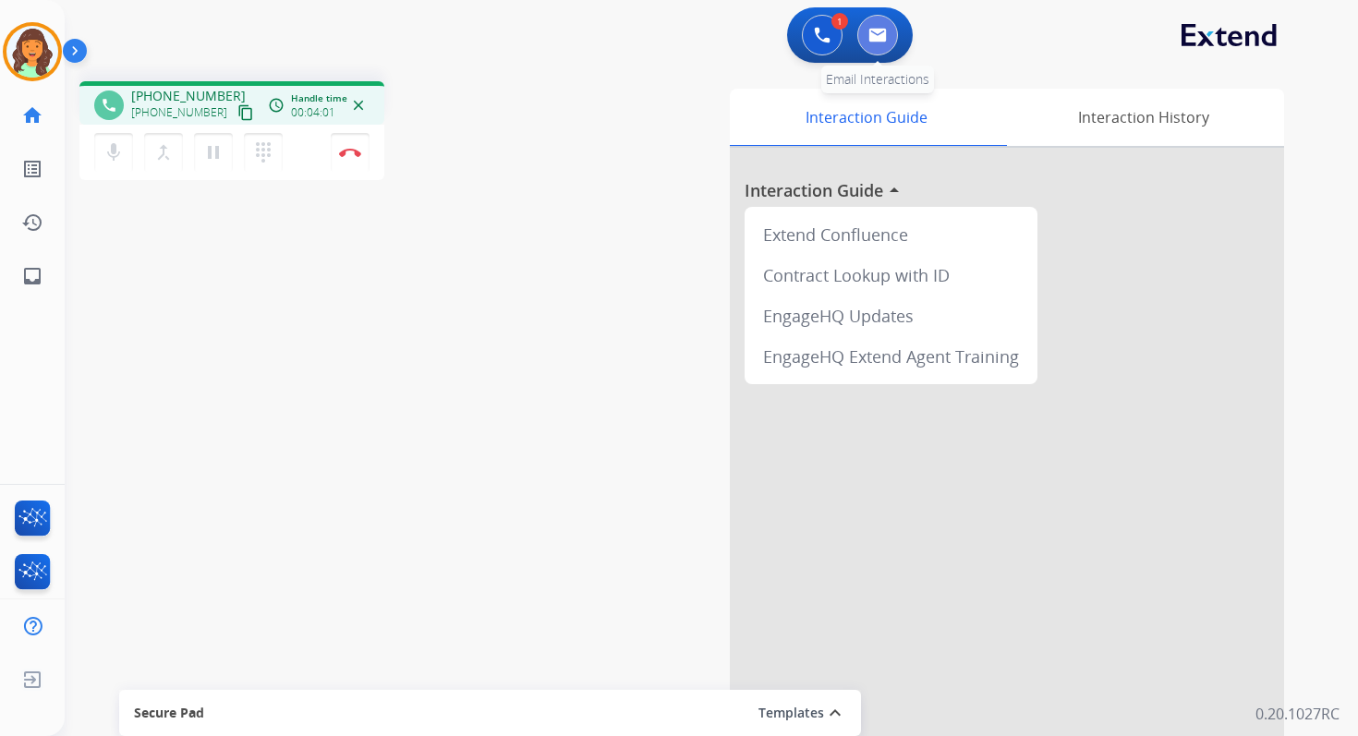
click at [877, 33] on img at bounding box center [877, 35] width 18 height 15
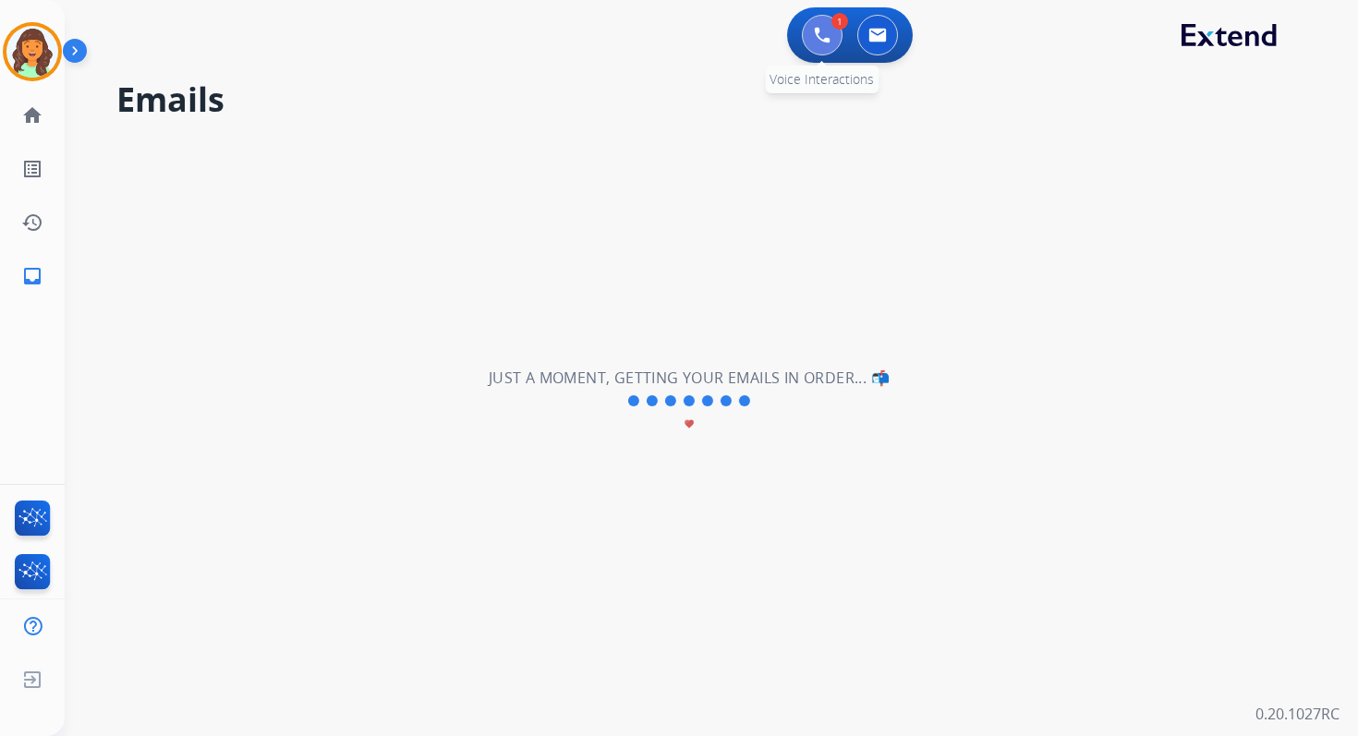
click at [812, 36] on button at bounding box center [822, 35] width 41 height 41
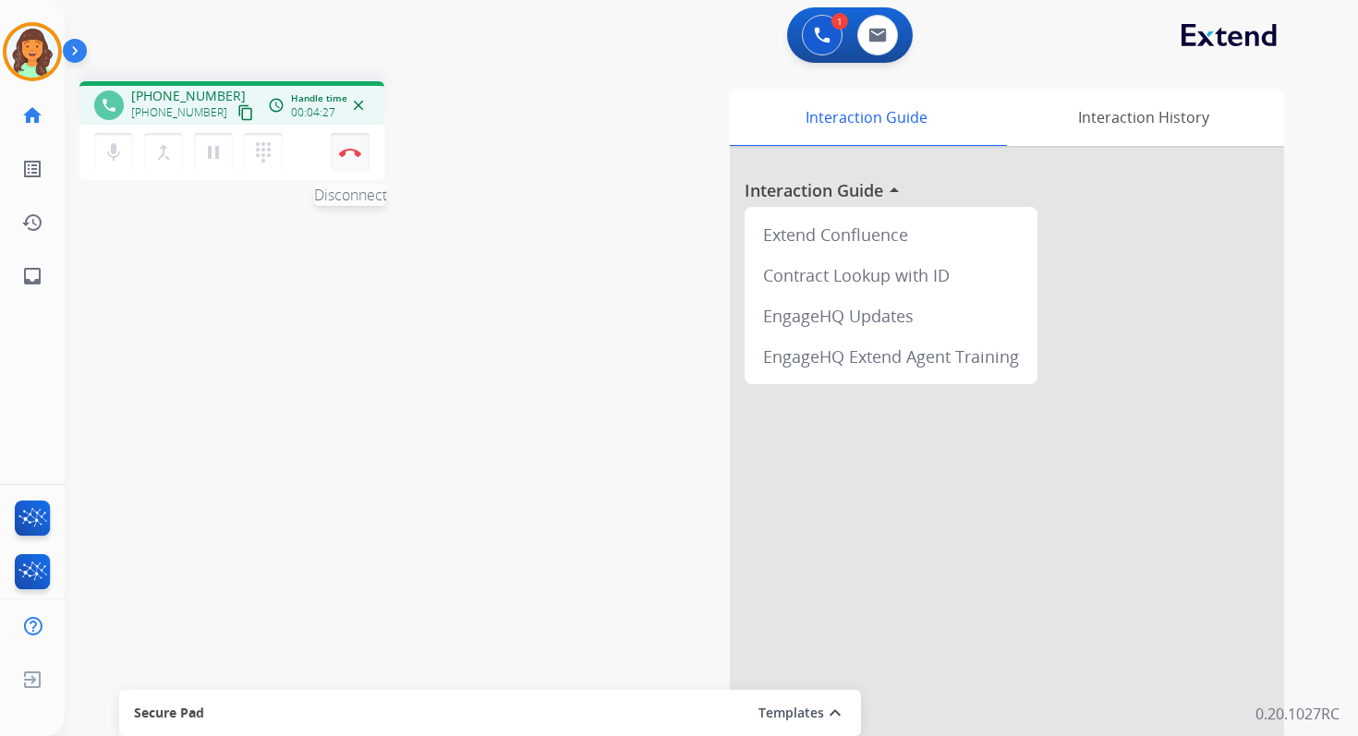
click at [357, 148] on img at bounding box center [350, 152] width 22 height 9
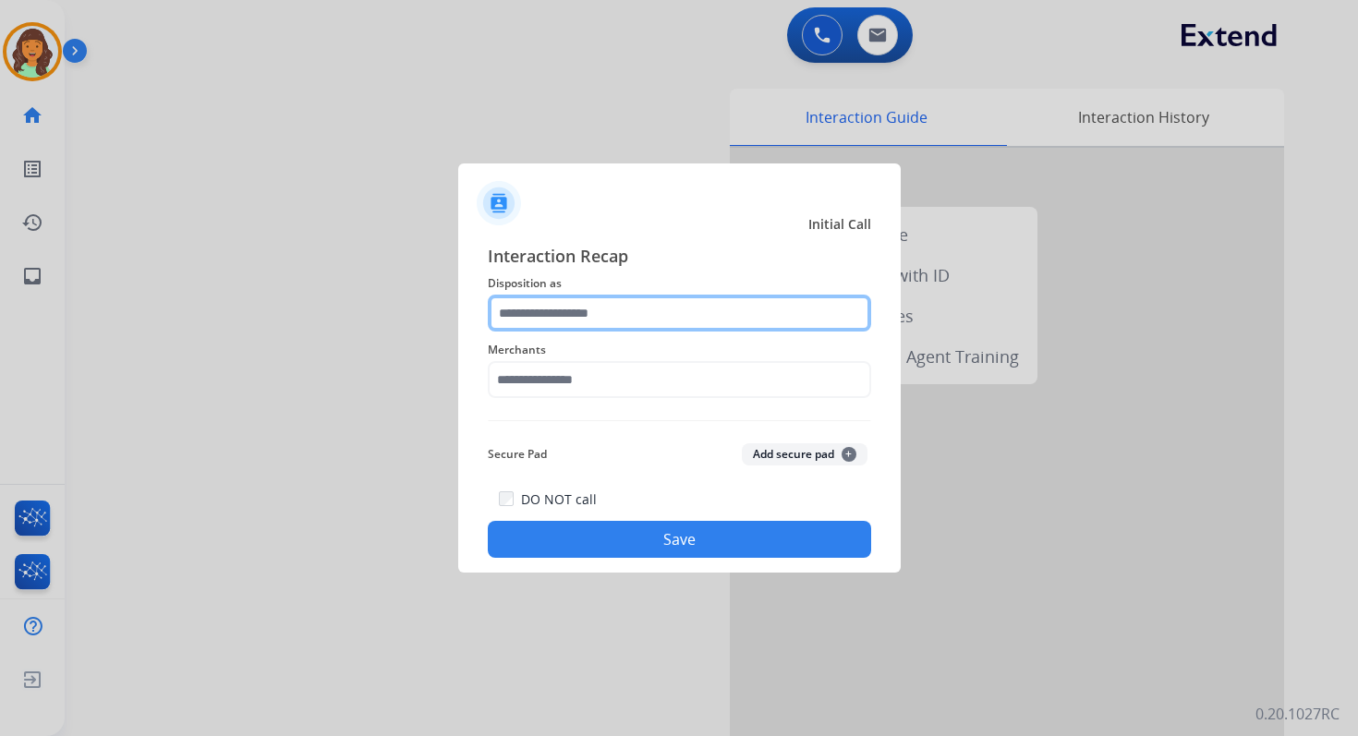
click at [612, 318] on input "text" at bounding box center [679, 313] width 383 height 37
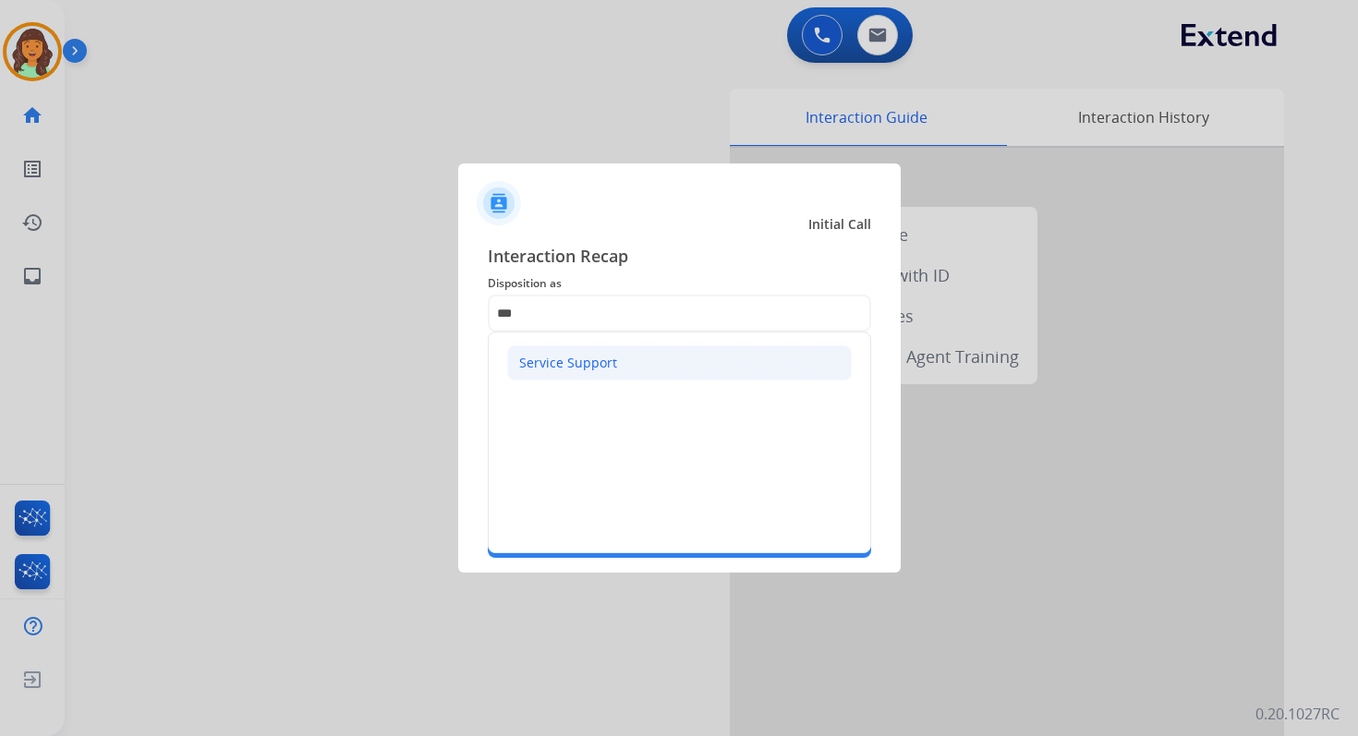
click at [602, 366] on div "Service Support" at bounding box center [568, 363] width 98 height 18
type input "**********"
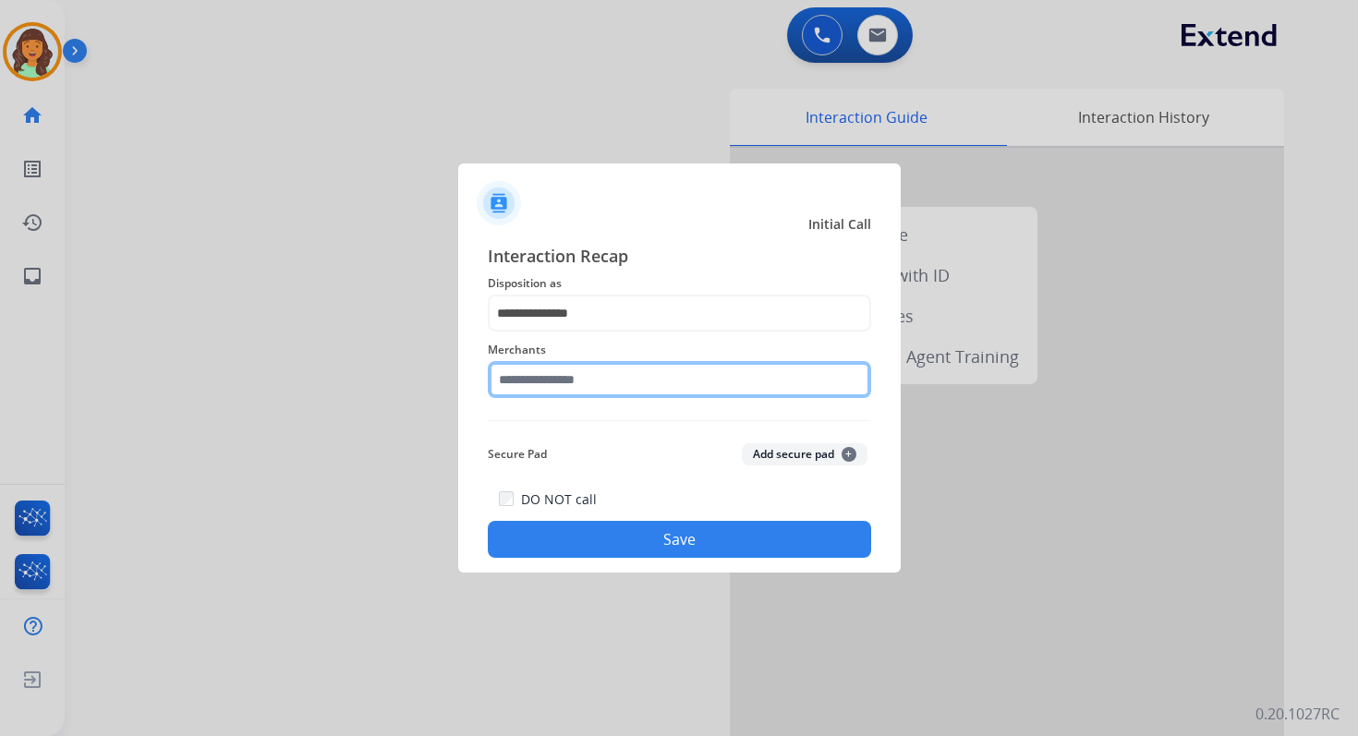
click at [604, 381] on input "text" at bounding box center [679, 379] width 383 height 37
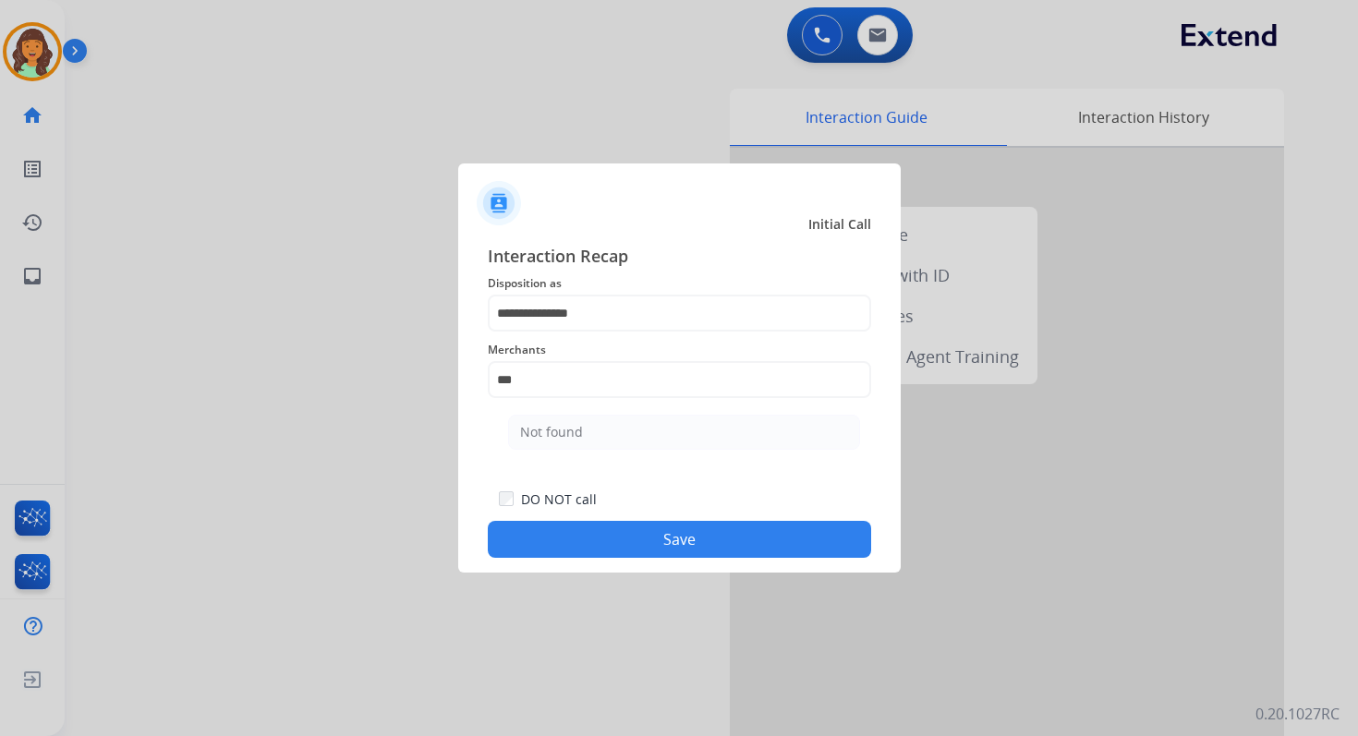
click at [615, 409] on ul "Not found" at bounding box center [683, 436] width 363 height 63
click at [615, 421] on li "Not found" at bounding box center [684, 432] width 352 height 35
type input "*********"
click at [627, 533] on button "Save" at bounding box center [679, 539] width 383 height 37
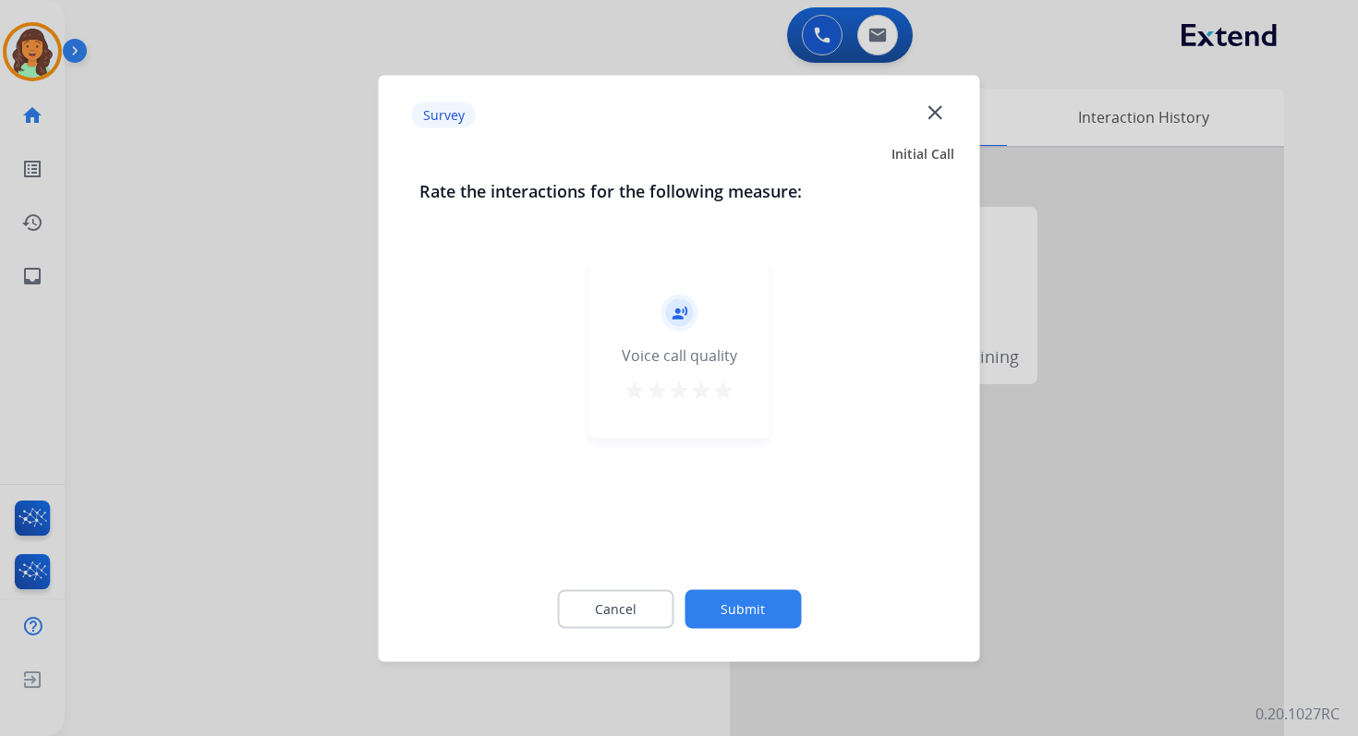
click at [768, 616] on button "Submit" at bounding box center [742, 608] width 116 height 39
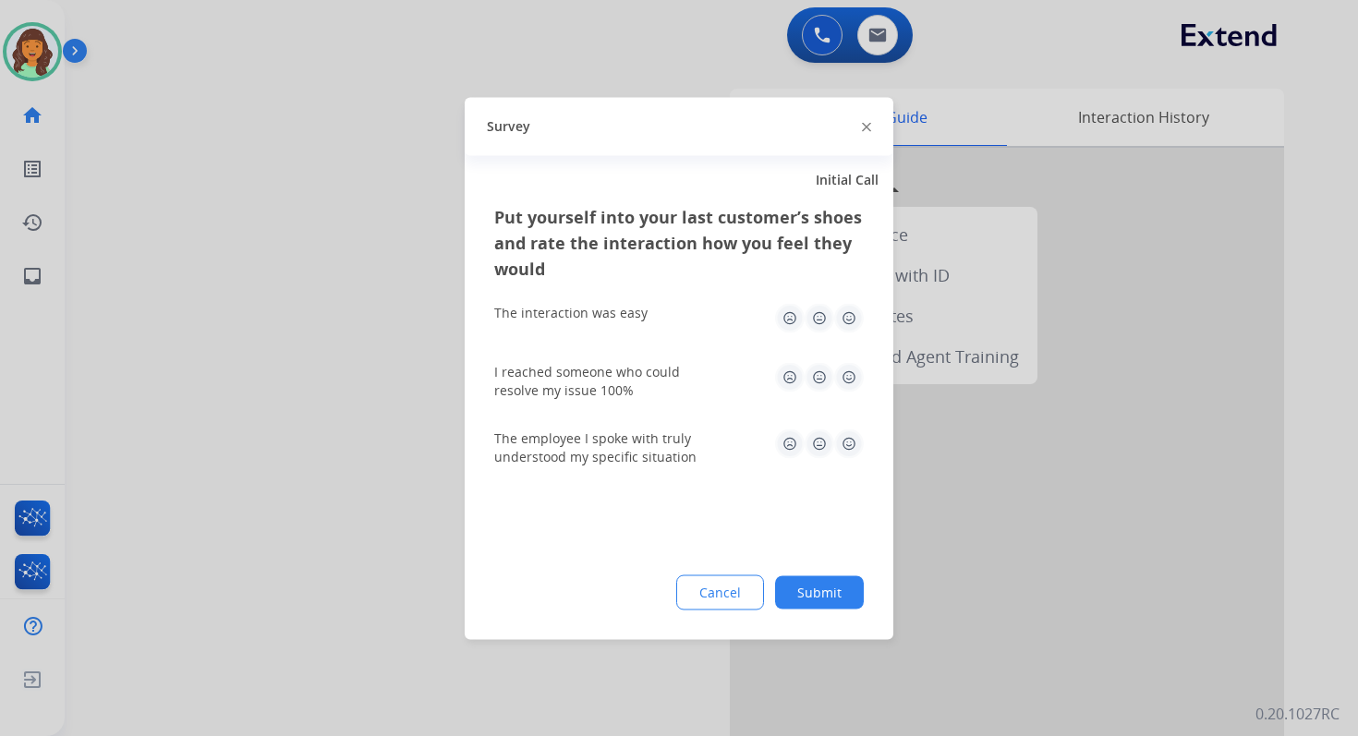
click at [866, 126] on img at bounding box center [866, 127] width 9 height 9
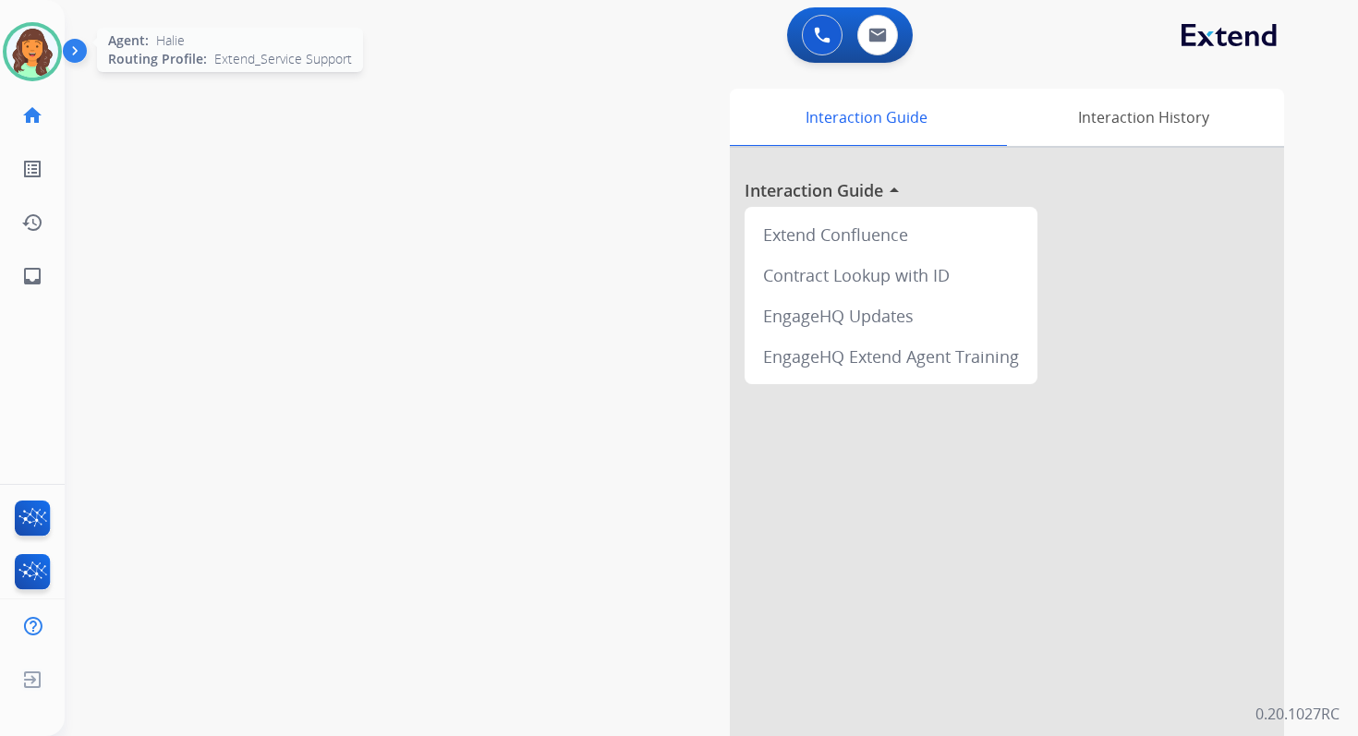
click at [5, 50] on div at bounding box center [32, 51] width 59 height 59
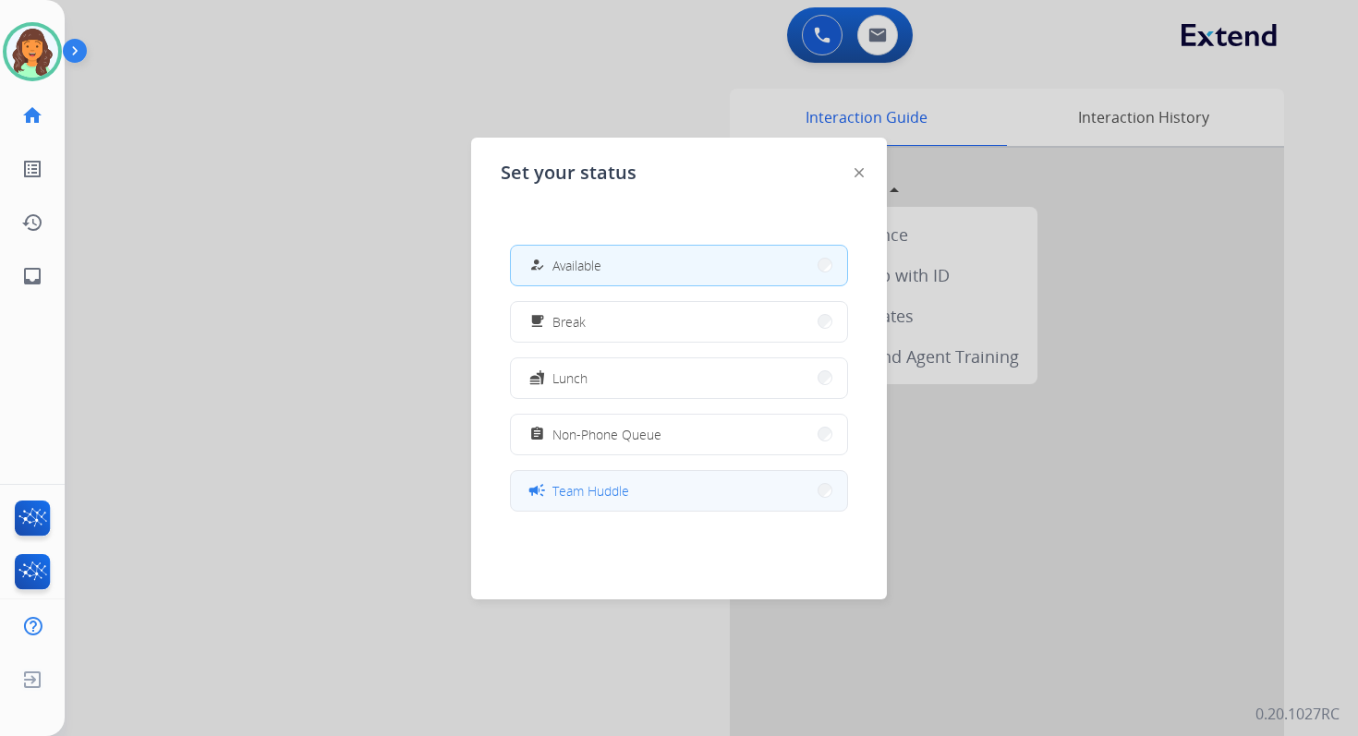
click at [646, 485] on button "campaign Team Huddle" at bounding box center [679, 491] width 336 height 40
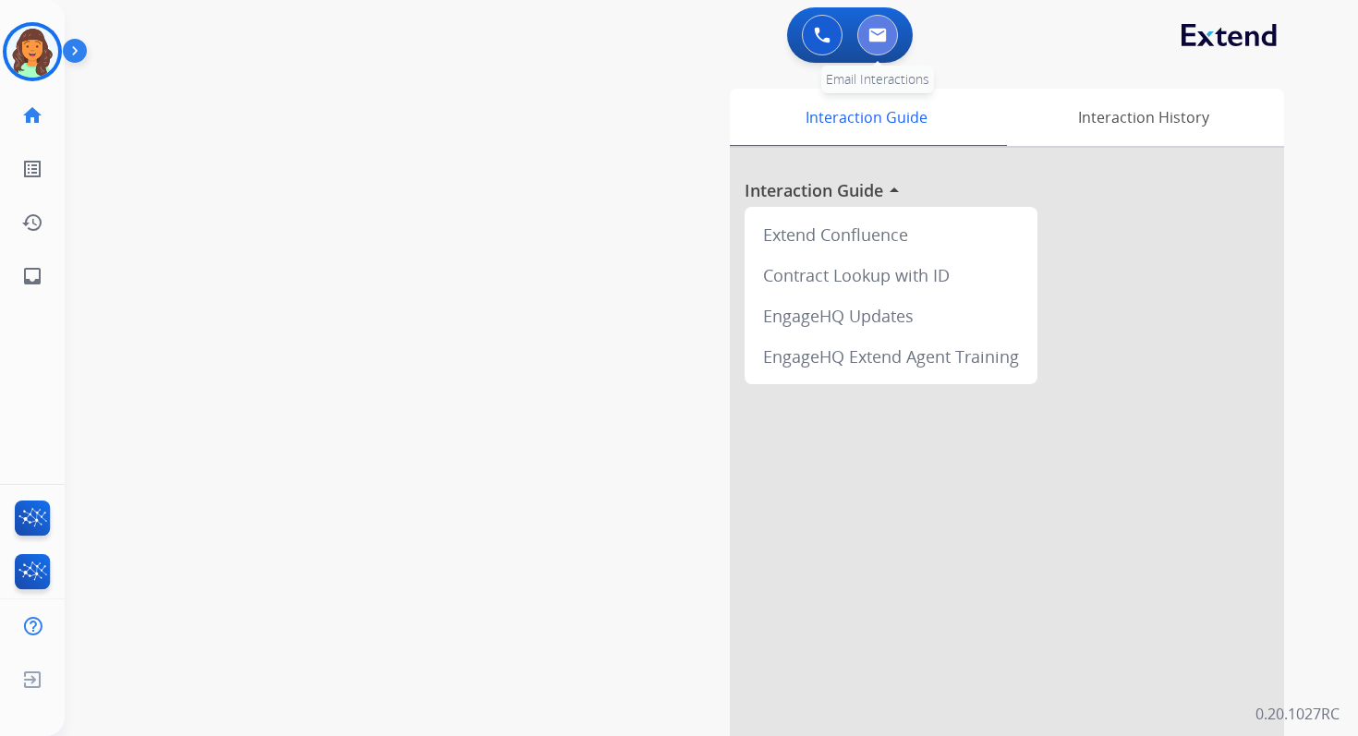
click at [876, 42] on button at bounding box center [877, 35] width 41 height 41
select select "**********"
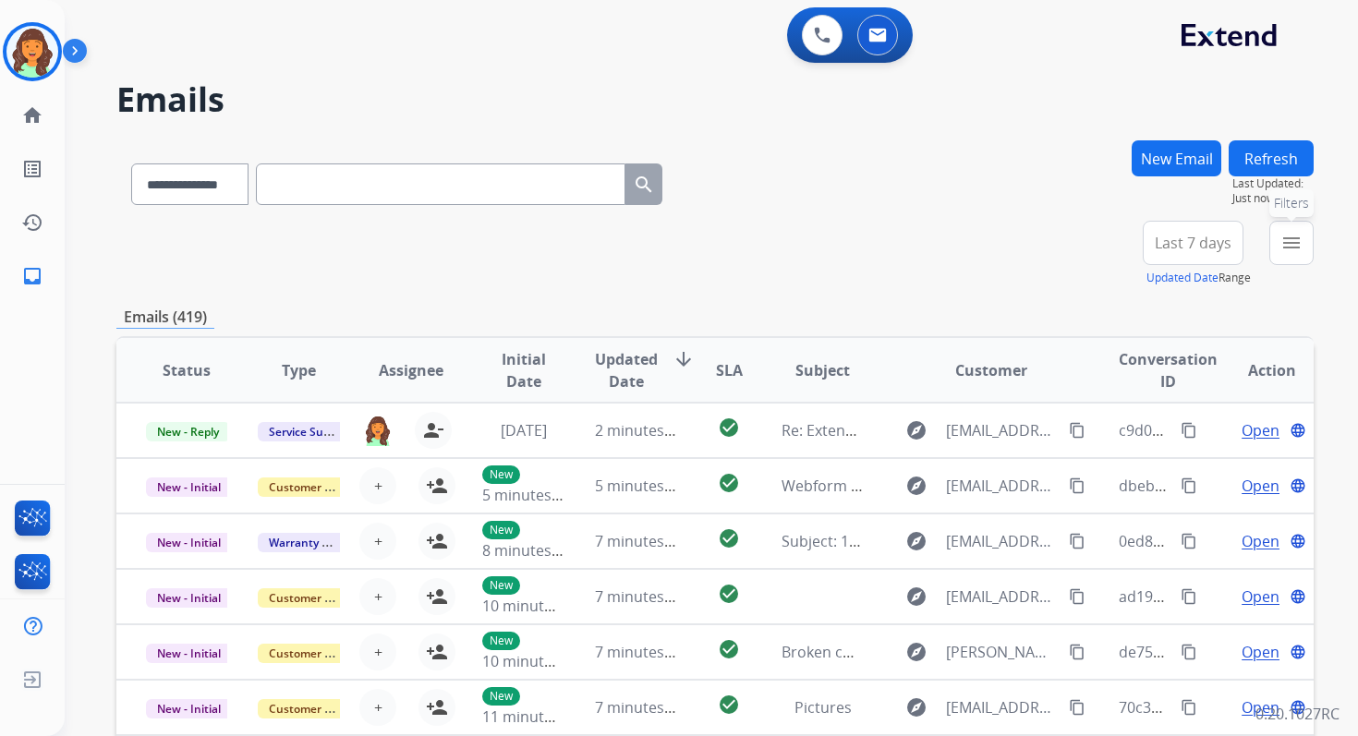
click at [1295, 257] on button "menu Filters" at bounding box center [1291, 243] width 44 height 44
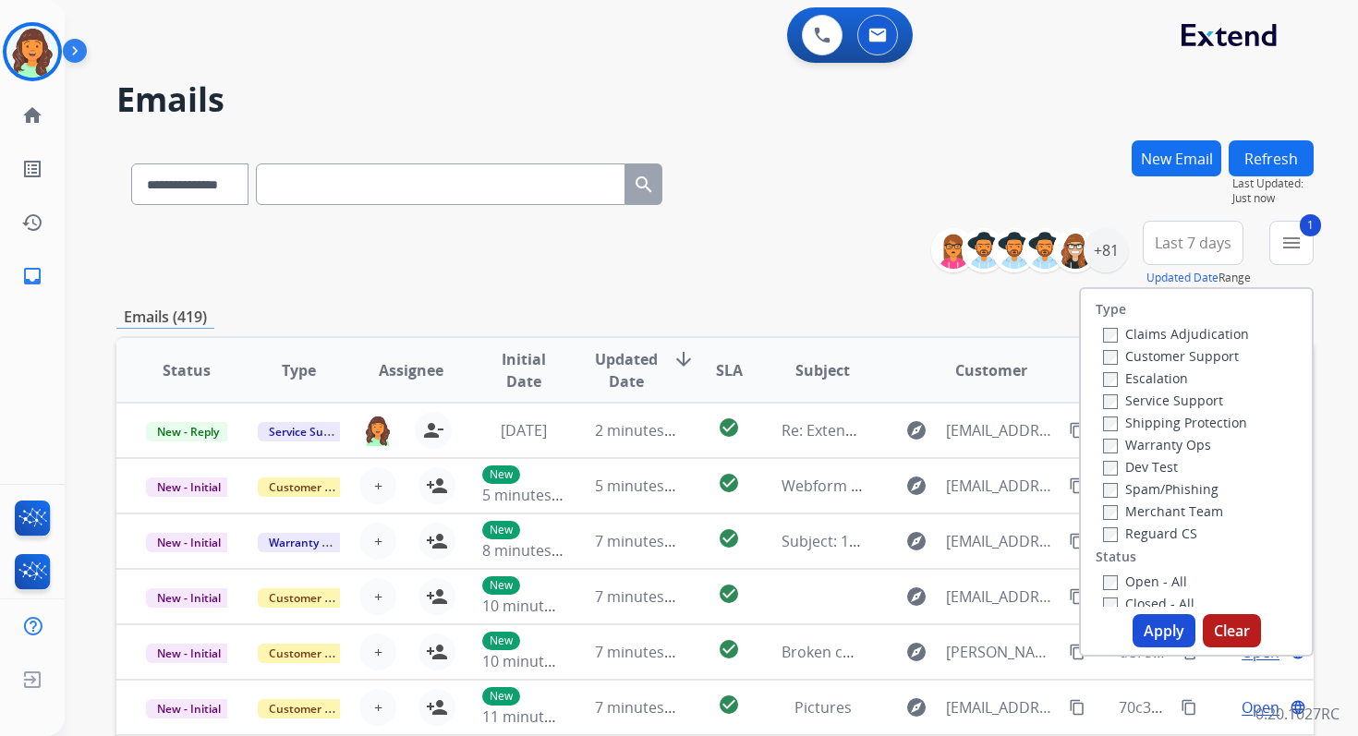
click at [1103, 575] on label "Open - All" at bounding box center [1145, 582] width 84 height 18
click at [1134, 634] on button "Apply" at bounding box center [1163, 630] width 63 height 33
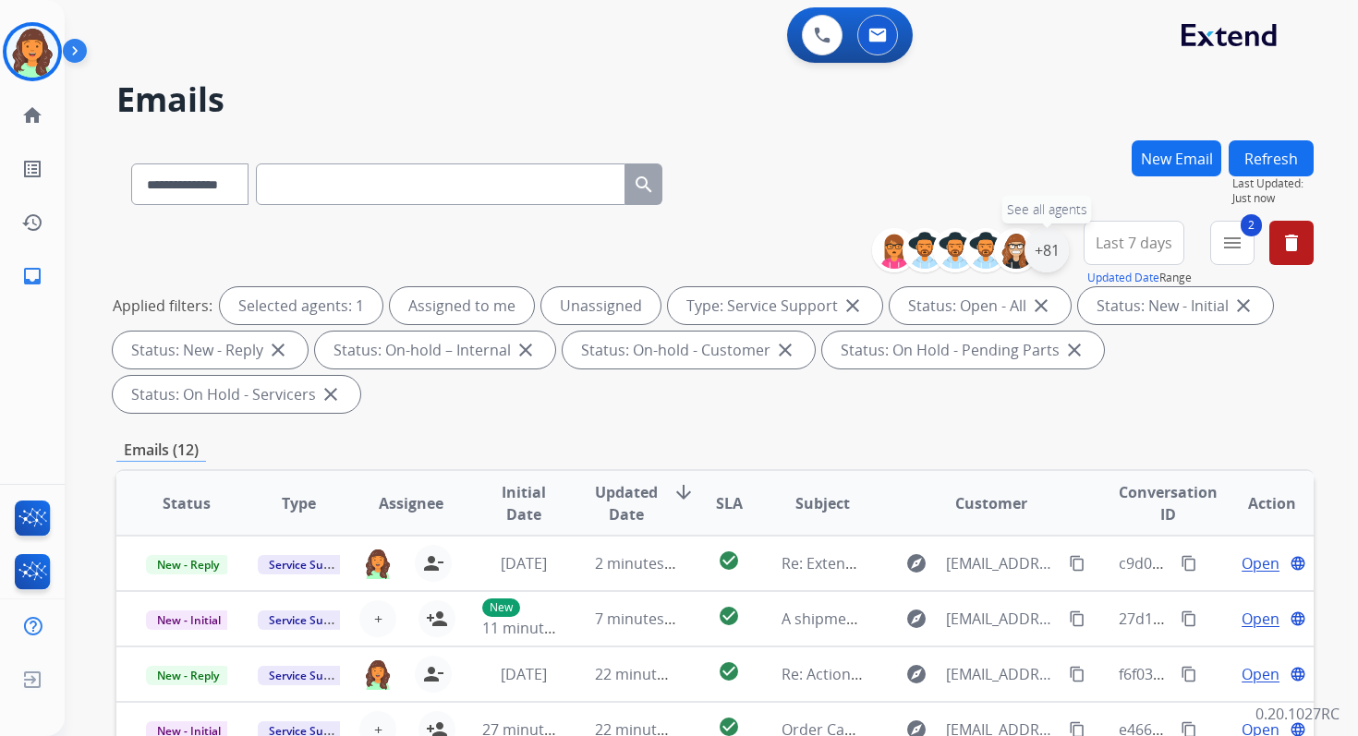
click at [1043, 268] on div "+81" at bounding box center [1046, 250] width 44 height 44
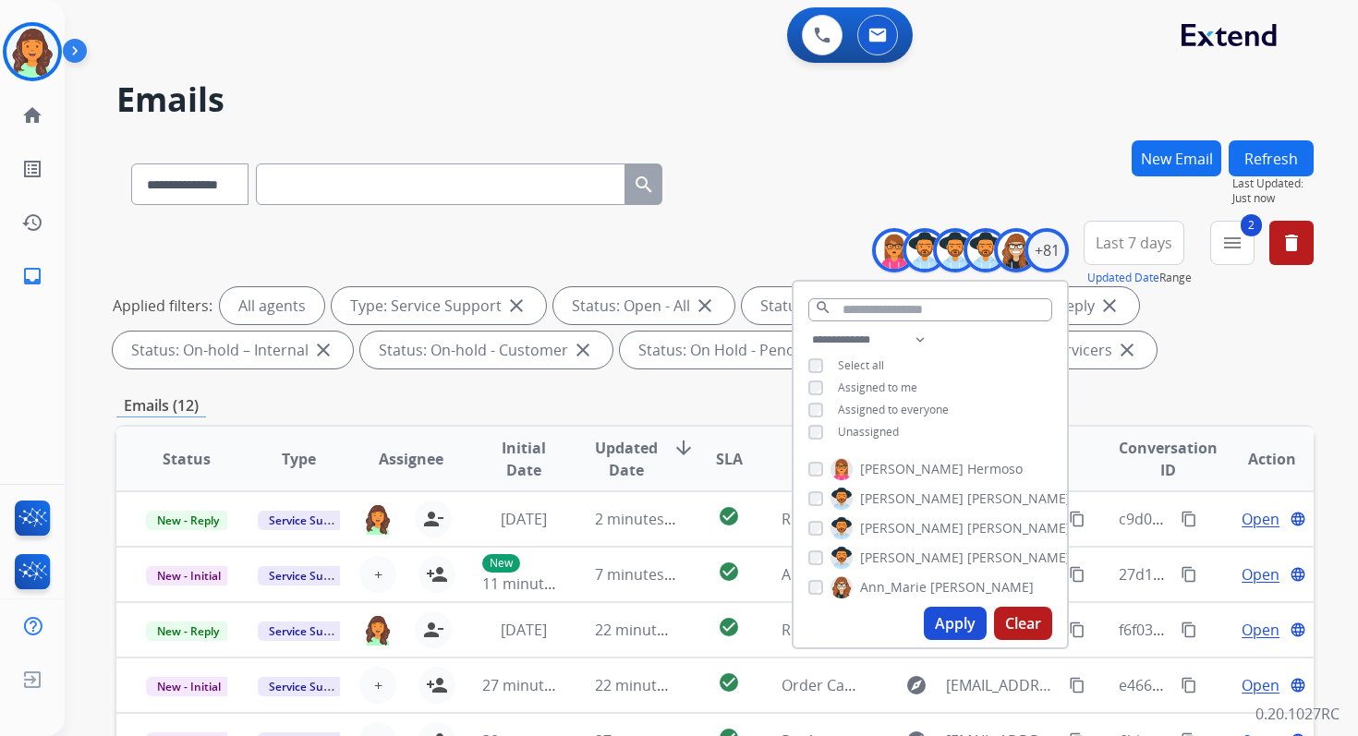
click at [959, 617] on button "Apply" at bounding box center [955, 623] width 63 height 33
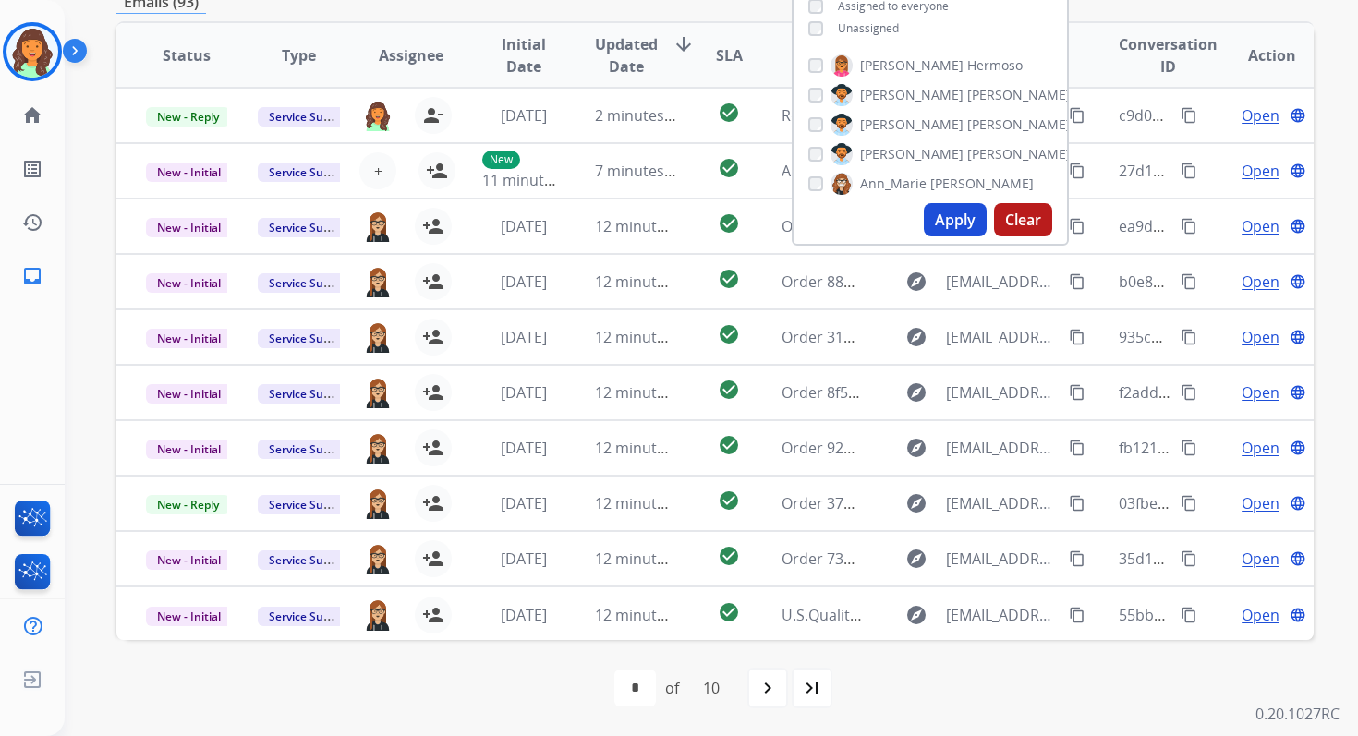
click at [442, 679] on div "first_page navigate_before * * * * * * * * * ** of 10 navigate_next last_page" at bounding box center [714, 688] width 1197 height 37
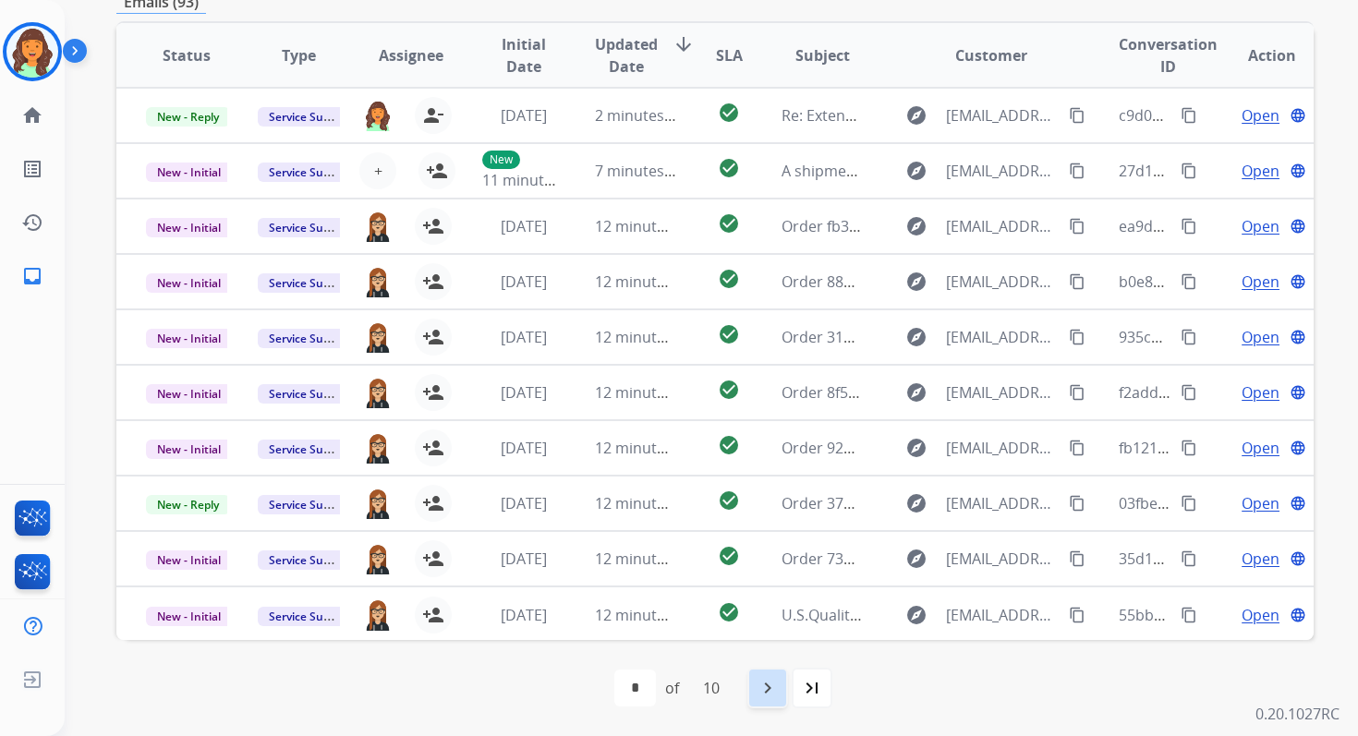
click at [766, 688] on mat-icon "navigate_next" at bounding box center [767, 688] width 22 height 22
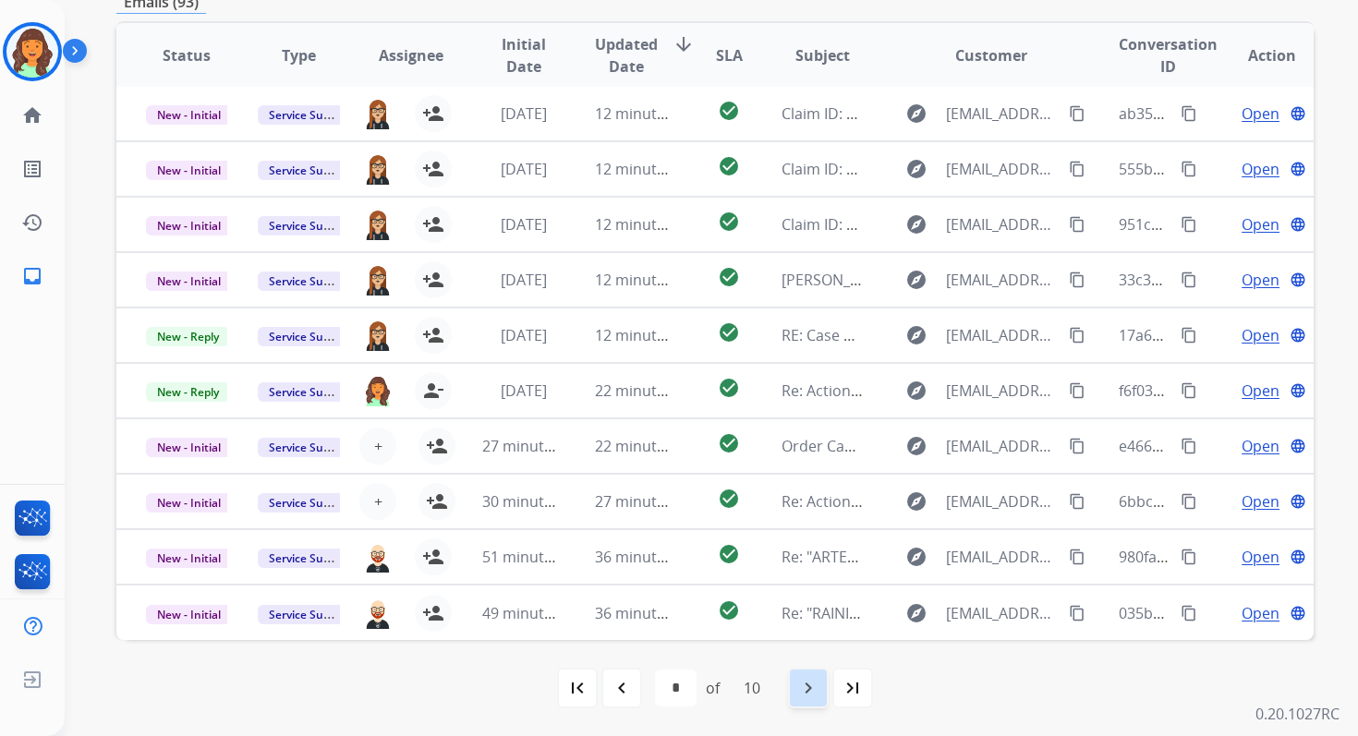
click at [810, 678] on mat-icon "navigate_next" at bounding box center [808, 688] width 22 height 22
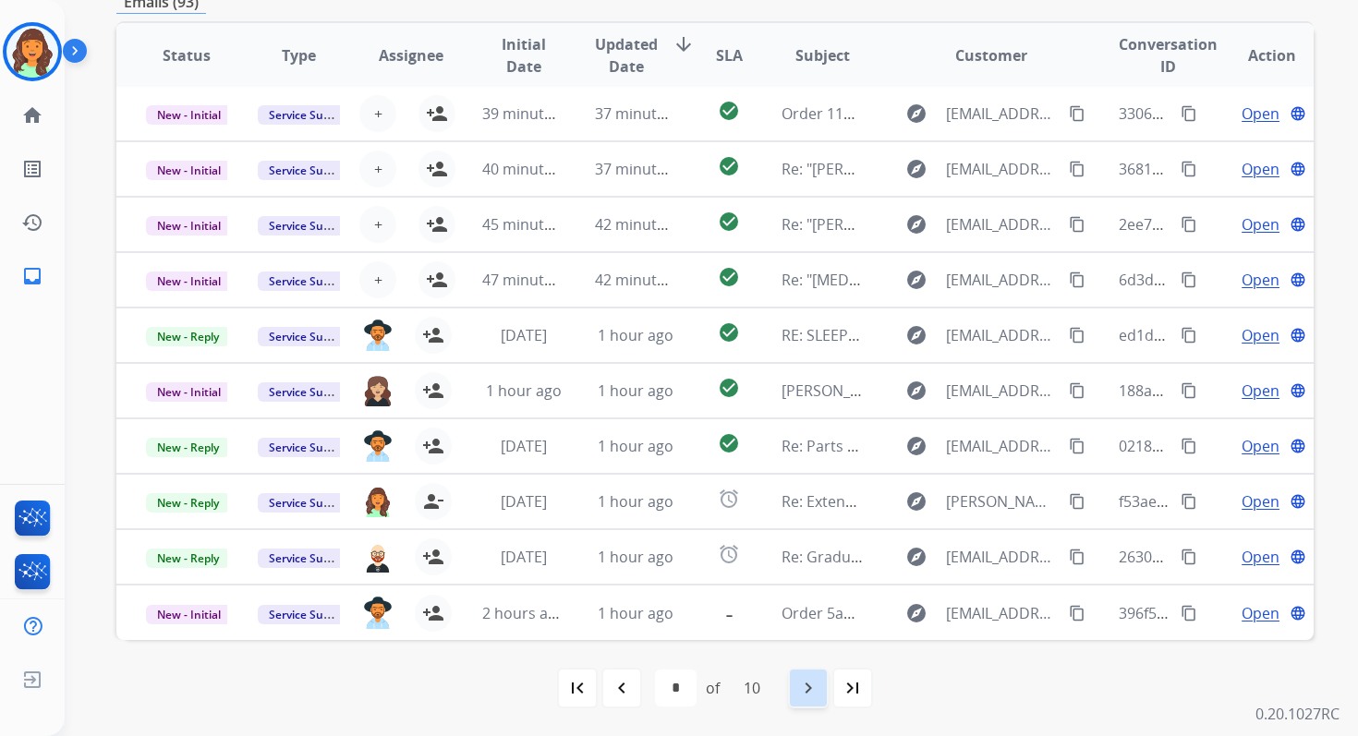
click at [809, 689] on mat-icon "navigate_next" at bounding box center [808, 688] width 22 height 22
select select "*"
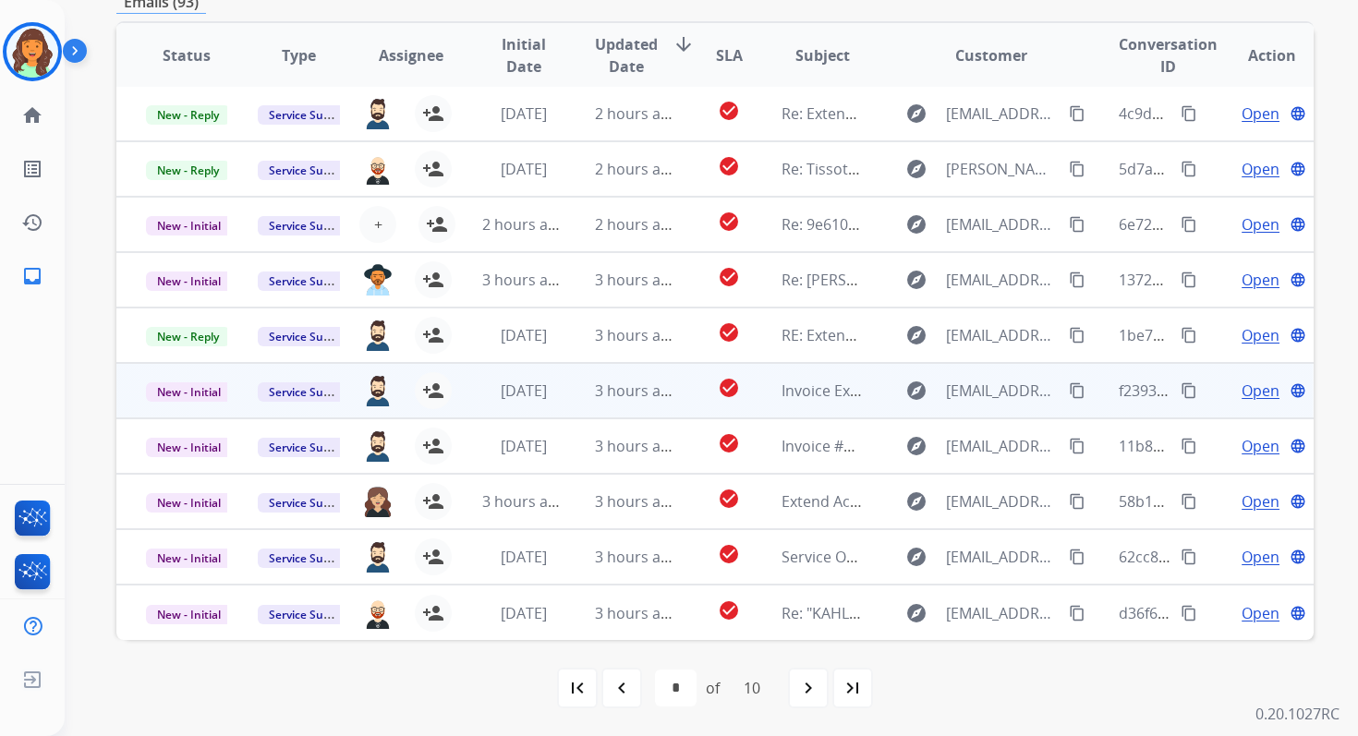
click at [610, 380] on div "3 hours ago" at bounding box center [635, 391] width 81 height 22
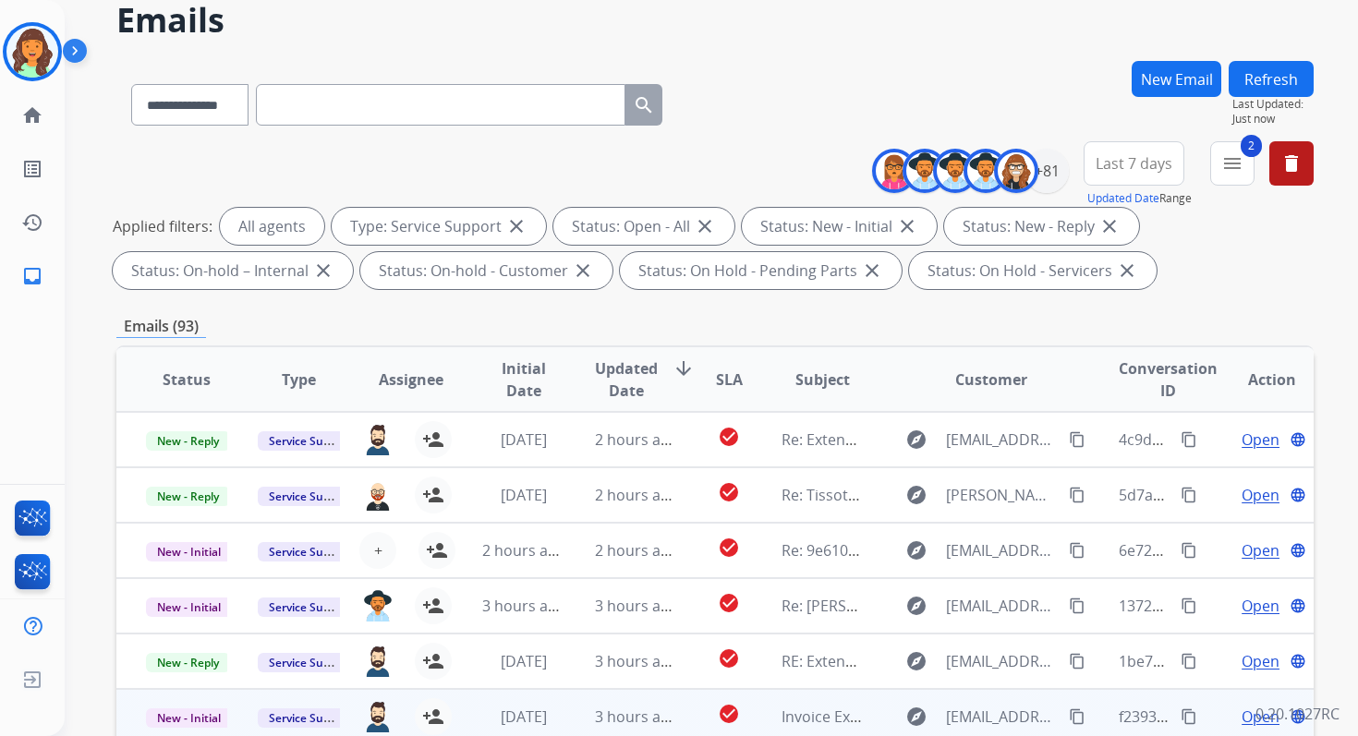
scroll to position [0, 0]
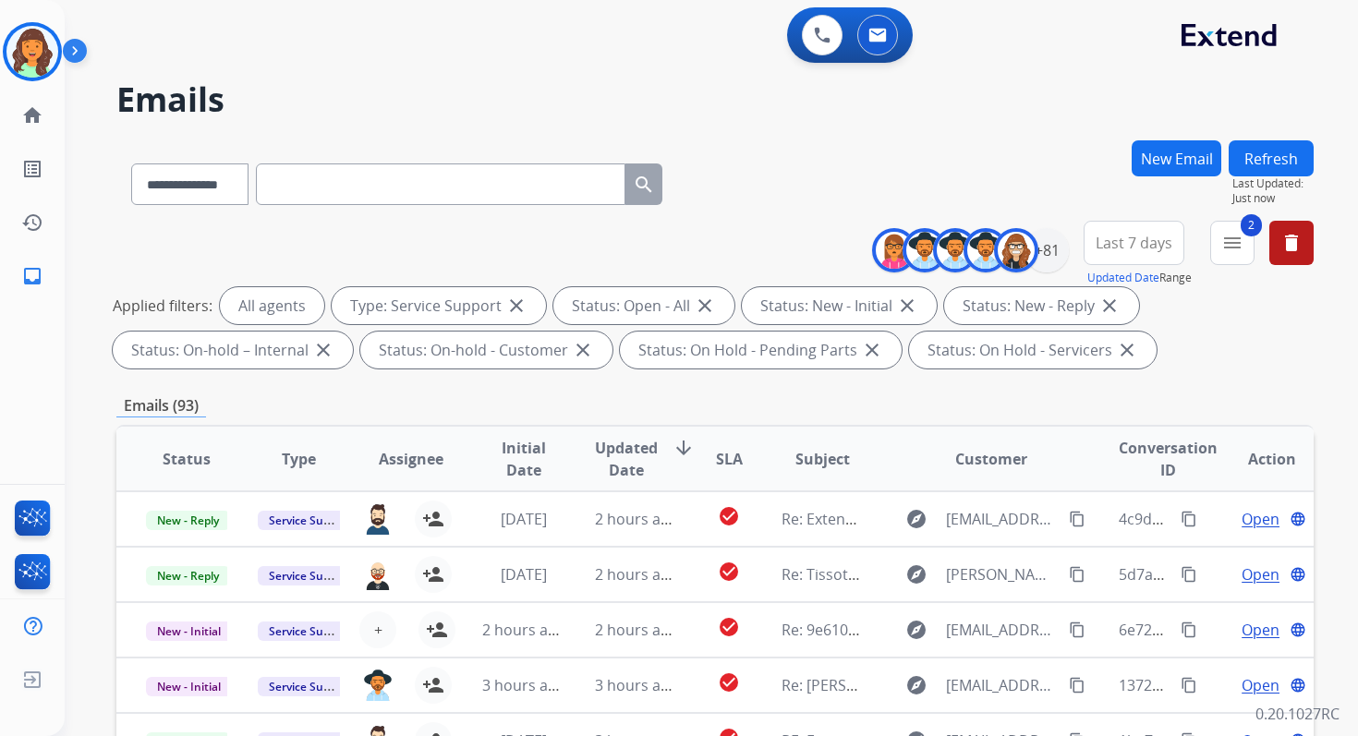
click at [335, 192] on input "text" at bounding box center [440, 184] width 369 height 42
paste input "**********"
type input "**********"
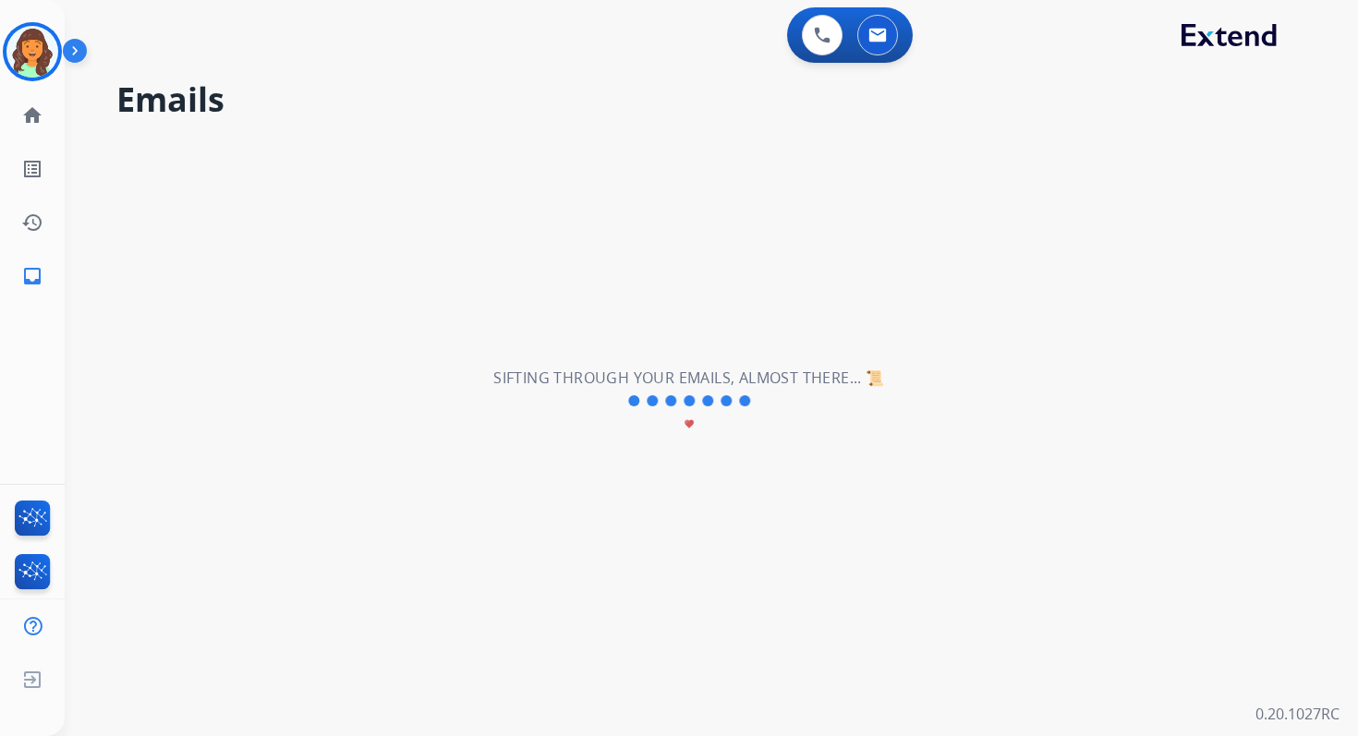
select select "*"
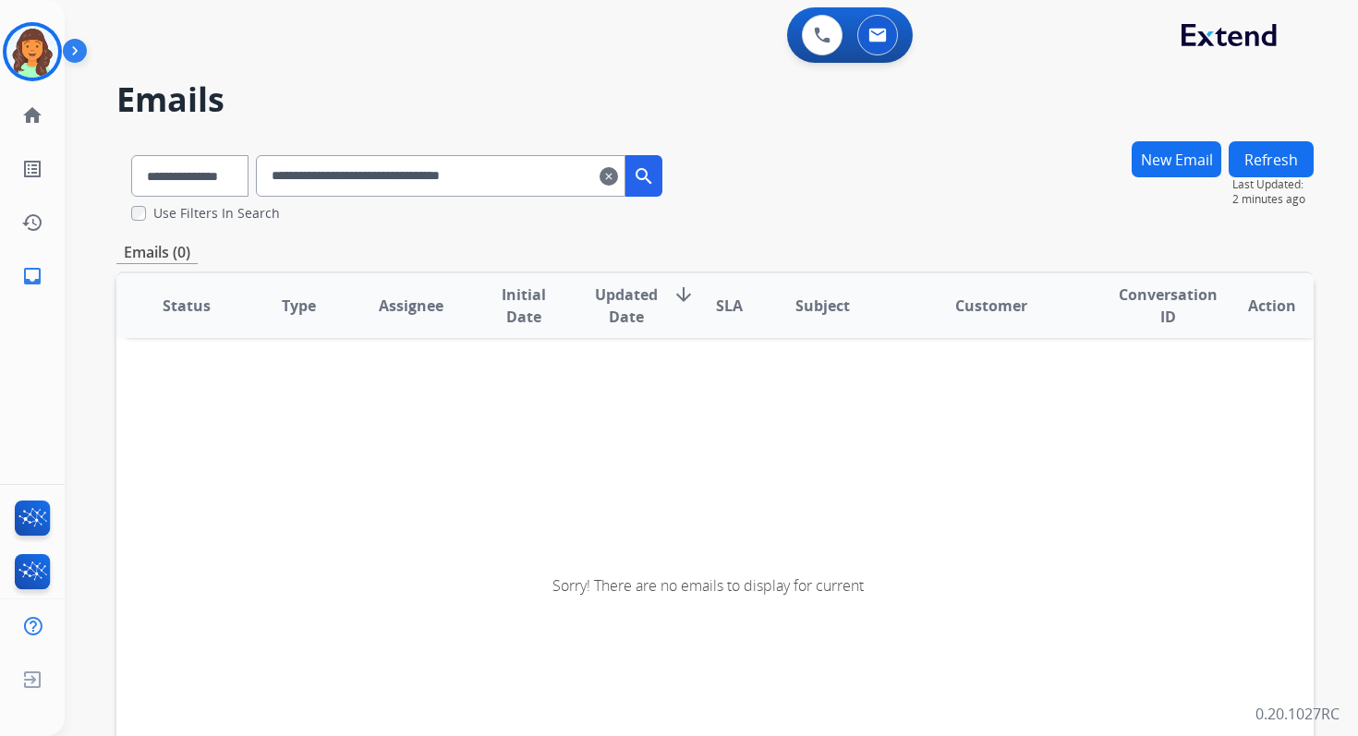
click at [480, 168] on input "**********" at bounding box center [440, 176] width 369 height 42
click at [295, 176] on input "**********" at bounding box center [440, 176] width 369 height 42
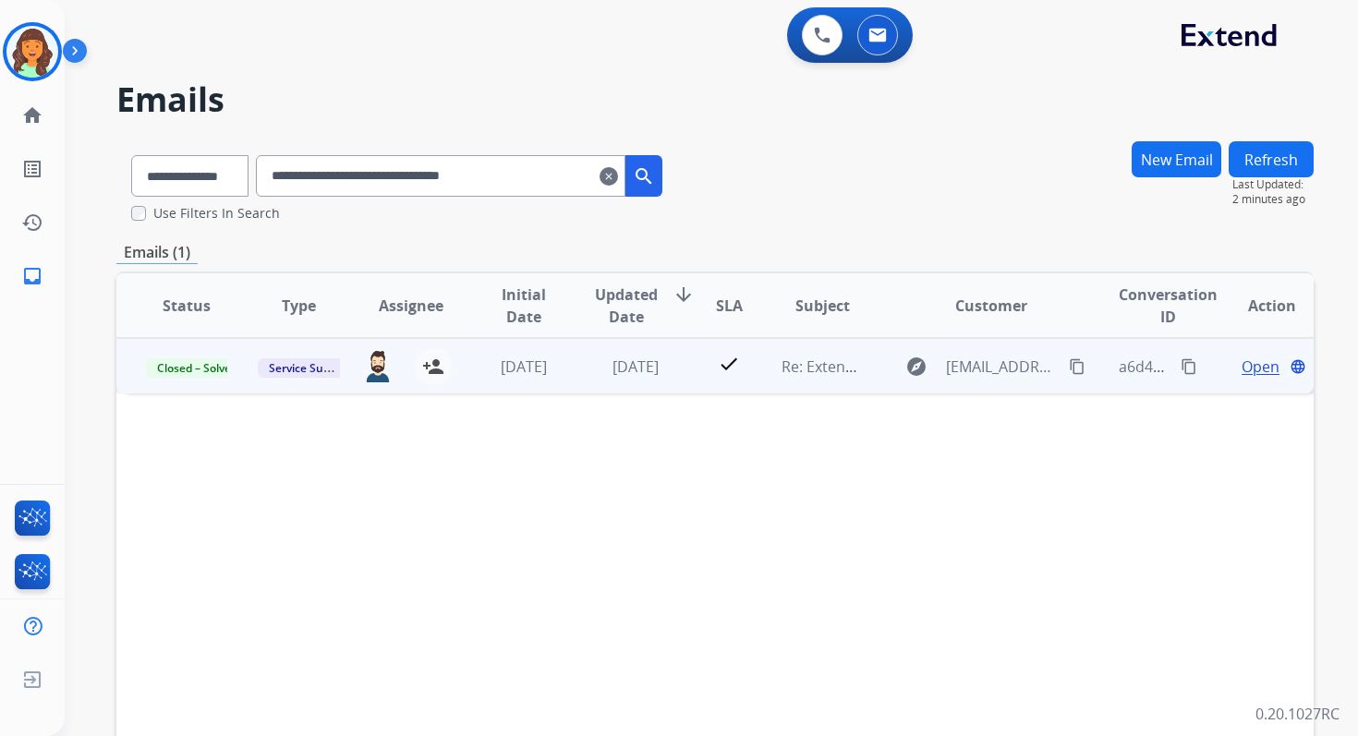
click at [1247, 353] on td "Open language" at bounding box center [1257, 365] width 113 height 55
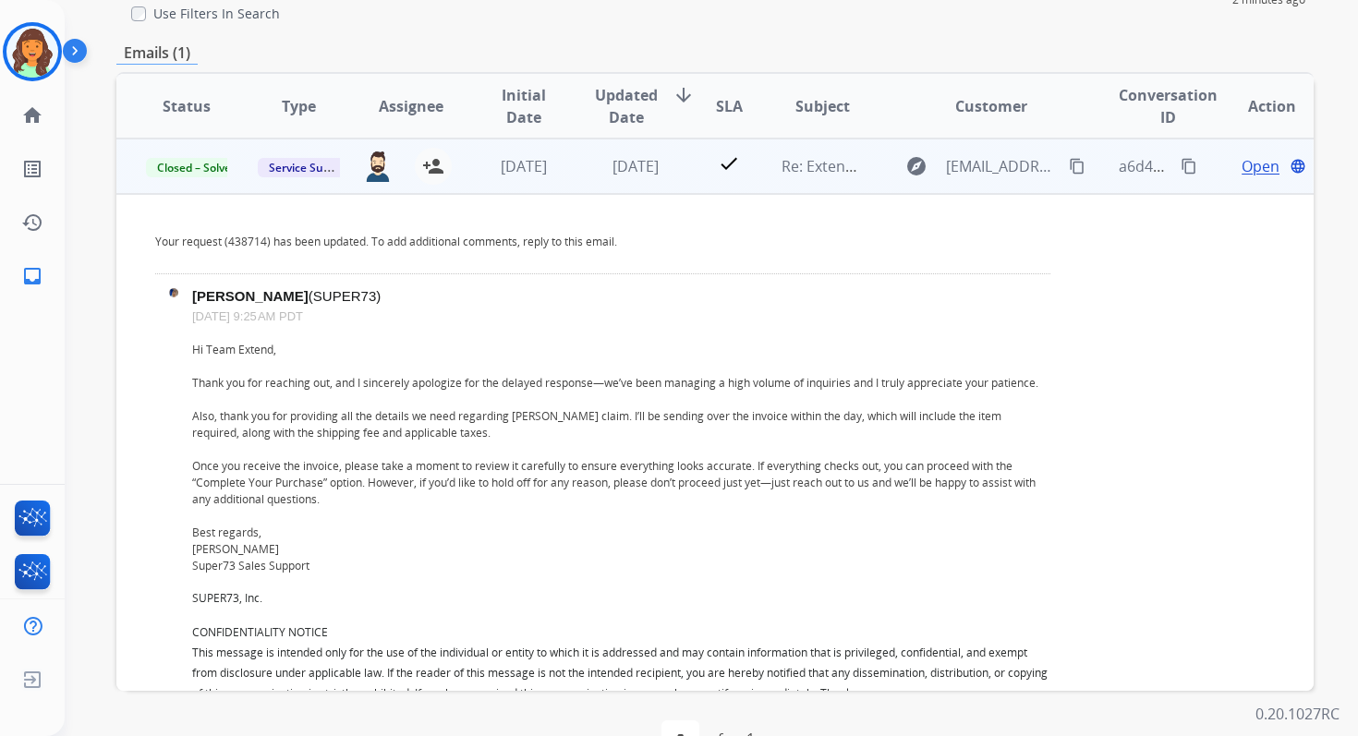
click at [1251, 163] on span "Open" at bounding box center [1260, 166] width 38 height 22
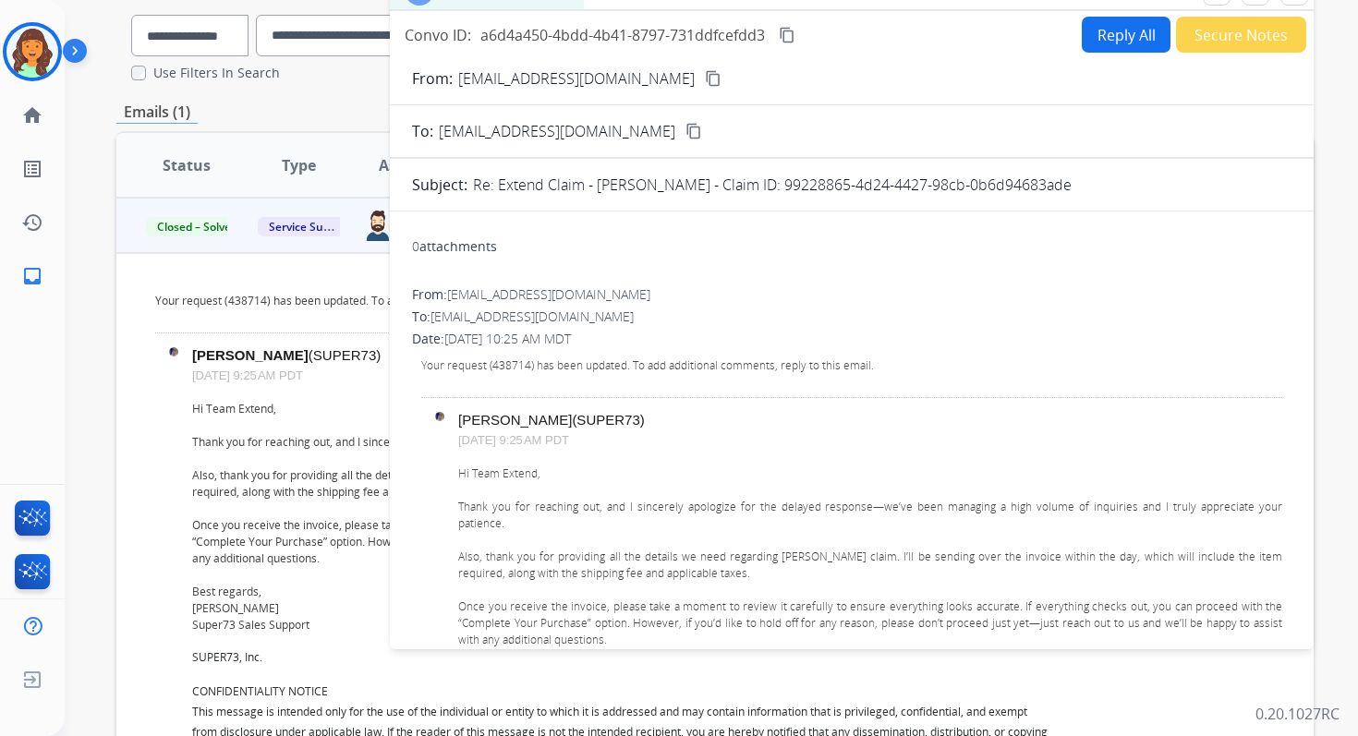
scroll to position [98, 0]
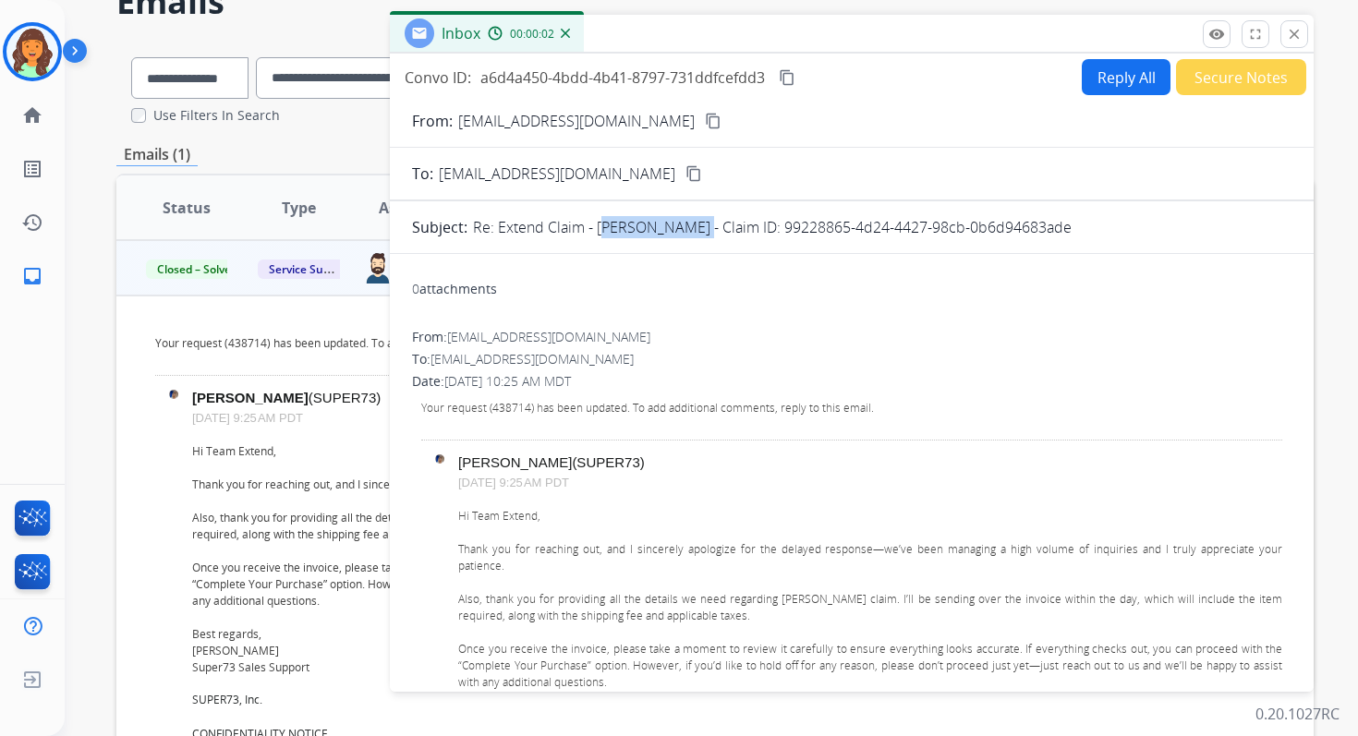
drag, startPoint x: 595, startPoint y: 225, endPoint x: 688, endPoint y: 230, distance: 93.4
click at [688, 230] on p "Re: Extend Claim - John Corcoran - Claim ID: 99228865-4d24-4427-98cb-0b6d94683a…" at bounding box center [772, 227] width 599 height 22
copy p "John Corcoran"
click at [1293, 30] on mat-icon "close" at bounding box center [1294, 34] width 17 height 17
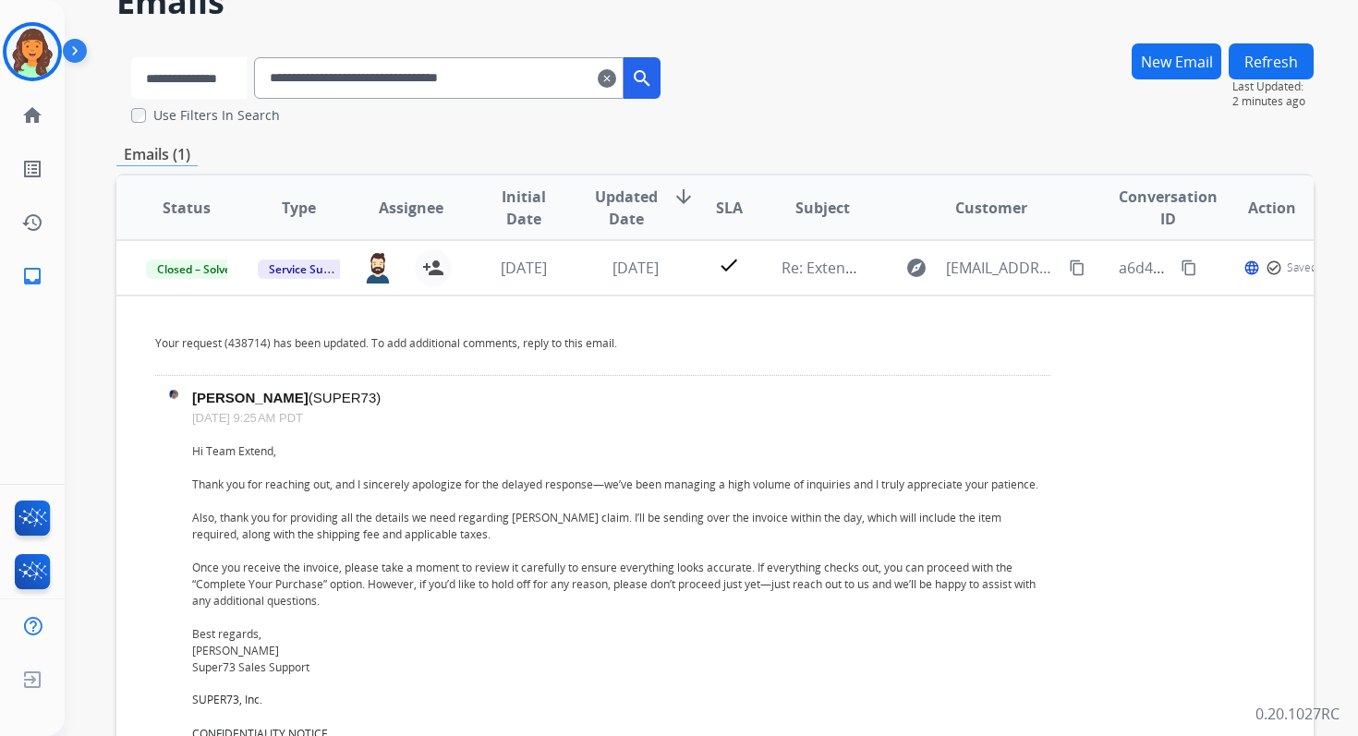
click at [212, 76] on select "**********" at bounding box center [188, 78] width 115 height 42
select select "**********"
click at [131, 57] on select "**********" at bounding box center [188, 78] width 115 height 42
click at [328, 72] on input "**********" at bounding box center [440, 78] width 369 height 42
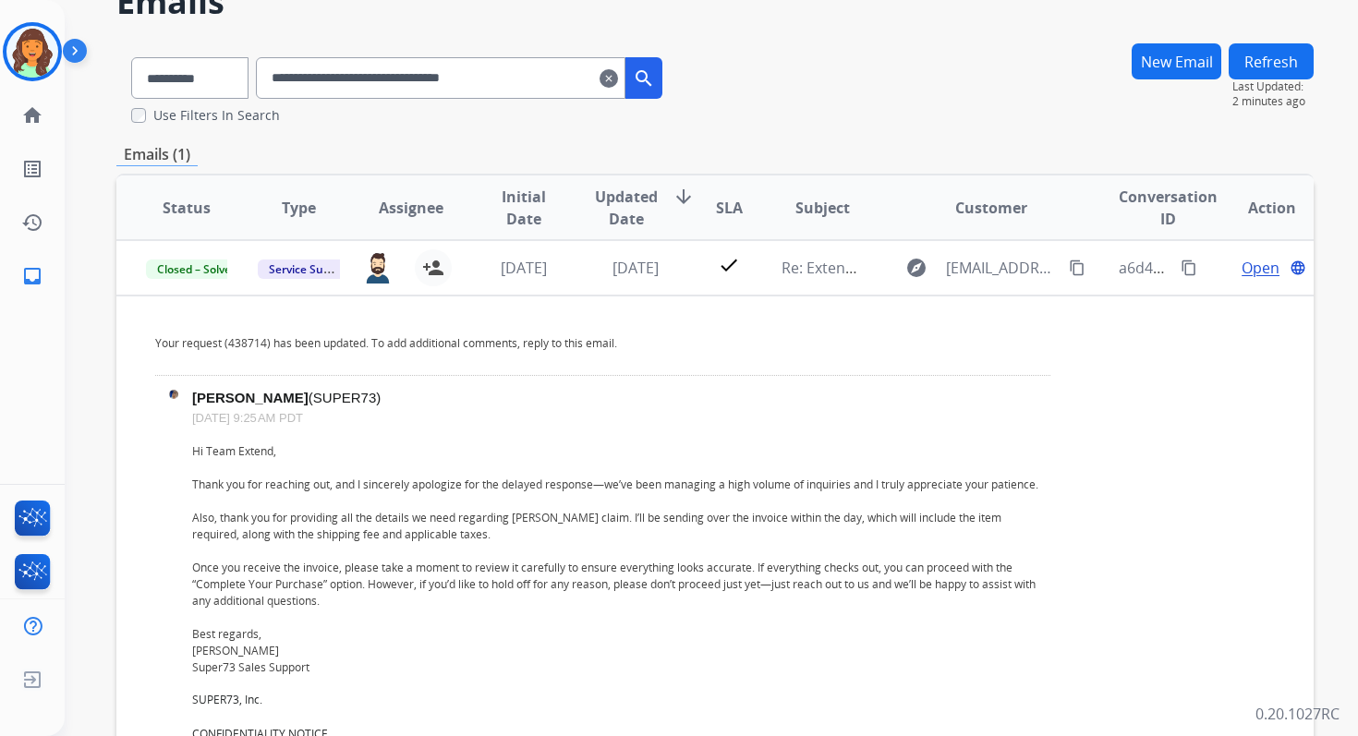
click at [328, 72] on input "**********" at bounding box center [440, 78] width 369 height 42
paste input "text"
type input "**********"
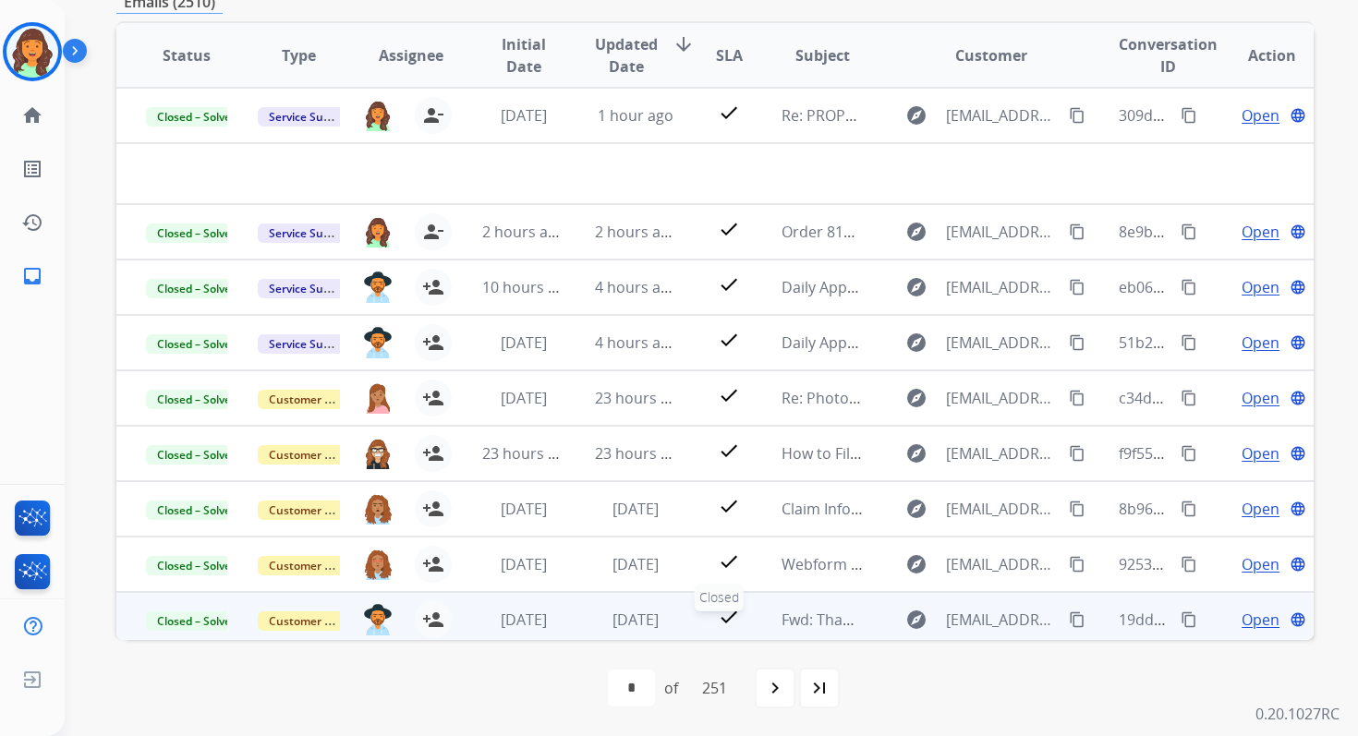
scroll to position [63, 0]
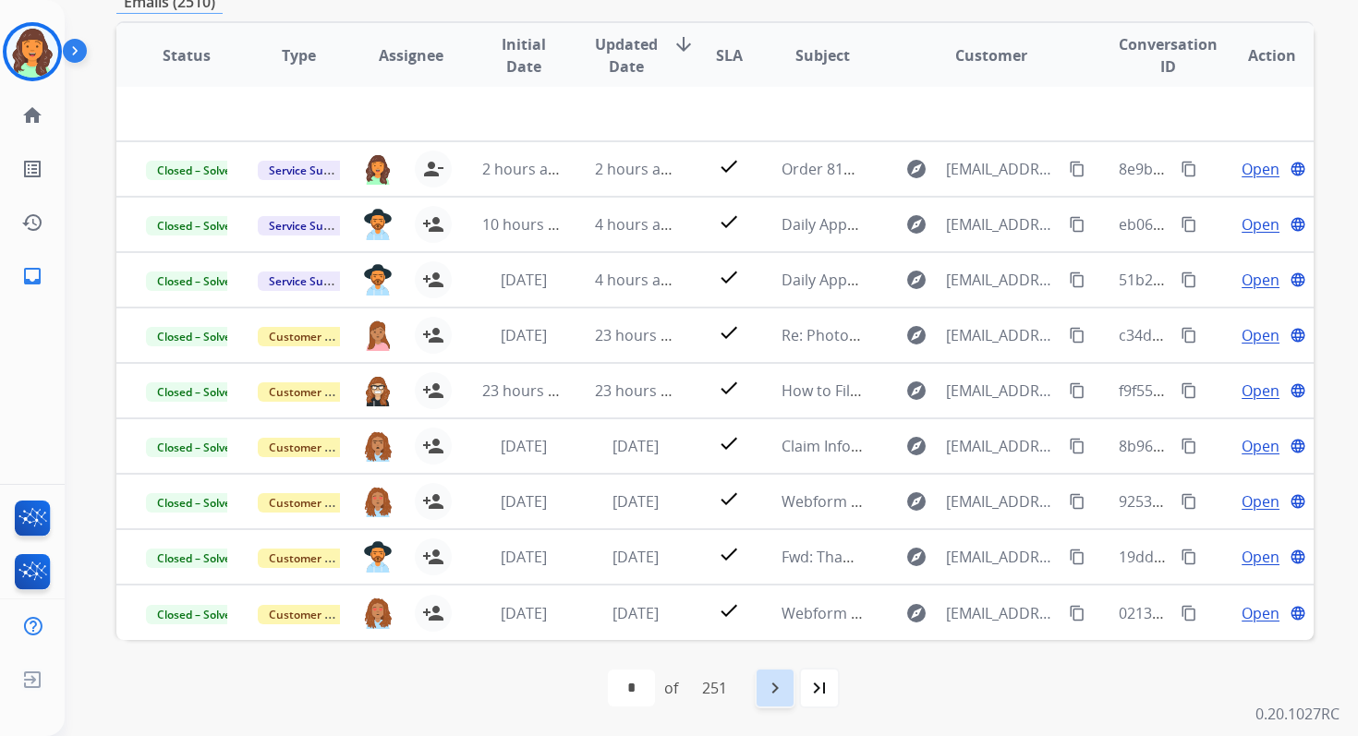
click at [770, 687] on mat-icon "navigate_next" at bounding box center [775, 688] width 22 height 22
select select "*"
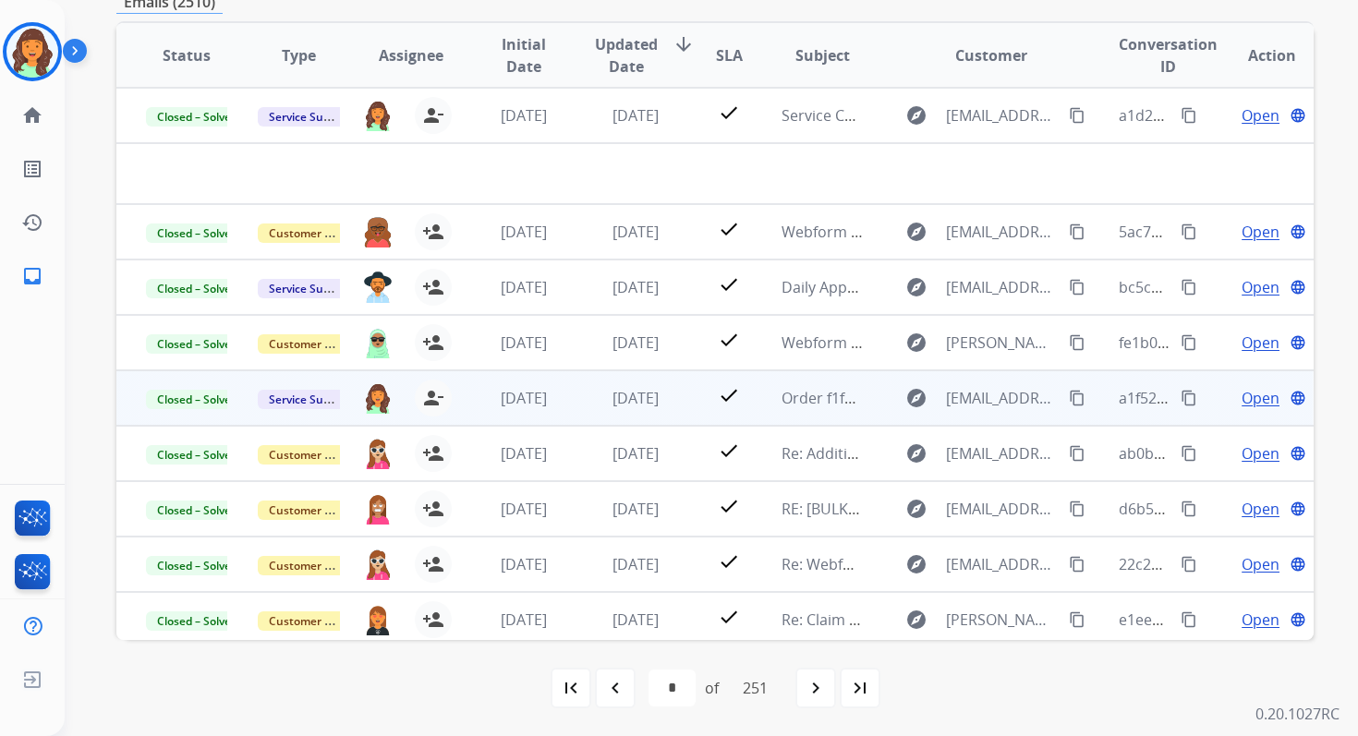
scroll to position [0, 0]
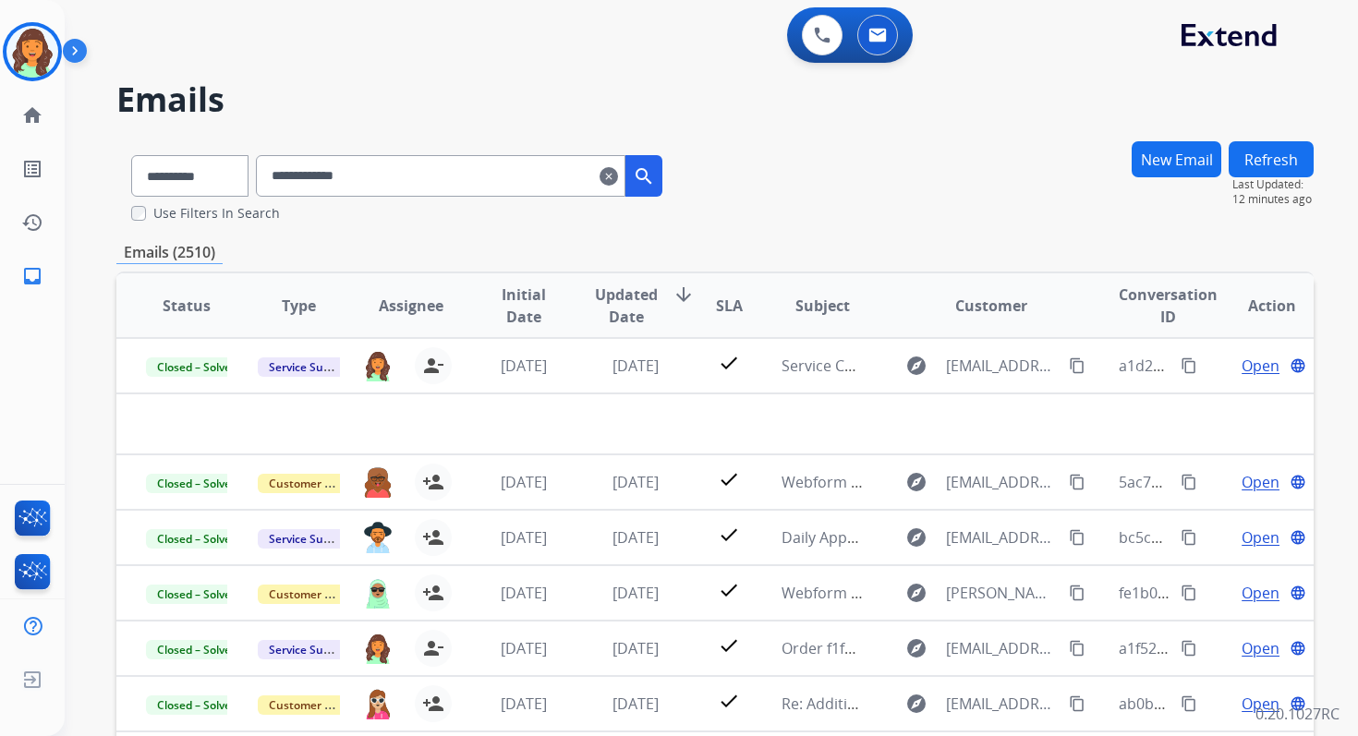
click at [1256, 157] on button "Refresh" at bounding box center [1270, 159] width 85 height 36
drag, startPoint x: 326, startPoint y: 176, endPoint x: 268, endPoint y: 179, distance: 58.3
click at [268, 179] on div "**********" at bounding box center [396, 172] width 561 height 64
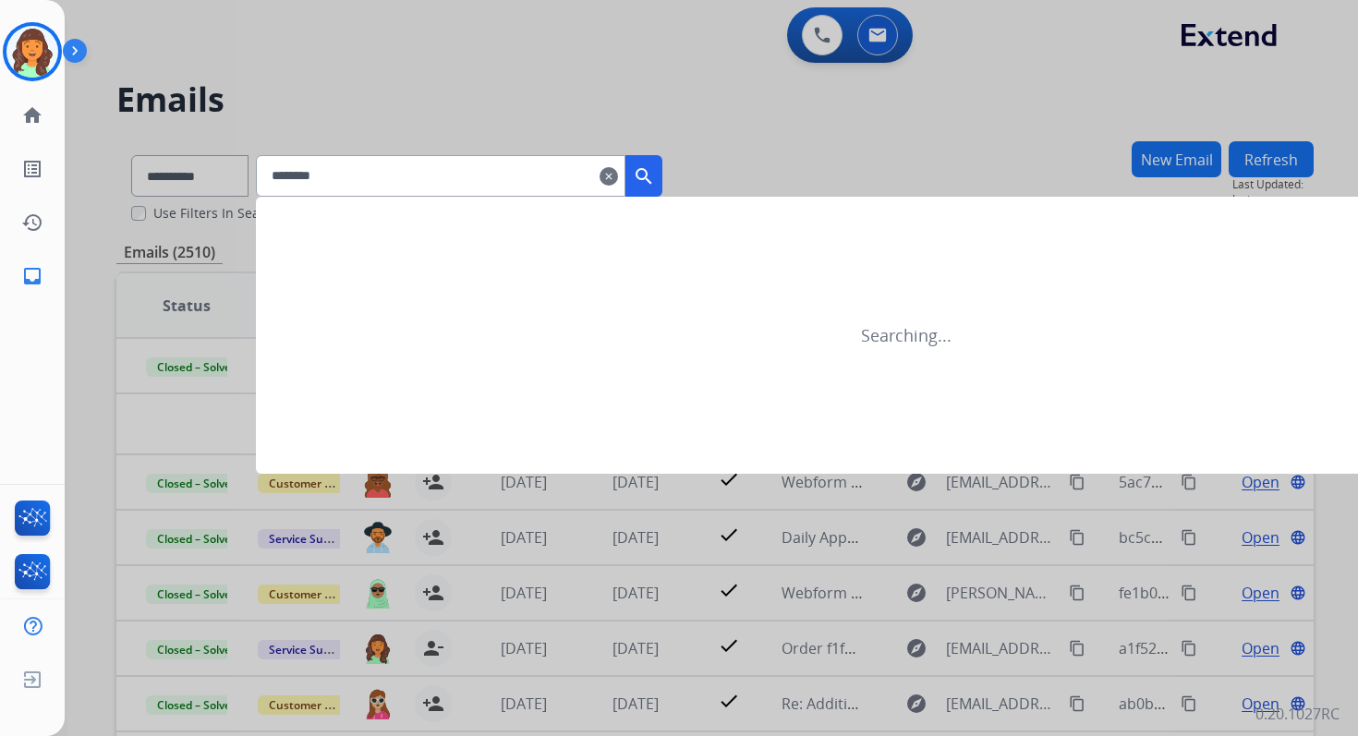
type input "********"
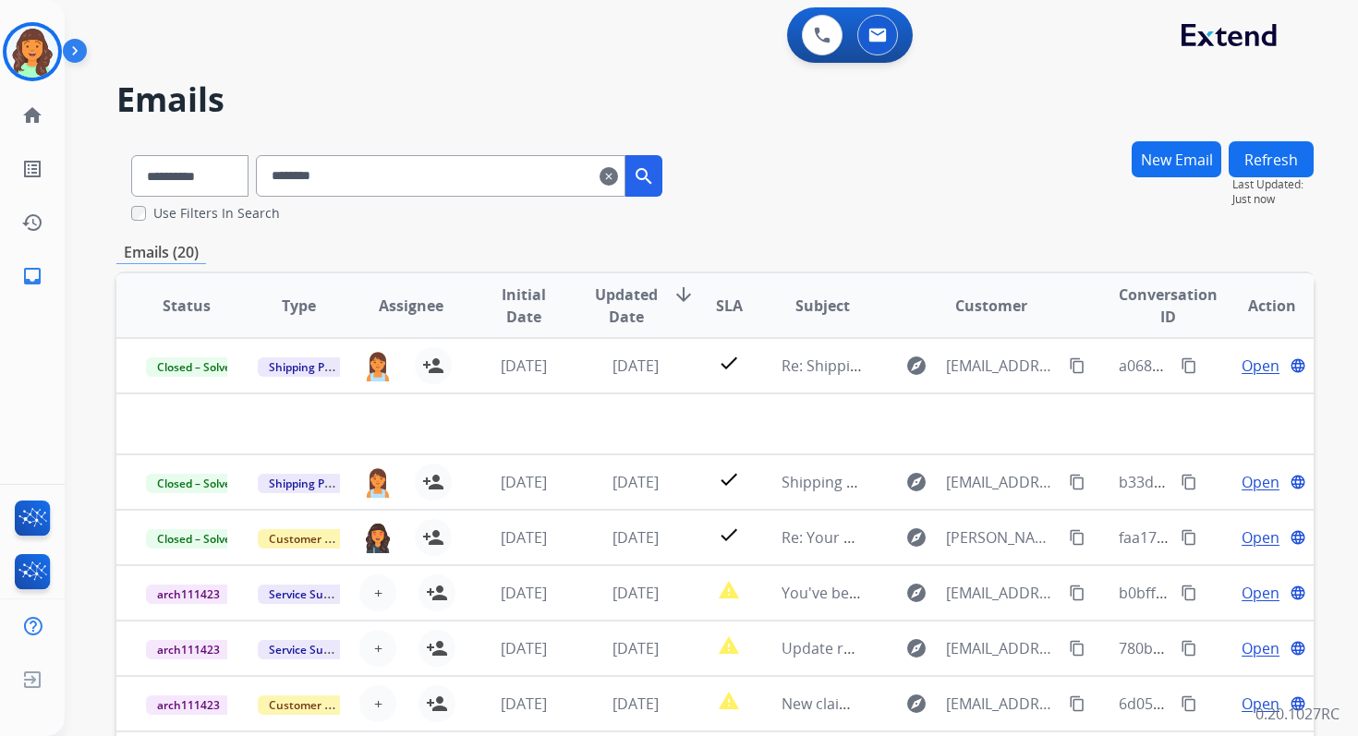
click at [649, 297] on span "Updated Date" at bounding box center [626, 306] width 63 height 44
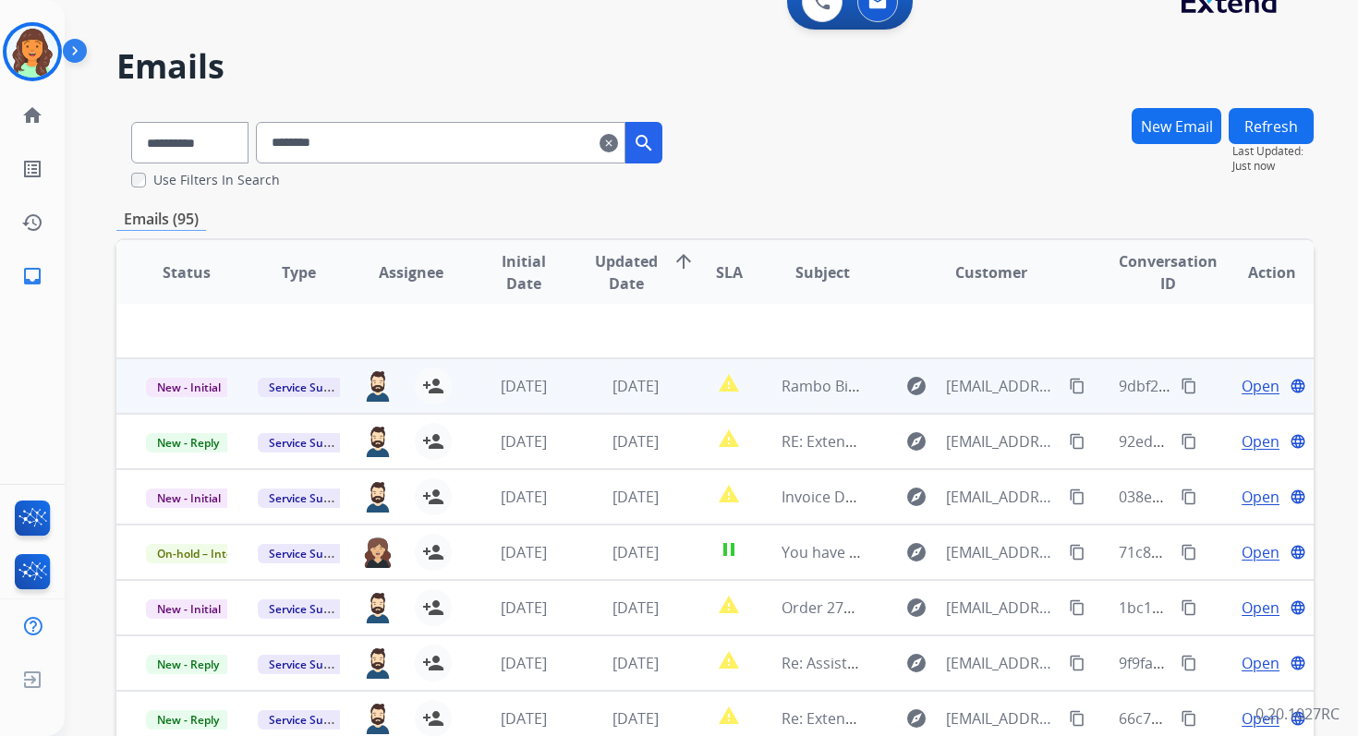
scroll to position [29, 0]
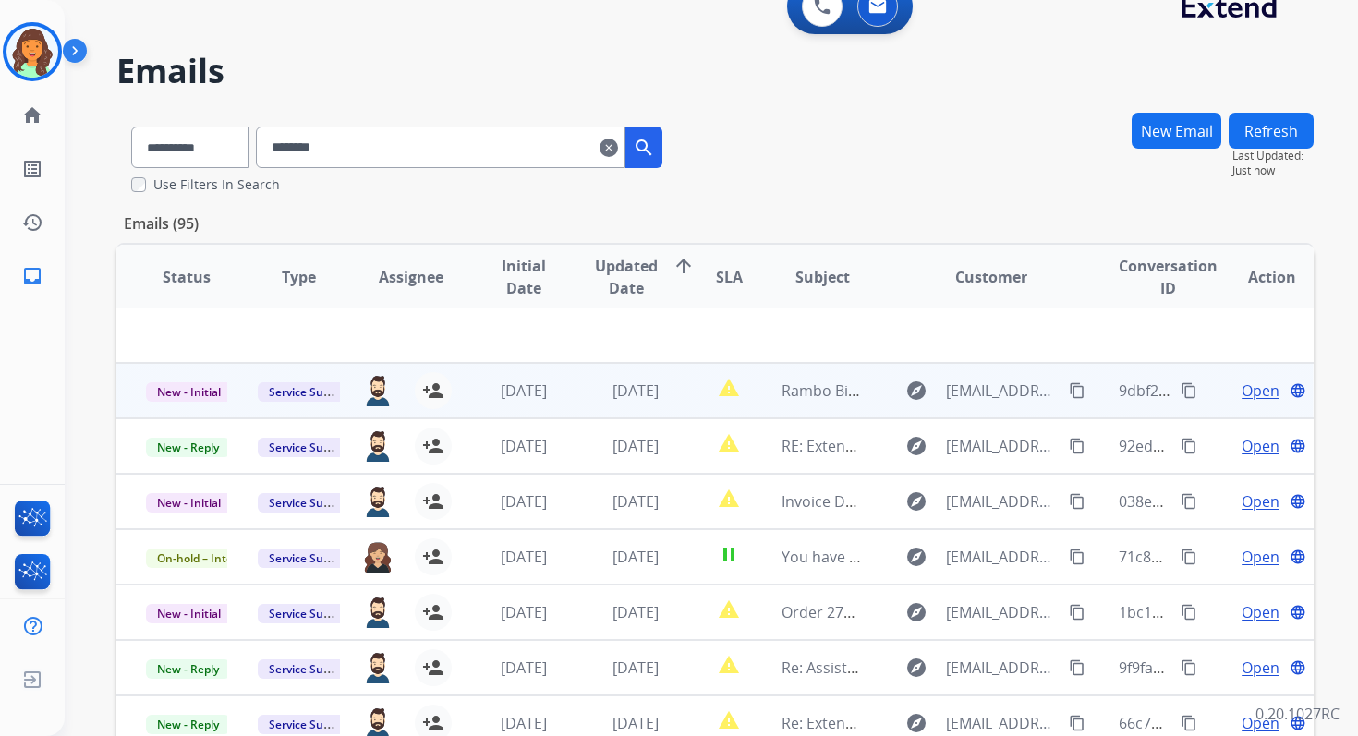
click at [642, 402] on td "4 days ago" at bounding box center [621, 390] width 112 height 55
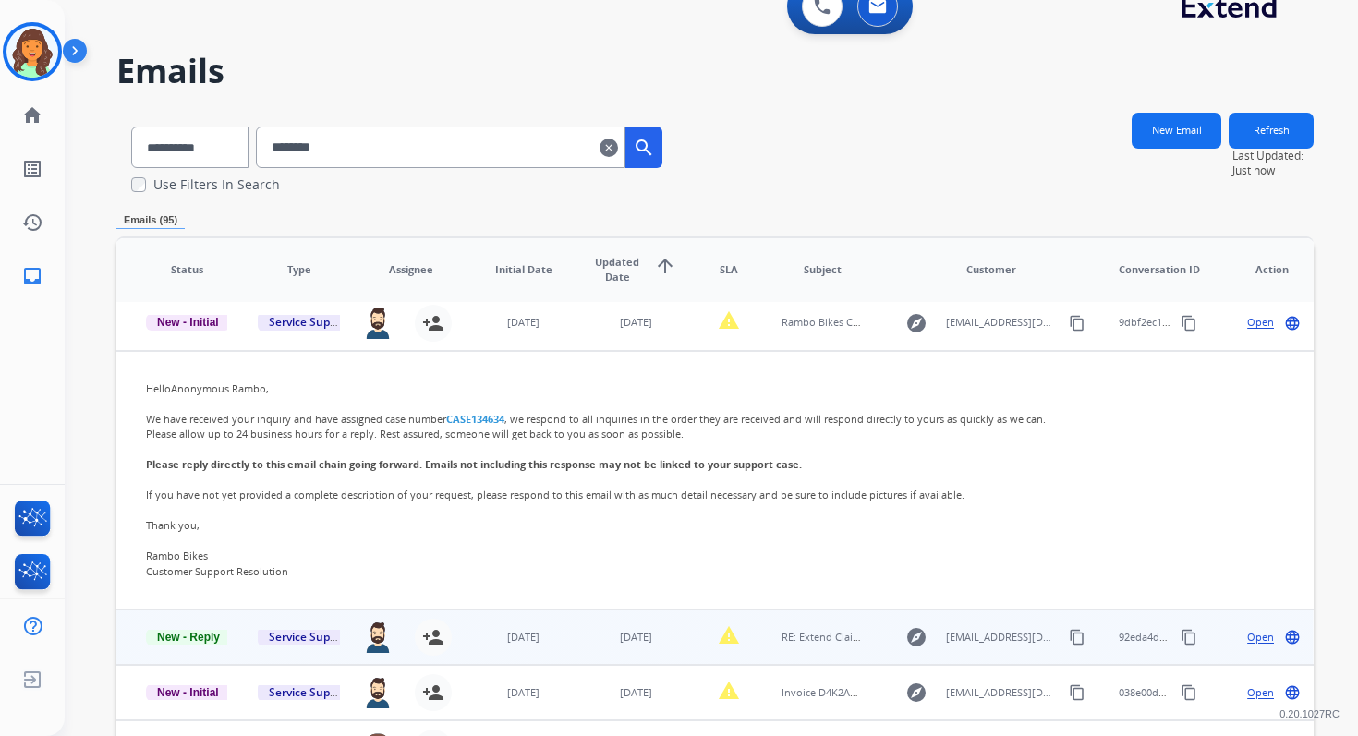
scroll to position [55, 0]
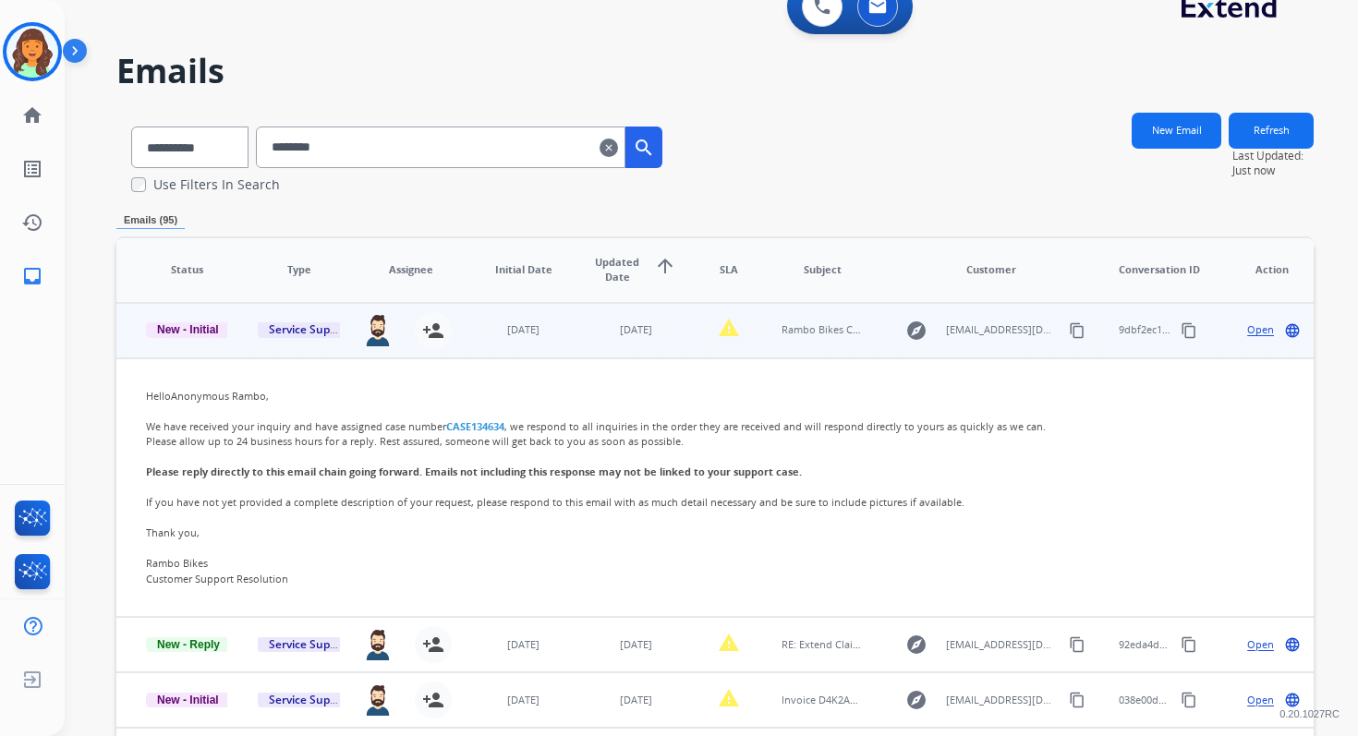
click at [1247, 328] on span "Open" at bounding box center [1260, 330] width 27 height 16
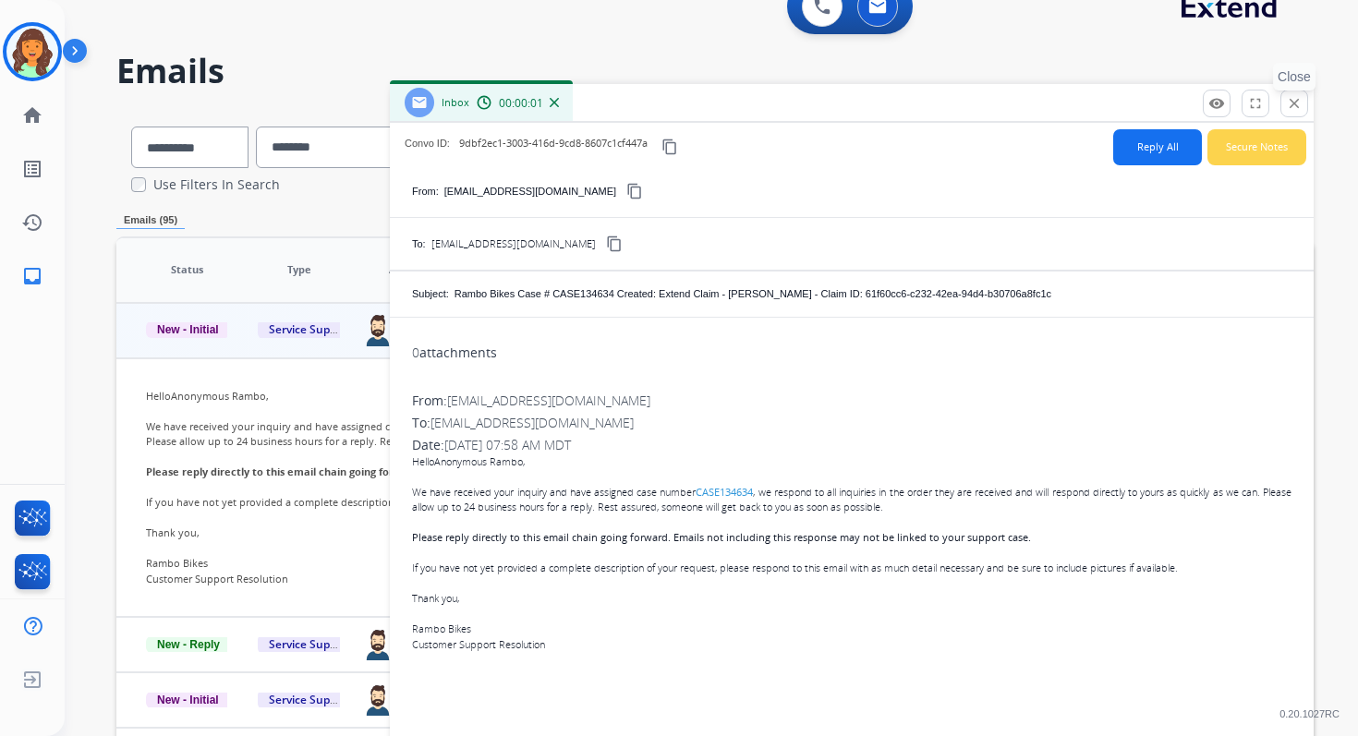
click at [1295, 113] on button "close Close" at bounding box center [1294, 104] width 28 height 28
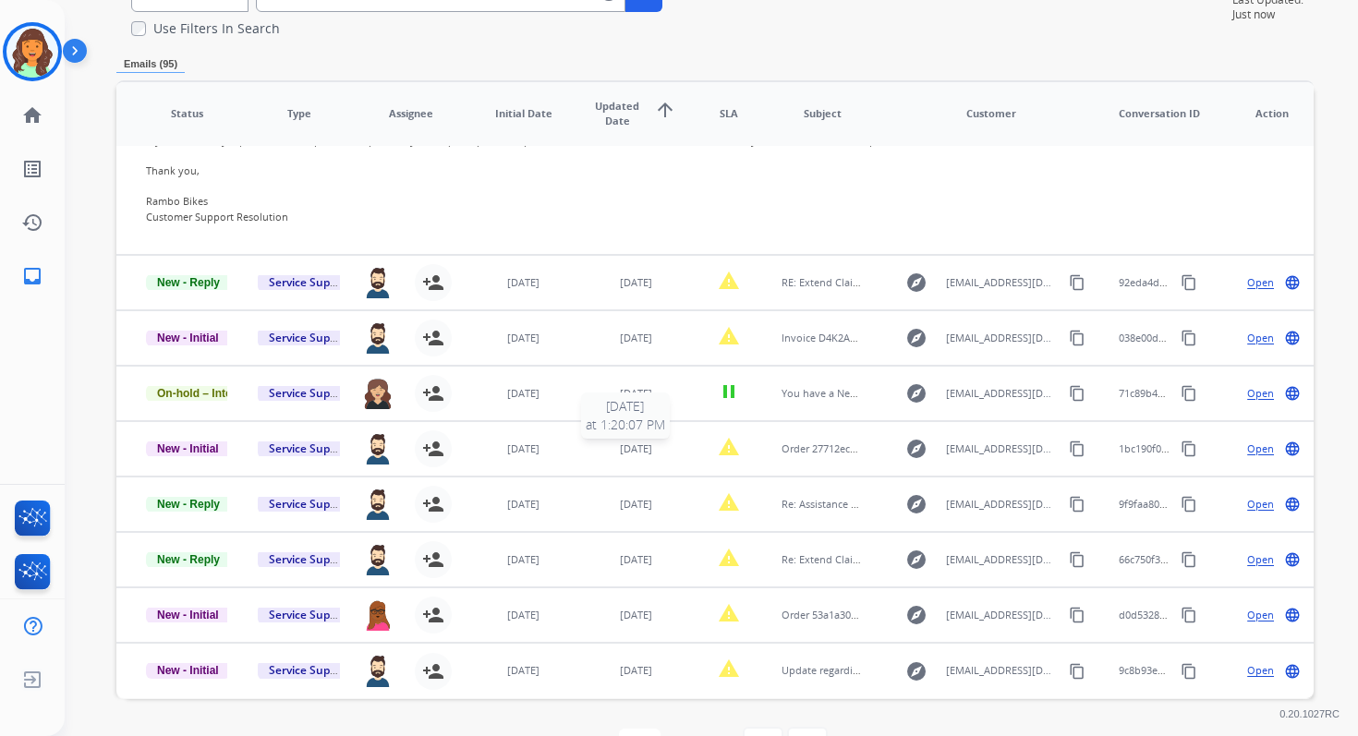
scroll to position [260, 0]
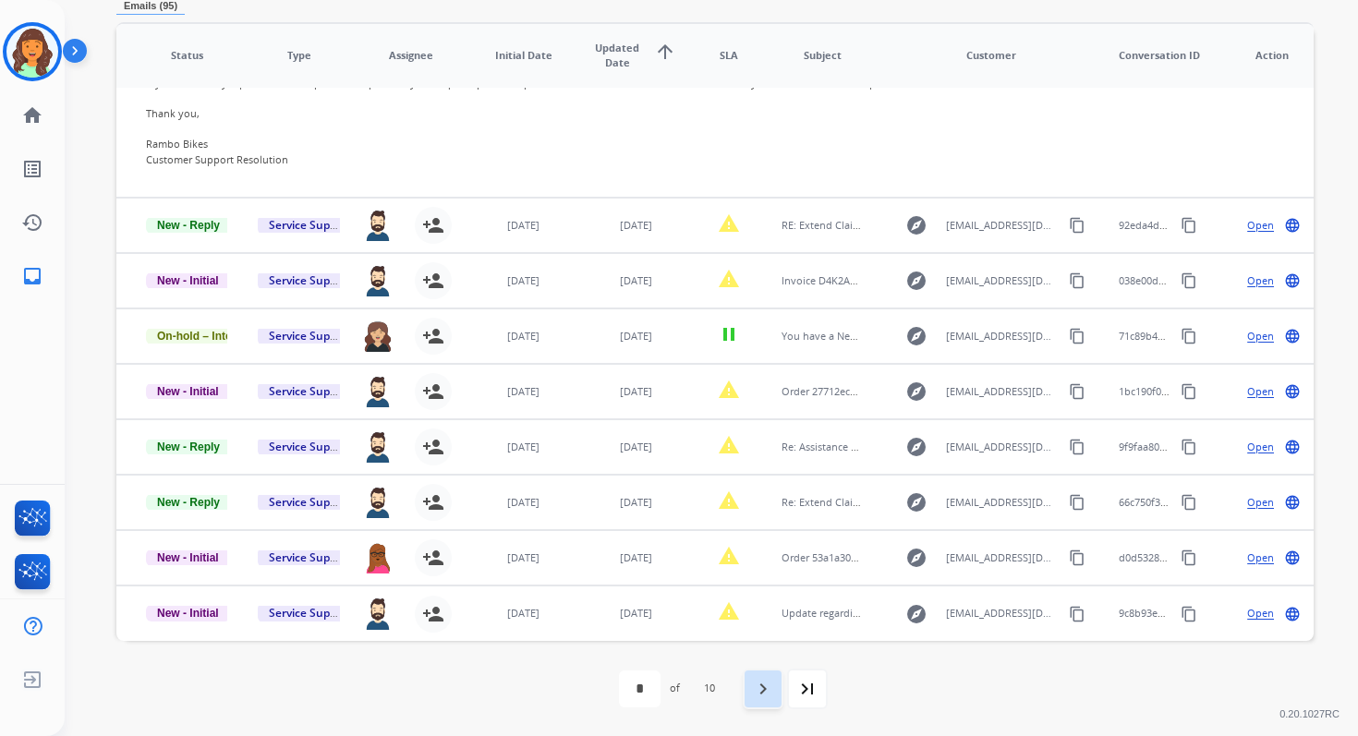
click at [779, 683] on div "navigate_next" at bounding box center [763, 689] width 41 height 41
select select "*"
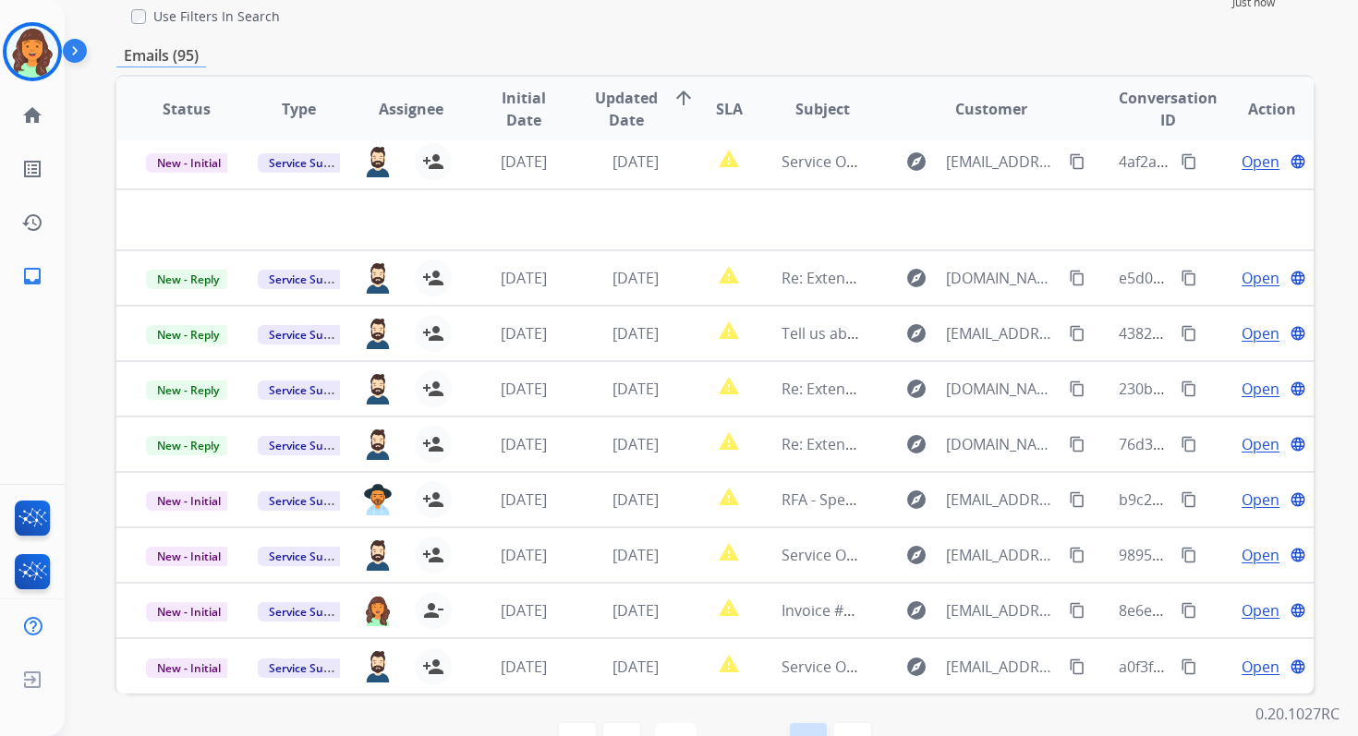
scroll to position [250, 0]
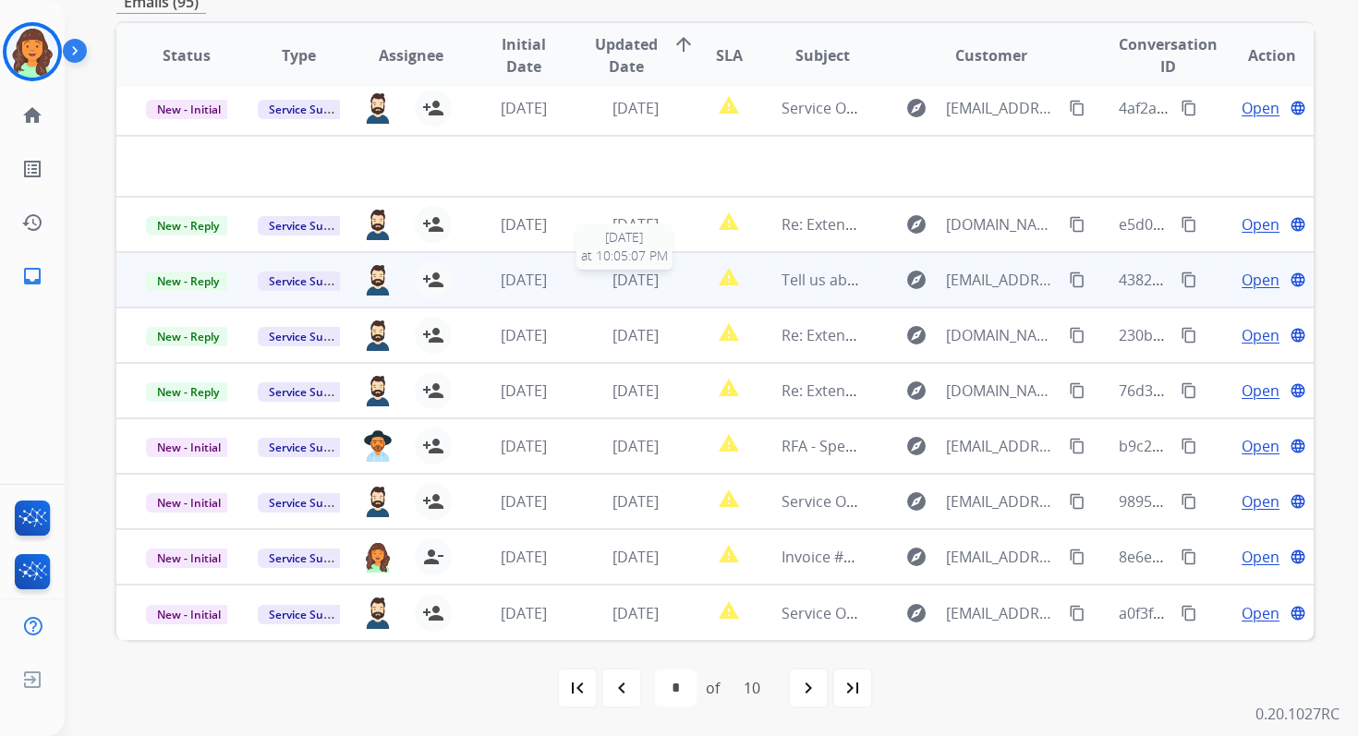
click at [630, 275] on span "3 days ago" at bounding box center [635, 280] width 46 height 20
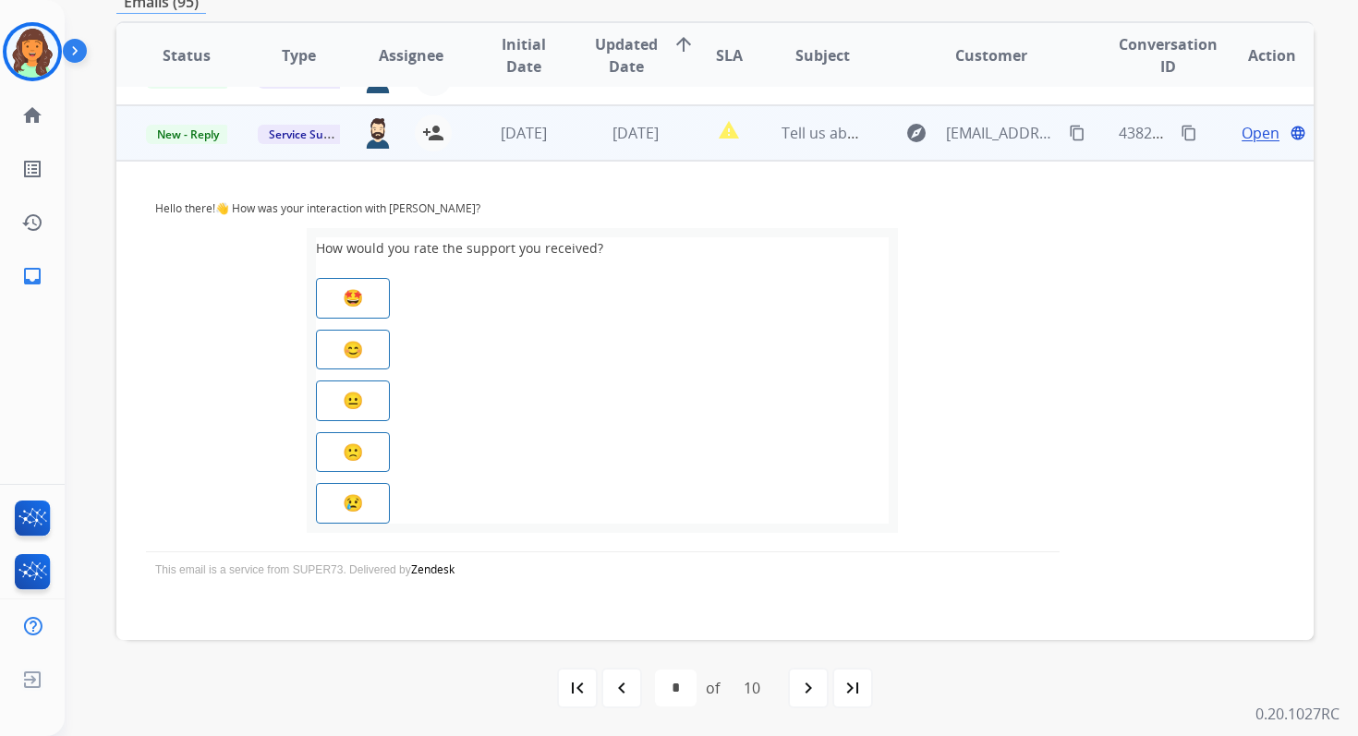
scroll to position [166, 0]
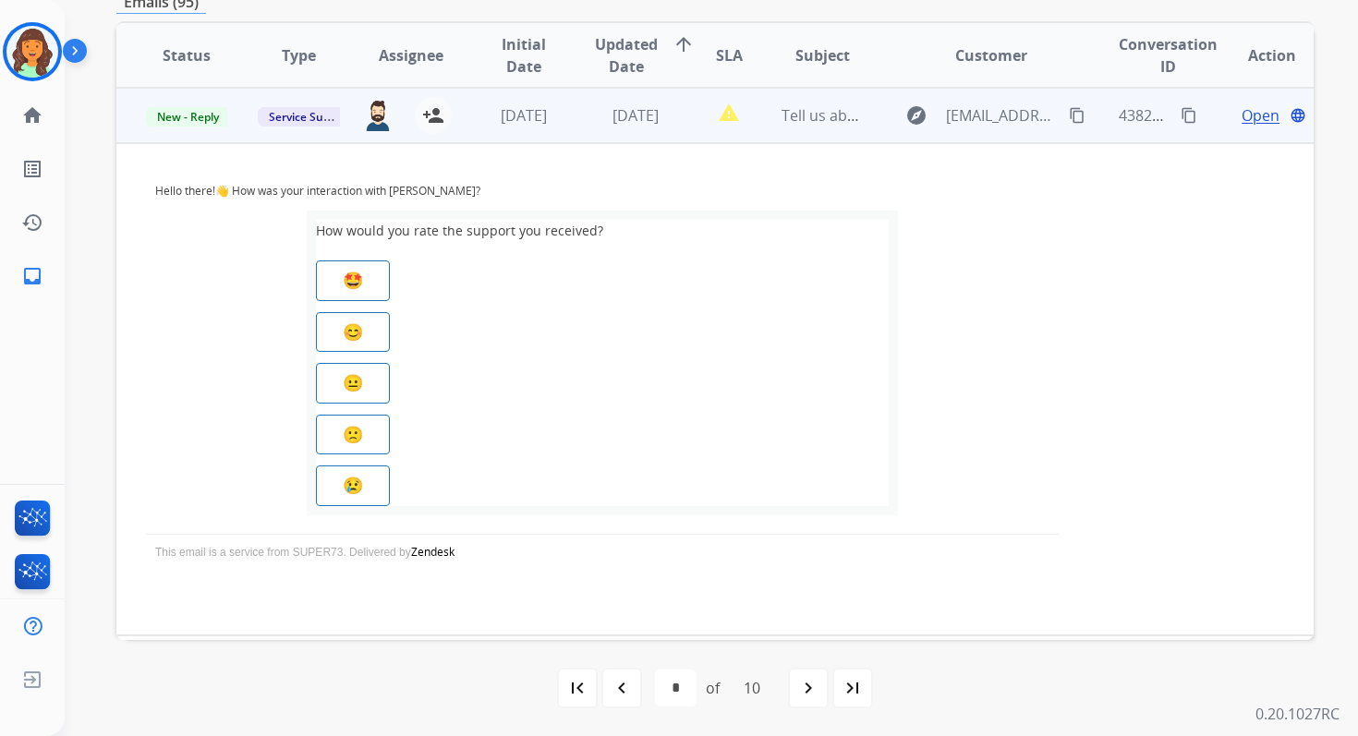
click at [1253, 109] on span "Open" at bounding box center [1260, 115] width 38 height 22
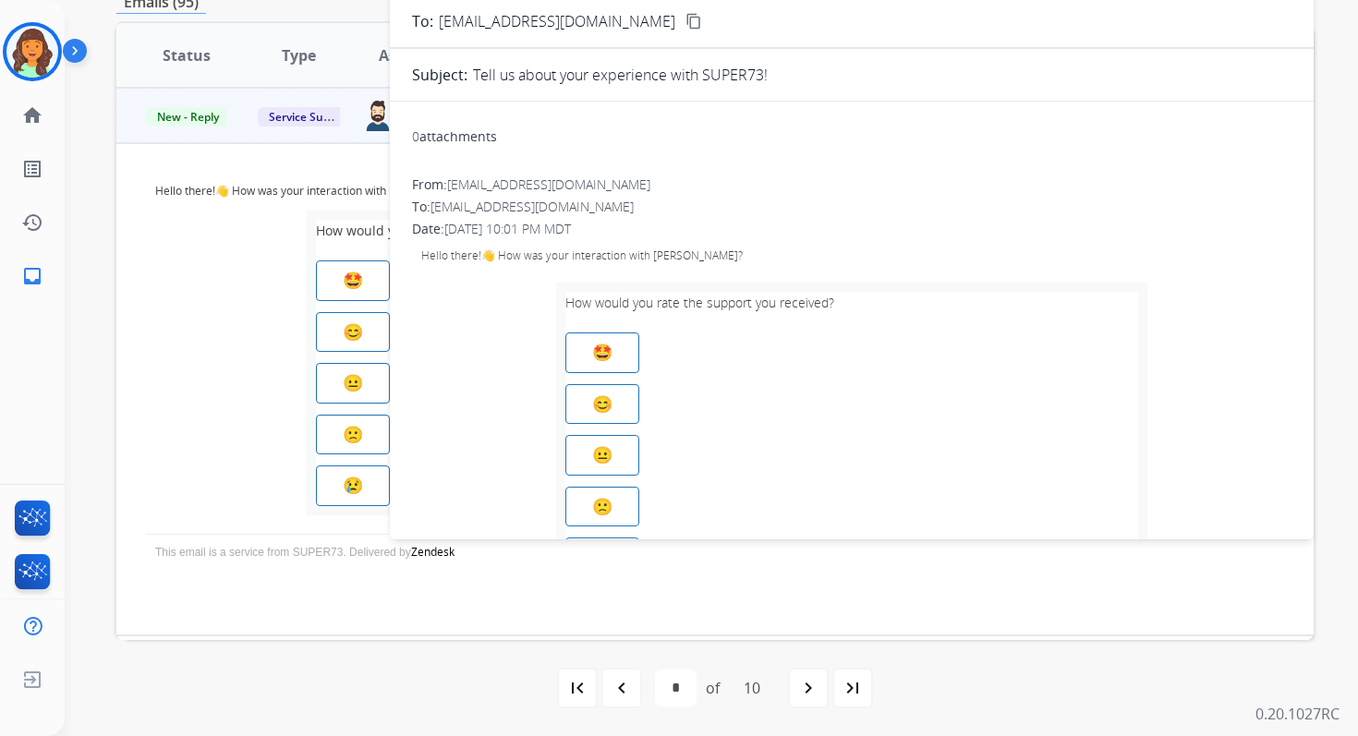
scroll to position [0, 0]
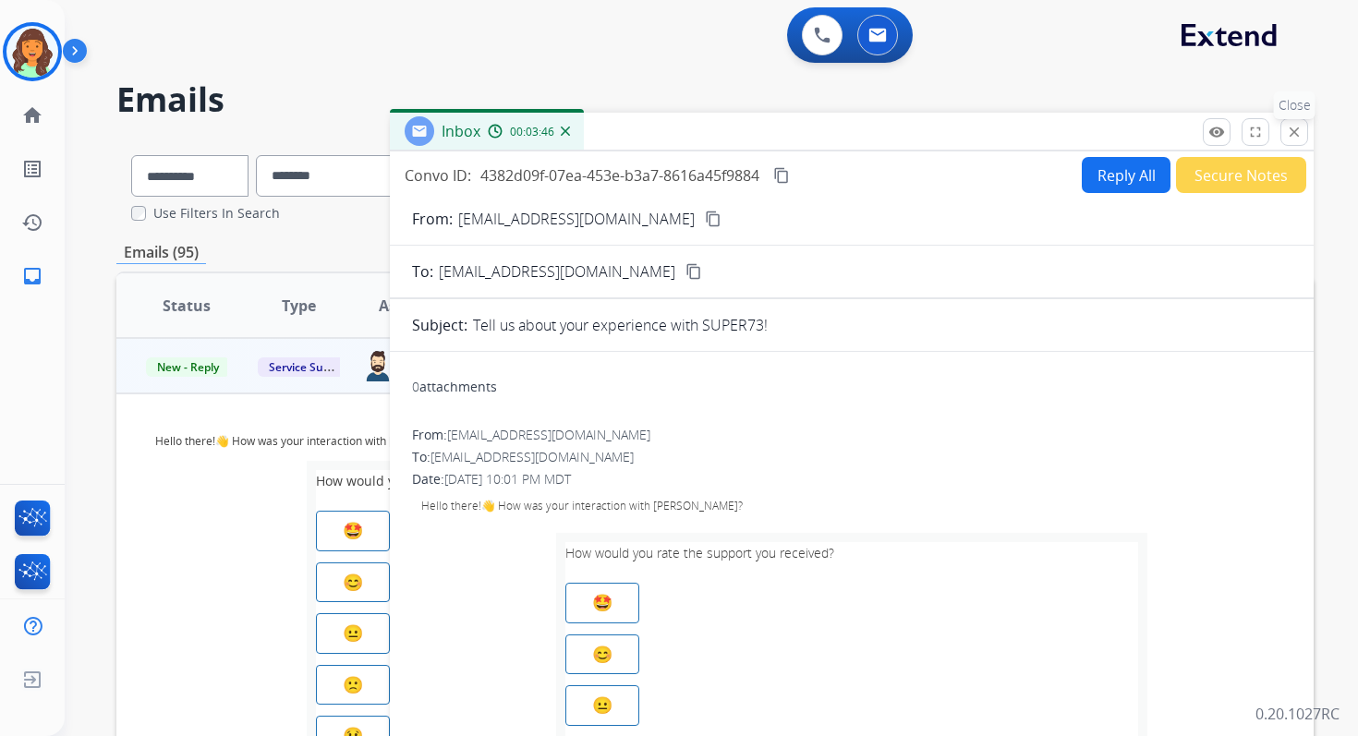
click at [1288, 139] on mat-icon "close" at bounding box center [1294, 132] width 17 height 17
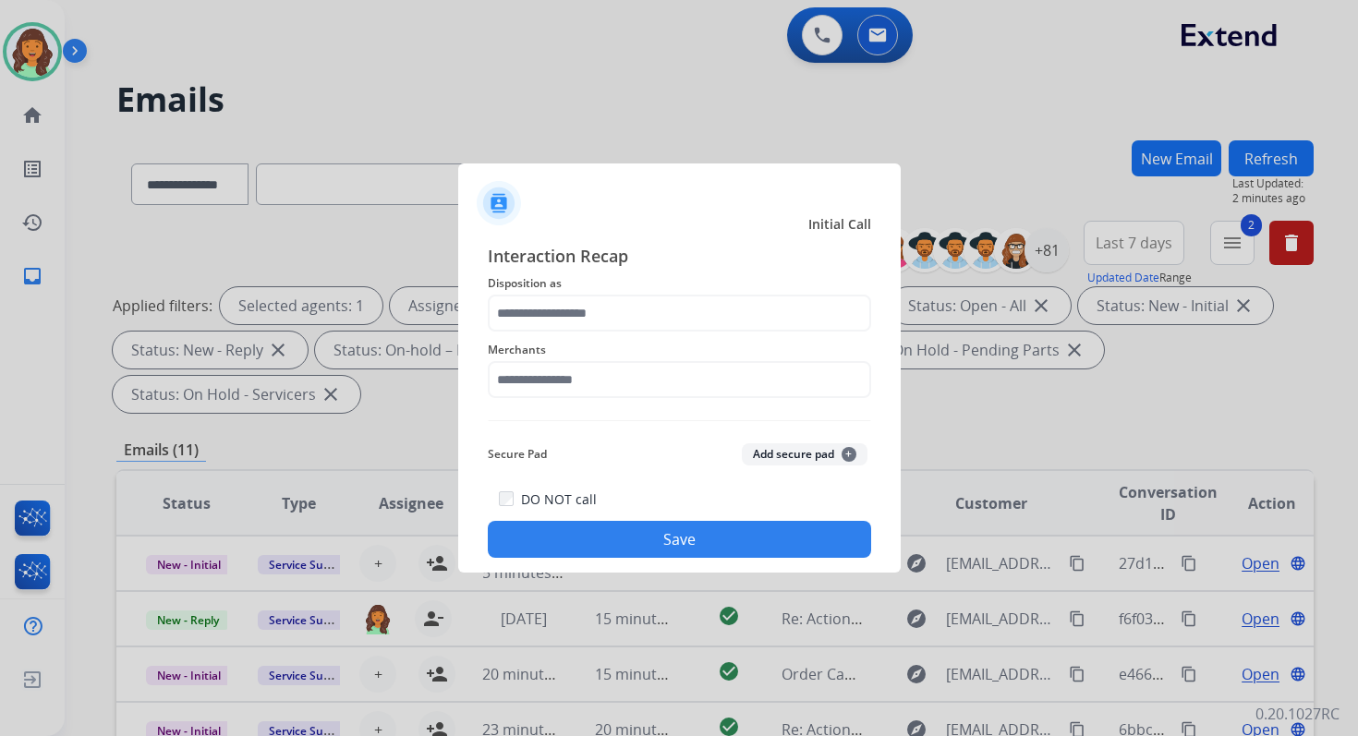
select select "**********"
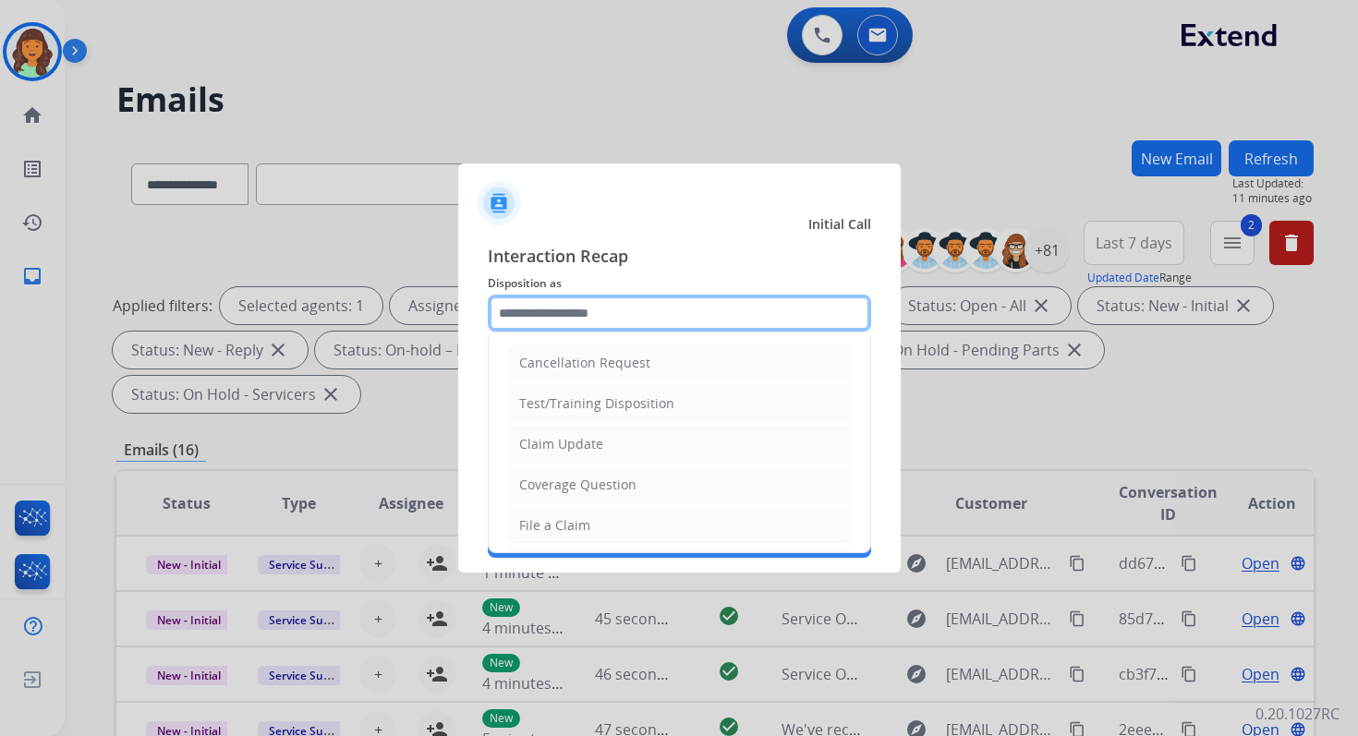
click at [631, 297] on input "text" at bounding box center [679, 313] width 383 height 37
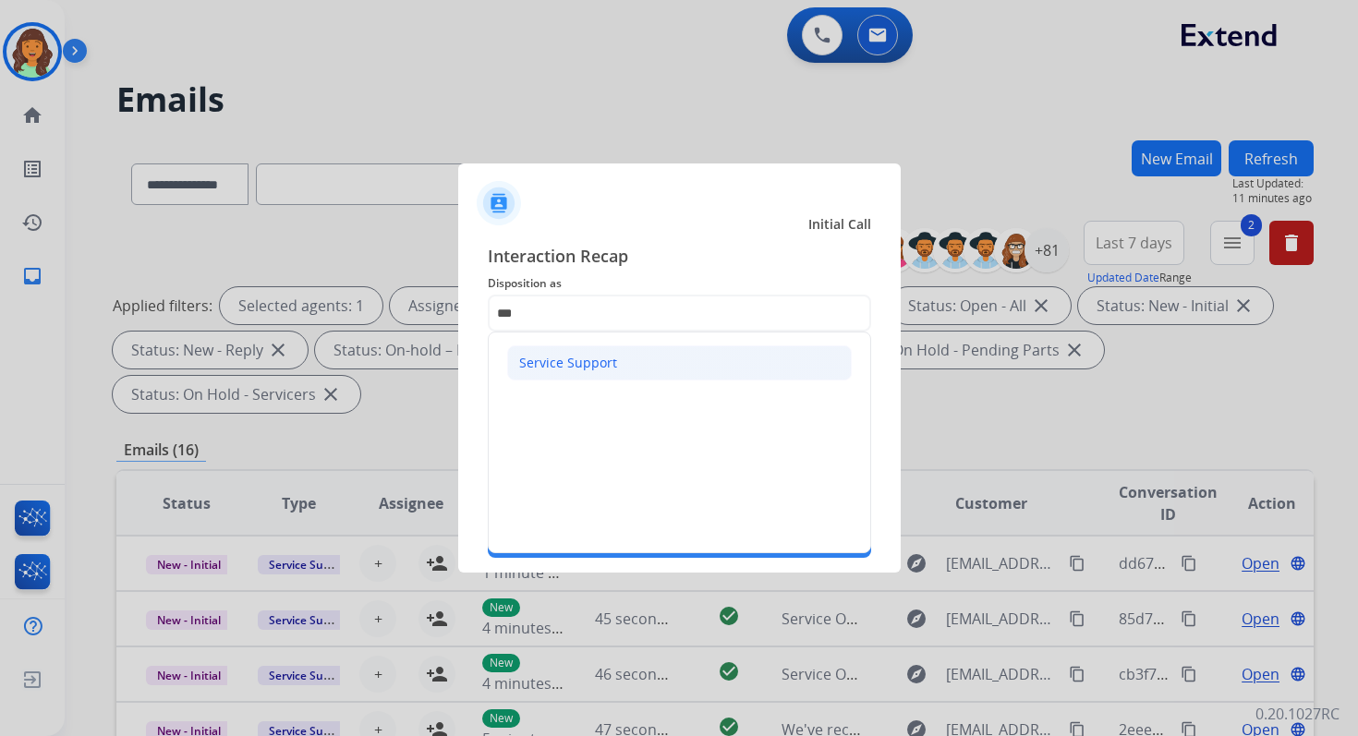
click at [587, 372] on li "Service Support" at bounding box center [679, 362] width 345 height 35
type input "**********"
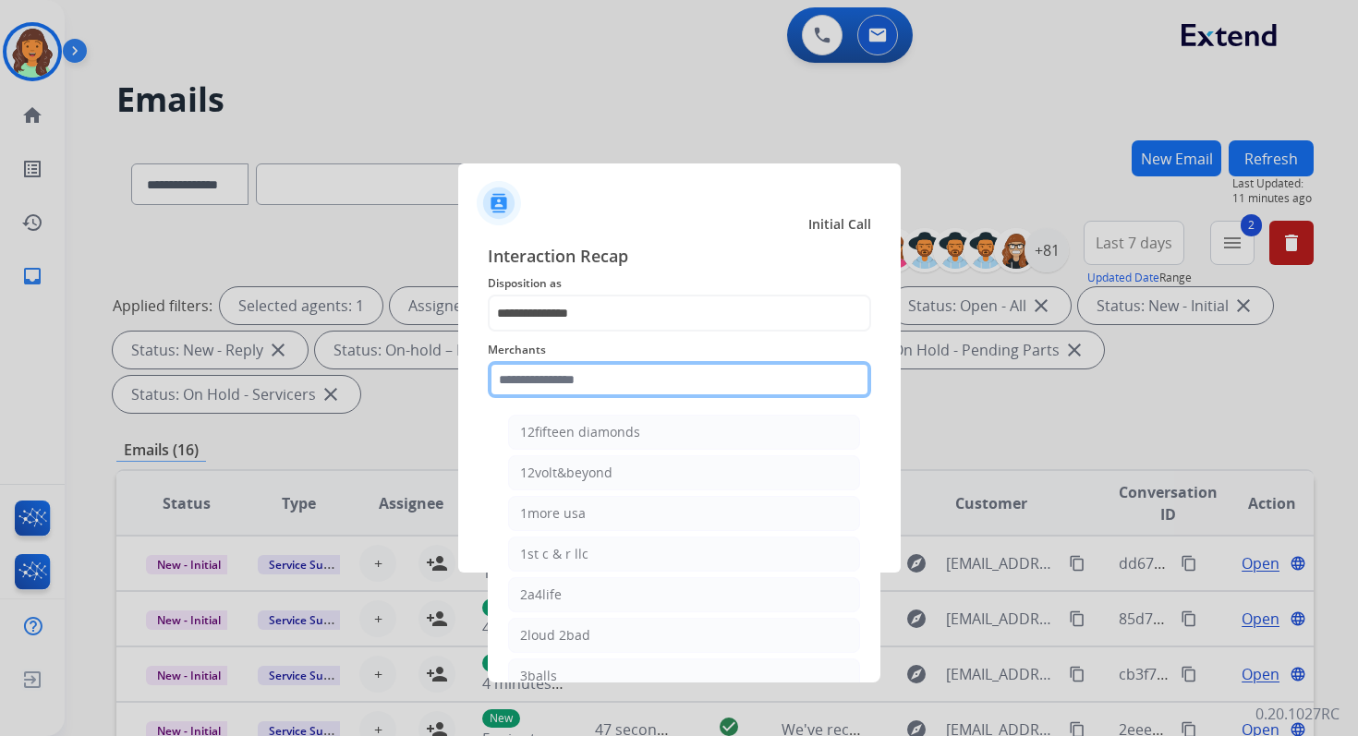
click at [587, 381] on input "text" at bounding box center [679, 379] width 383 height 37
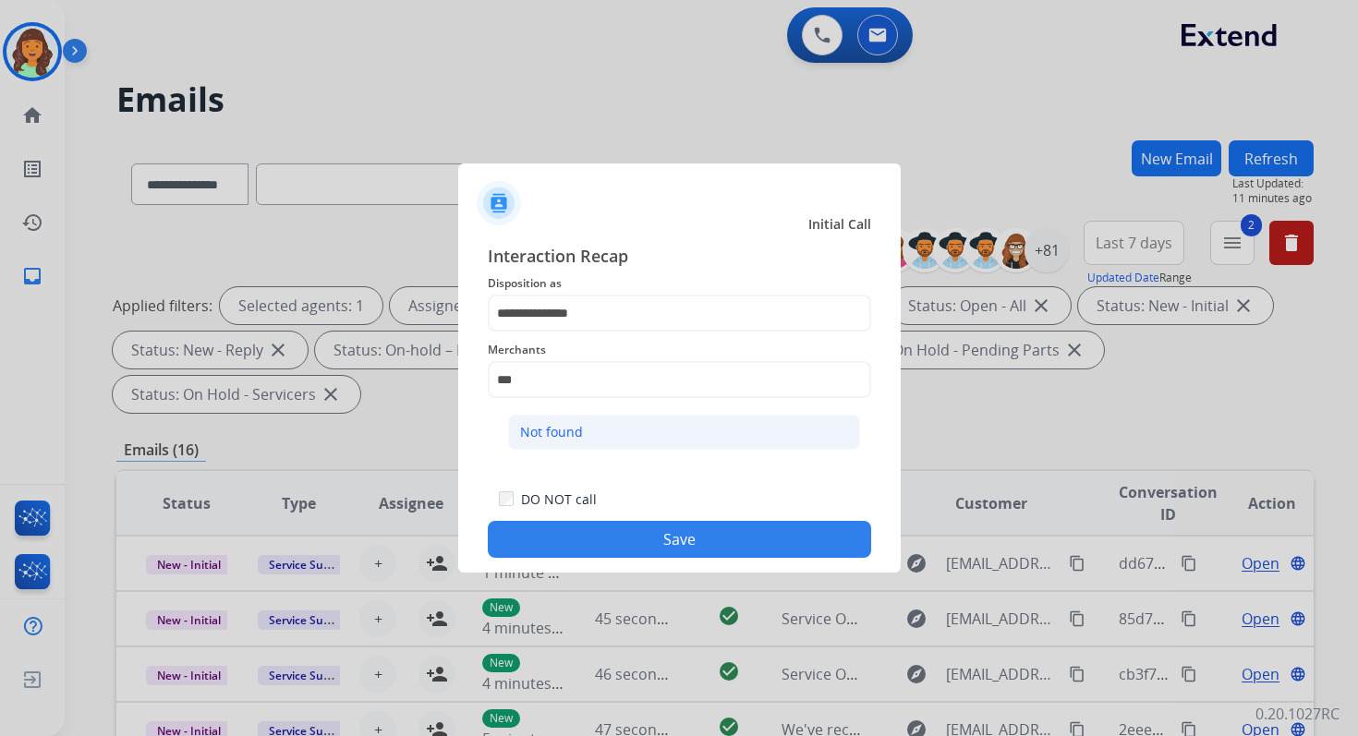
click at [596, 428] on li "Not found" at bounding box center [684, 432] width 352 height 35
type input "*********"
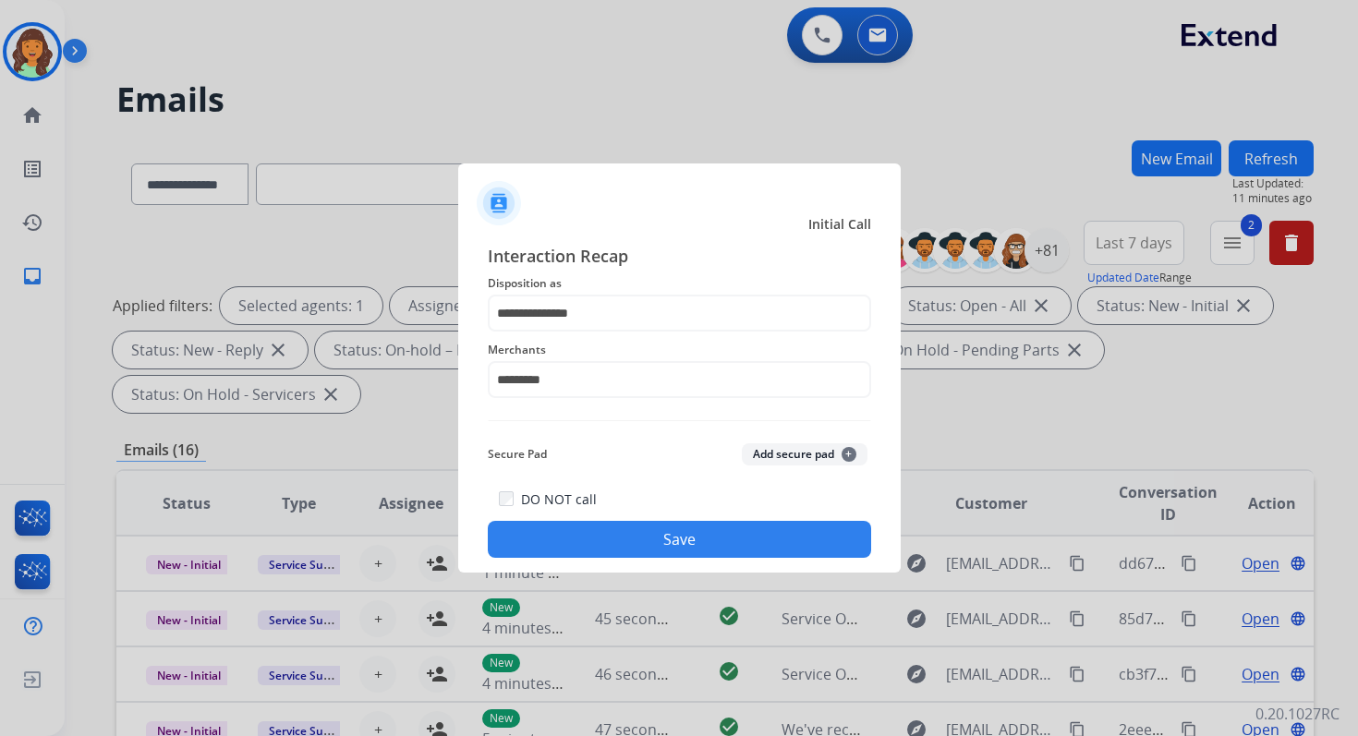
click at [646, 545] on button "Save" at bounding box center [679, 539] width 383 height 37
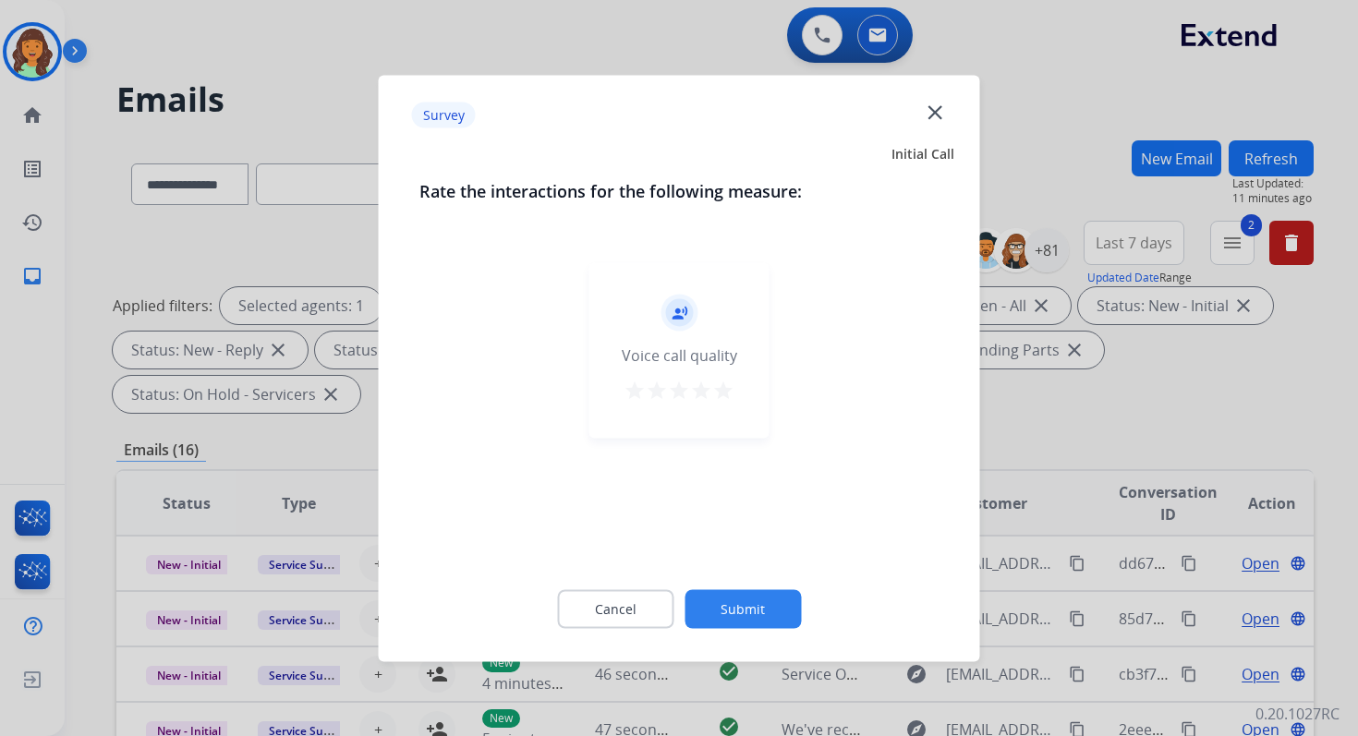
click at [723, 611] on button "Submit" at bounding box center [742, 608] width 116 height 39
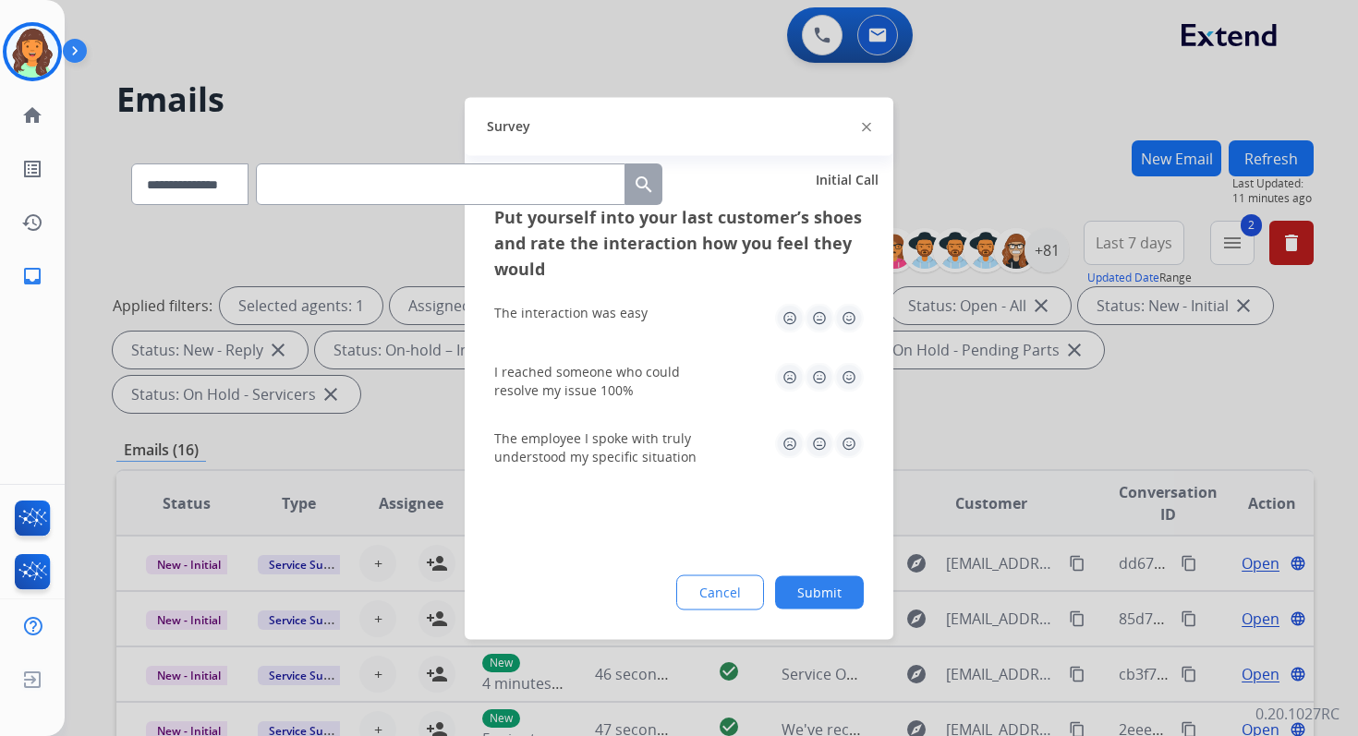
click at [835, 592] on button "Submit" at bounding box center [819, 591] width 89 height 33
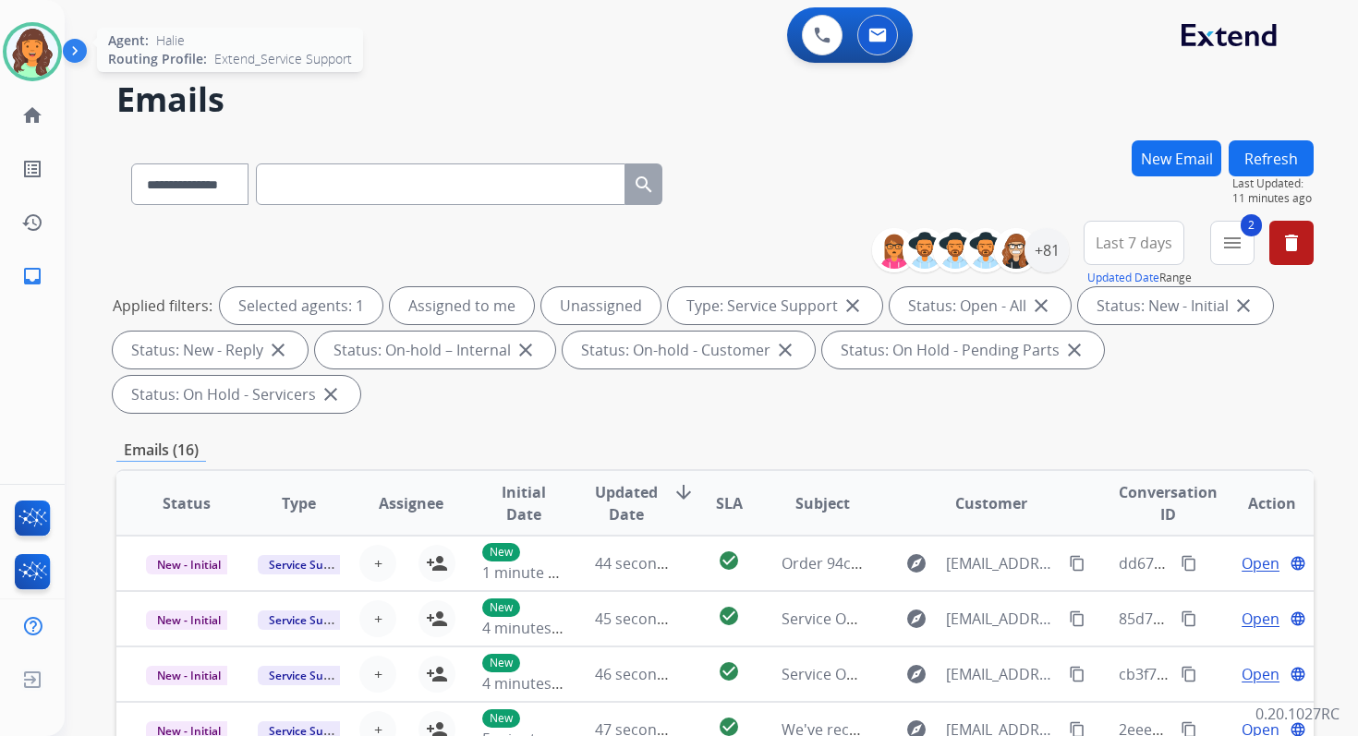
click at [30, 53] on img at bounding box center [32, 52] width 52 height 52
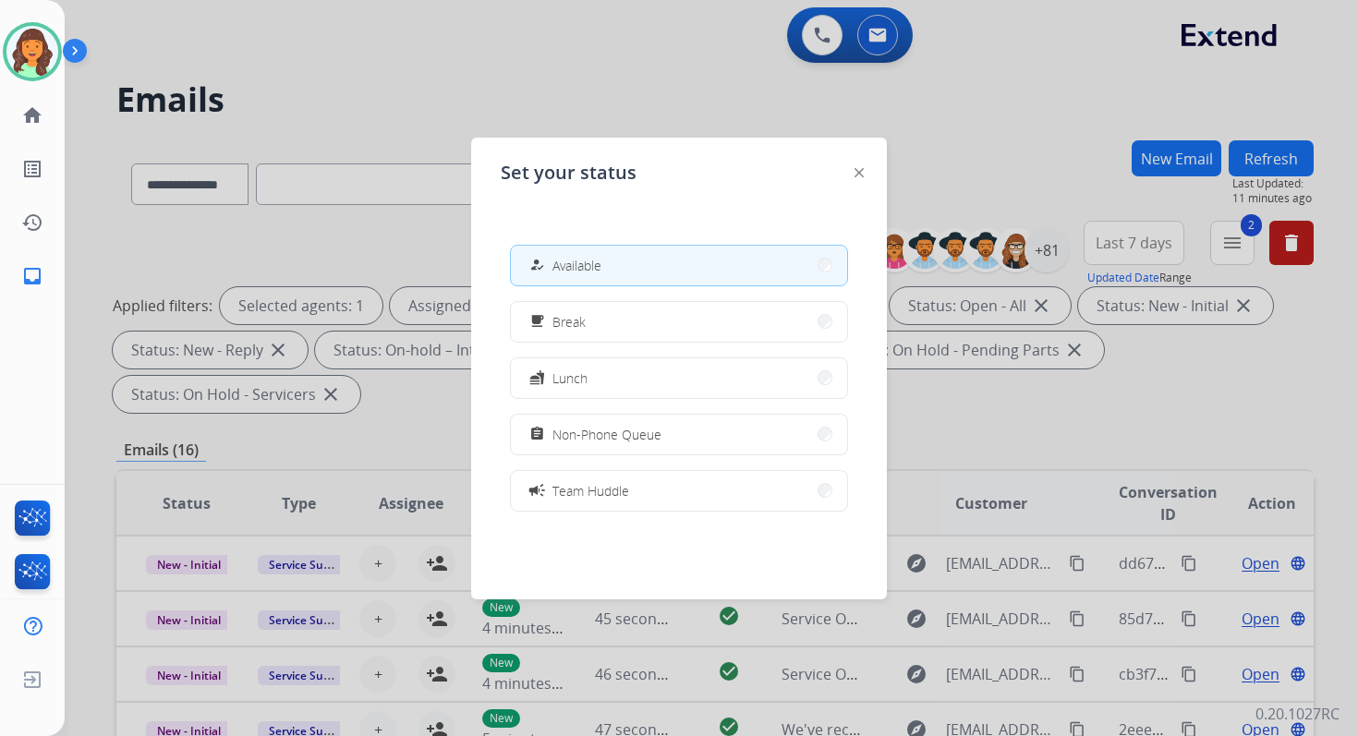
click at [583, 275] on button "how_to_reg Available" at bounding box center [679, 266] width 336 height 40
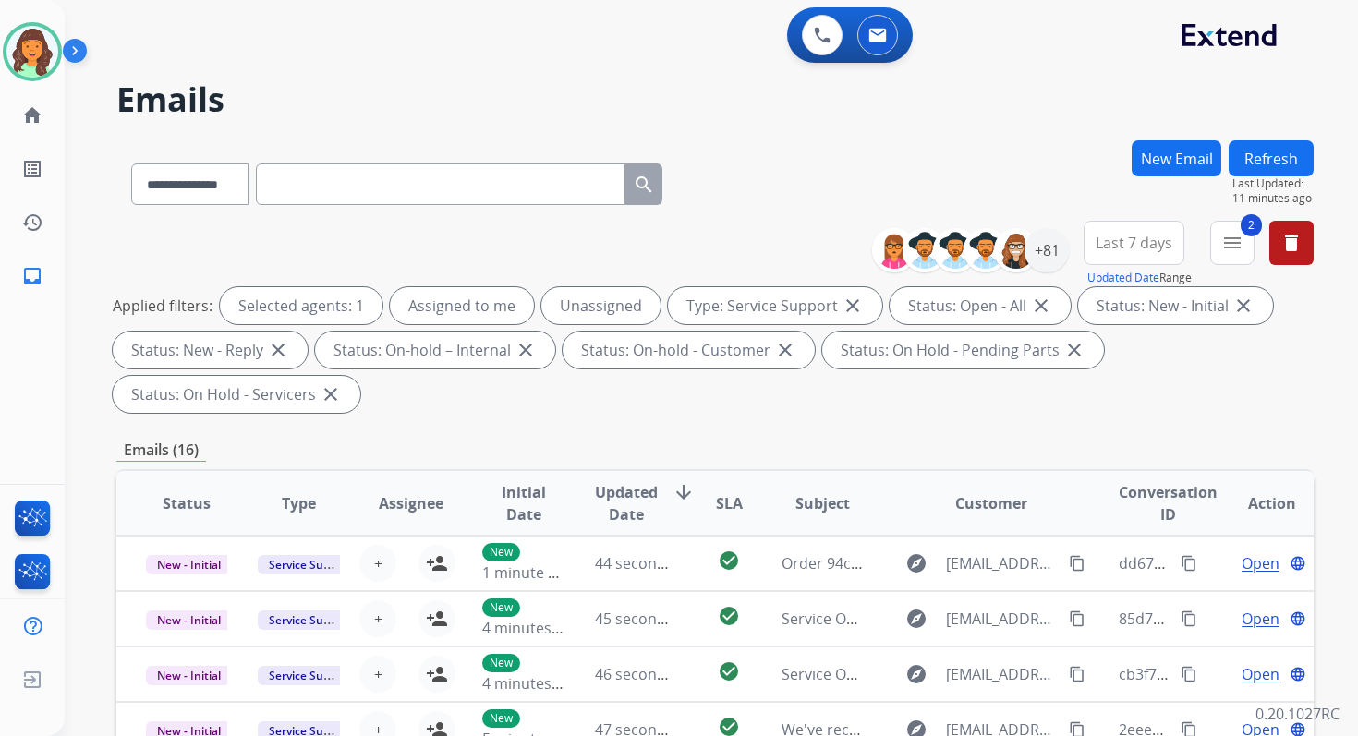
click at [654, 235] on div "**********" at bounding box center [714, 321] width 1197 height 200
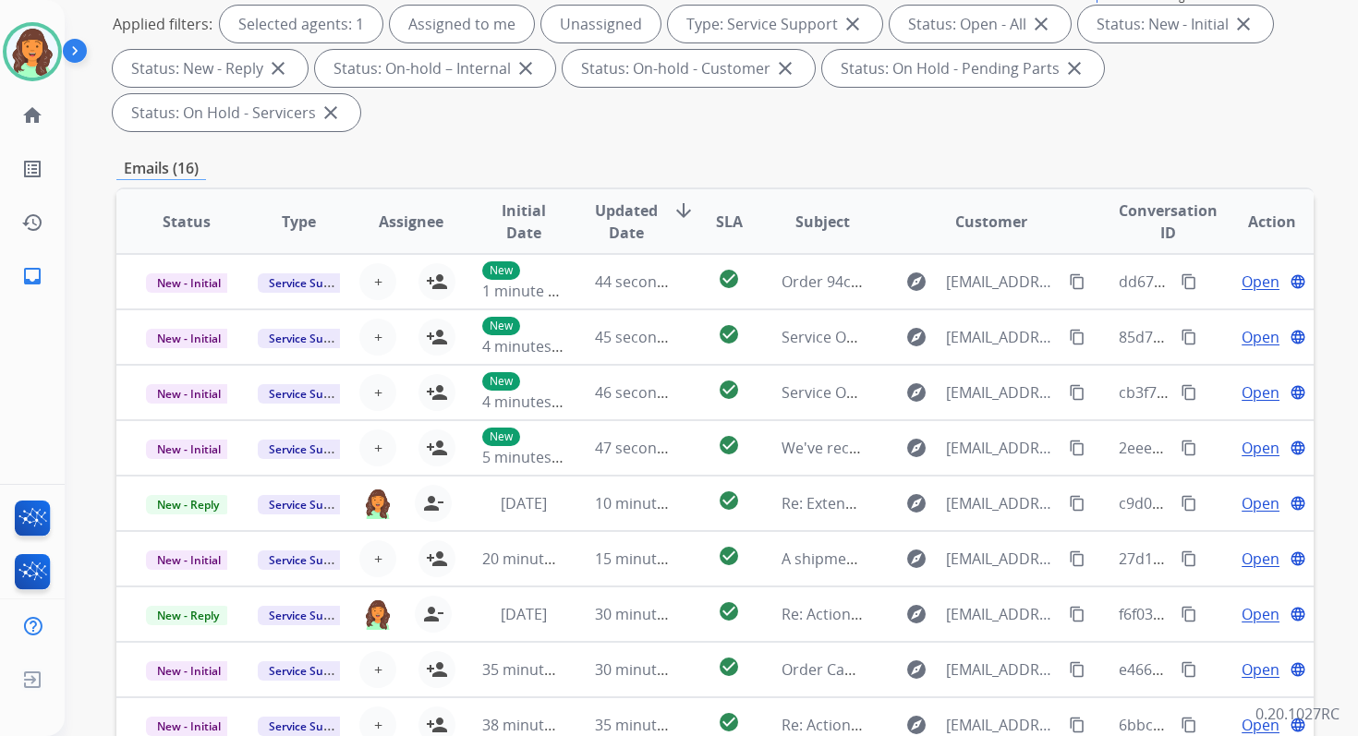
scroll to position [448, 0]
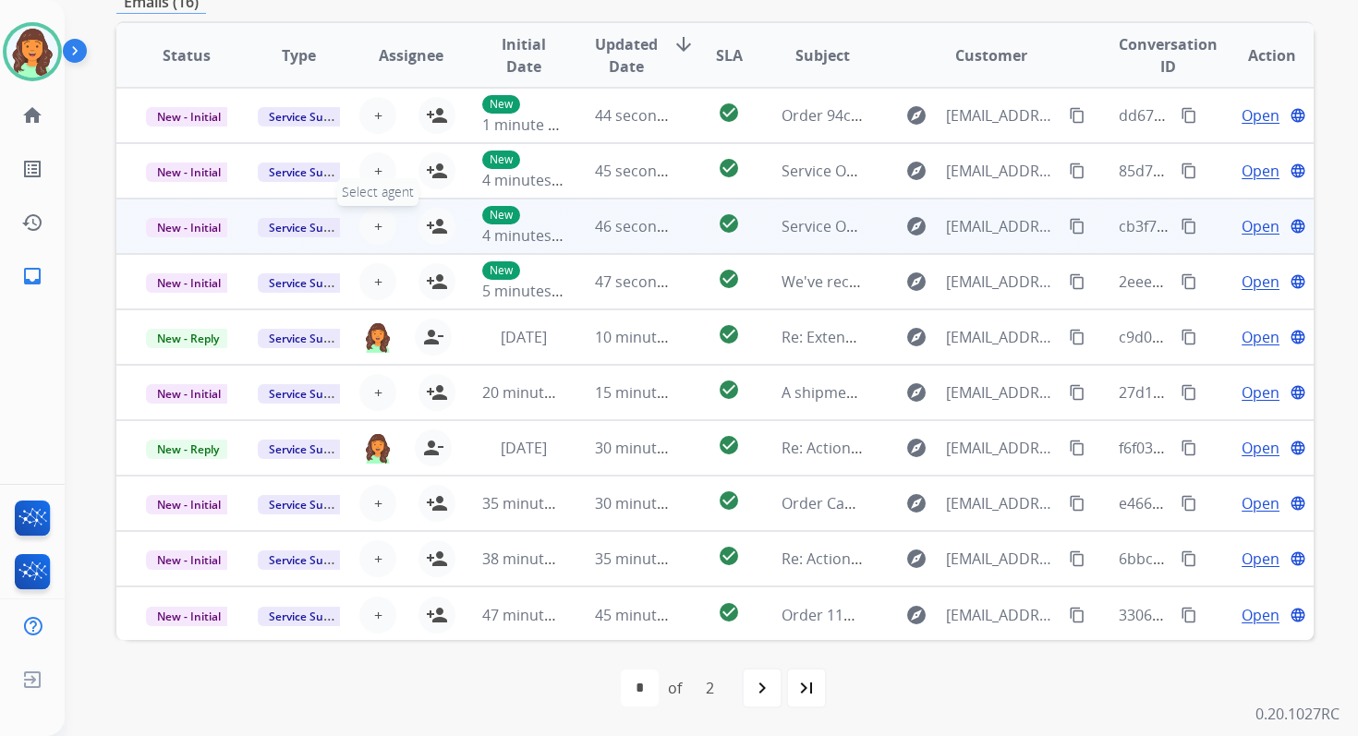
click at [374, 222] on span "+" at bounding box center [378, 226] width 8 height 22
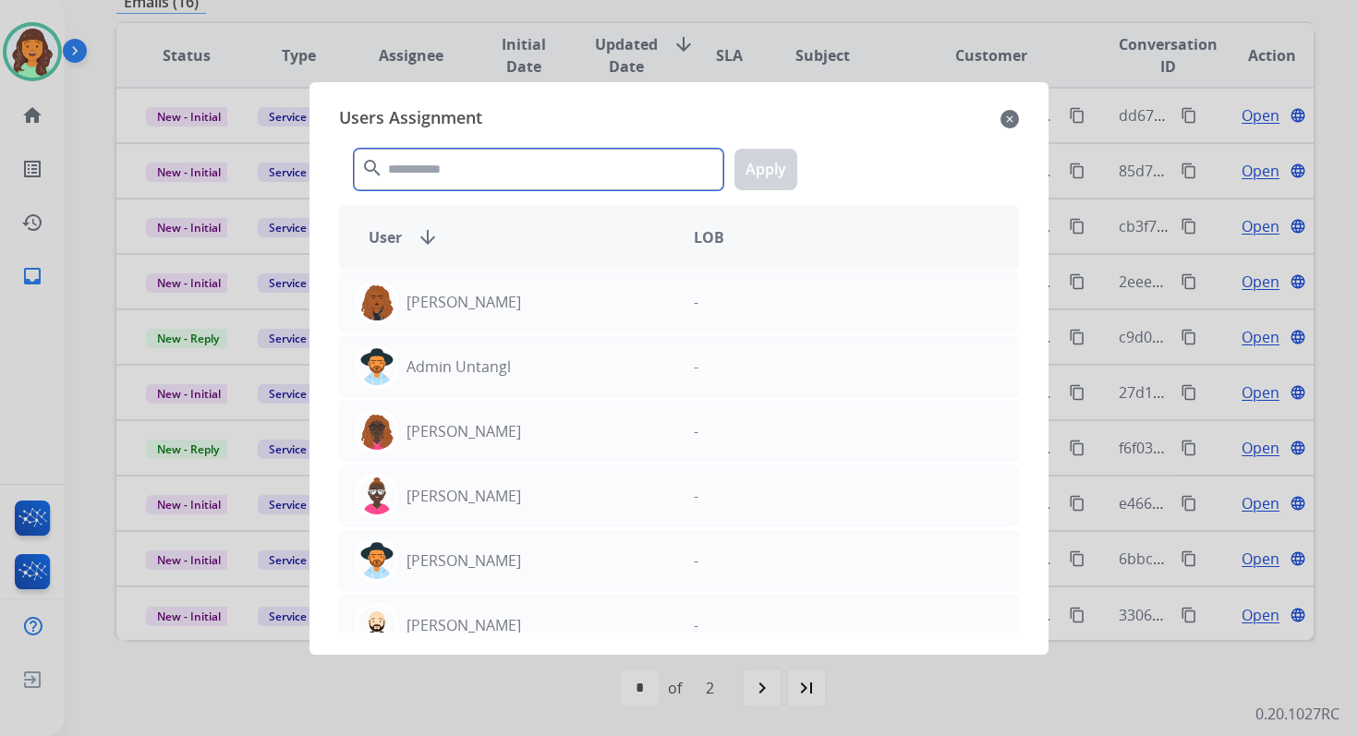
click at [461, 166] on input "text" at bounding box center [538, 170] width 369 height 42
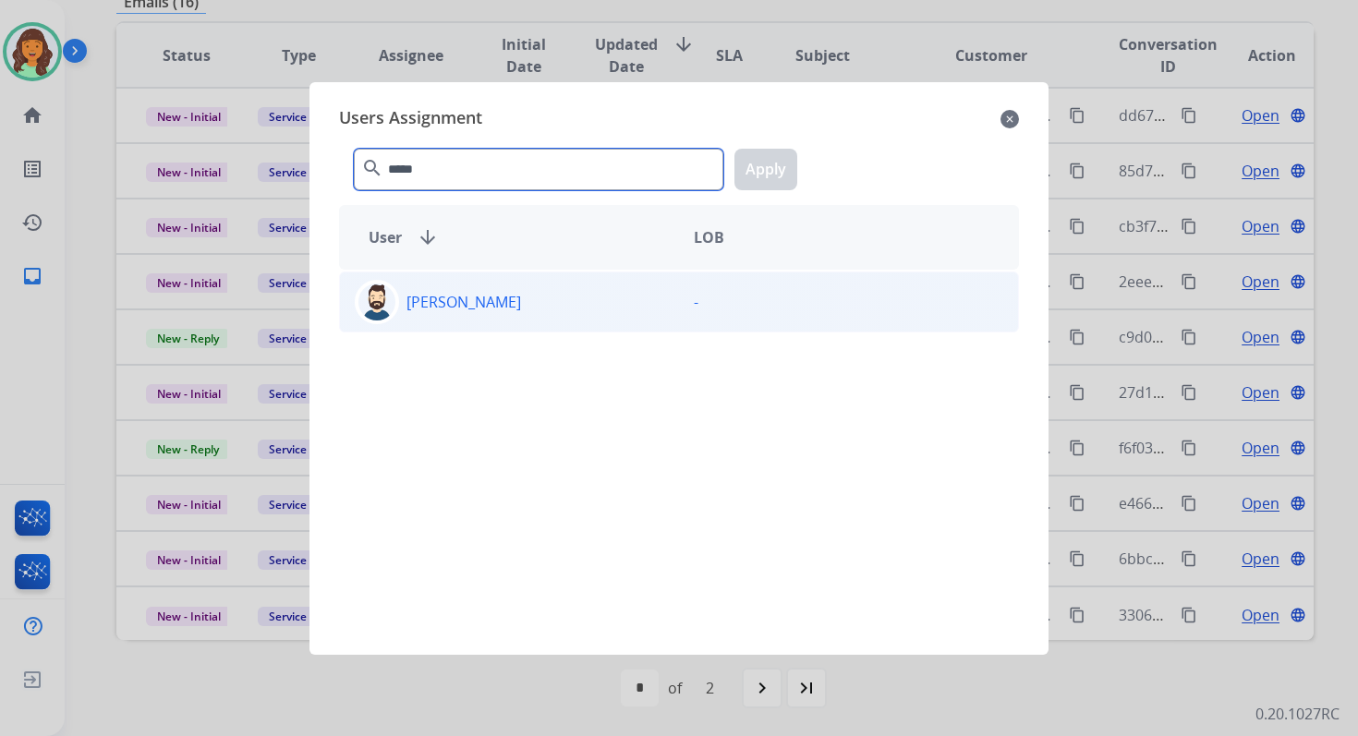
type input "*****"
click at [490, 296] on div "Jared Holt" at bounding box center [509, 302] width 339 height 44
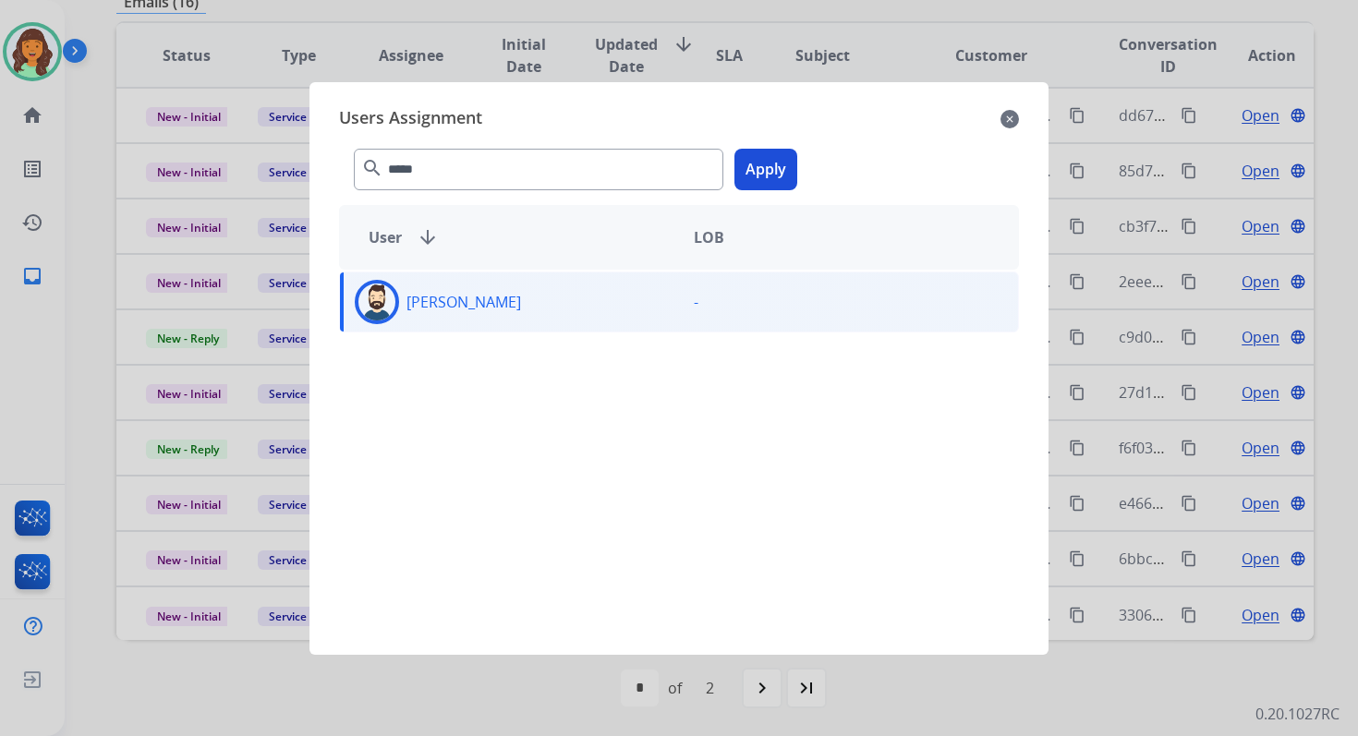
click at [754, 176] on button "Apply" at bounding box center [765, 170] width 63 height 42
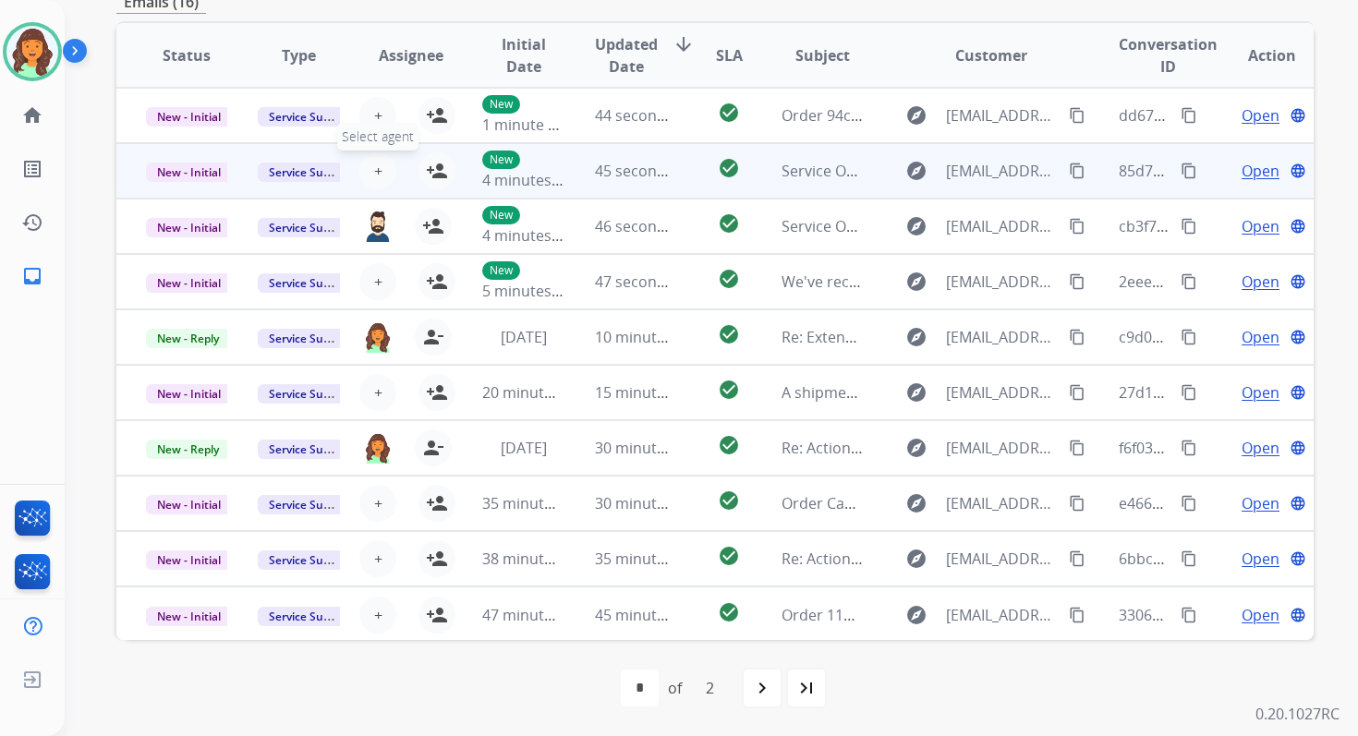
click at [369, 172] on button "+ Select agent" at bounding box center [377, 170] width 37 height 37
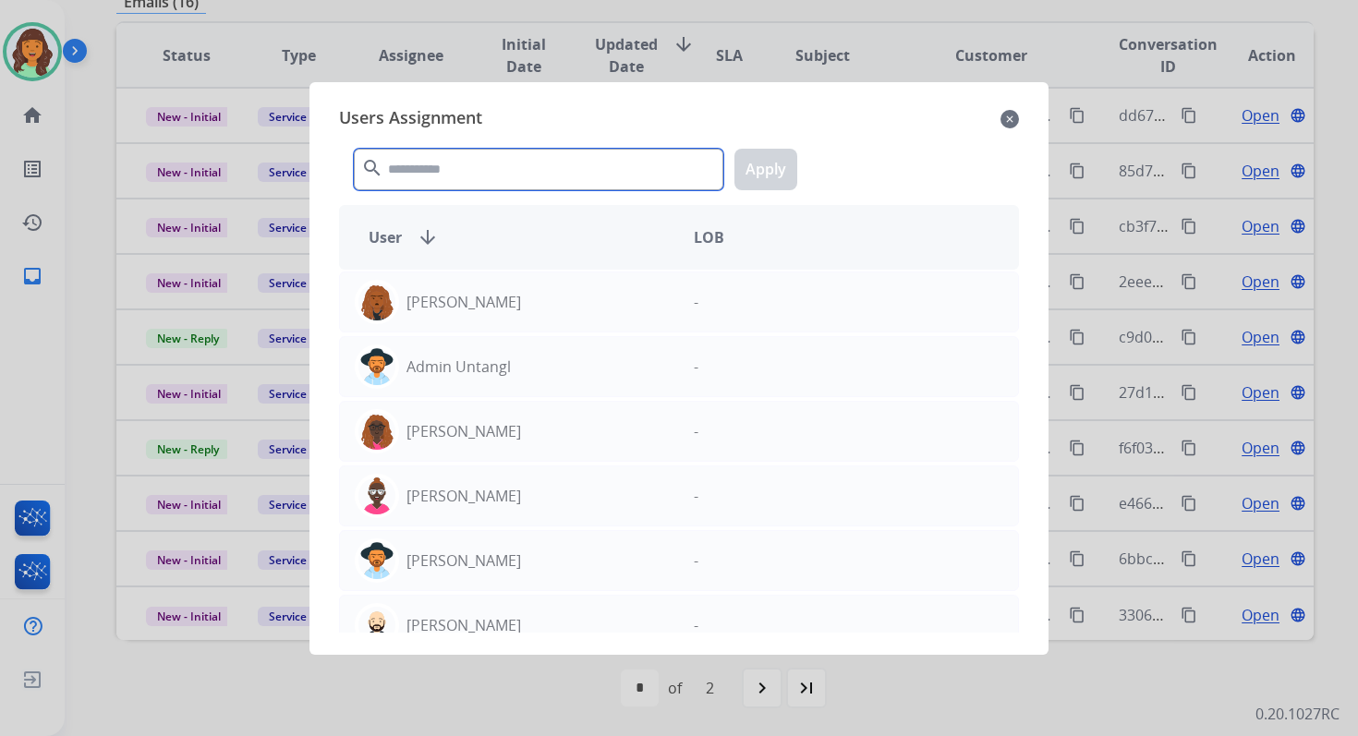
click at [523, 168] on input "text" at bounding box center [538, 170] width 369 height 42
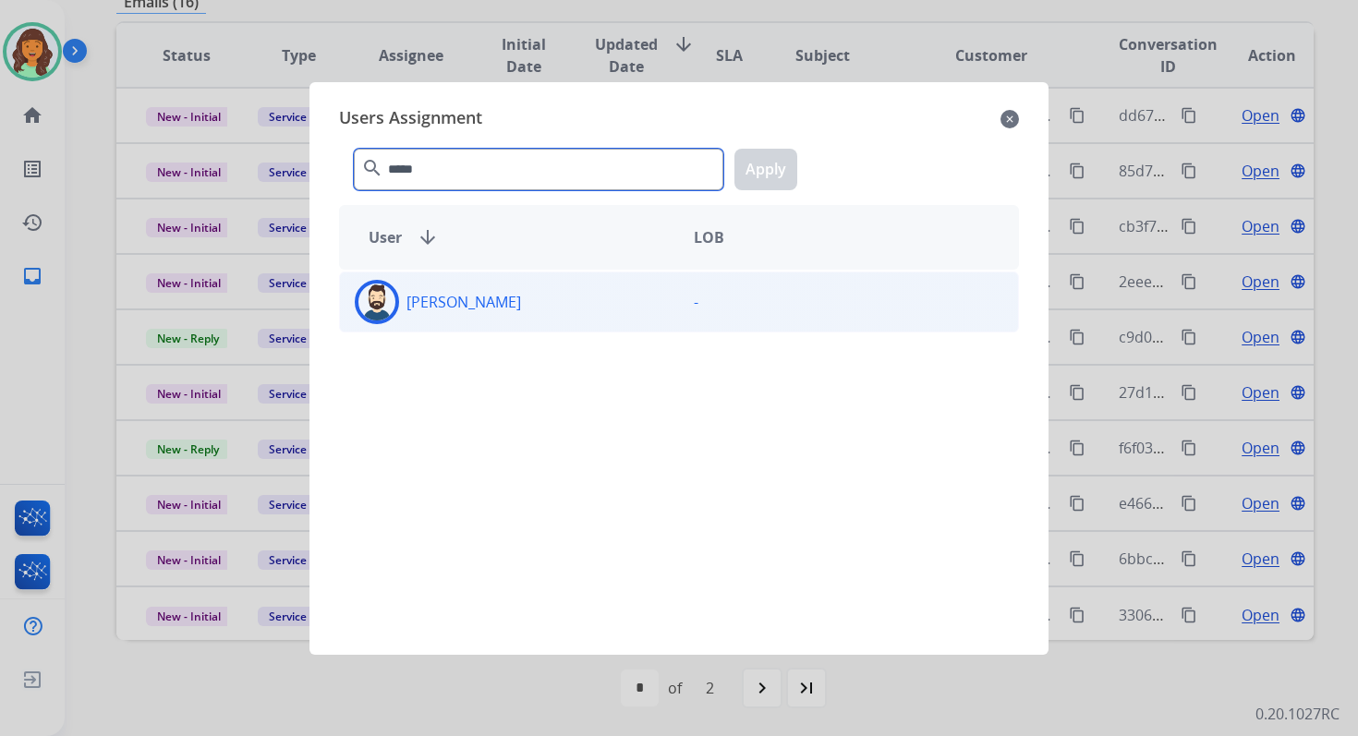
type input "*****"
click at [562, 295] on div "Jared Holt" at bounding box center [509, 302] width 339 height 44
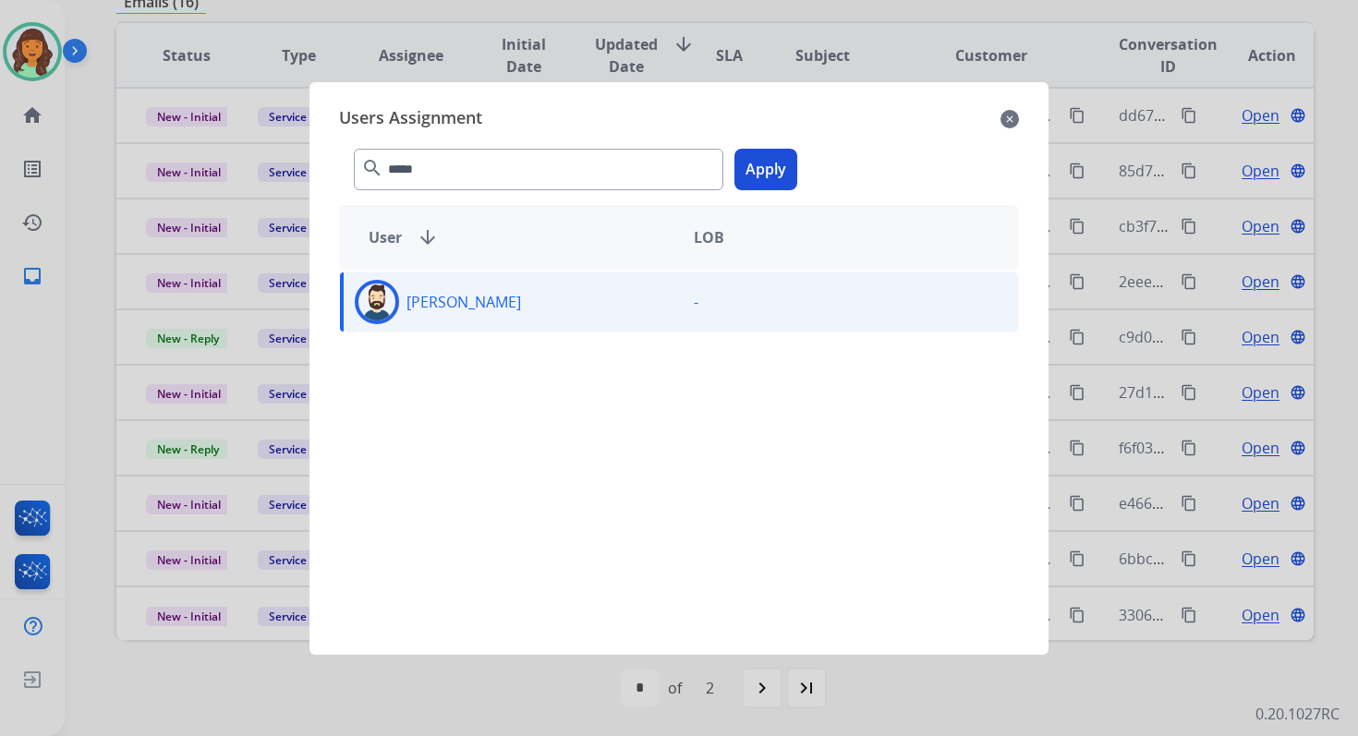
click at [764, 173] on button "Apply" at bounding box center [765, 170] width 63 height 42
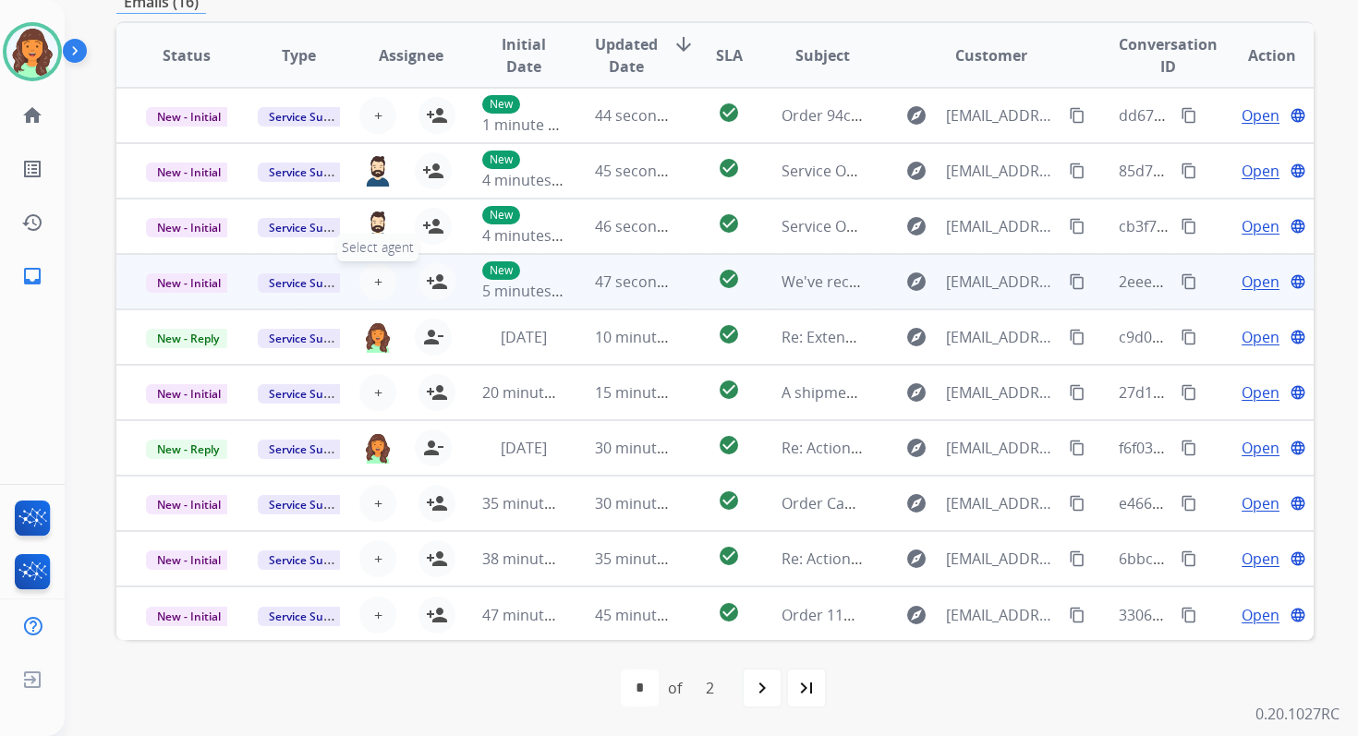
click at [378, 281] on span "+" at bounding box center [378, 282] width 8 height 22
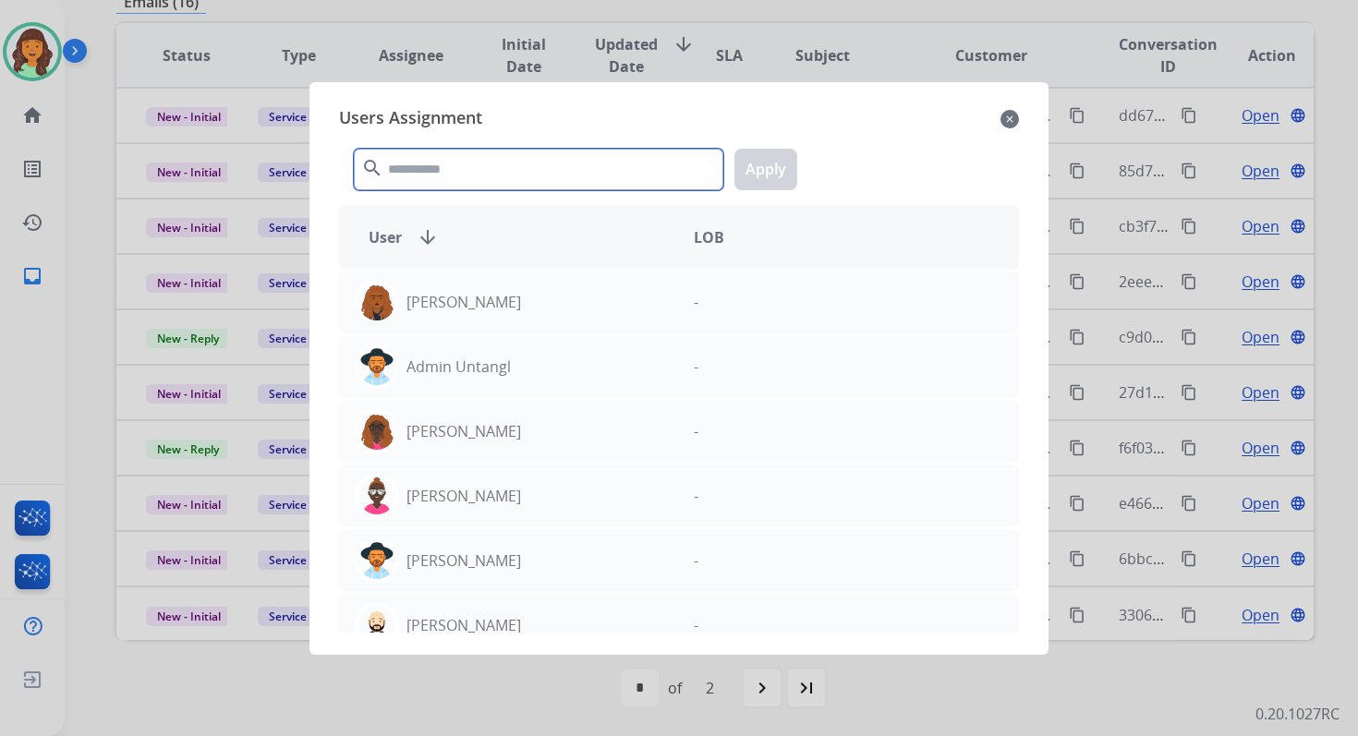
click at [461, 165] on input "text" at bounding box center [538, 170] width 369 height 42
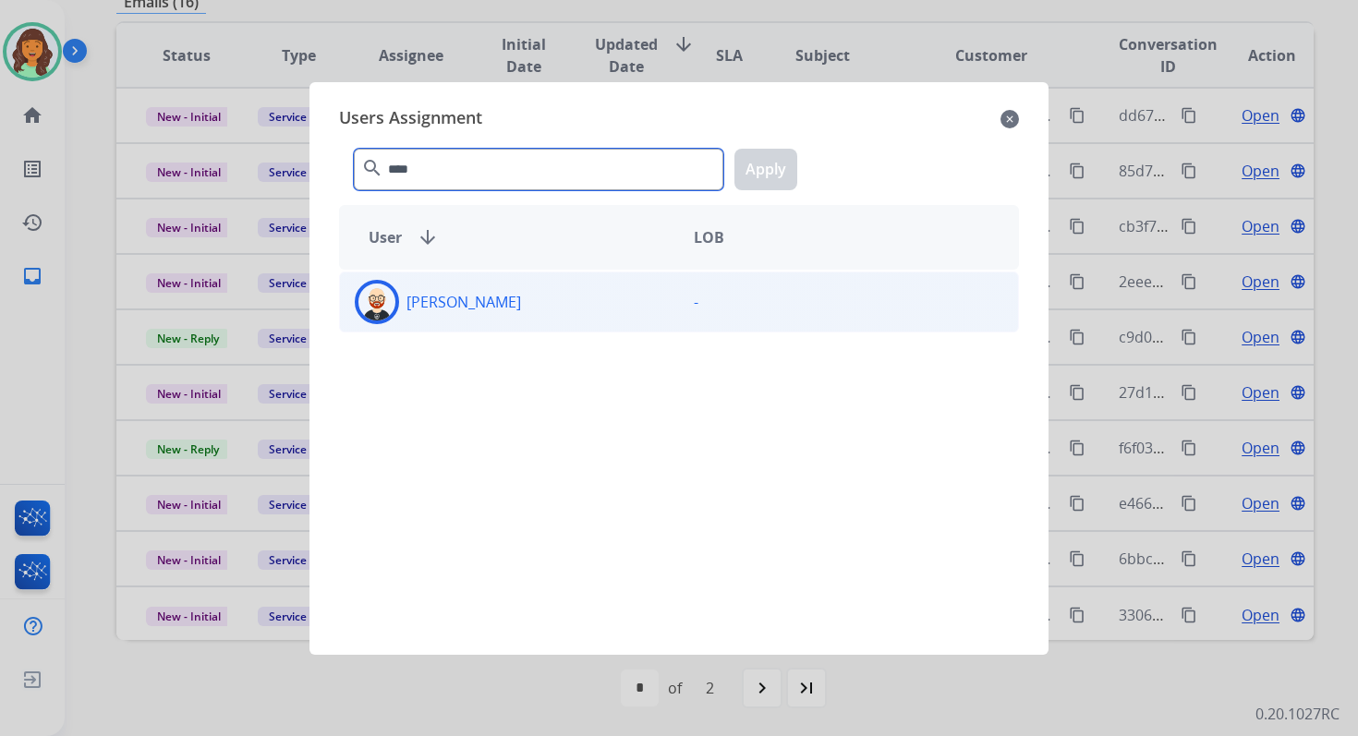
type input "****"
click at [505, 300] on div "Ezra Barnes" at bounding box center [509, 302] width 339 height 44
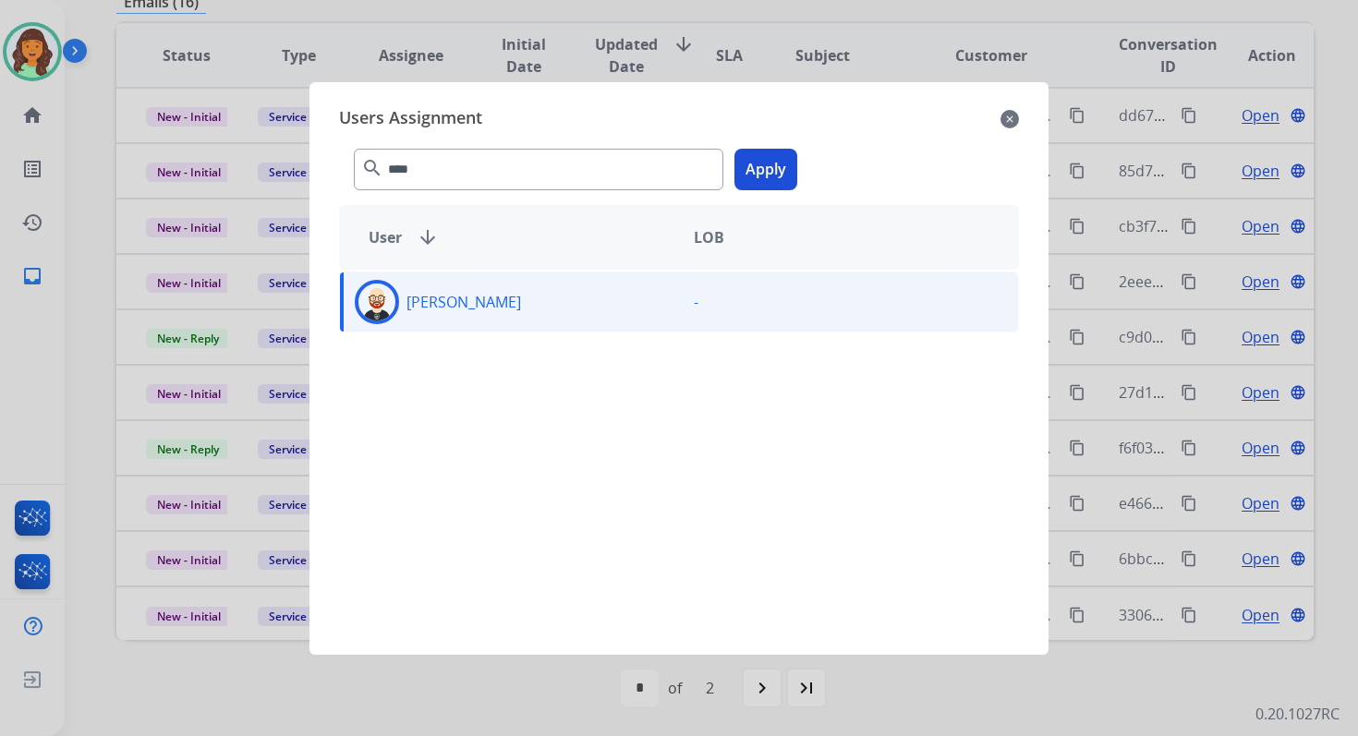
click at [769, 174] on button "Apply" at bounding box center [765, 170] width 63 height 42
